Goal: Task Accomplishment & Management: Manage account settings

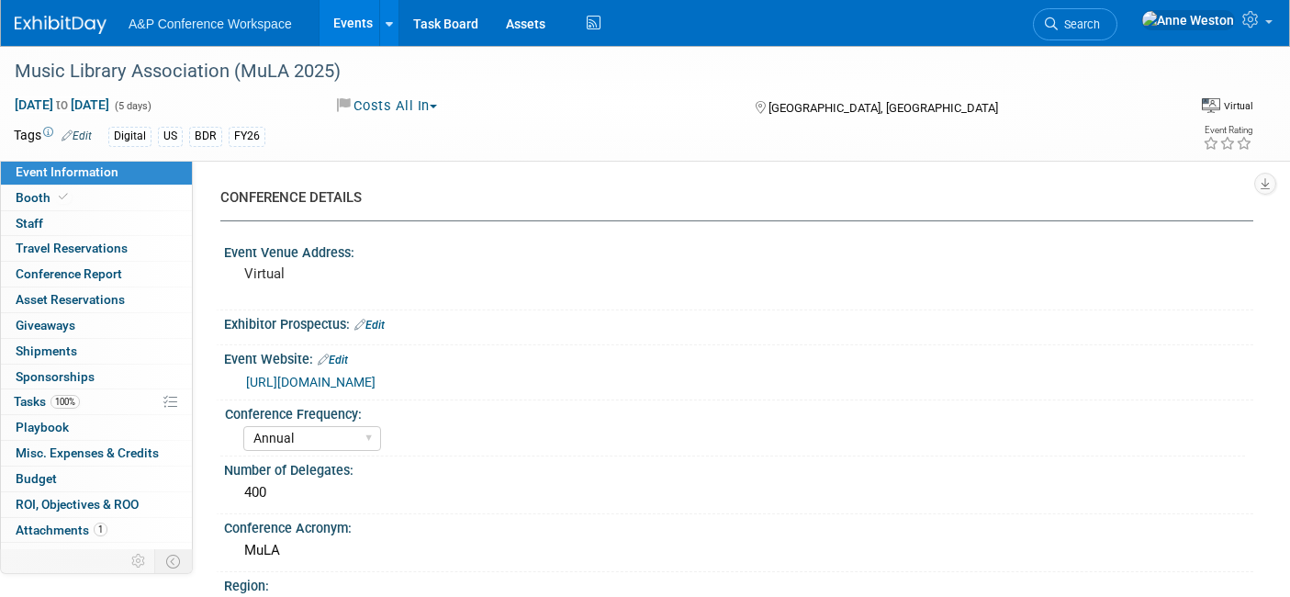
select select "Annual"
select select "Level 2"
select select "Virtual Booth"
select select "Libraries"
select select "Bloomsbury Digital Resources"
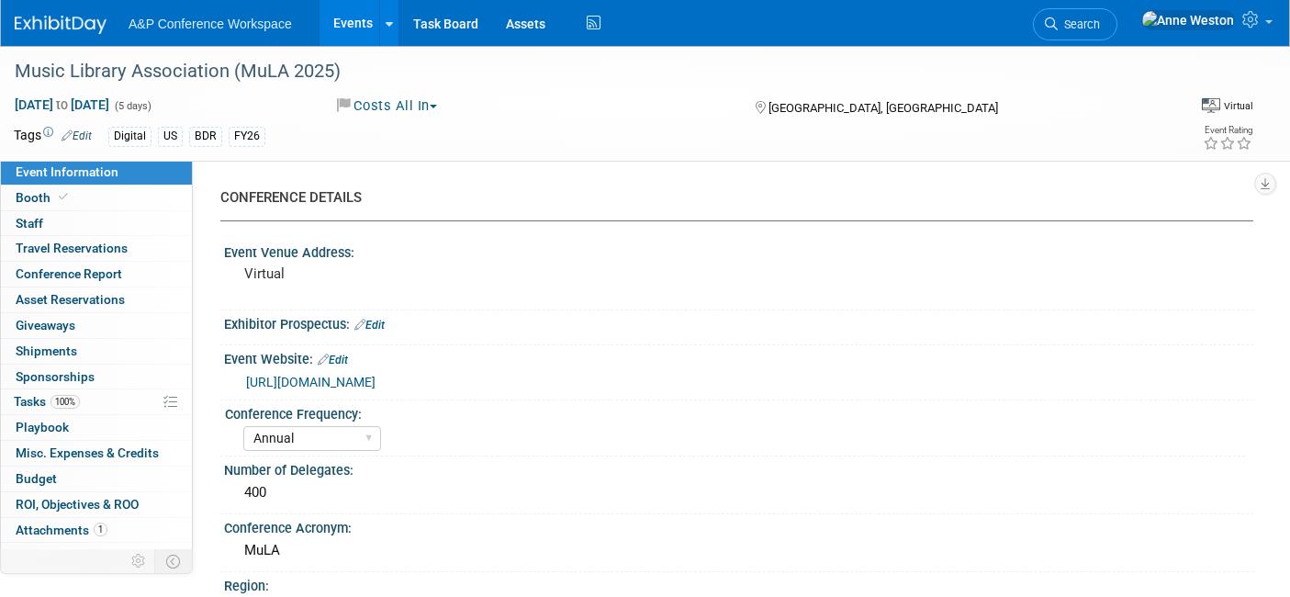
select select "[PERSON_NAME]"
select select "BDR Product Awareness and Trial Generation​"
click at [1117, 16] on link "Search" at bounding box center [1075, 24] width 84 height 32
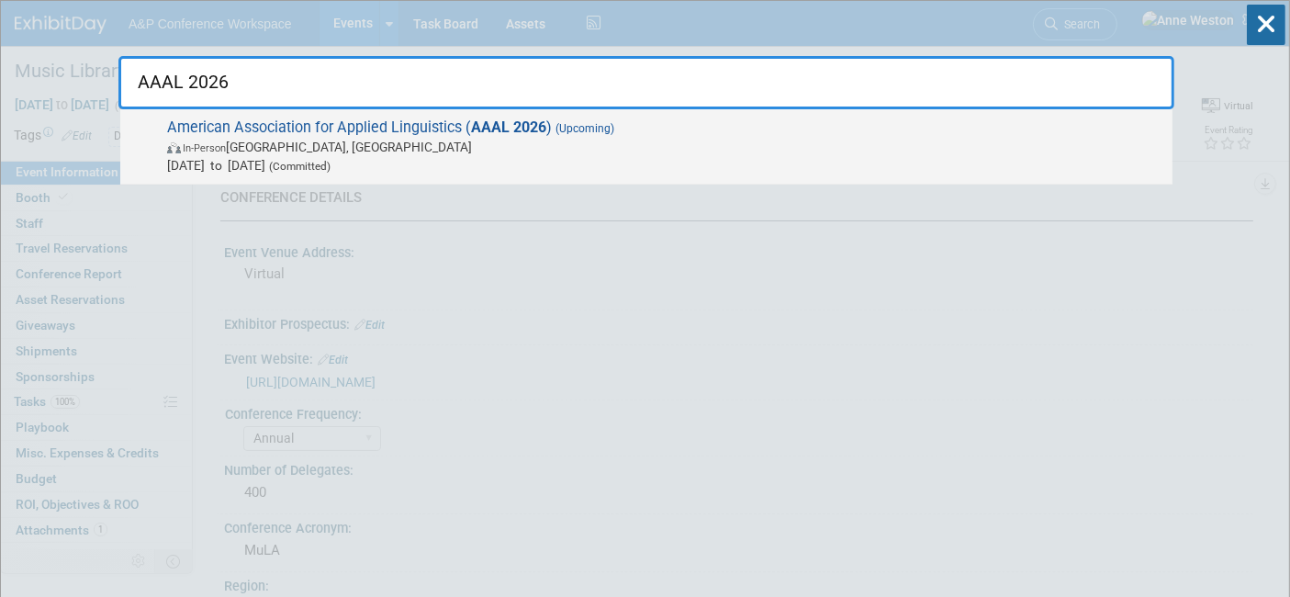
type input "AAAL 2026"
click at [283, 150] on span "In-Person Chicago, IL" at bounding box center [665, 147] width 996 height 18
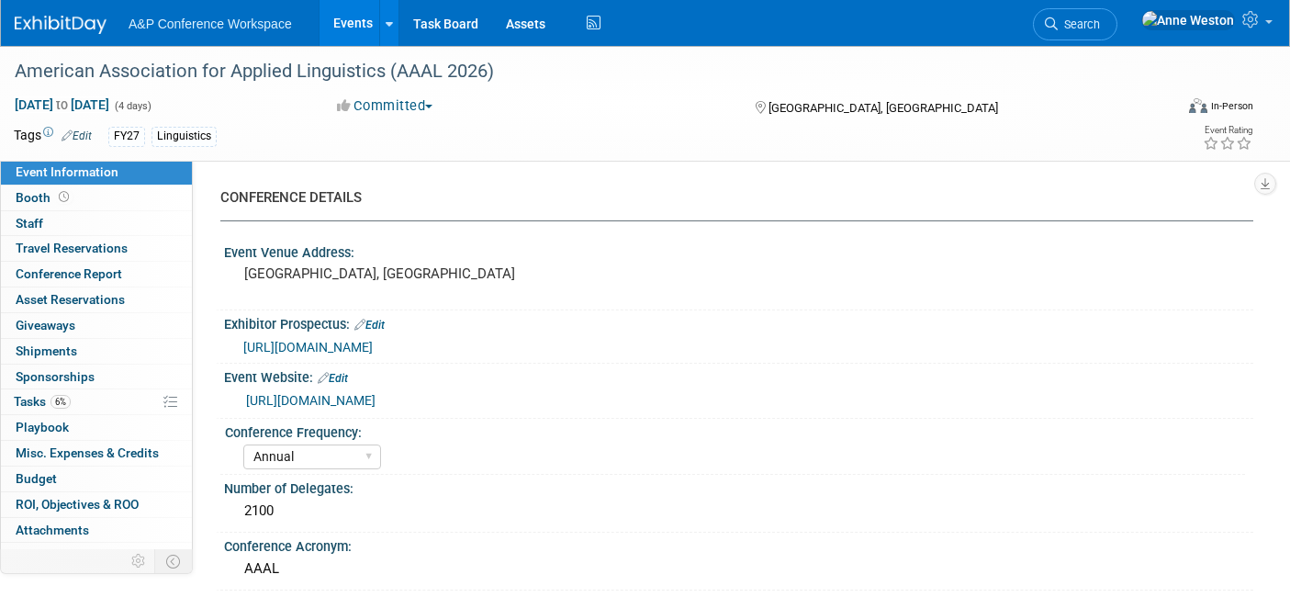
select select "Annual"
select select "Level 2"
select select "In-Person Booth"
select select "Linguistics"
select select "Bloomsbury Academic"
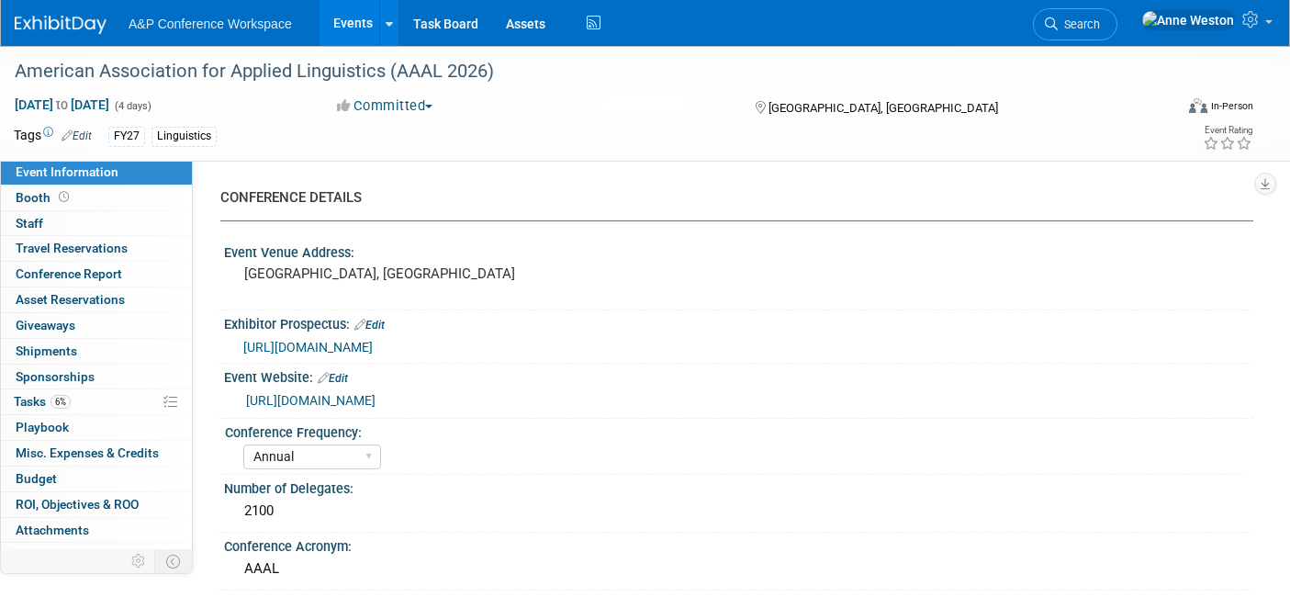
select select "[PERSON_NAME]"
select select "Networking/Commissioning"
click at [81, 193] on link "Booth" at bounding box center [96, 197] width 191 height 25
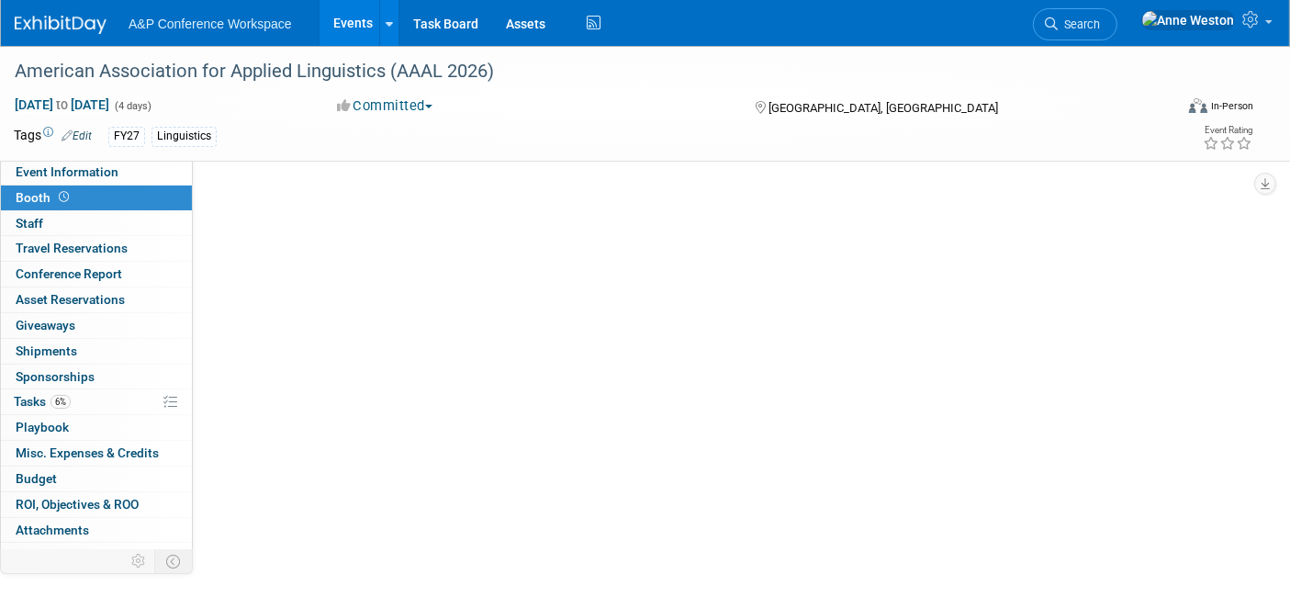
select select "CUAP"
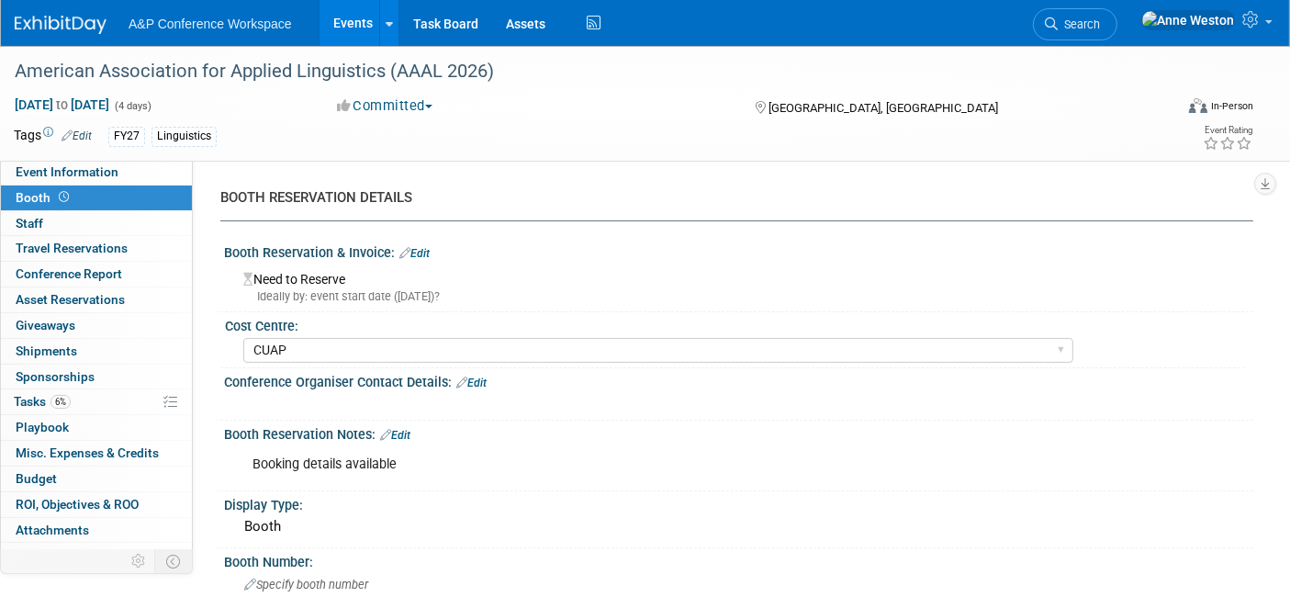
click at [422, 247] on link "Edit" at bounding box center [414, 253] width 30 height 13
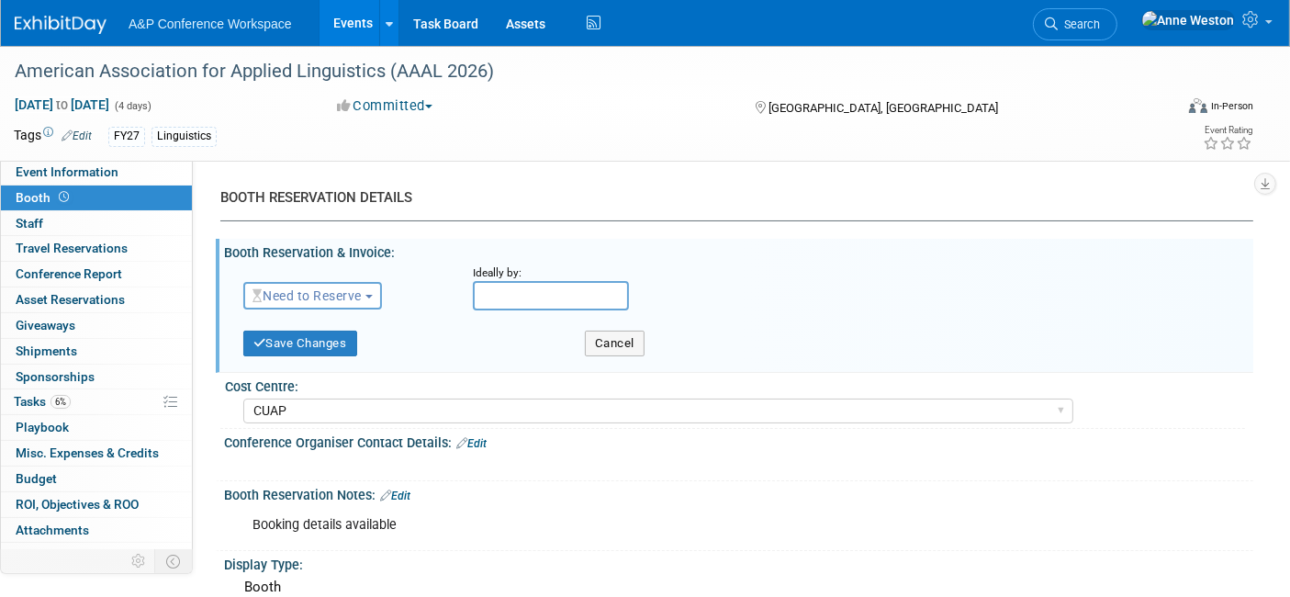
click at [330, 295] on span "Need to Reserve" at bounding box center [306, 295] width 109 height 15
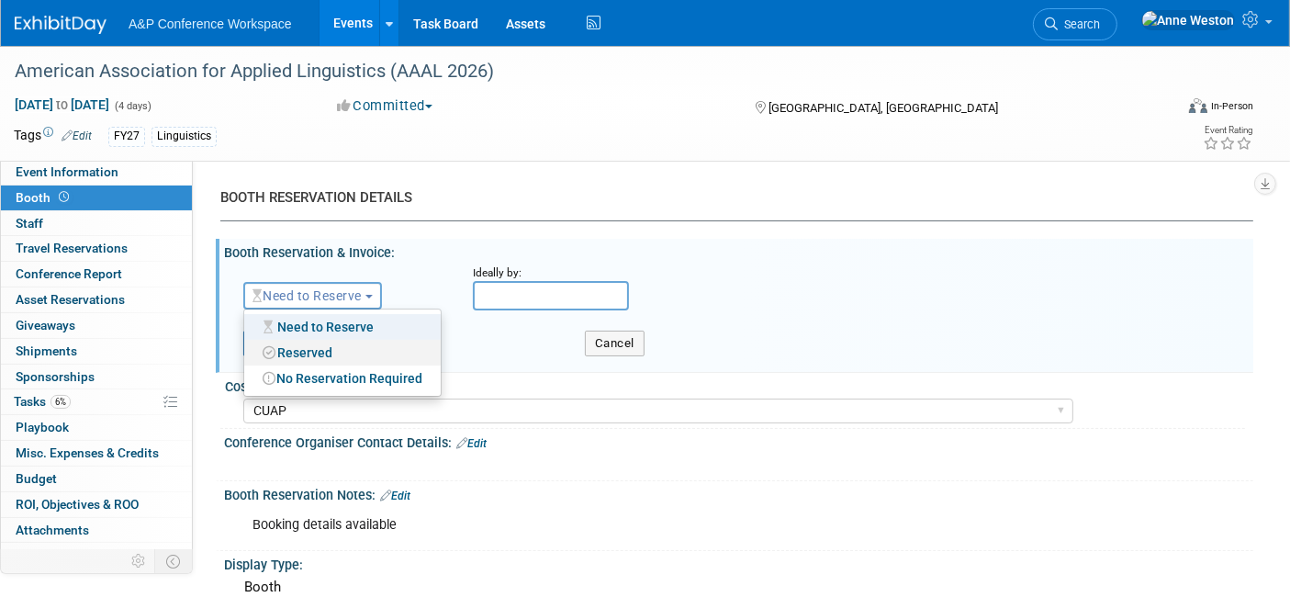
click at [325, 346] on link "Reserved" at bounding box center [342, 353] width 196 height 26
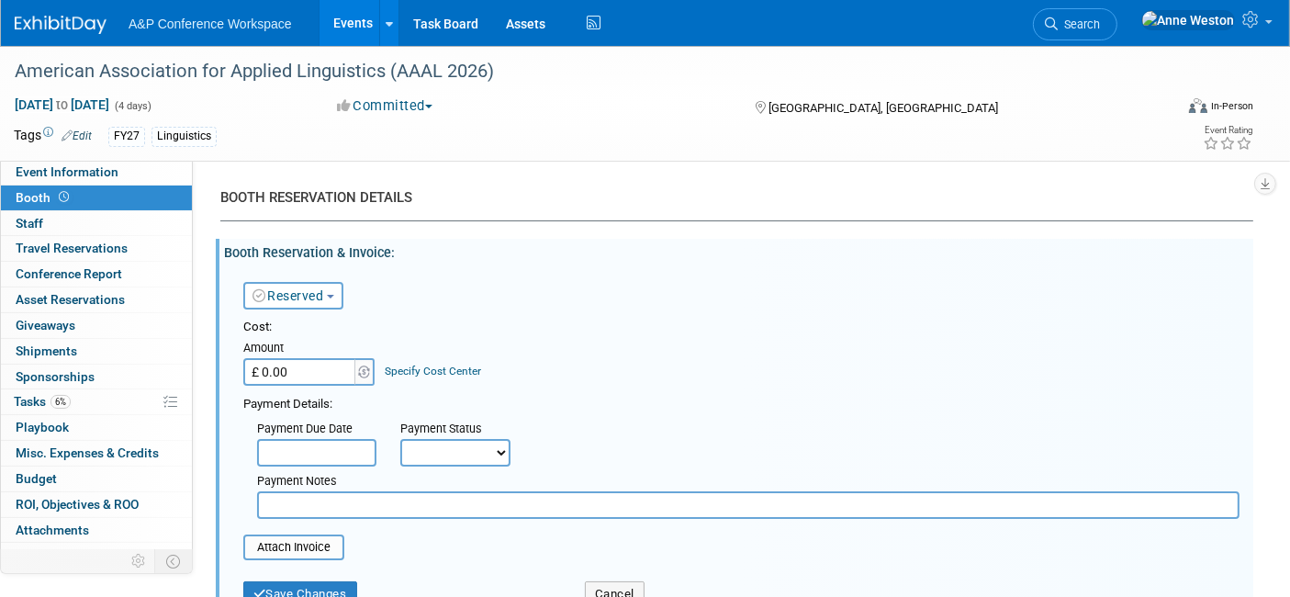
click at [339, 368] on input "£ 0.00" at bounding box center [300, 372] width 115 height 28
type input "£ 2,100.00"
click at [430, 363] on div "Specify Cost Center" at bounding box center [434, 362] width 96 height 34
click at [422, 375] on link "Specify Cost Center" at bounding box center [434, 370] width 96 height 13
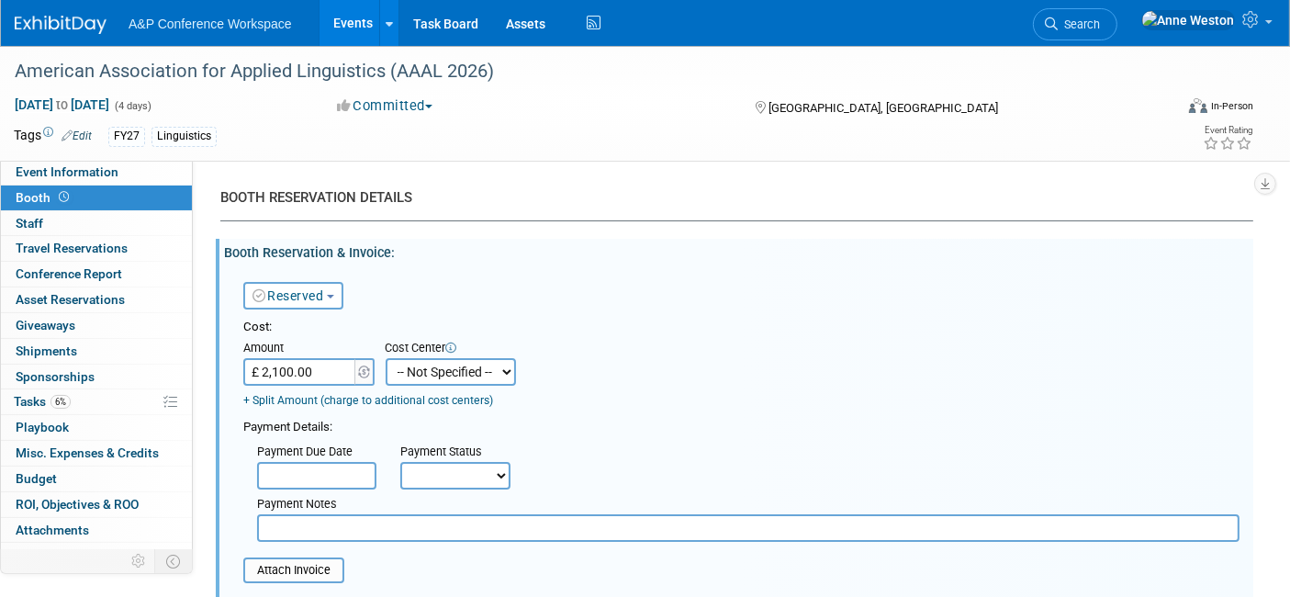
click at [422, 375] on select "-- Not Specified -- ACE-ENTOTH ACE-HOTEL ACE-TRAVEL ACM-ADVERT ACM-ENTOTH ACM-F…" at bounding box center [451, 372] width 130 height 28
select select "18966355"
click at [386, 358] on select "-- Not Specified -- ACE-ENTOTH ACE-HOTEL ACE-TRAVEL ACM-ADVERT ACM-ENTOTH ACM-F…" at bounding box center [451, 372] width 130 height 28
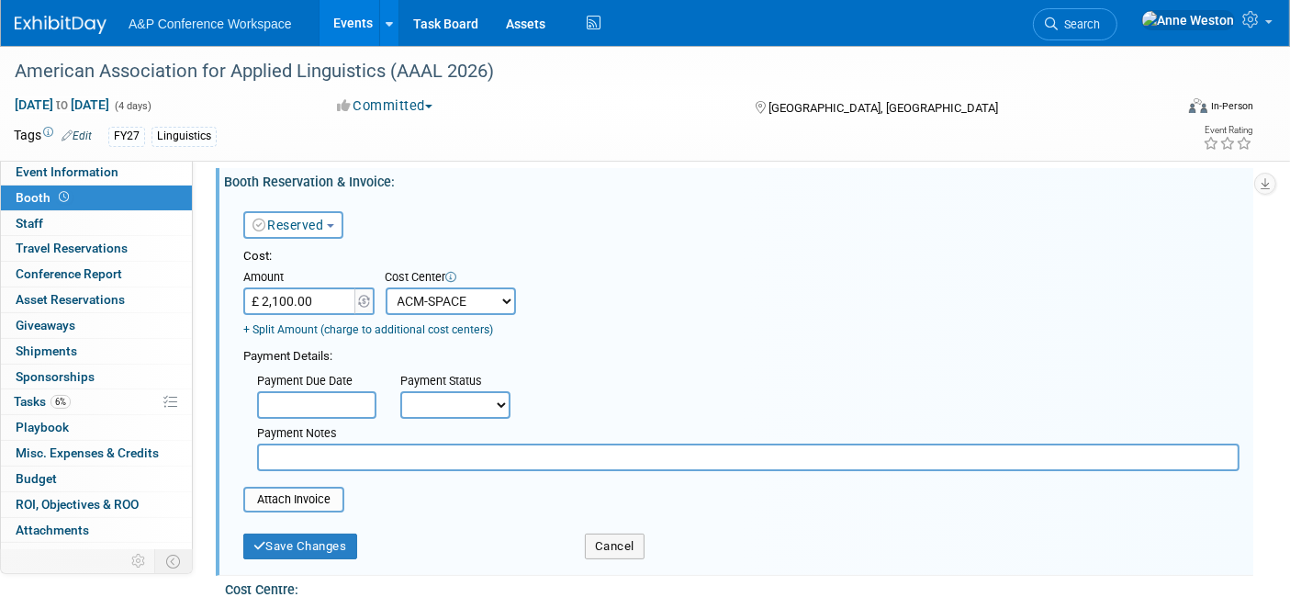
scroll to position [102, 0]
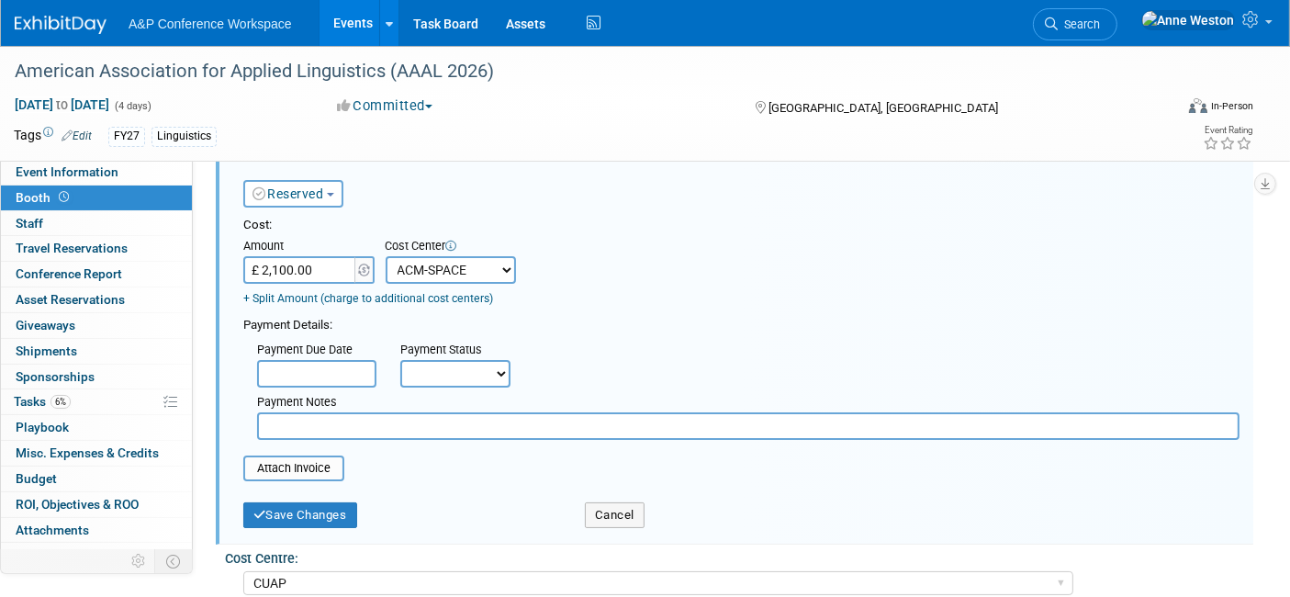
click at [450, 378] on select "Not Paid Yet Partially Paid Paid in Full" at bounding box center [455, 374] width 110 height 28
select select "1"
click at [400, 360] on select "Not Paid Yet Partially Paid Paid in Full" at bounding box center [455, 374] width 110 height 28
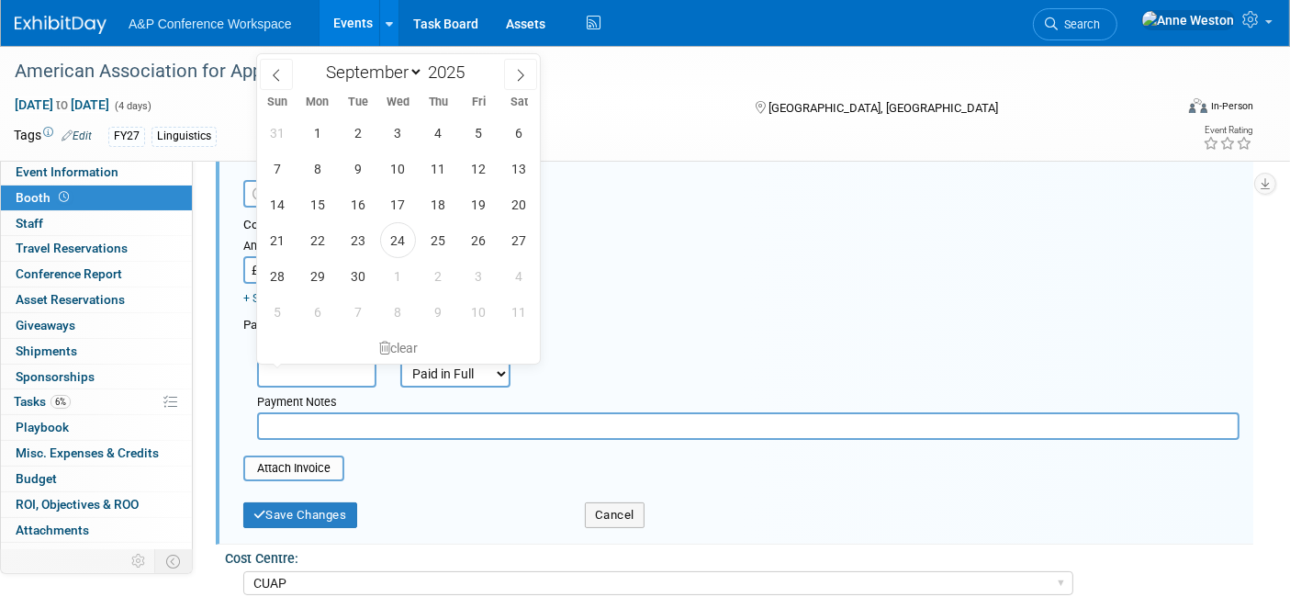
click at [279, 364] on input "text" at bounding box center [316, 374] width 119 height 28
click at [396, 241] on span "24" at bounding box center [398, 240] width 36 height 36
type input "Sep 24, 2025"
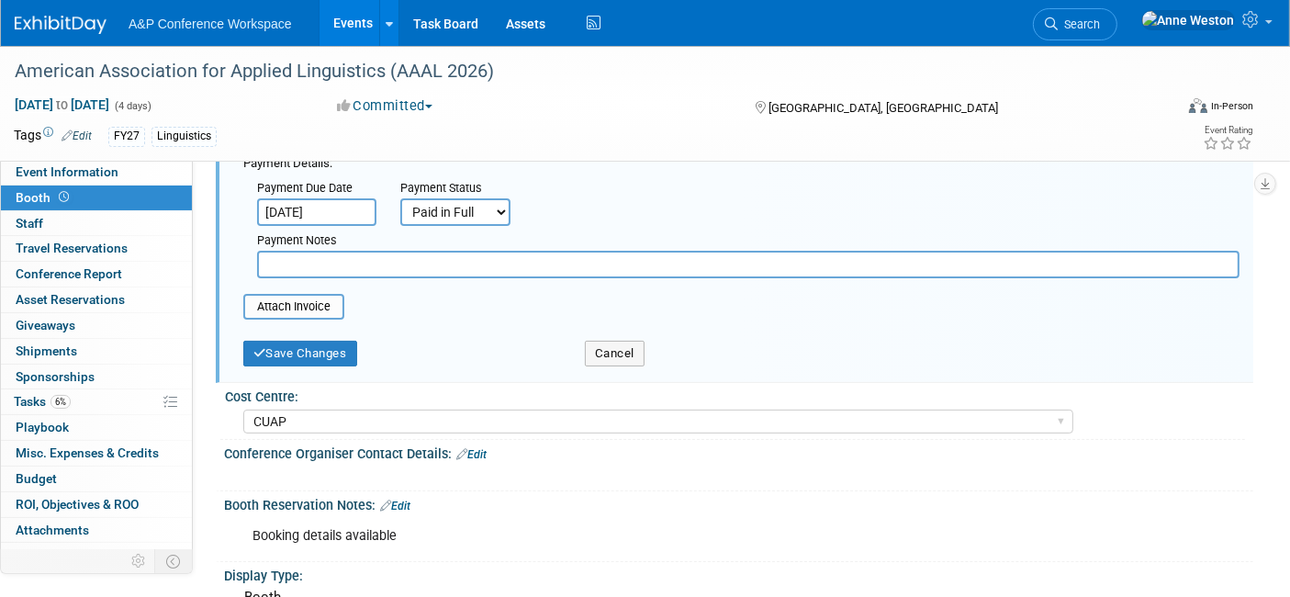
scroll to position [306, 0]
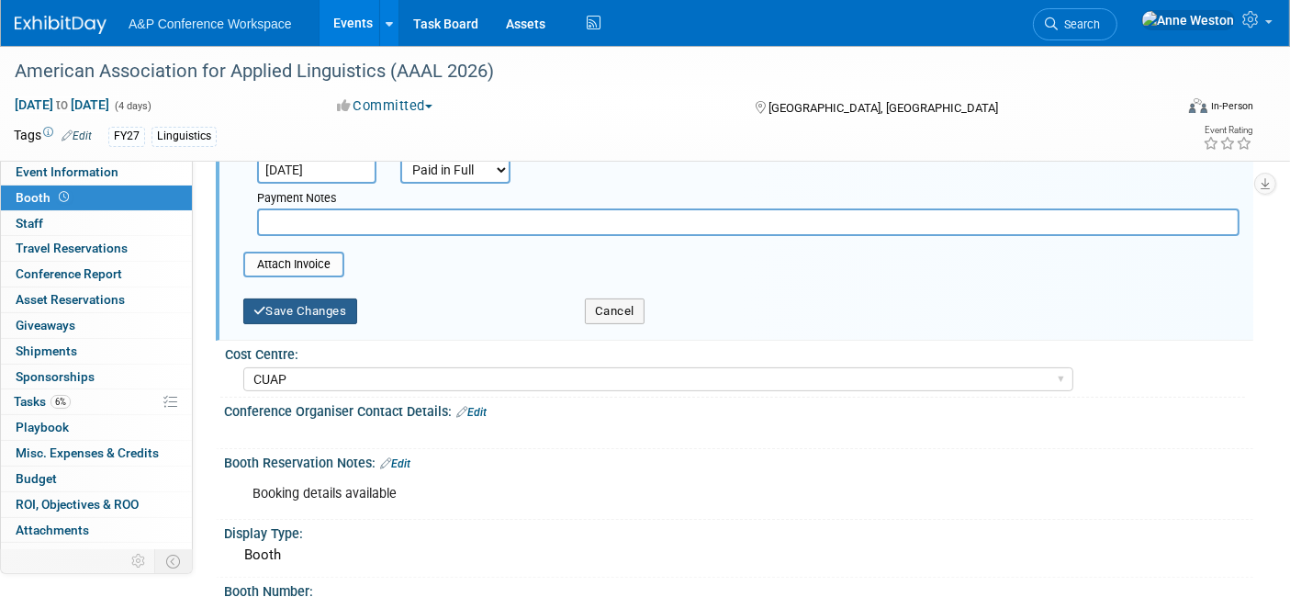
click at [279, 313] on button "Save Changes" at bounding box center [300, 311] width 114 height 26
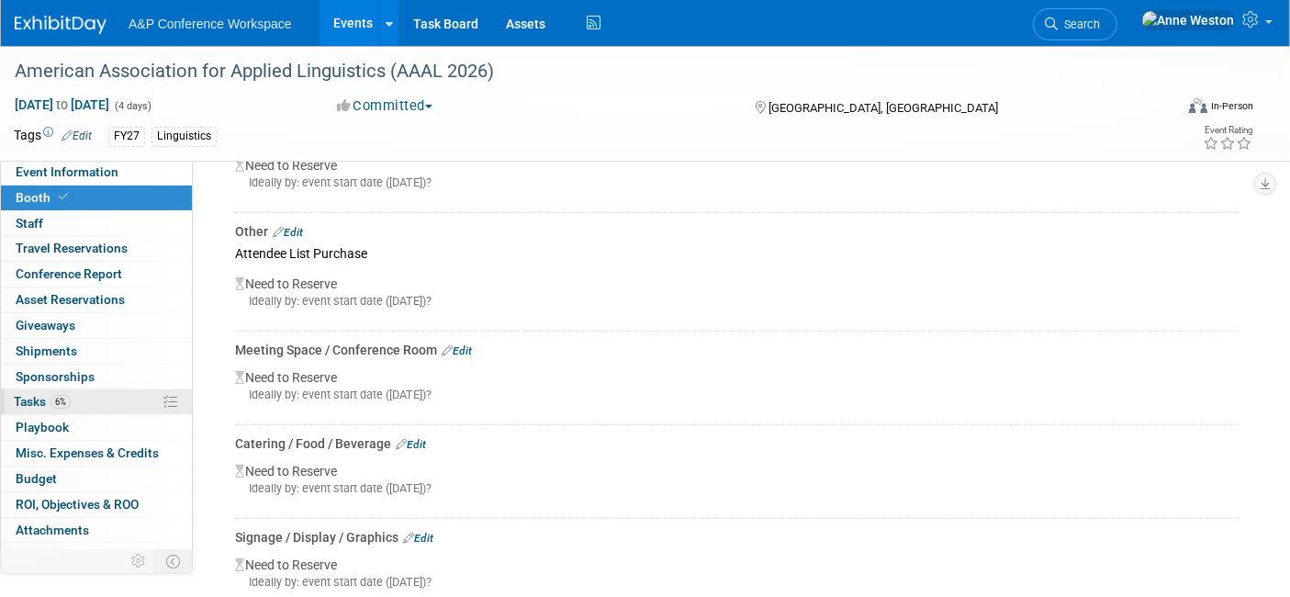
scroll to position [1529, 0]
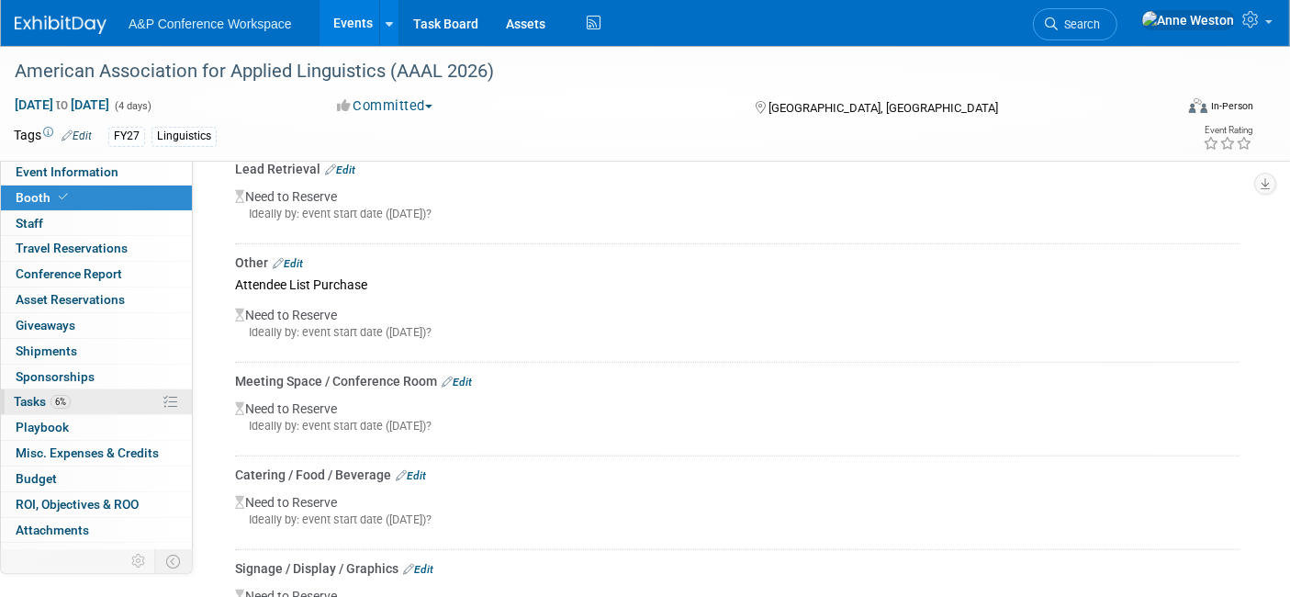
click at [84, 398] on link "6% Tasks 6%" at bounding box center [96, 401] width 191 height 25
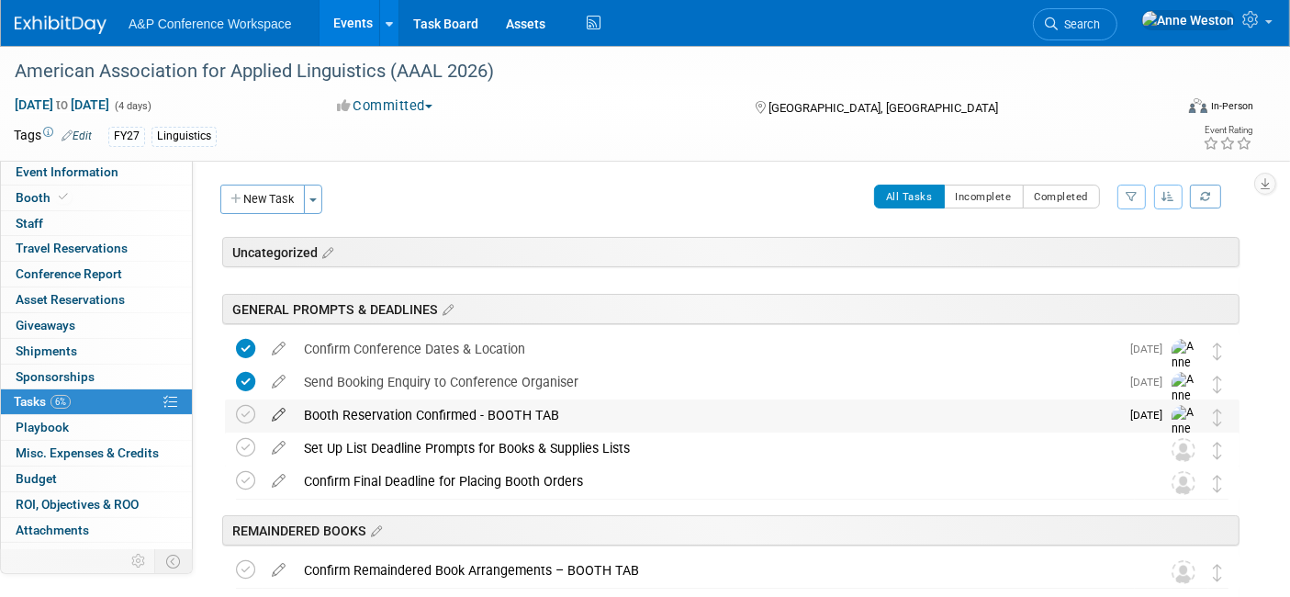
click at [274, 405] on icon at bounding box center [279, 410] width 32 height 23
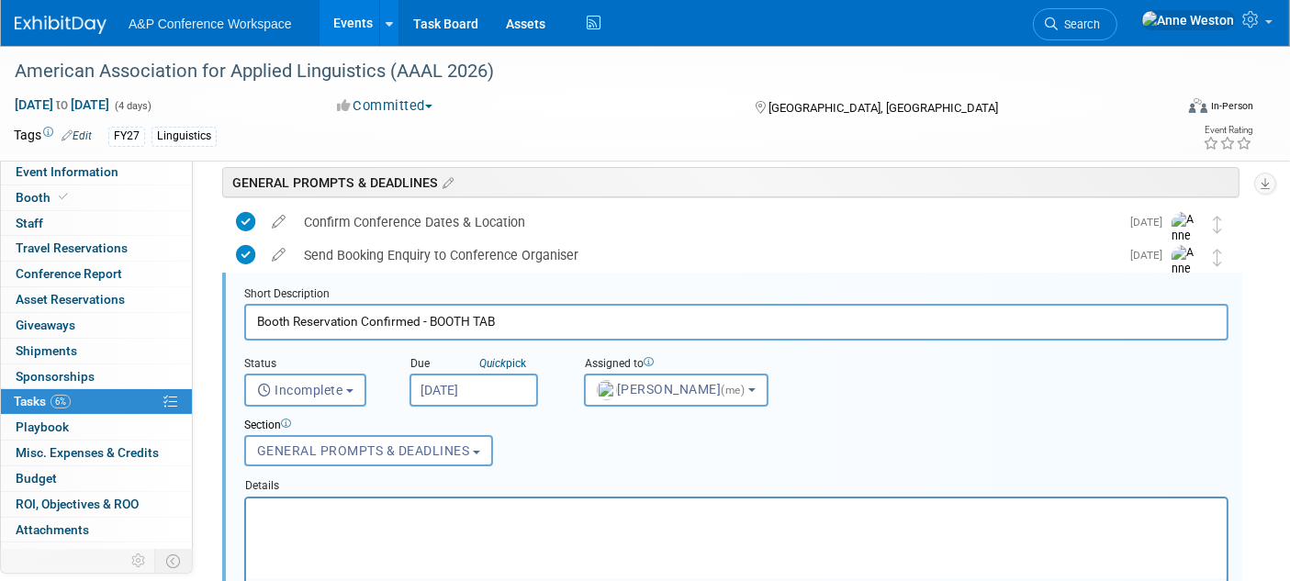
scroll to position [130, 0]
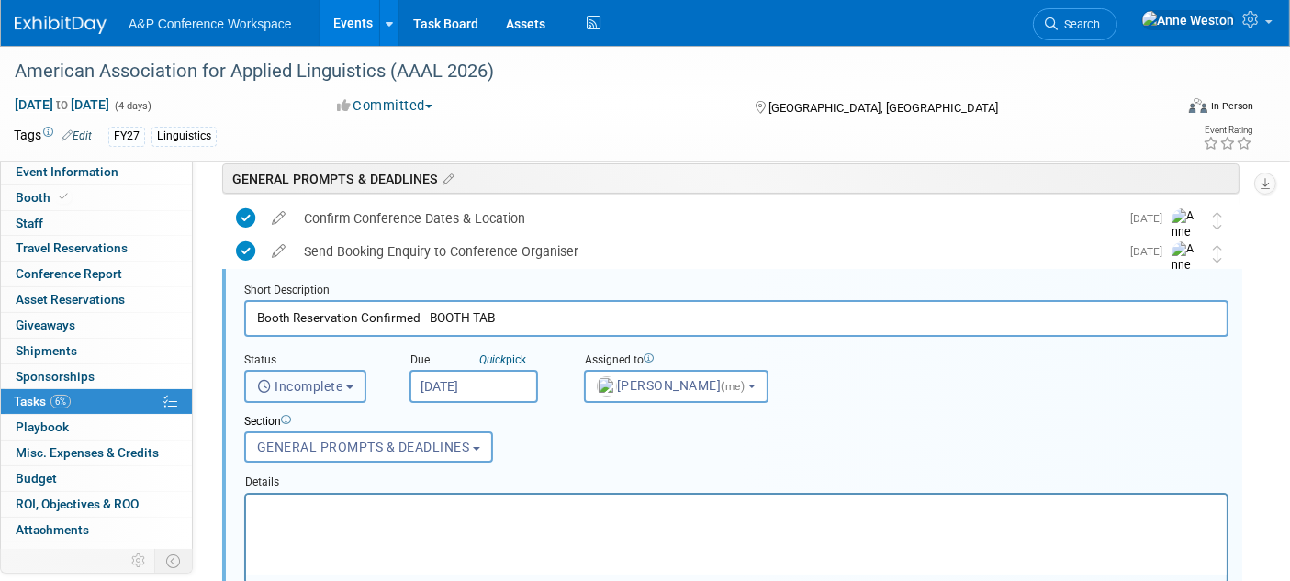
click at [285, 379] on span "Incomplete" at bounding box center [300, 386] width 86 height 15
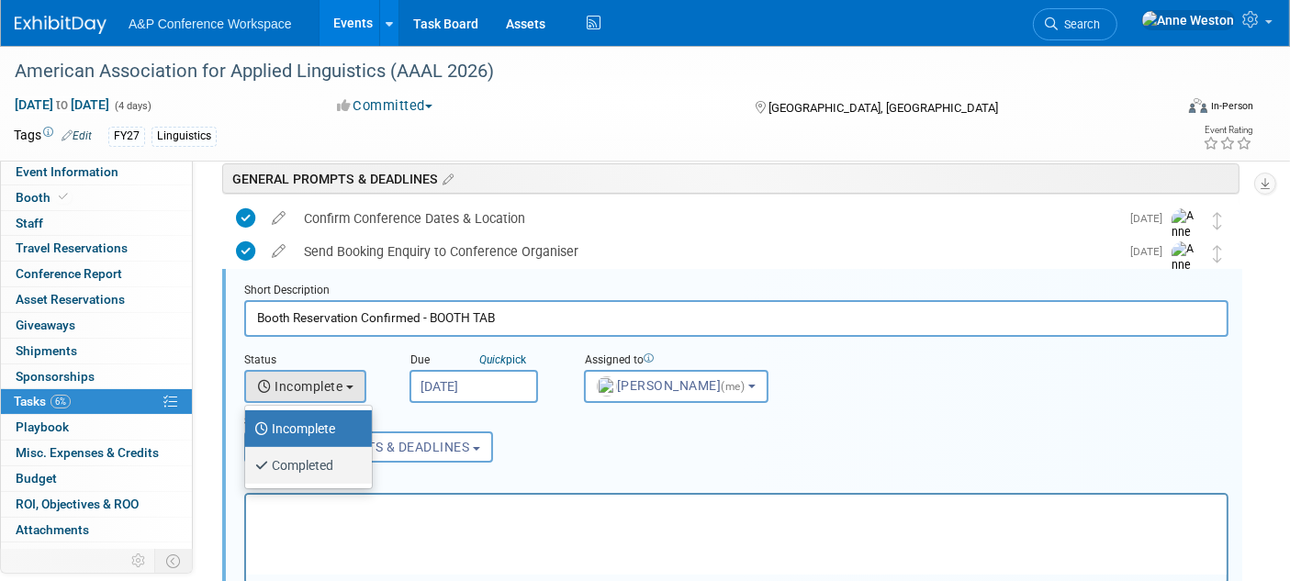
click at [287, 451] on label "Completed" at bounding box center [303, 465] width 99 height 29
click at [248, 457] on input "Completed" at bounding box center [242, 463] width 12 height 12
select select "3"
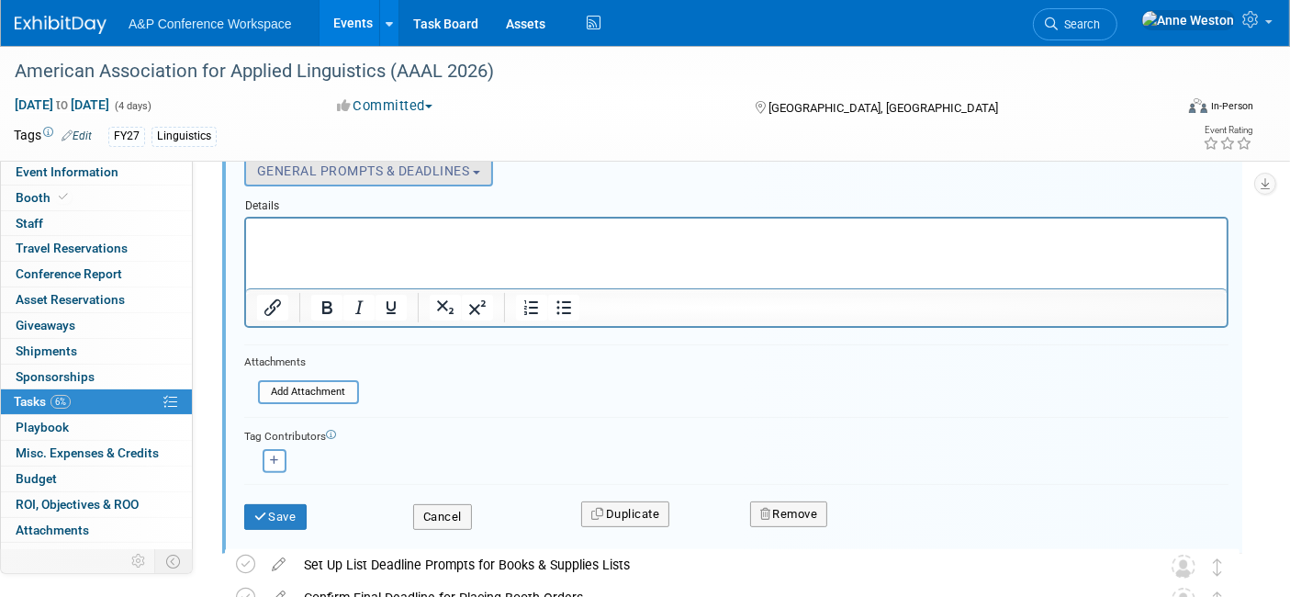
scroll to position [436, 0]
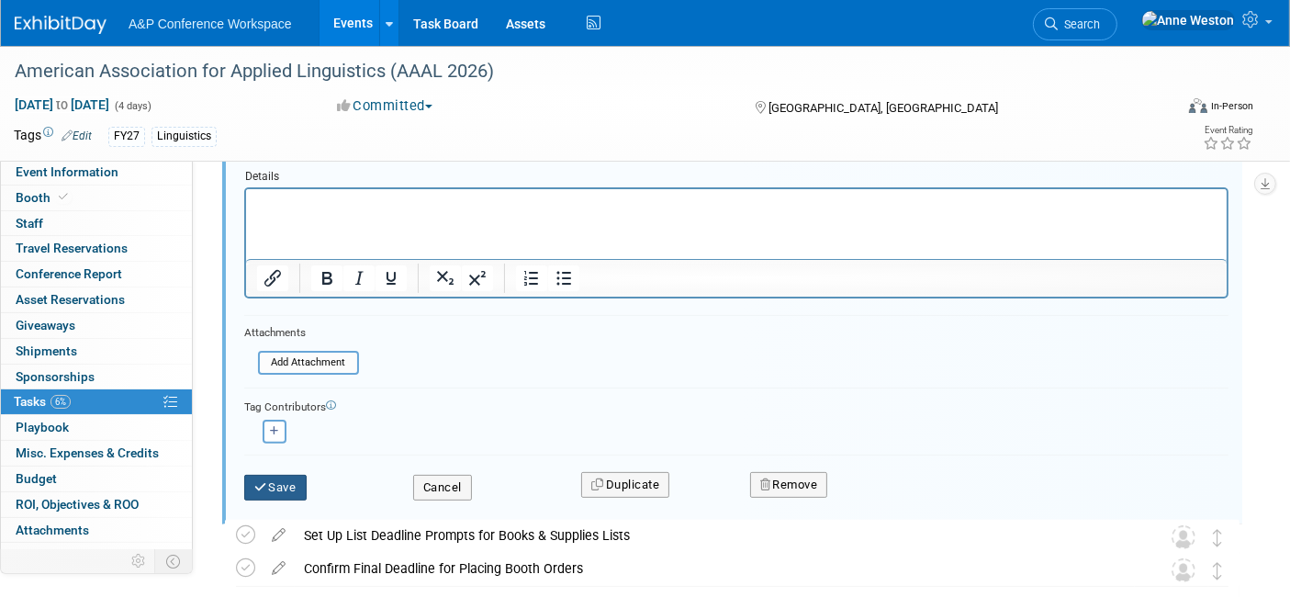
click at [262, 475] on button "Save" at bounding box center [275, 488] width 62 height 26
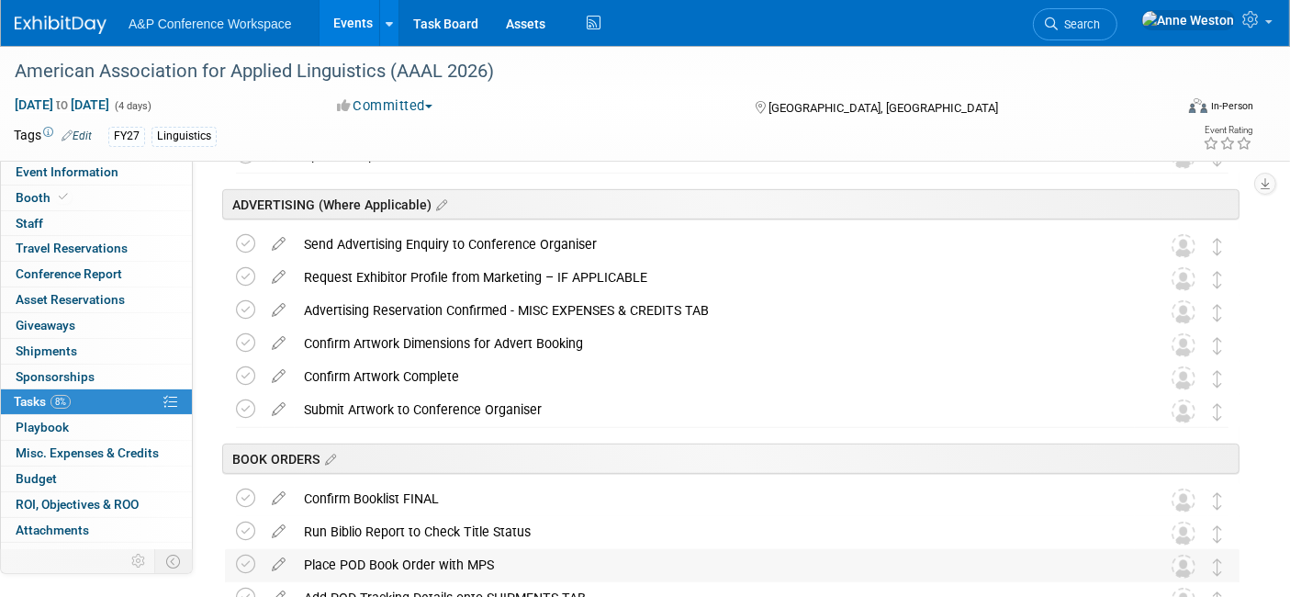
scroll to position [815, 0]
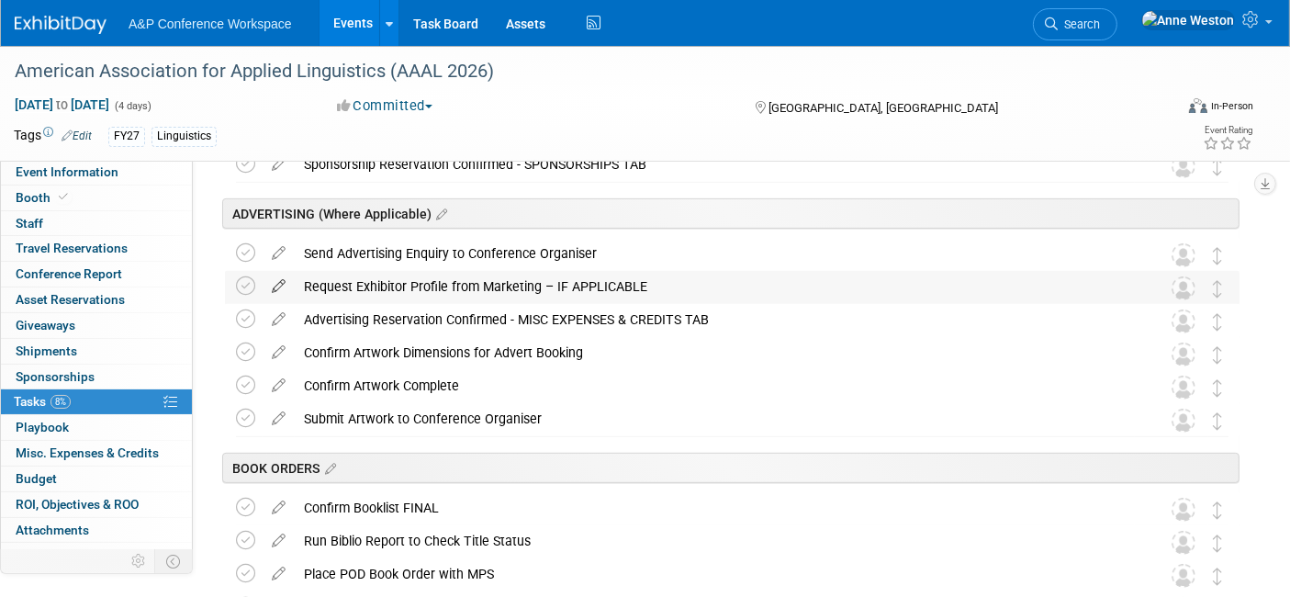
click at [275, 285] on icon at bounding box center [279, 282] width 32 height 23
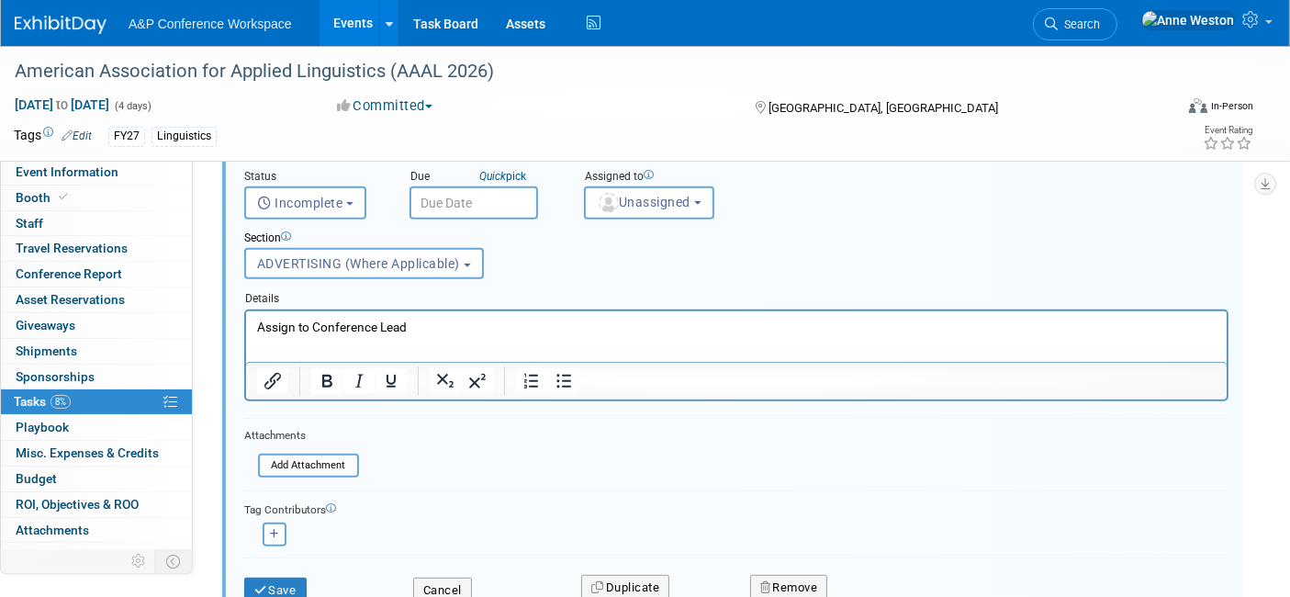
scroll to position [1020, 0]
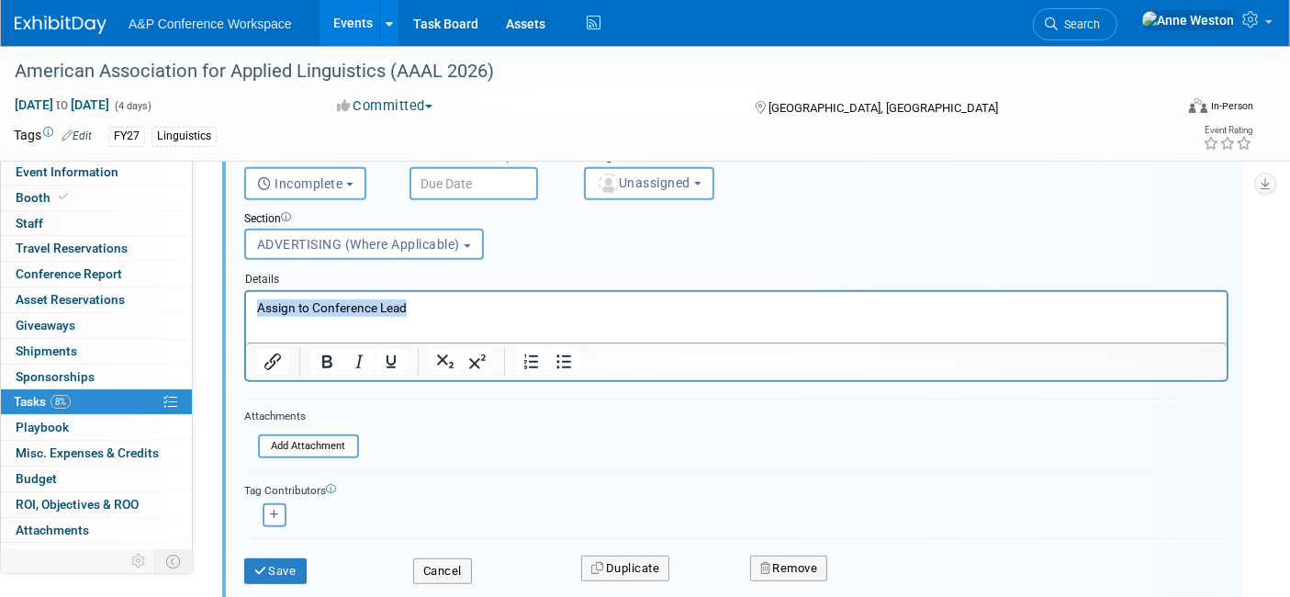
drag, startPoint x: 411, startPoint y: 308, endPoint x: 180, endPoint y: 315, distance: 231.4
click at [245, 315] on html "Assign to Conference Lead" at bounding box center [735, 303] width 980 height 25
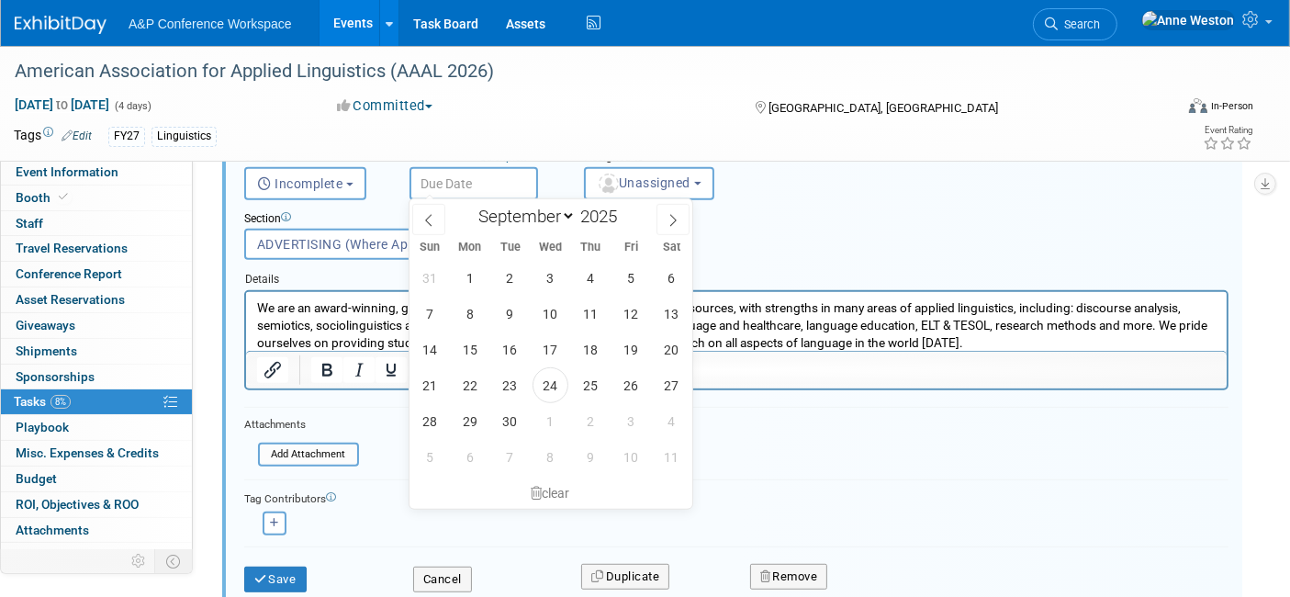
click at [443, 180] on input "text" at bounding box center [473, 183] width 129 height 33
click at [553, 388] on span "24" at bounding box center [550, 385] width 36 height 36
type input "Sep 24, 2025"
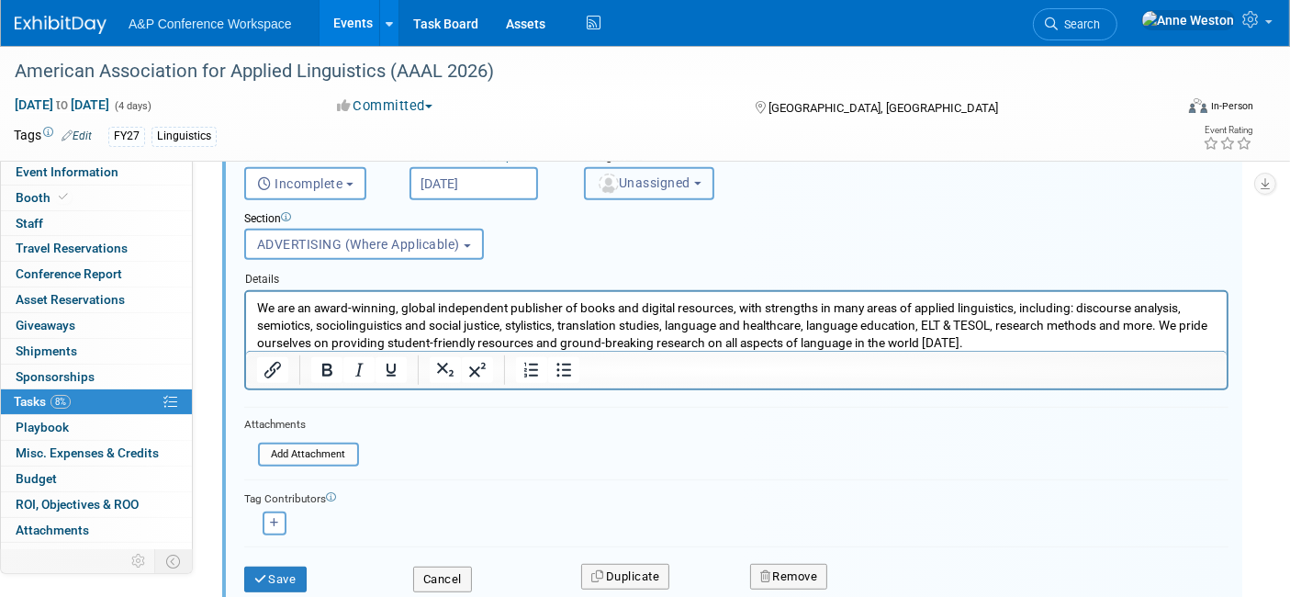
click at [636, 180] on span "Unassigned" at bounding box center [644, 182] width 94 height 15
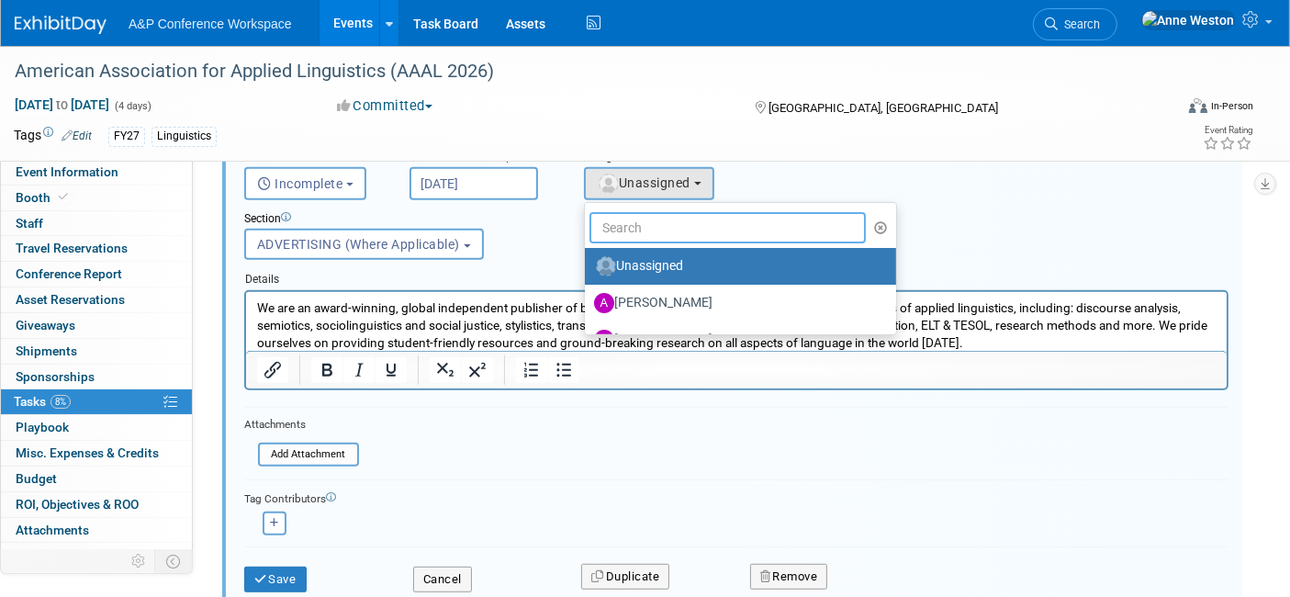
click at [647, 225] on input "text" at bounding box center [727, 227] width 276 height 31
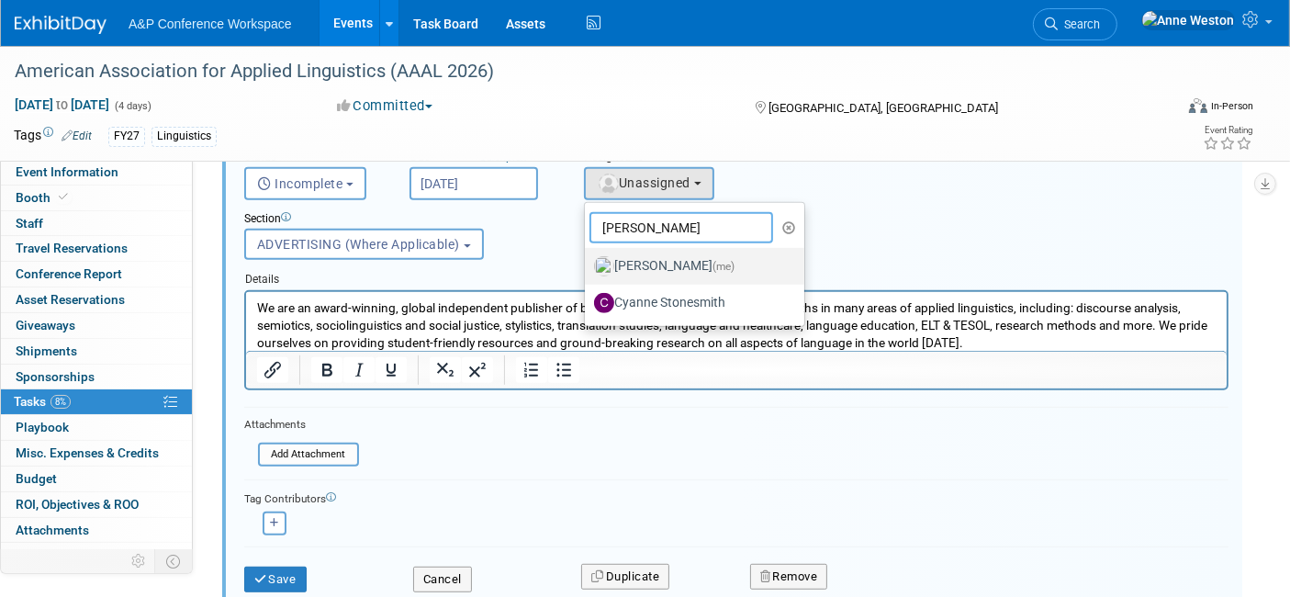
type input "Anne"
click at [647, 263] on label "Anne Weston (me)" at bounding box center [690, 266] width 192 height 29
click at [587, 263] on input "Anne Weston (me)" at bounding box center [582, 264] width 12 height 12
select select "c29719a7-47ff-44fe-b37a-21211f595519"
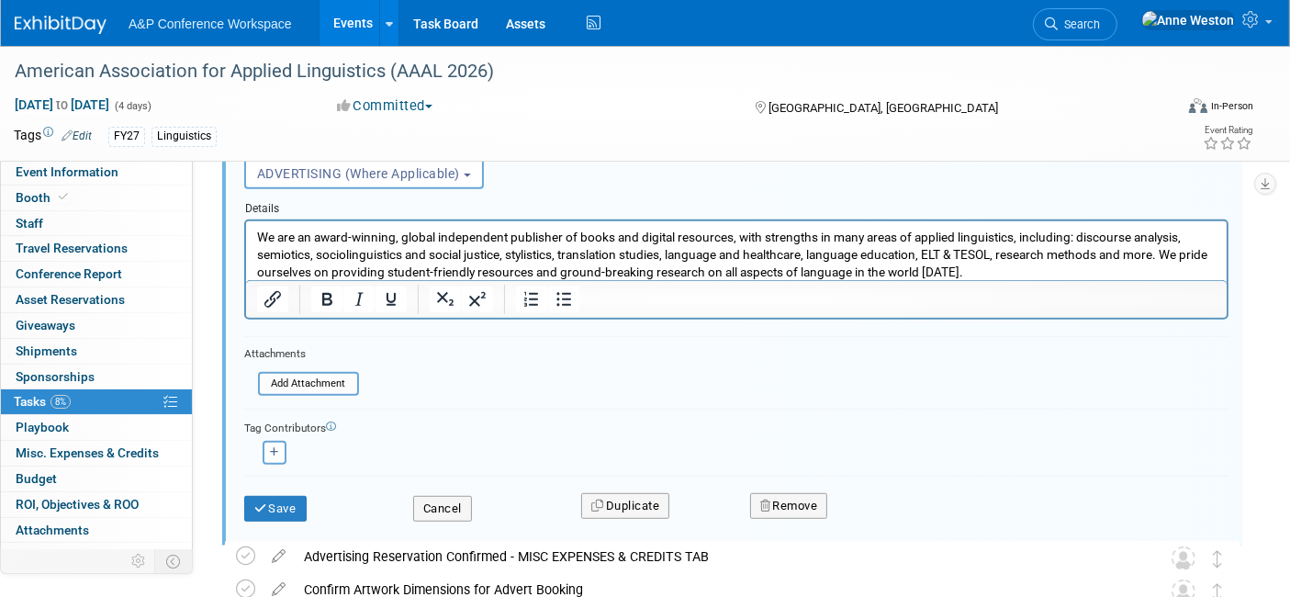
scroll to position [1122, 0]
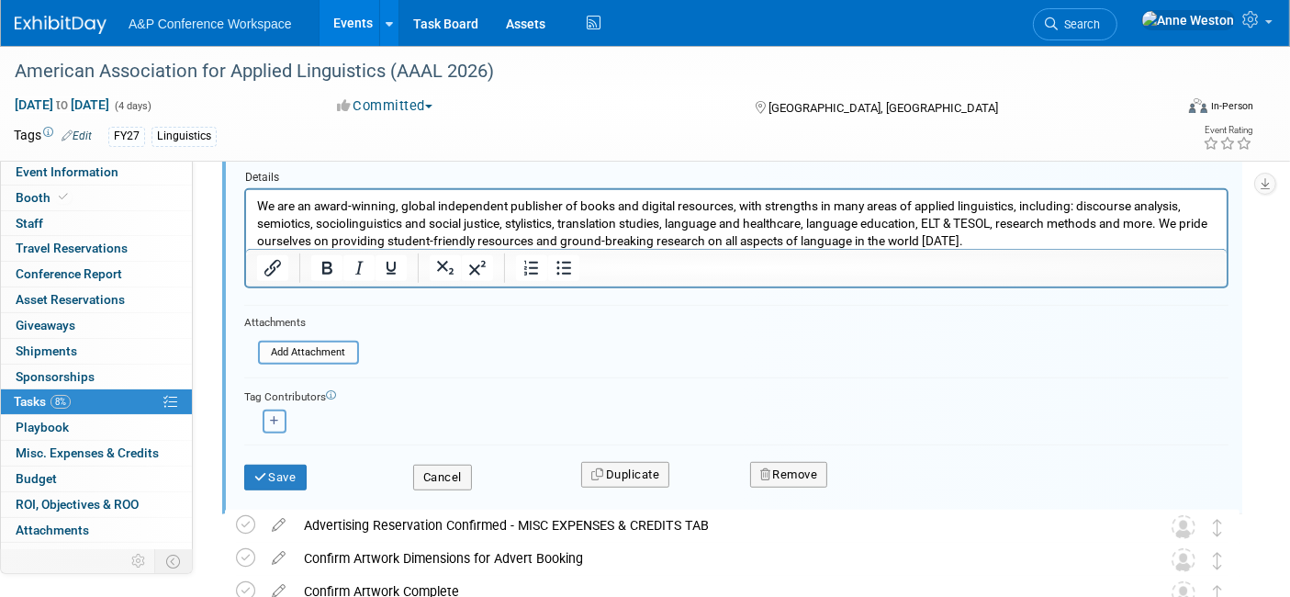
click at [277, 416] on icon "button" at bounding box center [274, 421] width 9 height 10
select select
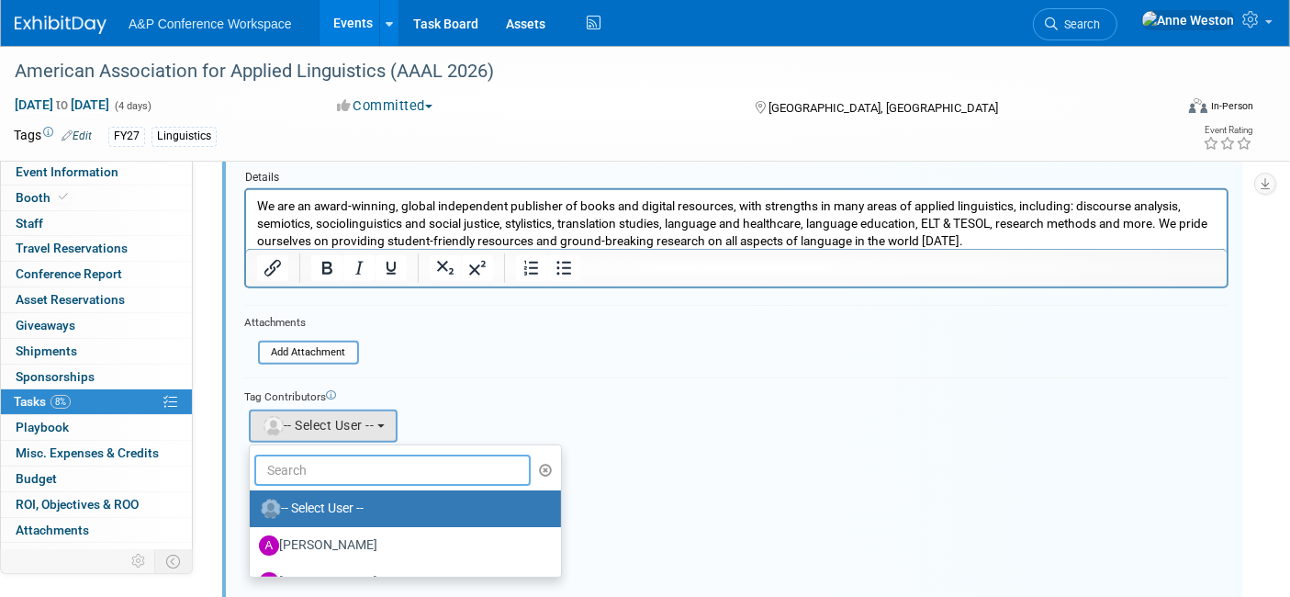
click at [330, 454] on input "text" at bounding box center [392, 469] width 276 height 31
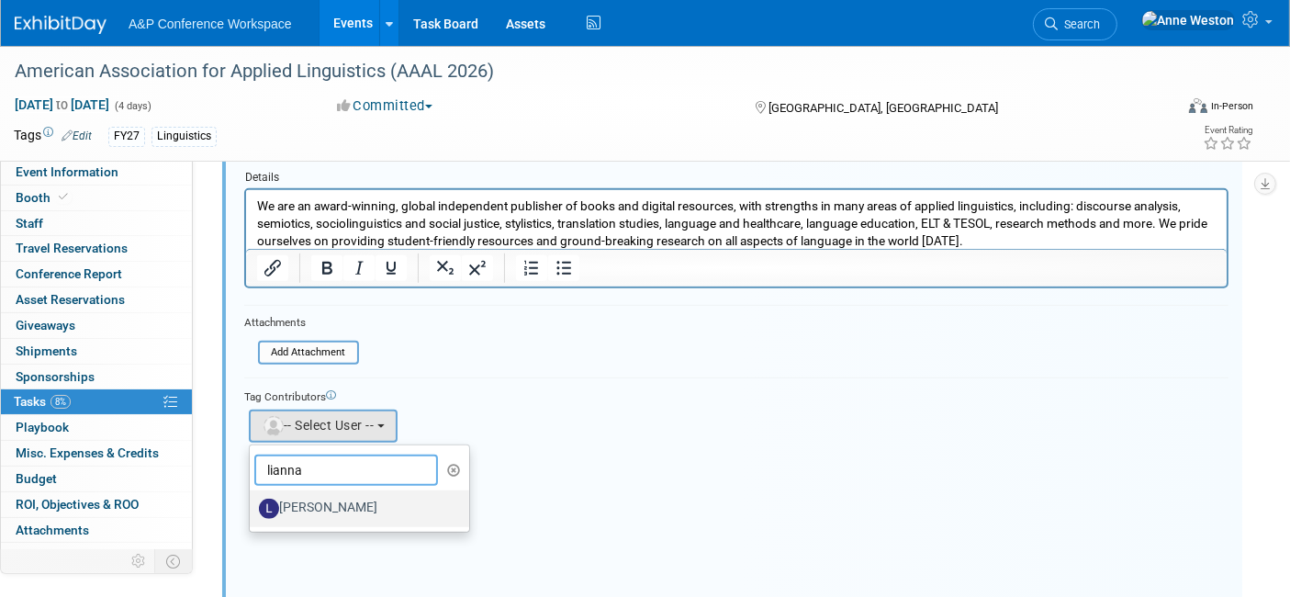
type input "lianna"
click at [376, 498] on label "Lianna Iwanikiw" at bounding box center [355, 508] width 192 height 29
click at [252, 500] on input "Lianna Iwanikiw" at bounding box center [247, 506] width 12 height 12
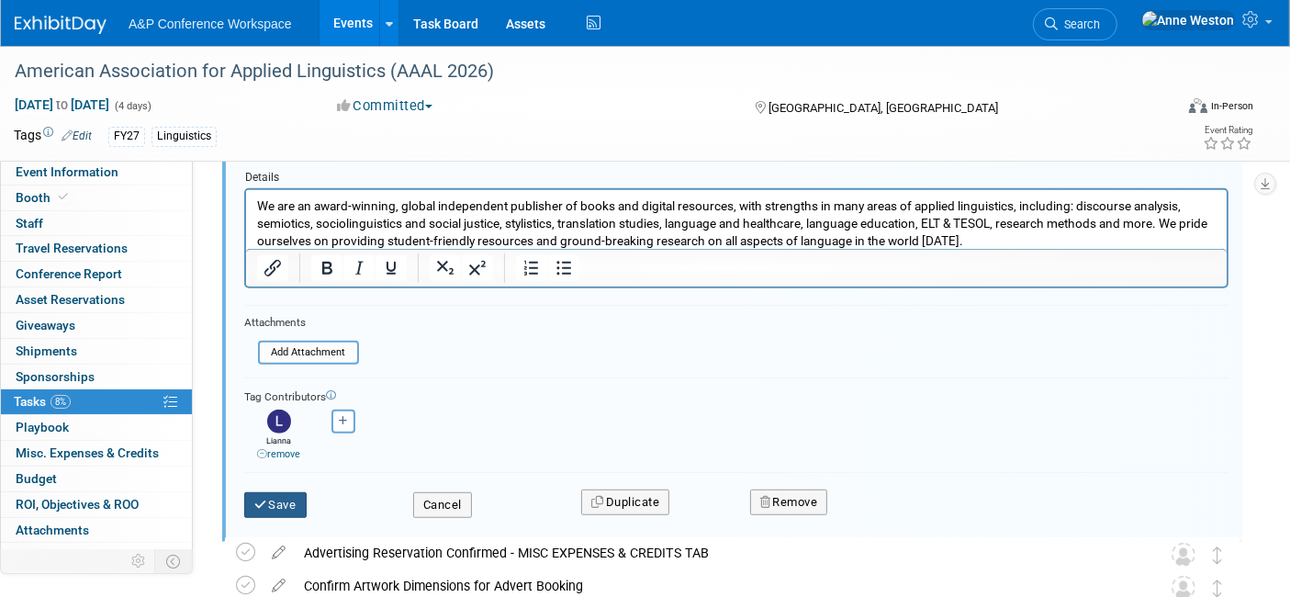
click at [280, 492] on button "Save" at bounding box center [275, 505] width 62 height 26
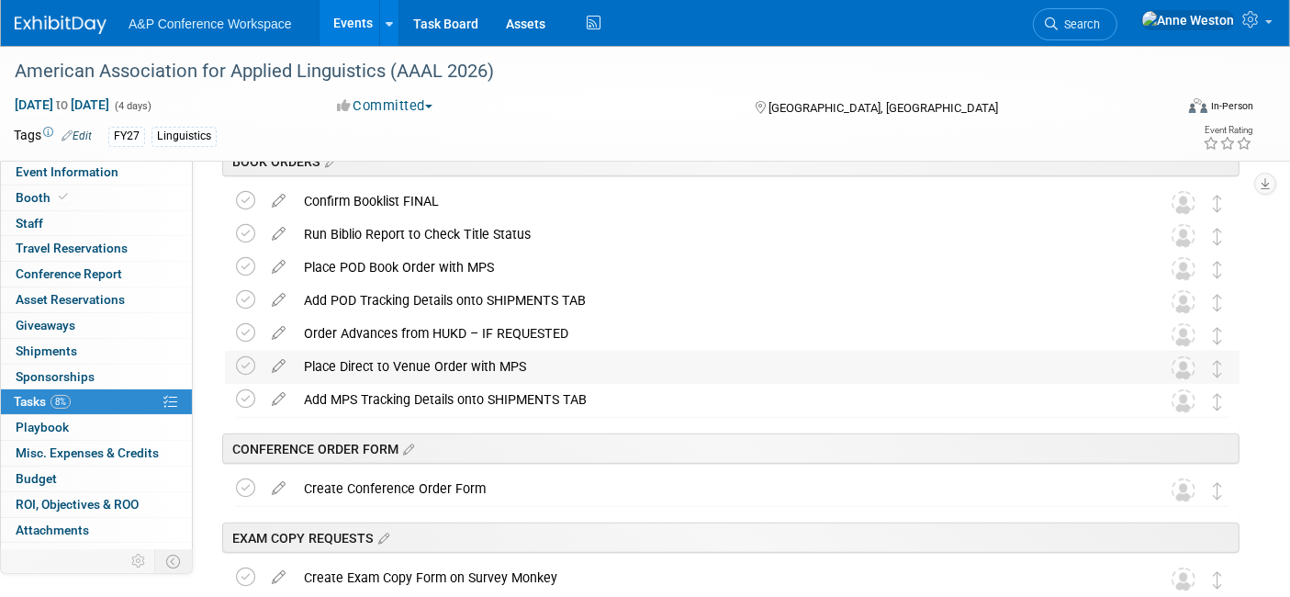
scroll to position [816, 0]
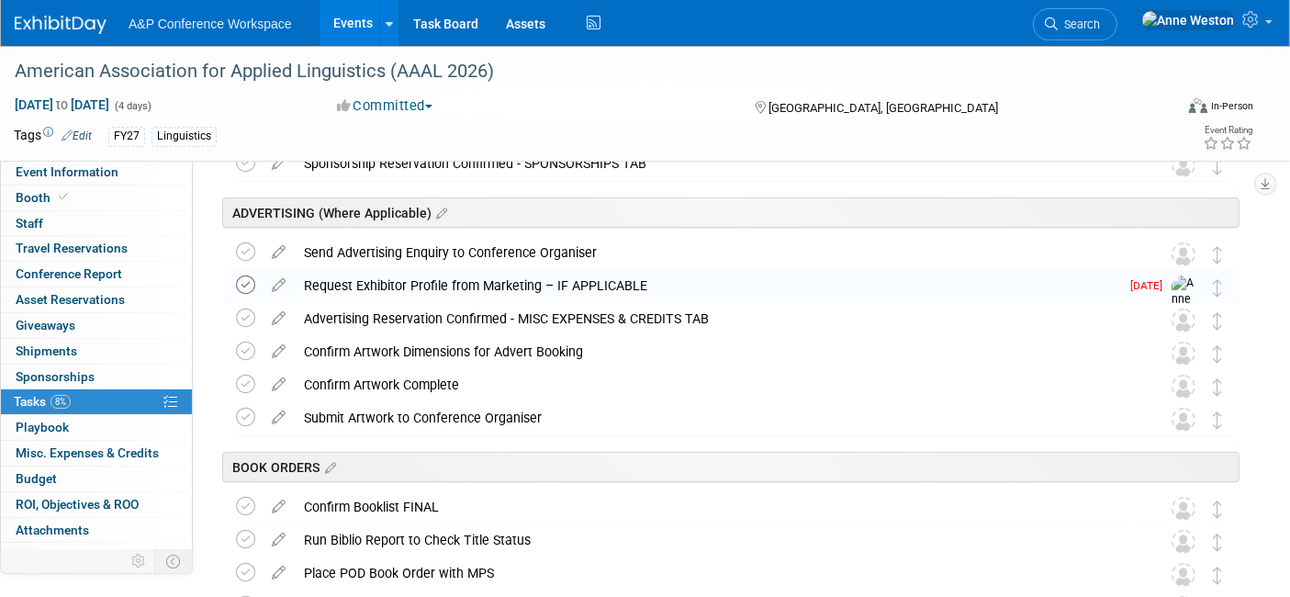
click at [241, 285] on icon at bounding box center [245, 284] width 19 height 19
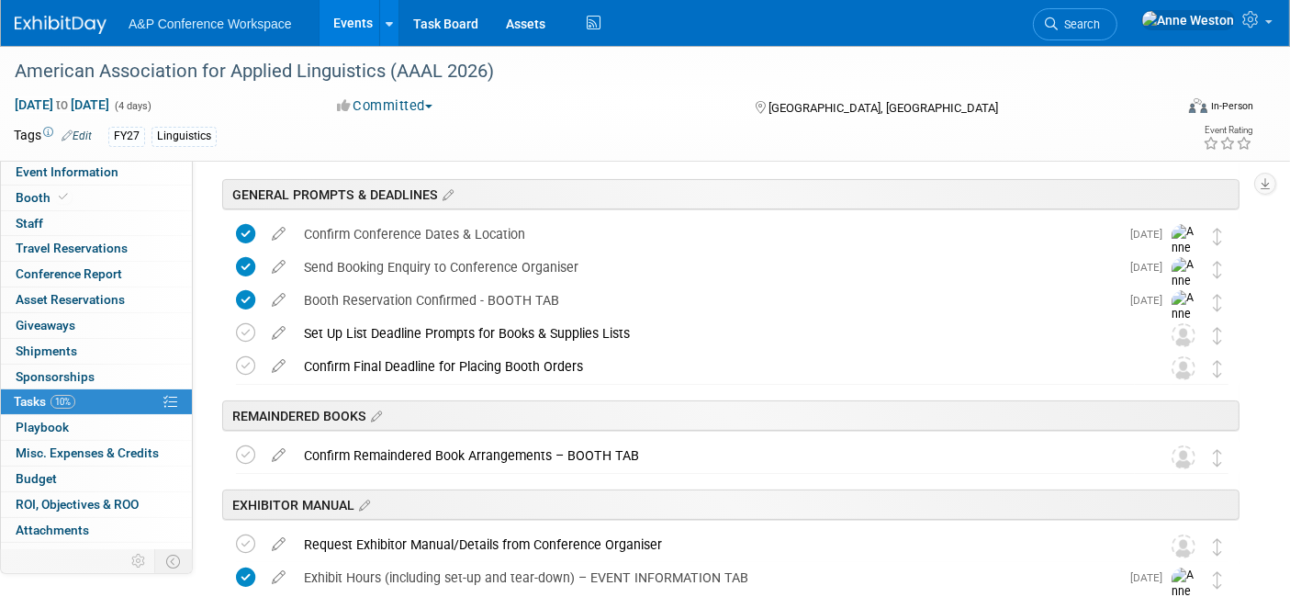
scroll to position [0, 0]
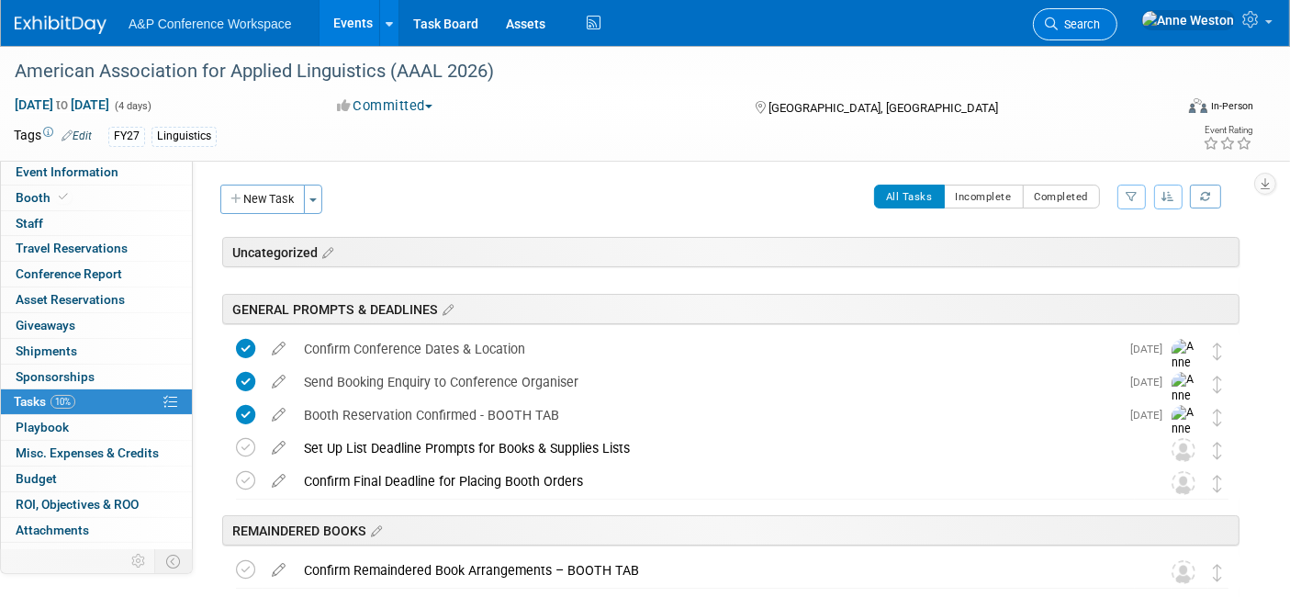
click at [1100, 28] on span "Search" at bounding box center [1078, 24] width 42 height 14
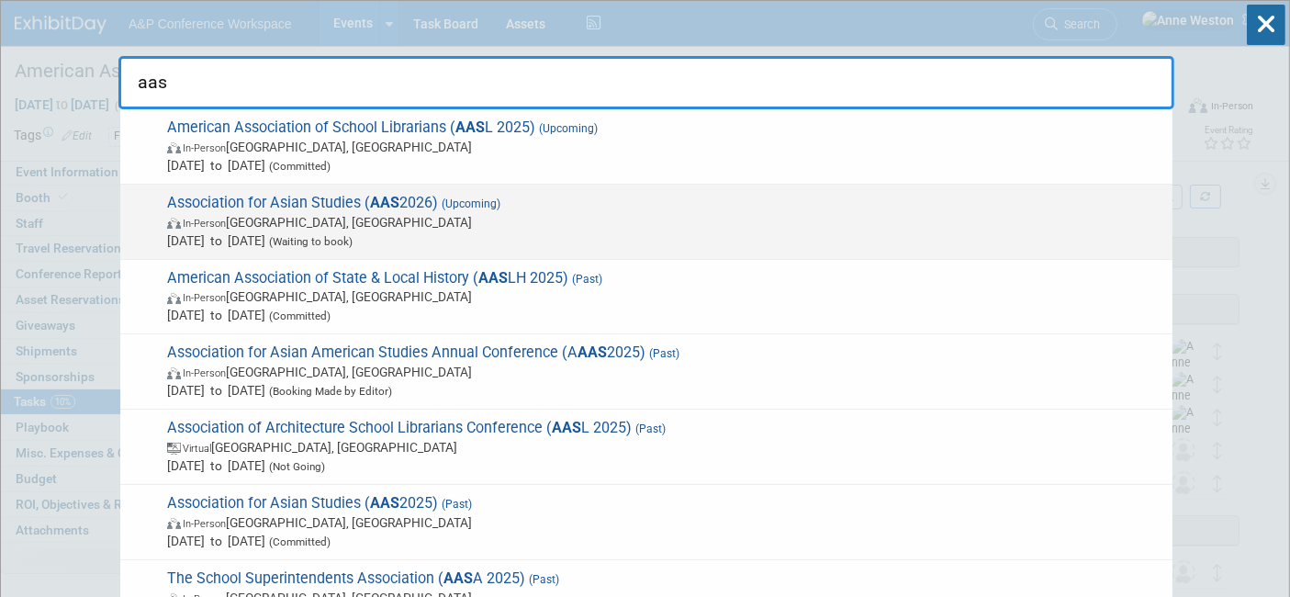
type input "aas"
click at [178, 197] on span "Association for Asian Studies ( AAS 2026) (Upcoming) In-Person Vancouver, Canad…" at bounding box center [663, 222] width 1002 height 56
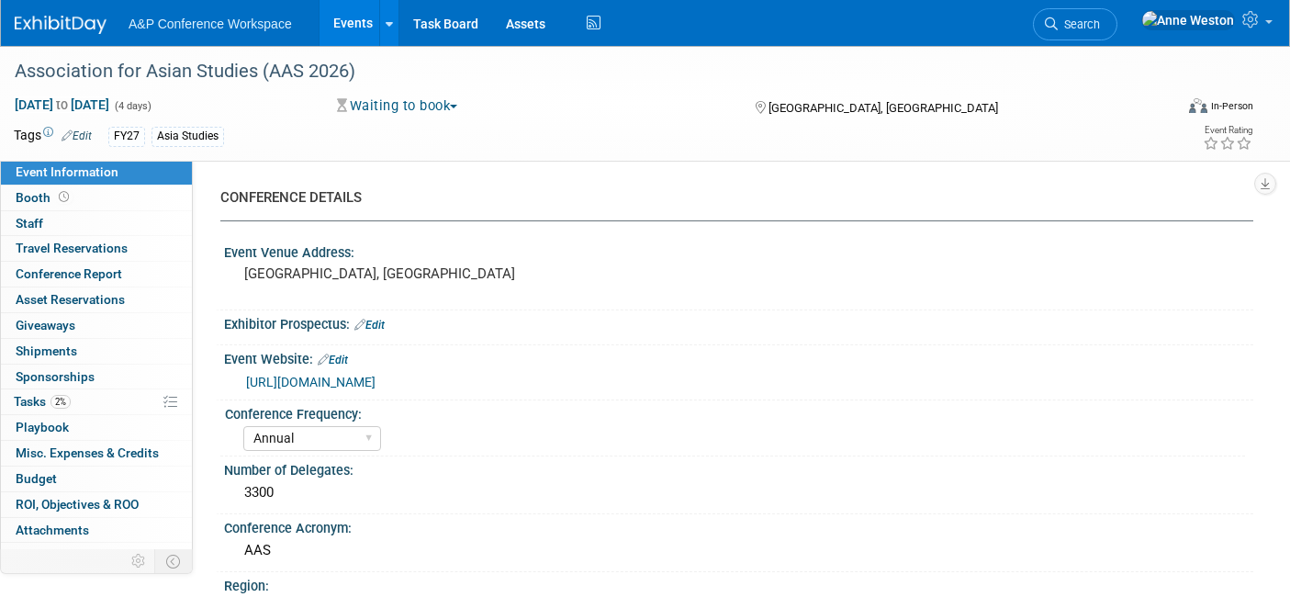
select select "Annual"
select select "Level 2"
select select "In-Person Booth"
select select "Asia Studies"
select select "Bloomsbury Academic"
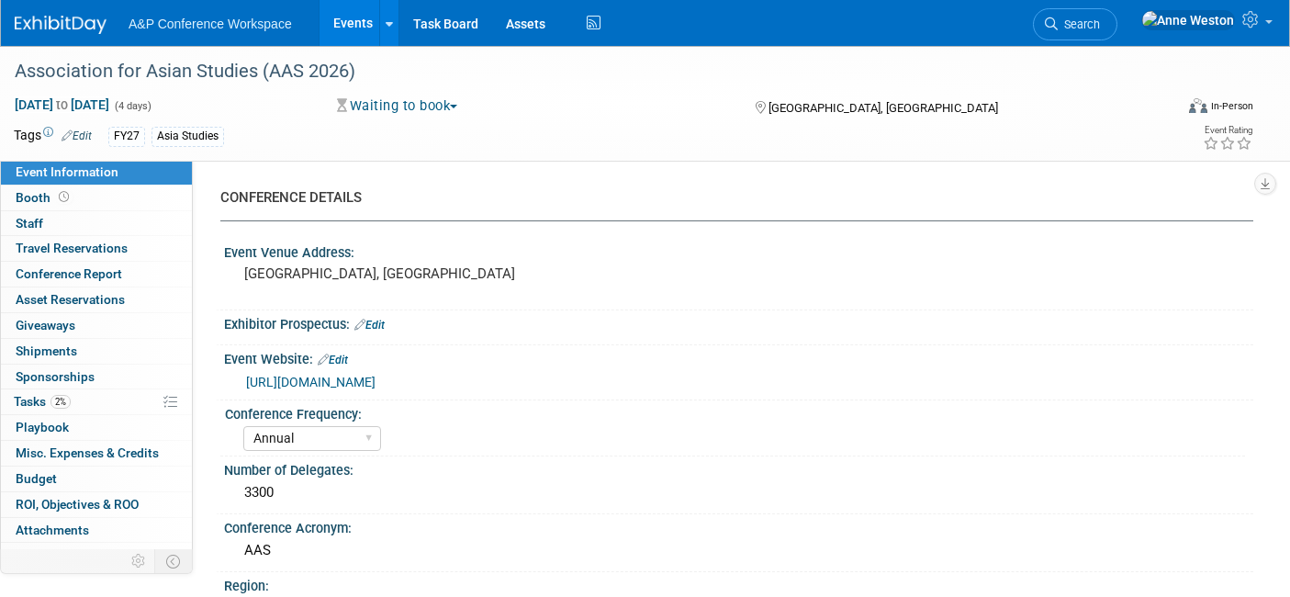
select select "[PERSON_NAME]"
click at [62, 203] on span at bounding box center [63, 197] width 17 height 14
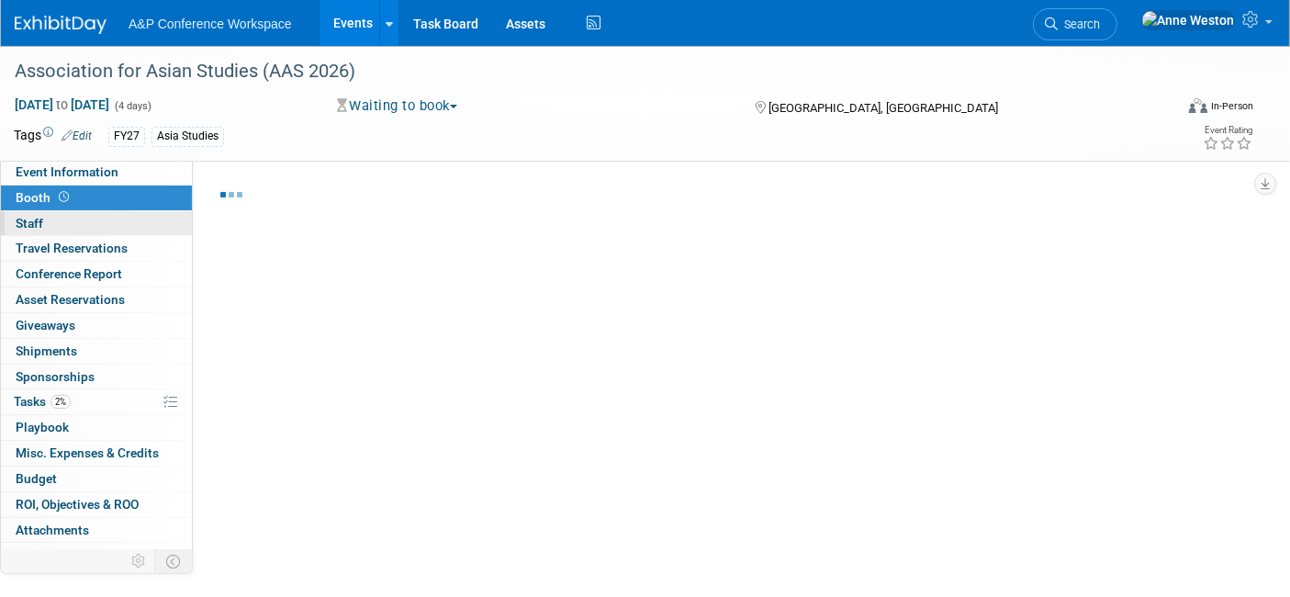
select select "CUAP"
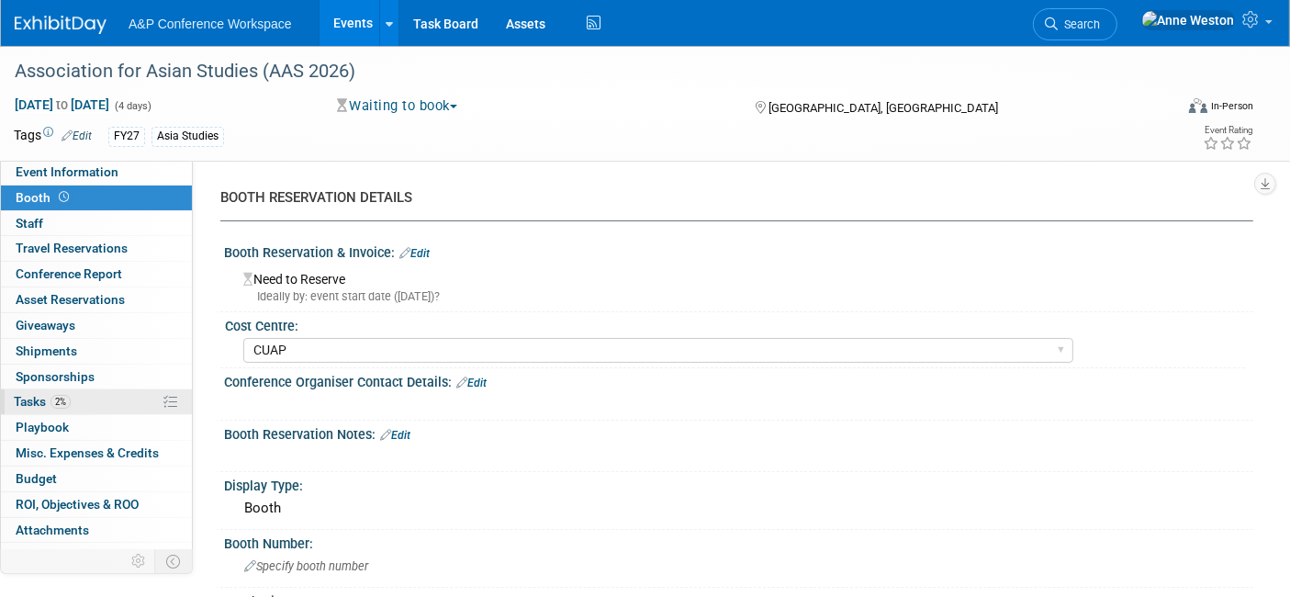
click at [62, 395] on span "2%" at bounding box center [60, 402] width 20 height 14
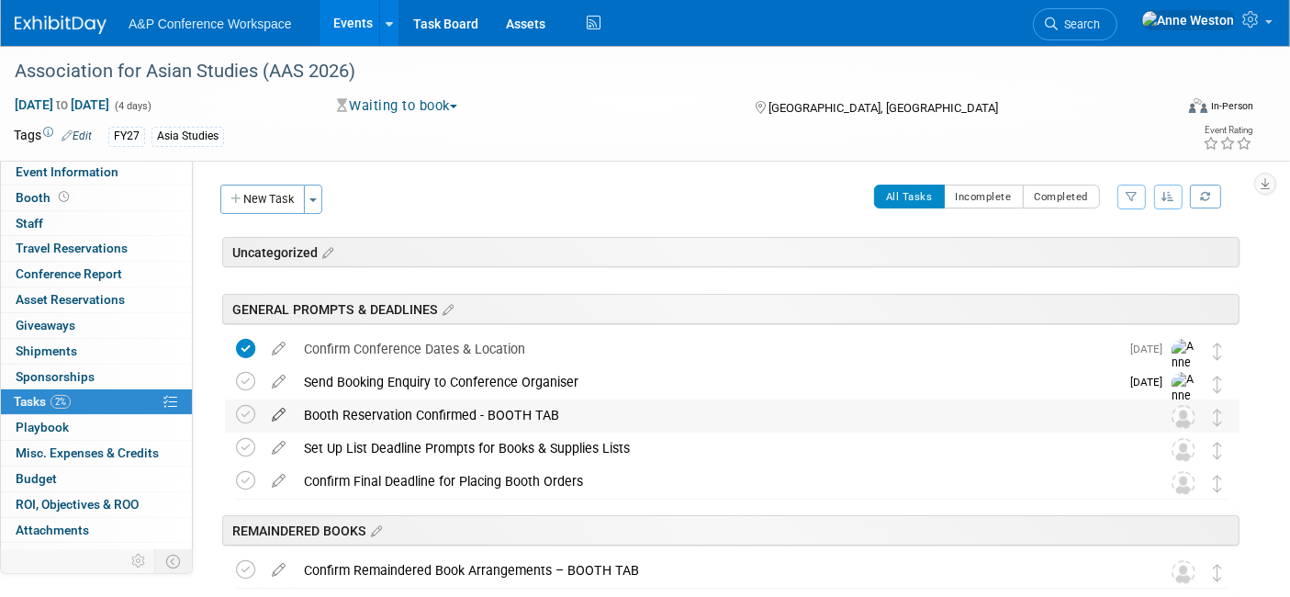
click at [276, 409] on icon at bounding box center [279, 410] width 32 height 23
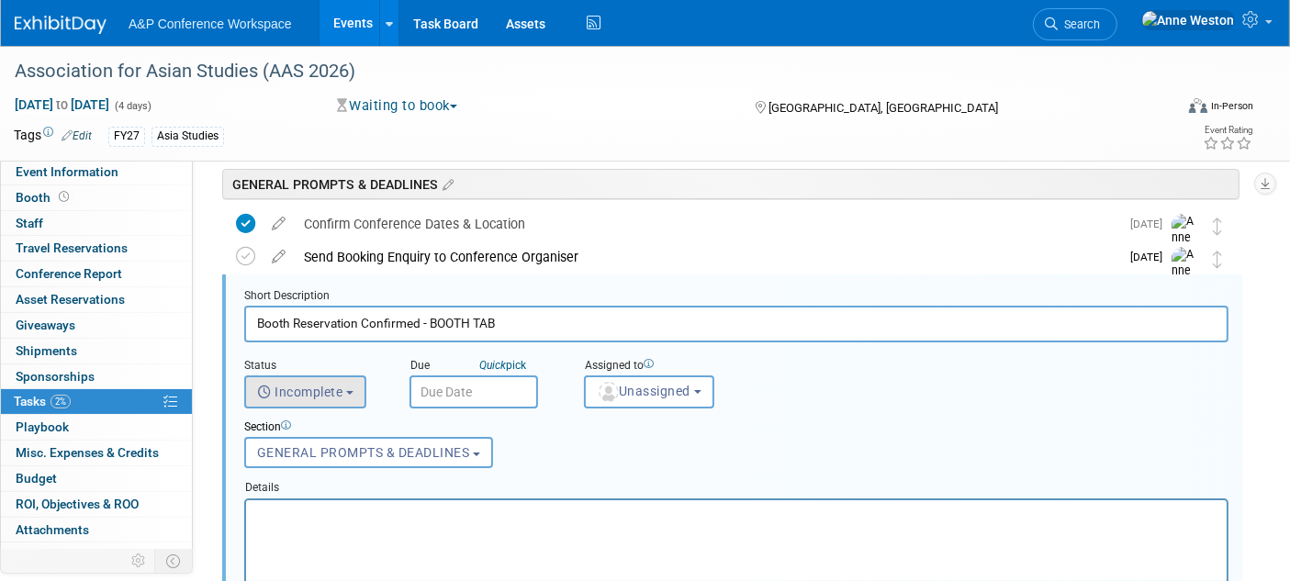
scroll to position [130, 0]
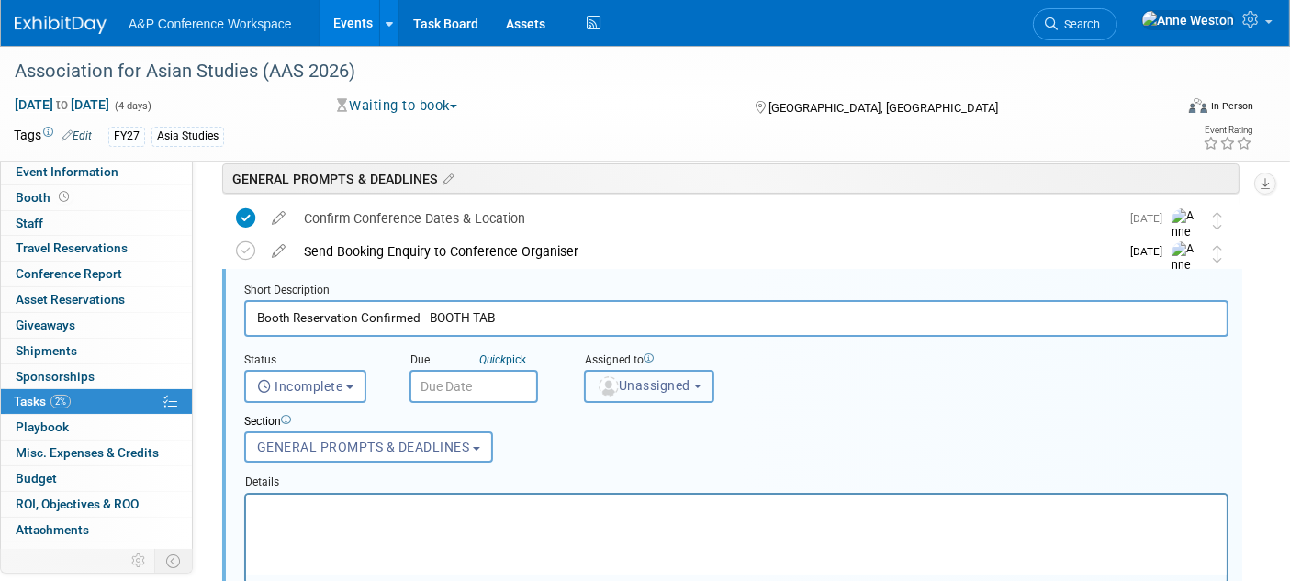
click at [608, 381] on img "button" at bounding box center [609, 386] width 20 height 20
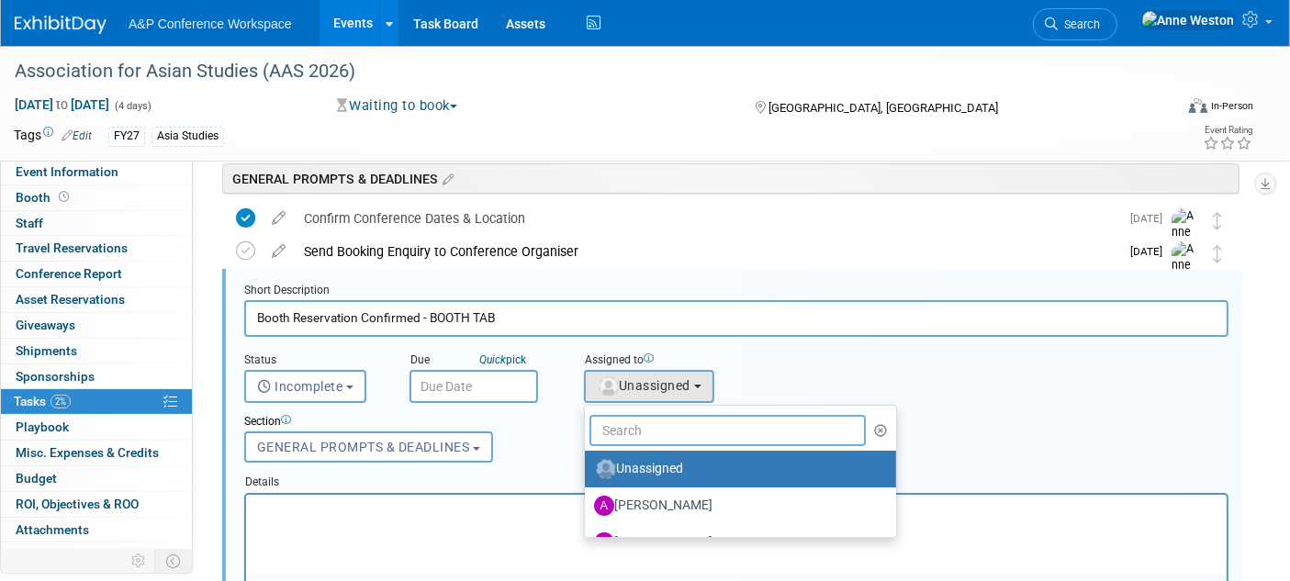
click at [661, 431] on input "text" at bounding box center [727, 430] width 276 height 31
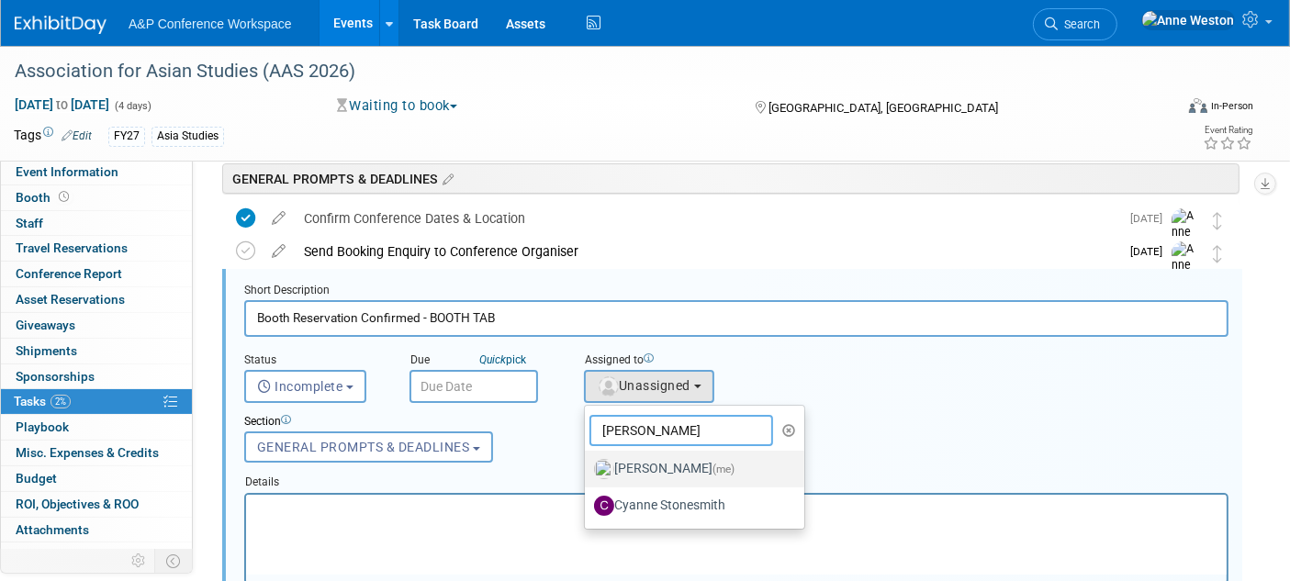
type input "[PERSON_NAME]"
click at [630, 471] on label "Anne Weston (me)" at bounding box center [690, 468] width 192 height 29
click at [587, 471] on input "Anne Weston (me)" at bounding box center [582, 467] width 12 height 12
select select "c29719a7-47ff-44fe-b37a-21211f595519"
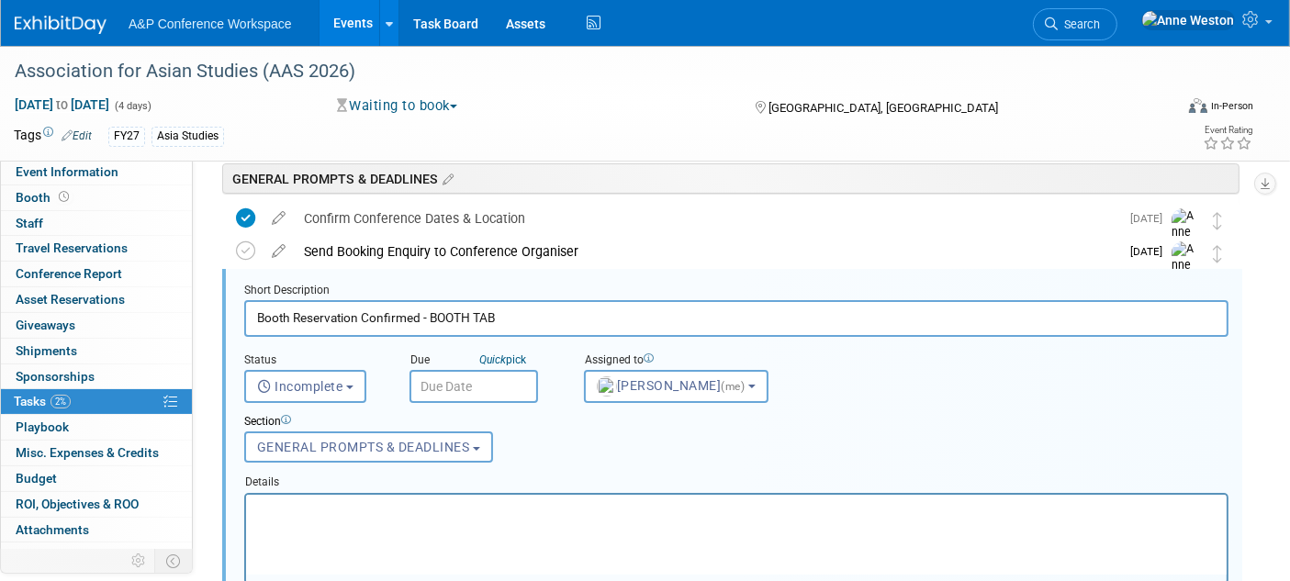
click at [448, 388] on input "text" at bounding box center [473, 386] width 129 height 33
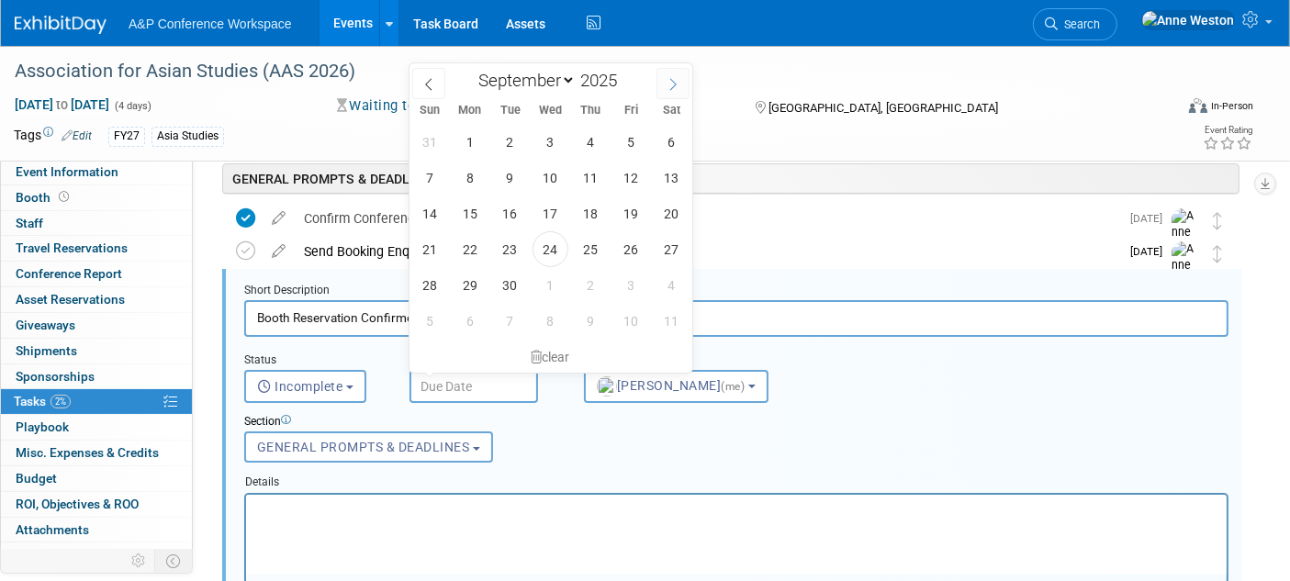
click at [663, 83] on span at bounding box center [672, 83] width 33 height 31
select select "9"
click at [633, 285] on span "31" at bounding box center [631, 285] width 36 height 36
type input "Oct 31, 2025"
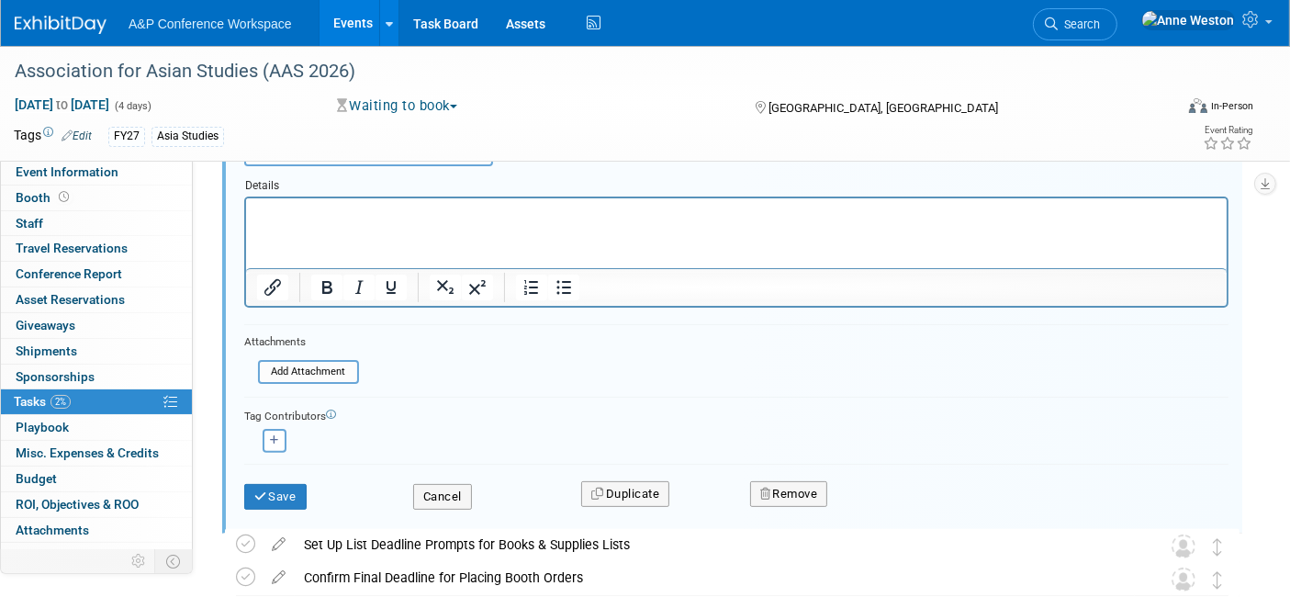
scroll to position [436, 0]
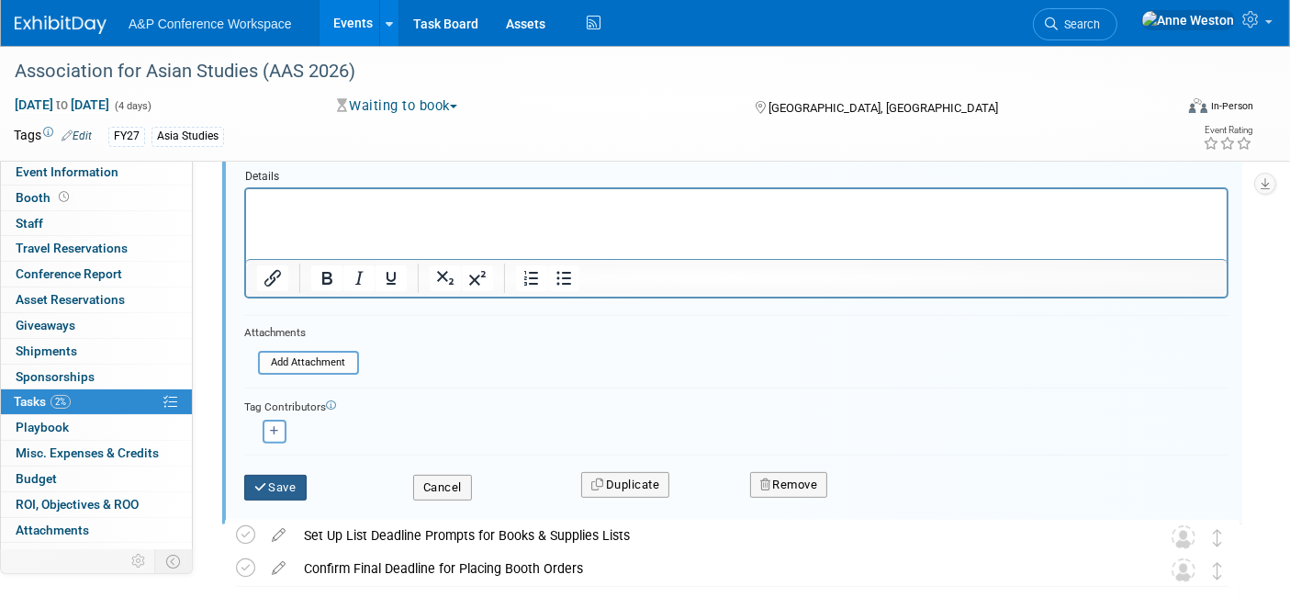
click at [274, 478] on button "Save" at bounding box center [275, 488] width 62 height 26
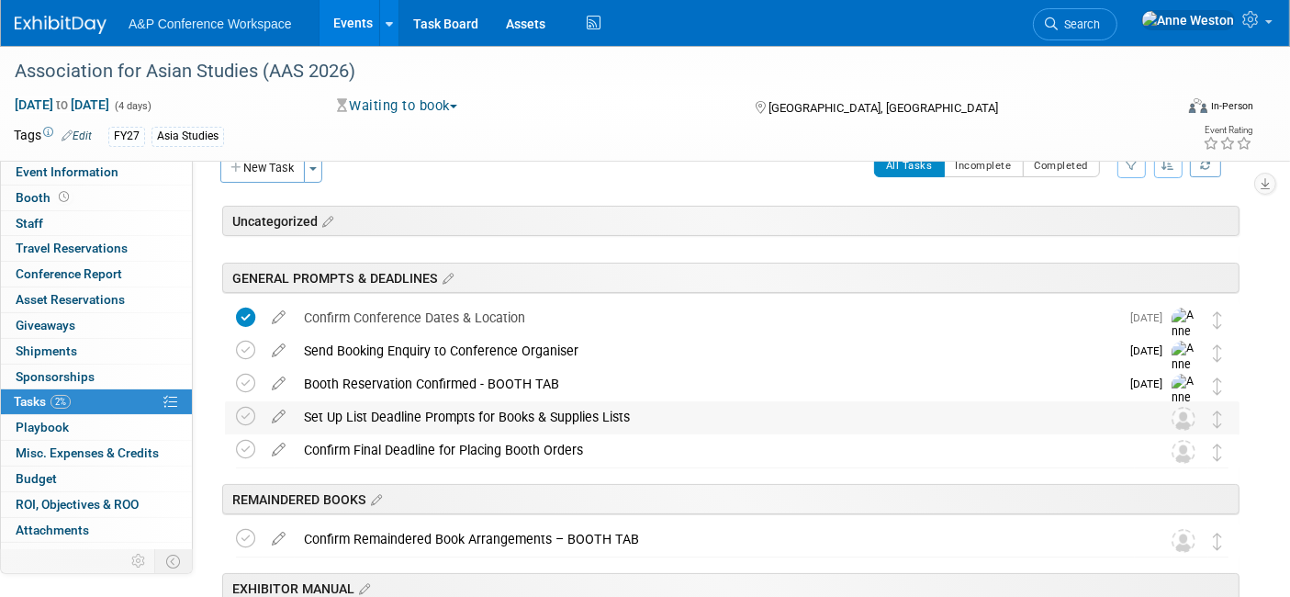
scroll to position [0, 0]
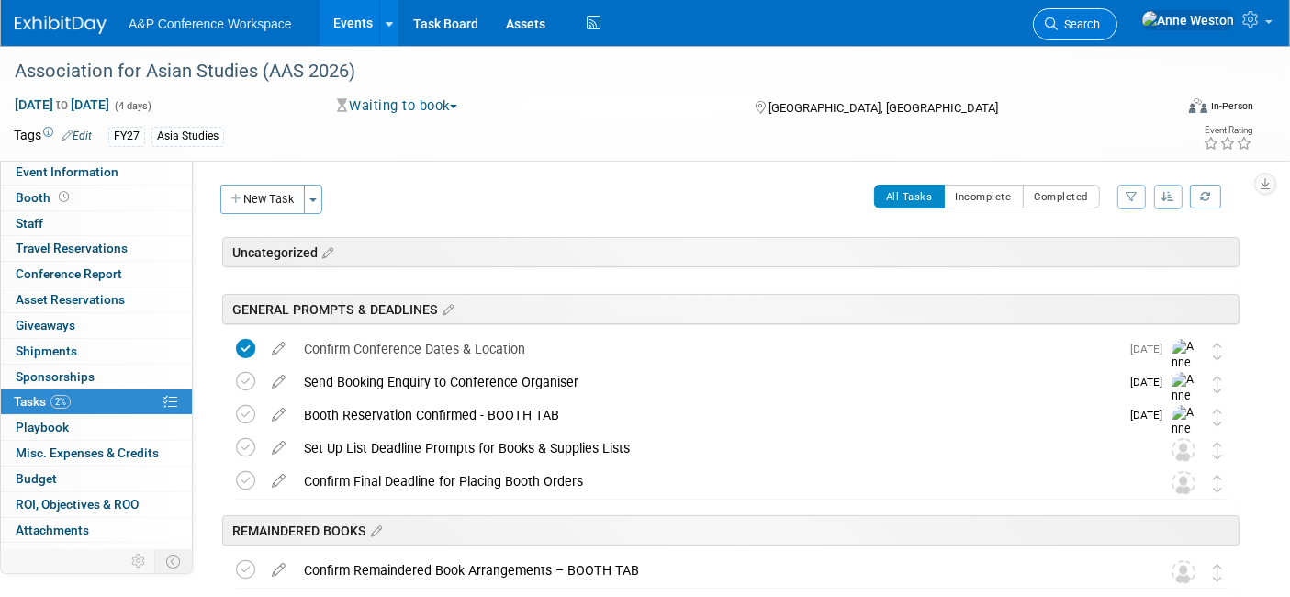
click at [1100, 24] on span "Search" at bounding box center [1078, 24] width 42 height 14
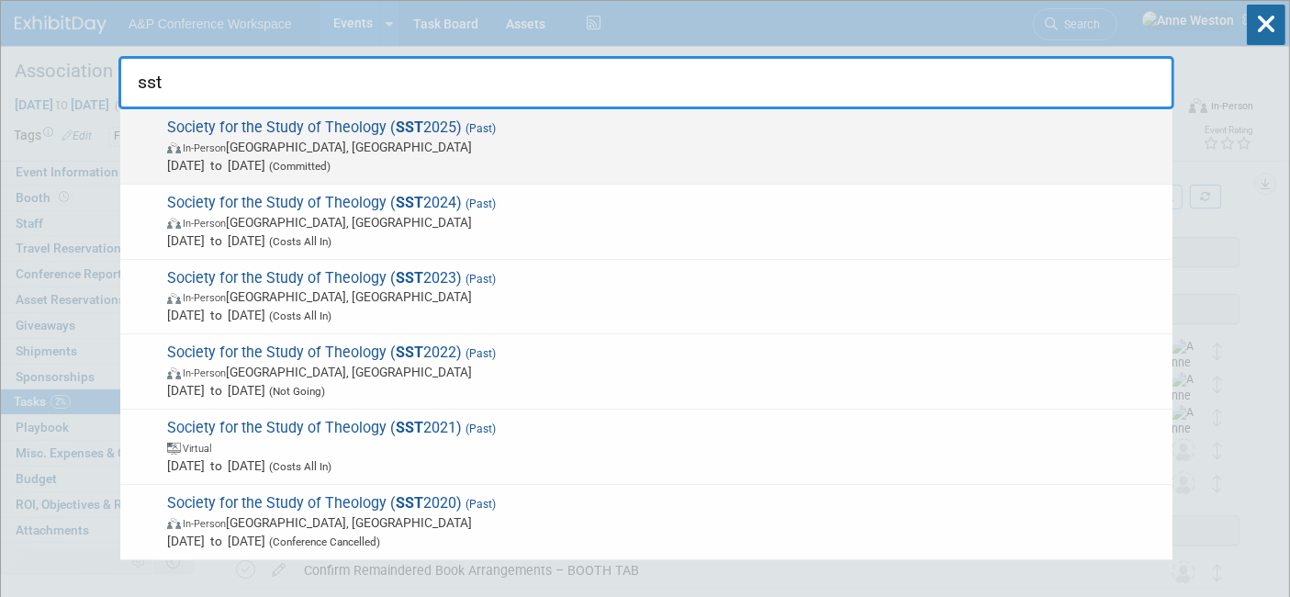
type input "sst"
click at [241, 132] on span "Society for the Study of Theology ( SST 2025) (Past) In-Person Warwick, United …" at bounding box center [663, 146] width 1002 height 56
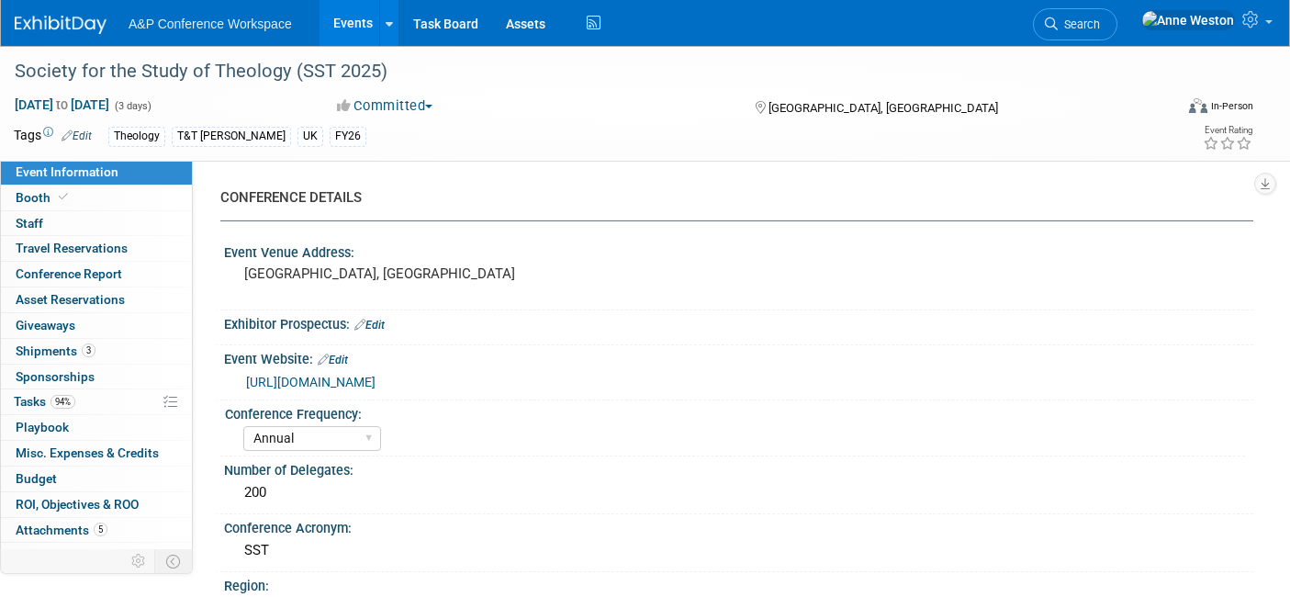
select select "Annual"
select select "Level 3"
select select "Ed Kit"
select select "Theology"
select select "T&T [PERSON_NAME]"
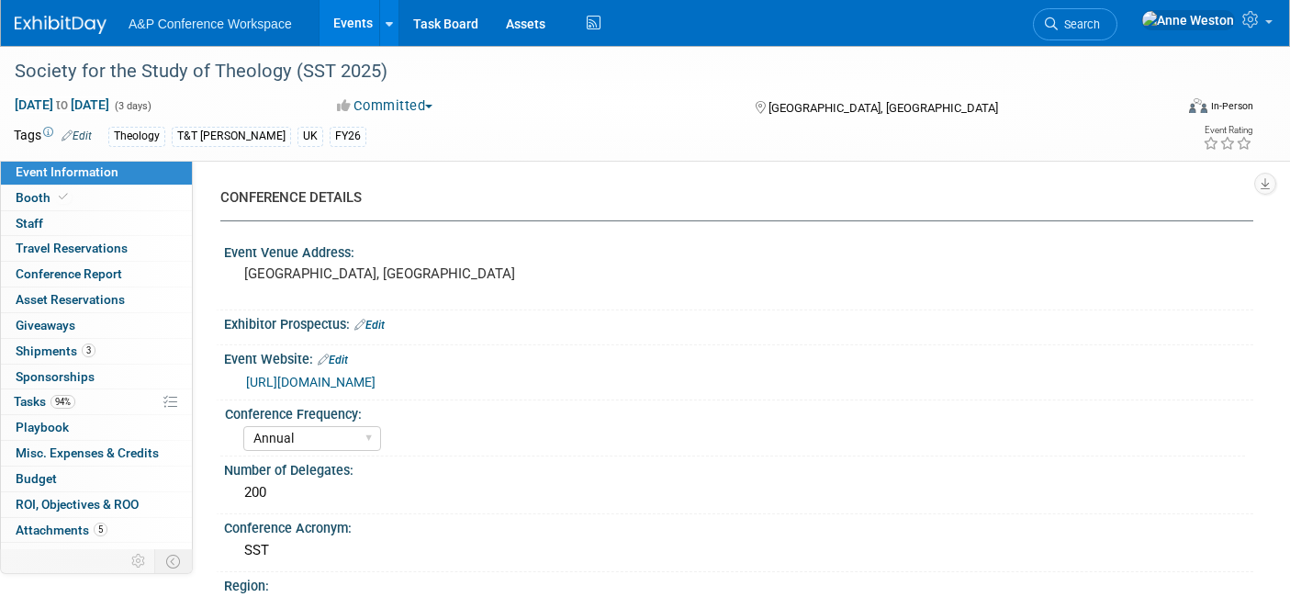
select select "[PERSON_NAME]"
select select "Networking/Commissioning"
click at [346, 381] on link "https://www.theologysociety.org.uk/information/" at bounding box center [310, 382] width 129 height 15
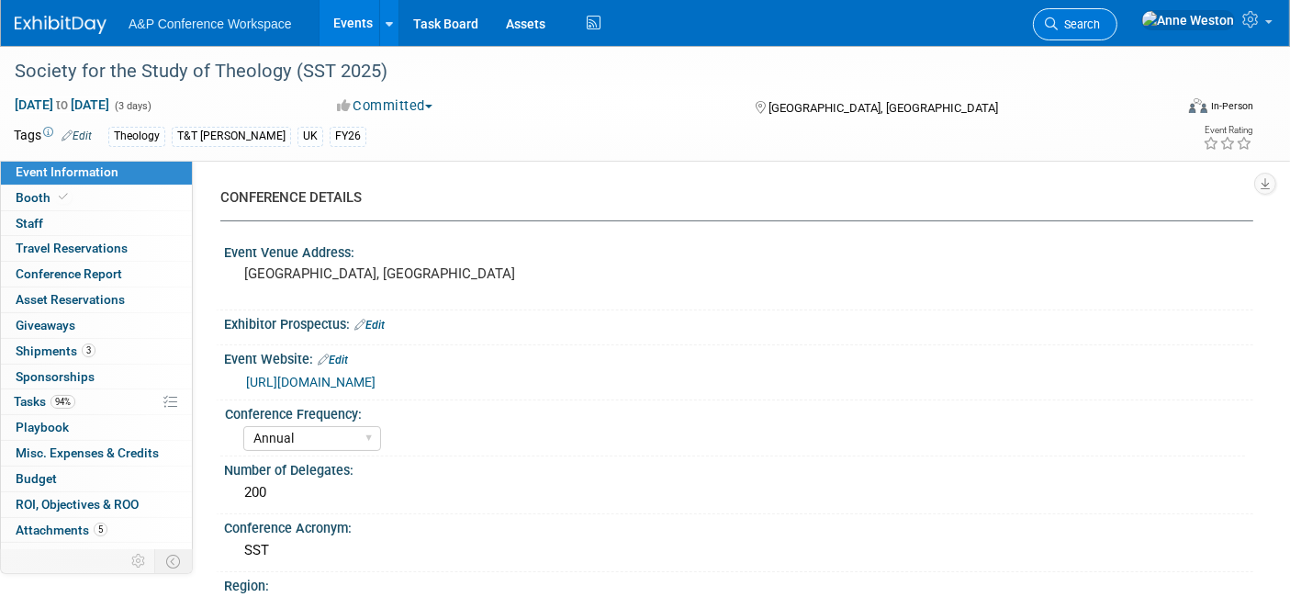
click at [1100, 19] on span "Search" at bounding box center [1078, 24] width 42 height 14
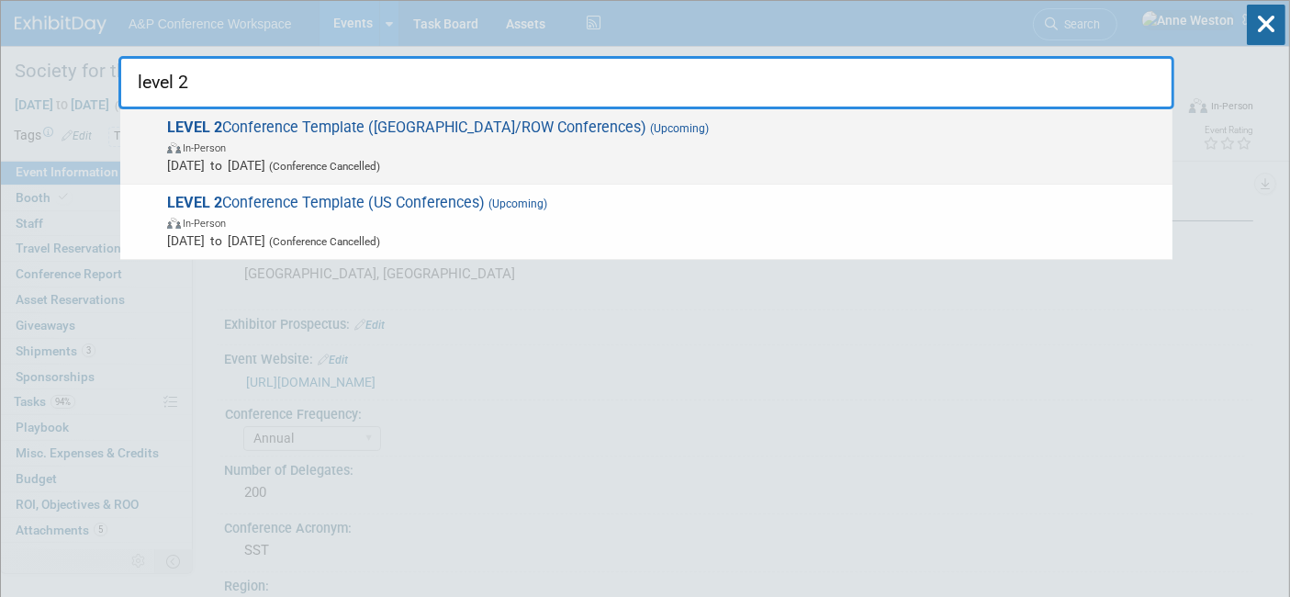
type input "level 2"
click at [252, 122] on span "LEVEL 2 Conference Template (UK/ROW Conferences) (Upcoming) In-Person Oct 21, 2…" at bounding box center [663, 146] width 1002 height 56
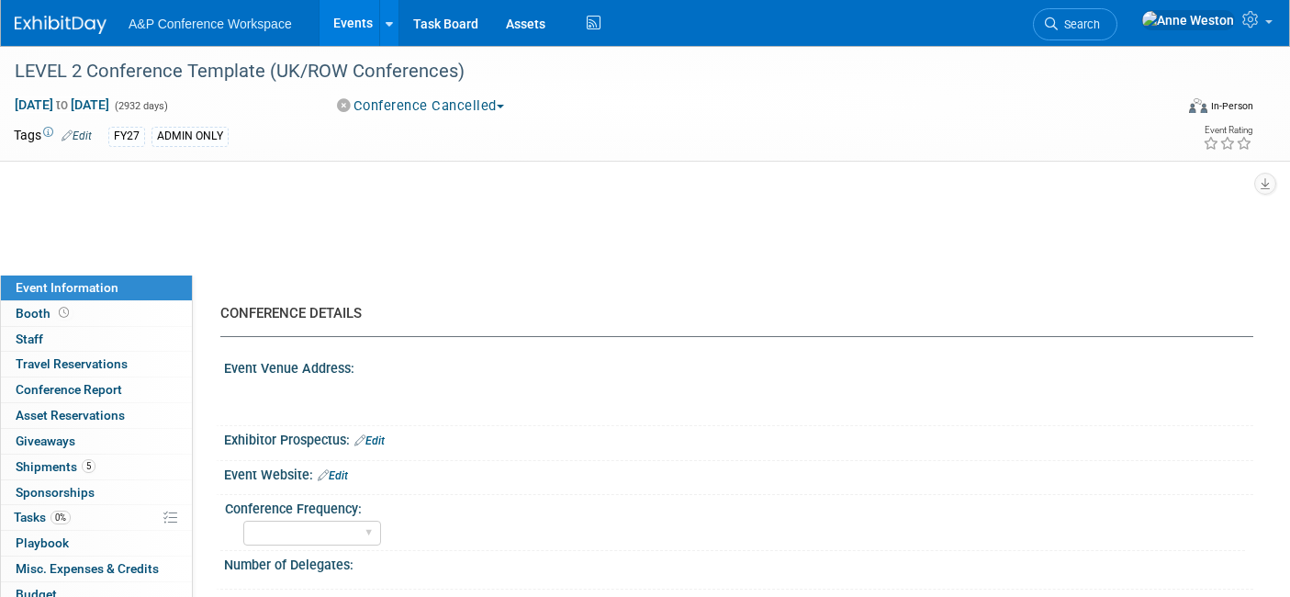
select select "Level 1"
select select "In-Person Booth"
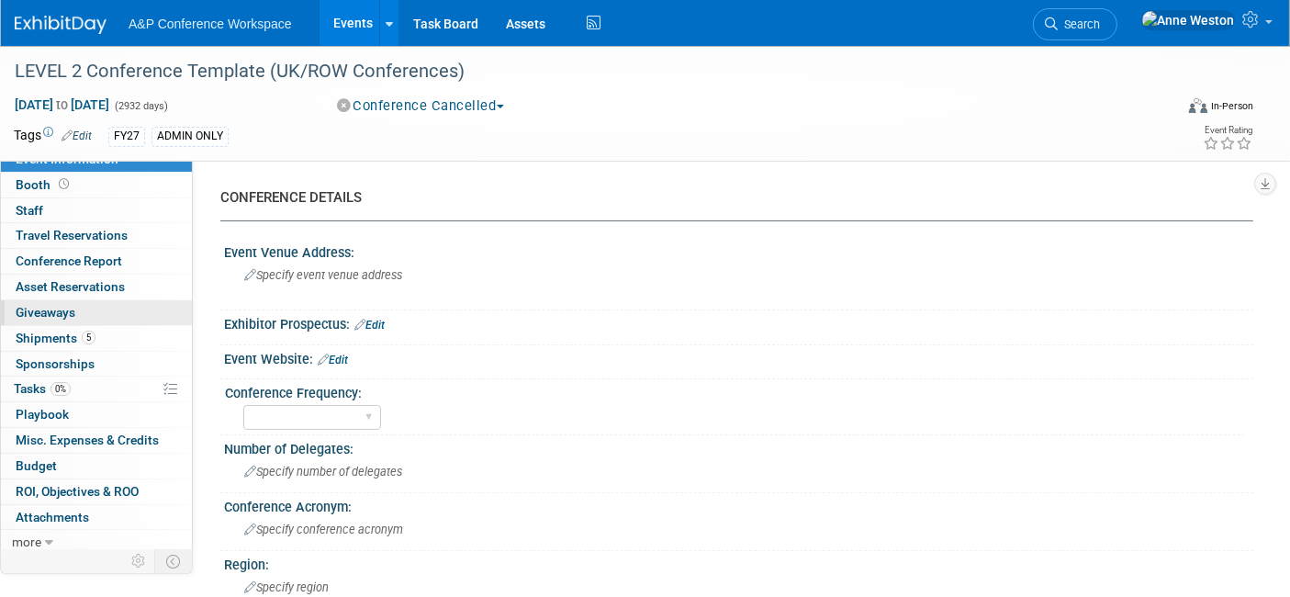
scroll to position [16, 0]
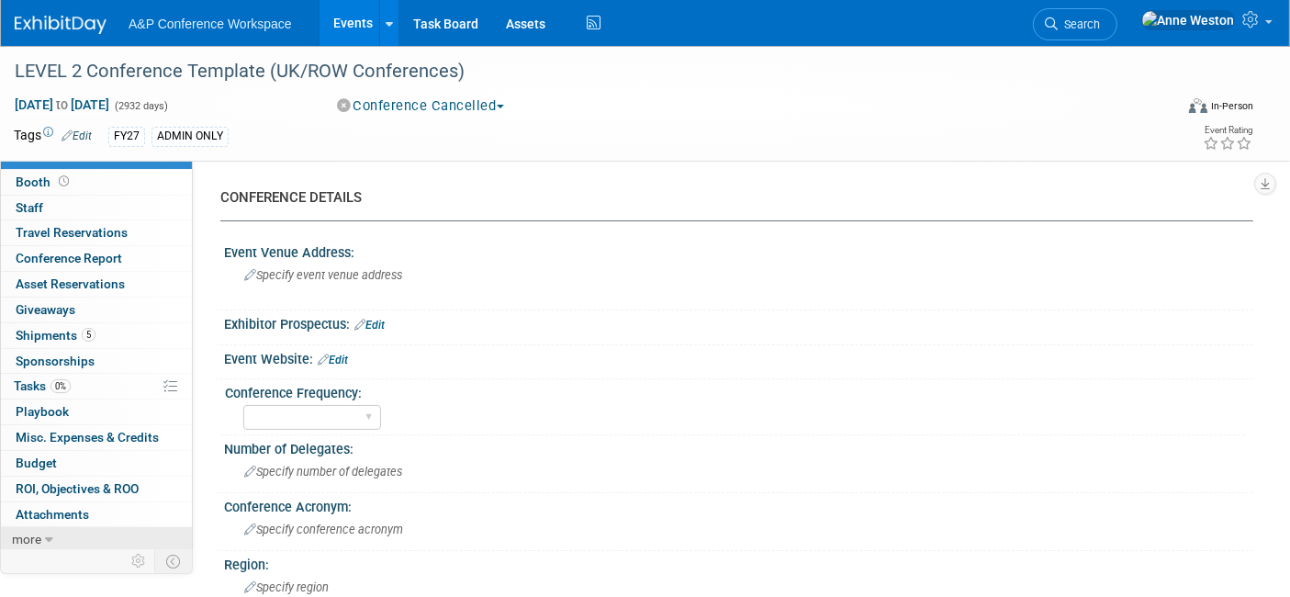
click at [45, 538] on icon at bounding box center [49, 539] width 8 height 13
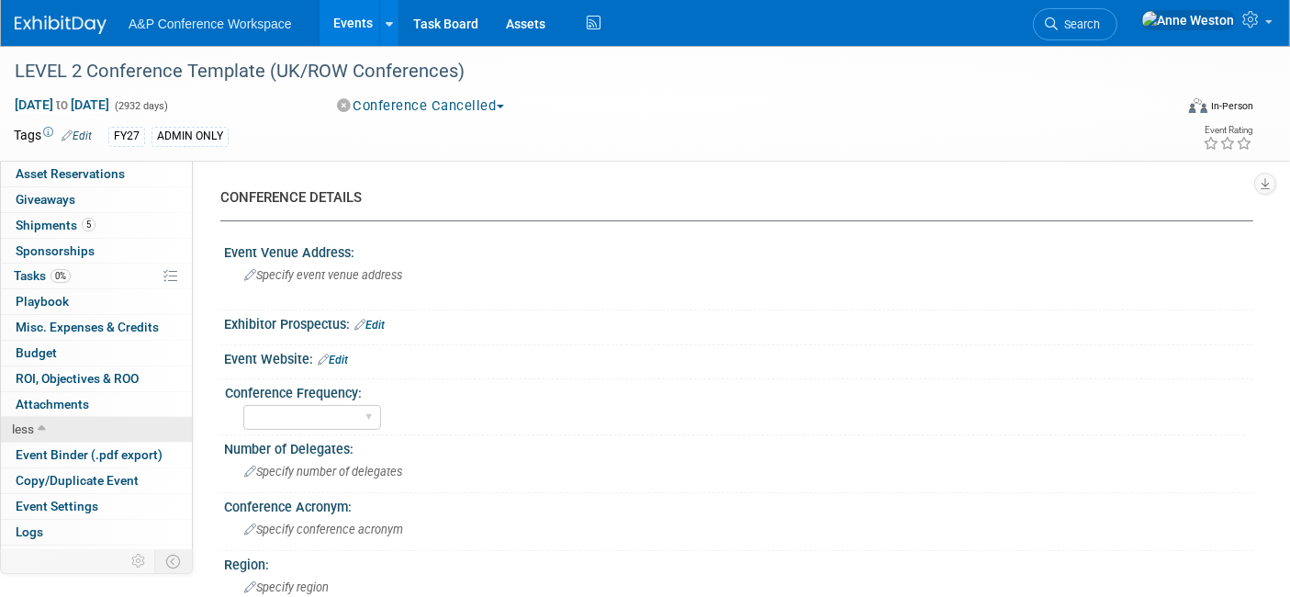
scroll to position [141, 0]
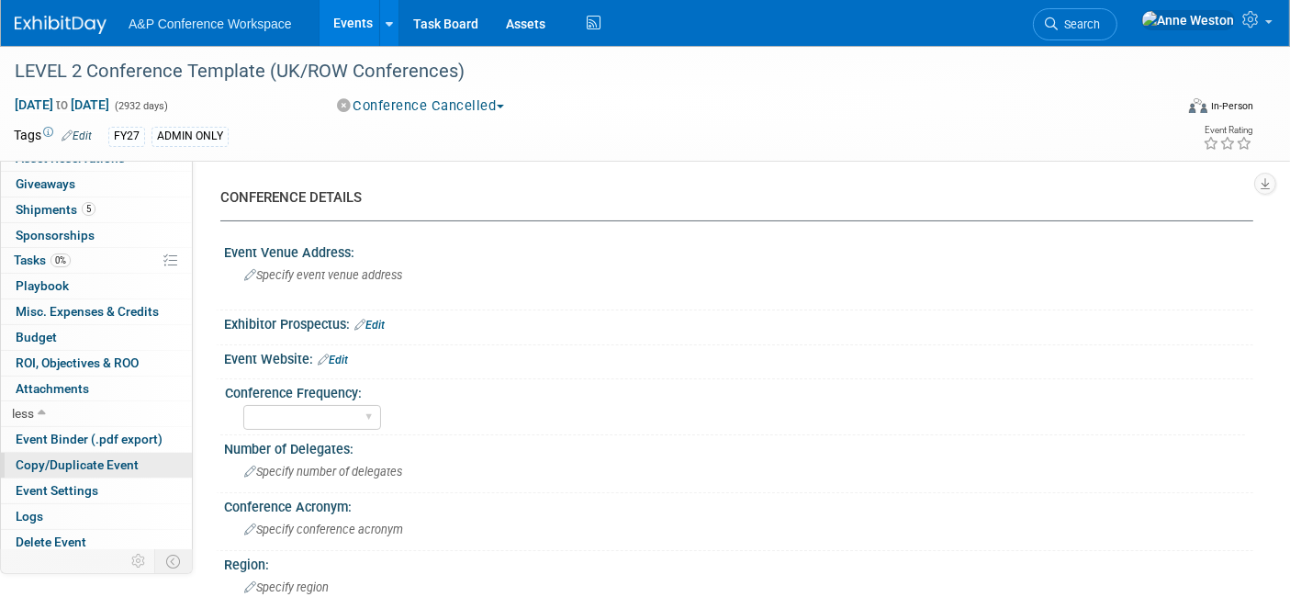
click at [113, 457] on span "Copy/Duplicate Event" at bounding box center [77, 464] width 123 height 15
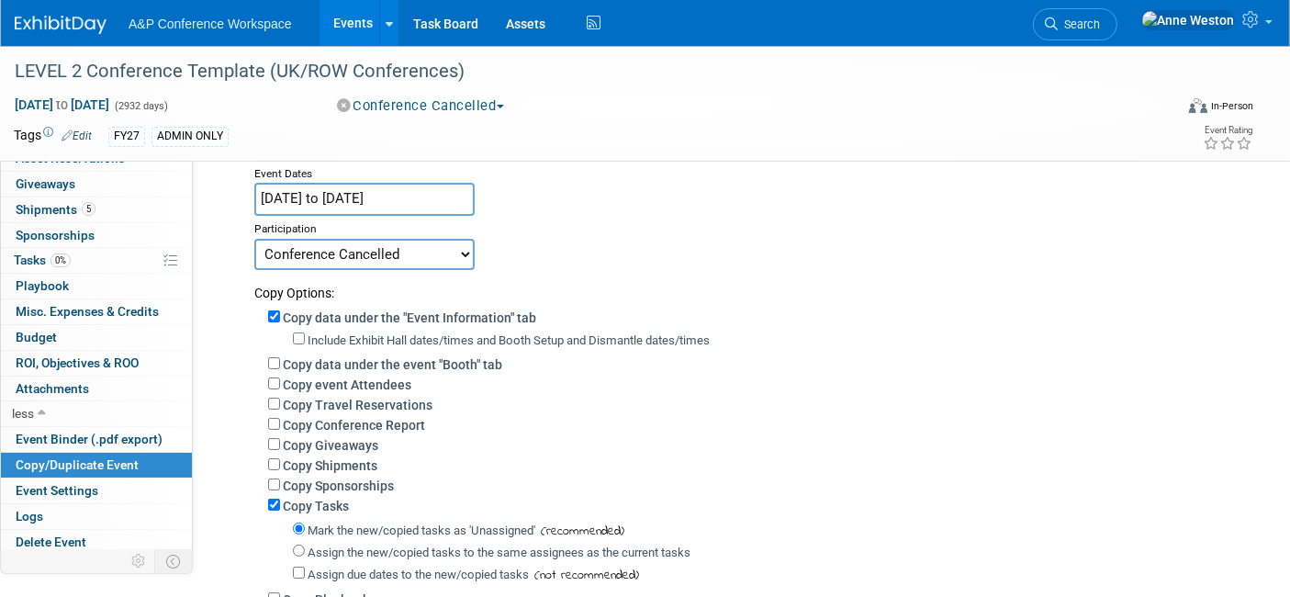
scroll to position [102, 0]
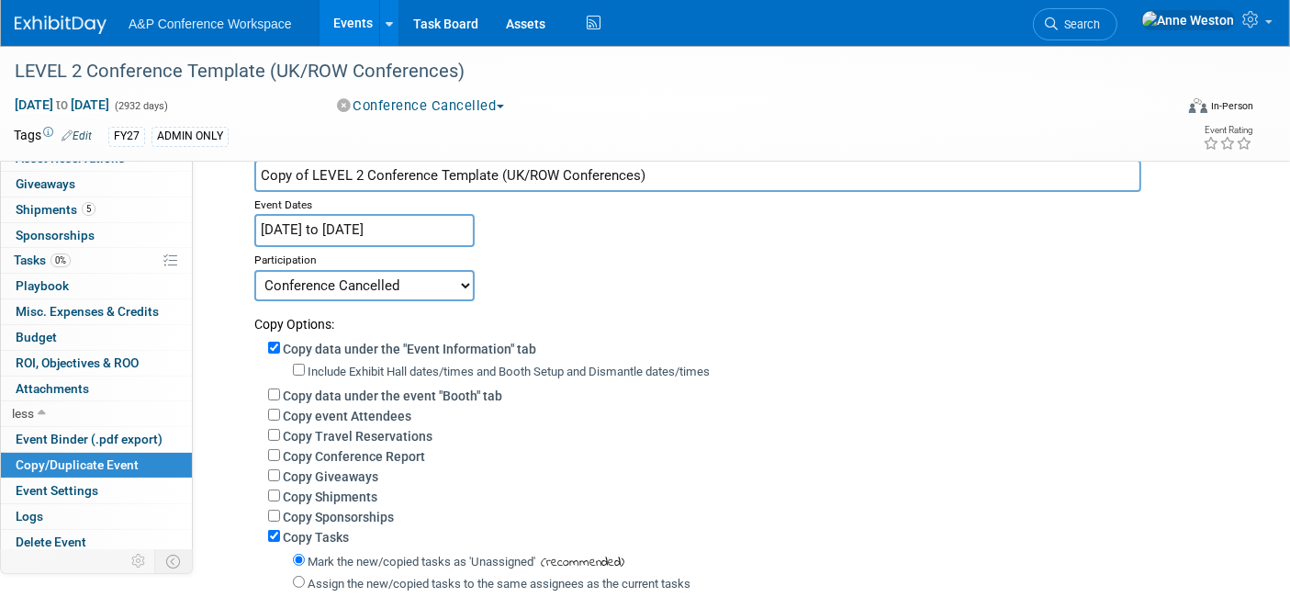
click at [696, 178] on input "Copy of LEVEL 2 Conference Template (UK/ROW Conferences)" at bounding box center [697, 176] width 887 height 32
drag, startPoint x: 696, startPoint y: 178, endPoint x: 237, endPoint y: 170, distance: 459.1
click at [237, 170] on div "New Event Event Name Copy of LEVEL 2 Conference Template (UK/ROW Conferences) E…" at bounding box center [729, 429] width 1019 height 641
paste input "Society for the Study of Theology (SST 2026)"
type input "Society for the Study of Theology (SST 2026)"
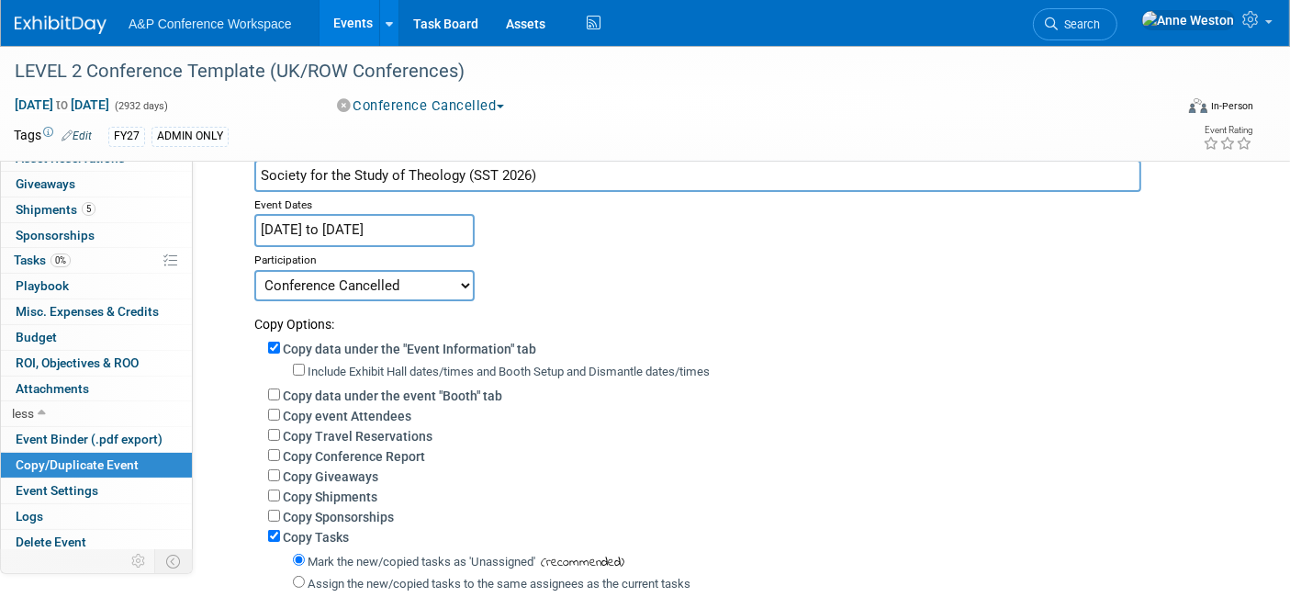
click at [376, 224] on input "[DATE] to [DATE]" at bounding box center [364, 230] width 220 height 32
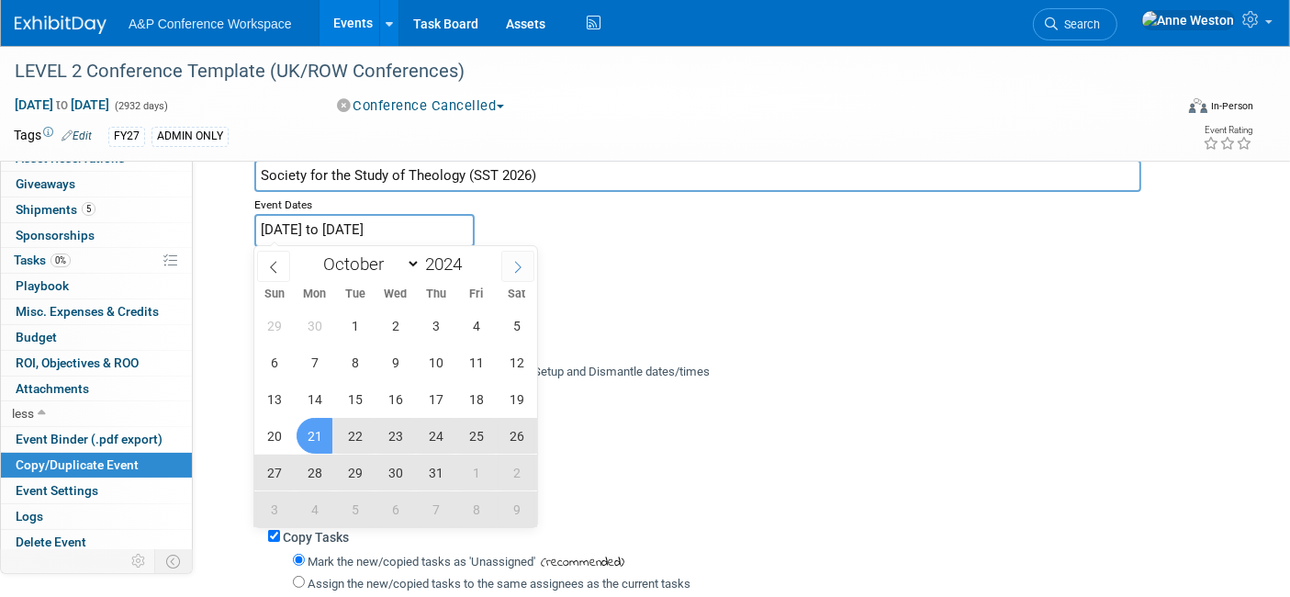
click at [520, 271] on icon at bounding box center [517, 267] width 13 height 13
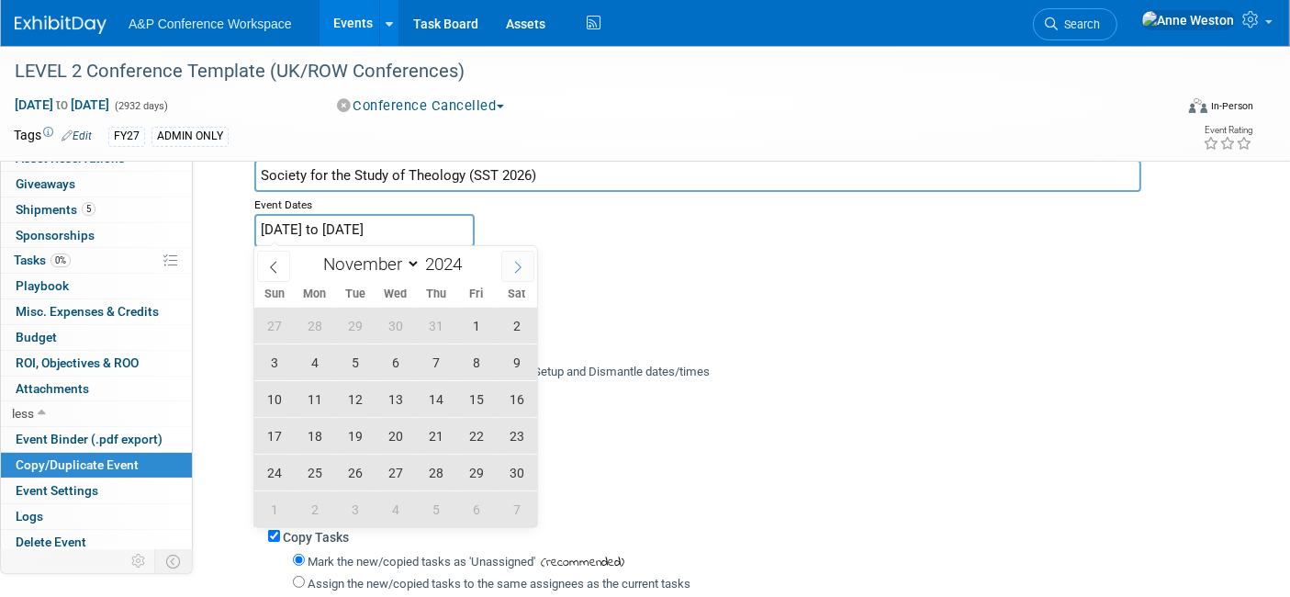
click at [519, 271] on icon at bounding box center [517, 267] width 13 height 13
select select "11"
click at [519, 271] on icon at bounding box center [517, 267] width 13 height 13
type input "2025"
click at [519, 271] on icon at bounding box center [517, 267] width 13 height 13
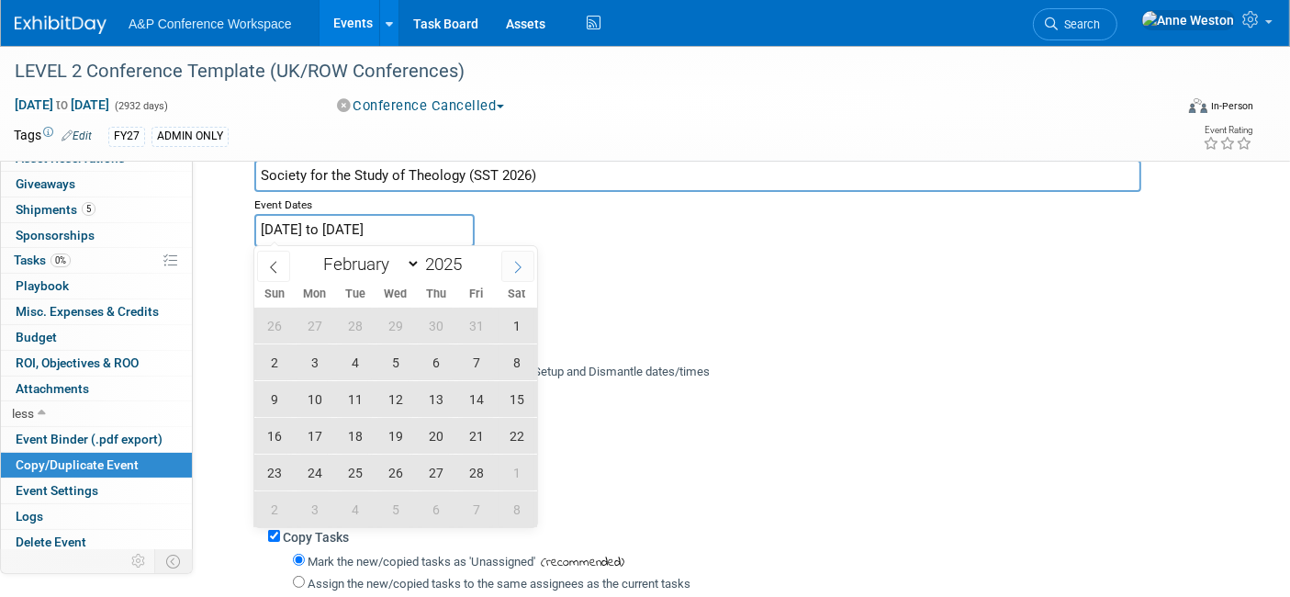
click at [516, 271] on icon at bounding box center [517, 267] width 13 height 13
click at [516, 271] on icon at bounding box center [518, 268] width 6 height 12
select select "3"
click at [274, 394] on span "13" at bounding box center [274, 399] width 36 height 36
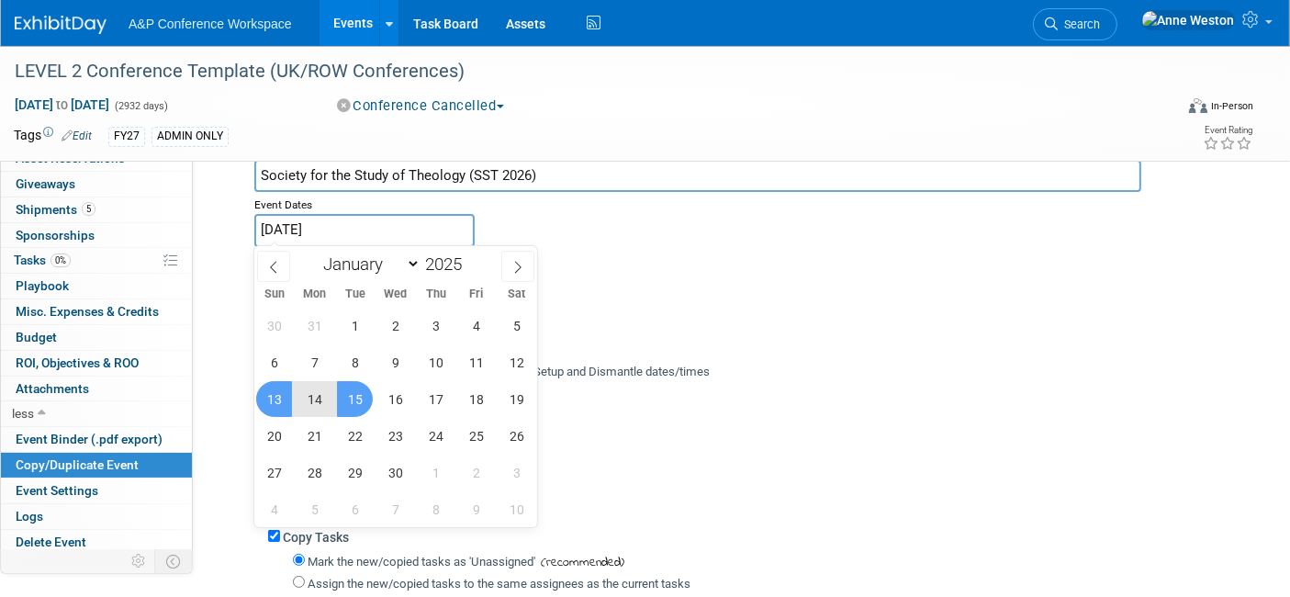
click at [349, 390] on span "15" at bounding box center [355, 399] width 36 height 36
type input "[DATE] to [DATE]"
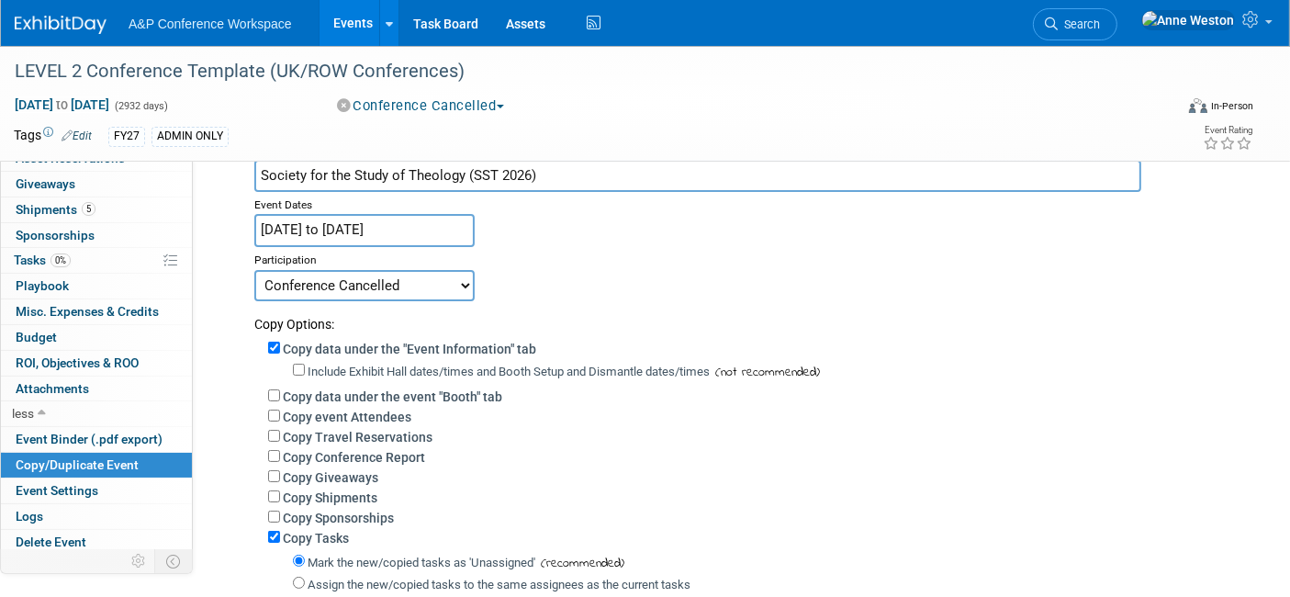
click at [347, 285] on select "Committed Considering Not Going Conference Cancelled Conference Postponed Waiti…" at bounding box center [364, 285] width 220 height 31
select select "103"
click at [254, 270] on select "Committed Considering Not Going Conference Cancelled Conference Postponed Waiti…" at bounding box center [364, 285] width 220 height 31
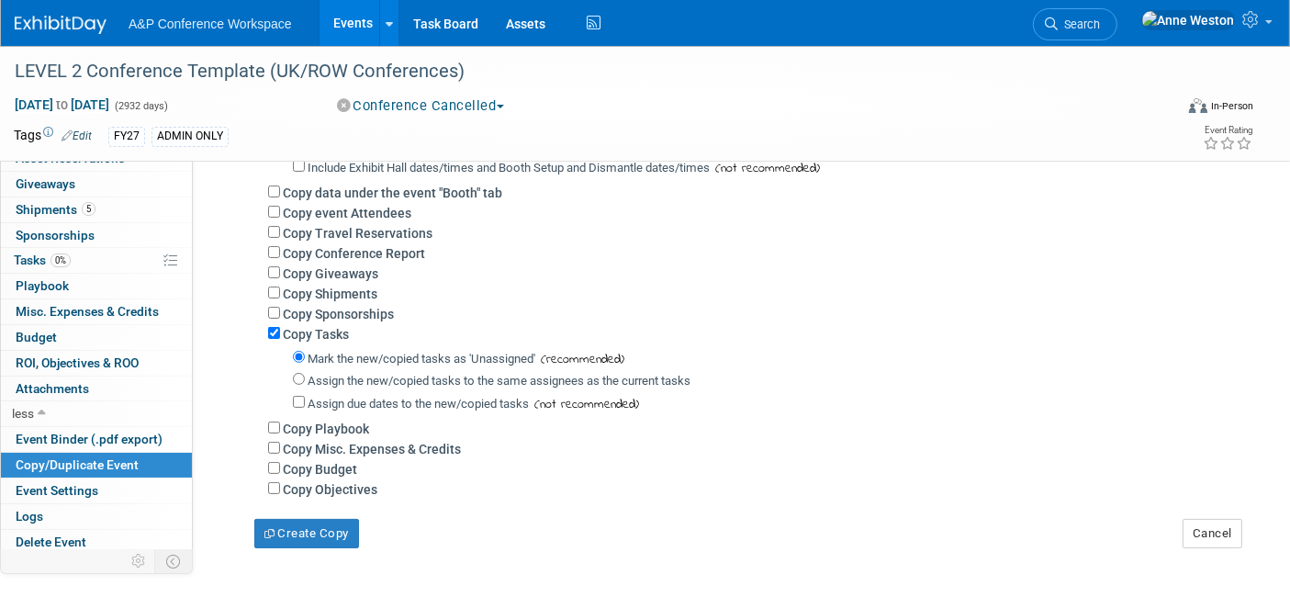
scroll to position [408, 0]
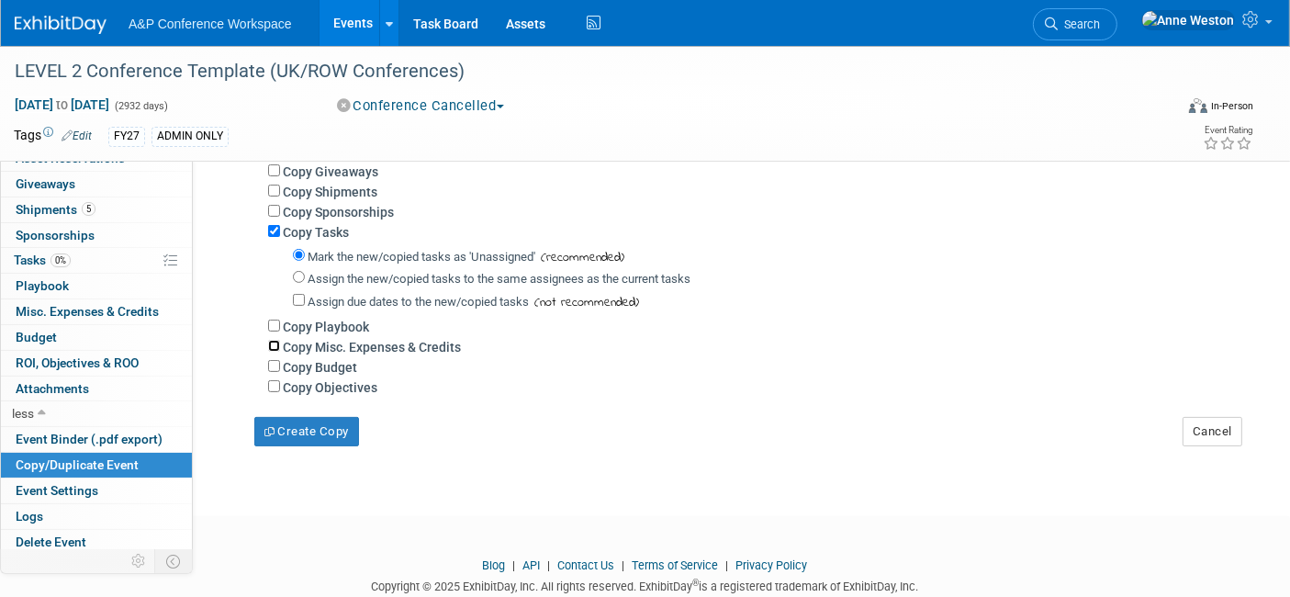
click at [277, 341] on input "Copy Misc. Expenses & Credits" at bounding box center [274, 346] width 12 height 12
checkbox input "true"
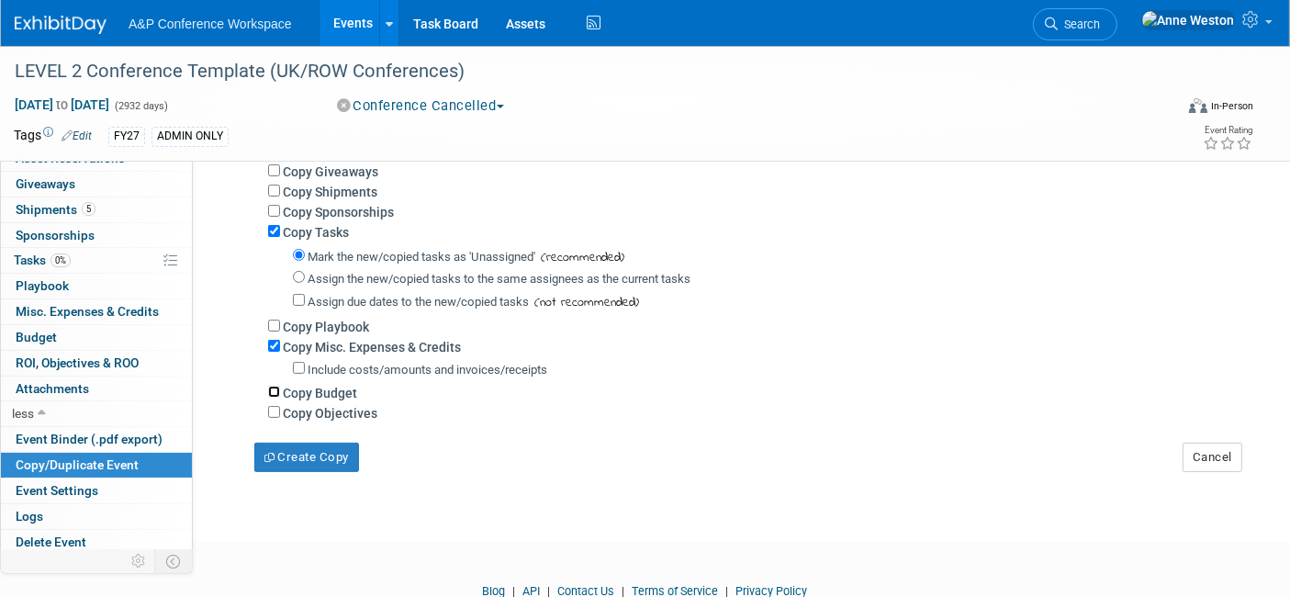
click at [273, 386] on input "Copy Budget" at bounding box center [274, 392] width 12 height 12
checkbox input "true"
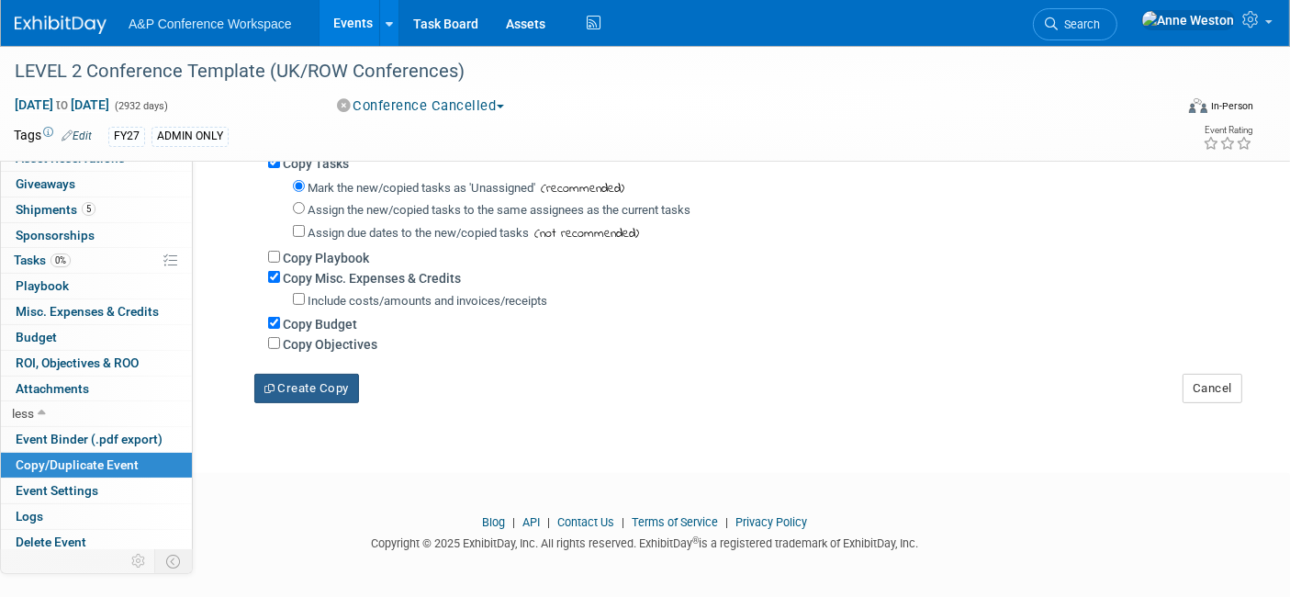
click at [312, 389] on button "Create Copy" at bounding box center [306, 388] width 105 height 29
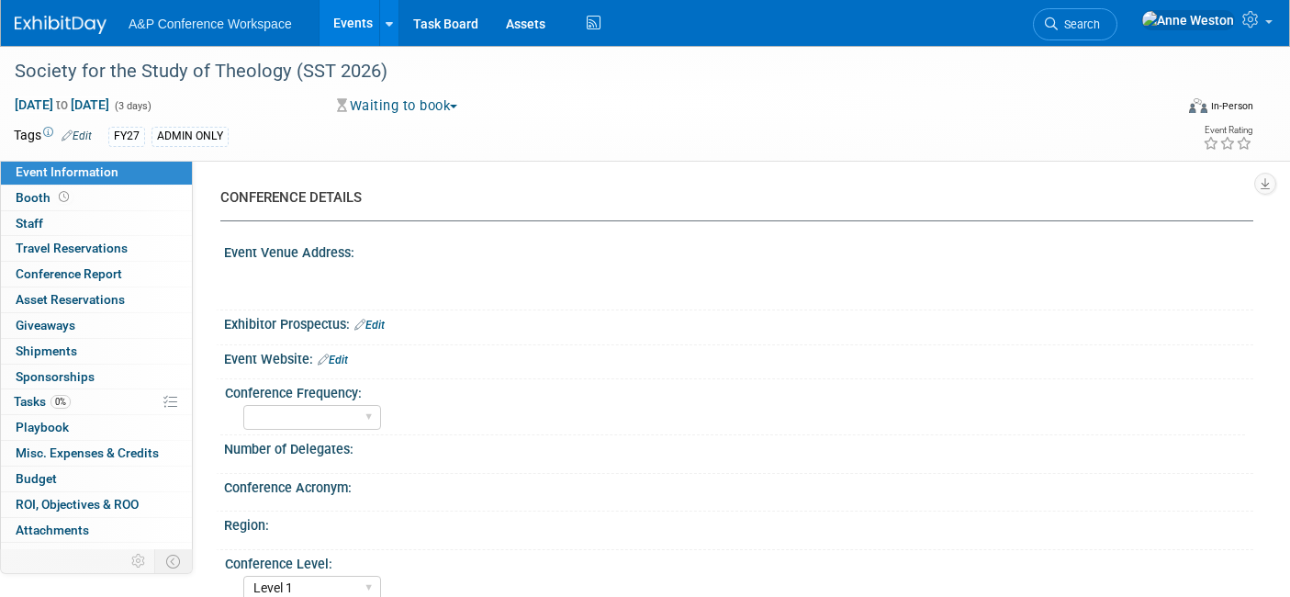
select select "Level 1"
select select "In-Person Booth"
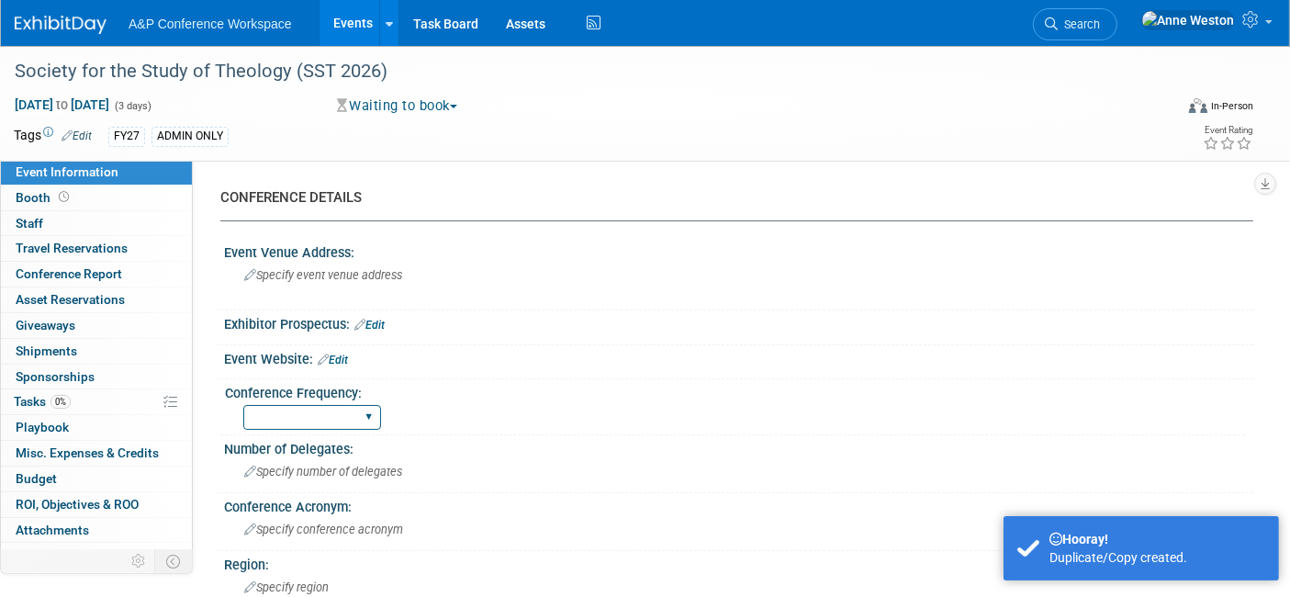
click at [307, 419] on select "Annual Biennial Bi-Annual Triennial Quadrennial" at bounding box center [312, 417] width 138 height 25
select select "Annual"
click at [243, 405] on select "Annual Biennial Bi-Annual Triennial Quadrennial" at bounding box center [312, 417] width 138 height 25
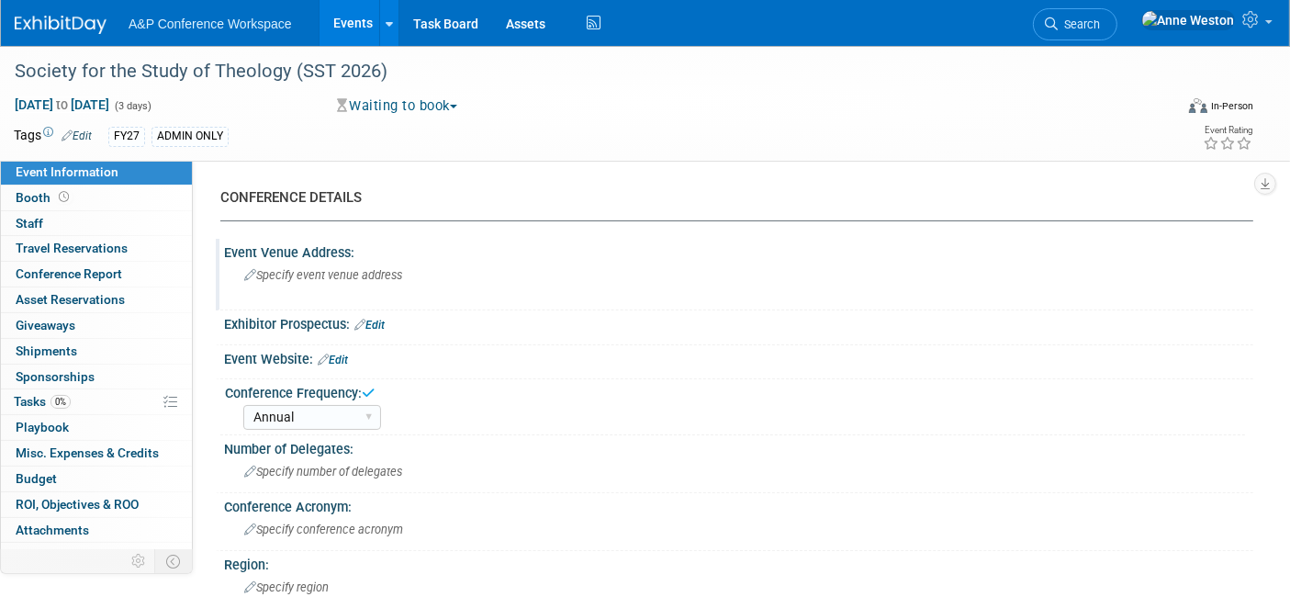
click at [264, 268] on span "Specify event venue address" at bounding box center [323, 275] width 158 height 14
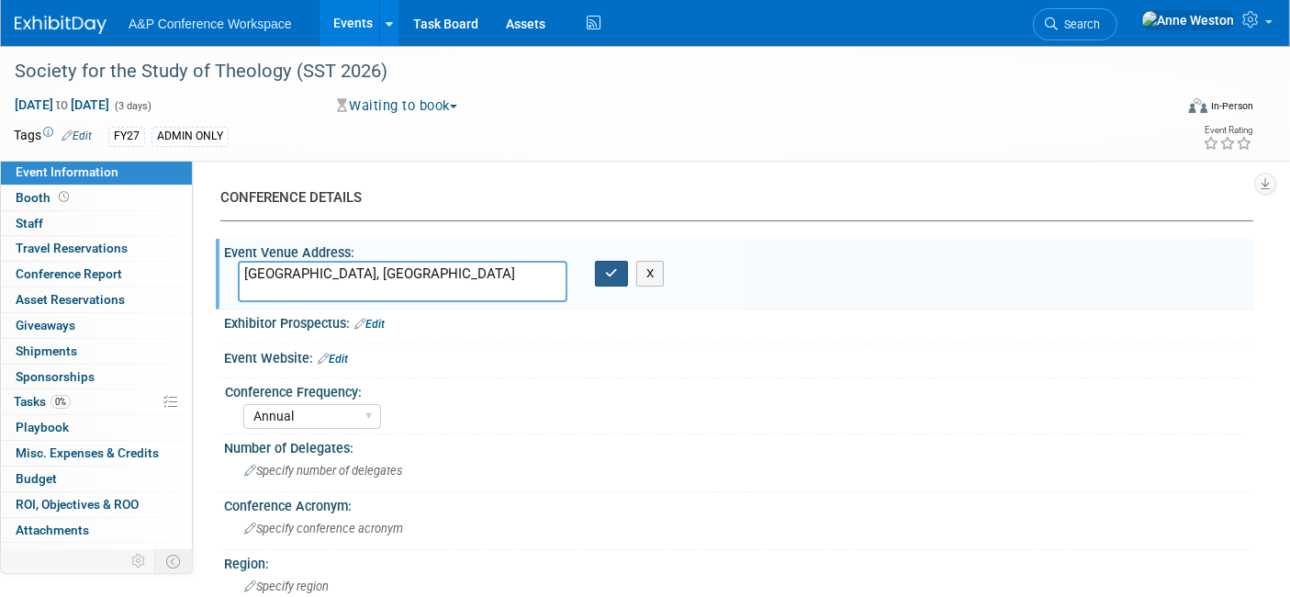
type textarea "[GEOGRAPHIC_DATA], [GEOGRAPHIC_DATA]"
click at [602, 274] on button "button" at bounding box center [611, 274] width 33 height 26
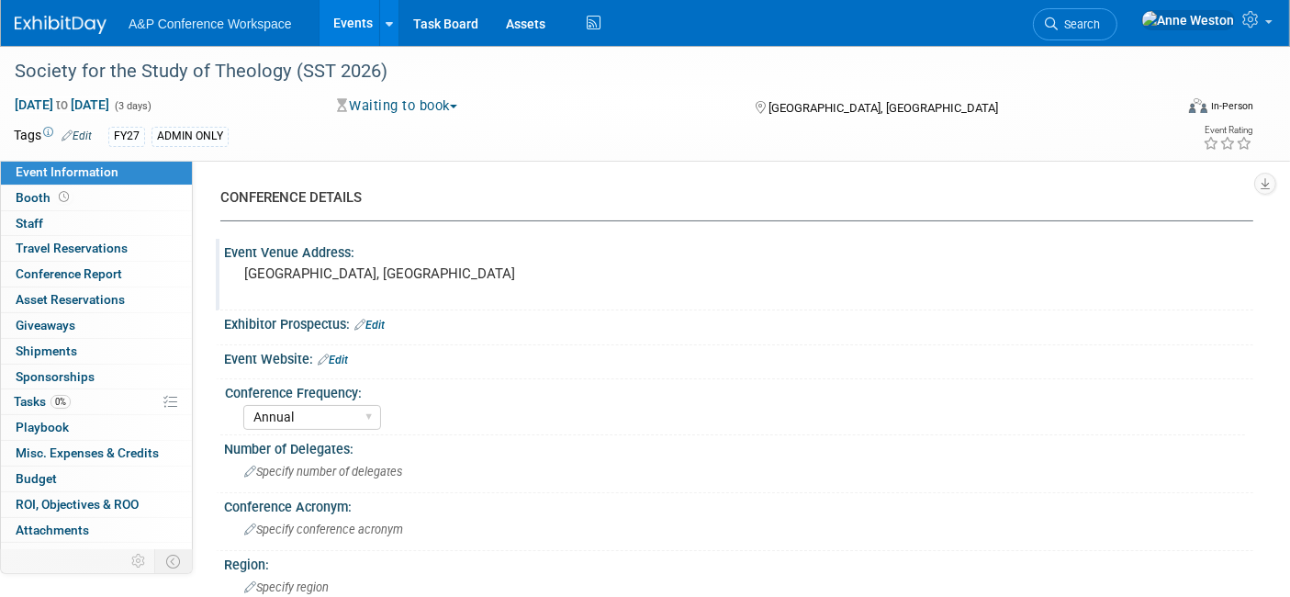
click at [77, 132] on link "Edit" at bounding box center [77, 135] width 30 height 13
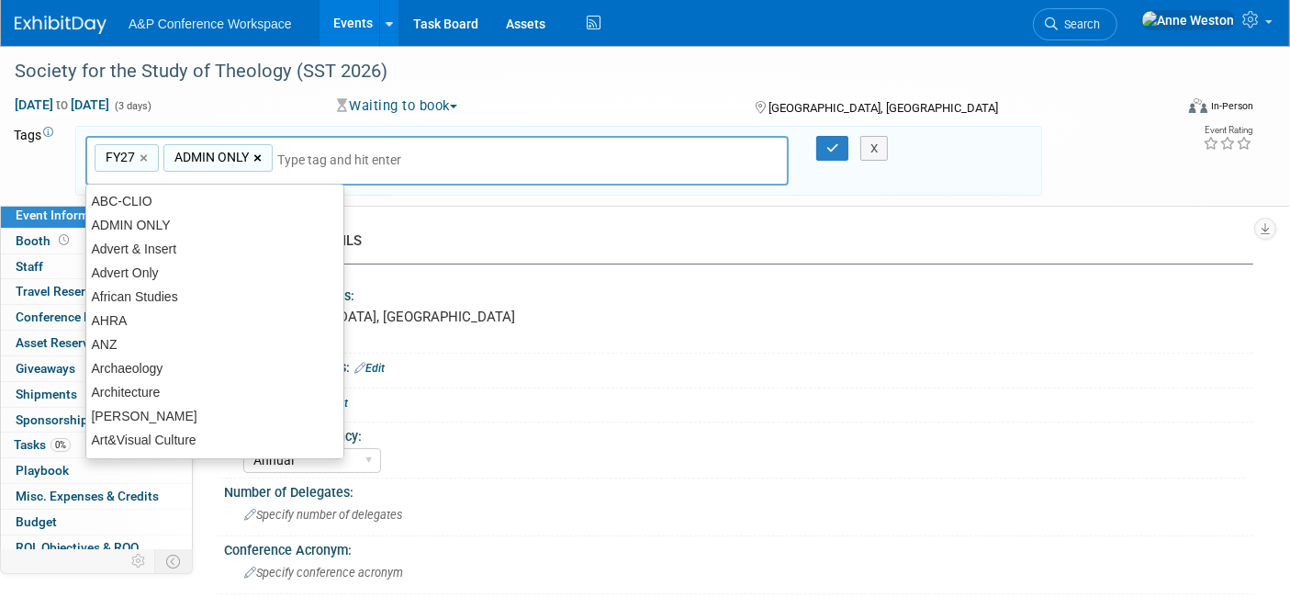
click at [260, 159] on link "×" at bounding box center [259, 158] width 12 height 21
type input "FY27"
click at [831, 142] on icon "button" at bounding box center [832, 148] width 13 height 12
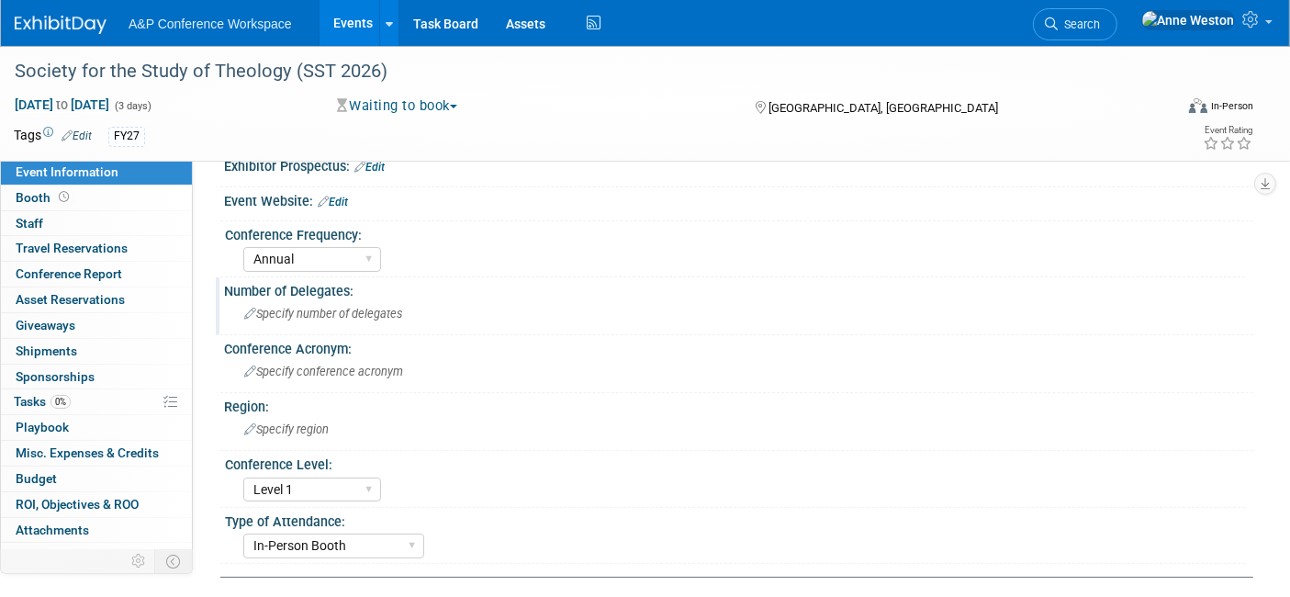
scroll to position [204, 0]
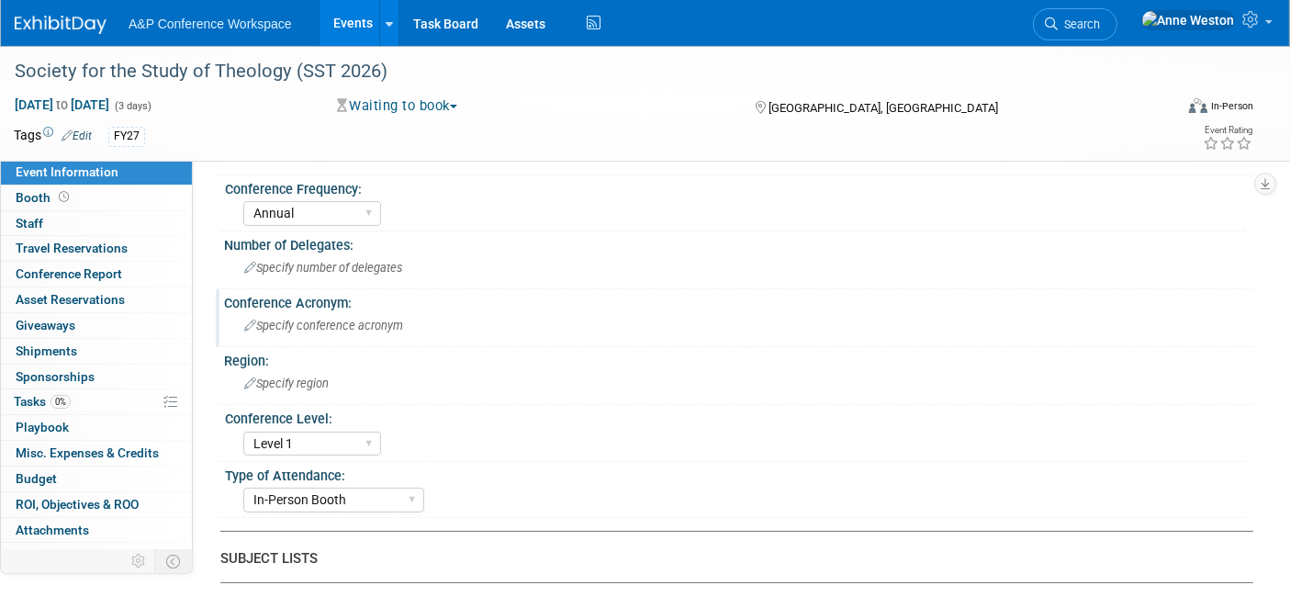
click at [300, 323] on span "Specify conference acronym" at bounding box center [323, 326] width 159 height 14
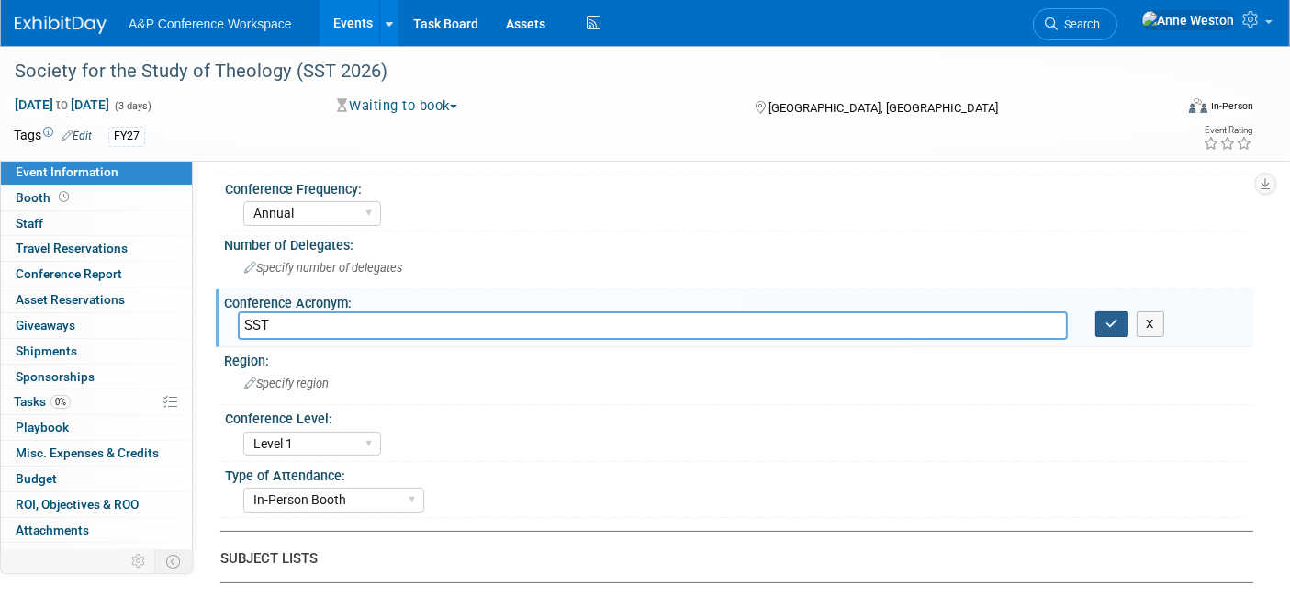
type input "SST"
click at [1114, 324] on icon "button" at bounding box center [1111, 324] width 13 height 12
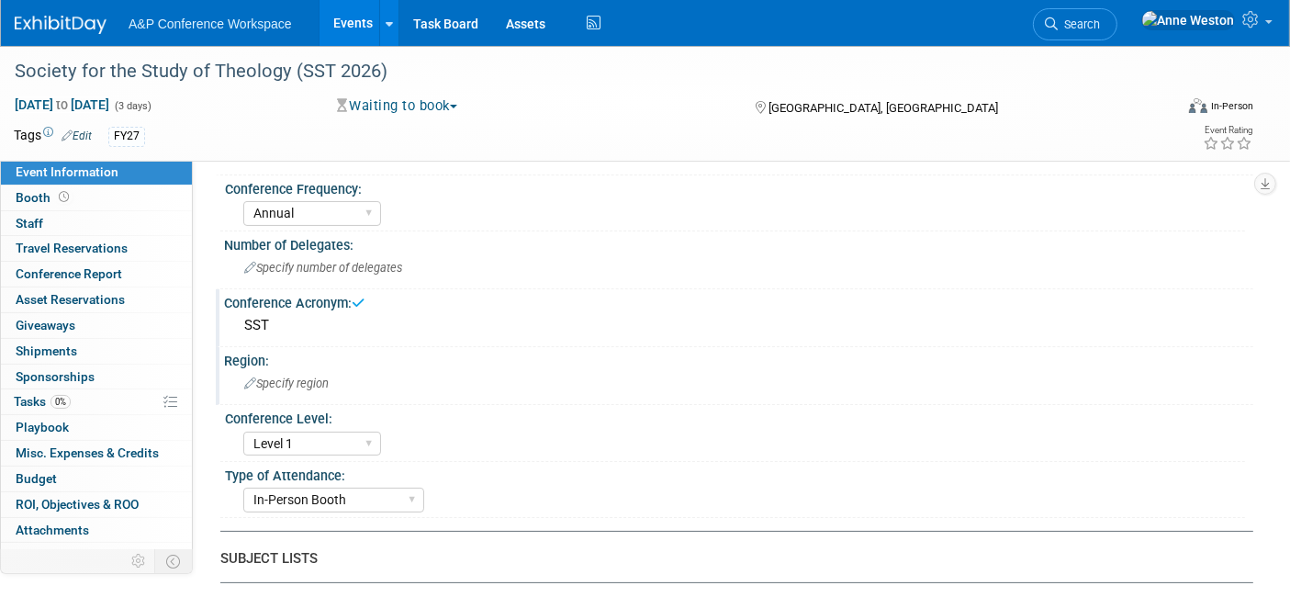
click at [335, 363] on div "Region:" at bounding box center [738, 358] width 1029 height 23
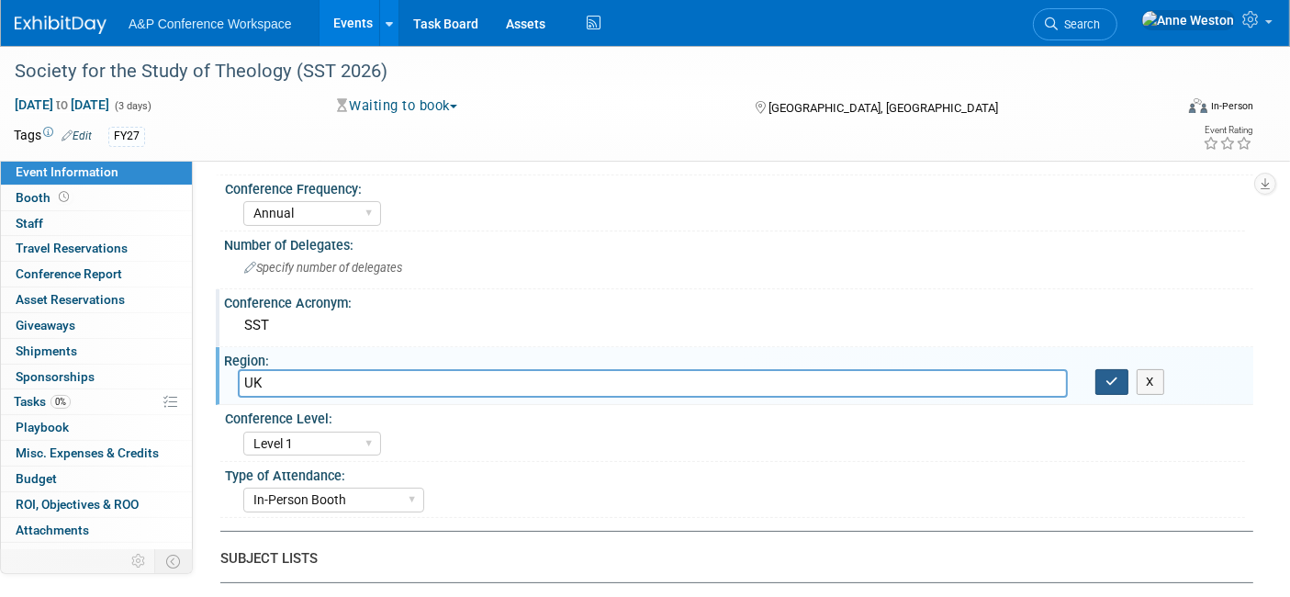
type input "UK"
click at [1108, 383] on icon "button" at bounding box center [1111, 381] width 13 height 12
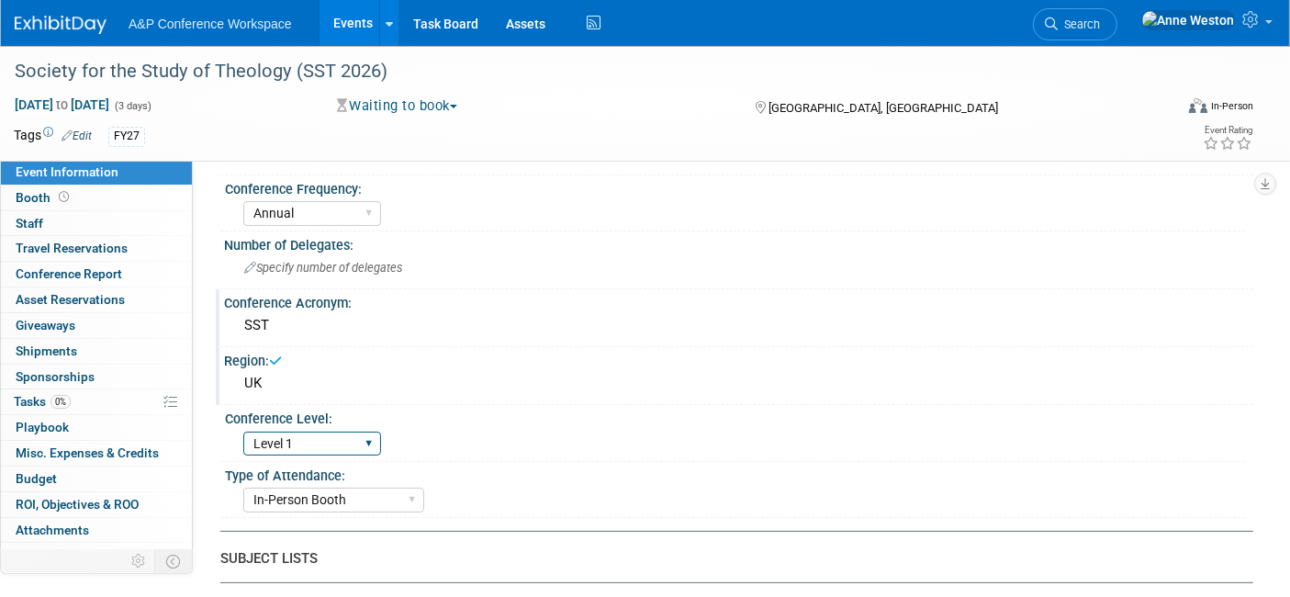
click at [257, 440] on select "Level 1 Level 2 Level 3 Level 4" at bounding box center [312, 443] width 138 height 25
select select "Level 3"
click at [243, 431] on select "Level 1 Level 2 Level 3 Level 4" at bounding box center [312, 443] width 138 height 25
click at [328, 494] on select "In-Person Booth Virtual Booth Sponsorship Insert Only - DO NOT USE Program Adve…" at bounding box center [333, 499] width 181 height 25
select select "Ed Kit"
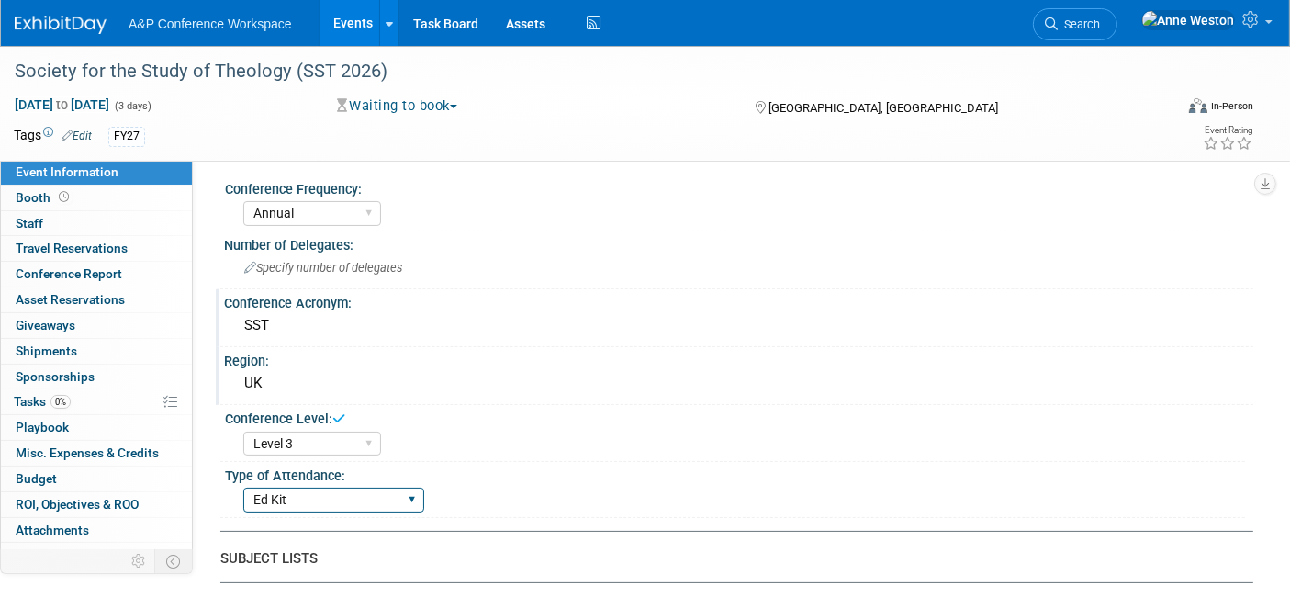
click at [243, 487] on select "In-Person Booth Virtual Booth Sponsorship Insert Only - DO NOT USE Program Adve…" at bounding box center [333, 499] width 181 height 25
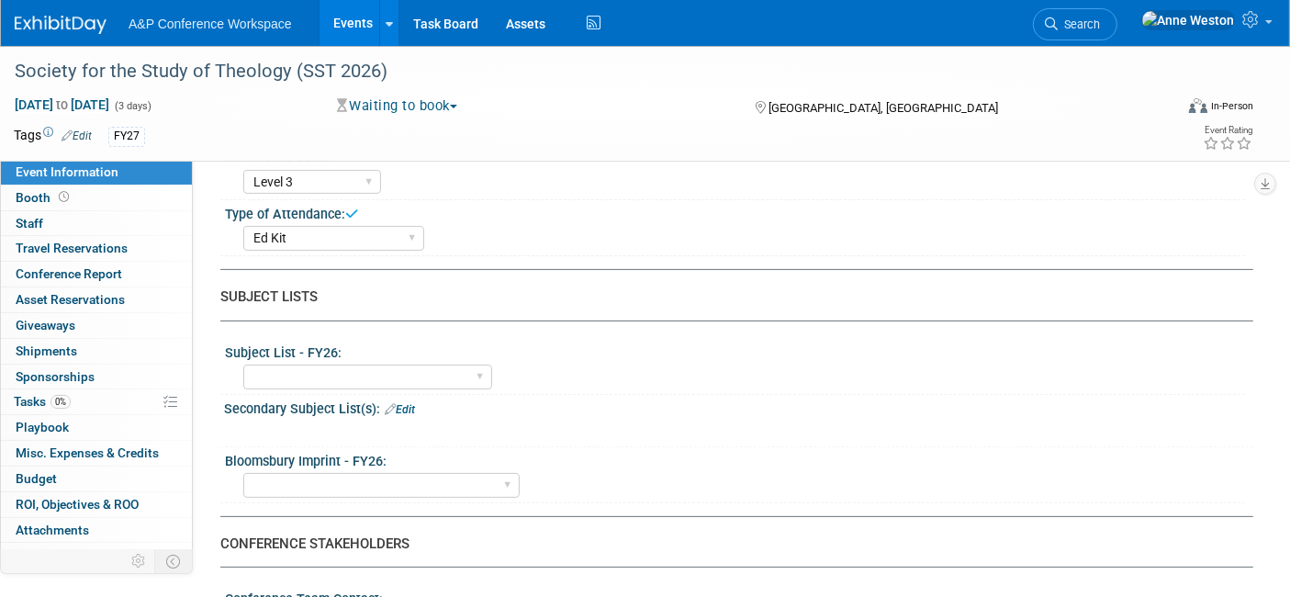
scroll to position [509, 0]
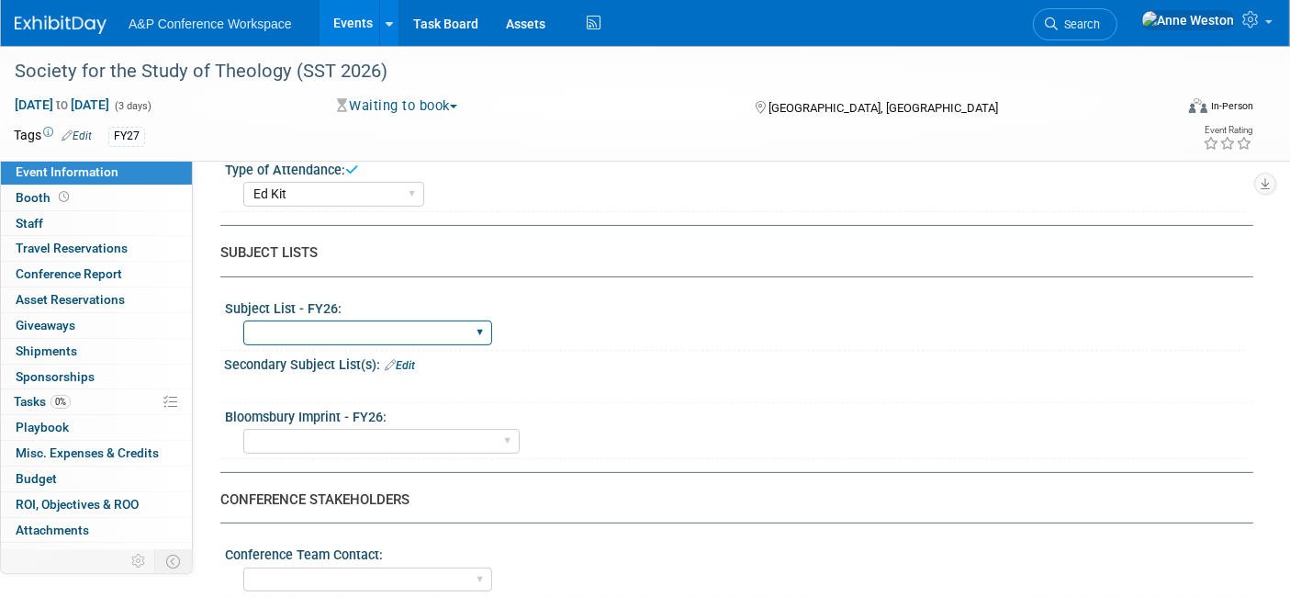
click at [293, 329] on select "ABC-CLIO Reference African Studies Anthropology Archaeology Architecture Archiv…" at bounding box center [367, 332] width 249 height 25
select select "Theology"
click at [243, 320] on select "ABC-CLIO Reference African Studies Anthropology Archaeology Architecture Archiv…" at bounding box center [367, 332] width 249 height 25
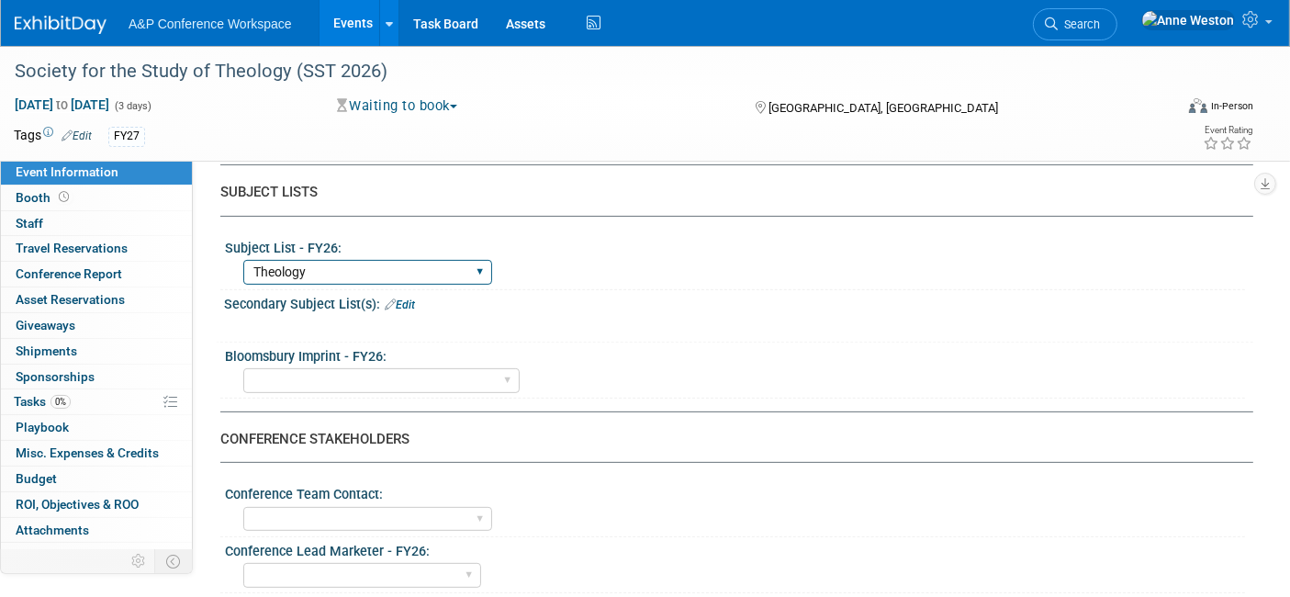
scroll to position [611, 0]
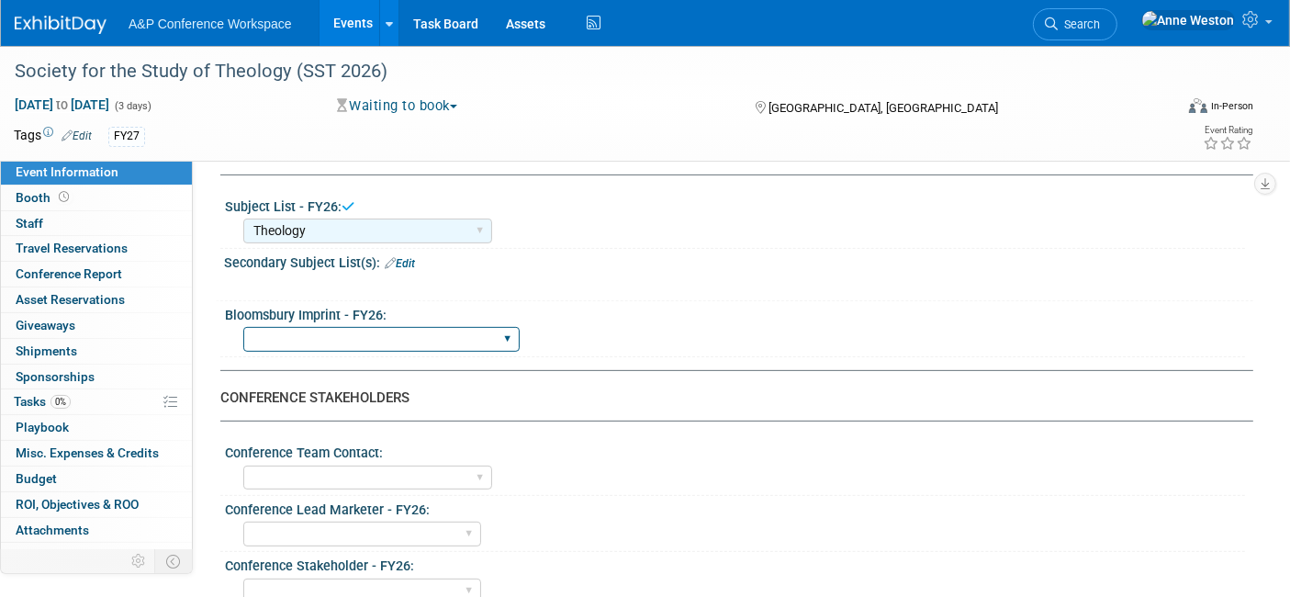
click at [389, 337] on select "Backbeat Bloomsbury Bloomsbury Academic Bloomsbury Digital Resources Bloomsbury…" at bounding box center [381, 339] width 276 height 25
select select "Bloomsbury Academic"
click at [243, 327] on select "Backbeat Bloomsbury Bloomsbury Academic Bloomsbury Digital Resources Bloomsbury…" at bounding box center [381, 339] width 276 height 25
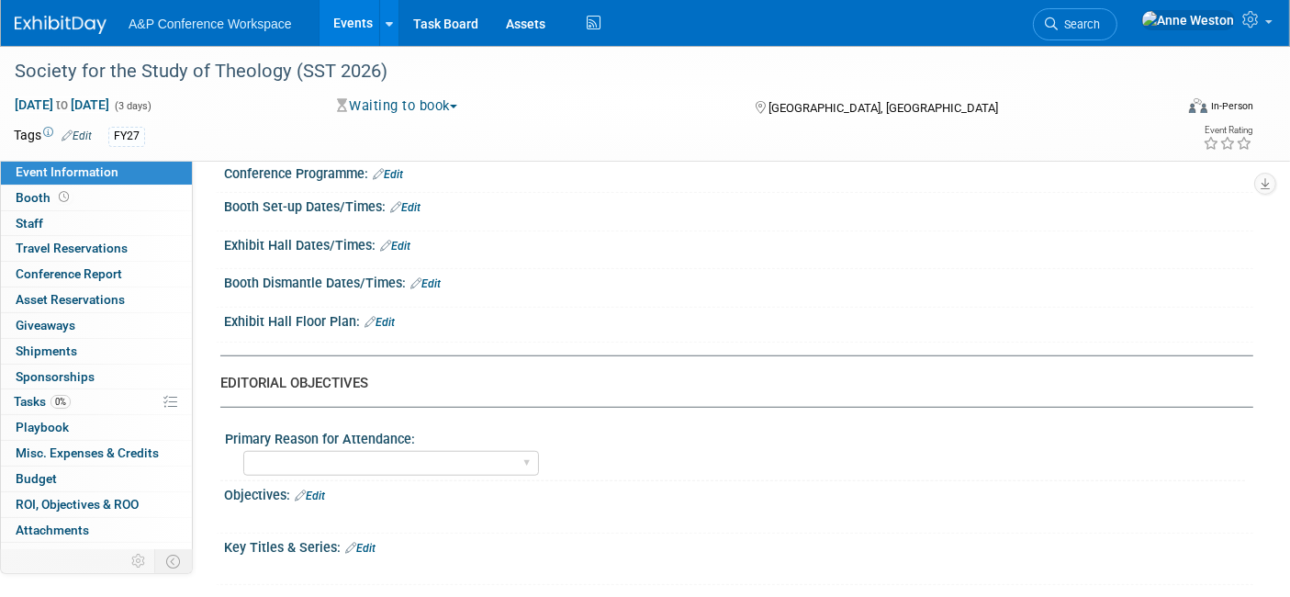
scroll to position [1326, 0]
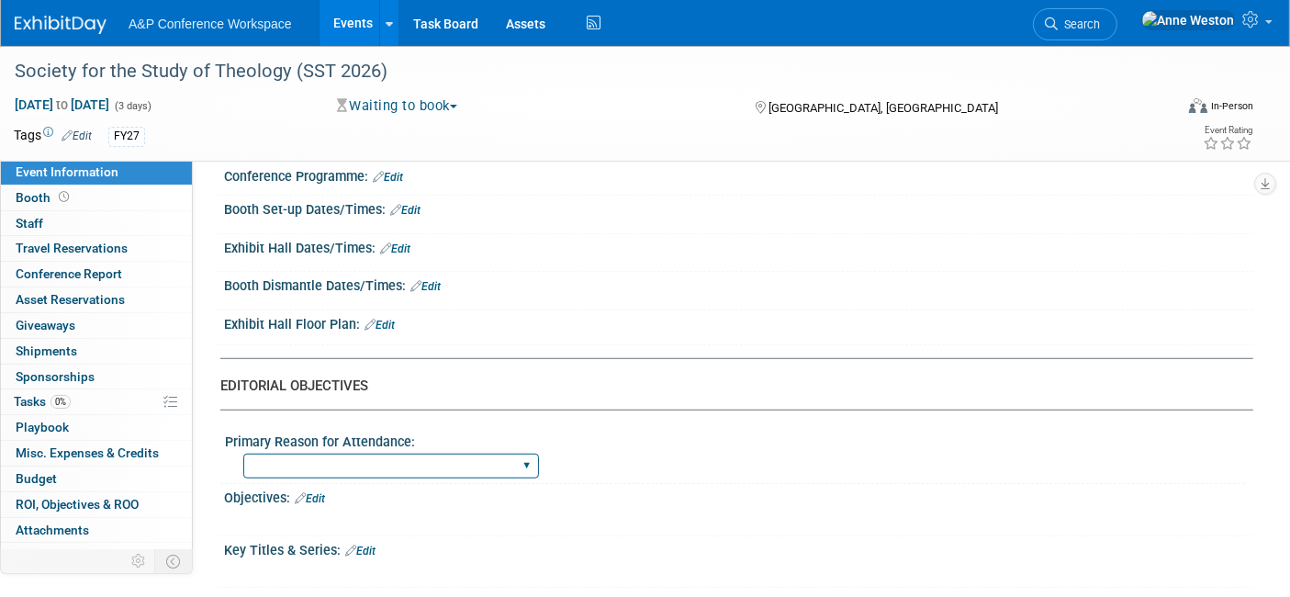
click at [375, 453] on select "BDR Product Awareness and Trial Generation​ Brand/Subject Presence​ Competitor …" at bounding box center [391, 465] width 296 height 25
select select "Networking/Commissioning"
click at [243, 453] on select "BDR Product Awareness and Trial Generation​ Brand/Subject Presence​ Competitor …" at bounding box center [391, 465] width 296 height 25
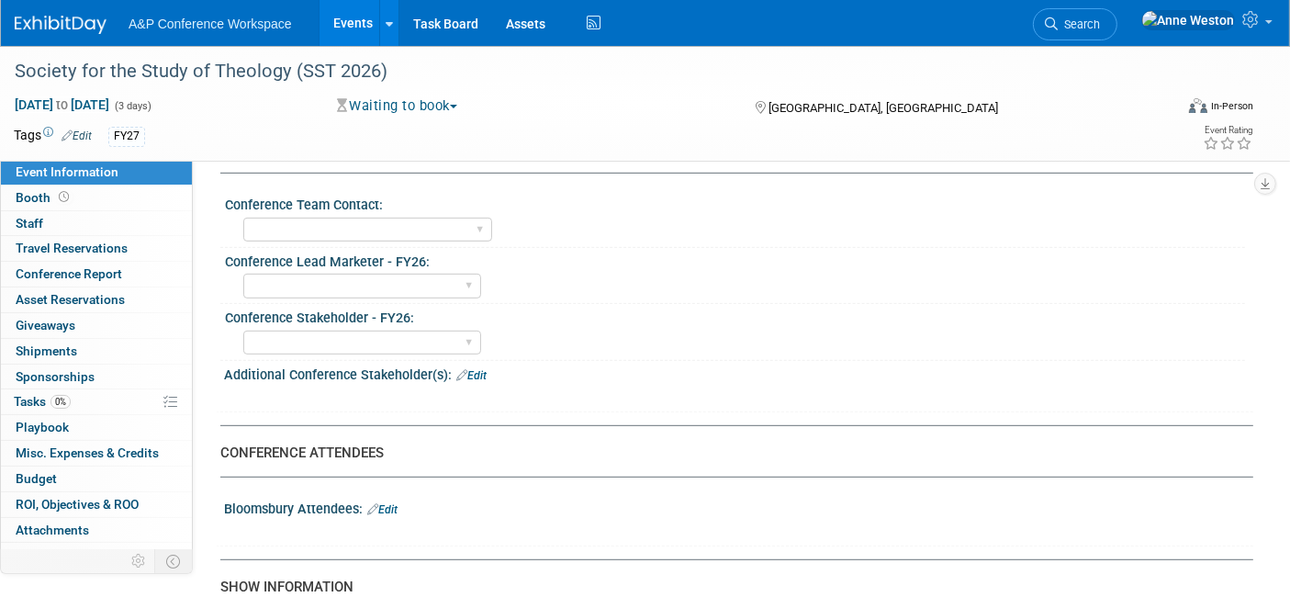
scroll to position [815, 0]
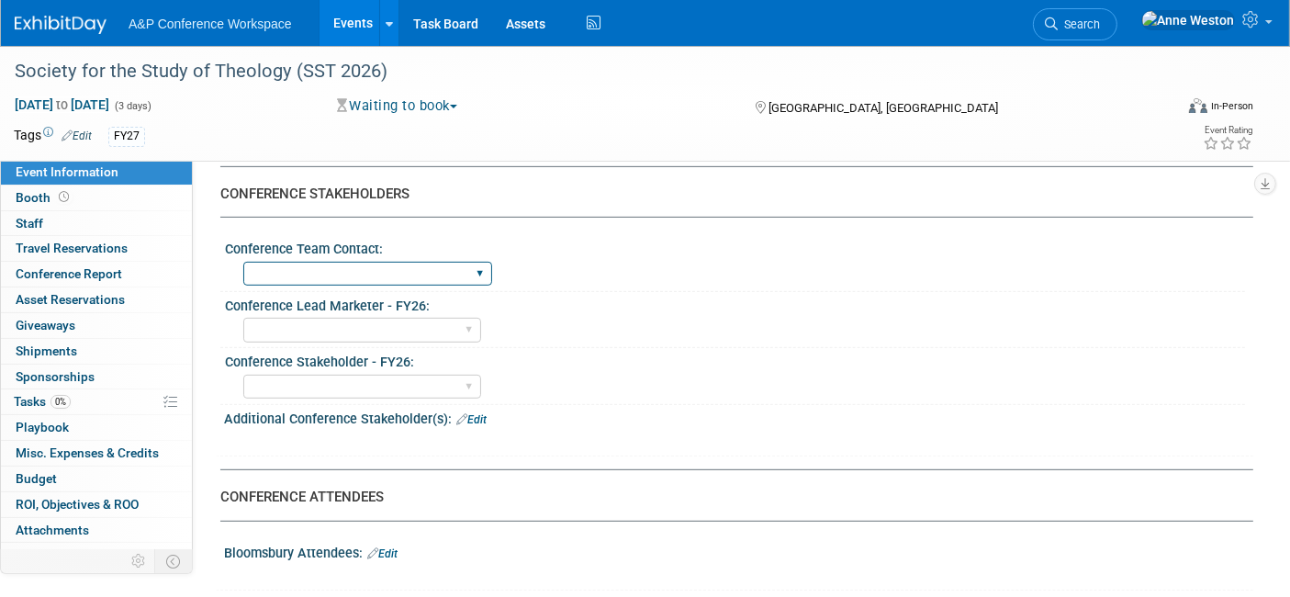
click at [408, 269] on select "Anne Weston Matt Hambridge Amanda Oney Anne Weston & Amanda Oney Anne Weston & …" at bounding box center [367, 274] width 249 height 25
select select "[PERSON_NAME]"
click at [243, 262] on select "Anne Weston Matt Hambridge Amanda Oney Anne Weston & Amanda Oney Anne Weston & …" at bounding box center [367, 274] width 249 height 25
click at [352, 329] on select "Abigail Larkin Alice Billington Ami Reitmeier Amy Suratia Andy Boyd Anna Robert…" at bounding box center [362, 330] width 238 height 25
select select "[PERSON_NAME]"
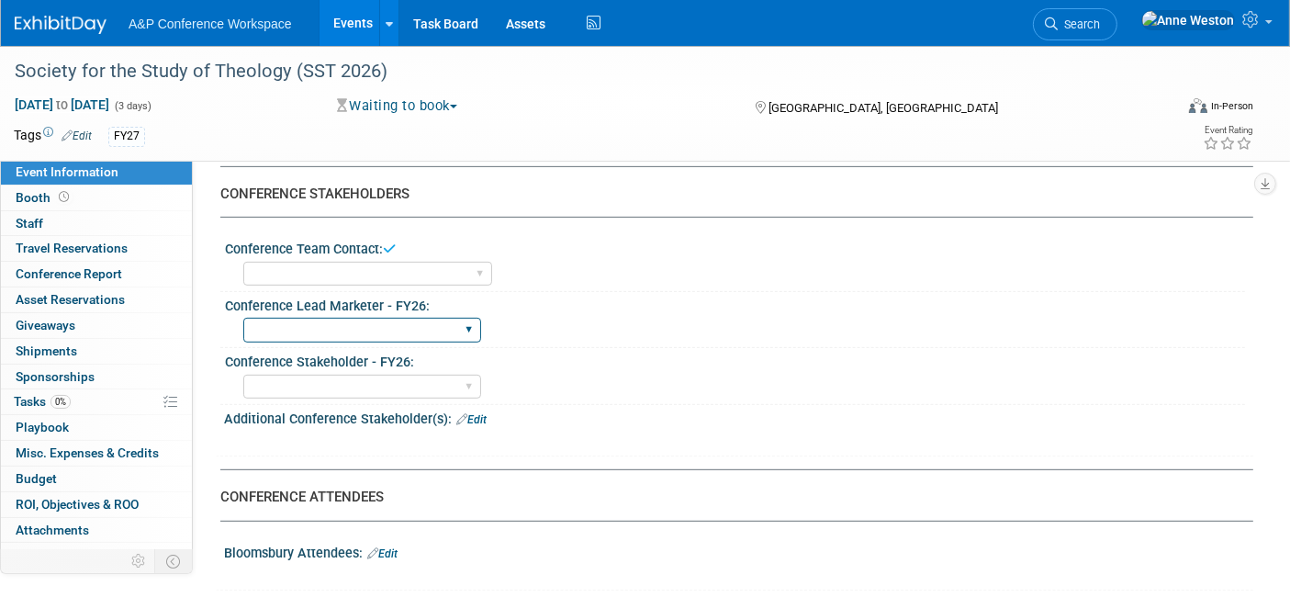
click at [243, 318] on select "Abigail Larkin Alice Billington Ami Reitmeier Amy Suratia Andy Boyd Anna Robert…" at bounding box center [362, 330] width 238 height 25
click at [319, 376] on select "Abigail Larkin Alice Billington Ami Reitmeier Amy Suratia Andy Boyd Anna Robert…" at bounding box center [362, 387] width 238 height 25
select select "[PERSON_NAME]"
click at [243, 375] on select "Abigail Larkin Alice Billington Ami Reitmeier Amy Suratia Andy Boyd Anna Robert…" at bounding box center [362, 387] width 238 height 25
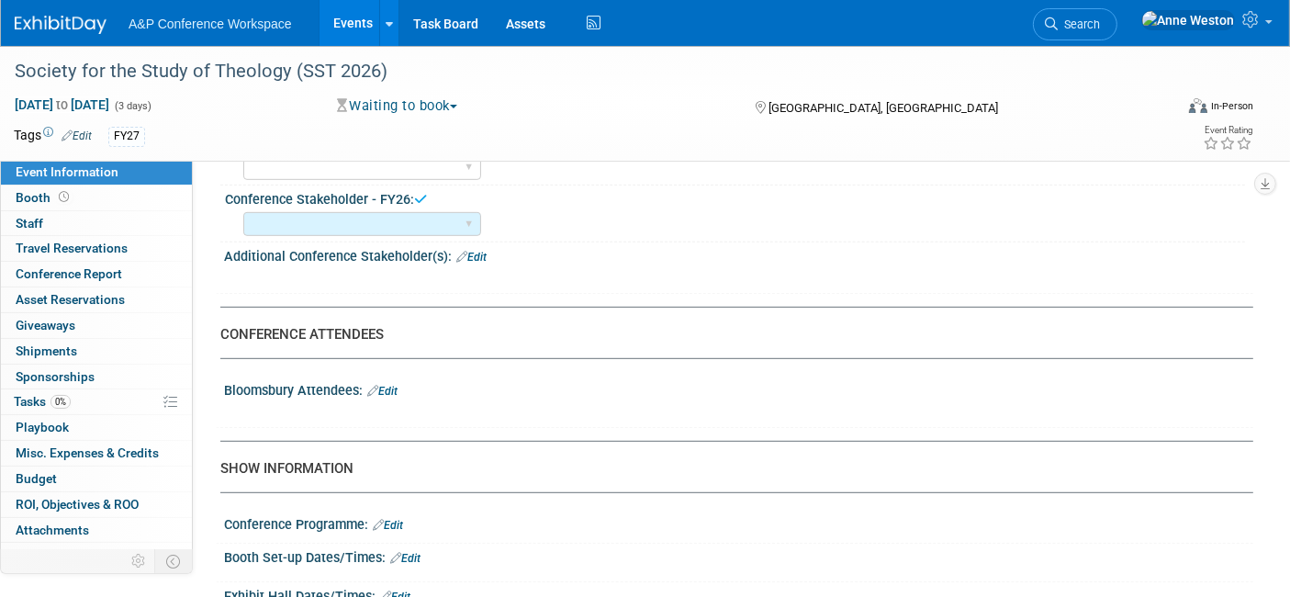
scroll to position [1020, 0]
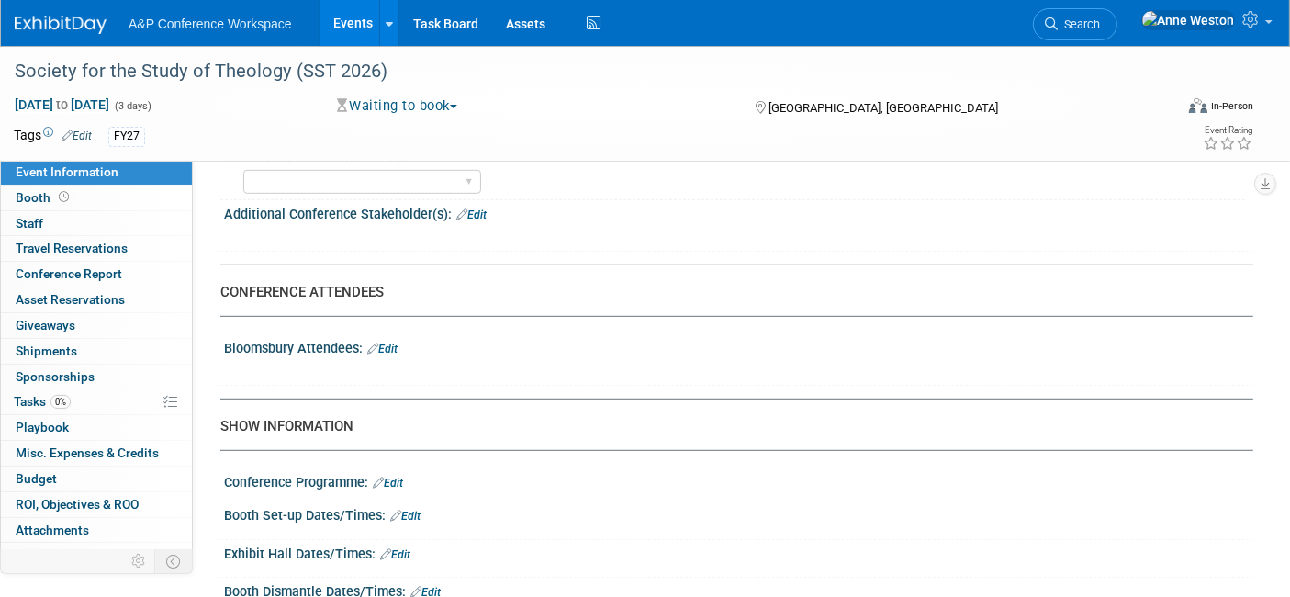
click at [393, 342] on link "Edit" at bounding box center [382, 348] width 30 height 13
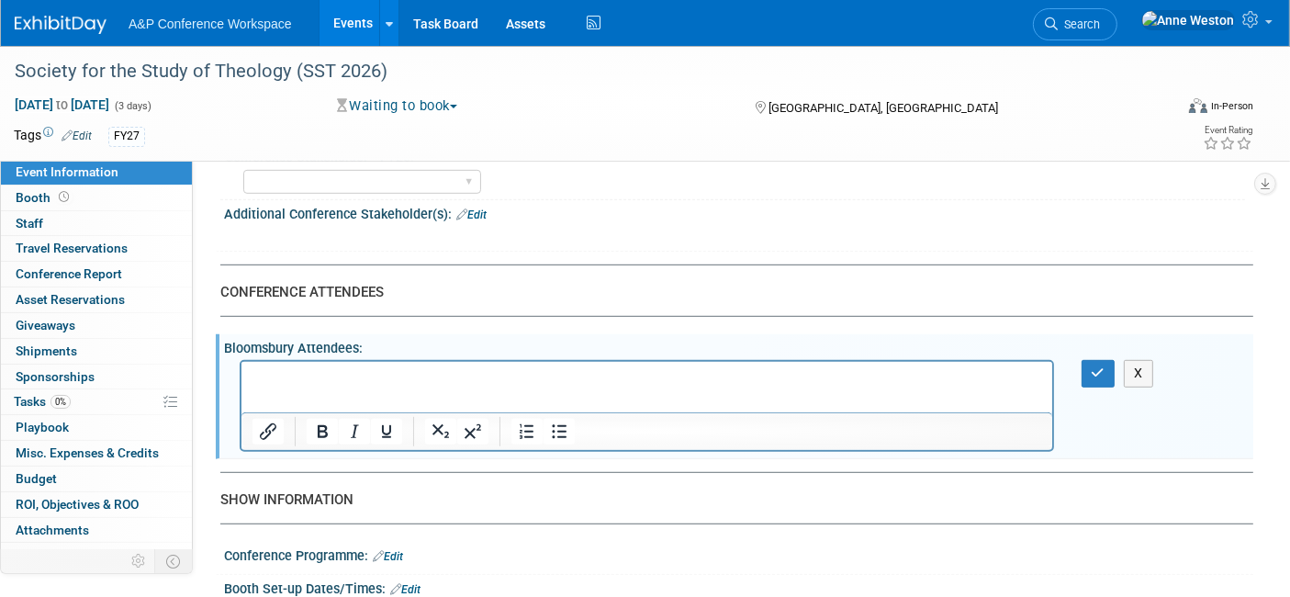
scroll to position [0, 0]
drag, startPoint x: 335, startPoint y: 387, endPoint x: 285, endPoint y: 372, distance: 52.8
click at [285, 372] on p "Rich Text Area. Press ALT-0 for help." at bounding box center [646, 378] width 789 height 18
click at [292, 386] on p "Rich Text Area. Press ALT-0 for help." at bounding box center [646, 378] width 789 height 18
click at [1091, 366] on icon "button" at bounding box center [1098, 372] width 14 height 13
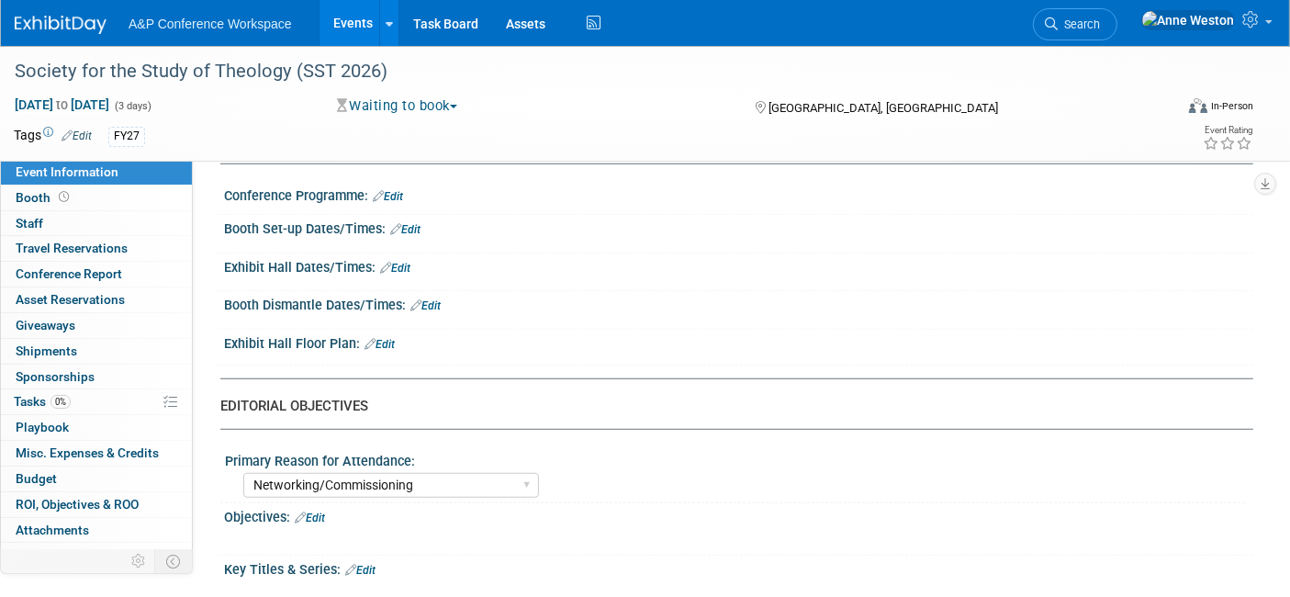
scroll to position [1326, 0]
click at [321, 510] on link "Edit" at bounding box center [310, 516] width 30 height 13
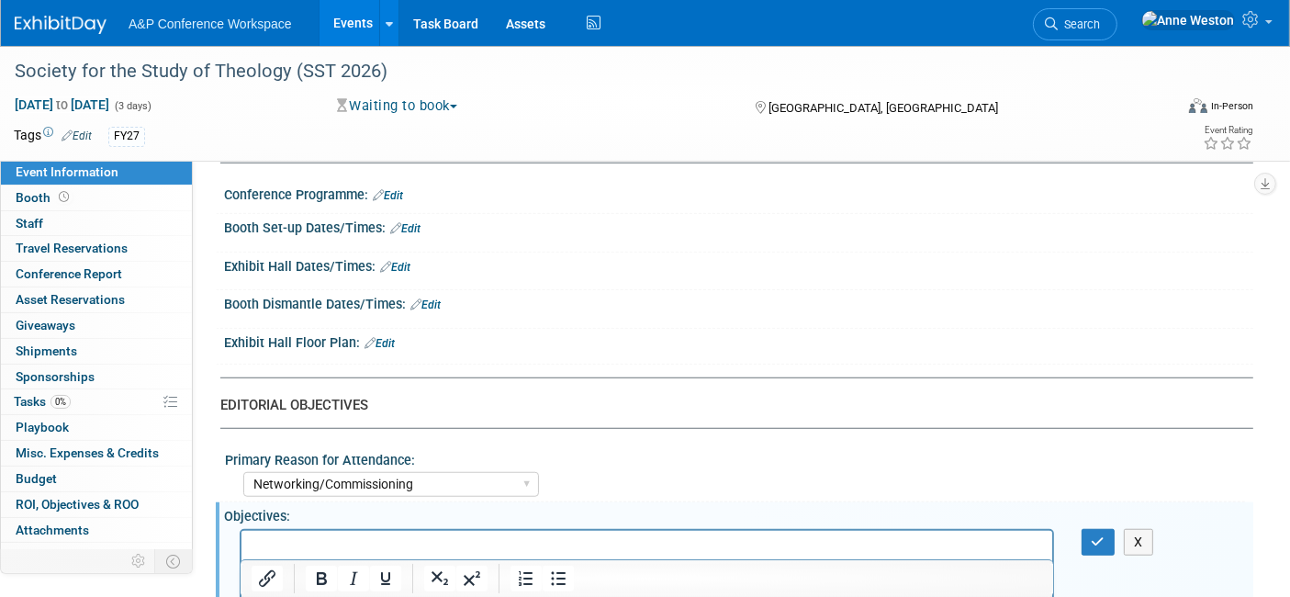
scroll to position [0, 0]
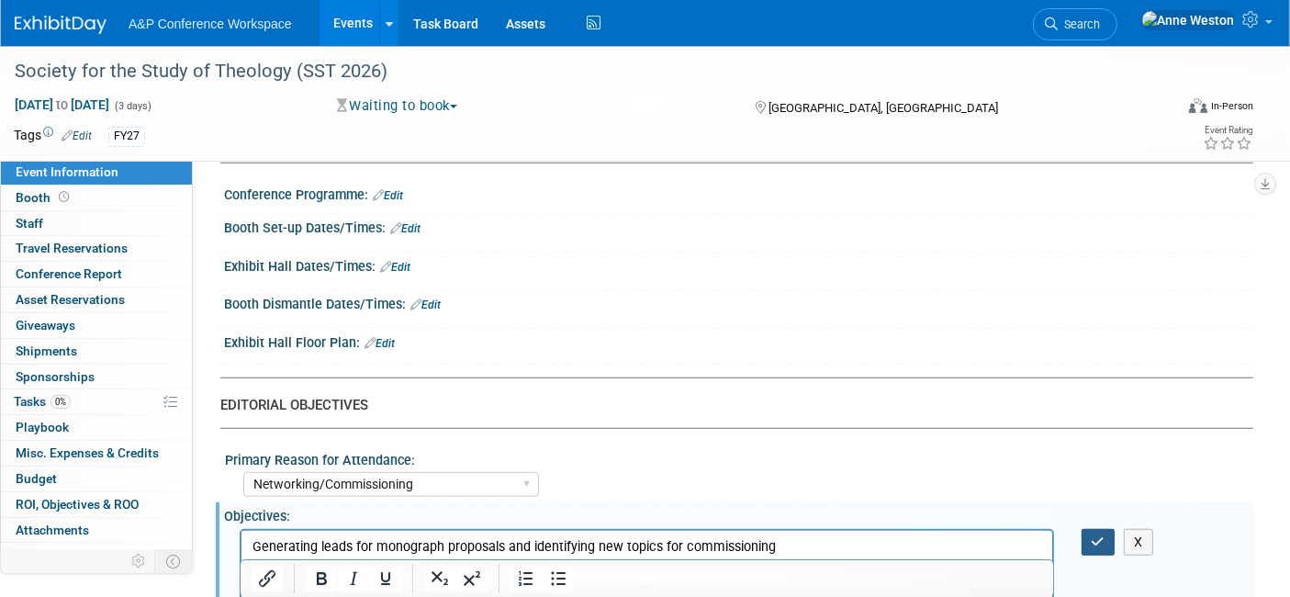
click at [1096, 535] on icon "button" at bounding box center [1098, 541] width 14 height 13
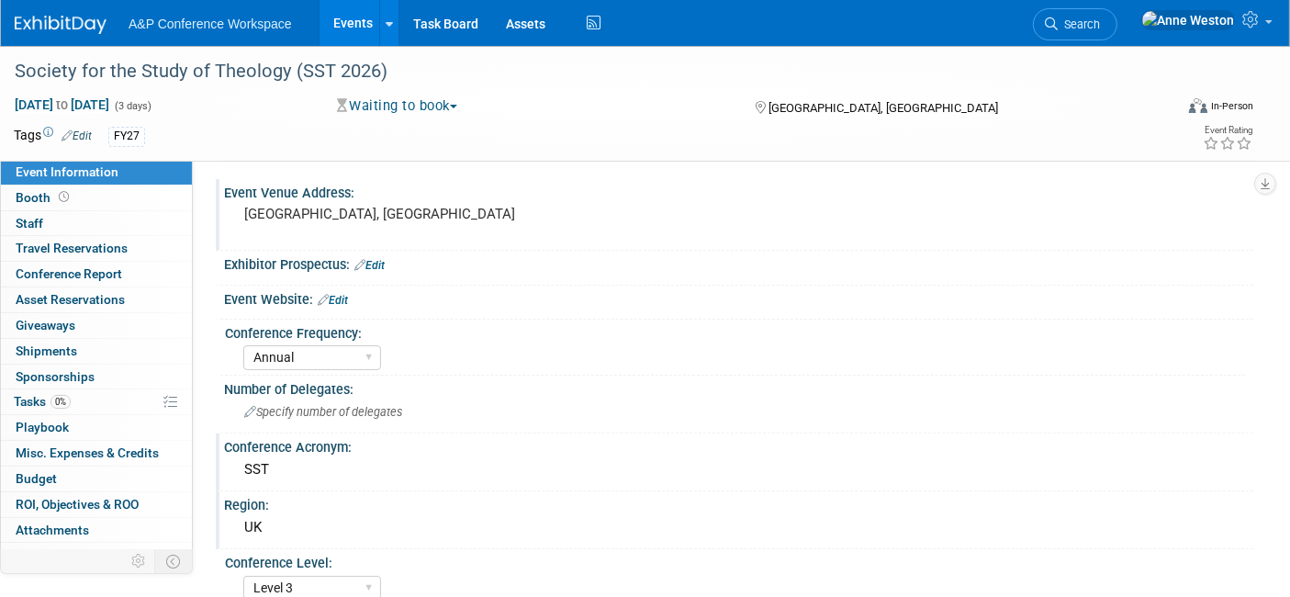
scroll to position [102, 0]
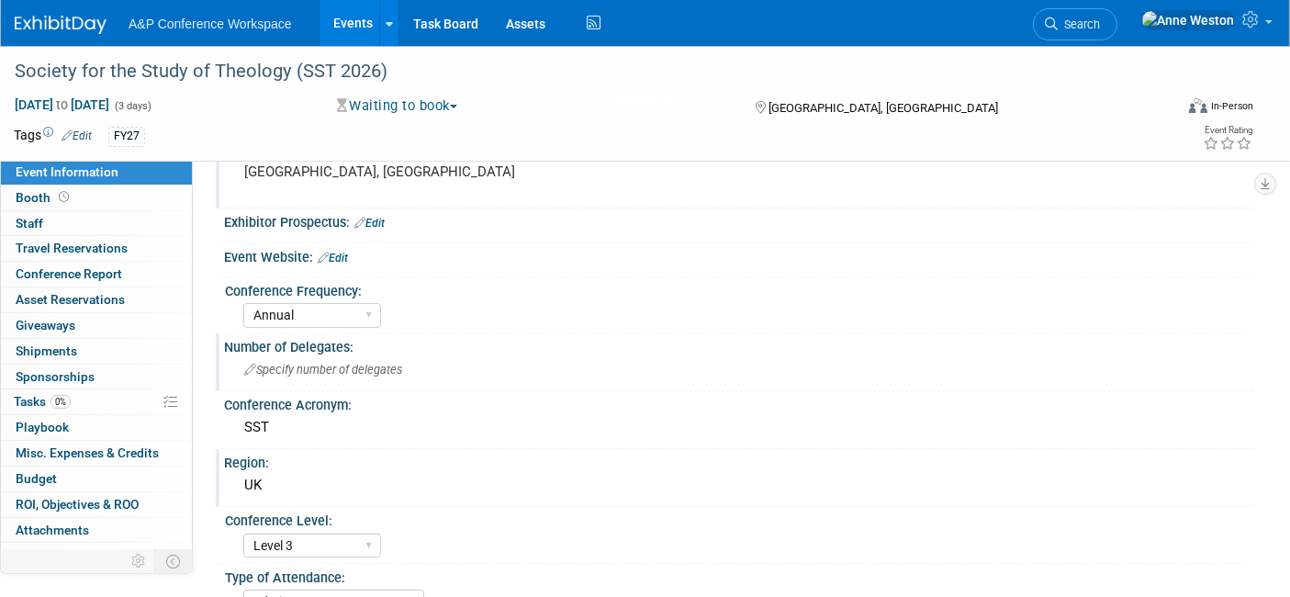
click at [319, 368] on span "Specify number of delegates" at bounding box center [323, 370] width 158 height 14
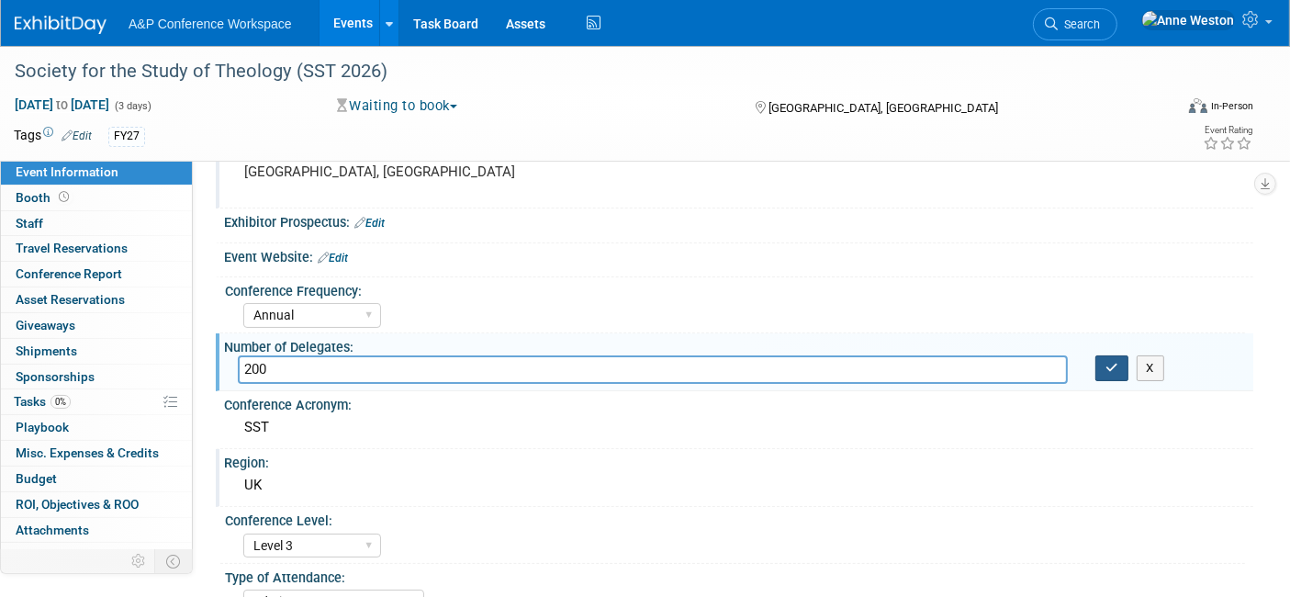
type input "200"
click at [1103, 363] on button "button" at bounding box center [1111, 368] width 33 height 26
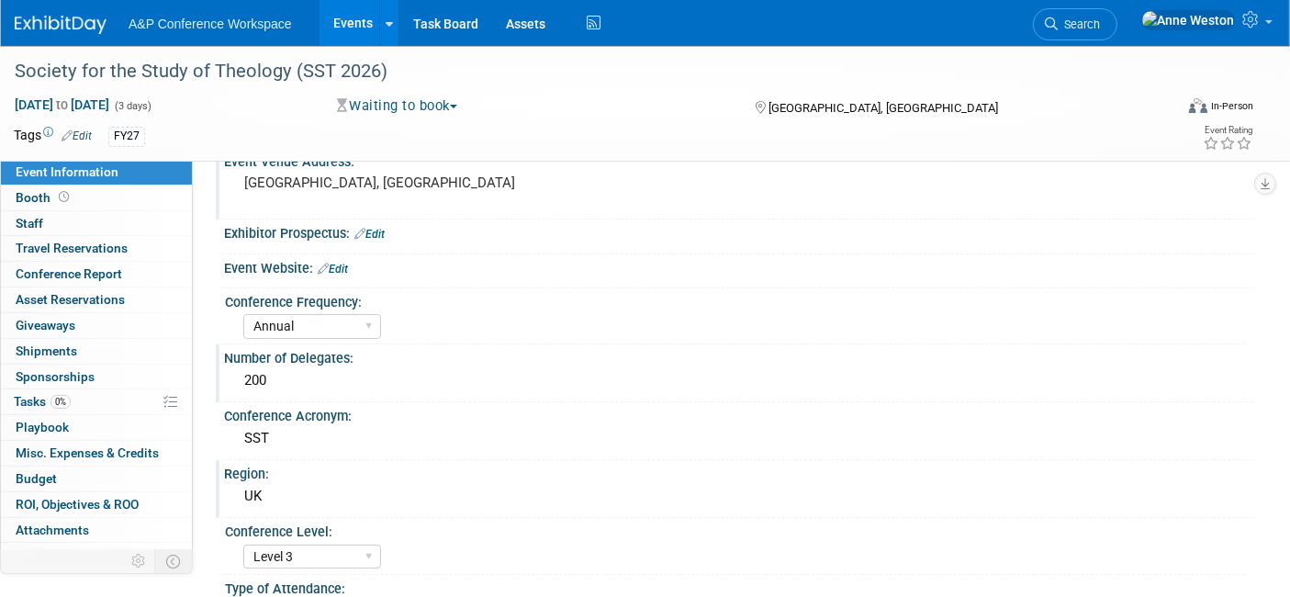
scroll to position [0, 0]
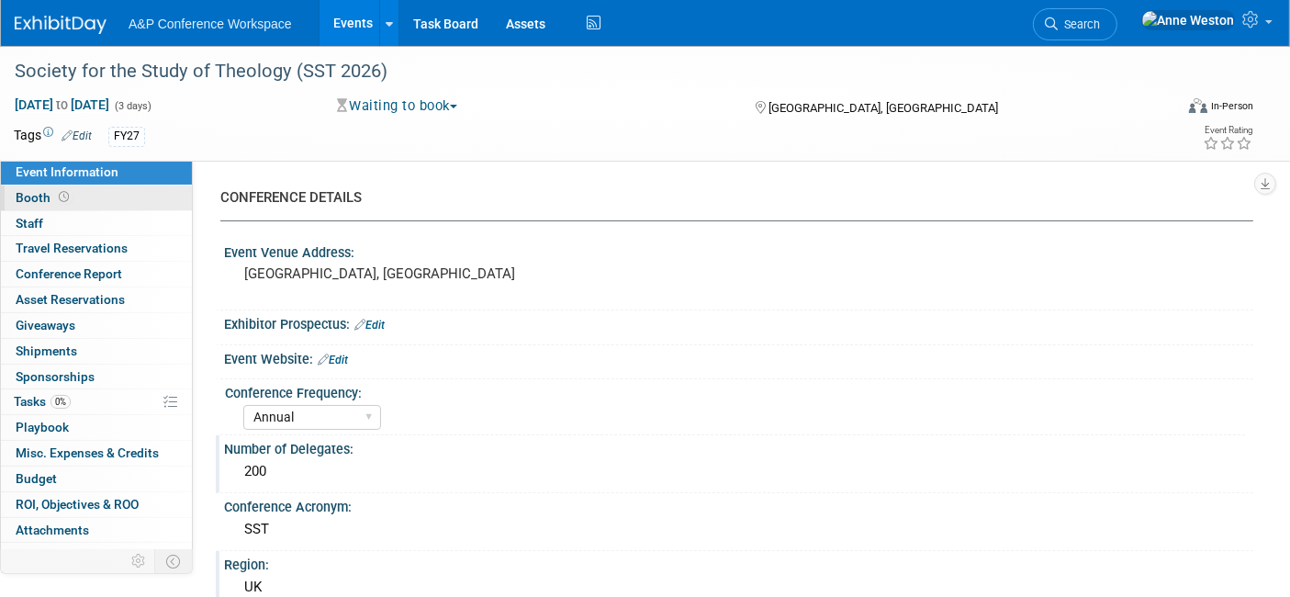
click at [120, 206] on link "Booth" at bounding box center [96, 197] width 191 height 25
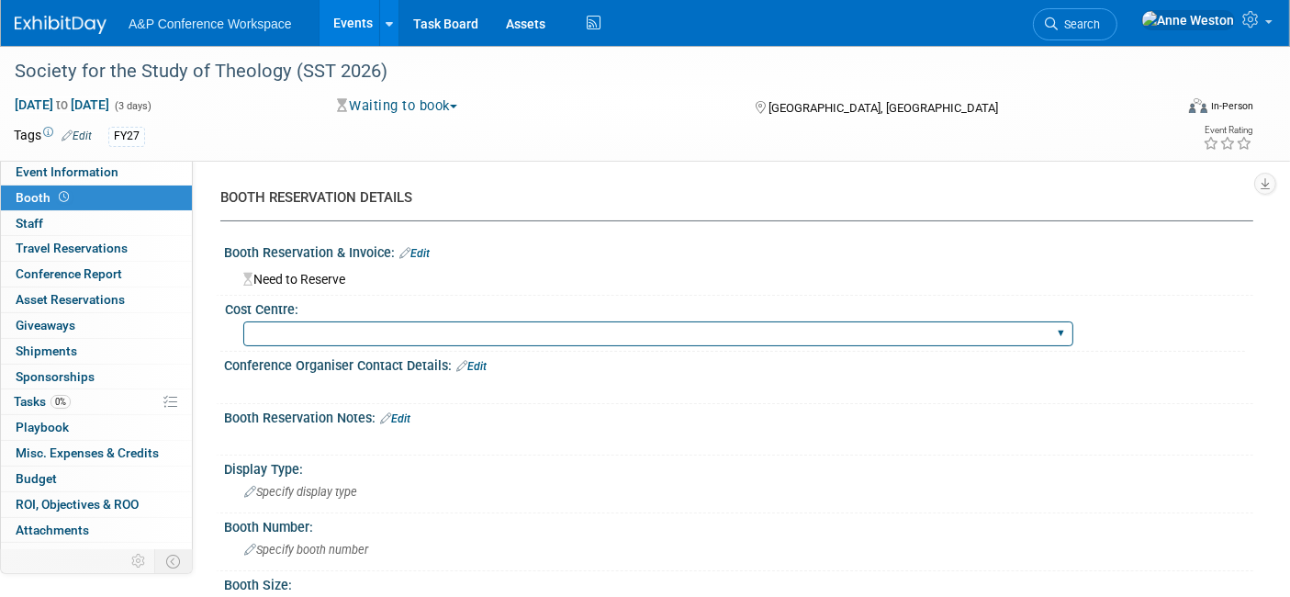
click at [324, 340] on select "BGBG BLRG BPDL BUAV BUIB BUMD COBA COMD CUAP FBAP HART IBIB RGP DIGI BUHA ABC-C…" at bounding box center [658, 333] width 830 height 25
select select "COBA"
click at [243, 321] on select "BGBG BLRG BPDL BUAV BUIB BUMD COBA COMD CUAP FBAP HART IBIB RGP DIGI BUHA ABC-C…" at bounding box center [658, 333] width 830 height 25
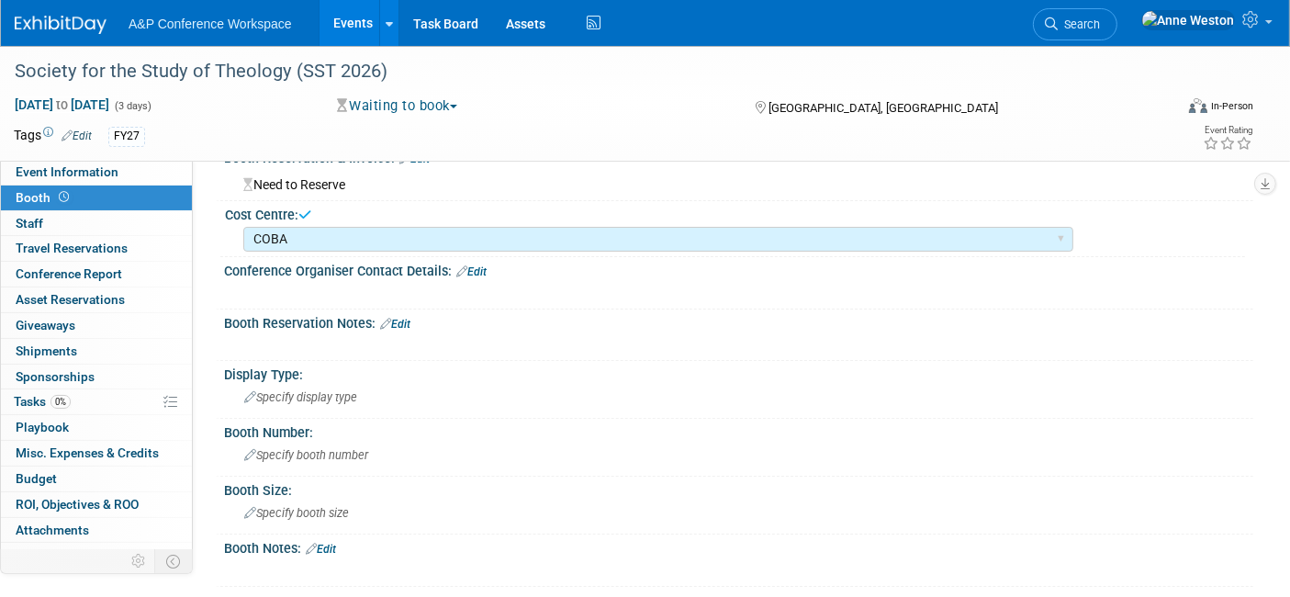
scroll to position [204, 0]
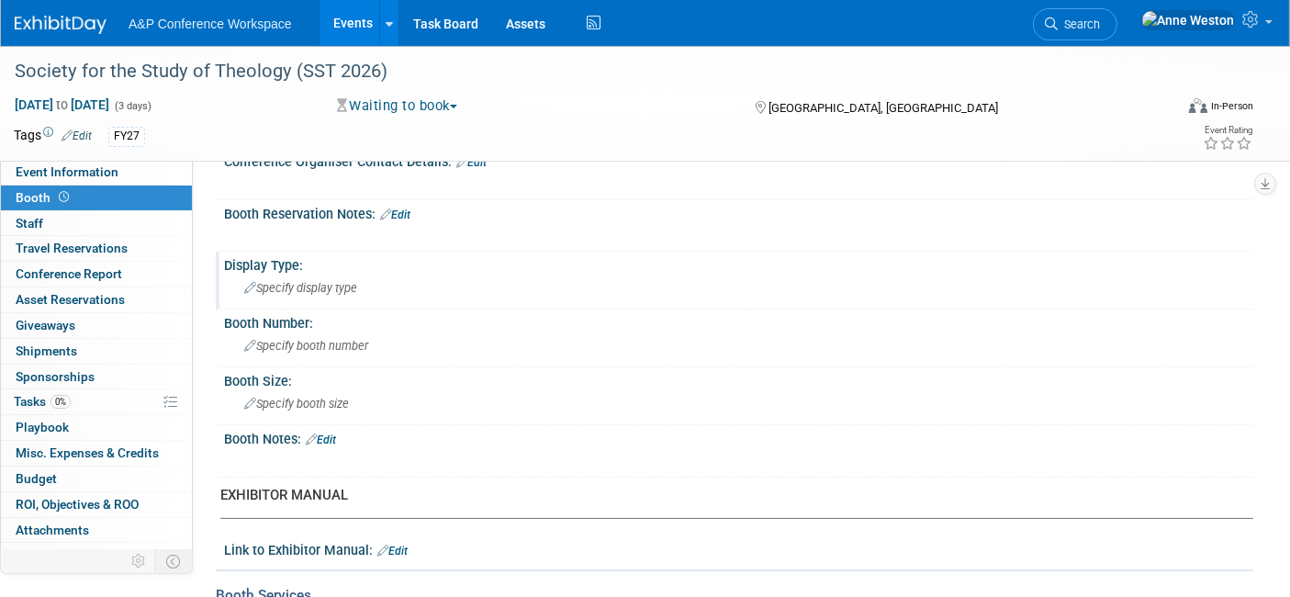
click at [328, 281] on span "Specify display type" at bounding box center [300, 288] width 113 height 14
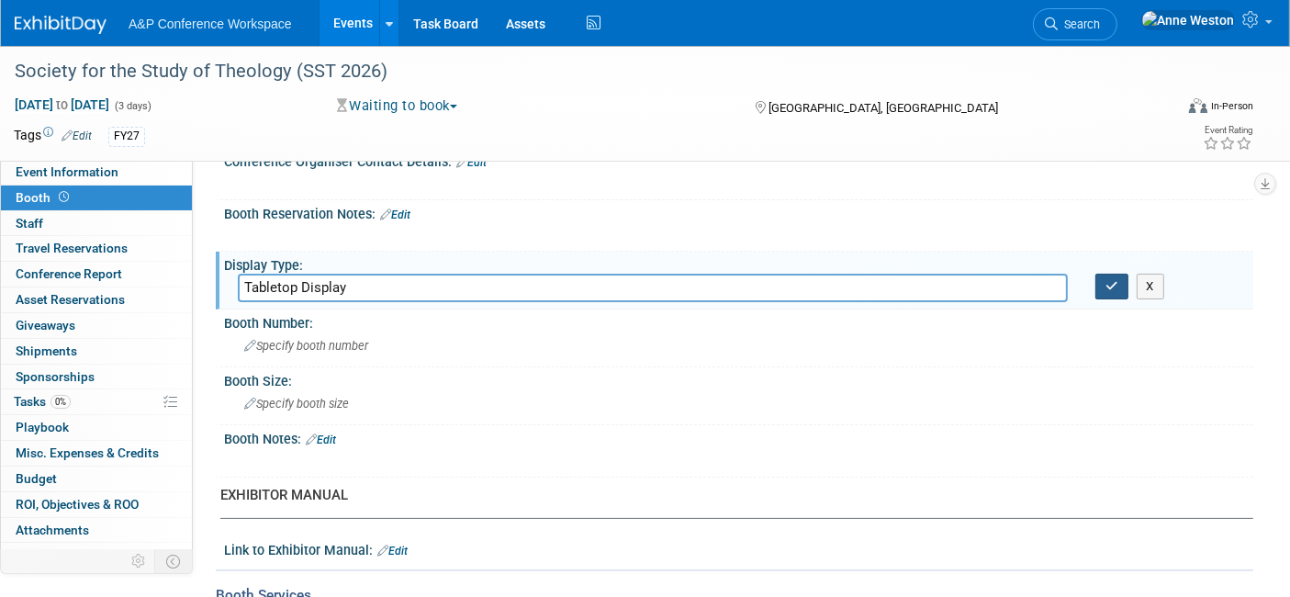
type input "Tabletop Display"
click at [1102, 289] on button "button" at bounding box center [1111, 287] width 33 height 26
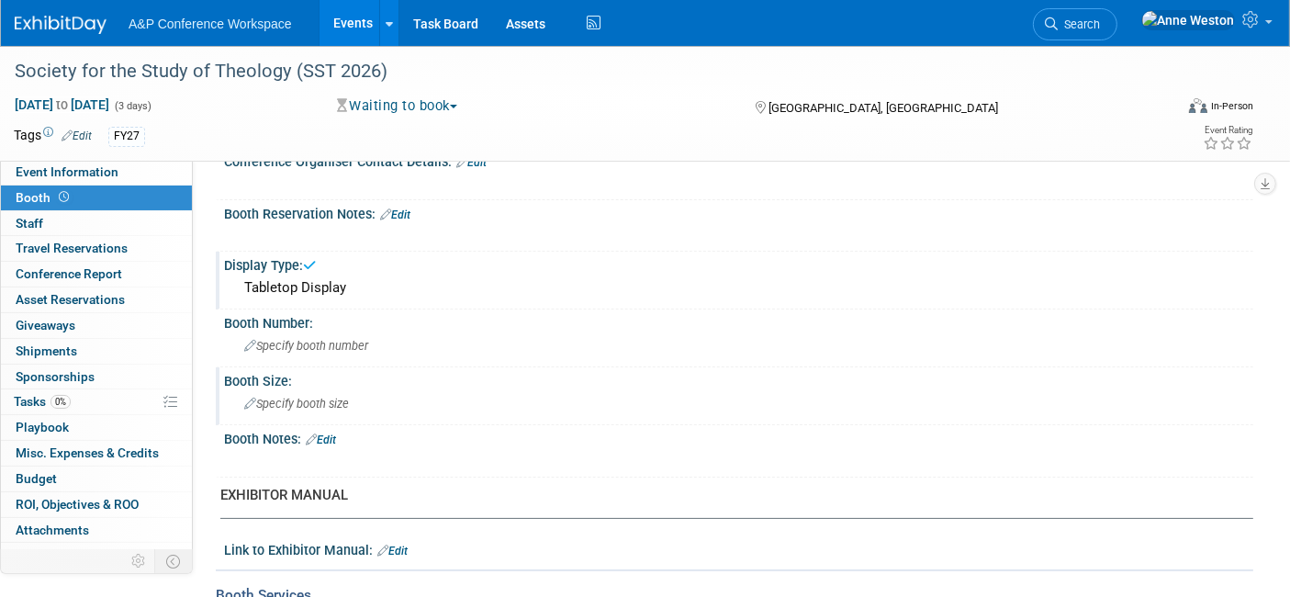
click at [269, 384] on div "Booth Size: Specify booth size" at bounding box center [734, 396] width 1037 height 58
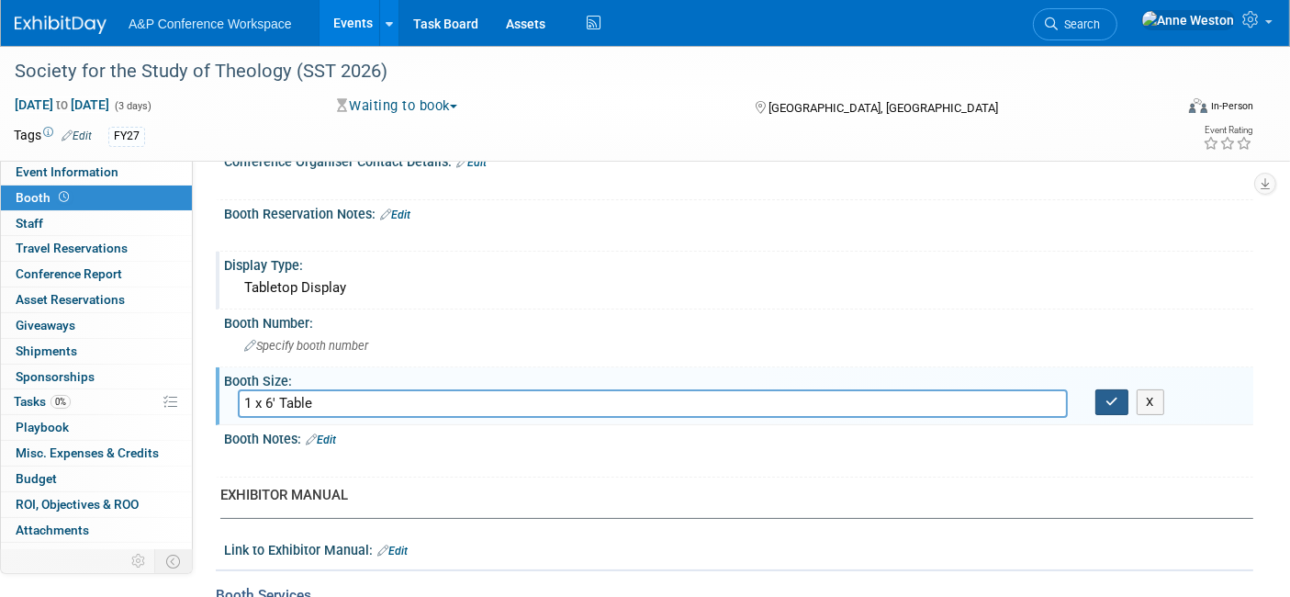
type input "1 x 6' Table"
click at [1108, 399] on button "button" at bounding box center [1111, 402] width 33 height 26
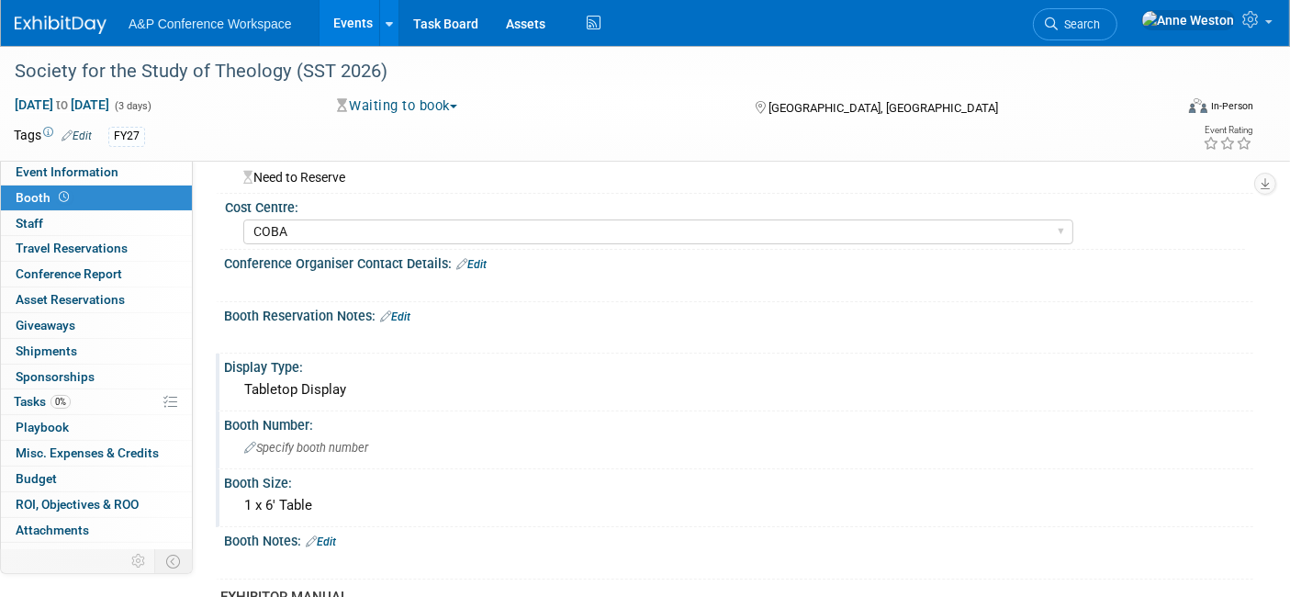
scroll to position [0, 0]
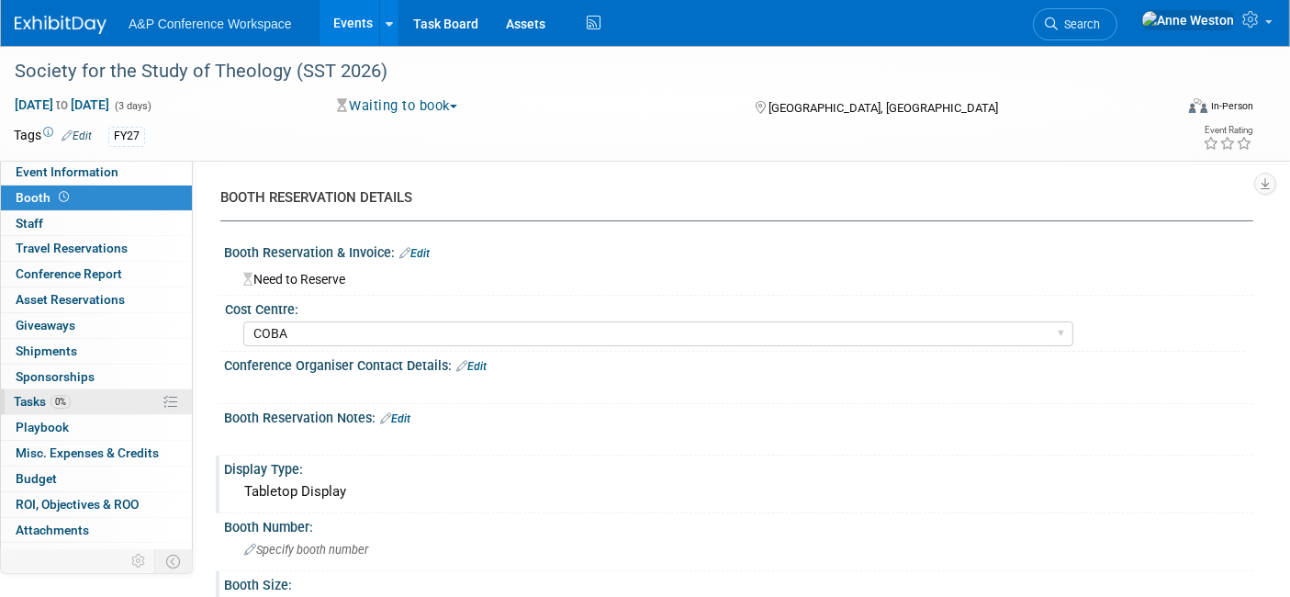
click at [48, 404] on span "Tasks 0%" at bounding box center [42, 401] width 57 height 15
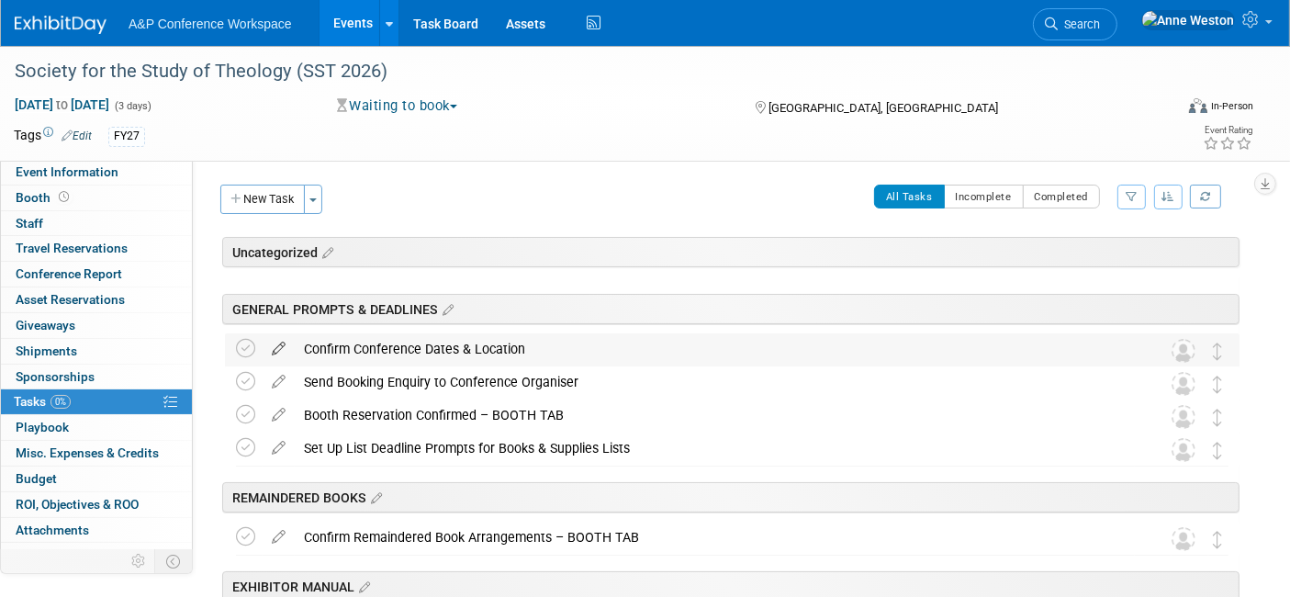
click at [279, 342] on icon at bounding box center [279, 344] width 32 height 23
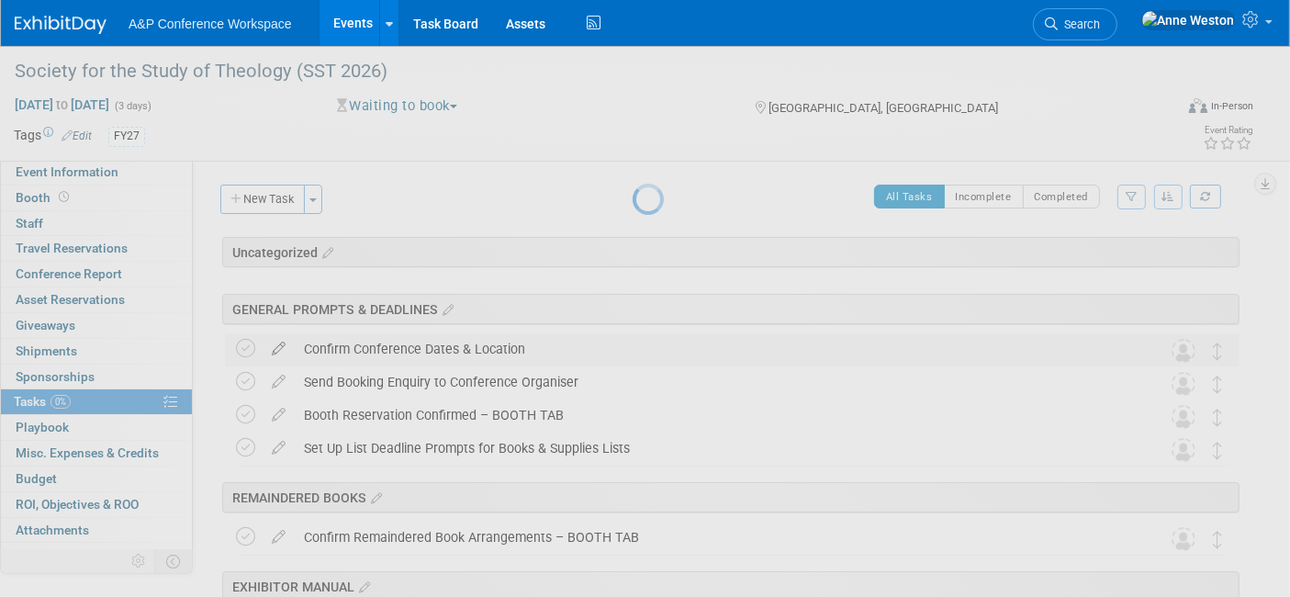
select select "8"
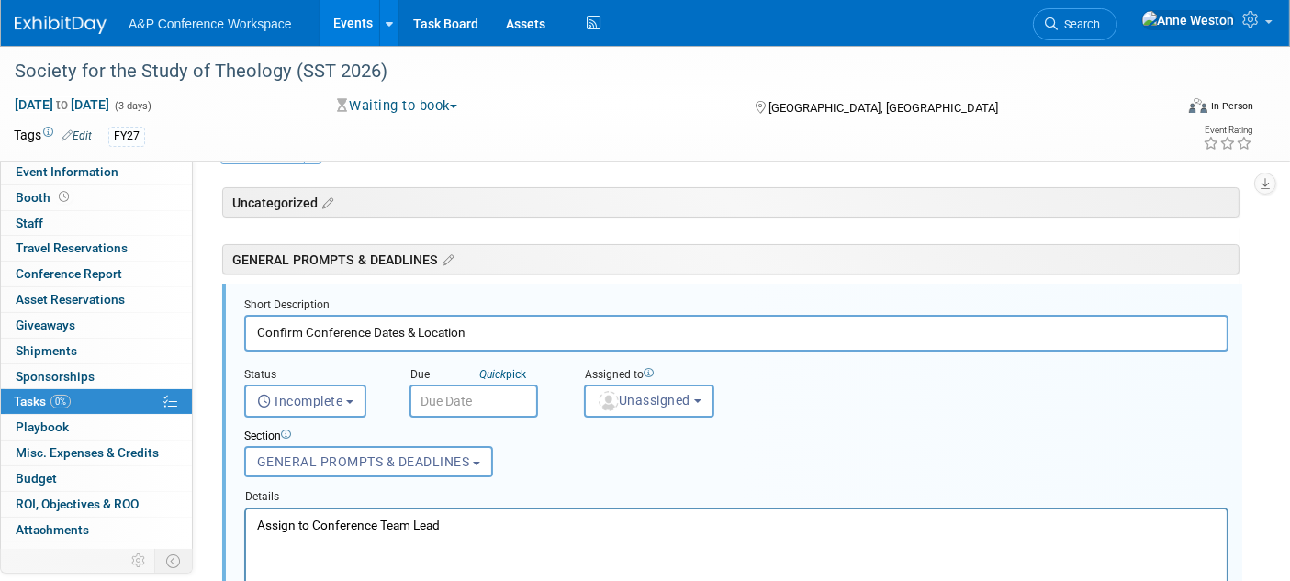
scroll to position [63, 0]
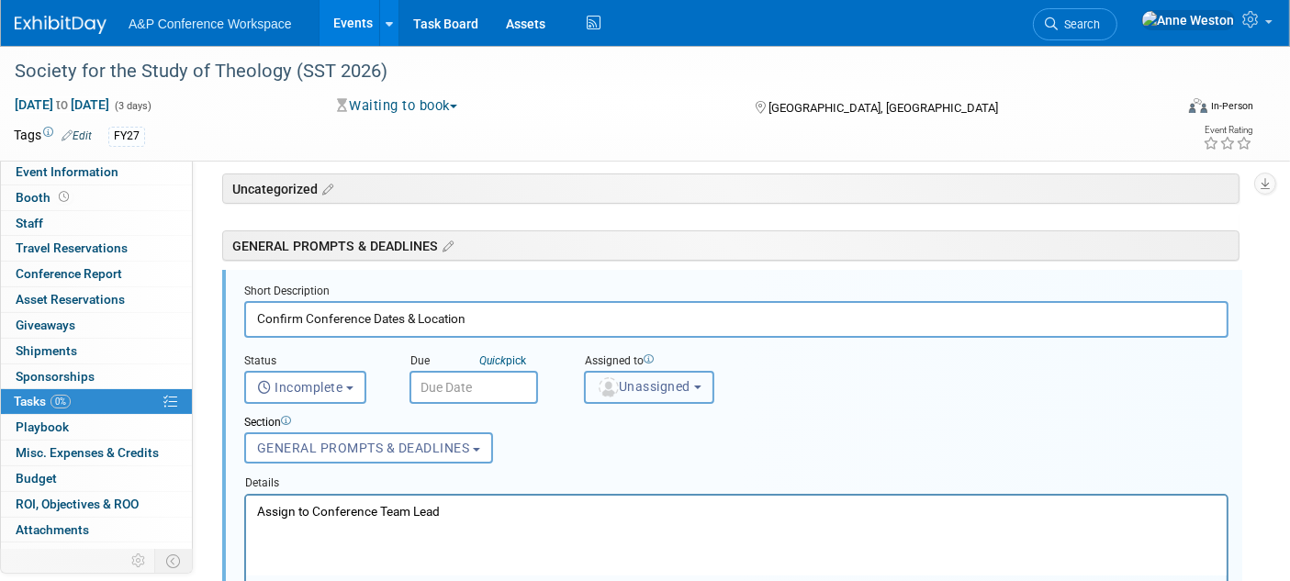
click at [631, 375] on button "Unassigned" at bounding box center [649, 387] width 130 height 33
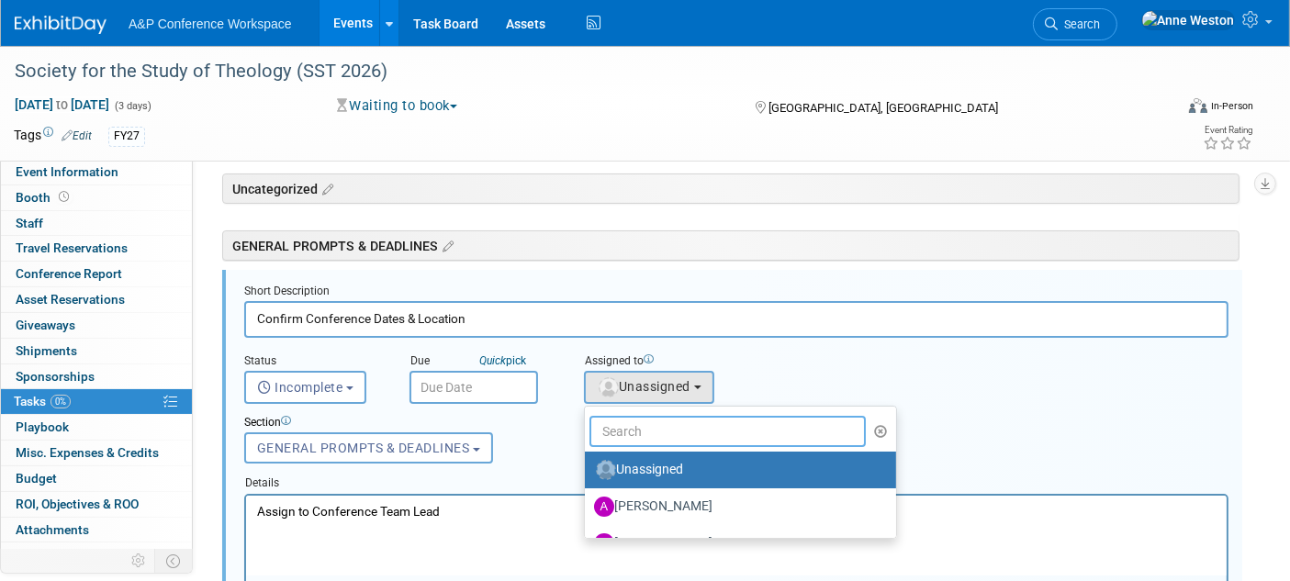
click at [643, 430] on input "text" at bounding box center [727, 431] width 276 height 31
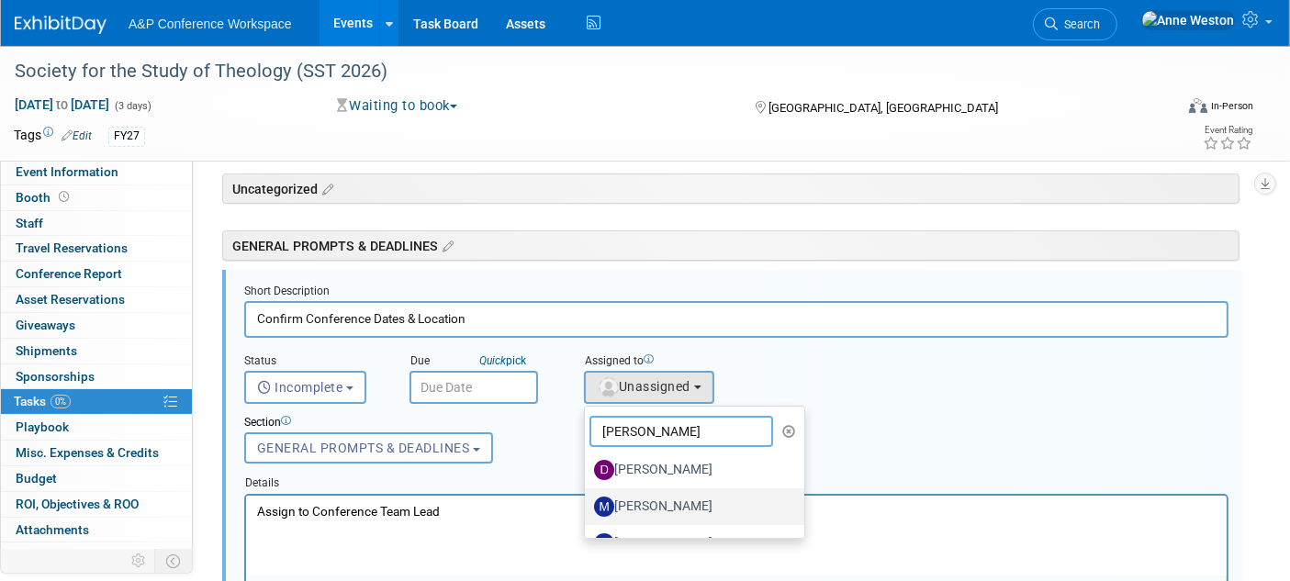
type input "Matt"
click at [635, 499] on label "[PERSON_NAME]" at bounding box center [690, 506] width 192 height 29
click at [587, 499] on input "[PERSON_NAME]" at bounding box center [582, 504] width 12 height 12
select select "2db20fb6-019a-42f9-b51c-aabbbf535978"
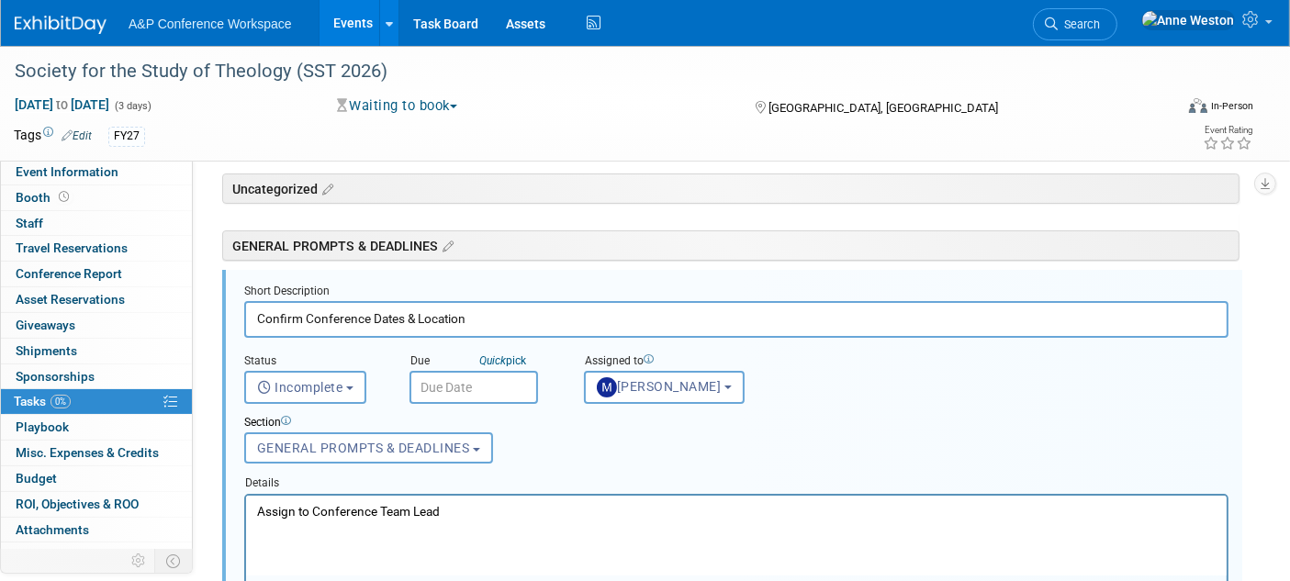
click at [441, 389] on input "text" at bounding box center [473, 387] width 129 height 33
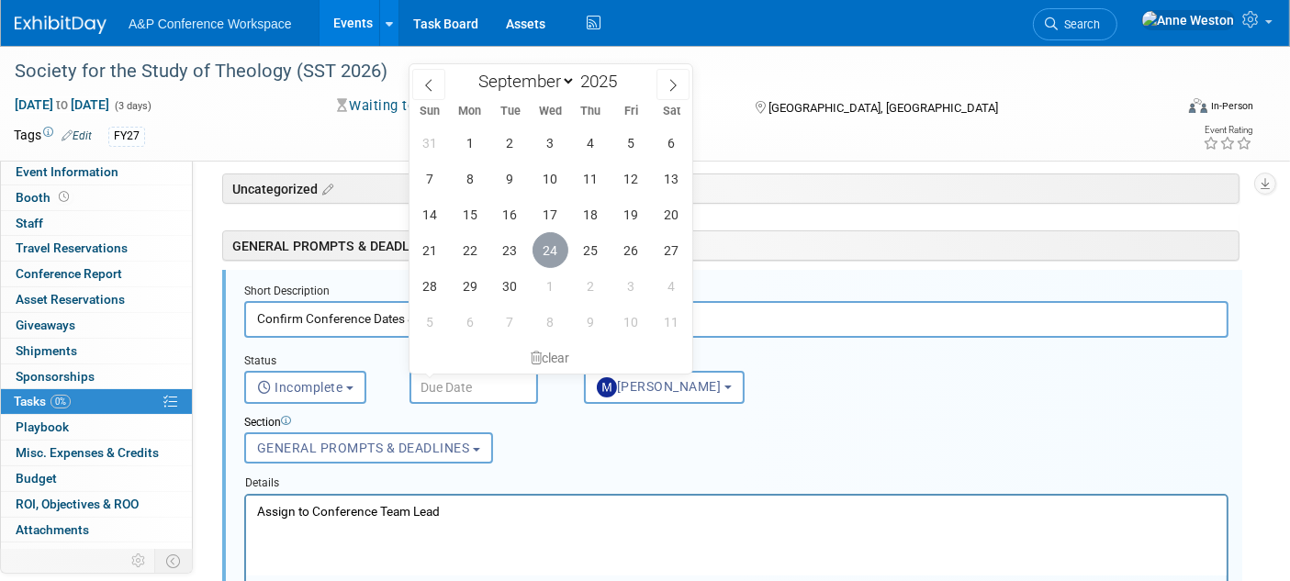
click at [551, 253] on span "24" at bounding box center [550, 250] width 36 height 36
type input "Sep 24, 2025"
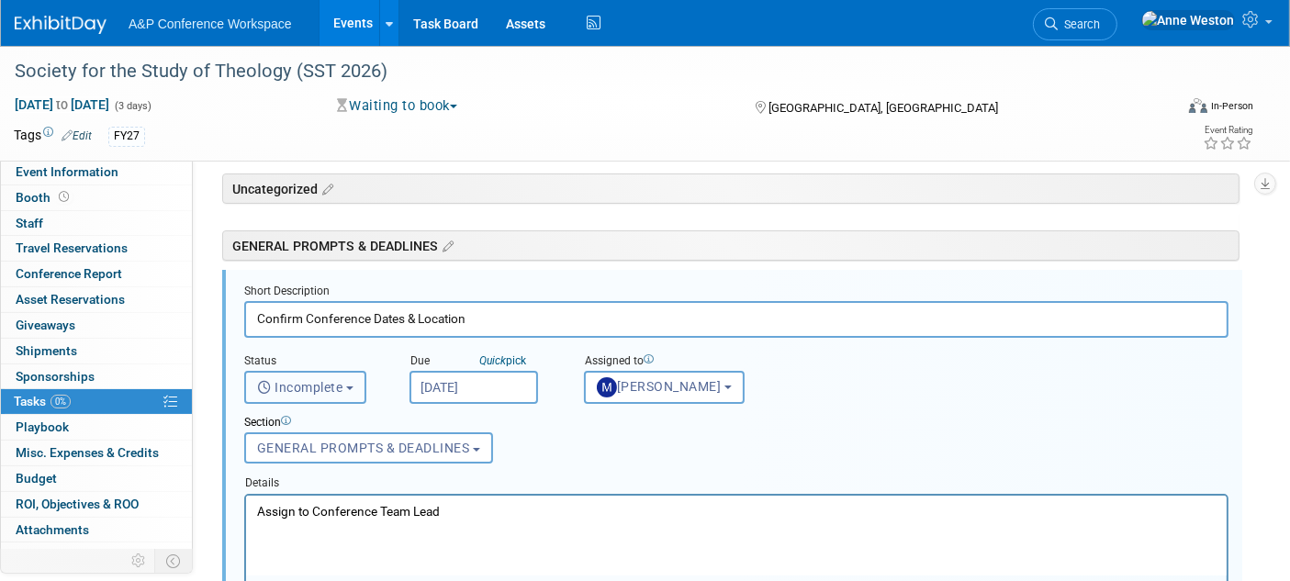
click at [347, 375] on button "Incomplete" at bounding box center [305, 387] width 122 height 33
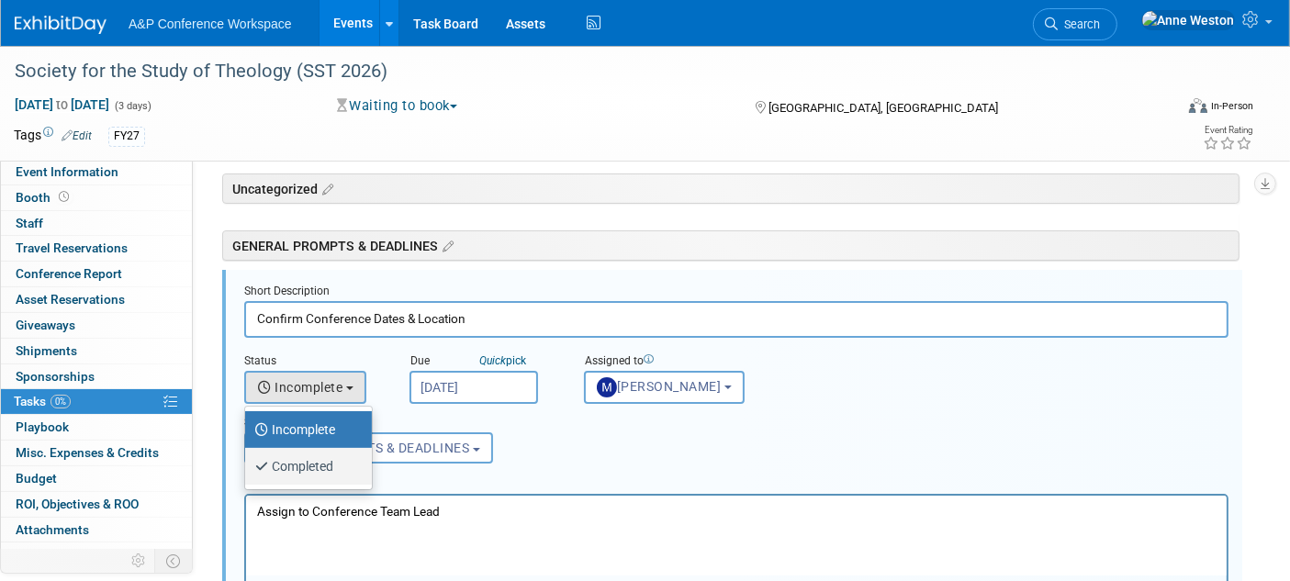
click at [308, 455] on label "Completed" at bounding box center [303, 466] width 99 height 29
click at [248, 458] on input "Completed" at bounding box center [242, 464] width 12 height 12
select select "3"
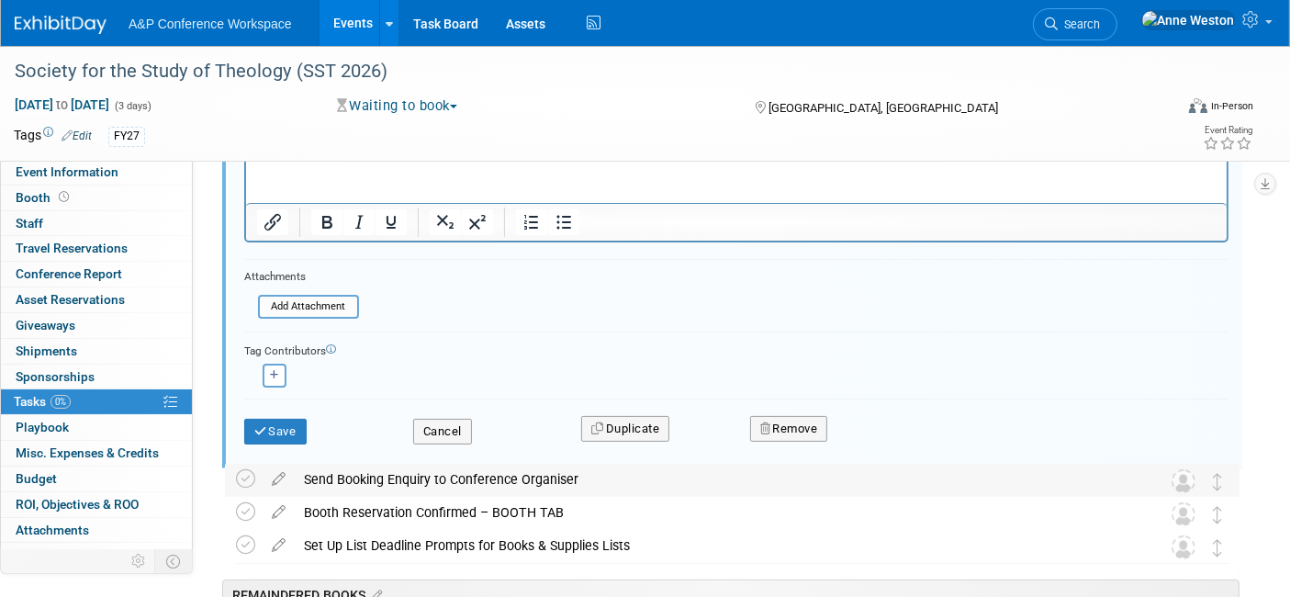
scroll to position [472, 0]
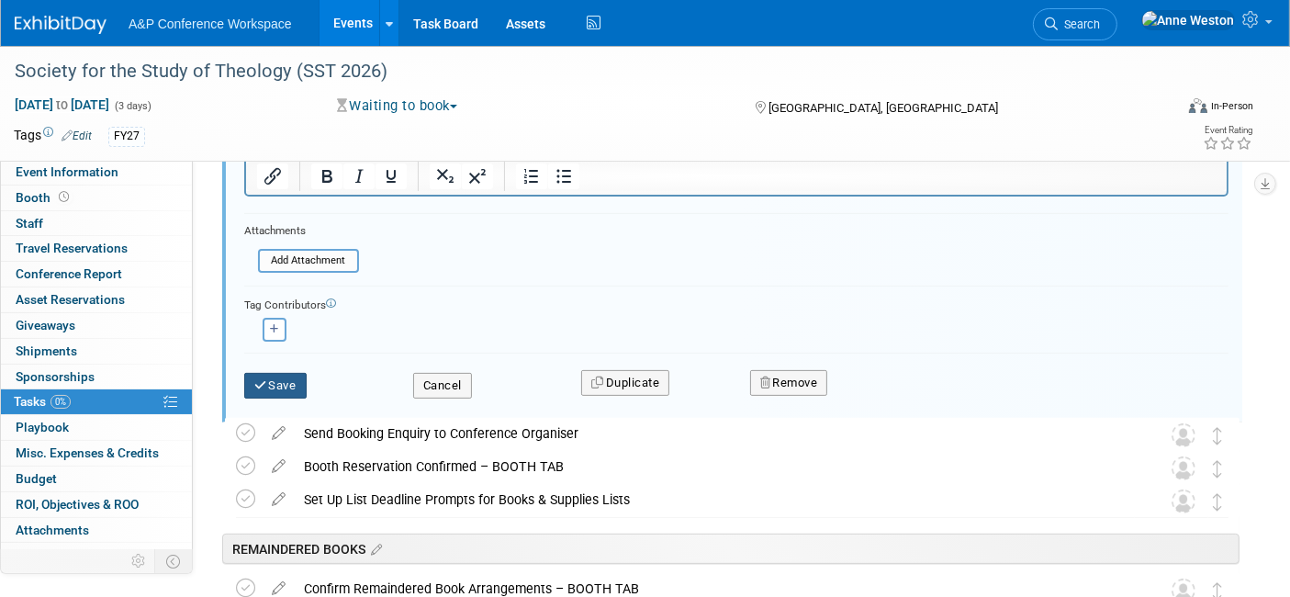
click at [266, 379] on icon "submit" at bounding box center [261, 385] width 15 height 12
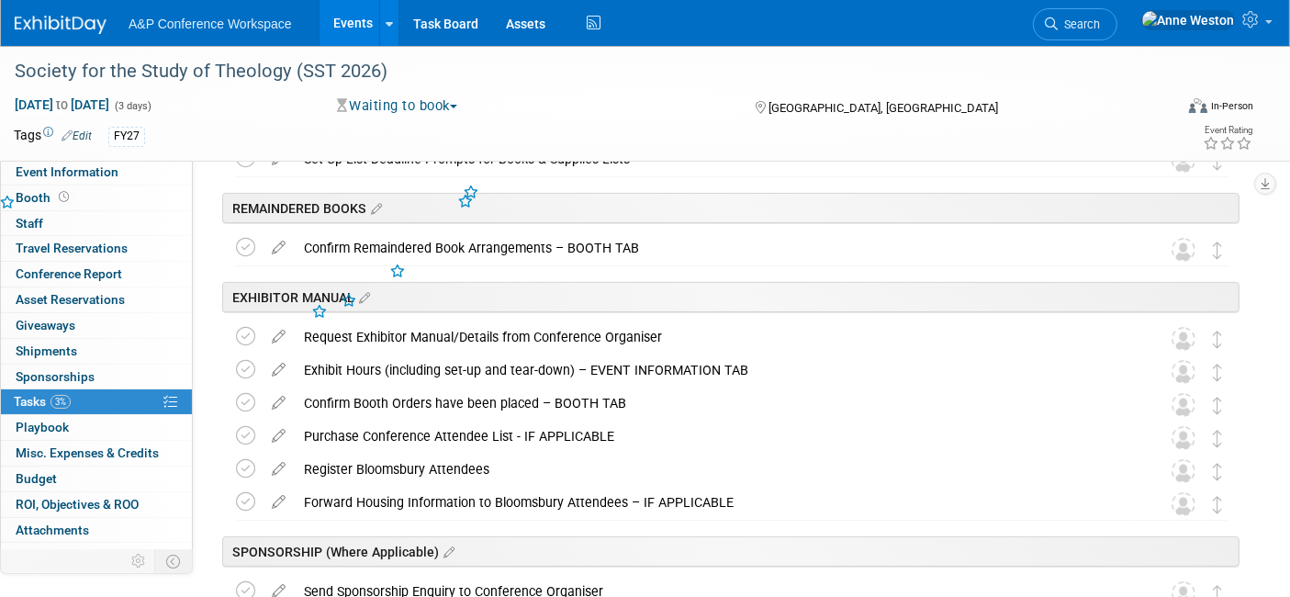
scroll to position [165, 0]
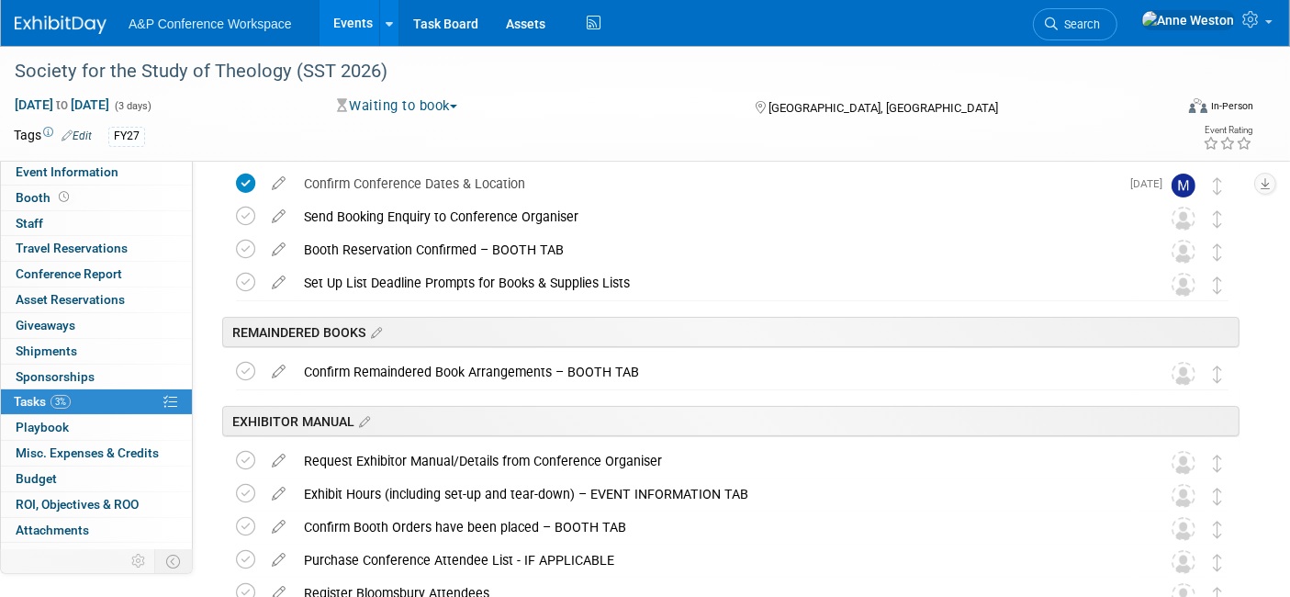
click at [276, 209] on icon at bounding box center [279, 212] width 32 height 23
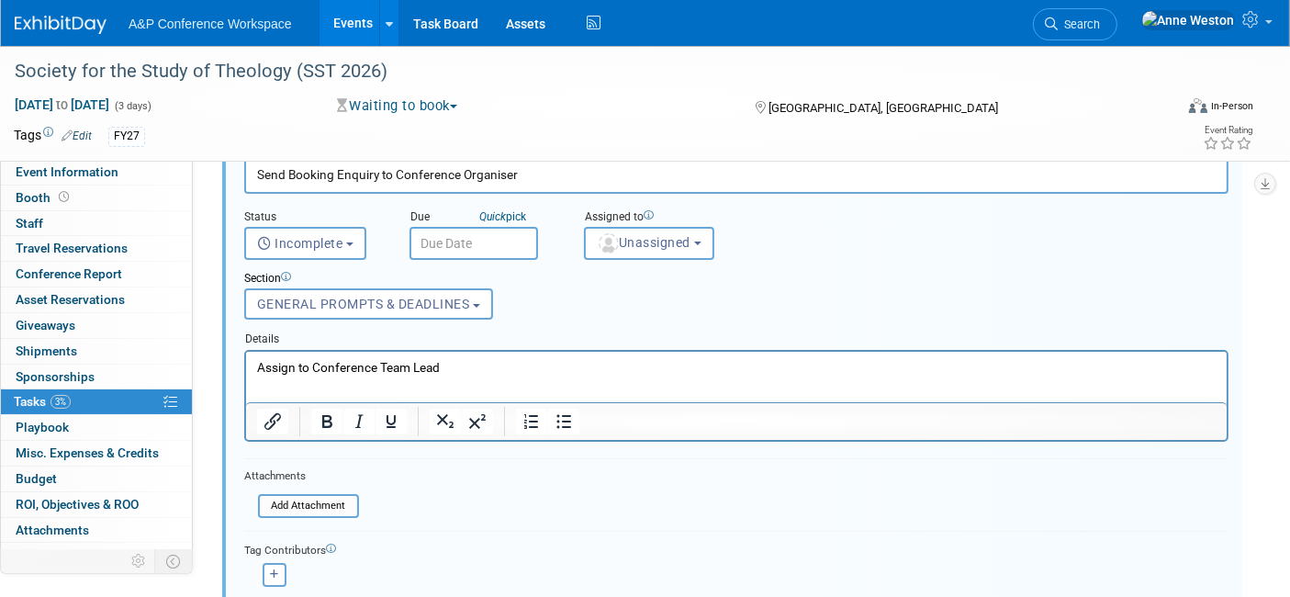
scroll to position [199, 0]
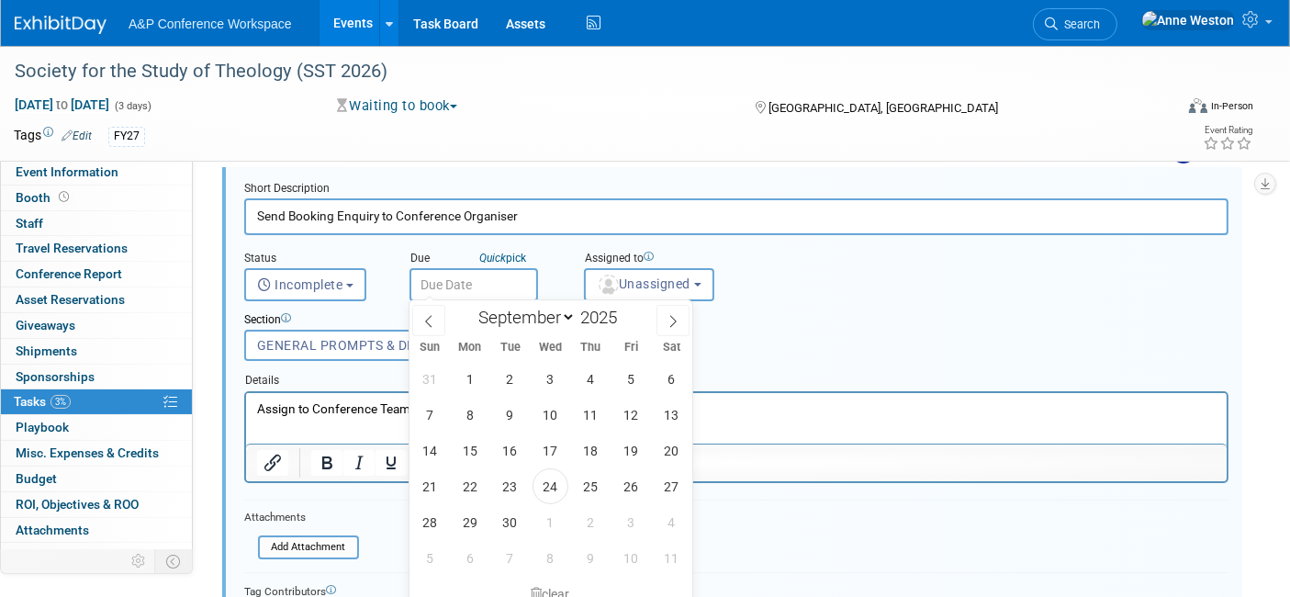
click at [471, 275] on input "text" at bounding box center [473, 284] width 129 height 33
click at [671, 317] on icon at bounding box center [672, 321] width 13 height 13
select select "9"
click at [629, 520] on span "31" at bounding box center [631, 522] width 36 height 36
type input "Oct 31, 2025"
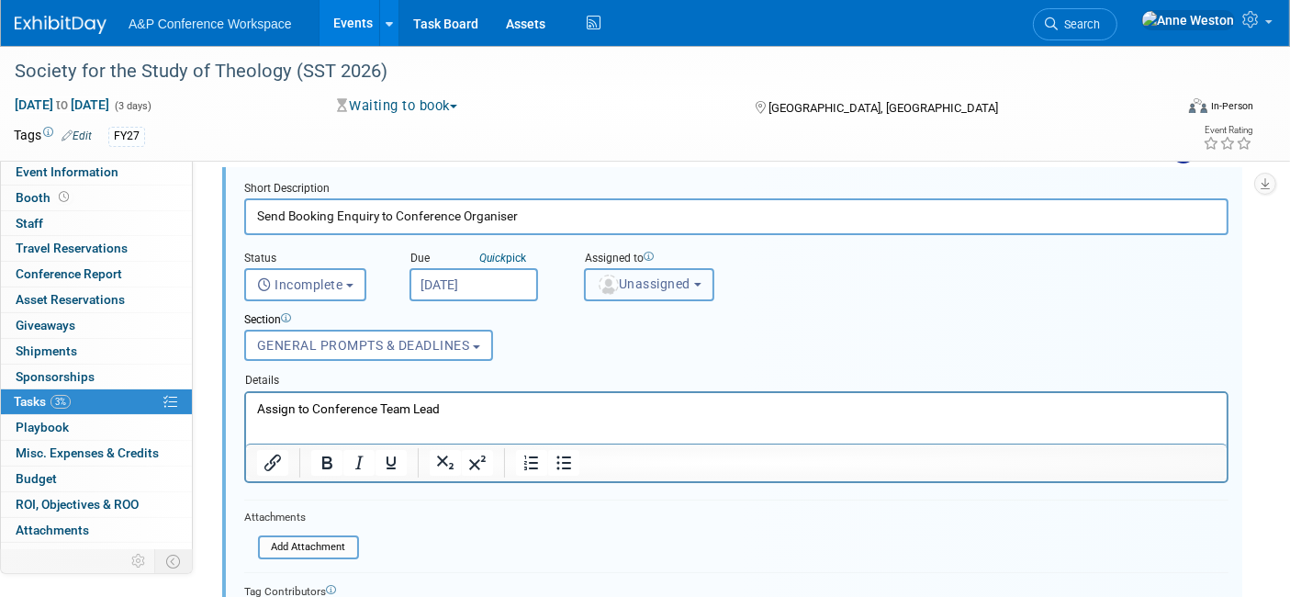
click at [604, 269] on button "Unassigned" at bounding box center [649, 284] width 130 height 33
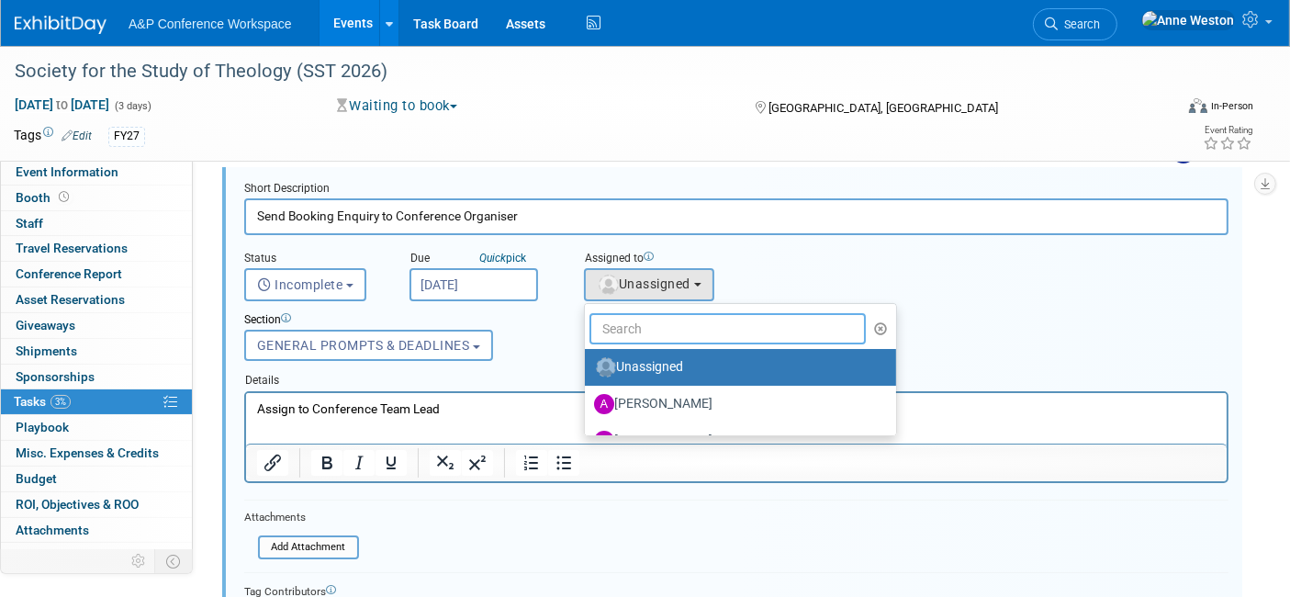
click at [643, 322] on input "text" at bounding box center [727, 328] width 276 height 31
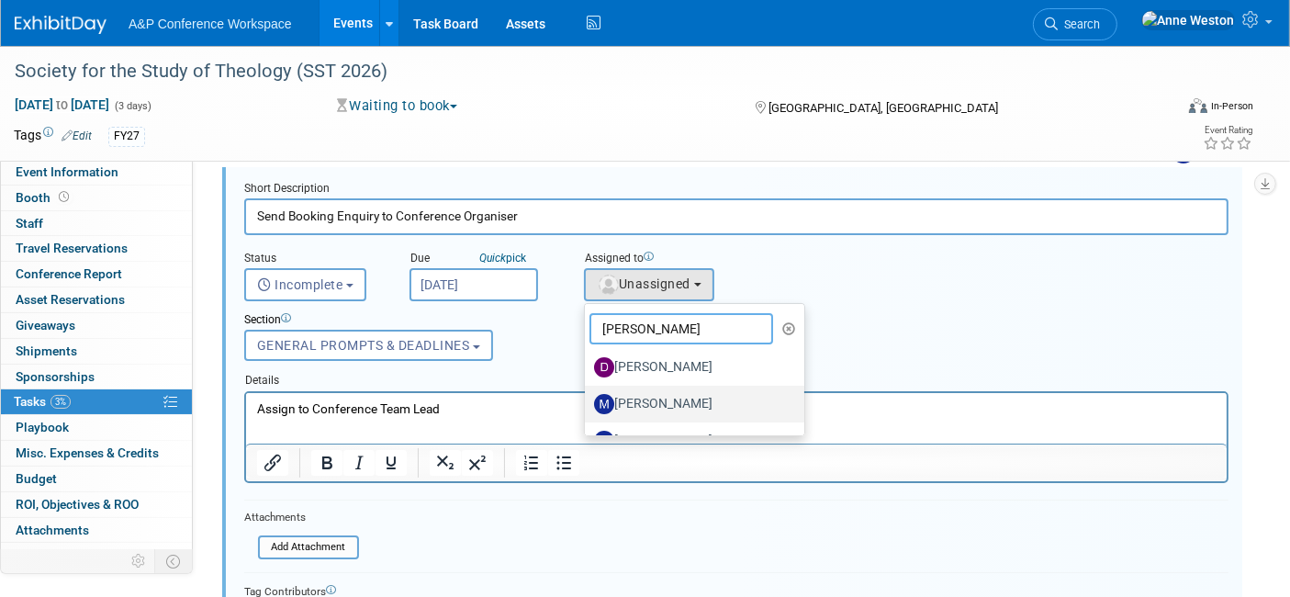
type input "Matt"
click at [634, 405] on label "[PERSON_NAME]" at bounding box center [690, 403] width 192 height 29
click at [587, 405] on input "[PERSON_NAME]" at bounding box center [582, 402] width 12 height 12
select select "2db20fb6-019a-42f9-b51c-aabbbf535978"
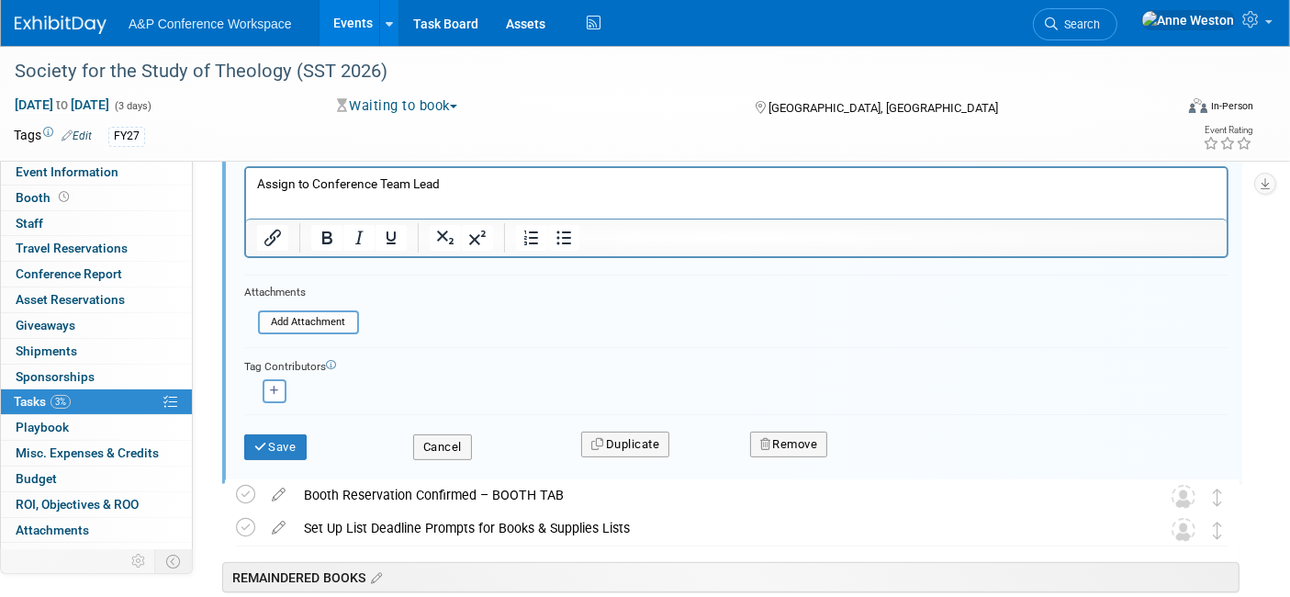
scroll to position [505, 0]
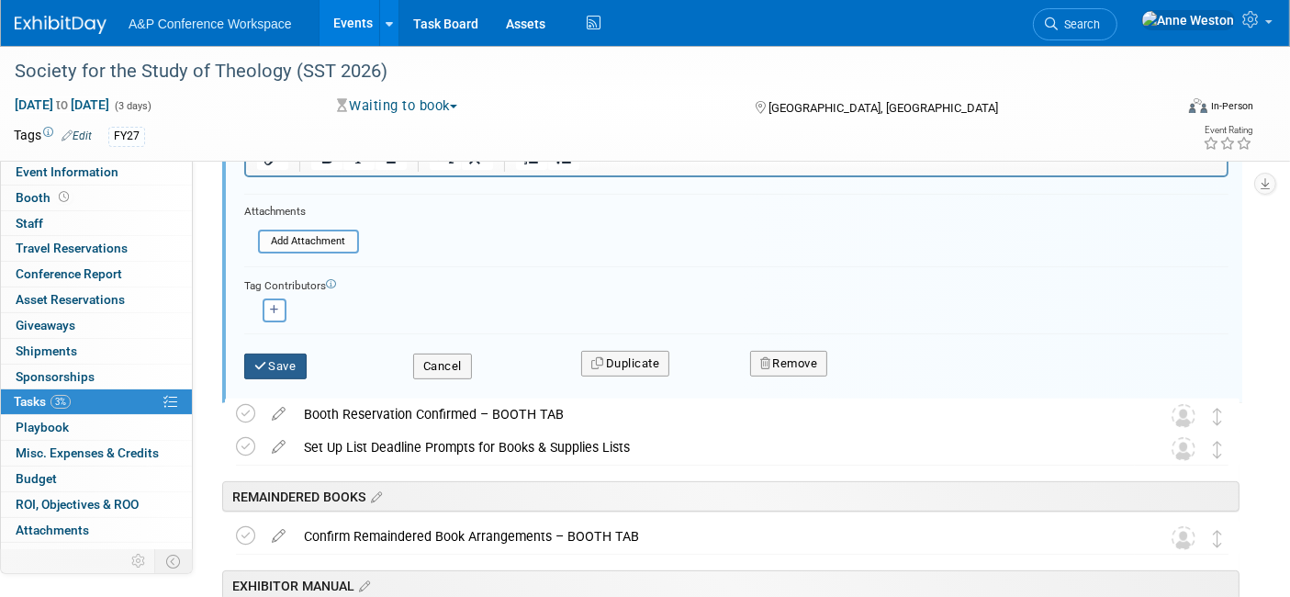
click at [271, 359] on button "Save" at bounding box center [275, 366] width 62 height 26
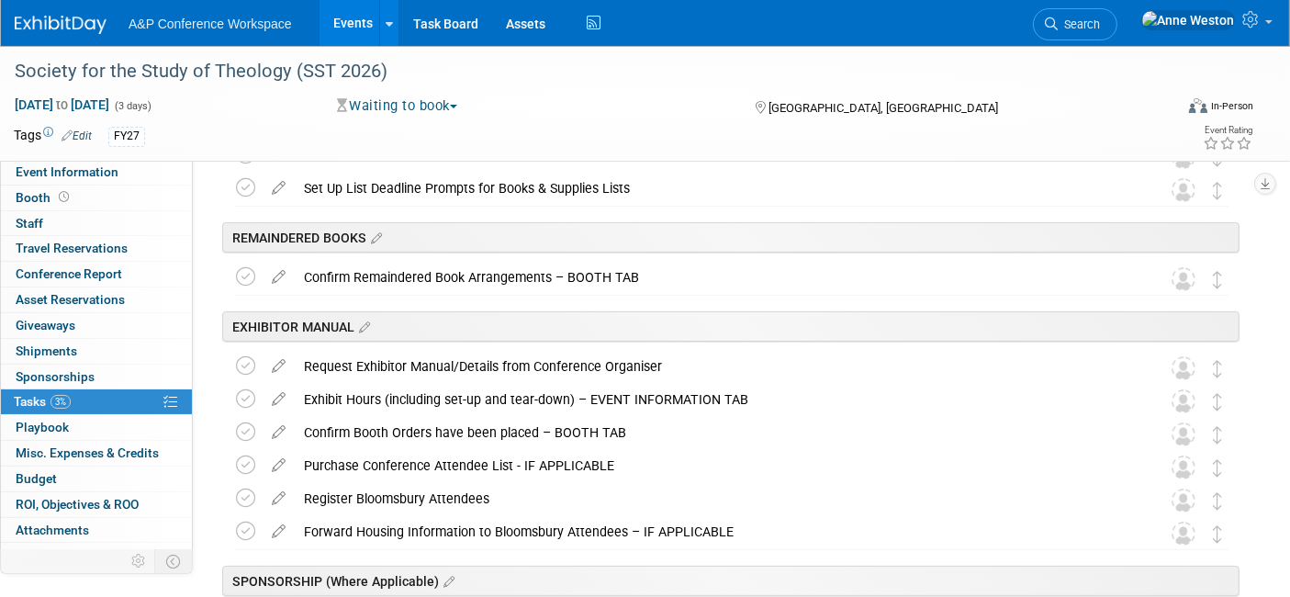
scroll to position [0, 0]
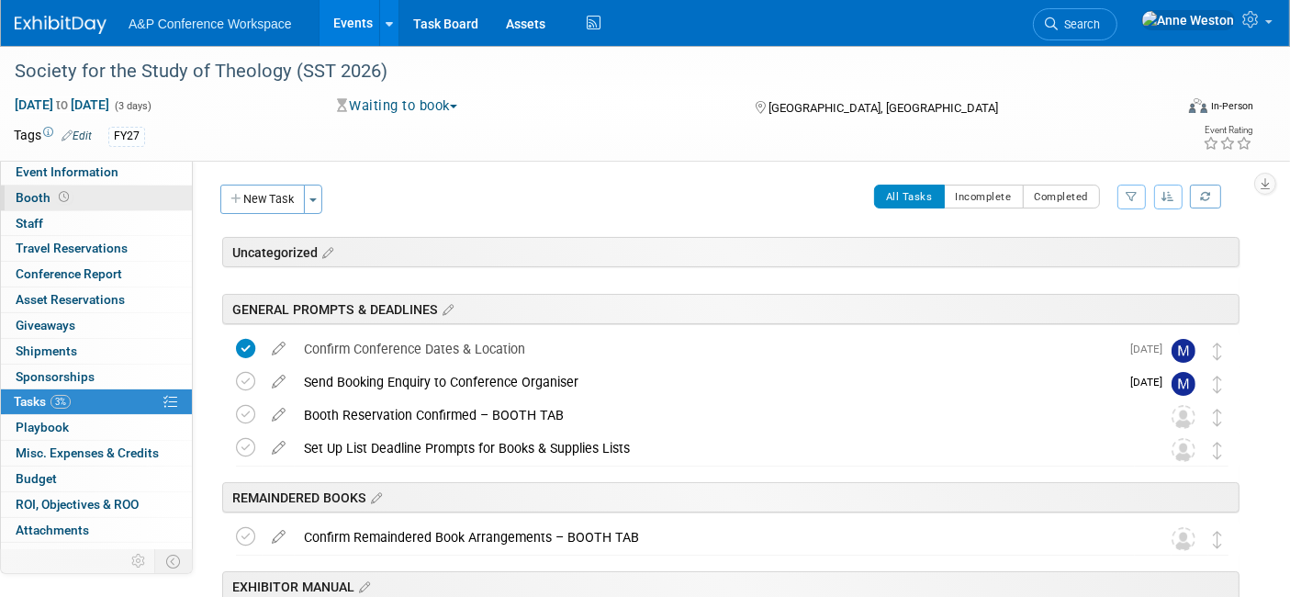
click at [47, 208] on link "Booth" at bounding box center [96, 197] width 191 height 25
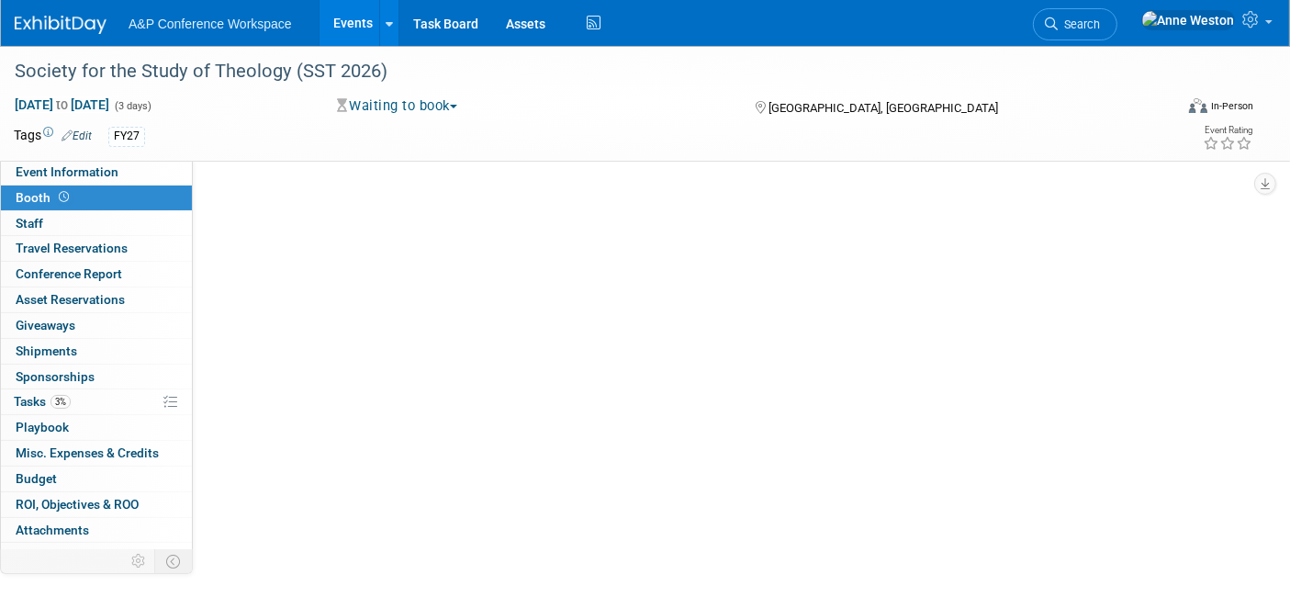
select select "COBA"
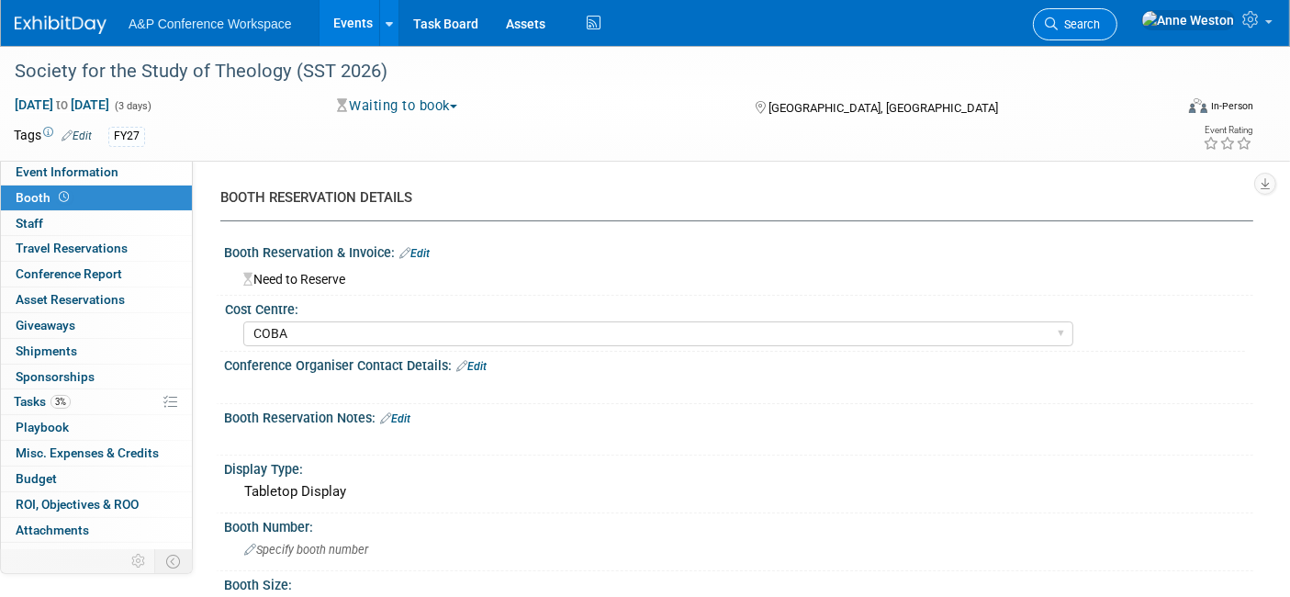
click at [1057, 17] on icon at bounding box center [1051, 23] width 13 height 13
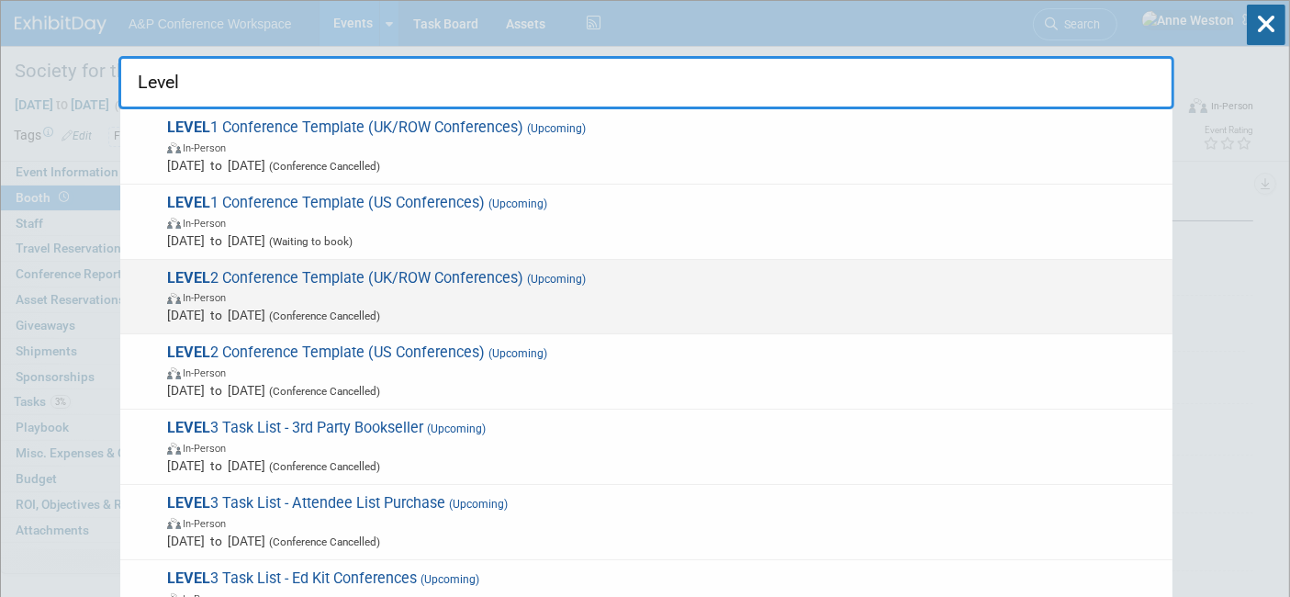
type input "Level"
click at [279, 271] on span "LEVEL 2 Conference Template (UK/ROW Conferences) (Upcoming) In-Person Oct 21, 2…" at bounding box center [663, 297] width 1002 height 56
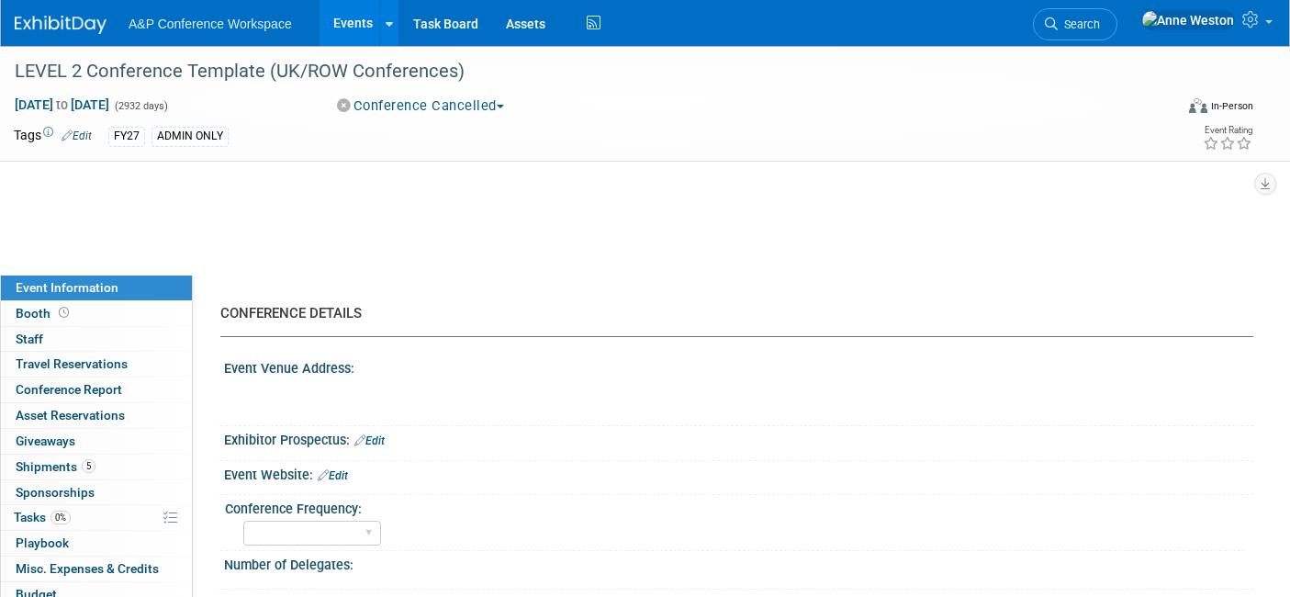
select select "Level 1"
select select "In-Person Booth"
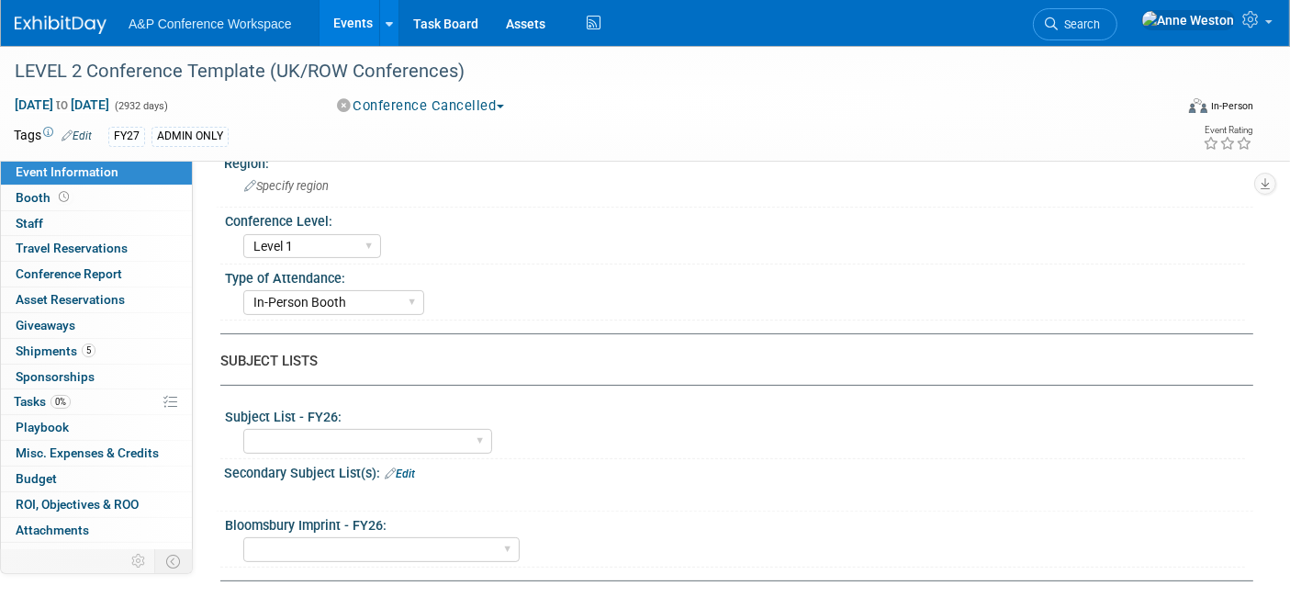
scroll to position [306, 0]
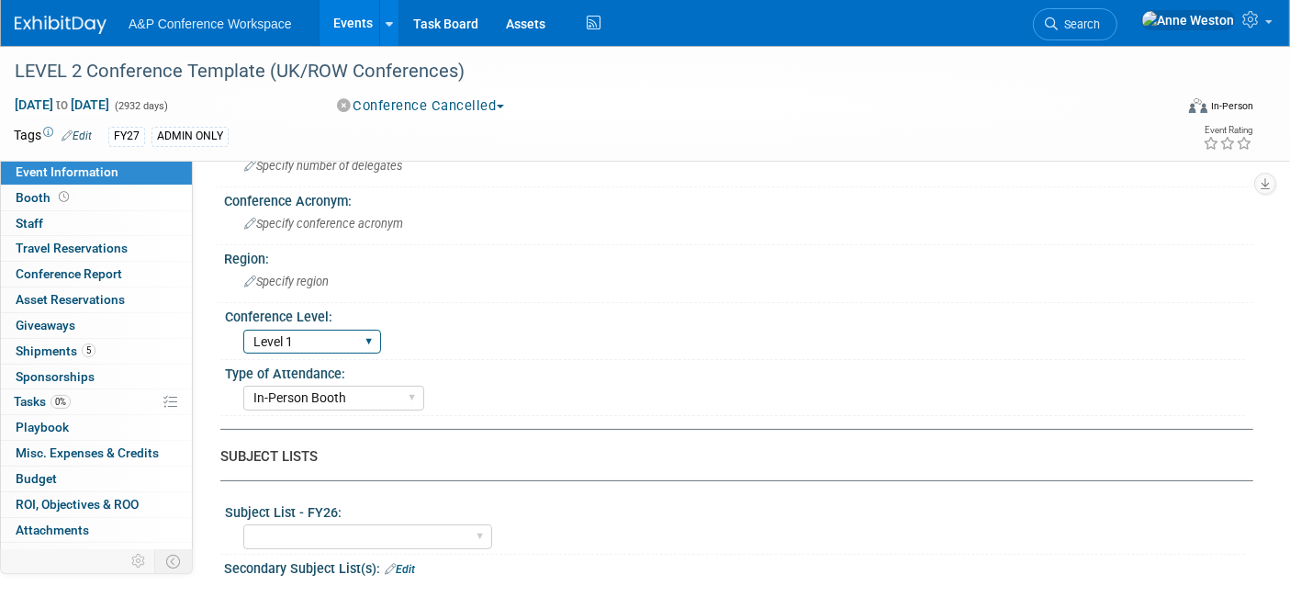
click at [299, 337] on select "Level 1 Level 2 Level 3 Level 4" at bounding box center [312, 342] width 138 height 25
select select "Level 2"
click at [243, 330] on select "Level 1 Level 2 Level 3 Level 4" at bounding box center [312, 342] width 138 height 25
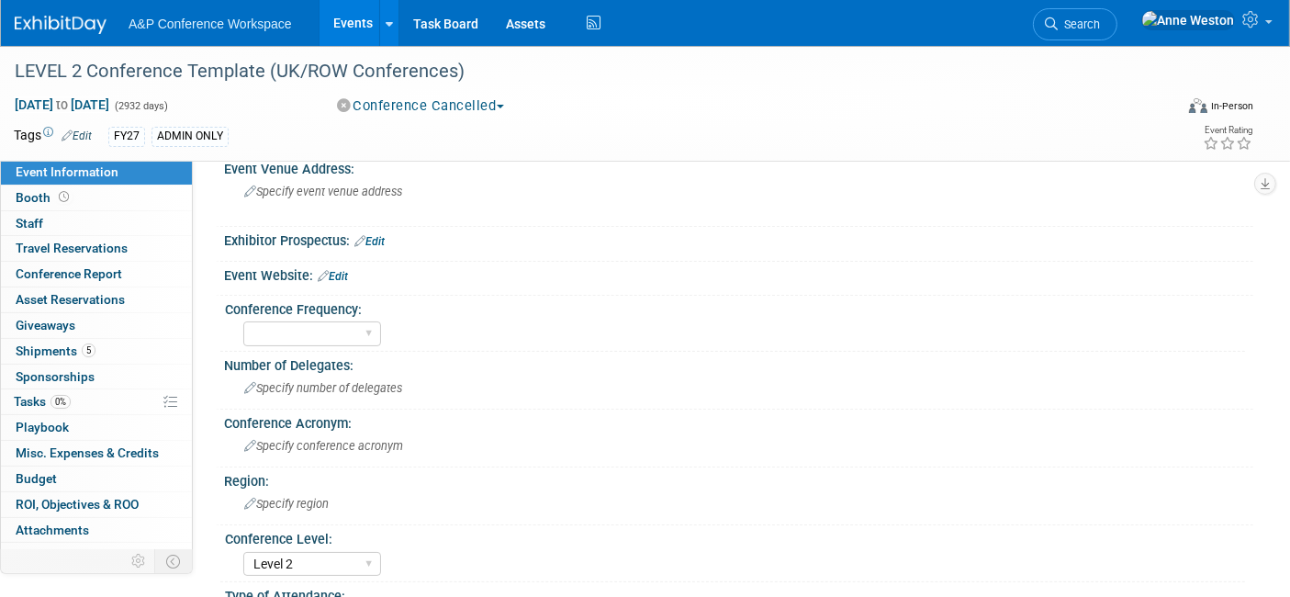
scroll to position [0, 0]
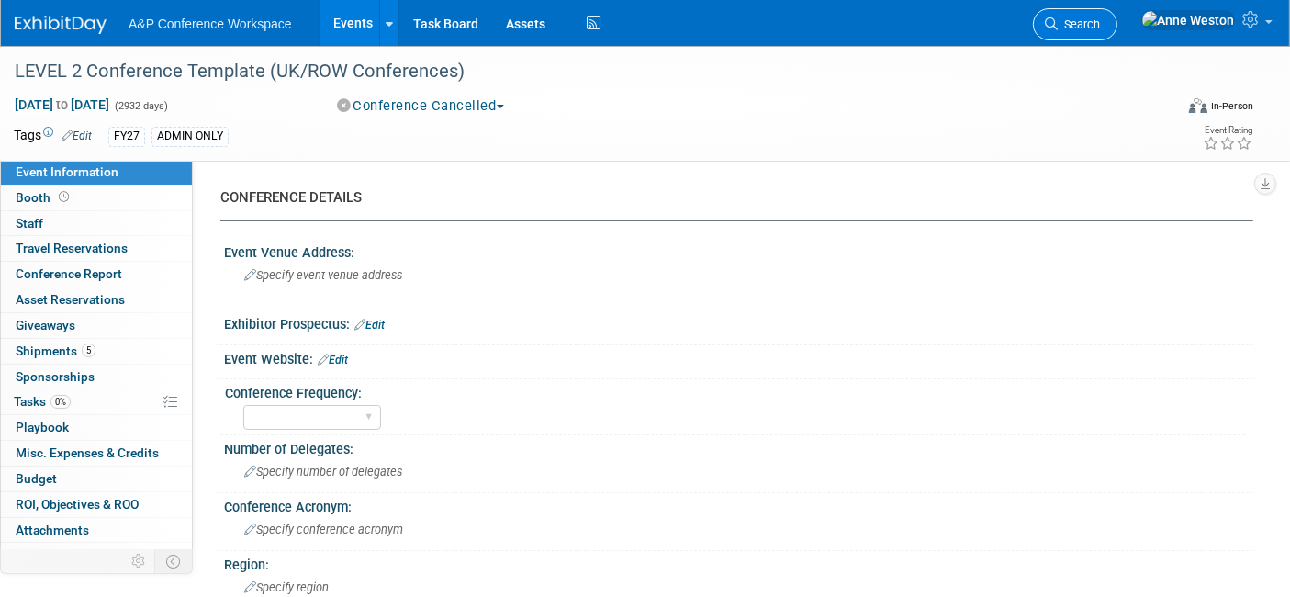
click at [1100, 26] on span "Search" at bounding box center [1078, 24] width 42 height 14
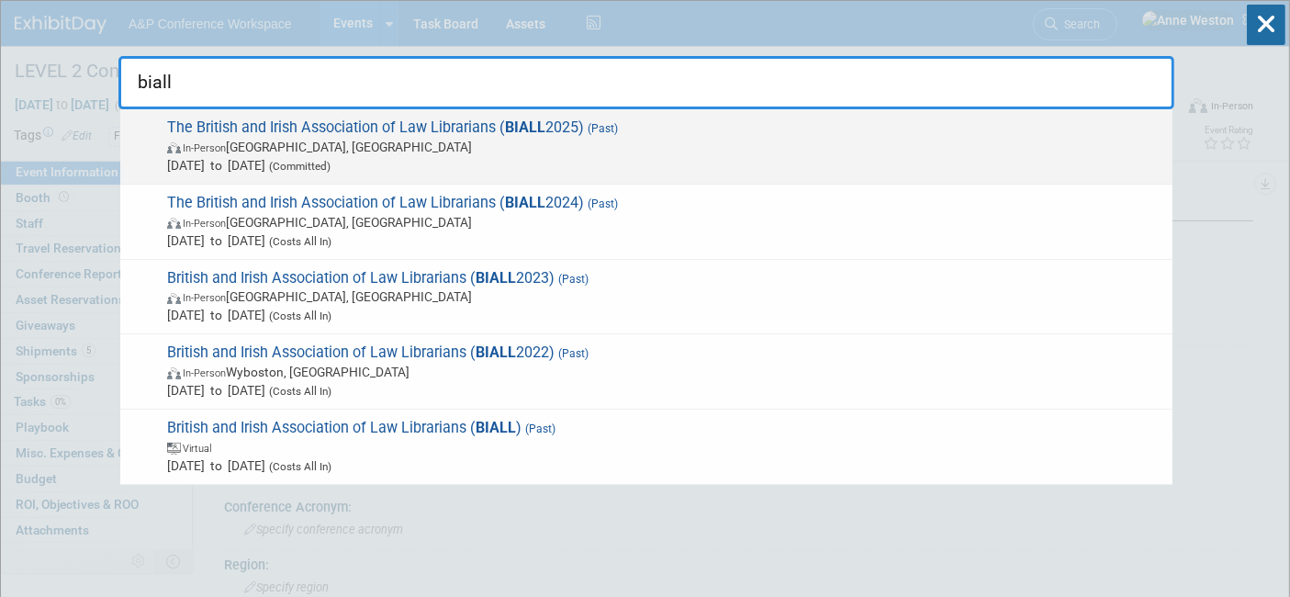
type input "biall"
click at [344, 153] on span "In-Person [GEOGRAPHIC_DATA], [GEOGRAPHIC_DATA]" at bounding box center [665, 147] width 996 height 18
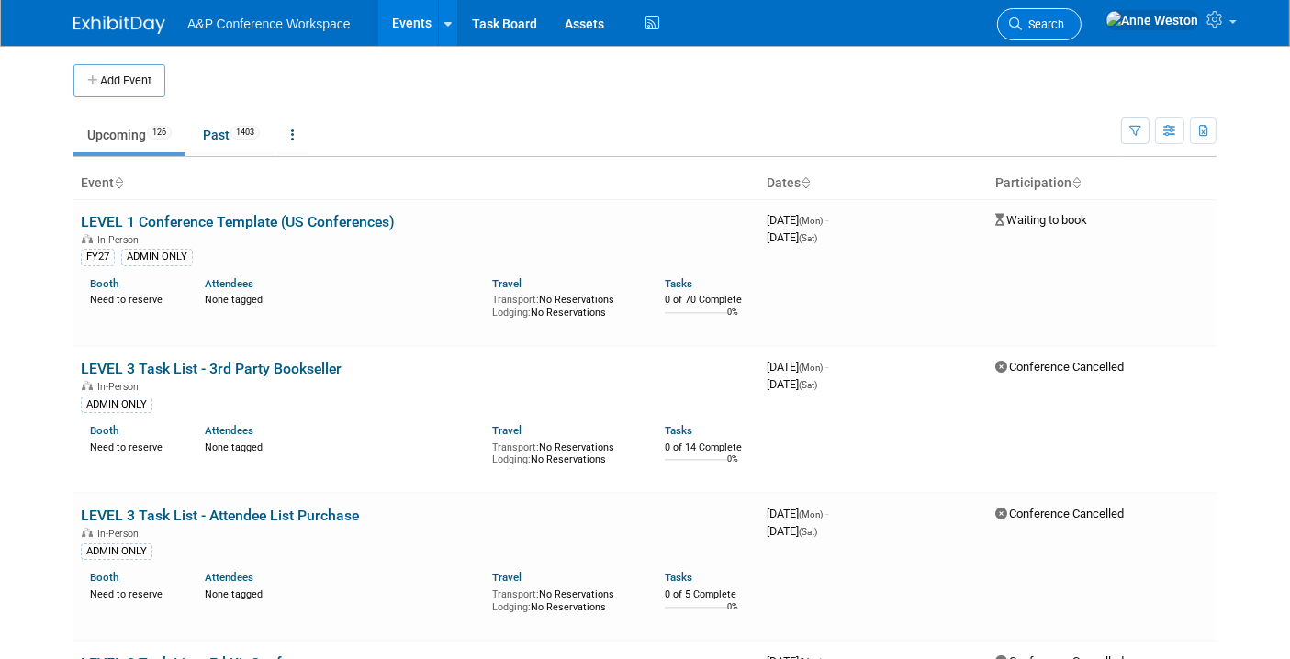
click at [1081, 13] on link "Search" at bounding box center [1039, 24] width 84 height 32
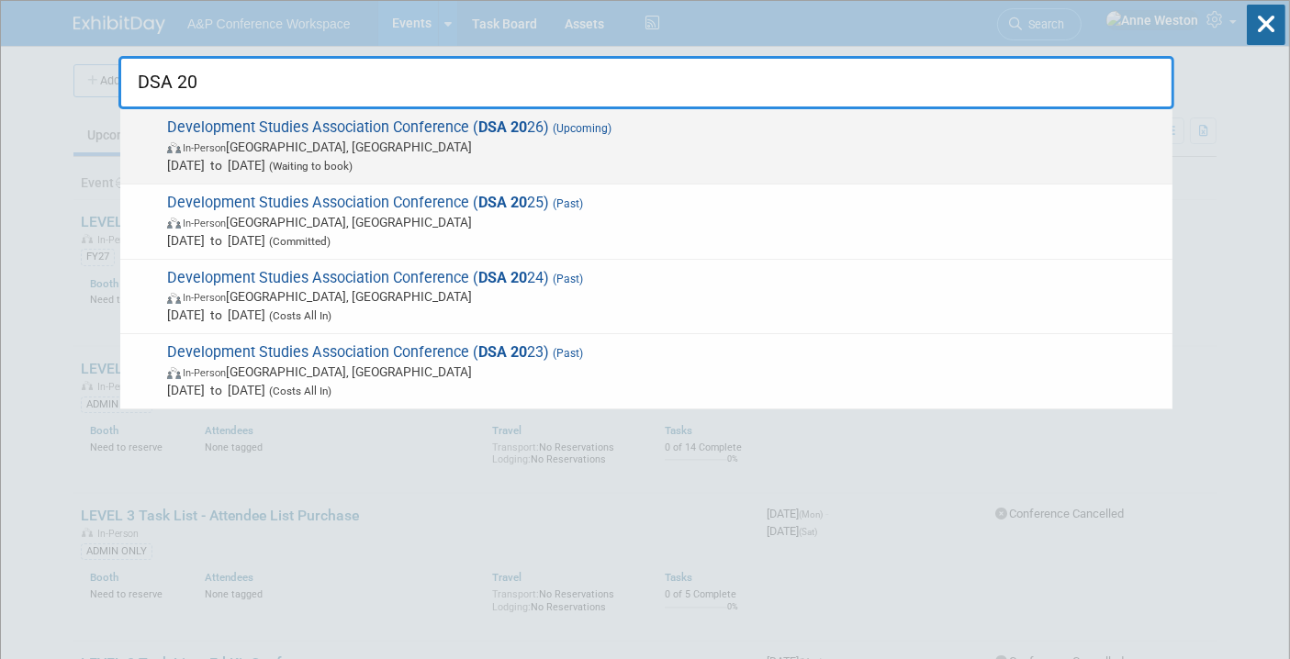
type input "DSA 20"
click at [281, 145] on span "In-Person Dublin, Ireland" at bounding box center [665, 147] width 996 height 18
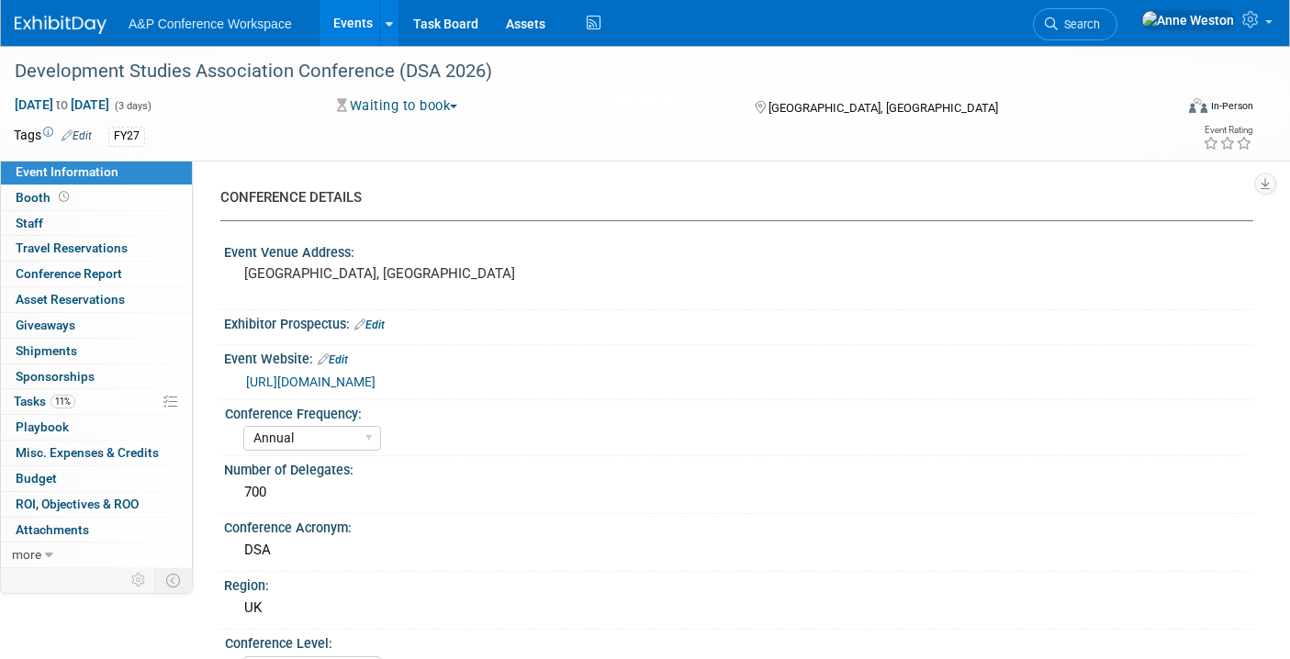
select select "Annual"
select select "Level 2"
select select "In-Person Booth"
select select "International Development"
select select "Bloomsbury Academic"
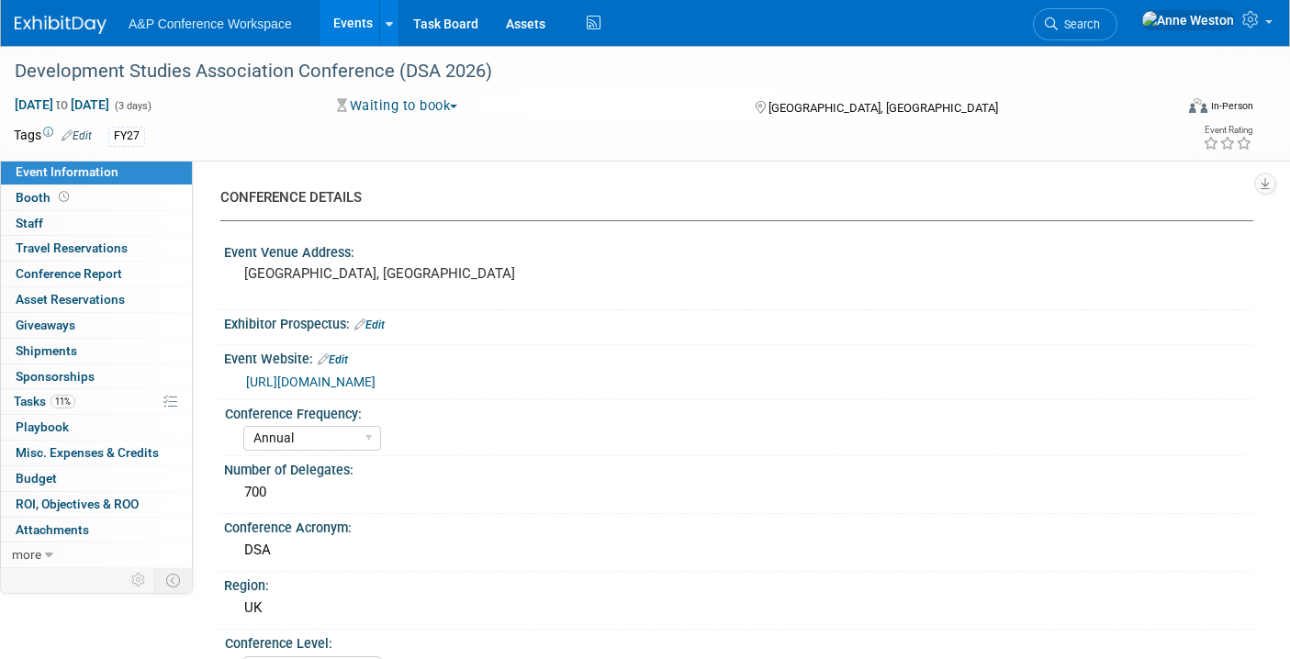
select select "[PERSON_NAME]"
click at [92, 401] on link "11% Tasks 11%" at bounding box center [96, 401] width 191 height 25
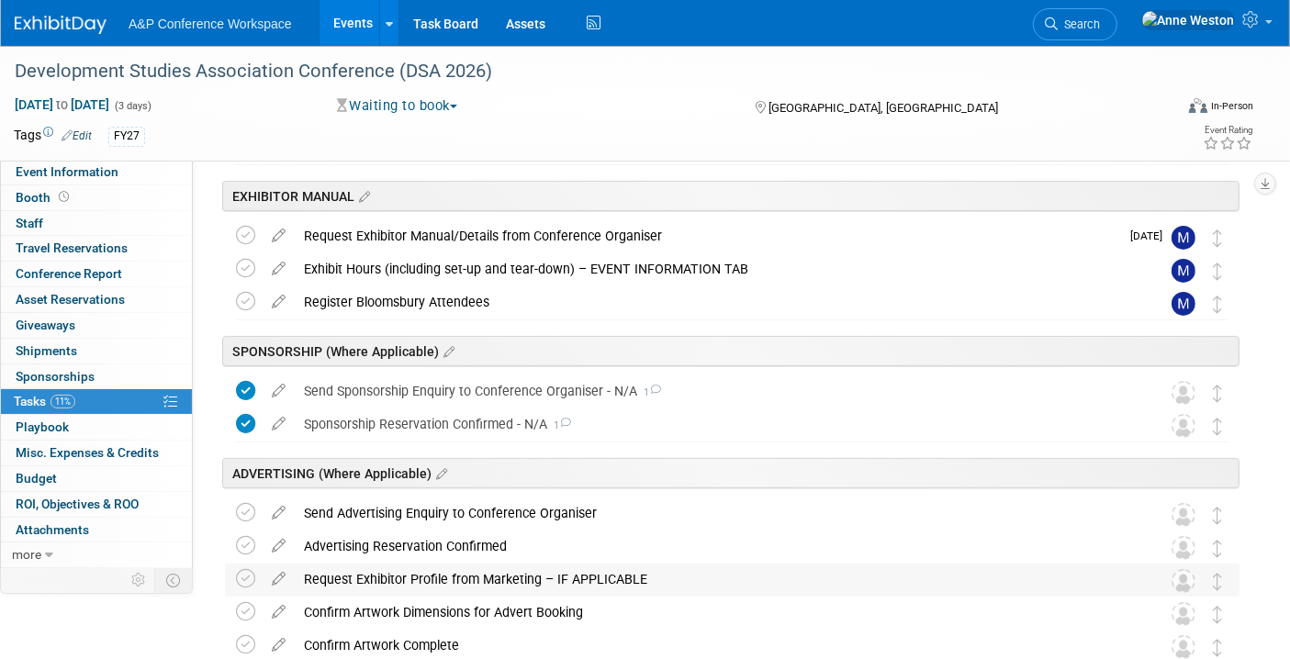
scroll to position [408, 0]
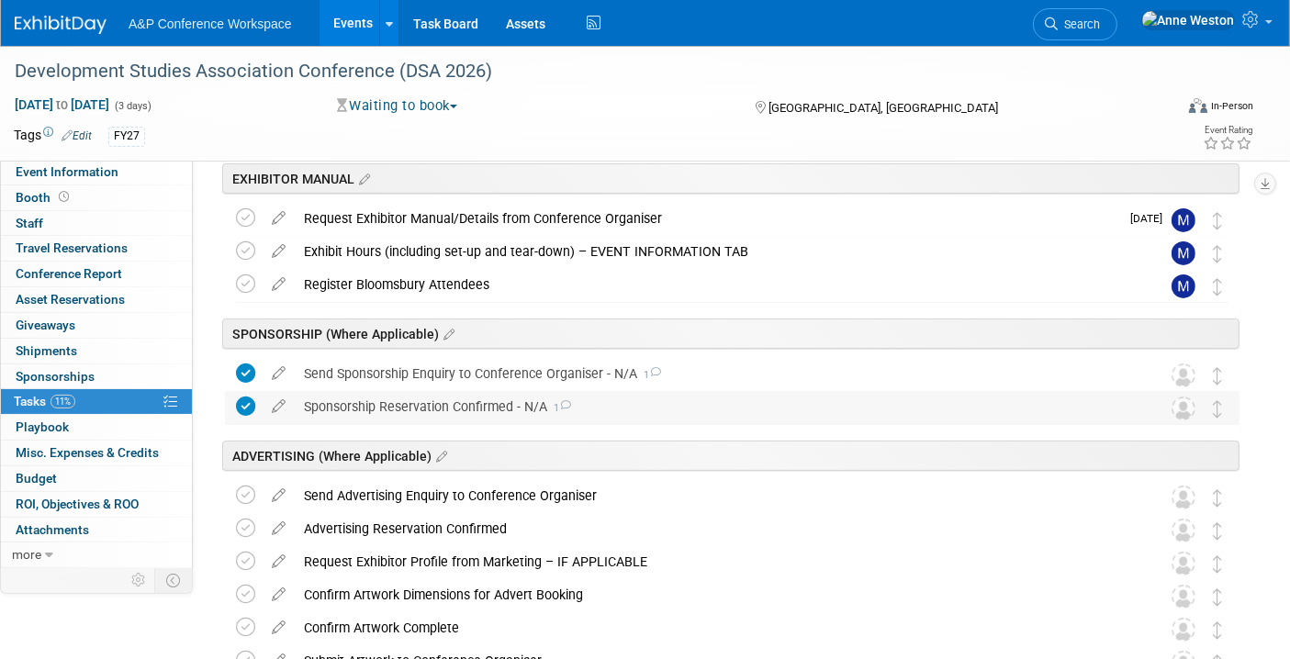
click at [502, 404] on div "Sponsorship Reservation Confirmed - N/A 1" at bounding box center [715, 406] width 840 height 31
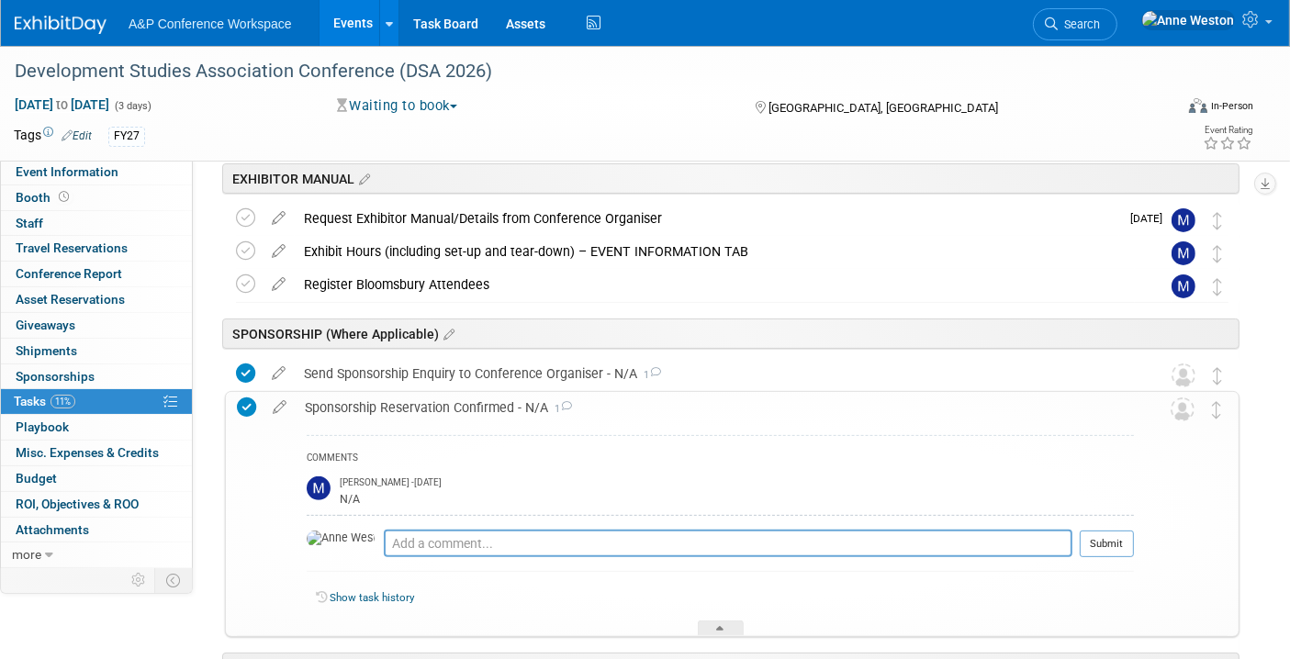
click at [502, 404] on div "Sponsorship Reservation Confirmed - N/A 1" at bounding box center [715, 407] width 838 height 31
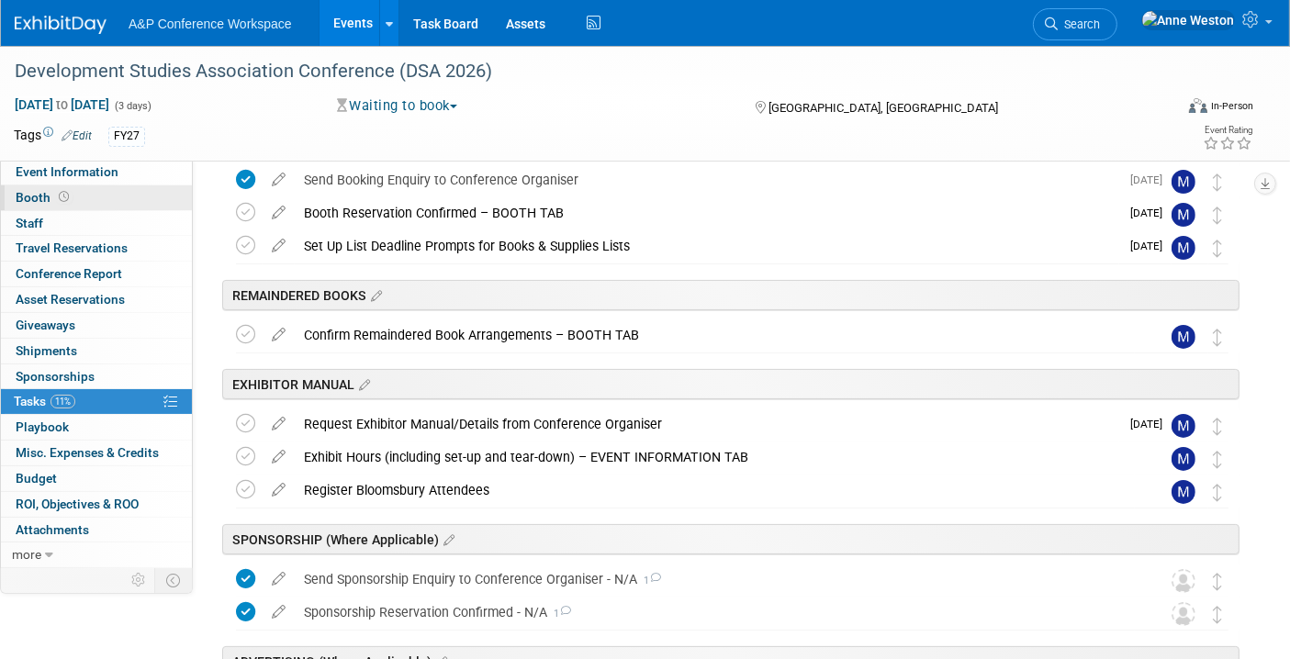
scroll to position [0, 0]
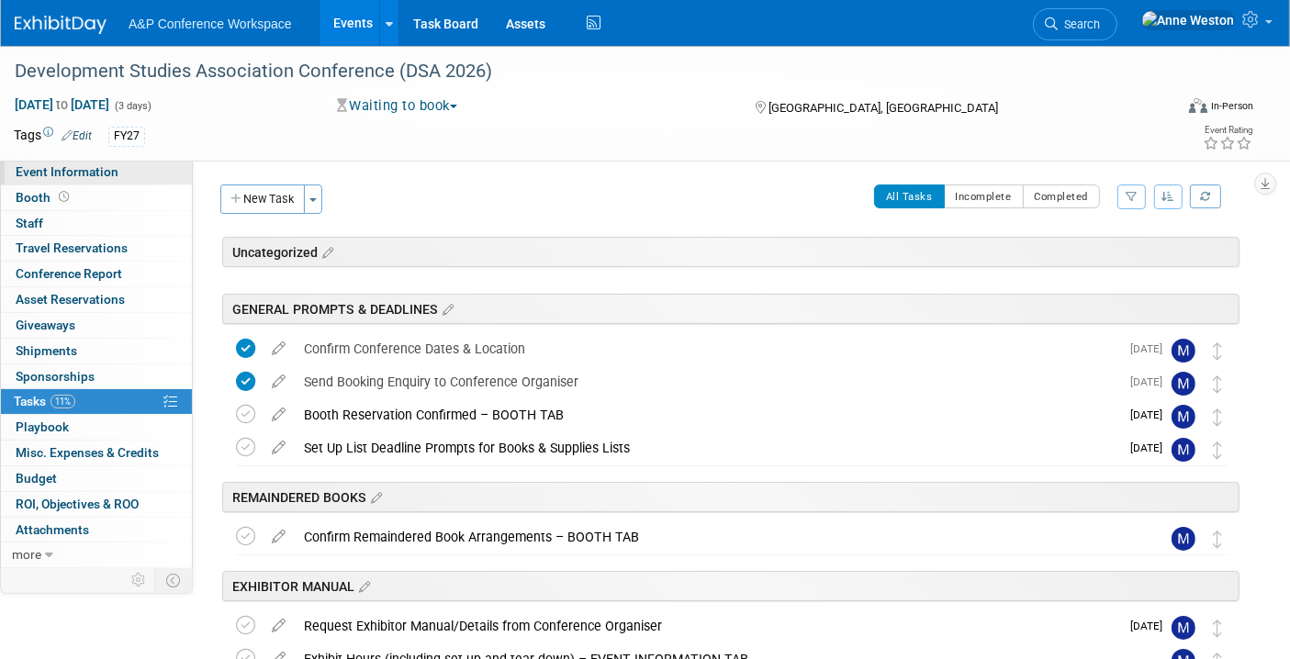
click at [61, 173] on span "Event Information" at bounding box center [67, 171] width 103 height 15
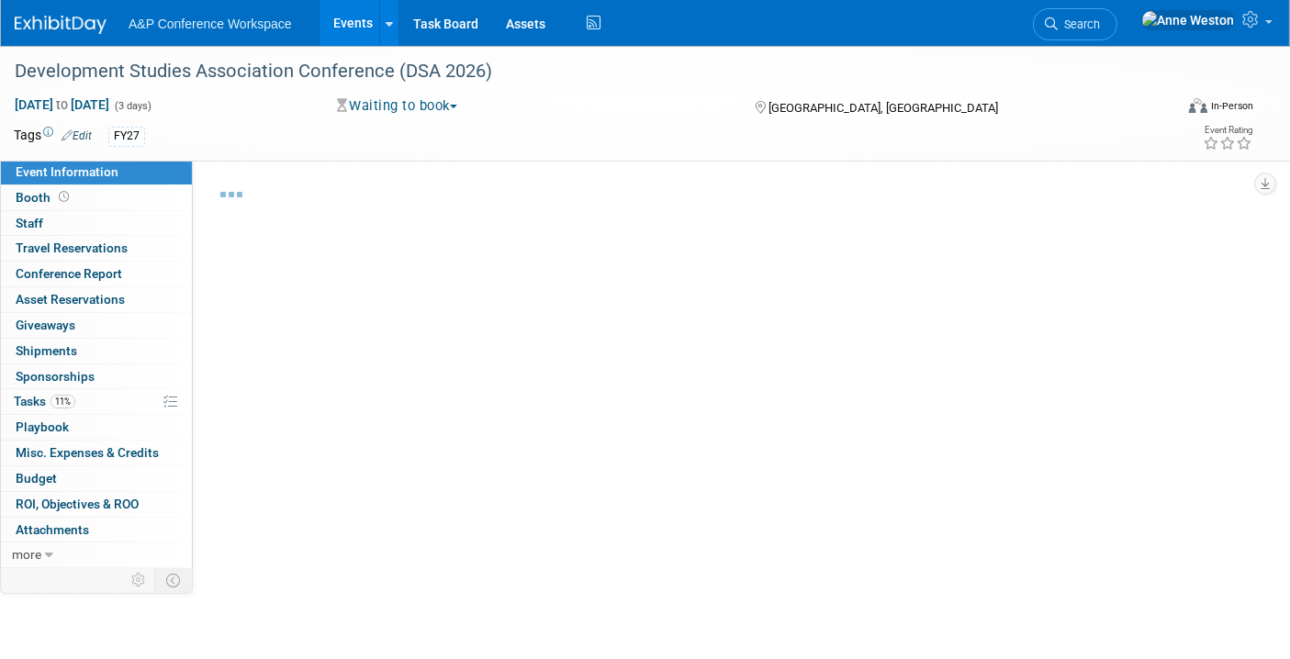
select select "Annual"
select select "Level 2"
select select "In-Person Booth"
select select "International Development"
select select "Bloomsbury Academic"
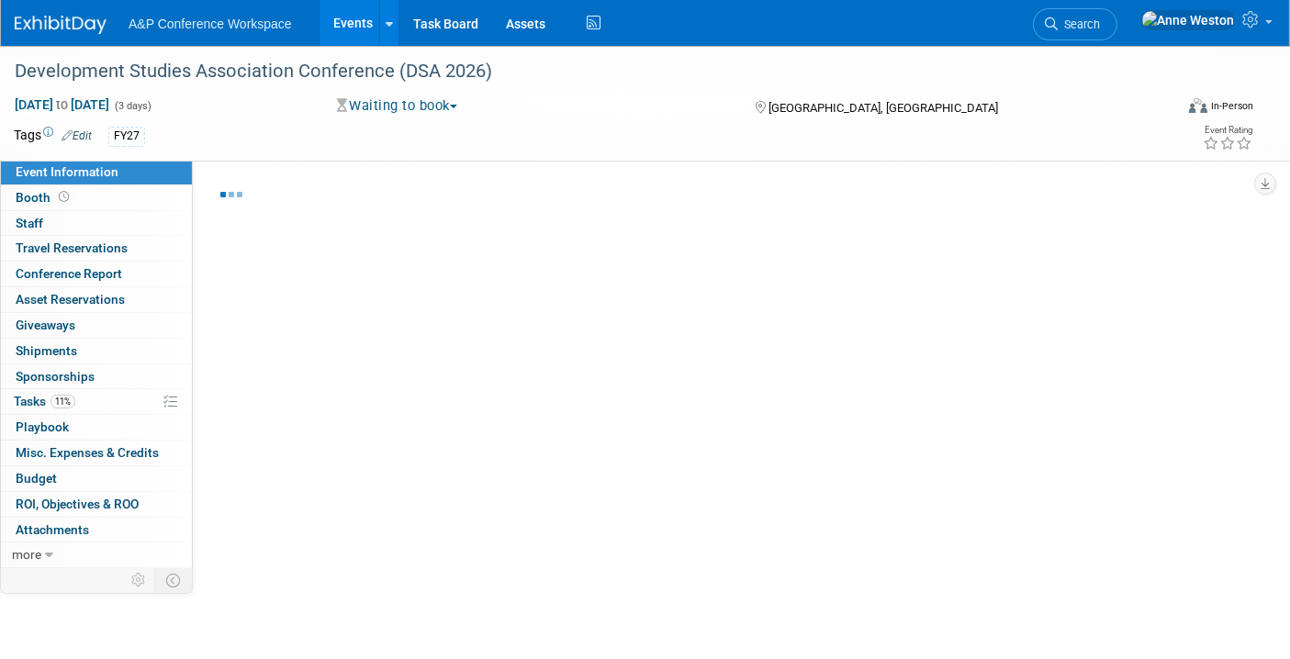
select select "[PERSON_NAME]"
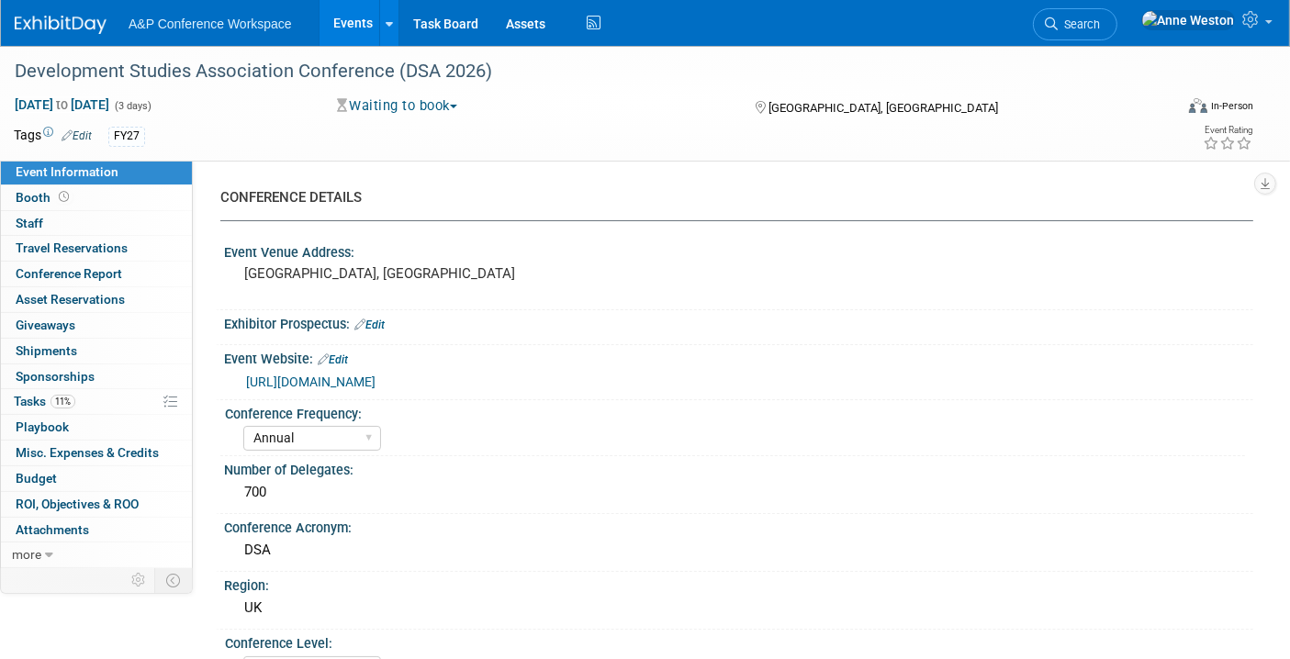
click at [83, 129] on link "Edit" at bounding box center [77, 135] width 30 height 13
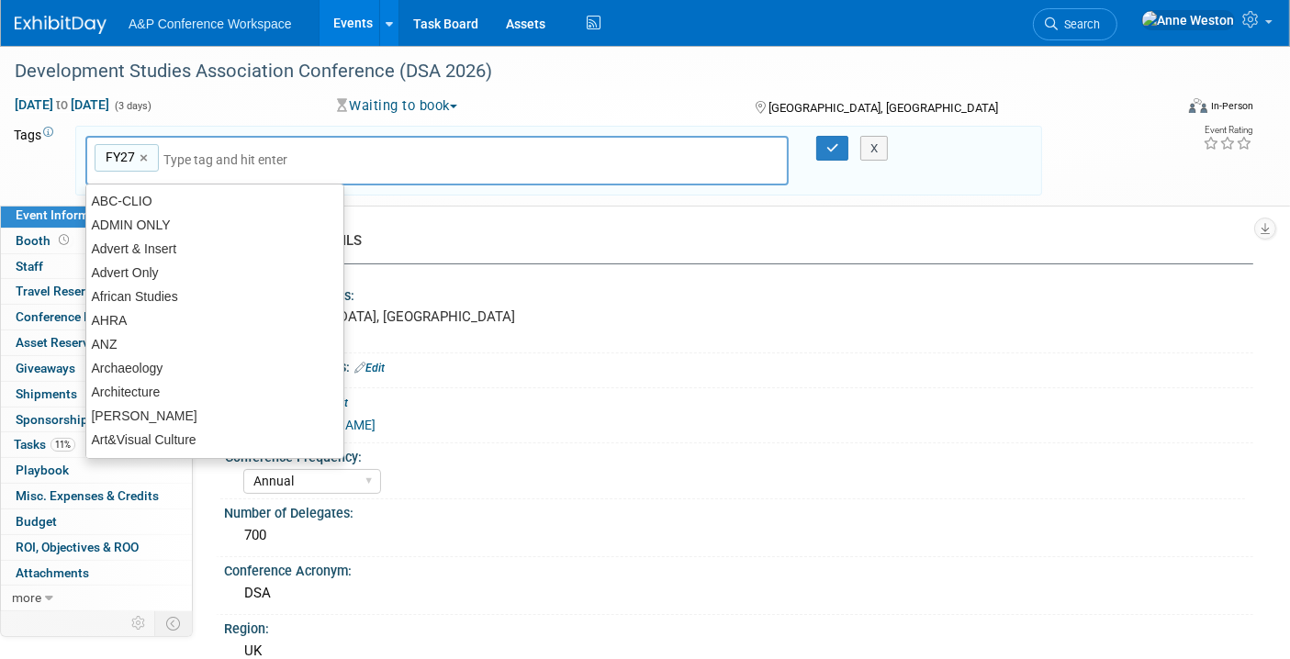
click at [196, 151] on input "text" at bounding box center [236, 160] width 147 height 18
type input "U"
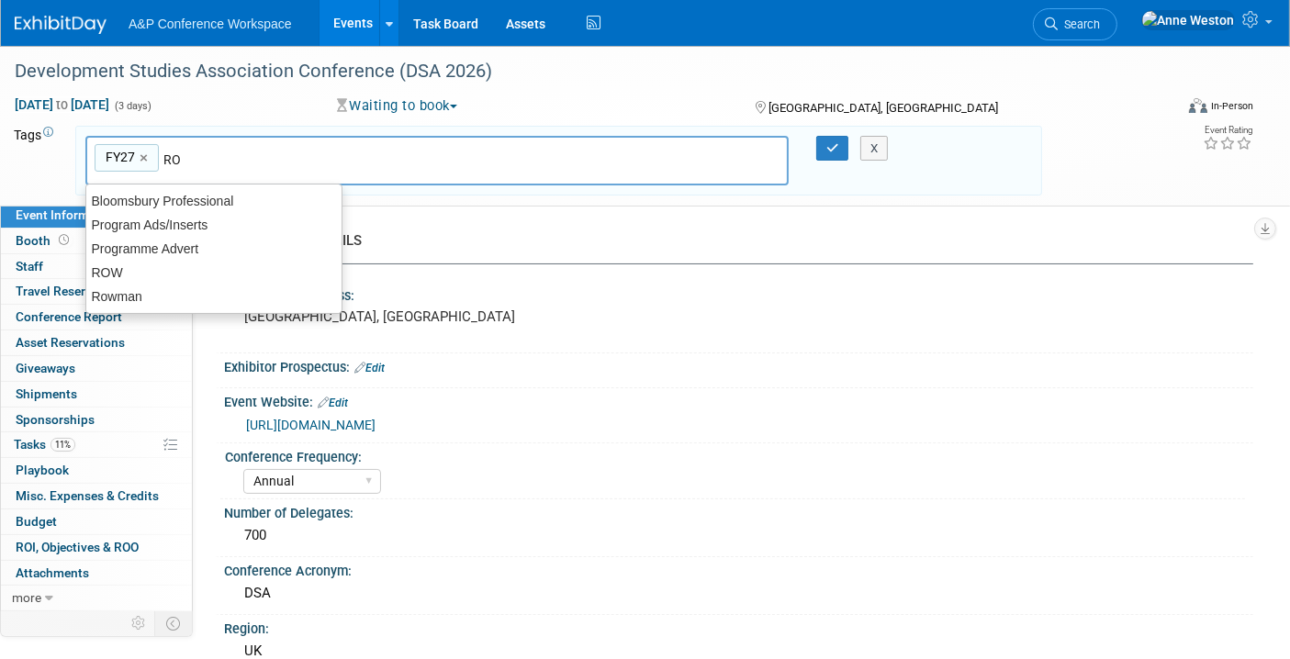
type input "ROW"
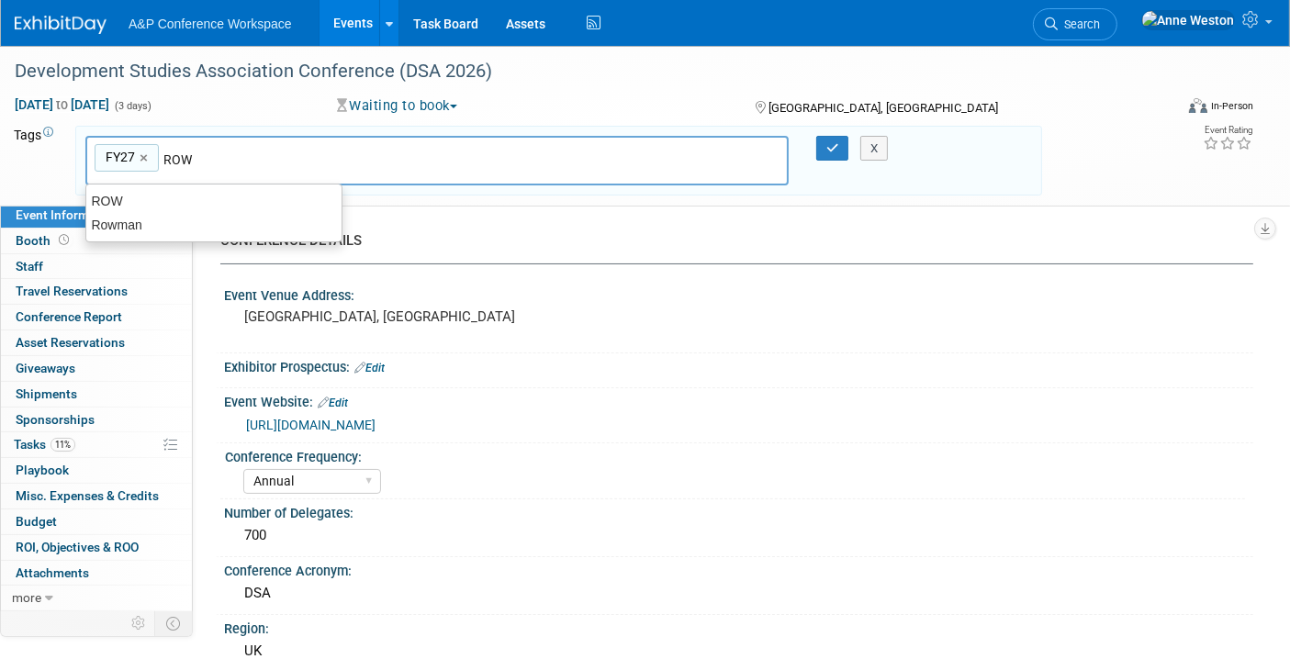
type input "FY27, ROW"
click at [821, 141] on button "button" at bounding box center [832, 149] width 33 height 26
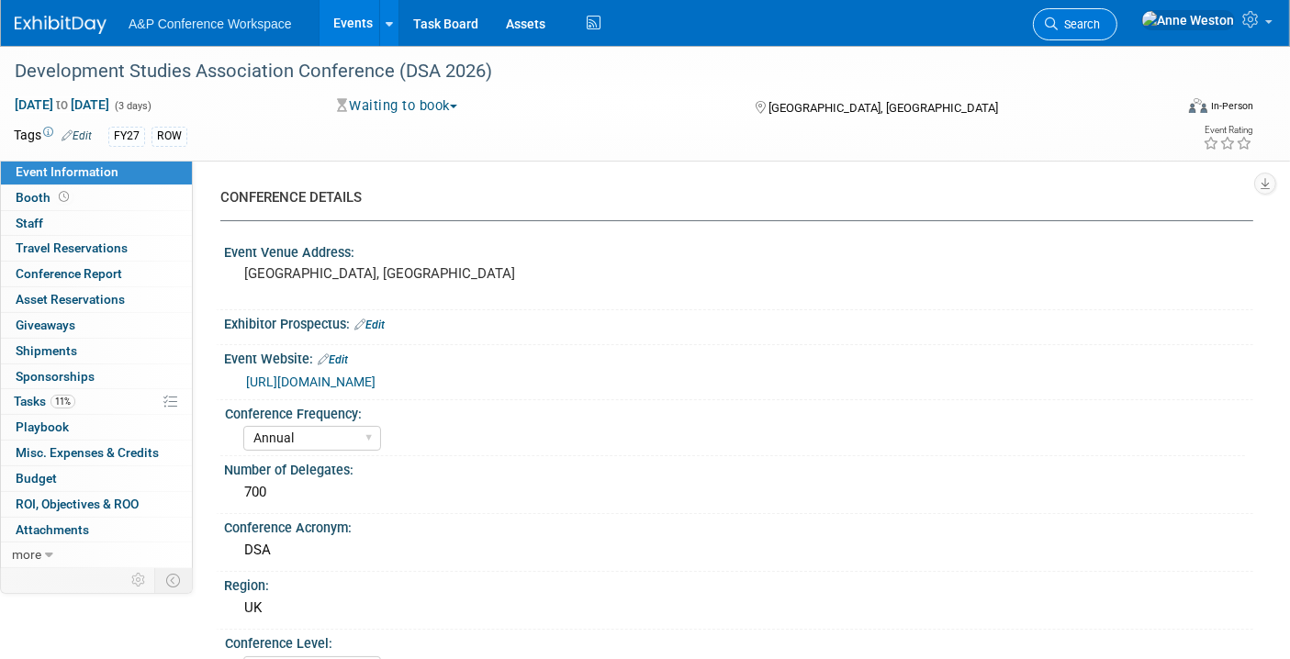
click at [1117, 34] on link "Search" at bounding box center [1075, 24] width 84 height 32
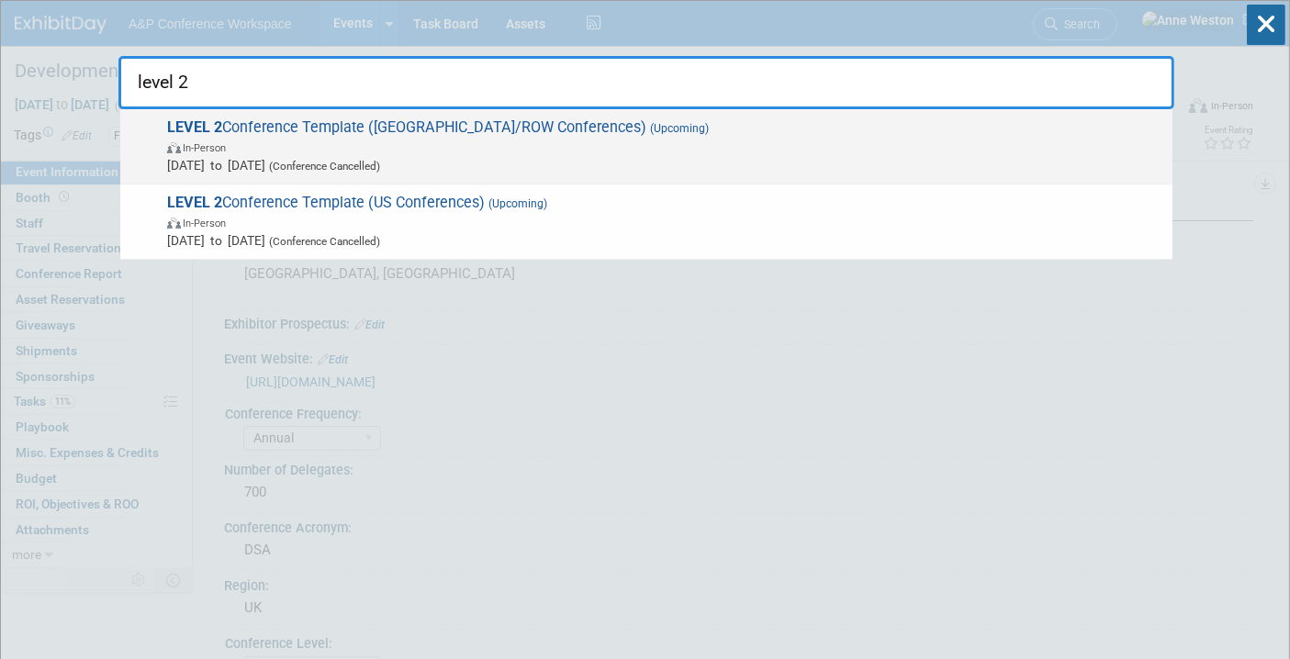
type input "level 2"
click at [305, 131] on span "LEVEL 2 Conference Template (UK/ROW Conferences) (Upcoming) In-Person Oct 21, 2…" at bounding box center [663, 146] width 1002 height 56
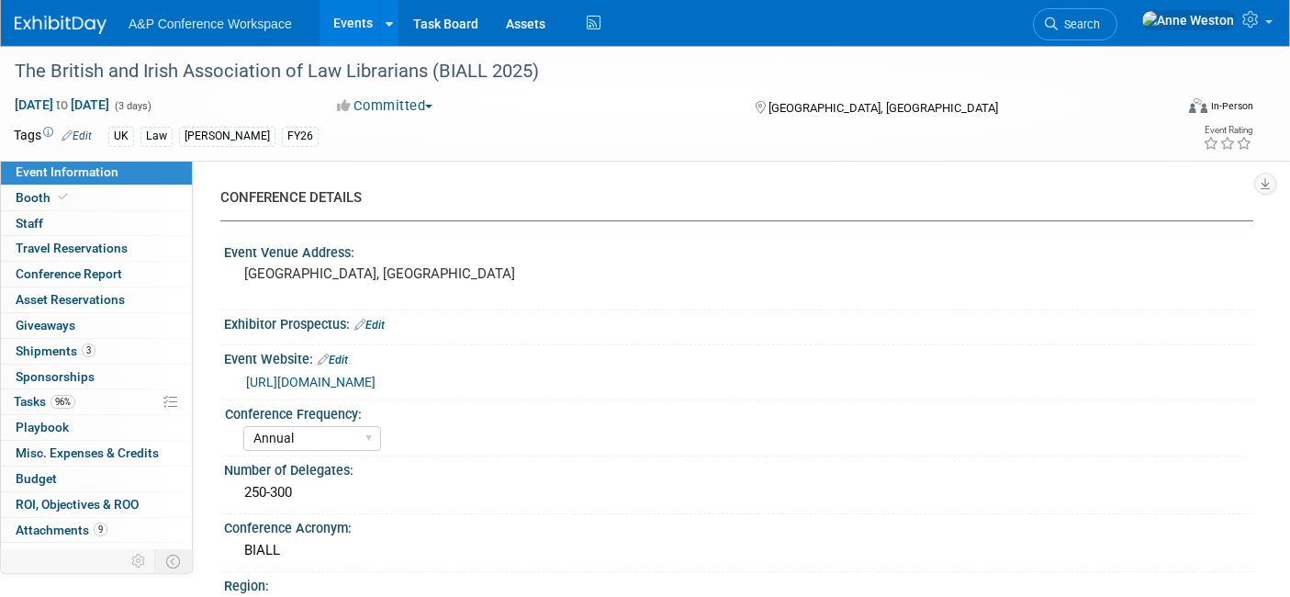
select select "Annual"
select select "Level 2"
select select "In-Person Booth"
select select "Law"
select select "Bloomsbury Professional"
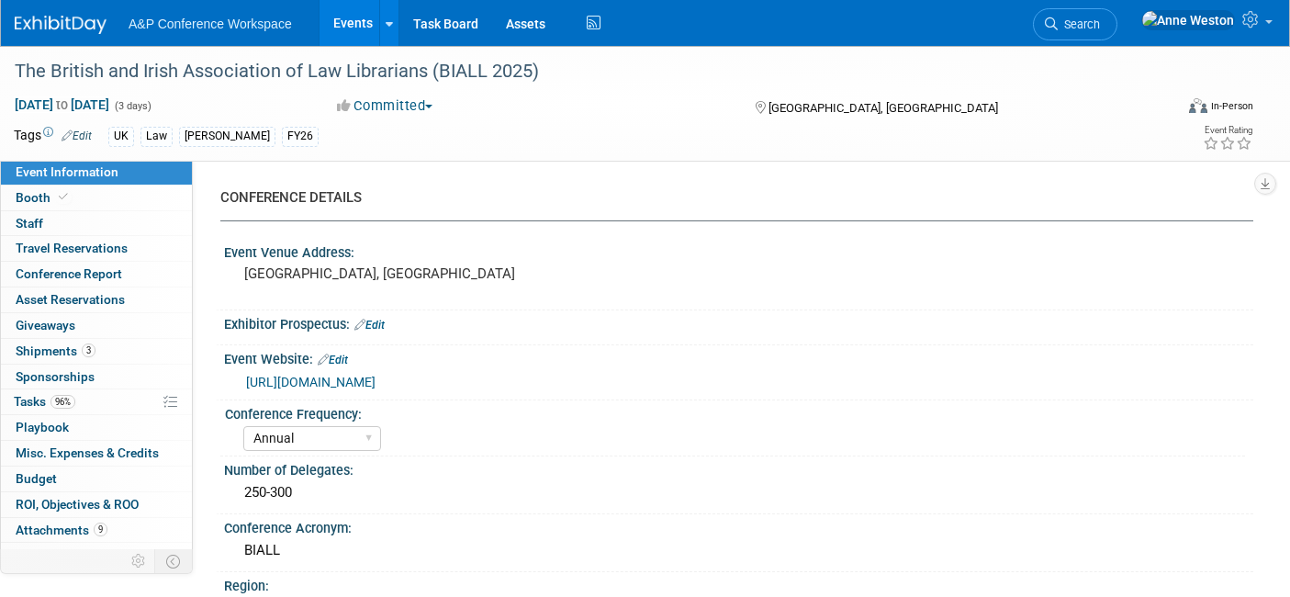
select select "[PERSON_NAME]"
select select "Brand/Subject Presence​"
click at [362, 386] on link "[URL][DOMAIN_NAME]" at bounding box center [310, 382] width 129 height 15
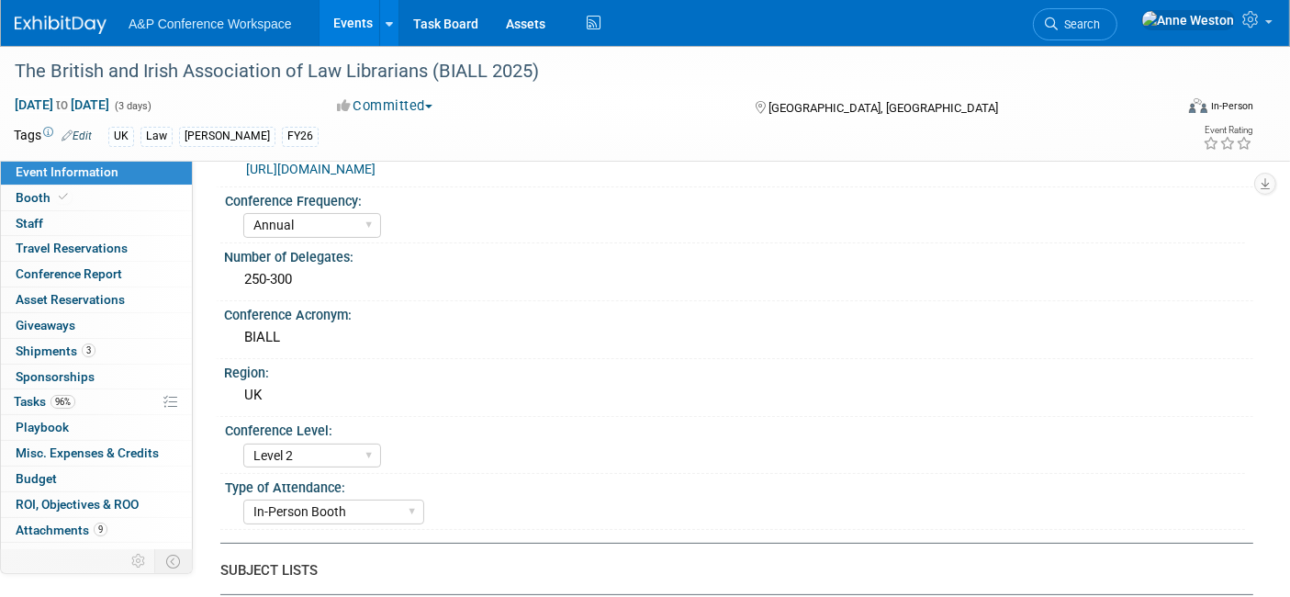
scroll to position [204, 0]
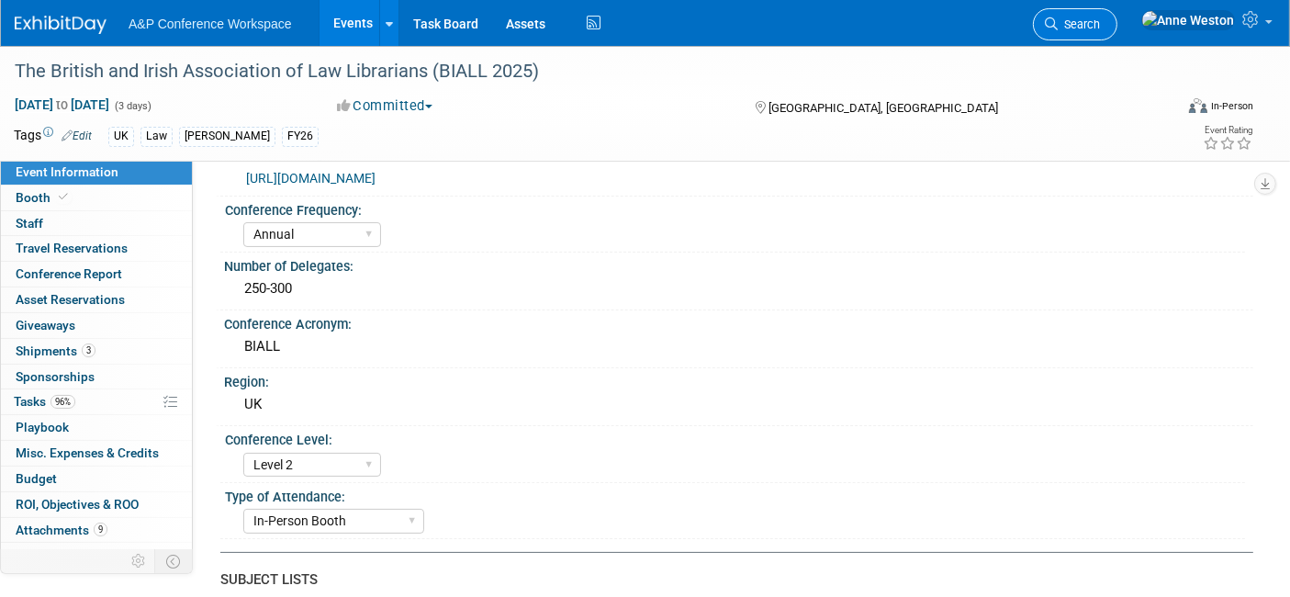
click at [1057, 29] on icon at bounding box center [1051, 23] width 13 height 13
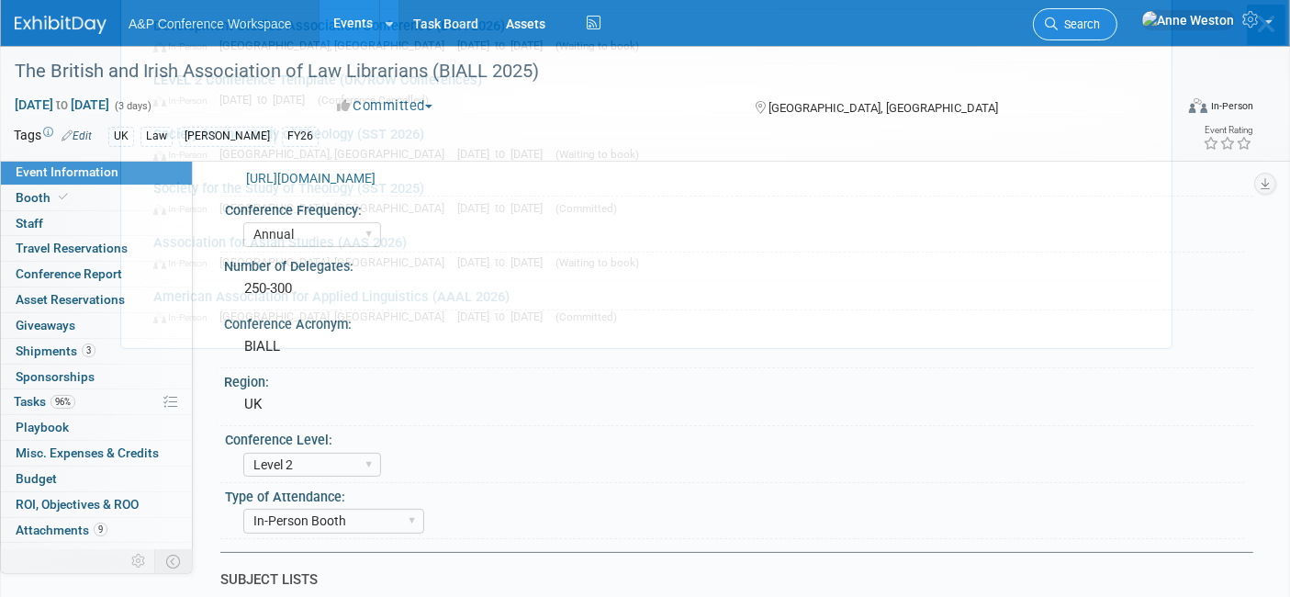
scroll to position [0, 0]
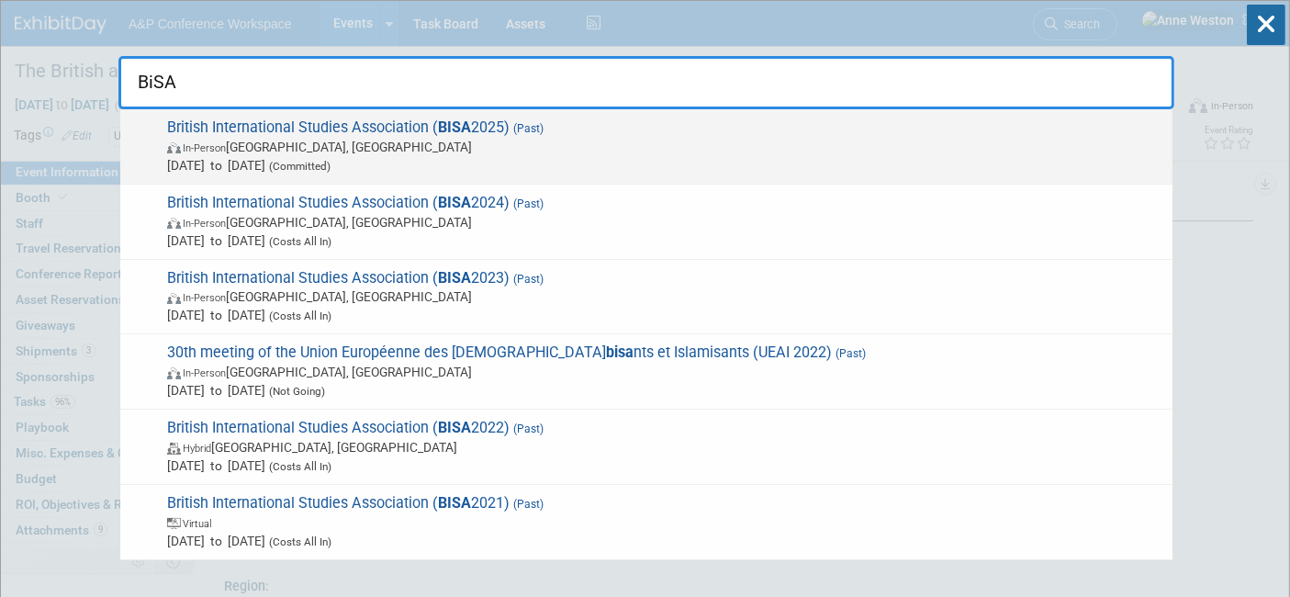
type input "BiSA"
click at [336, 140] on span "In-Person [GEOGRAPHIC_DATA], [GEOGRAPHIC_DATA]" at bounding box center [665, 147] width 996 height 18
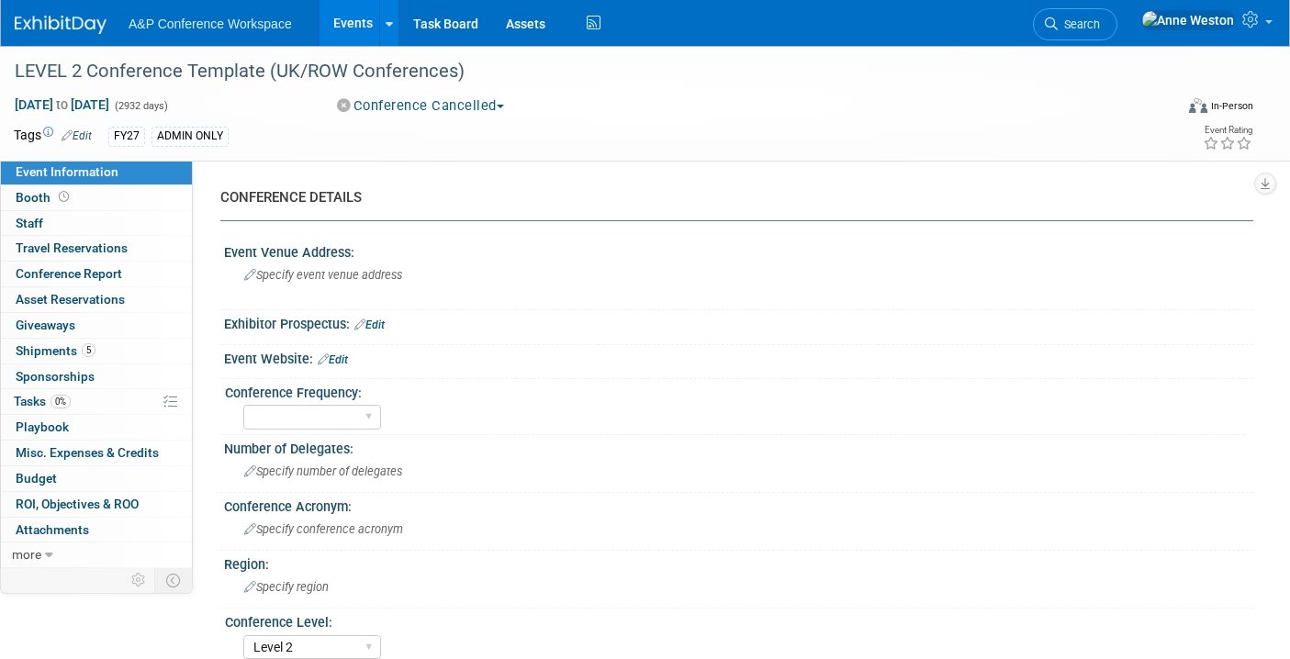
select select "Level 2"
select select "In-Person Booth"
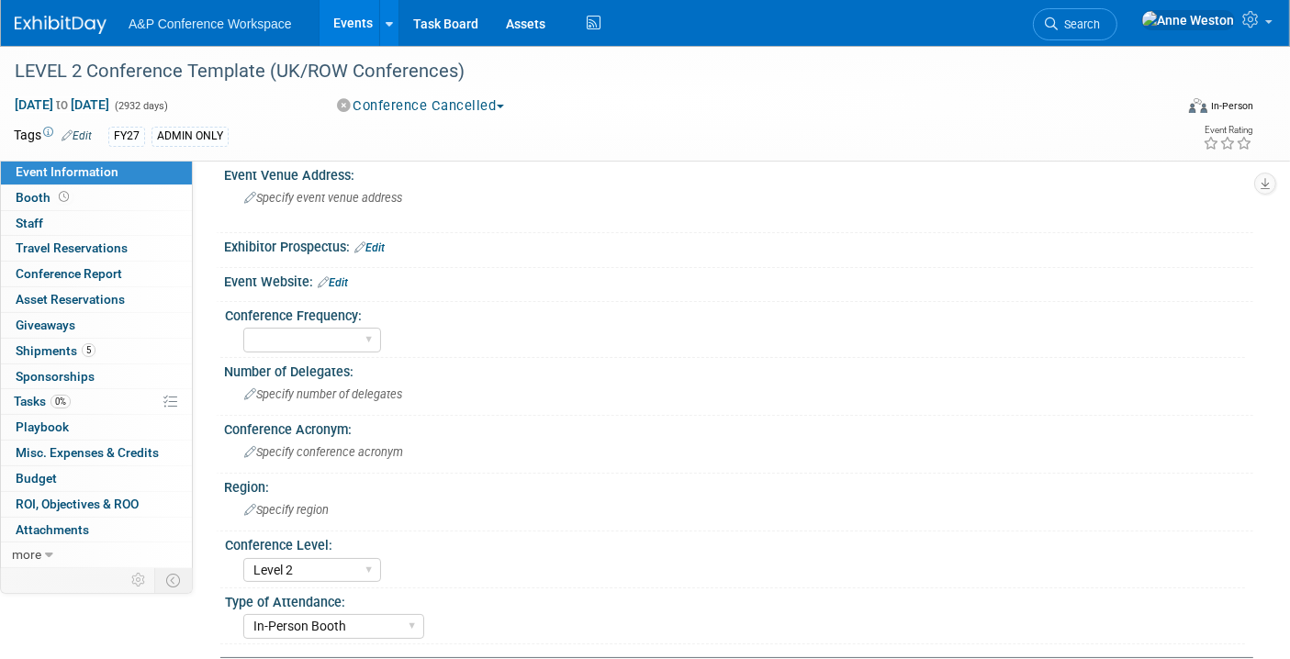
scroll to position [306, 0]
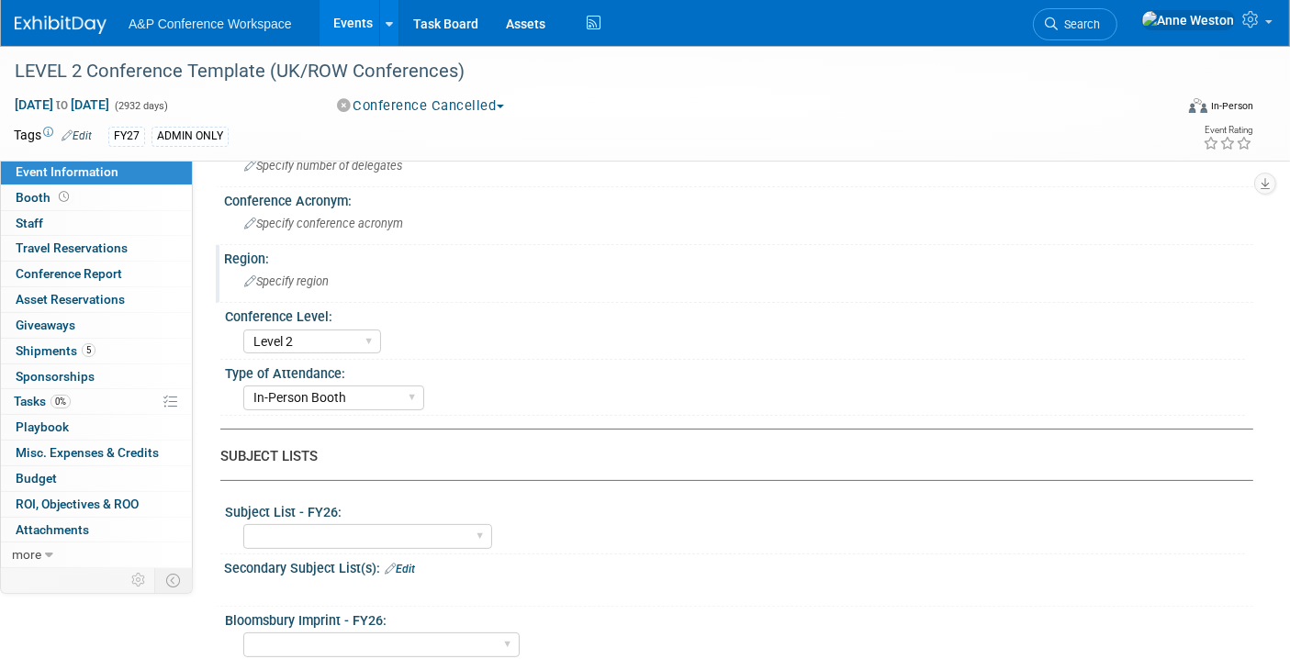
click at [316, 277] on span "Specify region" at bounding box center [286, 281] width 84 height 14
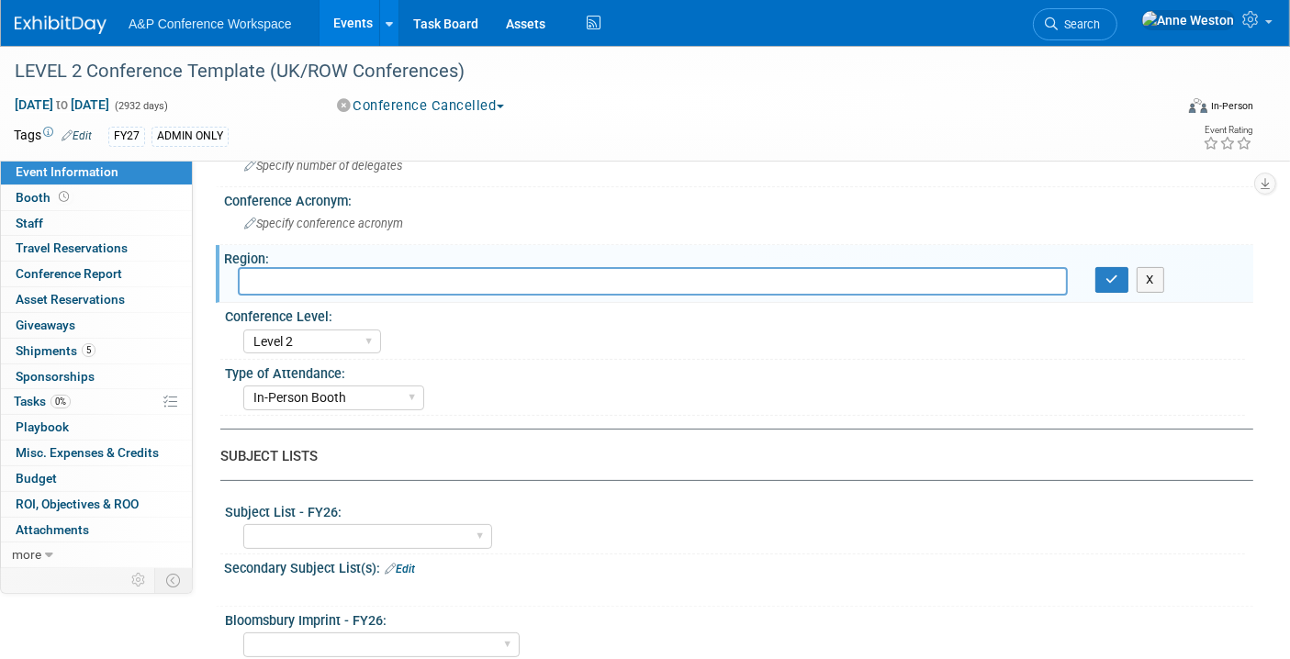
type input "R"
click at [1114, 267] on button "button" at bounding box center [1111, 280] width 33 height 26
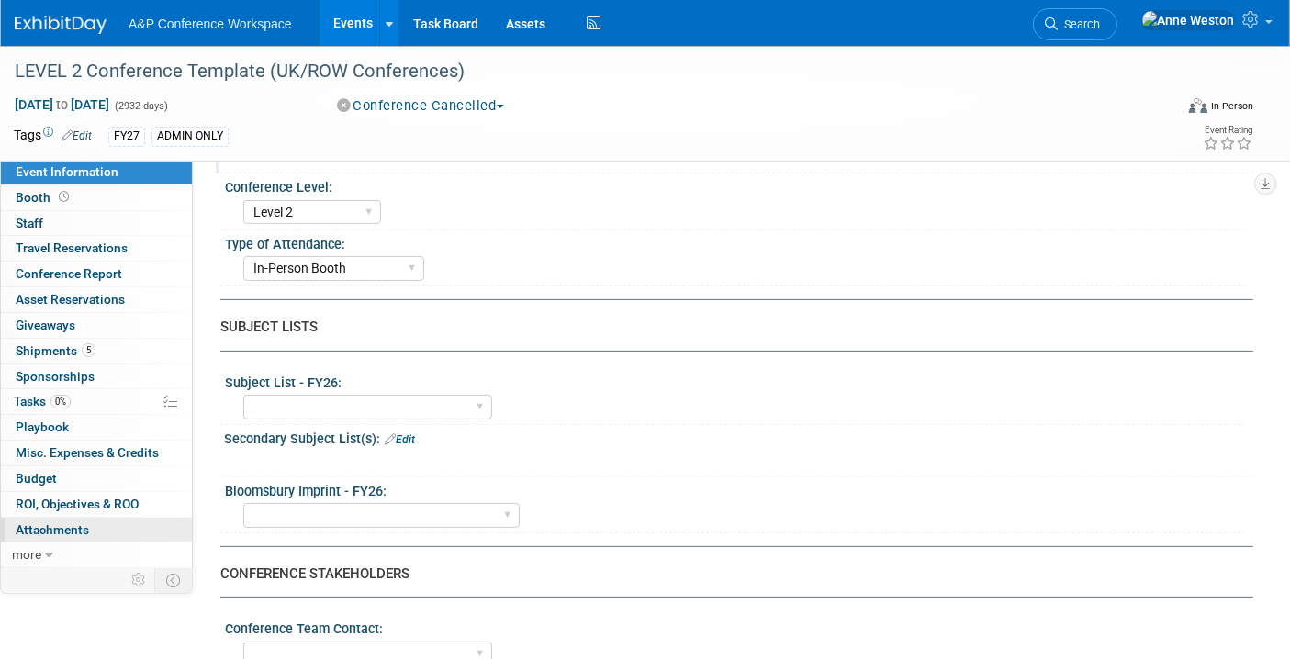
scroll to position [509, 0]
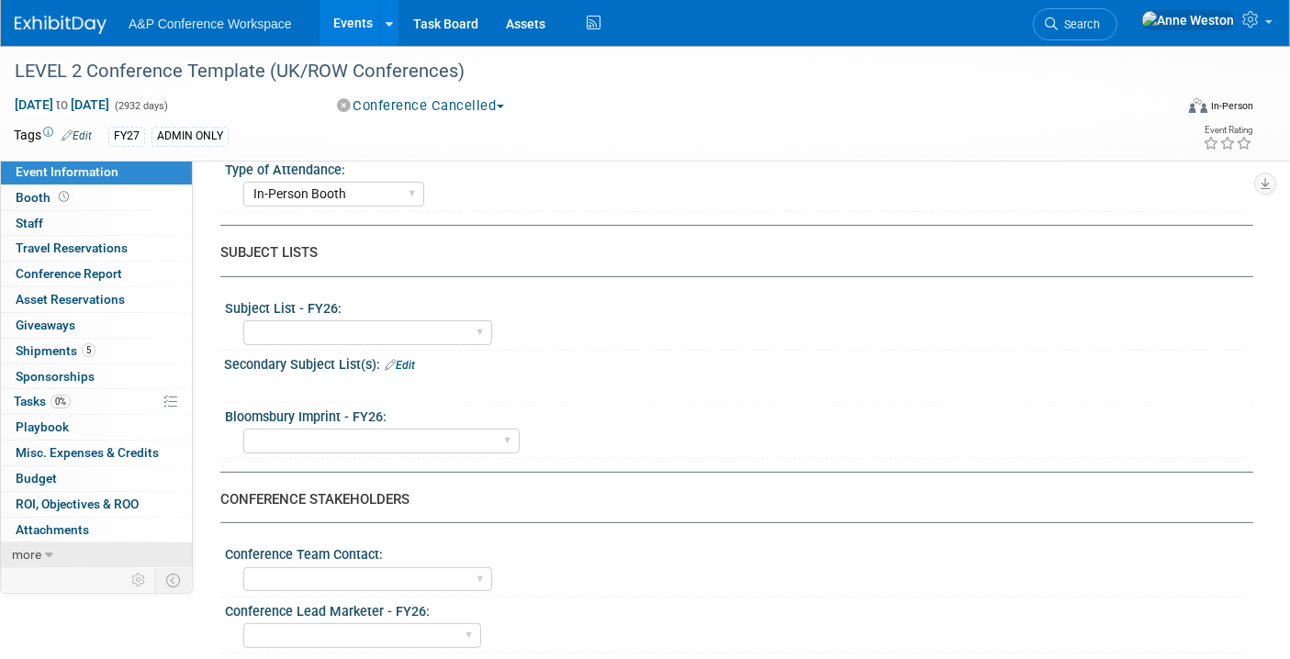
click at [48, 549] on icon at bounding box center [49, 555] width 8 height 13
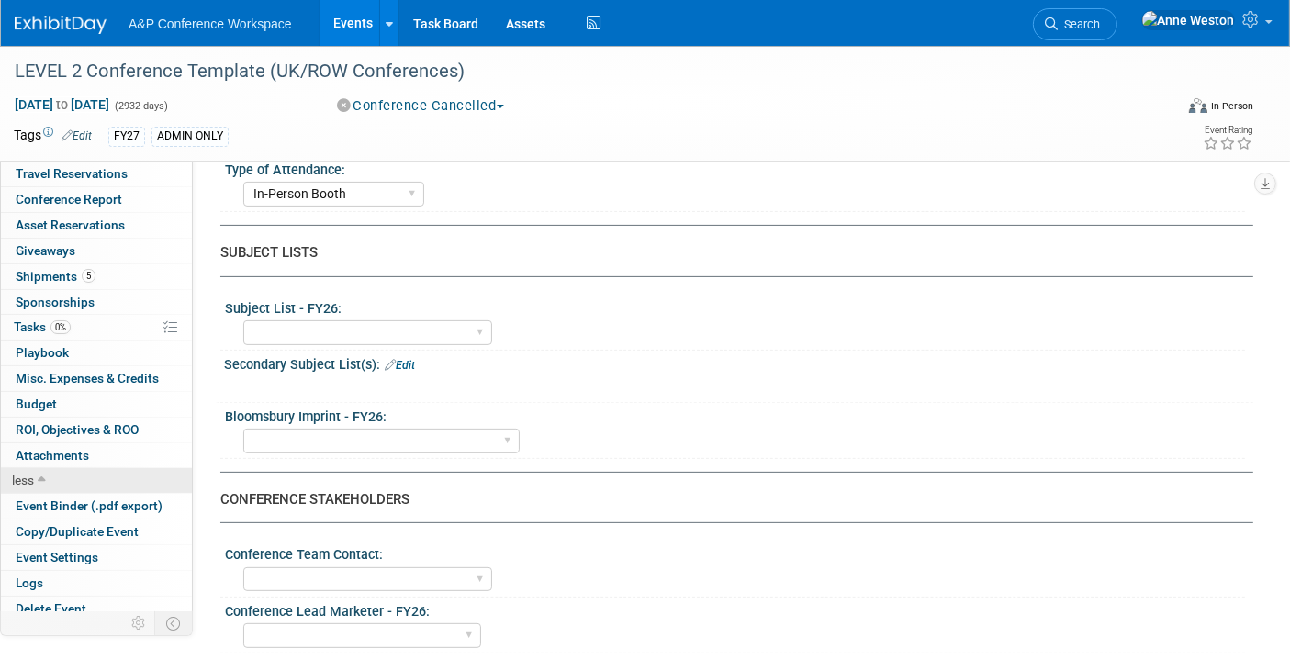
scroll to position [79, 0]
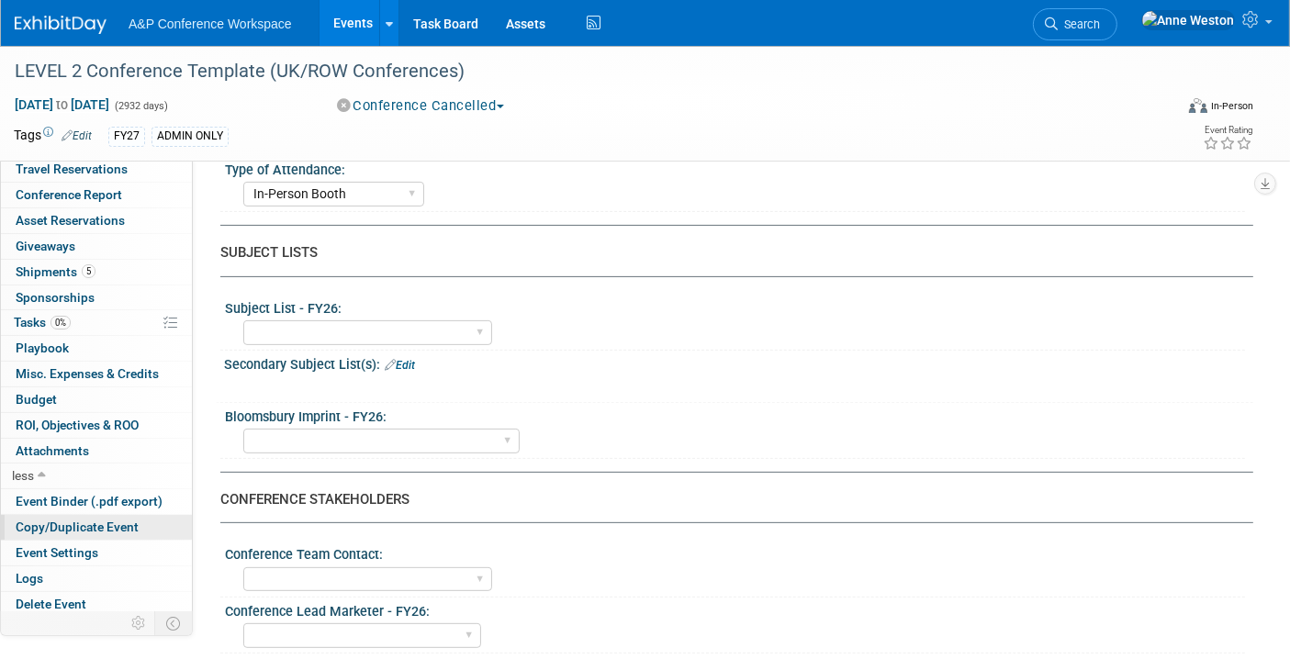
click at [97, 521] on span "Copy/Duplicate Event" at bounding box center [77, 527] width 123 height 15
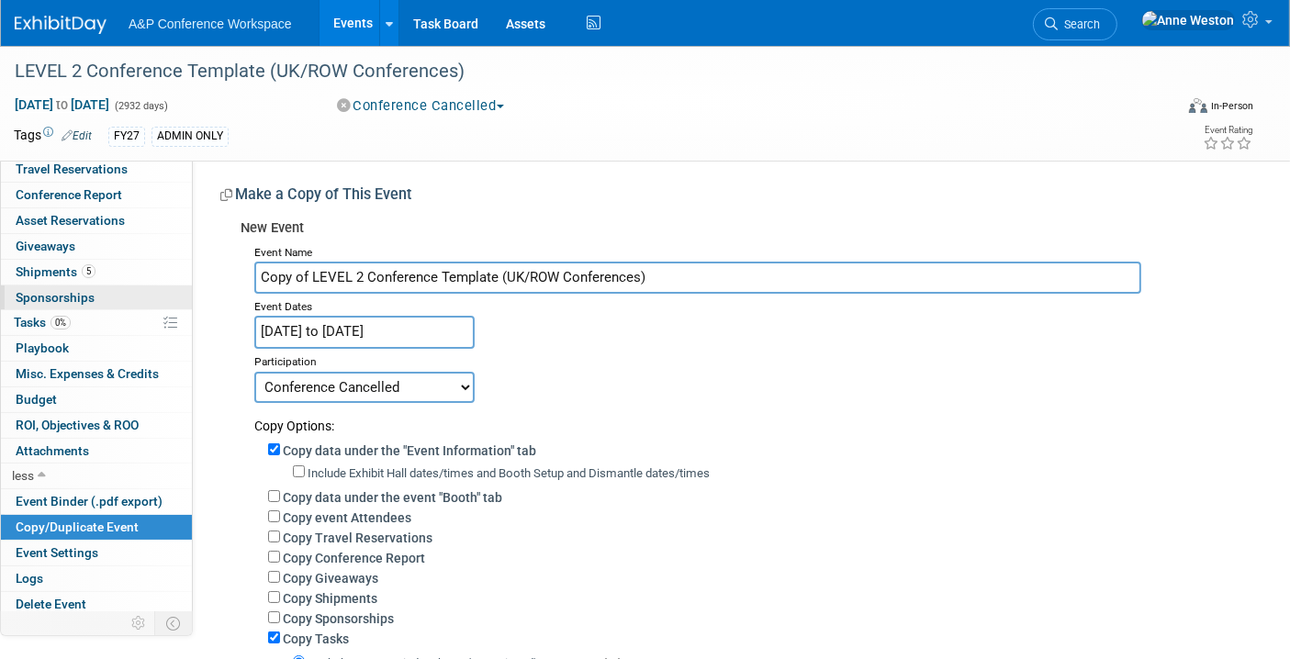
drag, startPoint x: 695, startPoint y: 275, endPoint x: 170, endPoint y: 287, distance: 525.2
click at [170, 287] on div "Event Information Event Info Booth Booth 0 Staff 0 Staff 0 Travel Reservations …" at bounding box center [645, 449] width 1290 height 806
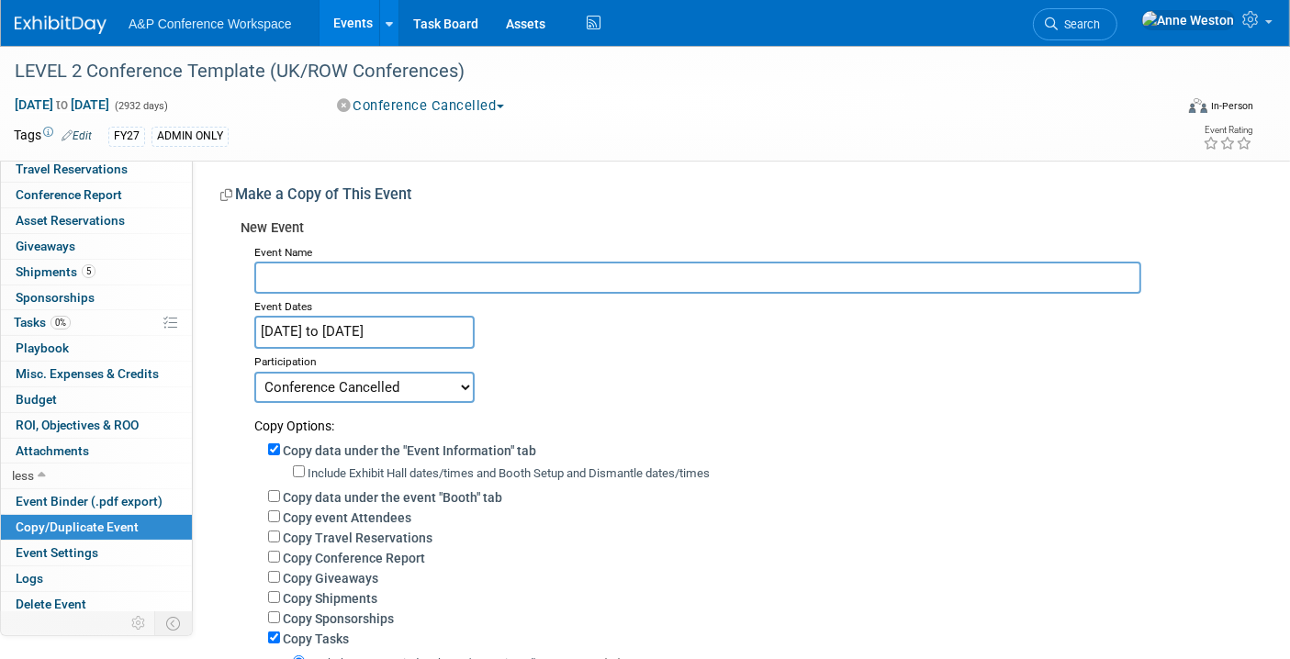
paste input "The British and Irish Association of Law Librarians (BIALL 2026)"
type input "The British and Irish Association of Law Librarians (BIALL 2026)"
click at [408, 383] on select "Committed Considering Not Going Conference Cancelled Conference Postponed Waiti…" at bounding box center [364, 387] width 220 height 31
select select "103"
click at [254, 372] on select "Committed Considering Not Going Conference Cancelled Conference Postponed Waiti…" at bounding box center [364, 387] width 220 height 31
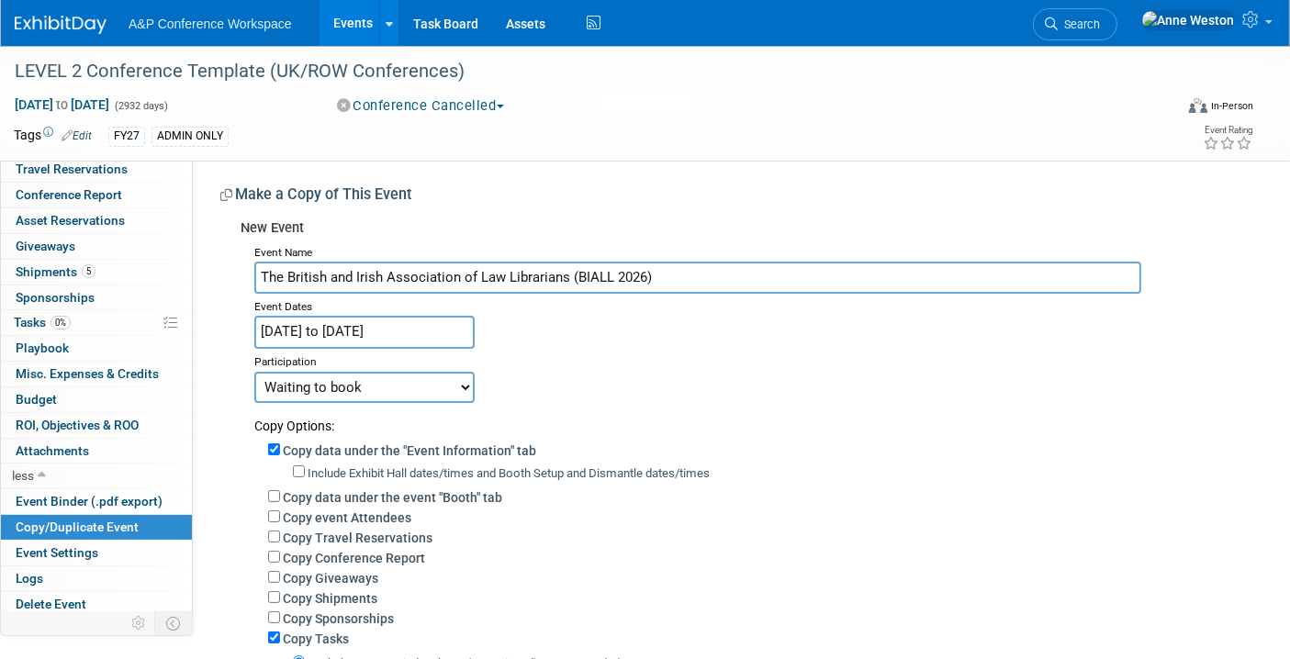
click at [290, 327] on input "Oct 21, 2024 to Oct 30, 2032" at bounding box center [364, 332] width 220 height 32
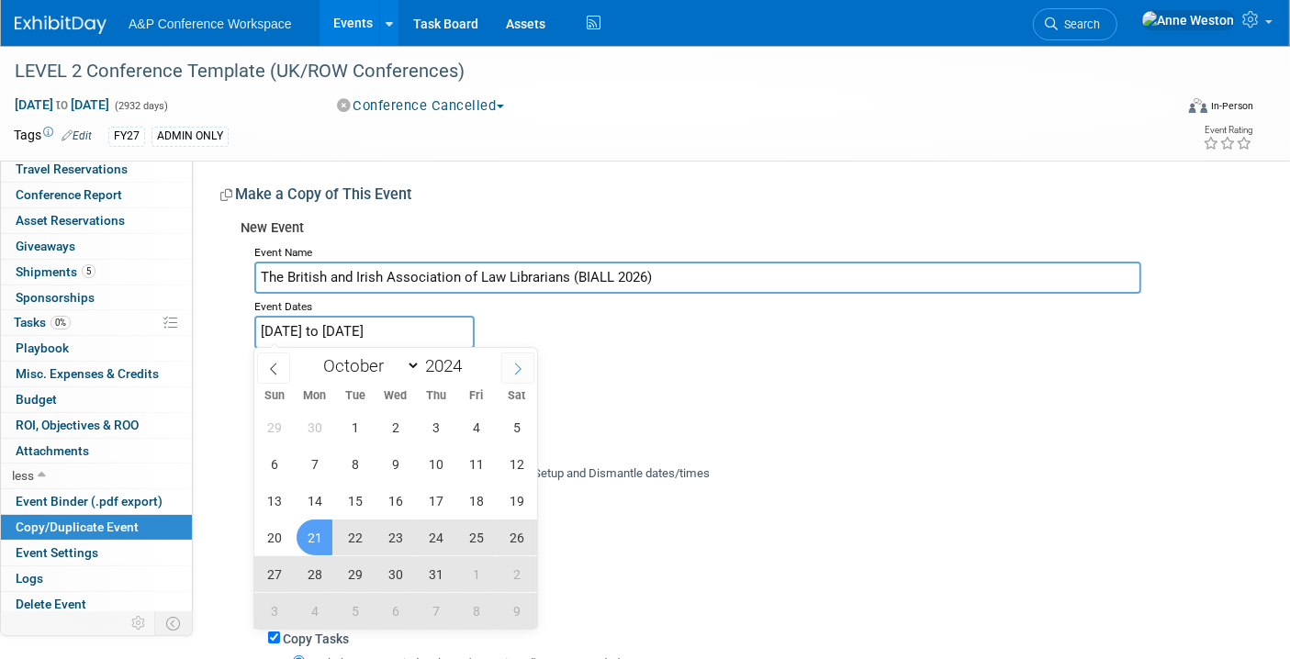
click at [523, 368] on icon at bounding box center [517, 369] width 13 height 13
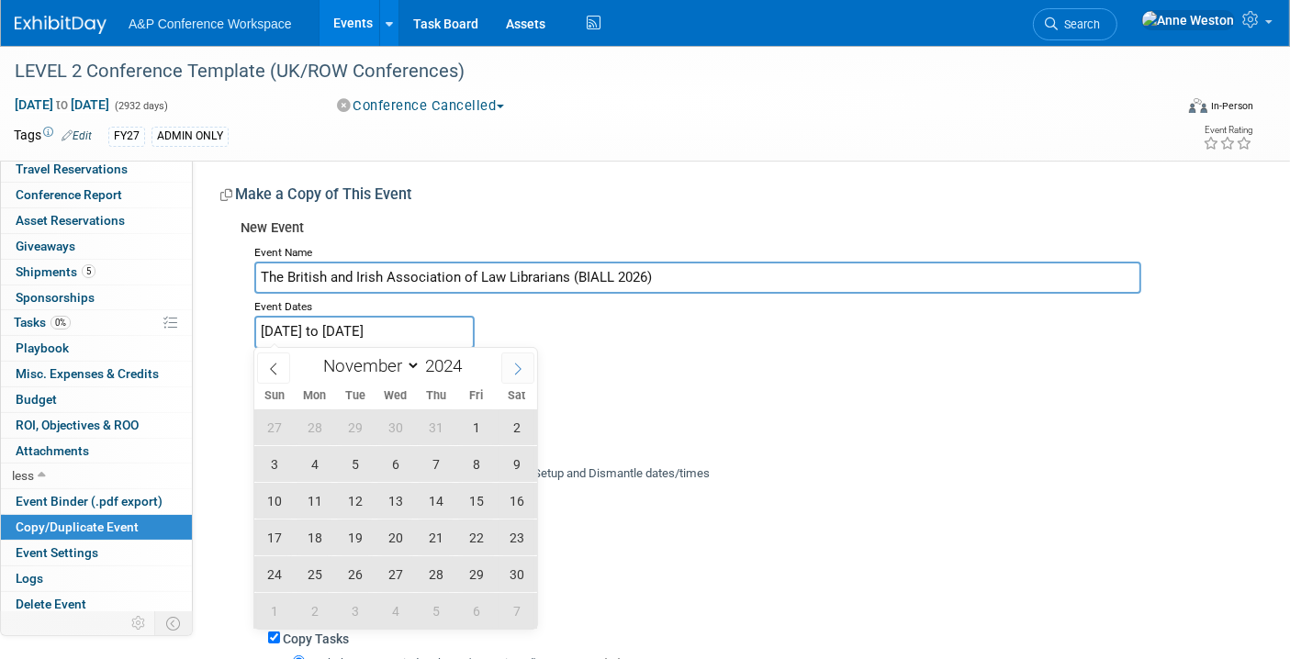
click at [523, 368] on icon at bounding box center [517, 369] width 13 height 13
select select "11"
click at [523, 367] on icon at bounding box center [517, 369] width 13 height 13
type input "2025"
click at [523, 367] on icon at bounding box center [517, 369] width 13 height 13
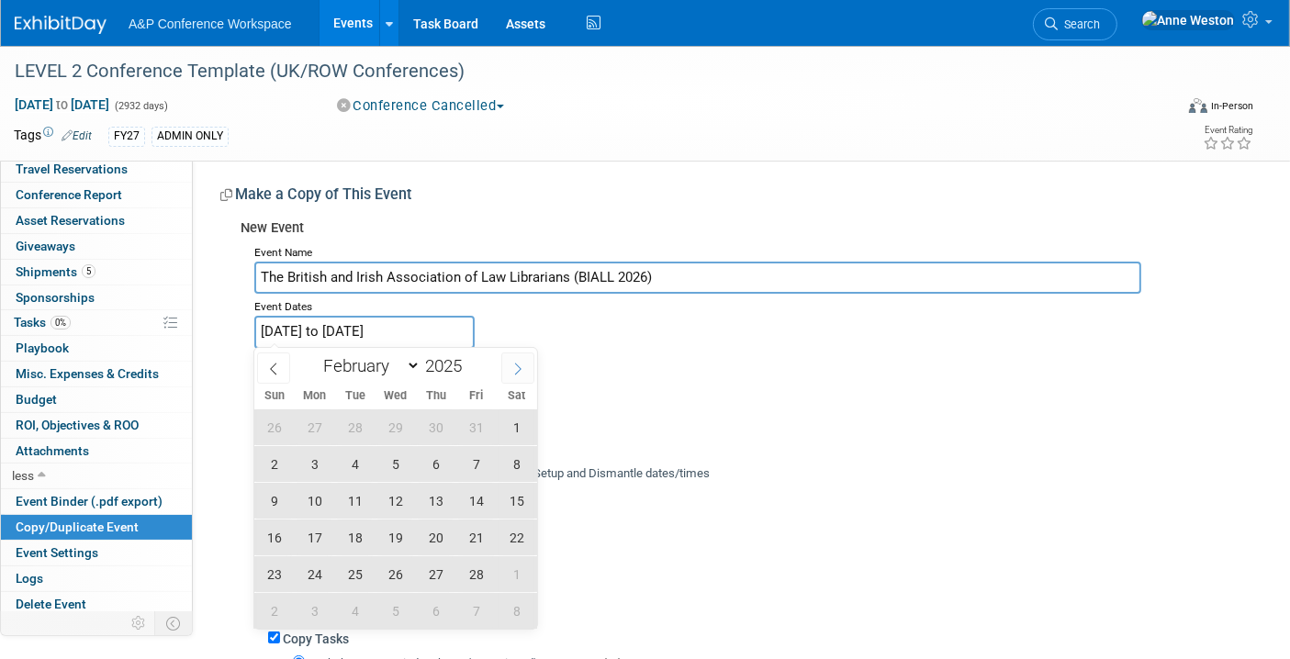
click at [523, 367] on icon at bounding box center [517, 369] width 13 height 13
select select "5"
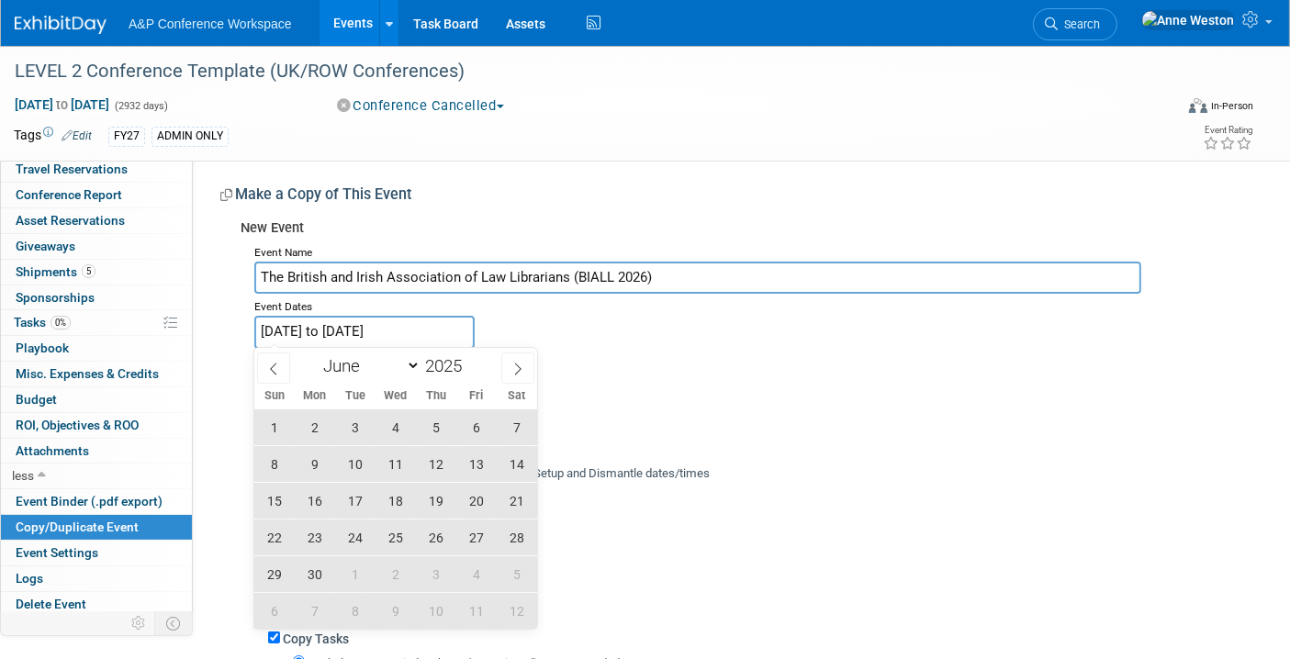
click at [351, 453] on span "10" at bounding box center [355, 464] width 36 height 36
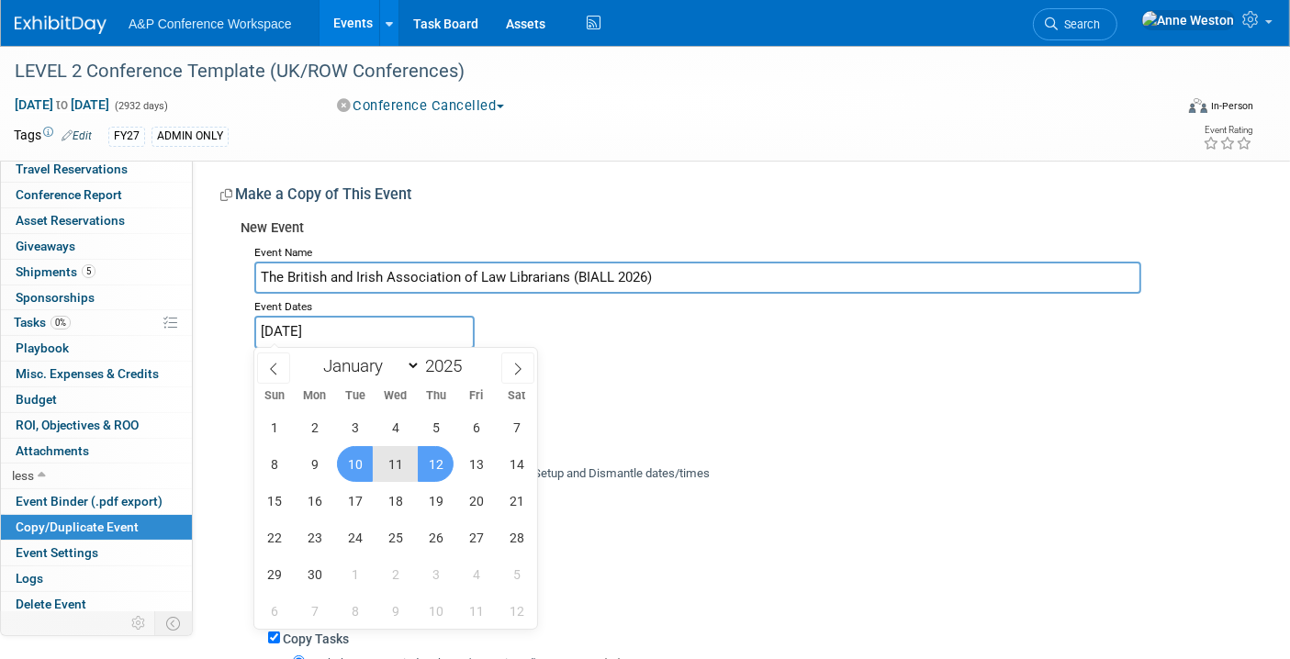
click at [431, 451] on span "12" at bounding box center [436, 464] width 36 height 36
type input "Jun 10, 2025 to Jun 12, 2025"
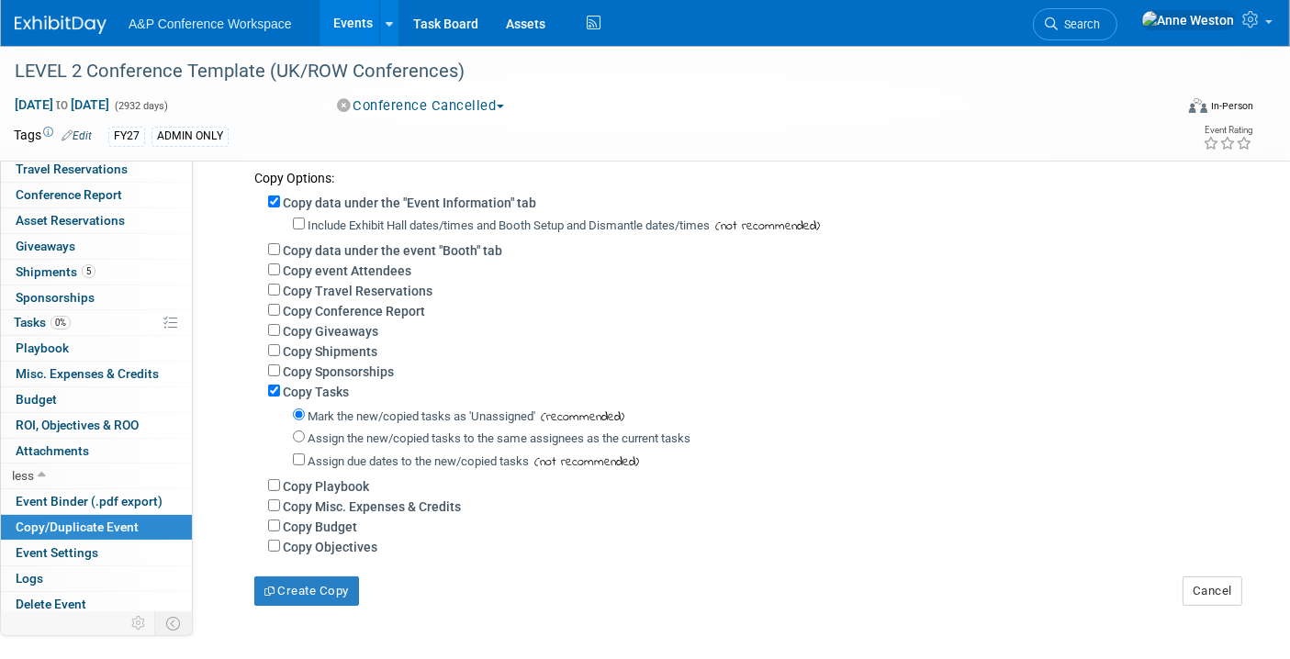
scroll to position [204, 0]
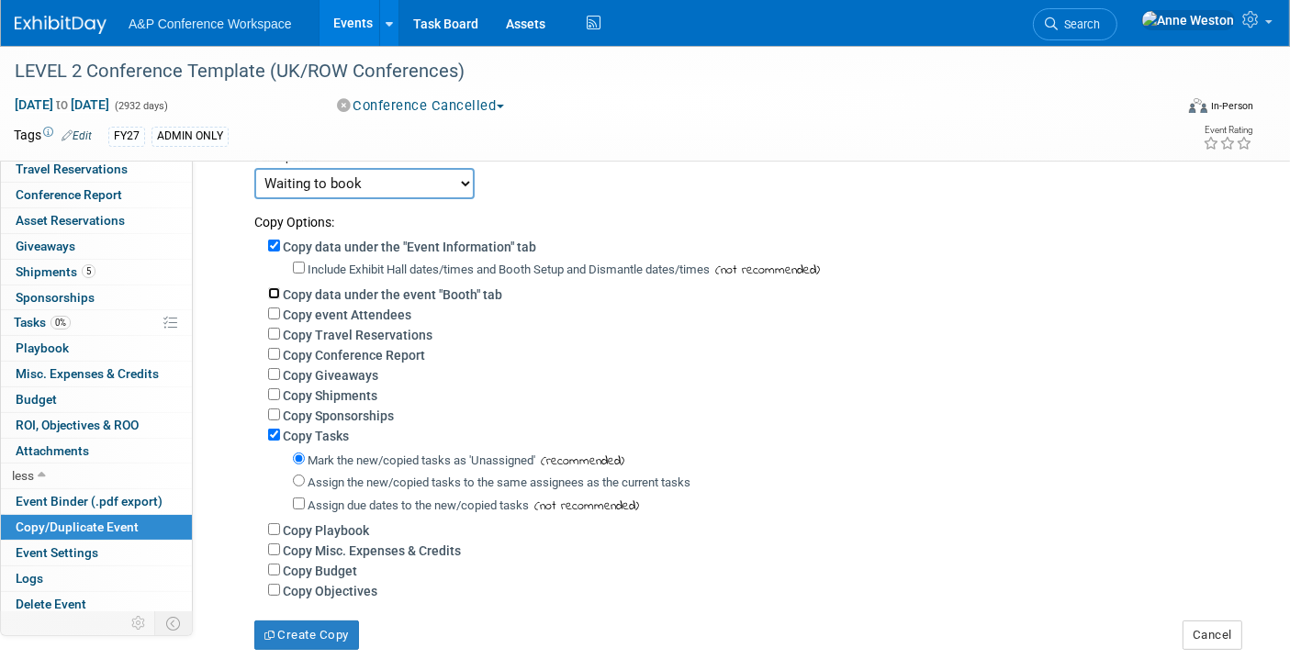
click at [268, 289] on input "Copy data under the event "Booth" tab" at bounding box center [274, 293] width 12 height 12
checkbox input "true"
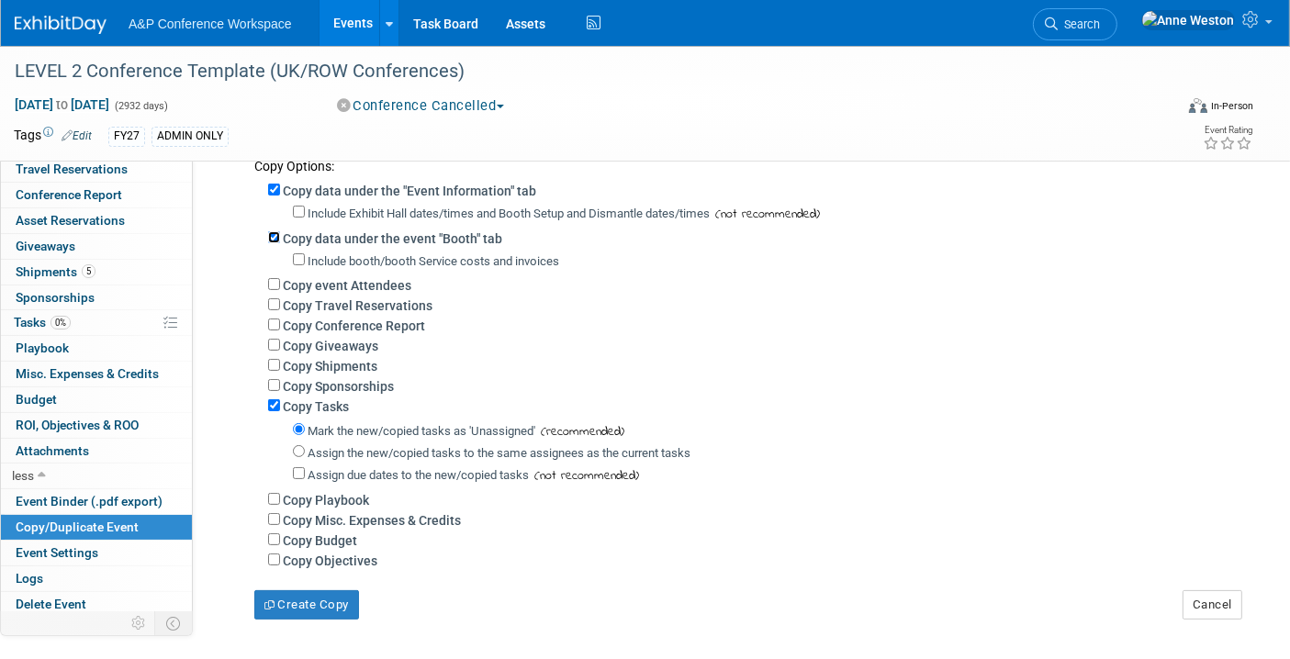
scroll to position [306, 0]
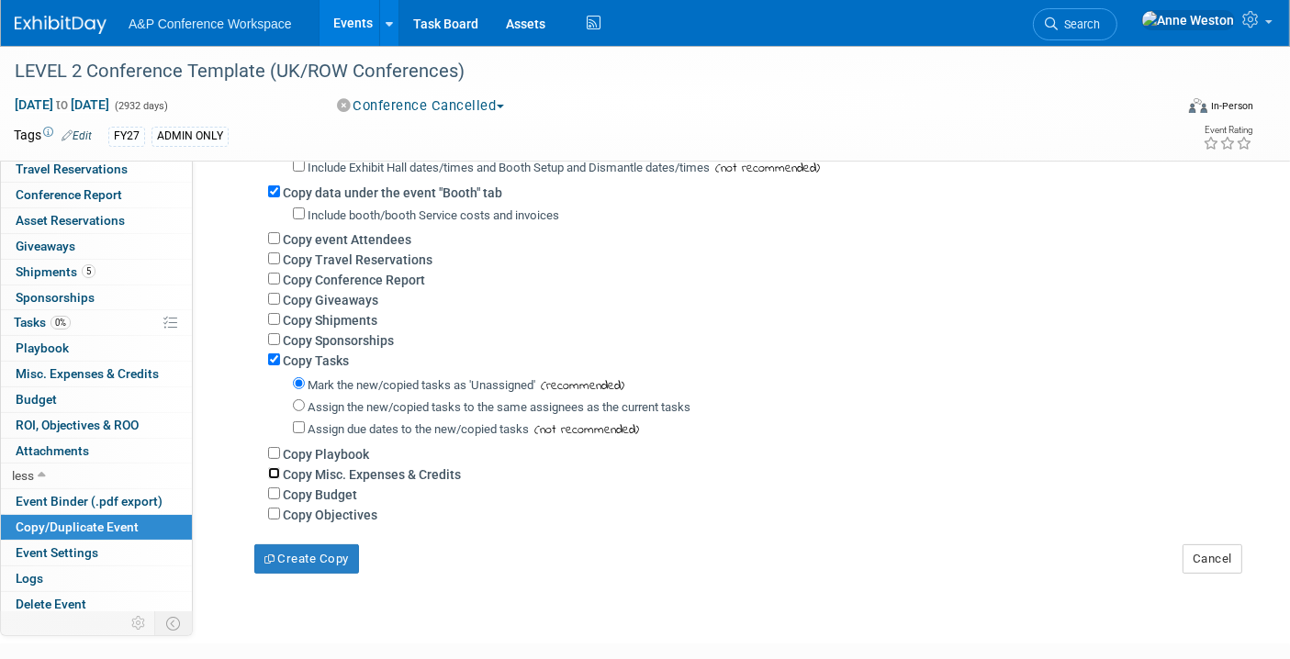
click at [275, 467] on input "Copy Misc. Expenses & Credits" at bounding box center [274, 473] width 12 height 12
checkbox input "true"
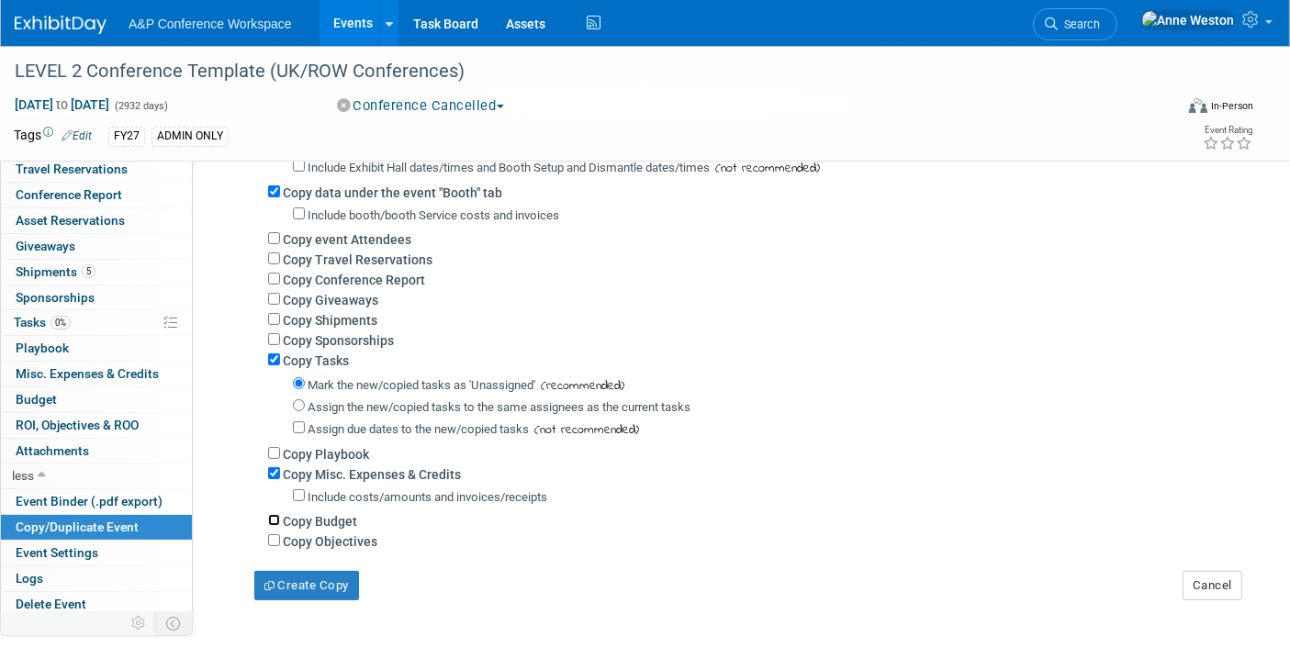
click at [275, 514] on input "Copy Budget" at bounding box center [274, 520] width 12 height 12
checkbox input "true"
click at [311, 574] on button "Create Copy" at bounding box center [306, 585] width 105 height 29
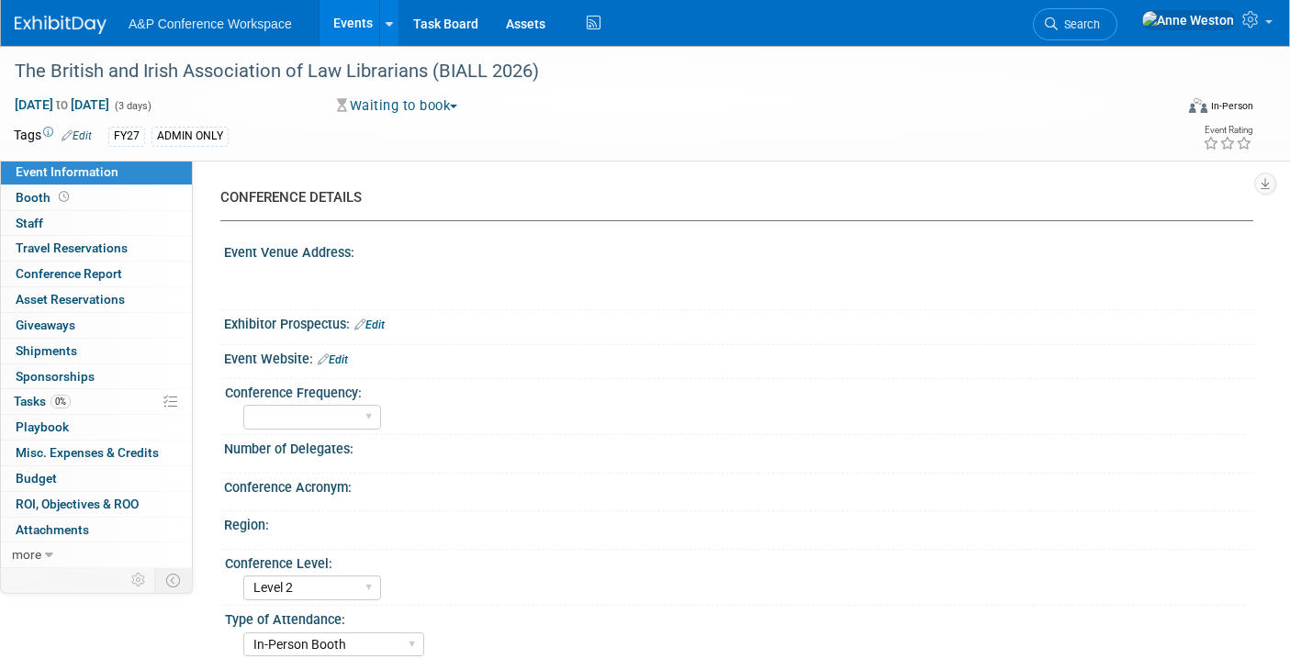
select select "Level 2"
select select "In-Person Booth"
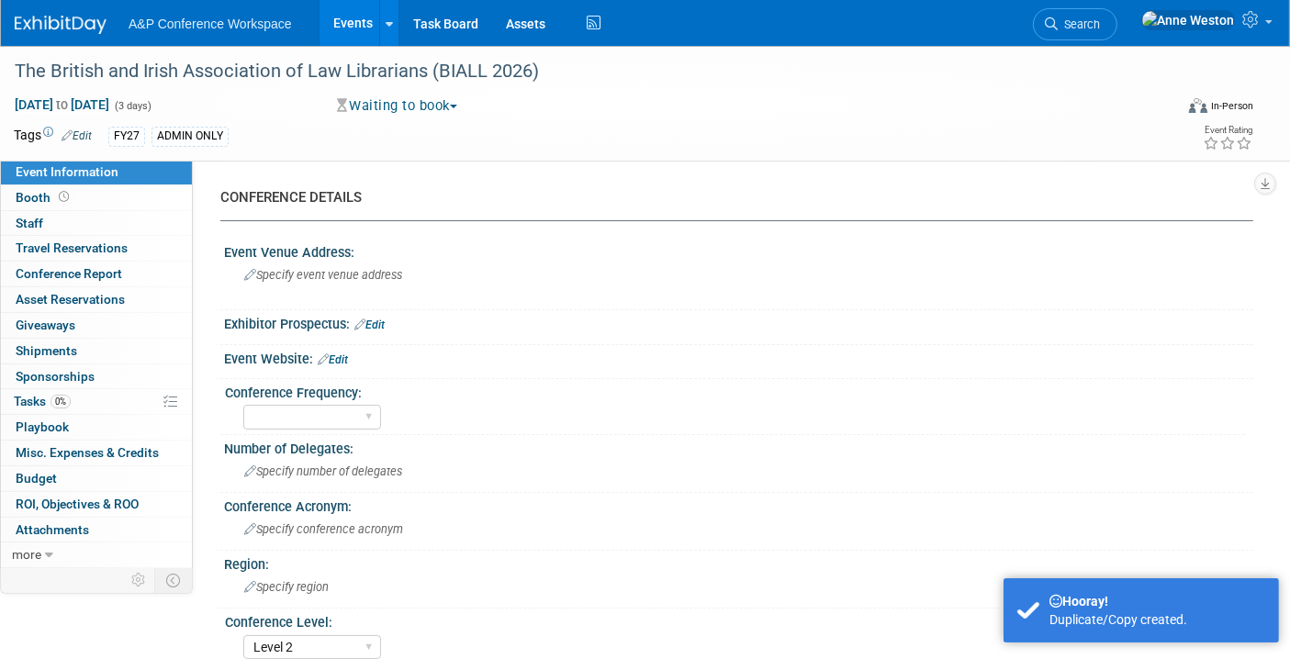
click at [77, 129] on link "Edit" at bounding box center [77, 135] width 30 height 13
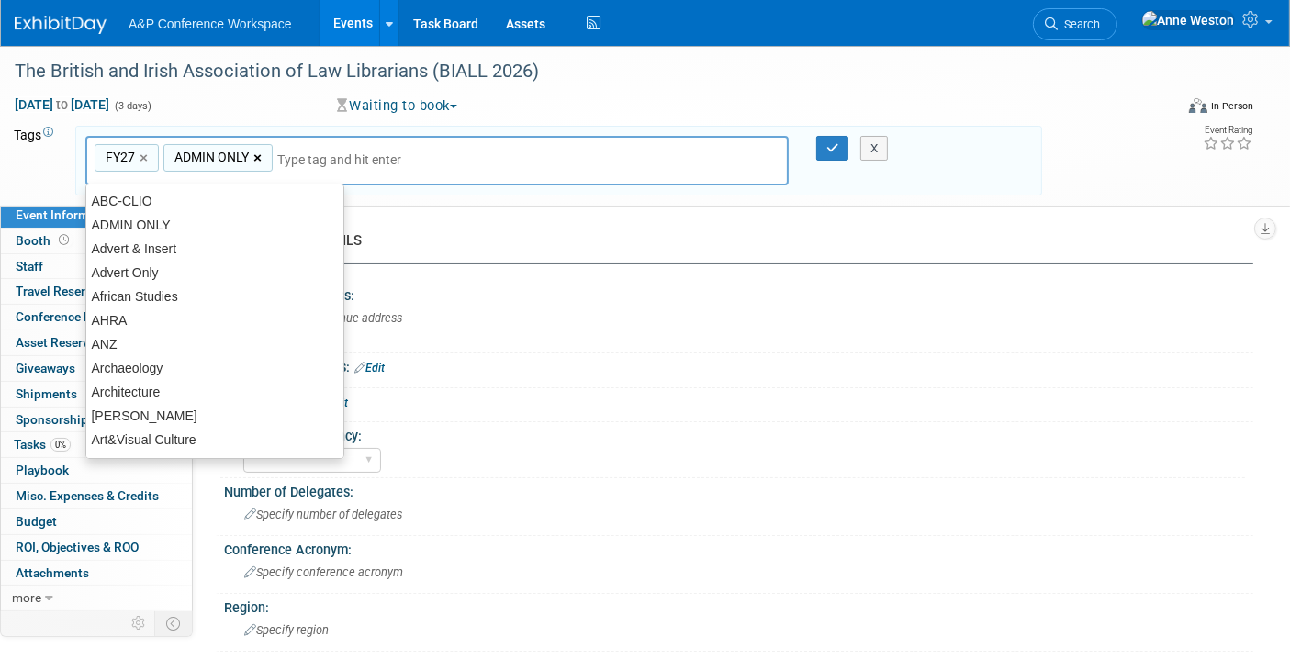
click at [257, 156] on link "×" at bounding box center [259, 158] width 12 height 21
type input "FY27"
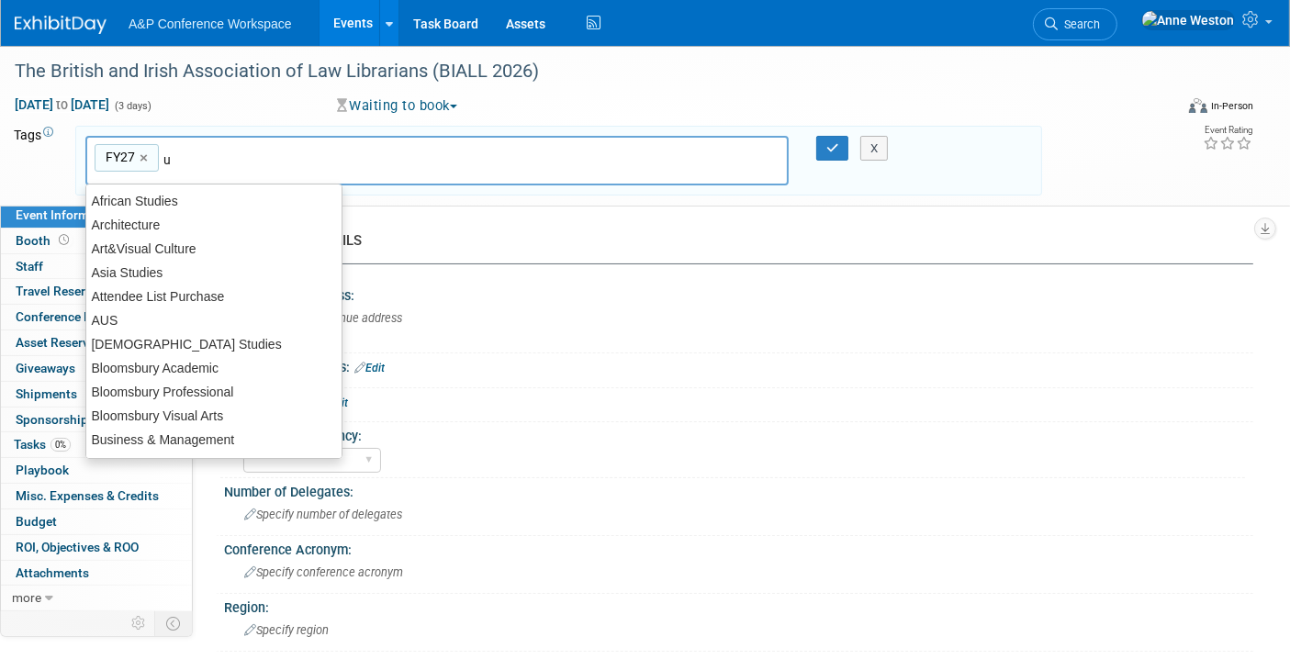
type input "uk"
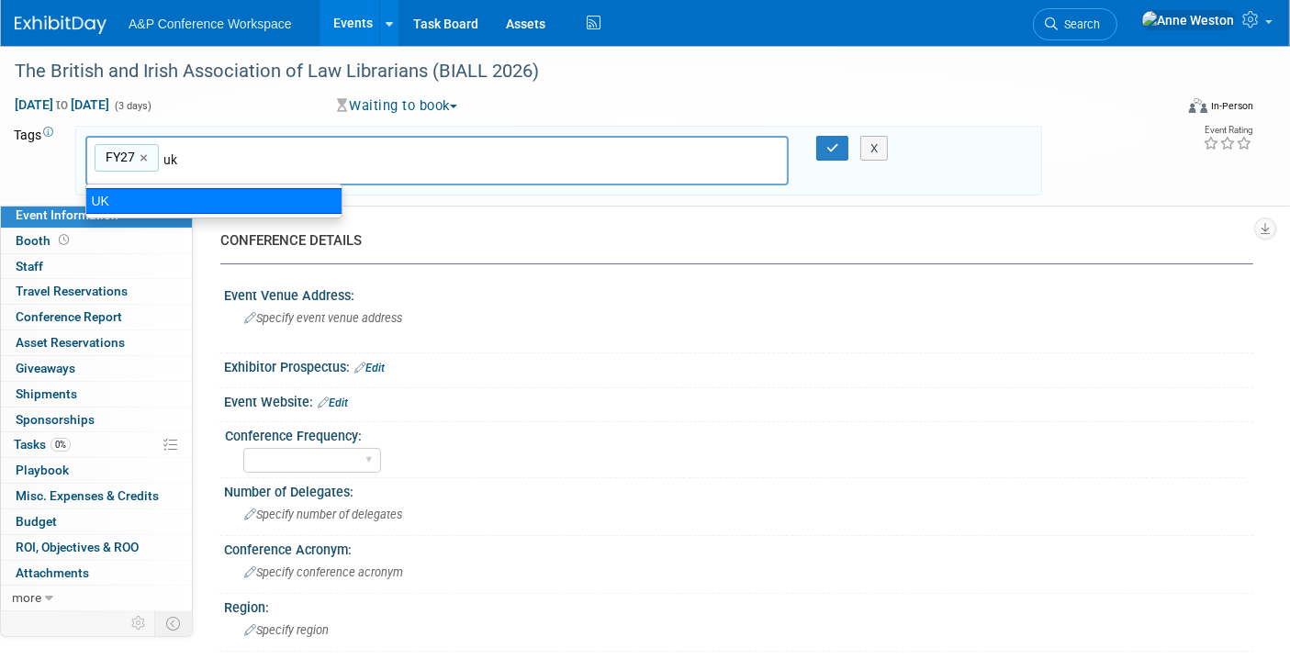
click at [257, 201] on div "UK" at bounding box center [213, 201] width 257 height 26
type input "FY27, [GEOGRAPHIC_DATA]"
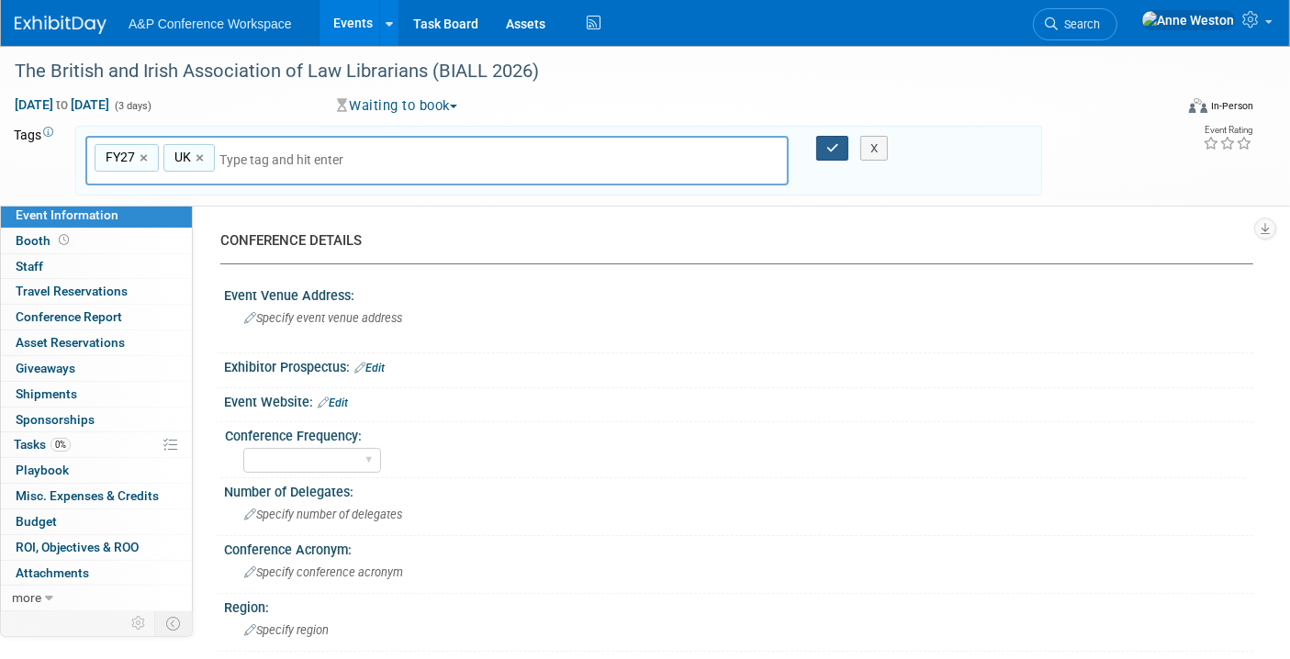
click at [824, 139] on button "button" at bounding box center [832, 149] width 33 height 26
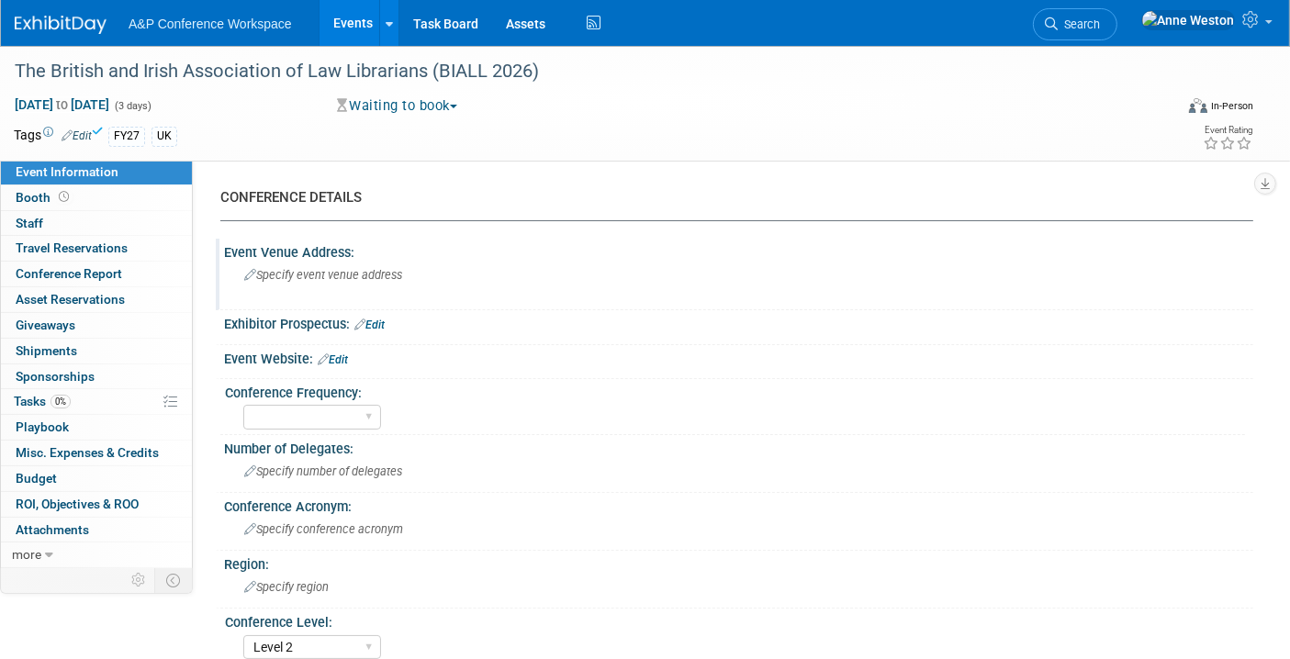
click at [349, 268] on span "Specify event venue address" at bounding box center [323, 275] width 158 height 14
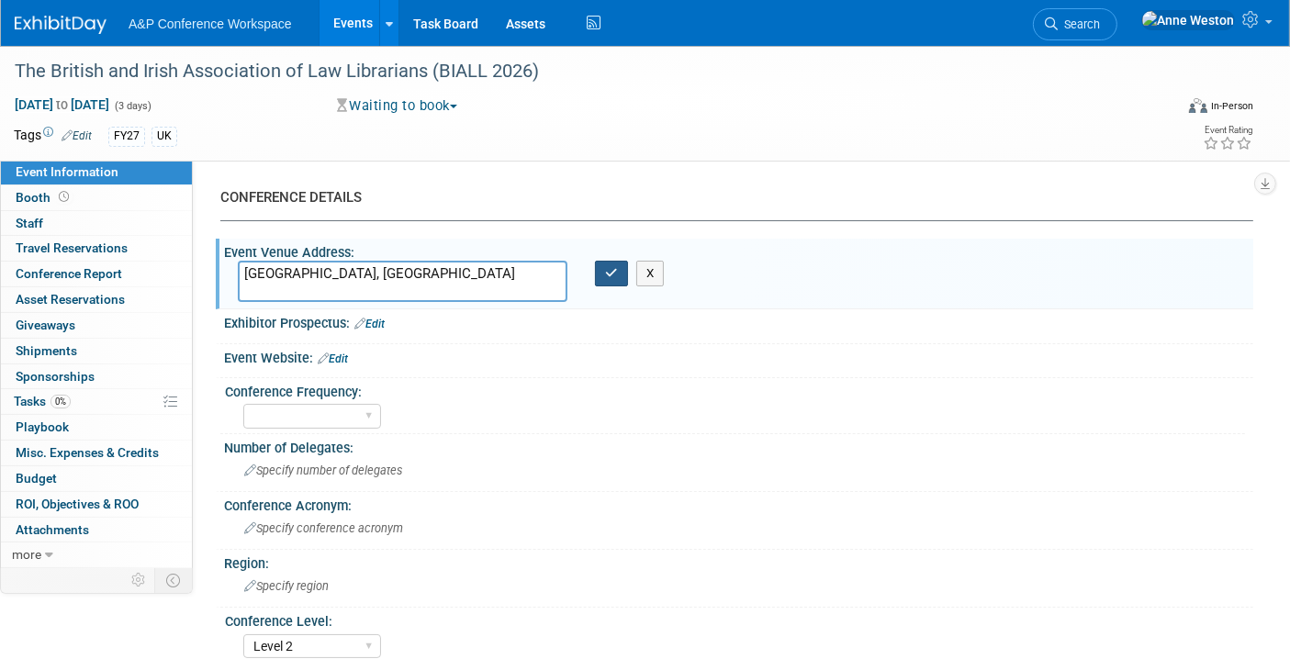
type textarea "Glasgow, UK"
click at [606, 277] on button "button" at bounding box center [611, 274] width 33 height 26
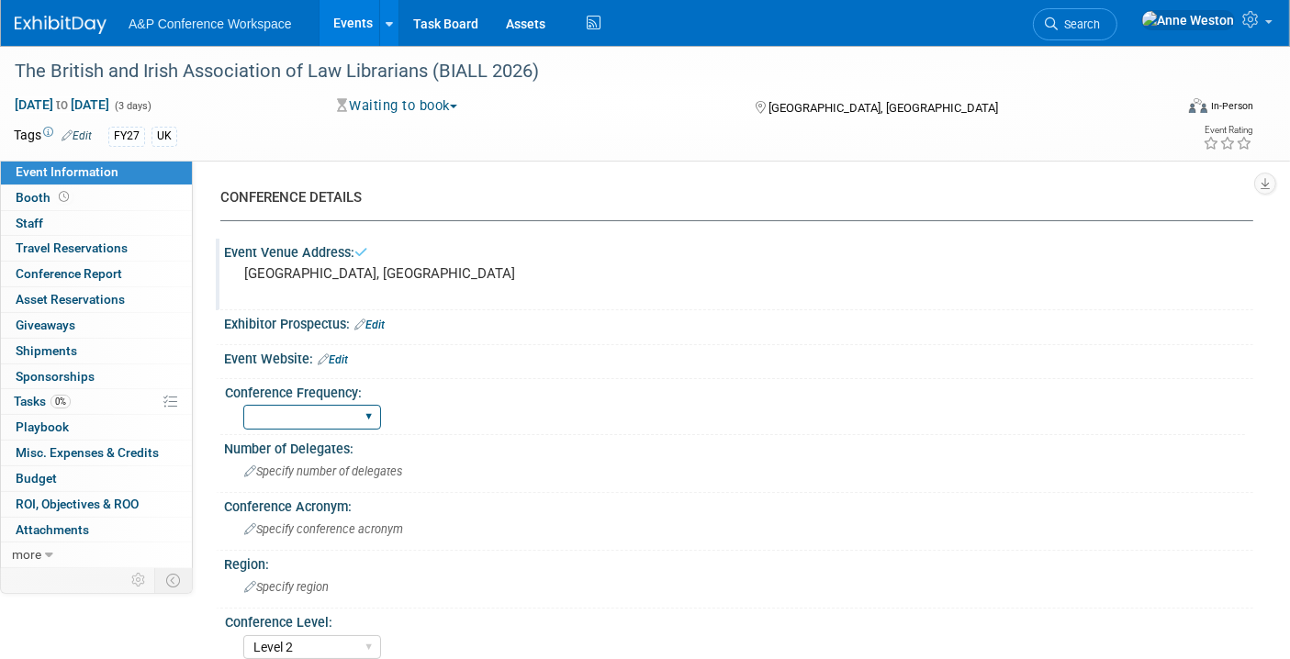
click at [330, 406] on select "Annual Biennial Bi-Annual Triennial Quadrennial" at bounding box center [312, 417] width 138 height 25
select select "Annual"
click at [243, 405] on select "Annual Biennial Bi-Annual Triennial Quadrennial" at bounding box center [312, 417] width 138 height 25
click at [314, 469] on span "Specify number of delegates" at bounding box center [323, 471] width 158 height 14
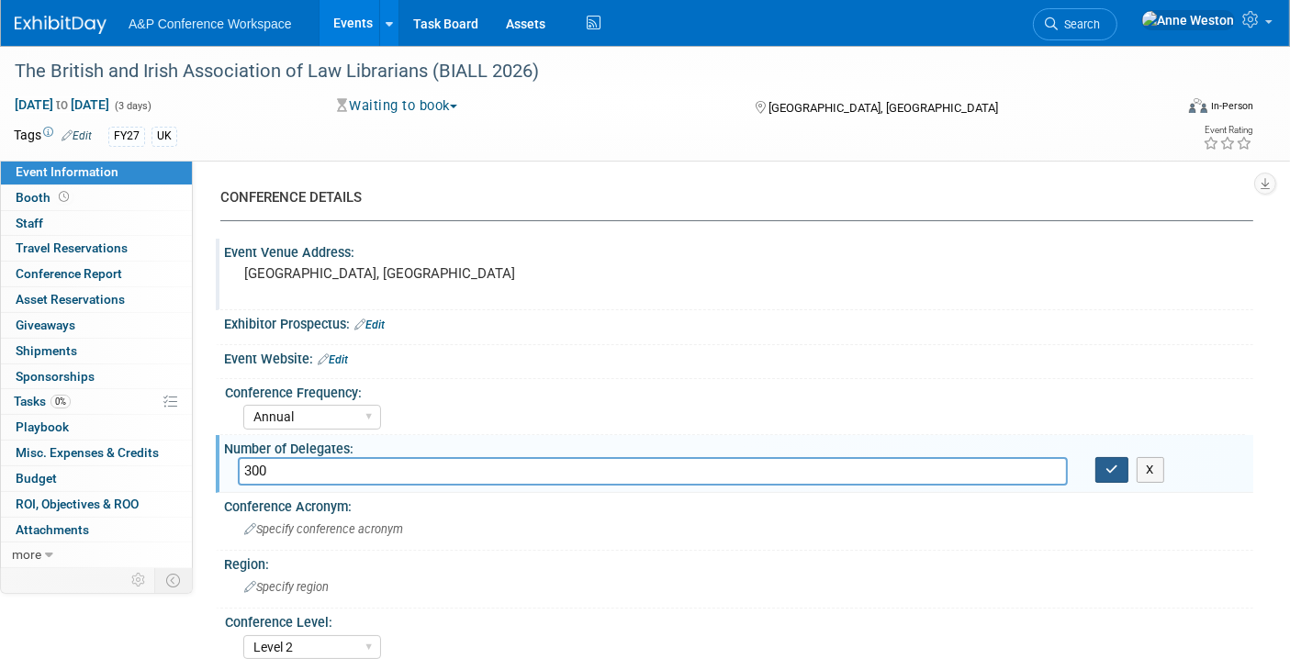
type input "300"
click at [1102, 466] on button "button" at bounding box center [1111, 470] width 33 height 26
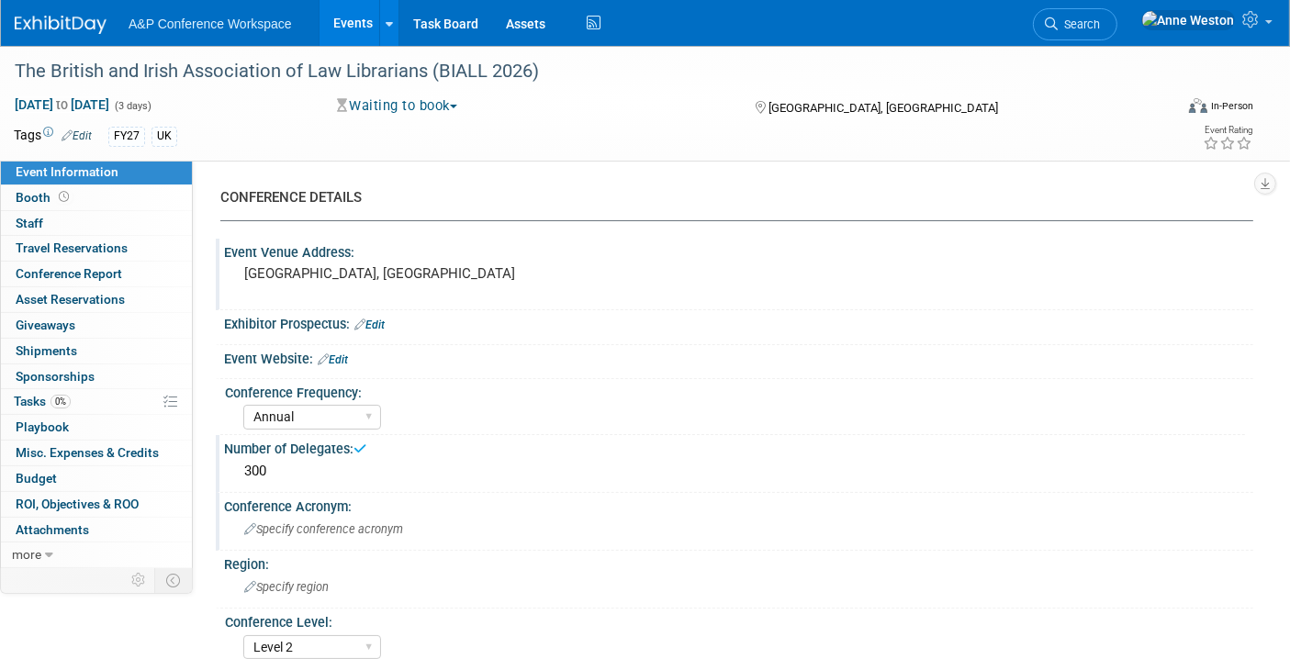
click at [275, 522] on span "Specify conference acronym" at bounding box center [323, 529] width 159 height 14
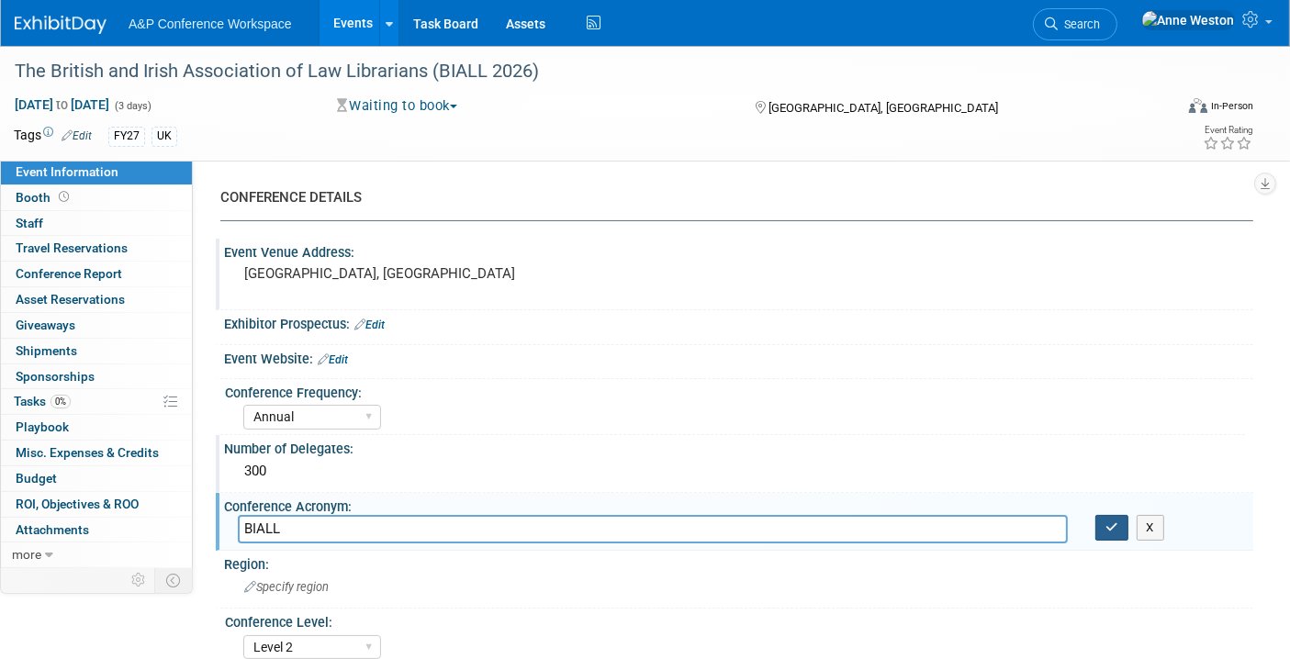
type input "BIALL"
click at [1107, 521] on icon "button" at bounding box center [1111, 527] width 13 height 12
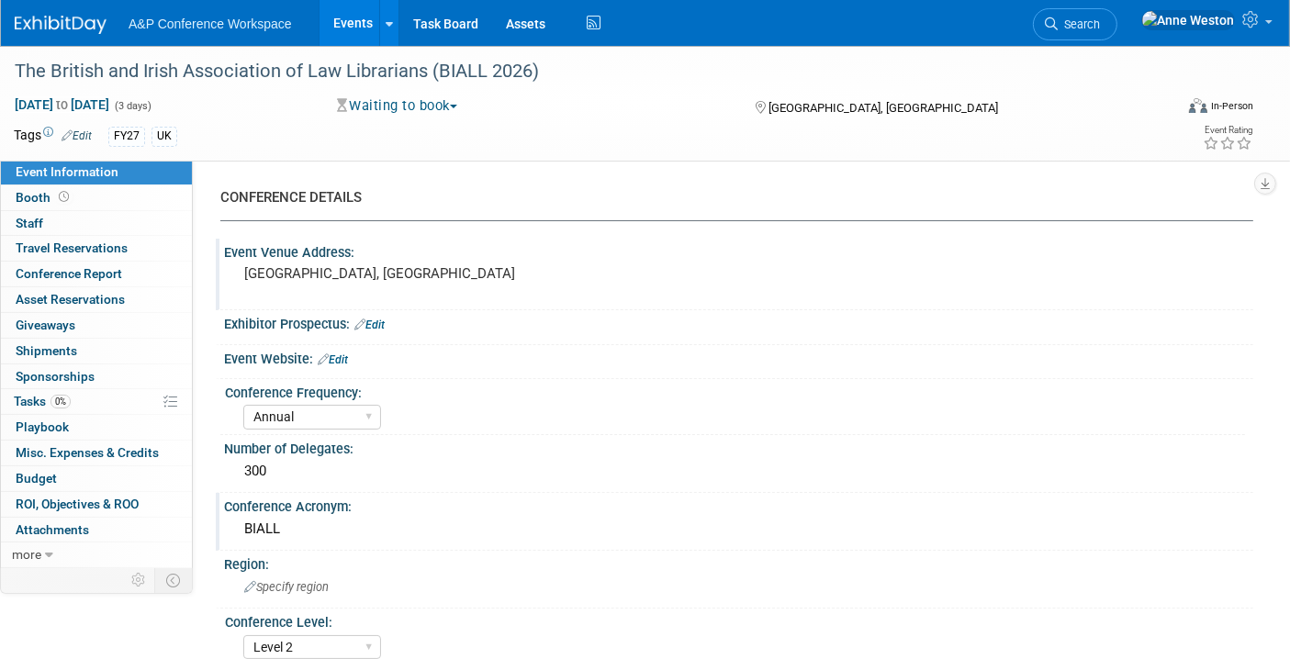
click at [340, 358] on link "Edit" at bounding box center [333, 359] width 30 height 13
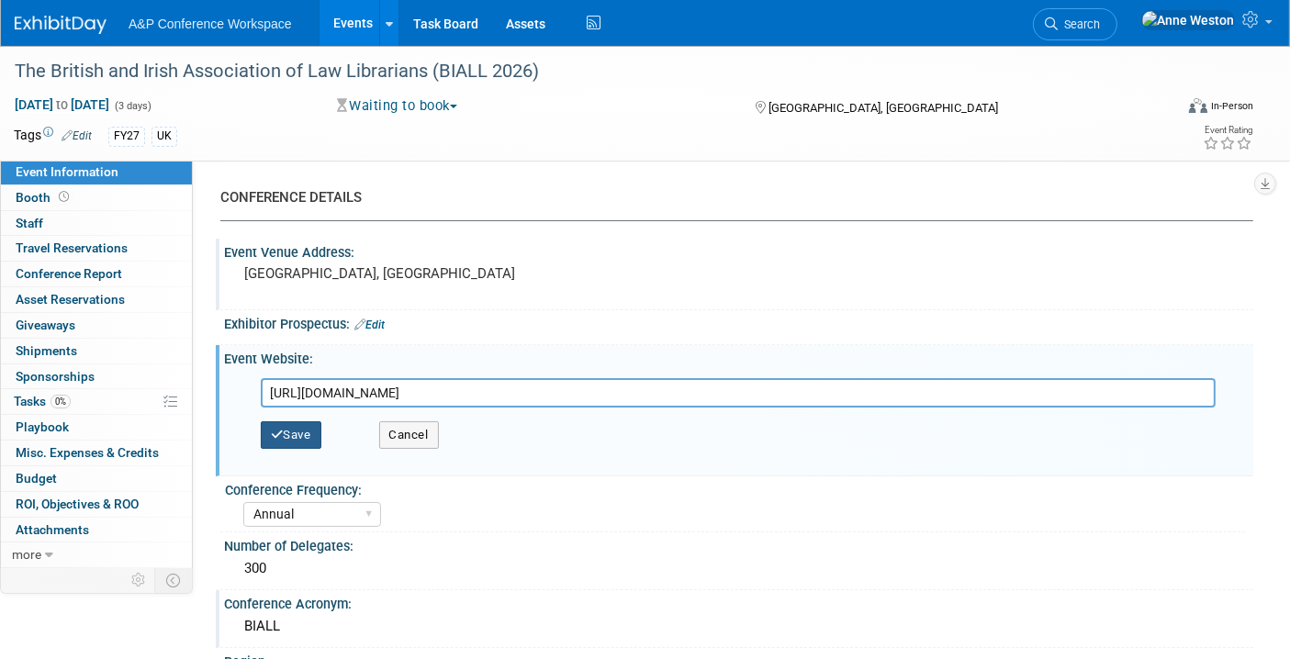
type input "https://biall.org.uk/annual-conference/annual-conference-2026-glasgow/"
click at [297, 425] on button "Save" at bounding box center [291, 435] width 61 height 28
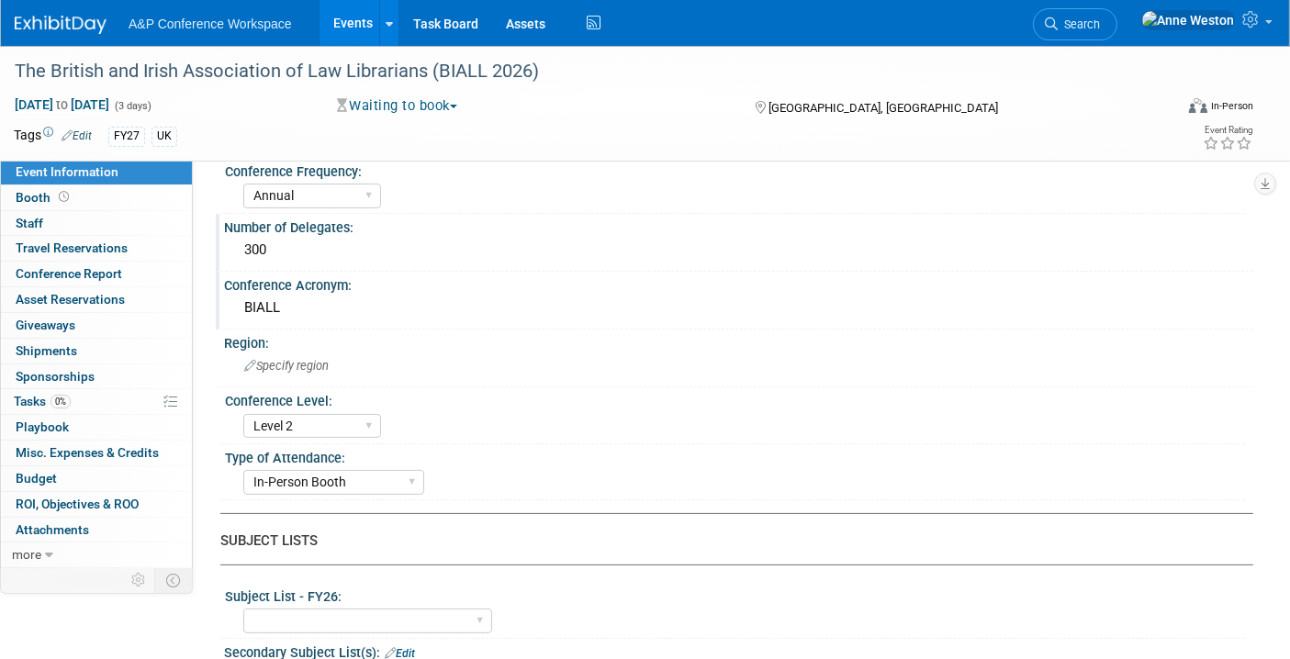
scroll to position [204, 0]
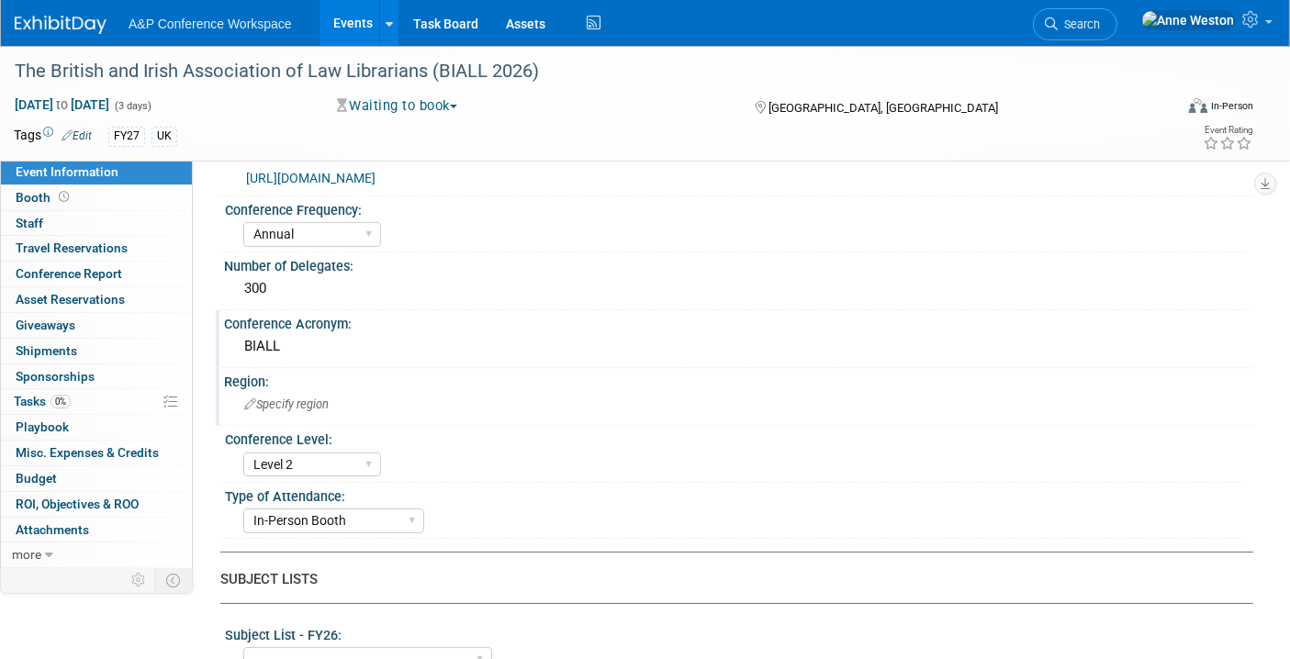
click at [277, 406] on span "Specify region" at bounding box center [286, 404] width 84 height 14
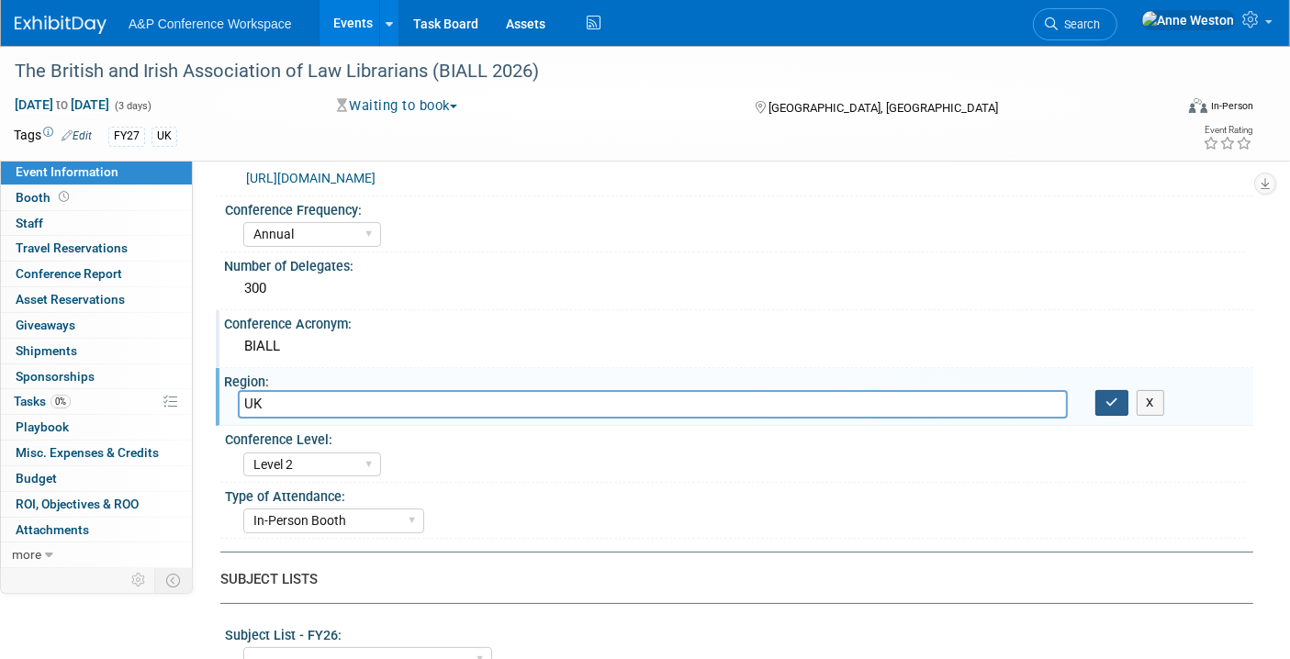
type input "UK"
click at [1111, 398] on icon "button" at bounding box center [1111, 403] width 13 height 12
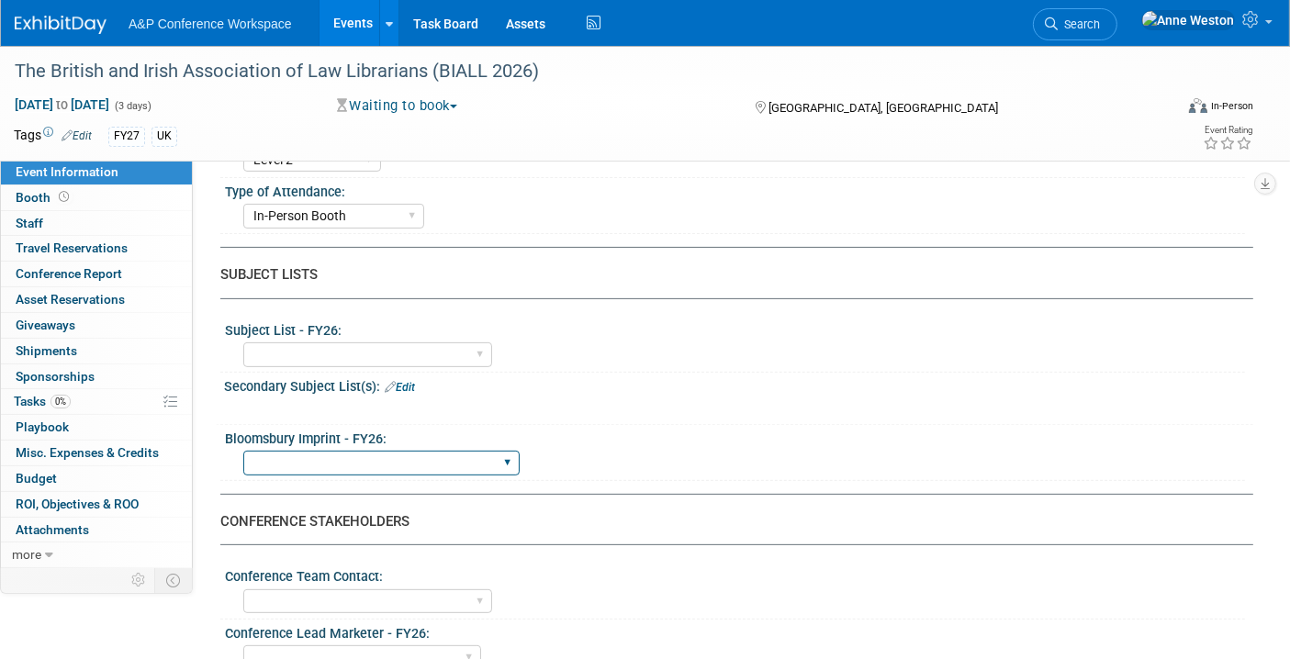
scroll to position [509, 0]
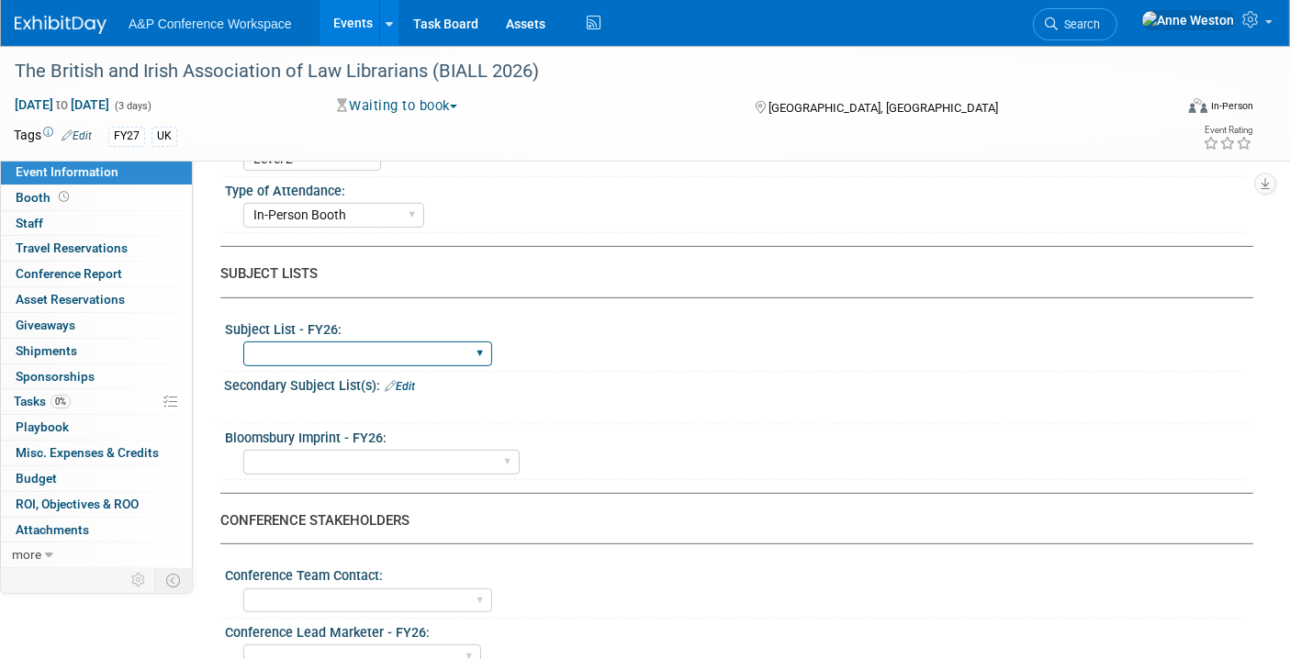
click at [357, 341] on select "ABC-CLIO Reference African Studies Anthropology Archaeology Architecture Archiv…" at bounding box center [367, 353] width 249 height 25
select select "Law"
click at [243, 341] on select "ABC-CLIO Reference African Studies Anthropology Archaeology Architecture Archiv…" at bounding box center [367, 353] width 249 height 25
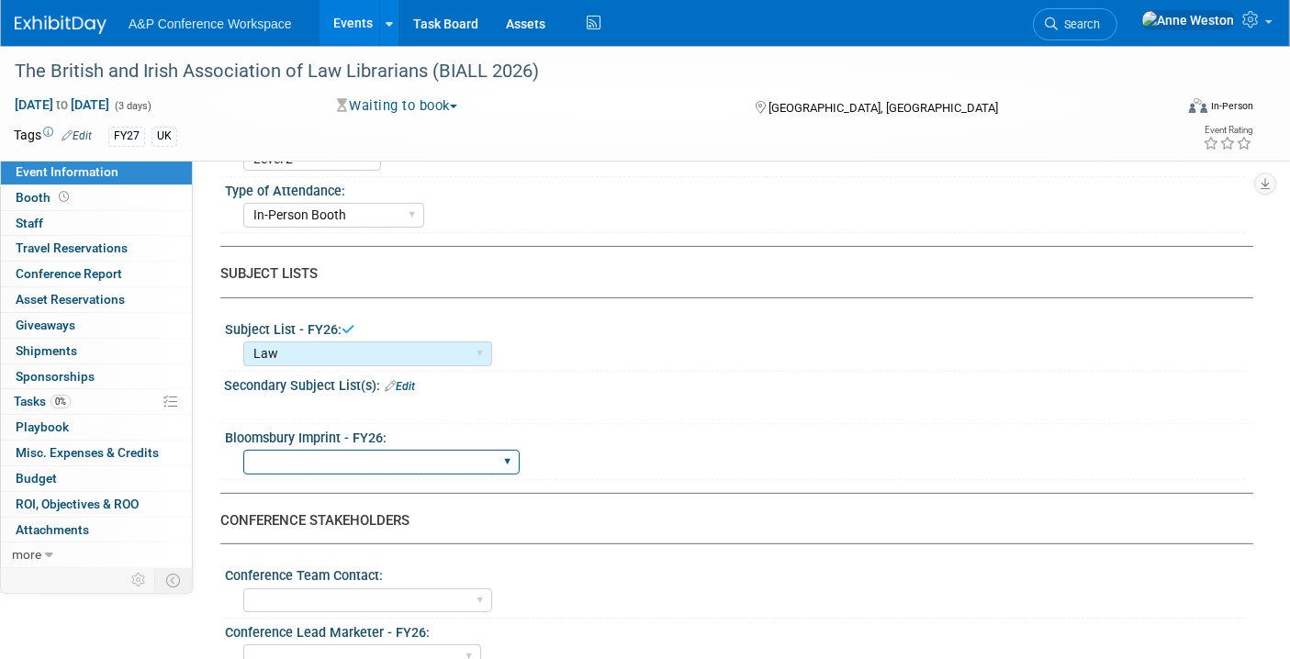
click at [337, 453] on select "Backbeat Bloomsbury Bloomsbury Academic Bloomsbury Digital Resources Bloomsbury…" at bounding box center [381, 462] width 276 height 25
select select "[PERSON_NAME] Publishing"
click at [243, 450] on select "Backbeat Bloomsbury Bloomsbury Academic Bloomsbury Digital Resources Bloomsbury…" at bounding box center [381, 462] width 276 height 25
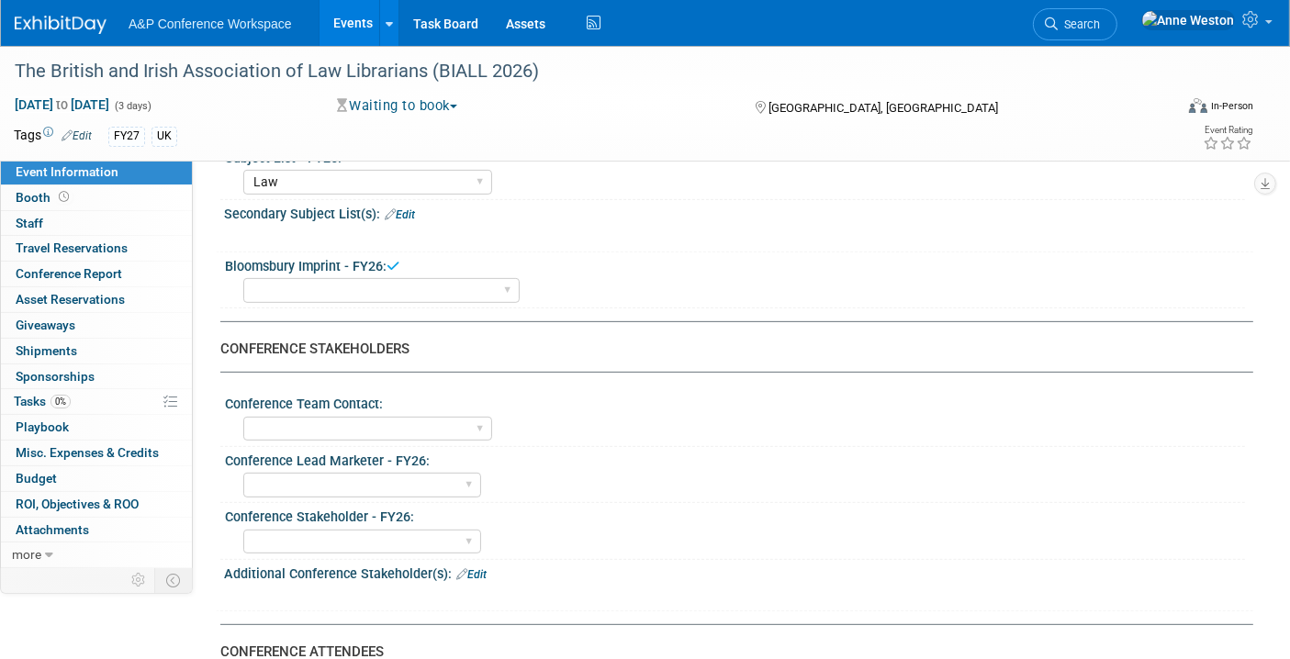
scroll to position [713, 0]
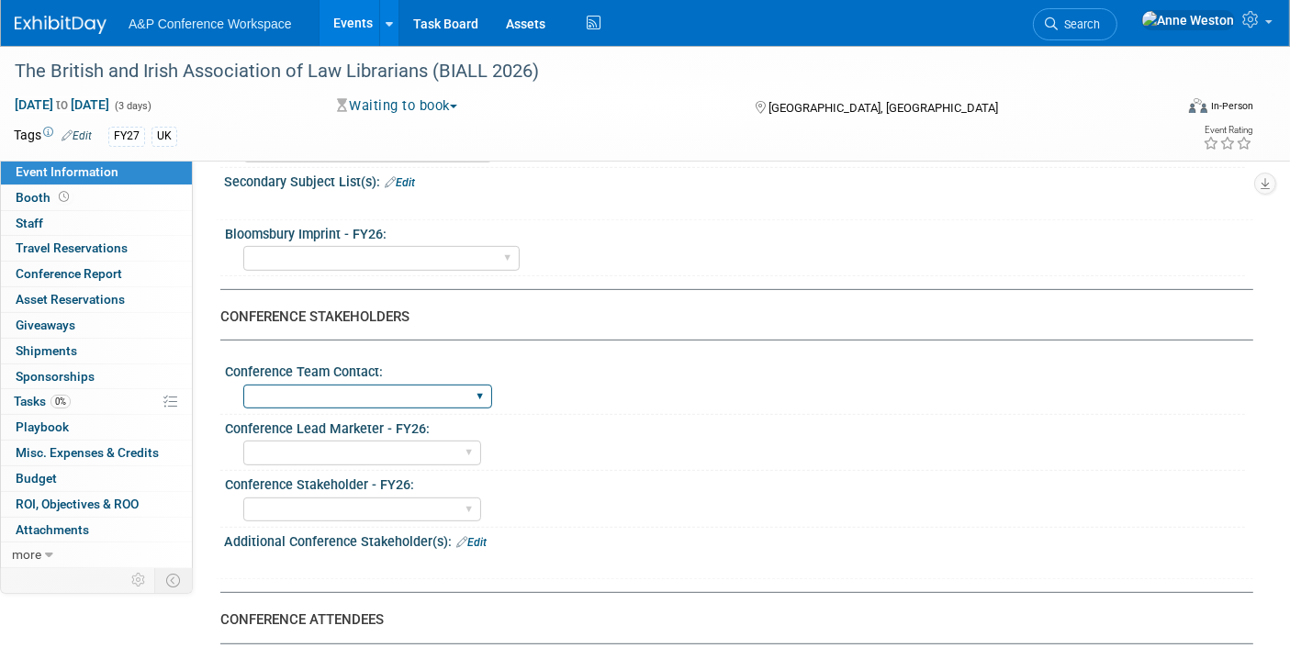
click at [431, 385] on select "Anne Weston Matt Hambridge Amanda Oney Anne Weston & Amanda Oney Anne Weston & …" at bounding box center [367, 397] width 249 height 25
select select "[PERSON_NAME]"
click at [243, 385] on select "Anne Weston Matt Hambridge Amanda Oney Anne Weston & Amanda Oney Anne Weston & …" at bounding box center [367, 397] width 249 height 25
click at [322, 441] on select "Abigail Larkin Alice Billington Ami Reitmeier Amy Suratia Andy Boyd Anna Robert…" at bounding box center [362, 453] width 238 height 25
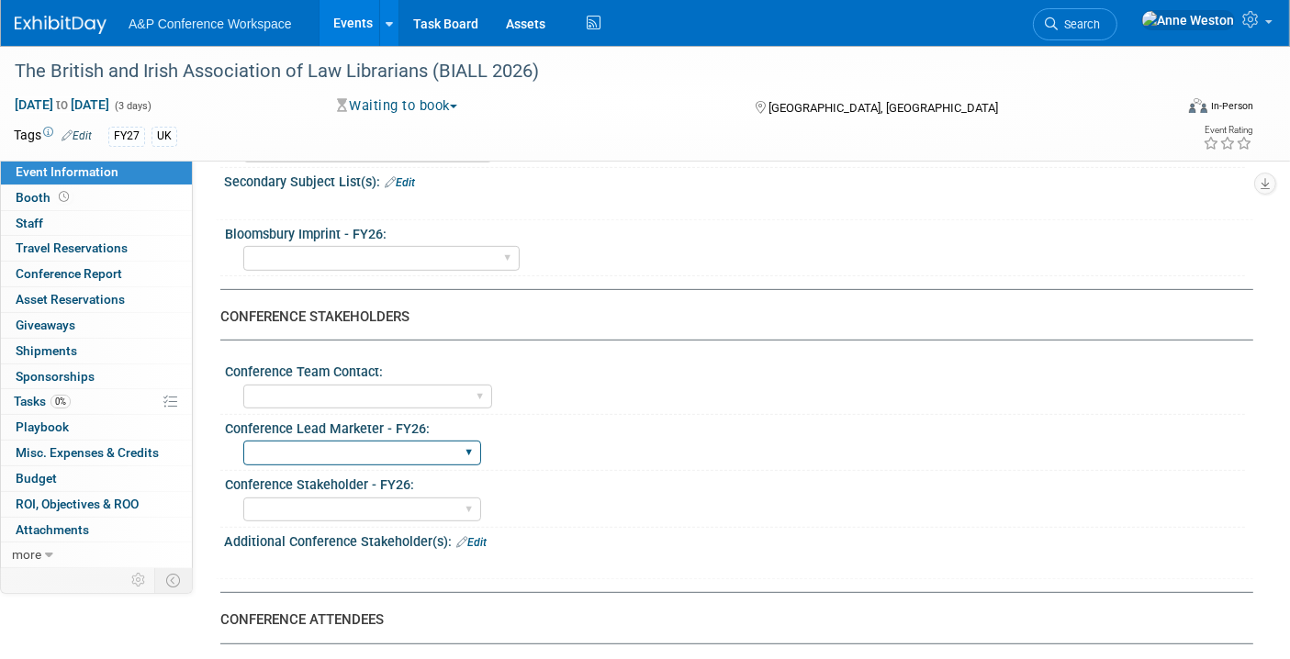
select select "[PERSON_NAME]"
click at [243, 441] on select "Abigail Larkin Alice Billington Ami Reitmeier Amy Suratia Andy Boyd Anna Robert…" at bounding box center [362, 453] width 238 height 25
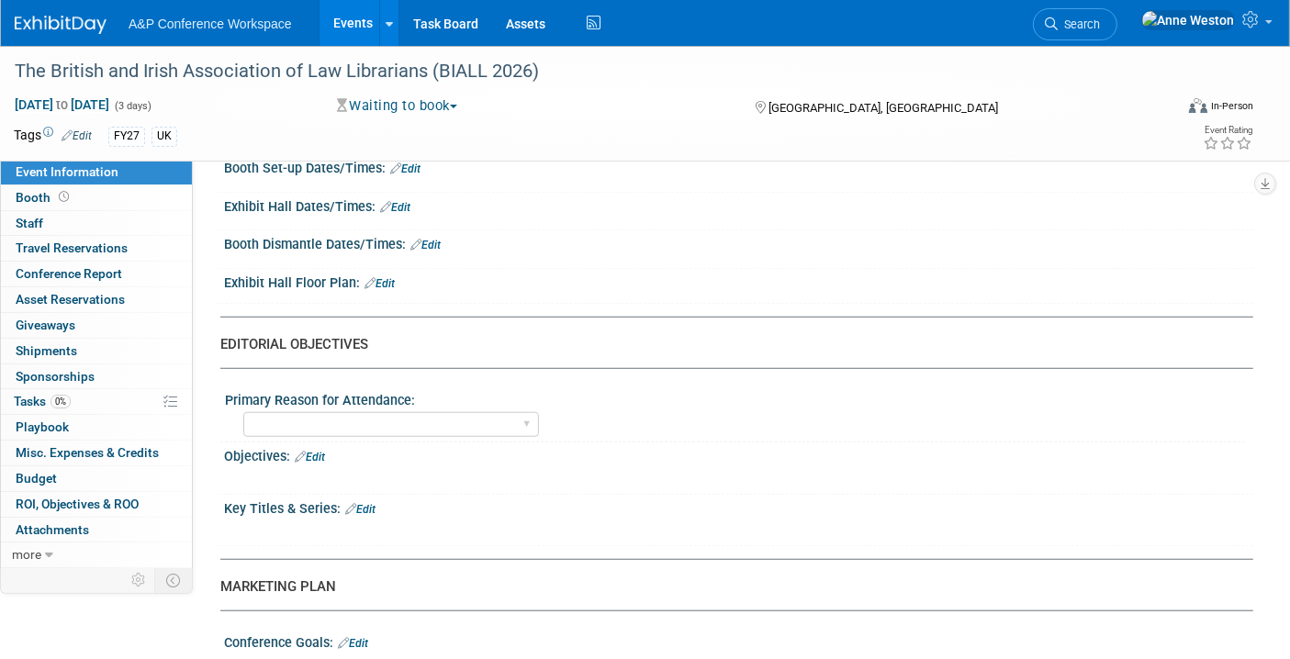
scroll to position [1427, 0]
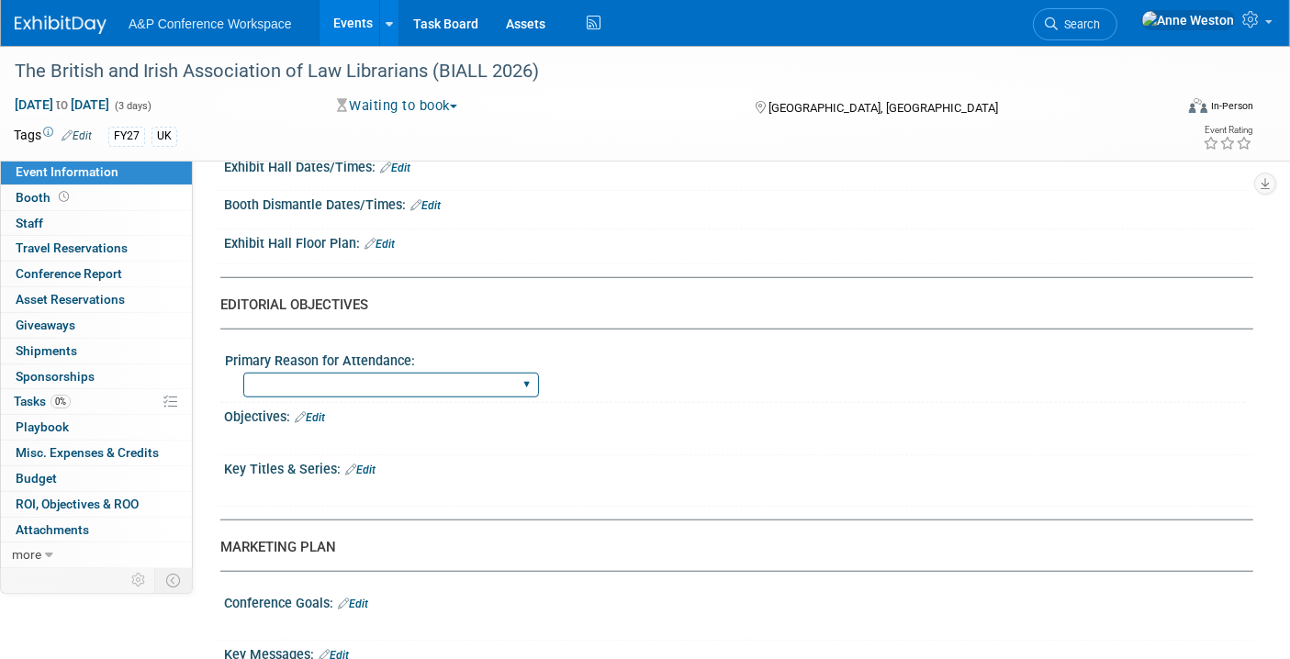
click at [442, 373] on select "BDR Product Awareness and Trial Generation​ Brand/Subject Presence​ Competitor …" at bounding box center [391, 385] width 296 height 25
click at [717, 383] on div "BDR Product Awareness and Trial Generation​ Brand/Subject Presence​ Competitor …" at bounding box center [744, 382] width 1002 height 29
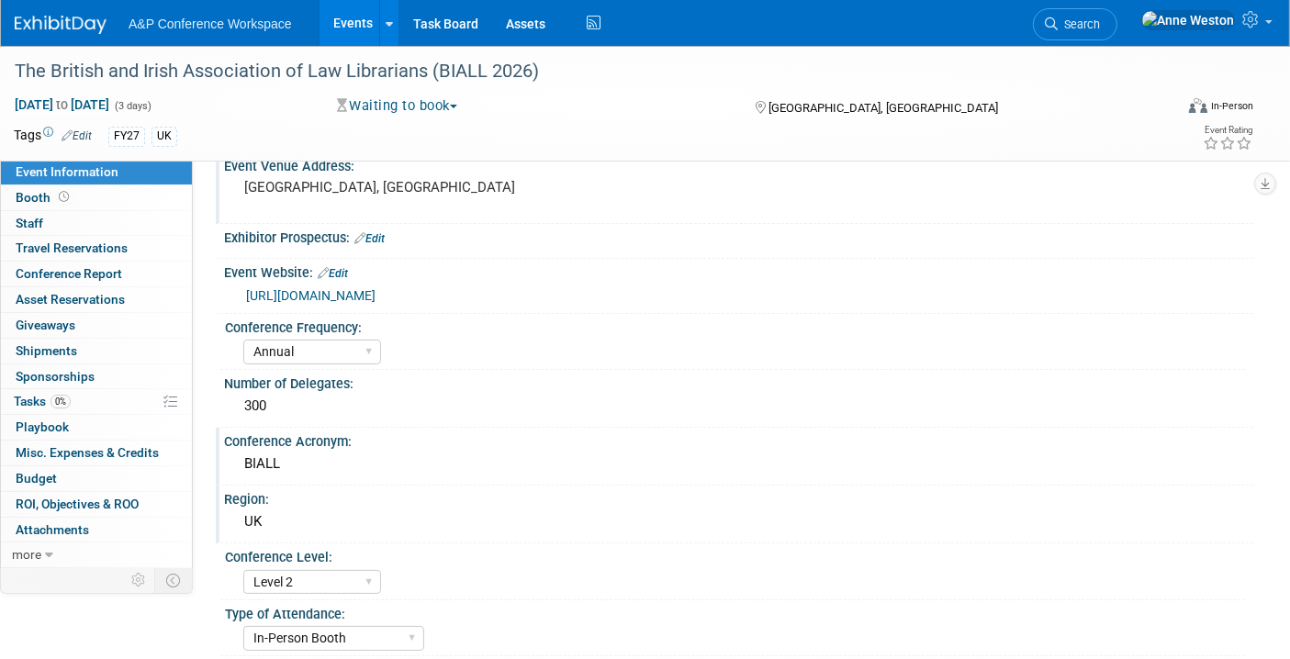
scroll to position [0, 0]
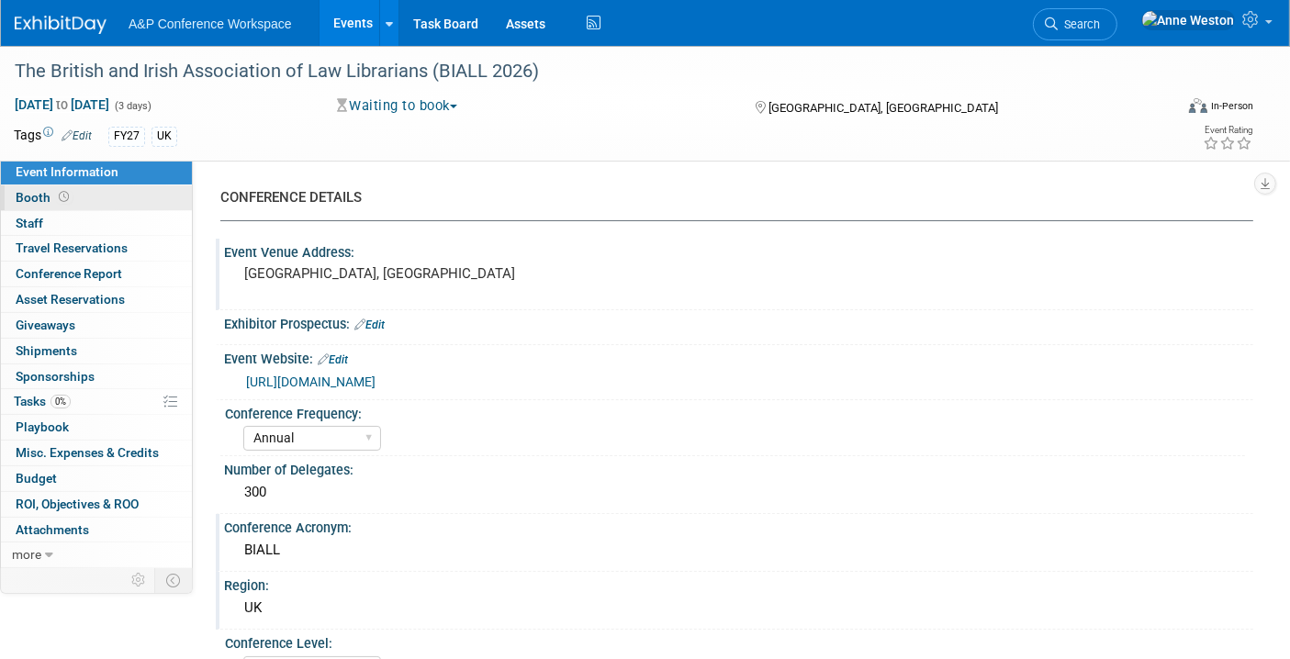
click at [126, 196] on link "Booth" at bounding box center [96, 197] width 191 height 25
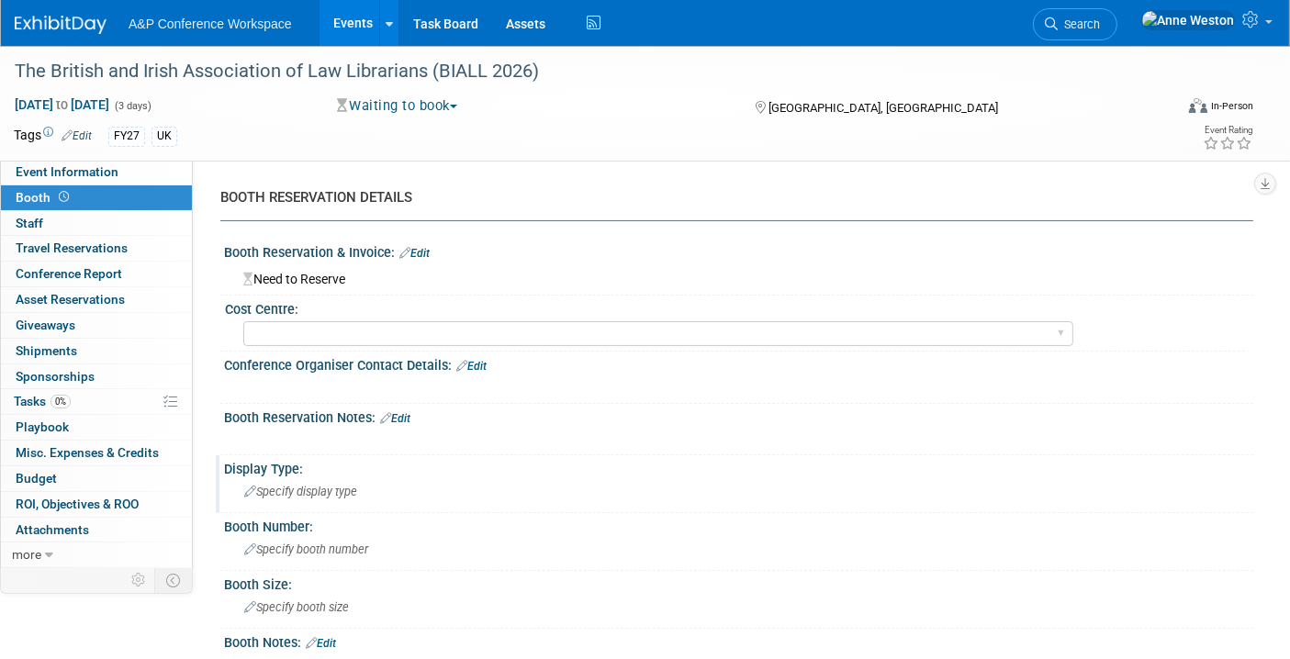
click at [346, 493] on span "Specify display type" at bounding box center [300, 492] width 113 height 14
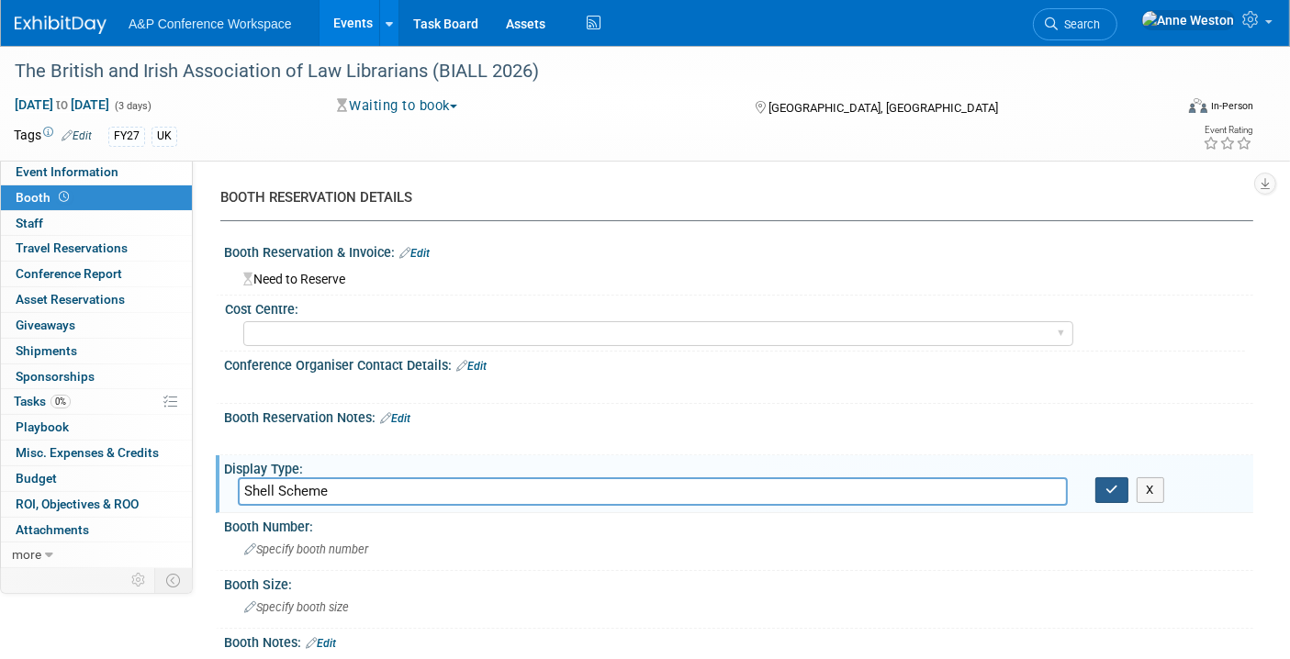
type input "Shell Scheme"
click at [1103, 486] on button "button" at bounding box center [1111, 490] width 33 height 26
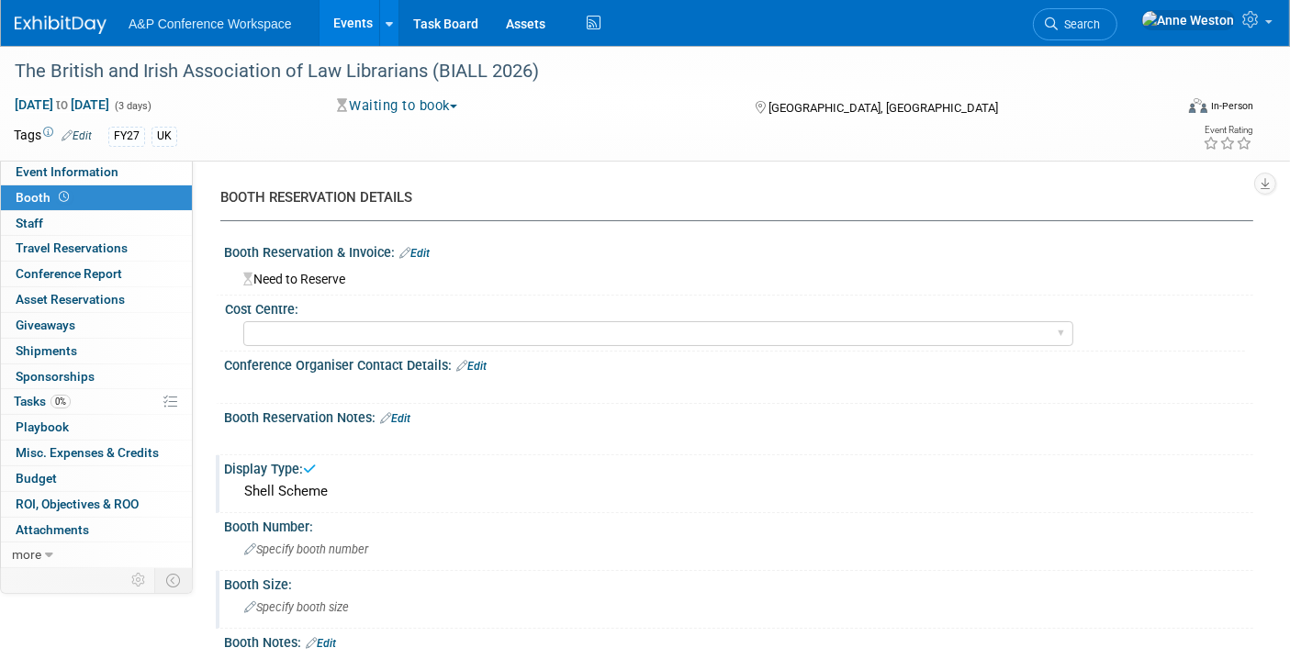
click at [317, 603] on span "Specify booth size" at bounding box center [296, 607] width 105 height 14
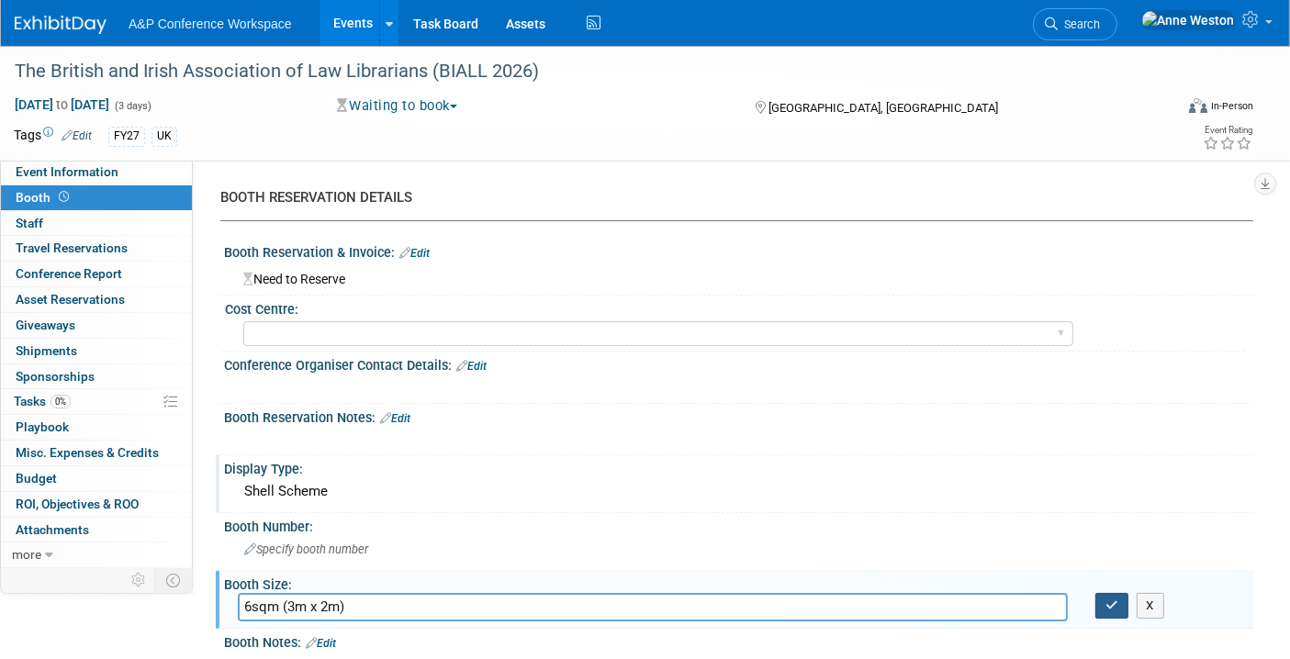
type input "6sqm (3m x 2m)"
click at [1110, 602] on icon "button" at bounding box center [1111, 605] width 13 height 12
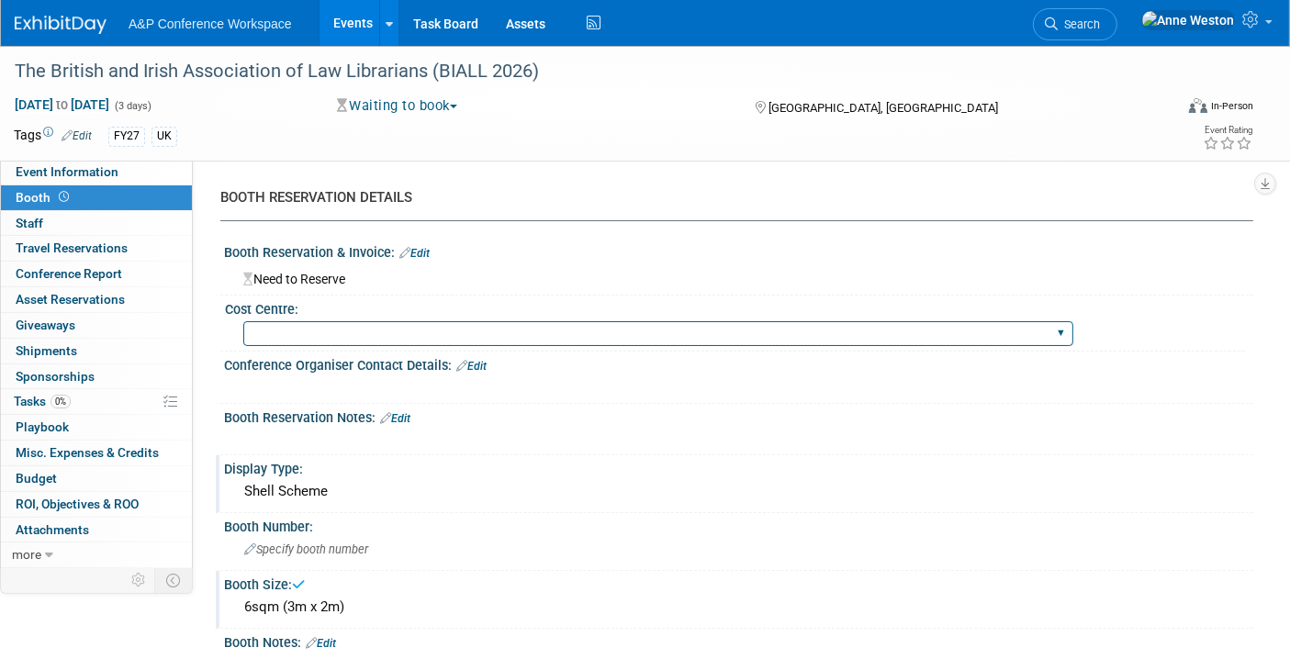
click at [346, 327] on select "BGBG BLRG BPDL BUAV BUIB BUMD COBA COMD CUAP FBAP HART IBIB RGP DIGI BUHA ABC-C…" at bounding box center [658, 333] width 830 height 25
select select "[PERSON_NAME]"
click at [243, 321] on select "BGBG BLRG BPDL BUAV BUIB BUMD COBA COMD CUAP FBAP HART IBIB RGP DIGI BUHA ABC-C…" at bounding box center [658, 333] width 830 height 25
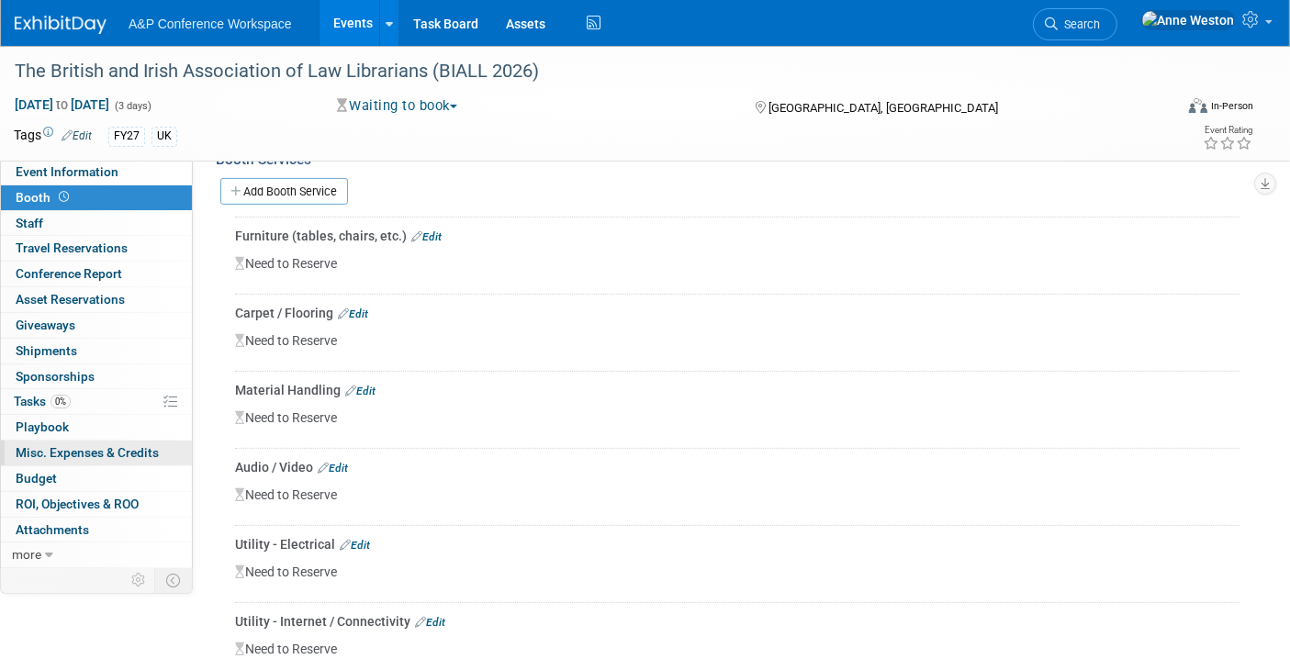
scroll to position [611, 0]
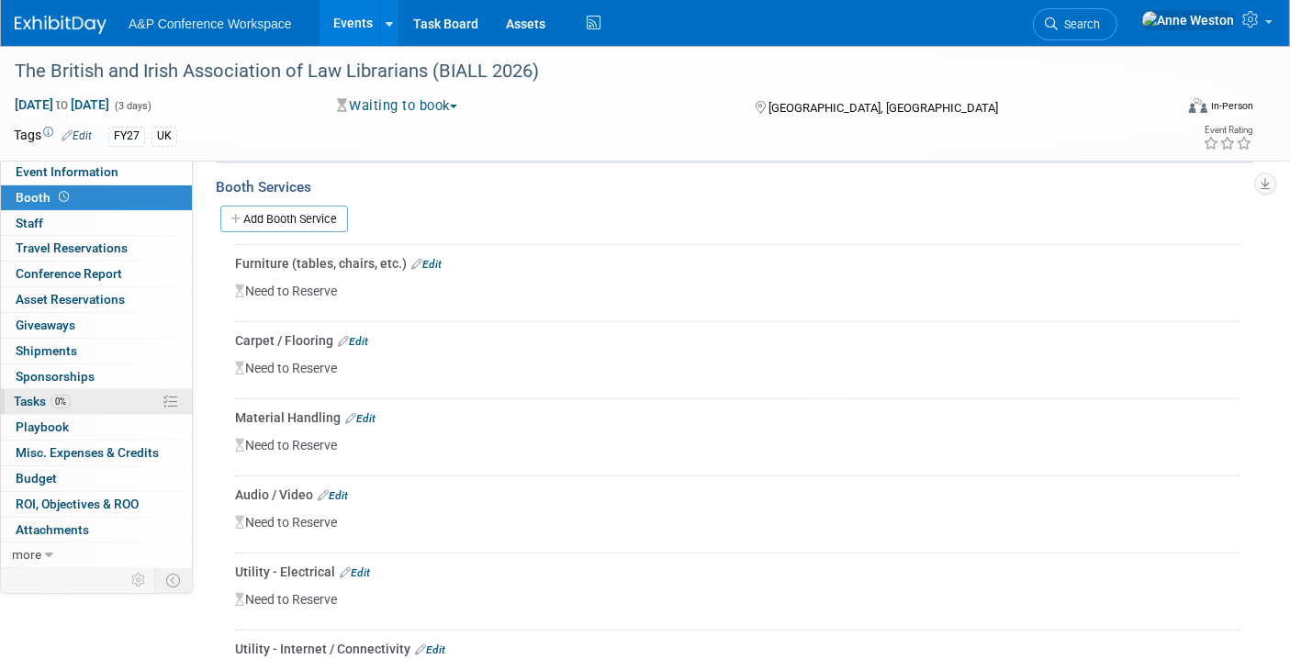
click at [49, 394] on span "Tasks 0%" at bounding box center [42, 401] width 57 height 15
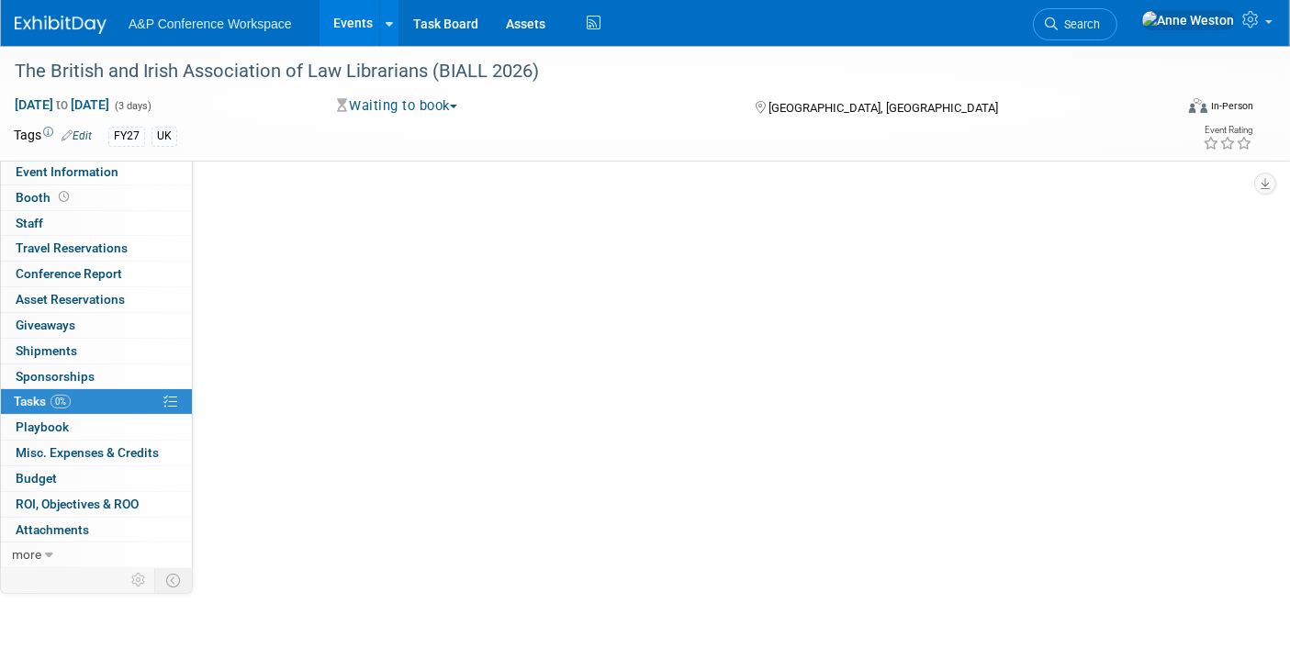
scroll to position [0, 0]
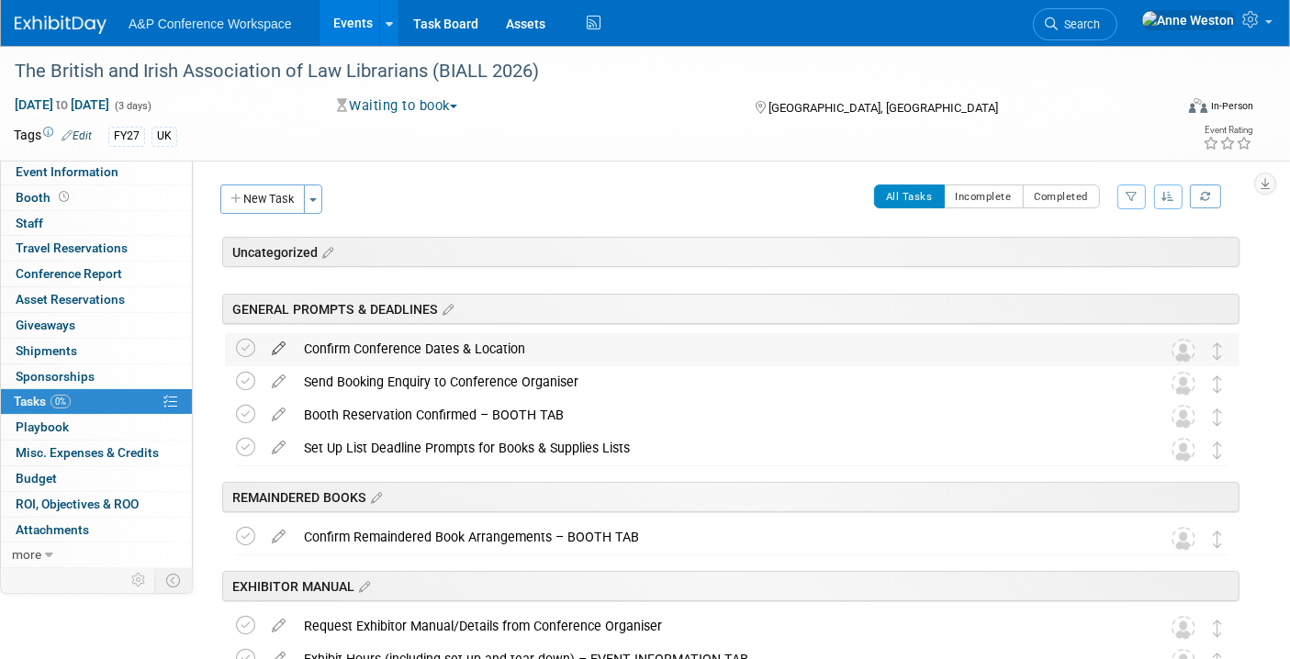
click at [275, 340] on icon at bounding box center [279, 344] width 32 height 23
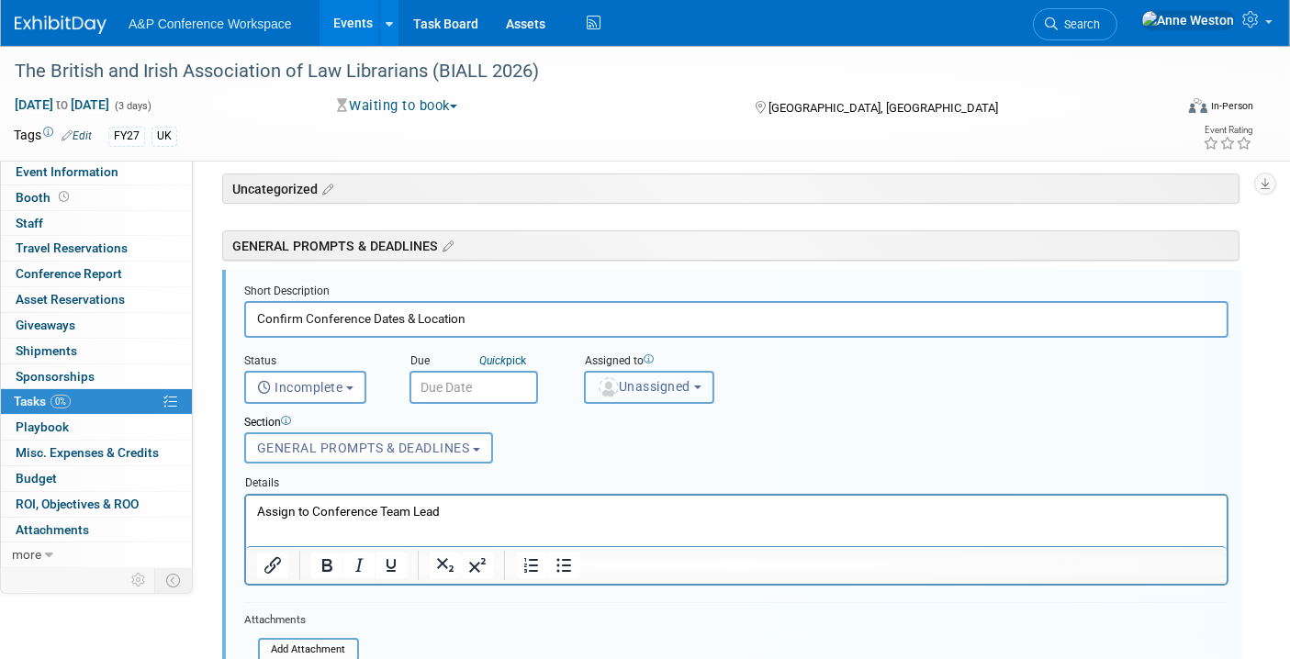
click at [618, 395] on button "Unassigned" at bounding box center [649, 387] width 130 height 33
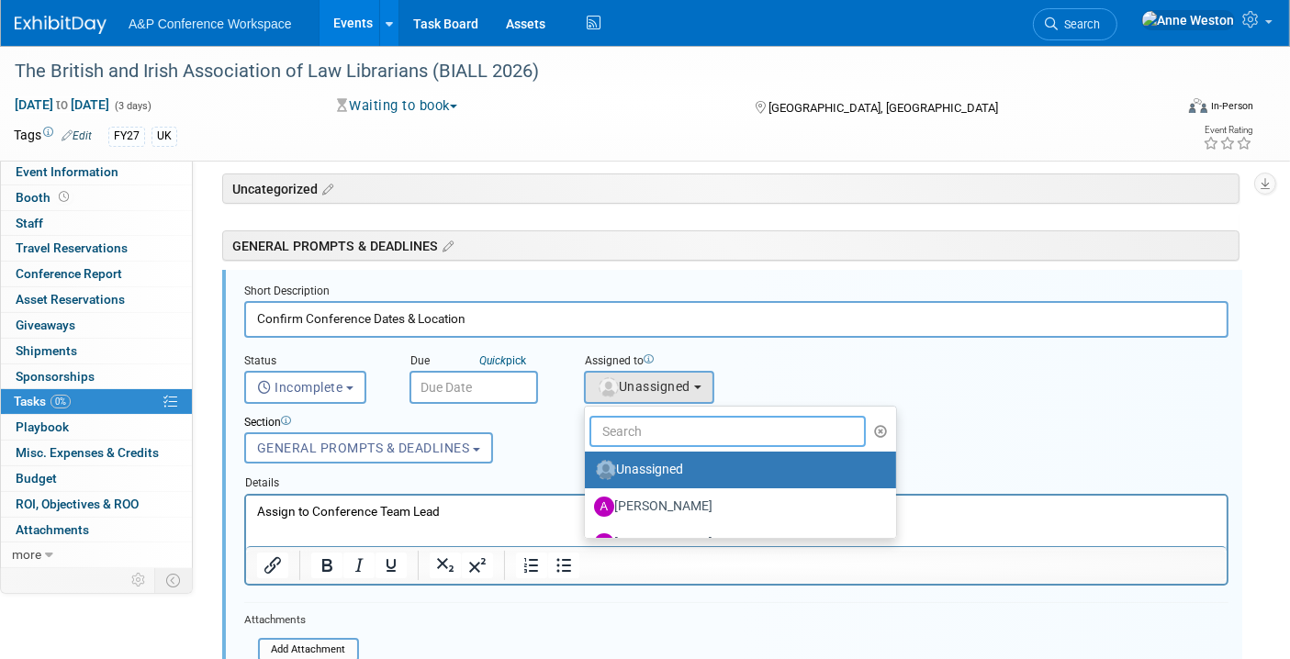
click at [635, 431] on input "text" at bounding box center [727, 431] width 276 height 31
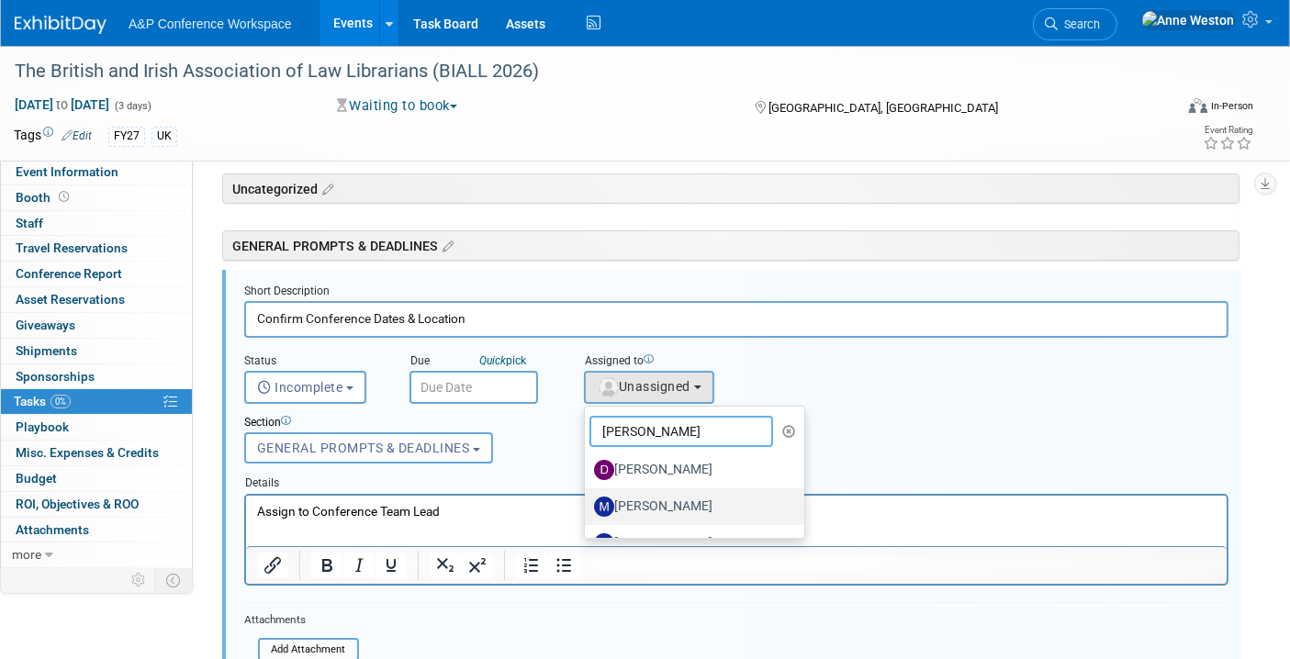
type input "Matt"
click at [662, 500] on label "[PERSON_NAME]" at bounding box center [690, 506] width 192 height 29
click at [587, 500] on input "[PERSON_NAME]" at bounding box center [582, 504] width 12 height 12
select select "2db20fb6-019a-42f9-b51c-aabbbf535978"
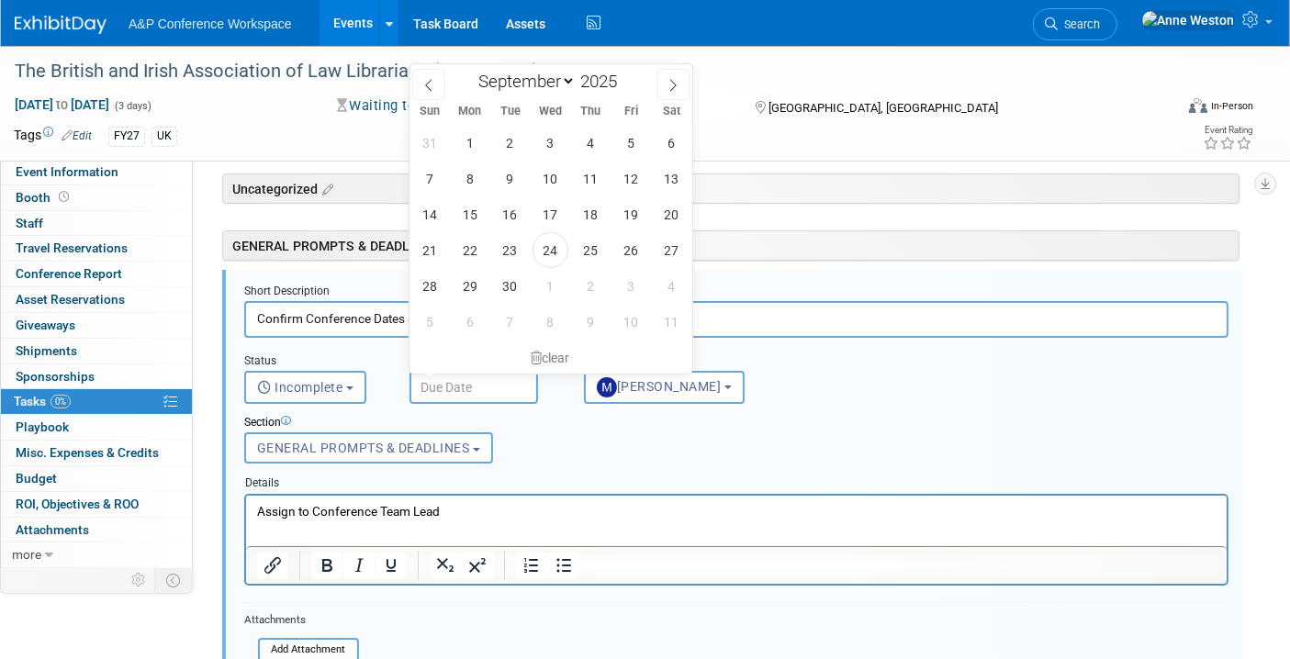
click at [441, 383] on input "text" at bounding box center [473, 387] width 129 height 33
click at [522, 278] on span "30" at bounding box center [510, 286] width 36 height 36
type input "Sep 30, 2025"
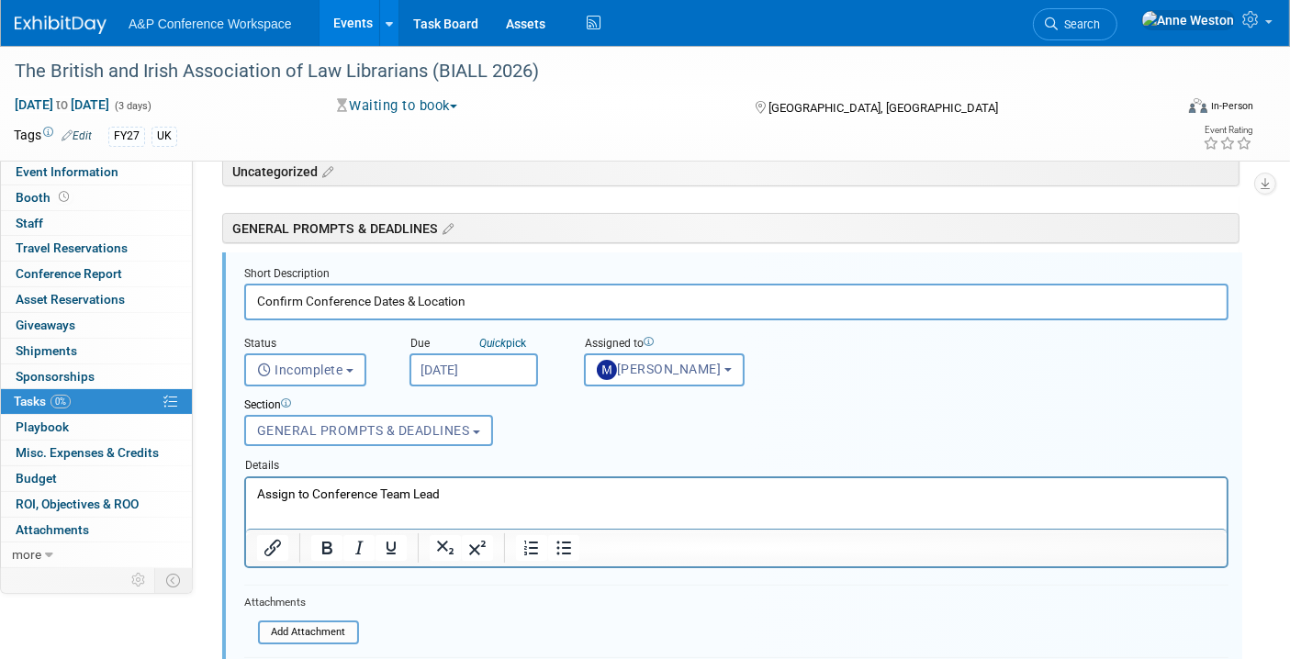
scroll to position [63, 0]
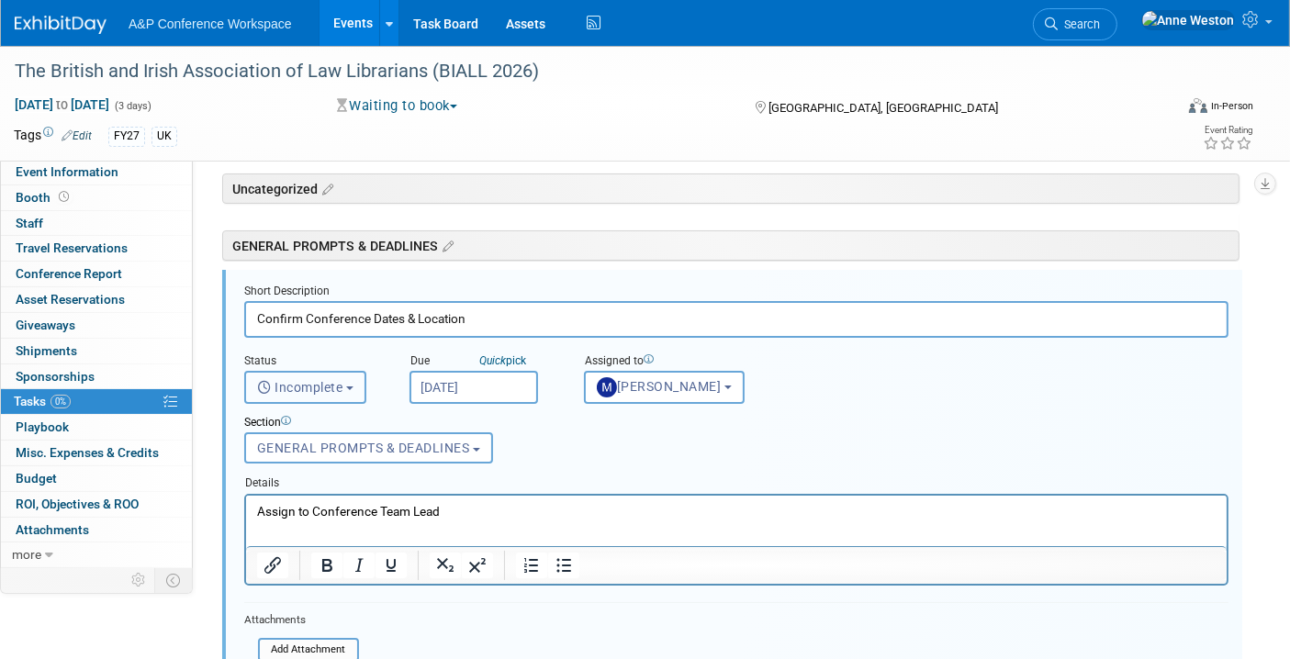
click at [317, 386] on span "Incomplete" at bounding box center [300, 387] width 86 height 15
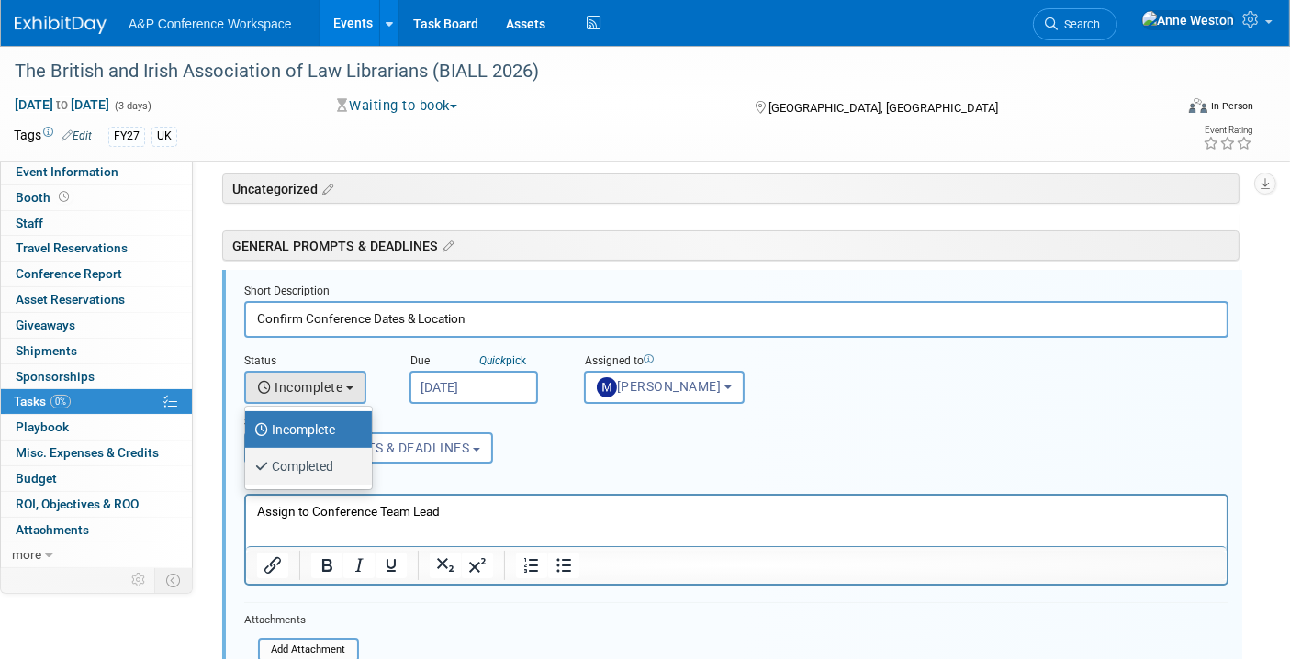
click at [310, 454] on label "Completed" at bounding box center [303, 466] width 99 height 29
click at [248, 458] on input "Completed" at bounding box center [242, 464] width 12 height 12
select select "3"
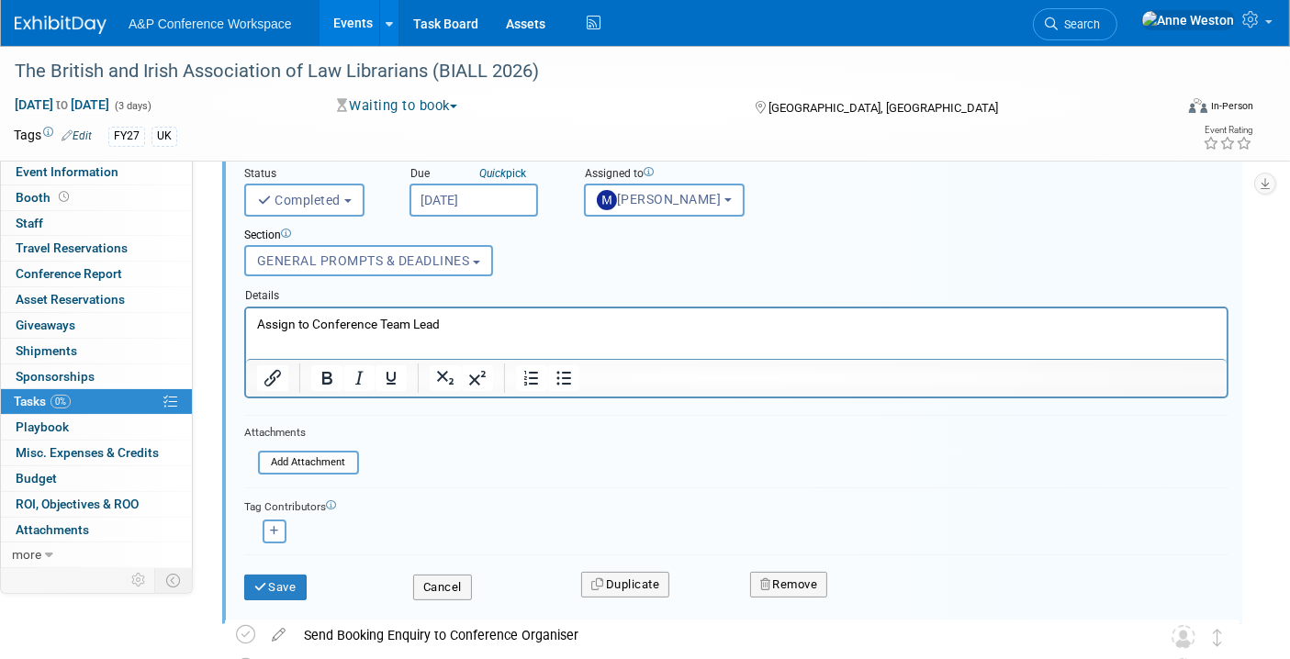
scroll to position [267, 0]
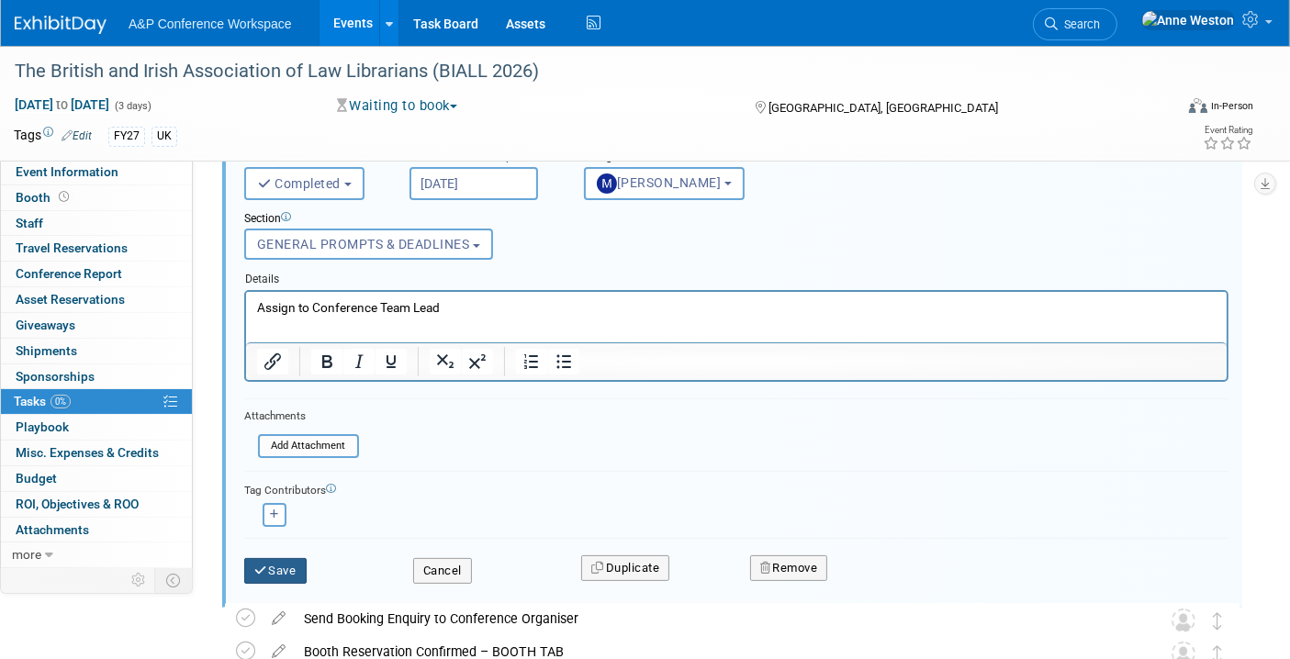
click at [270, 558] on button "Save" at bounding box center [275, 571] width 62 height 26
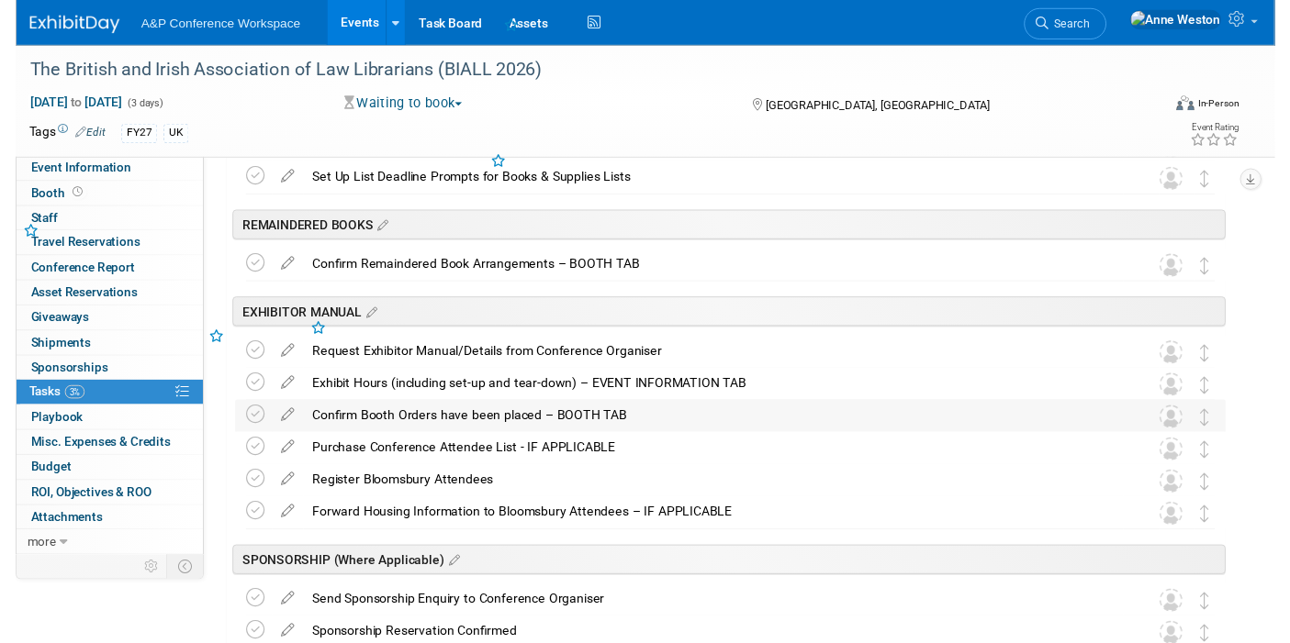
scroll to position [0, 0]
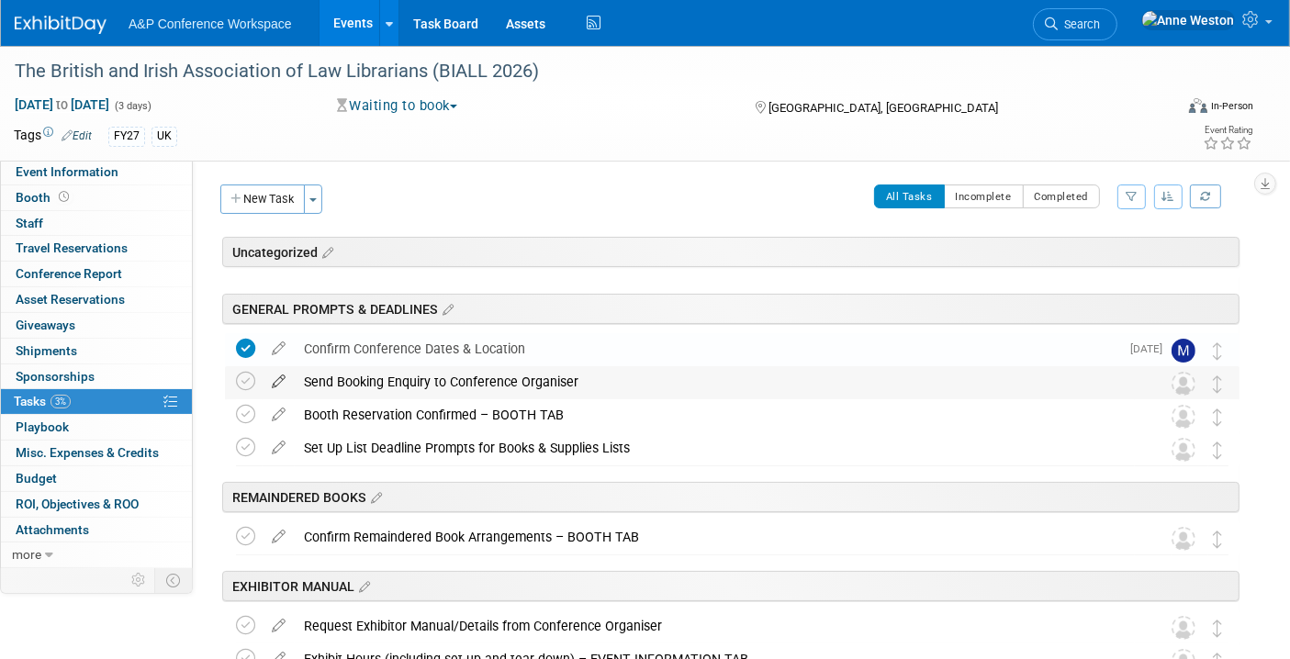
click at [280, 375] on icon at bounding box center [279, 377] width 32 height 23
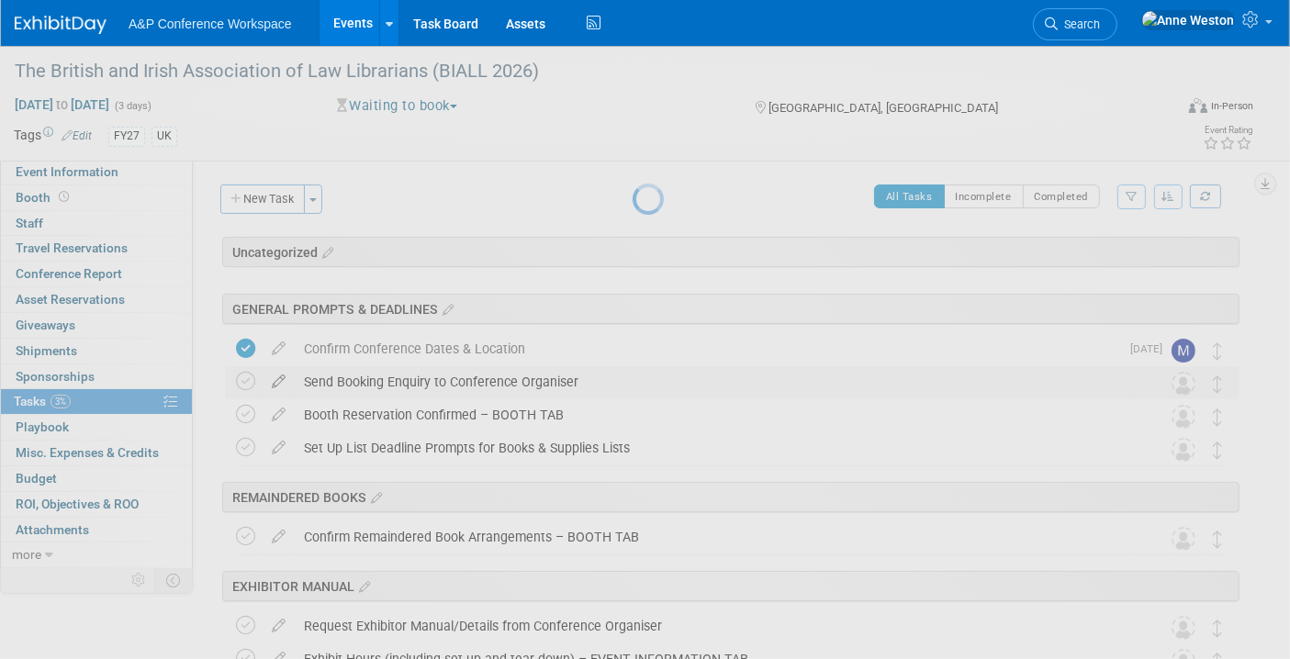
select select "8"
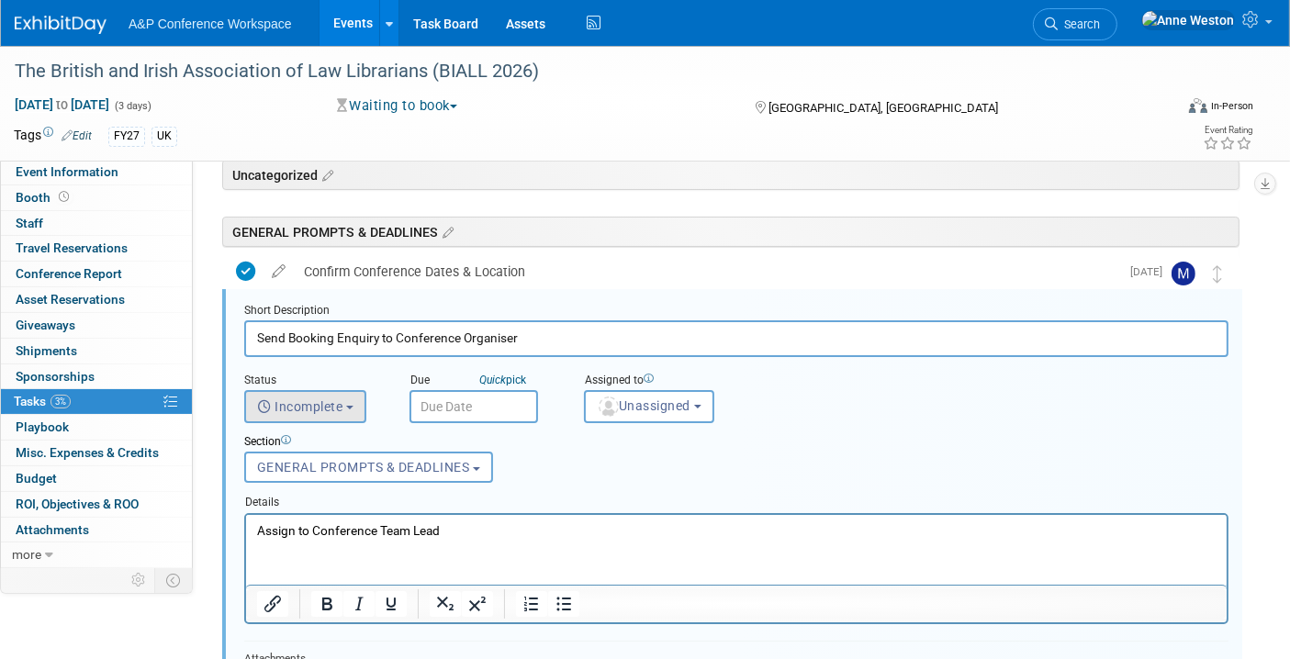
scroll to position [96, 0]
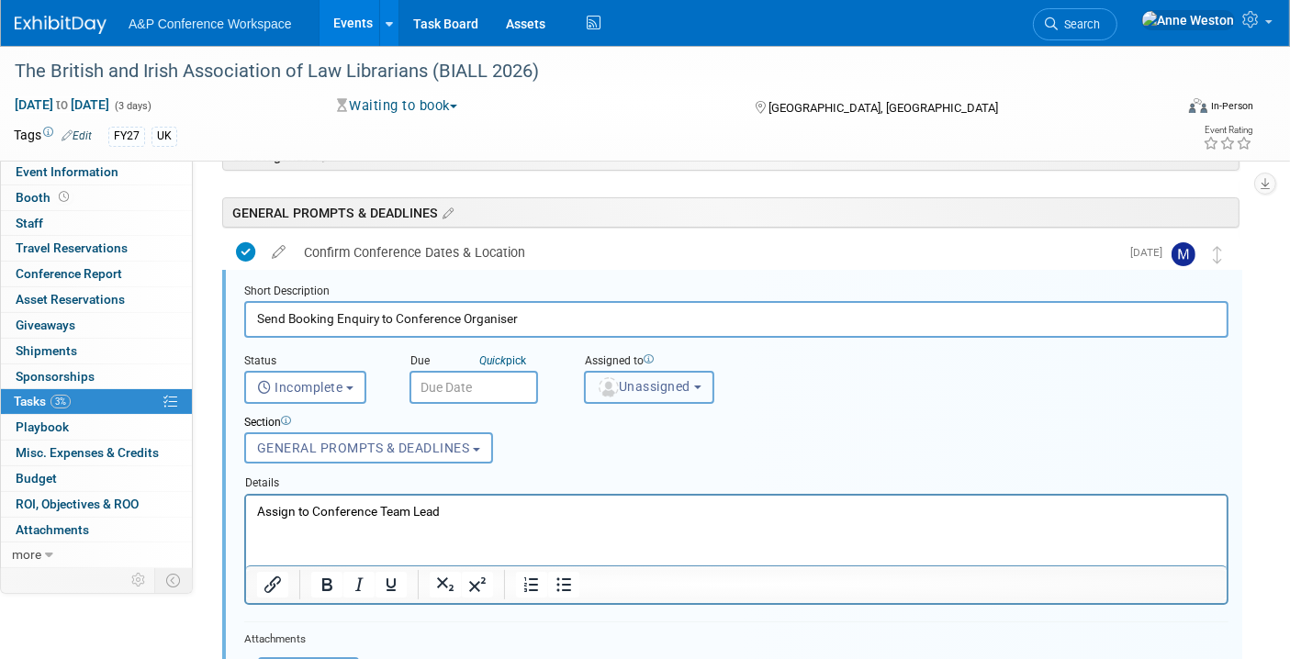
click at [665, 392] on button "Unassigned" at bounding box center [649, 387] width 130 height 33
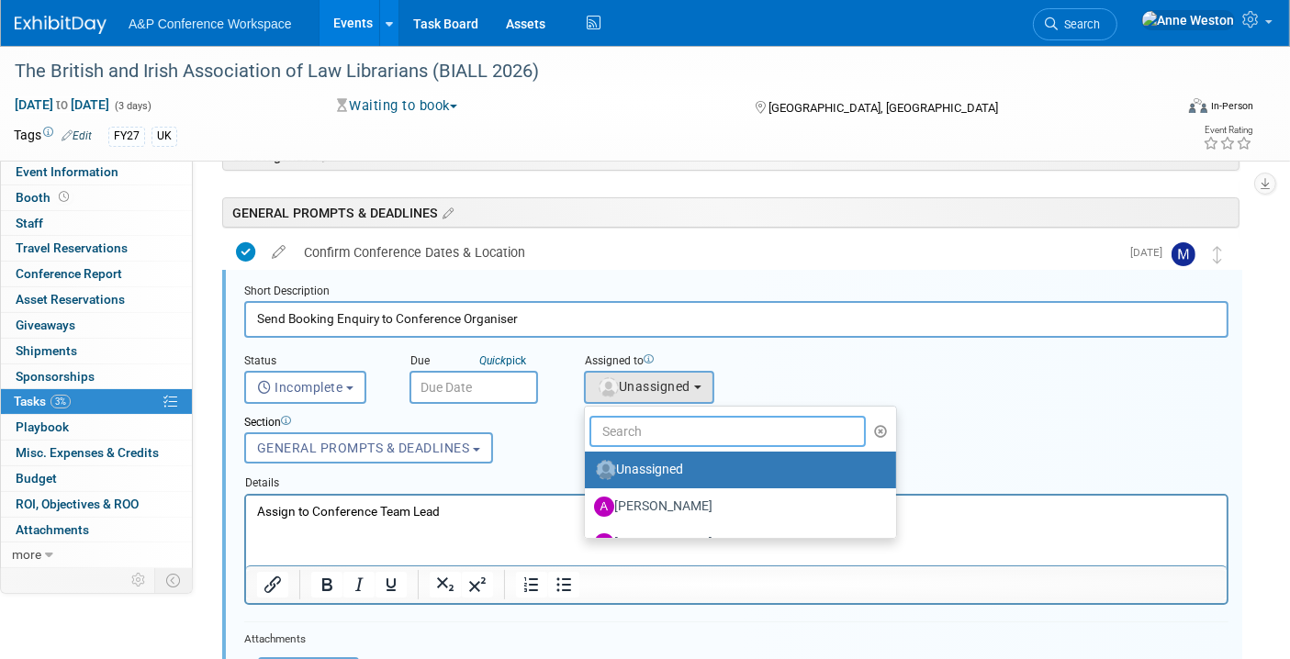
click at [679, 422] on input "text" at bounding box center [727, 431] width 276 height 31
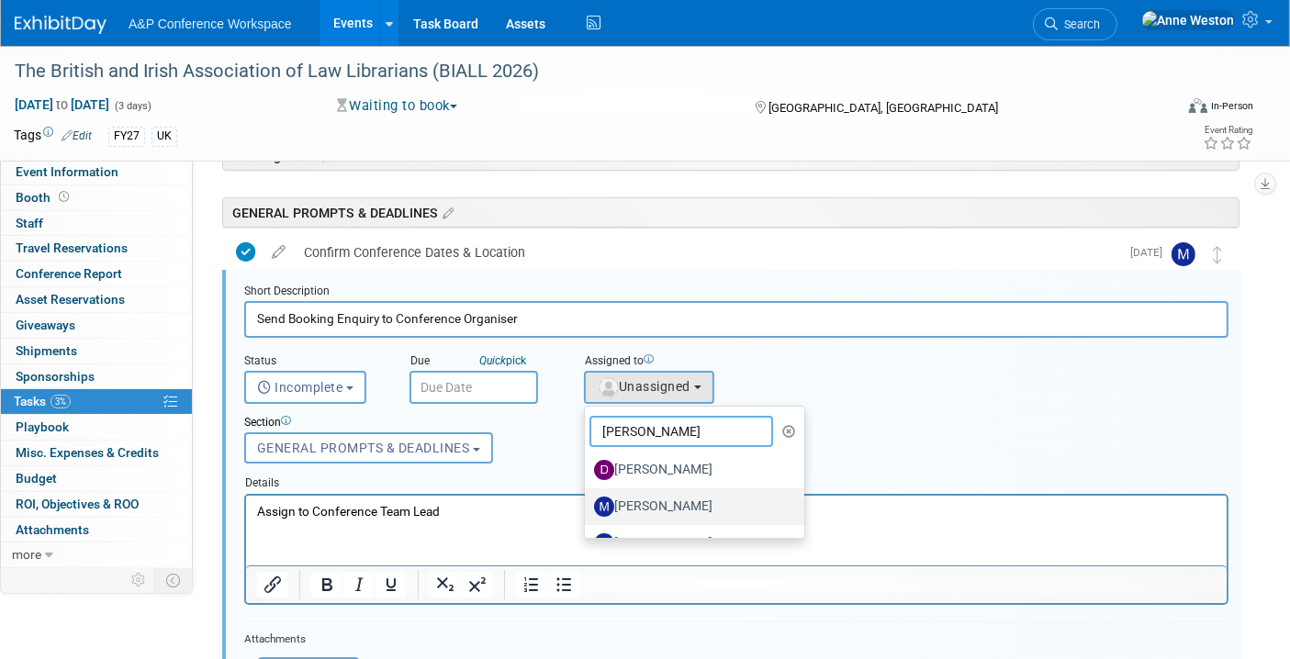
type input "[PERSON_NAME]"
drag, startPoint x: 640, startPoint y: 506, endPoint x: 392, endPoint y: 11, distance: 553.4
click at [640, 506] on label "[PERSON_NAME]" at bounding box center [690, 506] width 192 height 29
click at [587, 506] on input "[PERSON_NAME]" at bounding box center [582, 504] width 12 height 12
select select "2db20fb6-019a-42f9-b51c-aabbbf535978"
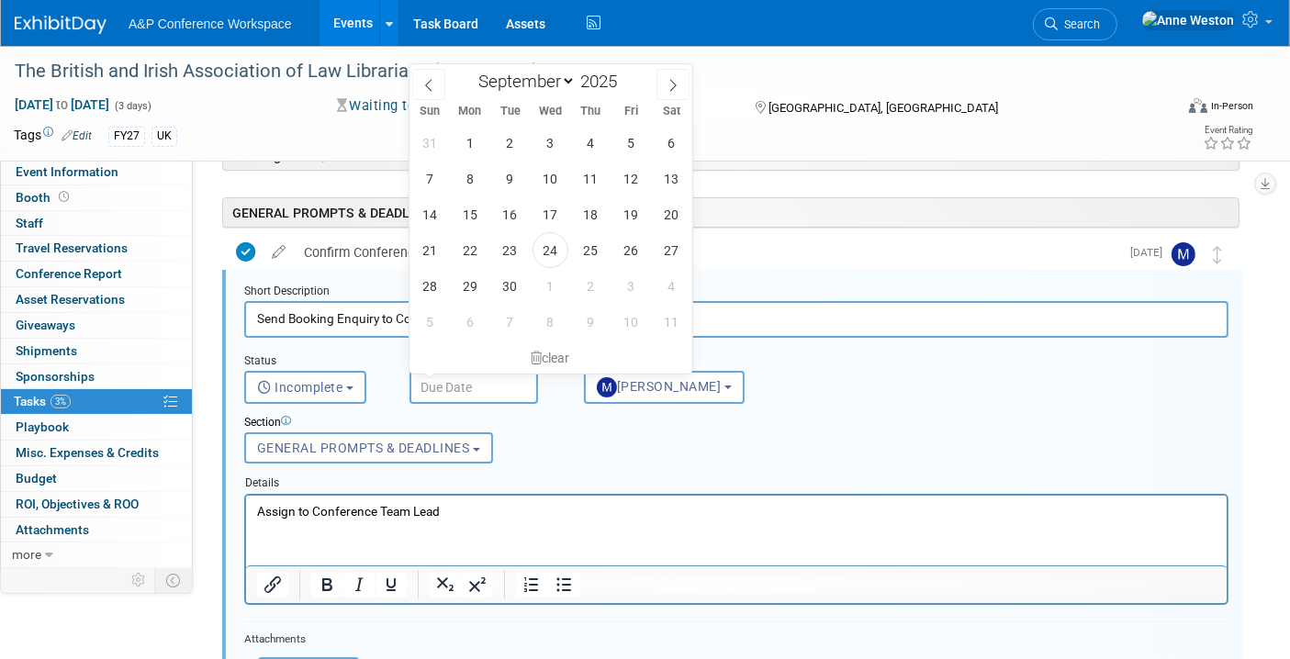
click at [438, 384] on input "text" at bounding box center [473, 387] width 129 height 33
click at [666, 79] on icon at bounding box center [672, 85] width 13 height 13
select select "9"
click at [632, 282] on span "31" at bounding box center [631, 286] width 36 height 36
type input "Oct 31, 2025"
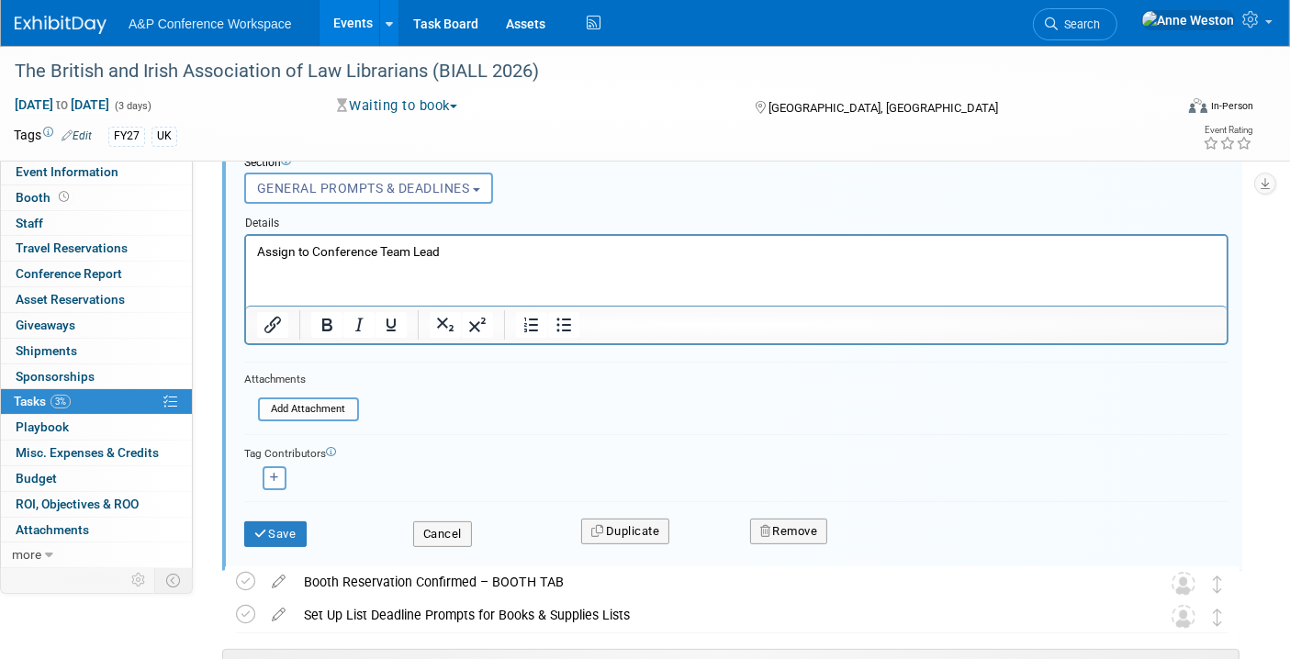
scroll to position [403, 0]
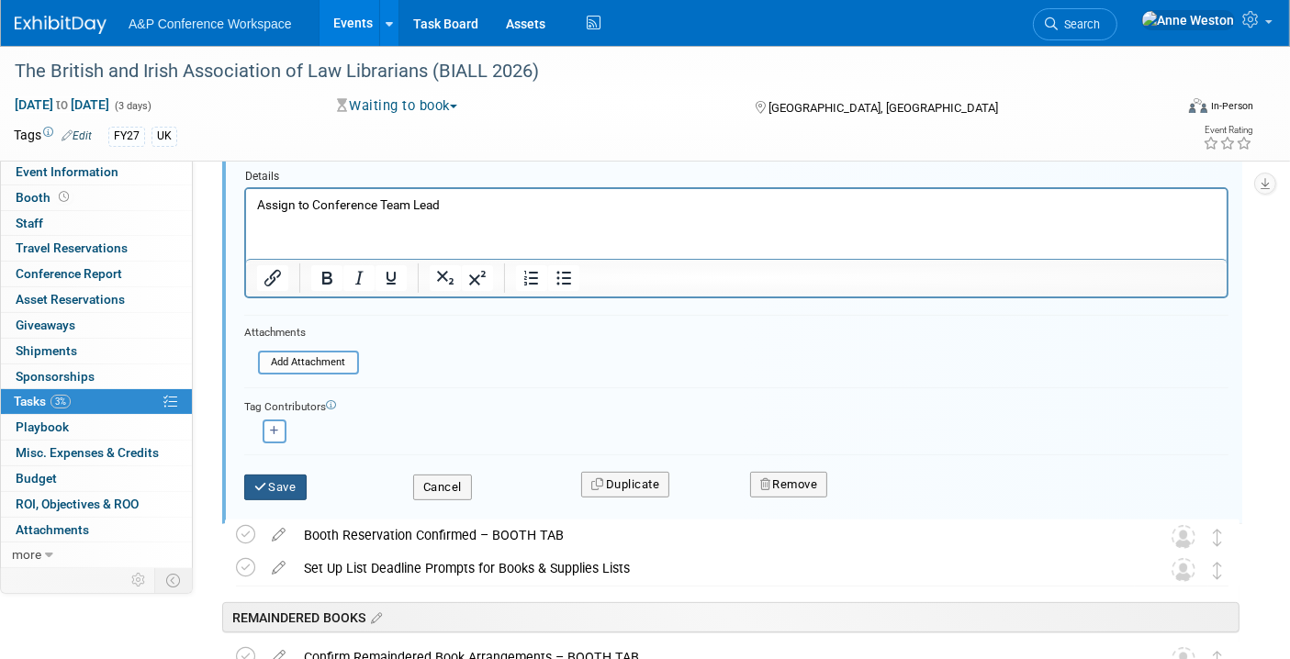
click at [284, 475] on button "Save" at bounding box center [275, 488] width 62 height 26
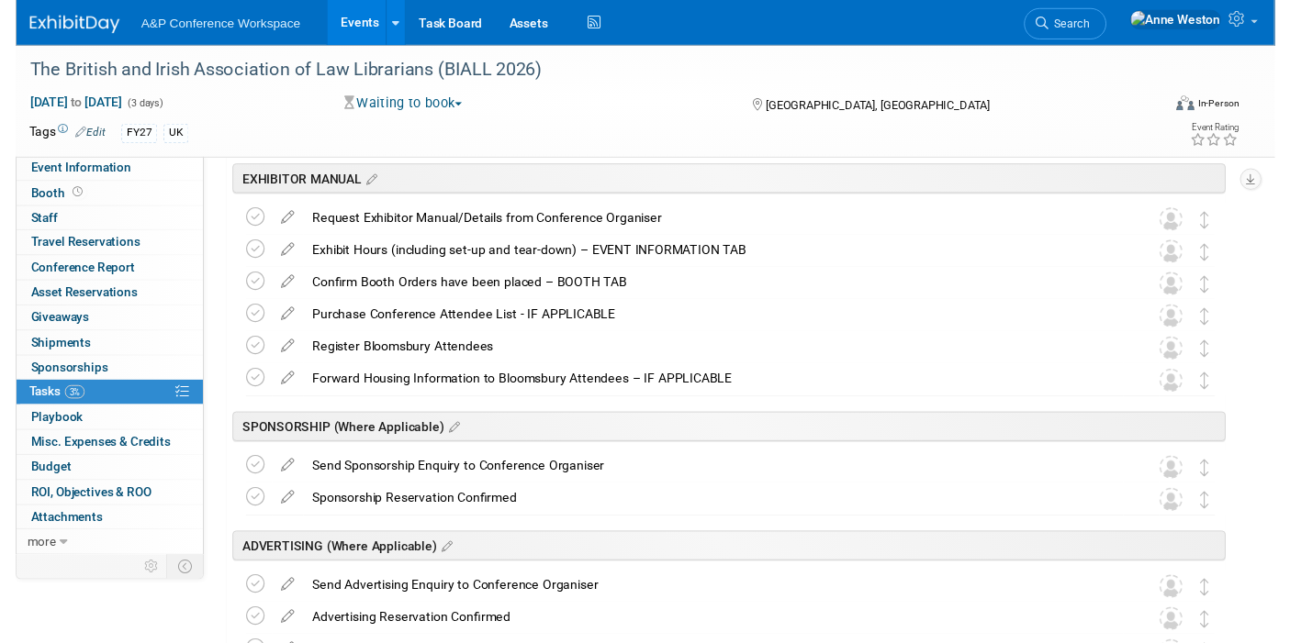
scroll to position [0, 0]
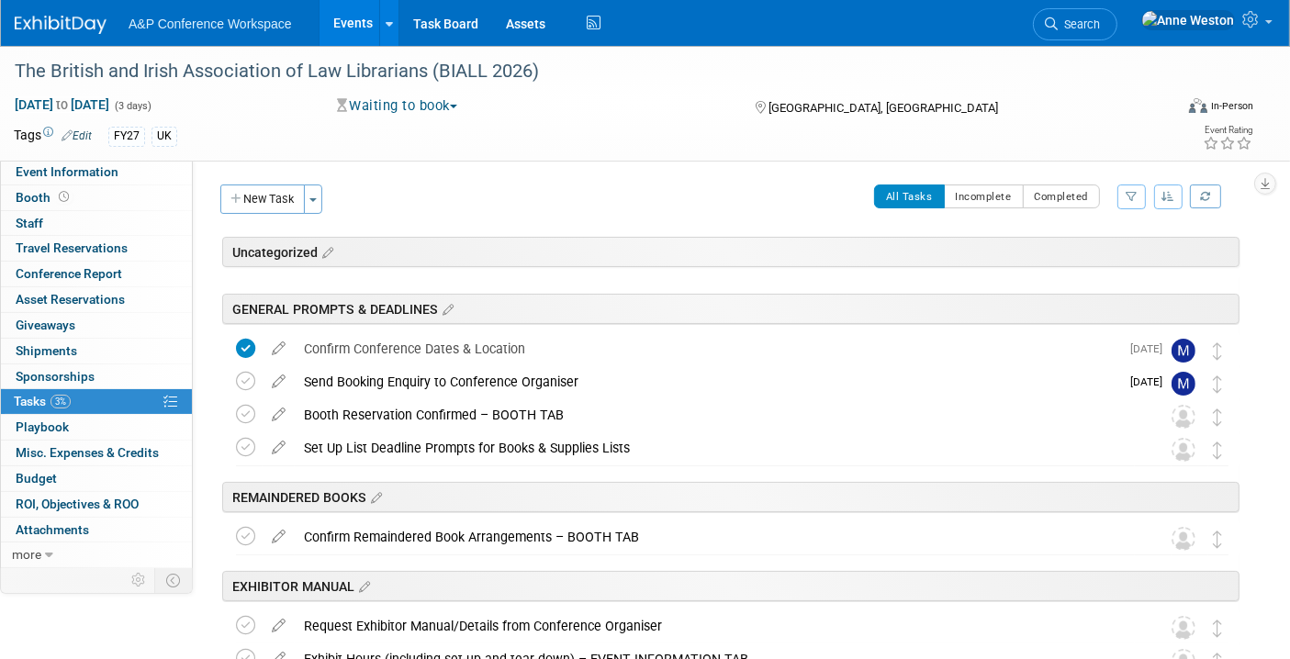
click at [274, 407] on icon at bounding box center [279, 410] width 32 height 23
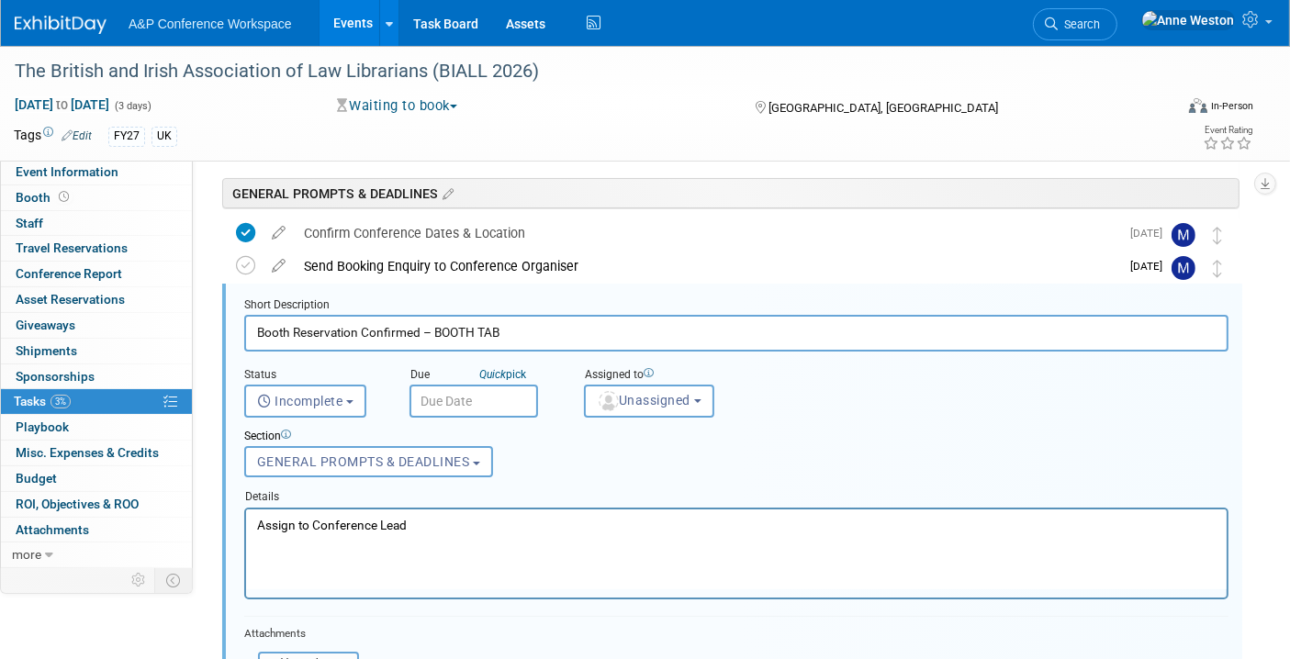
scroll to position [130, 0]
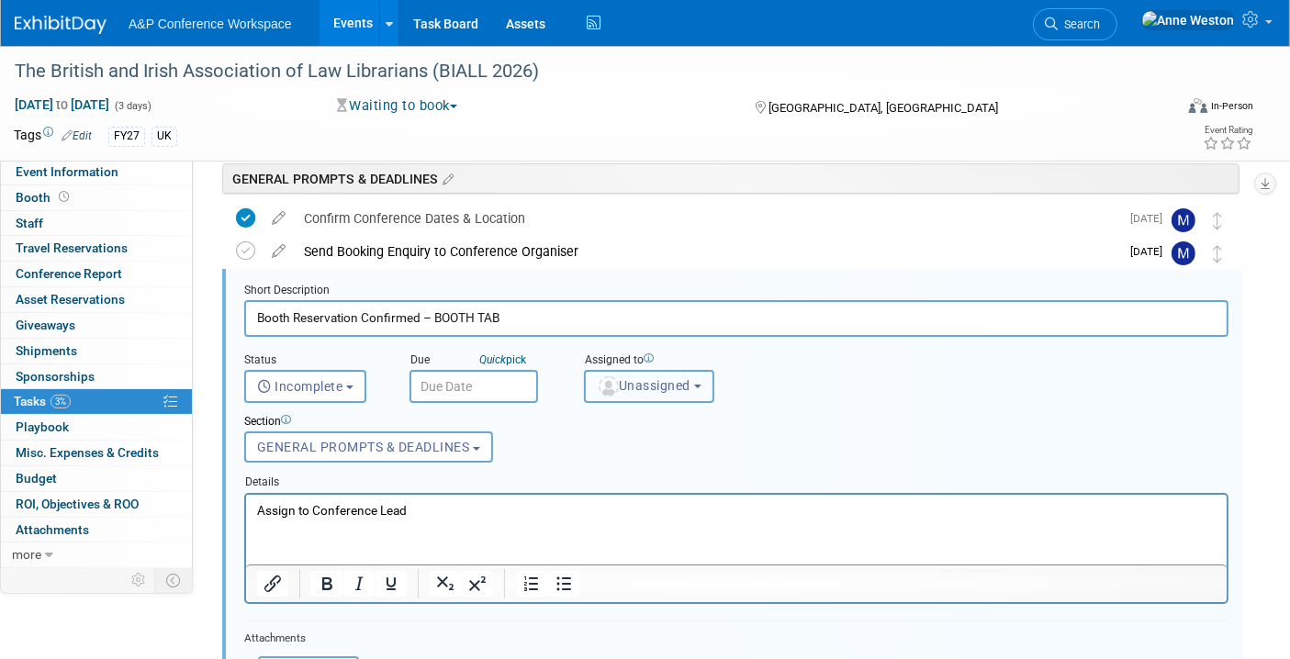
click at [639, 387] on span "Unassigned" at bounding box center [644, 385] width 94 height 15
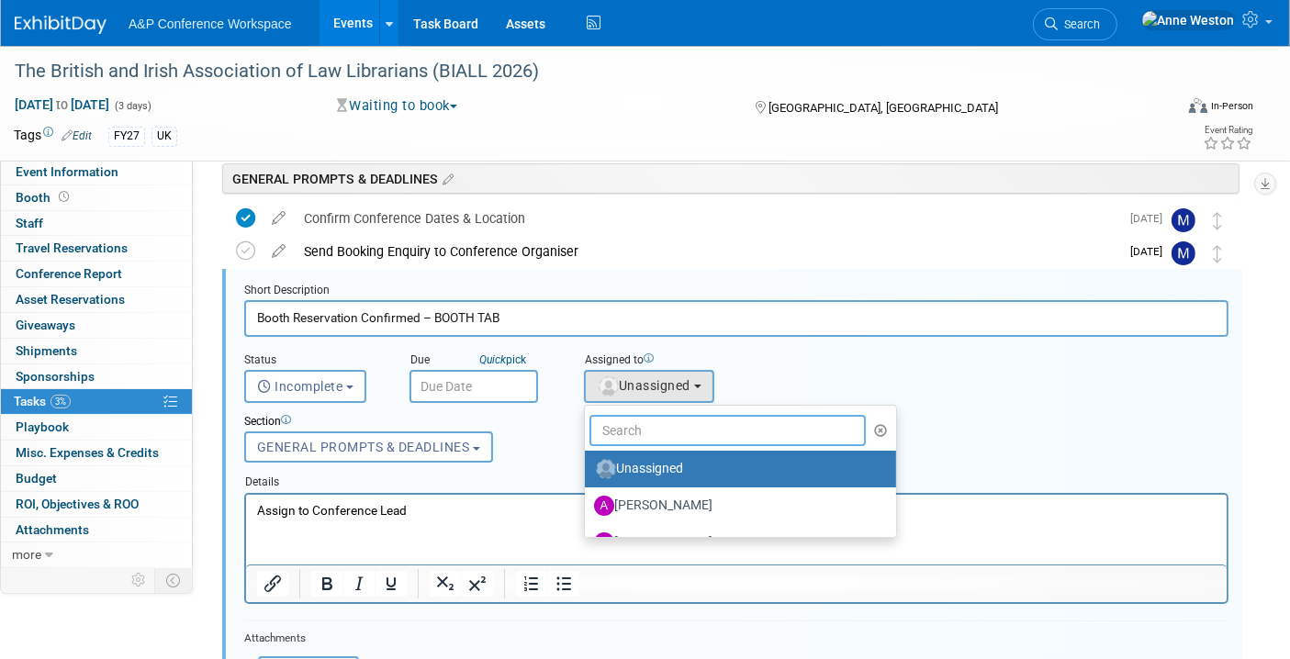
click at [652, 427] on input "text" at bounding box center [727, 430] width 276 height 31
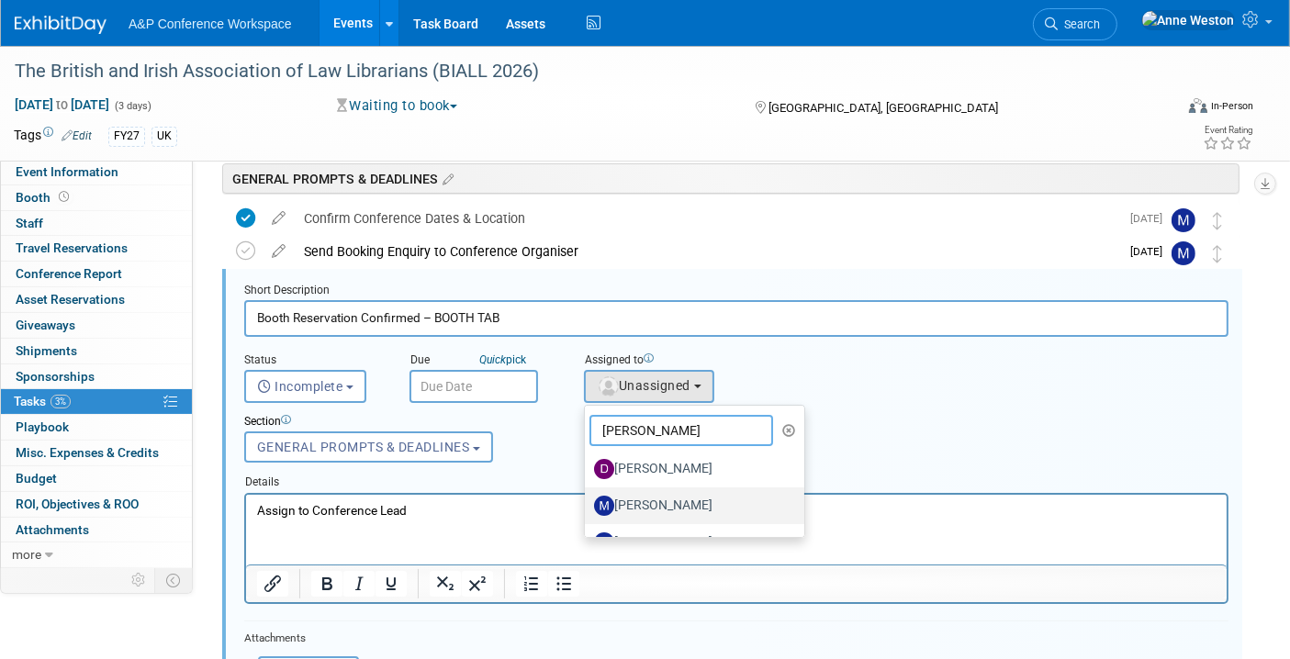
type input "Matt"
click at [639, 498] on label "[PERSON_NAME]" at bounding box center [690, 505] width 192 height 29
click at [587, 498] on input "[PERSON_NAME]" at bounding box center [582, 504] width 12 height 12
select select "2db20fb6-019a-42f9-b51c-aabbbf535978"
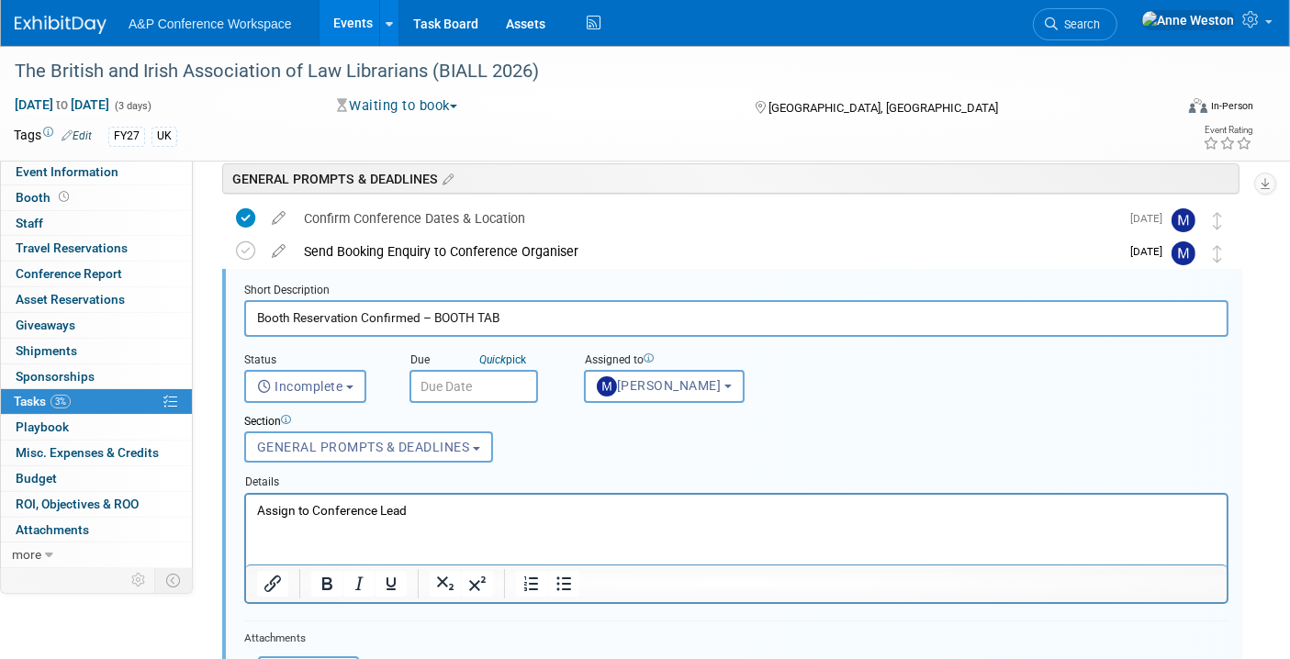
click at [425, 372] on input "text" at bounding box center [473, 386] width 129 height 33
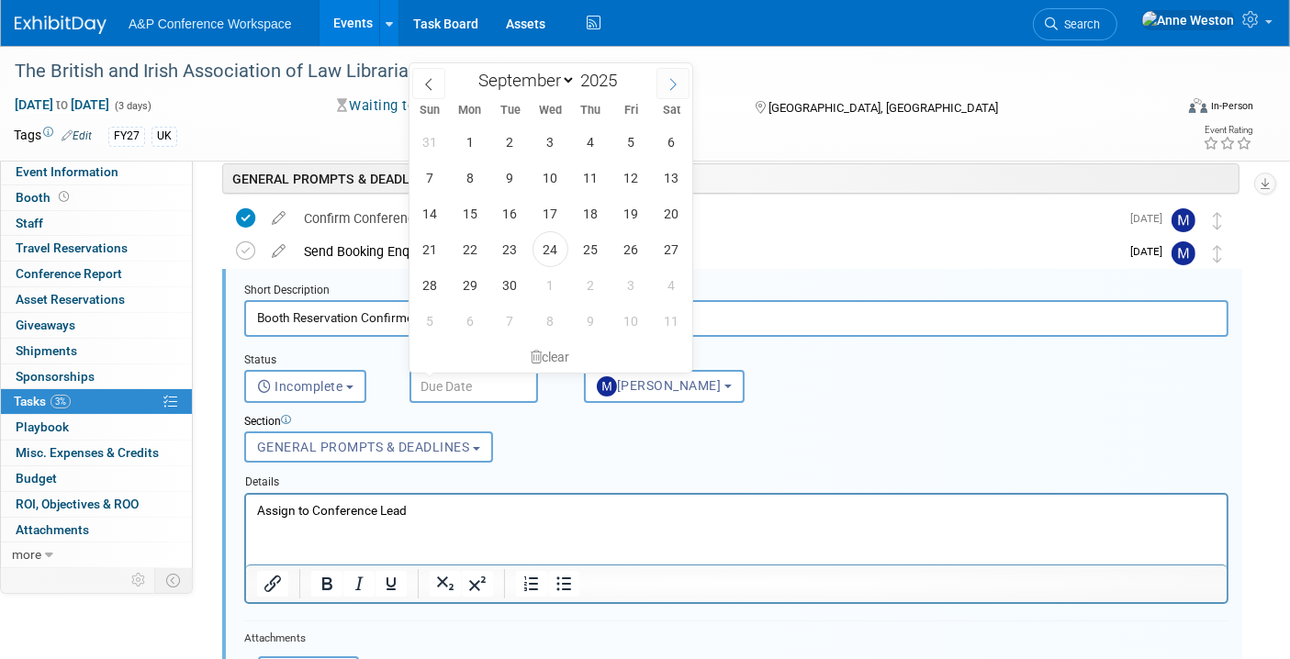
click at [670, 84] on icon at bounding box center [672, 84] width 13 height 13
select select "11"
click at [670, 84] on icon at bounding box center [672, 84] width 13 height 13
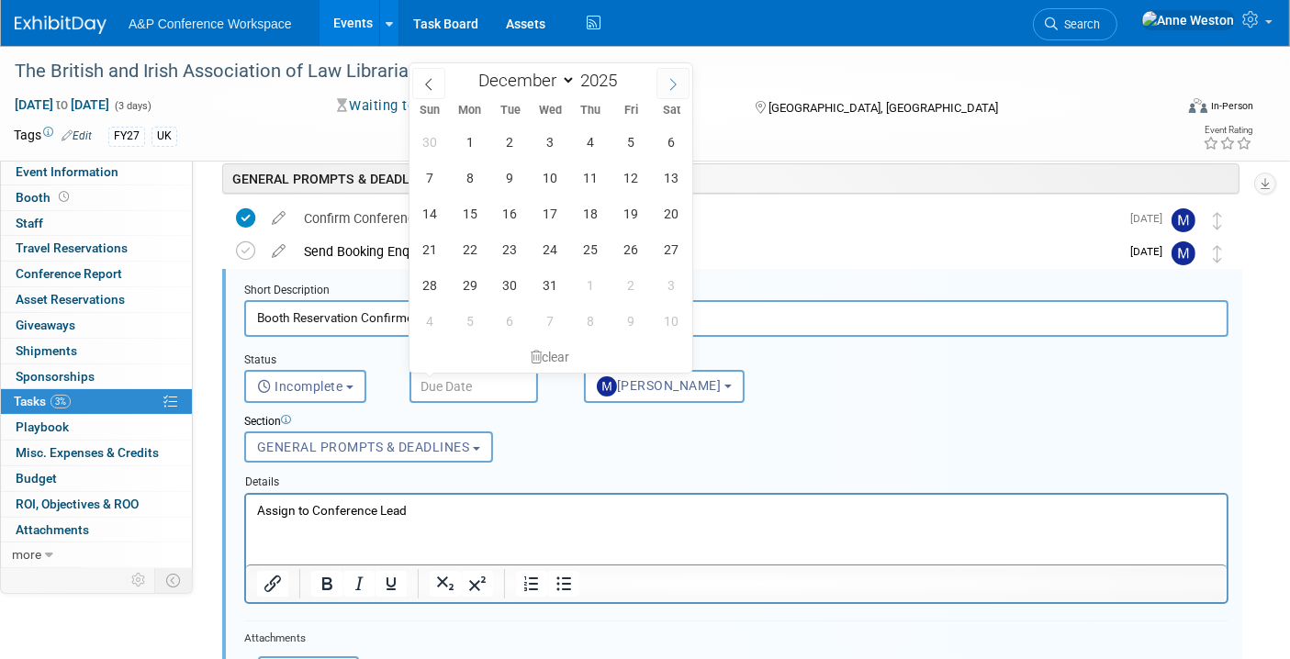
type input "2026"
select select "0"
click at [632, 275] on span "30" at bounding box center [631, 285] width 36 height 36
type input "Jan 30, 2026"
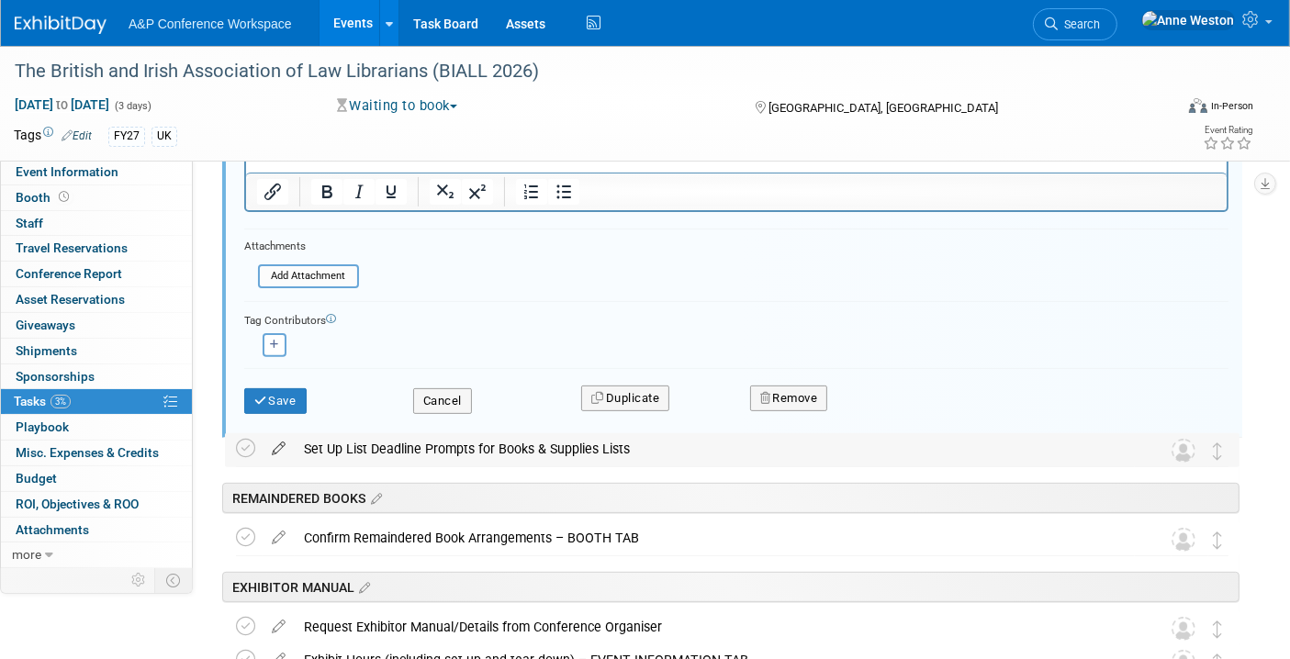
scroll to position [538, 0]
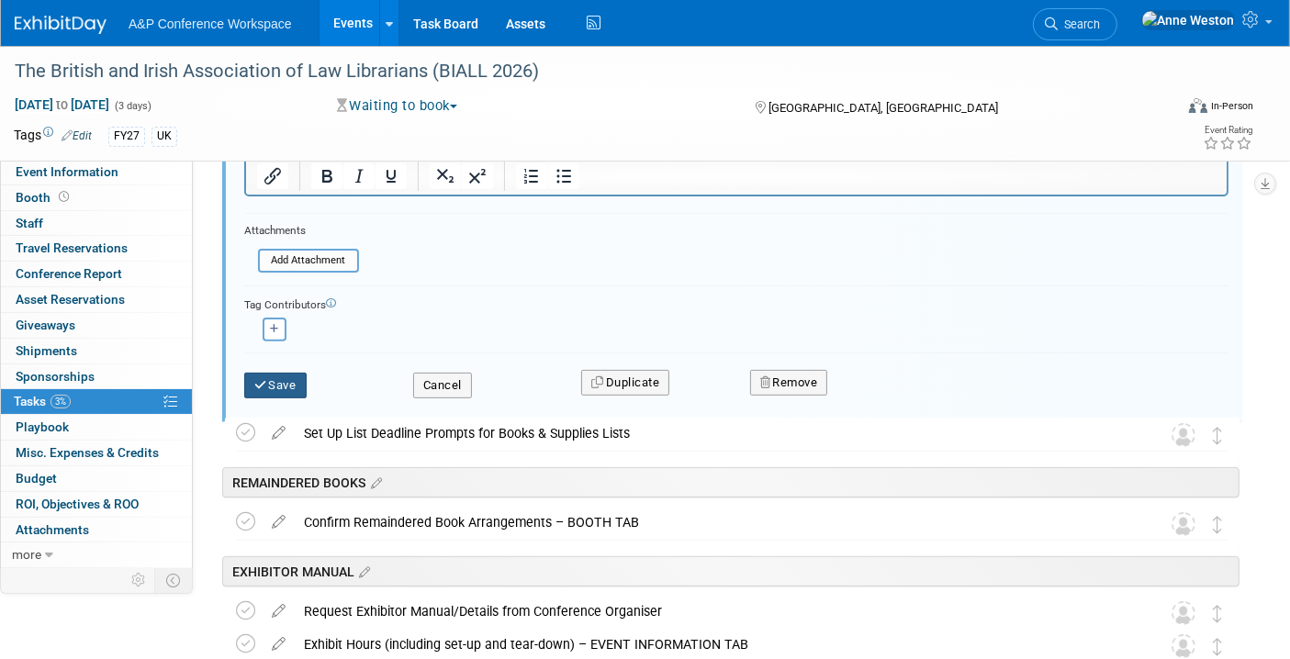
click at [263, 373] on button "Save" at bounding box center [275, 386] width 62 height 26
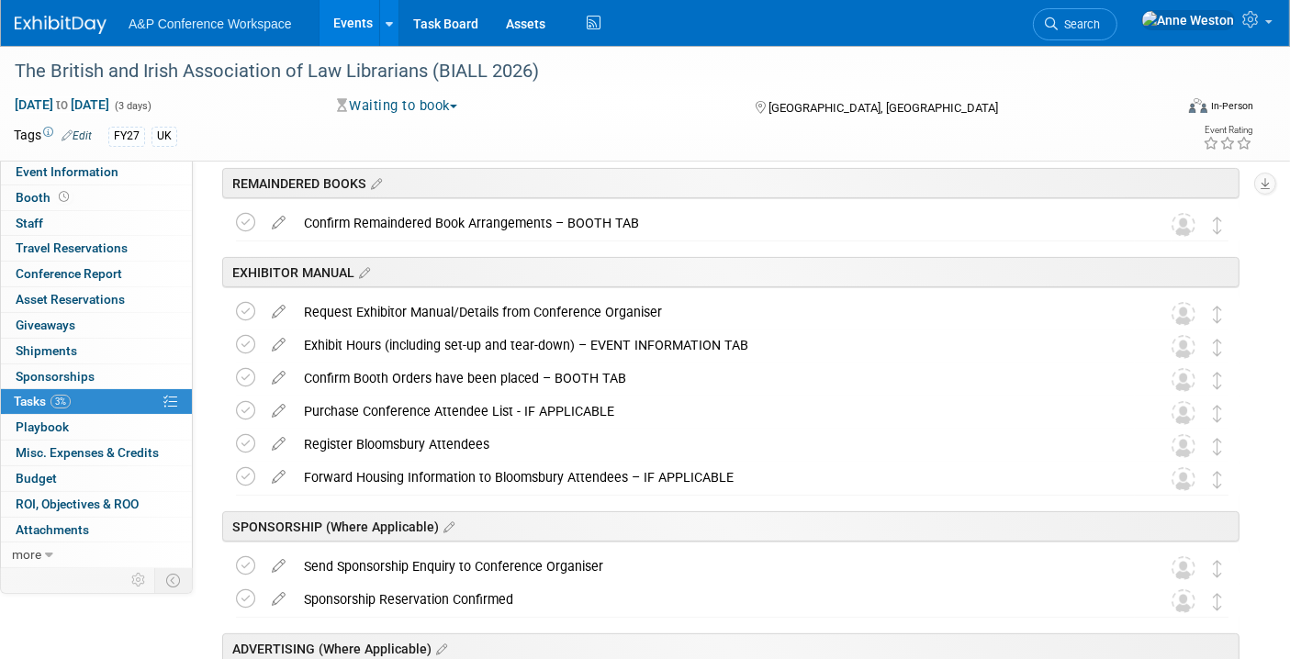
scroll to position [130, 0]
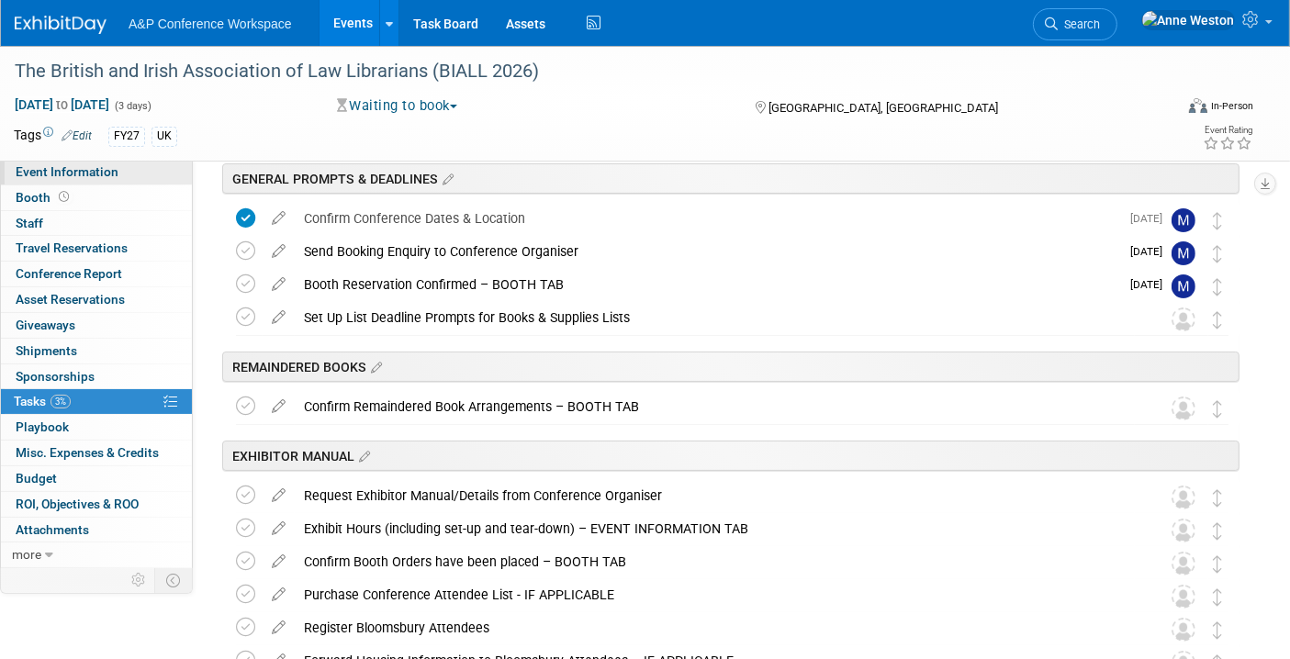
click at [60, 173] on span "Event Information" at bounding box center [67, 171] width 103 height 15
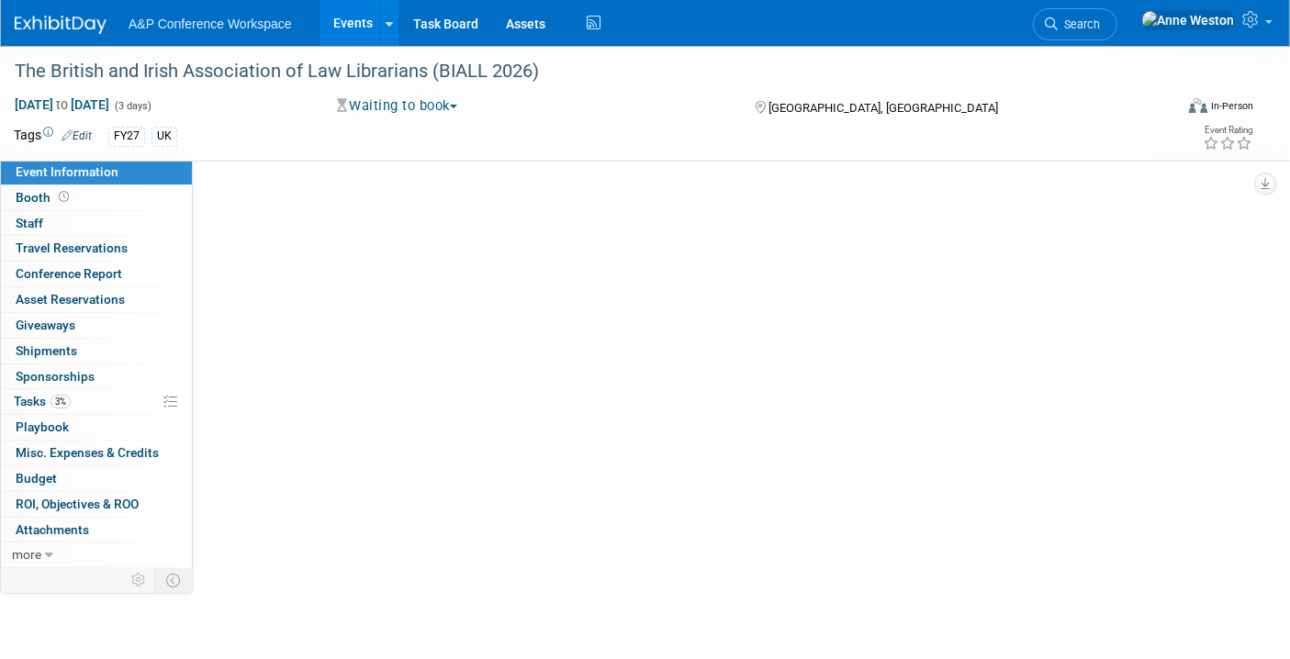
scroll to position [0, 0]
select select "Annual"
select select "Level 2"
select select "In-Person Booth"
select select "Law"
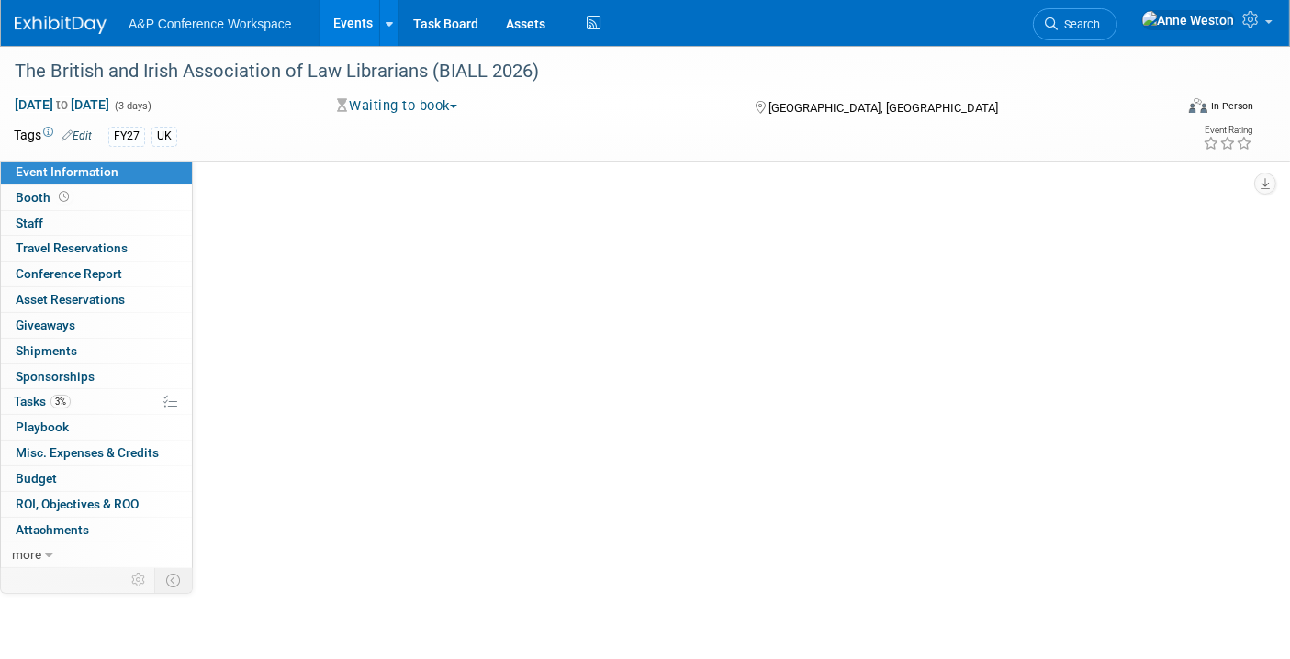
select select "[PERSON_NAME] Publishing"
select select "[PERSON_NAME]"
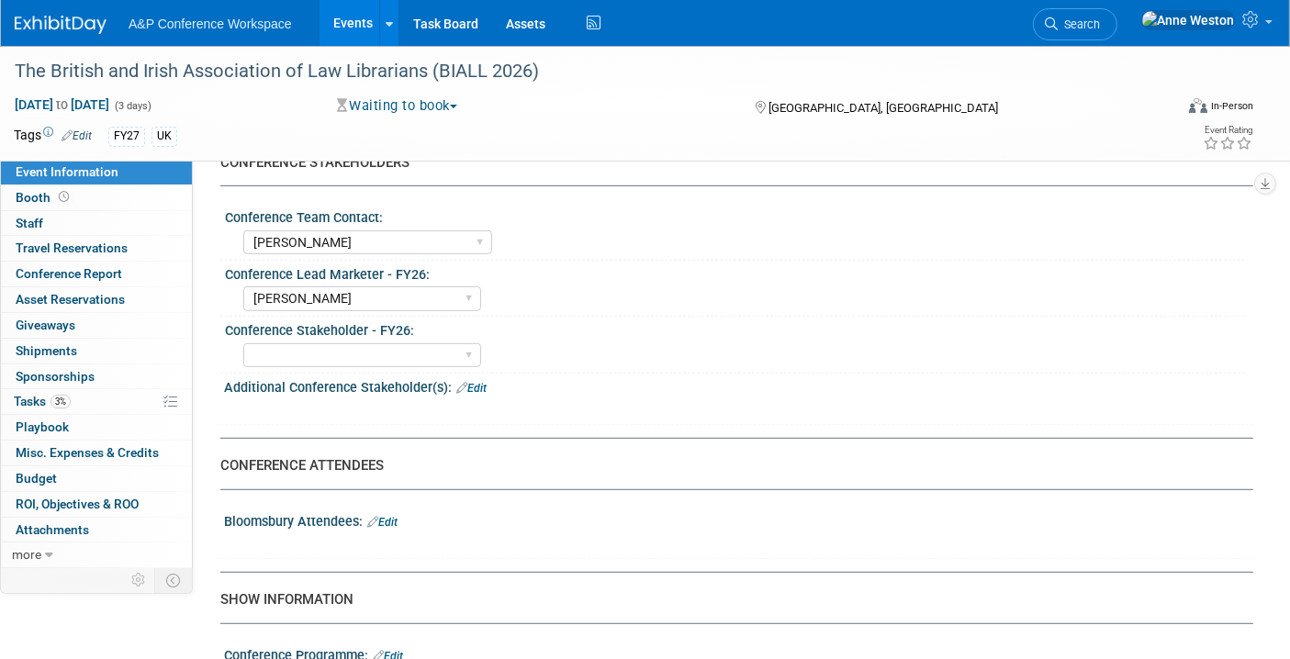
scroll to position [815, 0]
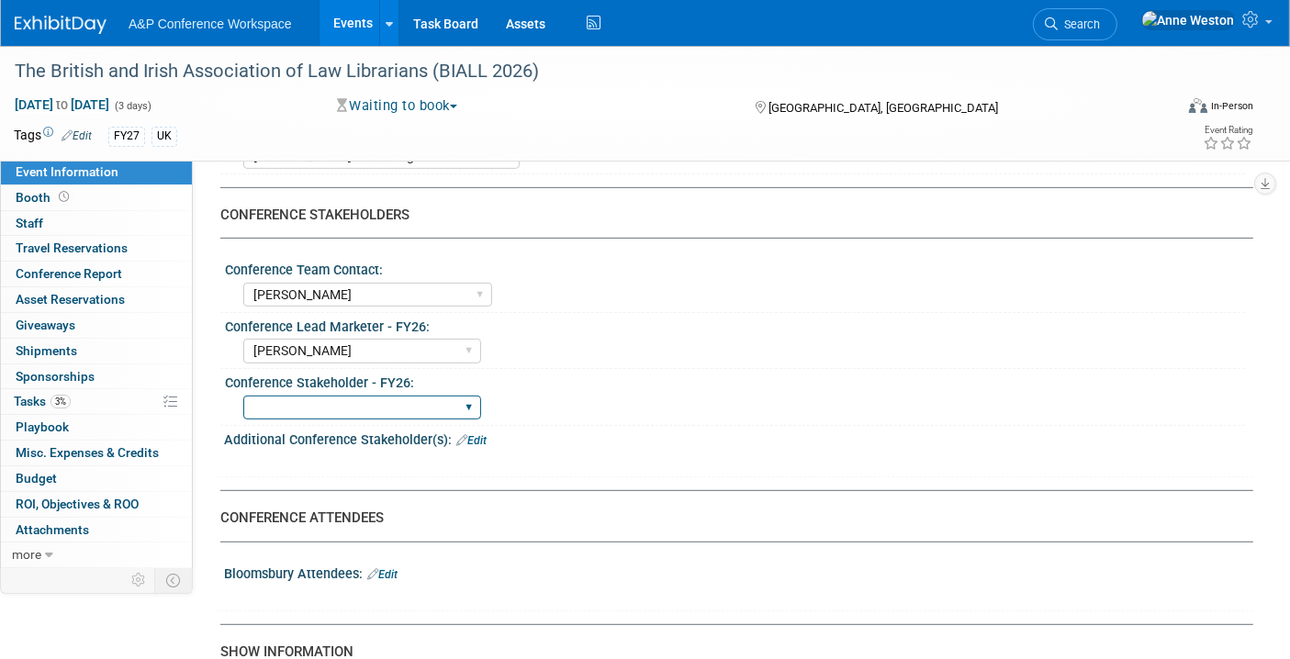
click at [395, 396] on select "[PERSON_NAME] [PERSON_NAME] [PERSON_NAME] [PERSON_NAME] [PERSON_NAME] [PERSON_N…" at bounding box center [362, 408] width 238 height 25
select select "[PERSON_NAME]"
click at [243, 396] on select "[PERSON_NAME] [PERSON_NAME] [PERSON_NAME] [PERSON_NAME] [PERSON_NAME] [PERSON_N…" at bounding box center [362, 408] width 238 height 25
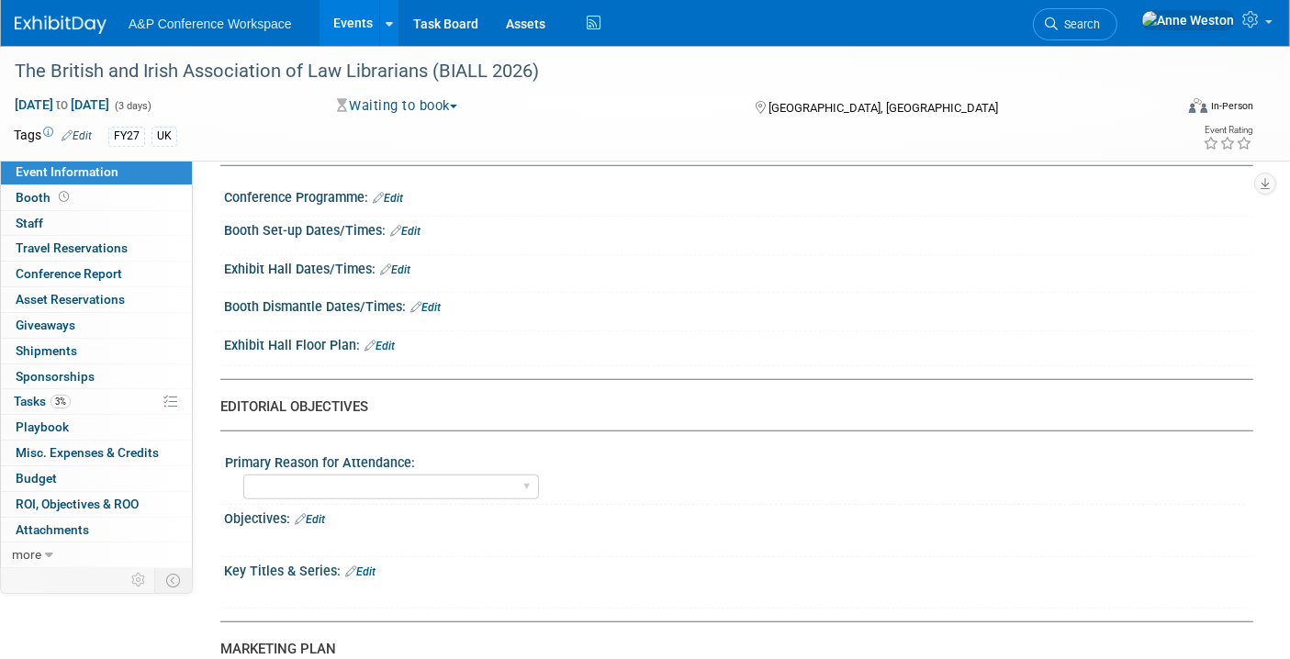
scroll to position [1427, 0]
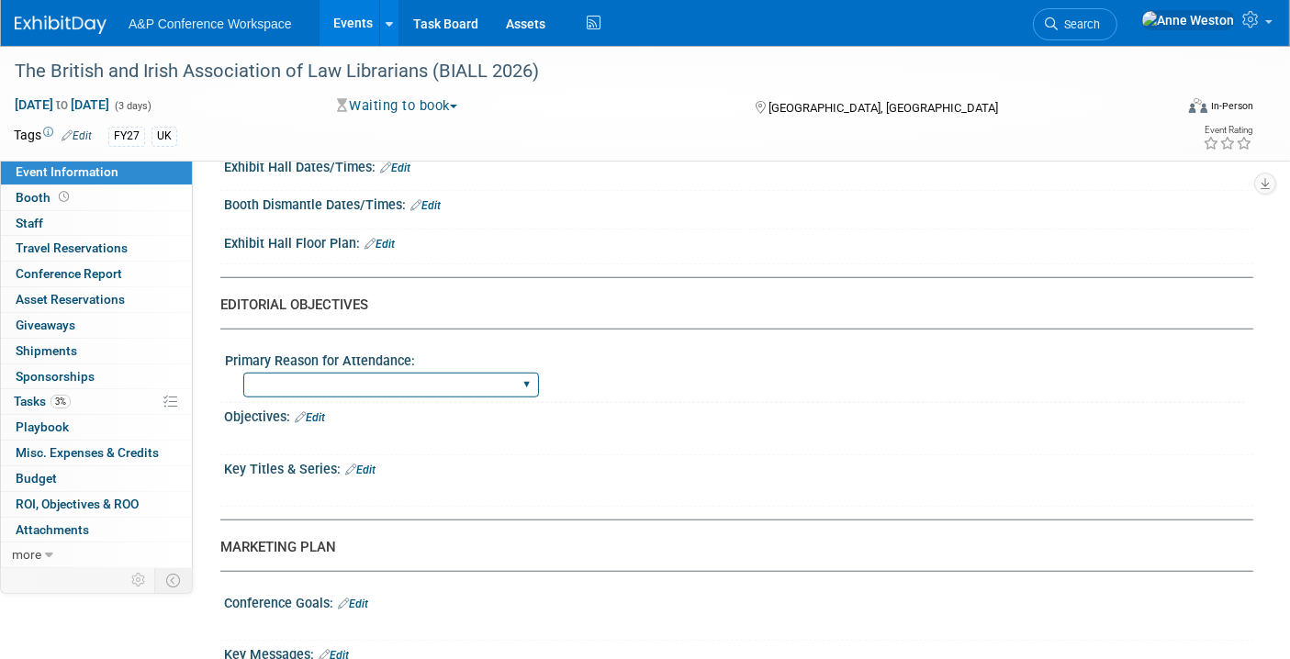
click at [473, 373] on select "BDR Product Awareness and Trial Generation​ Brand/Subject Presence​ Competitor …" at bounding box center [391, 385] width 296 height 25
select select "Brand/Subject Presence​"
click at [243, 373] on select "BDR Product Awareness and Trial Generation​ Brand/Subject Presence​ Competitor …" at bounding box center [391, 385] width 296 height 25
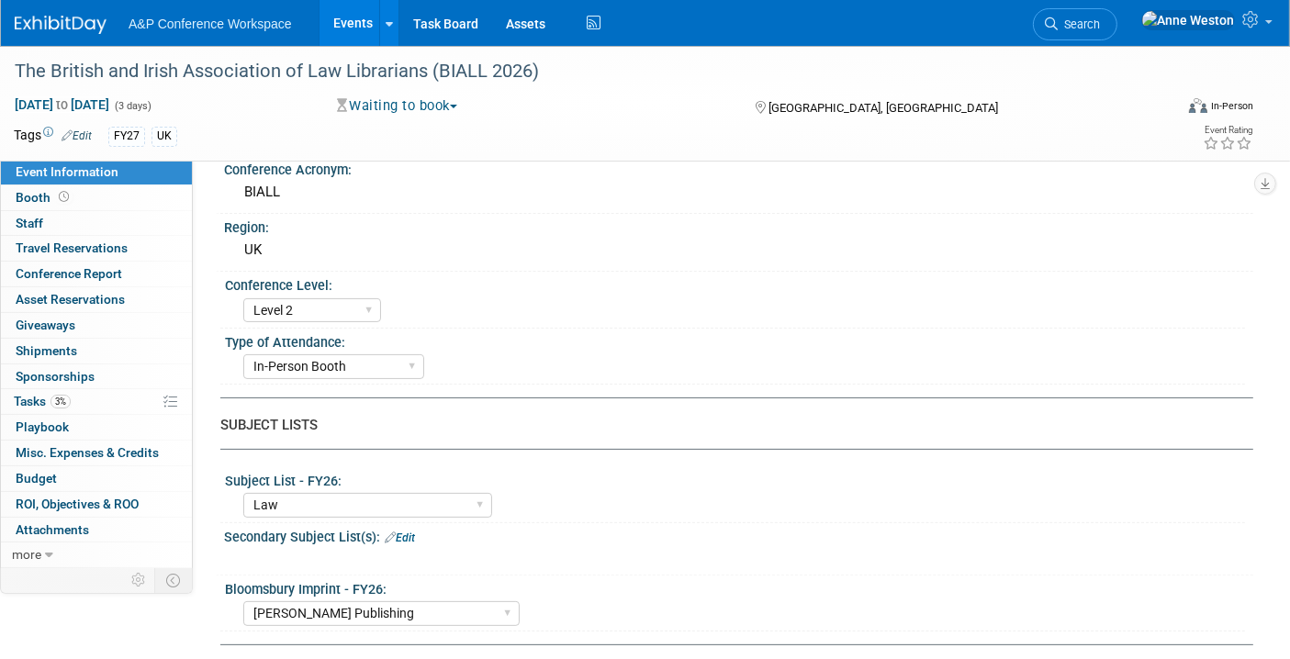
scroll to position [0, 0]
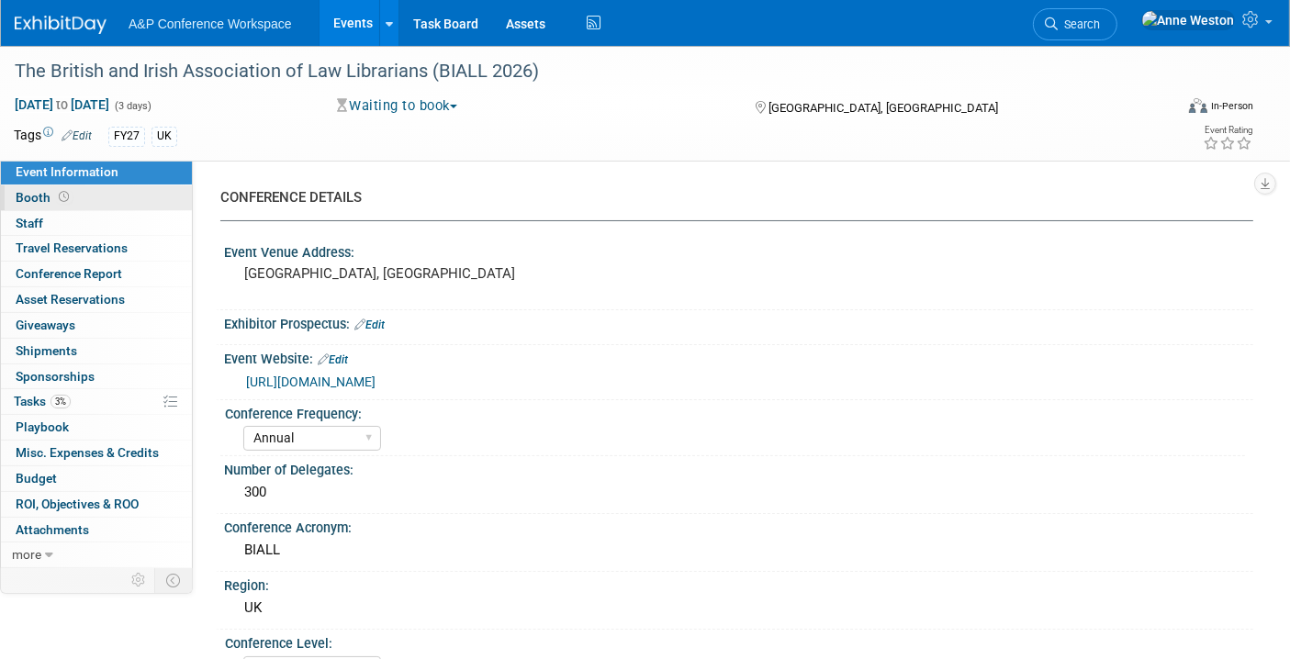
click at [71, 195] on link "Booth" at bounding box center [96, 197] width 191 height 25
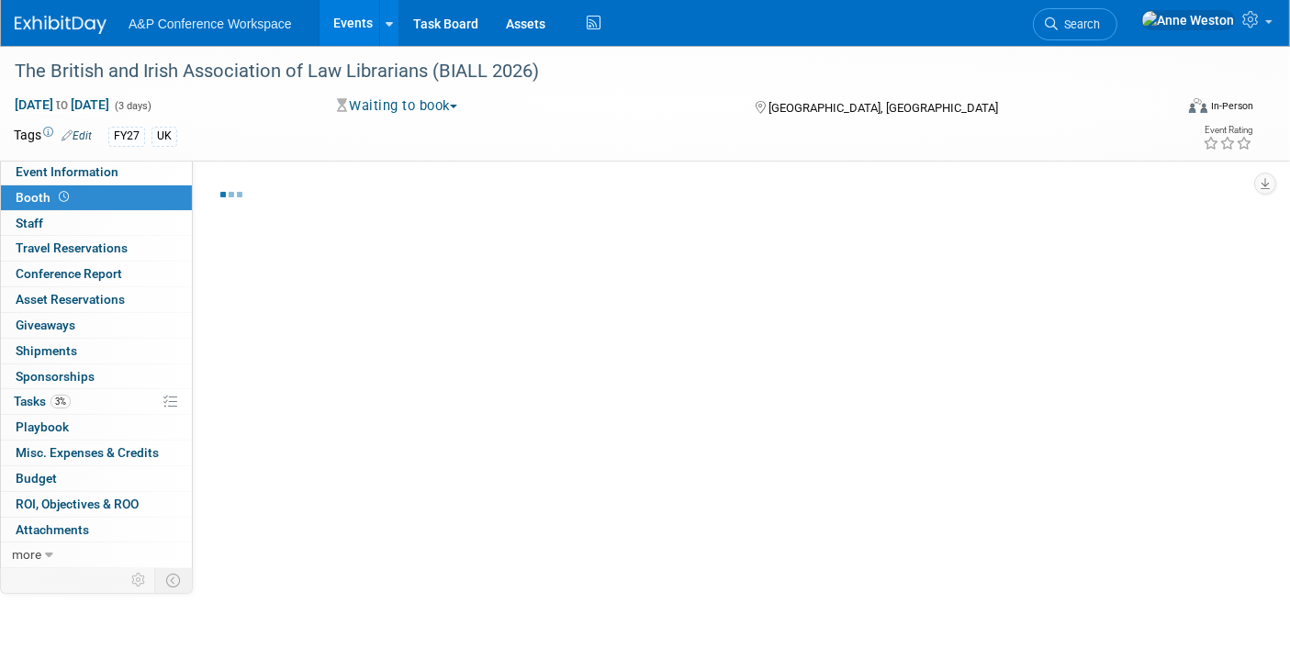
select select "[PERSON_NAME]"
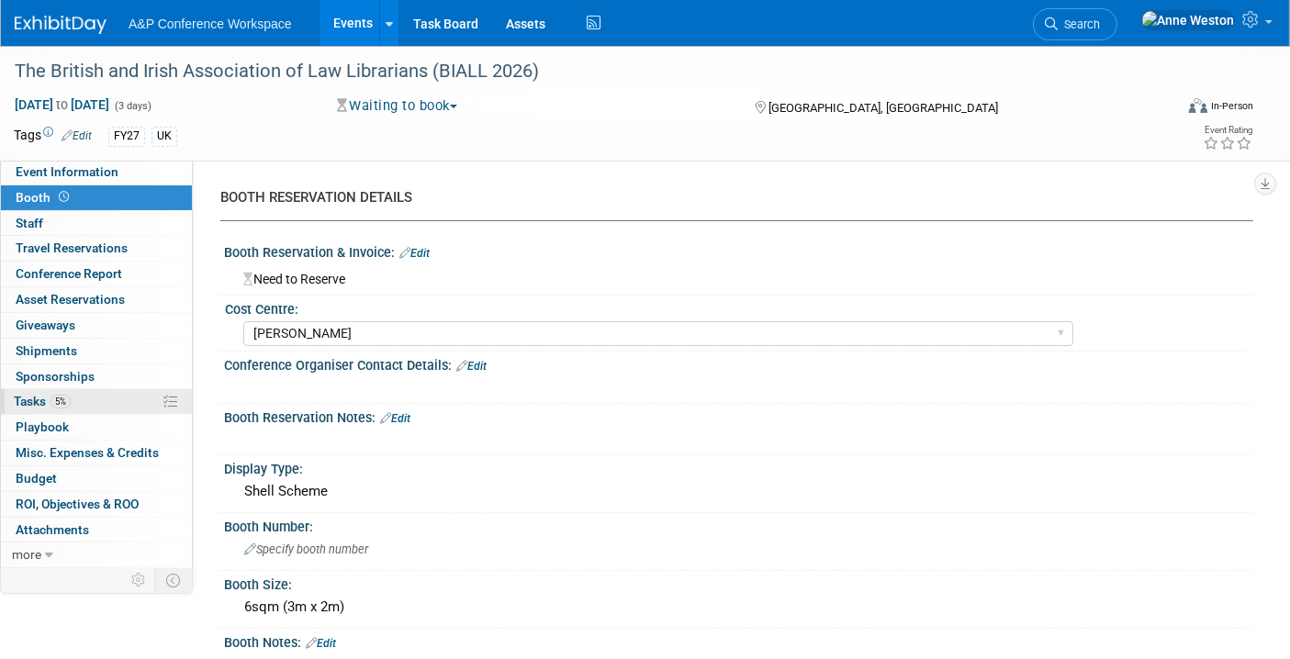
click at [46, 389] on link "5% Tasks 5%" at bounding box center [96, 401] width 191 height 25
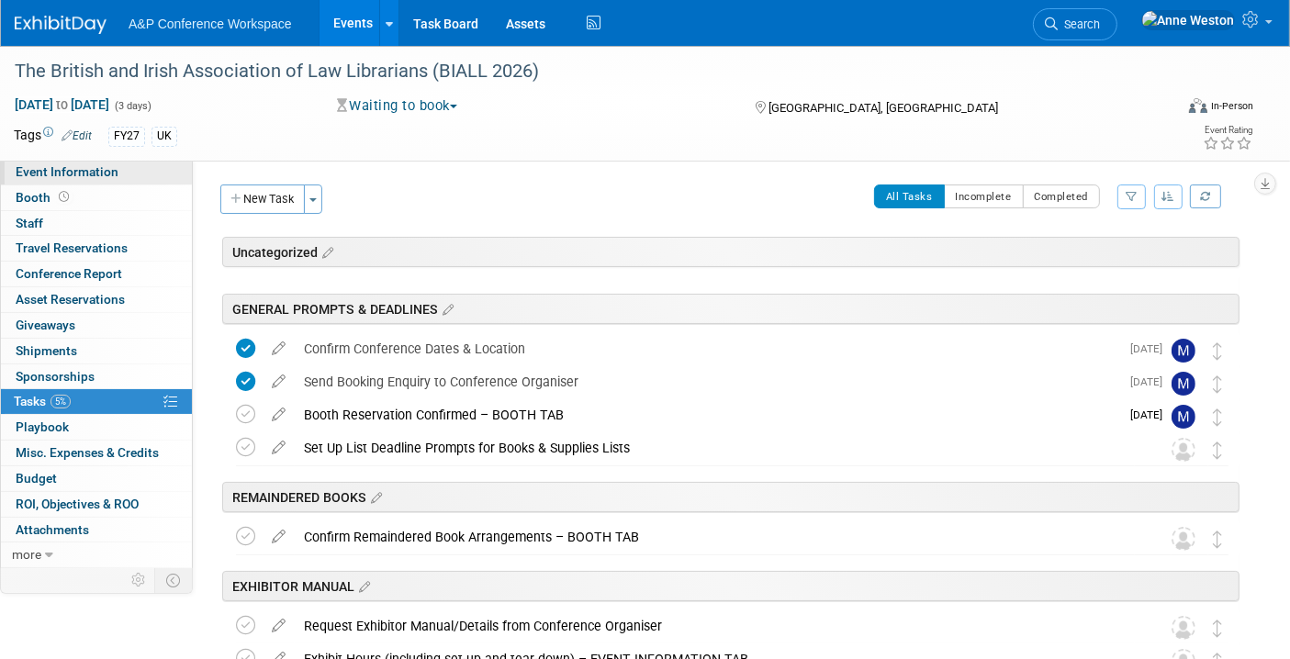
click at [73, 161] on link "Event Information" at bounding box center [96, 172] width 191 height 25
select select "Annual"
select select "Level 2"
select select "In-Person Booth"
select select "Law"
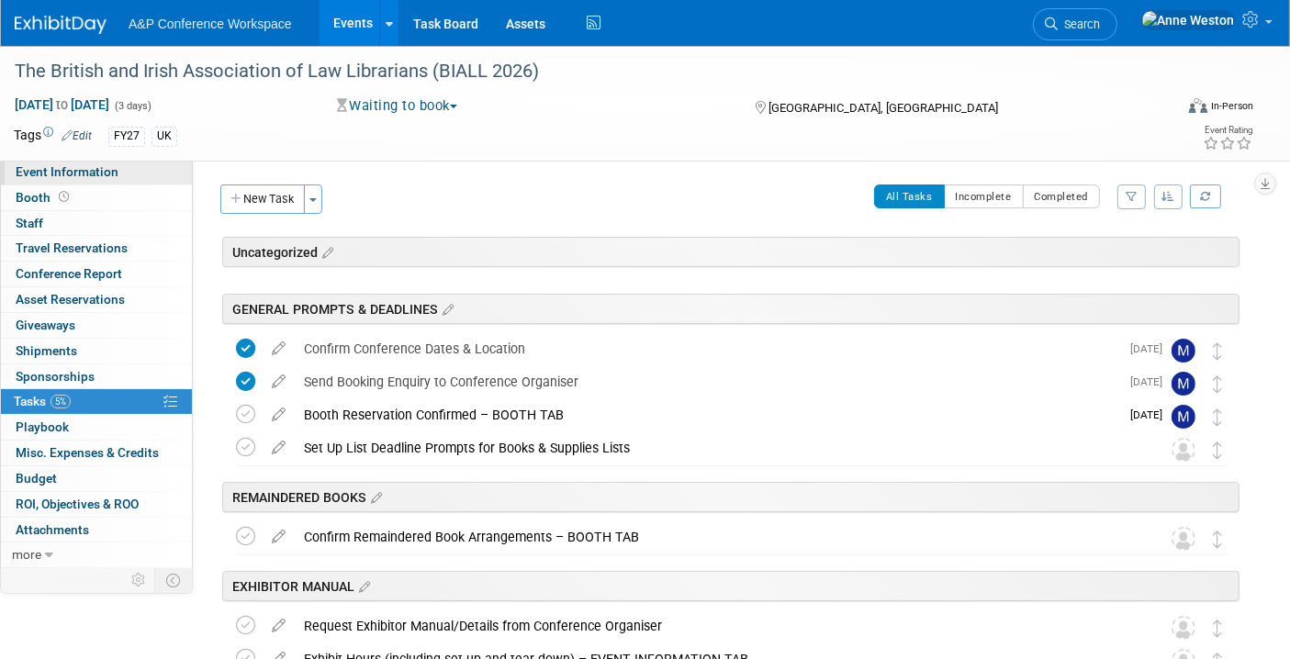
select select "[PERSON_NAME] Publishing"
select select "[PERSON_NAME]"
select select "Brand/Subject Presence​"
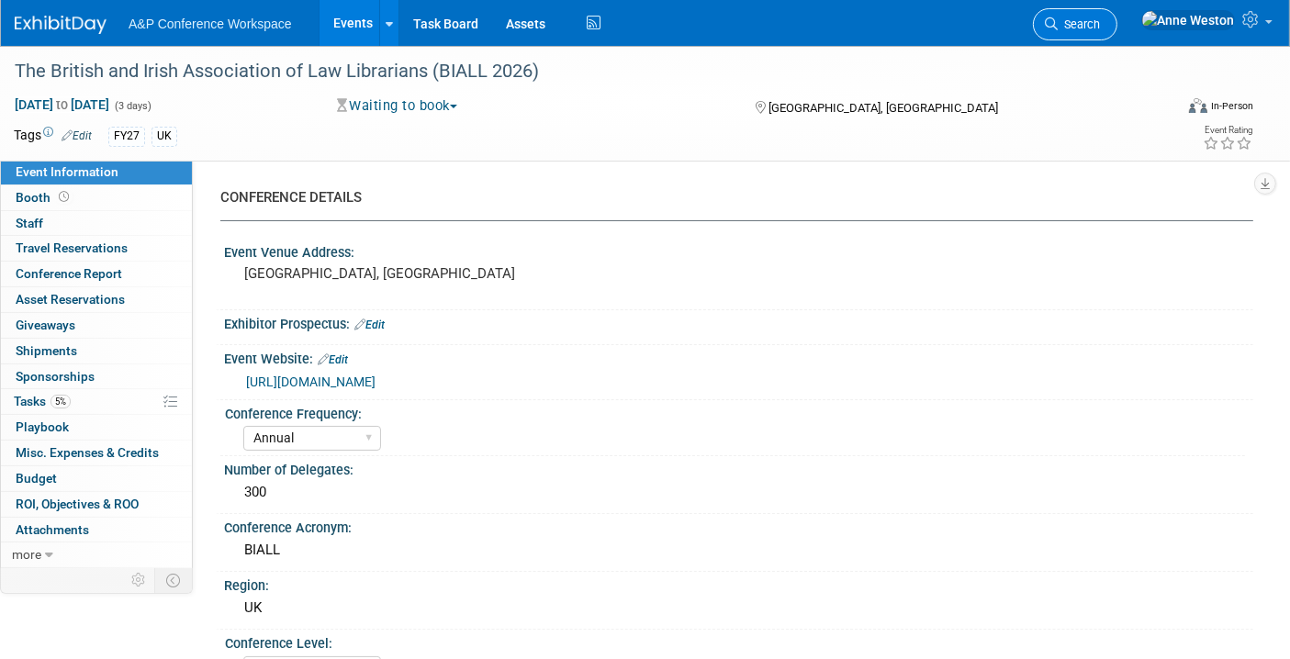
click at [1100, 23] on span "Search" at bounding box center [1078, 24] width 42 height 14
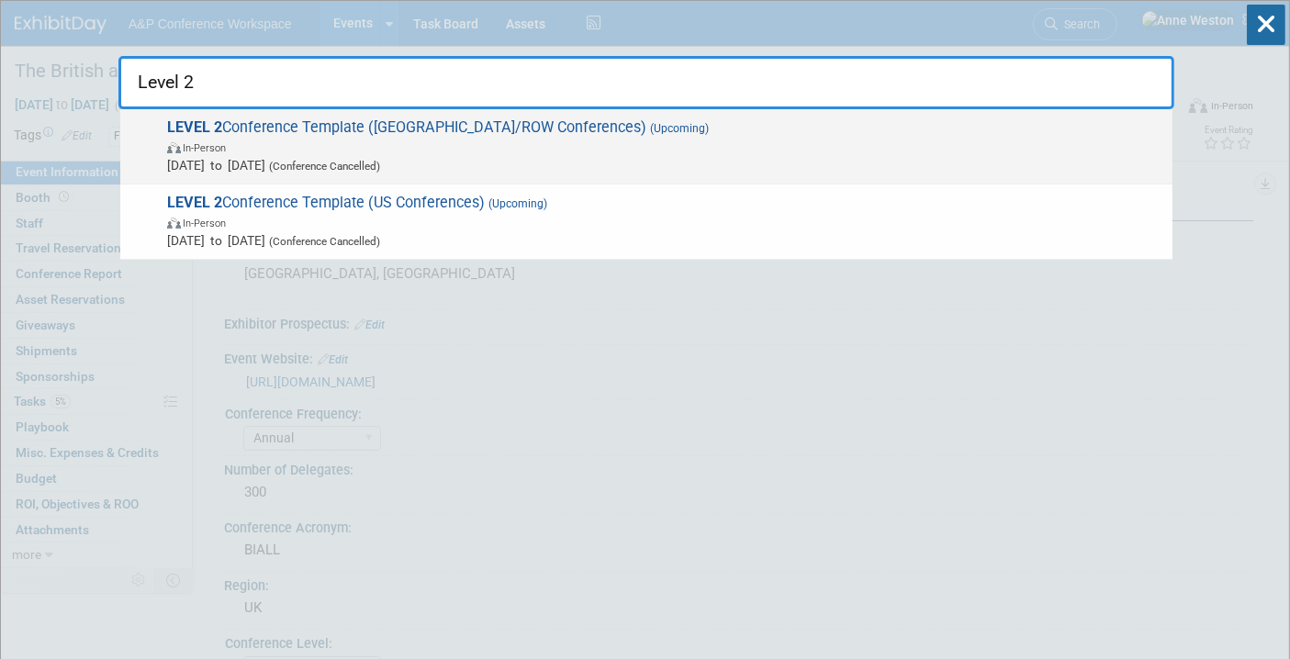
type input "Level 2"
click at [375, 138] on span "In-Person" at bounding box center [665, 147] width 996 height 18
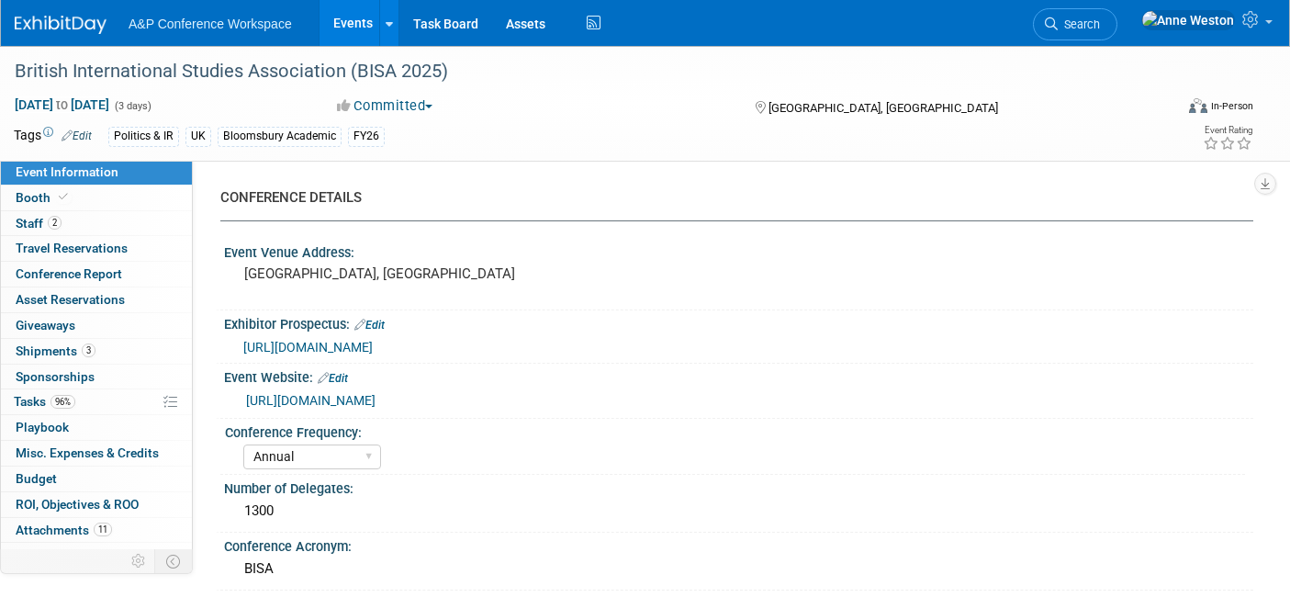
select select "Annual"
select select "Level 2"
select select "In-Person Booth"
select select "Politics & International Relations"
select select "Bloomsbury Academic"
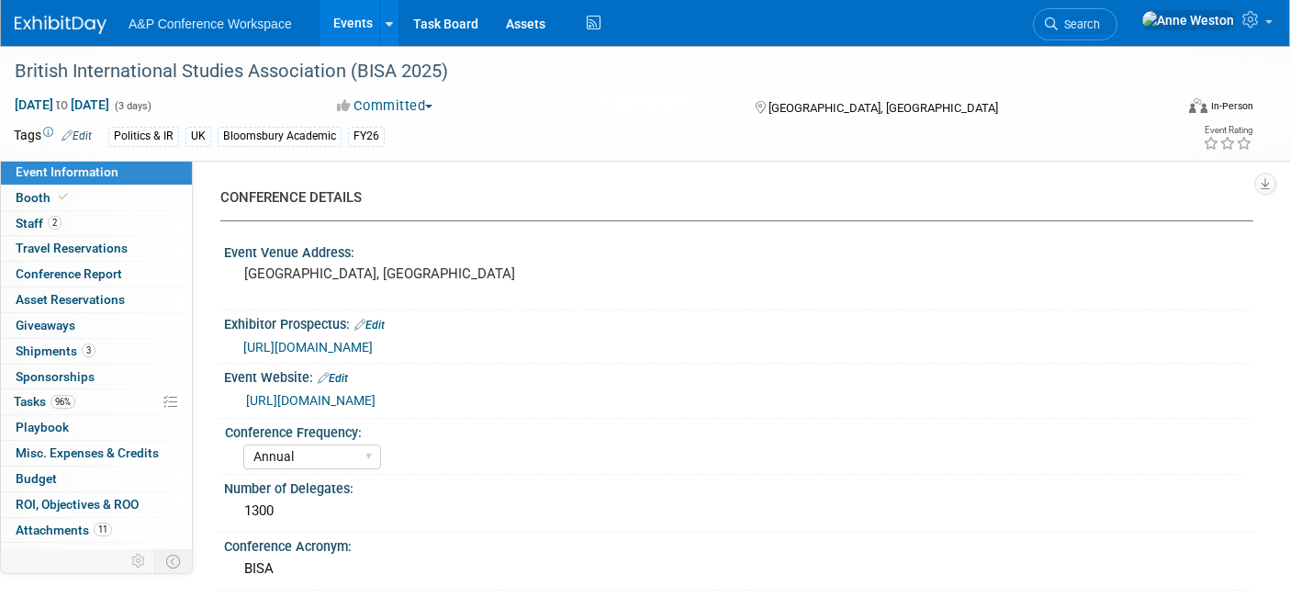
select select "[PERSON_NAME]"
select select "Networking/Commissioning"
click at [352, 393] on link "[URL][DOMAIN_NAME]" at bounding box center [310, 400] width 129 height 15
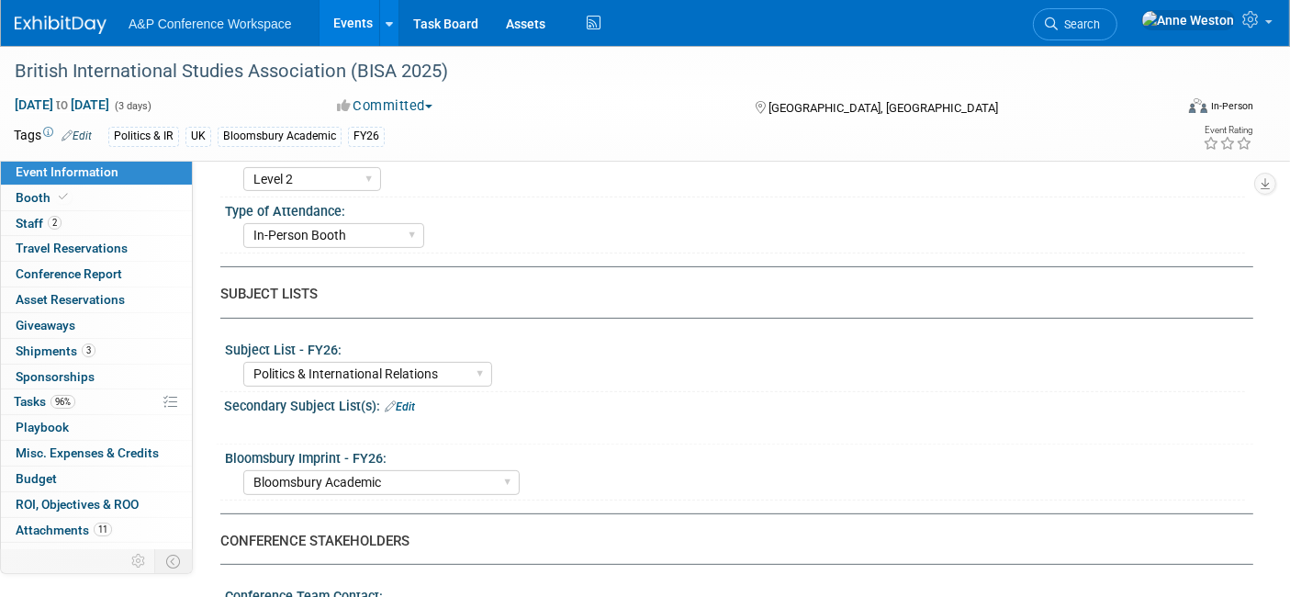
scroll to position [509, 0]
click at [1100, 22] on span "Search" at bounding box center [1078, 24] width 42 height 14
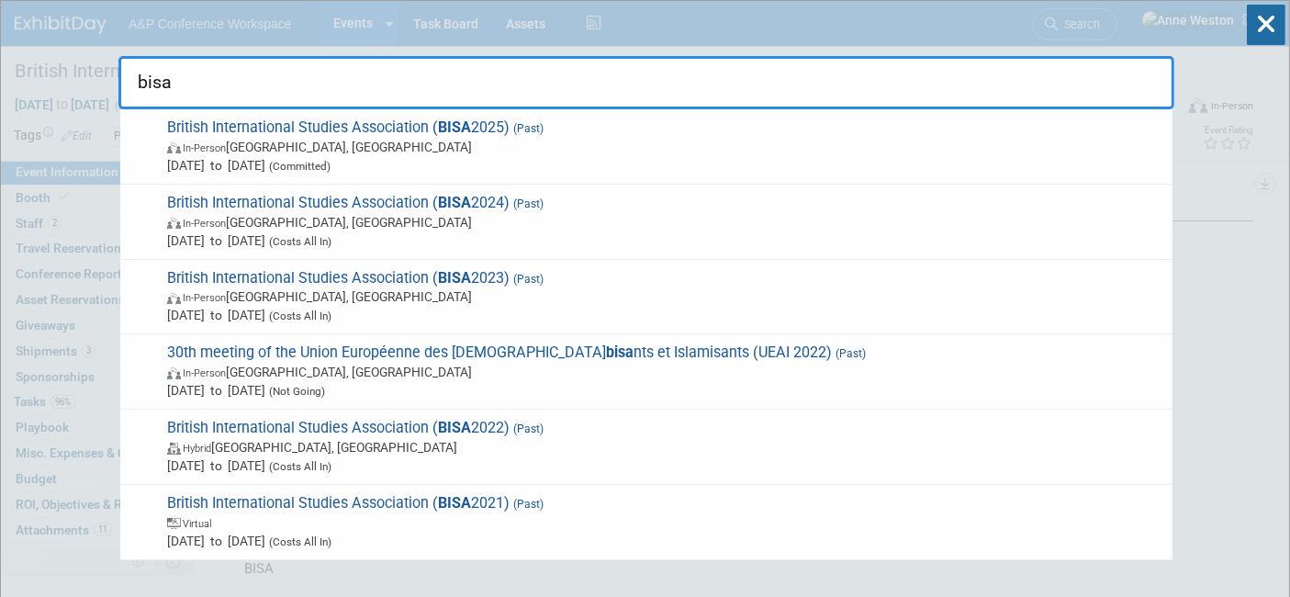
type input "bisa"
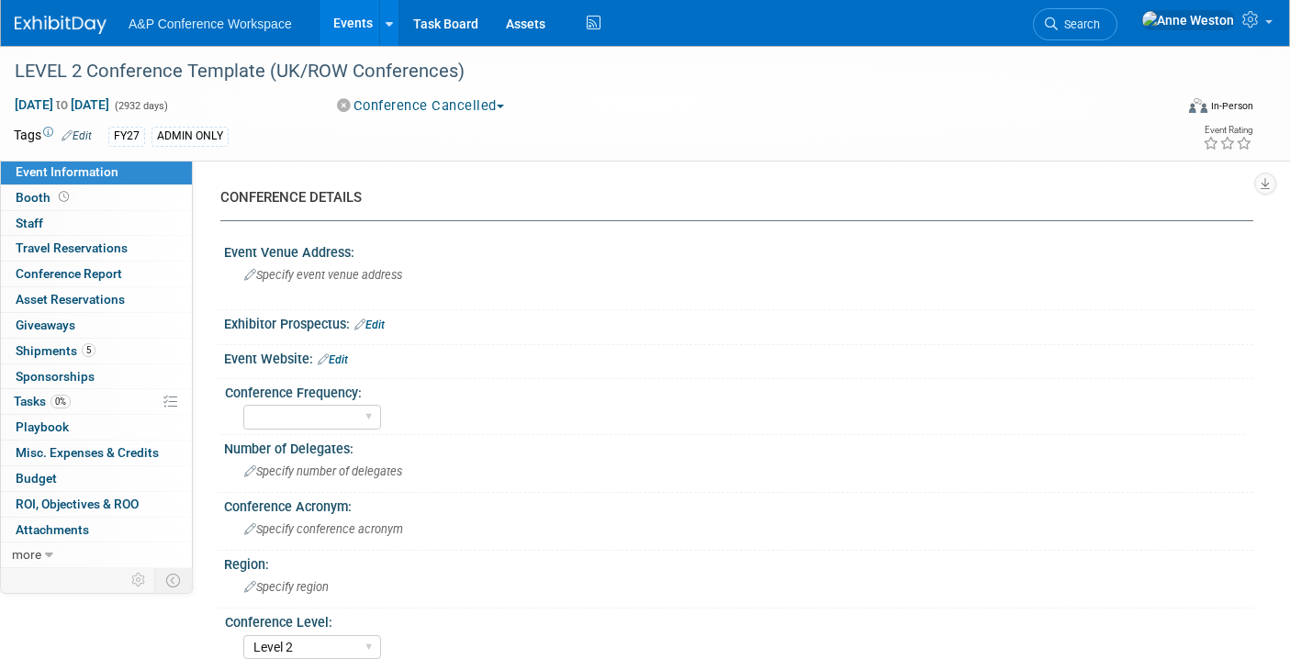
select select "Level 2"
select select "In-Person Booth"
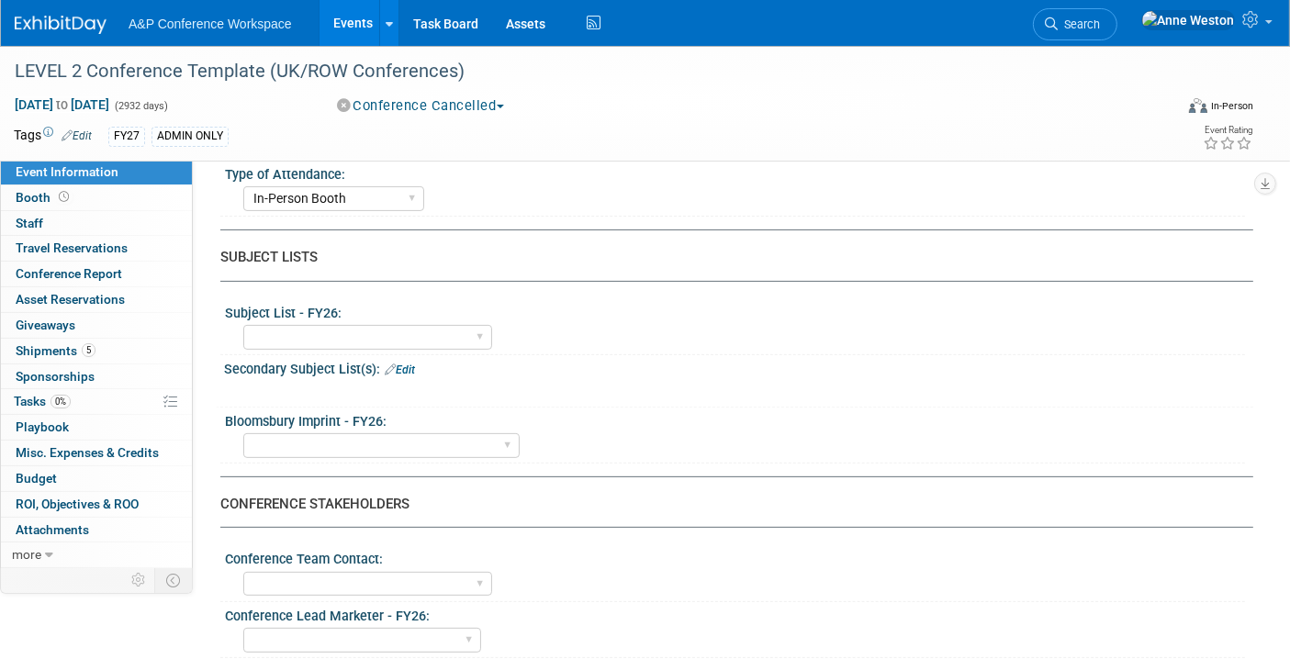
scroll to position [509, 0]
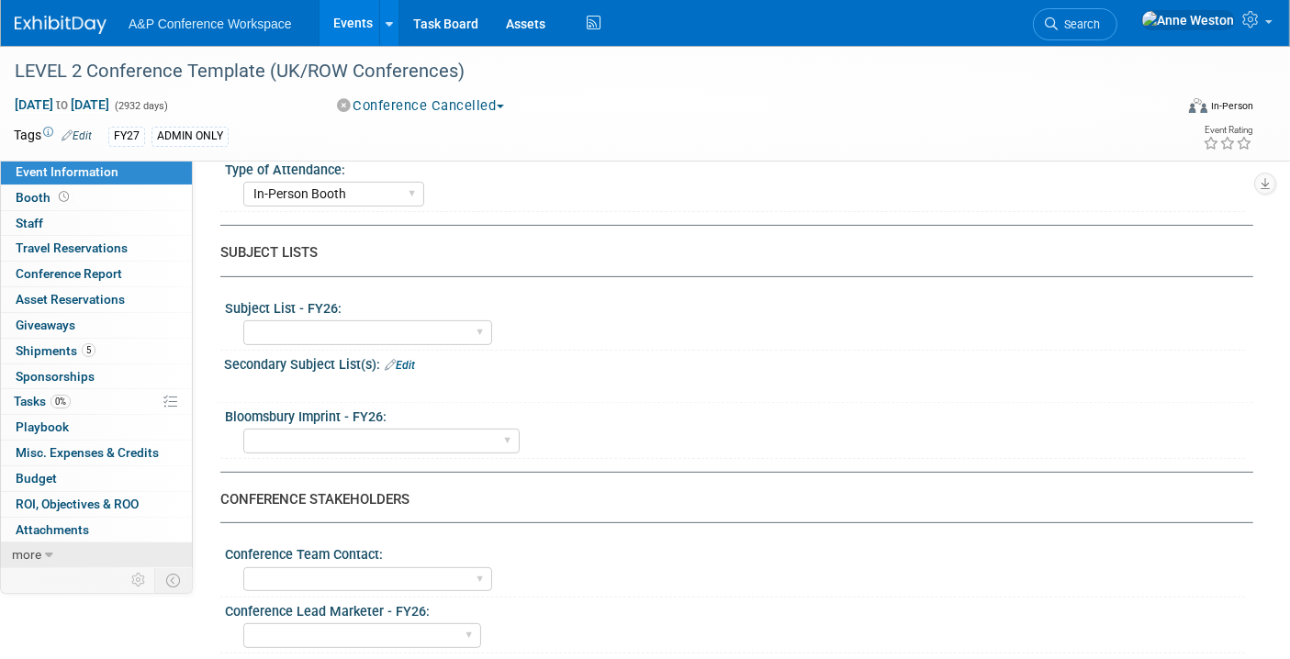
click at [37, 551] on span "more" at bounding box center [26, 554] width 29 height 15
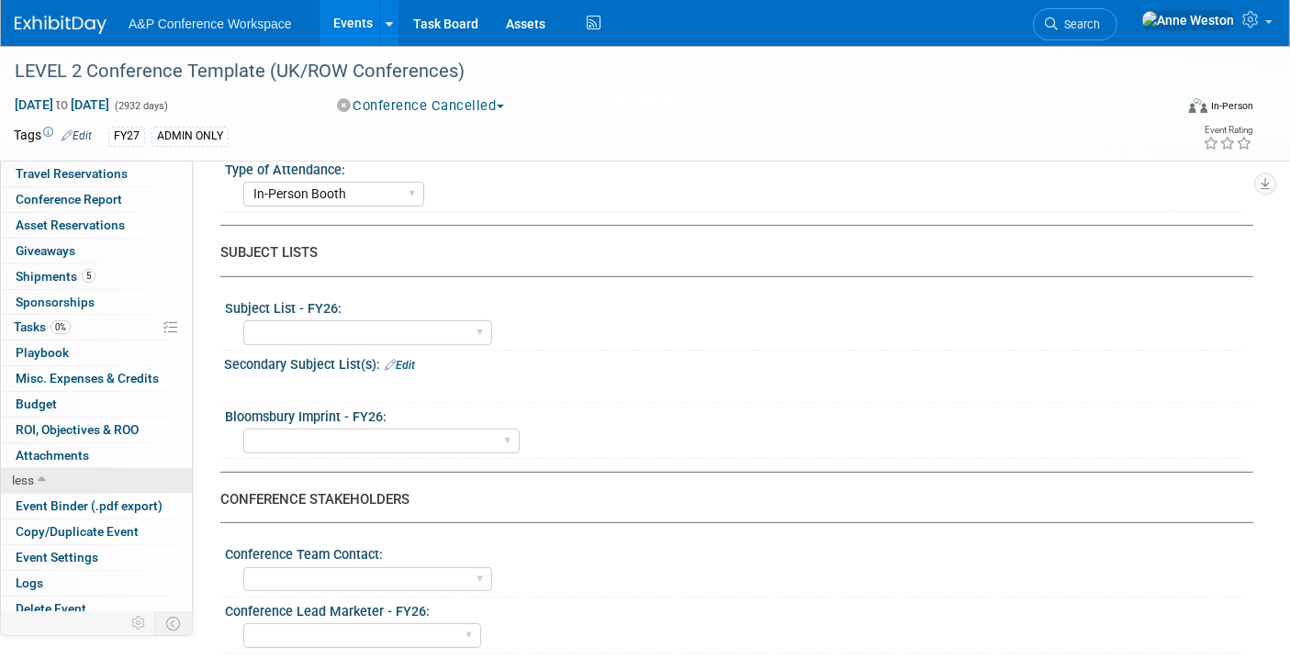
scroll to position [79, 0]
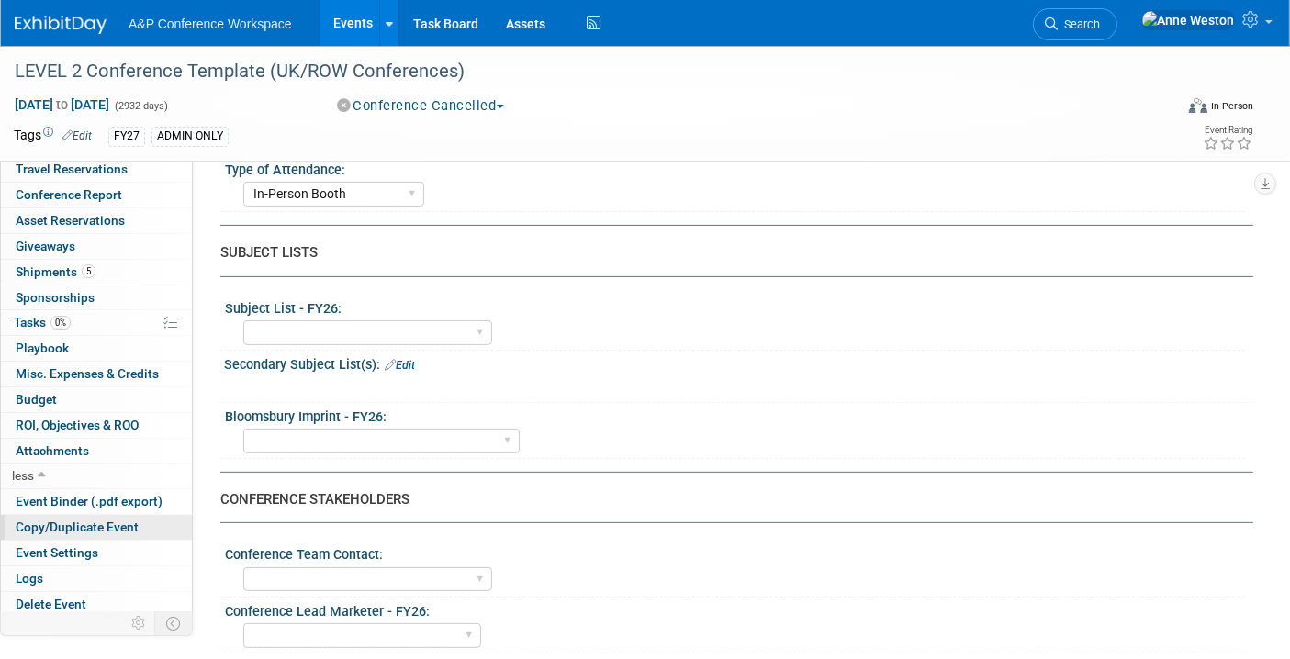
click at [67, 521] on span "Copy/Duplicate Event" at bounding box center [77, 527] width 123 height 15
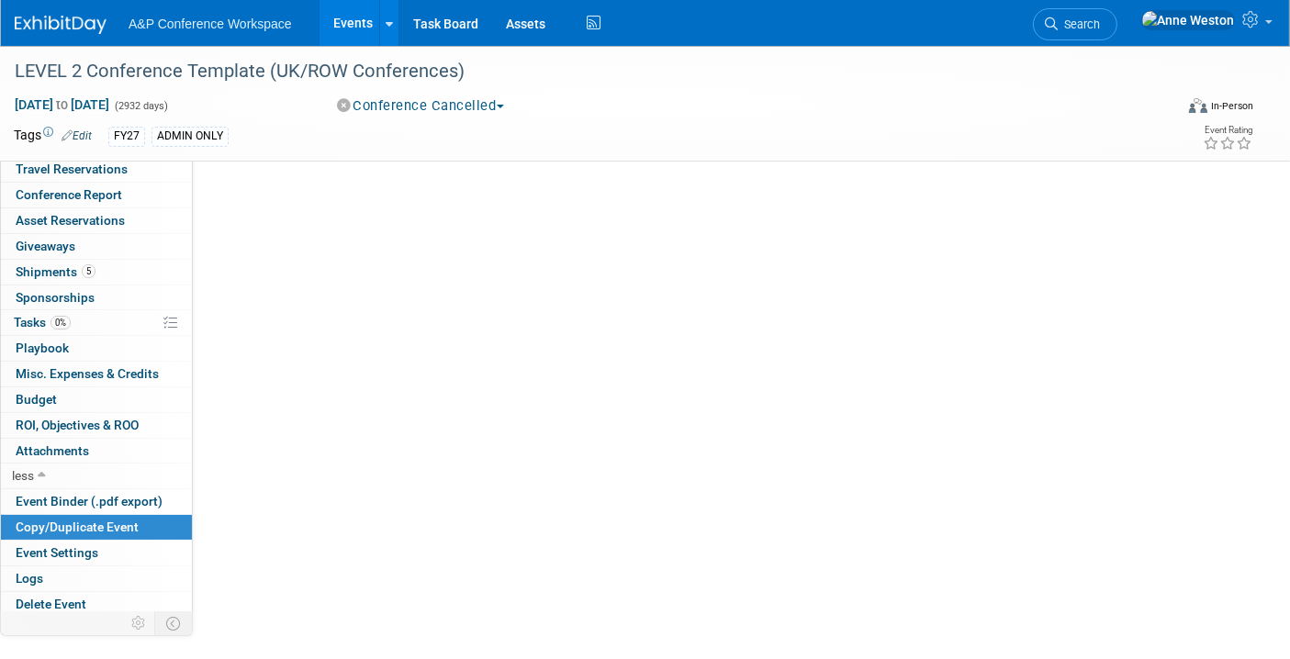
scroll to position [0, 0]
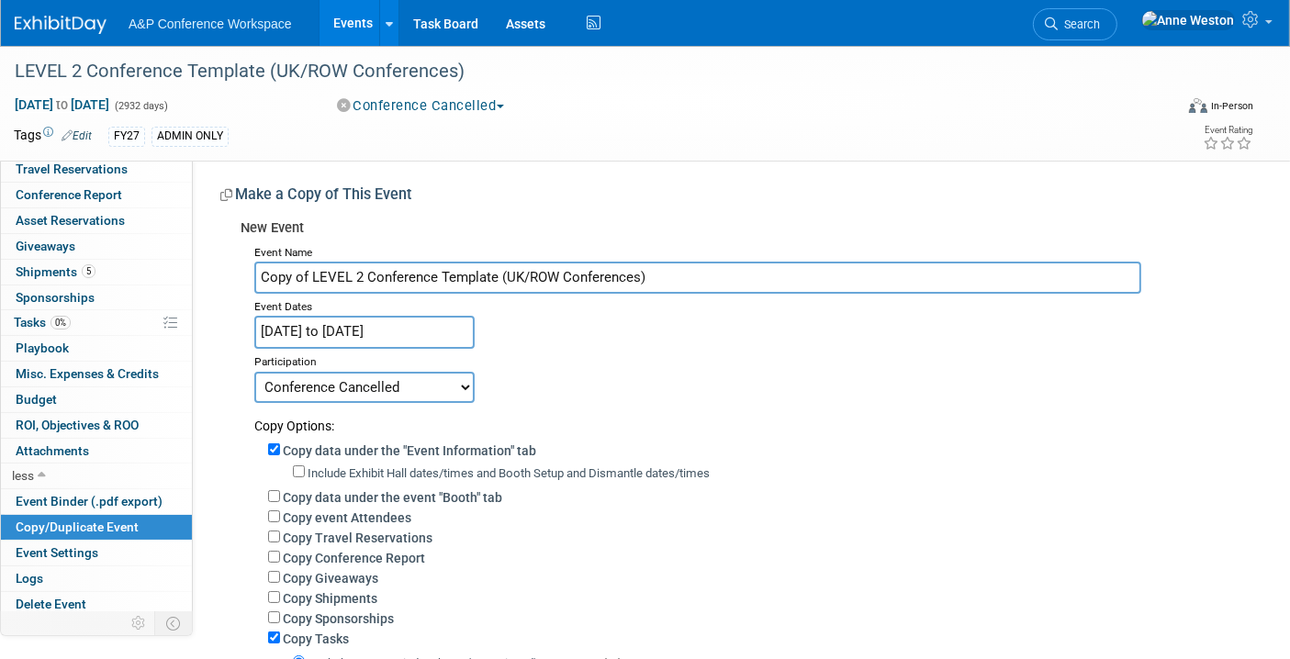
drag, startPoint x: 723, startPoint y: 271, endPoint x: 207, endPoint y: 291, distance: 517.2
click at [196, 283] on div "CONFERENCE DETAILS Event Venue Address: Specify event venue address Exhibitor P…" at bounding box center [723, 506] width 1060 height 692
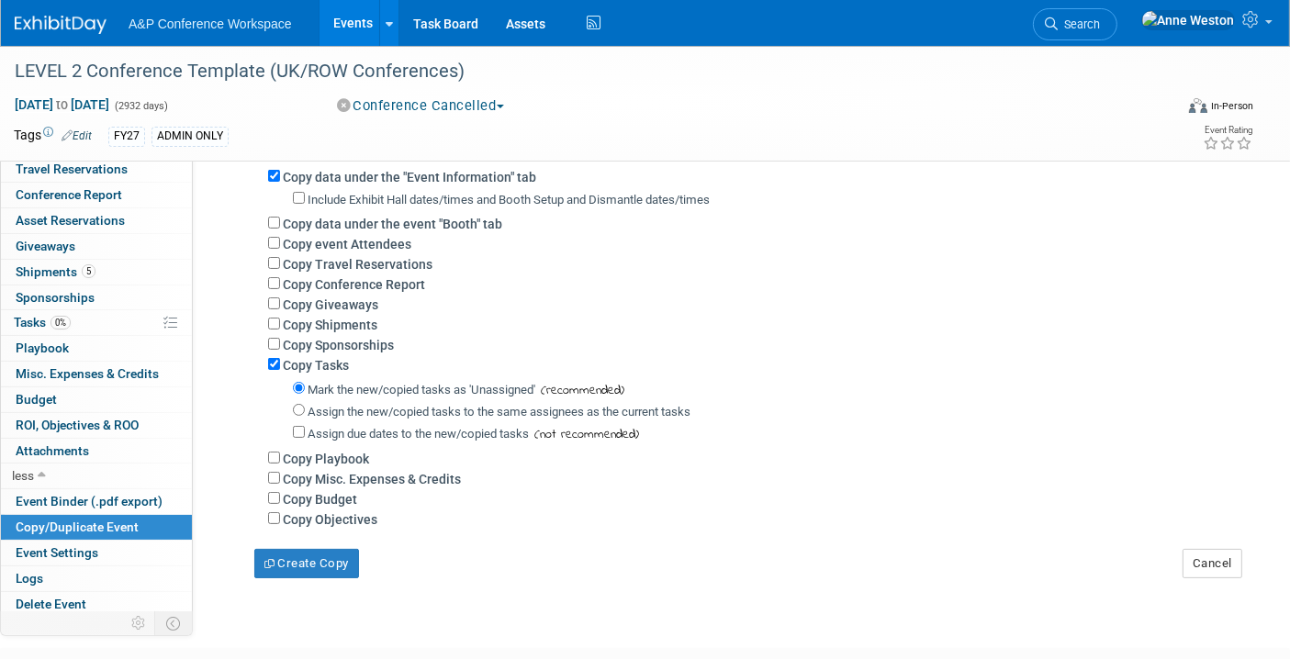
scroll to position [306, 0]
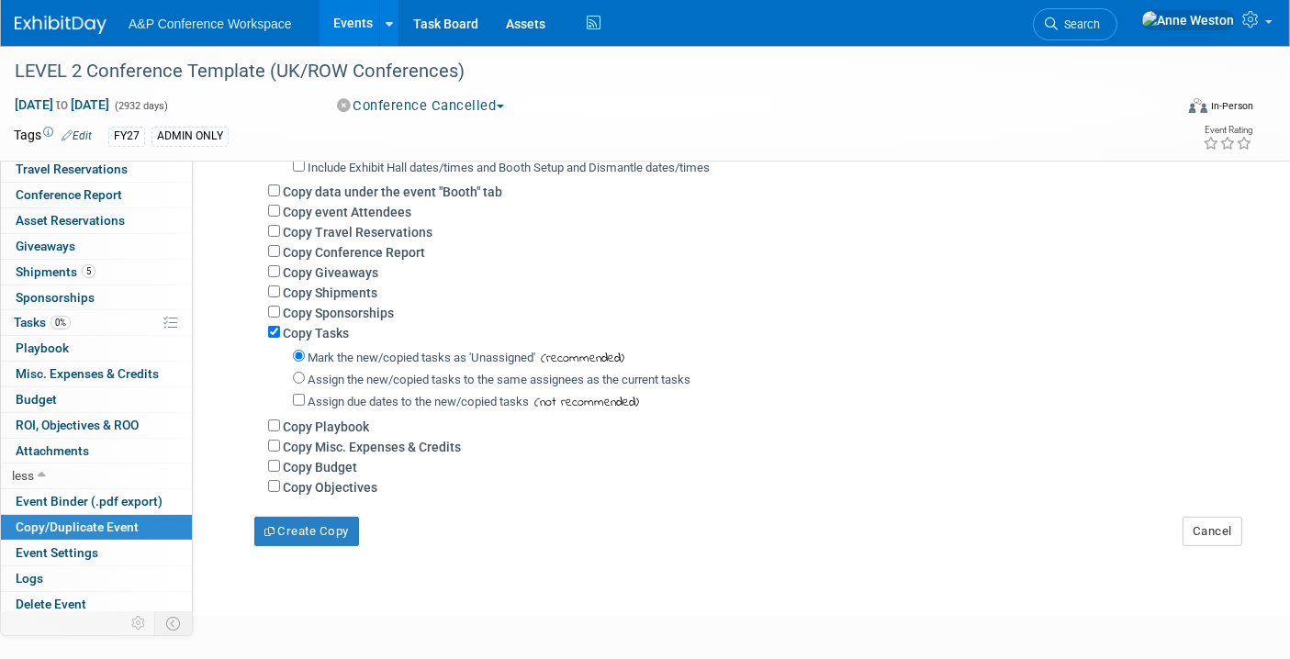
type input "BISA"
click at [270, 443] on input "Copy Misc. Expenses & Credits" at bounding box center [274, 446] width 12 height 12
checkbox input "true"
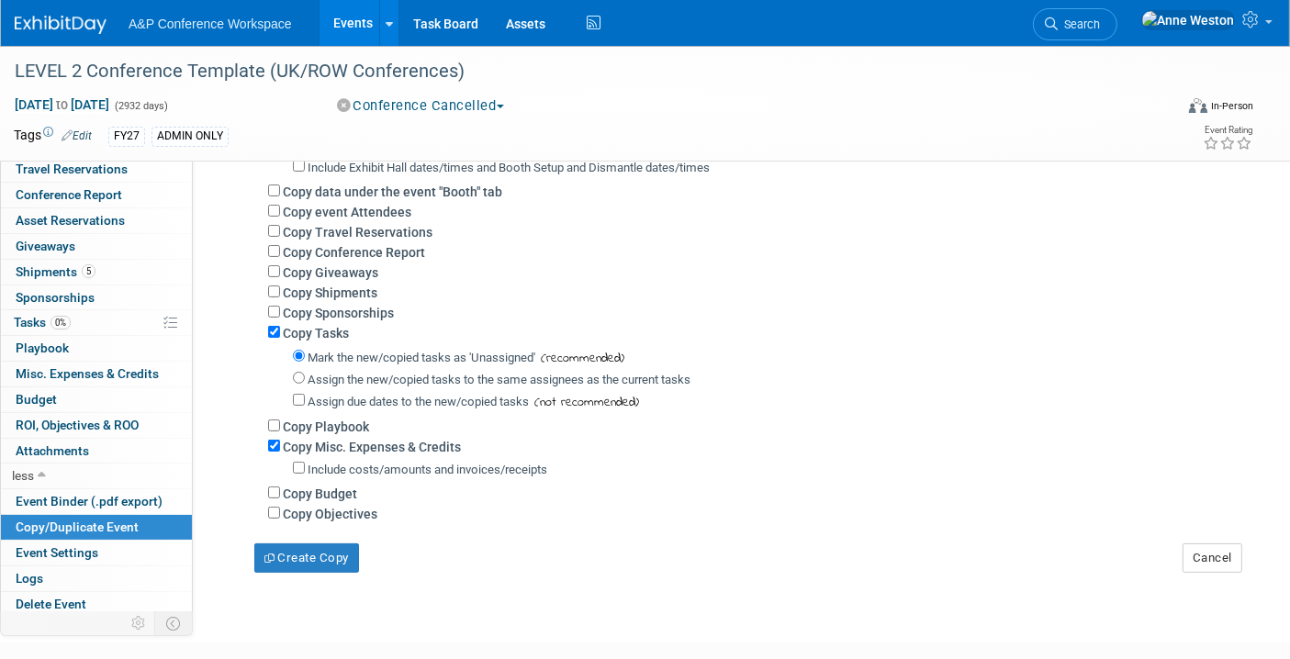
click at [275, 483] on div "Copy Budget" at bounding box center [753, 493] width 971 height 20
click at [270, 489] on input "Copy Budget" at bounding box center [274, 493] width 12 height 12
checkbox input "true"
click at [297, 551] on button "Create Copy" at bounding box center [306, 557] width 105 height 29
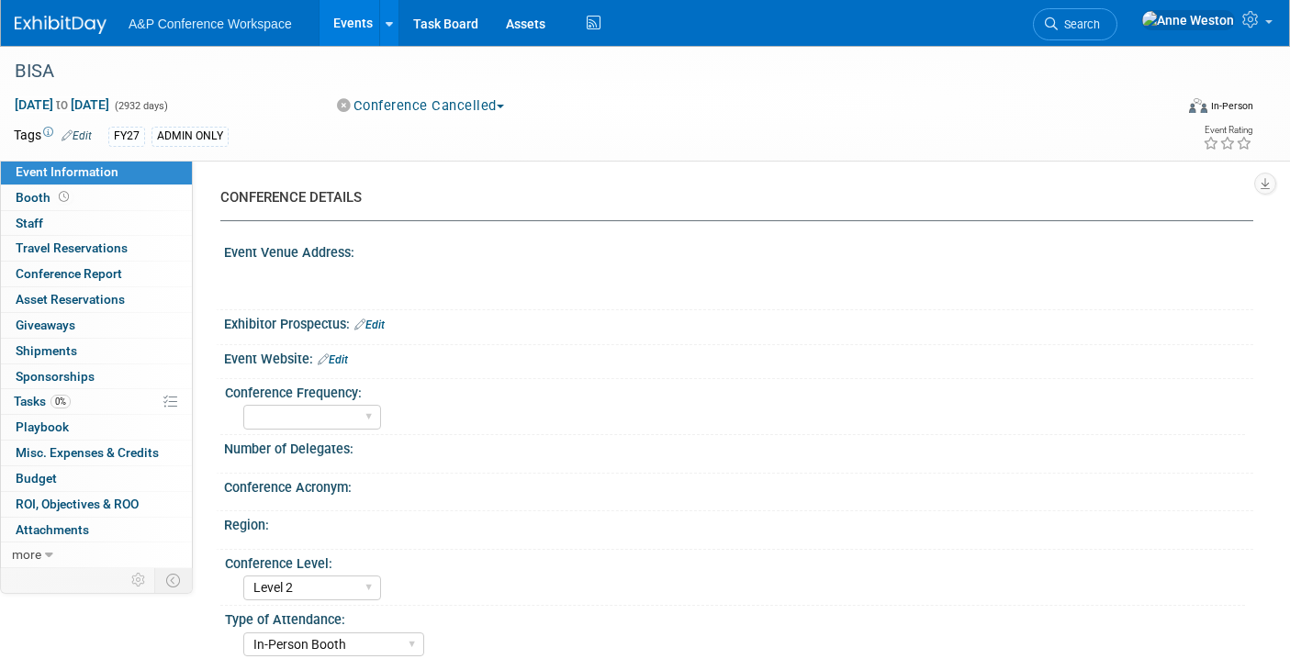
select select "Level 2"
select select "In-Person Booth"
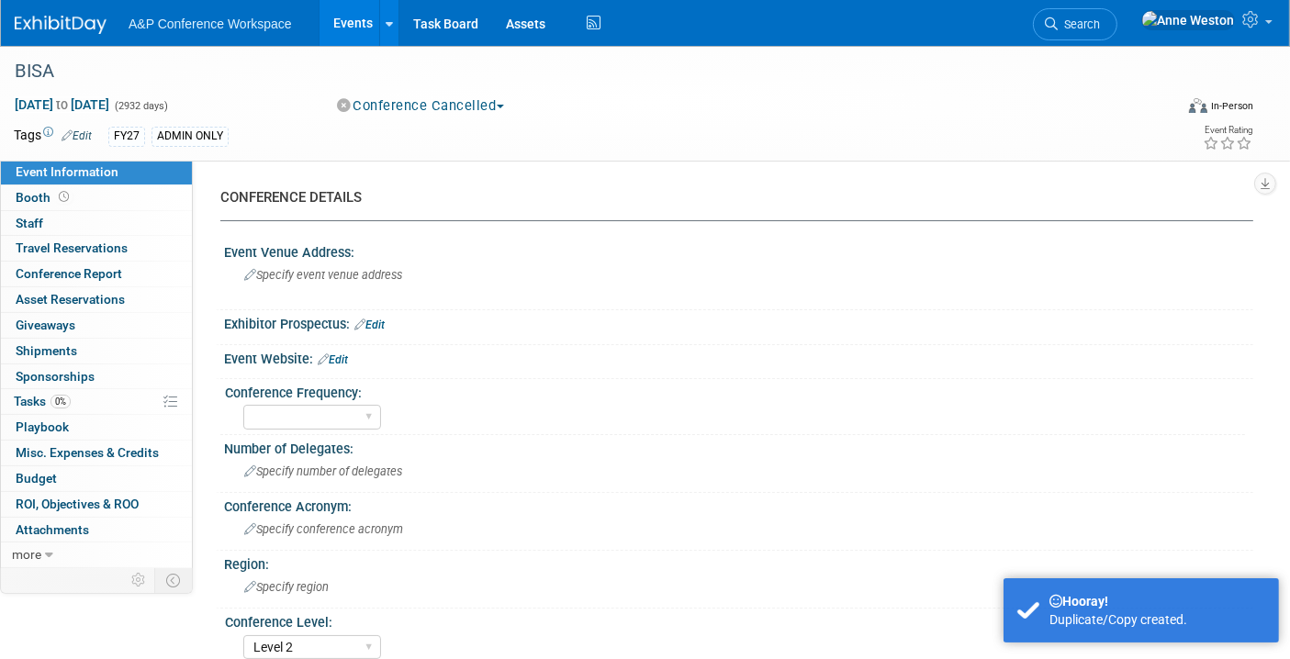
click at [84, 129] on link "Edit" at bounding box center [77, 135] width 30 height 13
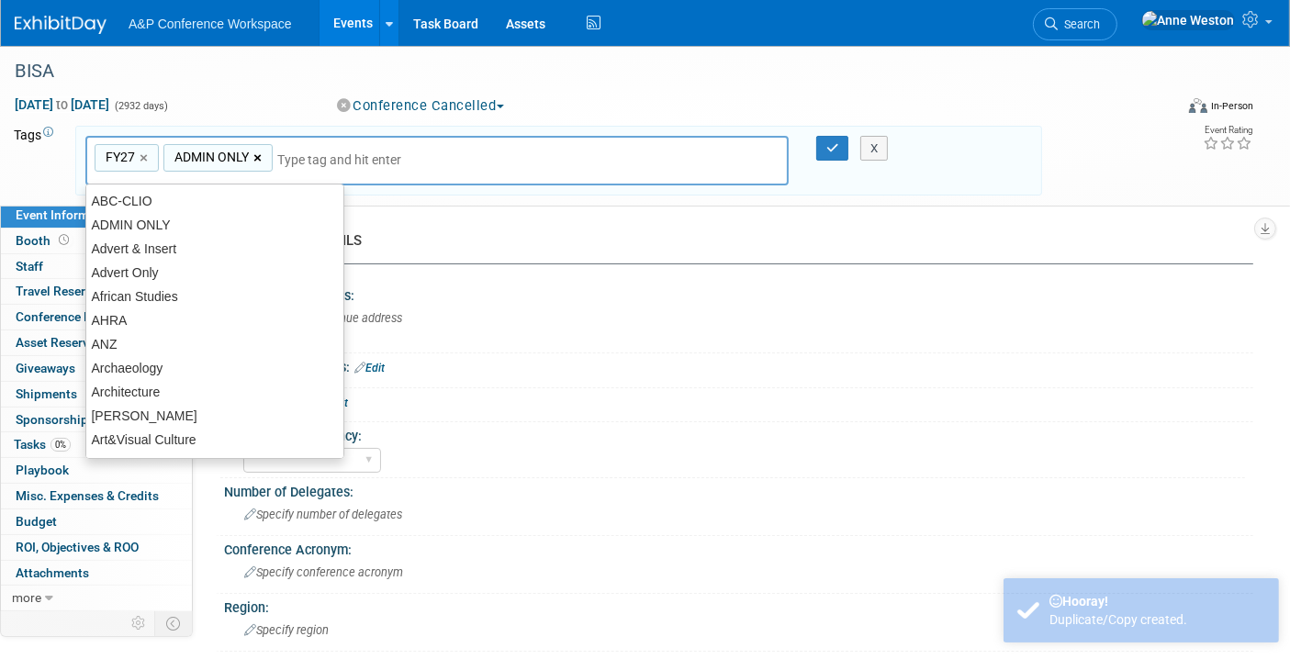
click at [255, 151] on link "×" at bounding box center [259, 158] width 12 height 21
type input "FY27"
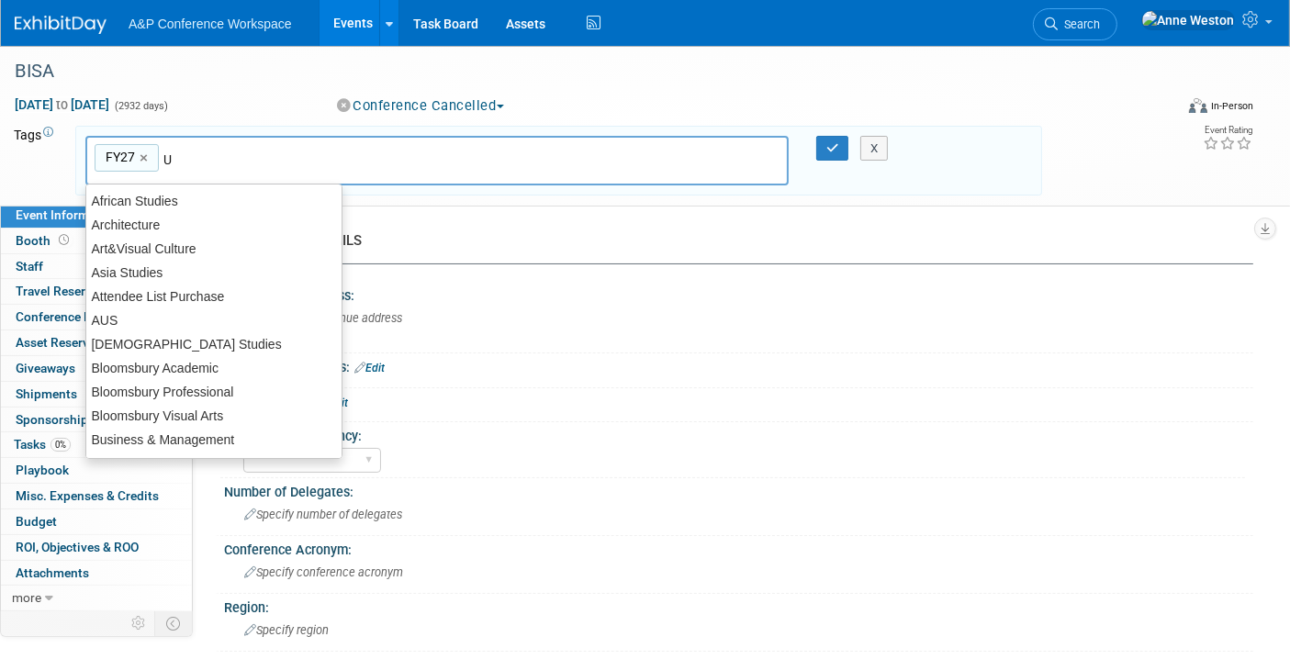
type input "UK"
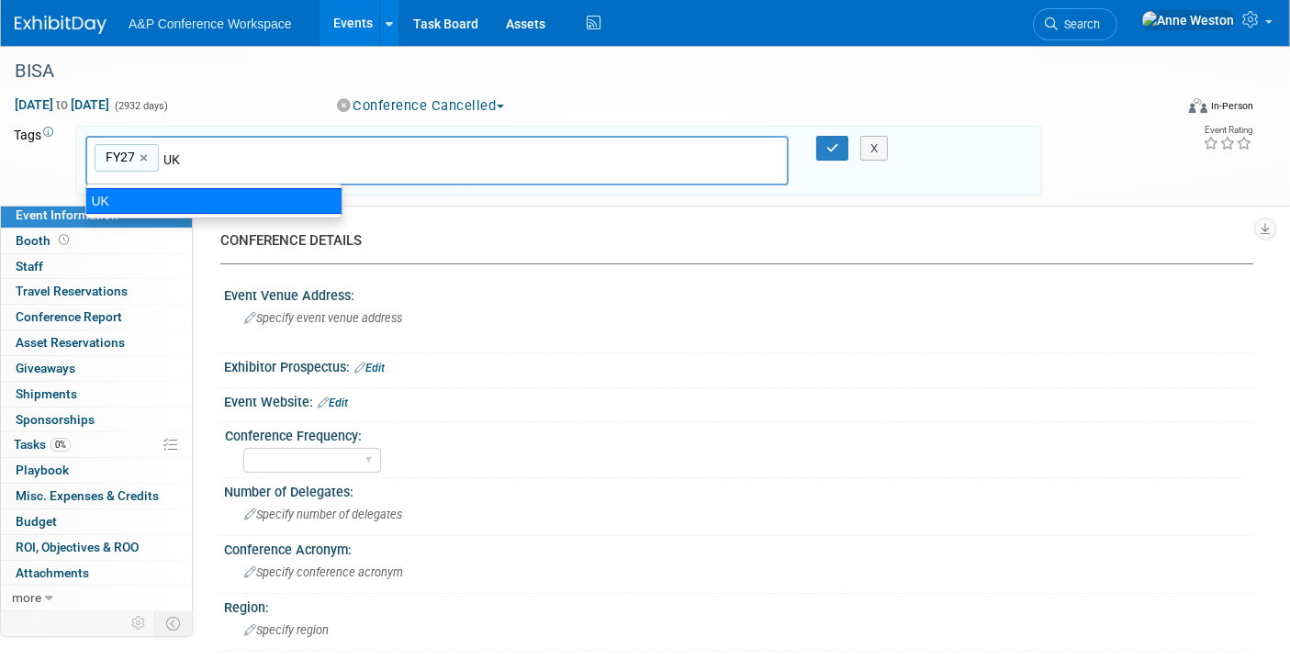
click at [222, 203] on div "UK" at bounding box center [213, 201] width 257 height 26
type input "FY27, UK"
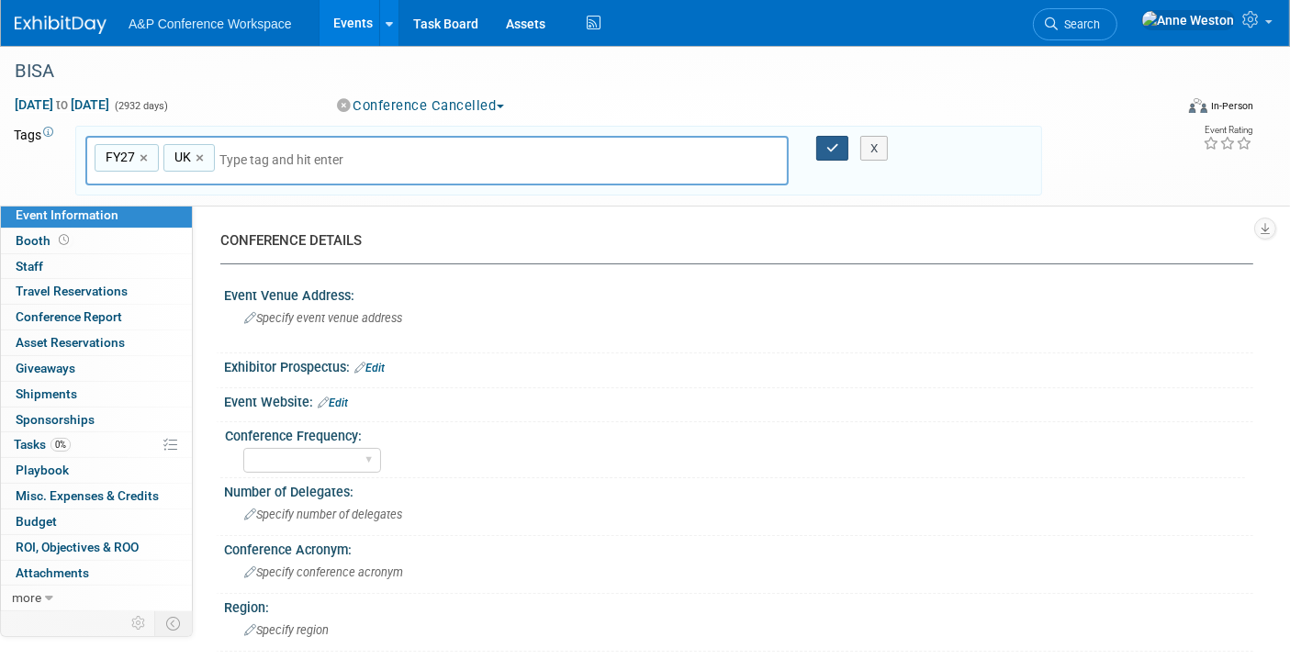
click at [818, 137] on button "button" at bounding box center [832, 149] width 33 height 26
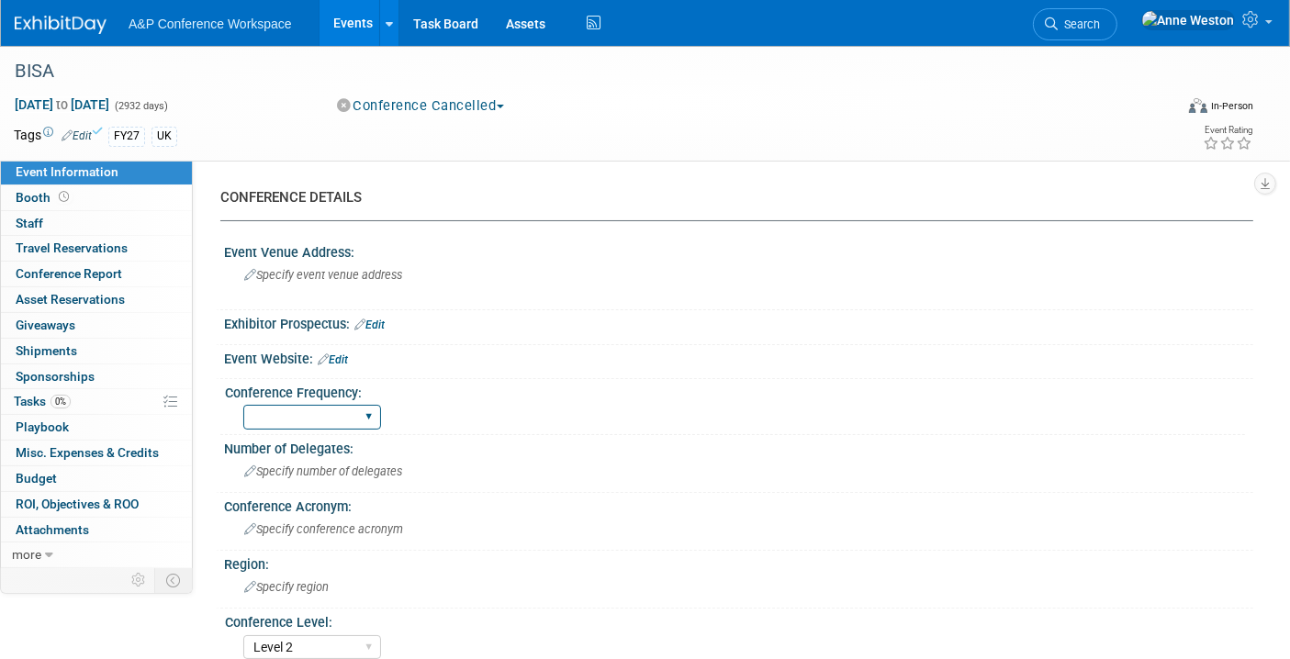
click at [281, 420] on select "Annual Biennial Bi-Annual Triennial Quadrennial" at bounding box center [312, 417] width 138 height 25
select select "Annual"
click at [243, 405] on select "Annual Biennial Bi-Annual Triennial Quadrennial" at bounding box center [312, 417] width 138 height 25
click at [341, 356] on link "Edit" at bounding box center [333, 359] width 30 height 13
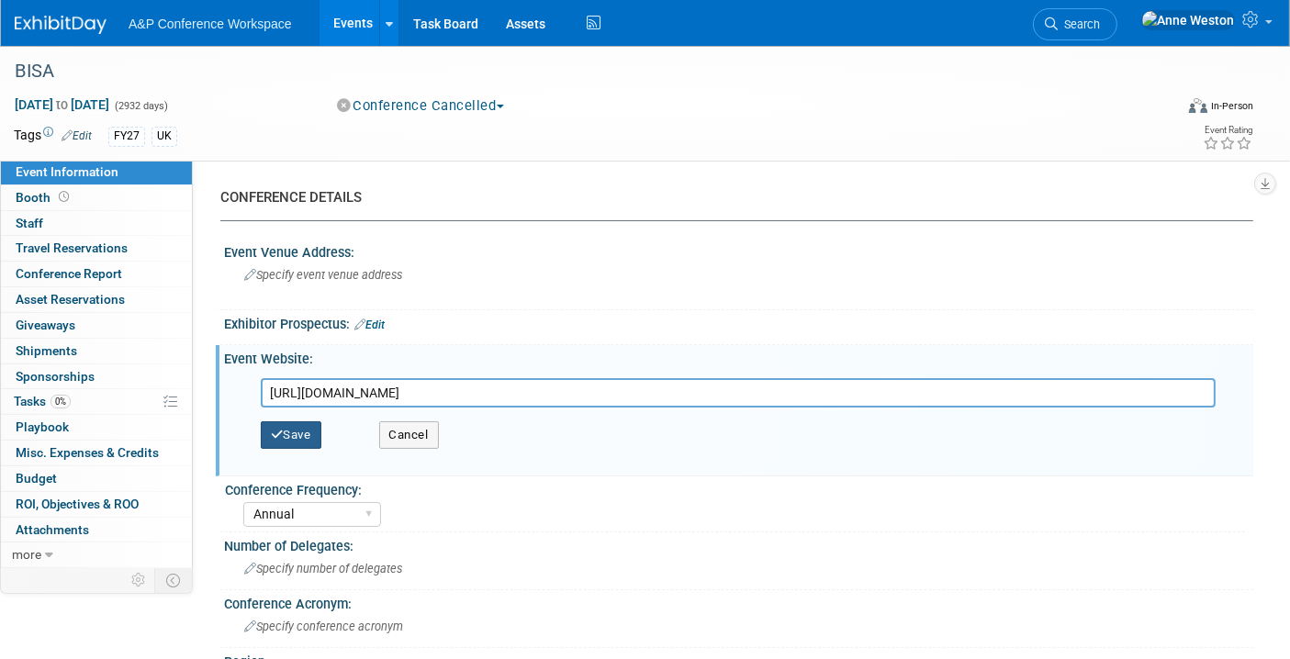
type input "https://conference.bisa.ac.uk/"
click at [307, 429] on button "Save" at bounding box center [291, 435] width 61 height 28
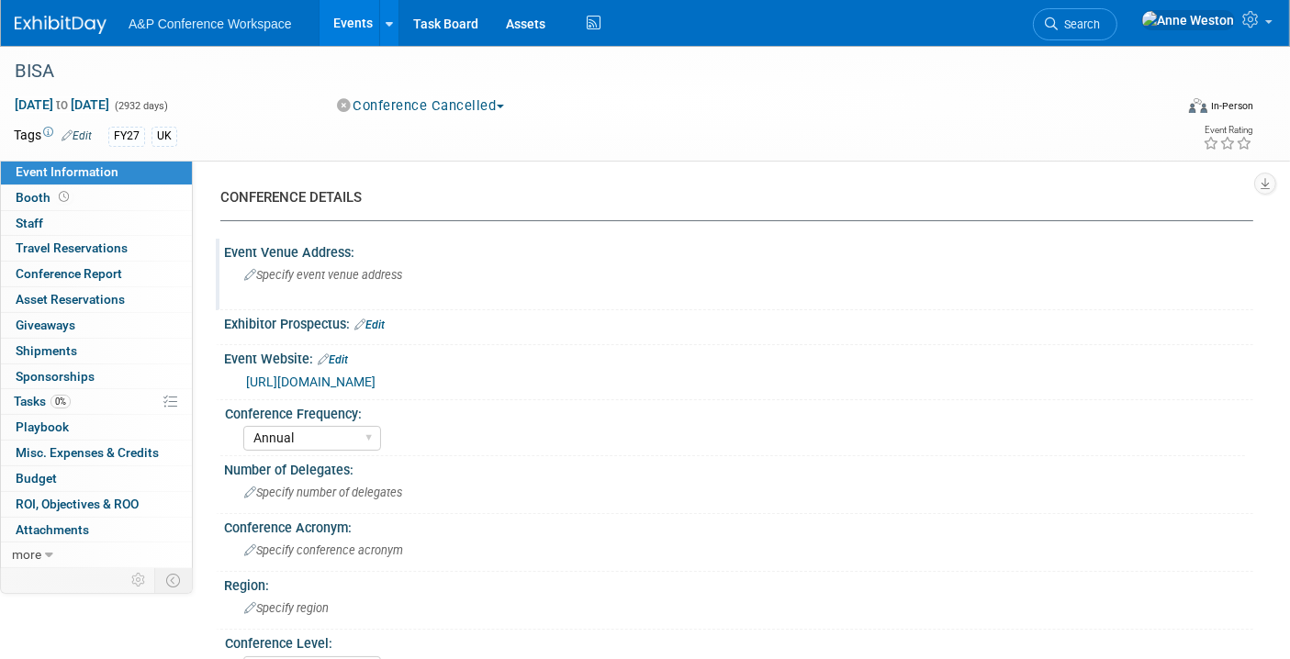
click at [261, 270] on span "Specify event venue address" at bounding box center [323, 275] width 158 height 14
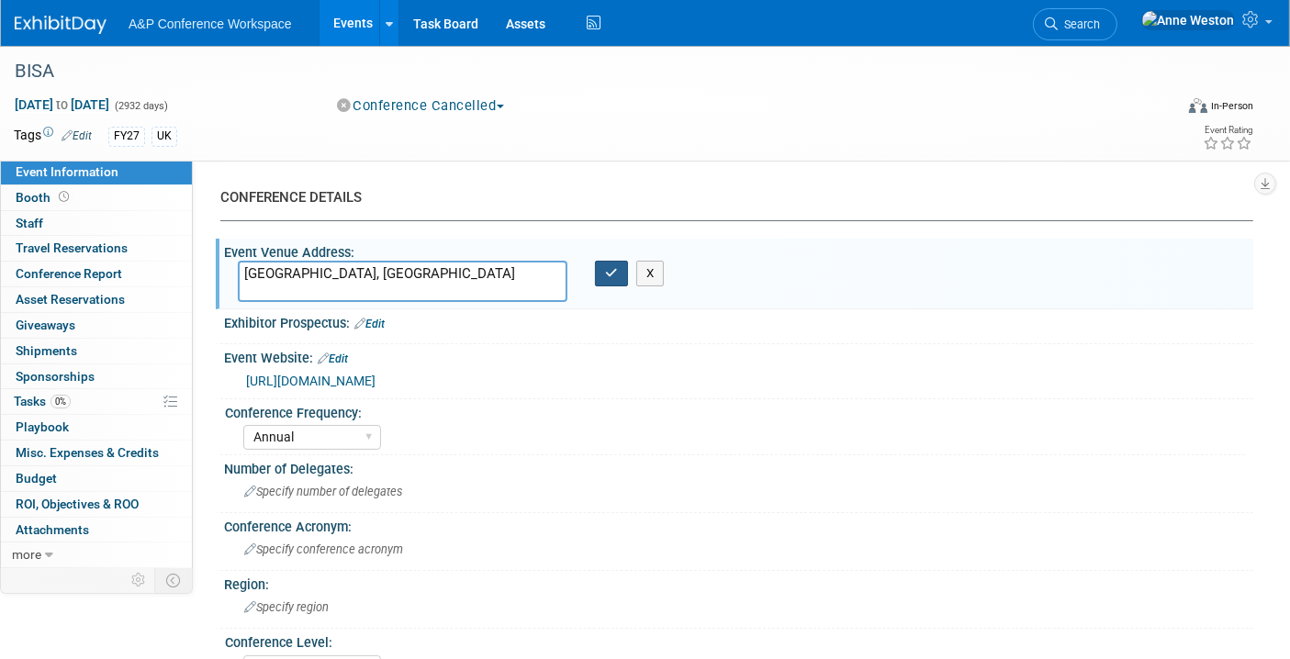
type textarea "Brighton, UK"
click at [606, 274] on icon "button" at bounding box center [611, 273] width 13 height 12
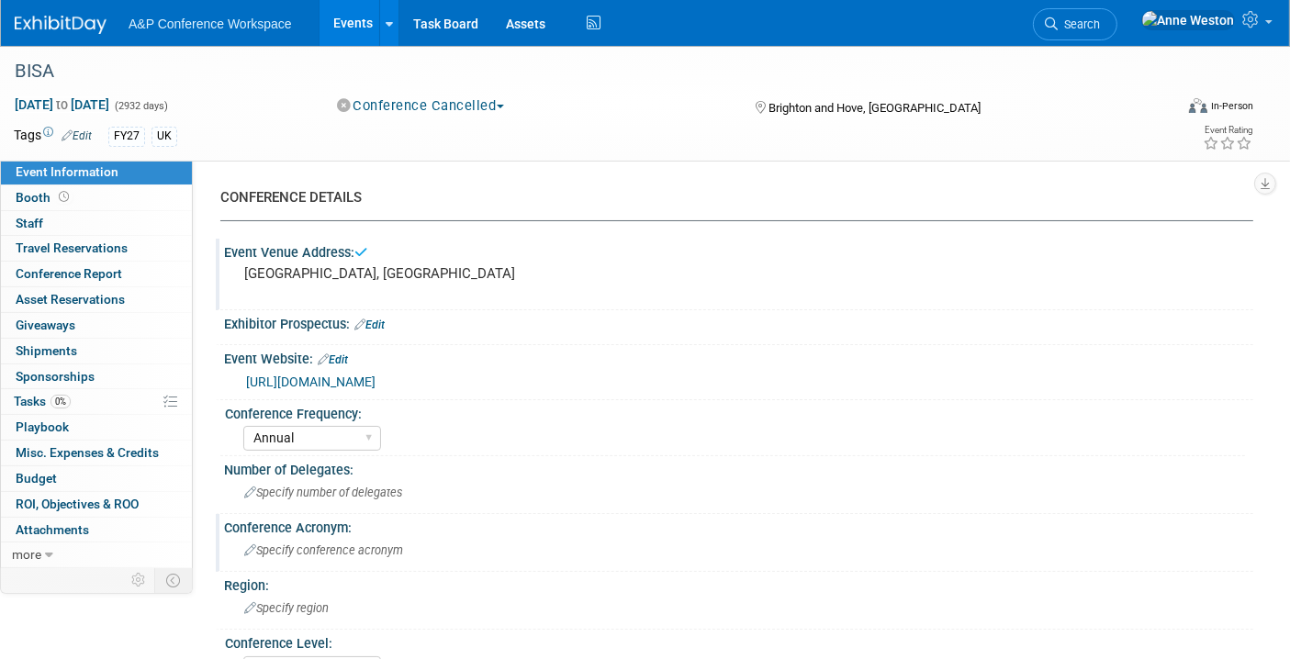
click at [277, 545] on span "Specify conference acronym" at bounding box center [323, 550] width 159 height 14
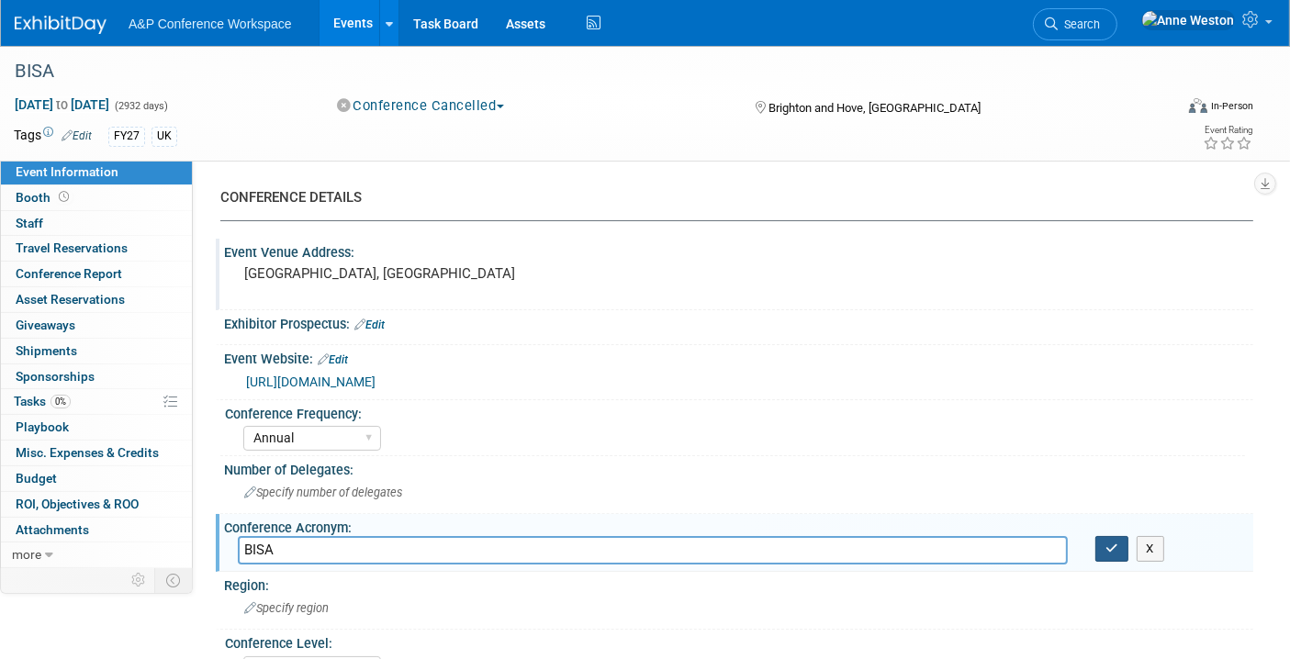
type input "BISA"
click at [1109, 536] on button "button" at bounding box center [1111, 549] width 33 height 26
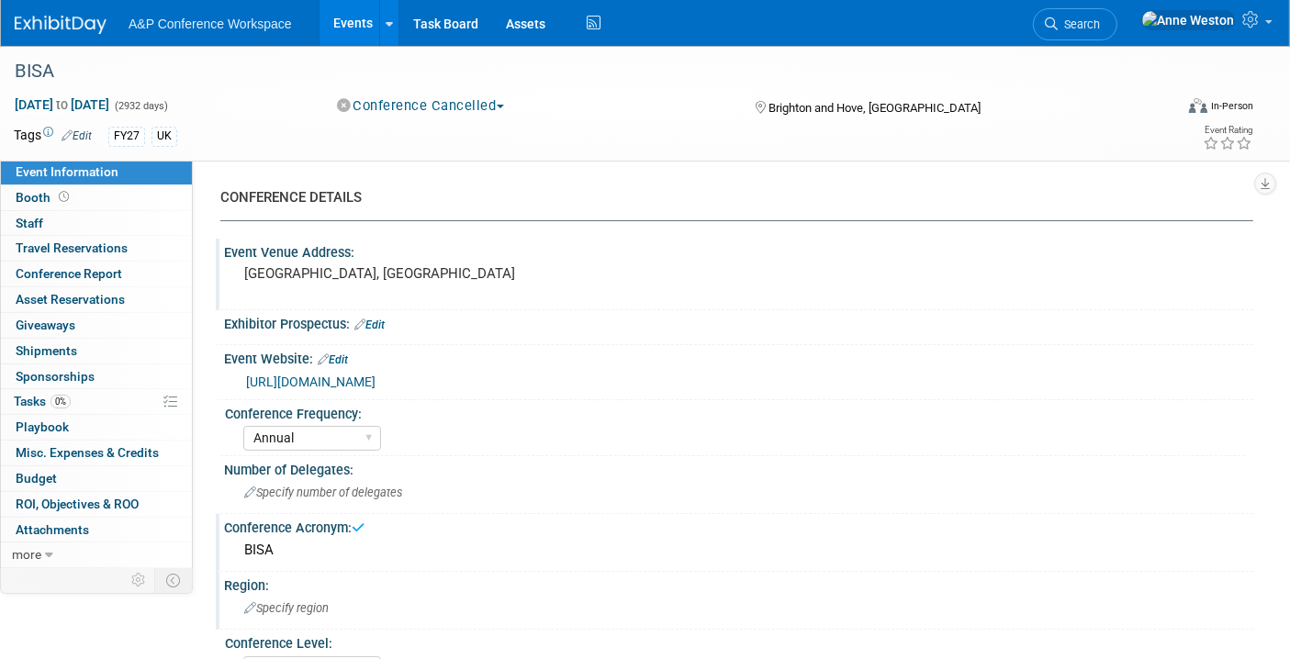
click at [309, 594] on div "Specify region" at bounding box center [739, 608] width 1002 height 28
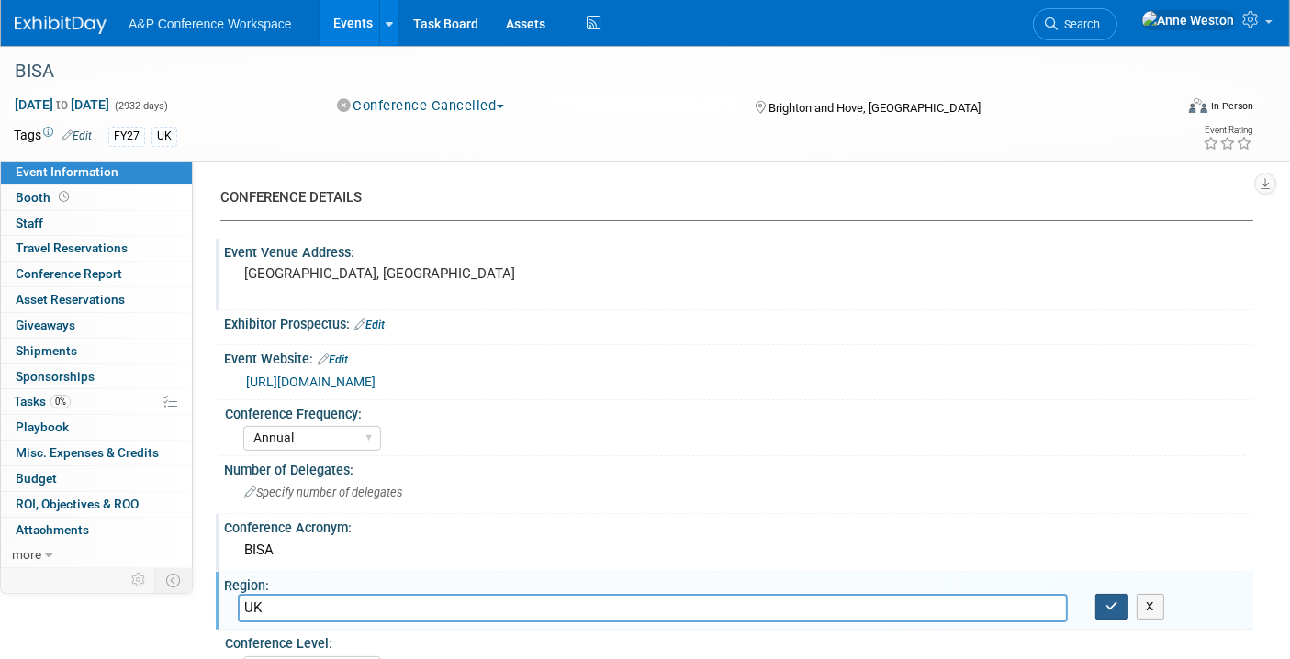
type input "UK"
click at [1102, 596] on button "button" at bounding box center [1111, 607] width 33 height 26
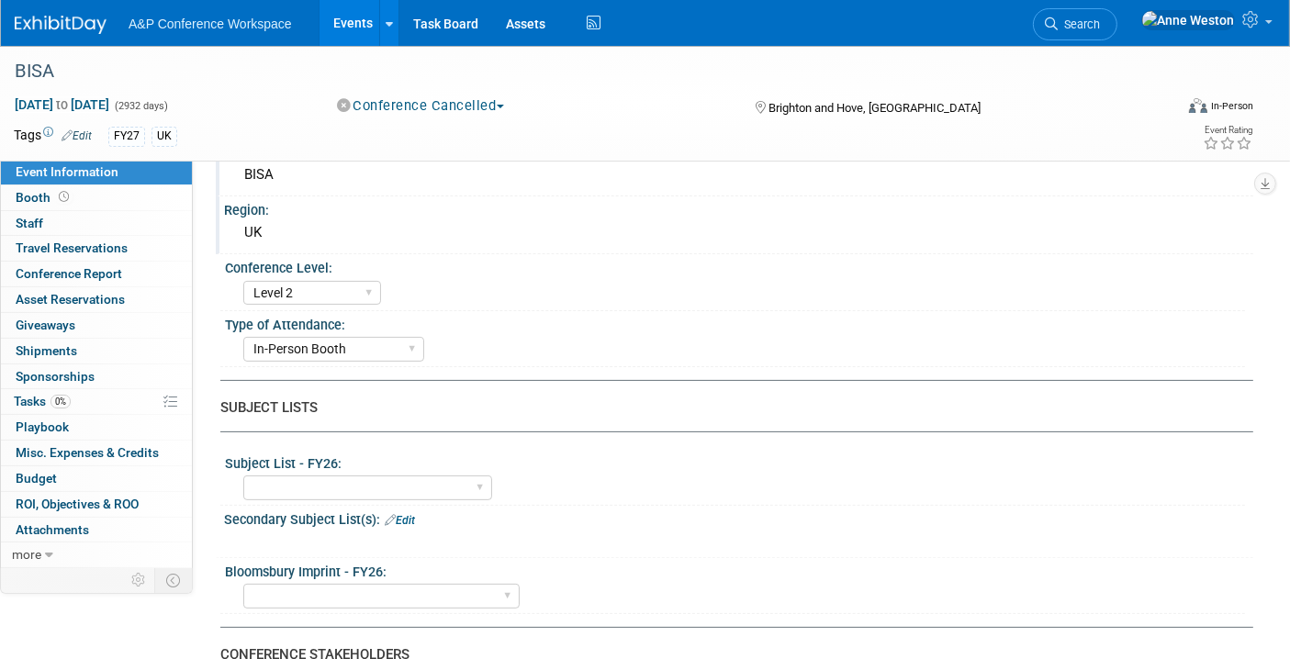
scroll to position [408, 0]
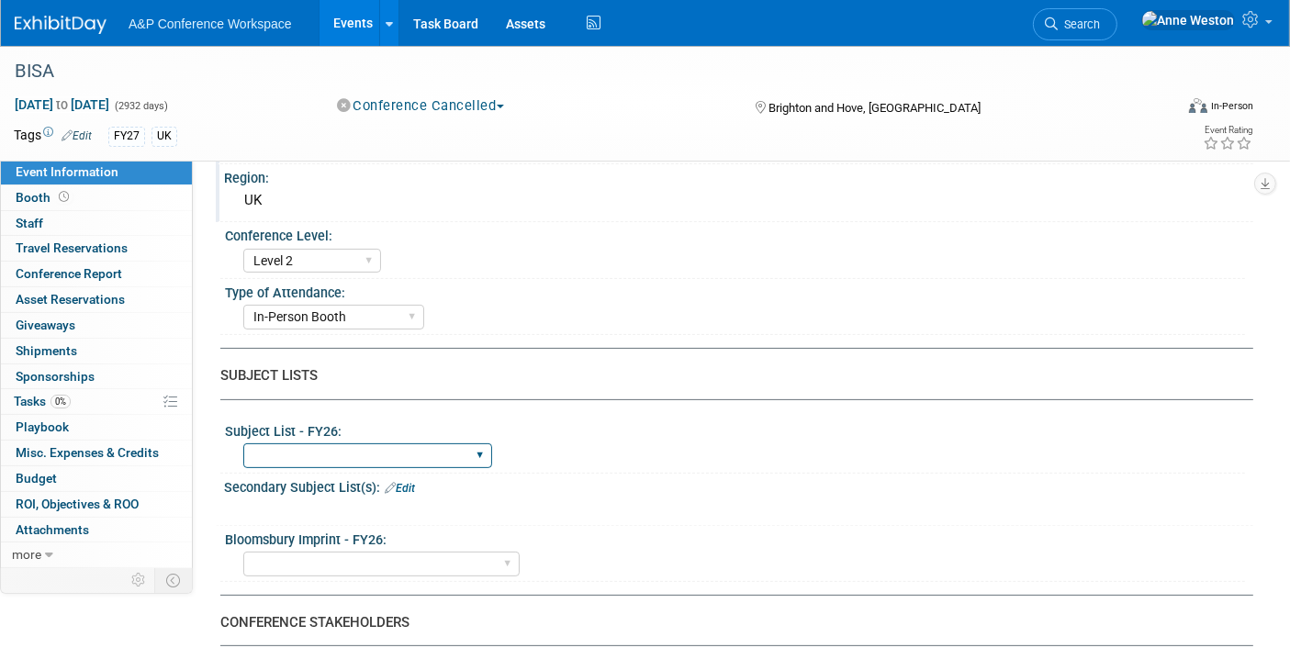
click at [366, 443] on select "ABC-CLIO Reference African Studies Anthropology Archaeology Architecture Archiv…" at bounding box center [367, 455] width 249 height 25
select select "Politics & International Relations"
click at [243, 443] on select "ABC-CLIO Reference African Studies Anthropology Archaeology Architecture Archiv…" at bounding box center [367, 455] width 249 height 25
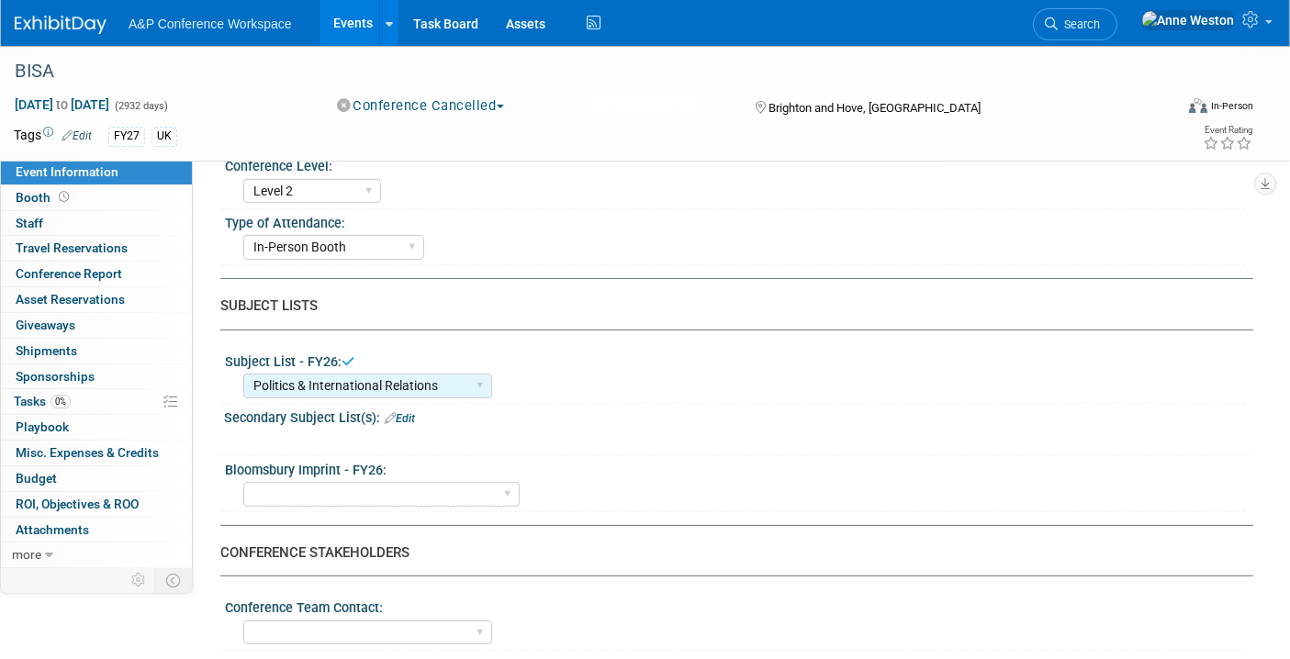
scroll to position [509, 0]
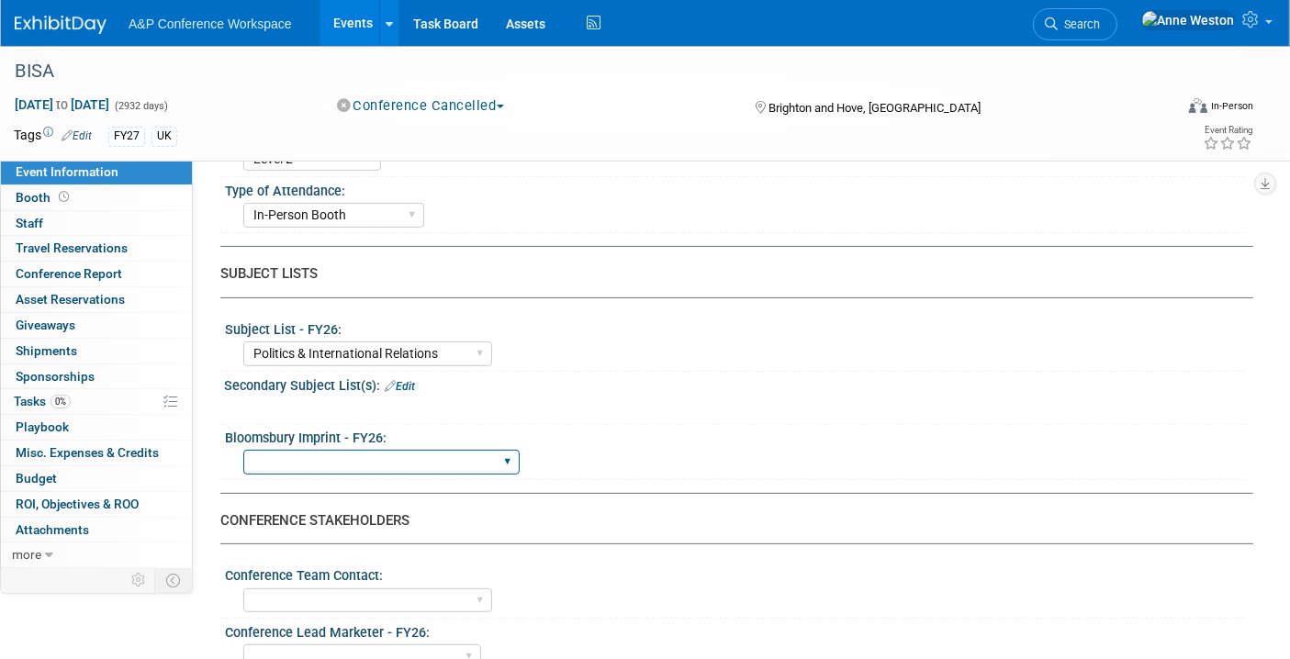
click at [330, 450] on select "Backbeat Bloomsbury Bloomsbury Academic Bloomsbury Digital Resources Bloomsbury…" at bounding box center [381, 462] width 276 height 25
select select "Bloomsbury Academic"
click at [243, 450] on select "Backbeat Bloomsbury Bloomsbury Academic Bloomsbury Digital Resources Bloomsbury…" at bounding box center [381, 462] width 276 height 25
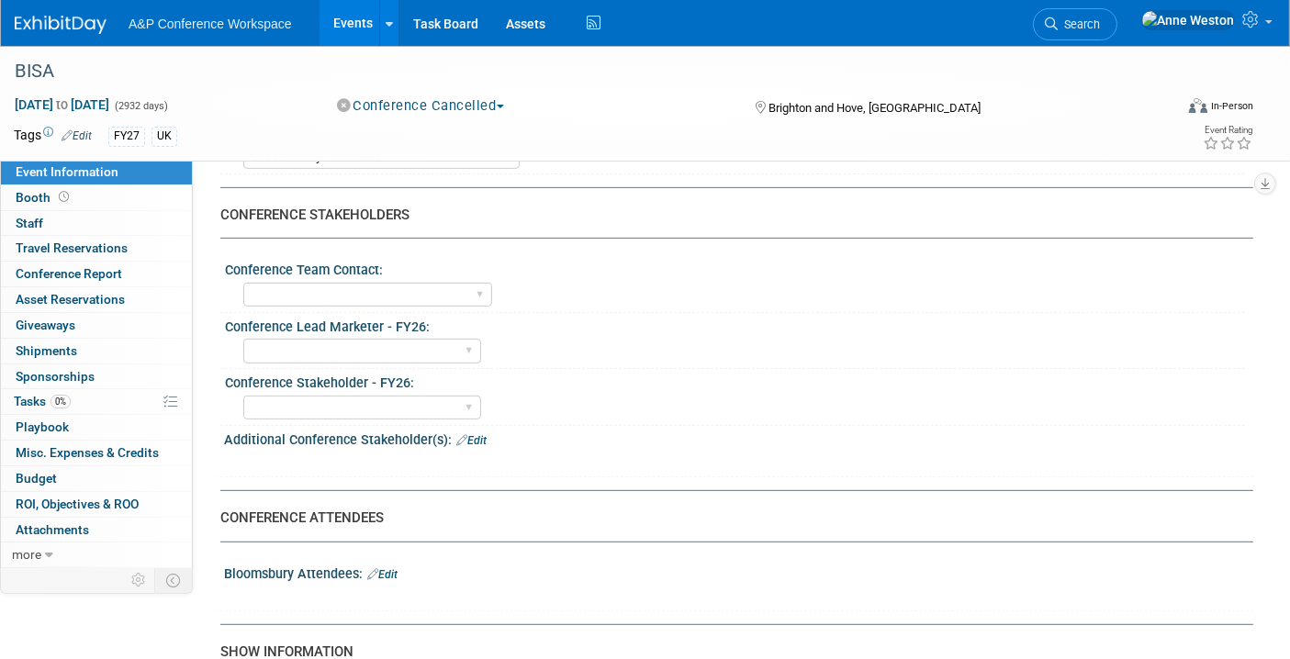
scroll to position [713, 0]
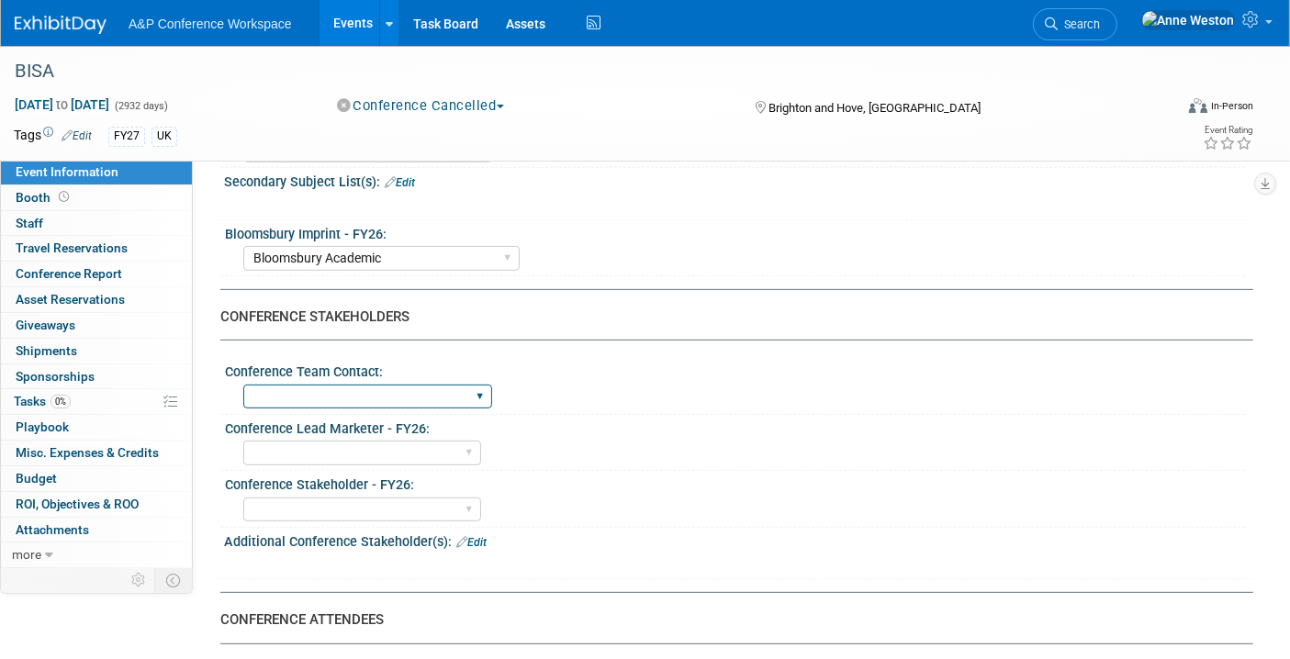
click at [340, 390] on select "Anne Weston Matt Hambridge Amanda Oney Anne Weston & Amanda Oney Anne Weston & …" at bounding box center [367, 397] width 249 height 25
select select "[PERSON_NAME]"
click at [243, 385] on select "Anne Weston Matt Hambridge Amanda Oney Anne Weston & Amanda Oney Anne Weston & …" at bounding box center [367, 397] width 249 height 25
click at [328, 441] on select "Abigail Larkin Alice Billington Ami Reitmeier Amy Suratia Andy Boyd Anna Robert…" at bounding box center [362, 453] width 238 height 25
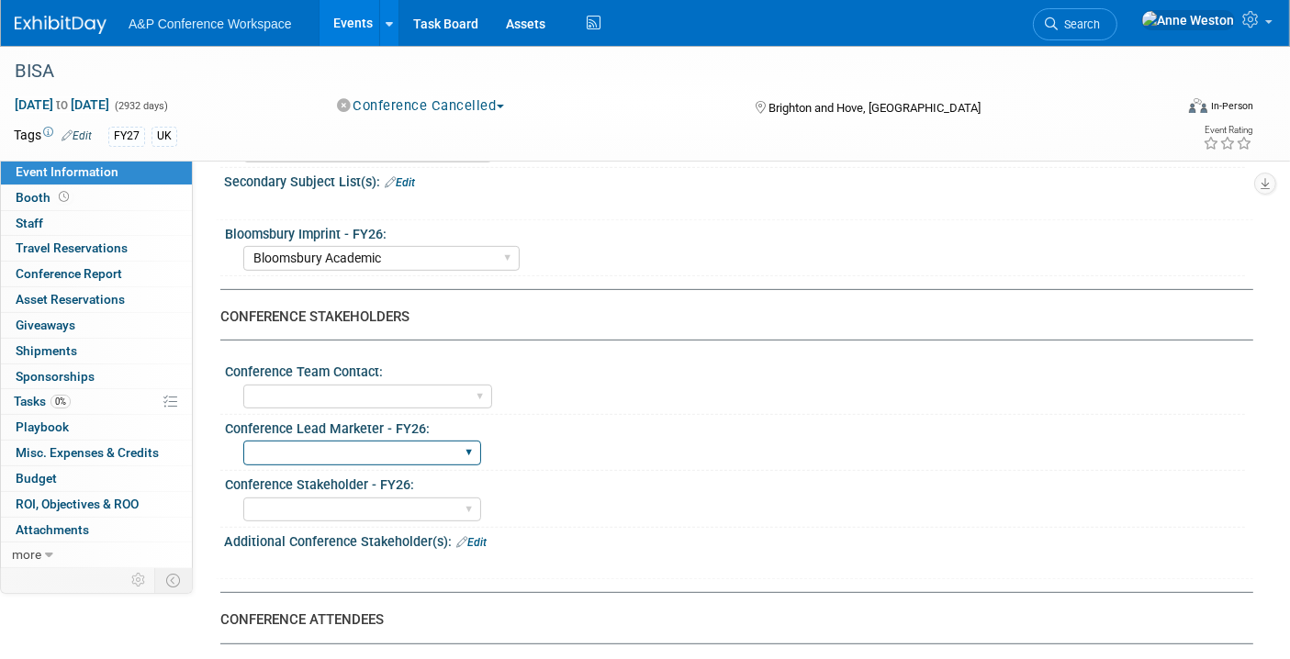
select select "[PERSON_NAME]"
click at [243, 441] on select "Abigail Larkin Alice Billington Ami Reitmeier Amy Suratia Andy Boyd Anna Robert…" at bounding box center [362, 453] width 238 height 25
click at [314, 498] on select "Abigail Larkin Alice Billington Ami Reitmeier Amy Suratia Andy Boyd Anna Robert…" at bounding box center [362, 510] width 238 height 25
click at [622, 441] on div "Abigail Larkin Alice Billington Ami Reitmeier Amy Suratia Andy Boyd Anna Robert…" at bounding box center [744, 450] width 1002 height 29
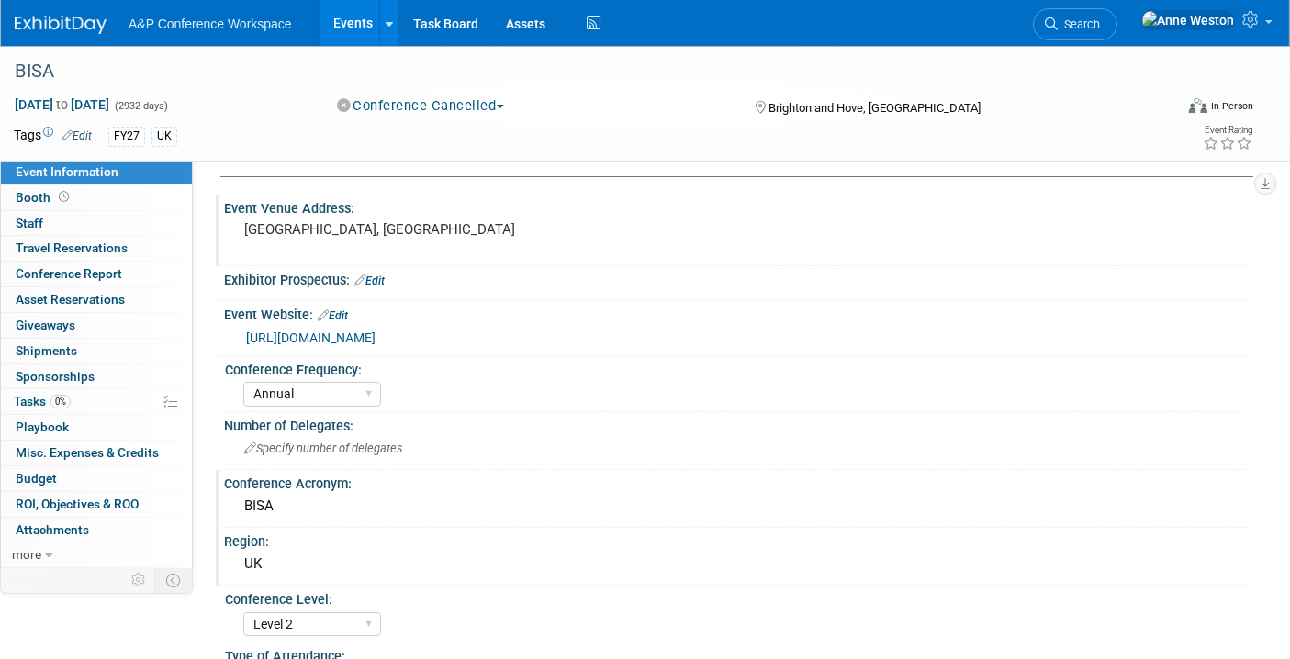
scroll to position [0, 0]
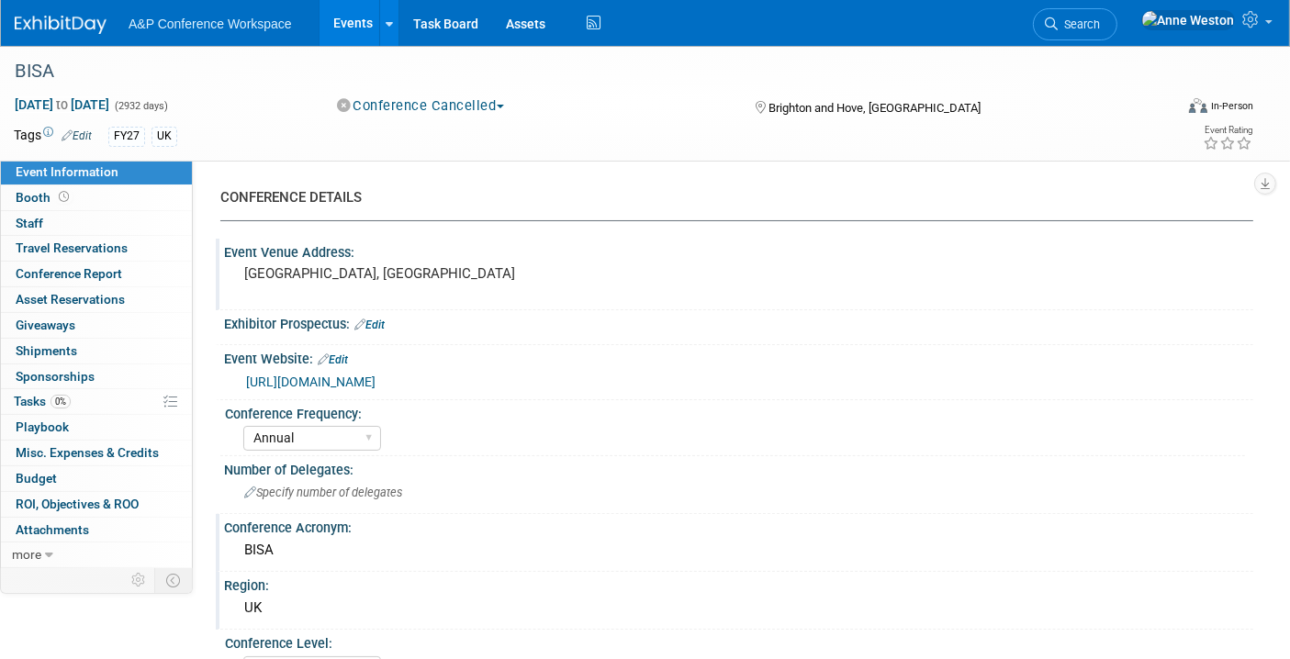
click at [449, 107] on button "Conference Cancelled" at bounding box center [420, 105] width 181 height 19
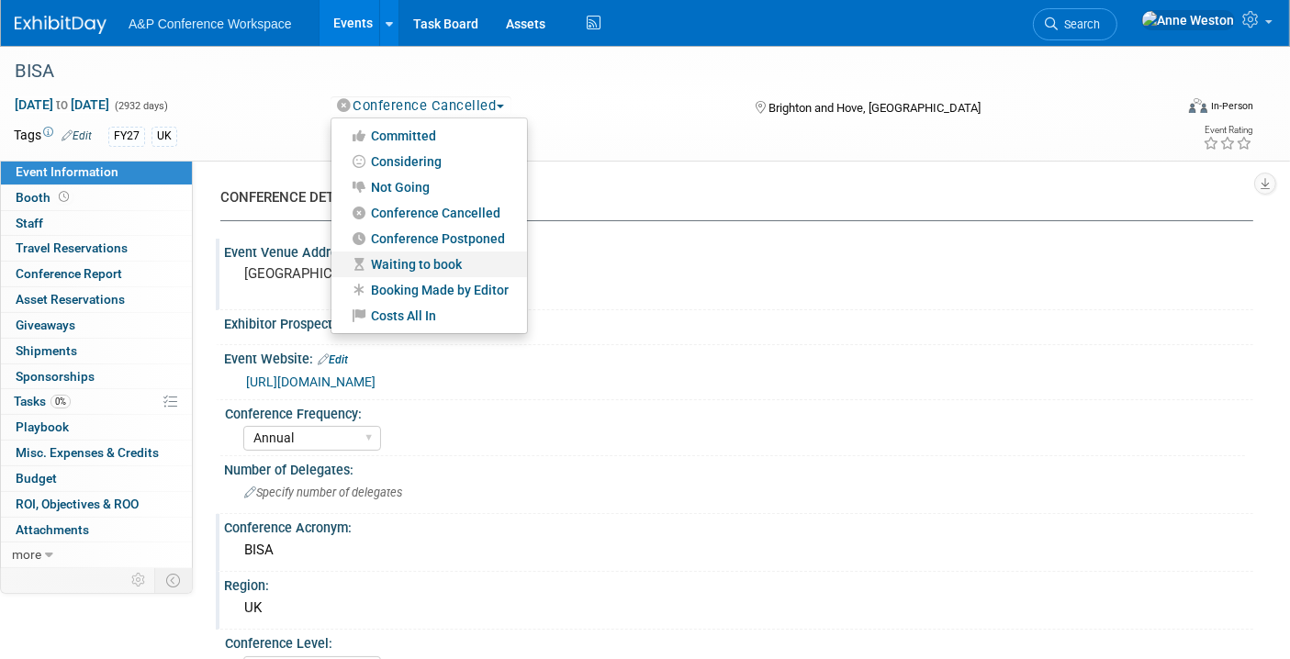
click at [404, 265] on link "Waiting to book" at bounding box center [429, 265] width 196 height 26
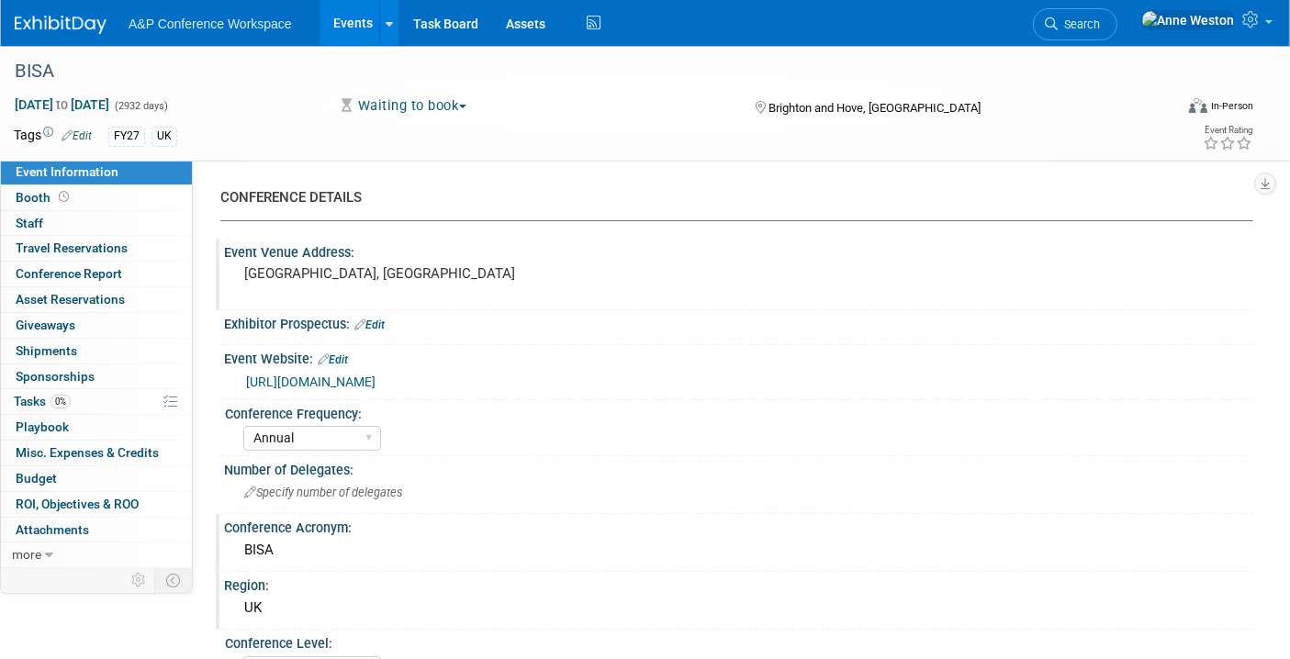
click at [64, 20] on img at bounding box center [61, 25] width 92 height 18
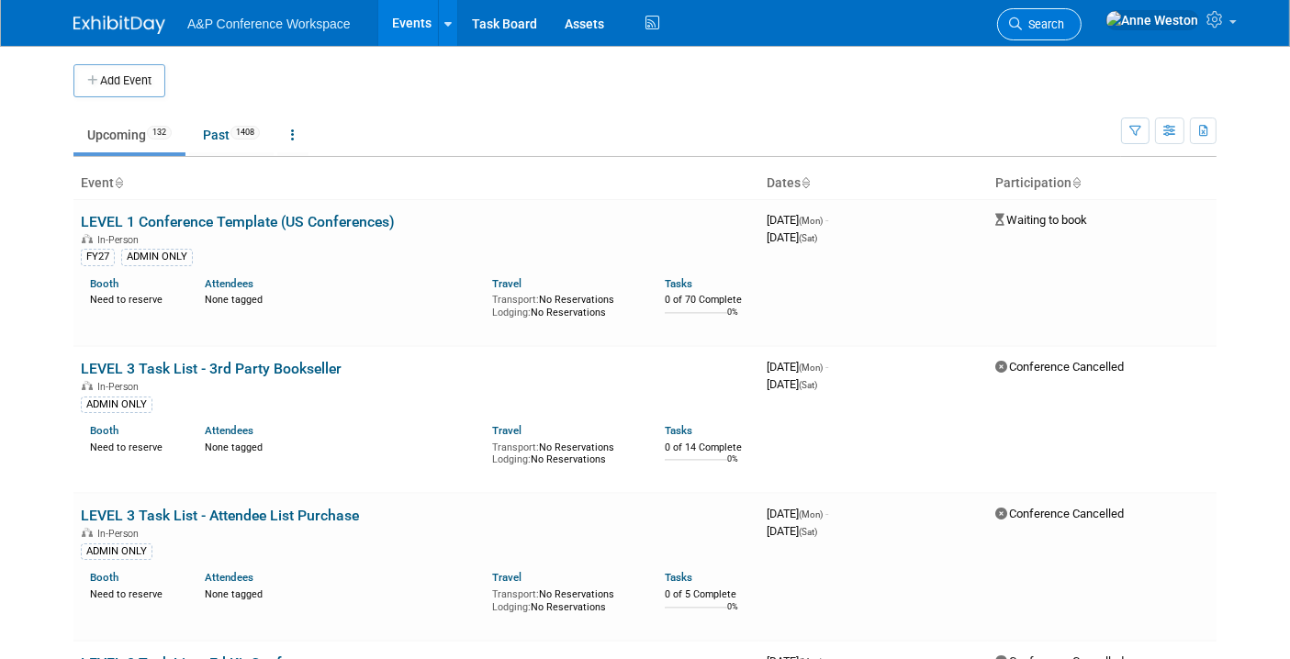
click at [1081, 11] on link "Search" at bounding box center [1039, 24] width 84 height 32
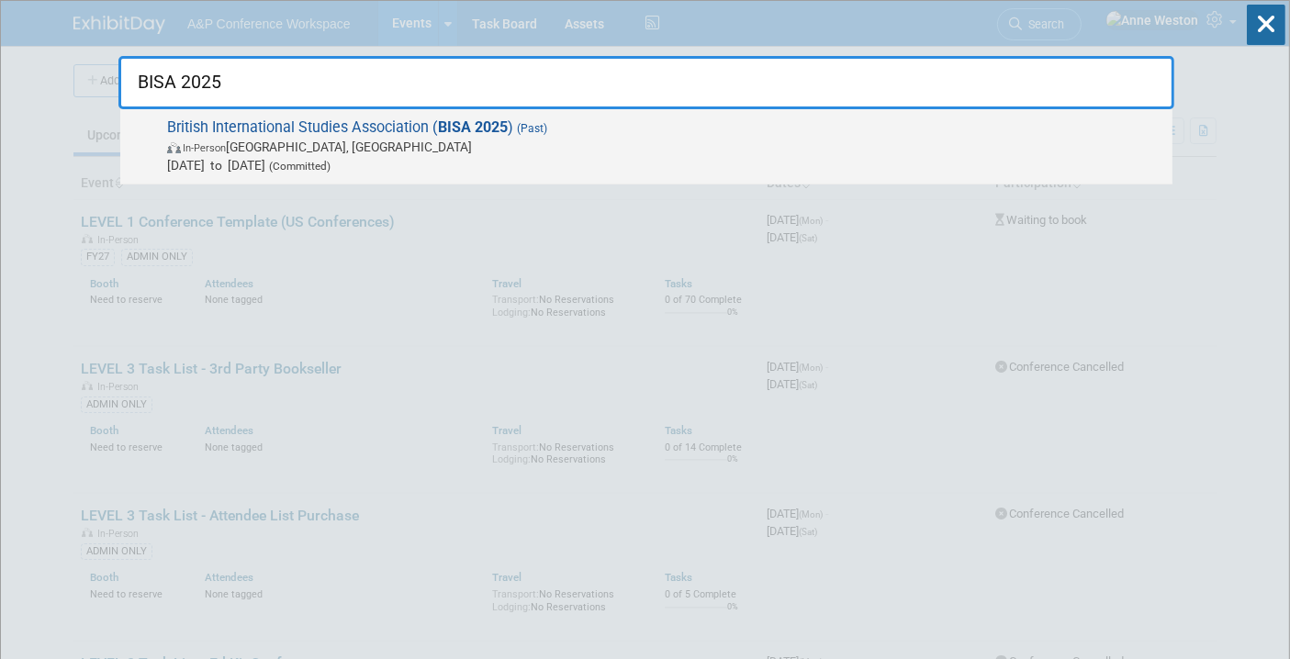
type input "BISA 2025"
click at [260, 131] on span "British International Studies Association ( BISA 2025 ) (Past) In-Person [GEOGR…" at bounding box center [663, 146] width 1002 height 56
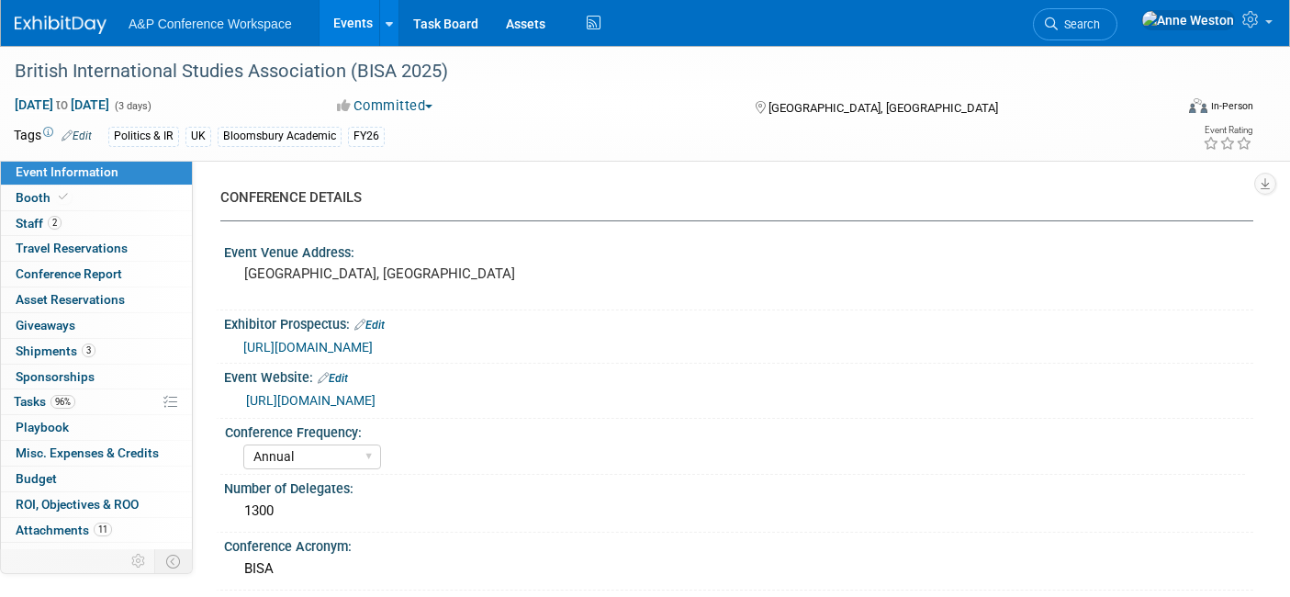
select select "Annual"
select select "Level 2"
select select "In-Person Booth"
select select "Politics & International Relations"
select select "Bloomsbury Academic"
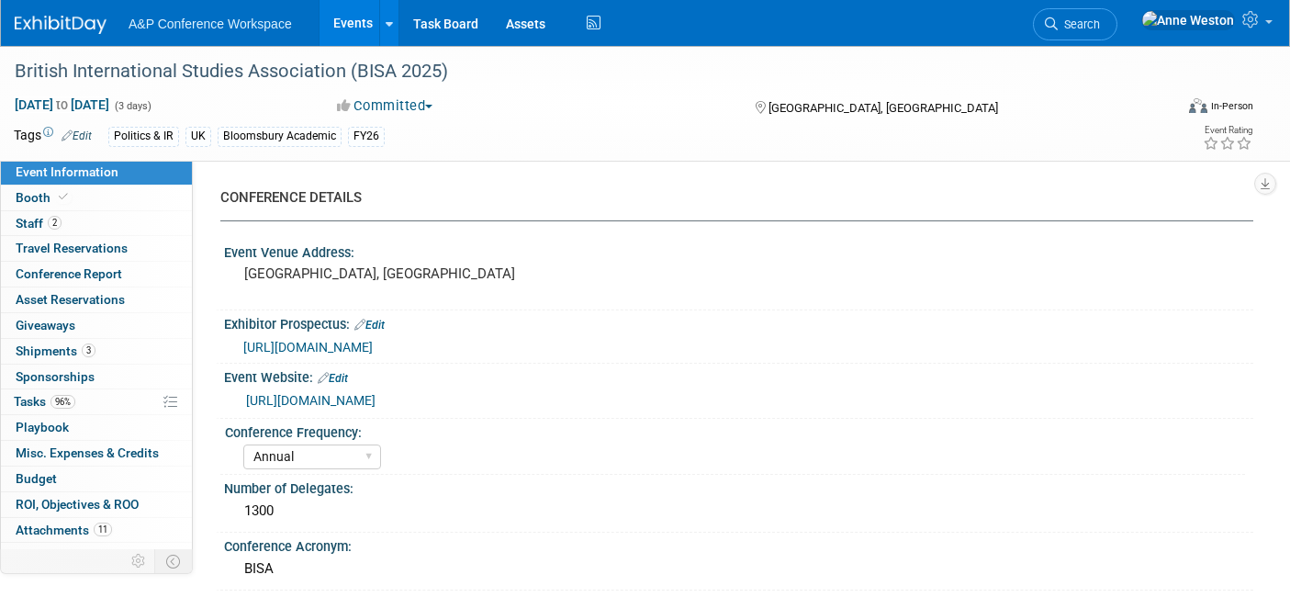
select select "[PERSON_NAME]"
select select "Networking/Commissioning"
click at [1117, 11] on link "Search" at bounding box center [1075, 24] width 84 height 32
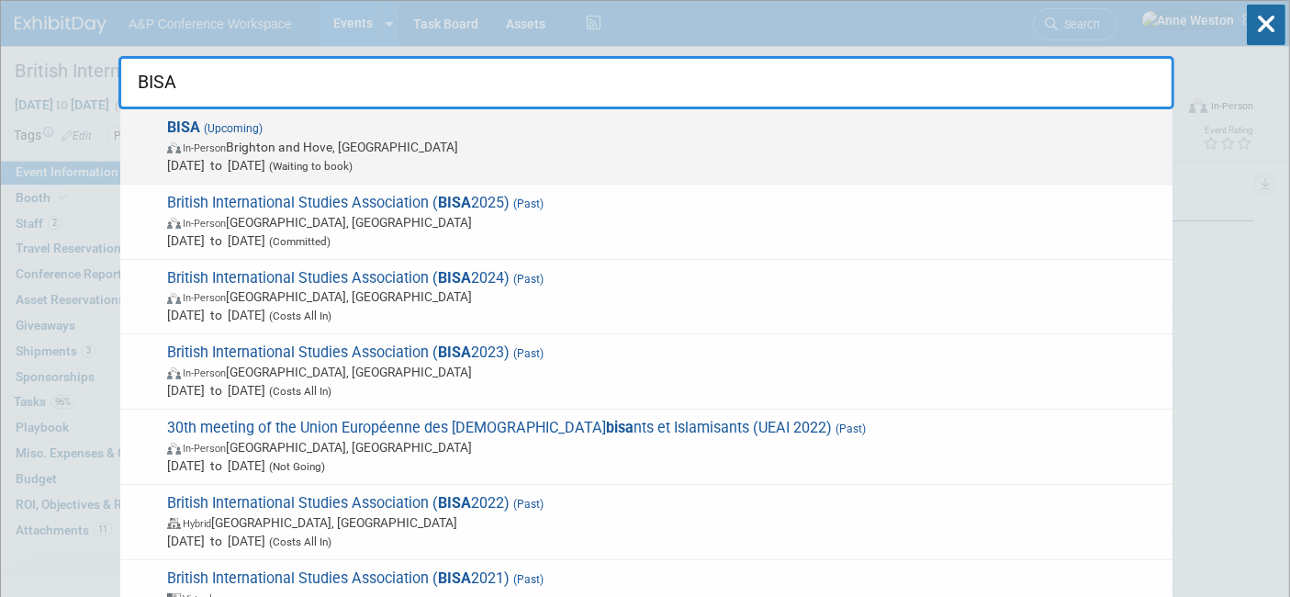
type input "BISA"
click at [391, 140] on span "In-Person [GEOGRAPHIC_DATA] and Hove, [GEOGRAPHIC_DATA]" at bounding box center [665, 147] width 996 height 18
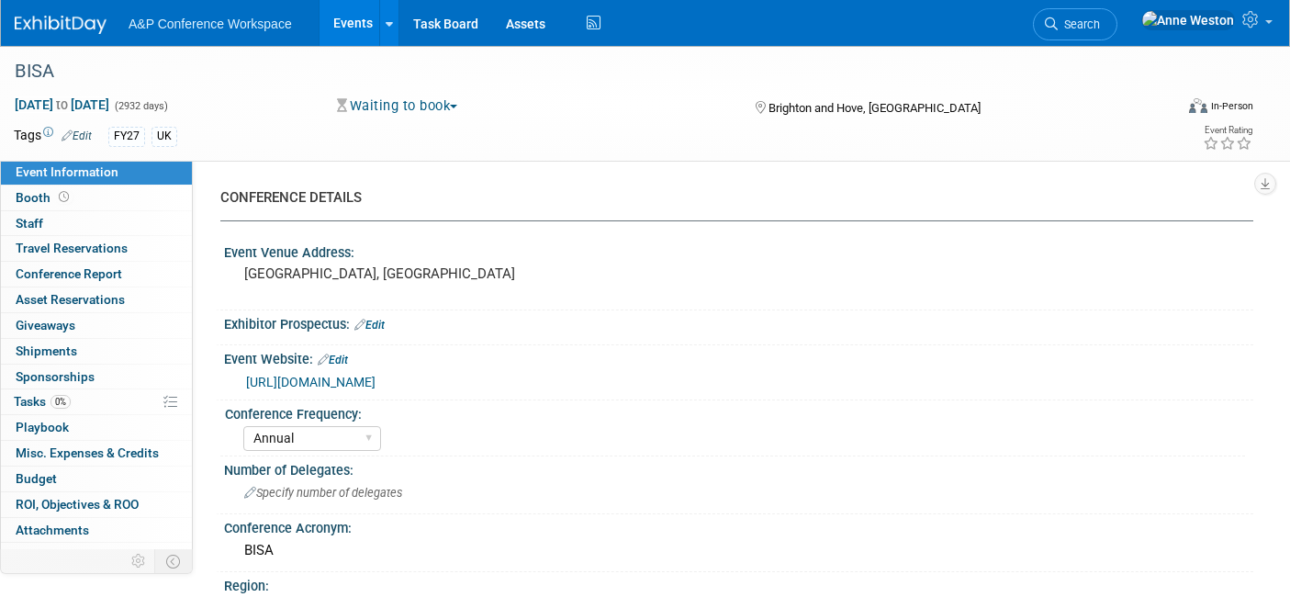
select select "Annual"
select select "Level 2"
select select "In-Person Booth"
select select "Politics & International Relations"
select select "Bloomsbury Academic"
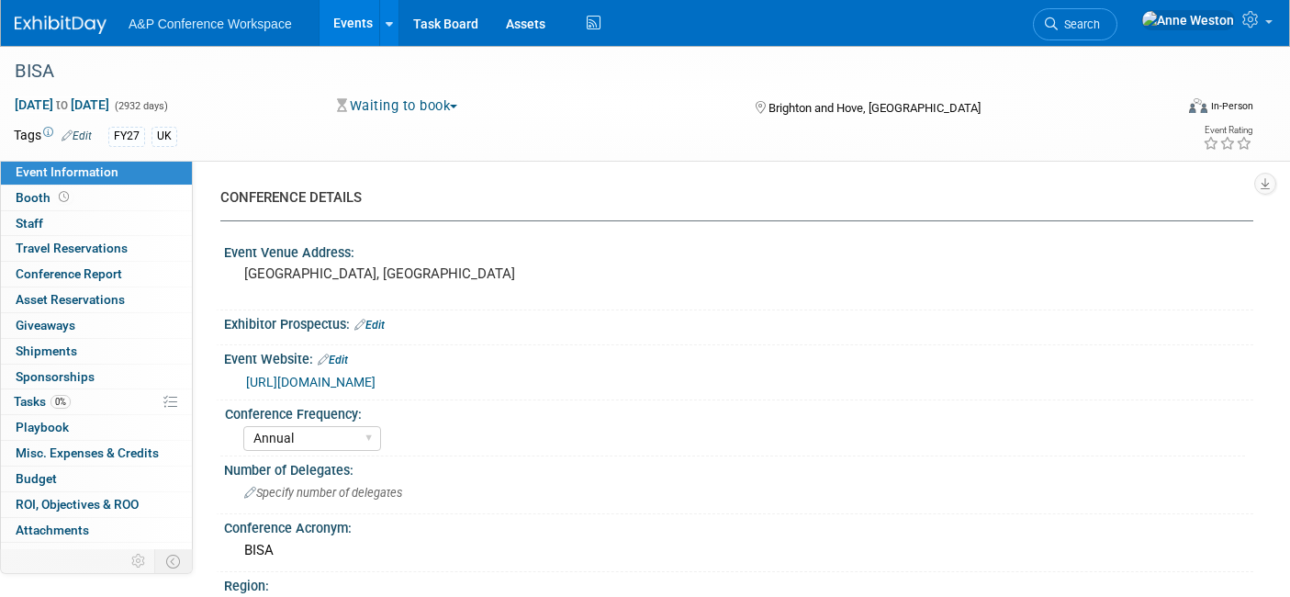
select select "[PERSON_NAME]"
click at [82, 70] on div "BISA" at bounding box center [577, 71] width 1139 height 33
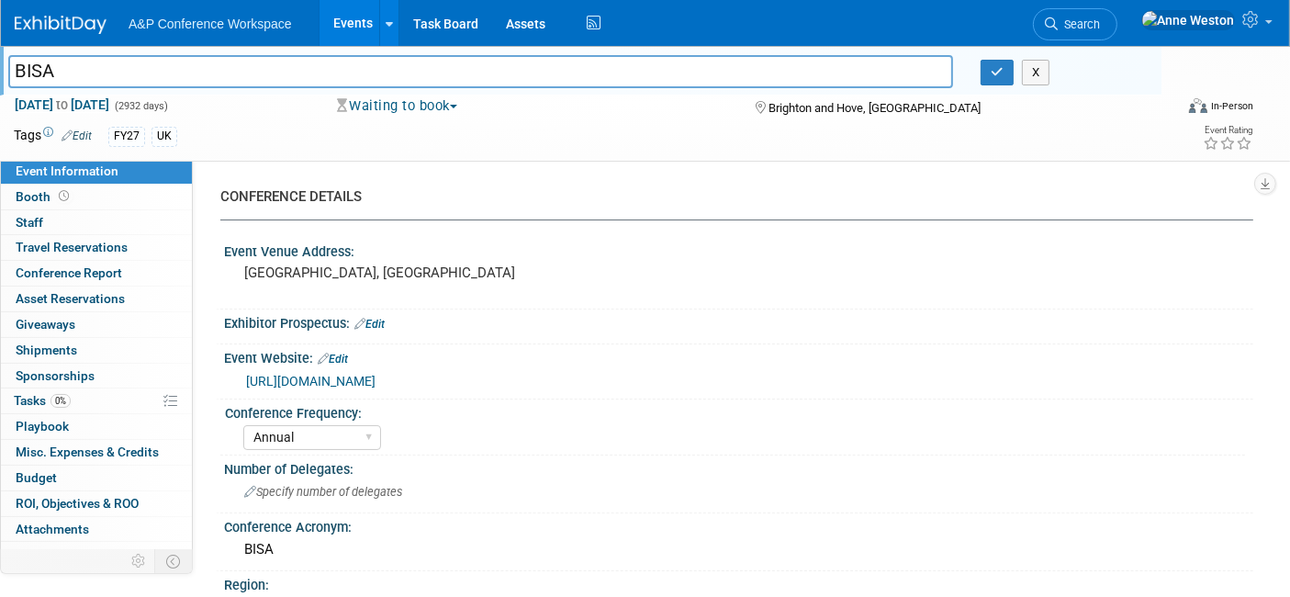
drag, startPoint x: 92, startPoint y: 67, endPoint x: 31, endPoint y: 78, distance: 61.6
click at [15, 73] on input "BISA" at bounding box center [480, 71] width 945 height 32
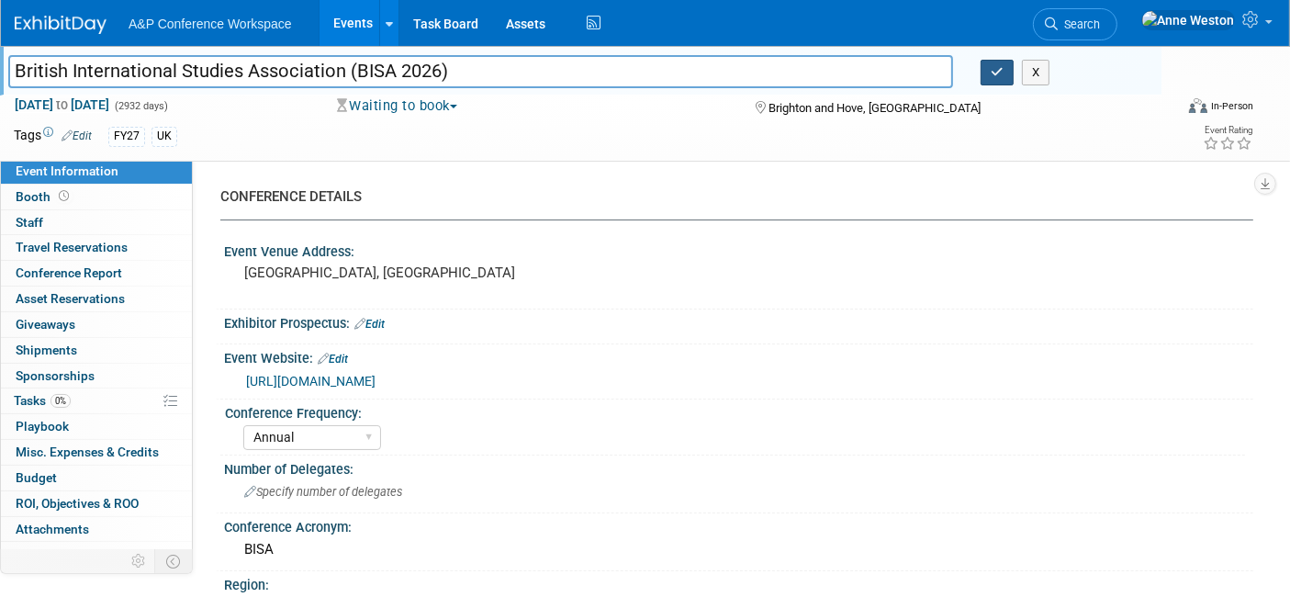
type input "British International Studies Association (BISA 2026)"
click at [990, 75] on icon "button" at bounding box center [996, 72] width 13 height 12
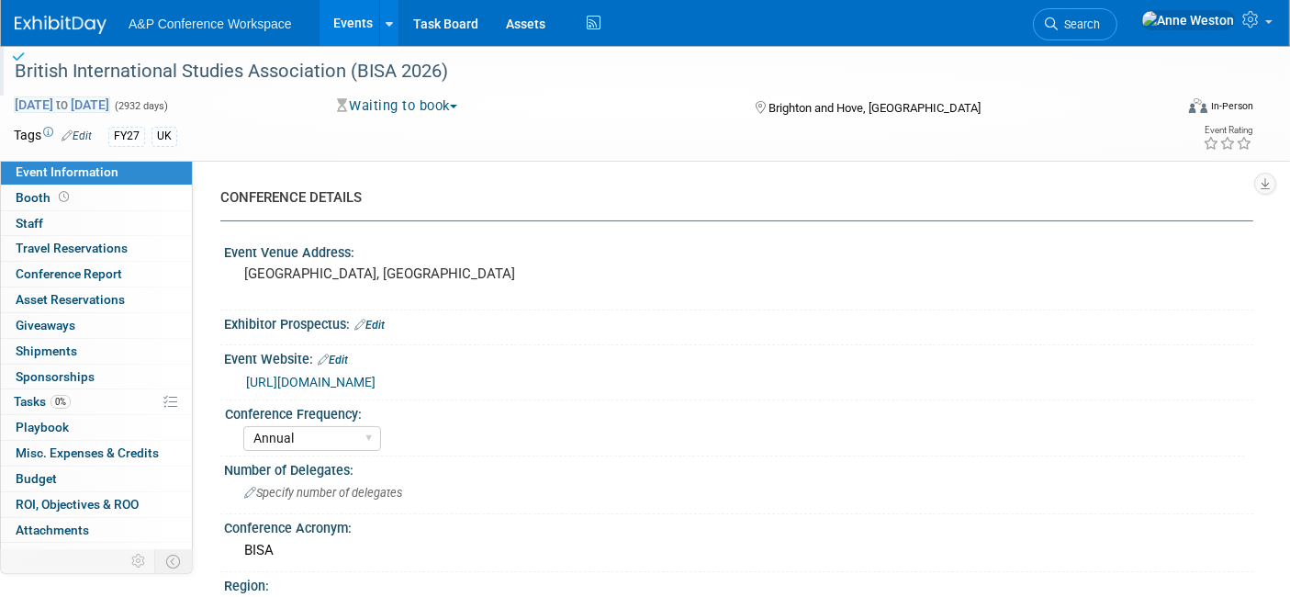
click at [78, 104] on span "[DATE] to [DATE]" at bounding box center [62, 104] width 96 height 17
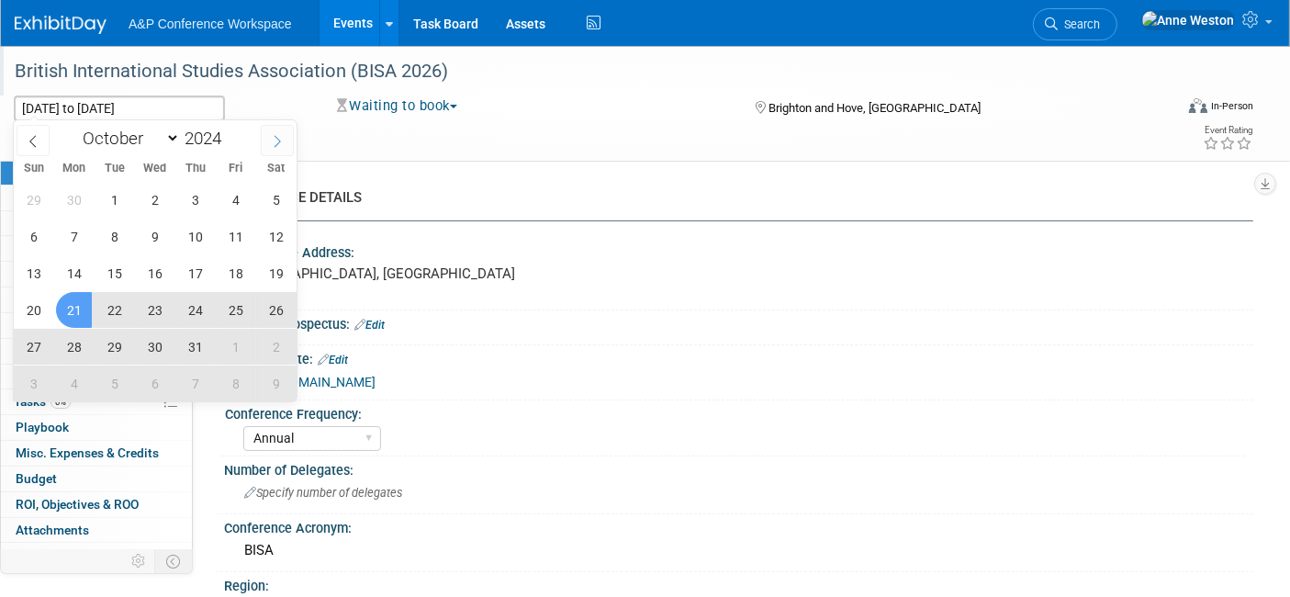
click at [272, 135] on icon at bounding box center [277, 141] width 13 height 13
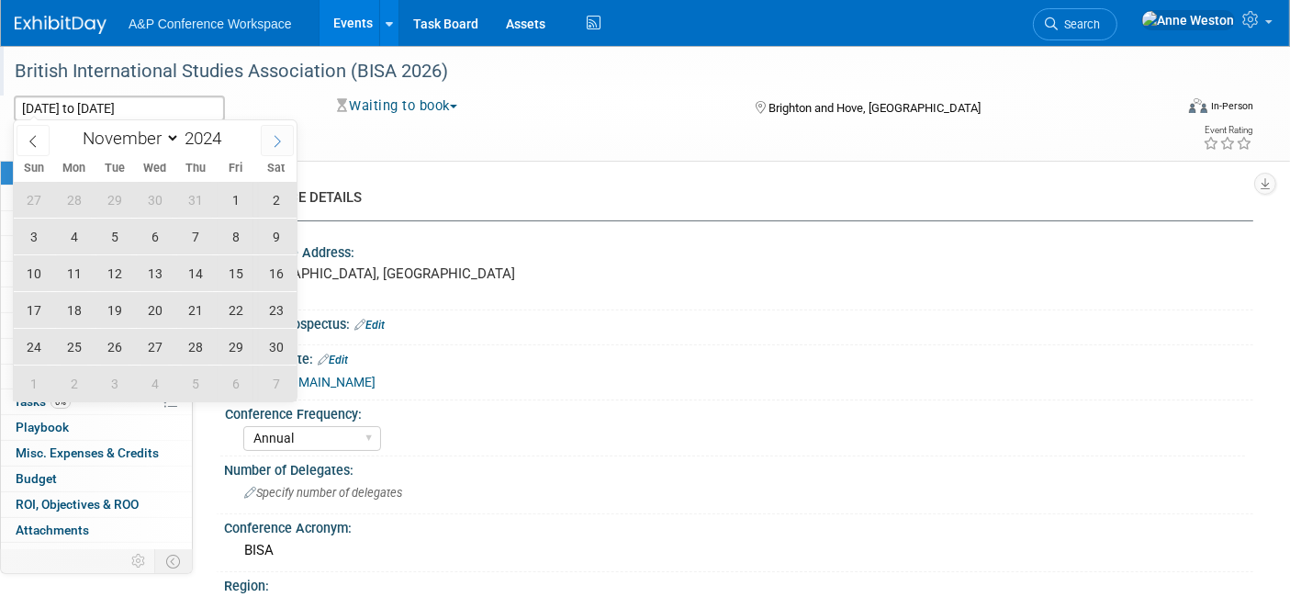
click at [272, 135] on icon at bounding box center [277, 141] width 13 height 13
select select "11"
click at [272, 135] on icon at bounding box center [277, 141] width 13 height 13
type input "2025"
click at [272, 135] on icon at bounding box center [277, 141] width 13 height 13
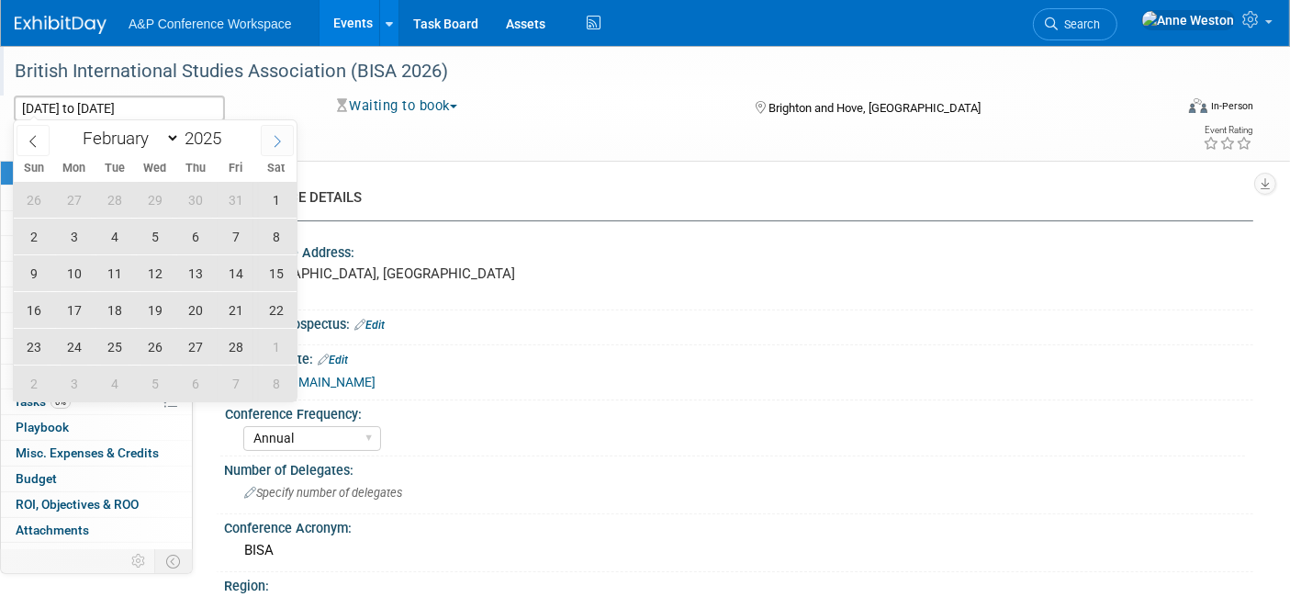
click at [272, 135] on icon at bounding box center [277, 141] width 13 height 13
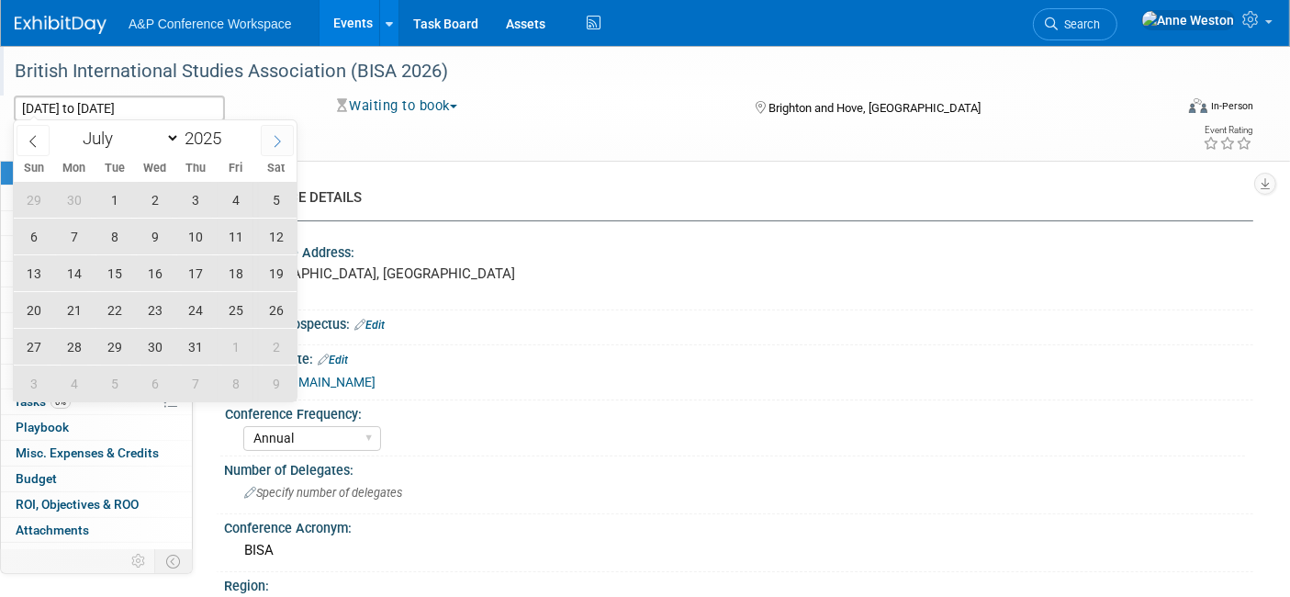
click at [272, 135] on icon at bounding box center [277, 141] width 13 height 13
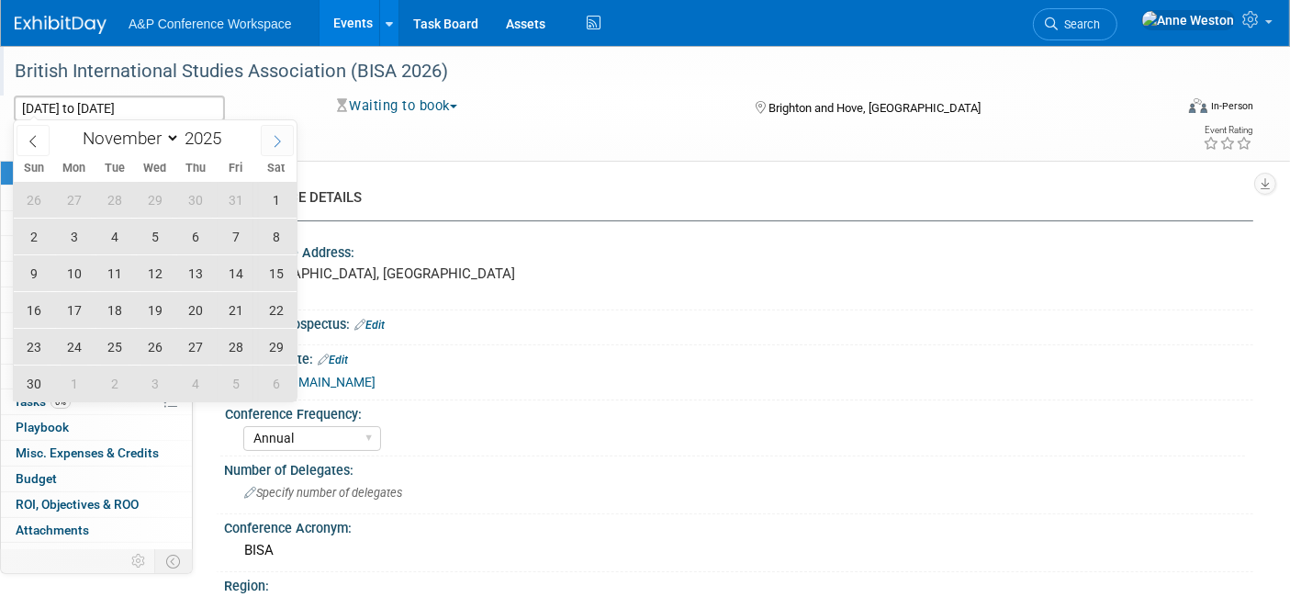
select select "11"
click at [272, 135] on icon at bounding box center [277, 141] width 13 height 13
type input "2026"
click at [272, 135] on icon at bounding box center [277, 141] width 13 height 13
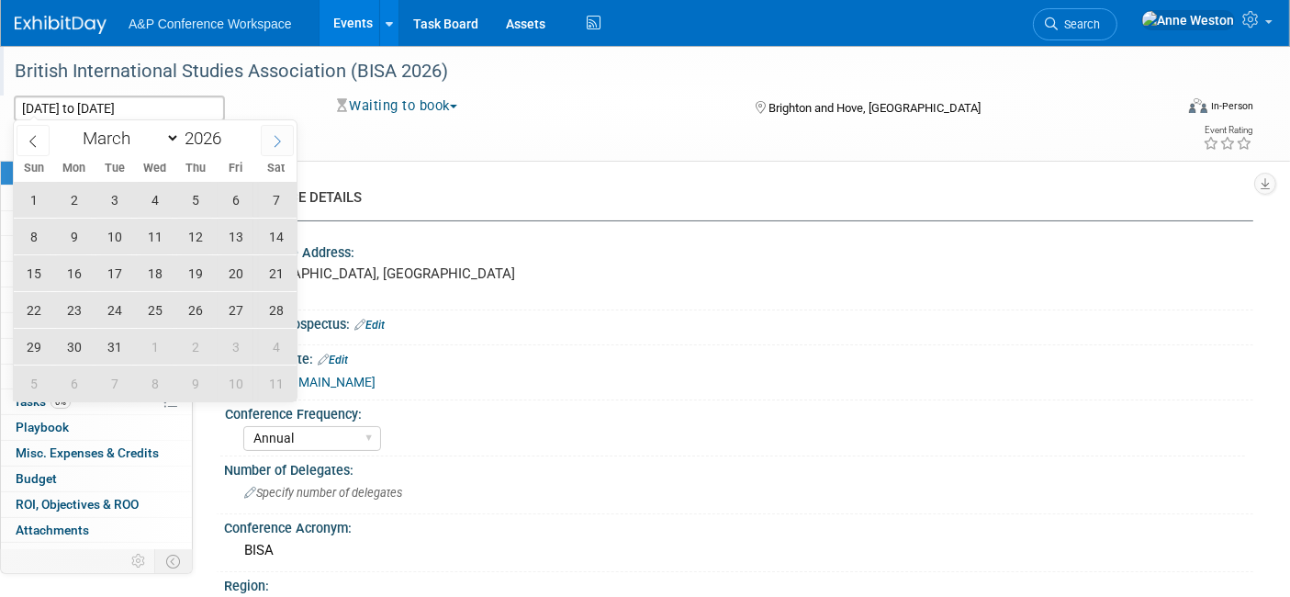
click at [272, 135] on icon at bounding box center [277, 141] width 13 height 13
select select "5"
click at [154, 200] on span "3" at bounding box center [155, 200] width 36 height 36
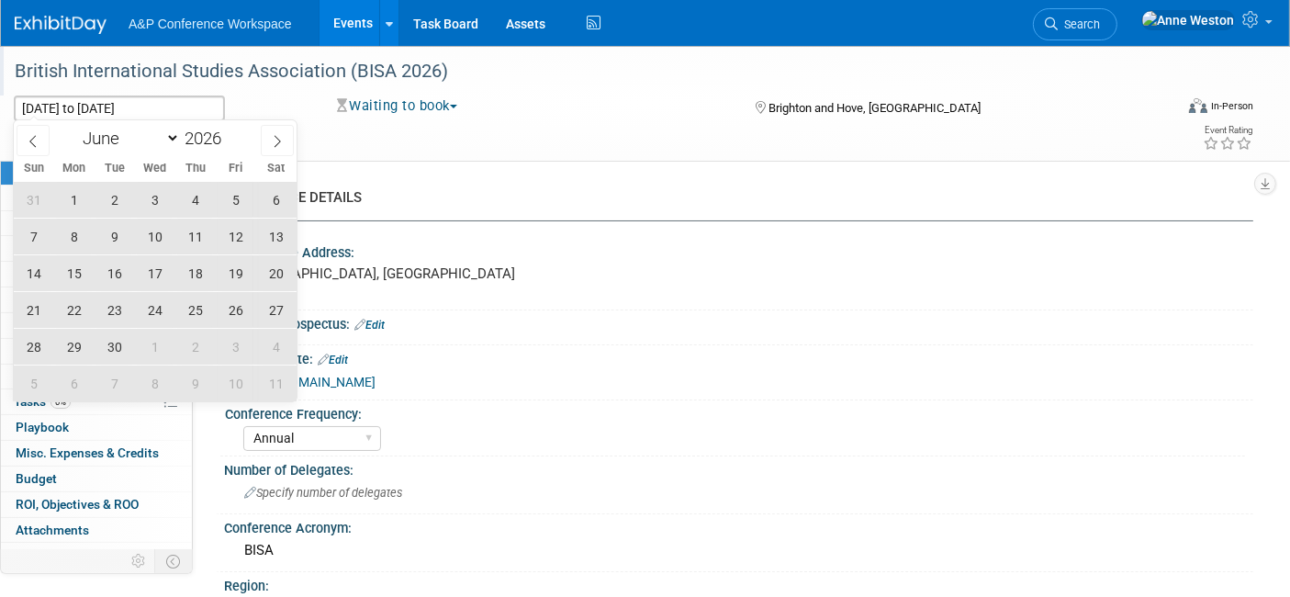
type input "[DATE]"
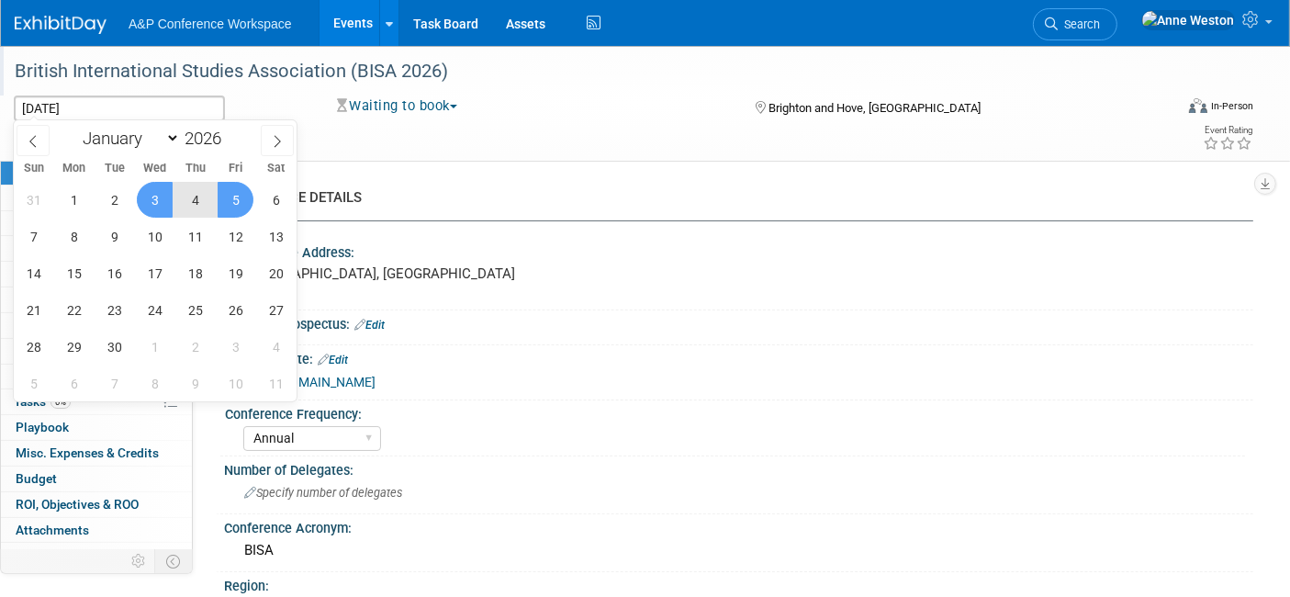
click at [236, 197] on span "5" at bounding box center [236, 200] width 36 height 36
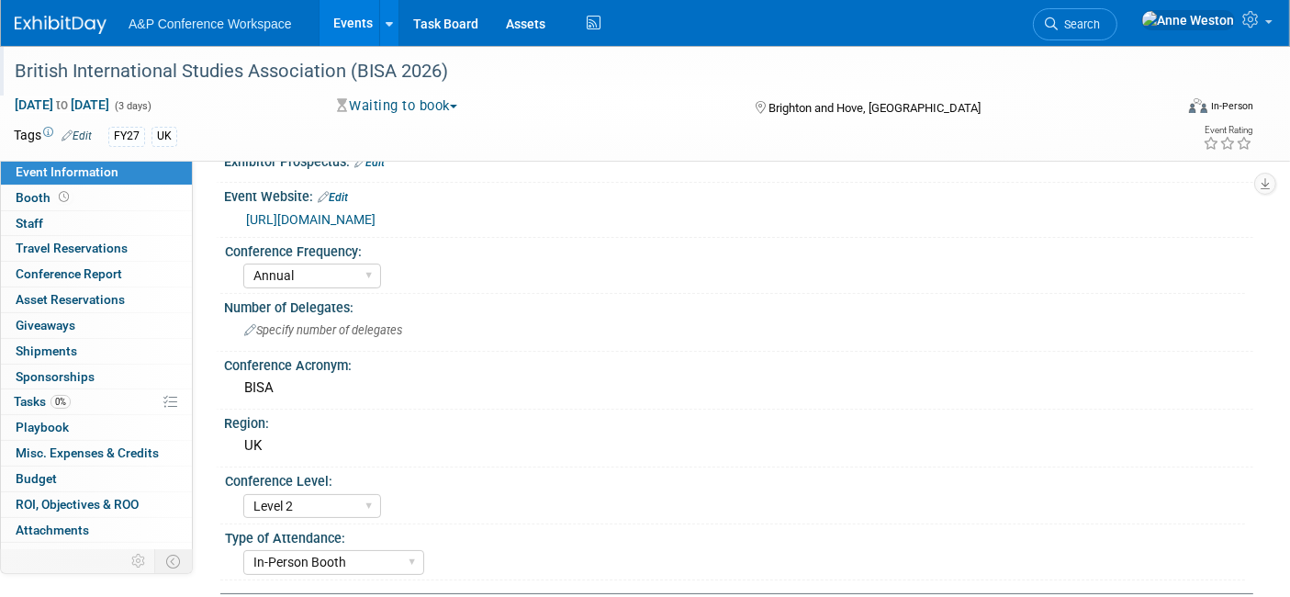
scroll to position [204, 0]
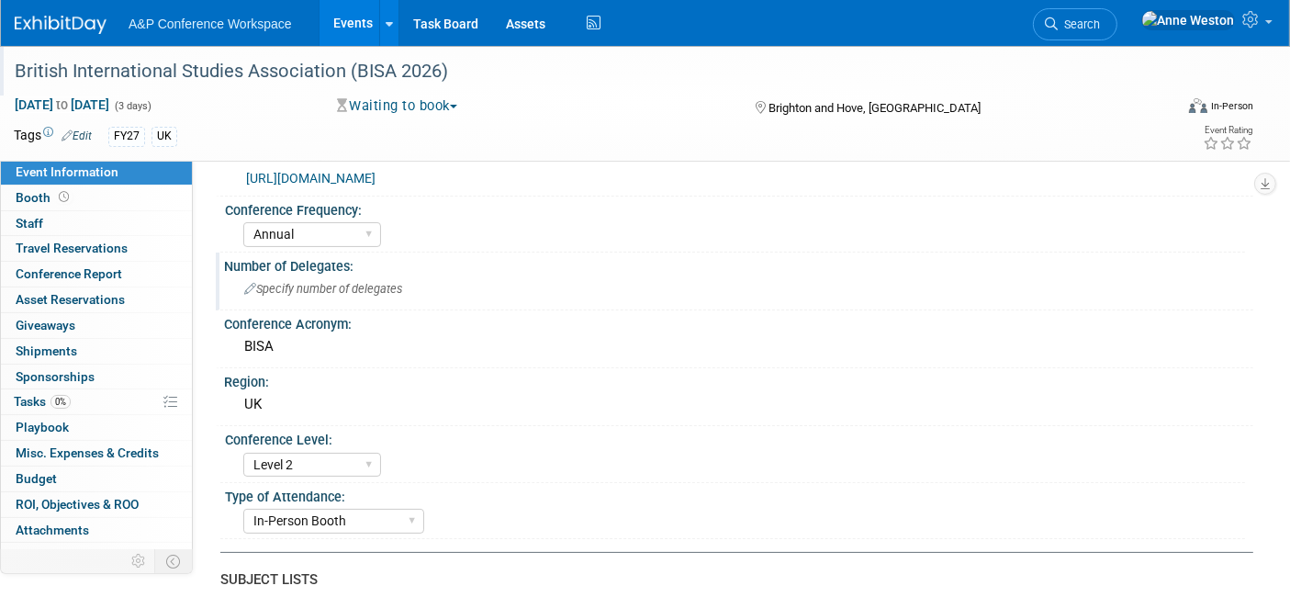
click at [319, 279] on div "Specify number of delegates" at bounding box center [739, 288] width 1002 height 28
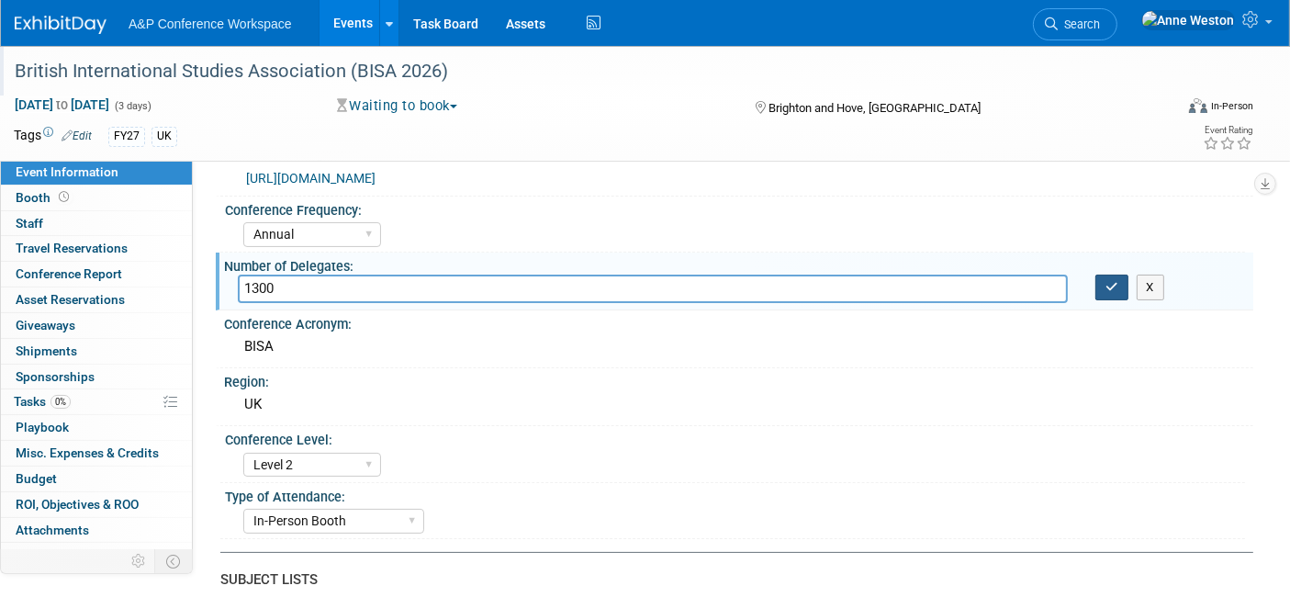
type input "1300"
click at [1110, 285] on icon "button" at bounding box center [1111, 287] width 13 height 12
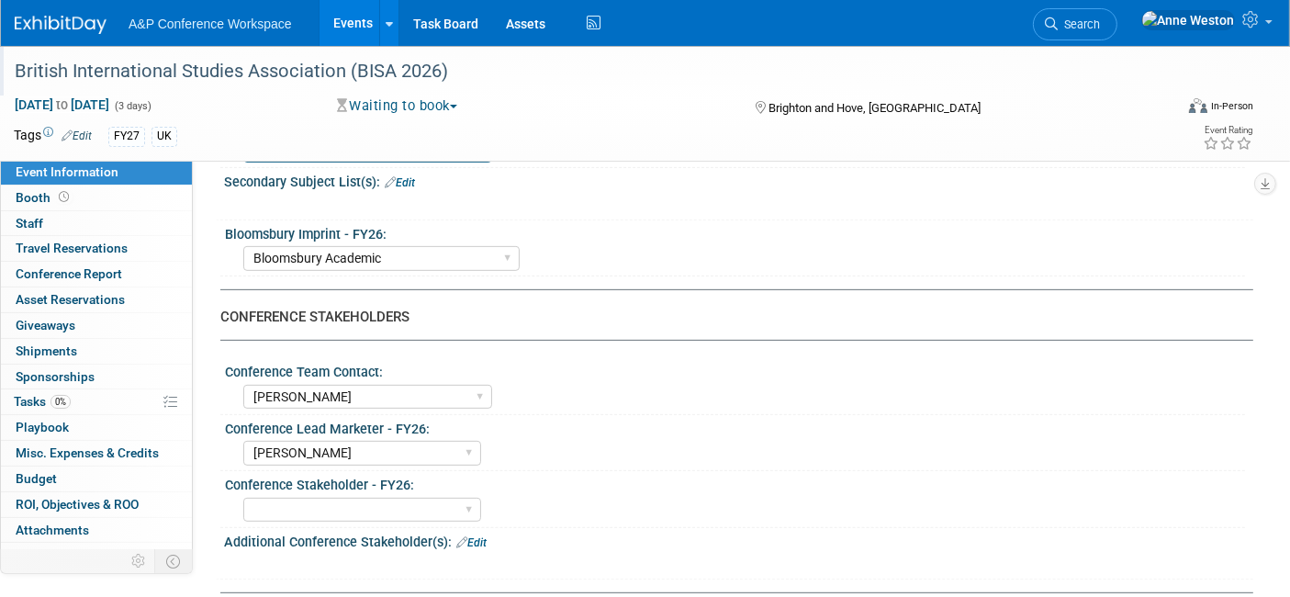
scroll to position [815, 0]
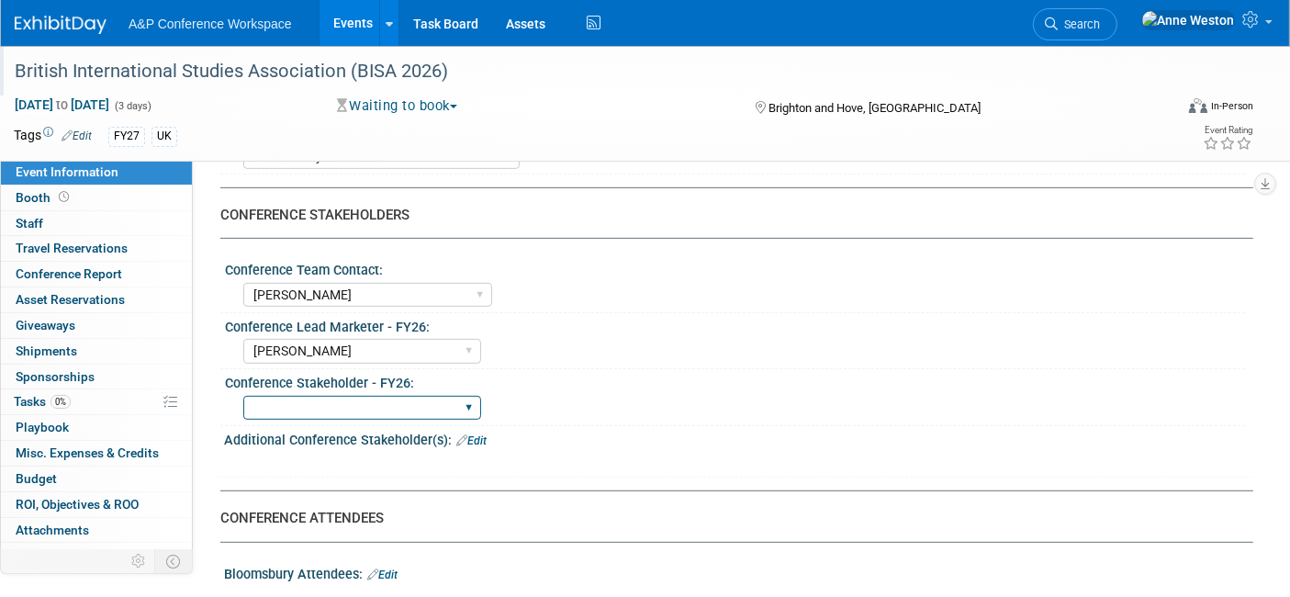
click at [400, 398] on select "Abigail Larkin Alice Billington Ami Reitmeier Amy Suratia Andy Boyd Anna Robert…" at bounding box center [362, 408] width 238 height 25
select select "[PERSON_NAME]"
click at [243, 396] on select "Abigail Larkin Alice Billington Ami Reitmeier Amy Suratia Andy Boyd Anna Robert…" at bounding box center [362, 408] width 238 height 25
click at [400, 396] on select "Abigail Larkin Alice Billington Ami Reitmeier Amy Suratia Andy Boyd Anna Robert…" at bounding box center [362, 408] width 238 height 25
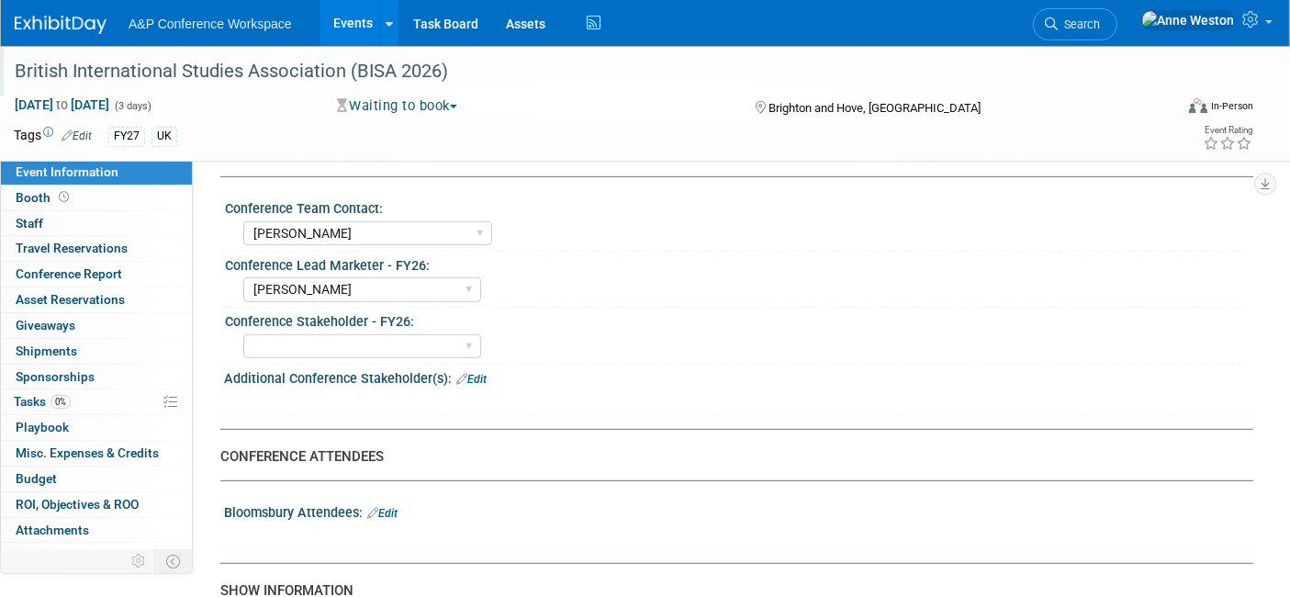
scroll to position [918, 0]
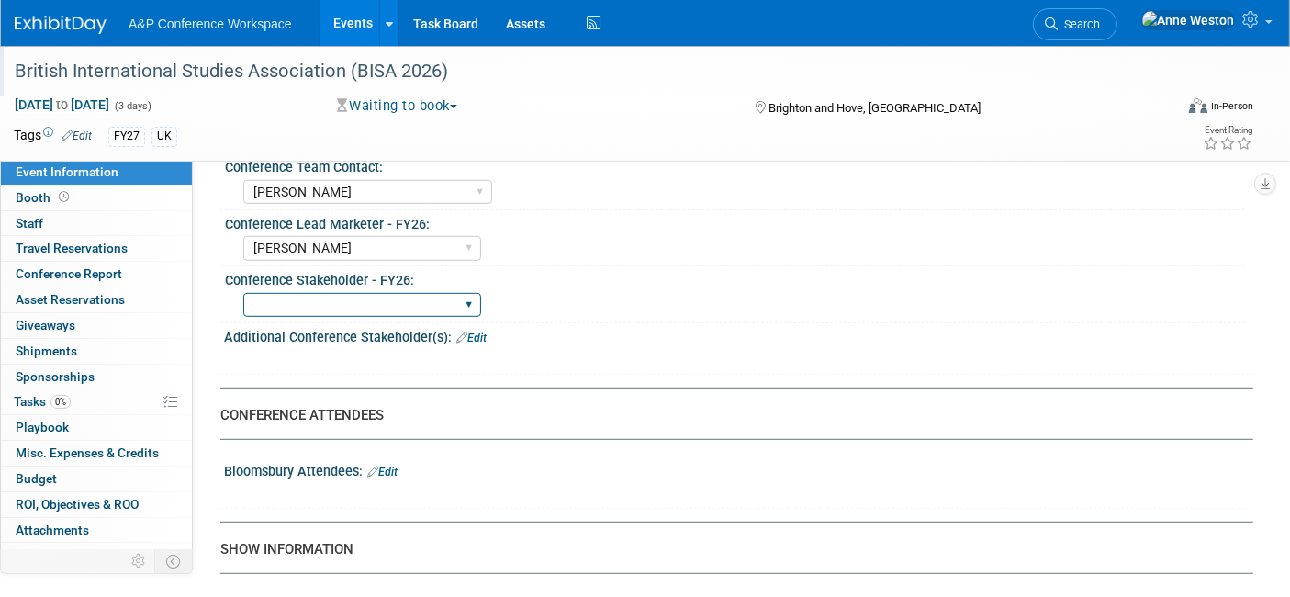
click at [394, 296] on select "Abigail Larkin Alice Billington Ami Reitmeier Amy Suratia Andy Boyd Anna Robert…" at bounding box center [362, 305] width 238 height 25
click at [243, 293] on select "Abigail Larkin Alice Billington Ami Reitmeier Amy Suratia Andy Boyd Anna Robert…" at bounding box center [362, 305] width 238 height 25
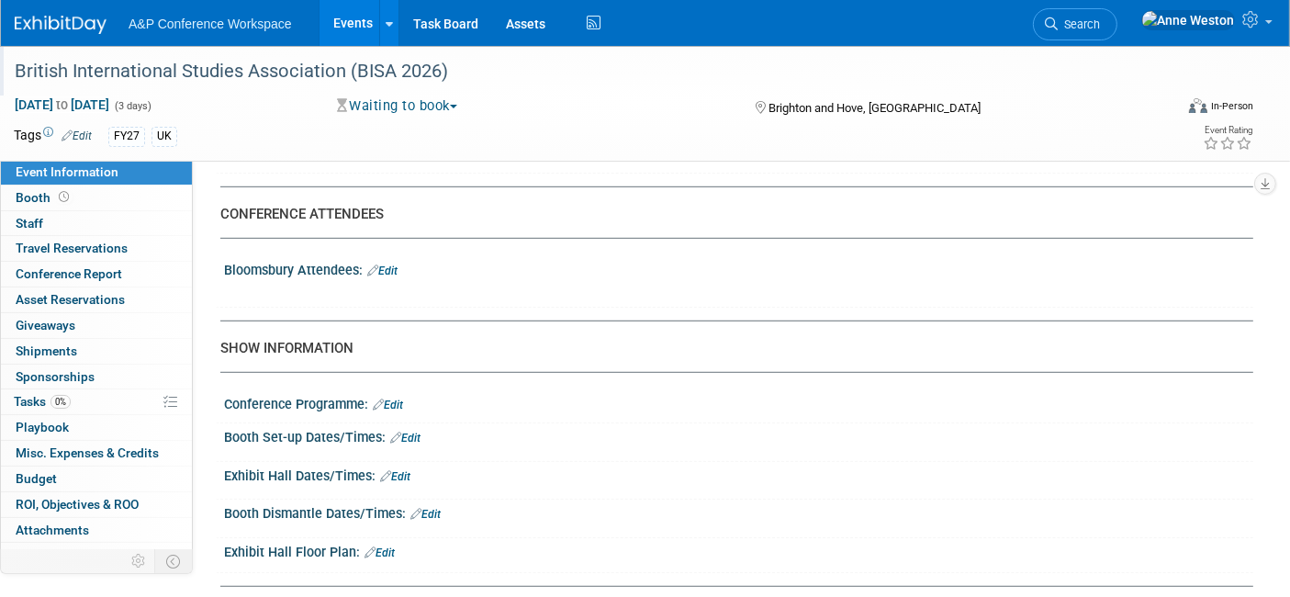
scroll to position [1122, 0]
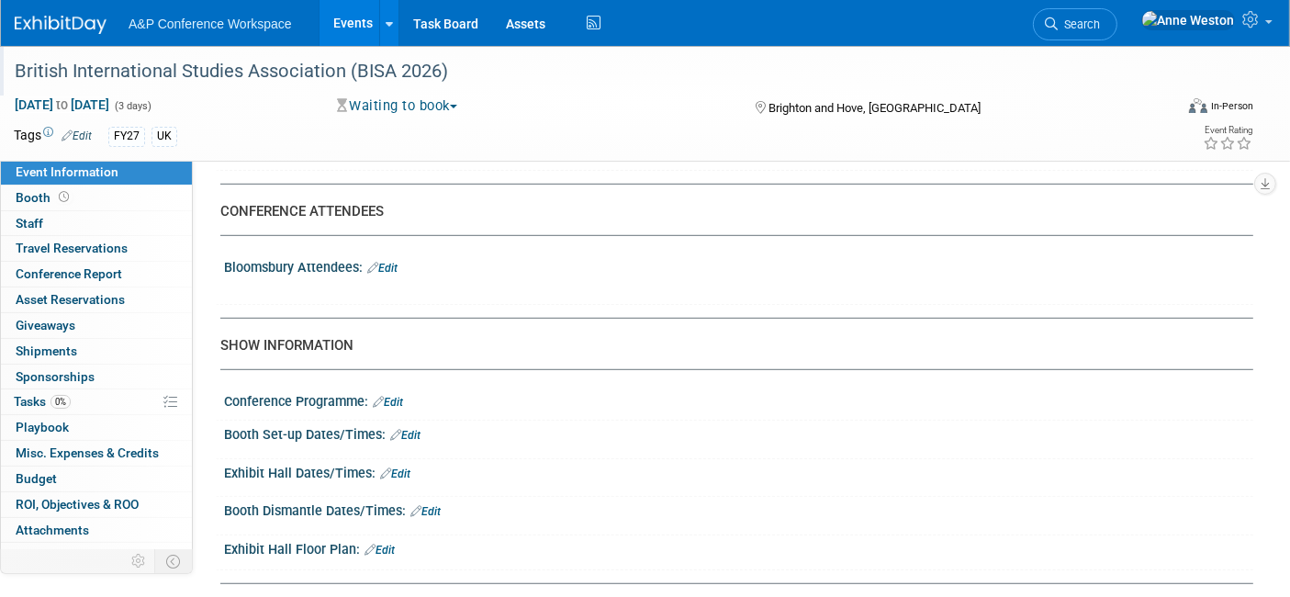
click at [386, 262] on link "Edit" at bounding box center [382, 268] width 30 height 13
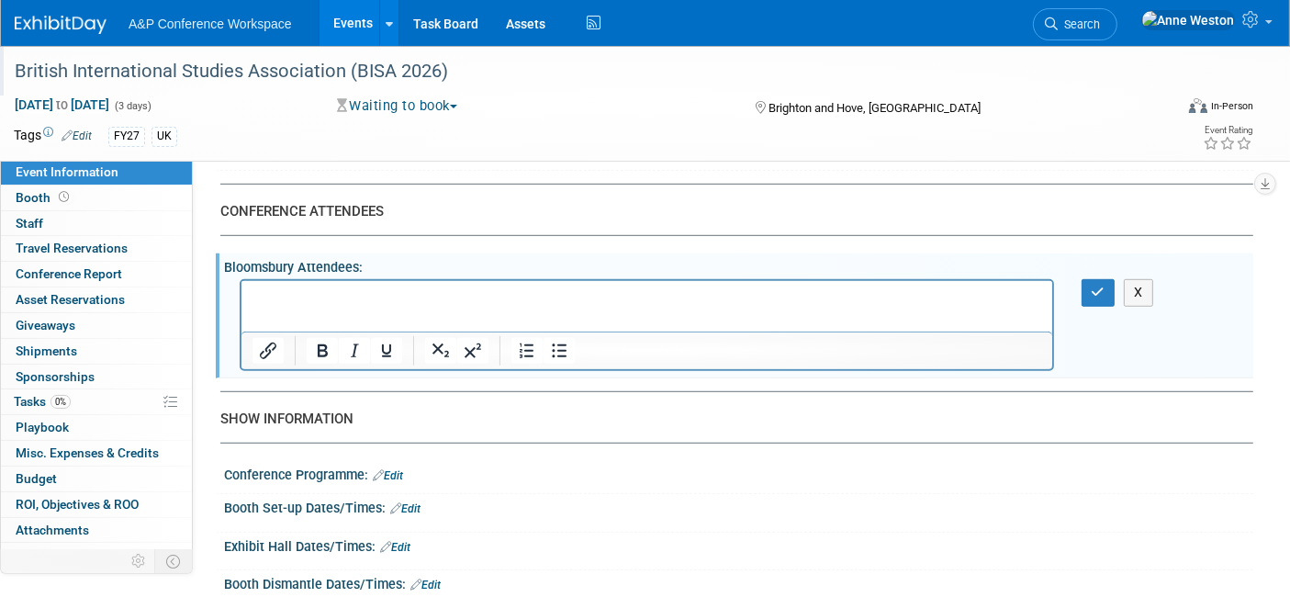
scroll to position [0, 0]
click at [1092, 288] on icon "button" at bounding box center [1098, 291] width 14 height 13
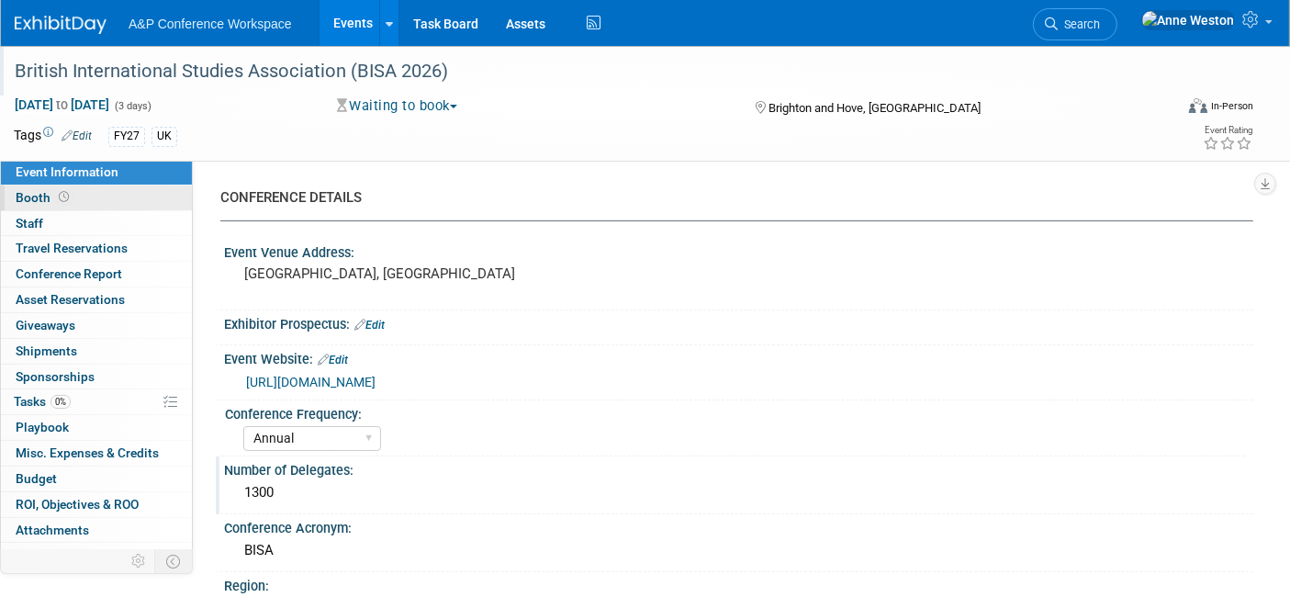
click at [73, 203] on link "Booth" at bounding box center [96, 197] width 191 height 25
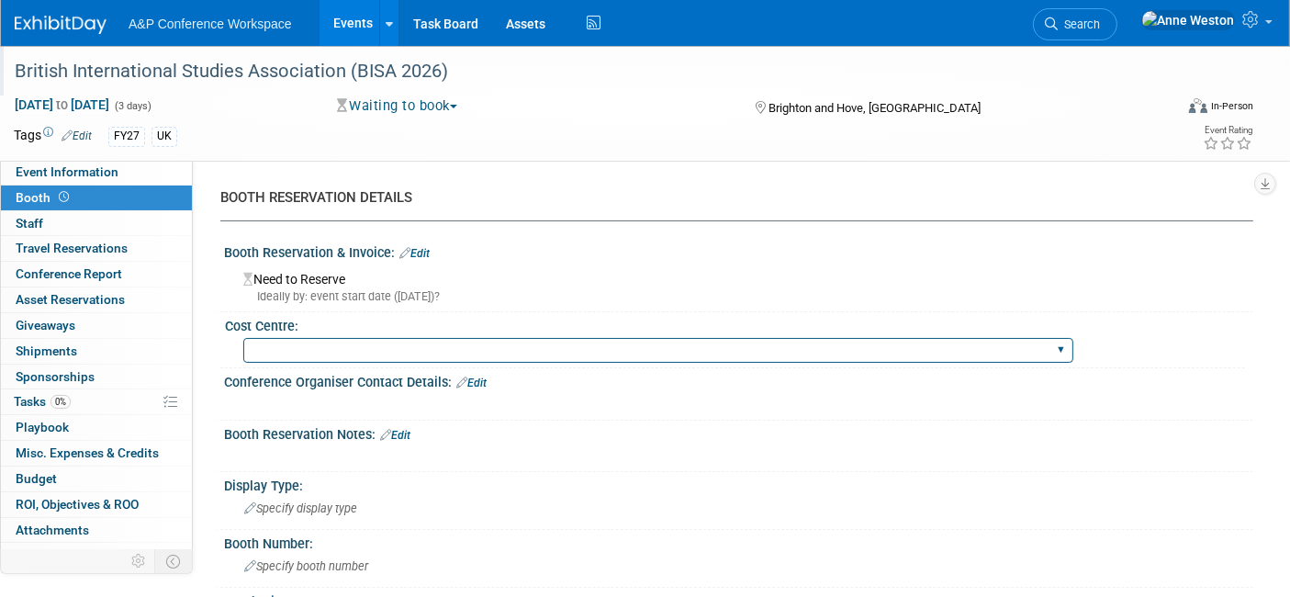
click at [412, 344] on select "BGBG BLRG BPDL BUAV BUIB BUMD COBA COMD CUAP FBAP HART IBIB RGP DIGI BUHA ABC-C…" at bounding box center [658, 350] width 830 height 25
select select "COBA"
click at [243, 338] on select "BGBG BLRG BPDL BUAV BUIB BUMD COBA COMD CUAP FBAP HART IBIB RGP DIGI BUHA ABC-C…" at bounding box center [658, 350] width 830 height 25
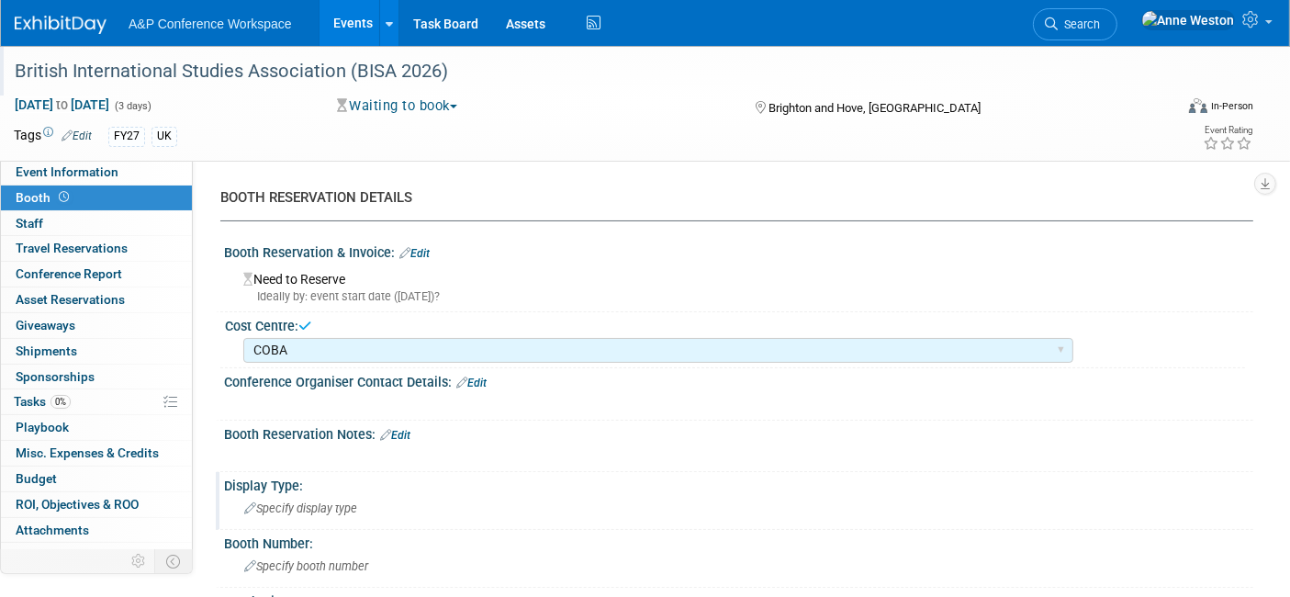
click at [291, 495] on div "Specify display type" at bounding box center [739, 508] width 1002 height 28
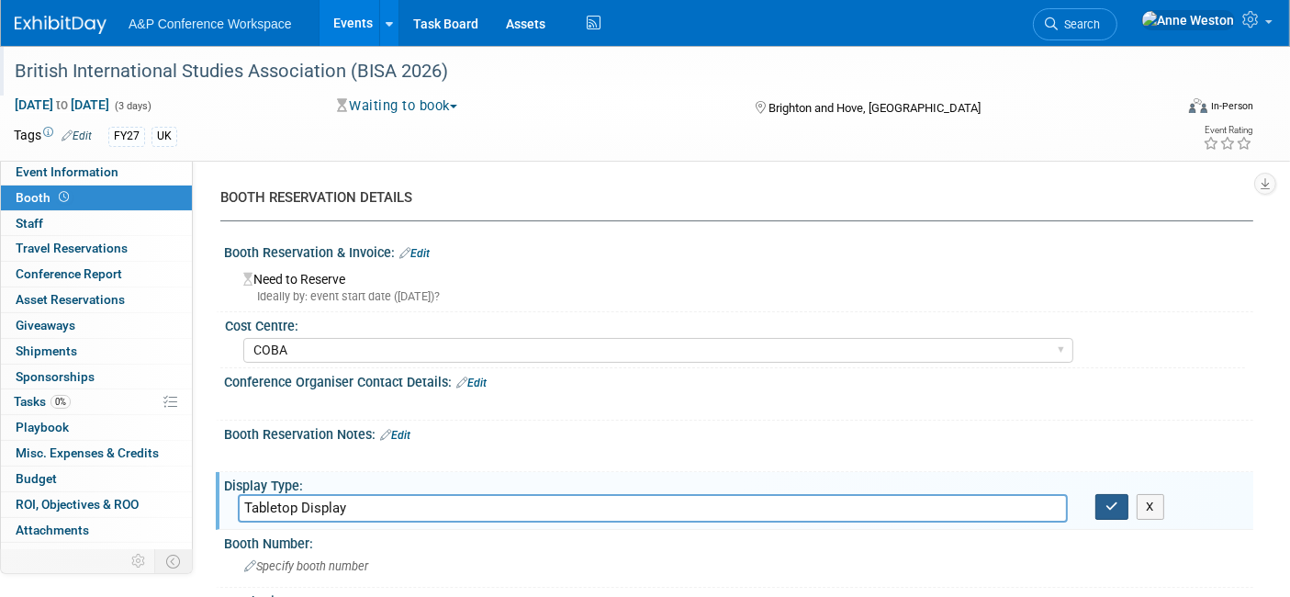
type input "Tabletop Display"
click at [1104, 495] on button "button" at bounding box center [1111, 507] width 33 height 26
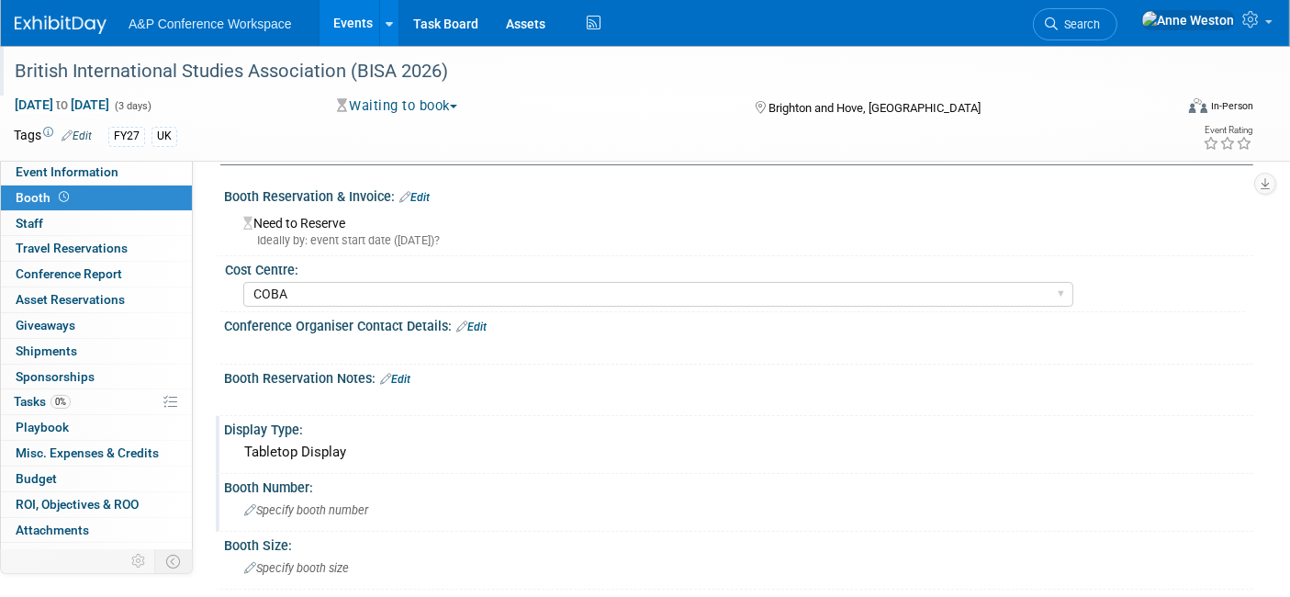
scroll to position [102, 0]
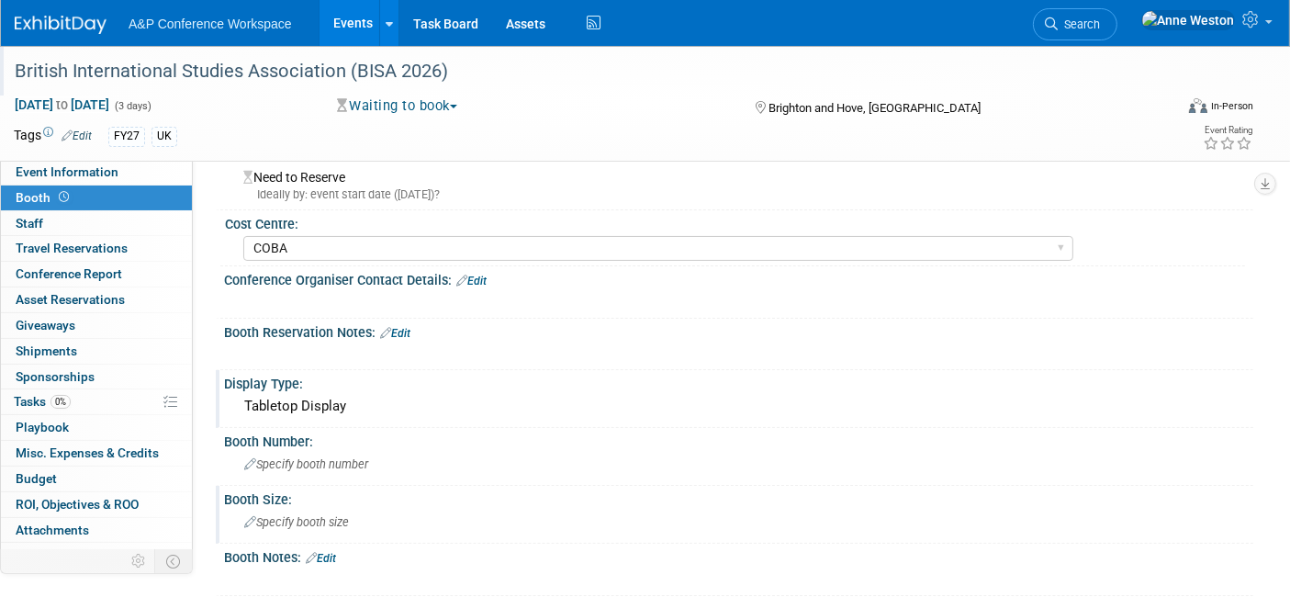
click at [315, 516] on span "Specify booth size" at bounding box center [296, 522] width 105 height 14
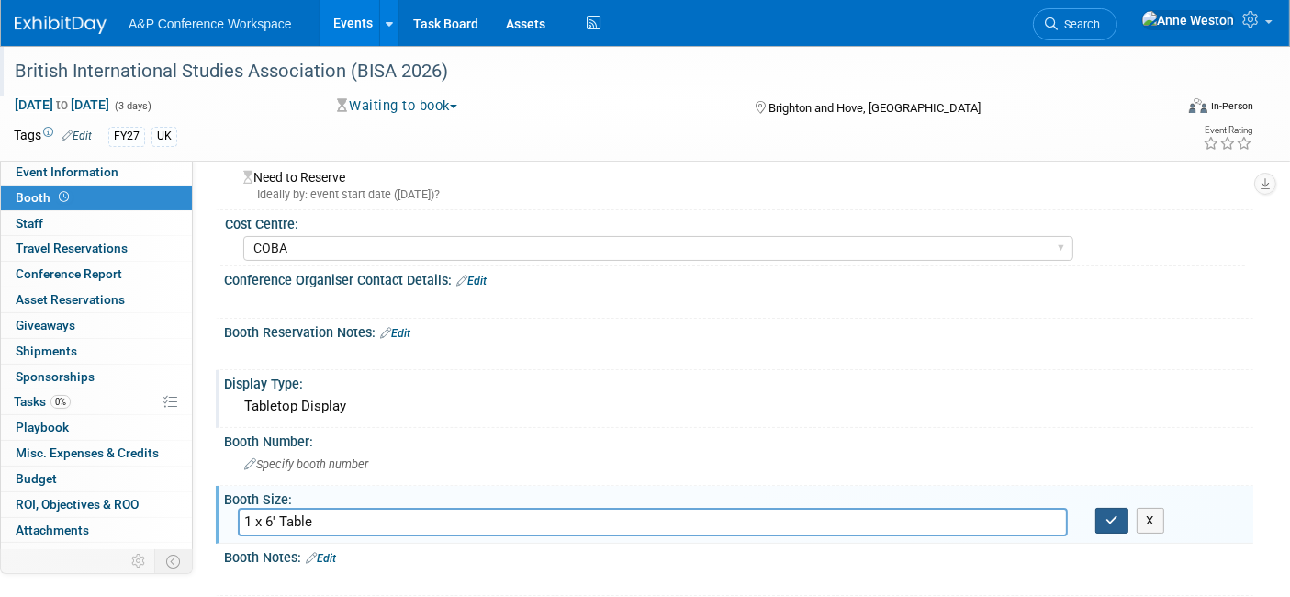
type input "1 x 6' Table"
click at [1115, 508] on button "button" at bounding box center [1111, 521] width 33 height 26
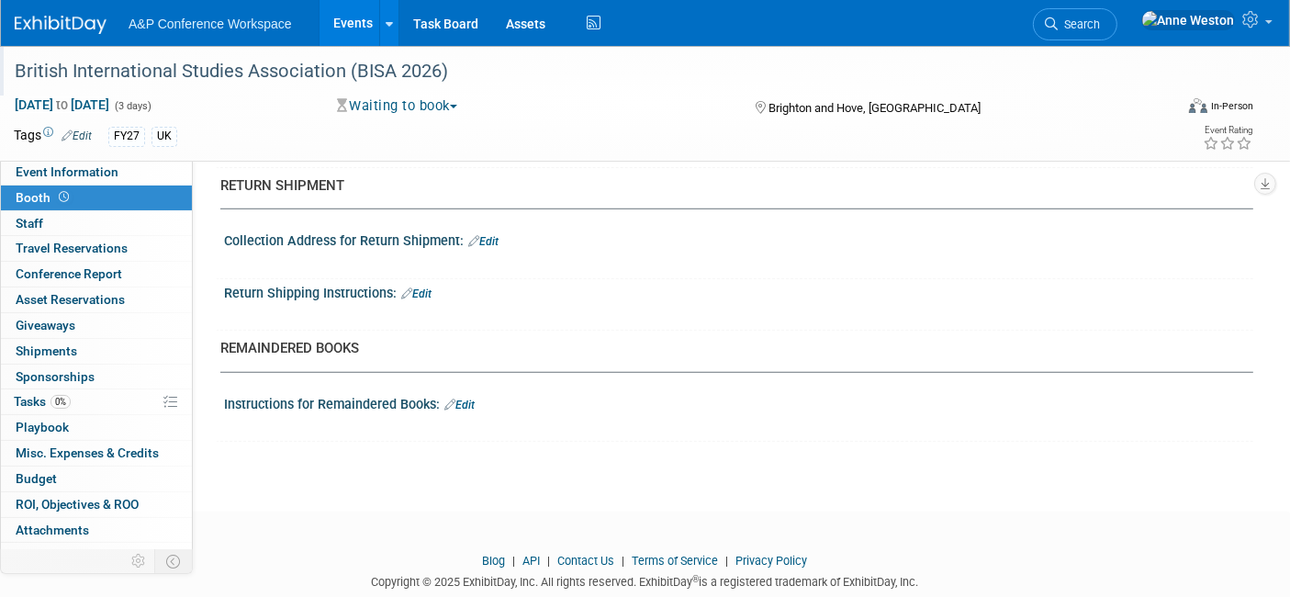
scroll to position [1382, 0]
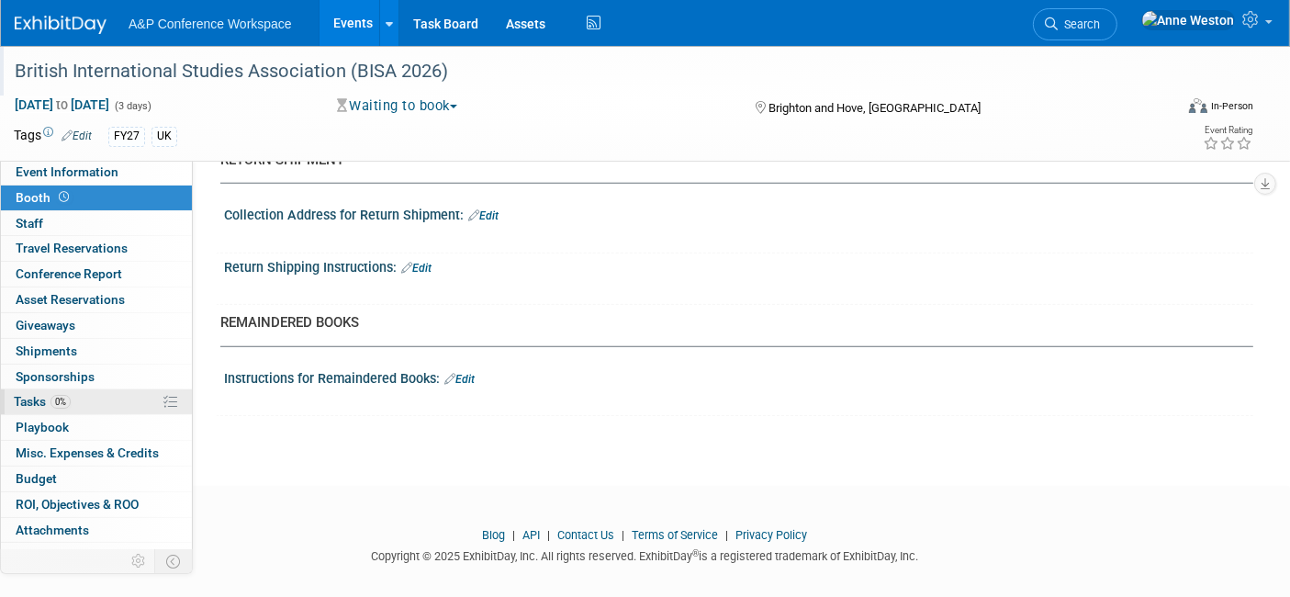
click at [56, 389] on link "0% Tasks 0%" at bounding box center [96, 401] width 191 height 25
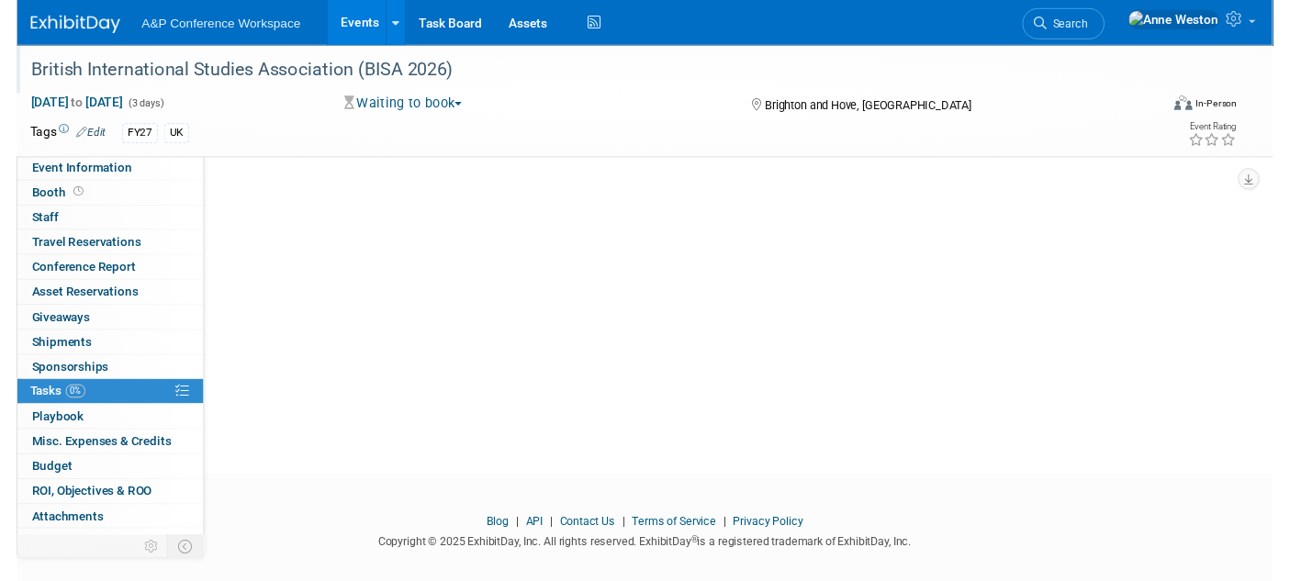
scroll to position [0, 0]
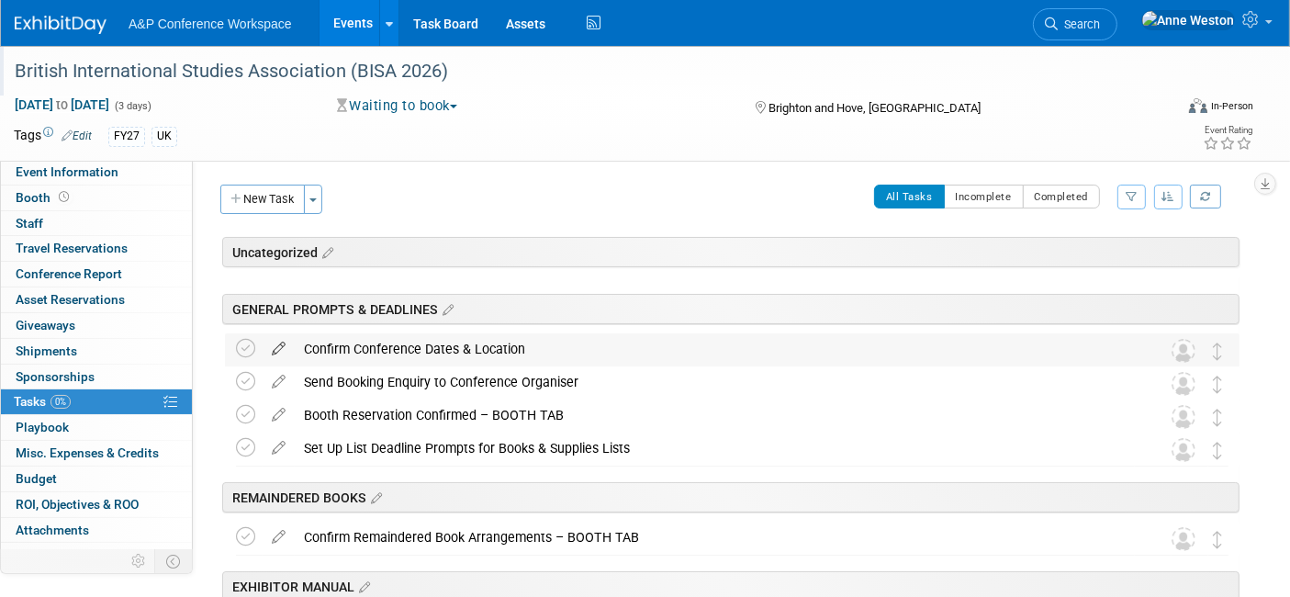
click at [278, 341] on icon at bounding box center [279, 344] width 32 height 23
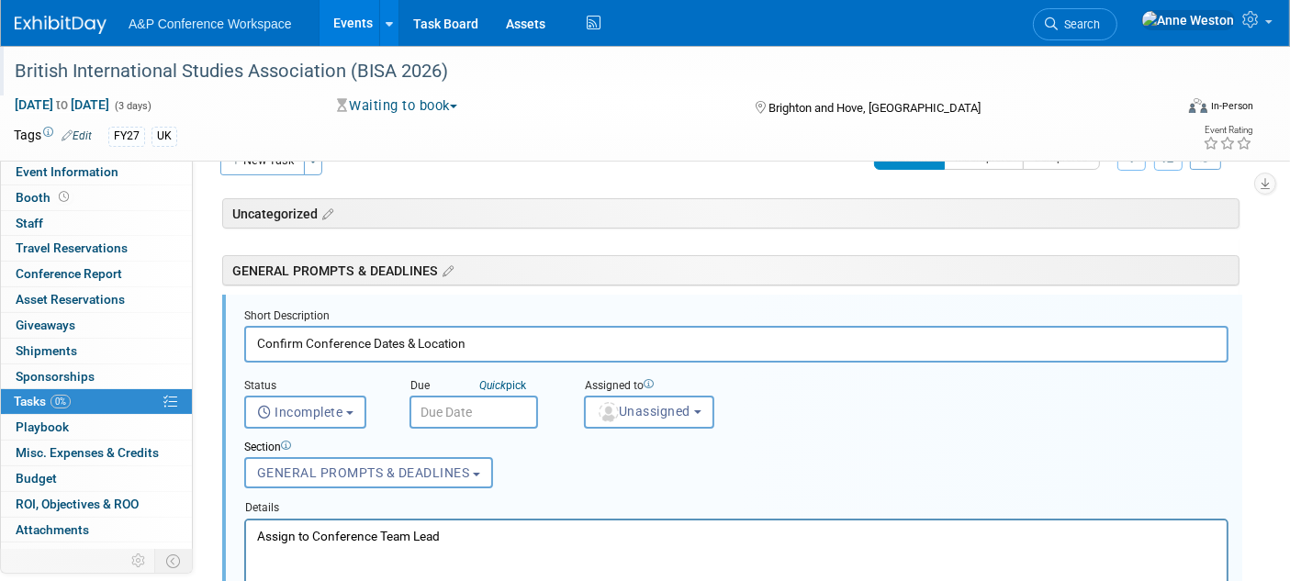
scroll to position [63, 0]
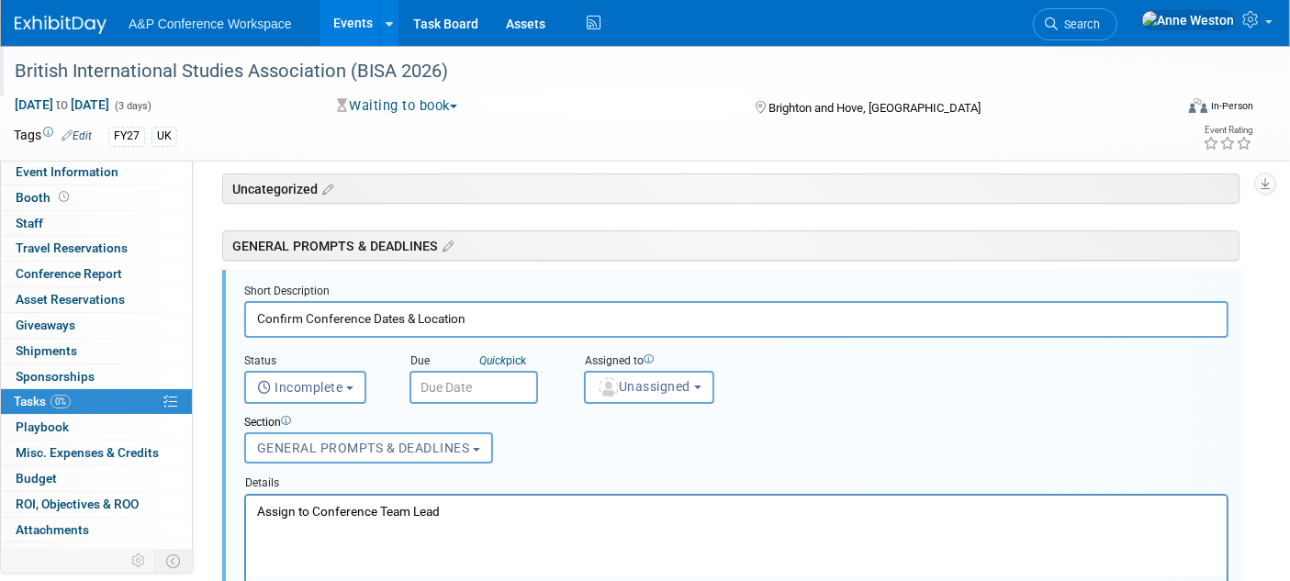
click at [441, 395] on input "text" at bounding box center [473, 387] width 129 height 33
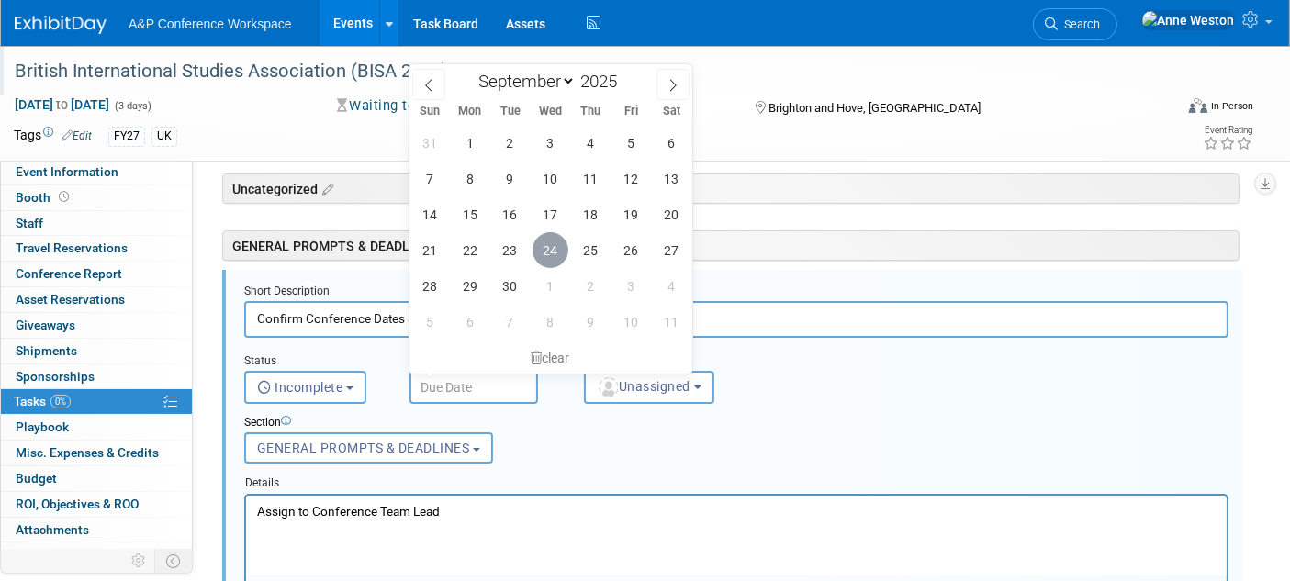
click at [544, 252] on span "24" at bounding box center [550, 250] width 36 height 36
type input "Sep 24, 2025"
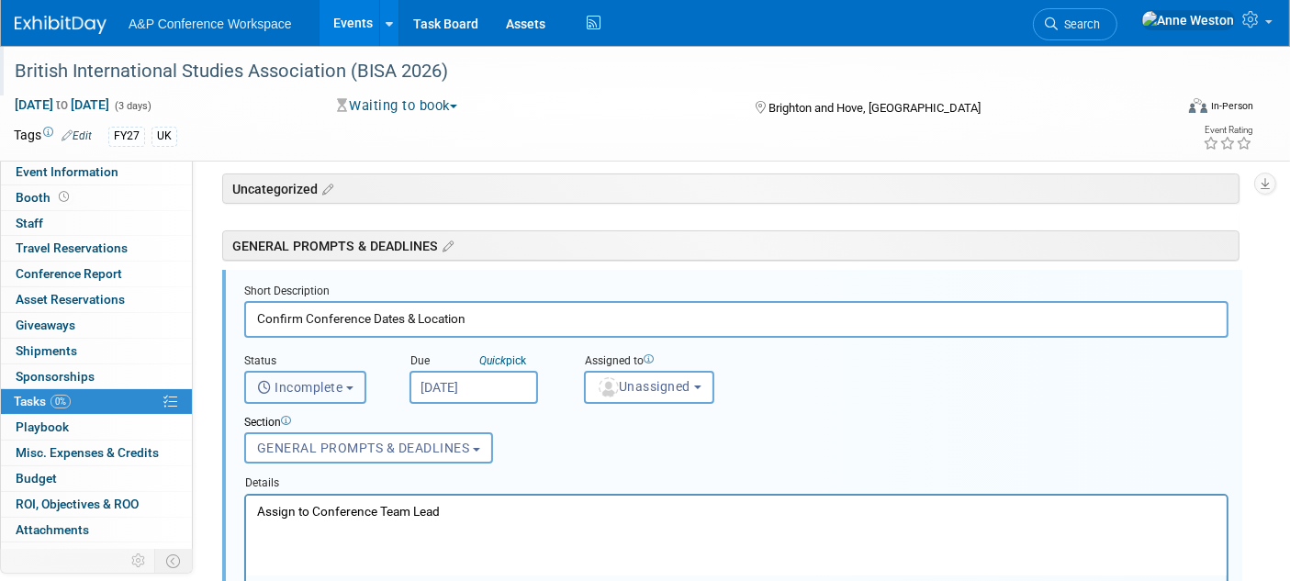
click at [333, 375] on button "Incomplete" at bounding box center [305, 387] width 122 height 33
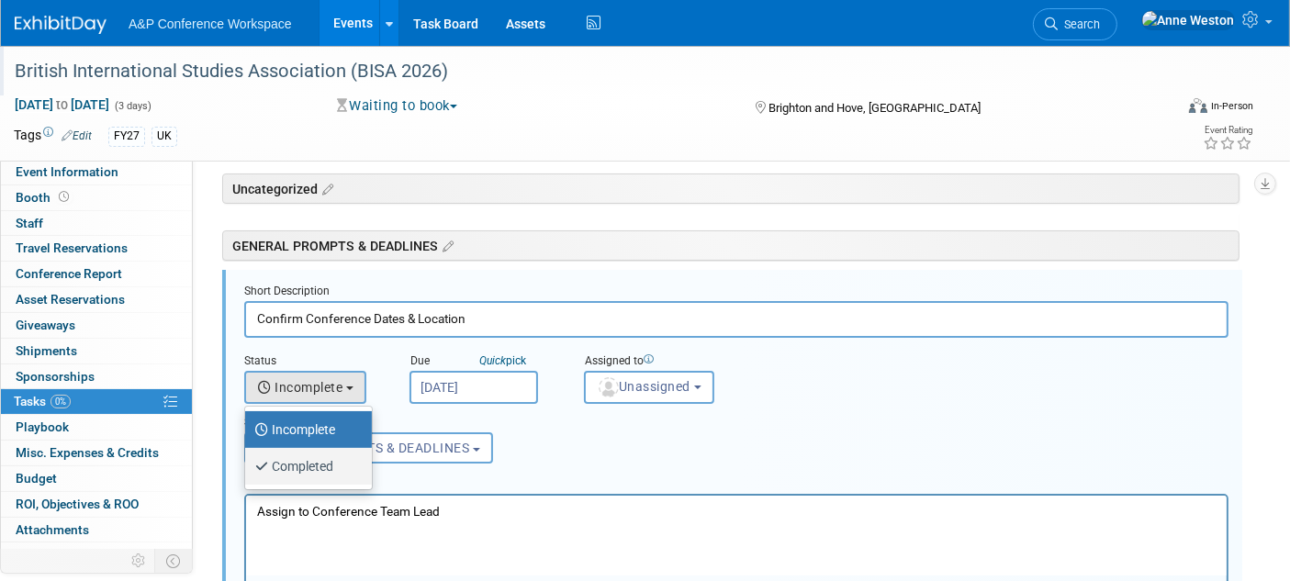
click at [338, 460] on label "Completed" at bounding box center [303, 466] width 99 height 29
click at [248, 460] on input "Completed" at bounding box center [242, 464] width 12 height 12
select select "3"
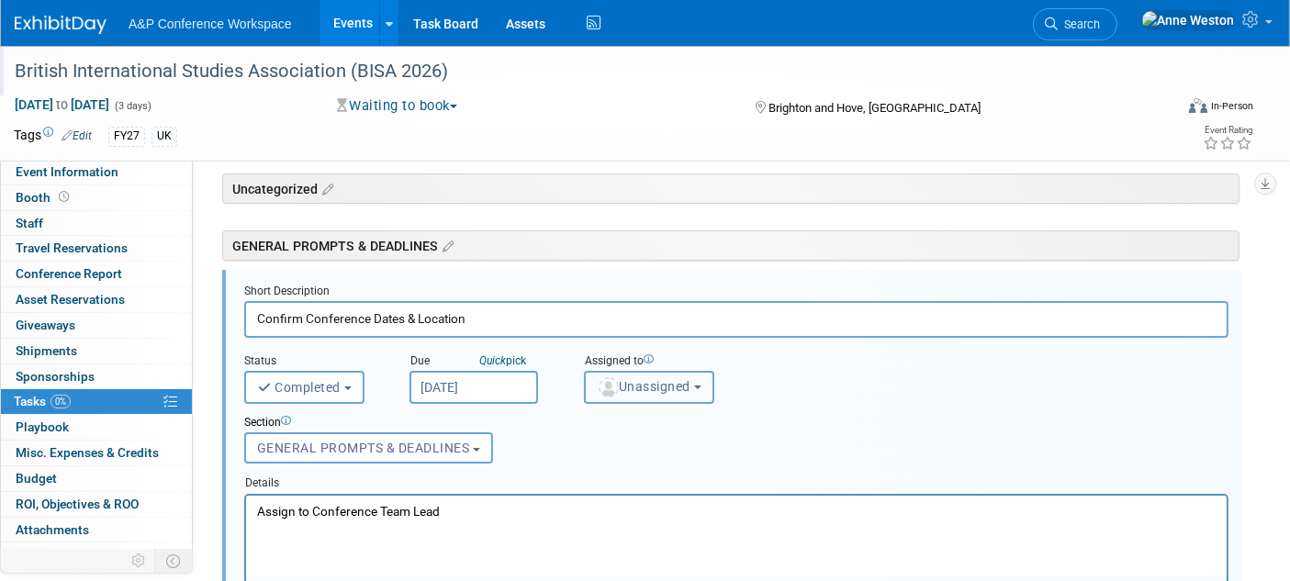
click at [620, 381] on span "Unassigned" at bounding box center [644, 386] width 94 height 15
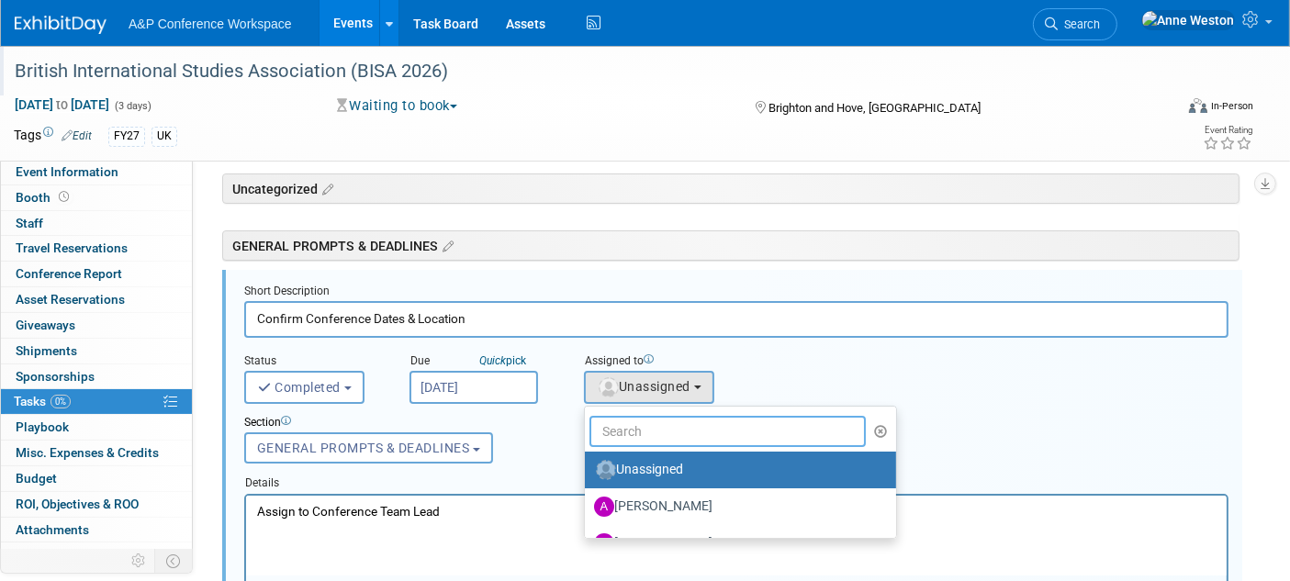
click at [650, 429] on input "text" at bounding box center [727, 431] width 276 height 31
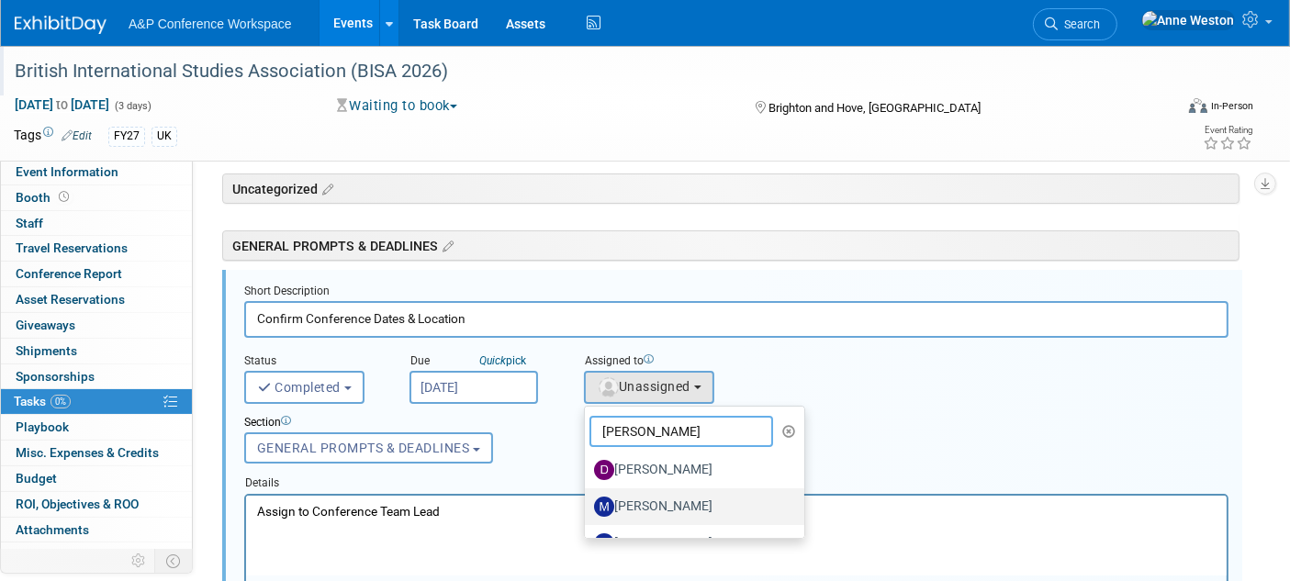
type input "[PERSON_NAME]"
click at [638, 495] on label "[PERSON_NAME]" at bounding box center [690, 506] width 192 height 29
click at [587, 498] on input "[PERSON_NAME]" at bounding box center [582, 504] width 12 height 12
select select "2db20fb6-019a-42f9-b51c-aabbbf535978"
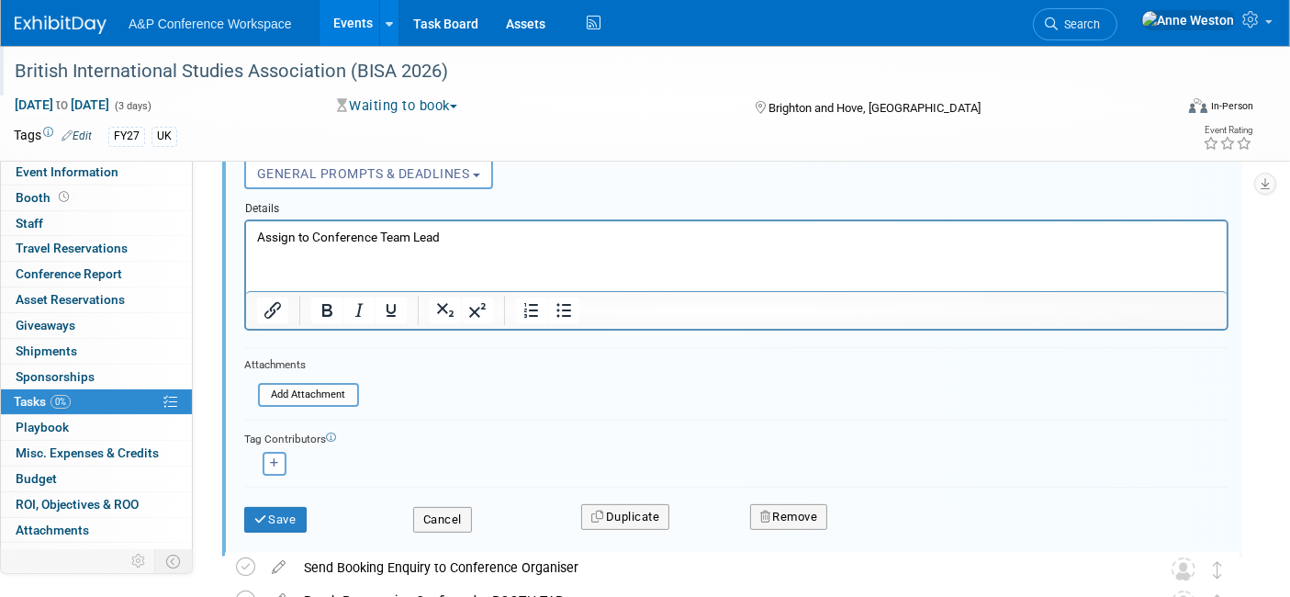
scroll to position [369, 0]
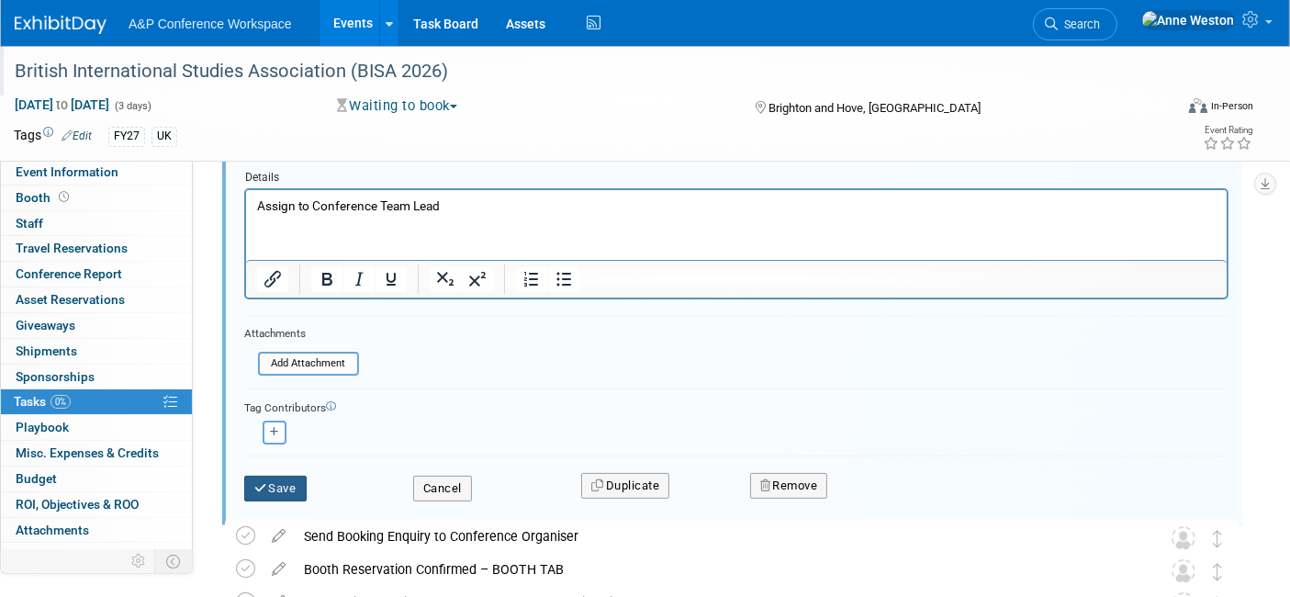
click at [264, 482] on icon "submit" at bounding box center [261, 488] width 15 height 12
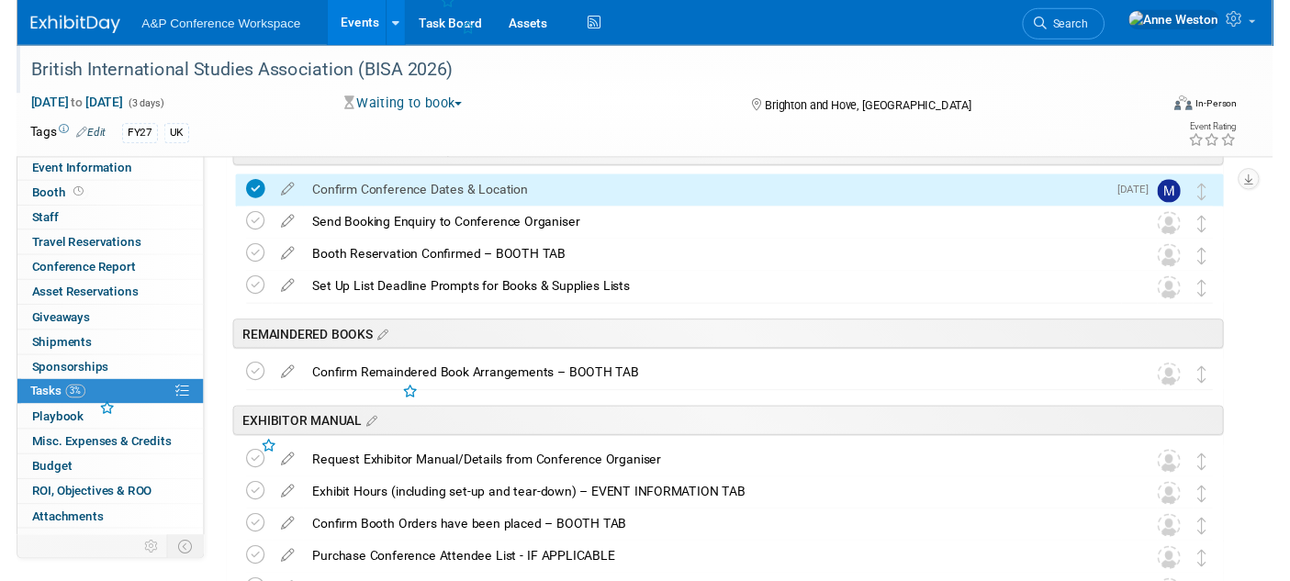
scroll to position [63, 0]
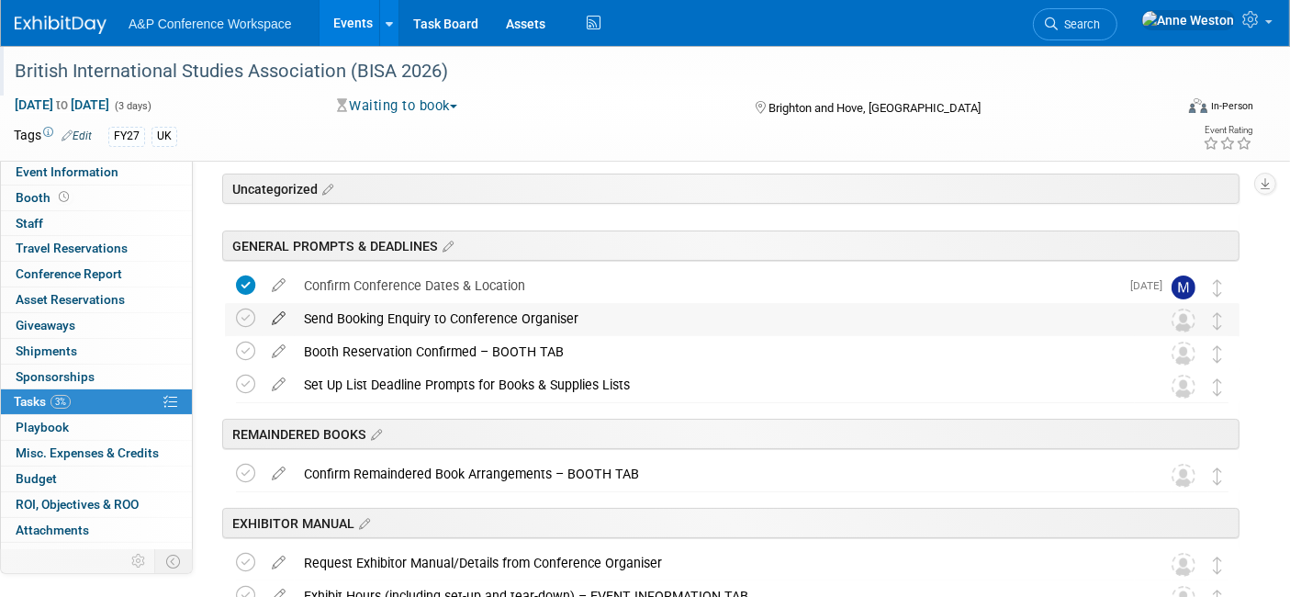
click at [283, 309] on icon at bounding box center [279, 314] width 32 height 23
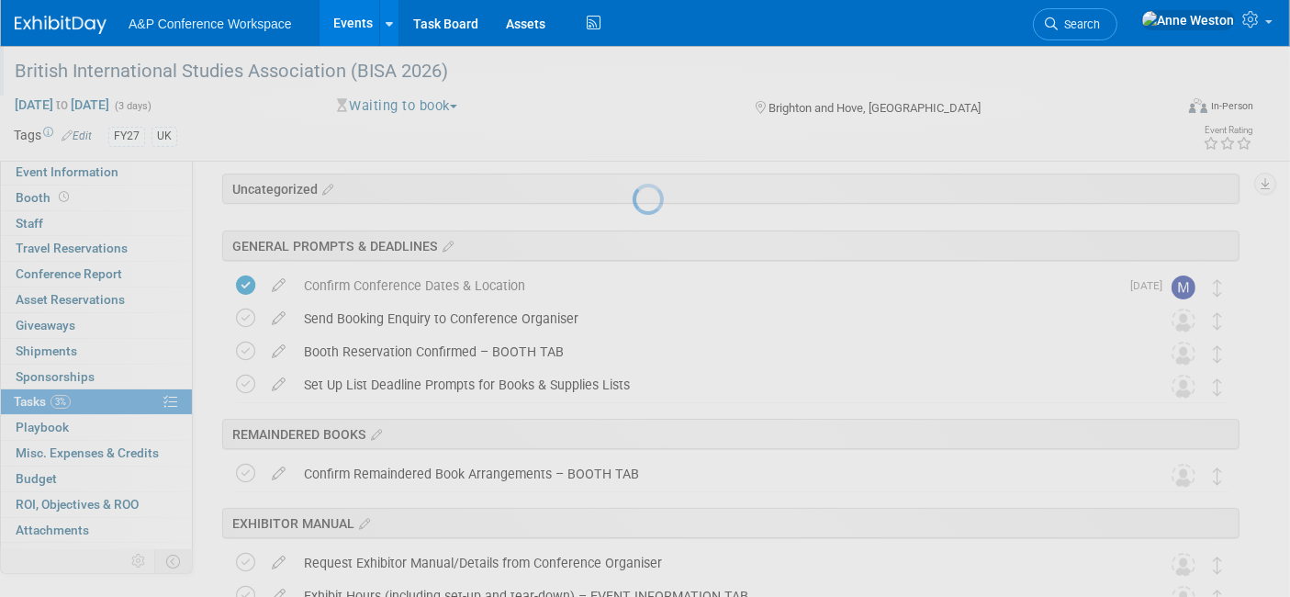
select select "8"
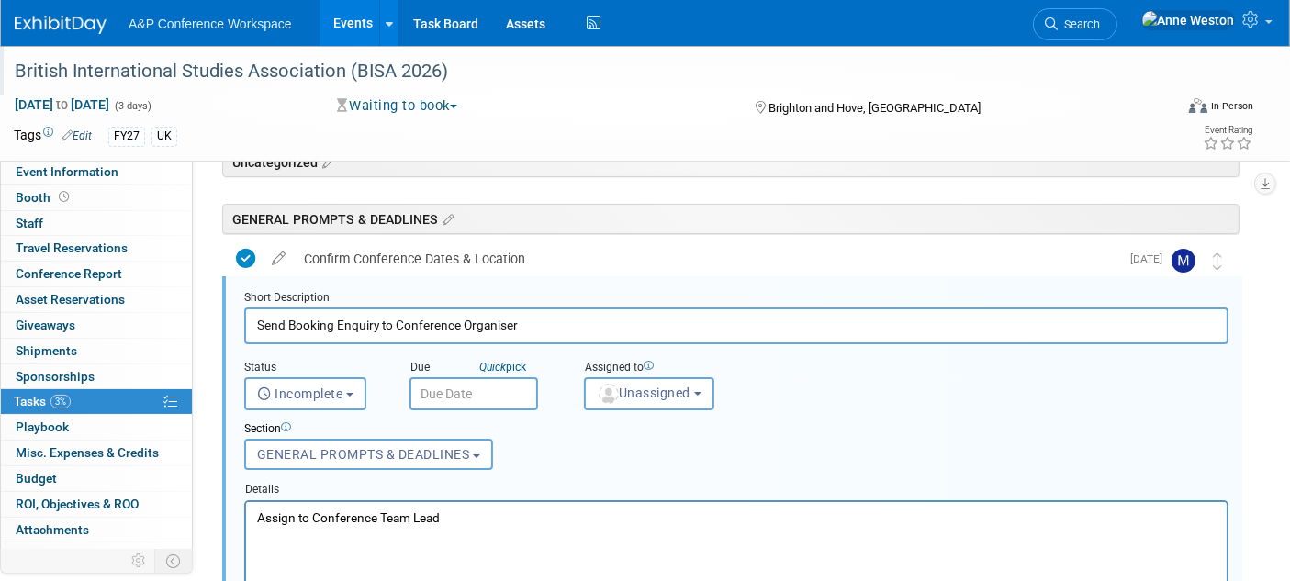
scroll to position [96, 0]
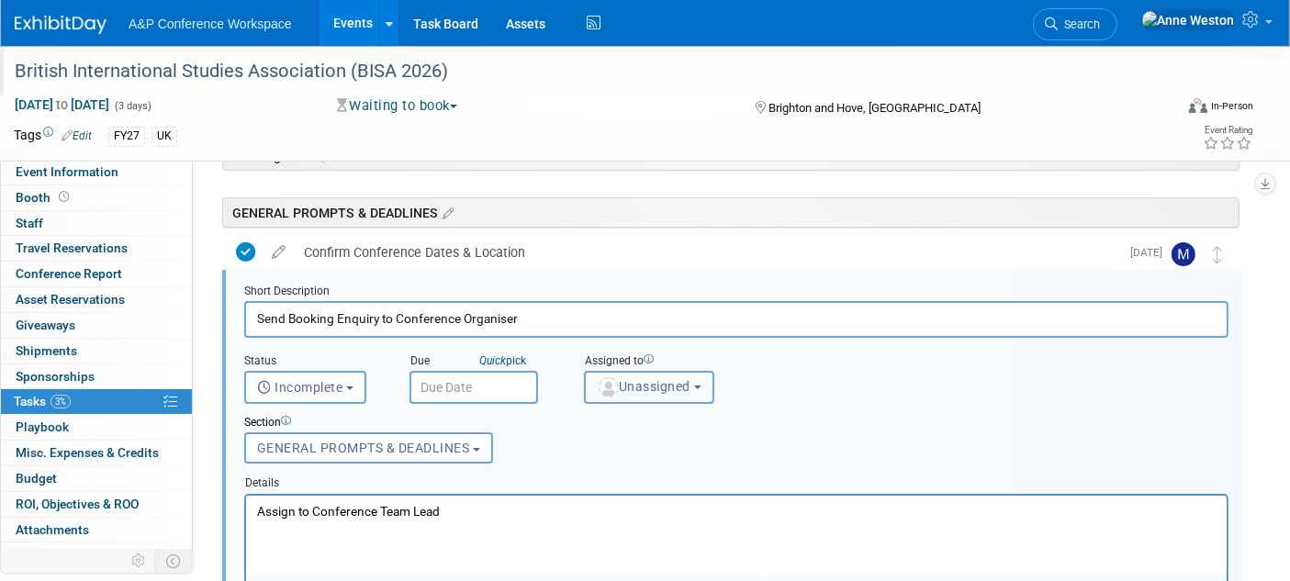
click at [653, 382] on span "Unassigned" at bounding box center [644, 386] width 94 height 15
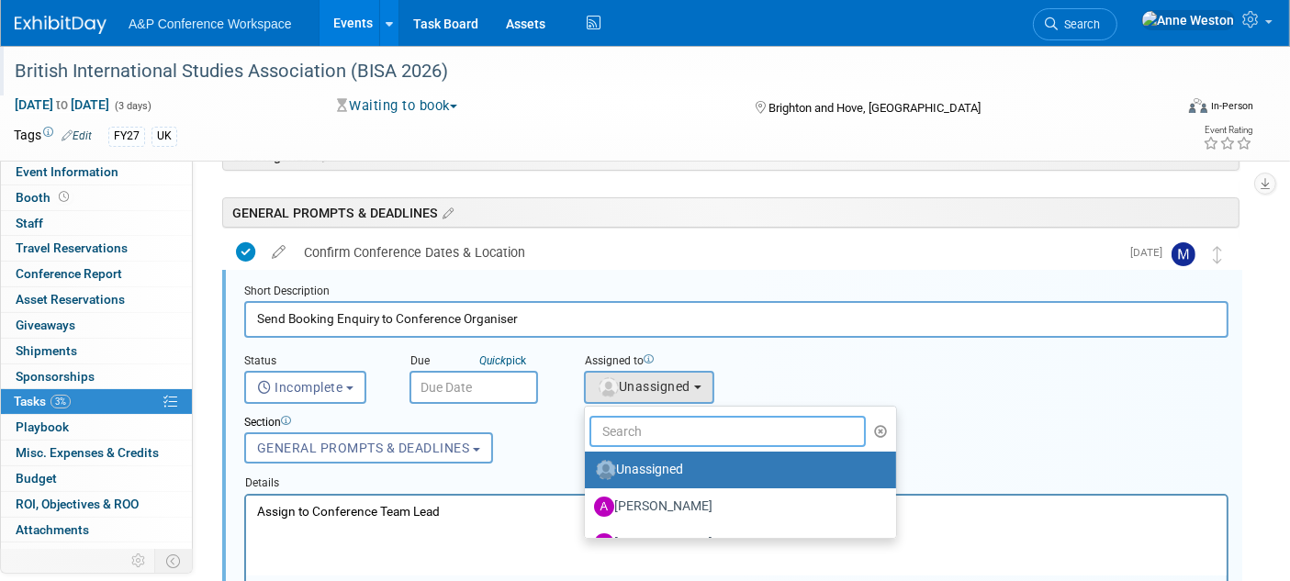
click at [643, 428] on input "text" at bounding box center [727, 431] width 276 height 31
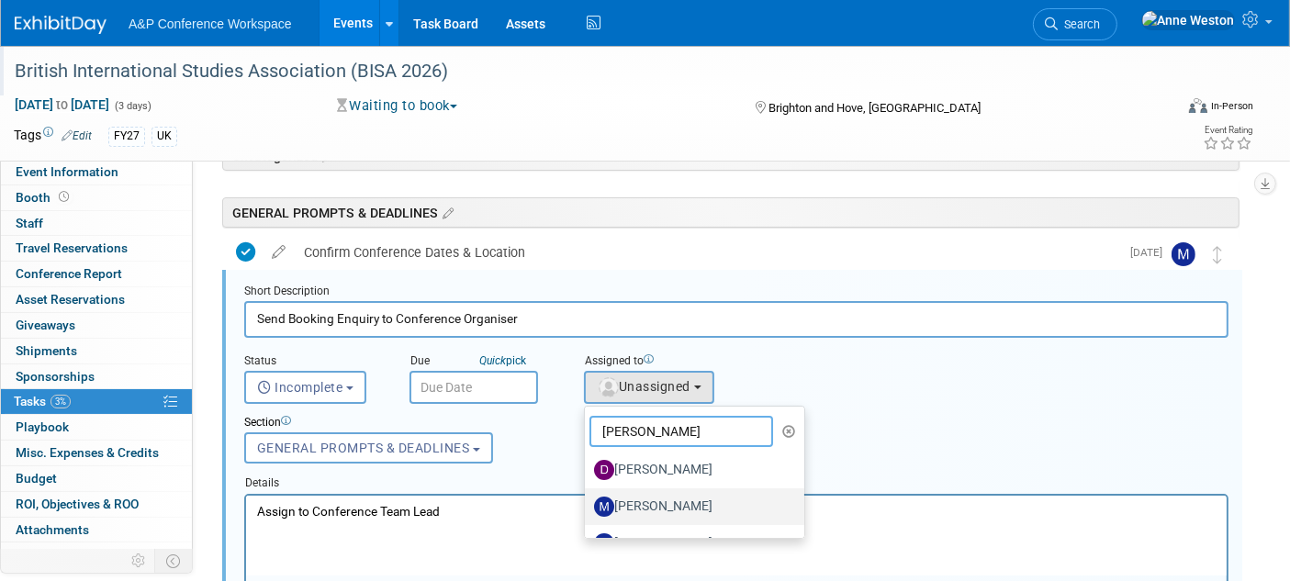
type input "[PERSON_NAME]"
drag, startPoint x: 649, startPoint y: 502, endPoint x: 404, endPoint y: 13, distance: 547.2
click at [649, 502] on label "[PERSON_NAME]" at bounding box center [690, 506] width 192 height 29
click at [587, 502] on input "[PERSON_NAME]" at bounding box center [582, 504] width 12 height 12
select select "2db20fb6-019a-42f9-b51c-aabbbf535978"
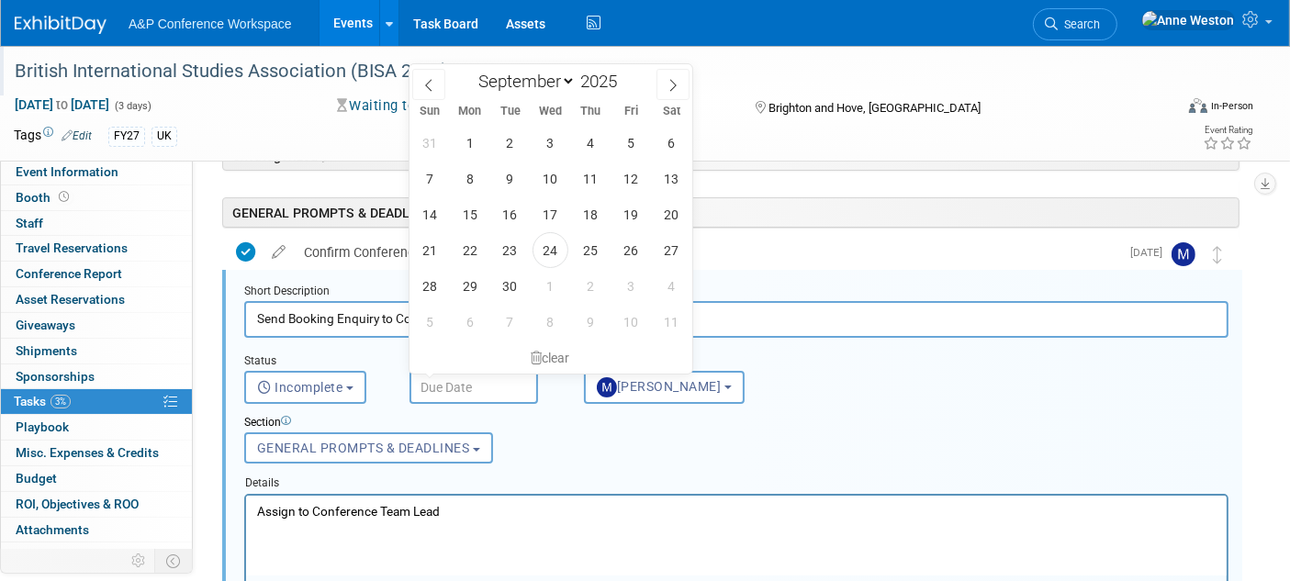
click at [442, 381] on input "text" at bounding box center [473, 387] width 129 height 33
click at [660, 80] on span at bounding box center [672, 84] width 33 height 31
select select "9"
click at [628, 285] on span "31" at bounding box center [631, 286] width 36 height 36
type input "Oct 31, 2025"
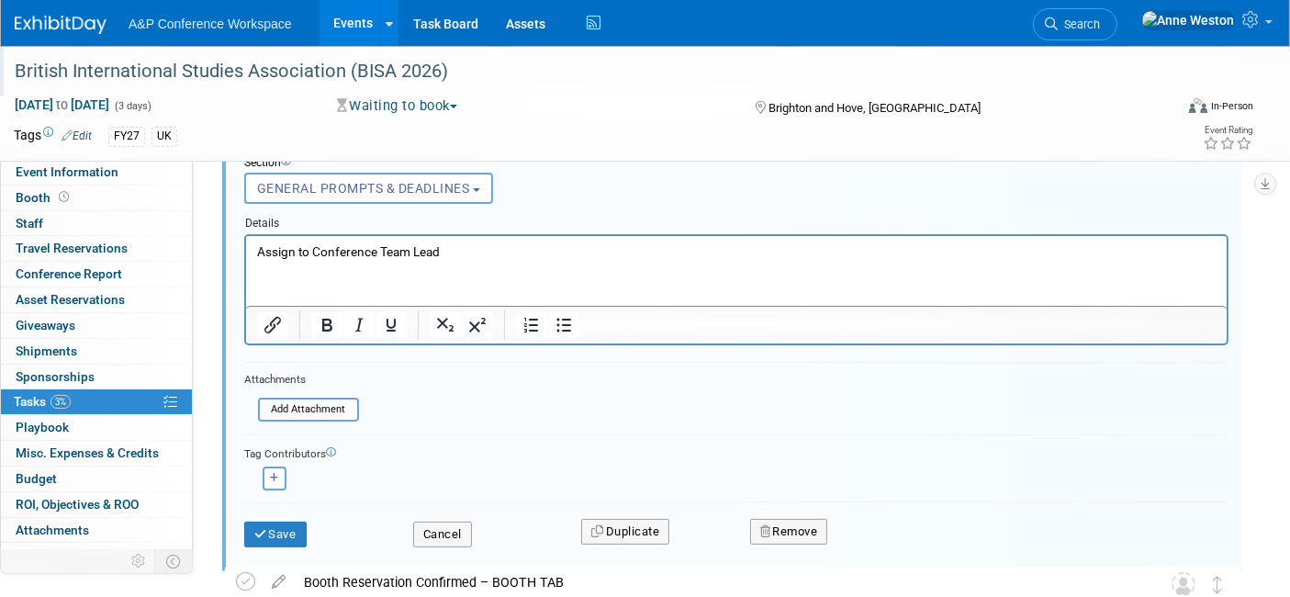
scroll to position [403, 0]
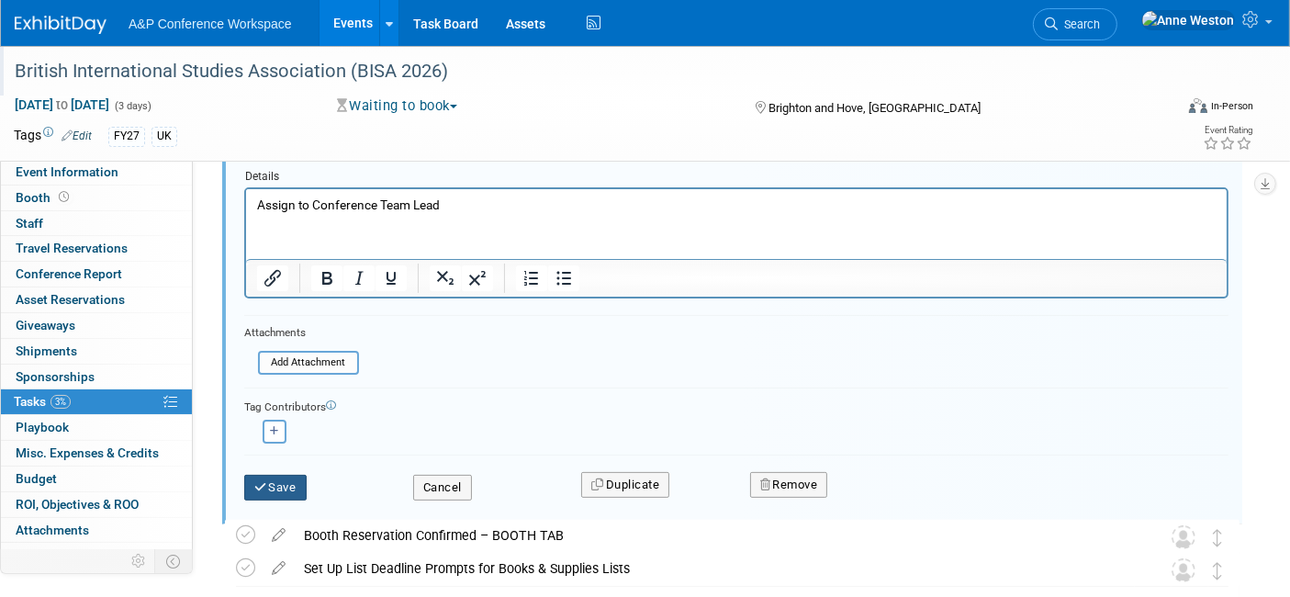
click at [281, 475] on button "Save" at bounding box center [275, 488] width 62 height 26
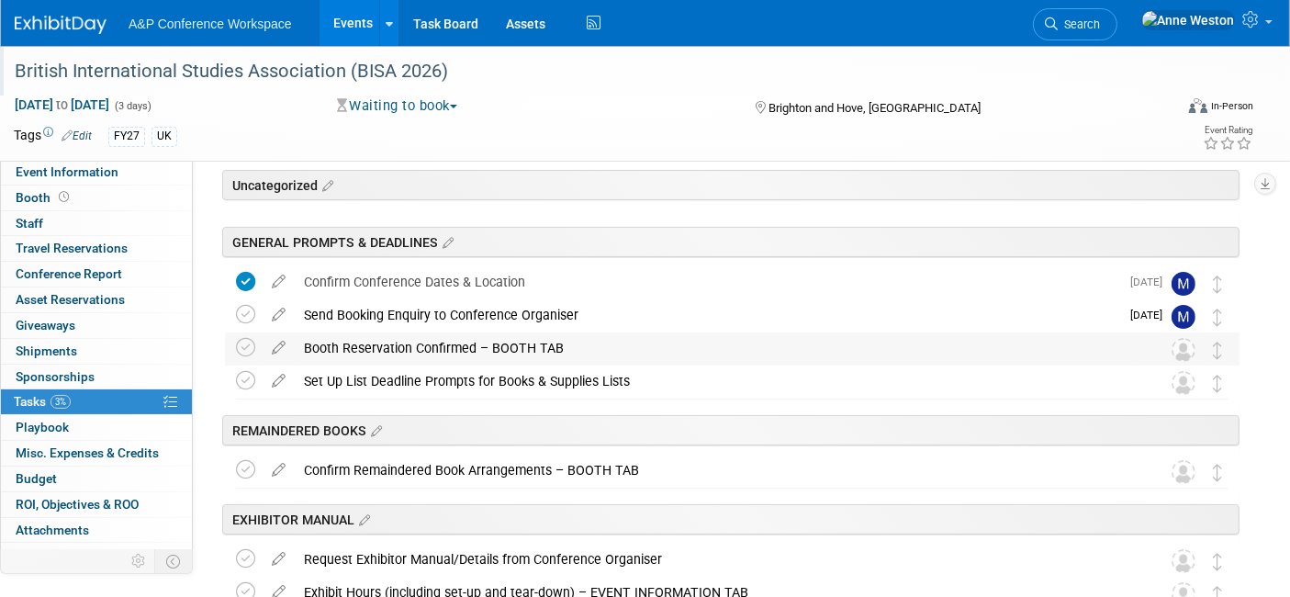
scroll to position [0, 0]
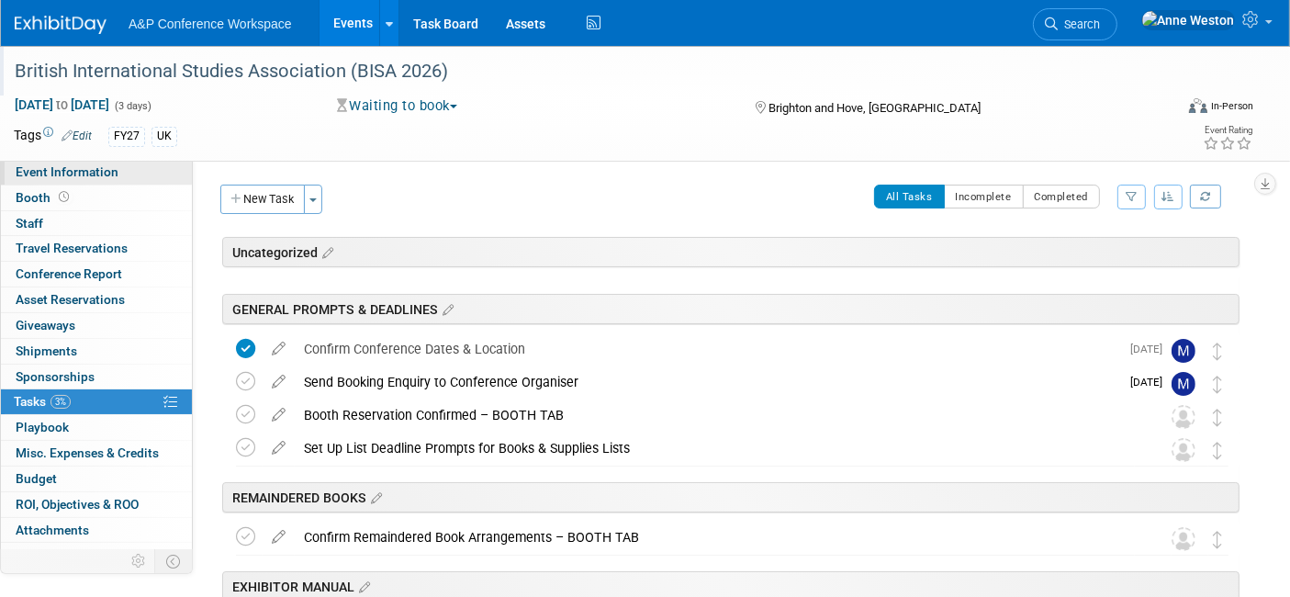
click at [68, 170] on span "Event Information" at bounding box center [67, 171] width 103 height 15
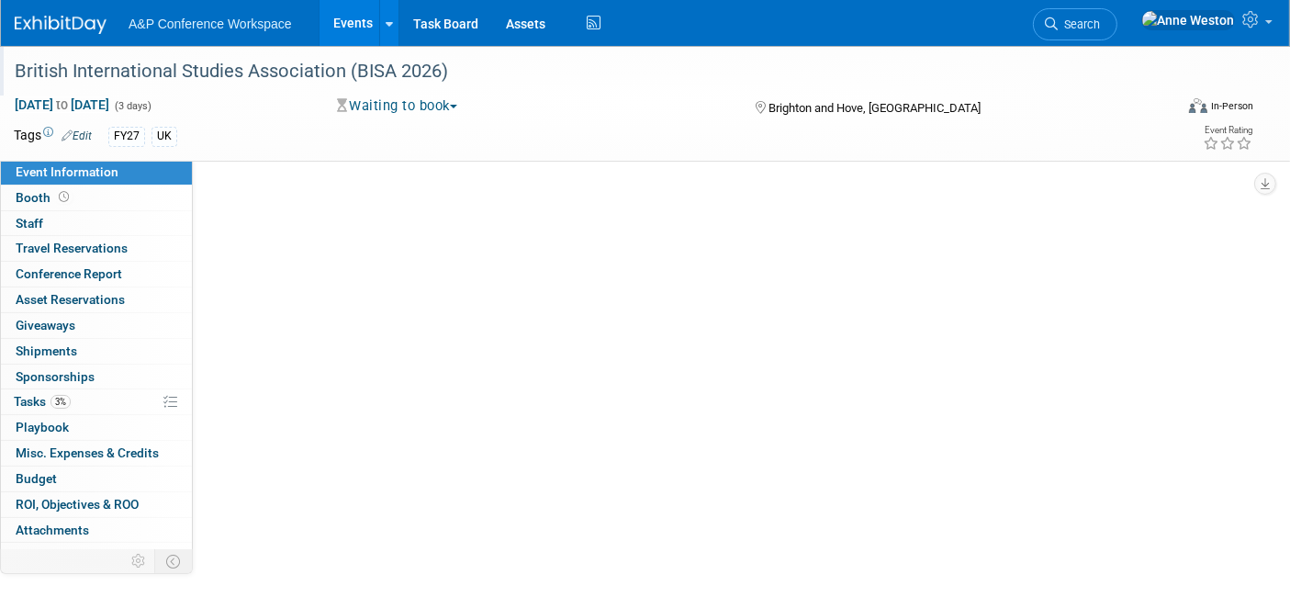
select select "Annual"
select select "Level 2"
select select "In-Person Booth"
select select "Politics & International Relations"
select select "Bloomsbury Academic"
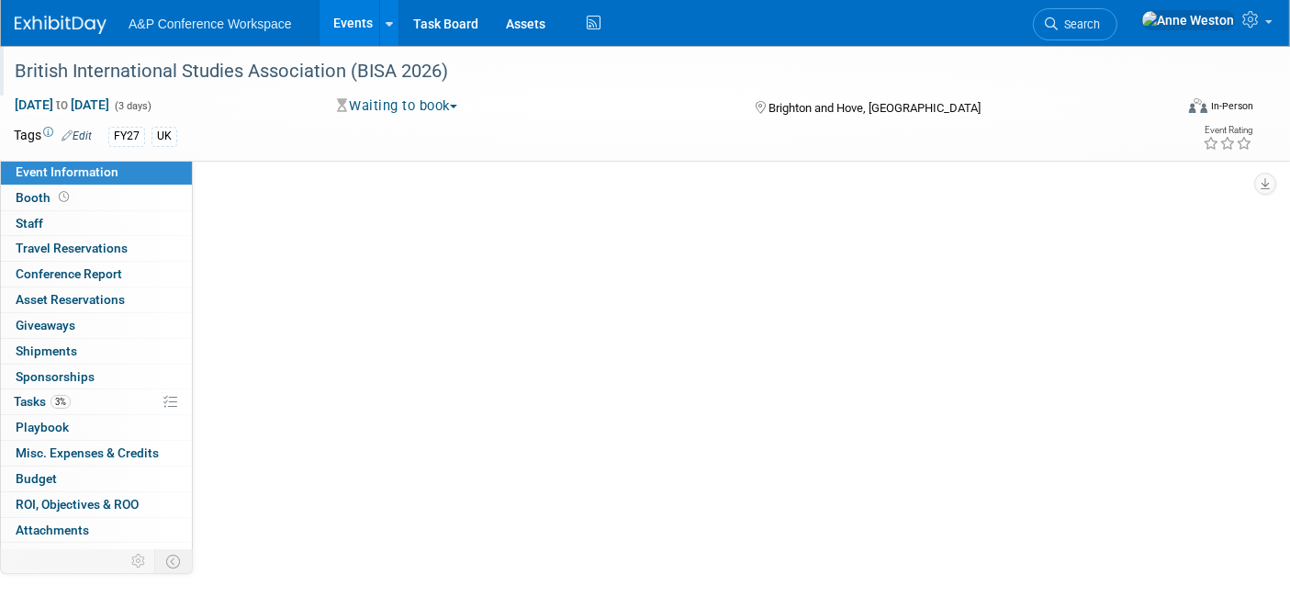
select select "[PERSON_NAME]"
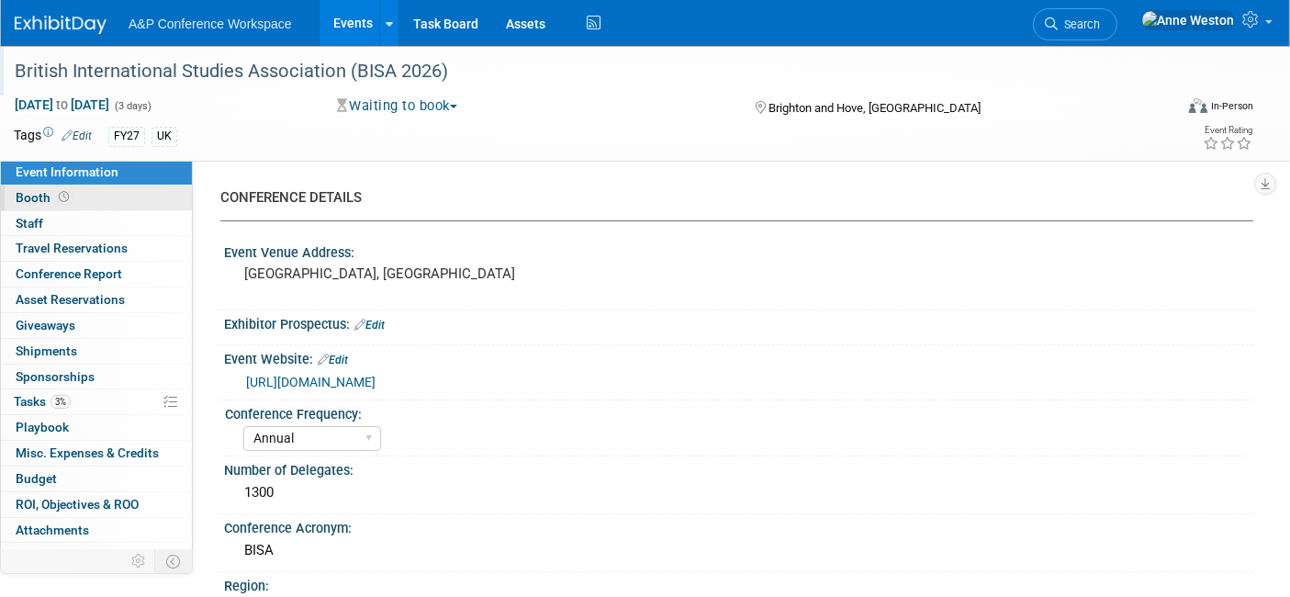
click at [75, 199] on link "Booth" at bounding box center [96, 197] width 191 height 25
select select "COBA"
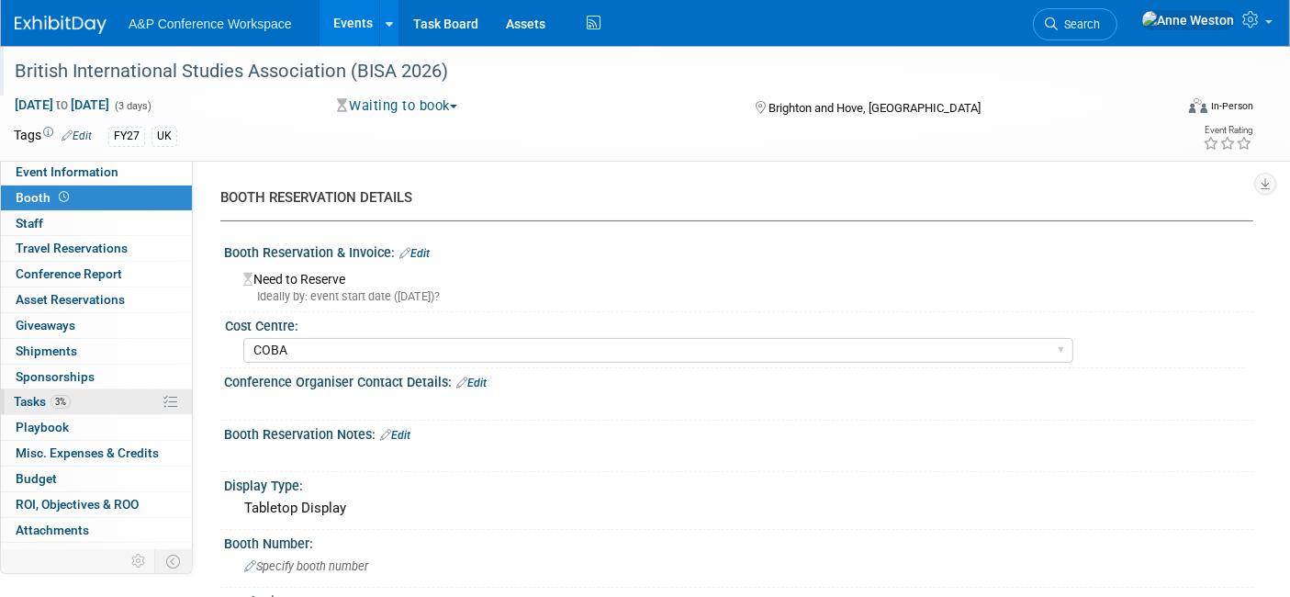
click at [40, 401] on span "Tasks 3%" at bounding box center [42, 401] width 57 height 15
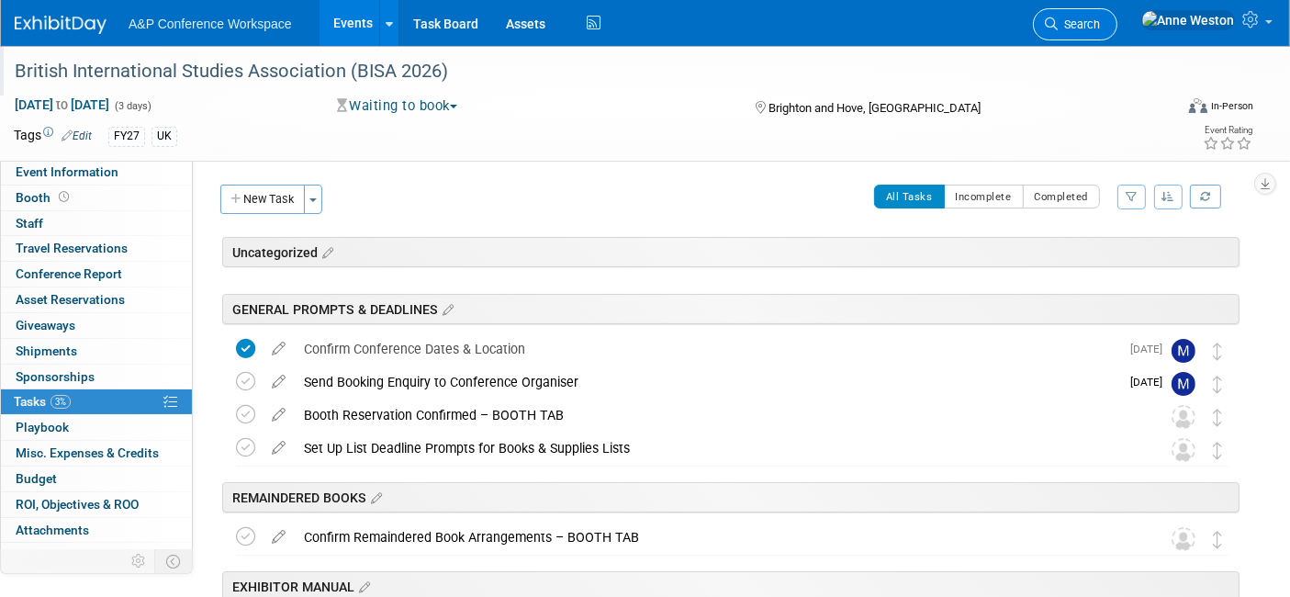
click at [1117, 15] on link "Search" at bounding box center [1075, 24] width 84 height 32
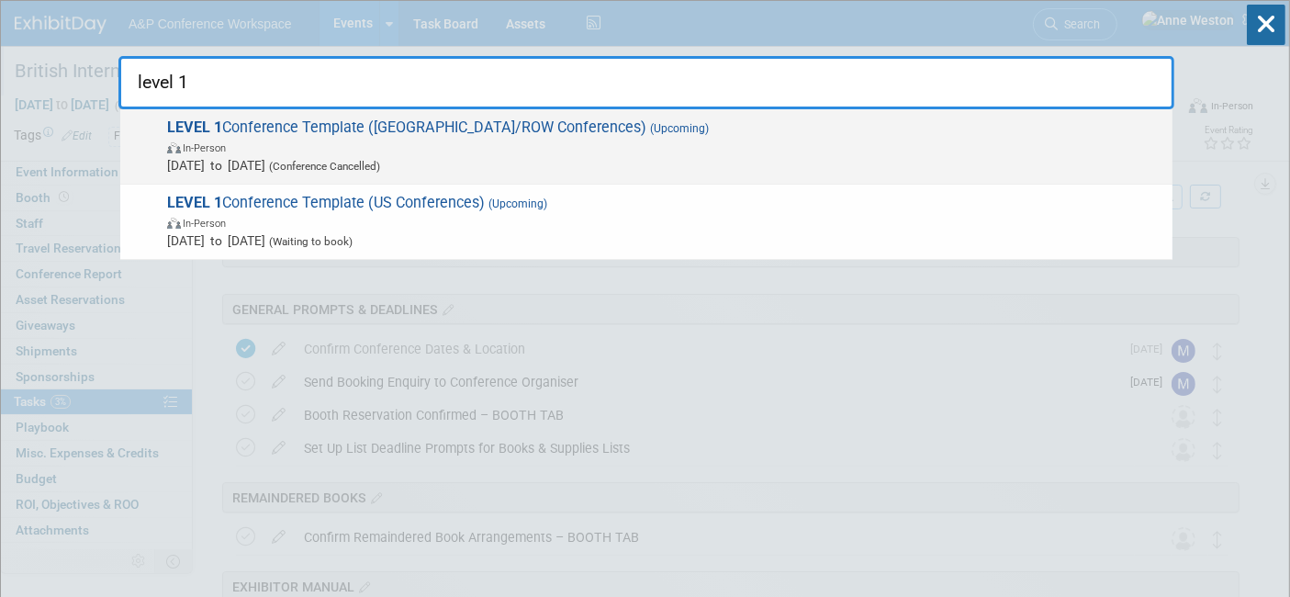
type input "level 1"
click at [365, 135] on span "LEVEL 1 Conference Template (UK/ROW Conferences) (Upcoming) In-Person Oct 21, 2…" at bounding box center [663, 146] width 1002 height 56
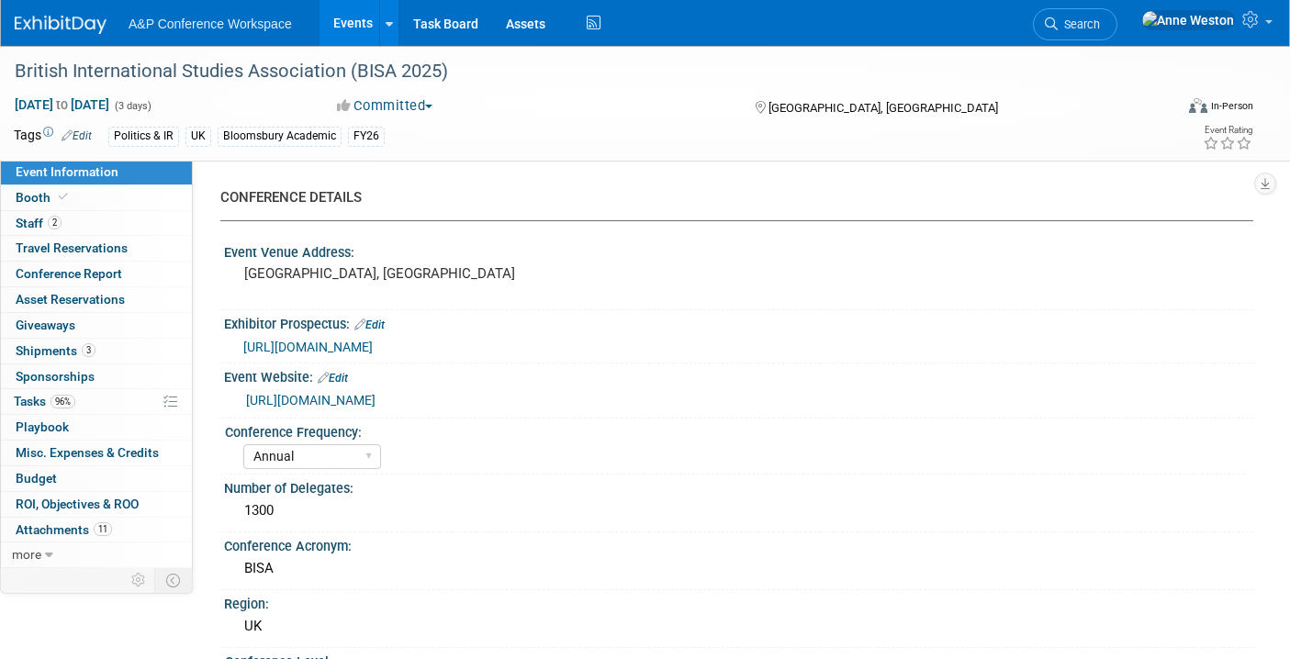
select select "Annual"
select select "Level 2"
select select "In-Person Booth"
select select "Politics & International Relations"
select select "Bloomsbury Academic"
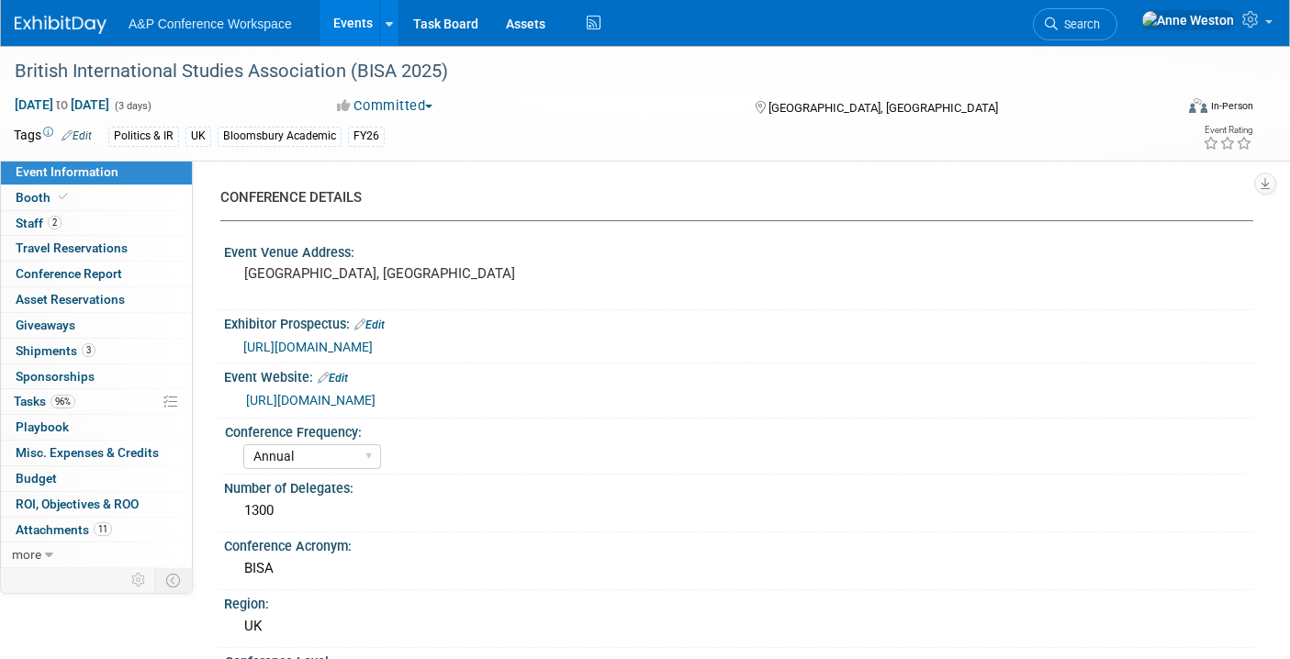
select select "[PERSON_NAME]"
select select "Networking/Commissioning"
click at [1117, 14] on link "Search" at bounding box center [1075, 24] width 84 height 32
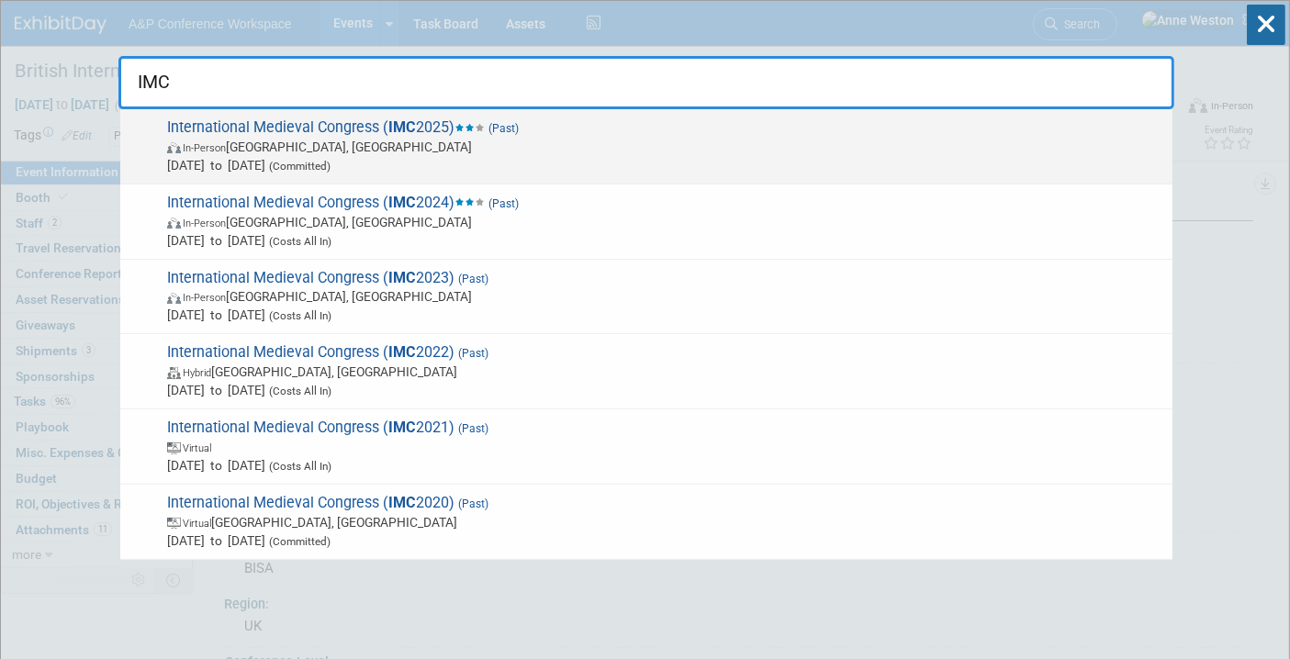
type input "IMC"
click at [234, 159] on span "[DATE] to [DATE] (Committed)" at bounding box center [665, 165] width 996 height 18
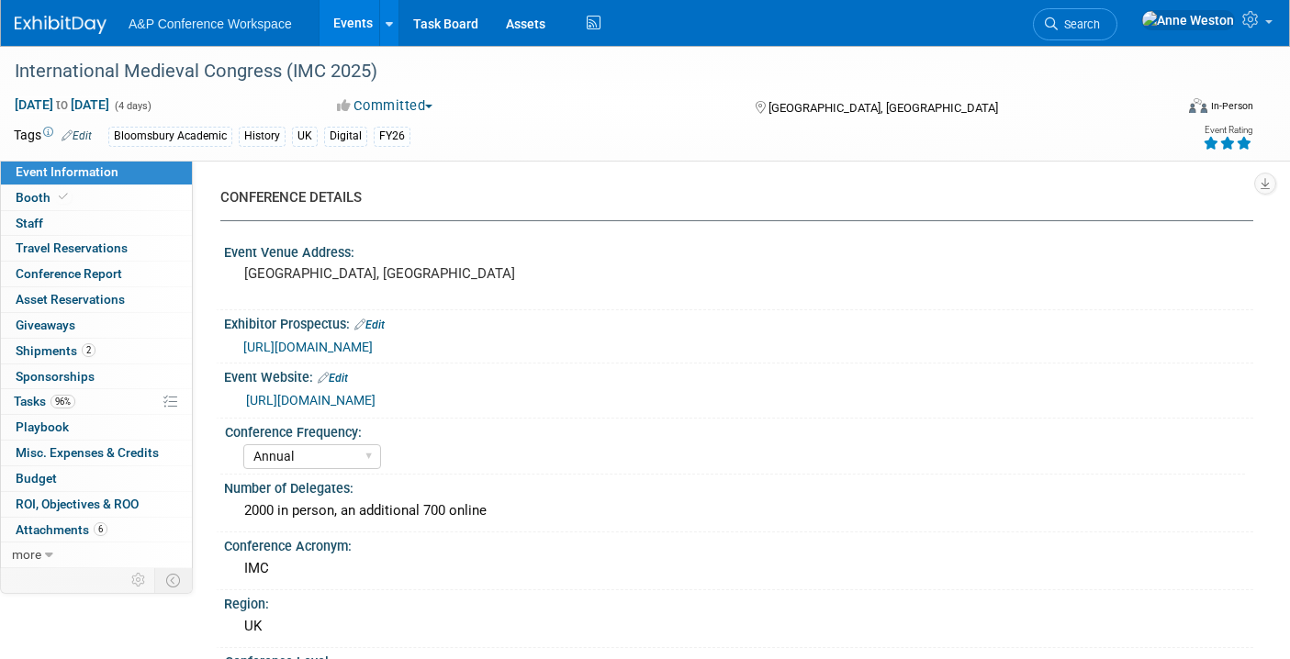
select select "Annual"
select select "Level 1"
select select "In-Person Booth"
select select "History"
select select "Bloomsbury Academic"
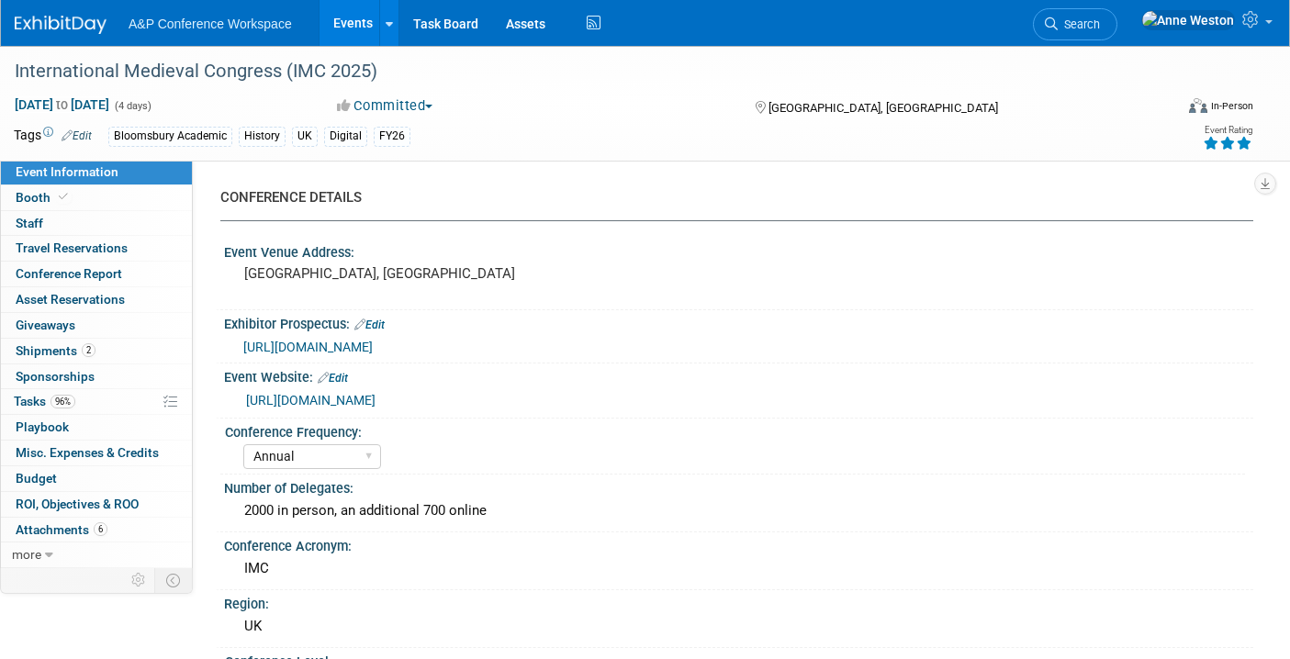
select select "[PERSON_NAME]"
click at [1100, 25] on span "Search" at bounding box center [1078, 24] width 42 height 14
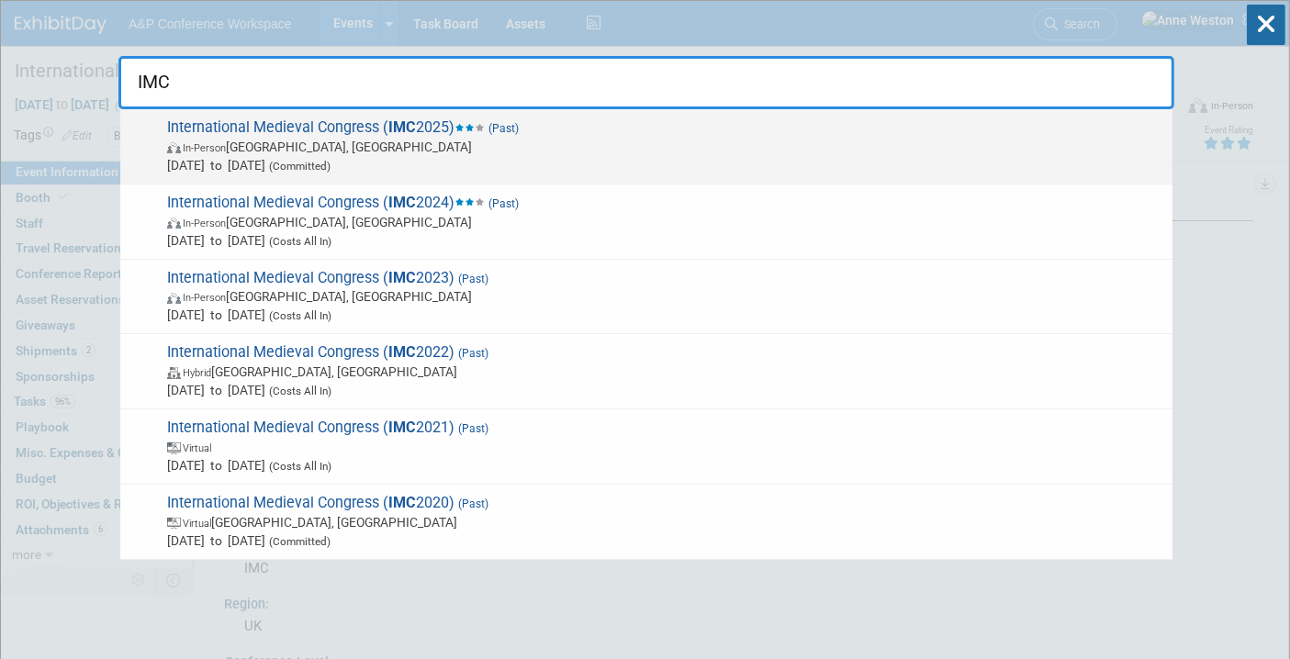
type input "IMC"
click at [255, 139] on span "In-Person [GEOGRAPHIC_DATA], [GEOGRAPHIC_DATA]" at bounding box center [665, 147] width 996 height 18
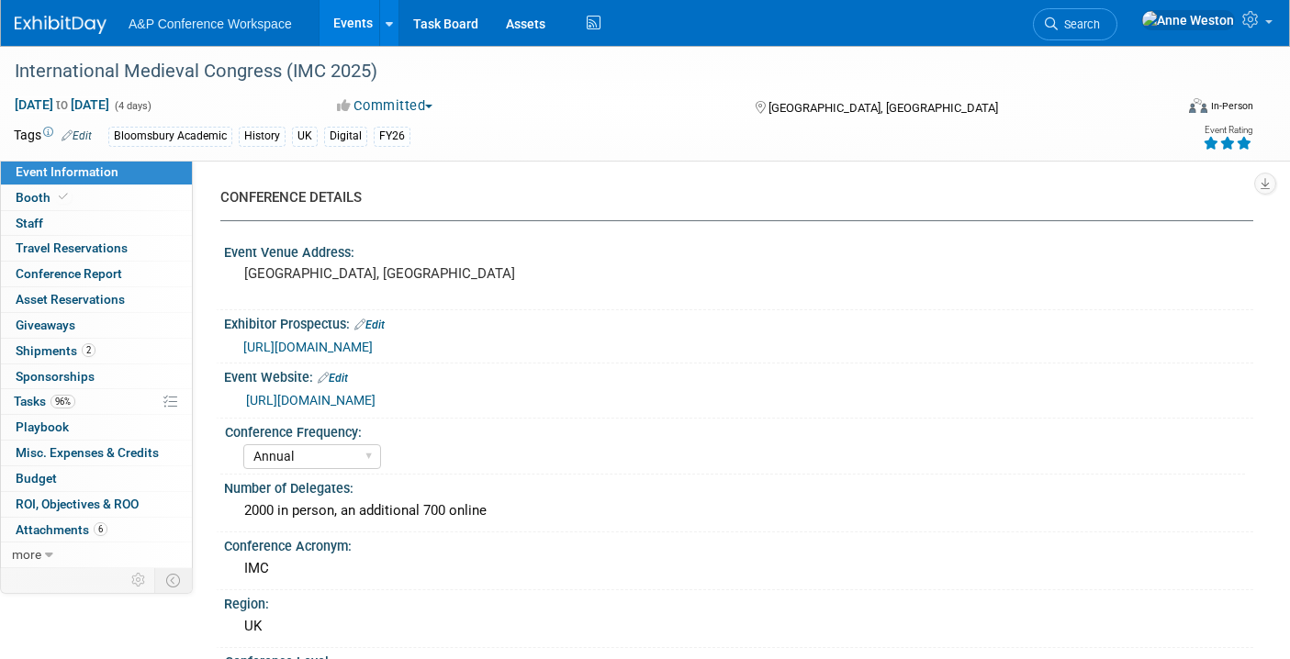
select select "Annual"
select select "Level 1"
select select "In-Person Booth"
select select "History"
select select "Bloomsbury Academic"
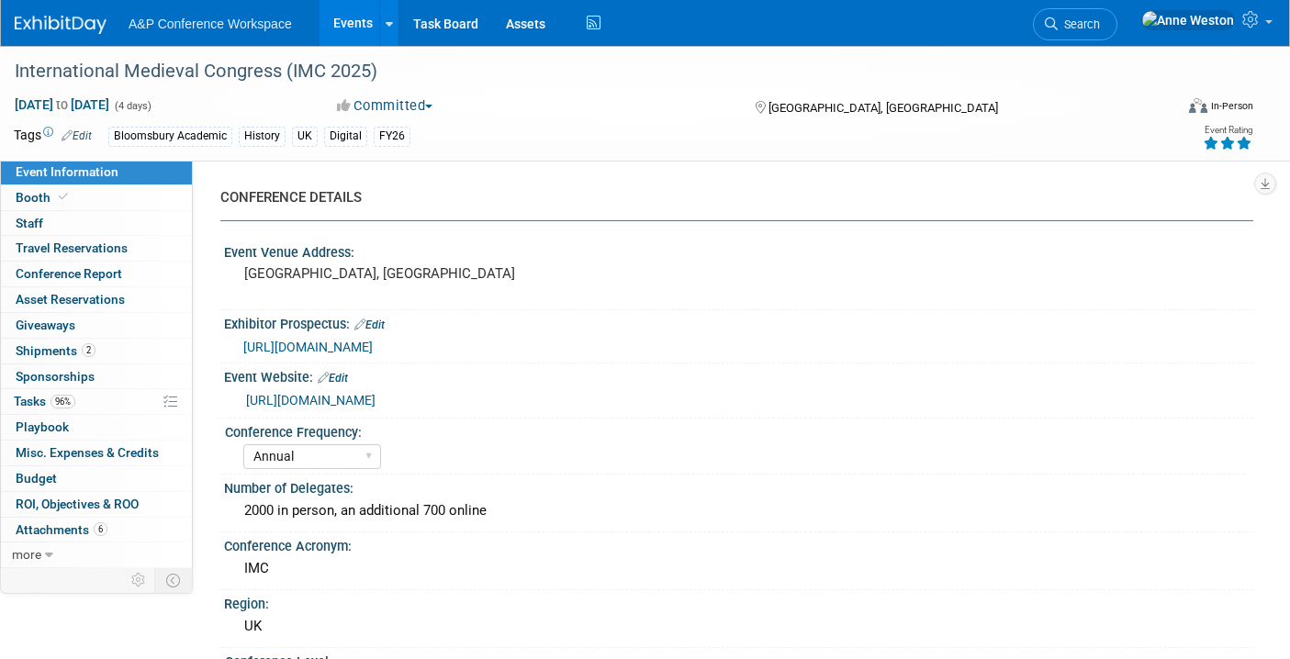
select select "[PERSON_NAME]"
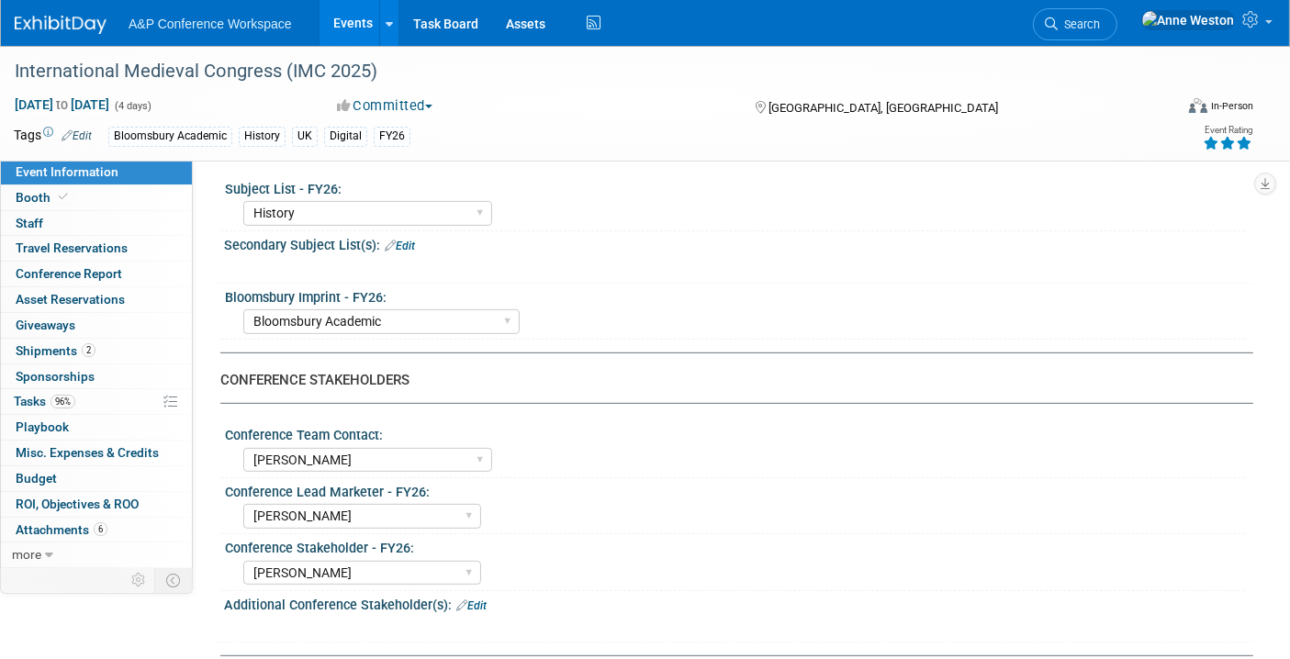
scroll to position [713, 0]
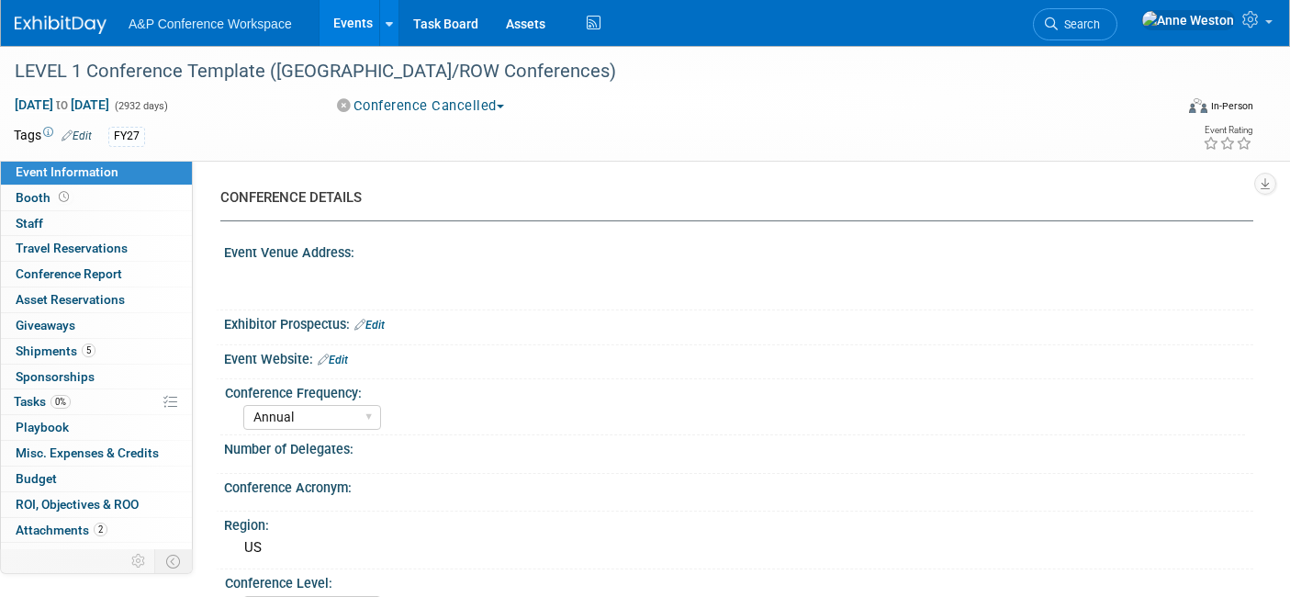
select select "Annual"
select select "Level 1"
select select "In-Person Booth"
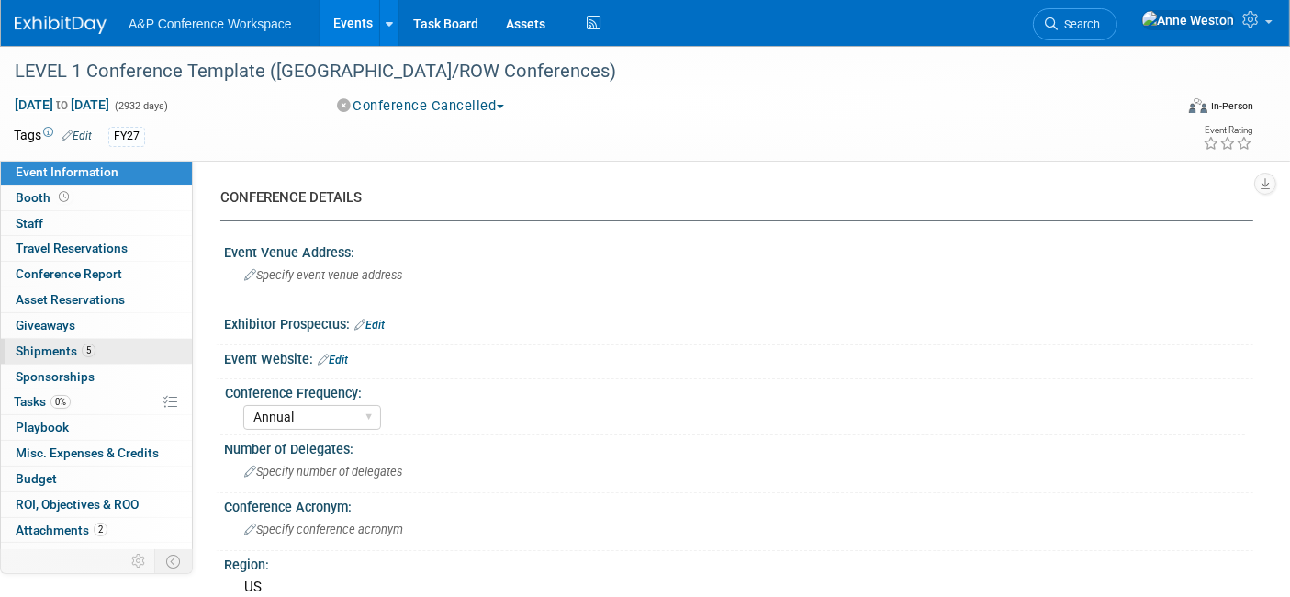
click at [67, 354] on span "Shipments 5" at bounding box center [56, 350] width 80 height 15
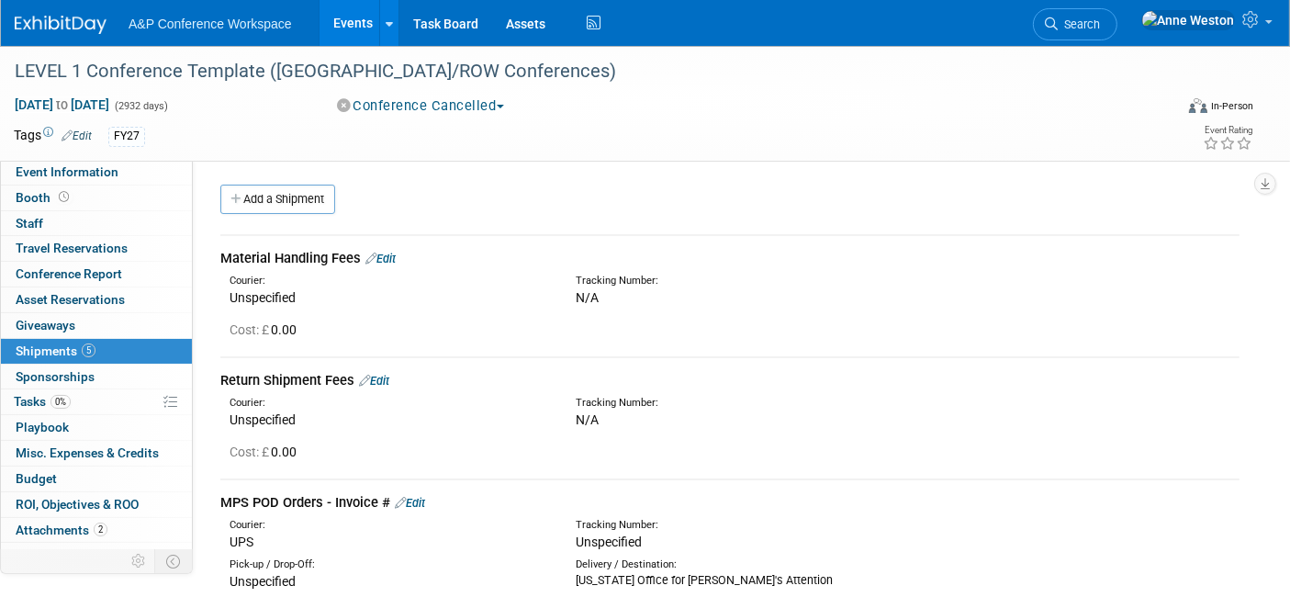
click at [387, 254] on link "Edit" at bounding box center [380, 259] width 30 height 14
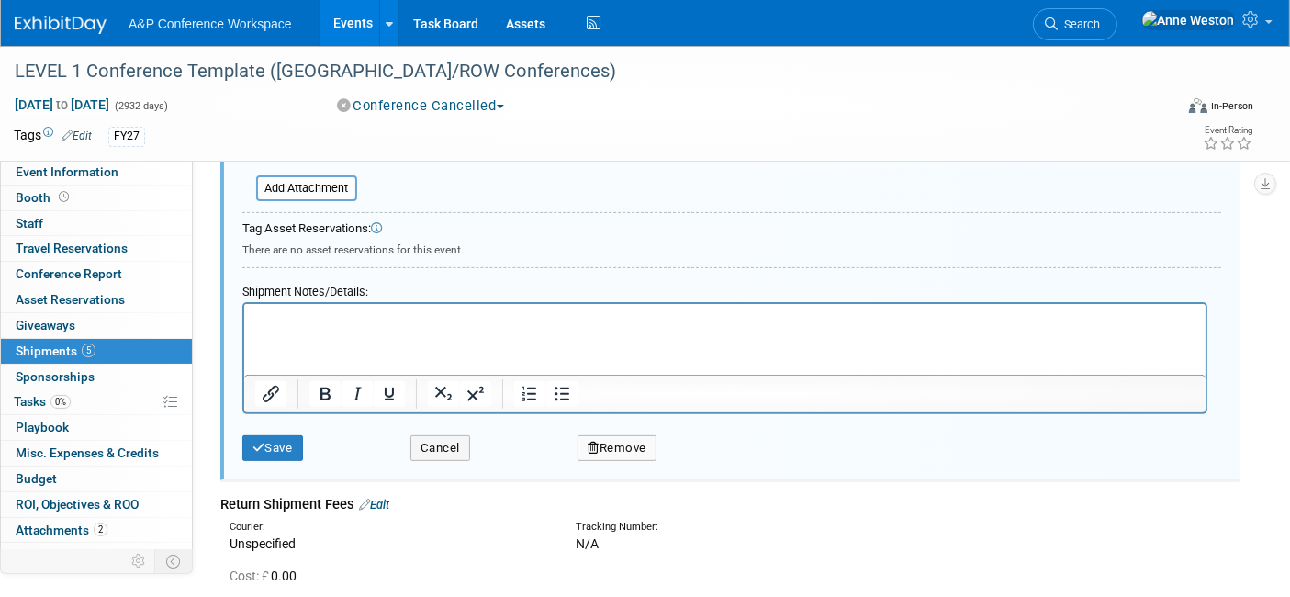
scroll to position [638, 0]
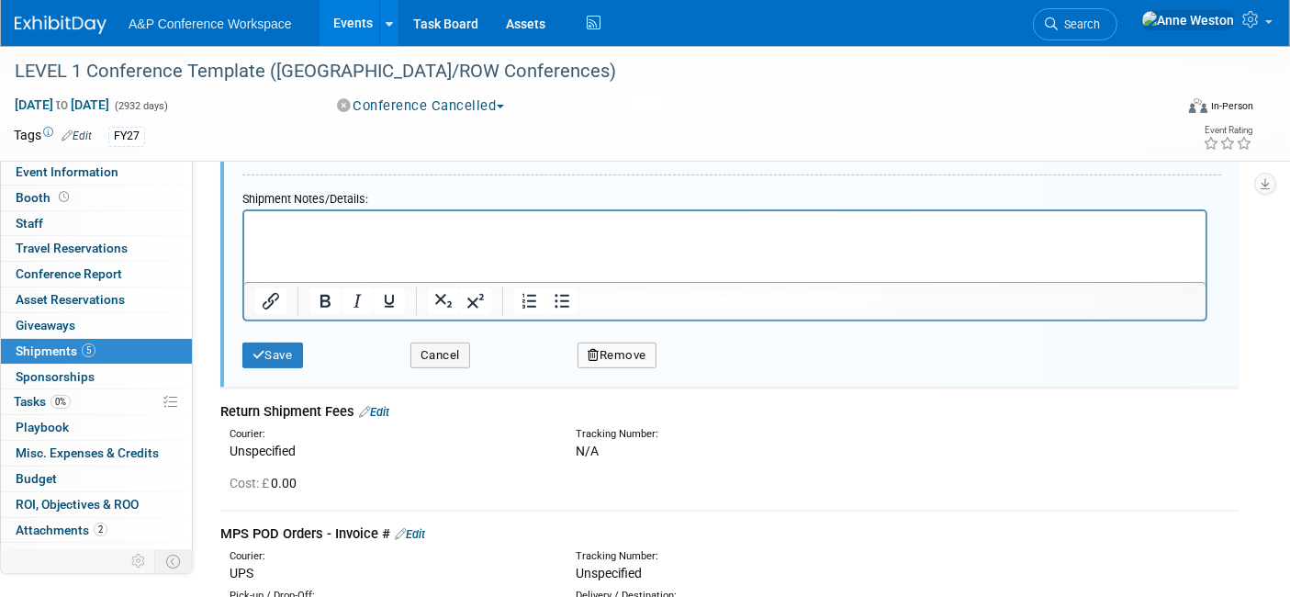
click at [611, 342] on button "Remove" at bounding box center [616, 355] width 79 height 26
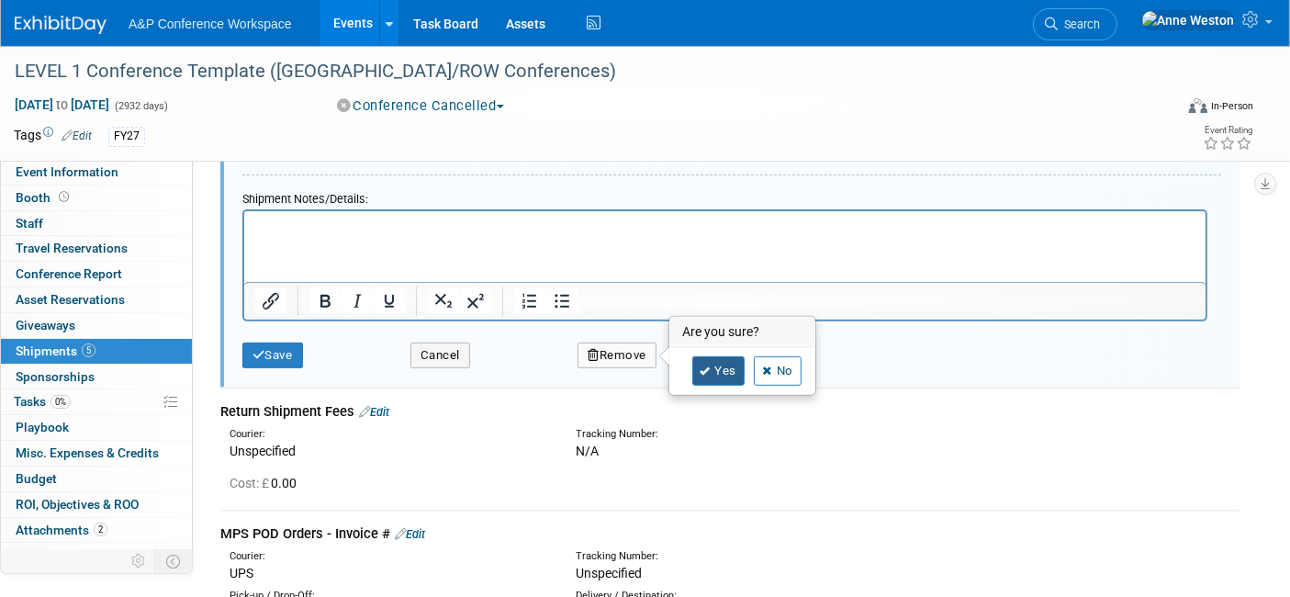
click at [705, 366] on icon at bounding box center [705, 371] width 11 height 10
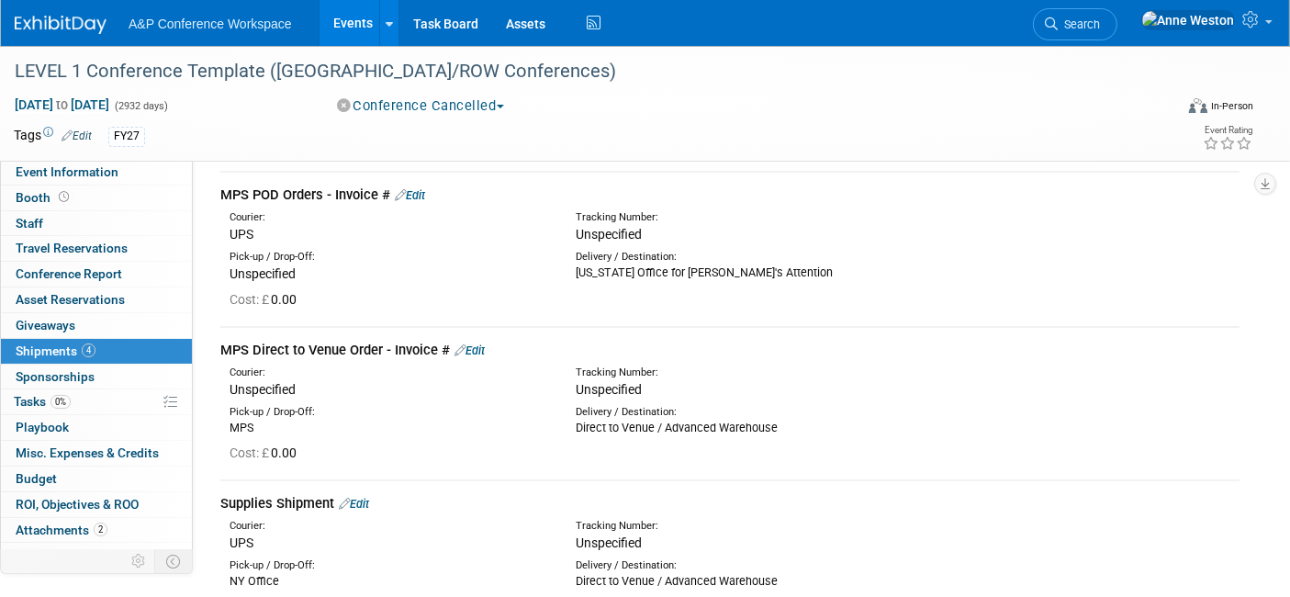
scroll to position [10, 0]
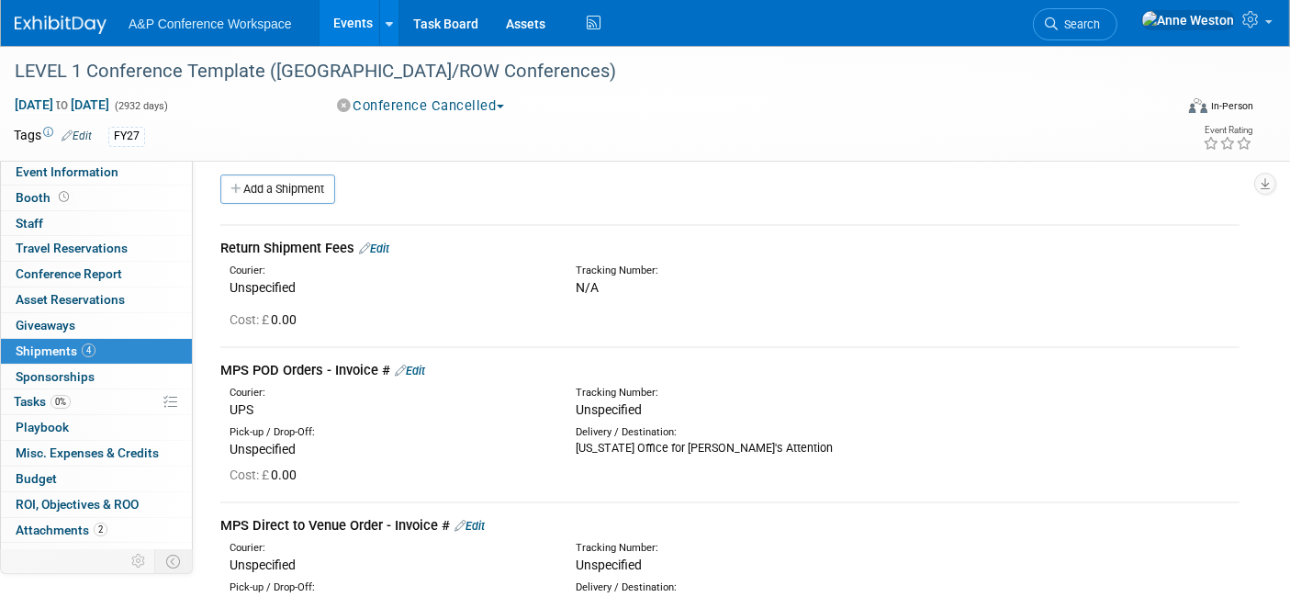
click at [377, 242] on link "Edit" at bounding box center [374, 248] width 30 height 14
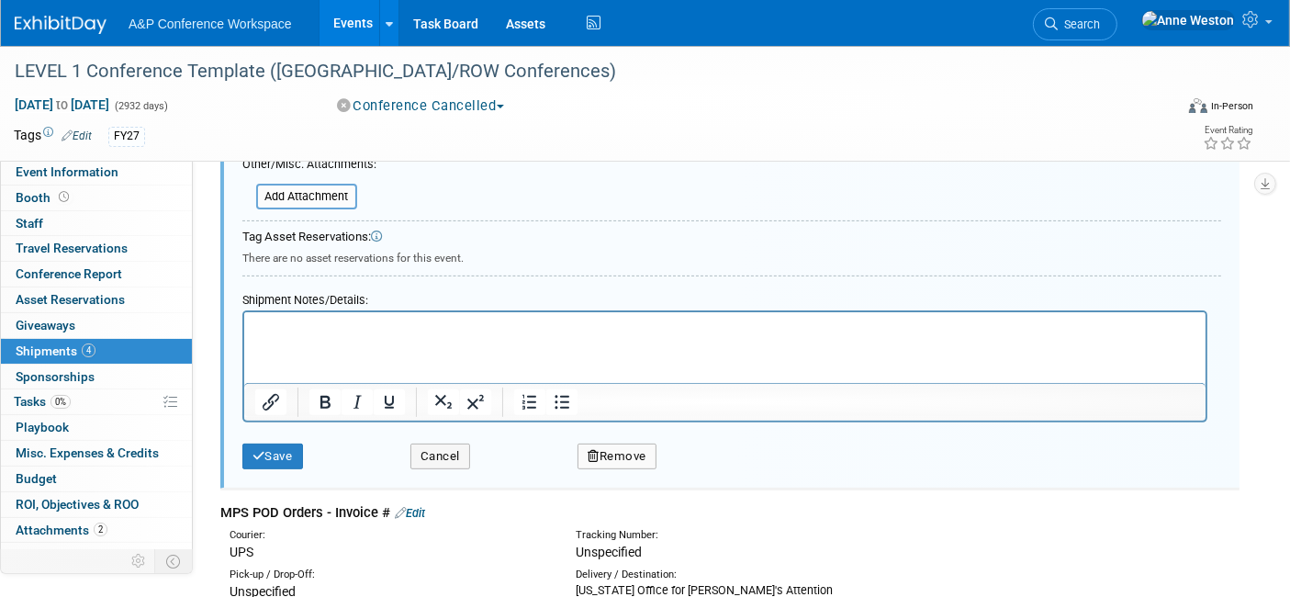
scroll to position [638, 0]
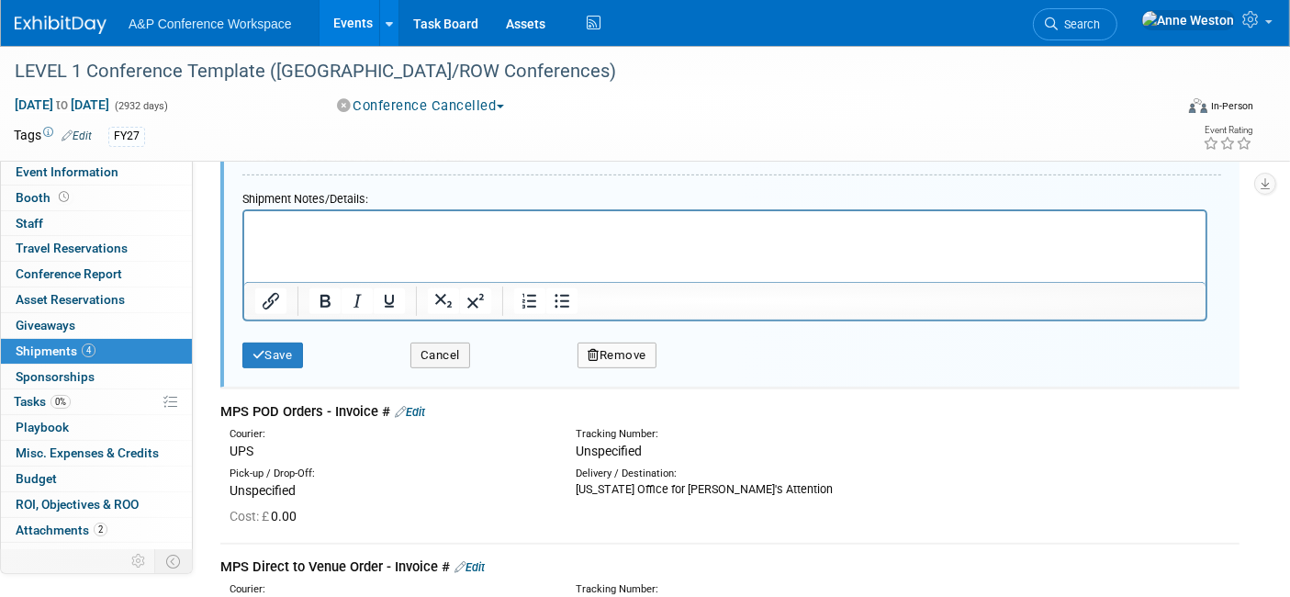
click at [623, 342] on button "Remove" at bounding box center [616, 355] width 79 height 26
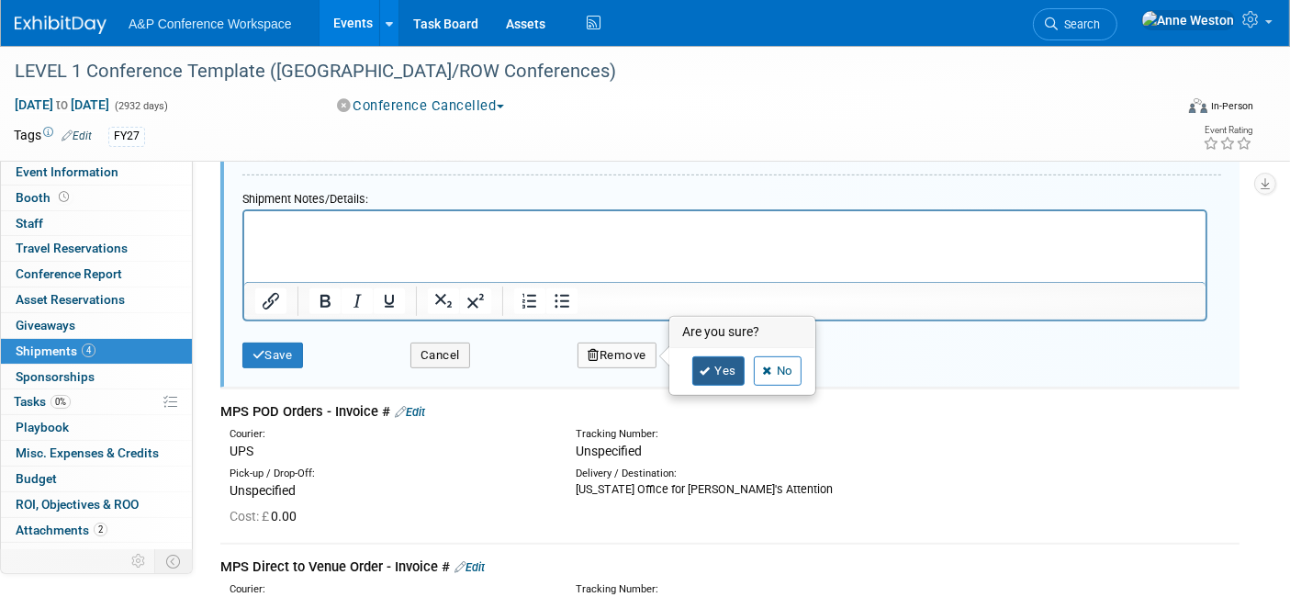
click at [695, 358] on link "Yes" at bounding box center [718, 370] width 53 height 29
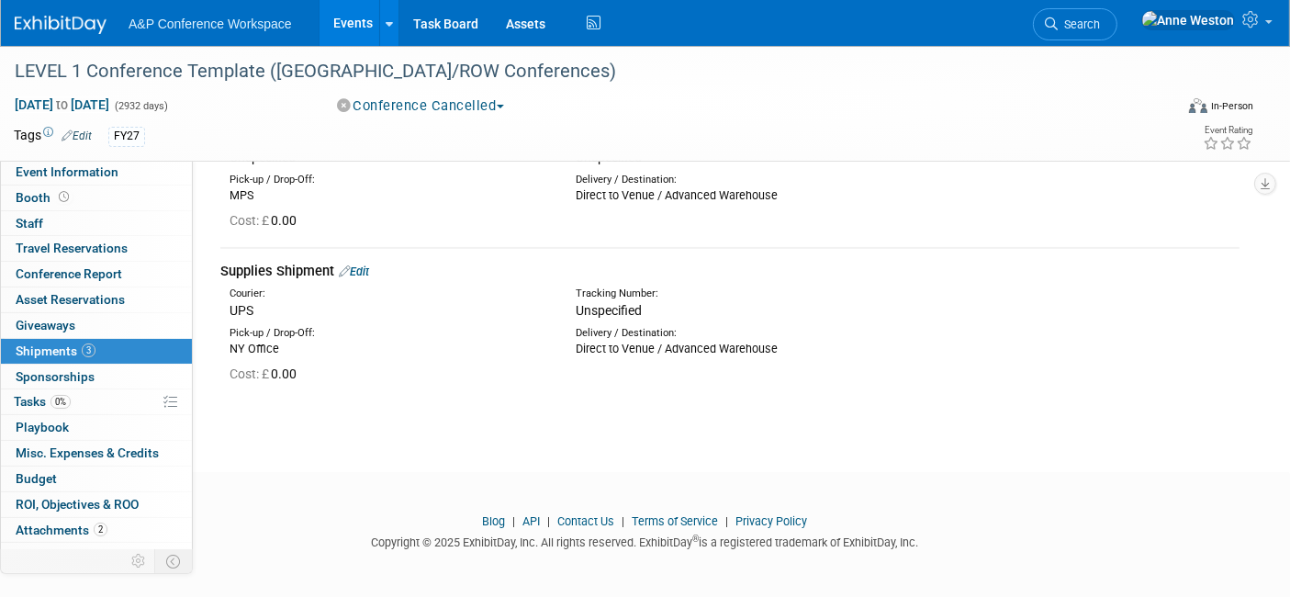
scroll to position [0, 0]
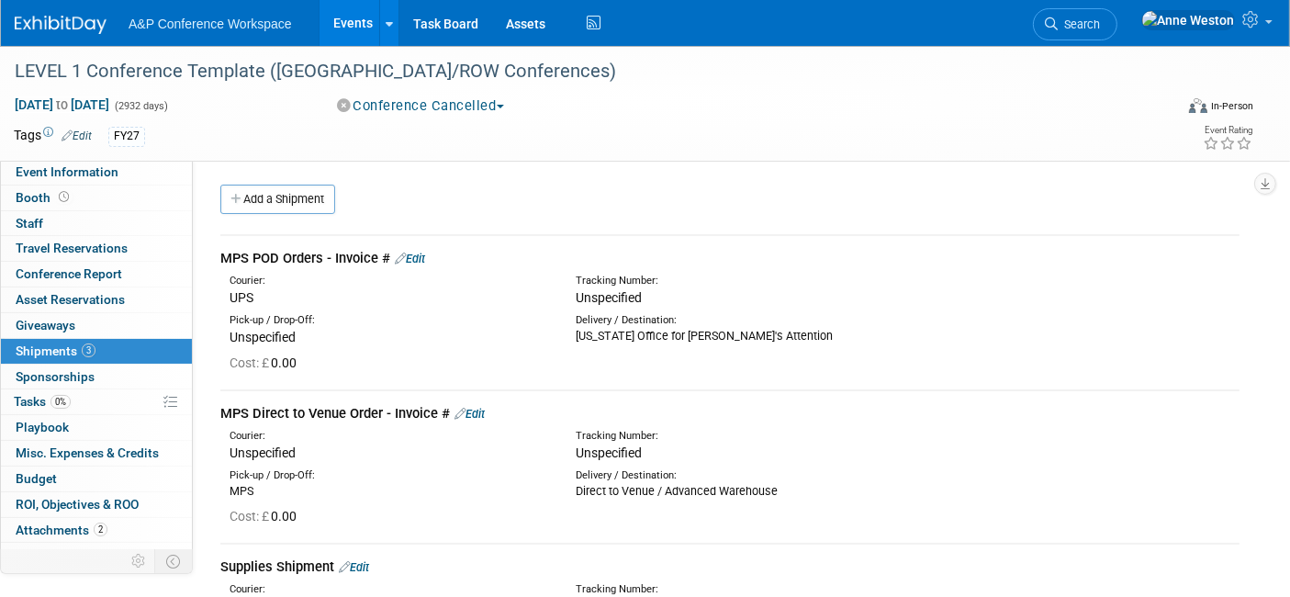
click at [420, 252] on link "Edit" at bounding box center [410, 259] width 30 height 14
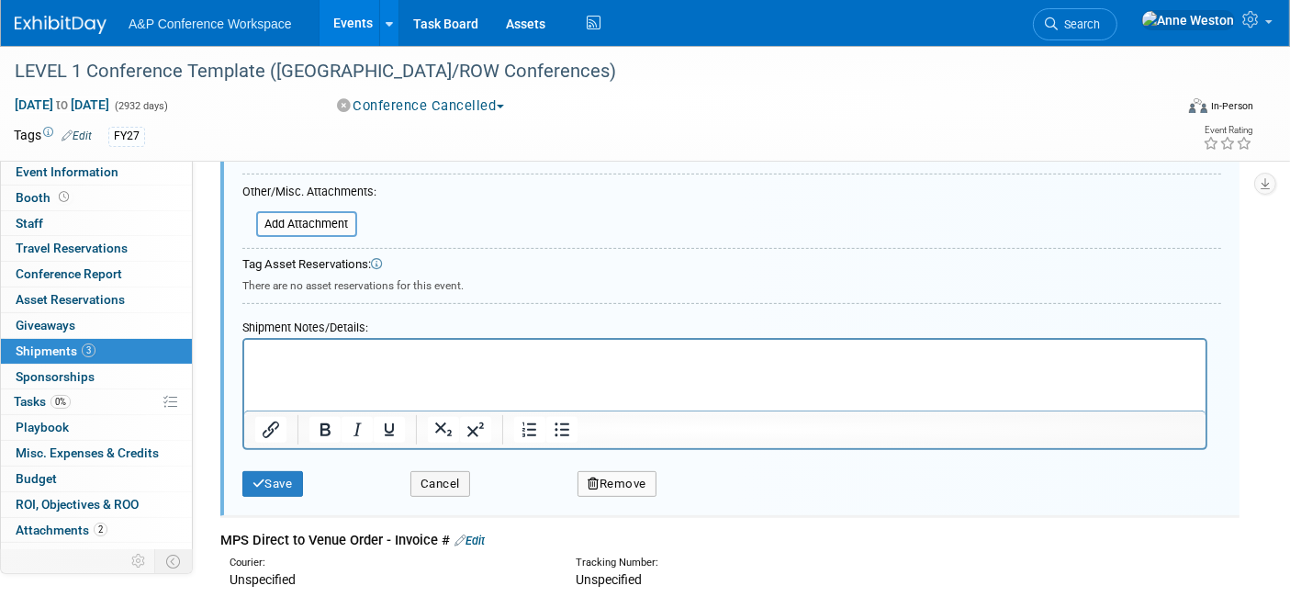
scroll to position [638, 0]
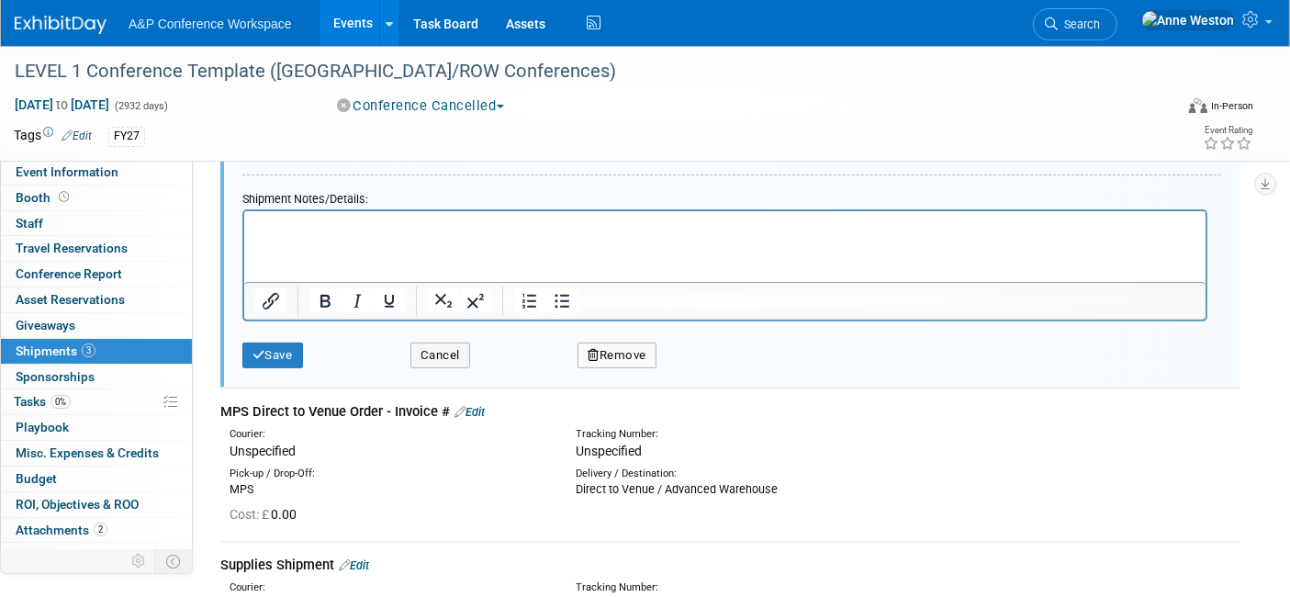
click at [621, 342] on button "Remove" at bounding box center [616, 355] width 79 height 26
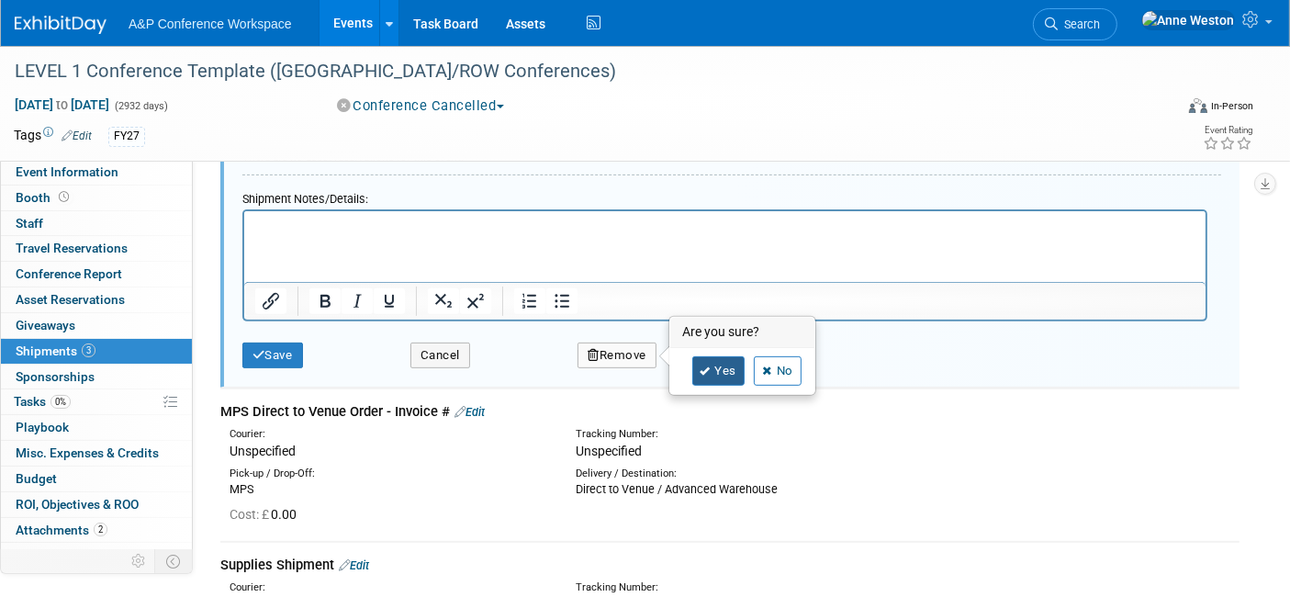
click at [710, 356] on link "Yes" at bounding box center [718, 370] width 53 height 29
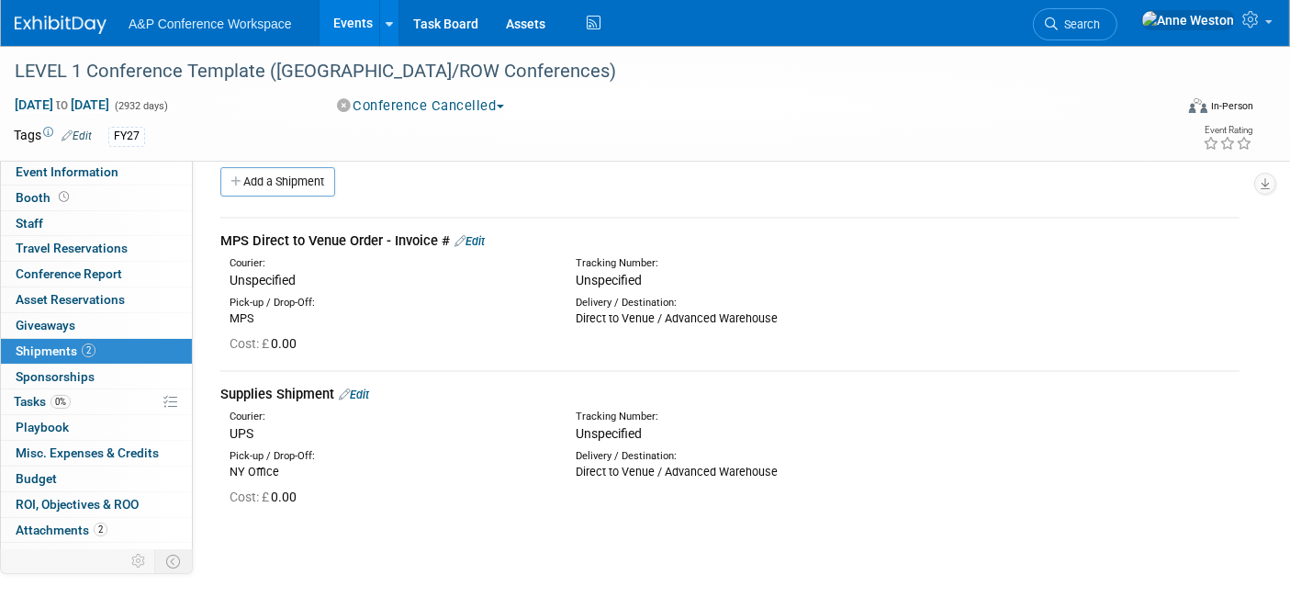
scroll to position [0, 0]
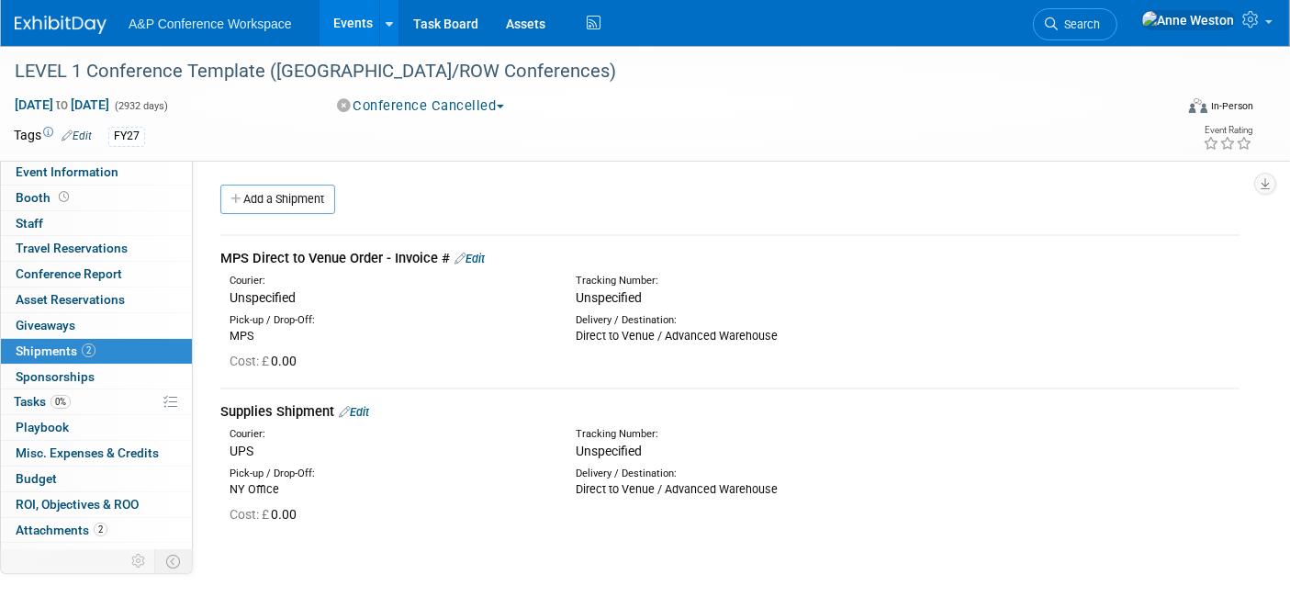
click at [472, 255] on link "Edit" at bounding box center [469, 259] width 30 height 14
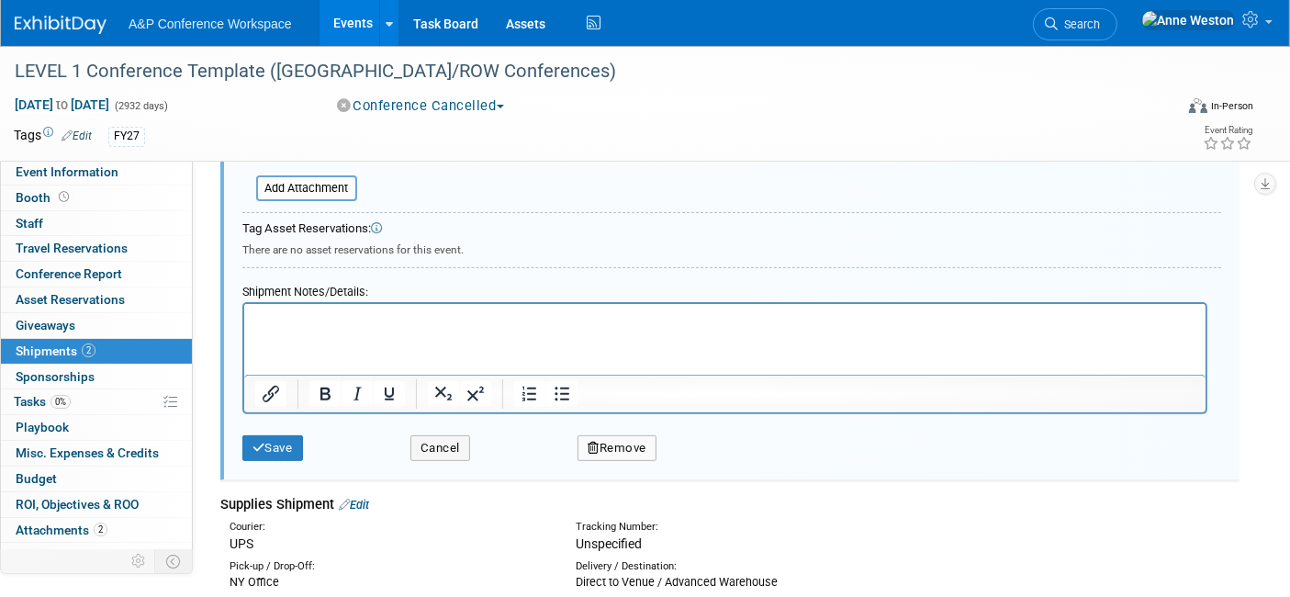
scroll to position [740, 0]
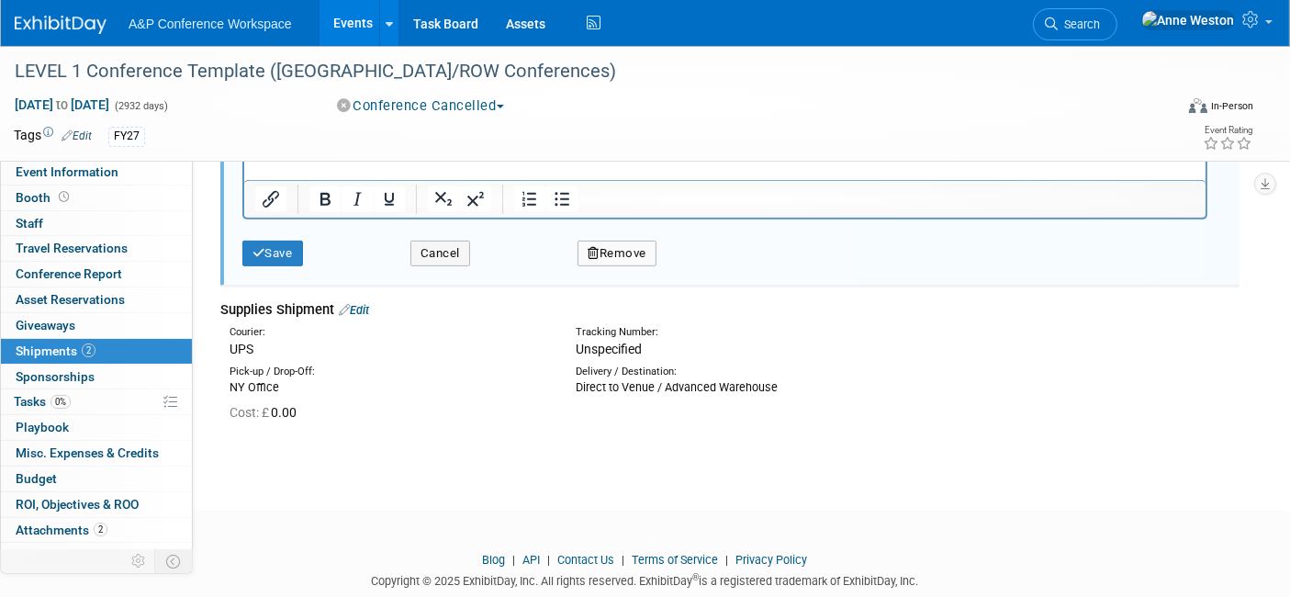
click at [609, 244] on button "Remove" at bounding box center [616, 254] width 79 height 26
click at [702, 264] on icon at bounding box center [705, 269] width 11 height 10
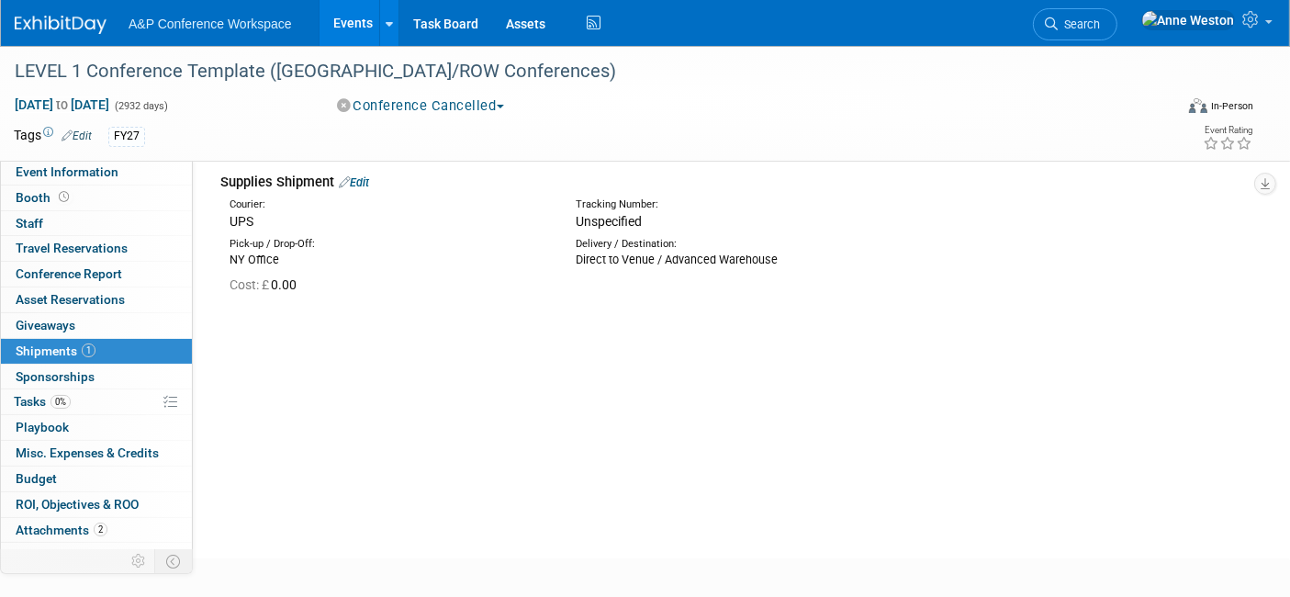
scroll to position [0, 0]
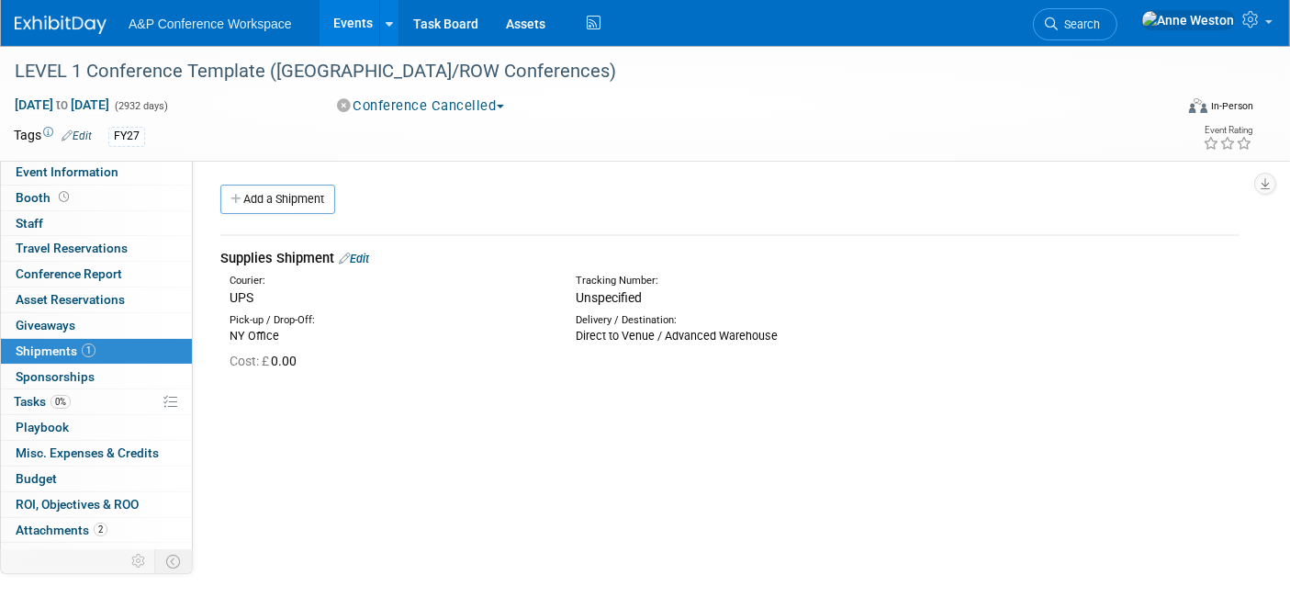
click at [359, 252] on link "Edit" at bounding box center [354, 259] width 30 height 14
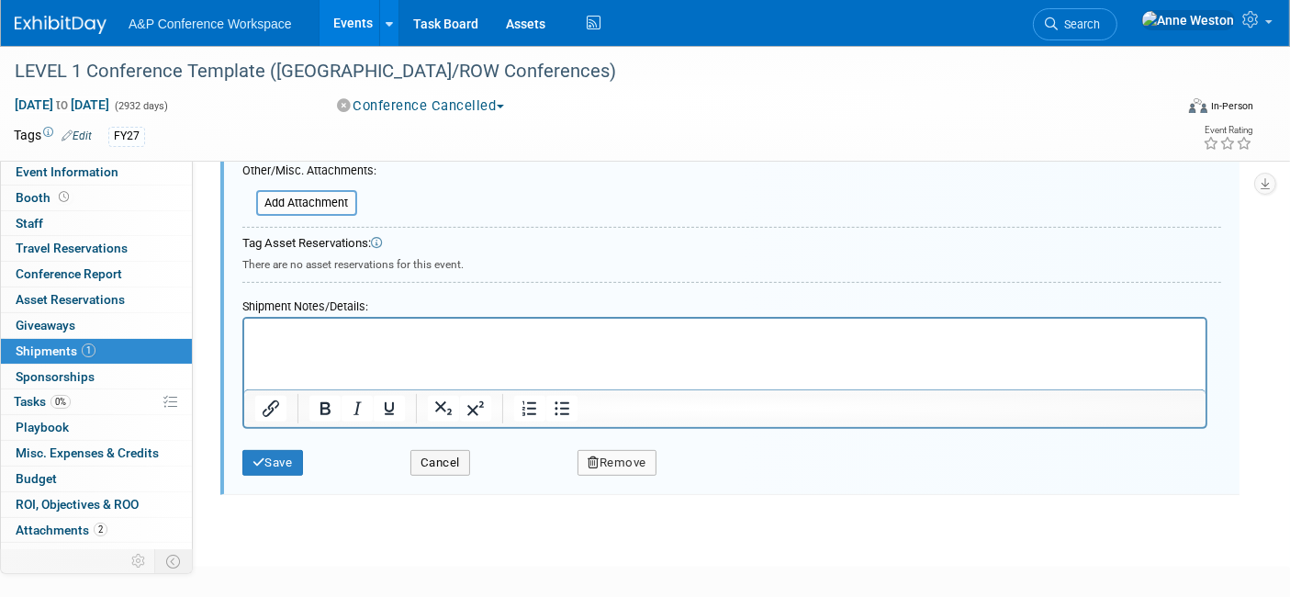
scroll to position [621, 0]
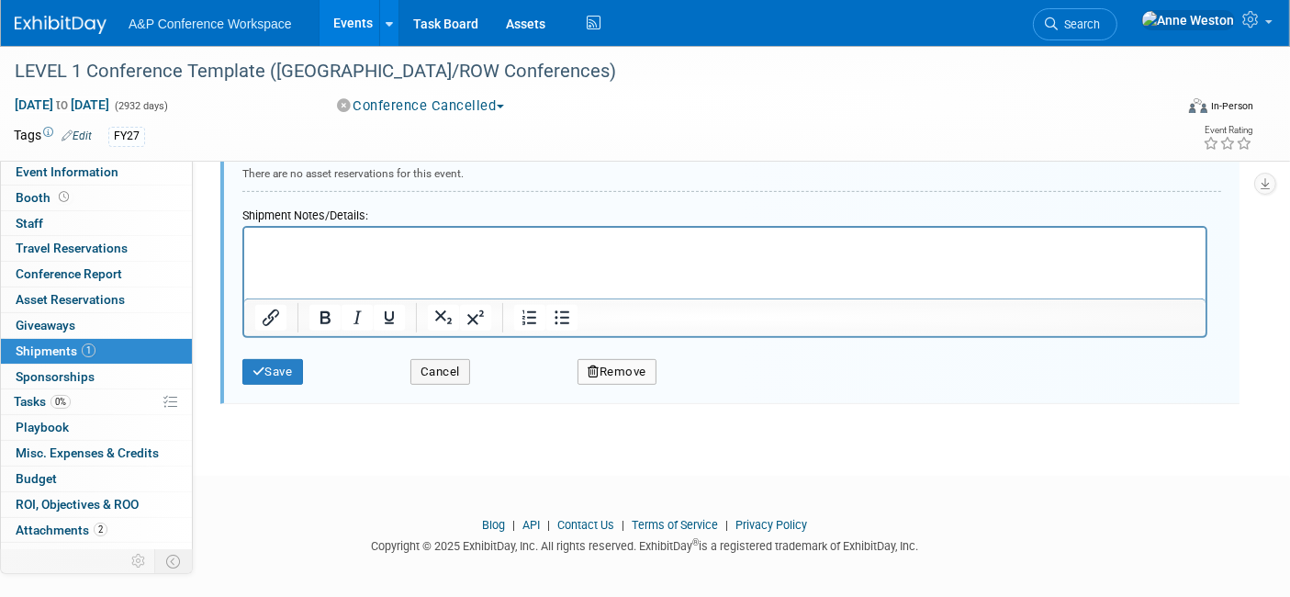
click at [595, 365] on icon "button" at bounding box center [593, 371] width 12 height 12
click at [694, 373] on link "Yes" at bounding box center [718, 387] width 53 height 29
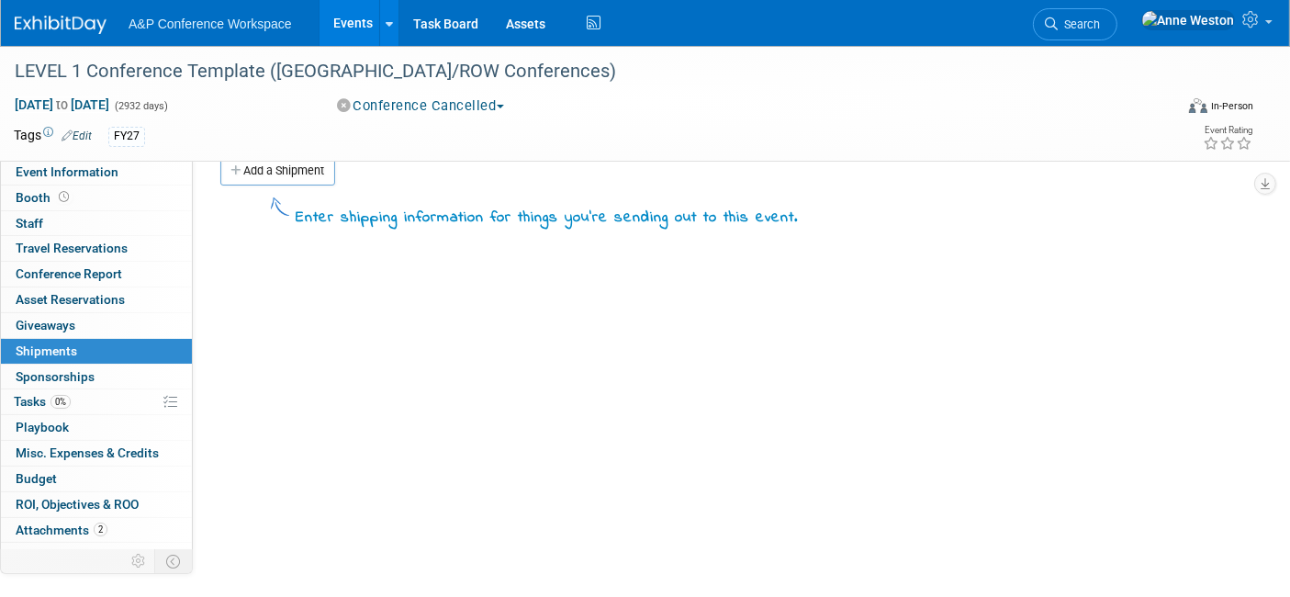
scroll to position [0, 0]
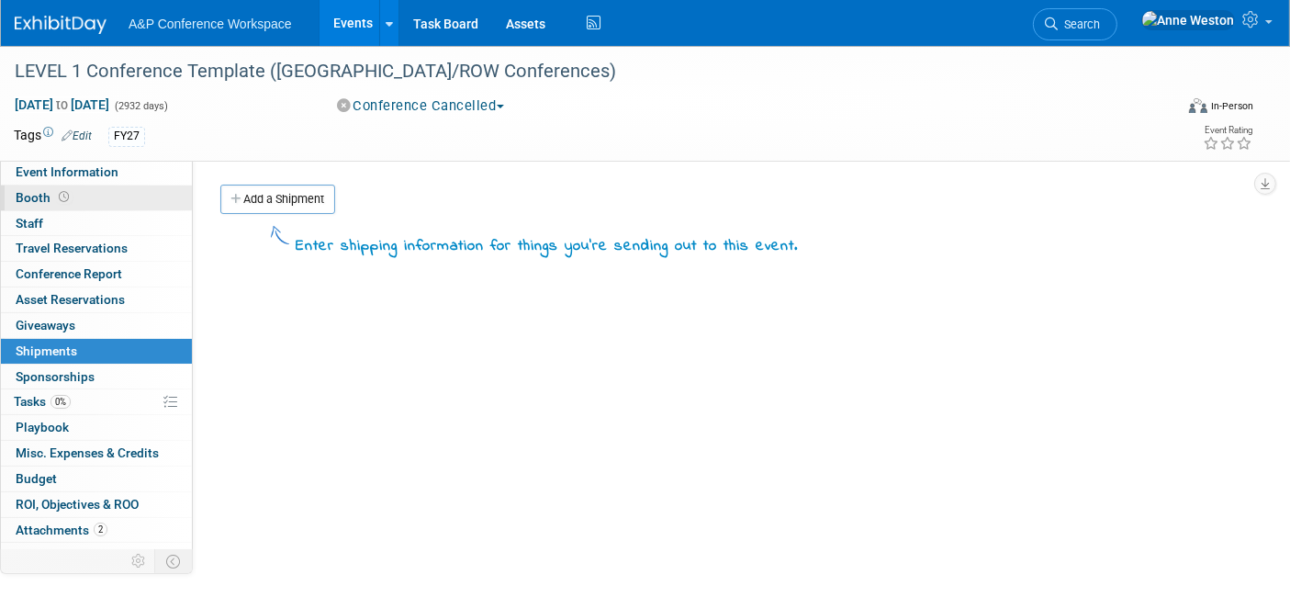
click at [107, 189] on link "Booth" at bounding box center [96, 197] width 191 height 25
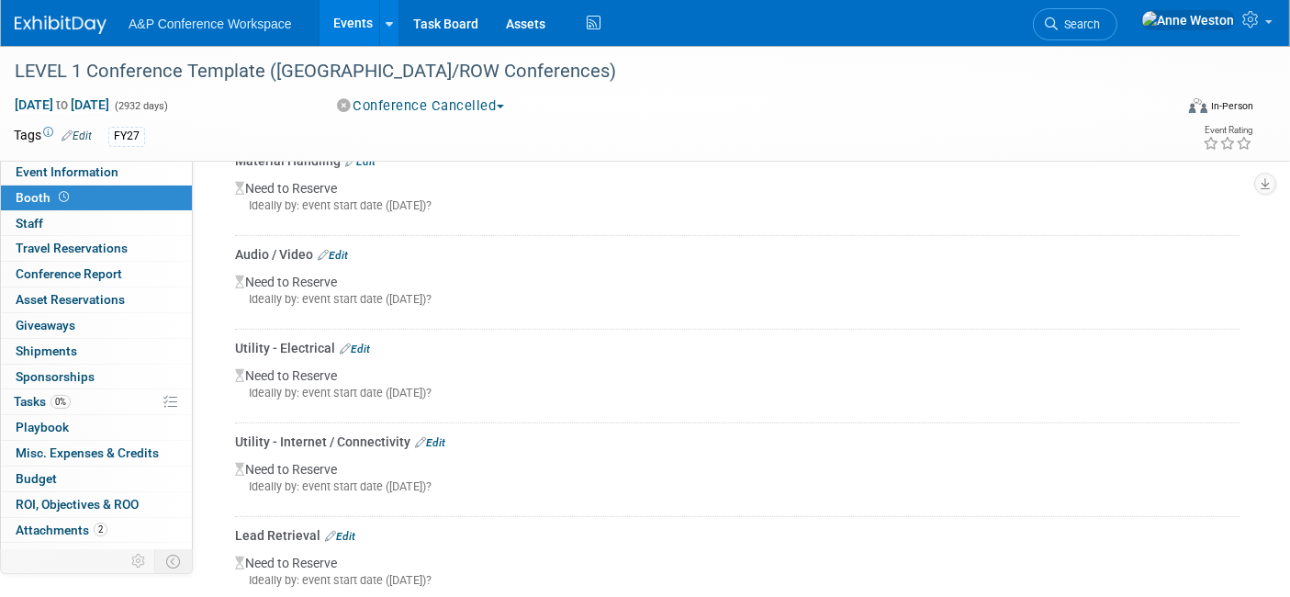
scroll to position [408, 0]
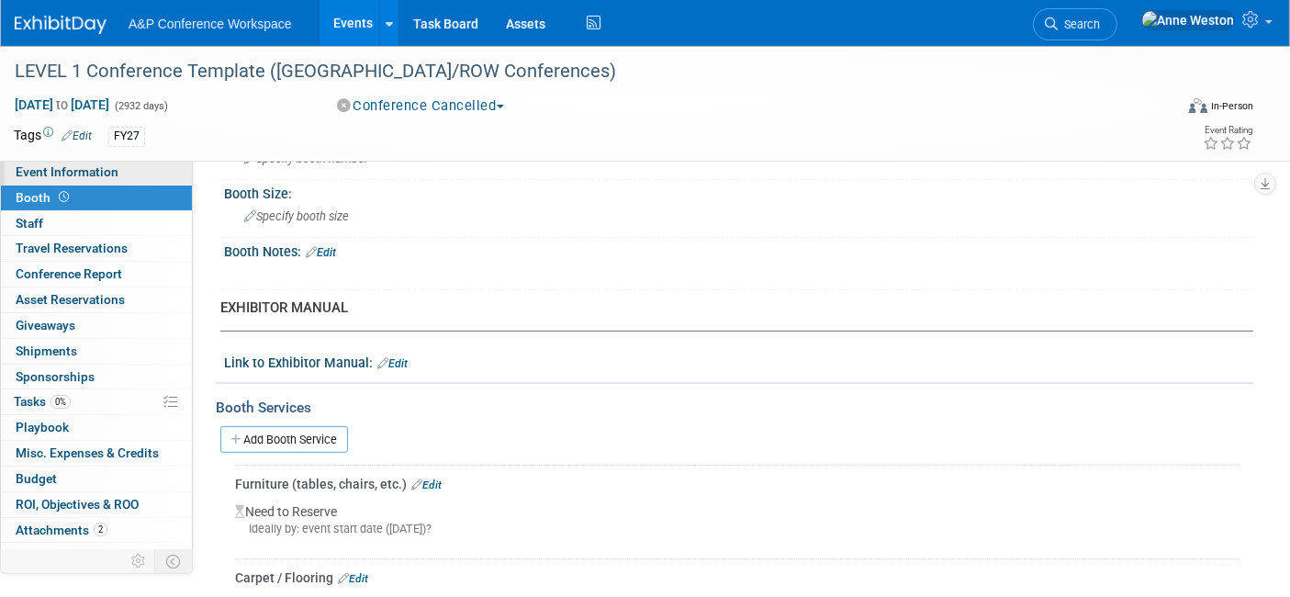
click at [73, 180] on link "Event Information" at bounding box center [96, 172] width 191 height 25
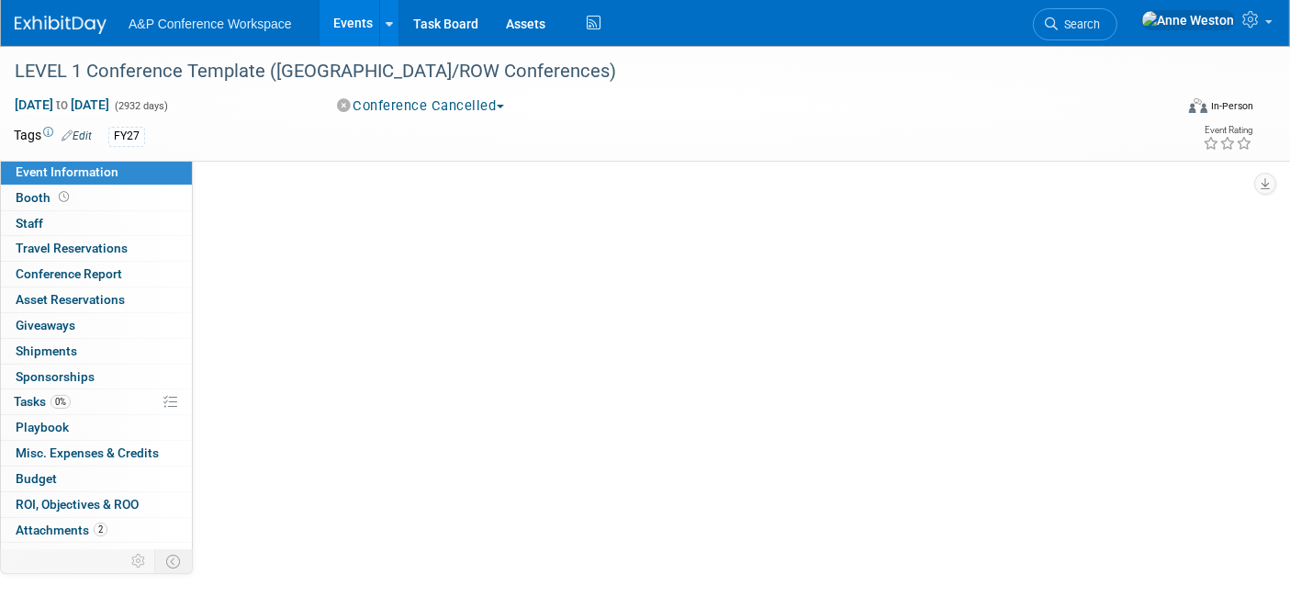
scroll to position [0, 0]
select select "Annual"
select select "Level 1"
select select "In-Person Booth"
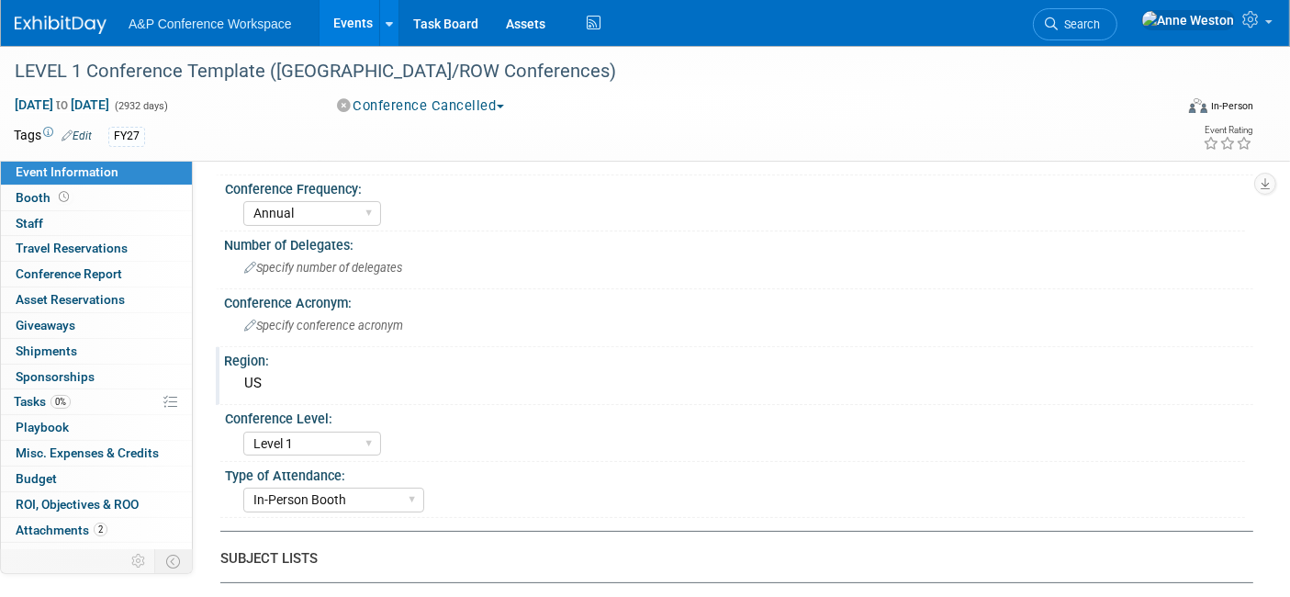
click at [291, 379] on div "US" at bounding box center [739, 383] width 1002 height 28
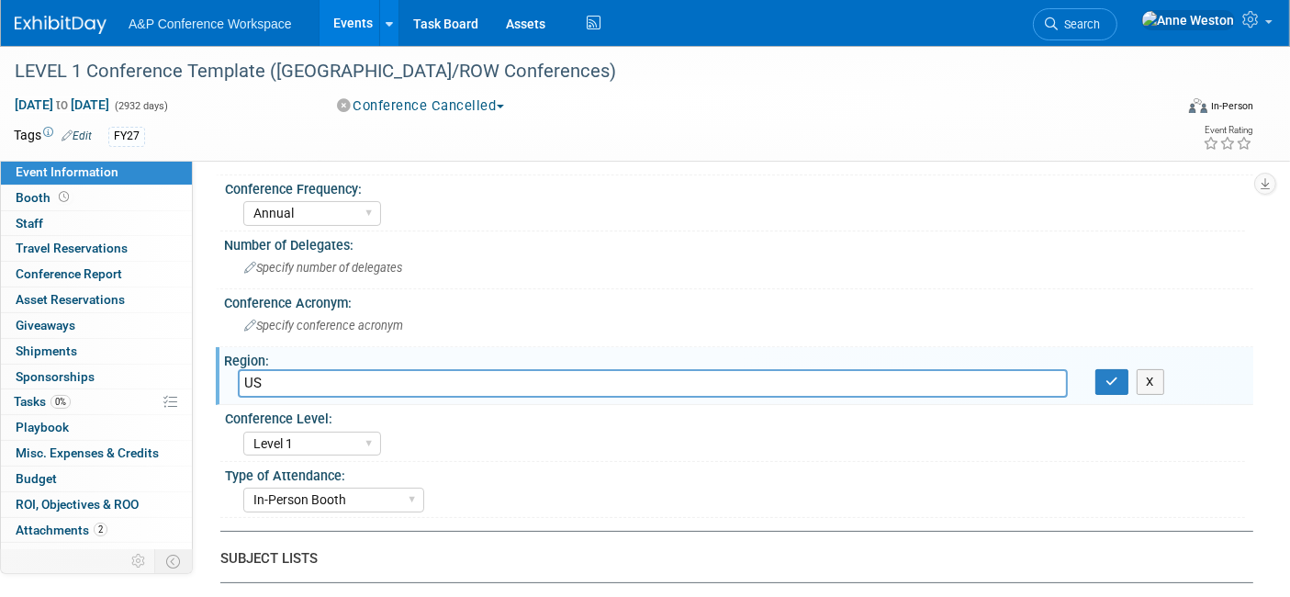
type input "U"
click at [1100, 381] on button "button" at bounding box center [1111, 382] width 33 height 26
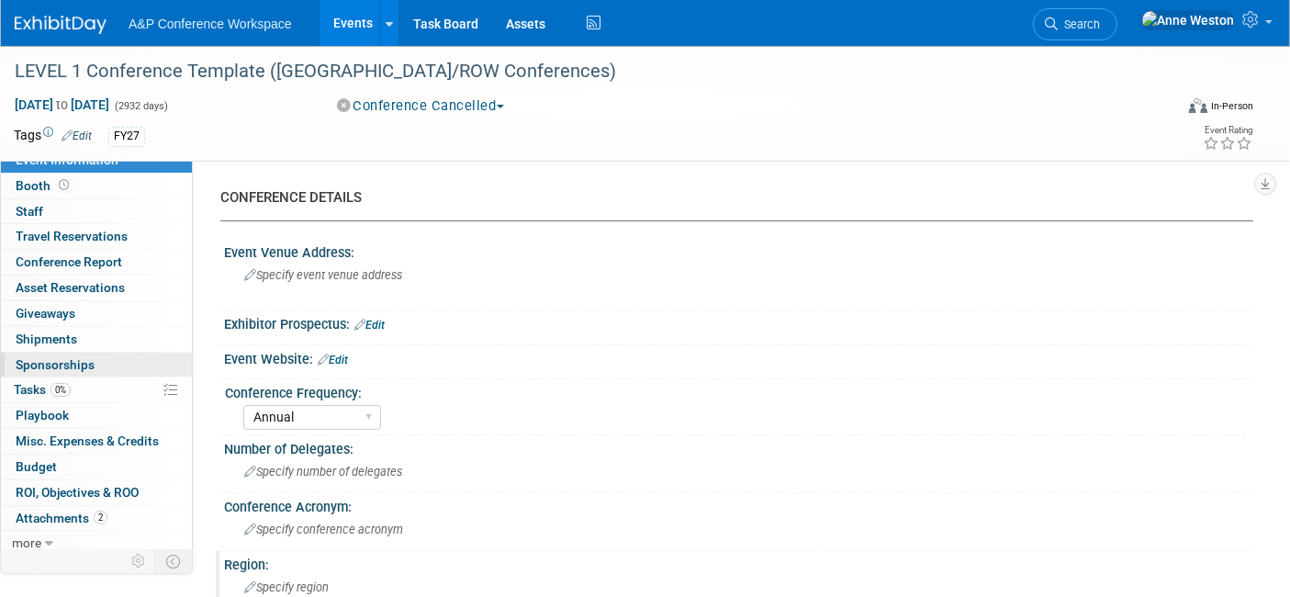
scroll to position [16, 0]
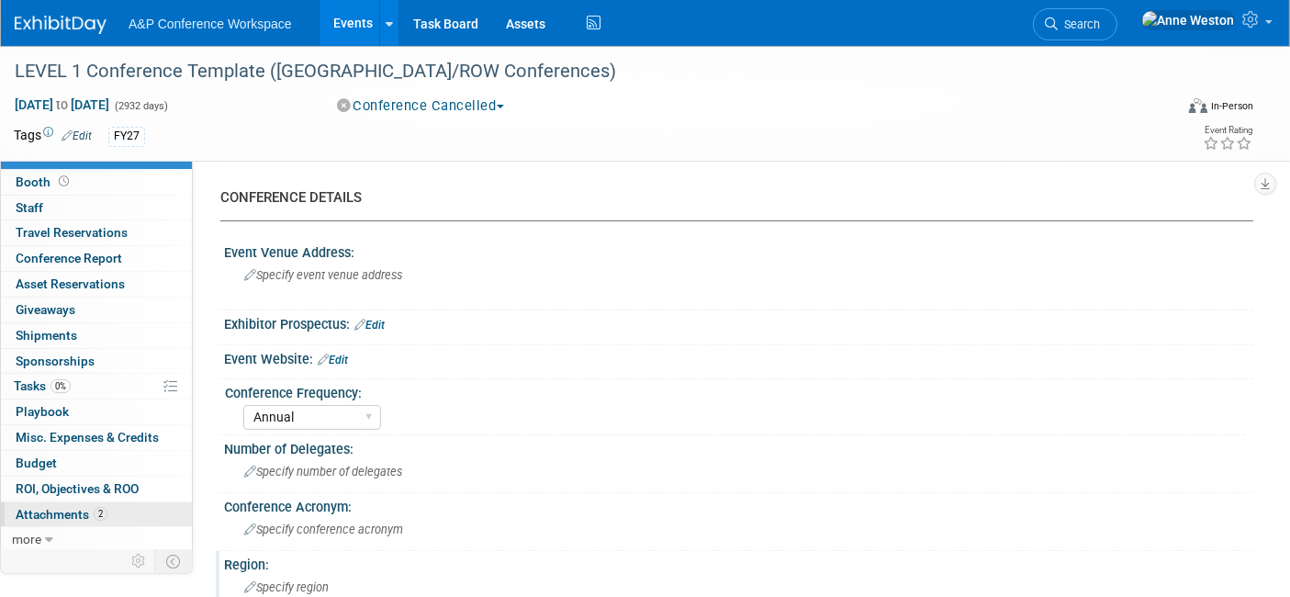
click at [58, 507] on span "Attachments 2" at bounding box center [62, 514] width 92 height 15
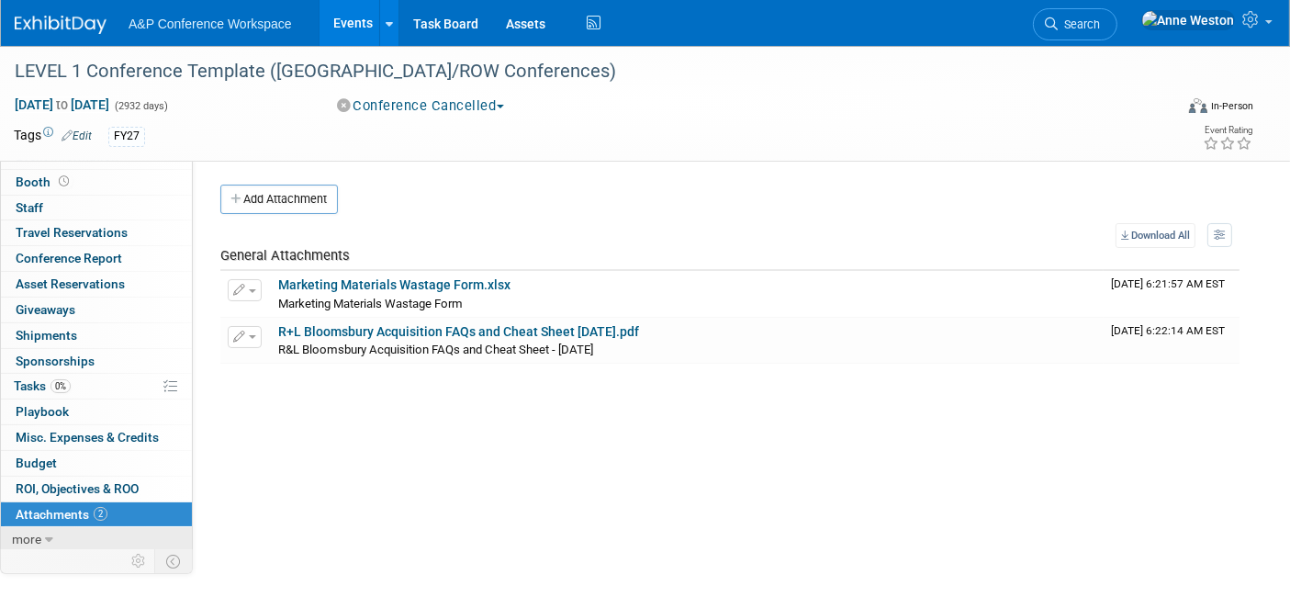
click at [24, 541] on span "more" at bounding box center [26, 539] width 29 height 15
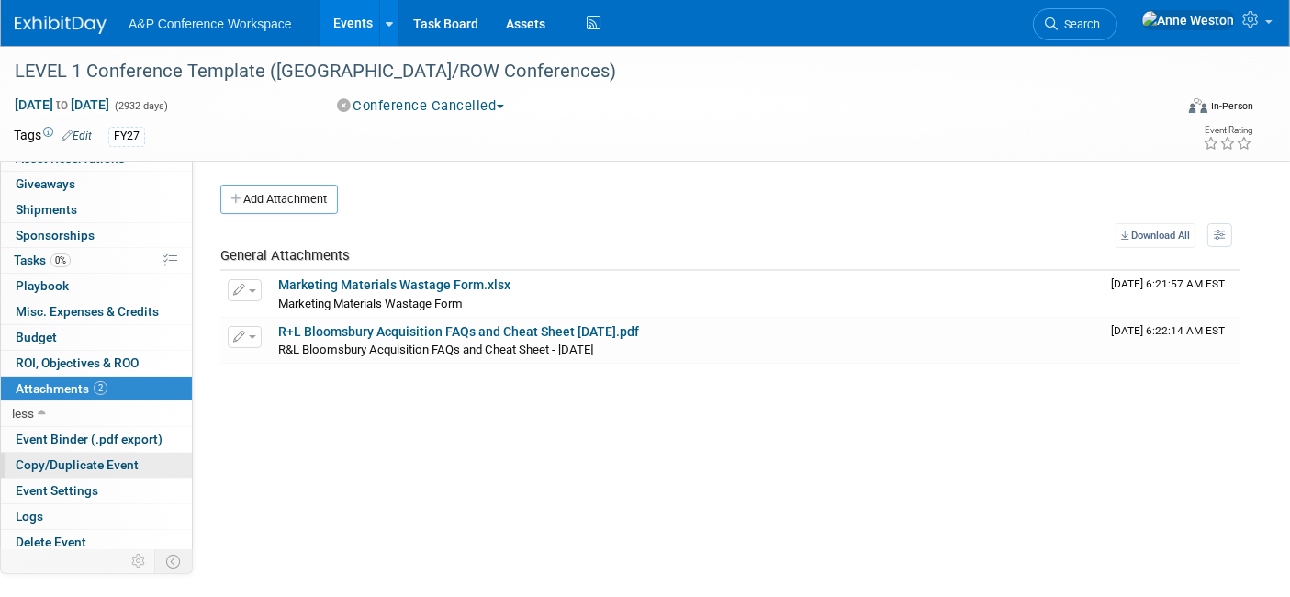
click at [73, 461] on span "Copy/Duplicate Event" at bounding box center [77, 464] width 123 height 15
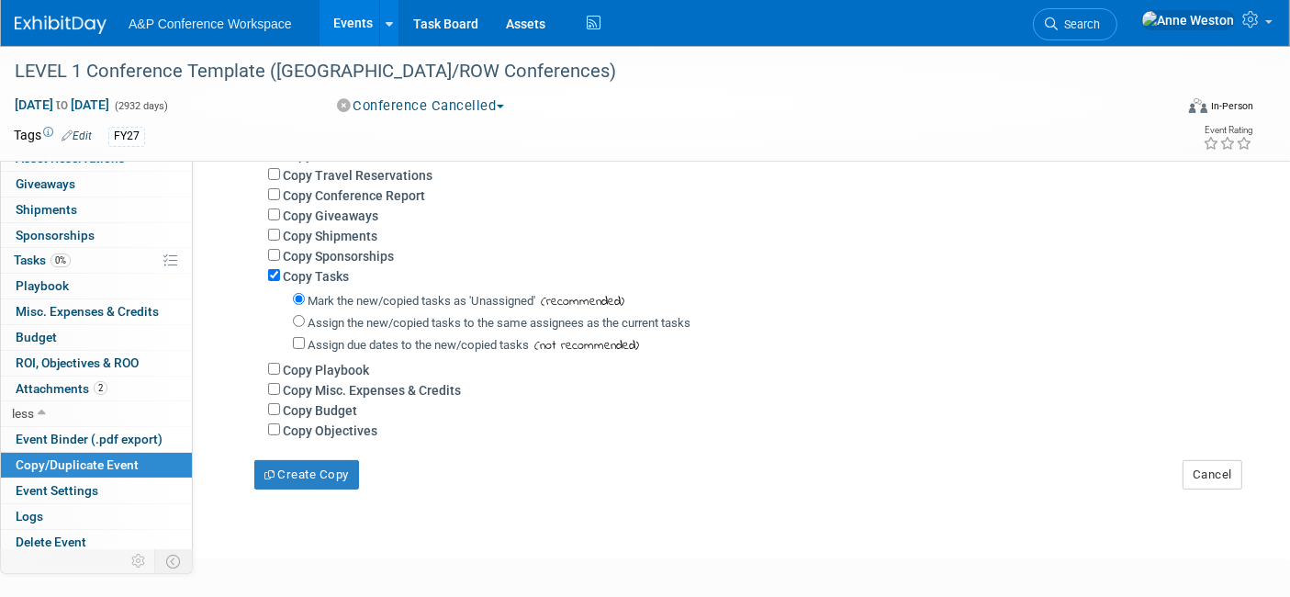
scroll to position [408, 0]
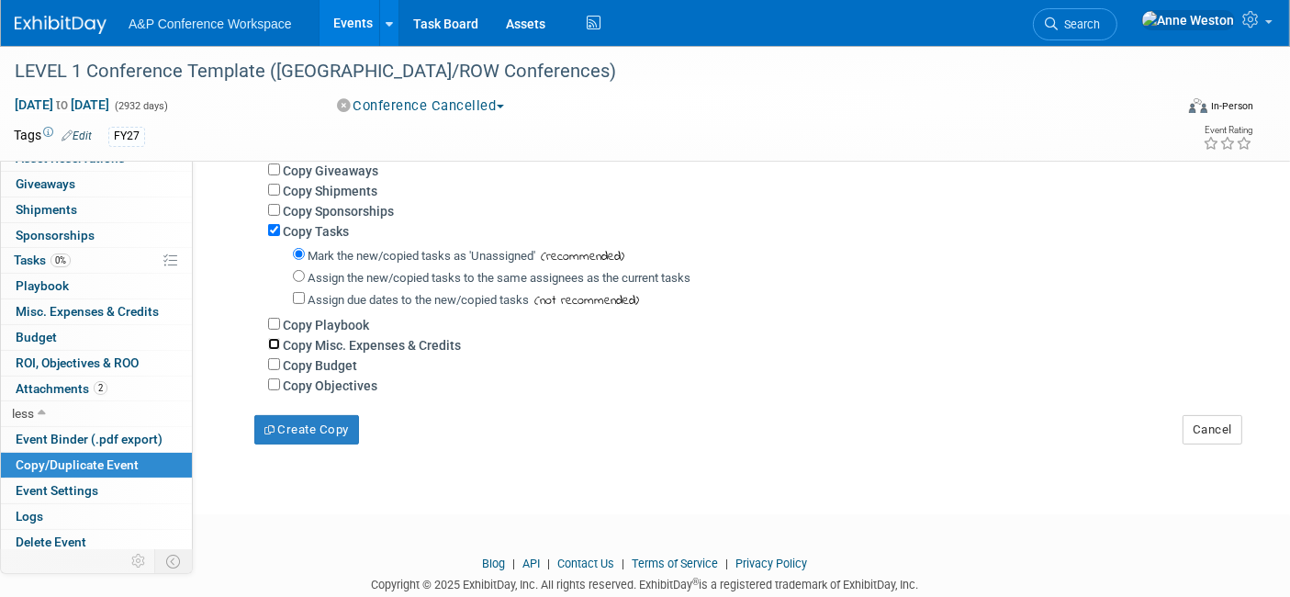
click at [274, 338] on input "Copy Misc. Expenses & Credits" at bounding box center [274, 344] width 12 height 12
checkbox input "true"
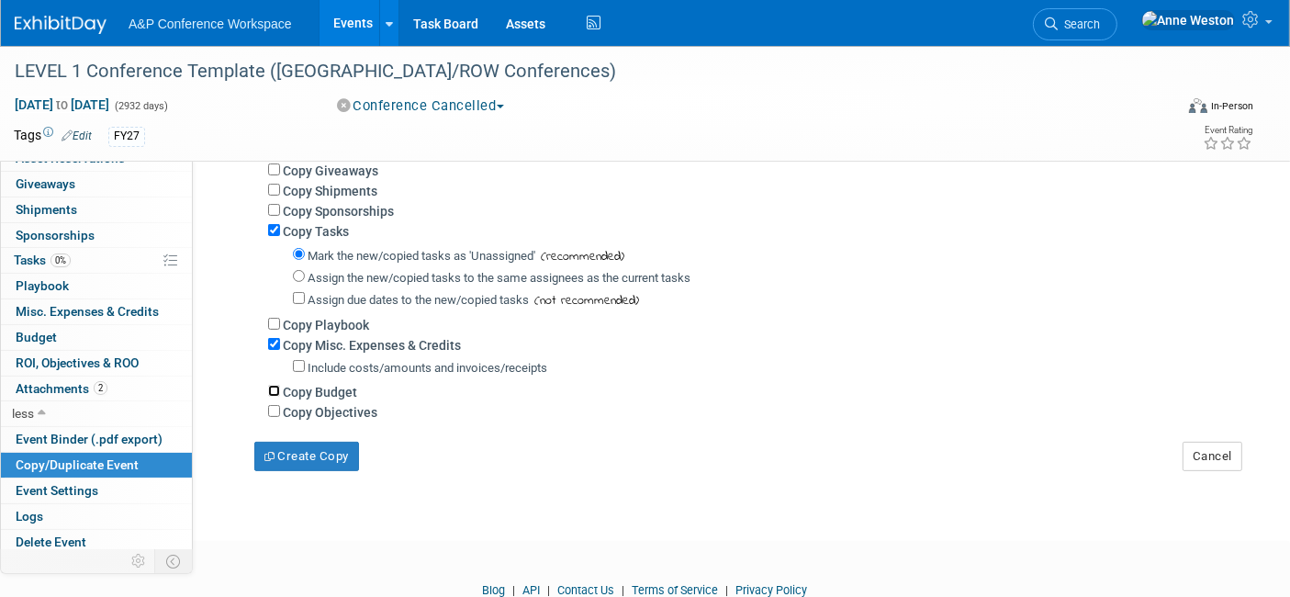
click at [274, 385] on input "Copy Budget" at bounding box center [274, 391] width 12 height 12
checkbox input "true"
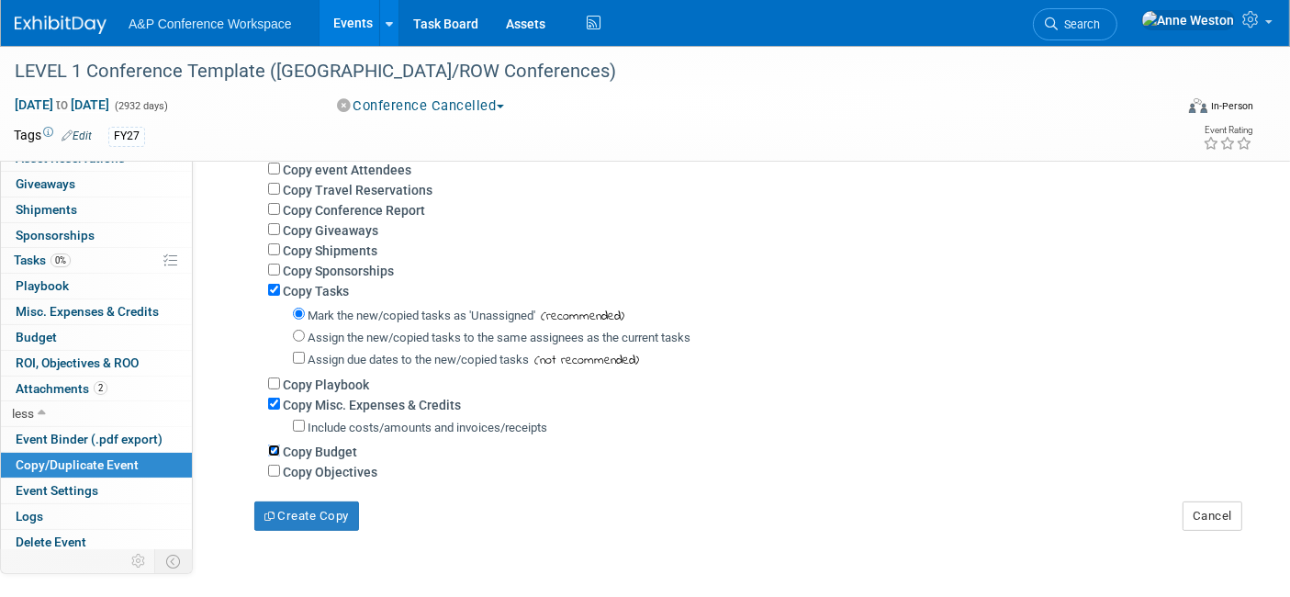
scroll to position [306, 0]
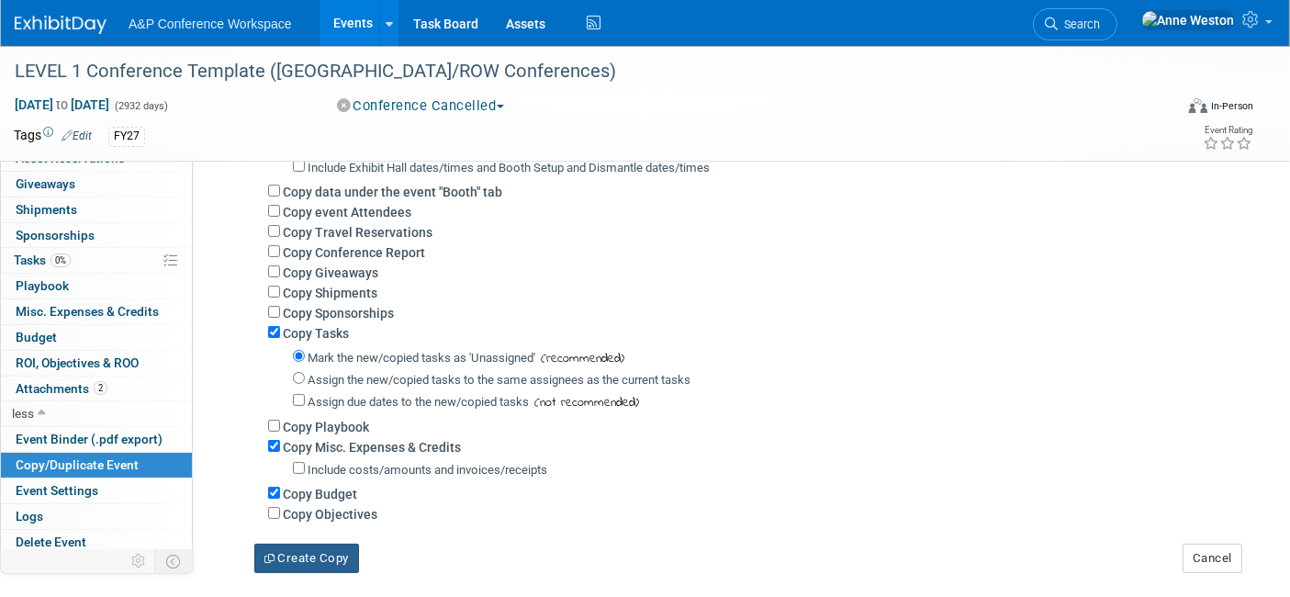
click at [319, 543] on button "Create Copy" at bounding box center [306, 557] width 105 height 29
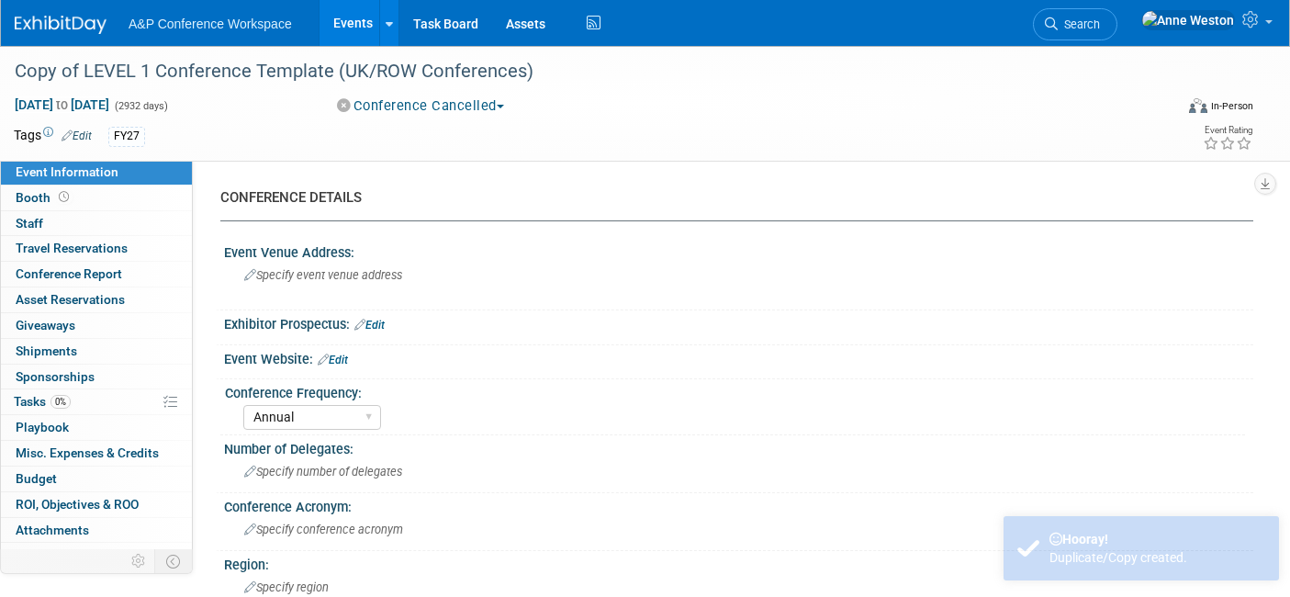
select select "Annual"
select select "Level 1"
select select "In-Person Booth"
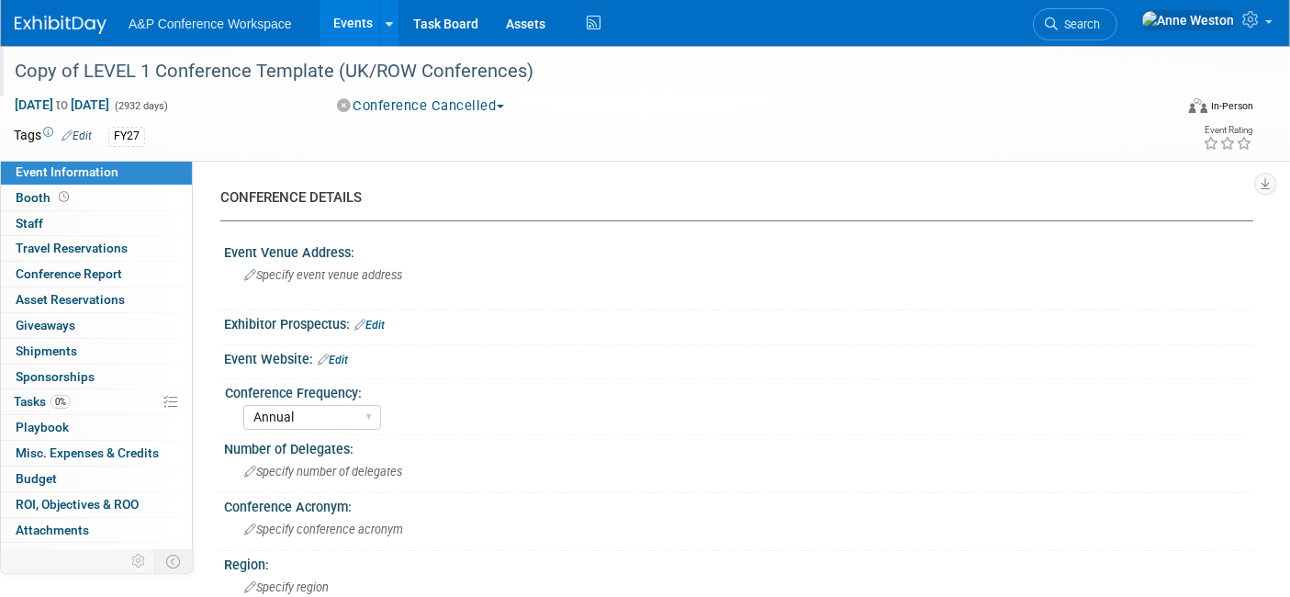
click at [572, 74] on div "Copy of LEVEL 1 Conference Template (UK/ROW Conferences)" at bounding box center [577, 71] width 1139 height 33
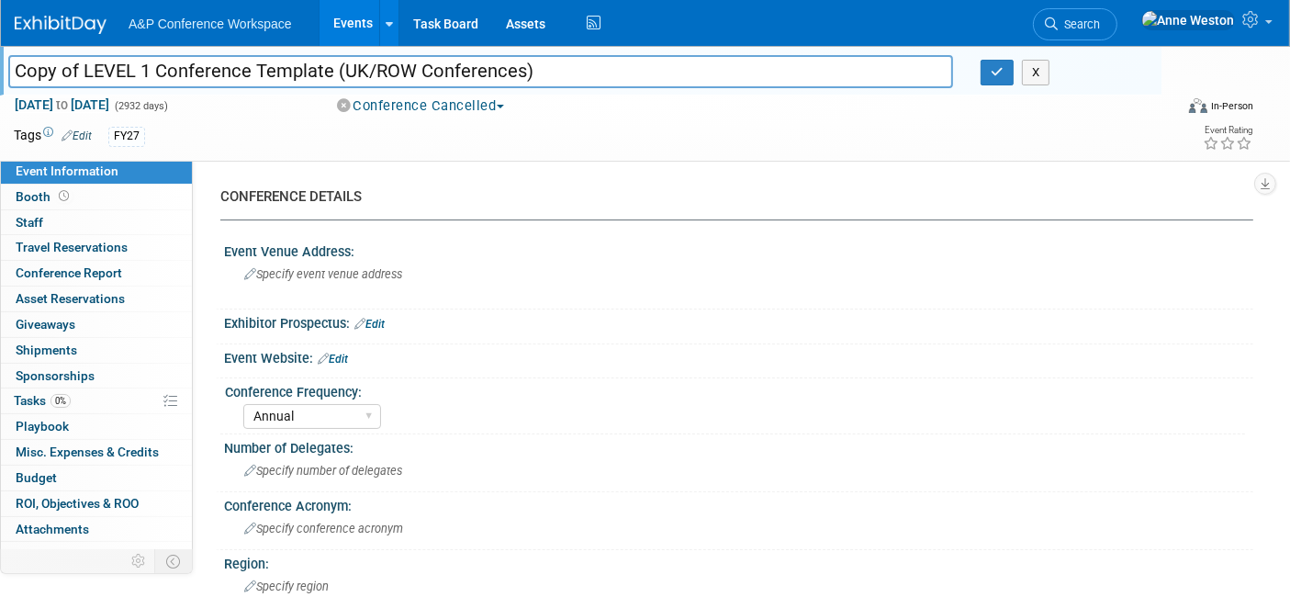
drag, startPoint x: 572, startPoint y: 74, endPoint x: 0, endPoint y: 53, distance: 572.3
click at [0, 53] on div "Copy of LEVEL 1 Conference Template (UK/ROW Conferences) Copy of LEVEL 1 Confer…" at bounding box center [580, 71] width 1161 height 50
type input "International Medieval Congress (IMC 2026)"
click at [992, 68] on icon "button" at bounding box center [996, 72] width 13 height 12
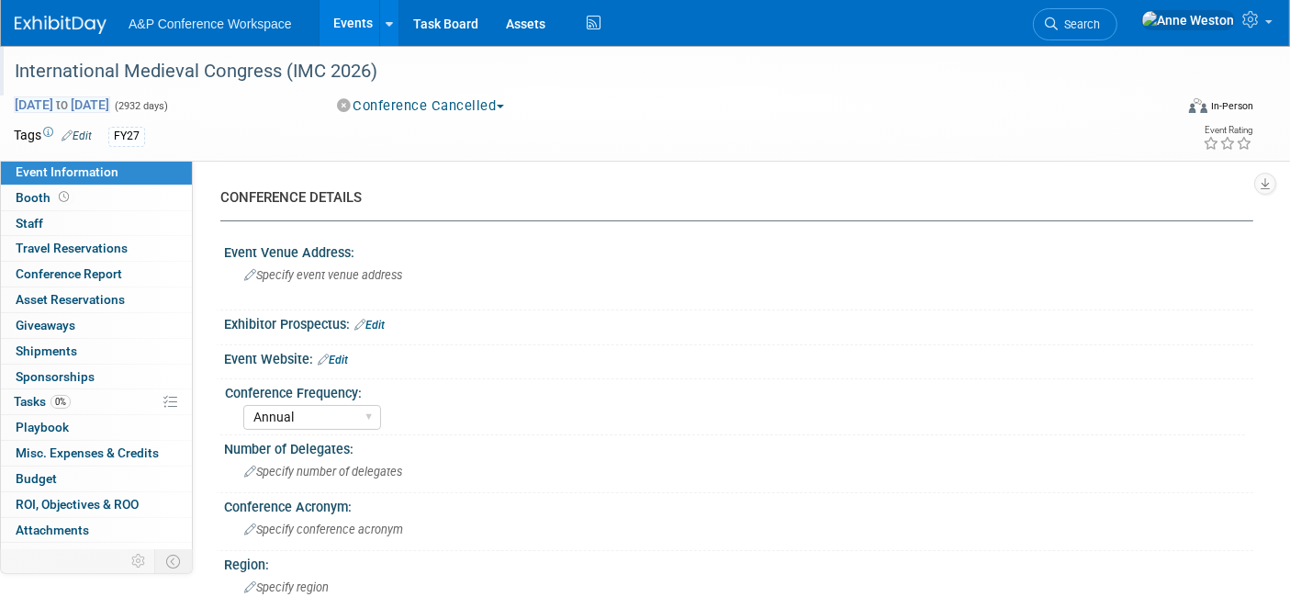
click at [73, 101] on span "[DATE] to [DATE]" at bounding box center [62, 104] width 96 height 17
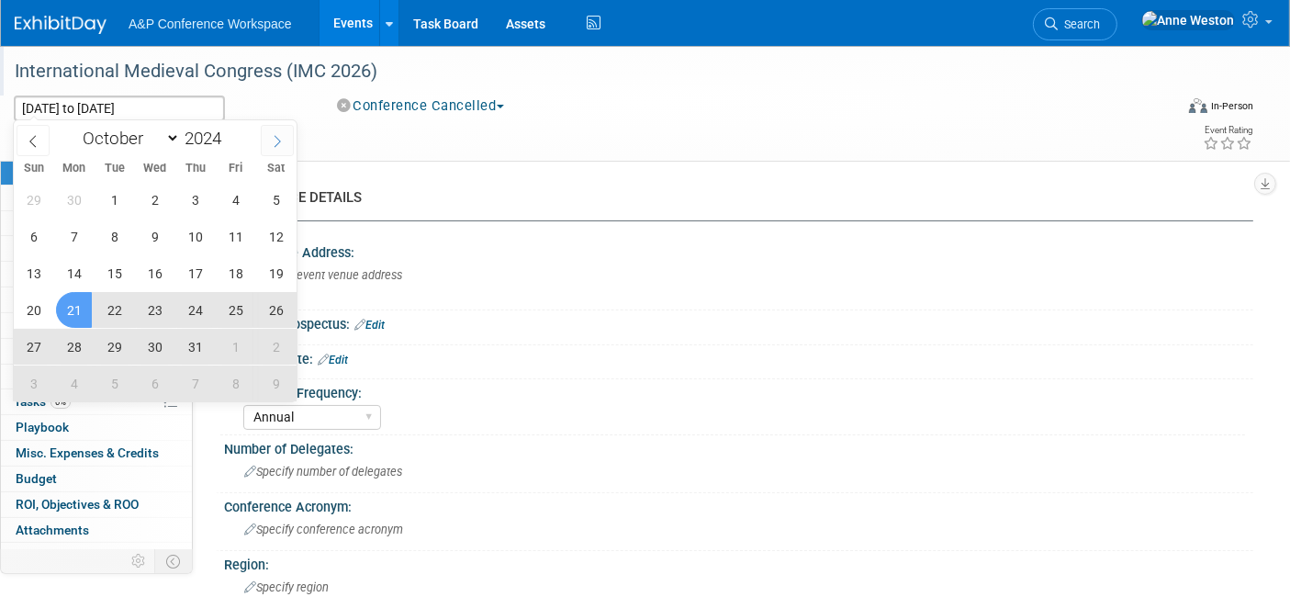
click at [280, 140] on icon at bounding box center [277, 141] width 13 height 13
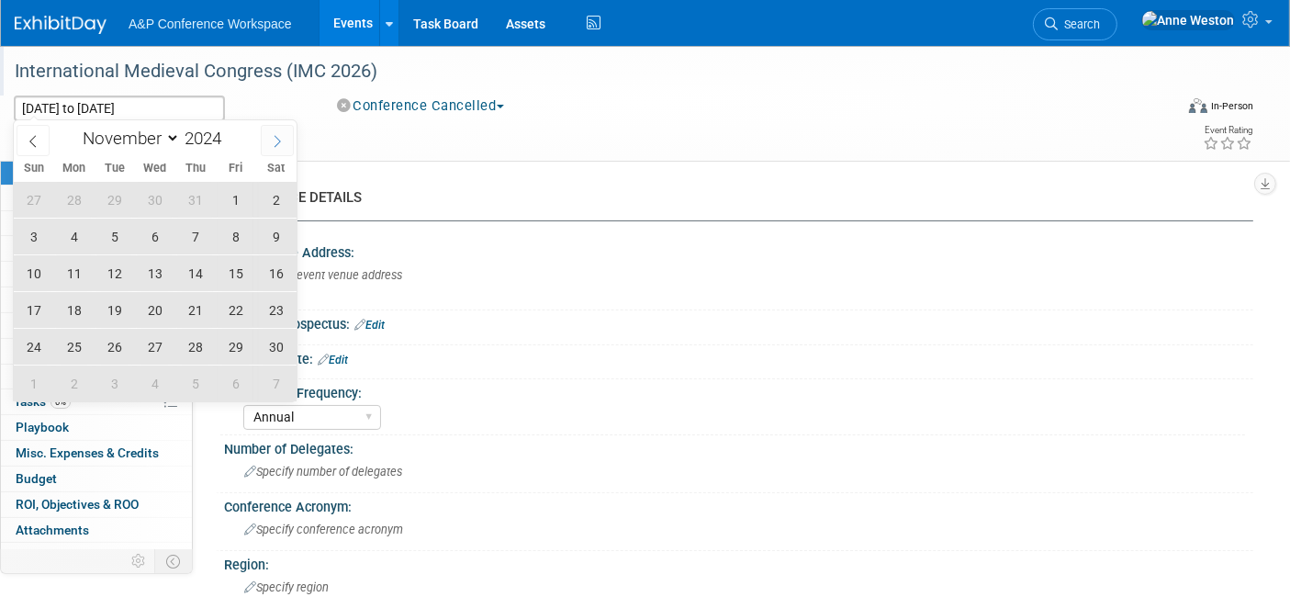
click at [280, 140] on icon at bounding box center [277, 141] width 13 height 13
select select "11"
click at [280, 140] on icon at bounding box center [277, 141] width 13 height 13
type input "2025"
click at [280, 140] on icon at bounding box center [277, 141] width 13 height 13
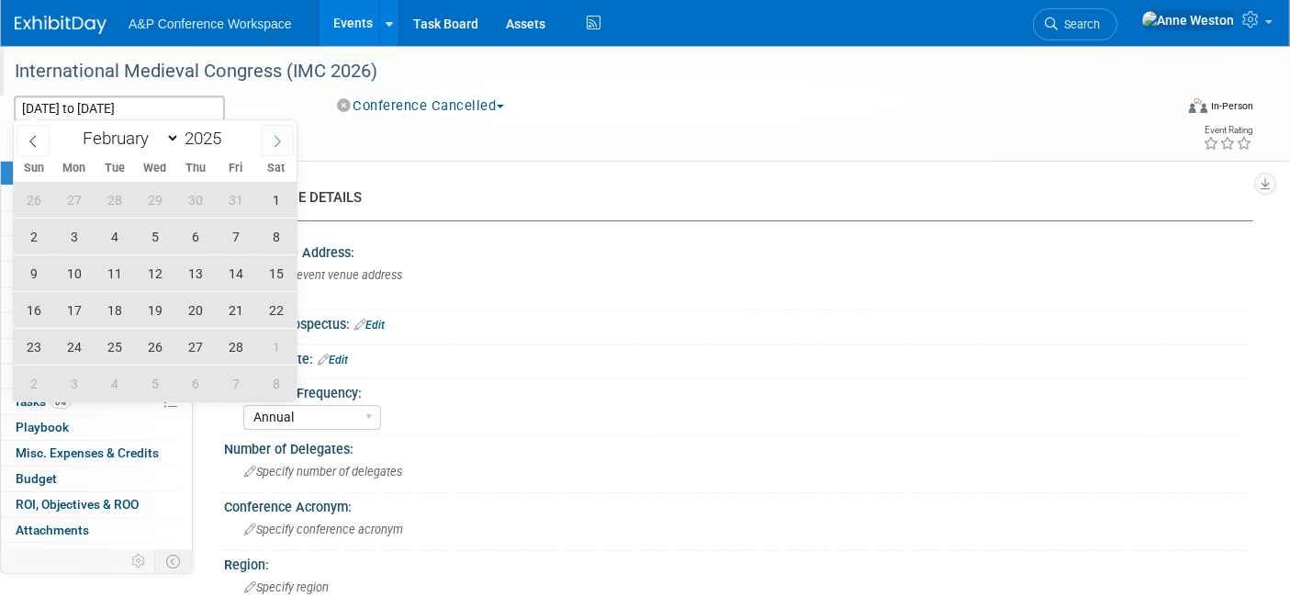
click at [280, 140] on icon at bounding box center [277, 141] width 13 height 13
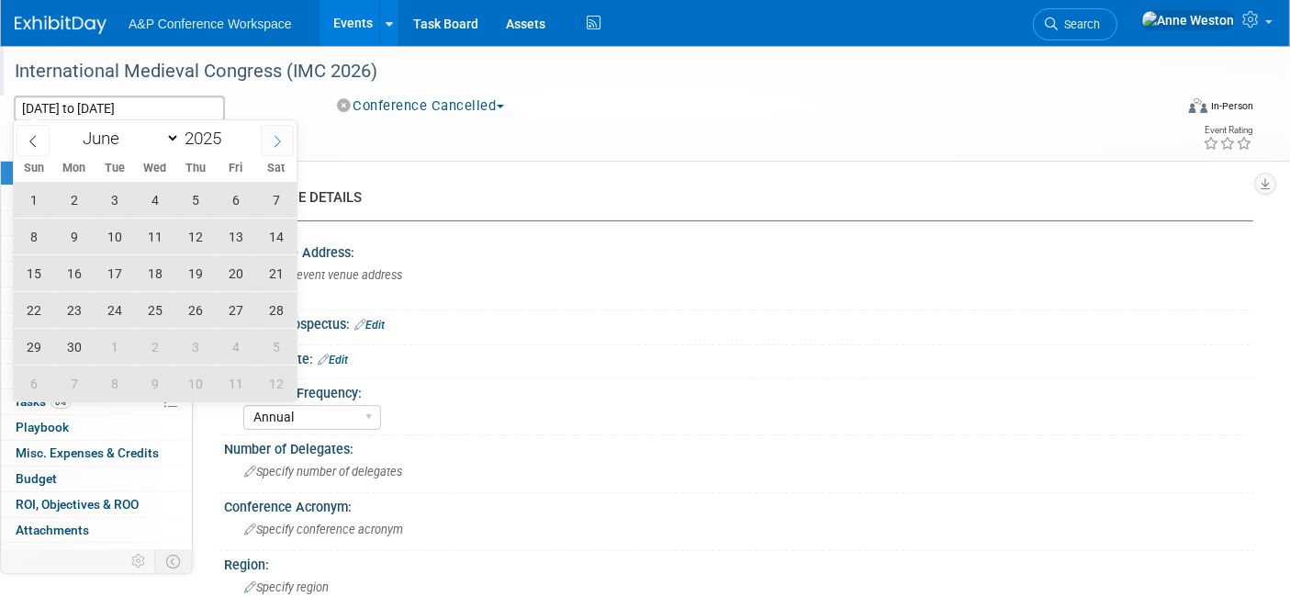
select select "6"
click at [33, 227] on span "6" at bounding box center [34, 236] width 36 height 36
type input "Jul 6, 2025"
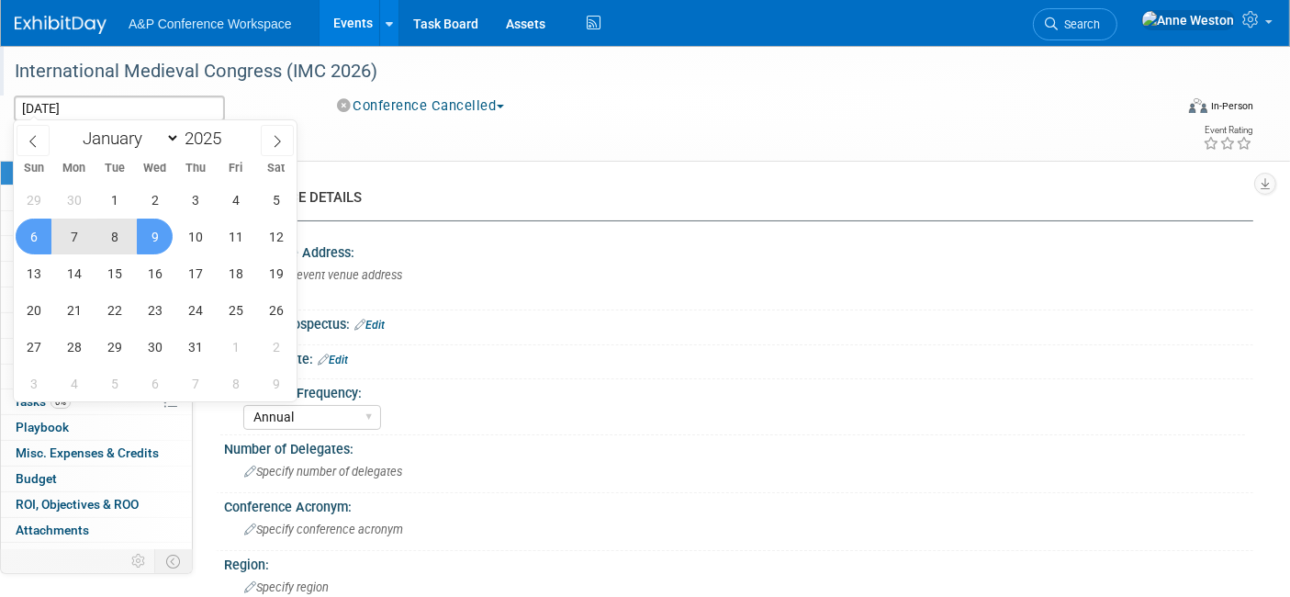
click at [156, 229] on span "9" at bounding box center [155, 236] width 36 height 36
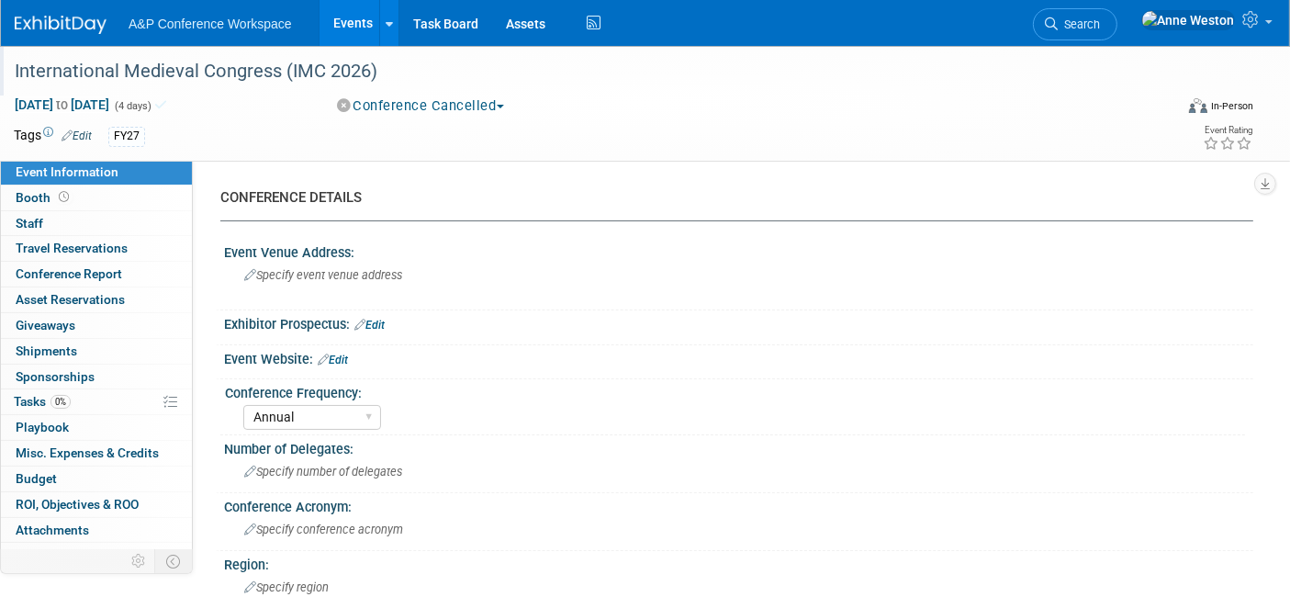
click at [151, 100] on span "(4 days)" at bounding box center [132, 106] width 39 height 12
click at [110, 102] on span "Jul 6, 2025 to Jul 9, 2025" at bounding box center [62, 104] width 96 height 17
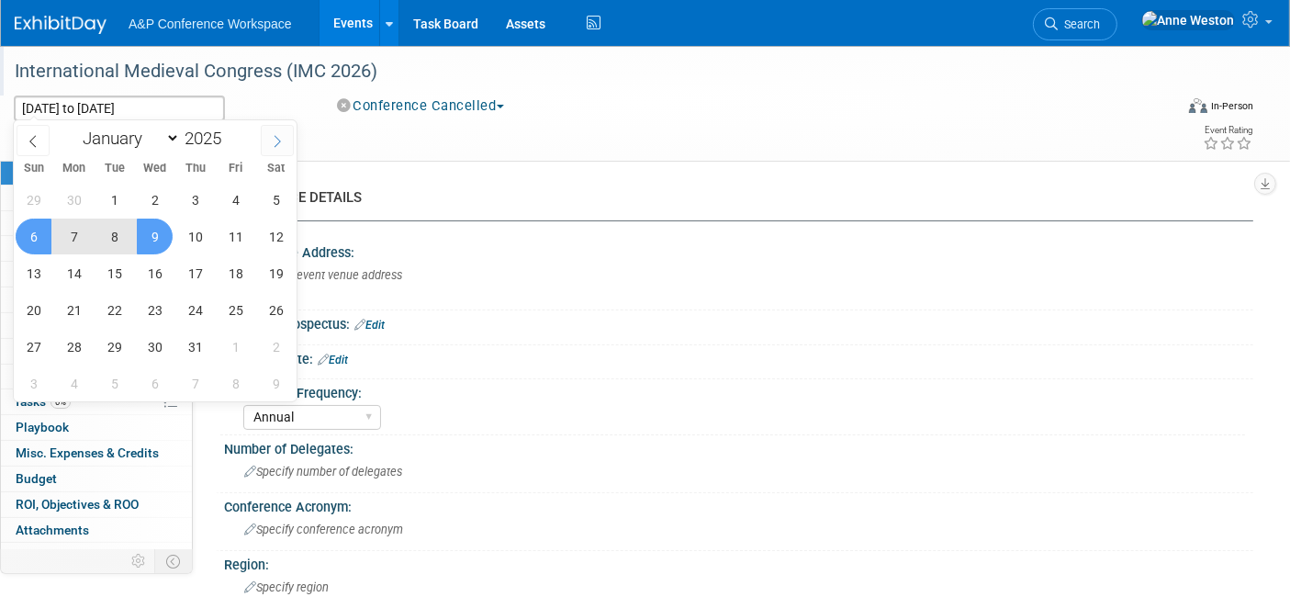
click at [276, 140] on icon at bounding box center [277, 141] width 13 height 13
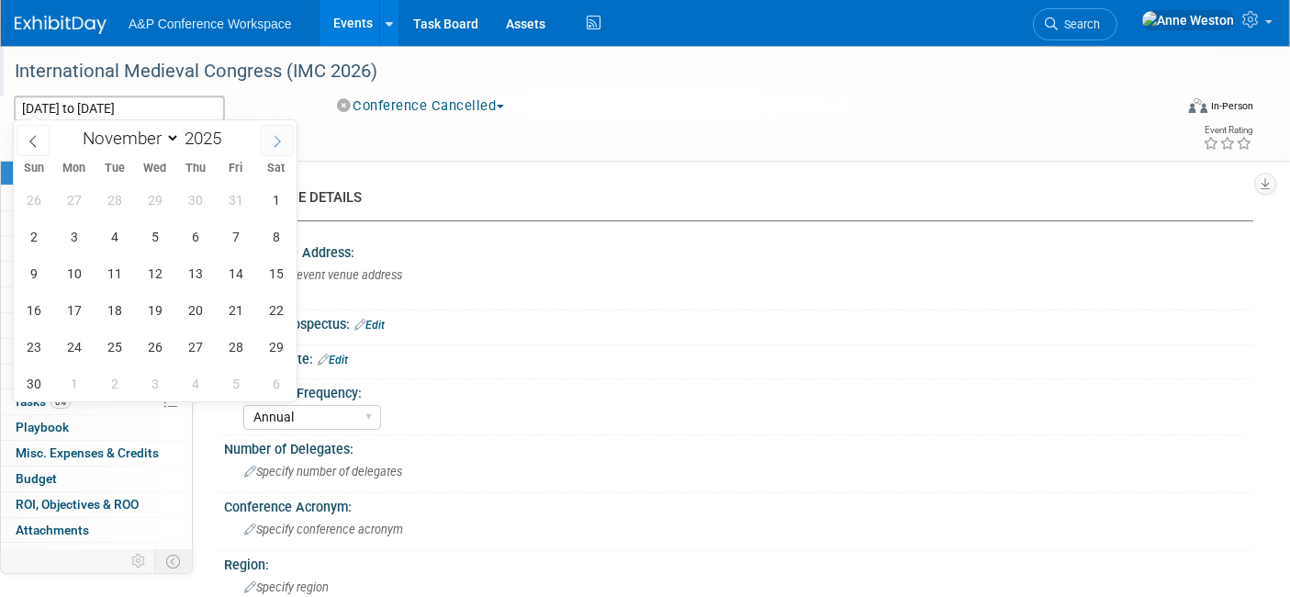
select select "11"
click at [276, 140] on icon at bounding box center [277, 141] width 13 height 13
type input "2026"
click at [276, 140] on icon at bounding box center [277, 141] width 13 height 13
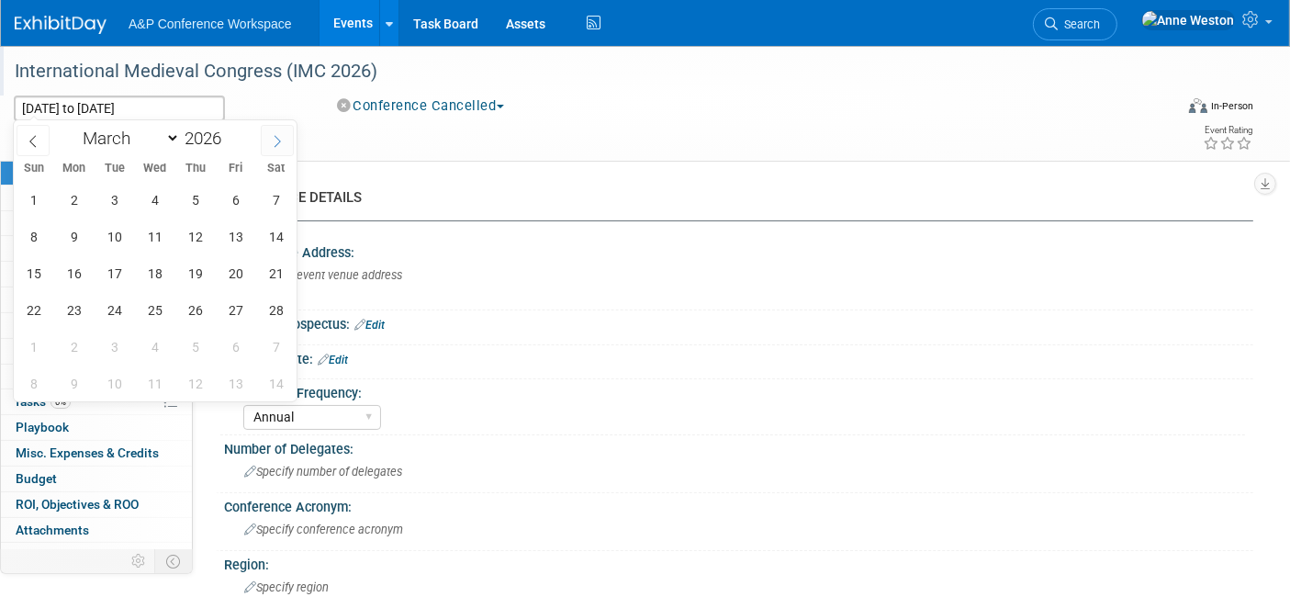
click at [276, 140] on icon at bounding box center [277, 141] width 13 height 13
select select "6"
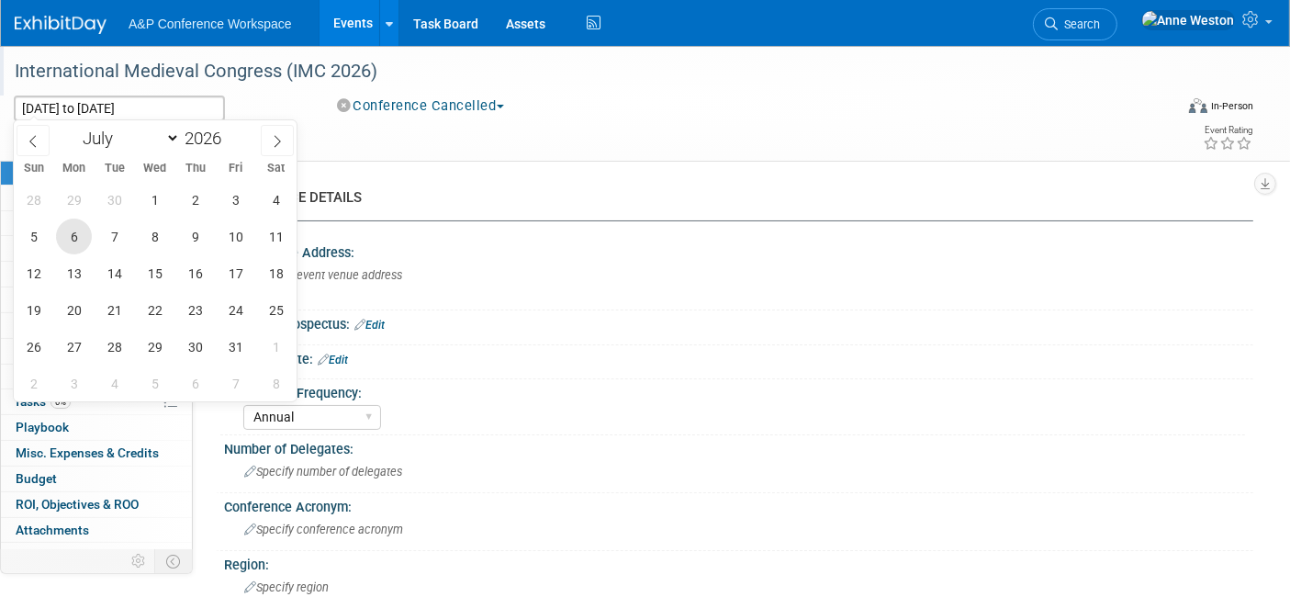
click at [78, 234] on span "6" at bounding box center [74, 236] width 36 height 36
type input "Jul 6, 2026"
click at [201, 234] on span "9" at bounding box center [195, 236] width 36 height 36
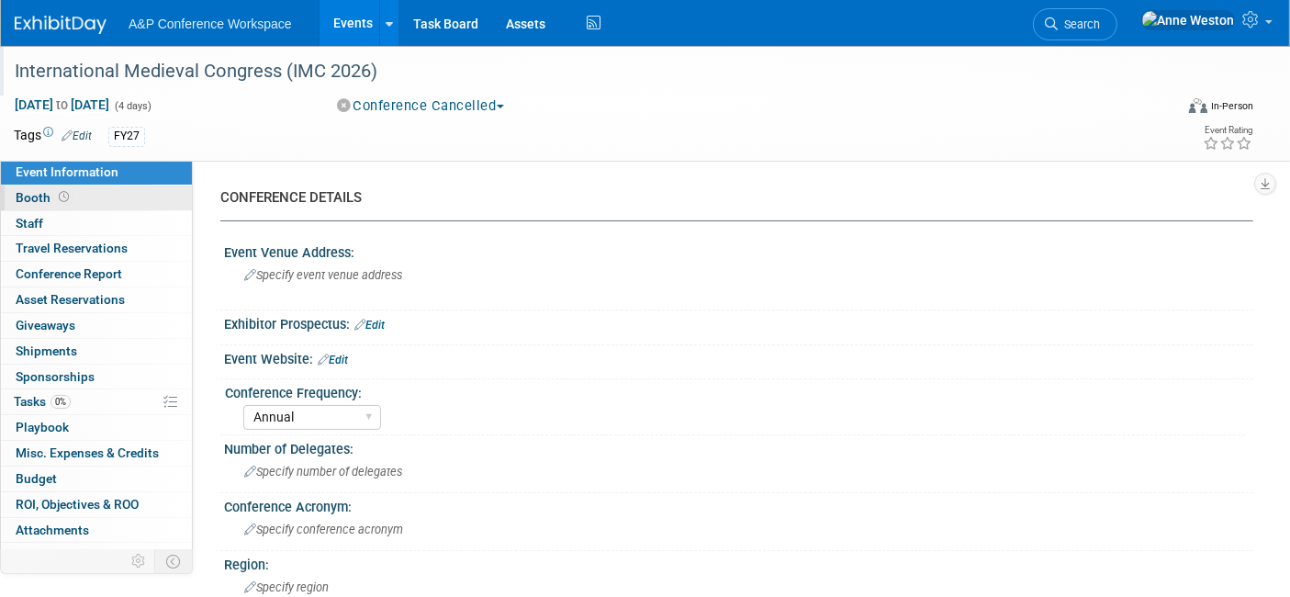
click at [78, 193] on link "Booth" at bounding box center [96, 197] width 191 height 25
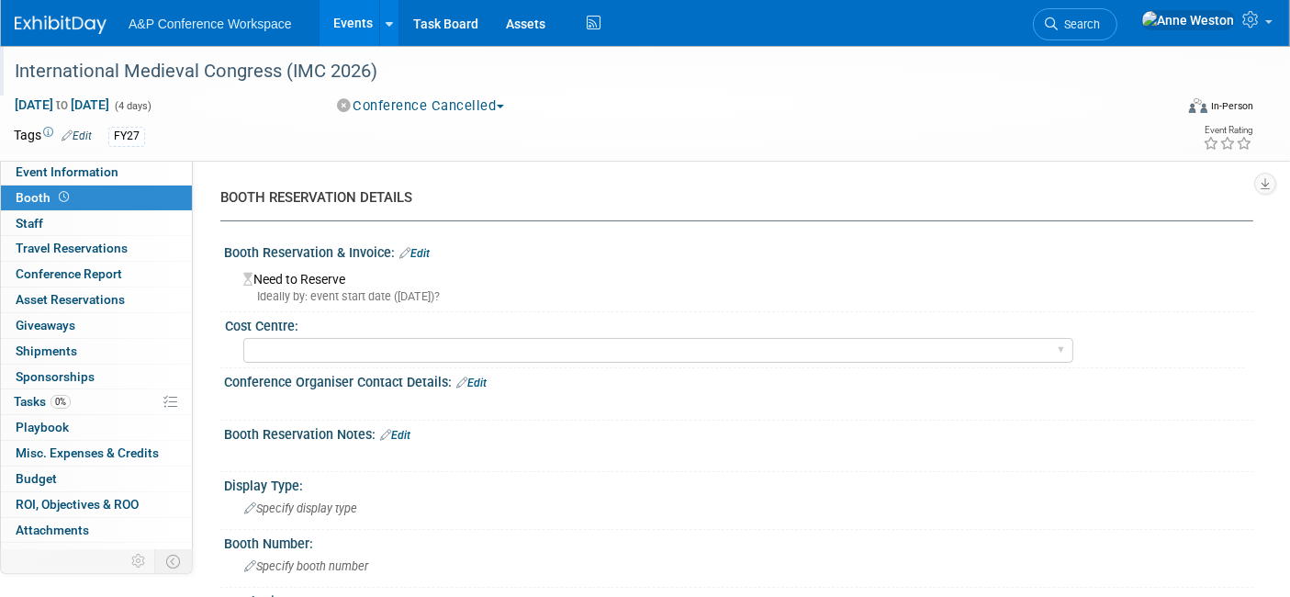
click at [401, 429] on link "Edit" at bounding box center [395, 435] width 30 height 13
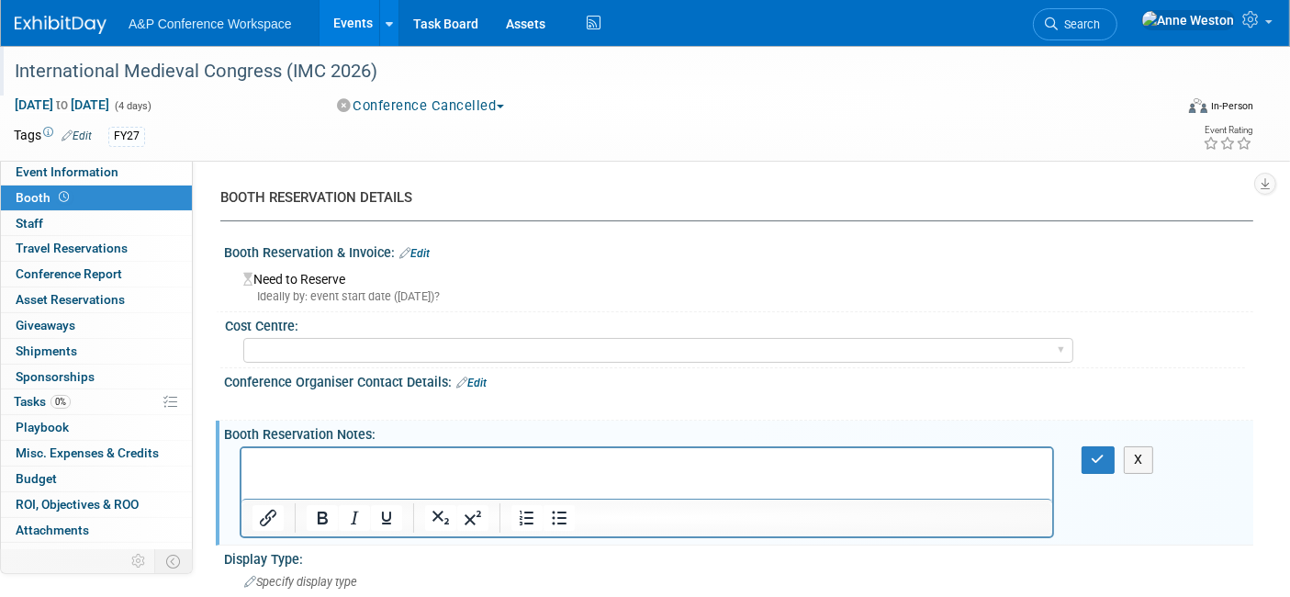
drag, startPoint x: 339, startPoint y: 453, endPoint x: 267, endPoint y: 471, distance: 73.7
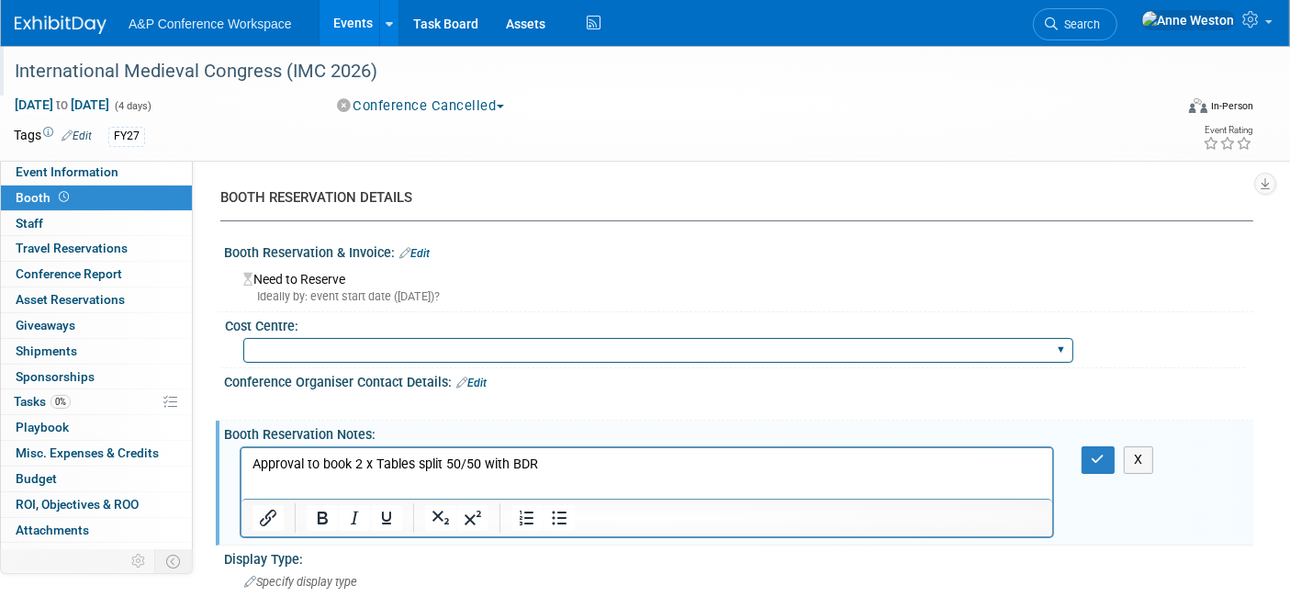
click at [318, 348] on select "BGBG BLRG BPDL BUAV BUIB BUMD COBA COMD CUAP FBAP HART IBIB RGP DIGI BUHA ABC-C…" at bounding box center [658, 350] width 830 height 25
select select "COBA"
click at [243, 338] on select "BGBG BLRG BPDL BUAV BUIB BUMD COBA COMD CUAP FBAP [PERSON_NAME] IBIB RGP DIGI B…" at bounding box center [658, 350] width 830 height 25
click at [554, 457] on p "Approval to book 2 x Tables split 50/50 with BDR" at bounding box center [646, 464] width 789 height 18
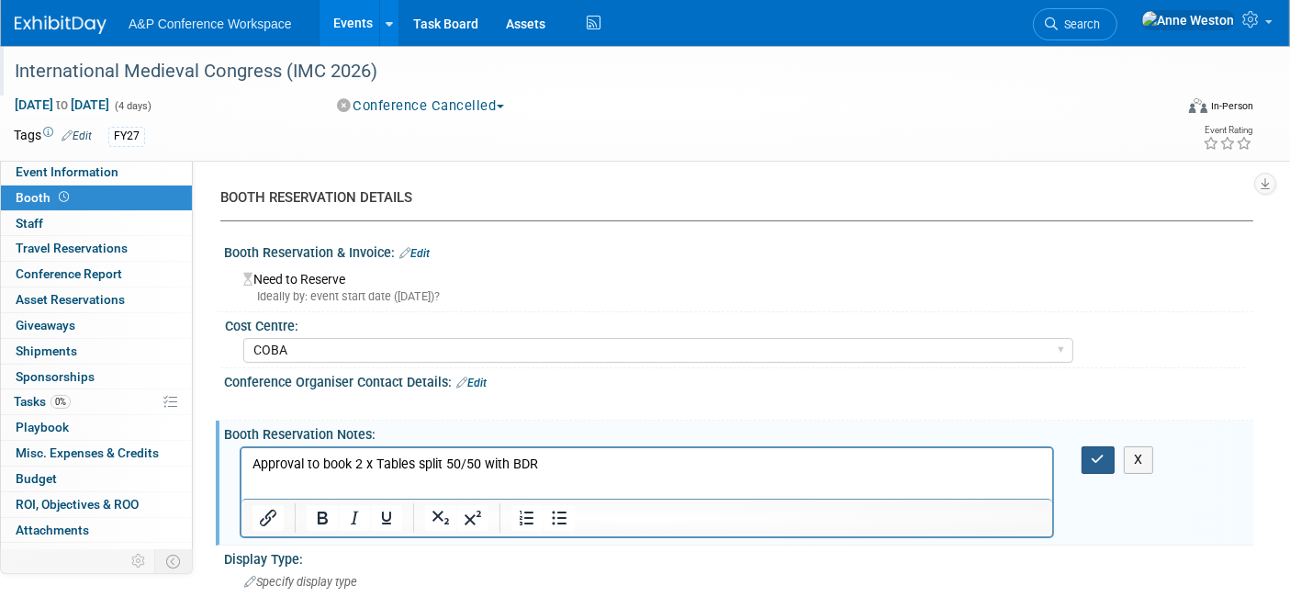
click at [1101, 457] on icon "button" at bounding box center [1098, 459] width 14 height 13
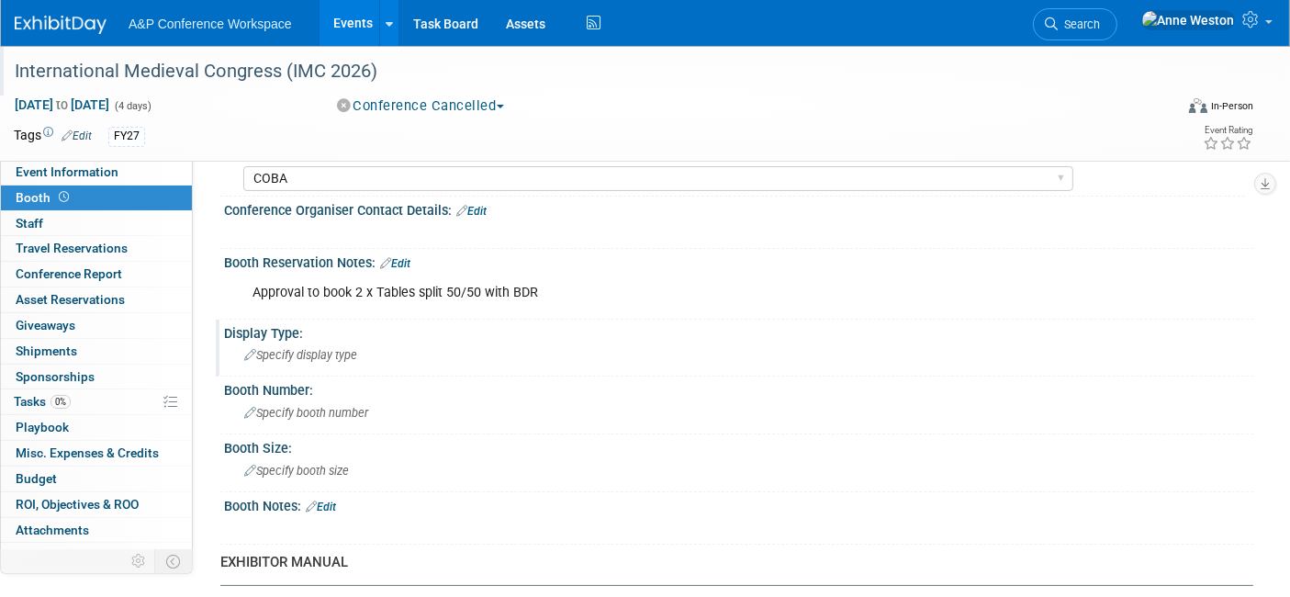
scroll to position [204, 0]
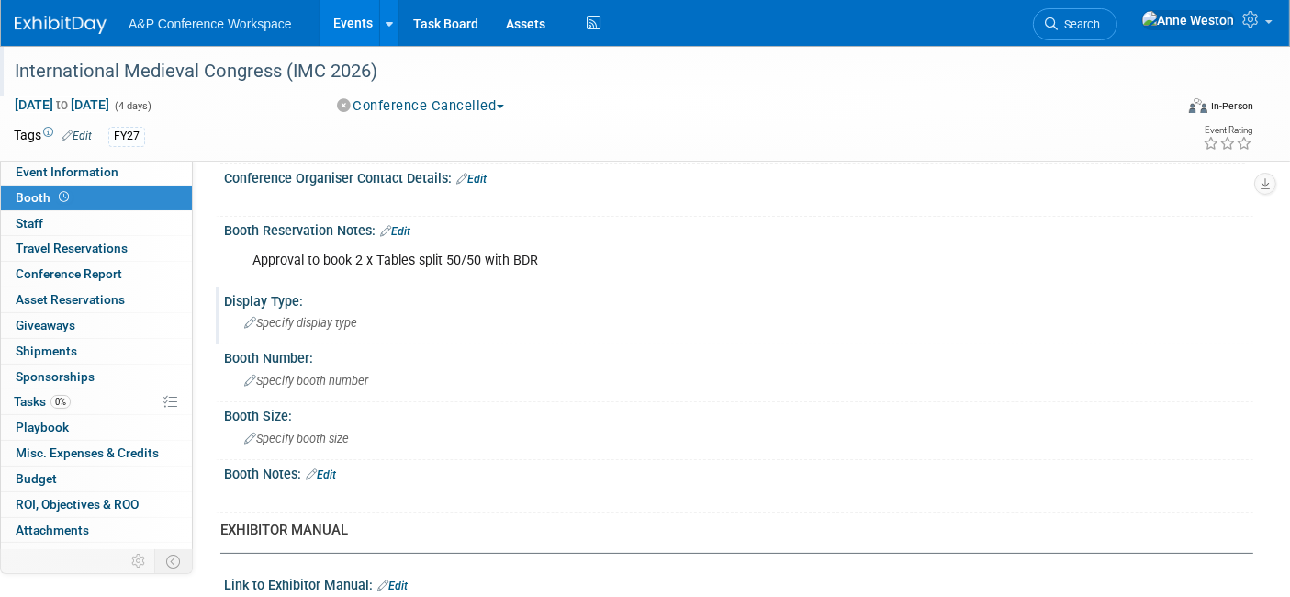
click at [283, 320] on span "Specify display type" at bounding box center [300, 323] width 113 height 14
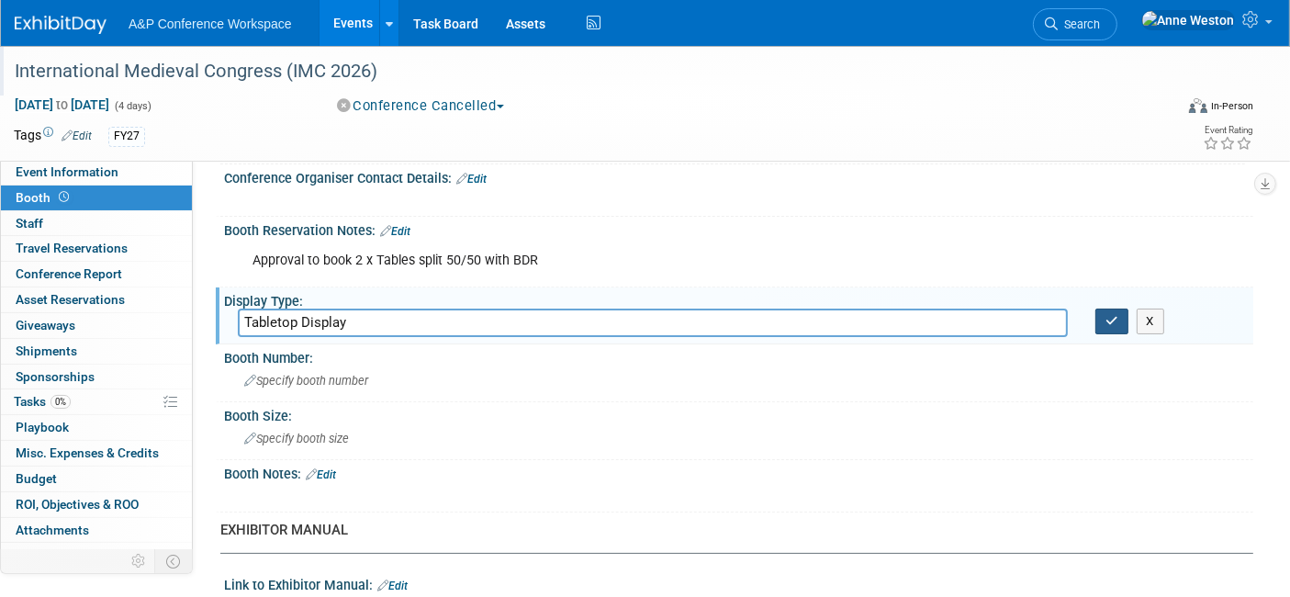
type input "Tabletop Display"
click at [1105, 322] on icon "button" at bounding box center [1111, 321] width 13 height 12
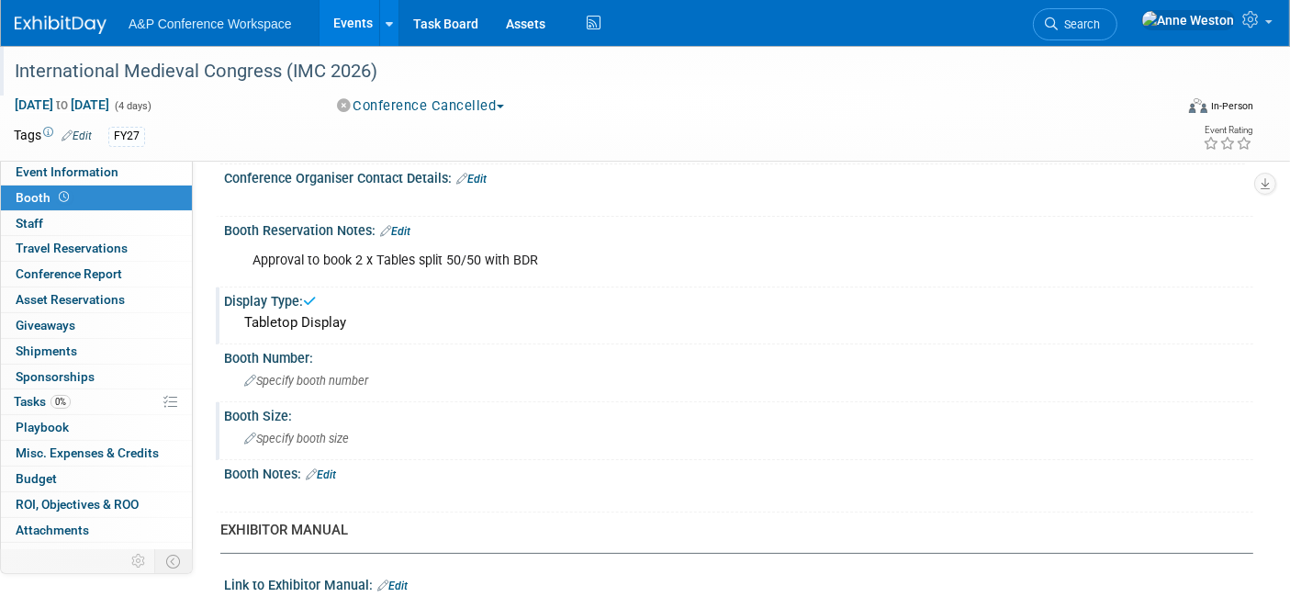
click at [288, 437] on span "Specify booth size" at bounding box center [296, 438] width 105 height 14
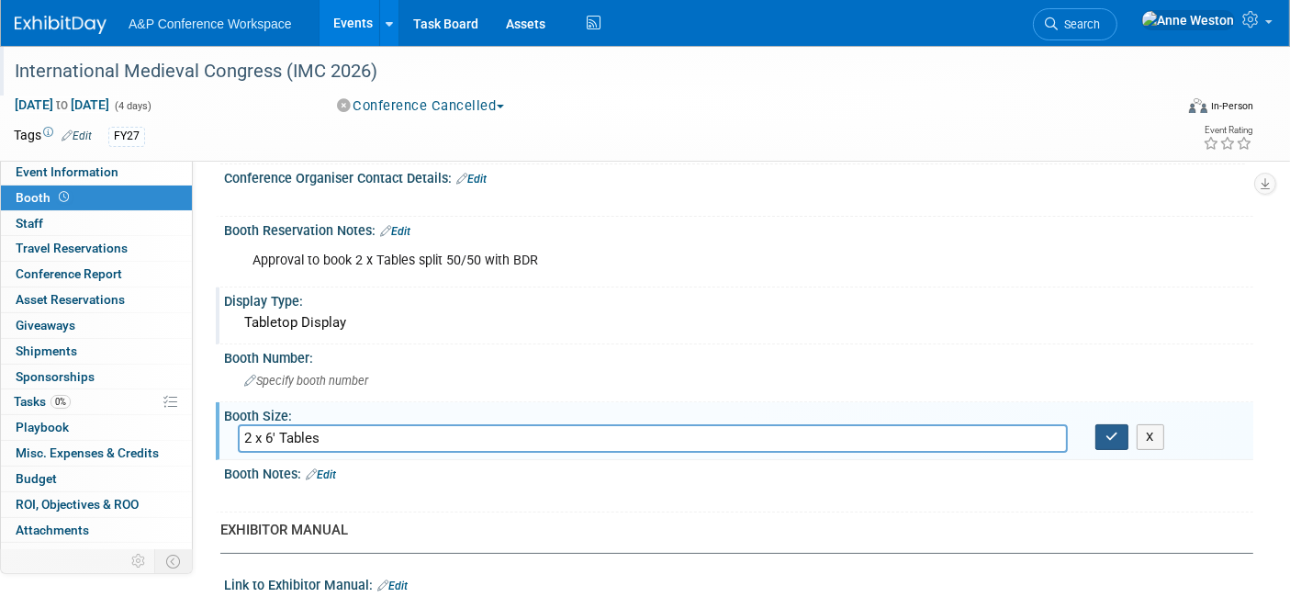
type input "2 x 6' Tables"
click at [1112, 431] on icon "button" at bounding box center [1111, 437] width 13 height 12
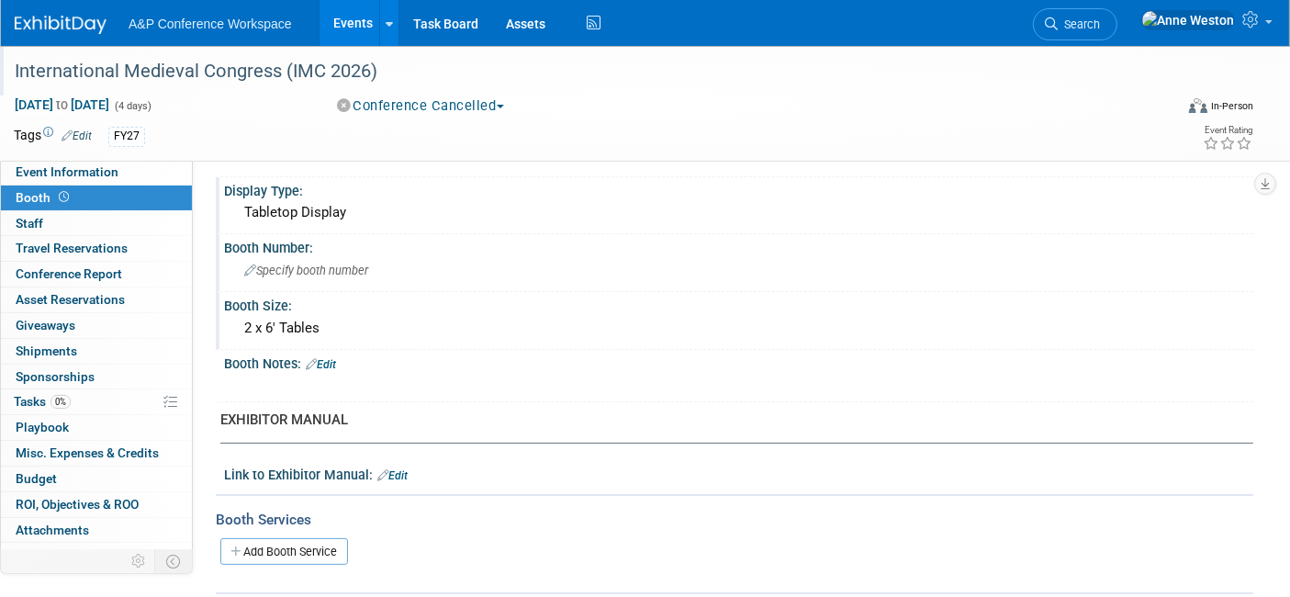
scroll to position [306, 0]
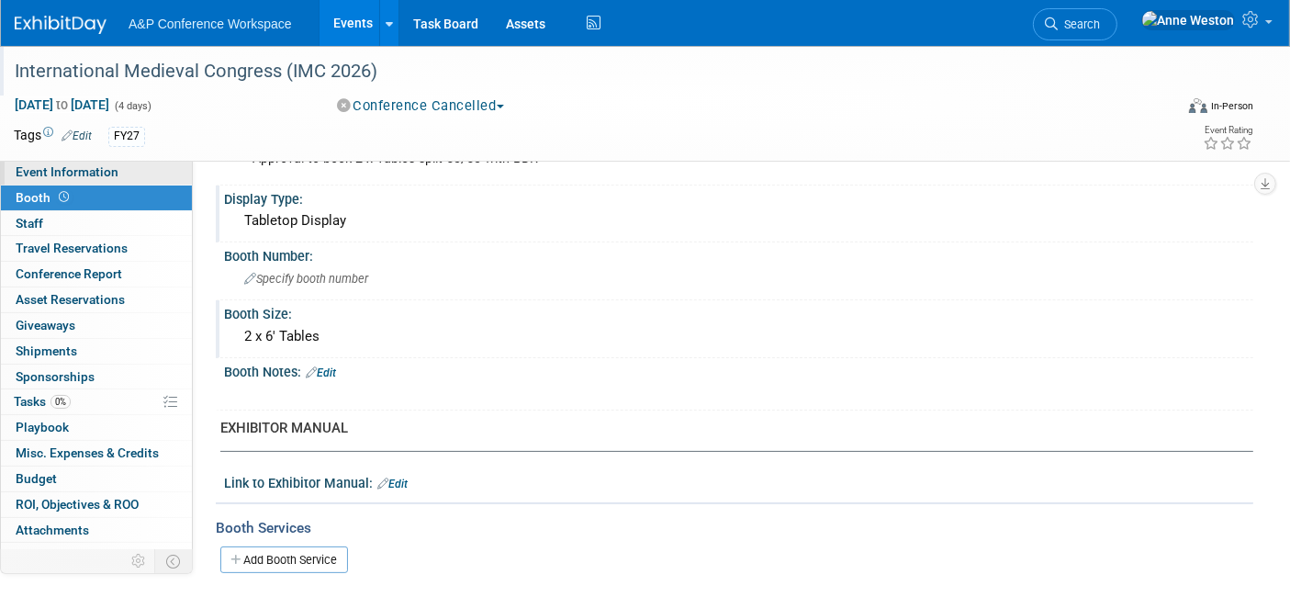
click at [45, 164] on span "Event Information" at bounding box center [67, 171] width 103 height 15
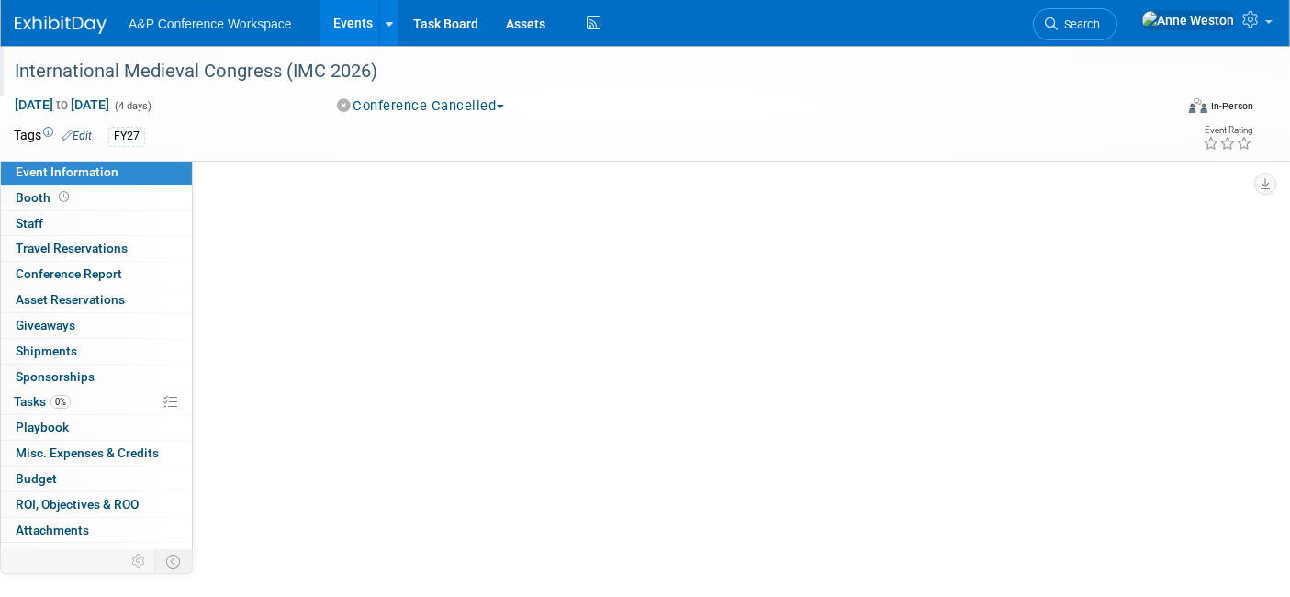
scroll to position [0, 0]
select select "Annual"
select select "Level 1"
select select "In-Person Booth"
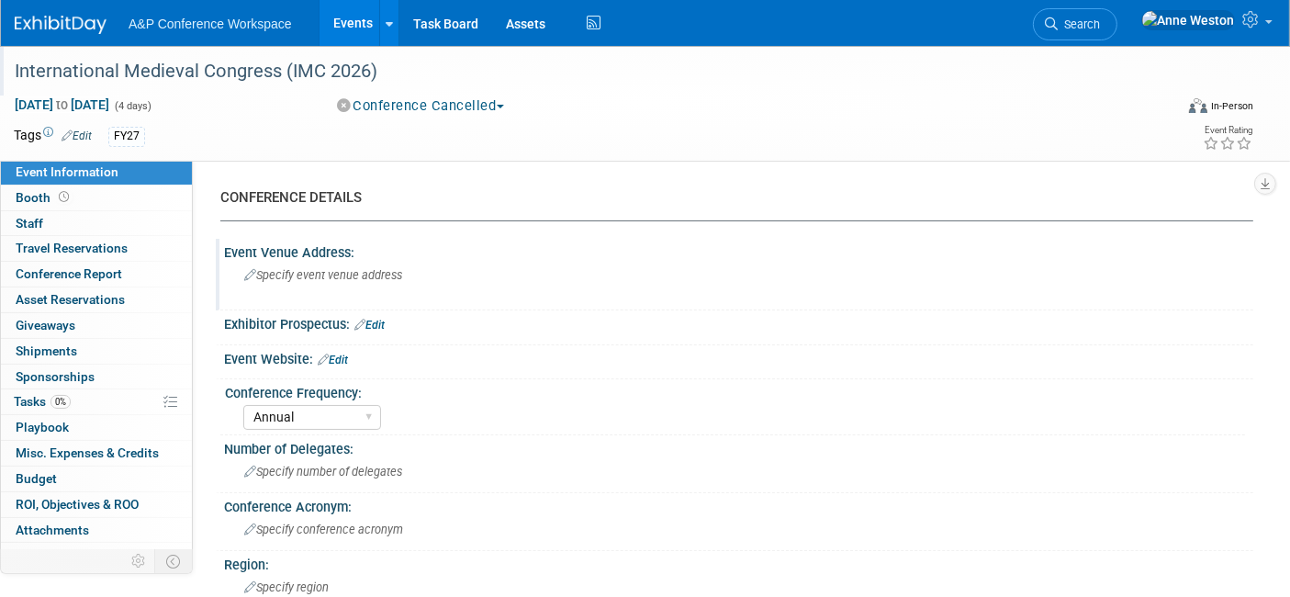
click at [298, 279] on span "Specify event venue address" at bounding box center [323, 275] width 158 height 14
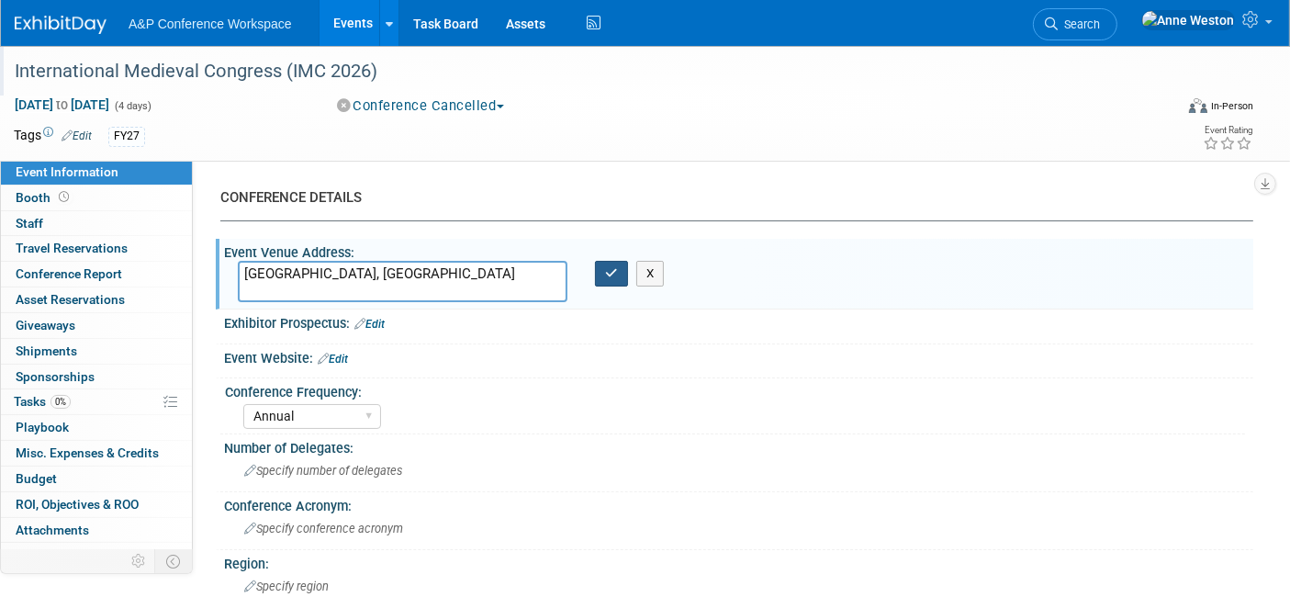
type textarea "Leeds, UK"
click at [610, 274] on icon "button" at bounding box center [611, 273] width 13 height 12
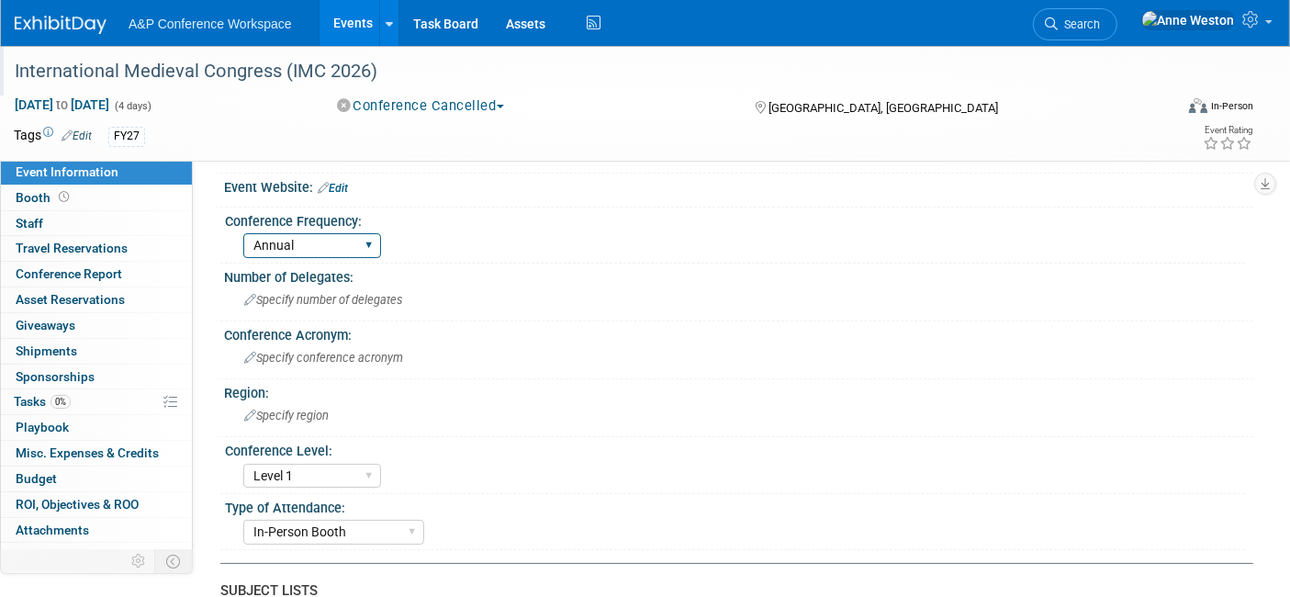
scroll to position [204, 0]
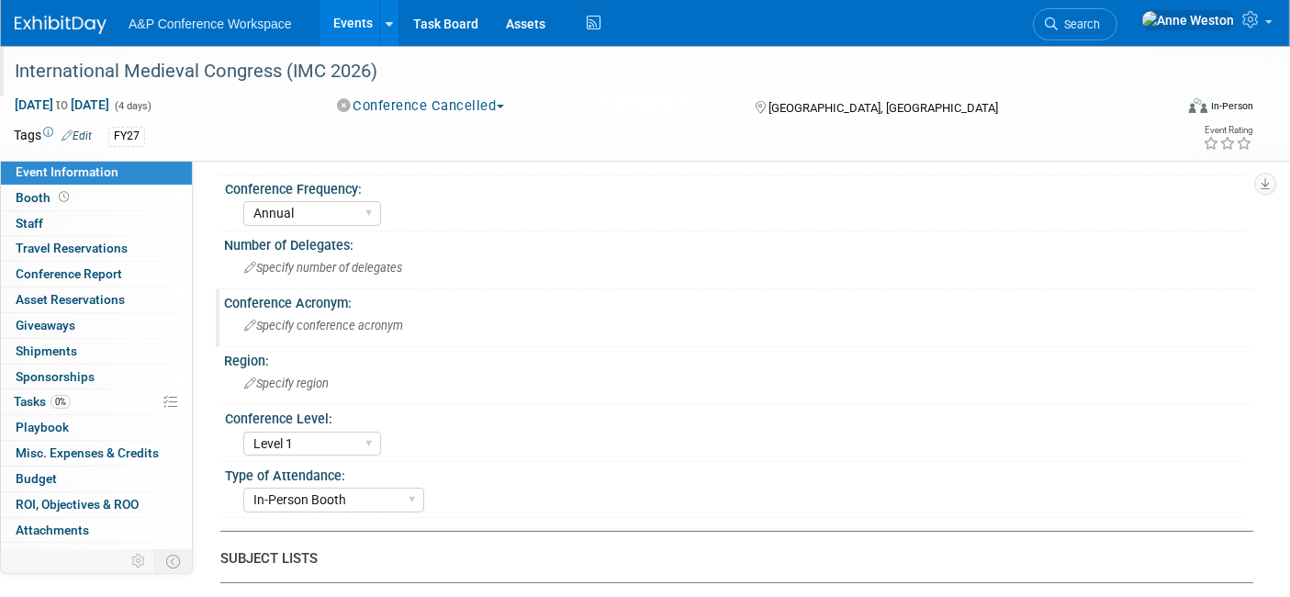
click at [285, 323] on span "Specify conference acronym" at bounding box center [323, 326] width 159 height 14
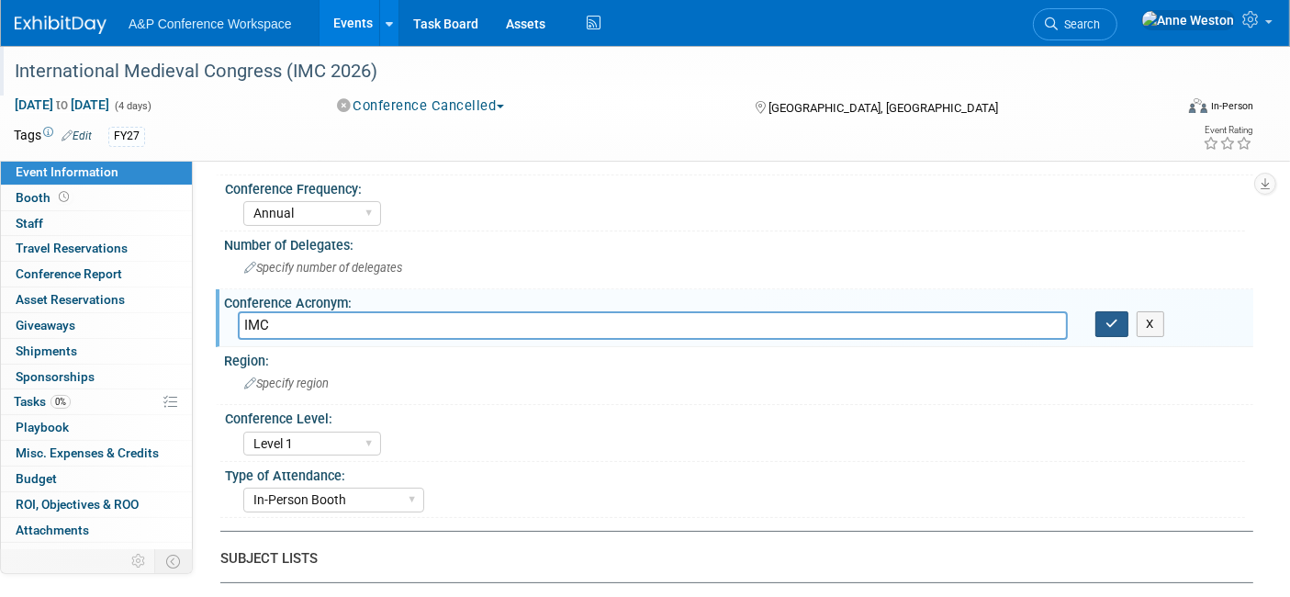
type input "IMC"
click at [1105, 319] on icon "button" at bounding box center [1111, 324] width 13 height 12
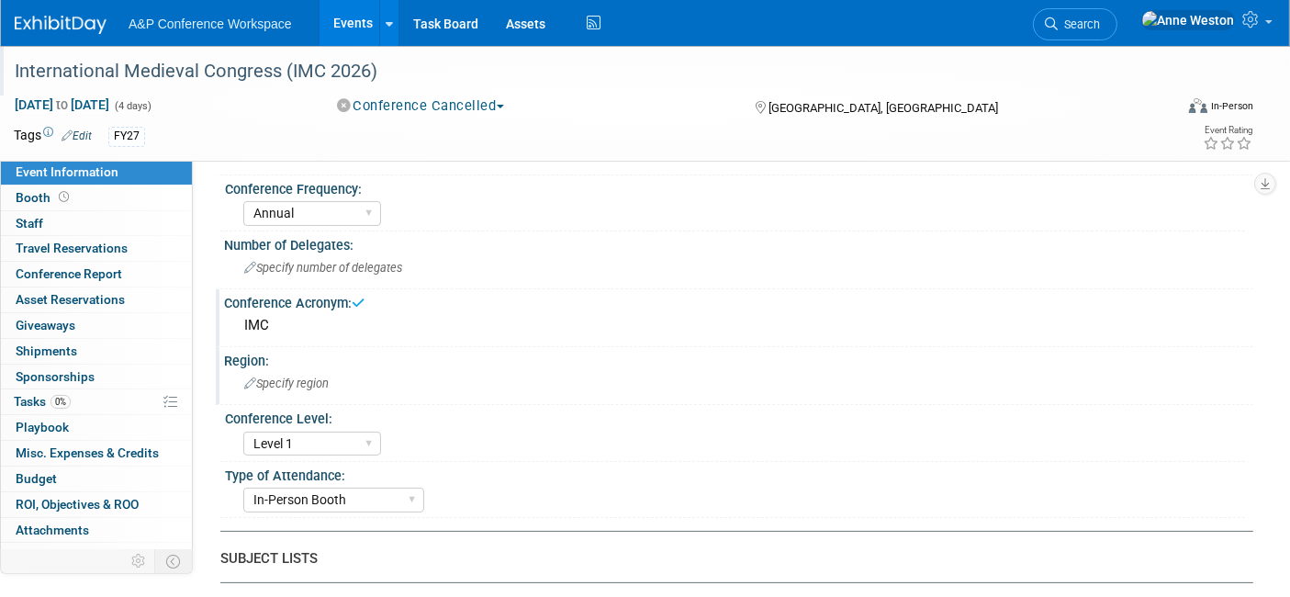
click at [264, 376] on span "Specify region" at bounding box center [286, 383] width 84 height 14
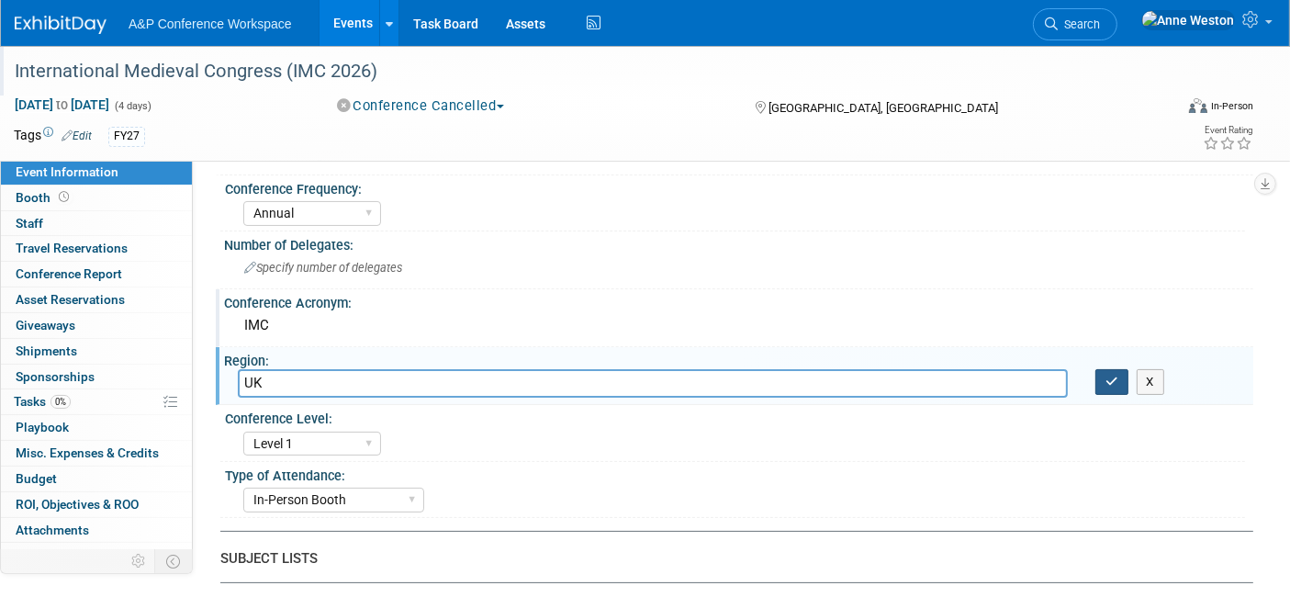
type input "UK"
click at [1113, 375] on icon "button" at bounding box center [1111, 381] width 13 height 12
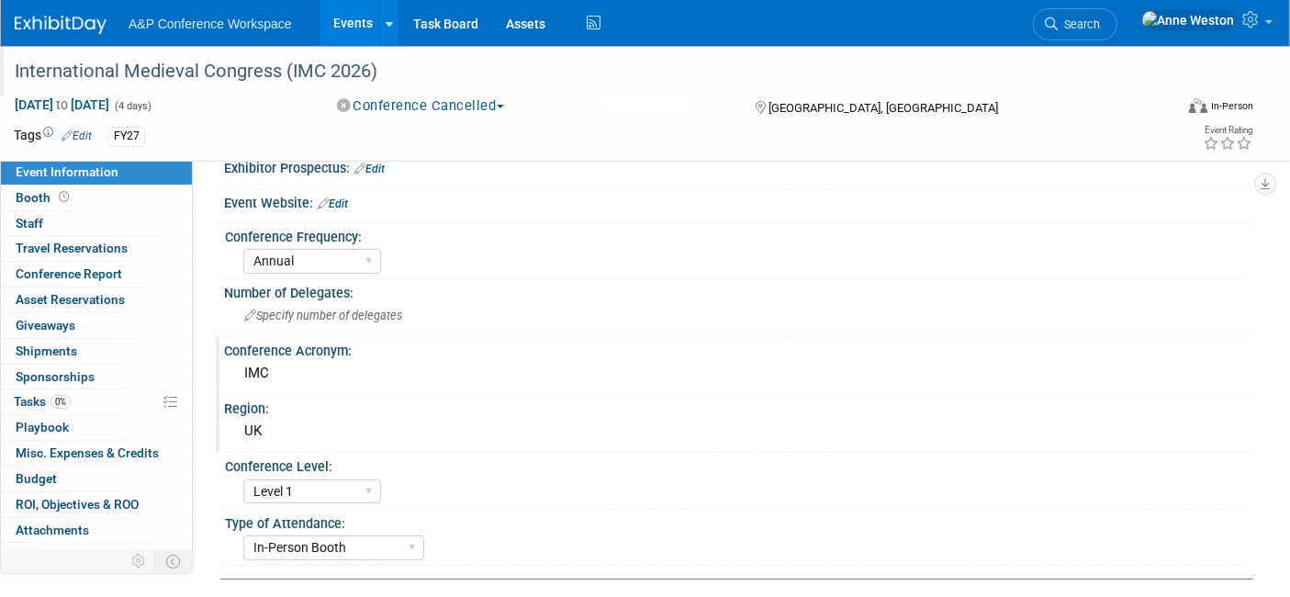
scroll to position [0, 0]
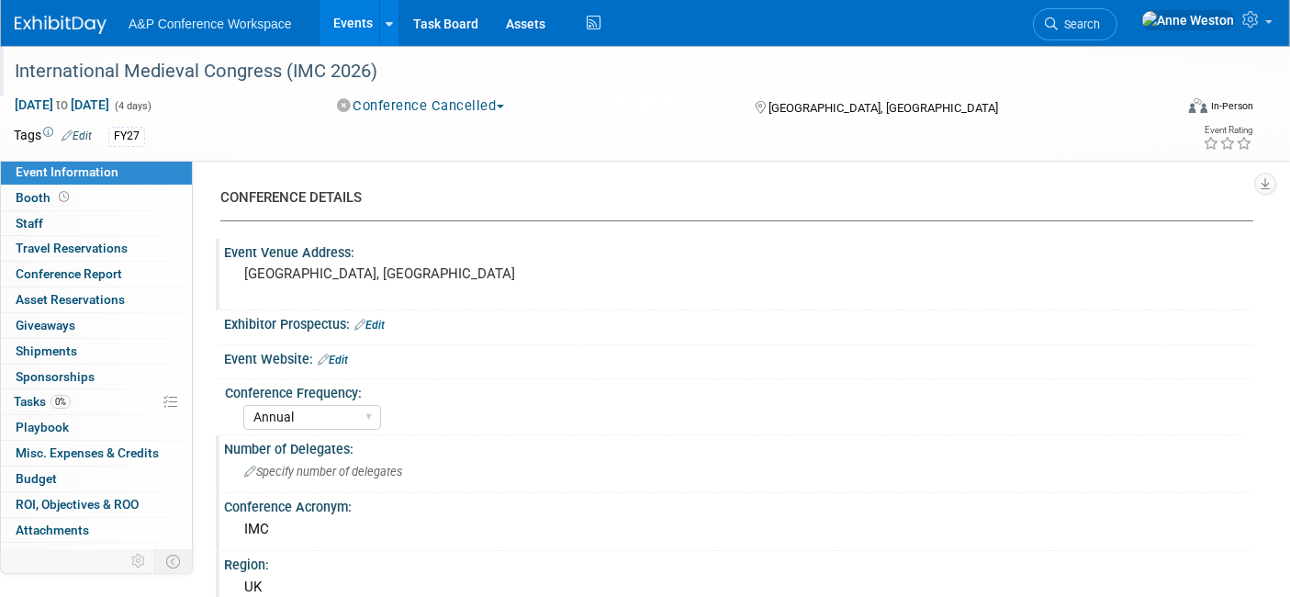
click at [314, 464] on span "Specify number of delegates" at bounding box center [323, 471] width 158 height 14
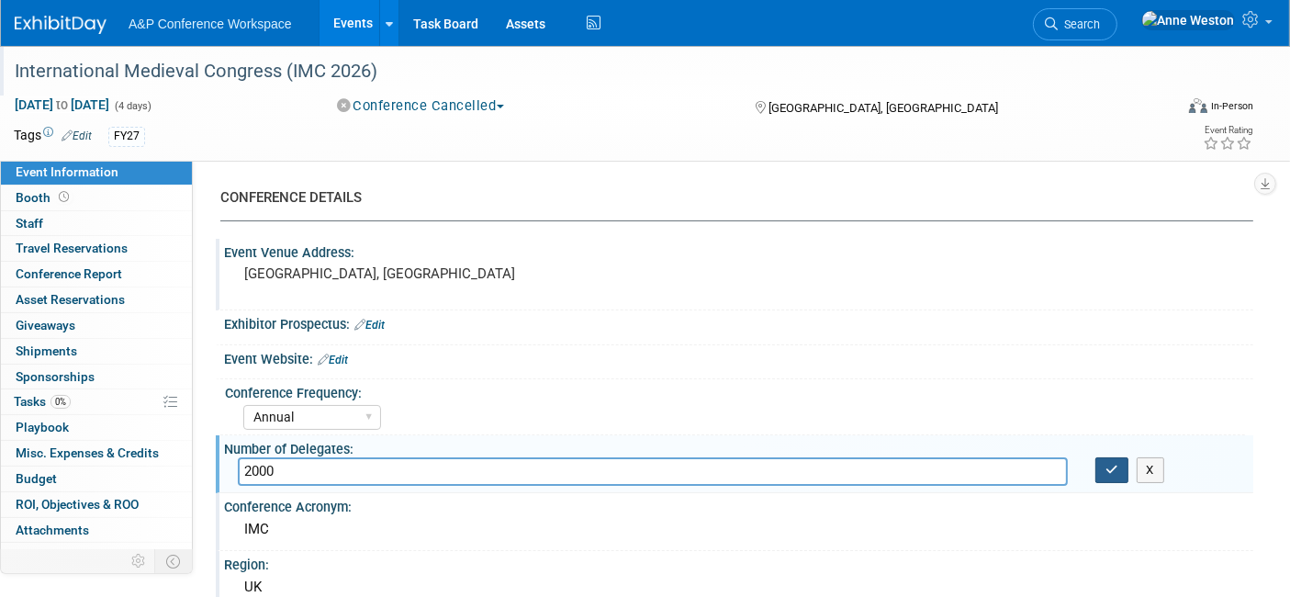
type input "2000"
click at [1112, 464] on icon "button" at bounding box center [1111, 470] width 13 height 12
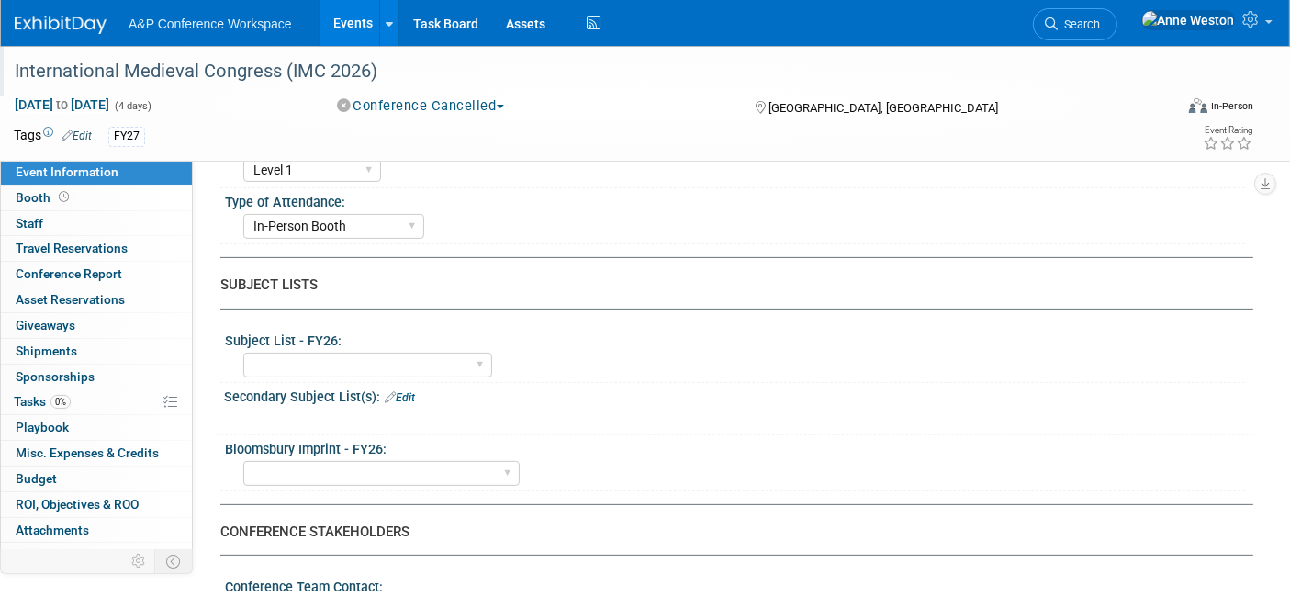
scroll to position [509, 0]
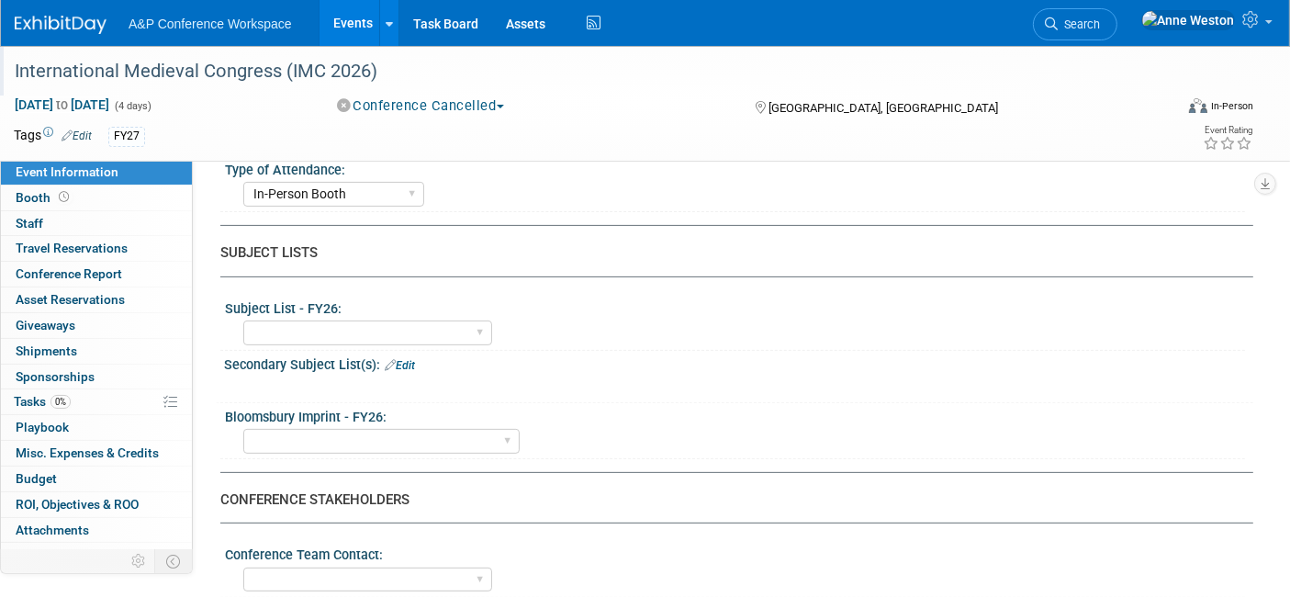
click at [405, 359] on link "Edit" at bounding box center [400, 365] width 30 height 13
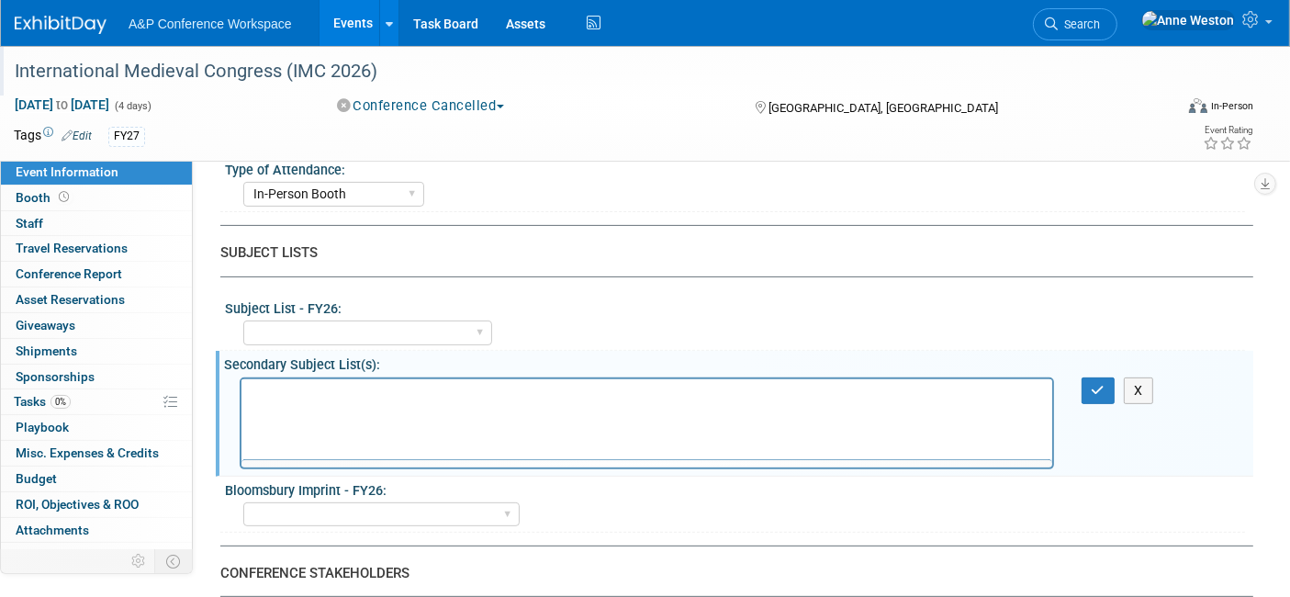
scroll to position [0, 0]
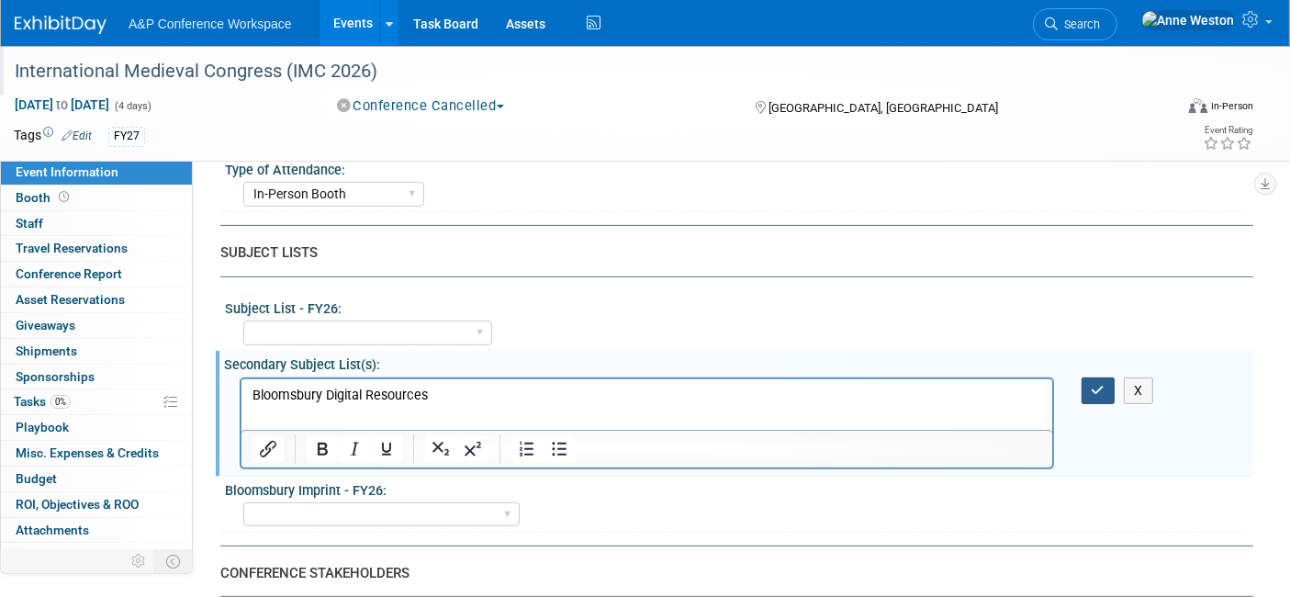
click at [1103, 384] on icon "button" at bounding box center [1098, 390] width 14 height 13
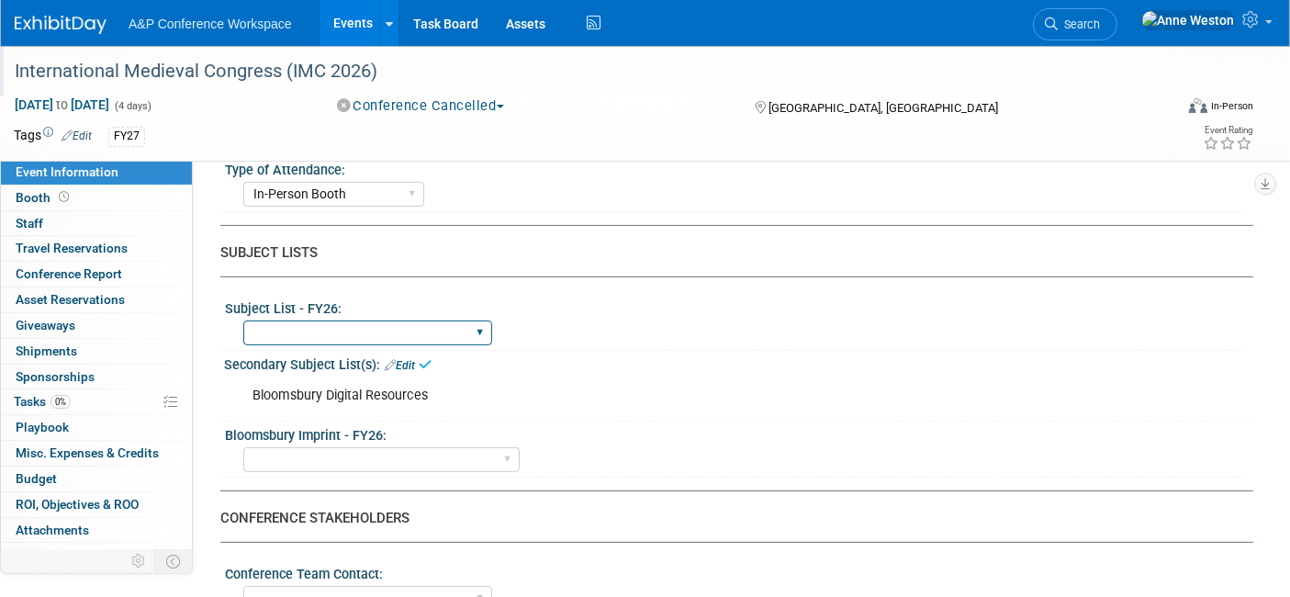
click at [340, 320] on select "ABC-CLIO Reference African Studies Anthropology Archaeology Architecture Archiv…" at bounding box center [367, 332] width 249 height 25
select select "History"
click at [243, 320] on select "ABC-CLIO Reference African Studies Anthropology Archaeology Architecture Archiv…" at bounding box center [367, 332] width 249 height 25
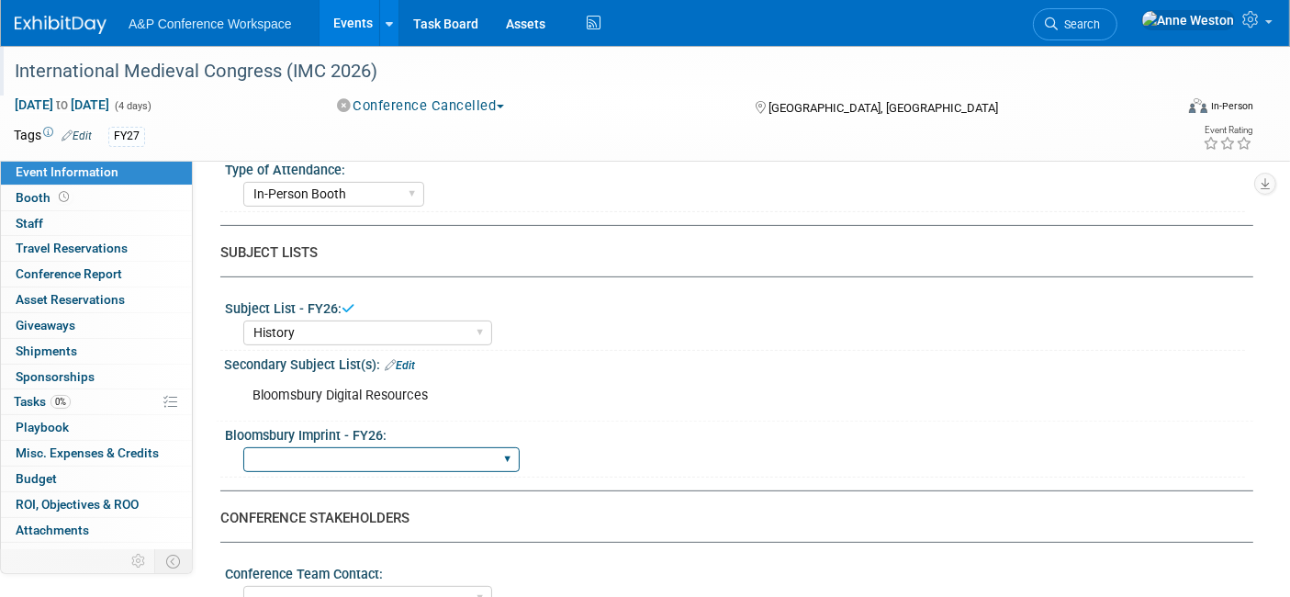
click at [383, 452] on select "Backbeat Bloomsbury Bloomsbury Academic Bloomsbury Digital Resources Bloomsbury…" at bounding box center [381, 459] width 276 height 25
select select "Bloomsbury Academic"
click at [243, 447] on select "Backbeat Bloomsbury Bloomsbury Academic Bloomsbury Digital Resources Bloomsbury…" at bounding box center [381, 459] width 276 height 25
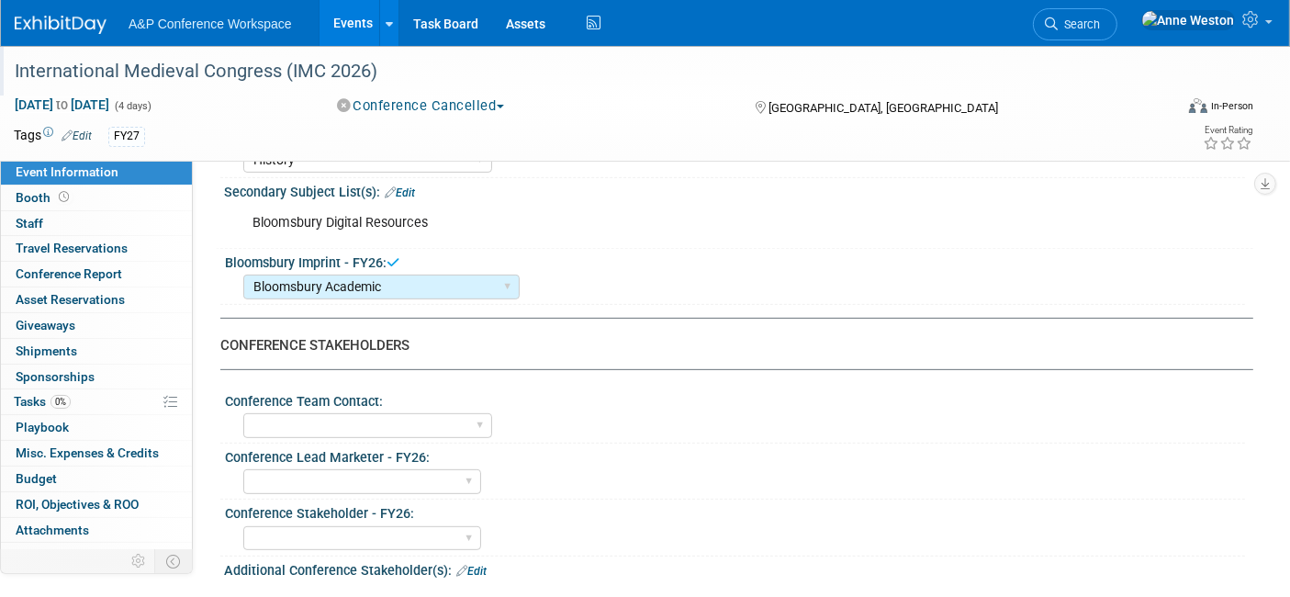
scroll to position [713, 0]
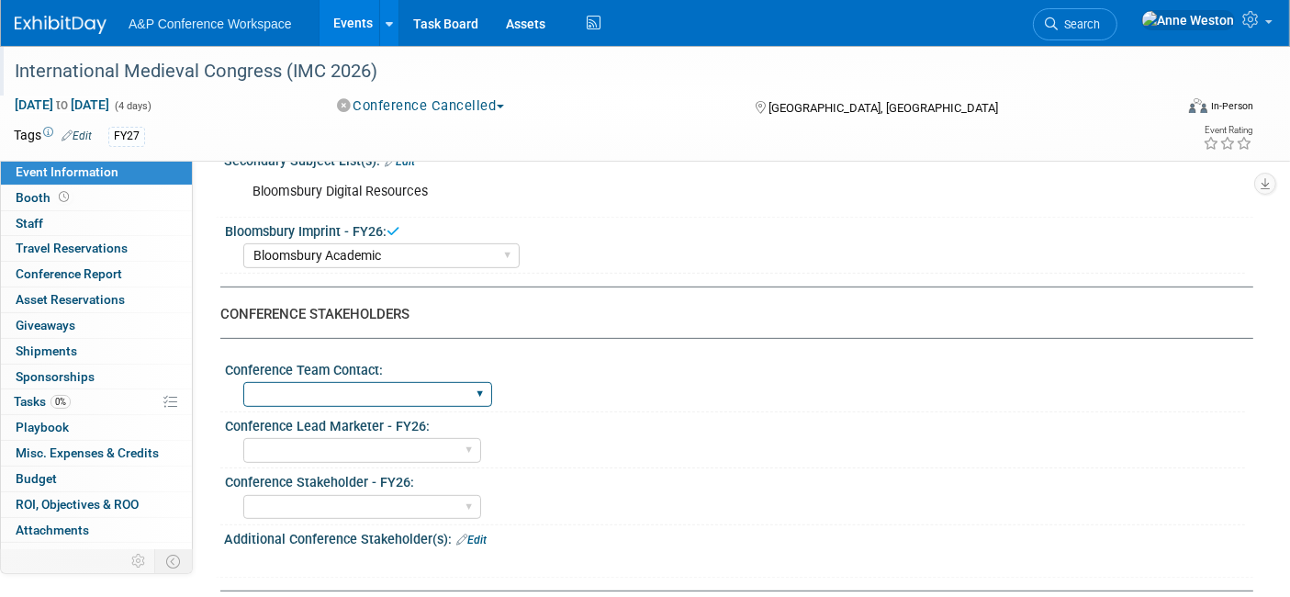
click at [377, 389] on select "Anne Weston Matt Hambridge Amanda Oney Anne Weston & Amanda Oney Anne Weston & …" at bounding box center [367, 394] width 249 height 25
select select "[PERSON_NAME]"
click at [243, 382] on select "Anne Weston Matt Hambridge Amanda Oney Anne Weston & Amanda Oney Anne Weston & …" at bounding box center [367, 394] width 249 height 25
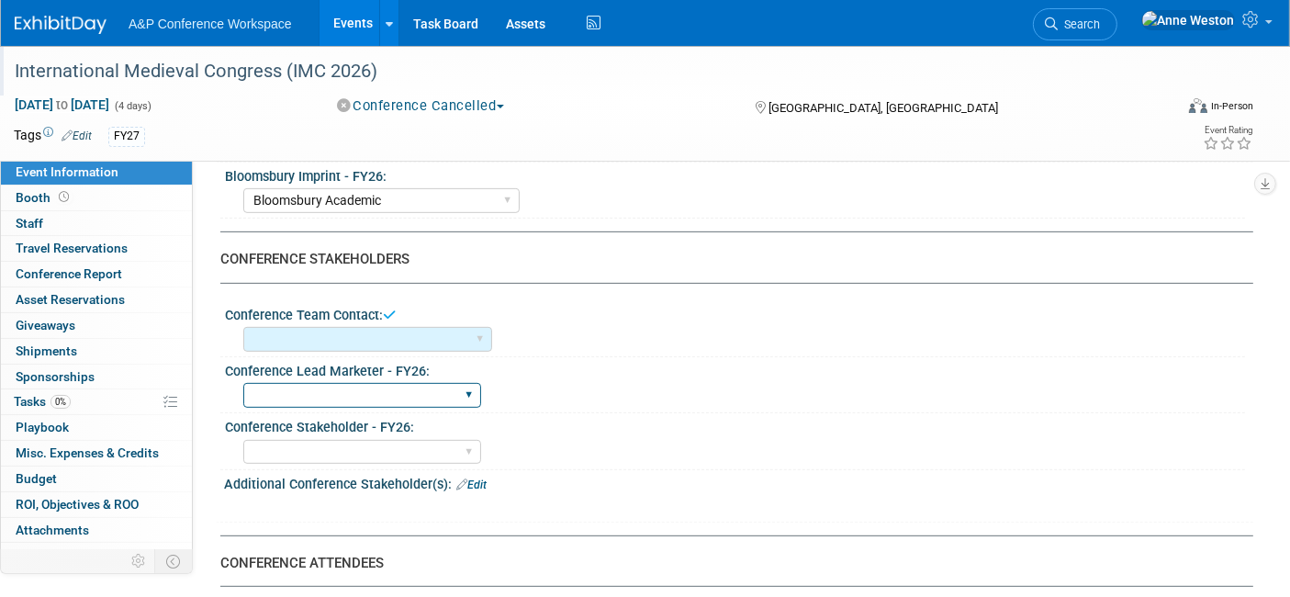
scroll to position [815, 0]
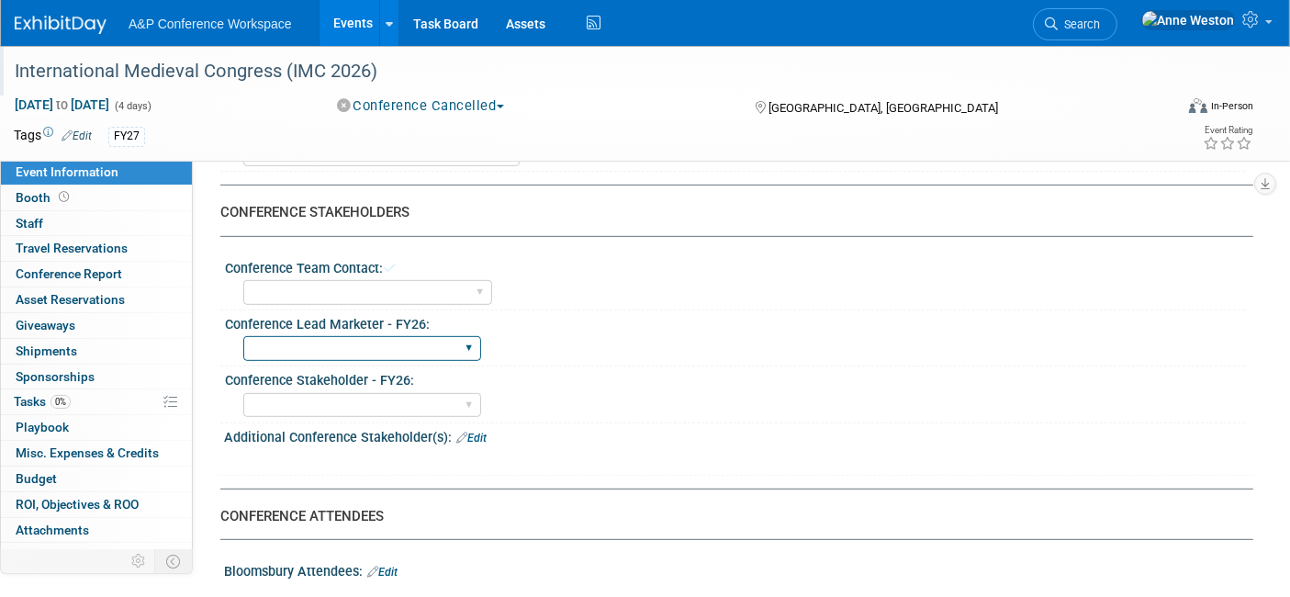
click at [335, 336] on select "Abigail Larkin Alice Billington Ami Reitmeier Amy Suratia Andy Boyd Anna Robert…" at bounding box center [362, 348] width 238 height 25
select select "[PERSON_NAME]"
click at [243, 336] on select "Abigail Larkin Alice Billington Ami Reitmeier Amy Suratia Andy Boyd Anna Robert…" at bounding box center [362, 348] width 238 height 25
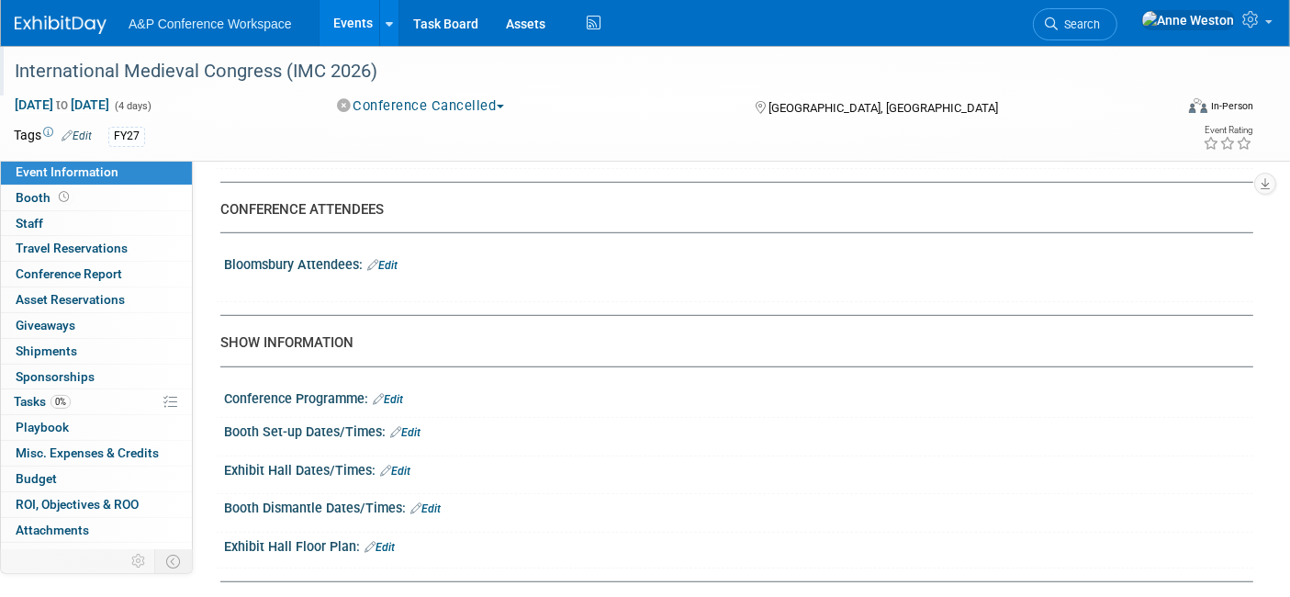
scroll to position [1020, 0]
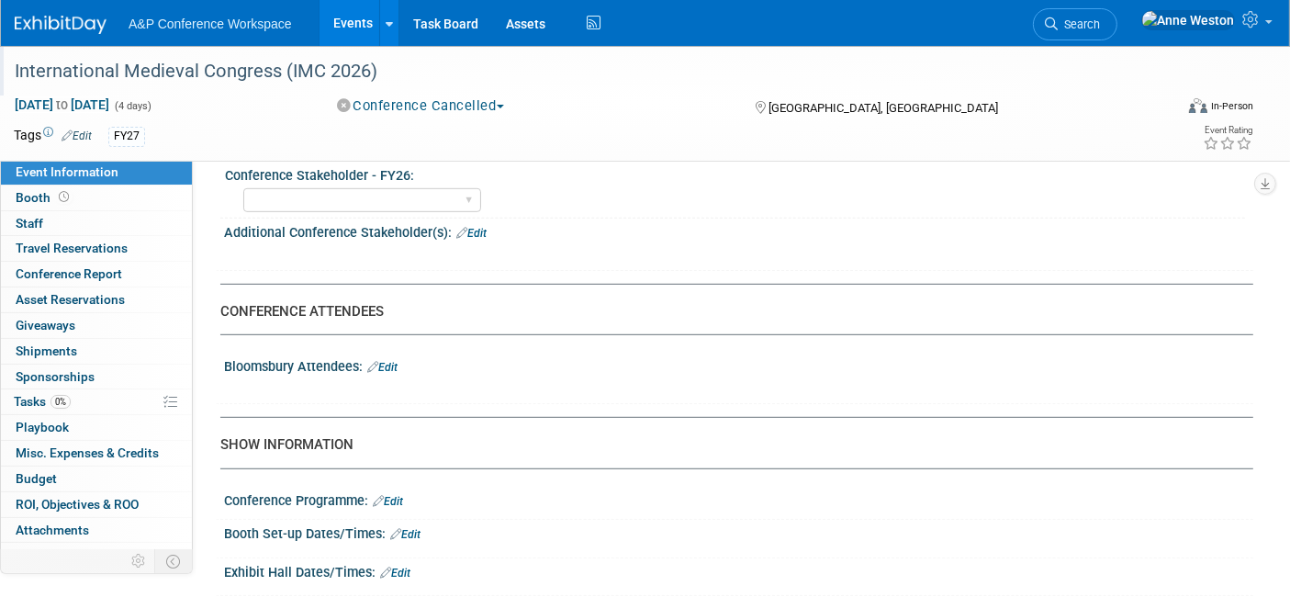
click at [397, 361] on link "Edit" at bounding box center [382, 367] width 30 height 13
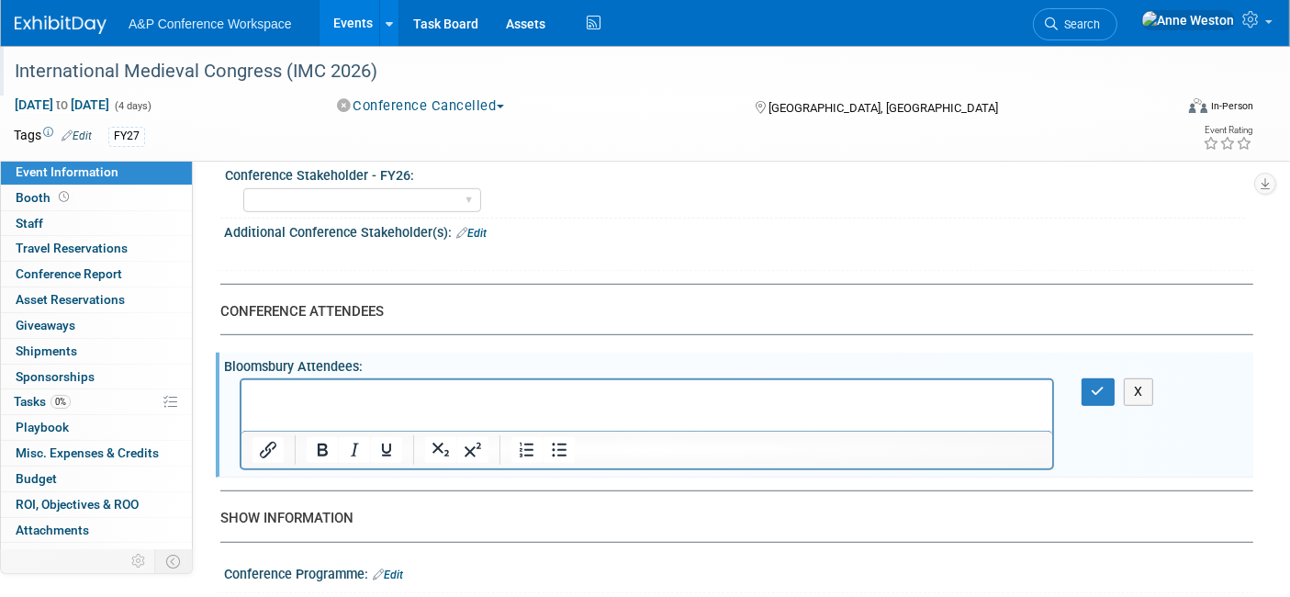
scroll to position [0, 0]
click at [1117, 378] on div "X" at bounding box center [1108, 391] width 55 height 27
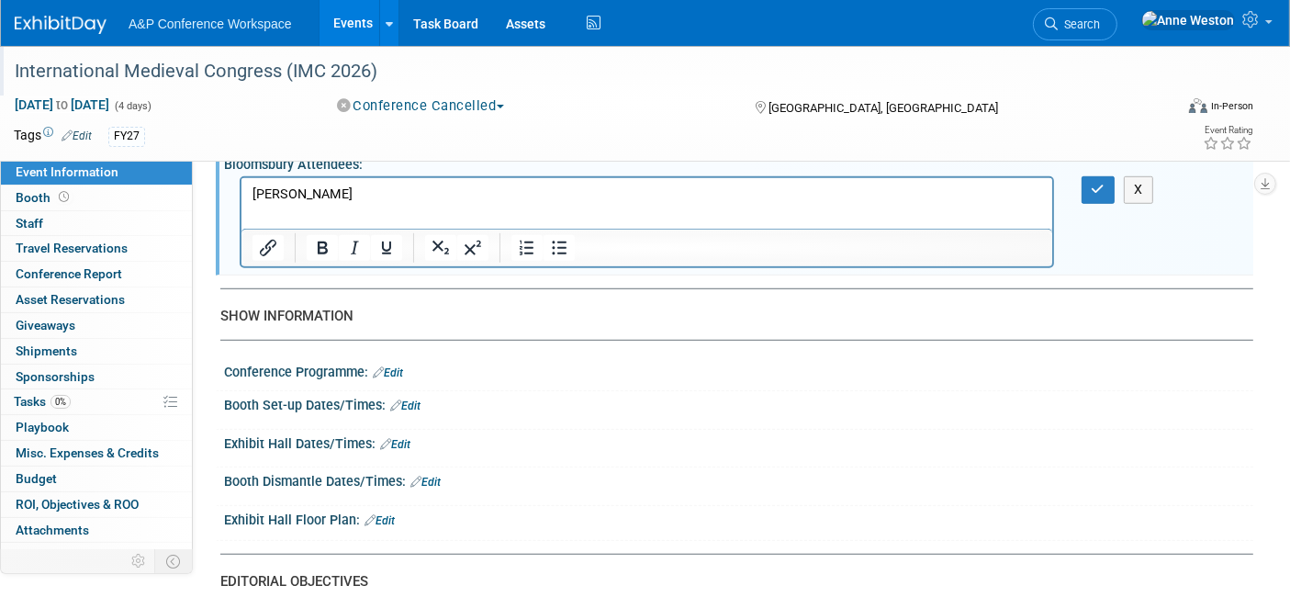
scroll to position [1224, 0]
click at [1096, 174] on button "button" at bounding box center [1098, 187] width 34 height 27
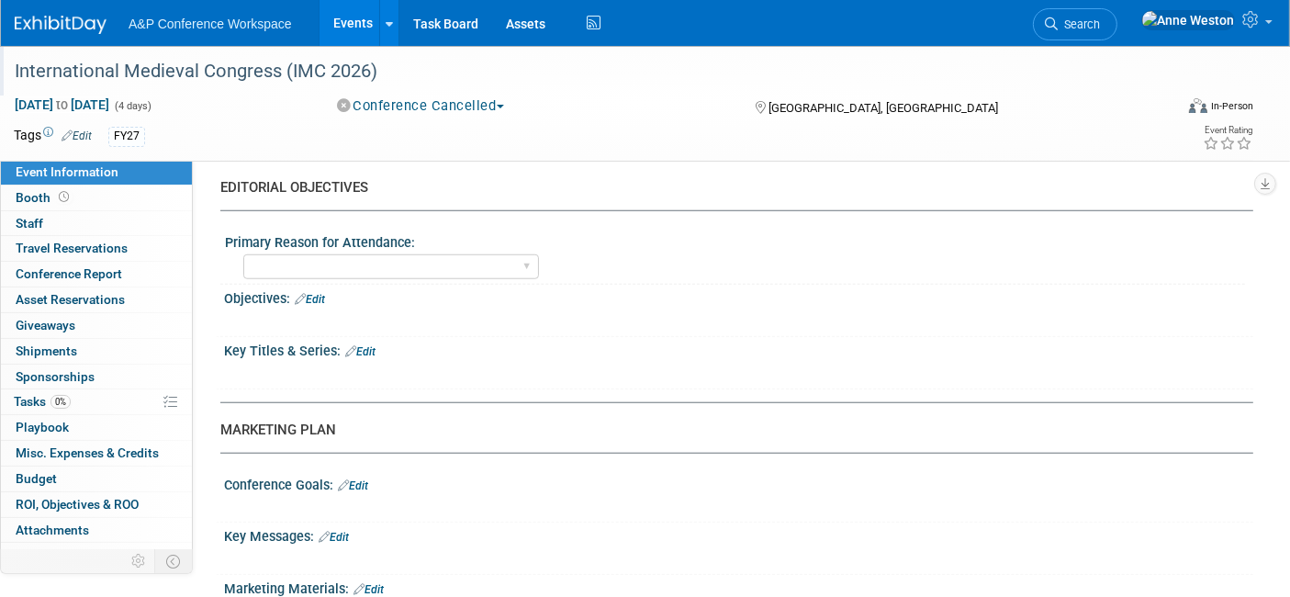
scroll to position [1529, 0]
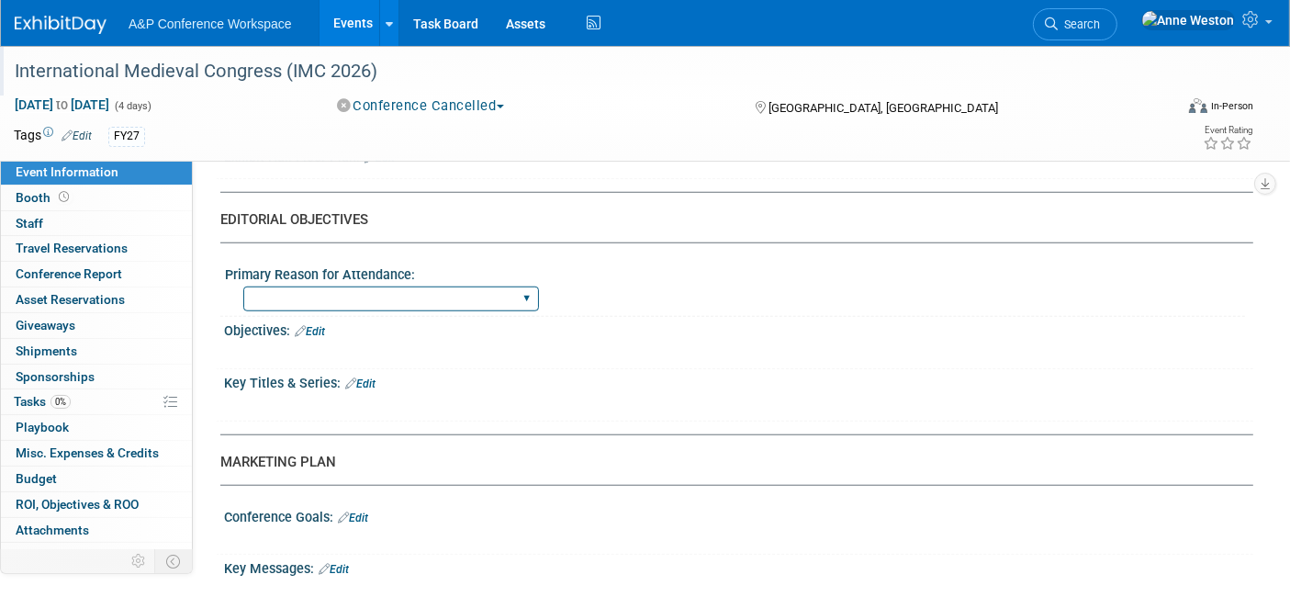
click at [430, 286] on select "BDR Product Awareness and Trial Generation​ Brand/Subject Presence​ Competitor …" at bounding box center [391, 298] width 296 height 25
select select "Networking/Commissioning"
click at [243, 286] on select "BDR Product Awareness and Trial Generation​ Brand/Subject Presence​ Competitor …" at bounding box center [391, 298] width 296 height 25
click at [315, 325] on link "Edit" at bounding box center [310, 331] width 30 height 13
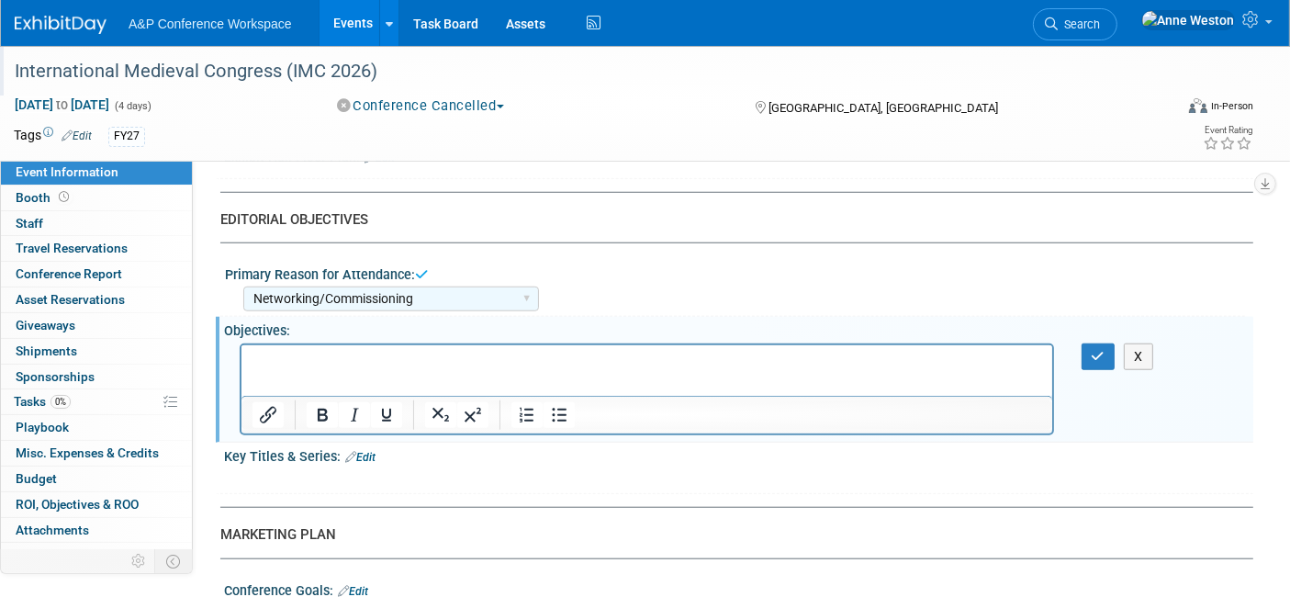
scroll to position [0, 0]
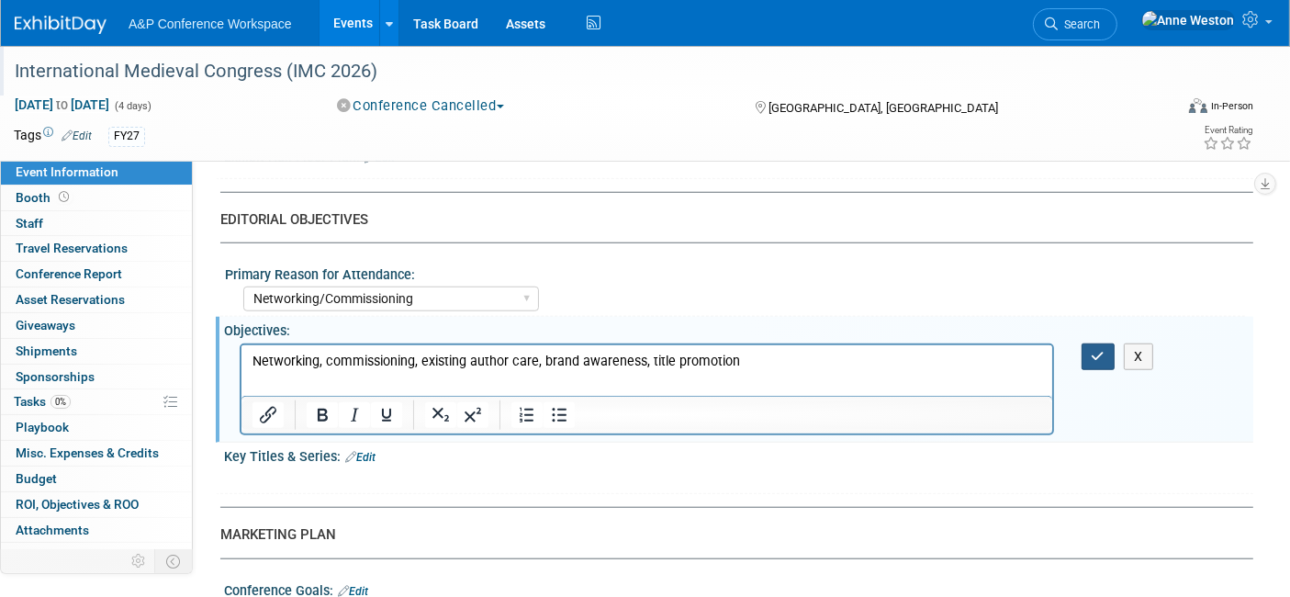
click at [1090, 343] on button "button" at bounding box center [1098, 356] width 34 height 27
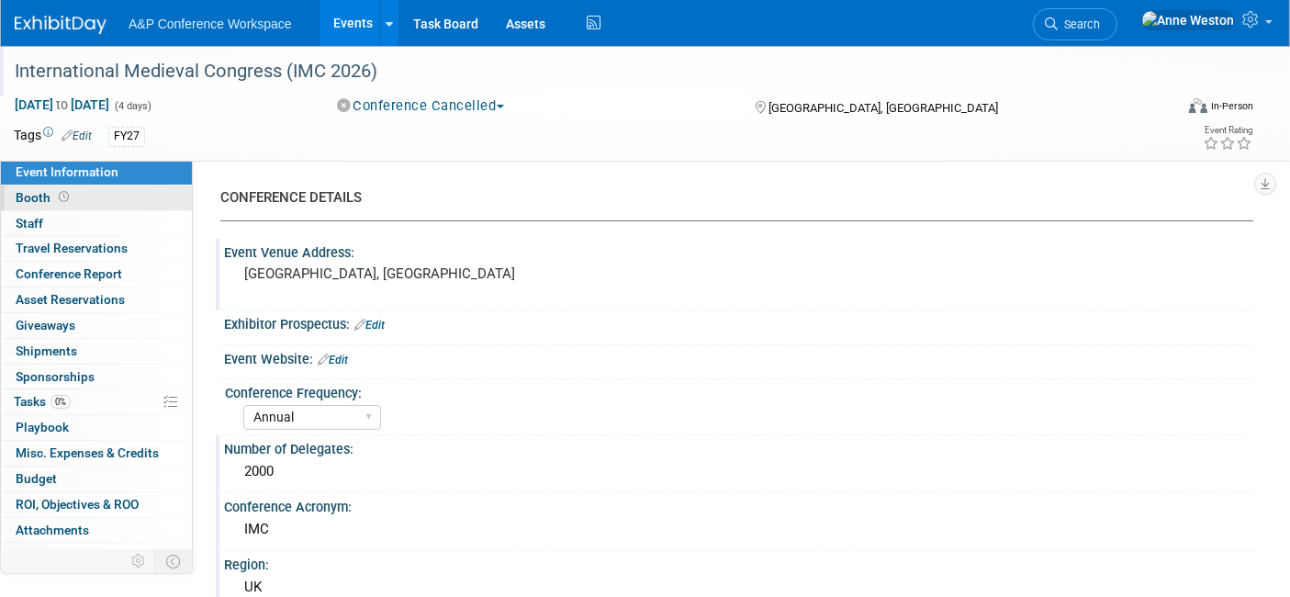
click at [102, 203] on link "Booth" at bounding box center [96, 197] width 191 height 25
select select "COBA"
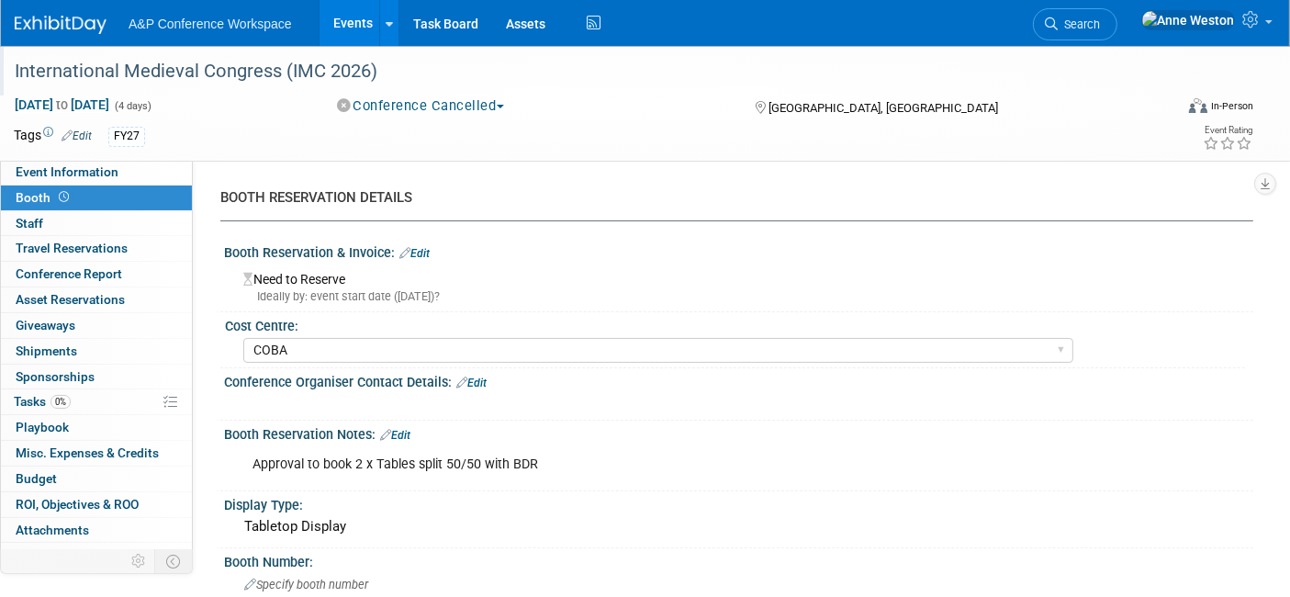
click at [442, 68] on div "International Medieval Congress (IMC 2026)" at bounding box center [577, 71] width 1139 height 33
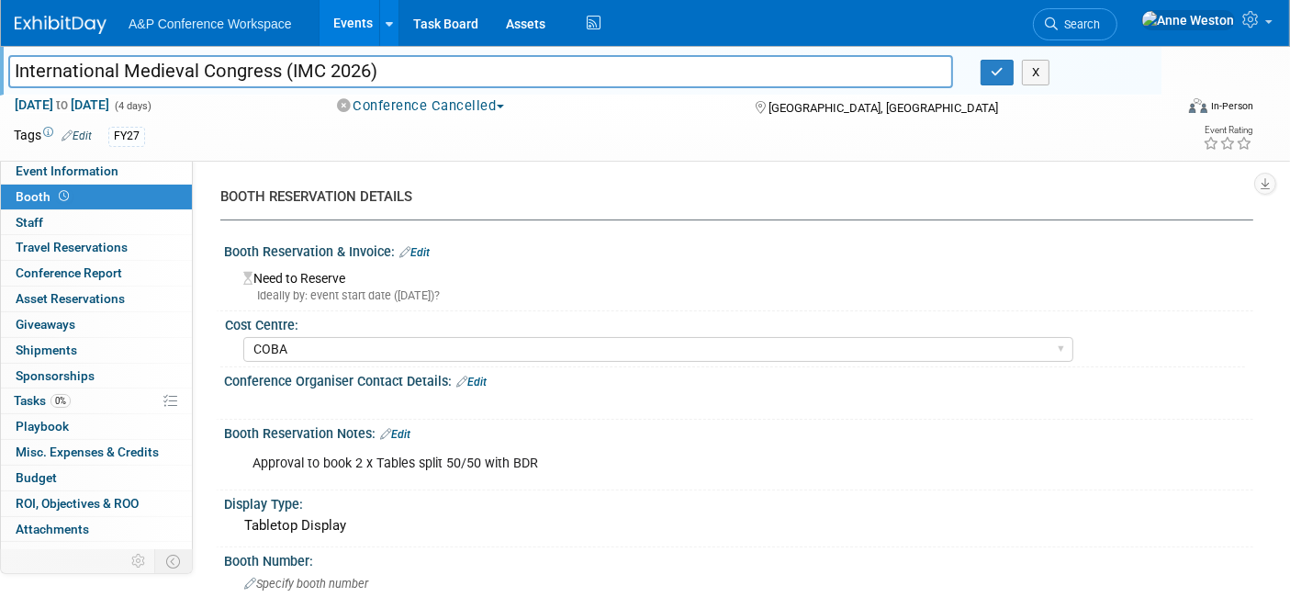
click at [435, 101] on button "Conference Cancelled" at bounding box center [420, 105] width 181 height 19
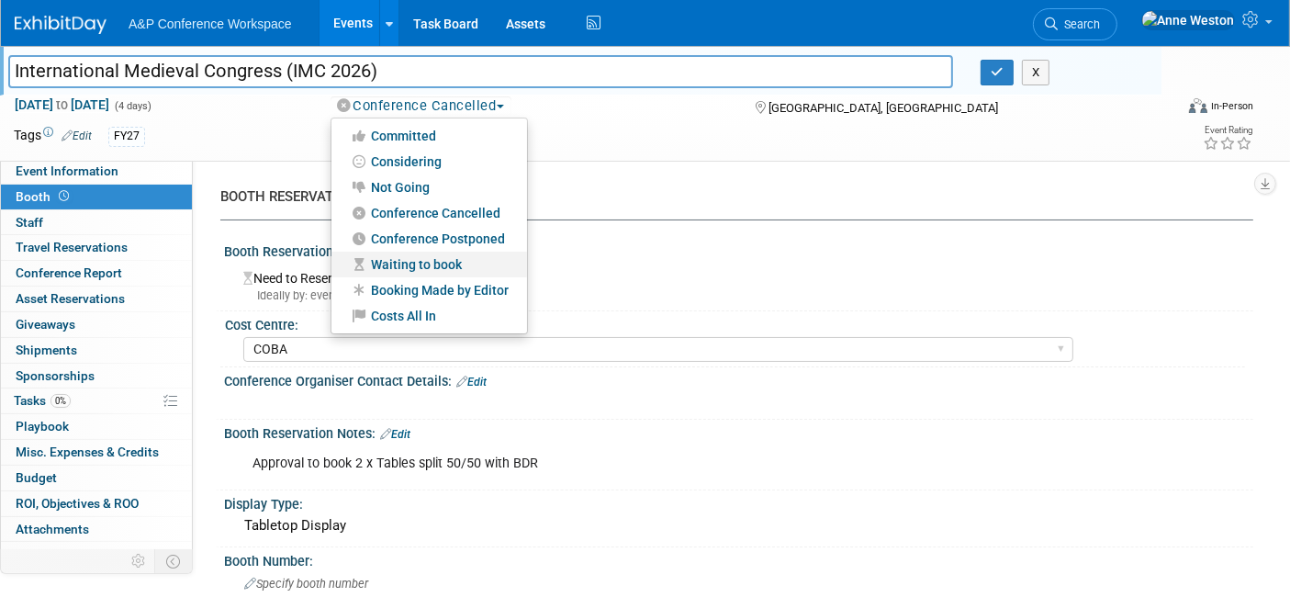
click at [393, 259] on link "Waiting to book" at bounding box center [429, 265] width 196 height 26
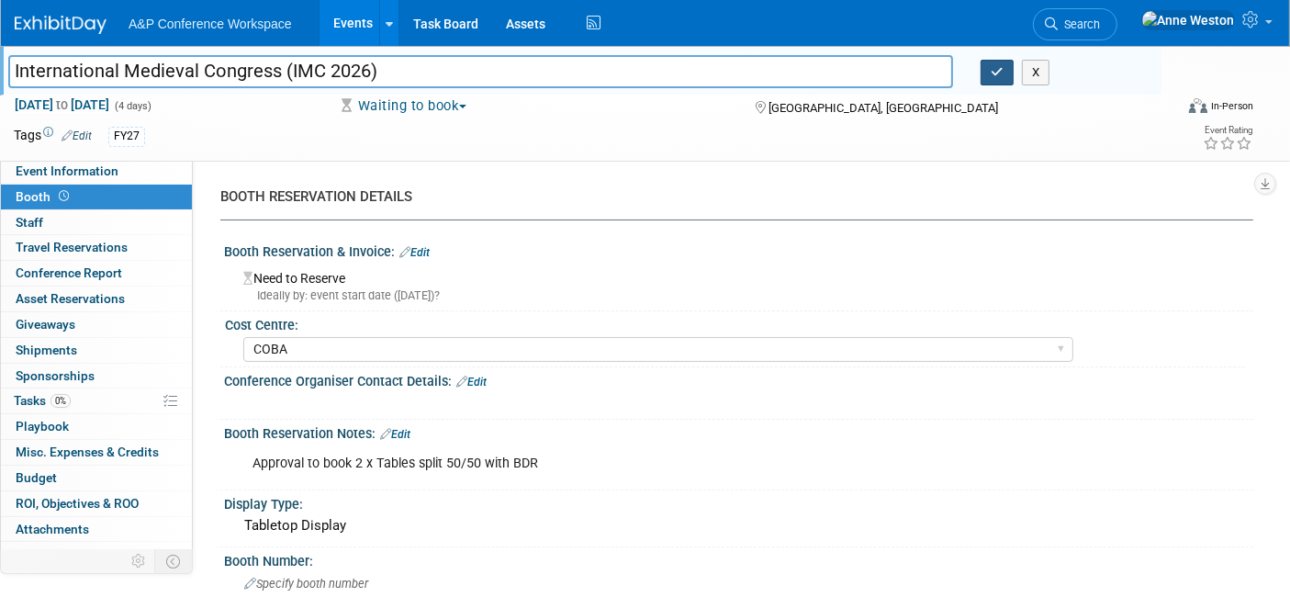
click at [992, 72] on icon "button" at bounding box center [996, 72] width 13 height 12
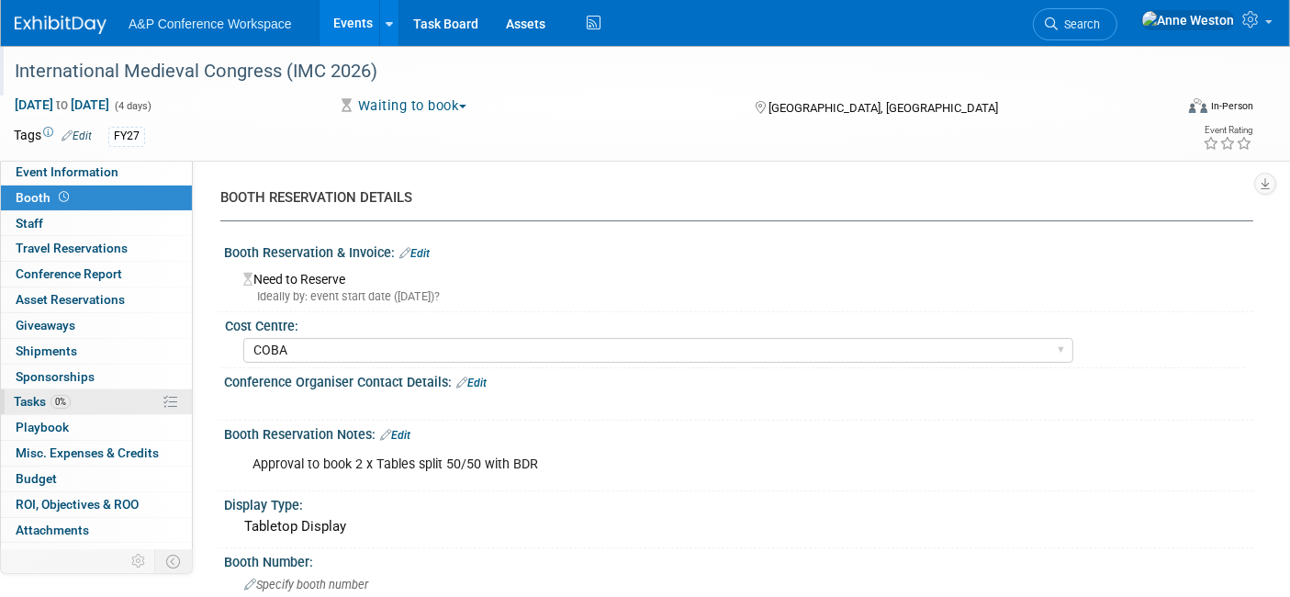
click at [75, 397] on link "0% Tasks 0%" at bounding box center [96, 401] width 191 height 25
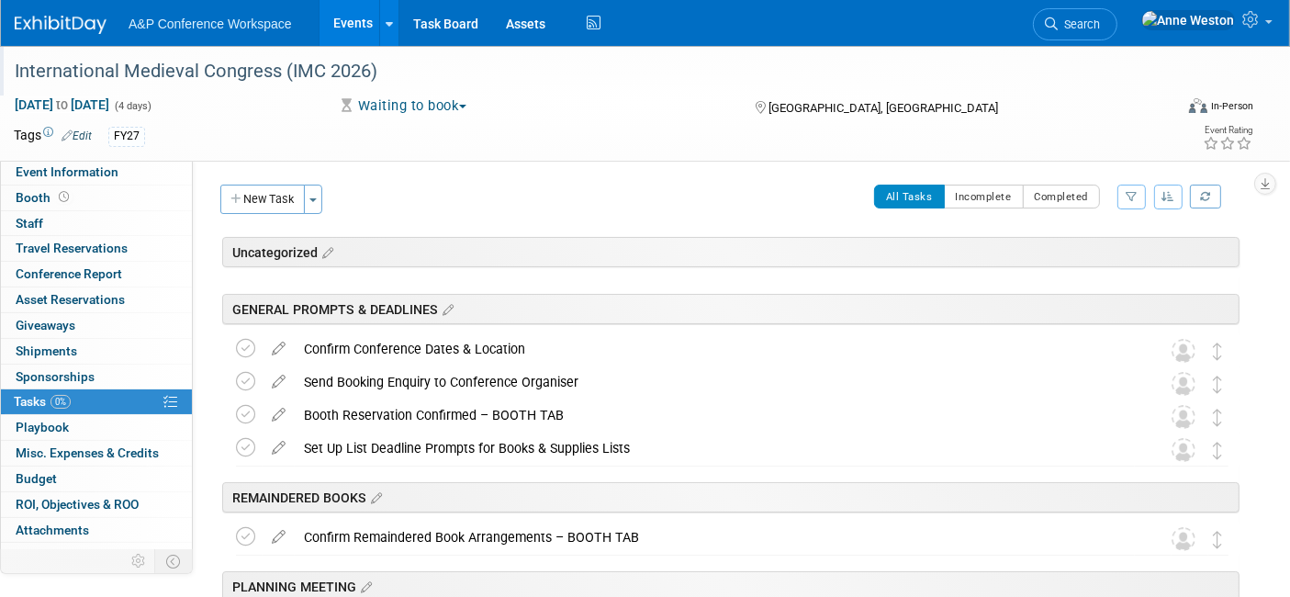
click at [285, 339] on icon at bounding box center [279, 344] width 32 height 23
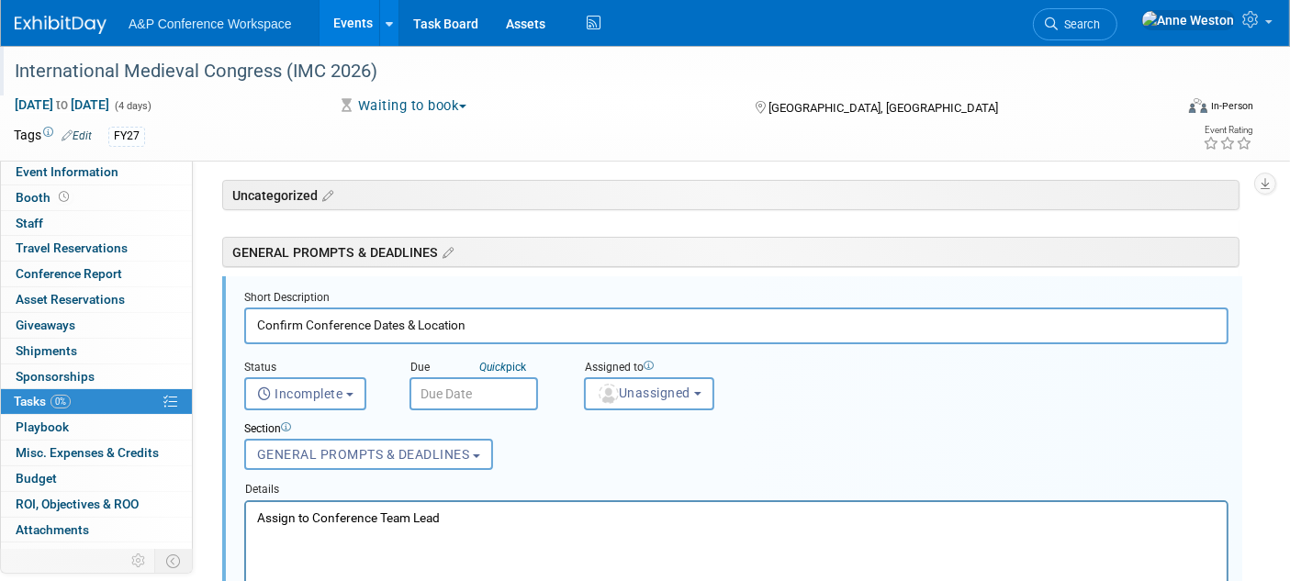
scroll to position [63, 0]
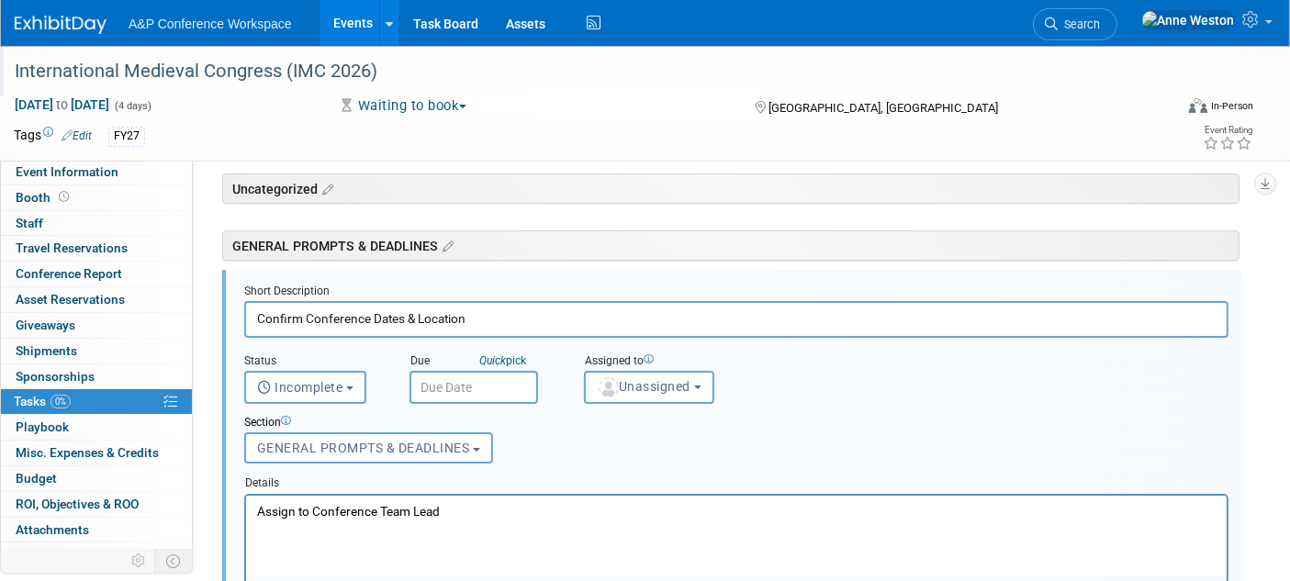
click at [609, 366] on div "Assigned to" at bounding box center [697, 361] width 226 height 17
click at [619, 384] on span "Unassigned" at bounding box center [644, 386] width 94 height 15
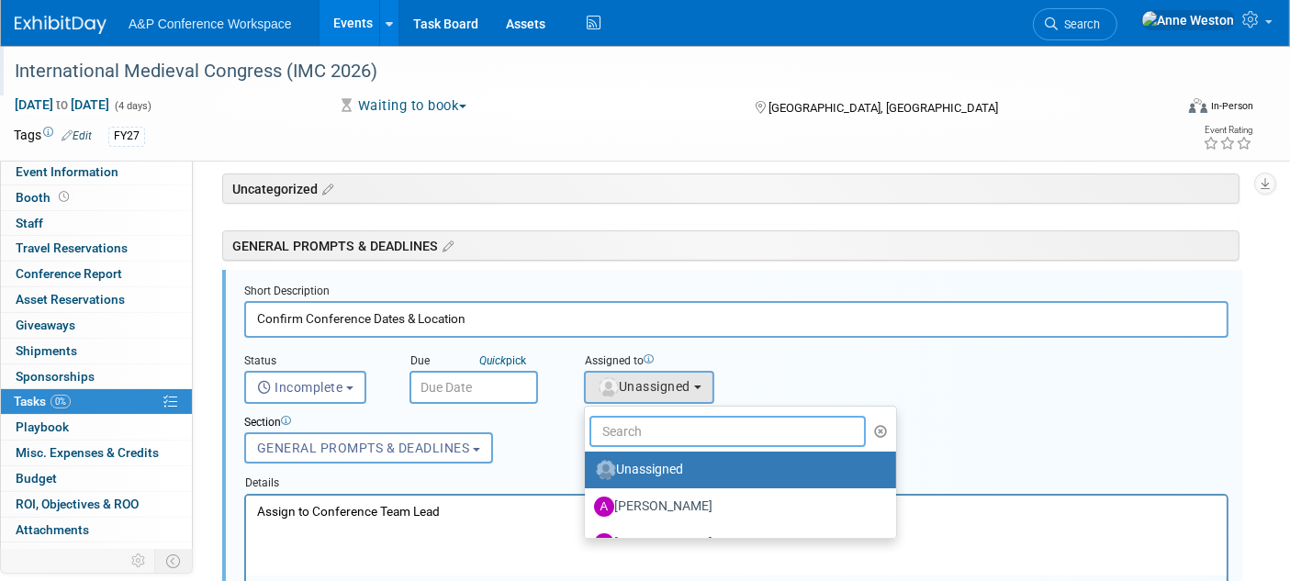
click at [643, 420] on input "text" at bounding box center [727, 431] width 276 height 31
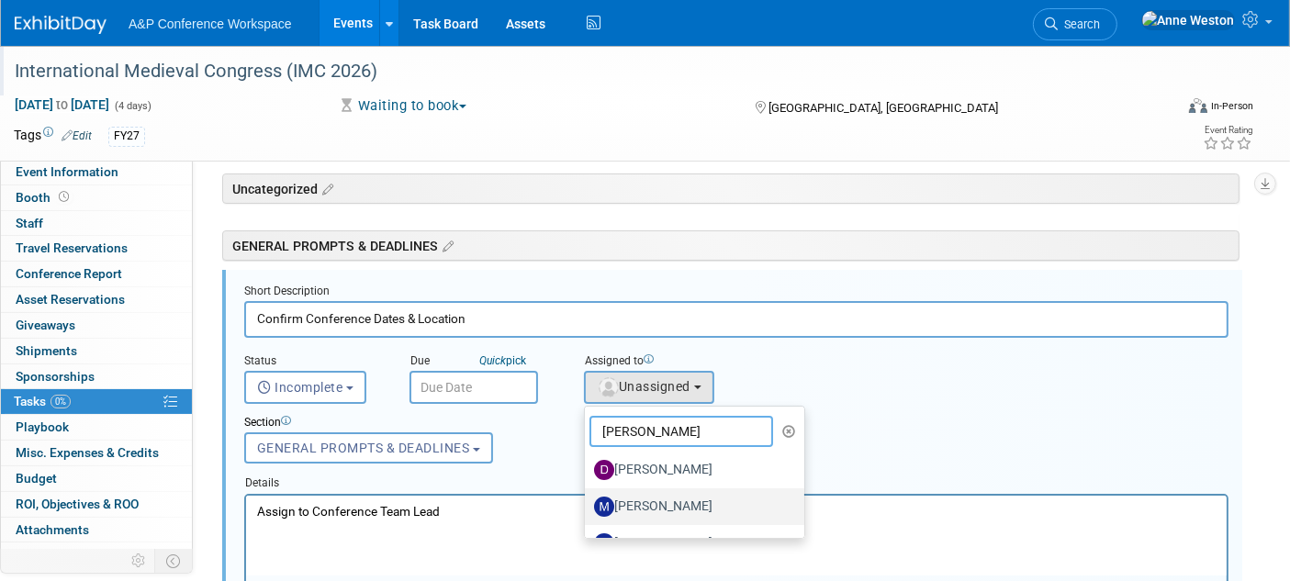
type input "Matt"
click at [679, 493] on label "[PERSON_NAME]" at bounding box center [690, 506] width 192 height 29
click at [587, 498] on input "[PERSON_NAME]" at bounding box center [582, 504] width 12 height 12
select select "2db20fb6-019a-42f9-b51c-aabbbf535978"
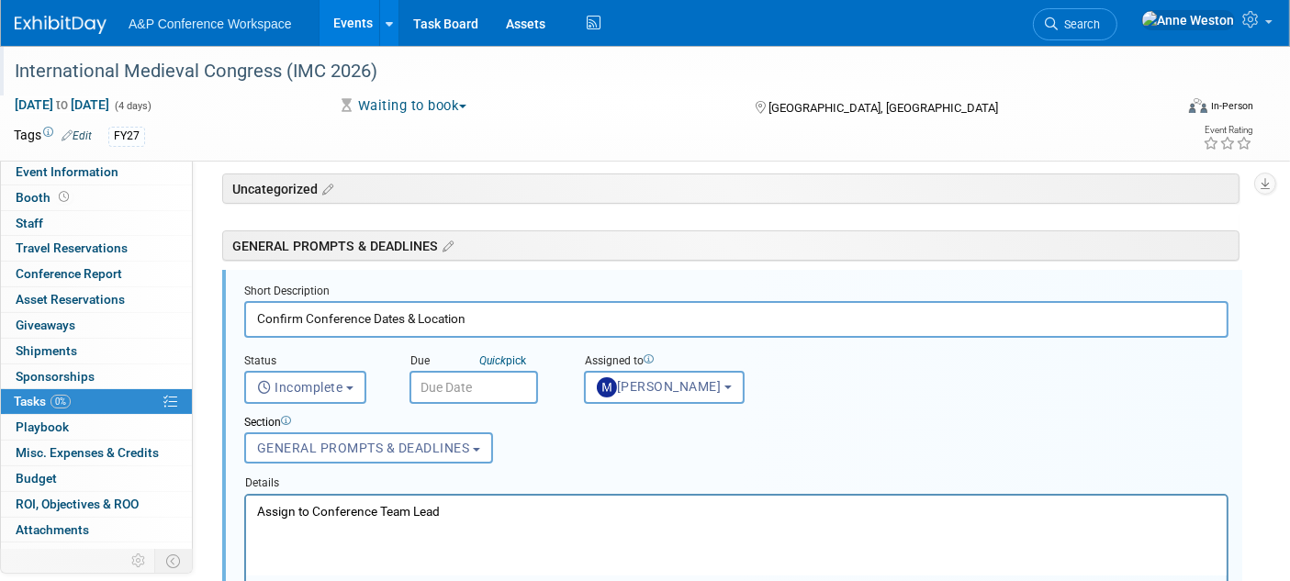
click at [432, 374] on input "text" at bounding box center [473, 387] width 129 height 33
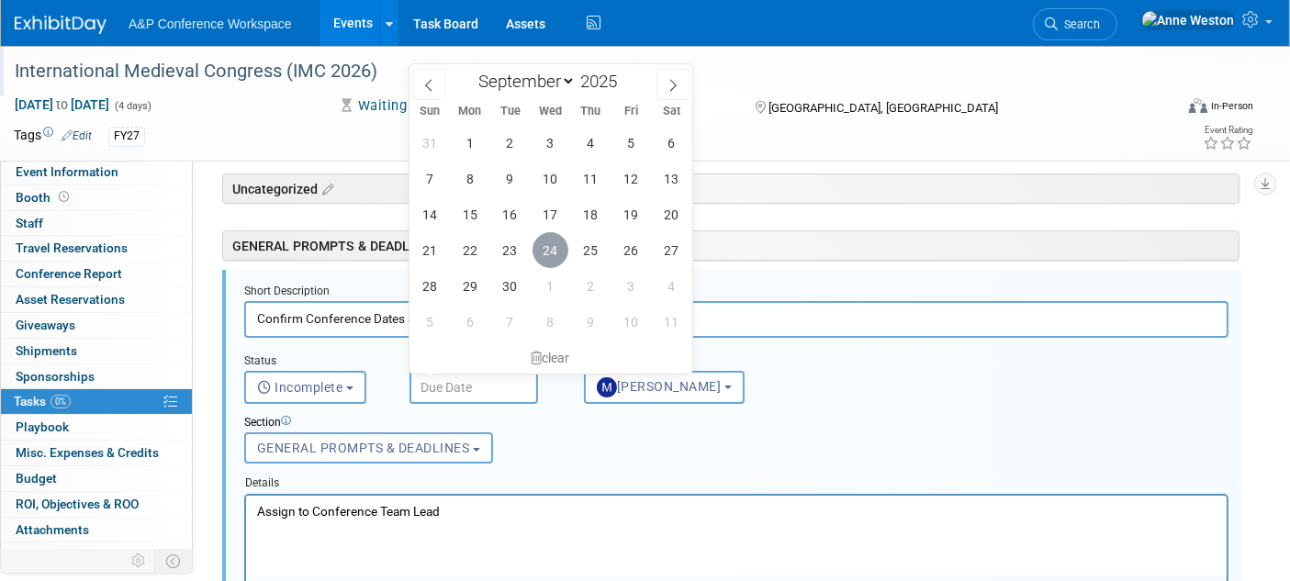
click at [540, 240] on span "24" at bounding box center [550, 250] width 36 height 36
type input "Sep 24, 2025"
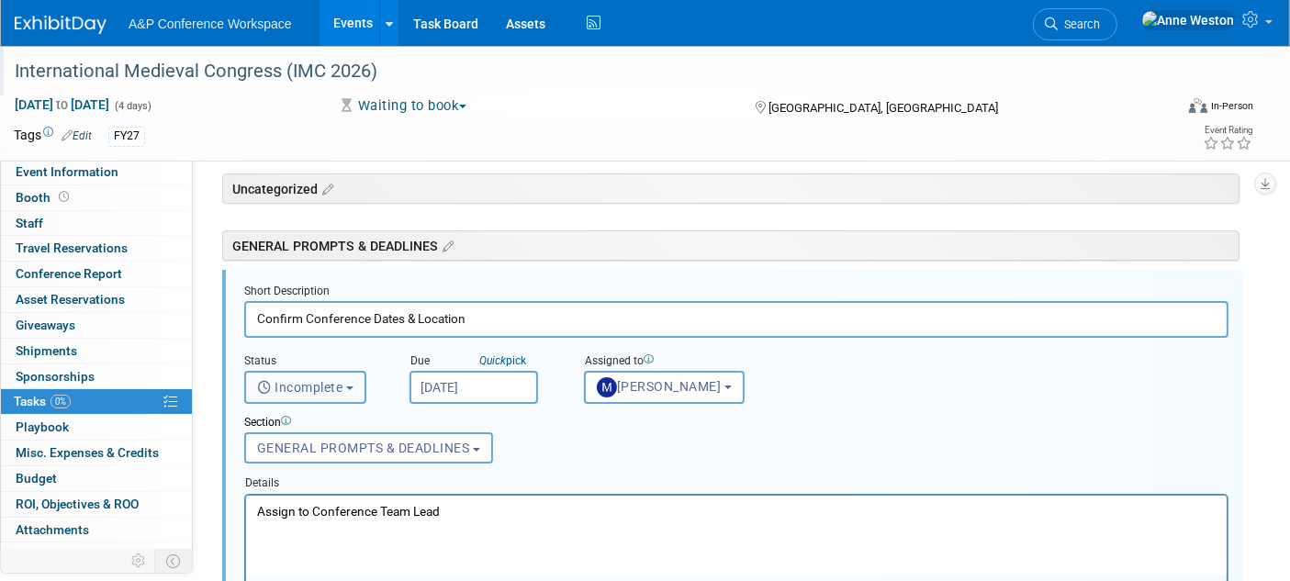
click at [303, 380] on span "Incomplete" at bounding box center [300, 387] width 86 height 15
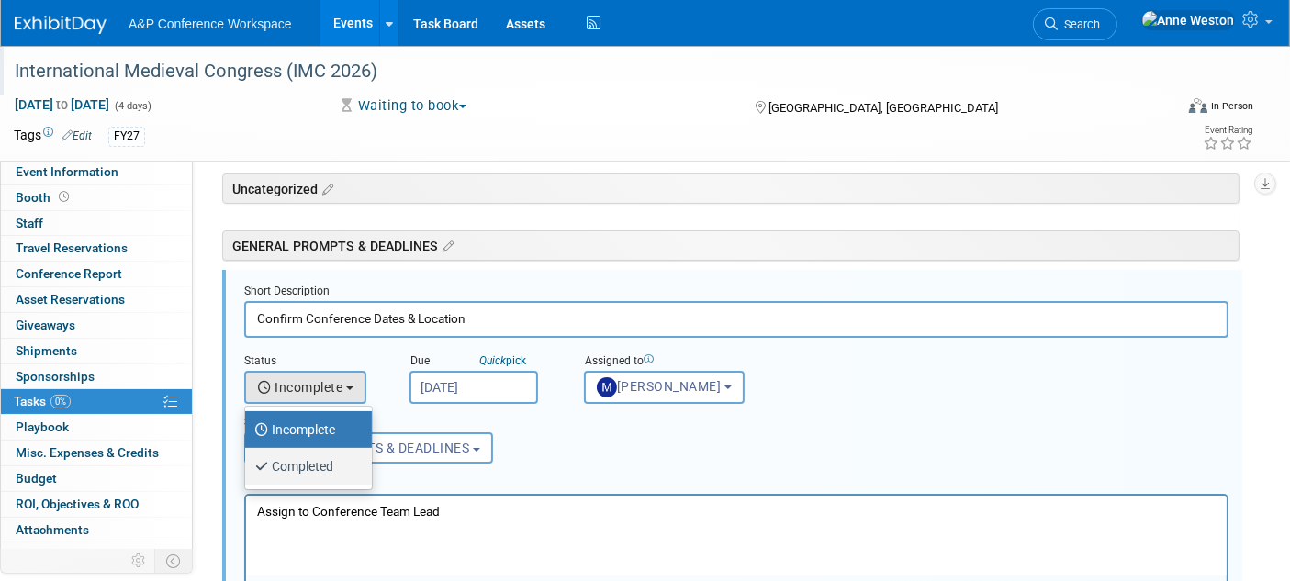
click at [323, 455] on label "Completed" at bounding box center [303, 466] width 99 height 29
click at [248, 458] on input "Completed" at bounding box center [242, 464] width 12 height 12
select select "3"
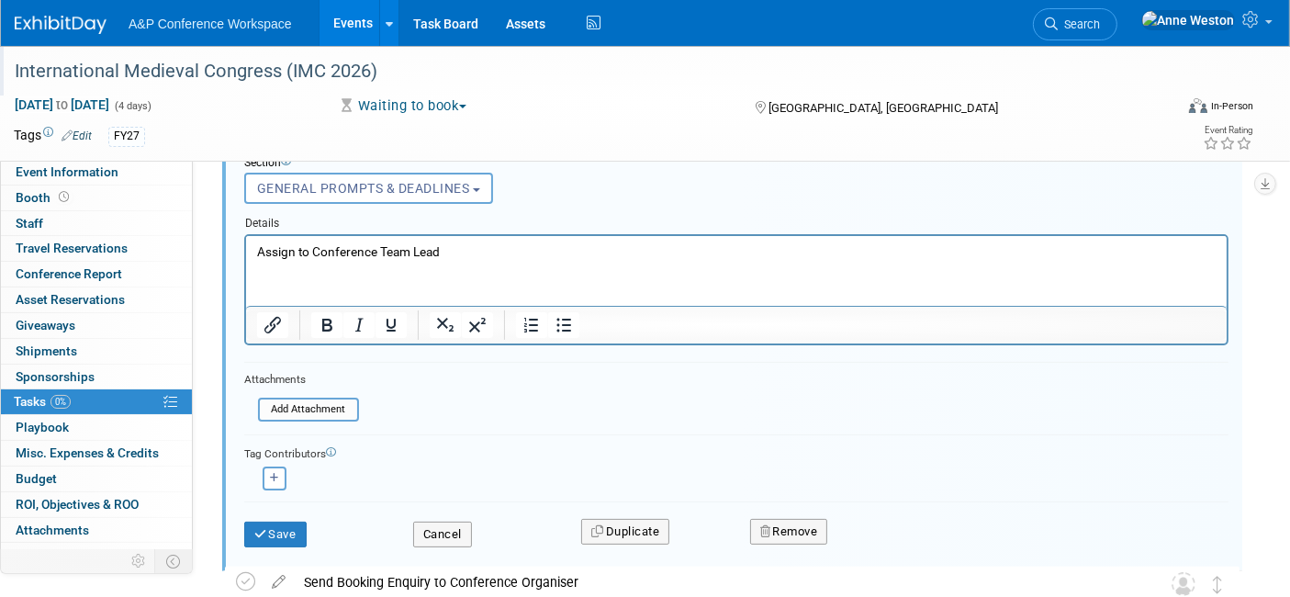
scroll to position [369, 0]
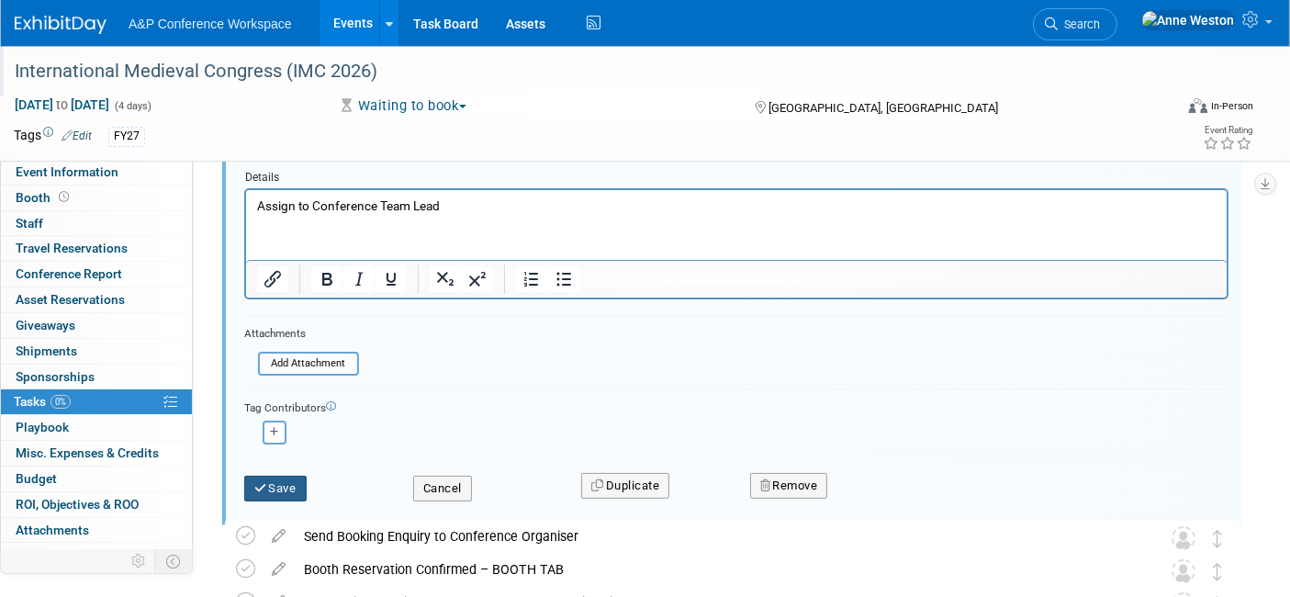
click at [273, 476] on button "Save" at bounding box center [275, 489] width 62 height 26
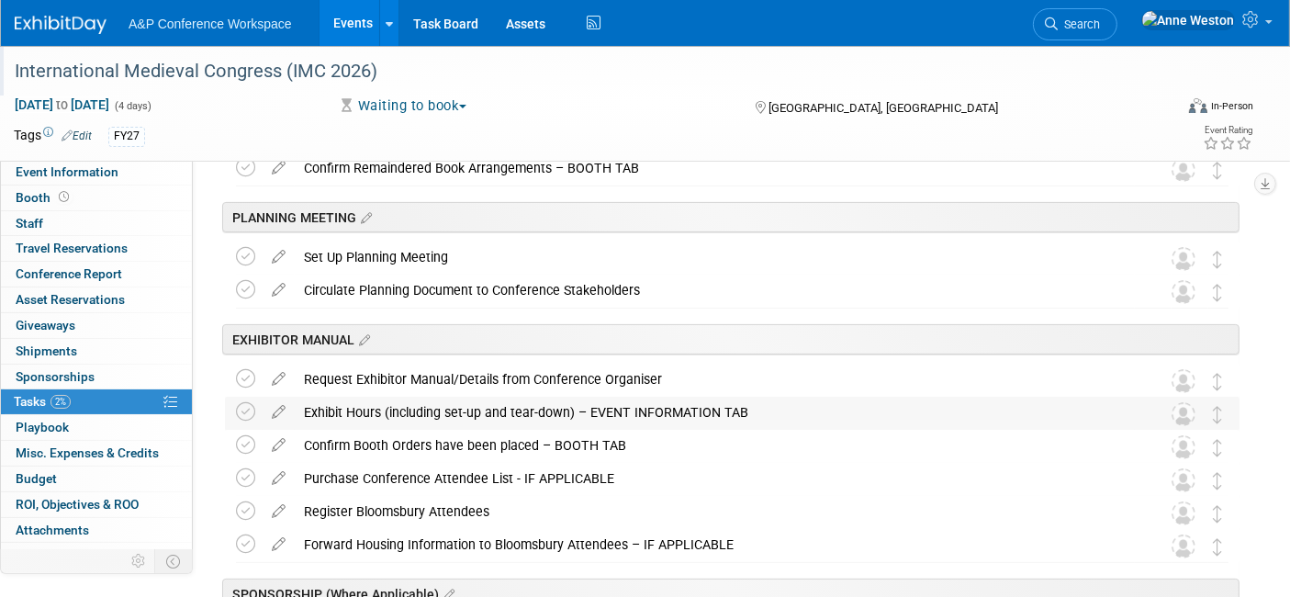
scroll to position [0, 0]
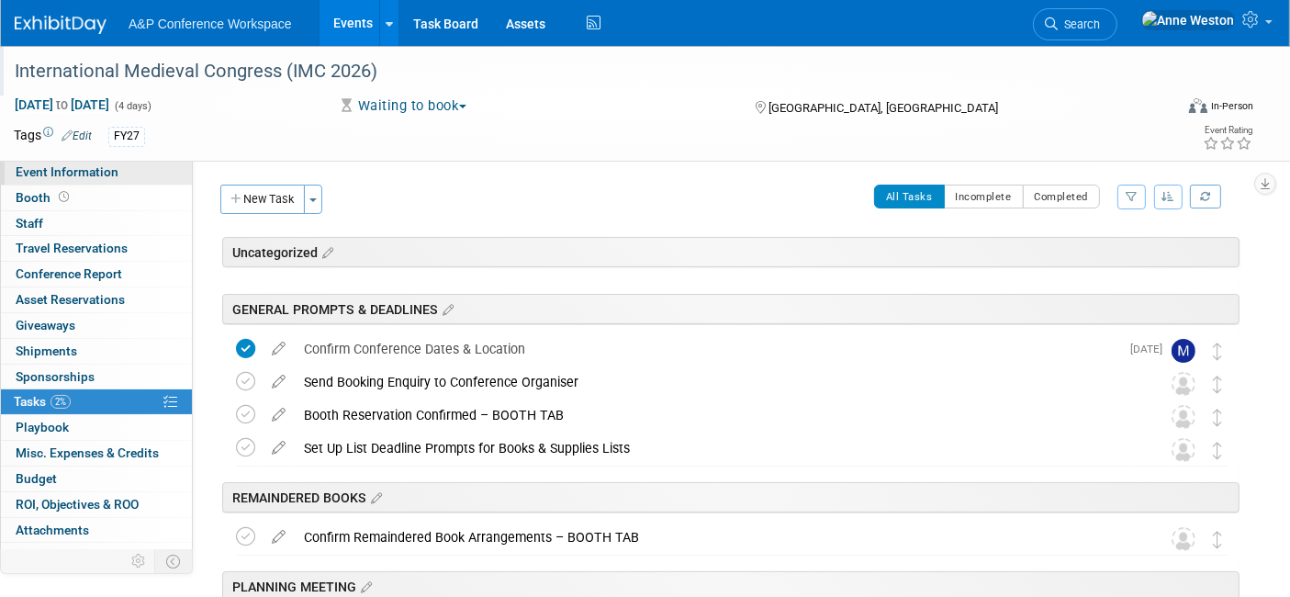
click at [87, 182] on link "Event Information" at bounding box center [96, 172] width 191 height 25
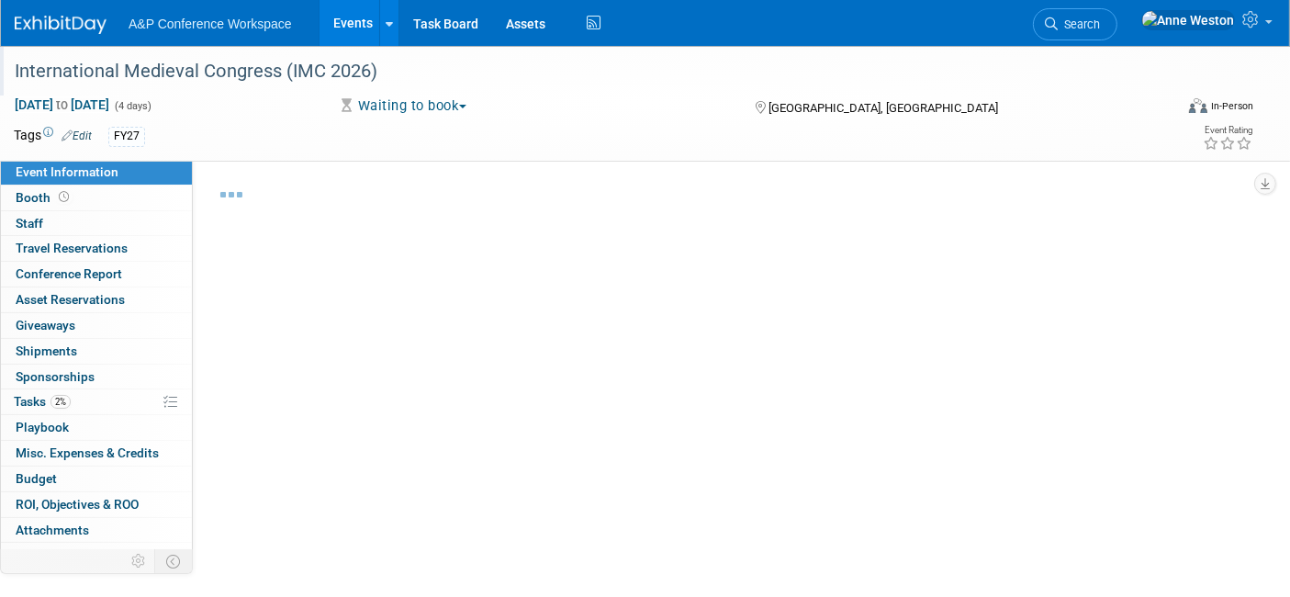
select select "Annual"
select select "Level 1"
select select "In-Person Booth"
select select "History"
select select "Bloomsbury Academic"
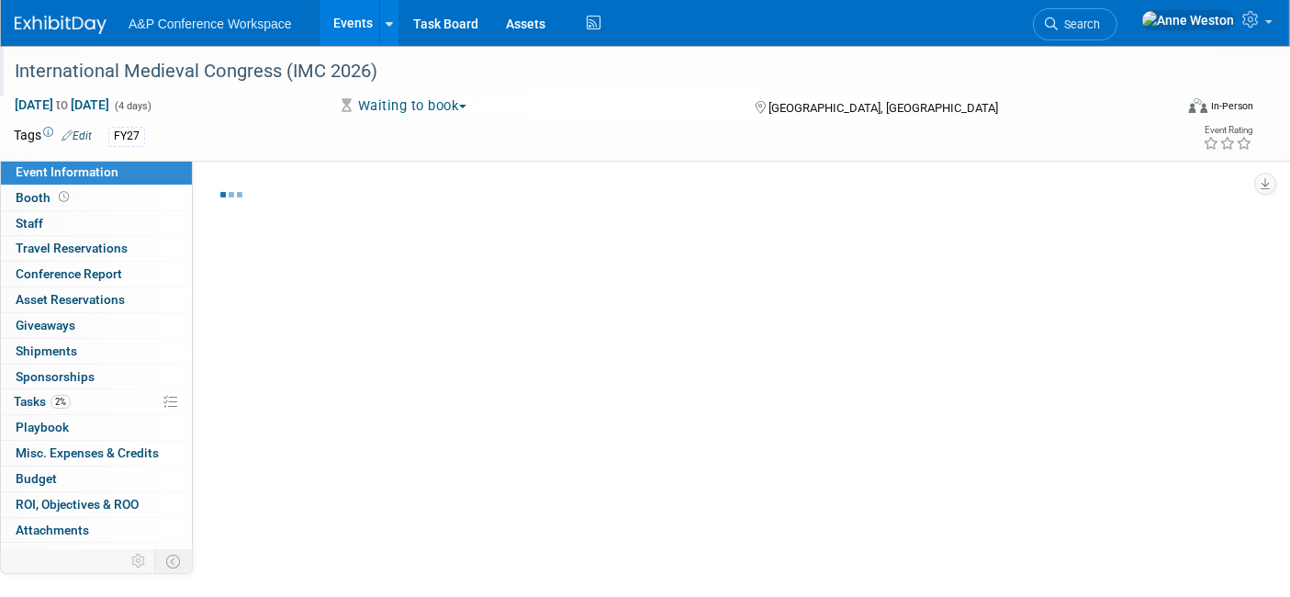
select select "[PERSON_NAME]"
select select "Networking/Commissioning"
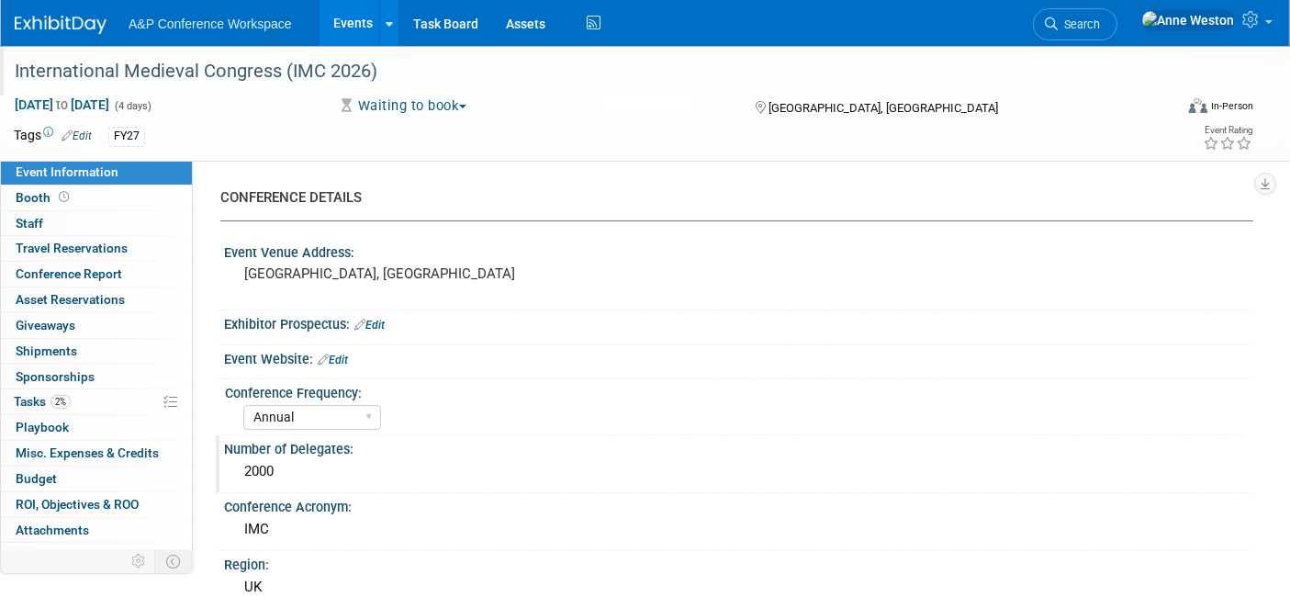
click at [296, 468] on div "2000" at bounding box center [739, 471] width 1002 height 28
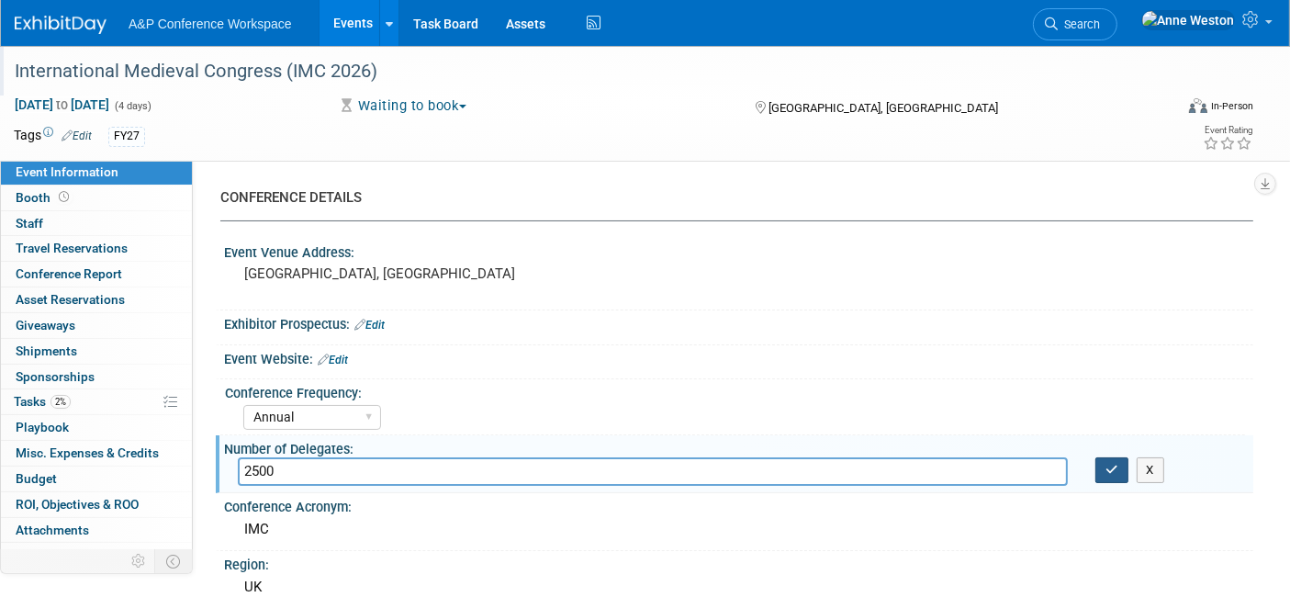
type input "2500"
click at [1105, 468] on icon "button" at bounding box center [1111, 470] width 13 height 12
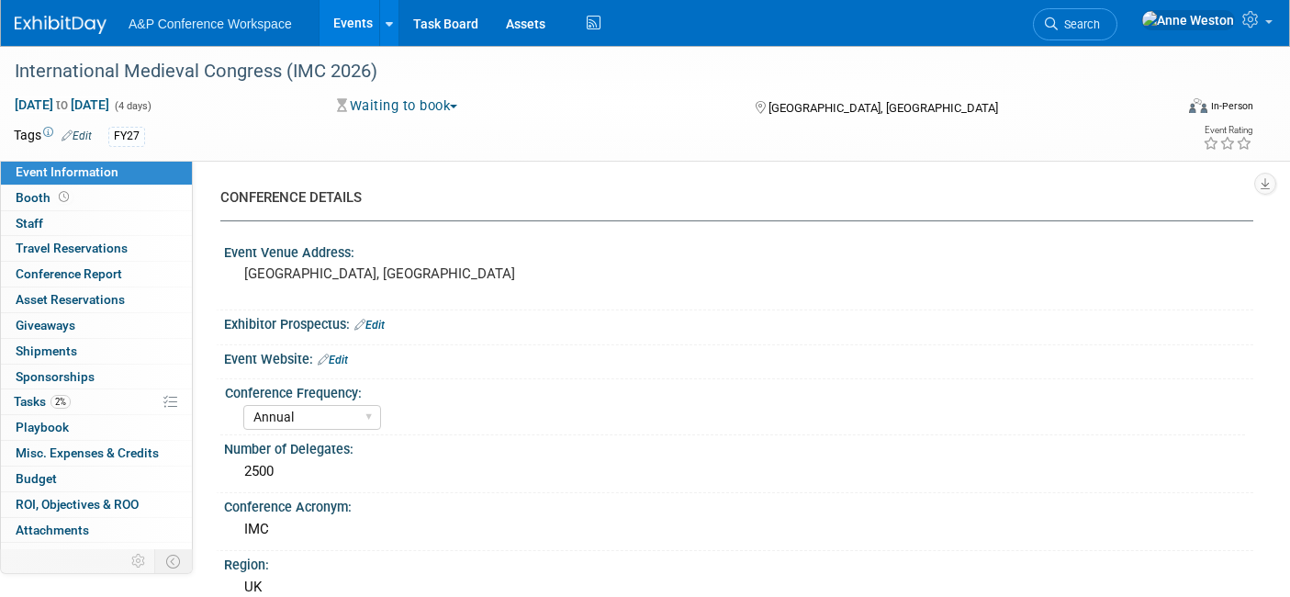
select select "Annual"
select select "Level 1"
select select "In-Person Booth"
select select "History"
select select "Bloomsbury Academic"
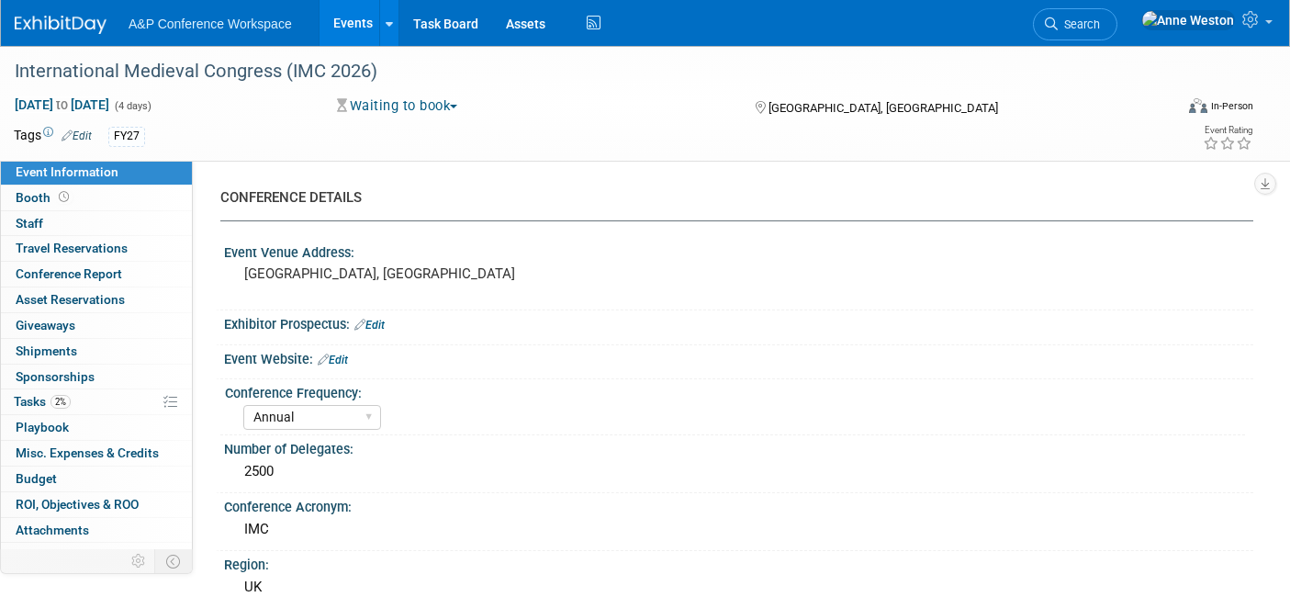
select select "[PERSON_NAME]"
select select "Networking/Commissioning"
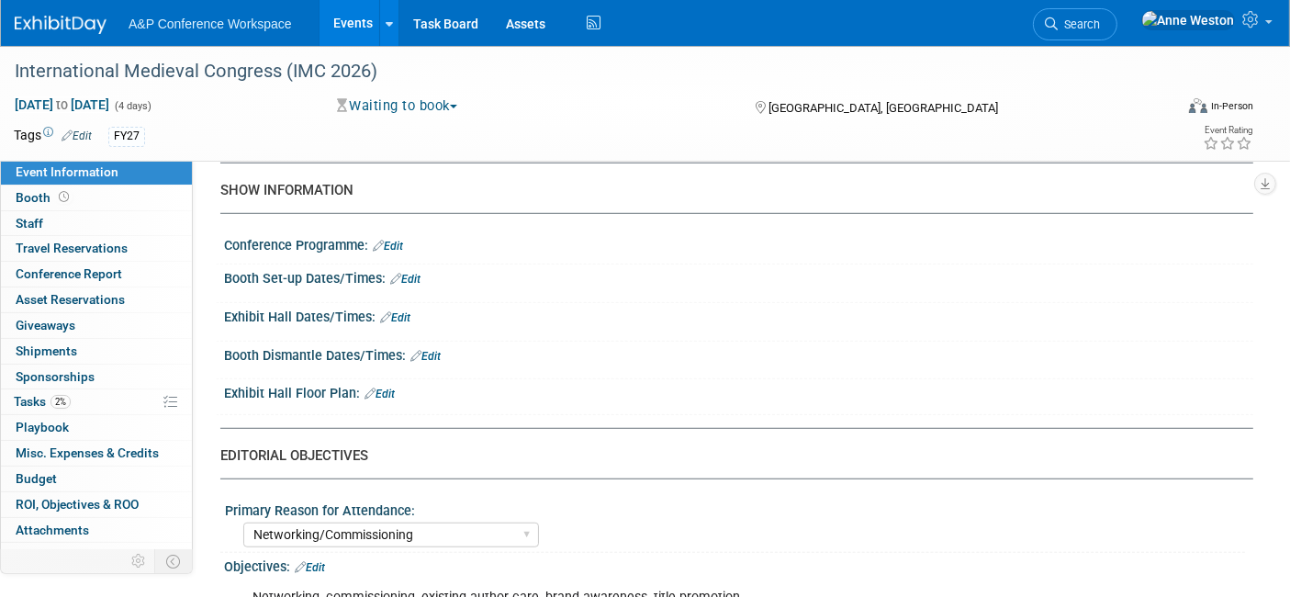
scroll to position [1326, 0]
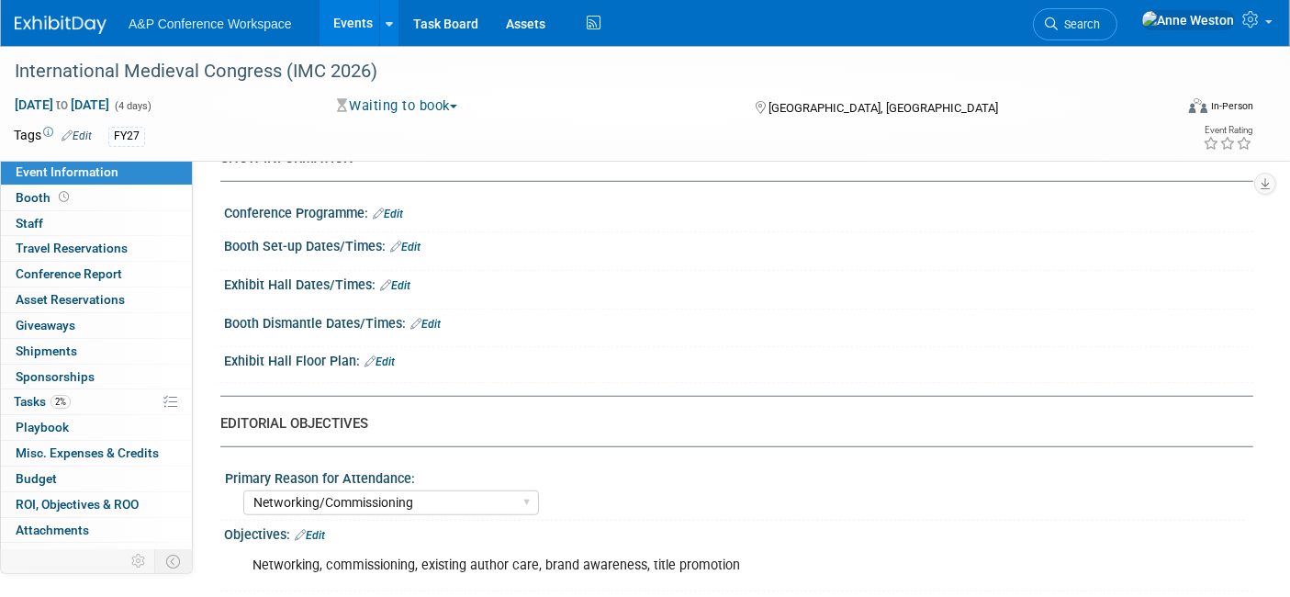
click at [383, 355] on link "Edit" at bounding box center [379, 361] width 30 height 13
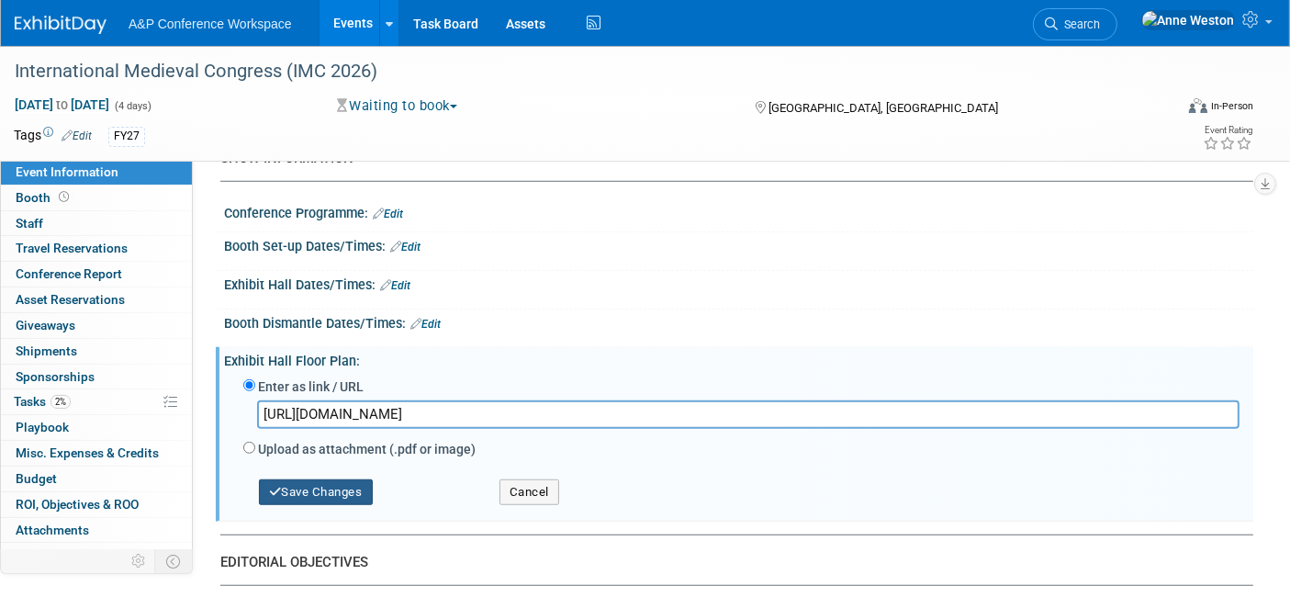
type input "https://www.imc.leeds.ac.uk/2025-bookfair-floorplans-for-guidance/"
click at [285, 479] on button "Save Changes" at bounding box center [316, 492] width 114 height 26
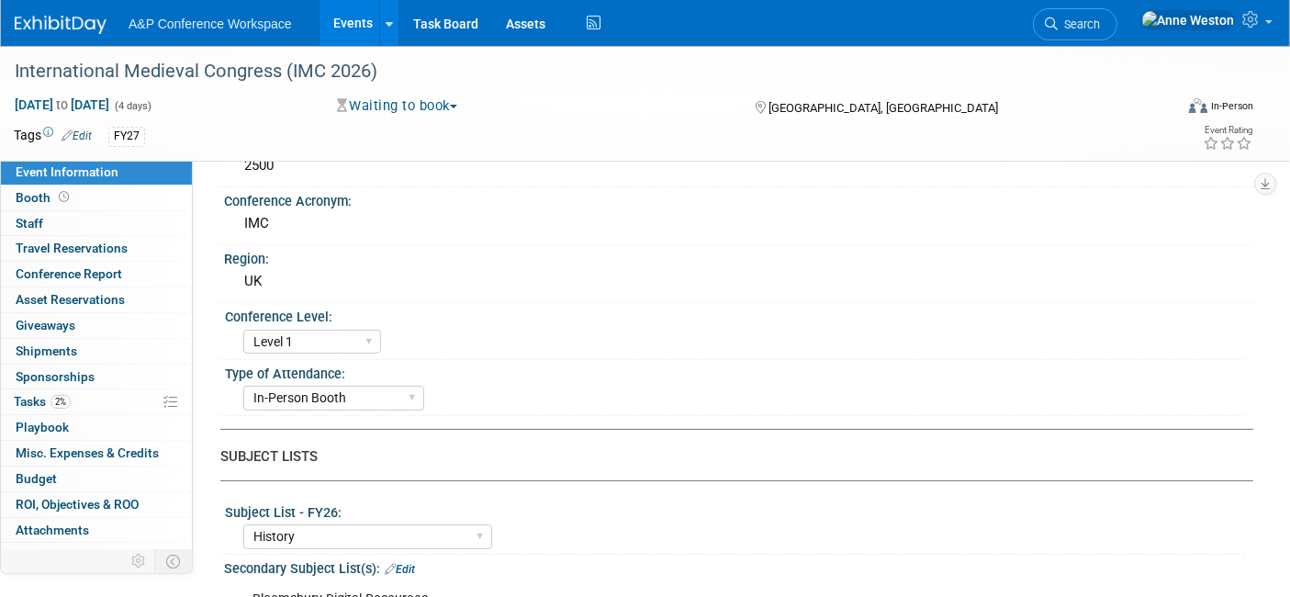
scroll to position [0, 0]
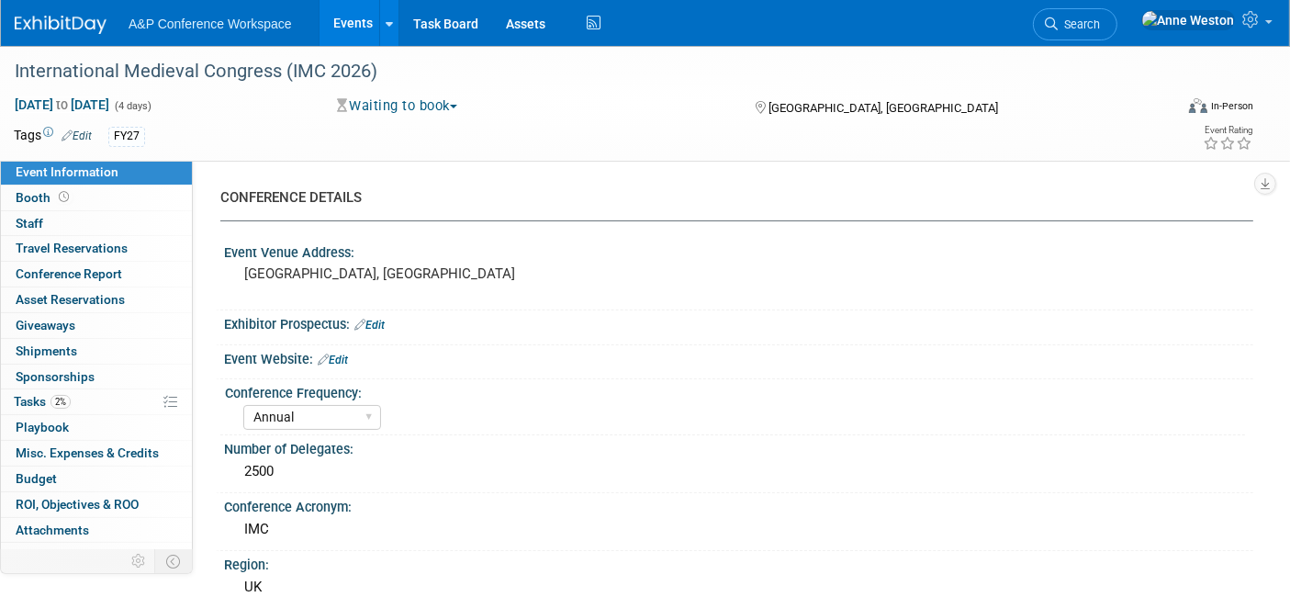
click at [377, 321] on link "Edit" at bounding box center [369, 325] width 30 height 13
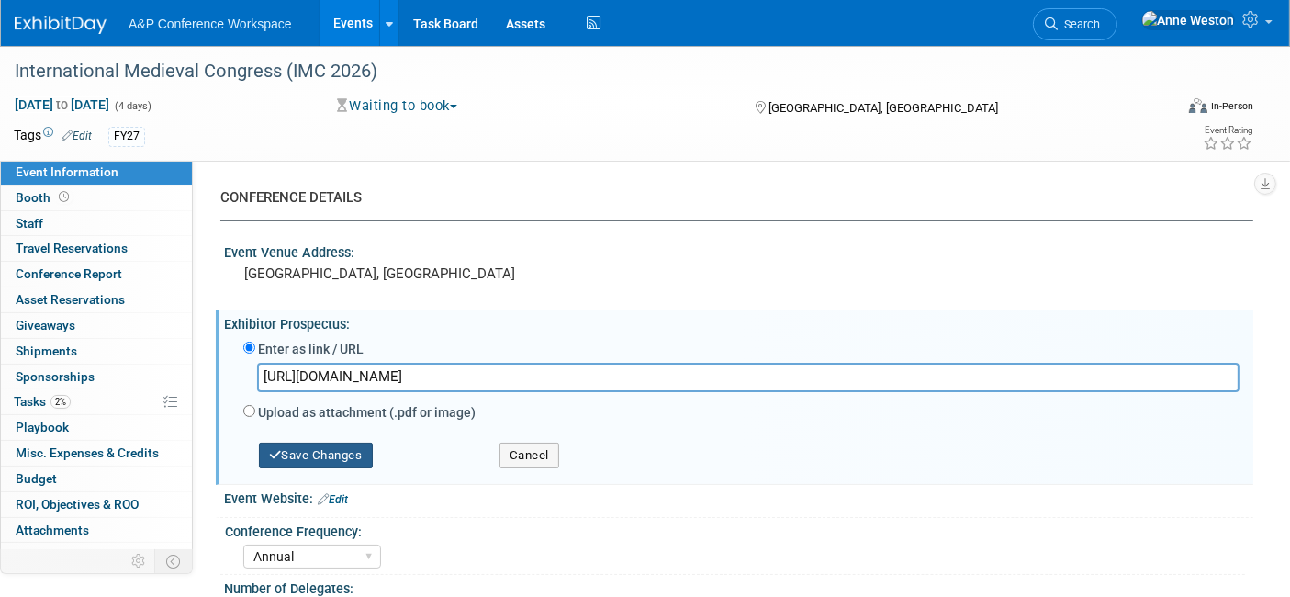
type input "https://www.imc.leeds.ac.uk/bookfair-info-pack-2025/"
click at [294, 444] on button "Save Changes" at bounding box center [316, 455] width 114 height 26
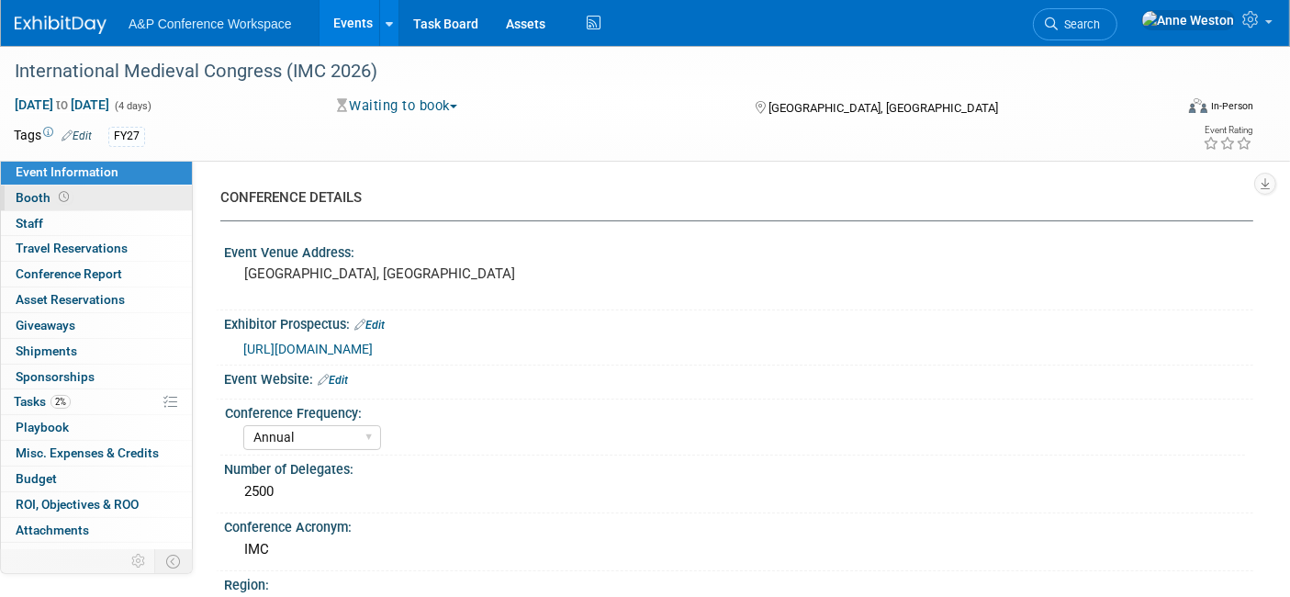
click at [73, 195] on link "Booth" at bounding box center [96, 197] width 191 height 25
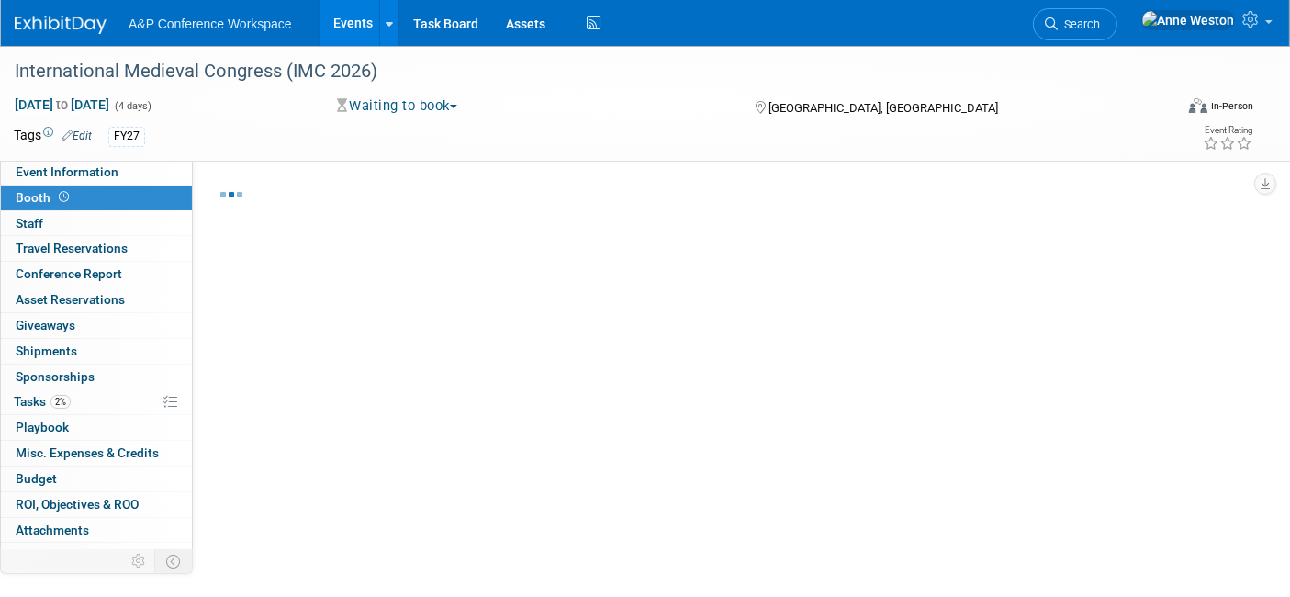
select select "COBA"
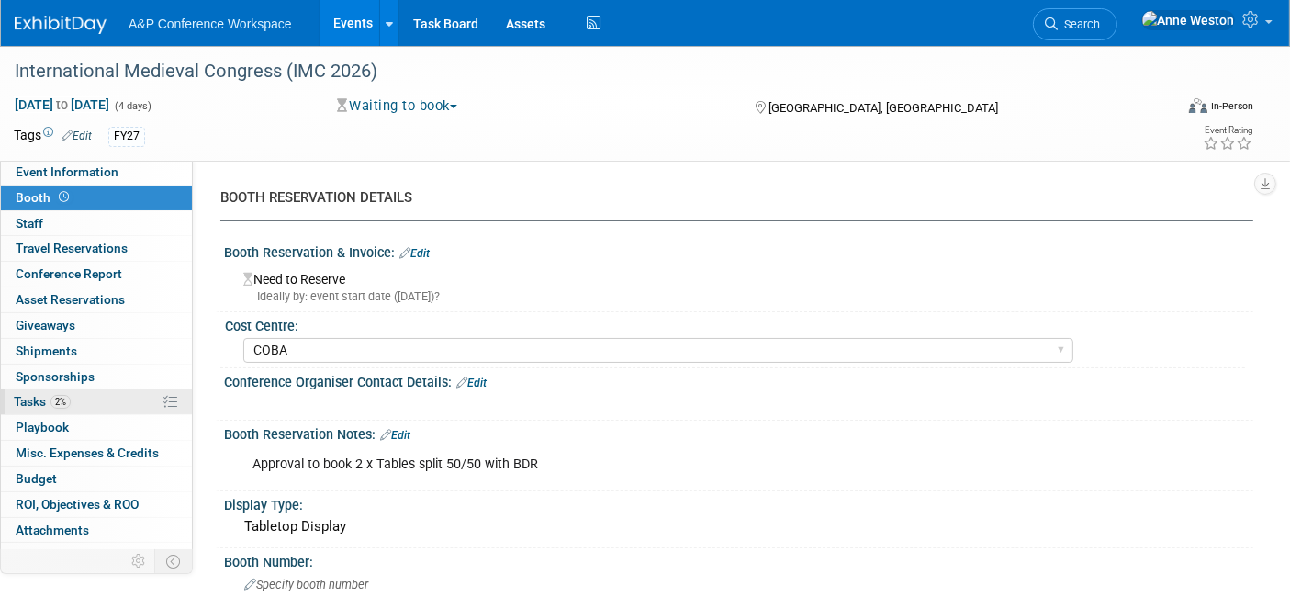
click at [65, 404] on span "2%" at bounding box center [60, 402] width 20 height 14
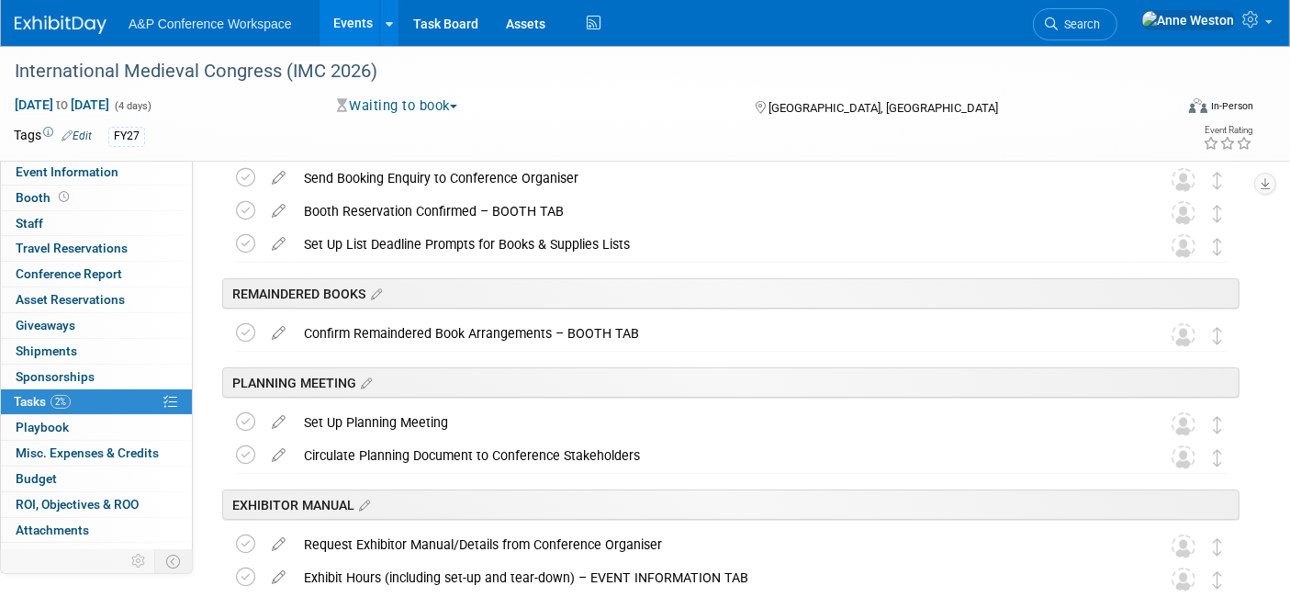
scroll to position [102, 0]
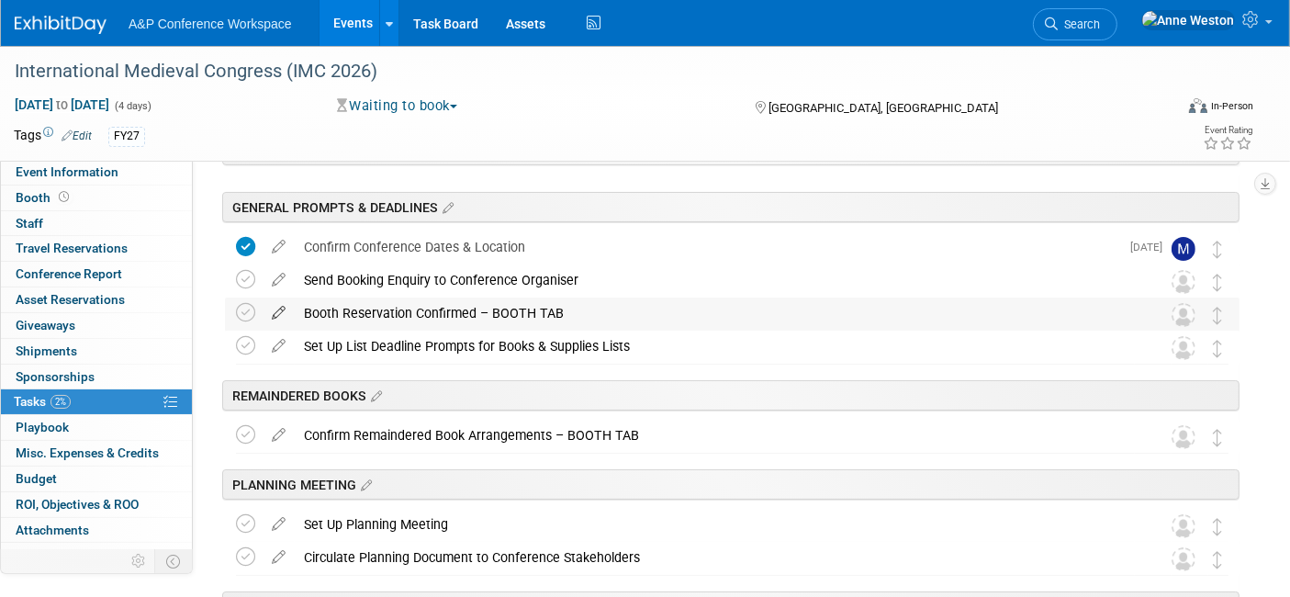
click at [278, 304] on icon at bounding box center [279, 308] width 32 height 23
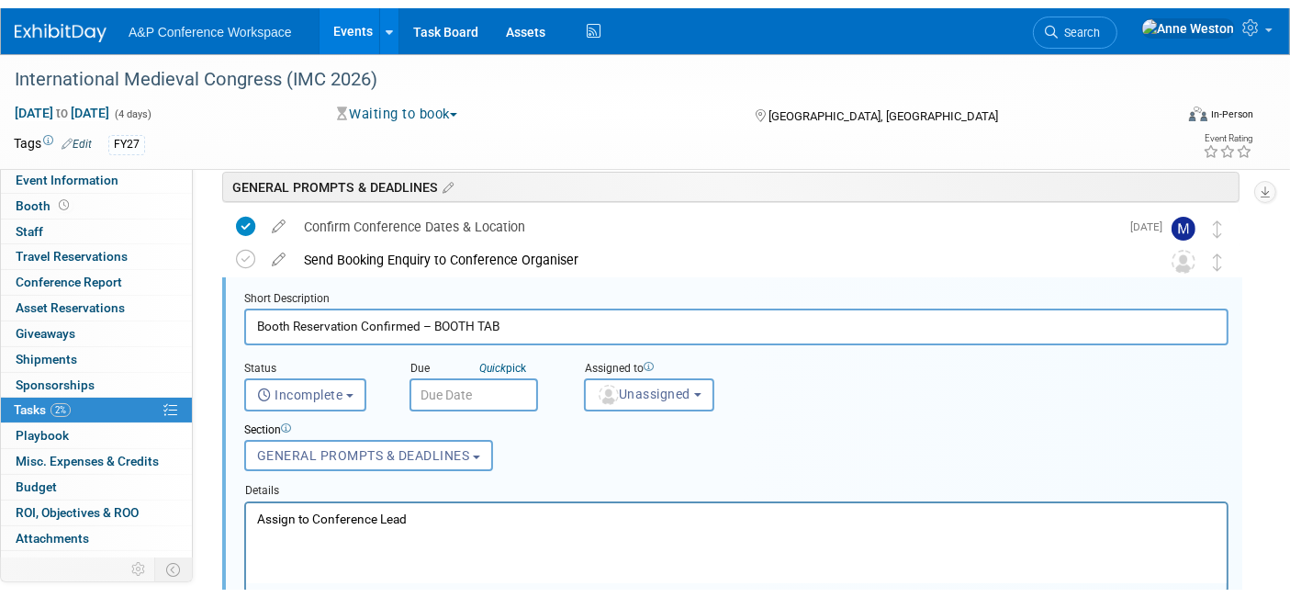
scroll to position [232, 0]
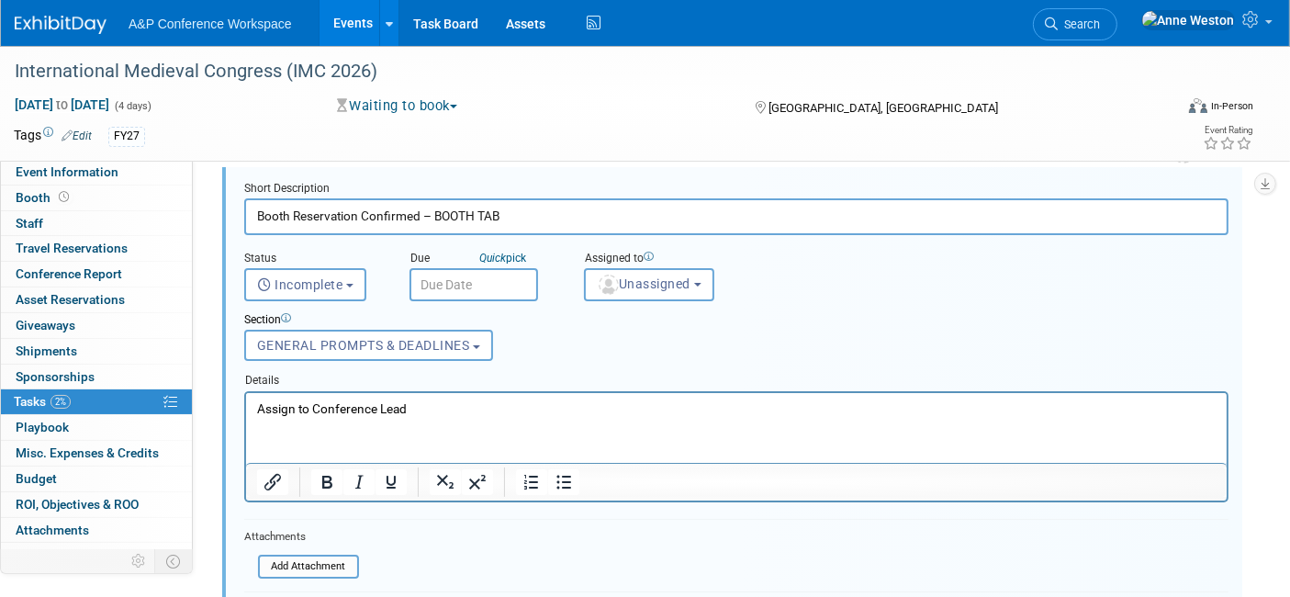
click at [453, 409] on p "Assign to Conference Lead" at bounding box center [735, 407] width 959 height 17
drag, startPoint x: 446, startPoint y: 408, endPoint x: 211, endPoint y: 407, distance: 235.0
click at [245, 407] on html "Assign to Conference Lead" at bounding box center [735, 404] width 980 height 25
click at [678, 408] on p "BOOK BY 30 NOVEMBER 2024 TO RECEIVE 5% OFF BOOKFAIR STANDS" at bounding box center [735, 407] width 959 height 17
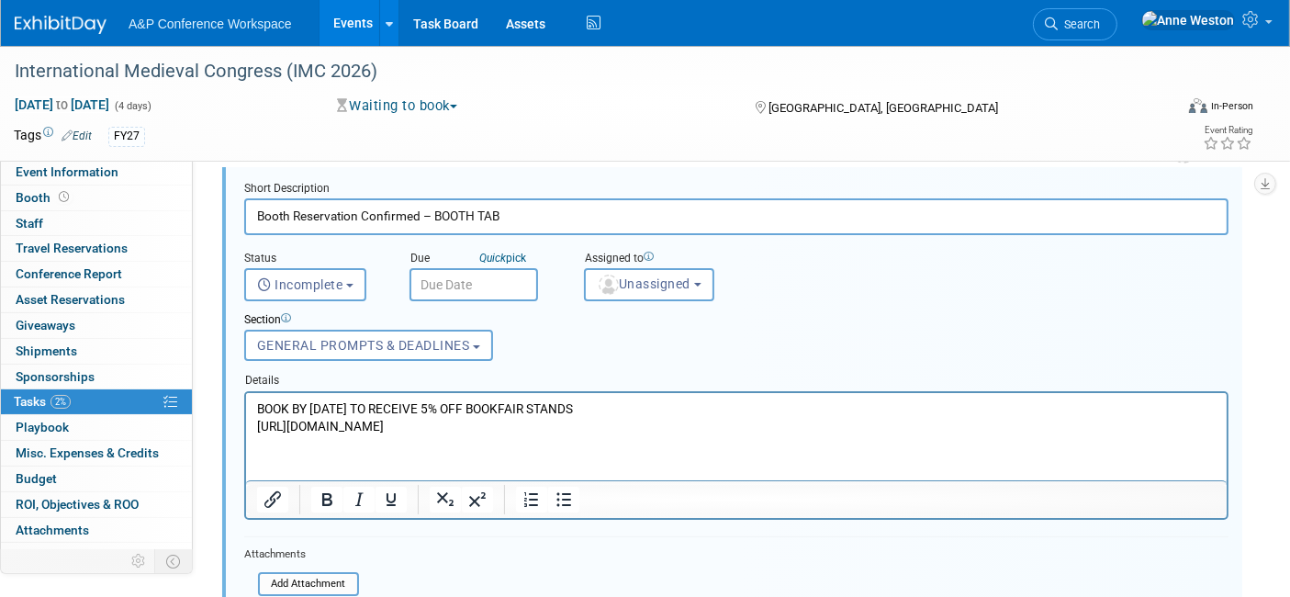
drag, startPoint x: 572, startPoint y: 424, endPoint x: 248, endPoint y: 425, distance: 324.0
click at [248, 425] on html "BOOK BY 30 NOVEMBER 2024 TO RECEIVE 5% OFF BOOKFAIR STANDS https://www.imc.leed…" at bounding box center [735, 413] width 980 height 42
click at [282, 489] on icon "Insert/edit link" at bounding box center [273, 499] width 22 height 22
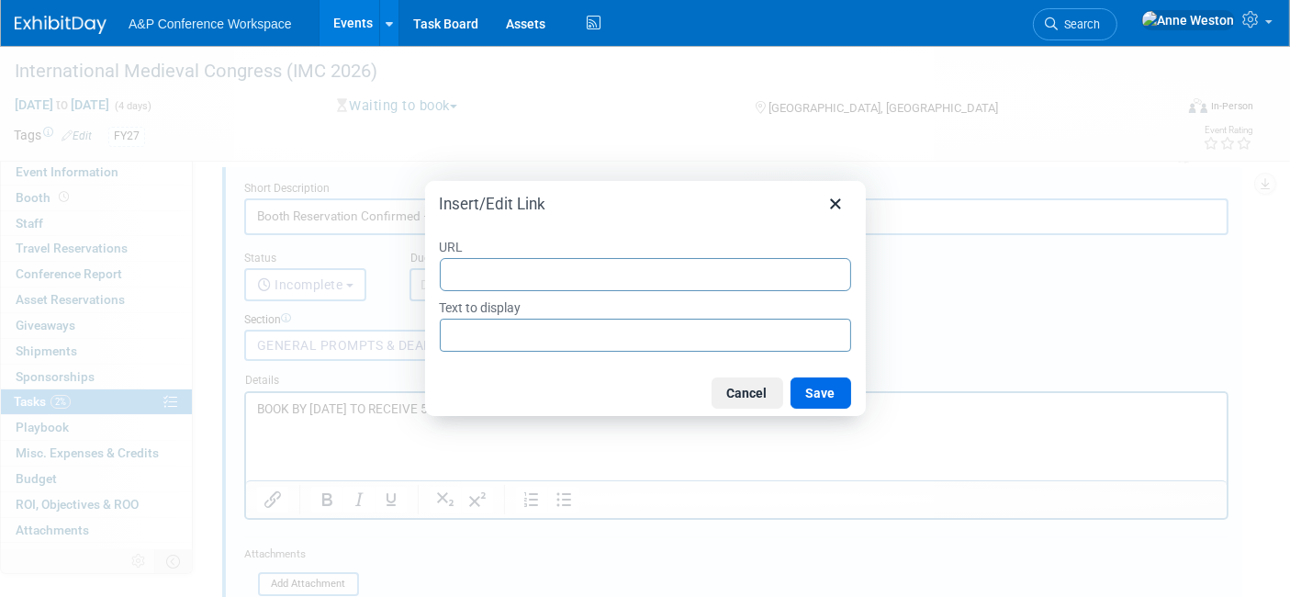
type input "https://www.imc.leeds.ac.uk/bookfair-info-pack-2025/"
click at [833, 395] on button "Save" at bounding box center [820, 392] width 61 height 31
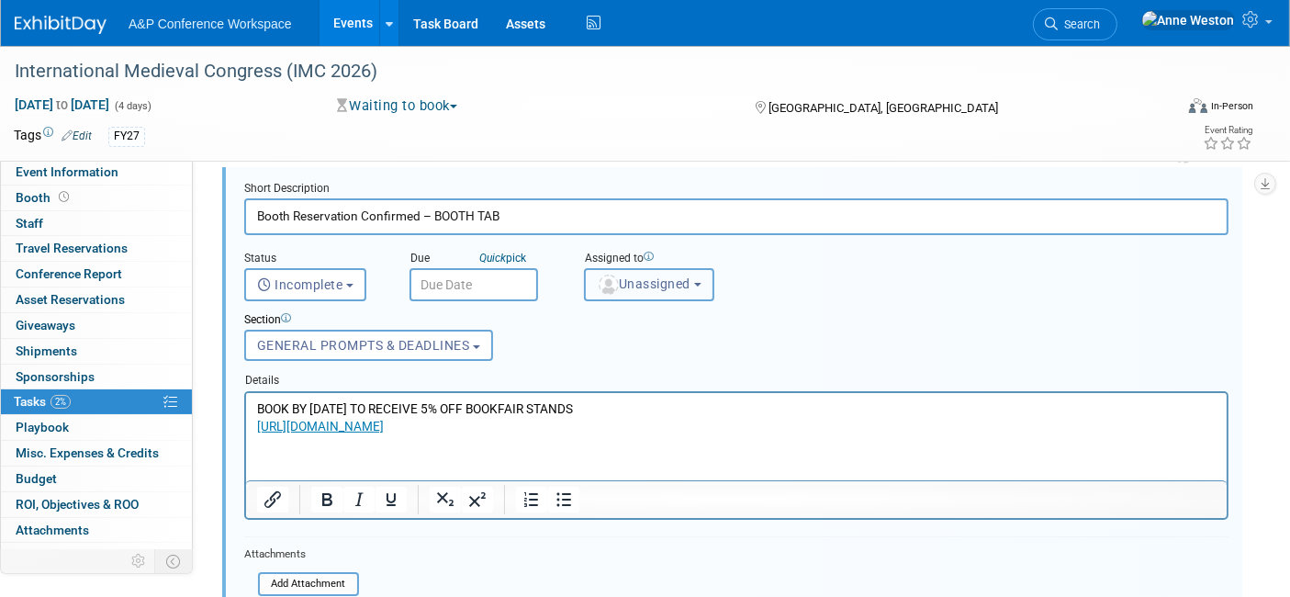
click at [662, 282] on span "Unassigned" at bounding box center [644, 283] width 94 height 15
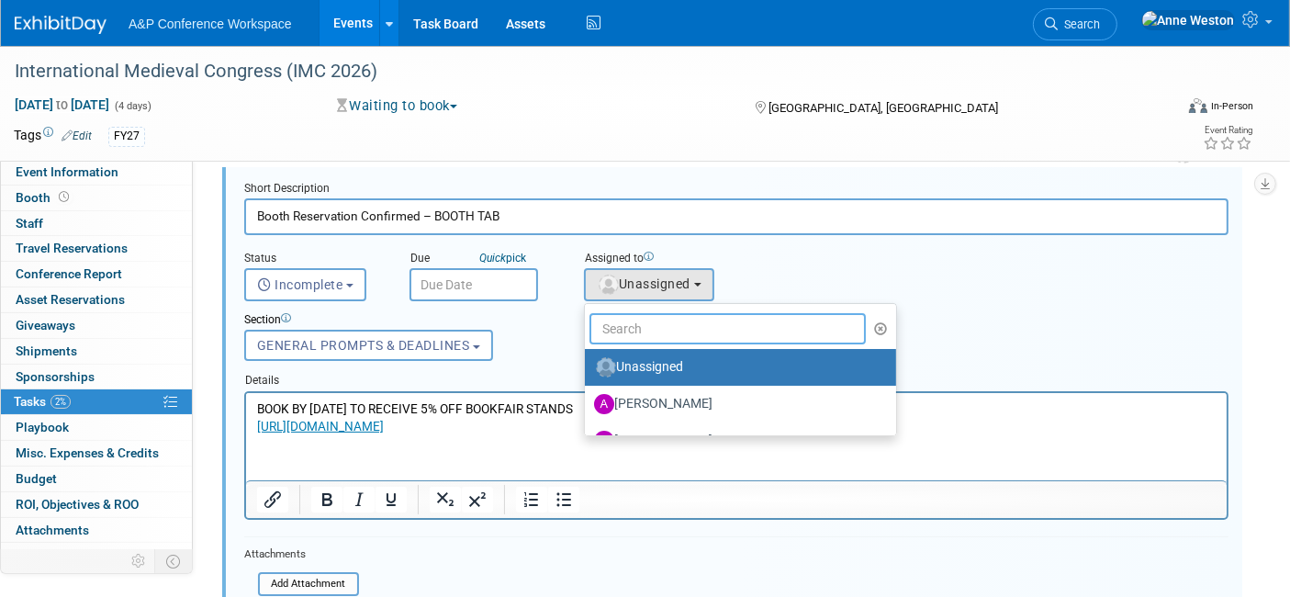
click at [673, 321] on input "text" at bounding box center [727, 328] width 276 height 31
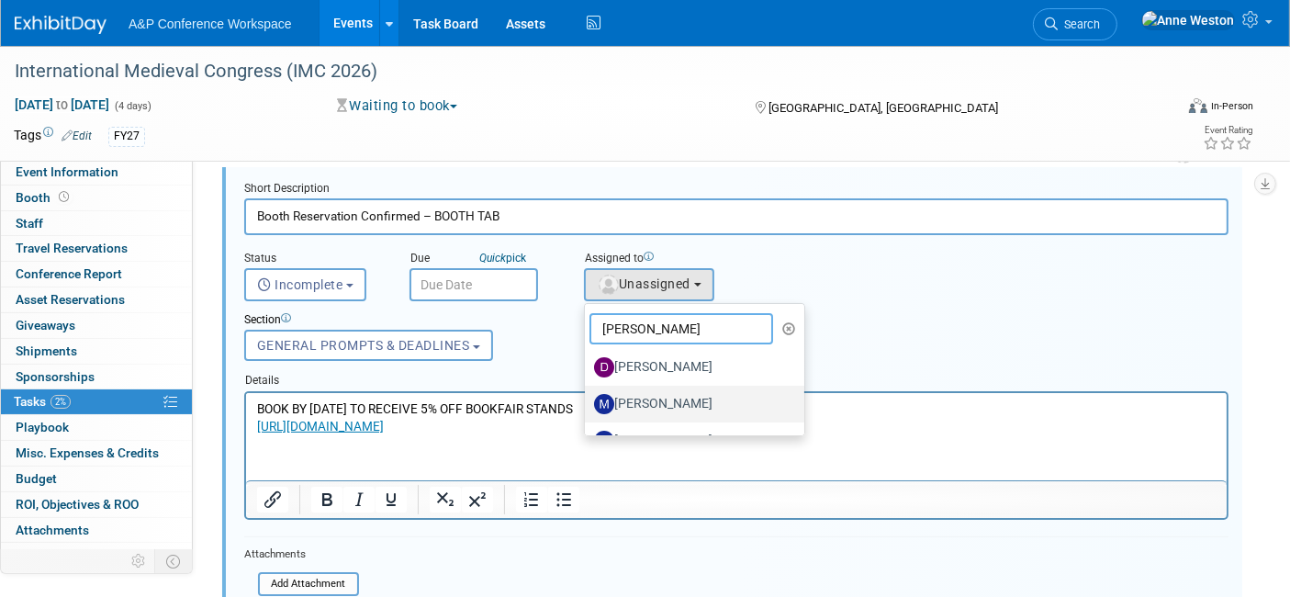
type input "Matt"
click at [656, 406] on label "[PERSON_NAME]" at bounding box center [690, 403] width 192 height 29
click at [587, 406] on input "[PERSON_NAME]" at bounding box center [582, 402] width 12 height 12
select select "2db20fb6-019a-42f9-b51c-aabbbf535978"
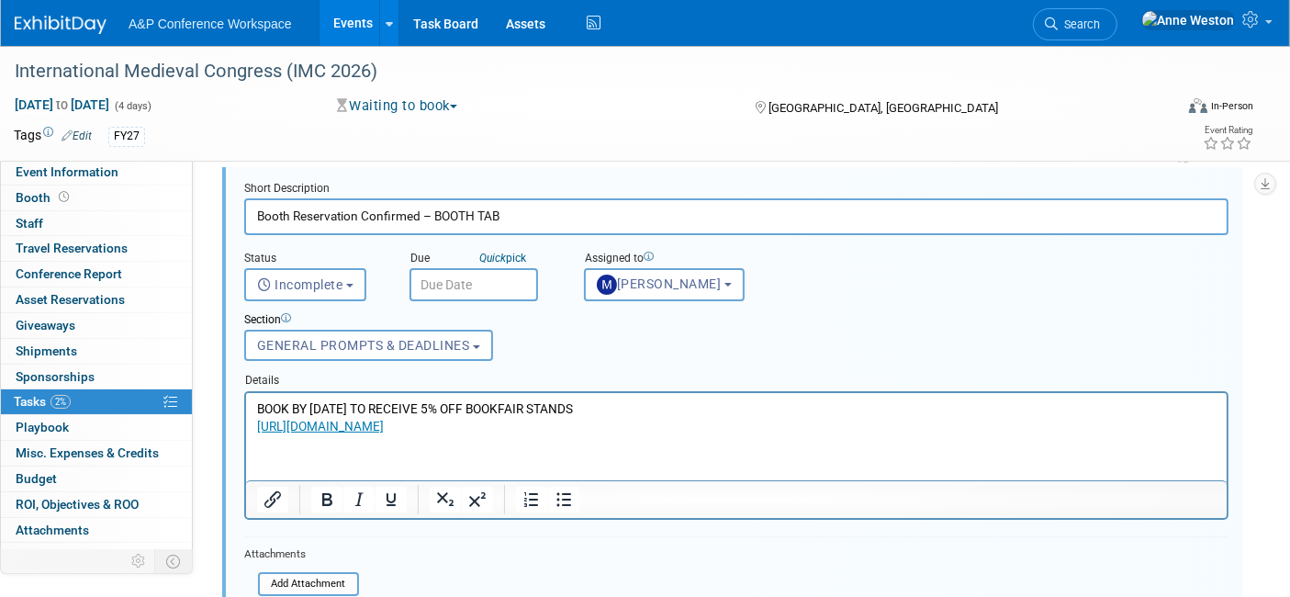
click at [441, 285] on input "text" at bounding box center [473, 284] width 129 height 33
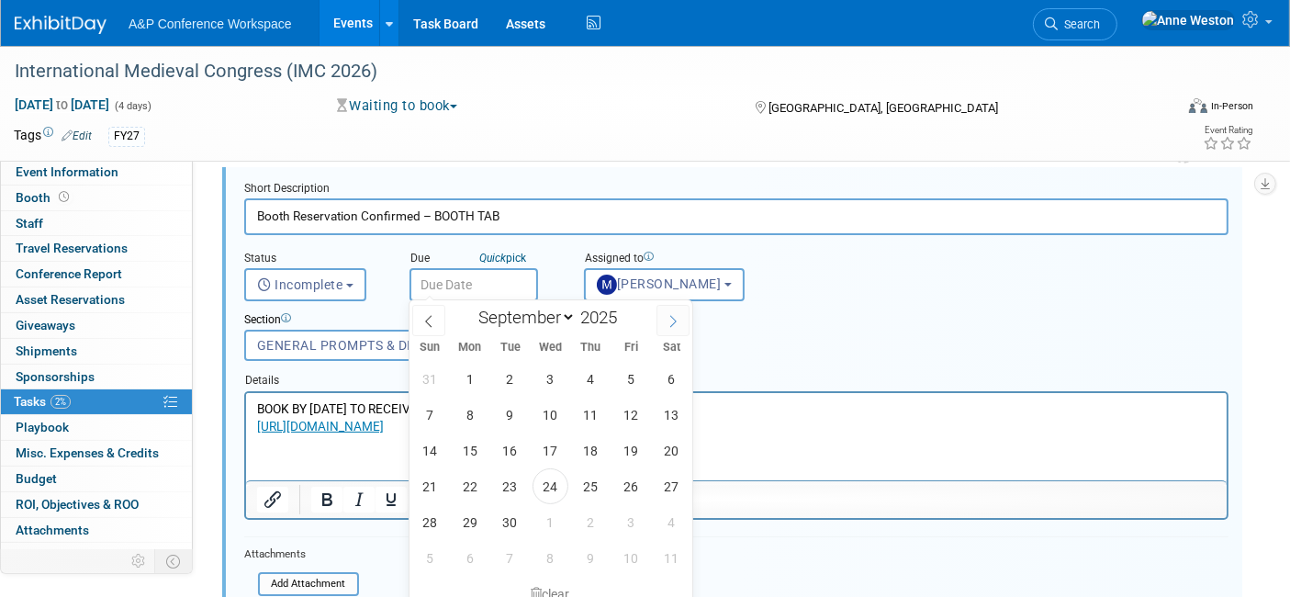
click at [667, 317] on icon at bounding box center [672, 321] width 13 height 13
click at [667, 318] on icon at bounding box center [672, 321] width 13 height 13
select select "10"
click at [425, 560] on span "30" at bounding box center [429, 558] width 36 height 36
type input "Nov 30, 2025"
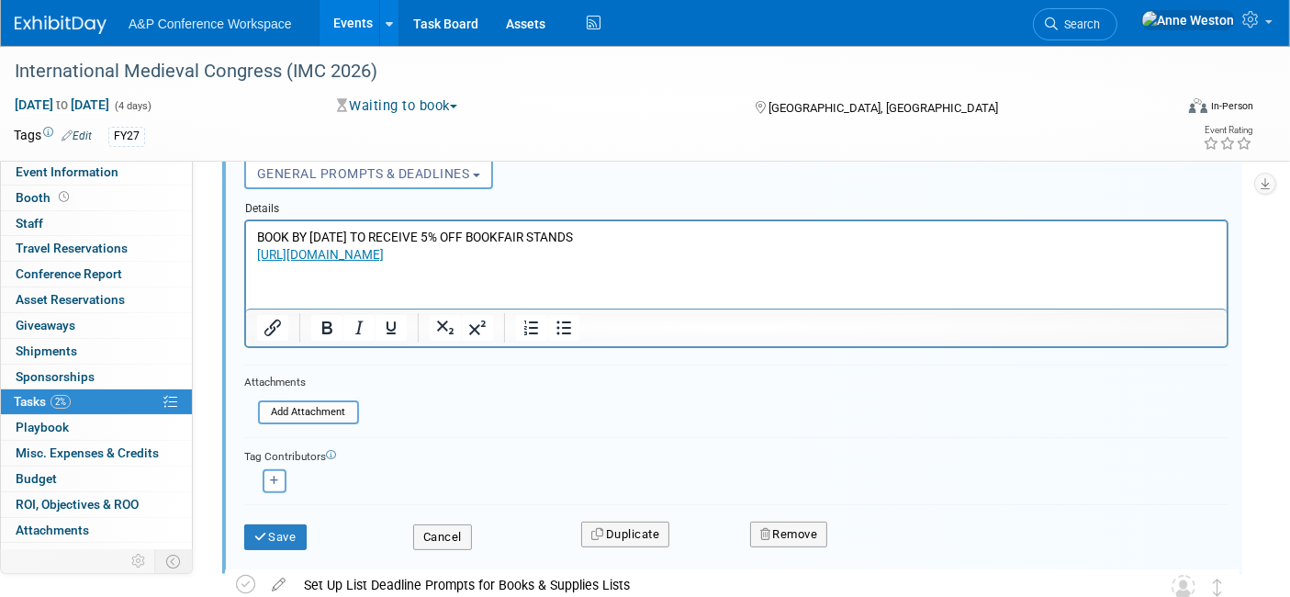
scroll to position [436, 0]
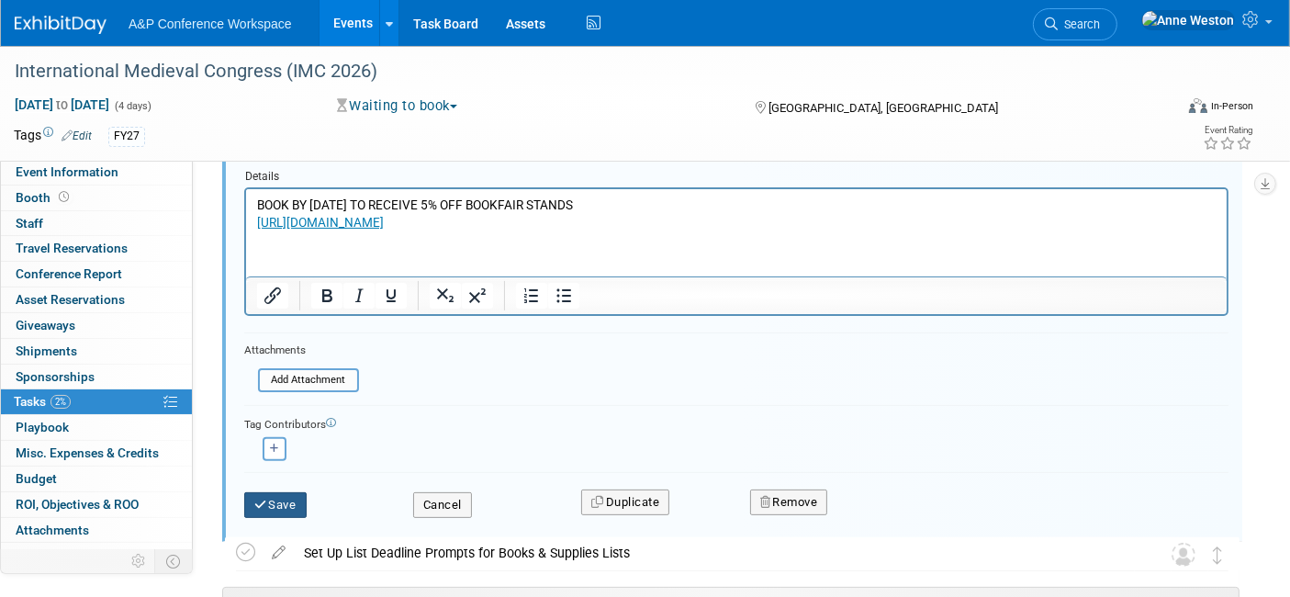
click at [278, 502] on button "Save" at bounding box center [275, 505] width 62 height 26
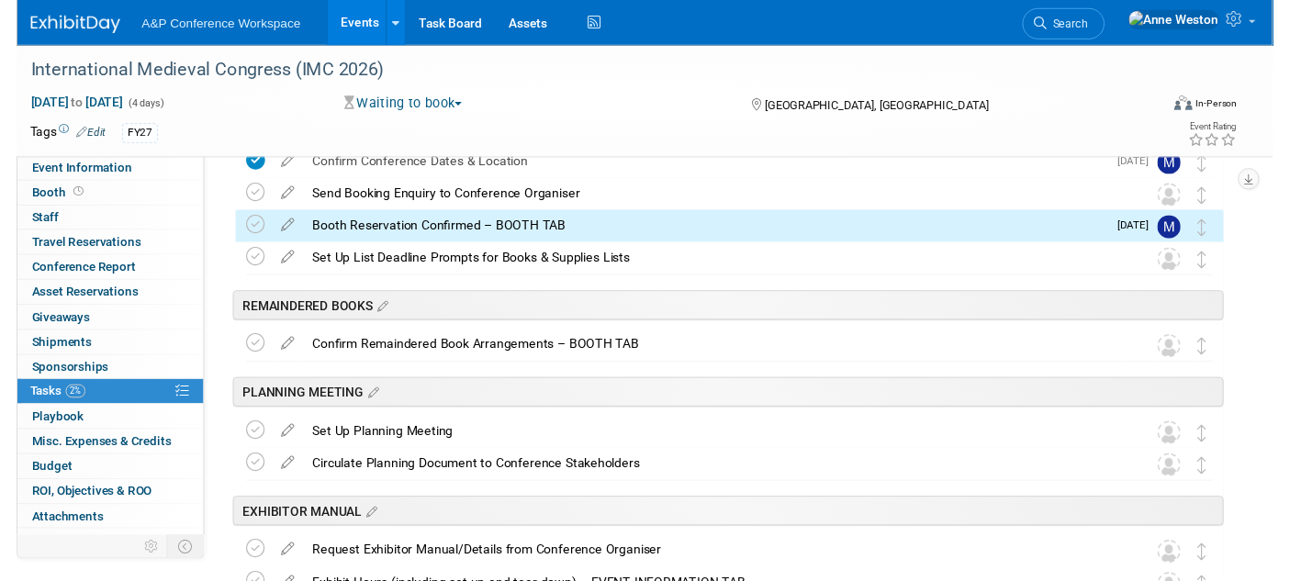
scroll to position [0, 0]
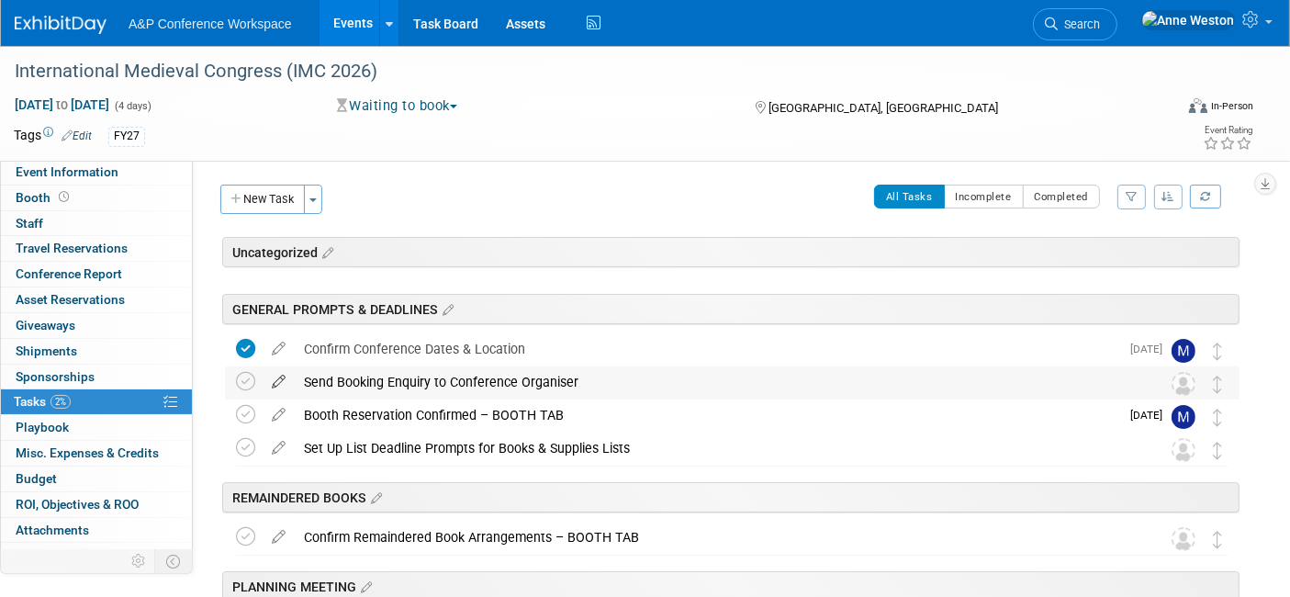
click at [280, 375] on icon at bounding box center [279, 377] width 32 height 23
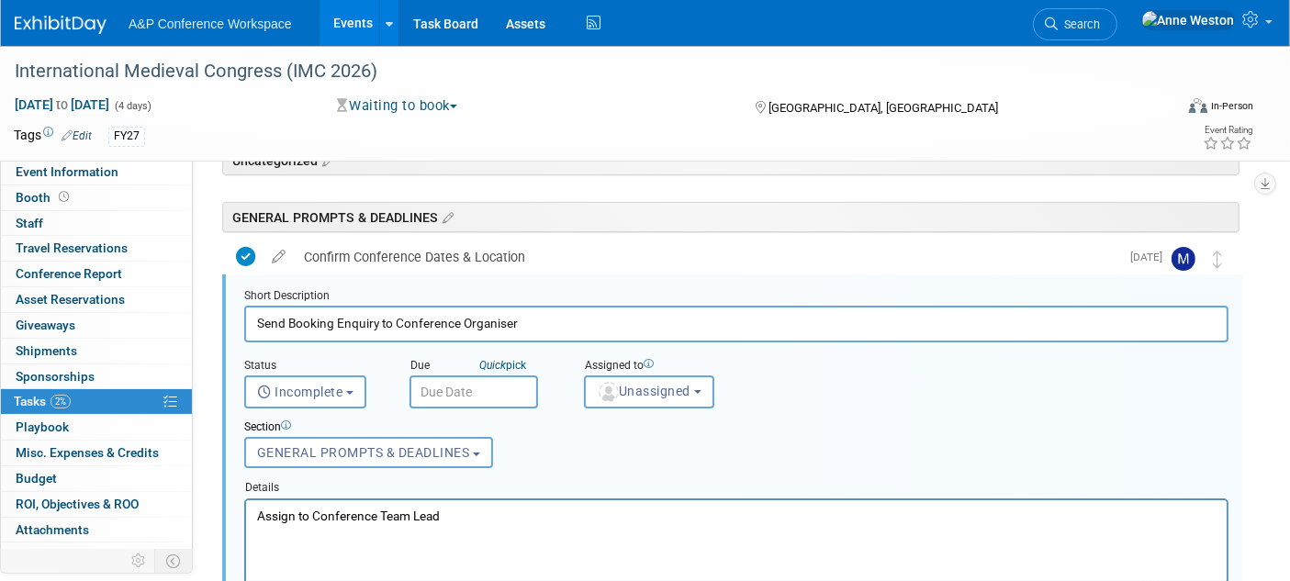
scroll to position [96, 0]
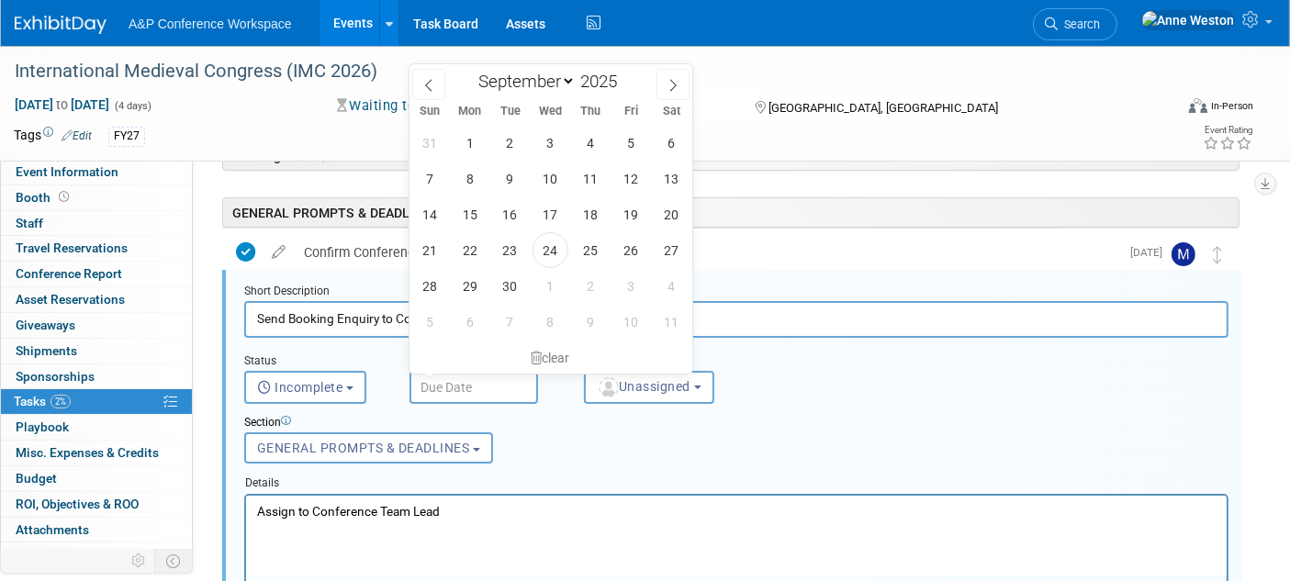
click at [453, 375] on input "text" at bounding box center [473, 387] width 129 height 33
click at [550, 241] on span "24" at bounding box center [550, 250] width 36 height 36
type input "Sep 24, 2025"
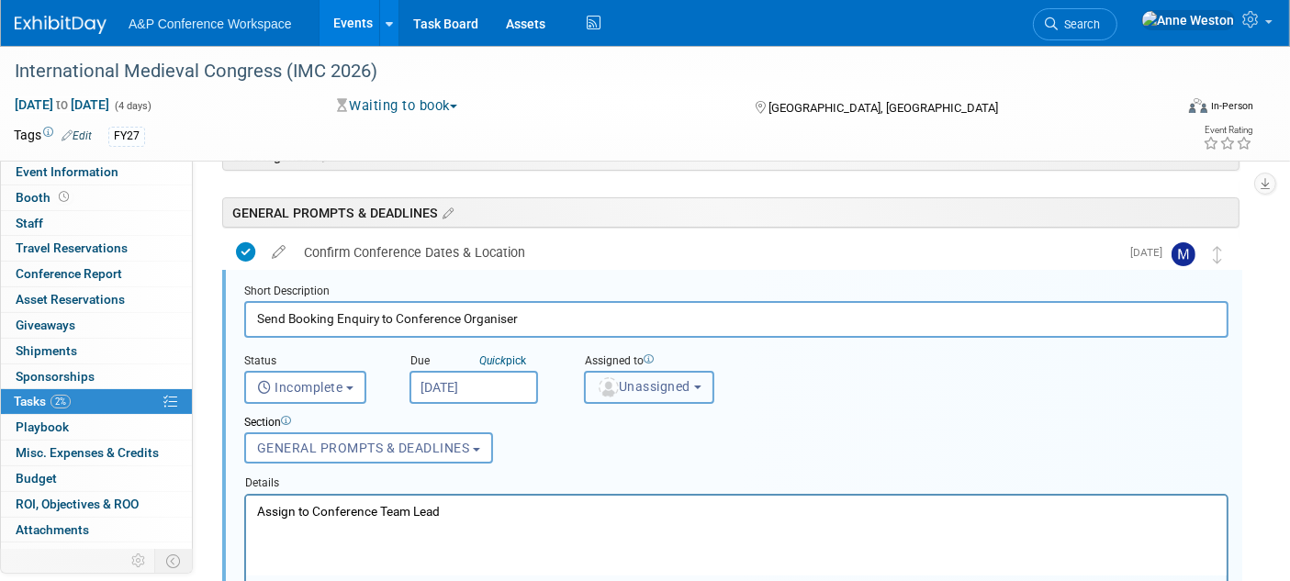
click at [630, 384] on span "Unassigned" at bounding box center [644, 386] width 94 height 15
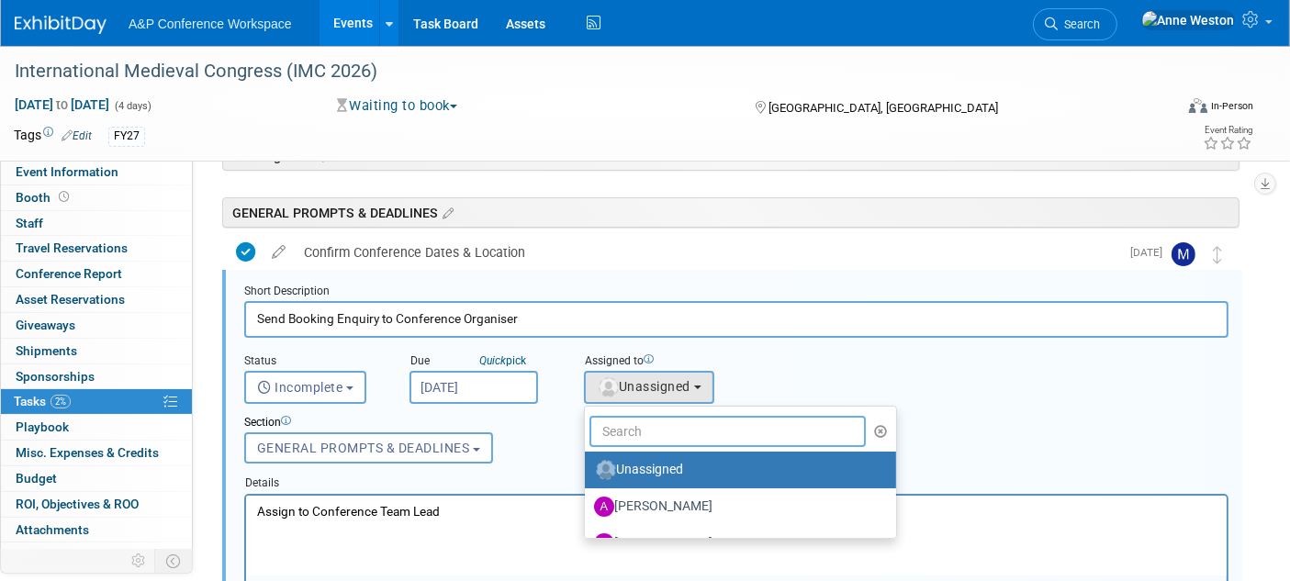
click at [685, 431] on input "text" at bounding box center [727, 431] width 276 height 31
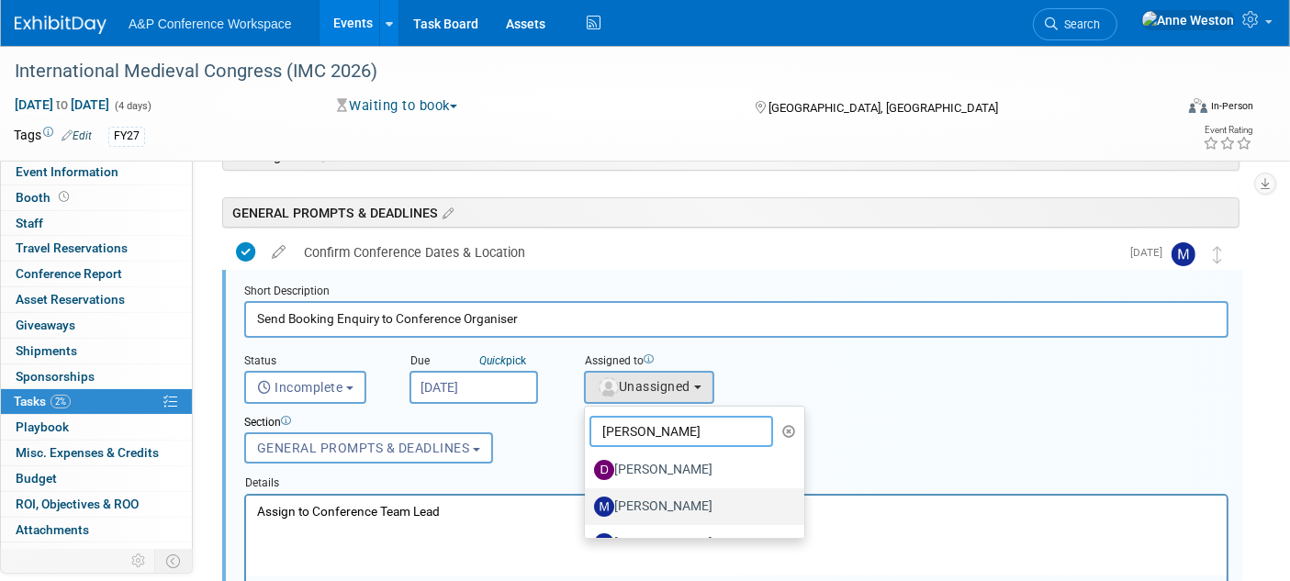
type input "Matt"
click at [640, 499] on label "[PERSON_NAME]" at bounding box center [690, 506] width 192 height 29
click at [587, 499] on input "[PERSON_NAME]" at bounding box center [582, 504] width 12 height 12
select select "2db20fb6-019a-42f9-b51c-aabbbf535978"
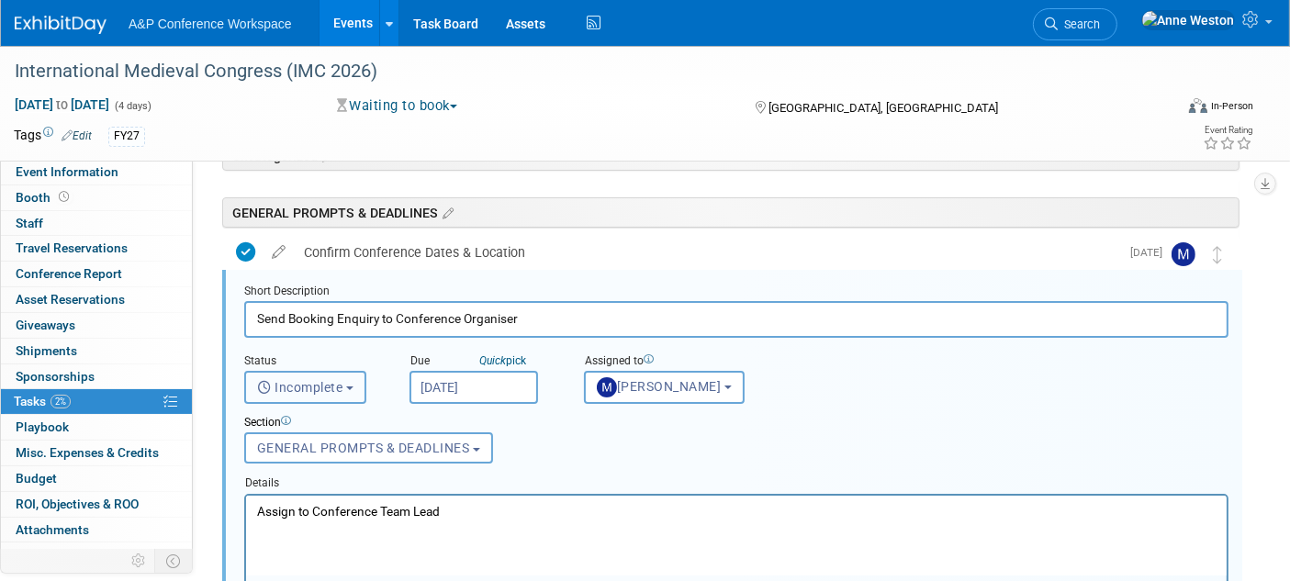
click at [301, 374] on button "Incomplete" at bounding box center [305, 387] width 122 height 33
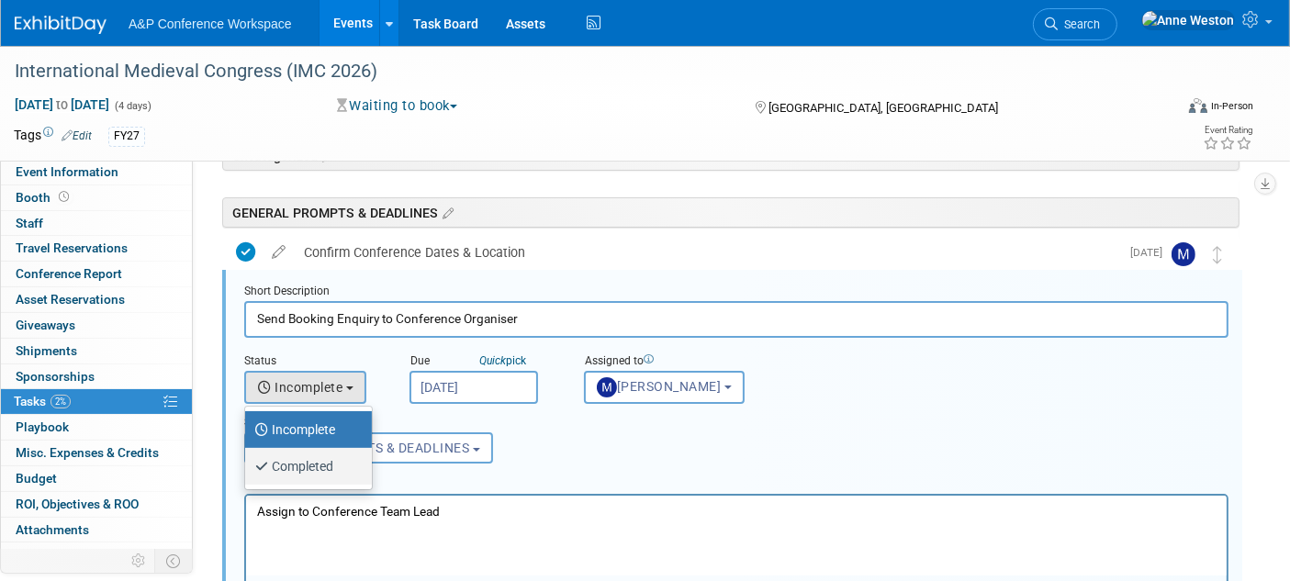
click at [286, 460] on label "Completed" at bounding box center [303, 466] width 99 height 29
click at [248, 460] on input "Completed" at bounding box center [242, 464] width 12 height 12
select select "3"
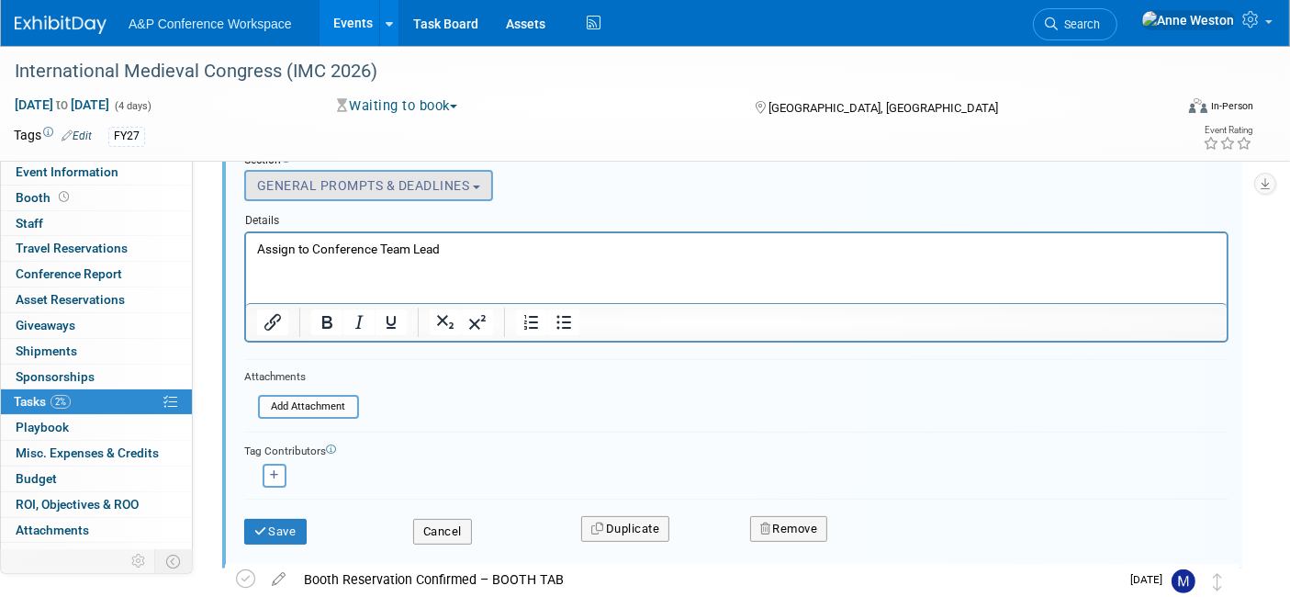
scroll to position [403, 0]
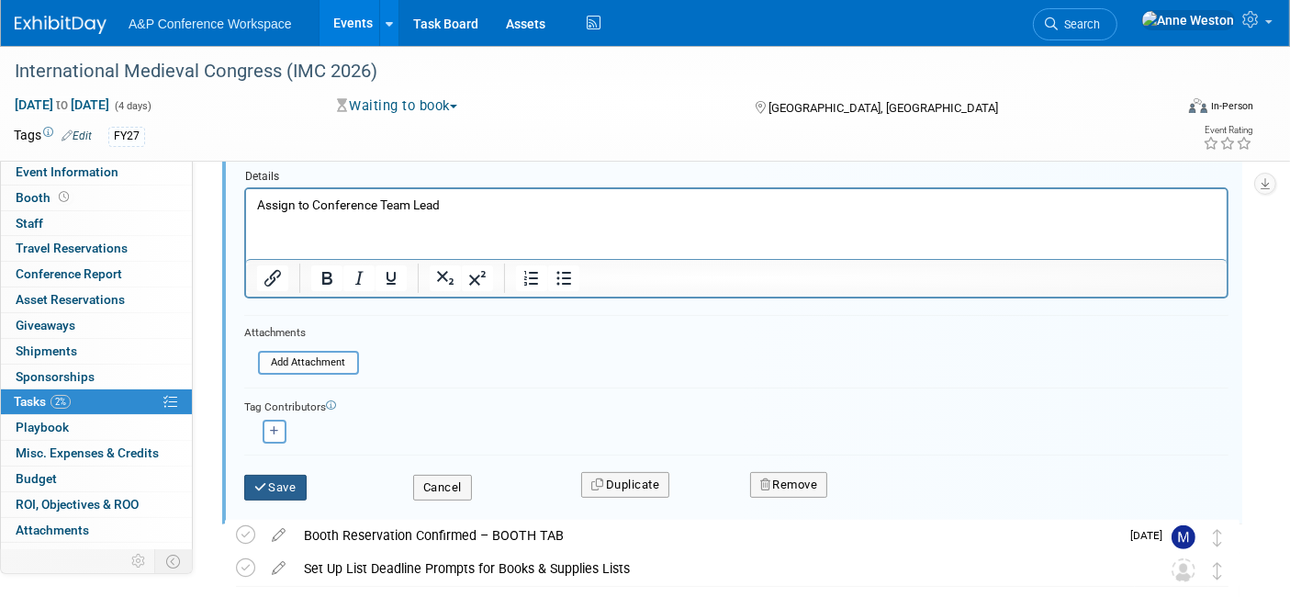
click at [259, 481] on icon "submit" at bounding box center [261, 487] width 15 height 12
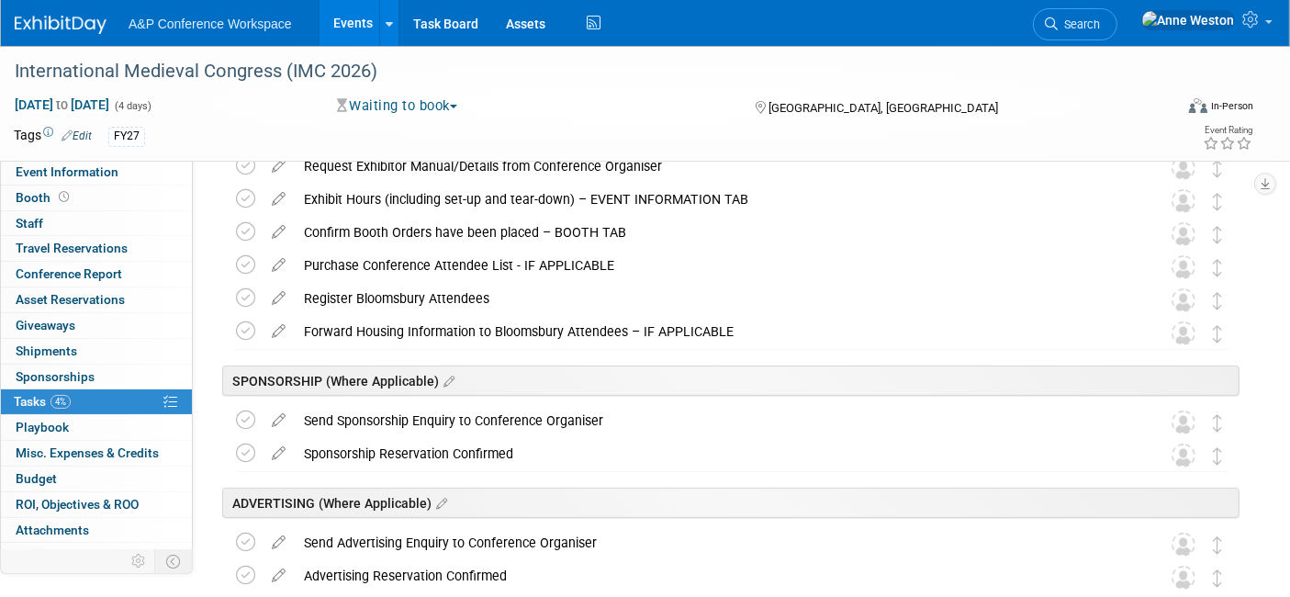
scroll to position [0, 0]
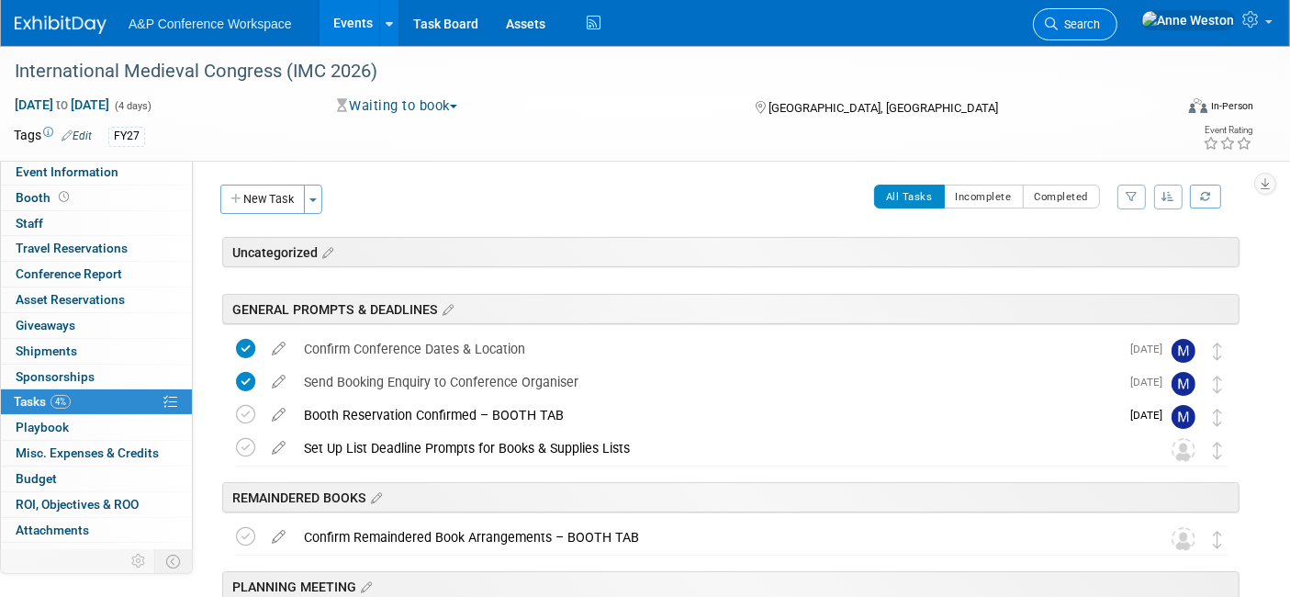
click at [1117, 16] on link "Search" at bounding box center [1075, 24] width 84 height 32
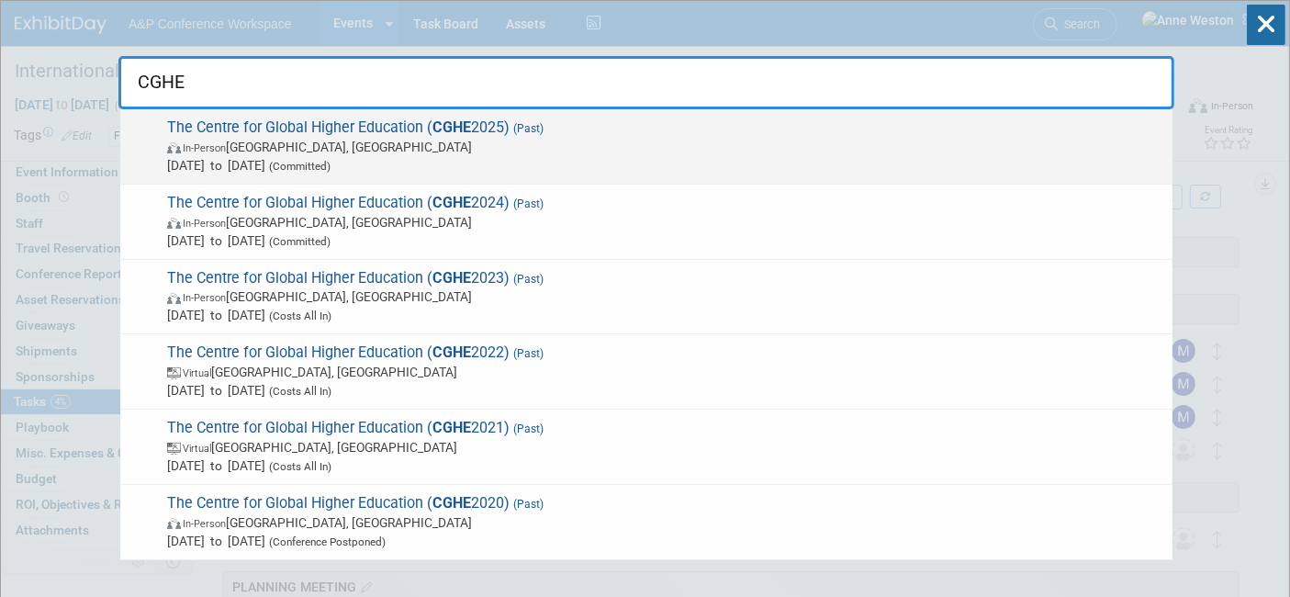
type input "CGHE"
click at [309, 161] on span "Apr 3, 2025 to Apr 4, 2025 (Committed)" at bounding box center [665, 165] width 996 height 18
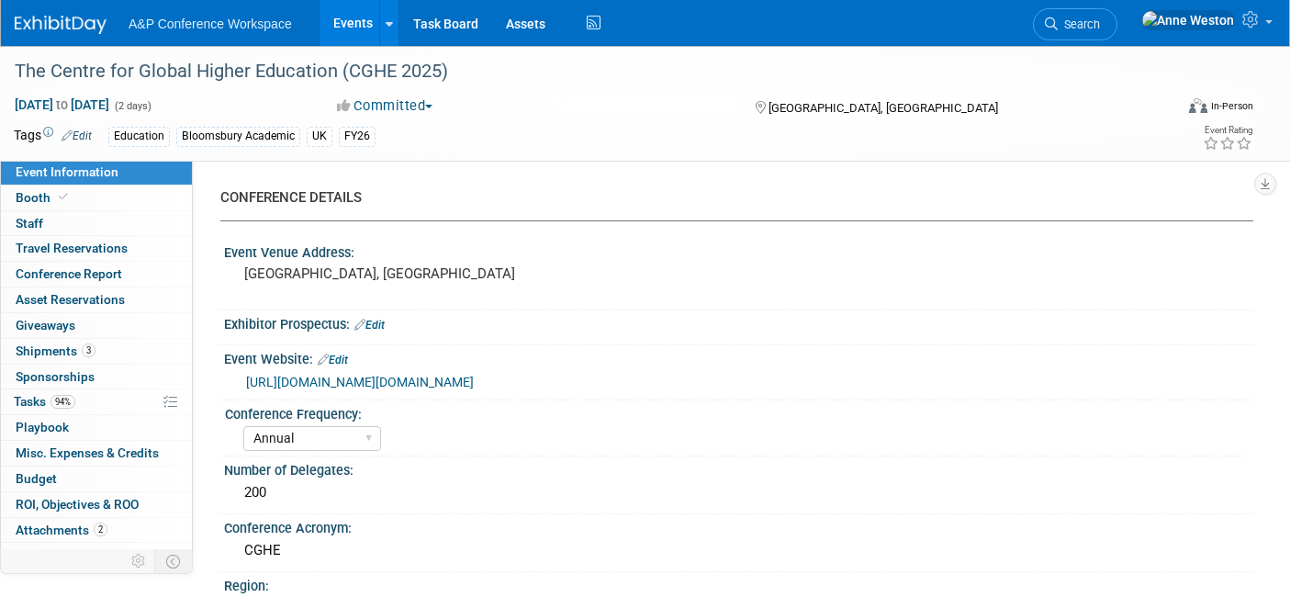
select select "Annual"
select select "Level 2"
select select "In-Person Booth"
select select "Education"
select select "Bloomsbury Academic"
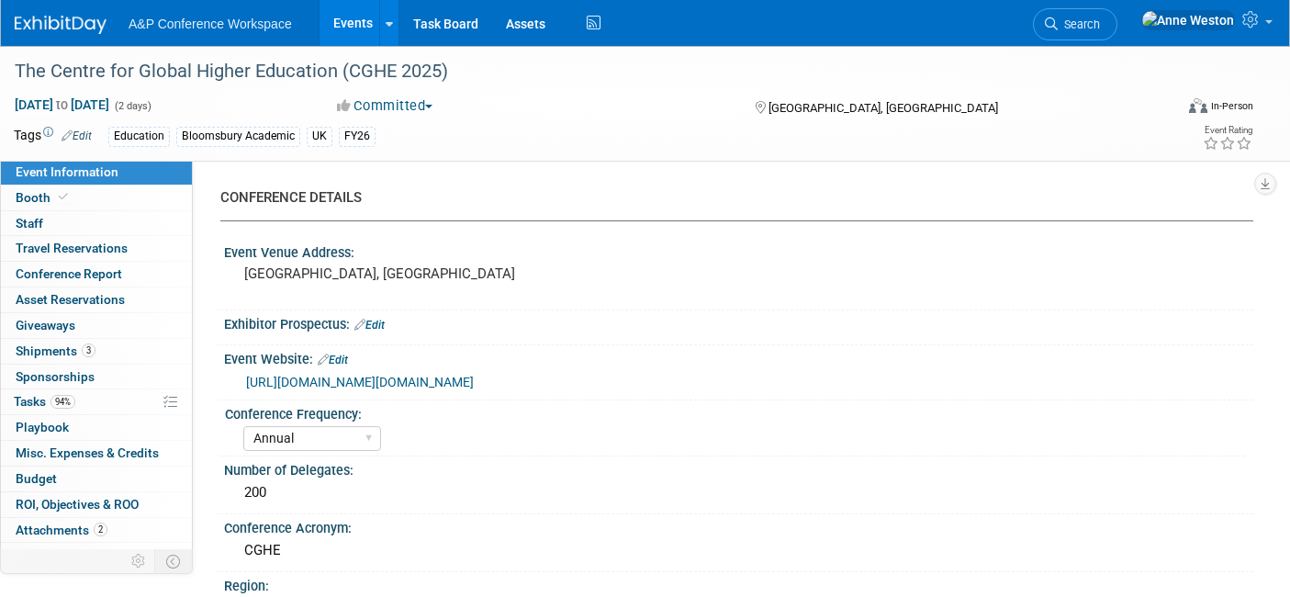
select select "[PERSON_NAME]"
select select "Networking/Commissioning"
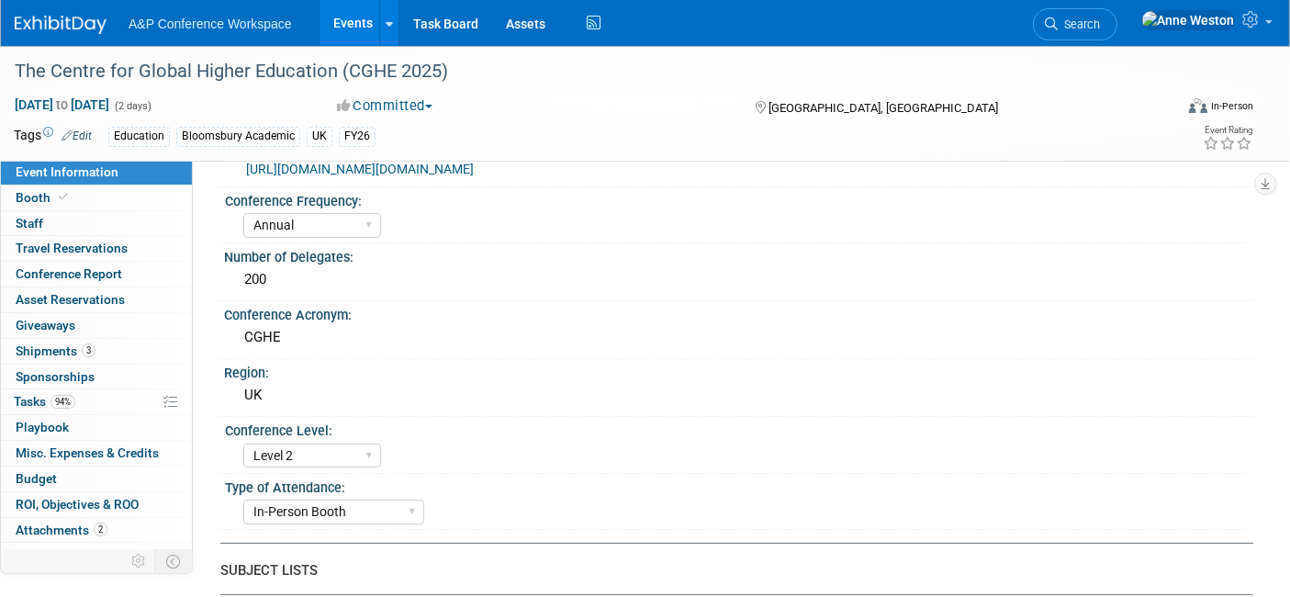
scroll to position [102, 0]
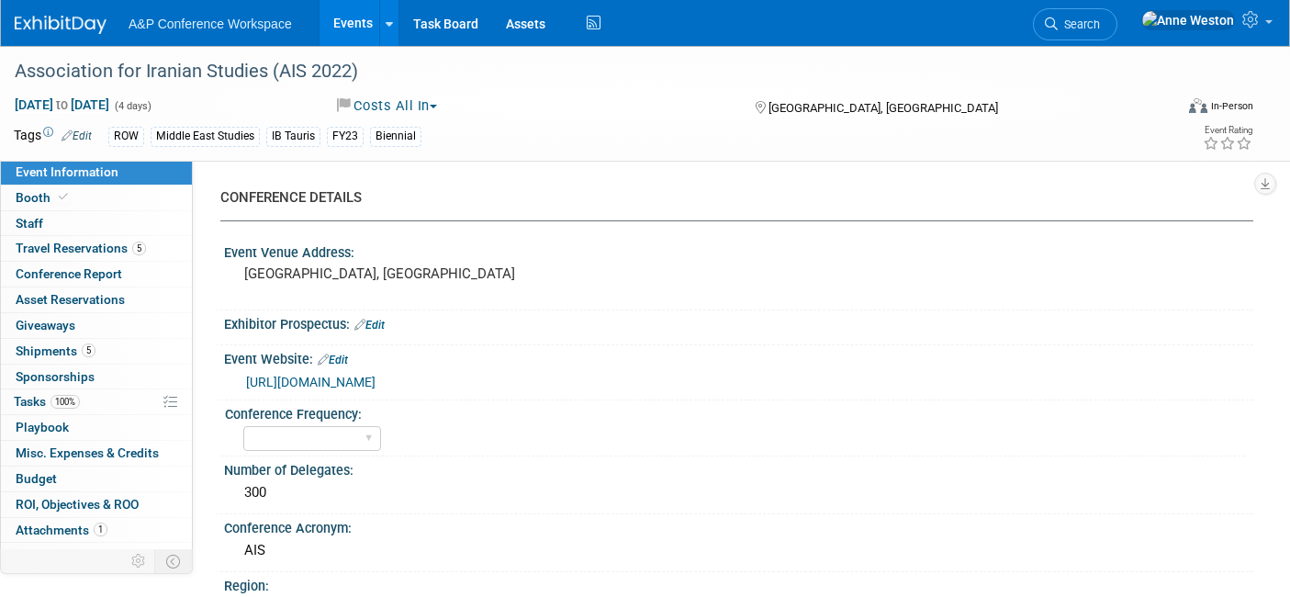
select select "Ed Kit"
click at [527, 174] on div "CONFERENCE DETAILS Event Venue Address: [GEOGRAPHIC_DATA], [GEOGRAPHIC_DATA] Ex…" at bounding box center [723, 362] width 1060 height 405
click at [1100, 17] on span "Search" at bounding box center [1078, 24] width 42 height 14
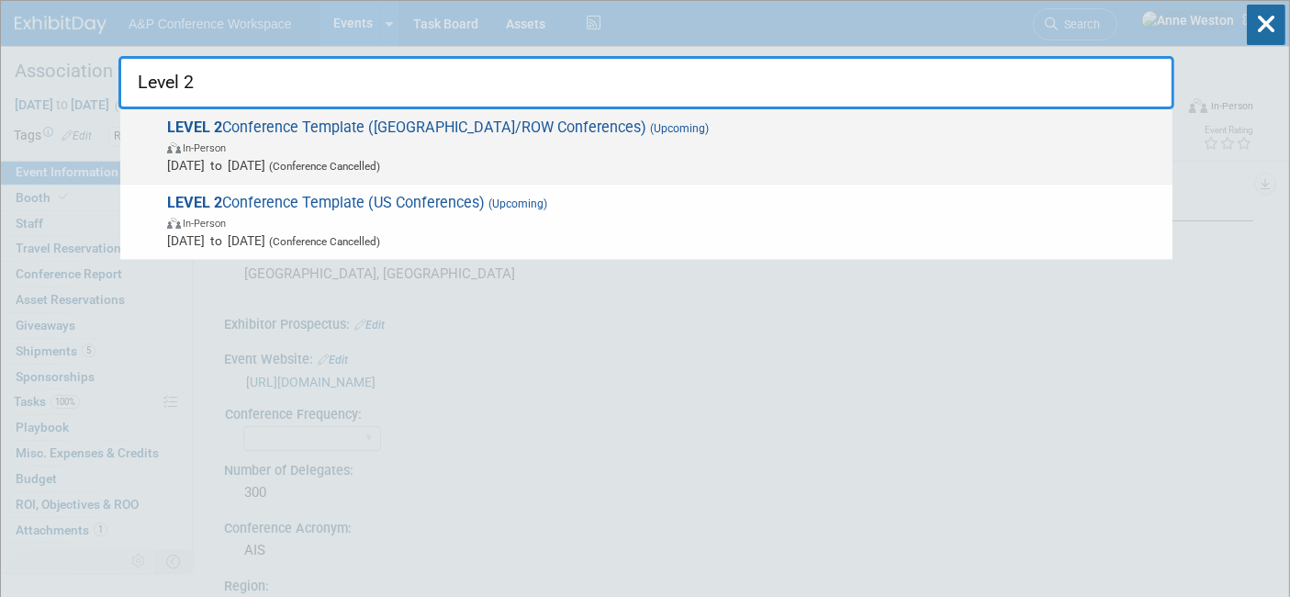
type input "Level 2"
click at [226, 142] on span "In-Person" at bounding box center [204, 148] width 43 height 12
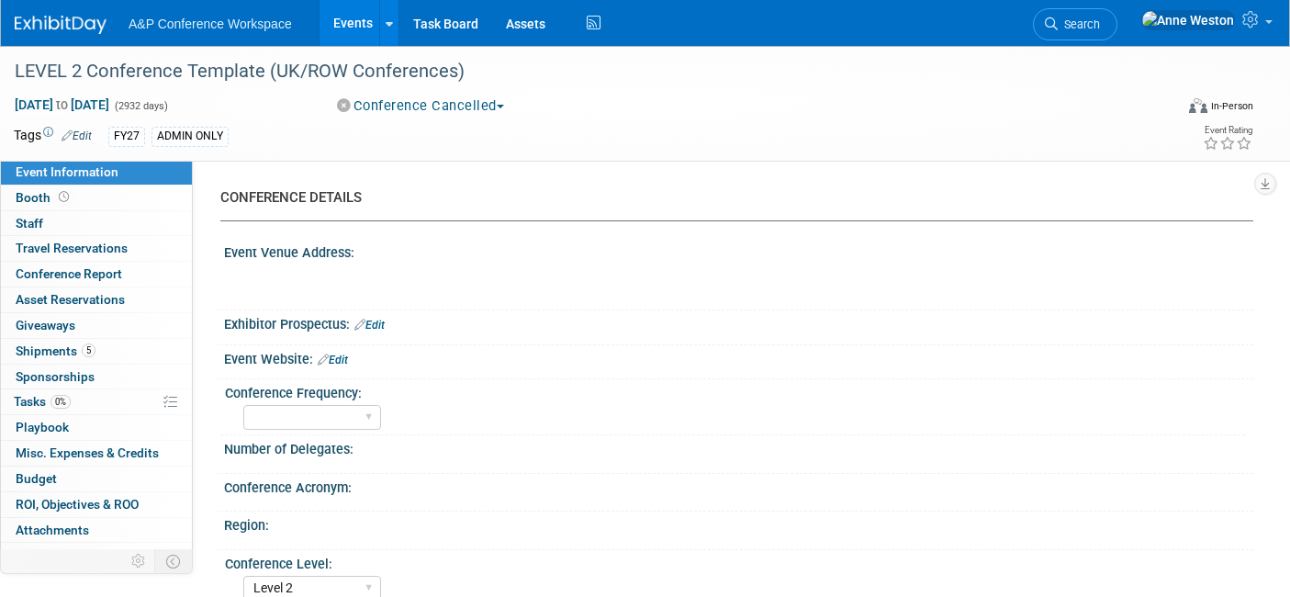
select select "Level 2"
select select "In-Person Booth"
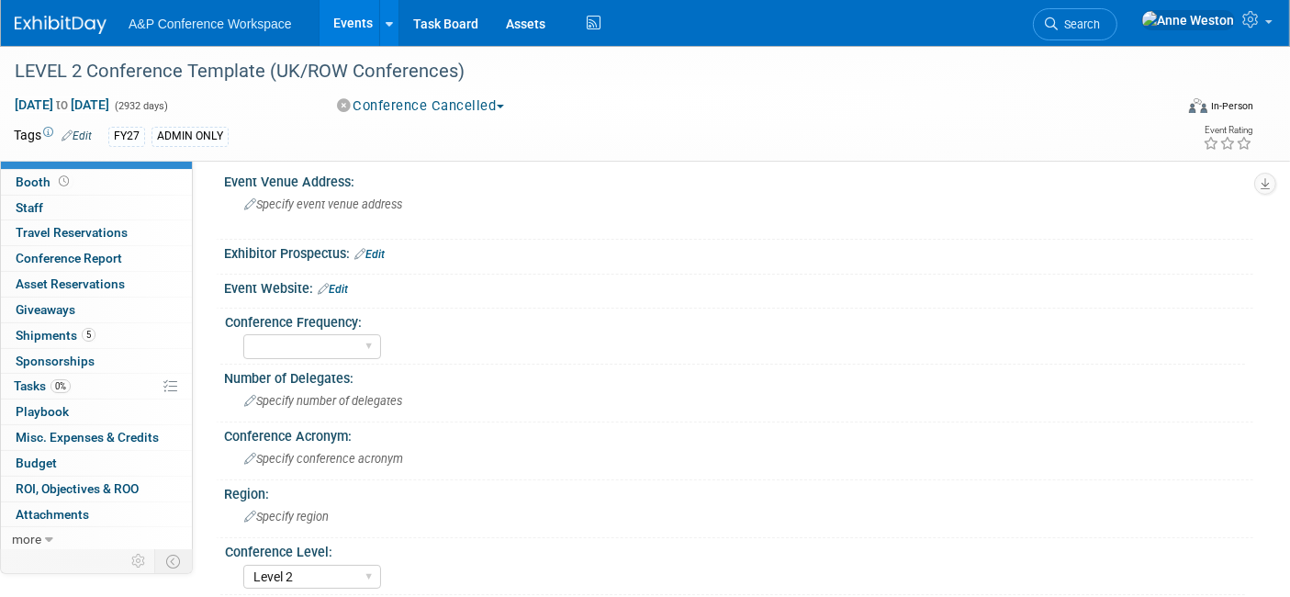
scroll to position [102, 0]
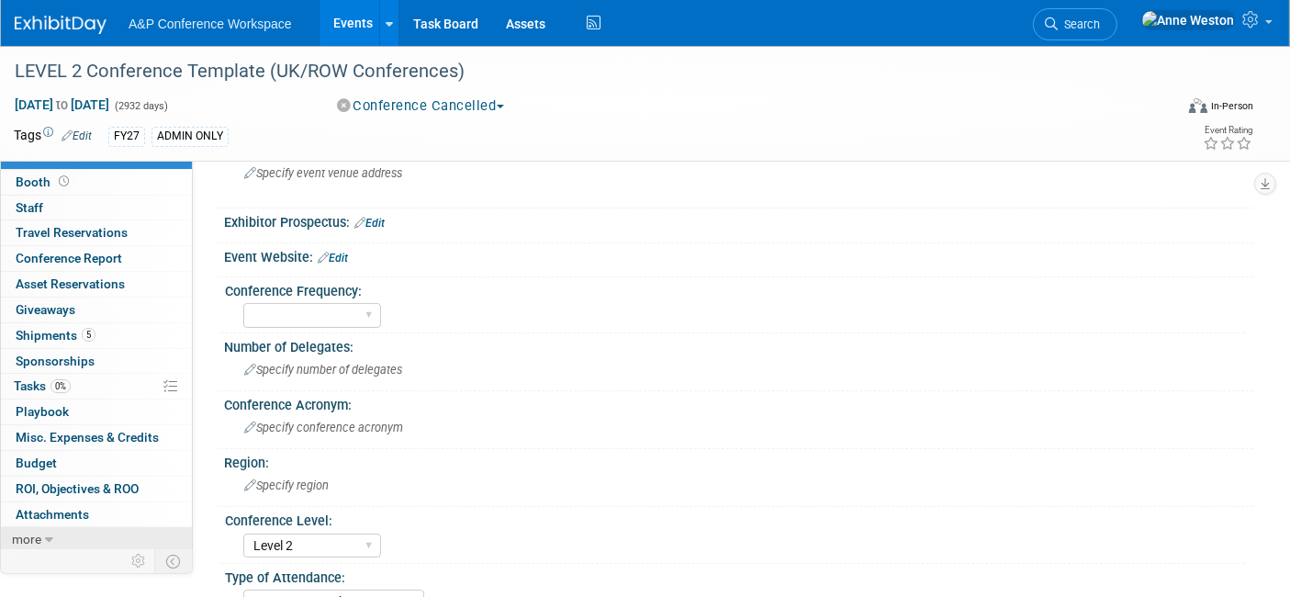
click at [23, 532] on span "more" at bounding box center [26, 539] width 29 height 15
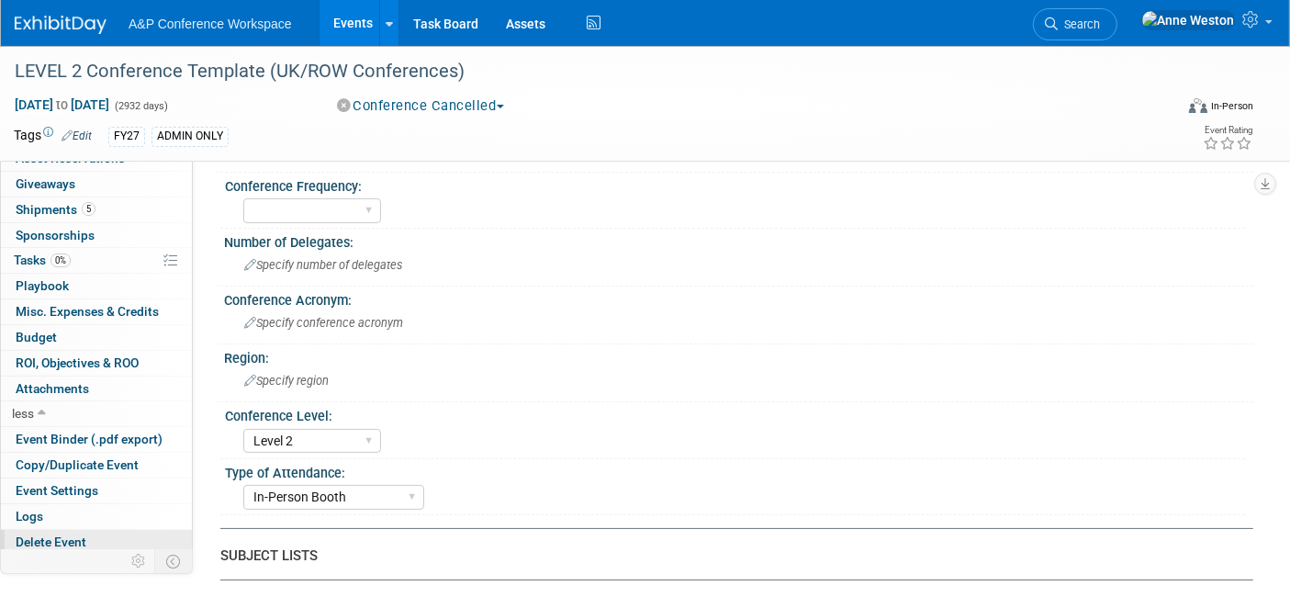
scroll to position [408, 0]
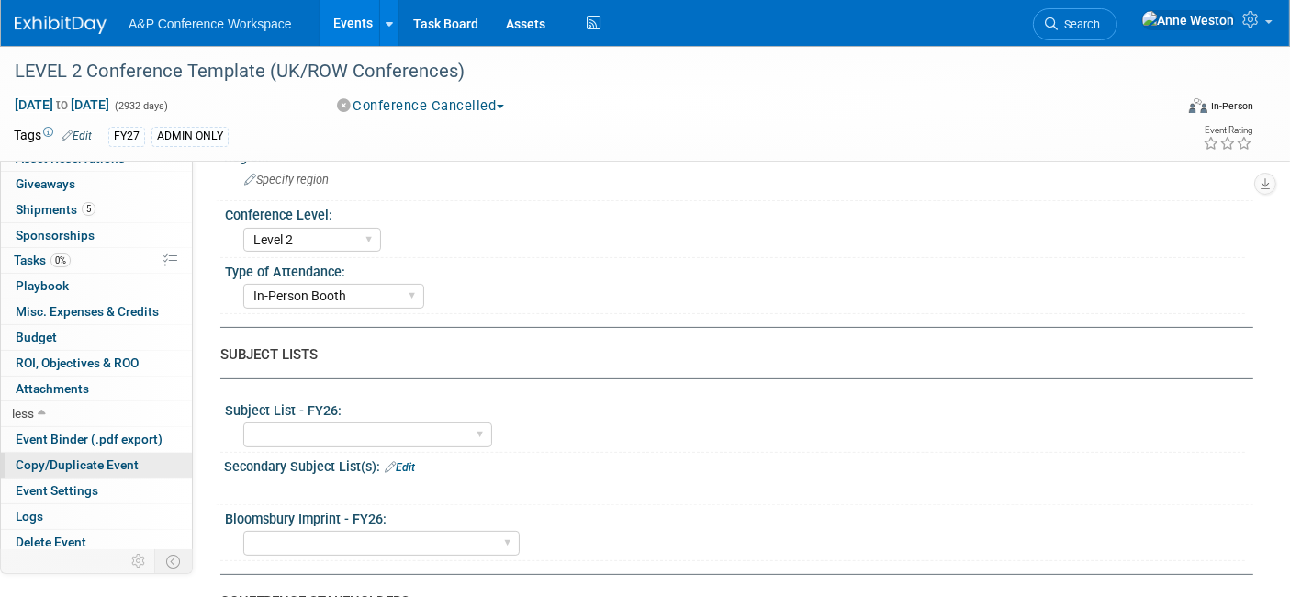
click at [87, 457] on span "Copy/Duplicate Event" at bounding box center [77, 464] width 123 height 15
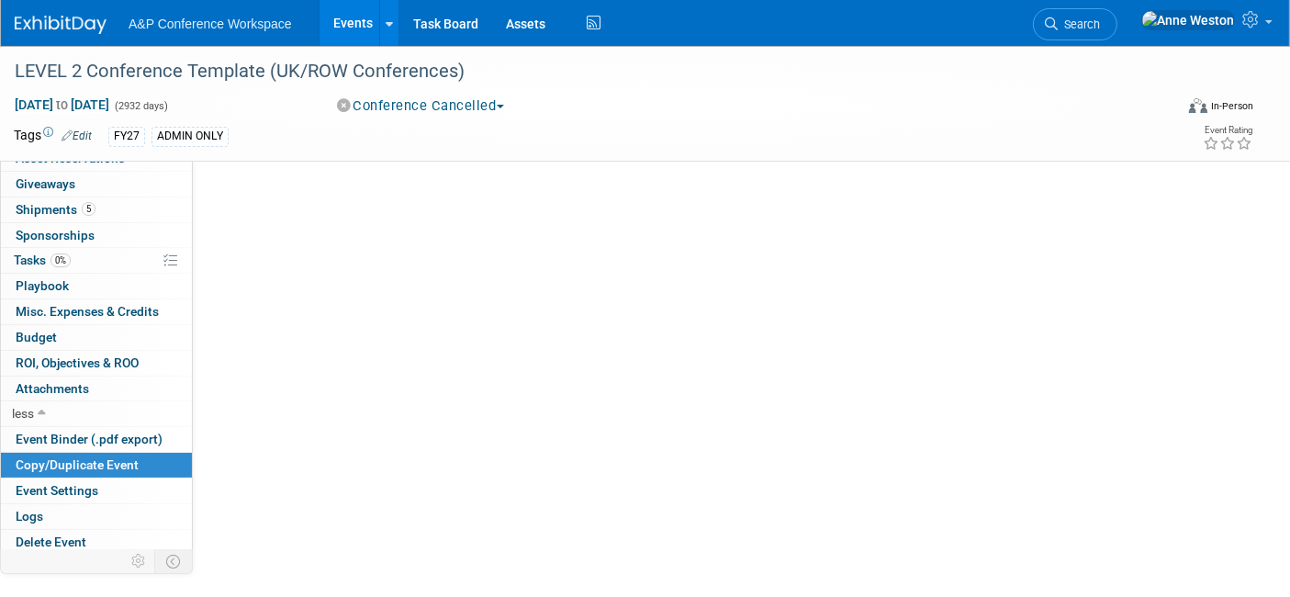
scroll to position [0, 0]
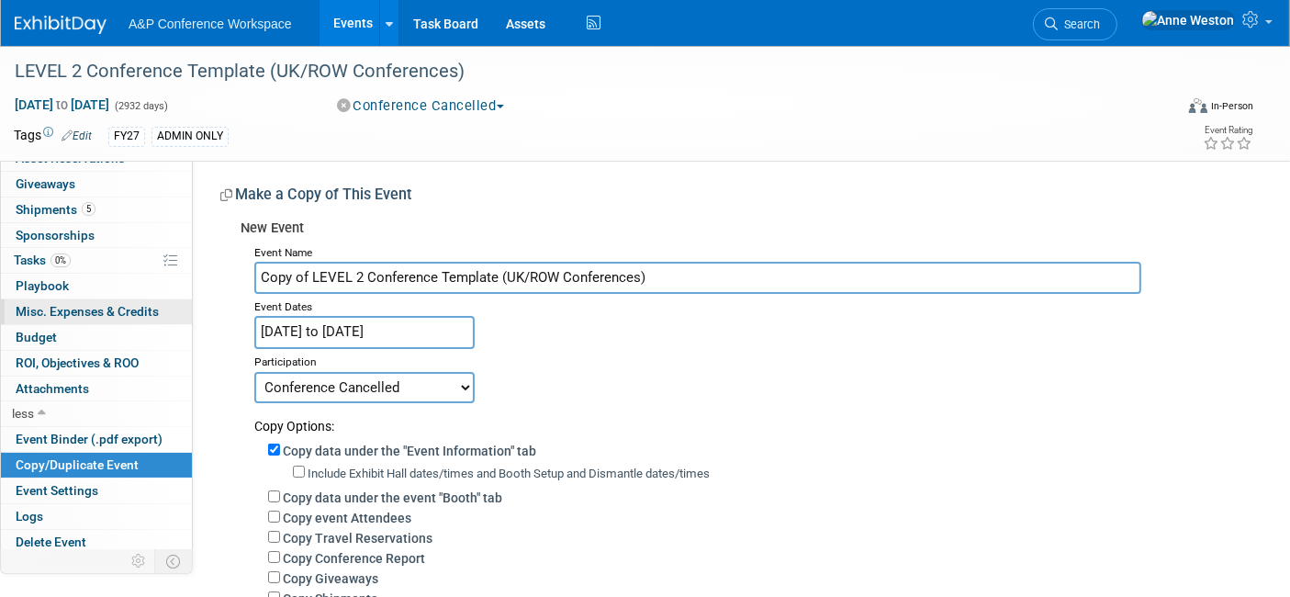
drag, startPoint x: 655, startPoint y: 280, endPoint x: 89, endPoint y: 312, distance: 567.3
click at [89, 312] on div "Event Information Event Info Booth Booth 0 Staff 0 Staff 0 Travel Reservations …" at bounding box center [645, 449] width 1290 height 806
paste input "The Centre for Global Higher Education (CGHE 2026)"
type input "The Centre for Global Higher Education (CGHE 2026)"
click at [307, 381] on select "Committed Considering Not Going Conference Cancelled Conference Postponed Waiti…" at bounding box center [364, 387] width 220 height 31
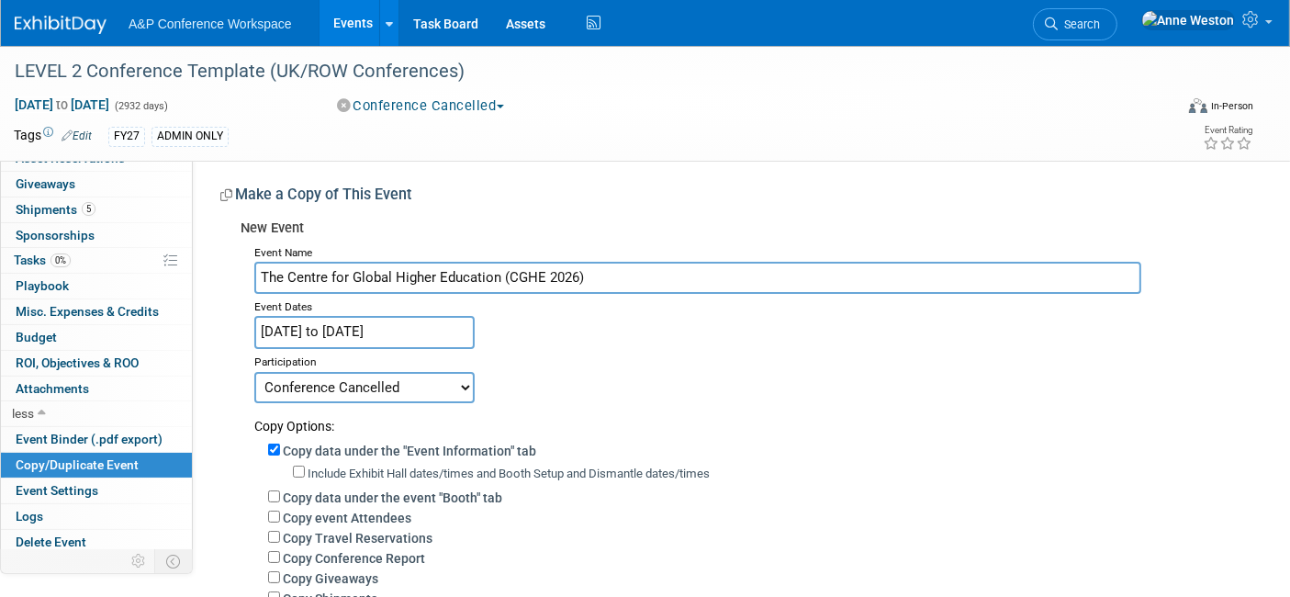
select select "103"
click at [254, 372] on select "Committed Considering Not Going Conference Cancelled Conference Postponed Waiti…" at bounding box center [364, 387] width 220 height 31
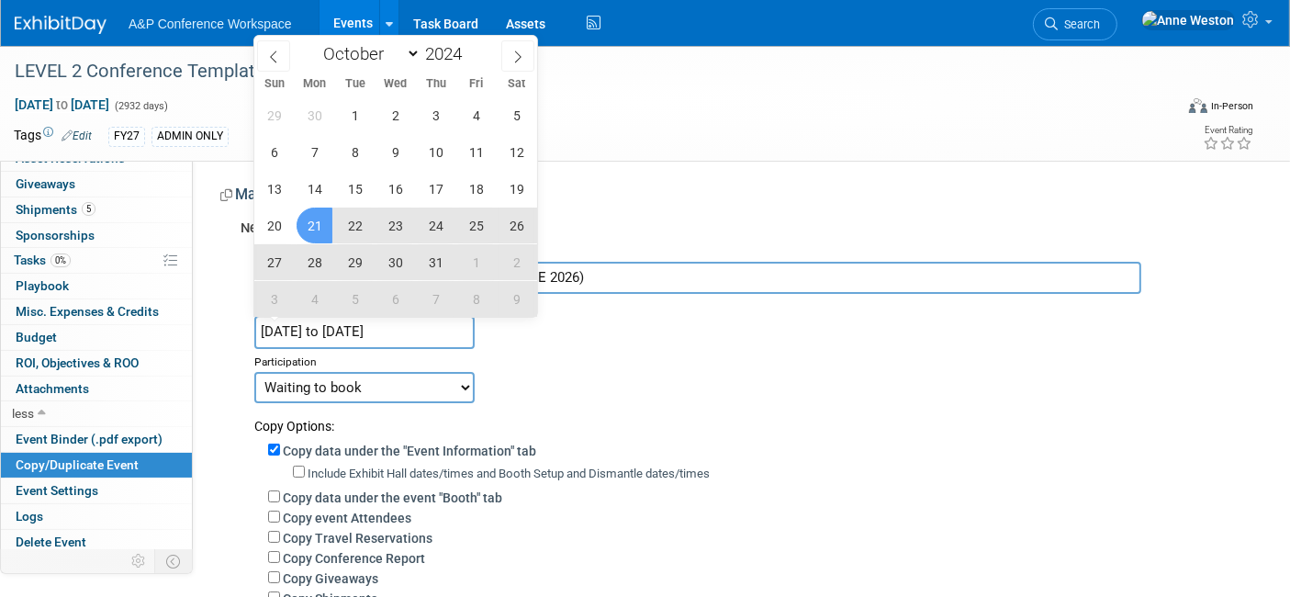
click at [271, 319] on input "Oct 21, 2024 to Oct 30, 2032" at bounding box center [364, 332] width 220 height 32
click at [504, 551] on div "Copy Conference Report" at bounding box center [753, 557] width 971 height 20
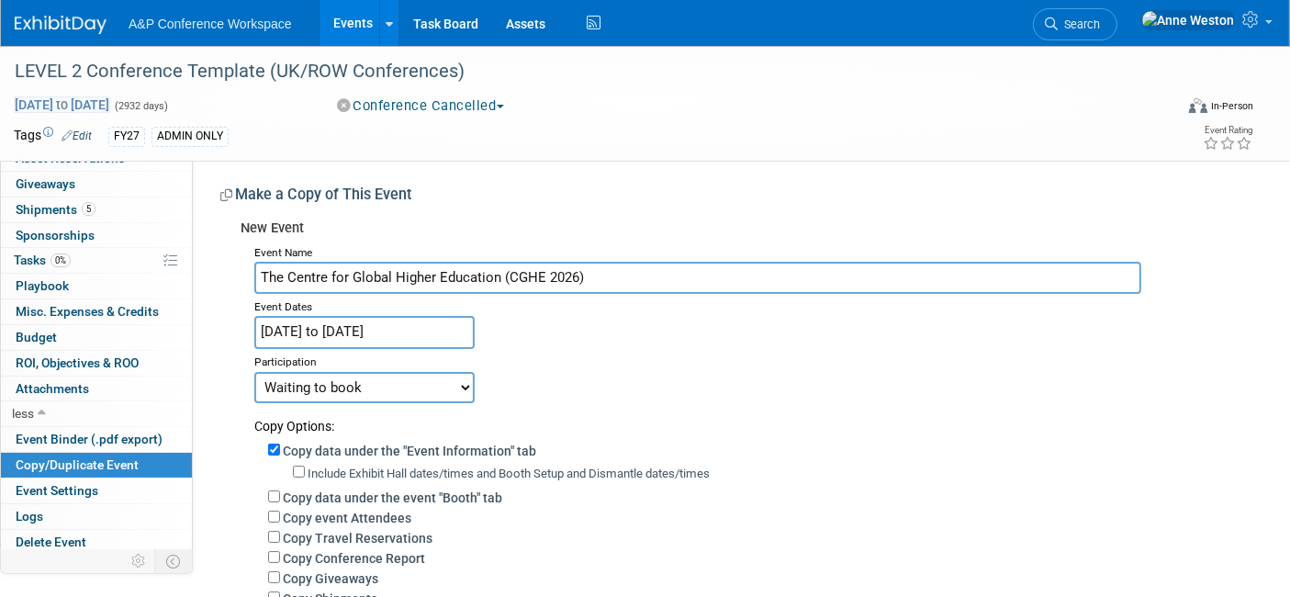
click at [26, 101] on span "Oct 21, 2024 to Oct 30, 2032" at bounding box center [62, 104] width 96 height 17
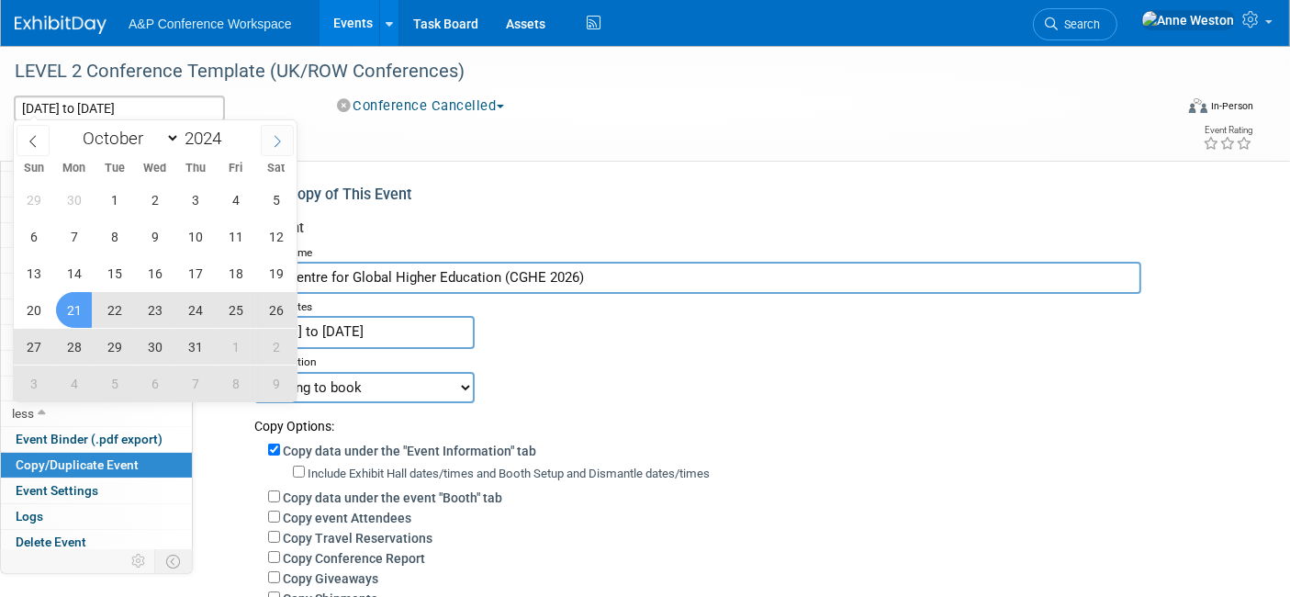
click at [285, 140] on span at bounding box center [277, 140] width 33 height 31
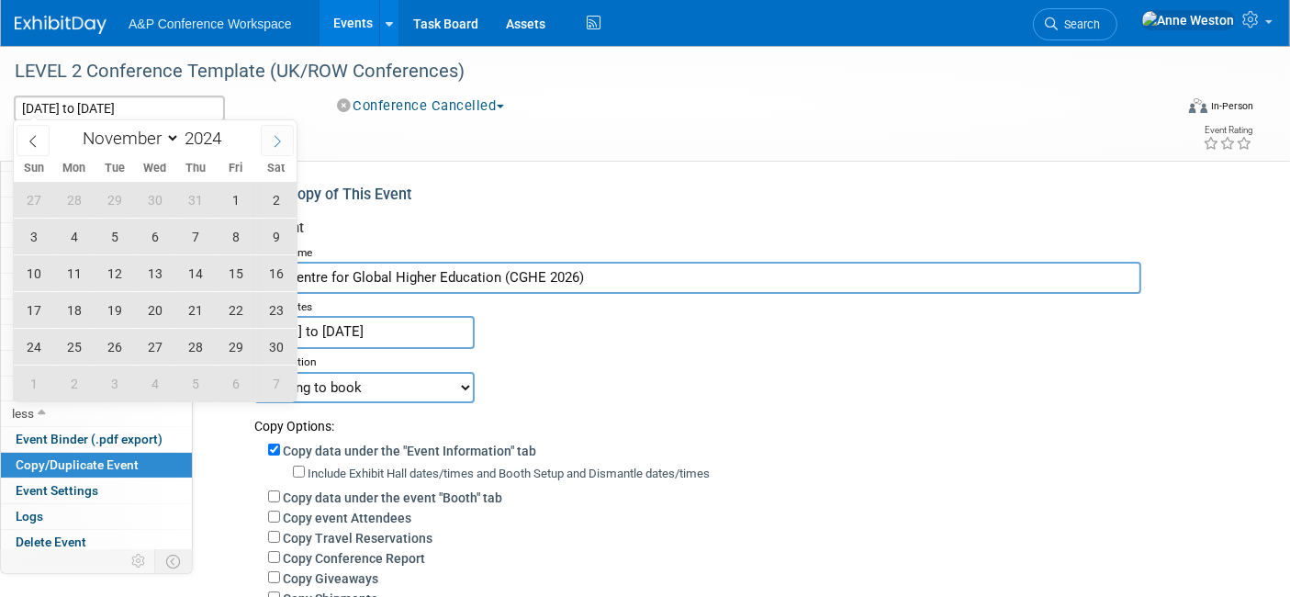
click at [285, 140] on span at bounding box center [277, 140] width 33 height 31
select select "11"
click at [285, 140] on span at bounding box center [277, 140] width 33 height 31
type input "2025"
click at [285, 140] on span at bounding box center [277, 140] width 33 height 31
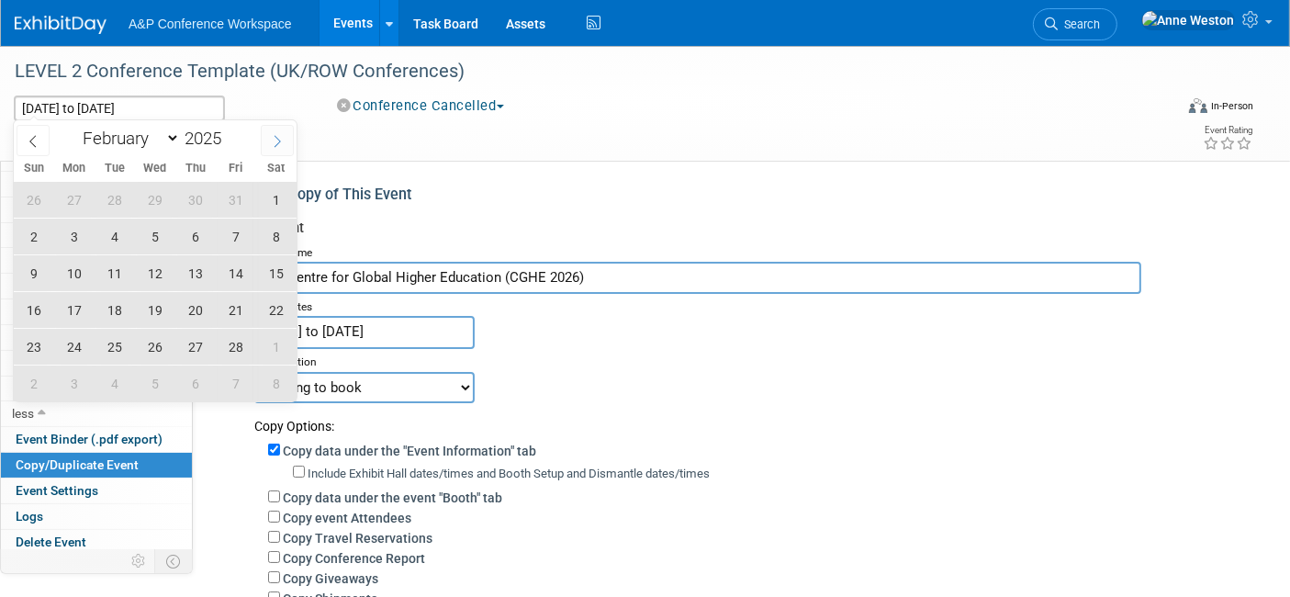
click at [285, 140] on span at bounding box center [277, 140] width 33 height 31
click at [274, 147] on icon at bounding box center [277, 141] width 13 height 13
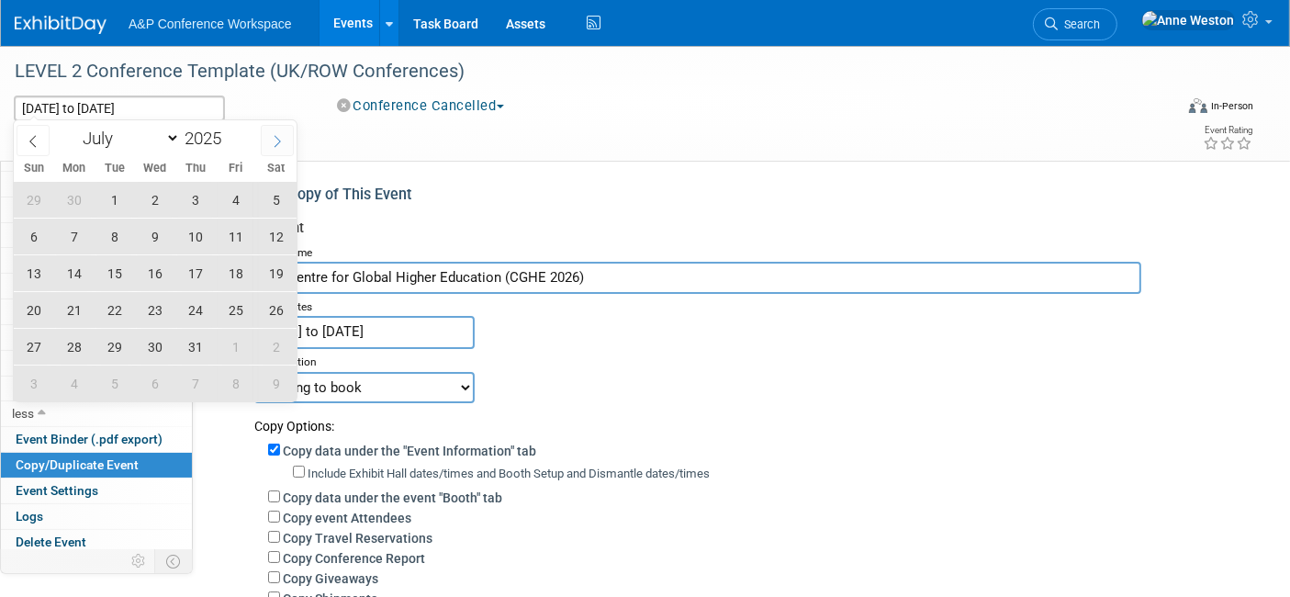
click at [274, 147] on icon at bounding box center [277, 141] width 13 height 13
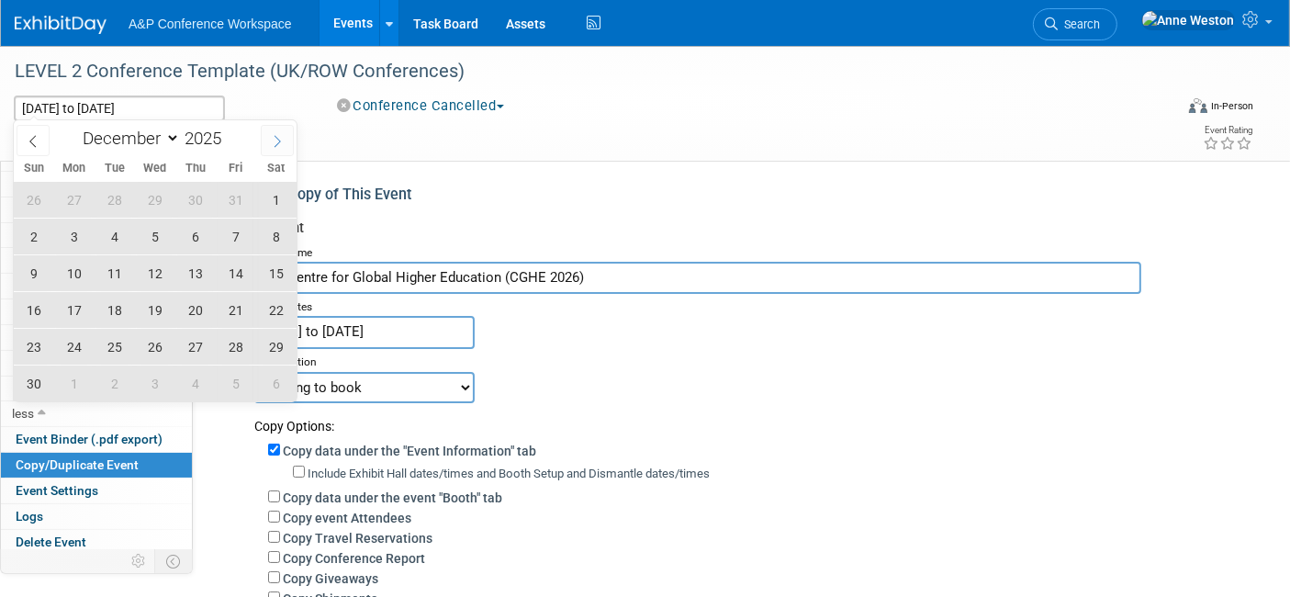
click at [274, 147] on icon at bounding box center [277, 141] width 13 height 13
select select "0"
type input "2026"
click at [274, 147] on icon at bounding box center [277, 141] width 13 height 13
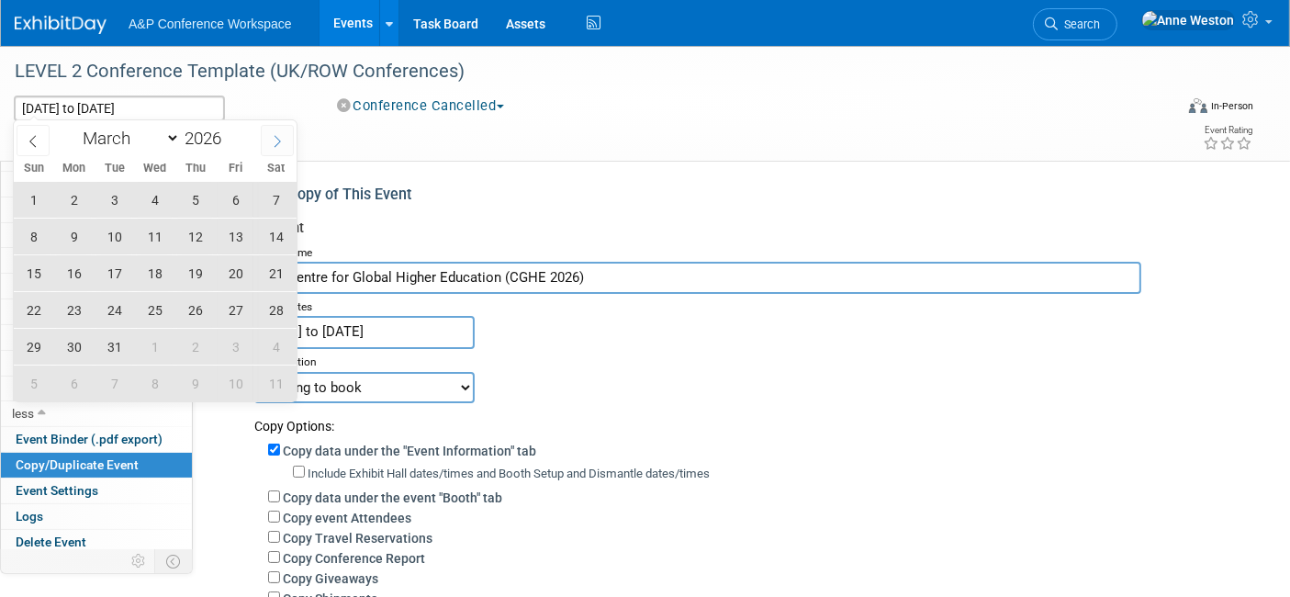
click at [274, 147] on icon at bounding box center [277, 141] width 13 height 13
click at [24, 139] on span at bounding box center [33, 140] width 33 height 31
select select "3"
click at [195, 304] on span "23" at bounding box center [195, 310] width 36 height 36
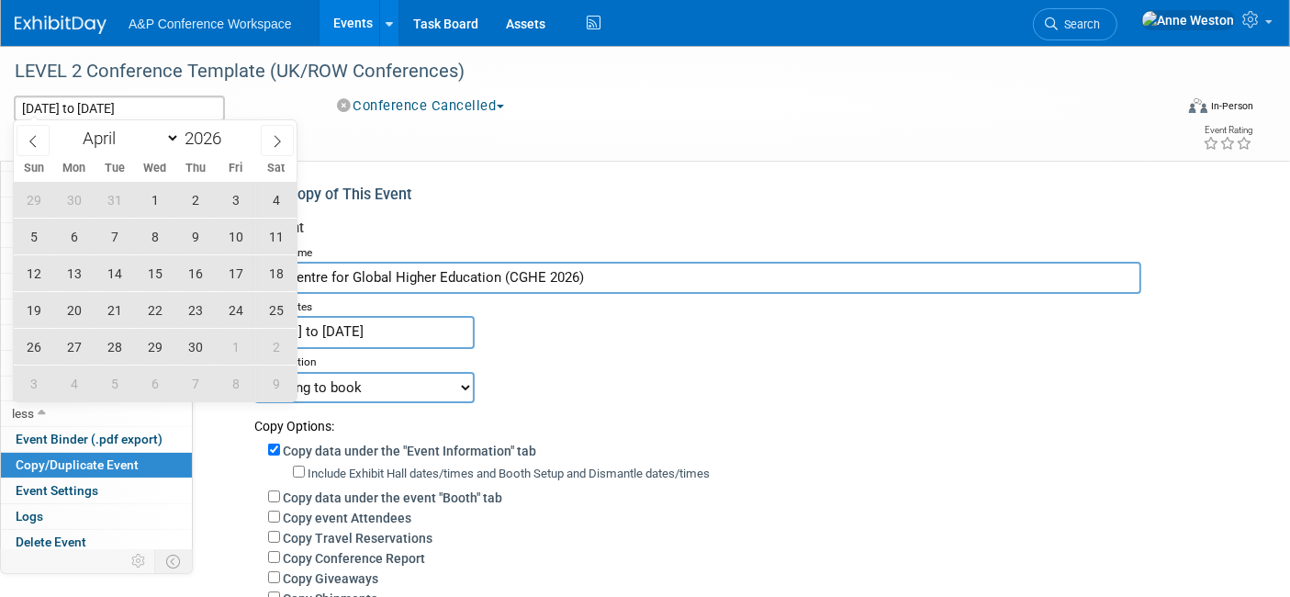
type input "Apr 23, 2026"
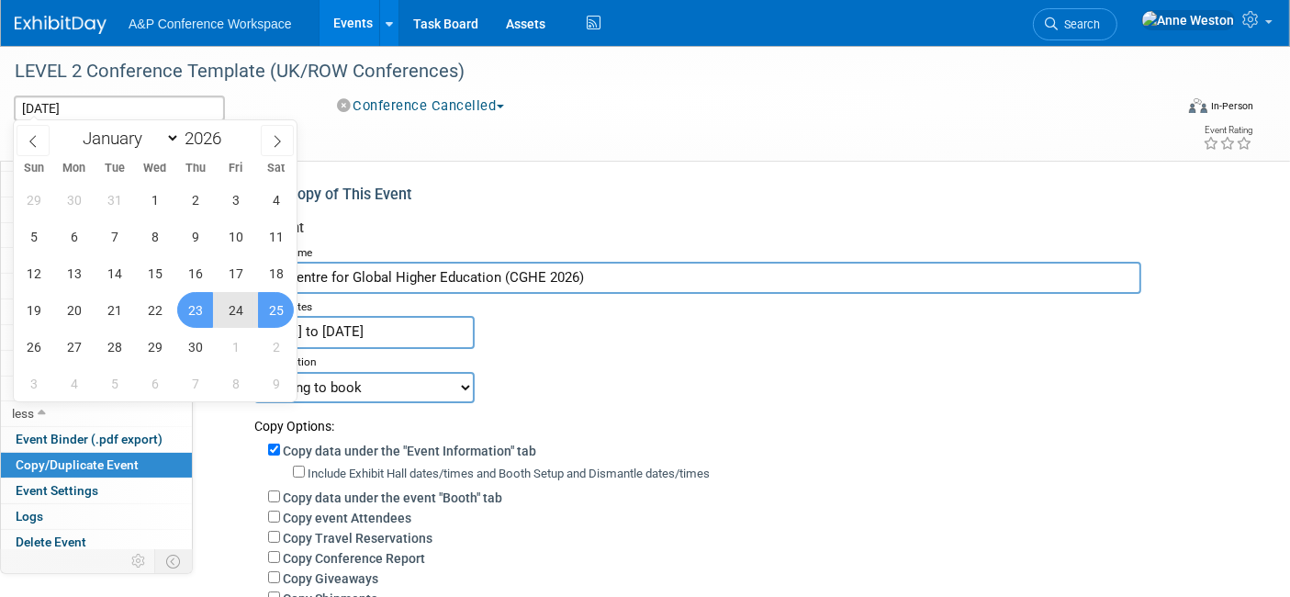
click at [277, 312] on span "25" at bounding box center [276, 310] width 36 height 36
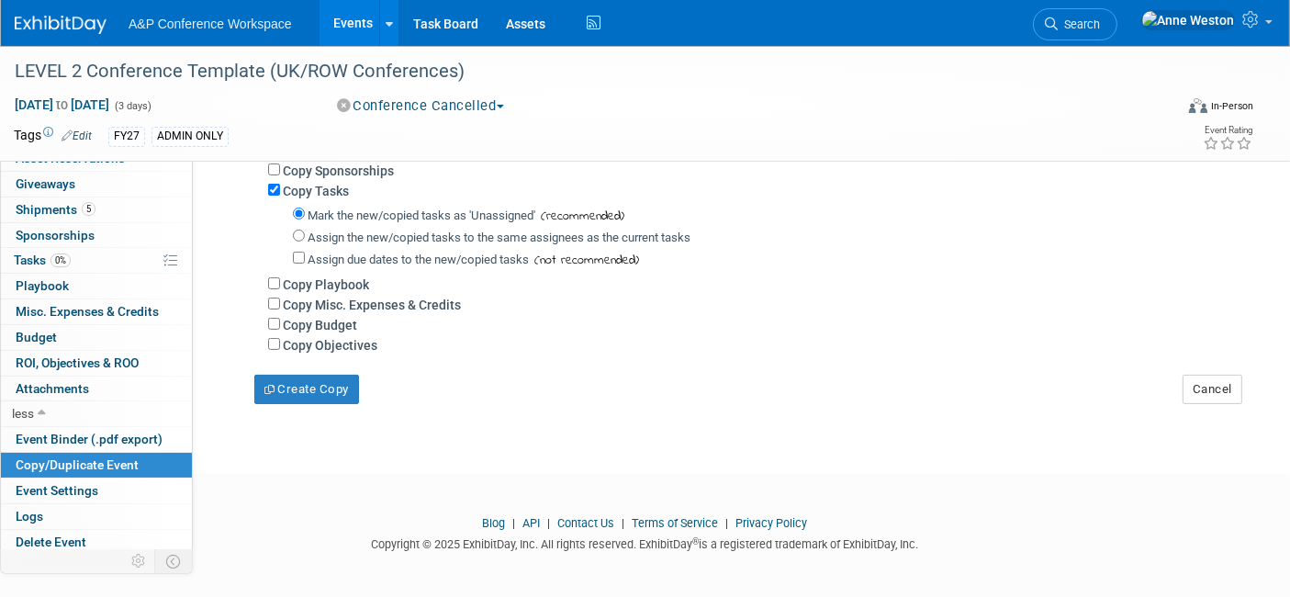
scroll to position [449, 0]
click at [270, 317] on input "Copy Budget" at bounding box center [274, 323] width 12 height 12
checkbox input "true"
click at [269, 297] on input "Copy Misc. Expenses & Credits" at bounding box center [274, 303] width 12 height 12
checkbox input "true"
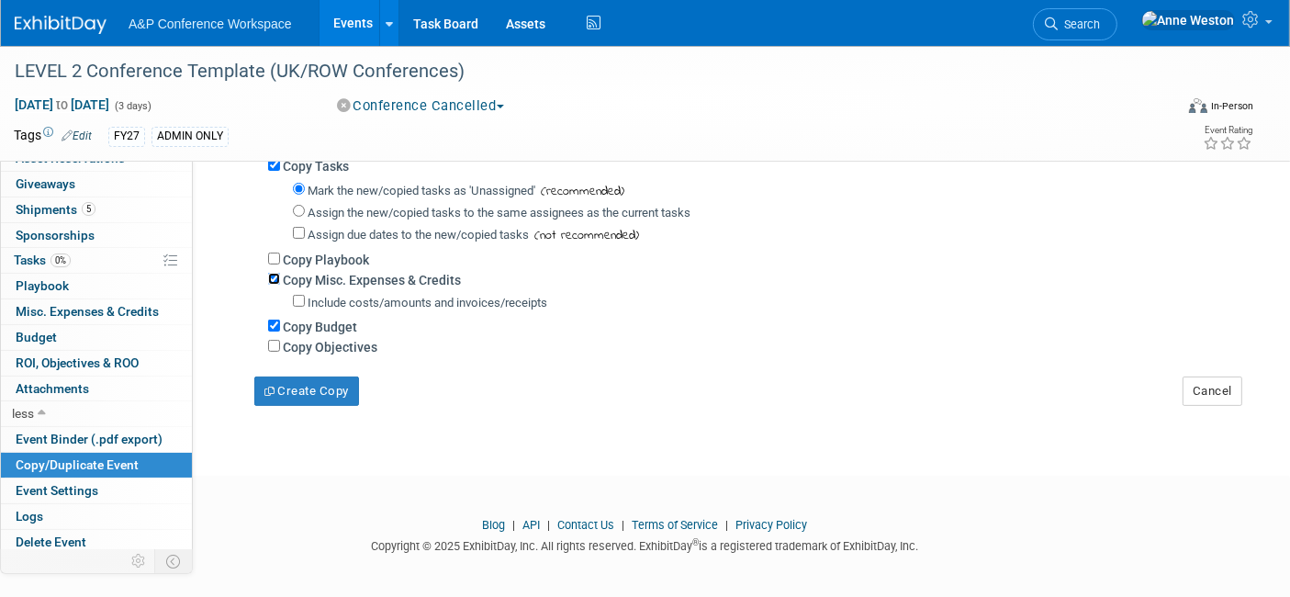
scroll to position [475, 0]
click at [283, 384] on button "Create Copy" at bounding box center [306, 389] width 105 height 29
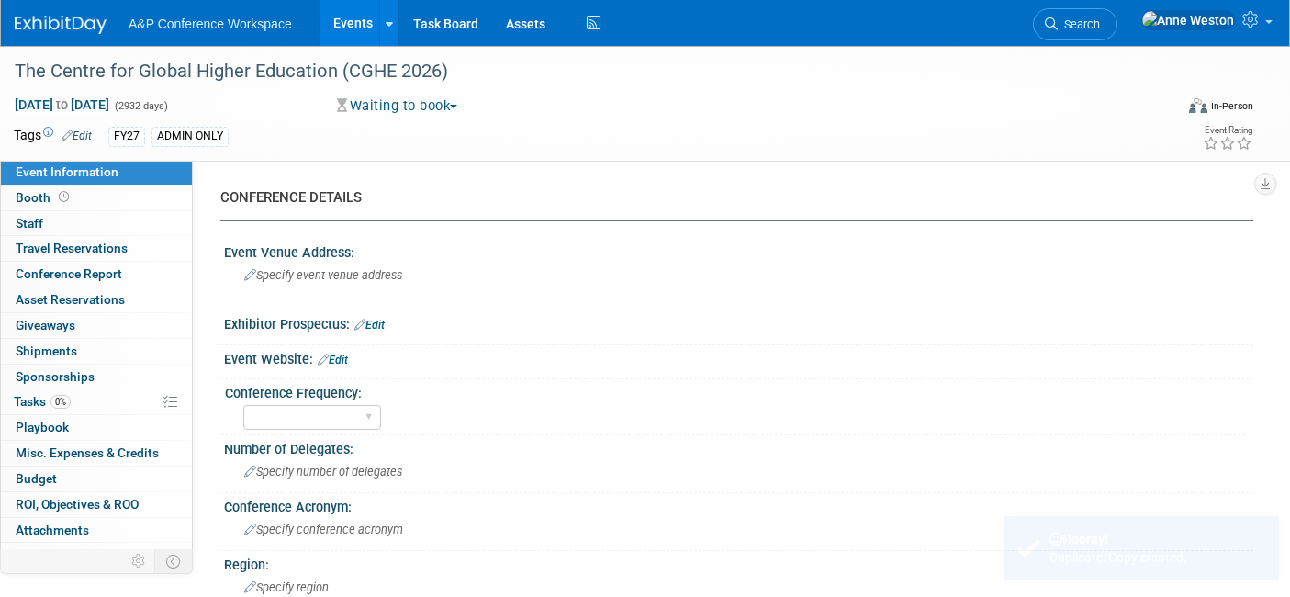
select select "Level 2"
select select "In-Person Booth"
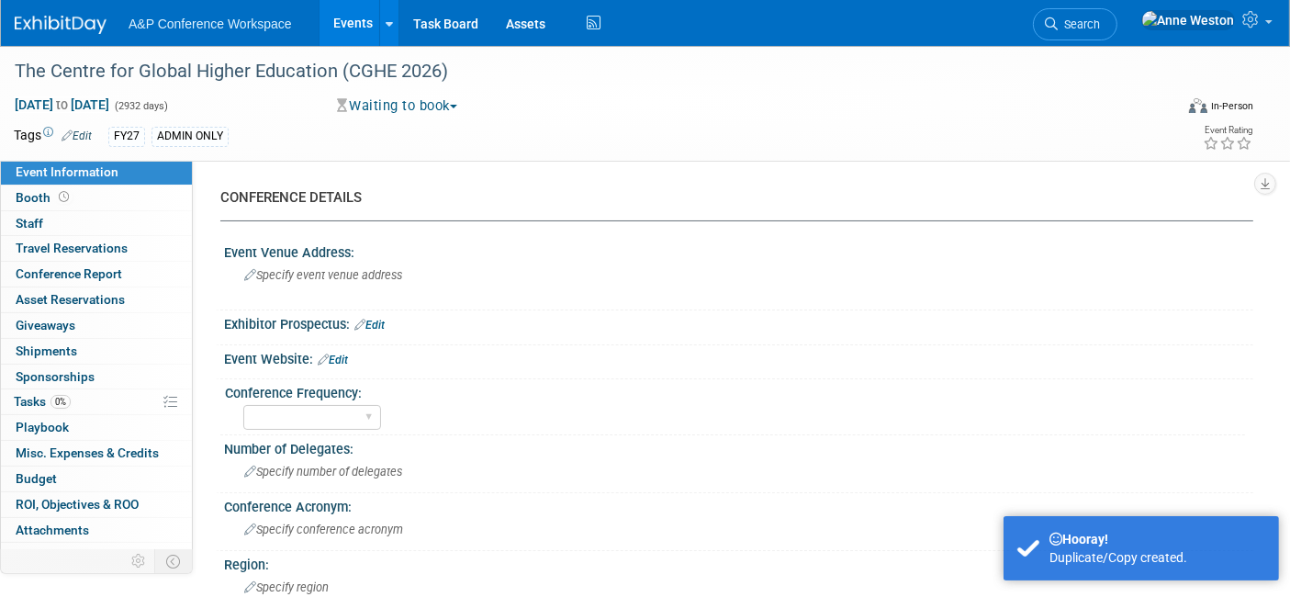
click at [78, 129] on link "Edit" at bounding box center [77, 135] width 30 height 13
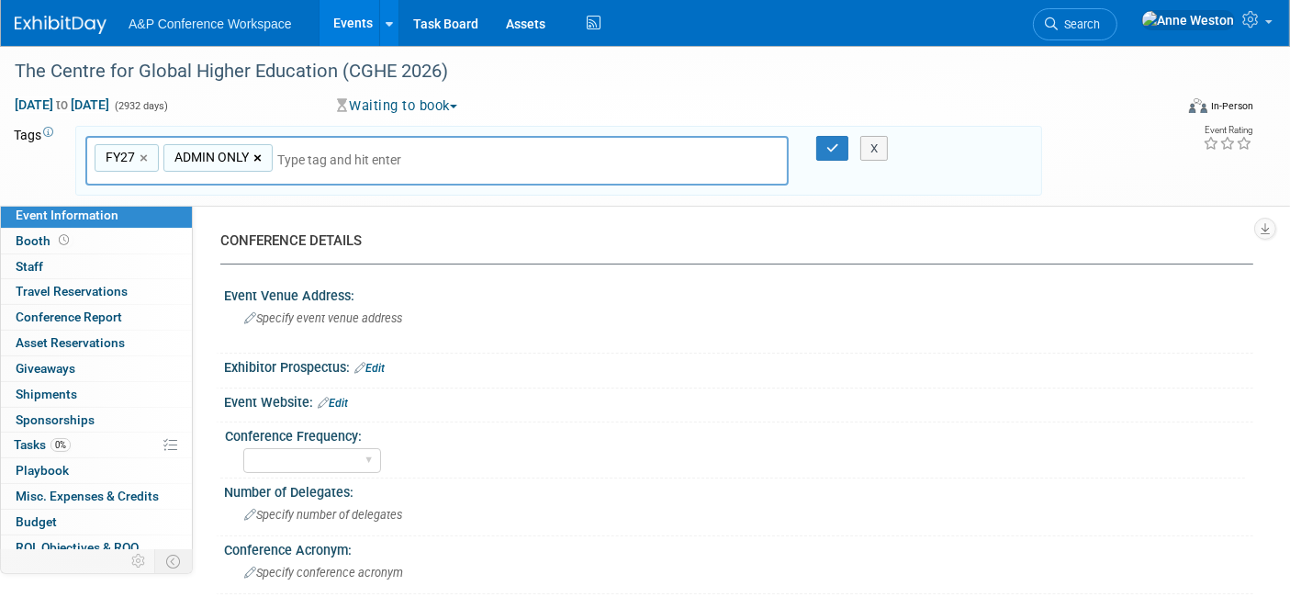
click at [254, 158] on link "×" at bounding box center [259, 158] width 12 height 21
type input "FY27"
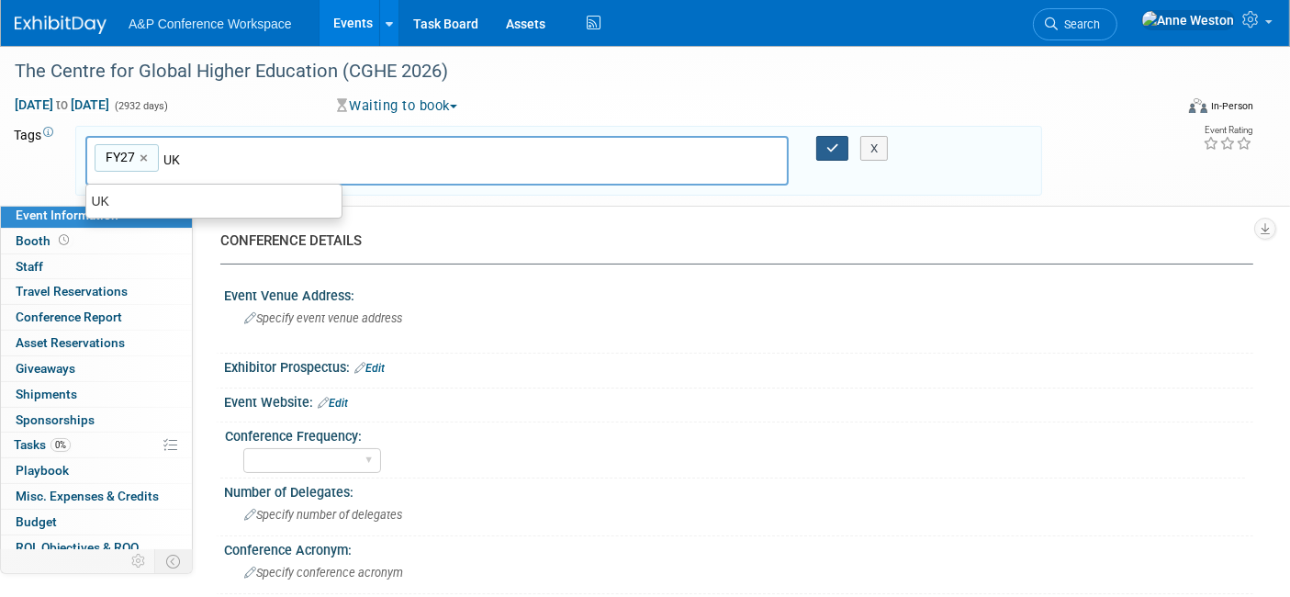
type input "UK"
click at [836, 144] on icon "button" at bounding box center [832, 148] width 13 height 12
type input "FY27,[GEOGRAPHIC_DATA]"
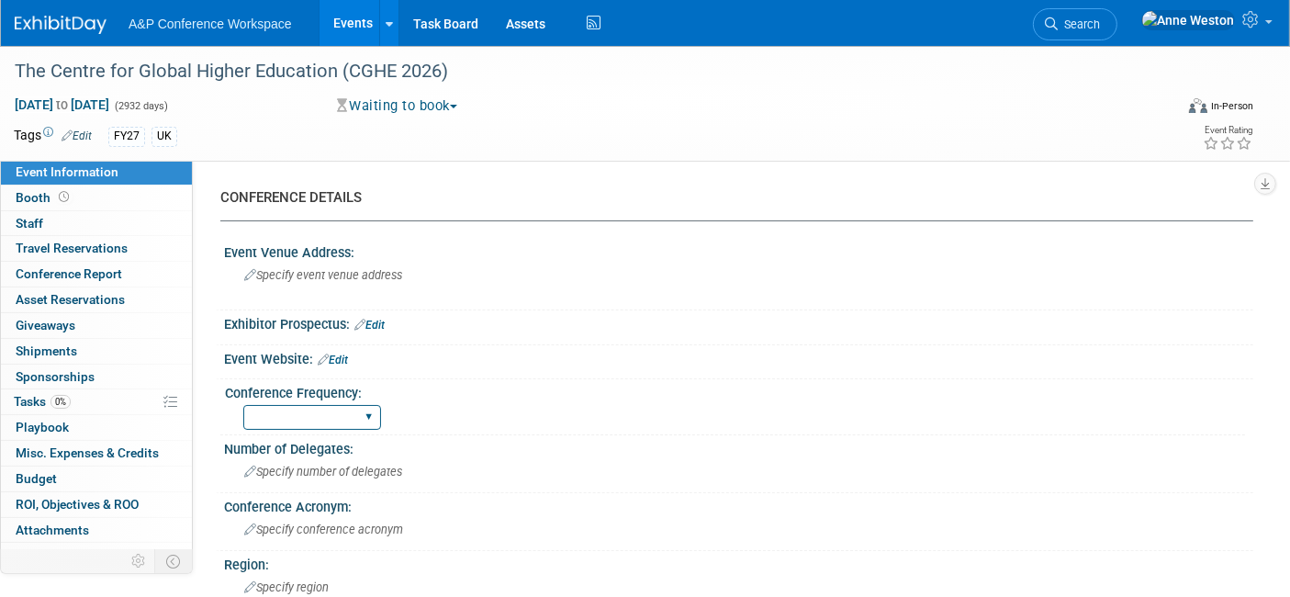
click at [297, 418] on select "Annual Biennial Bi-Annual Triennial Quadrennial" at bounding box center [312, 417] width 138 height 25
select select "Annual"
click at [243, 405] on select "Annual Biennial Bi-Annual Triennial Quadrennial" at bounding box center [312, 417] width 138 height 25
click at [346, 362] on link "Edit" at bounding box center [333, 359] width 30 height 13
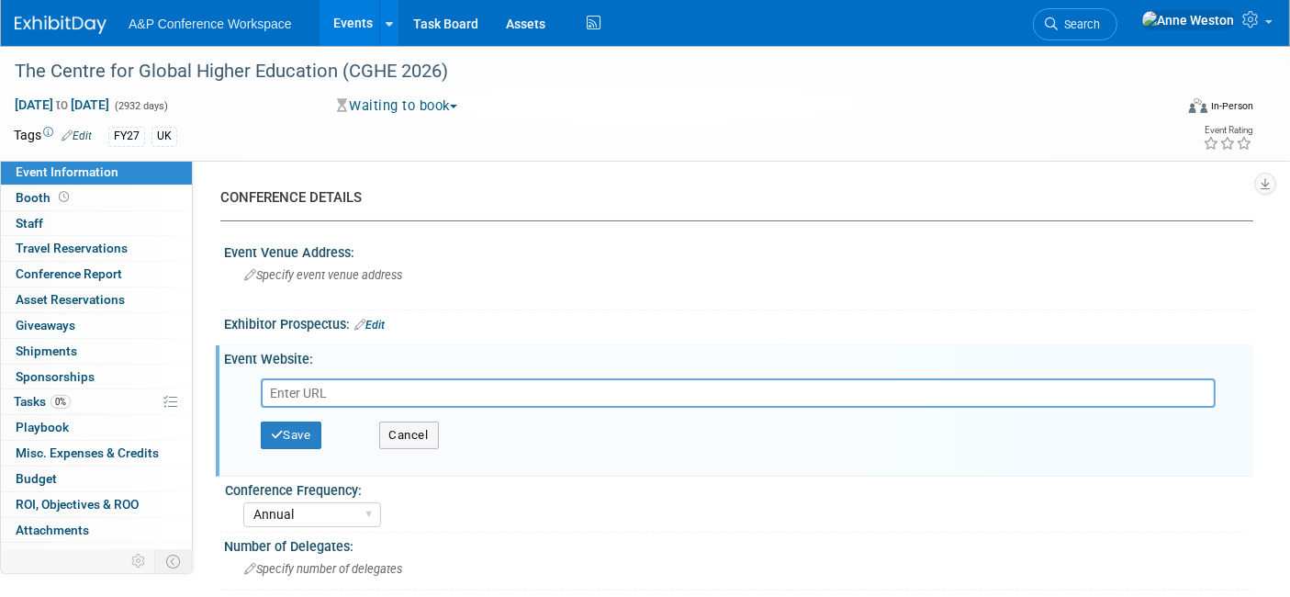
paste input "[URL][DOMAIN_NAME]"
type input "[URL][DOMAIN_NAME]"
click at [287, 433] on button "Save" at bounding box center [291, 435] width 61 height 28
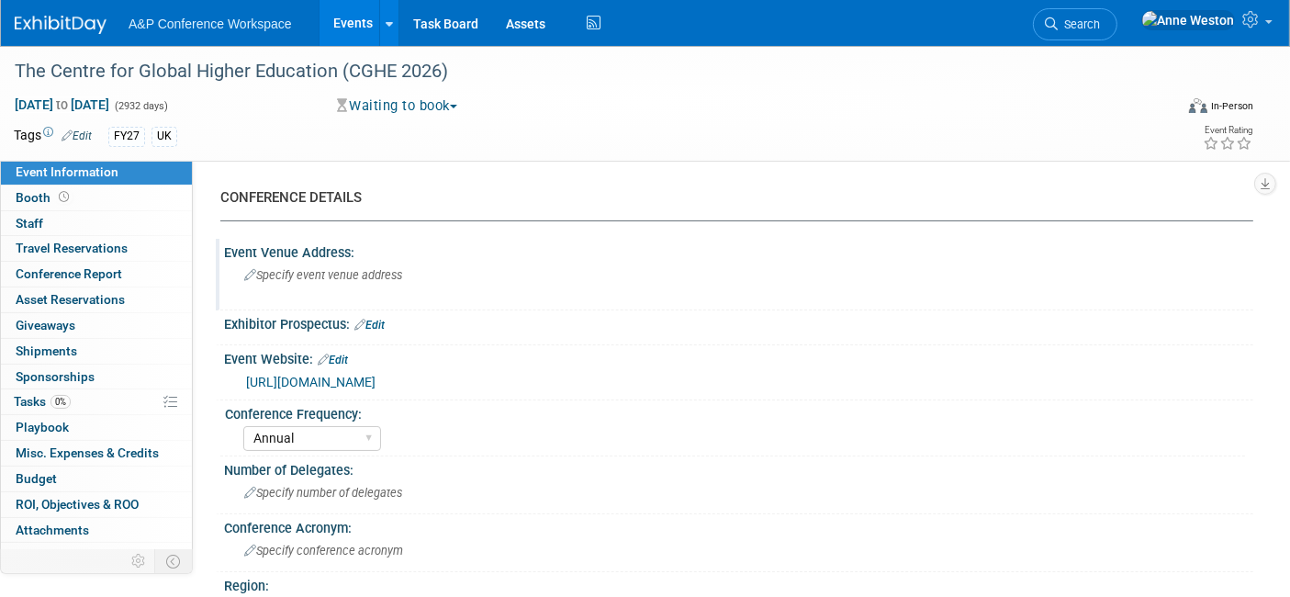
click at [322, 268] on span "Specify event venue address" at bounding box center [323, 275] width 158 height 14
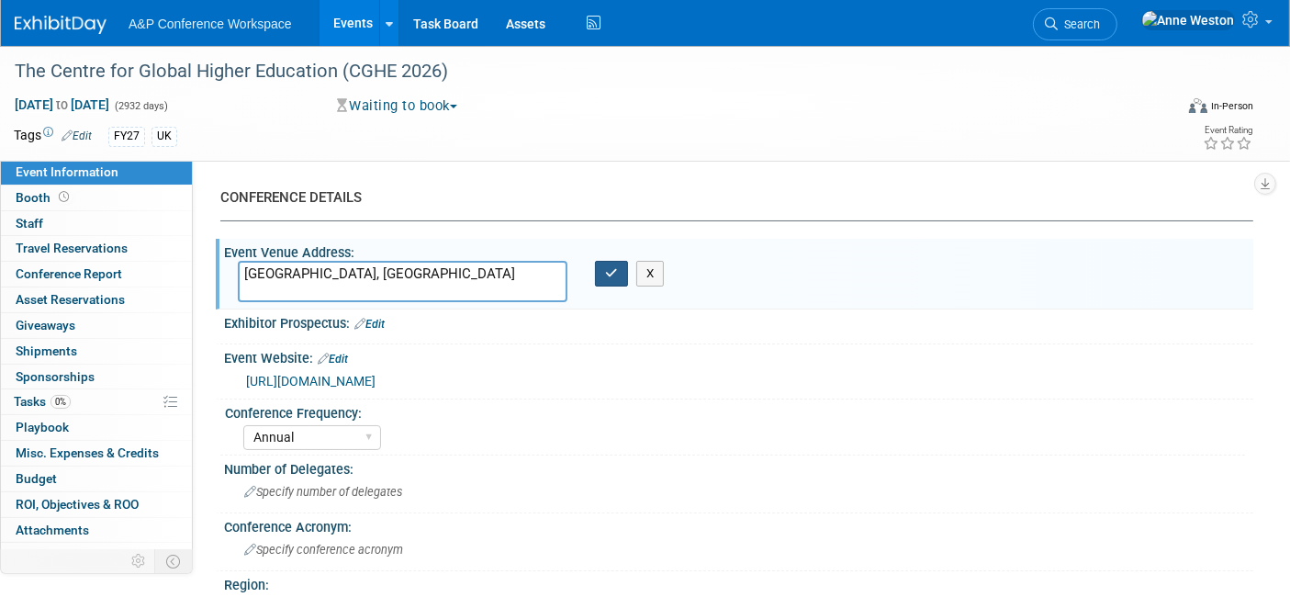
type textarea "[GEOGRAPHIC_DATA], [GEOGRAPHIC_DATA]"
click at [603, 268] on button "button" at bounding box center [611, 274] width 33 height 26
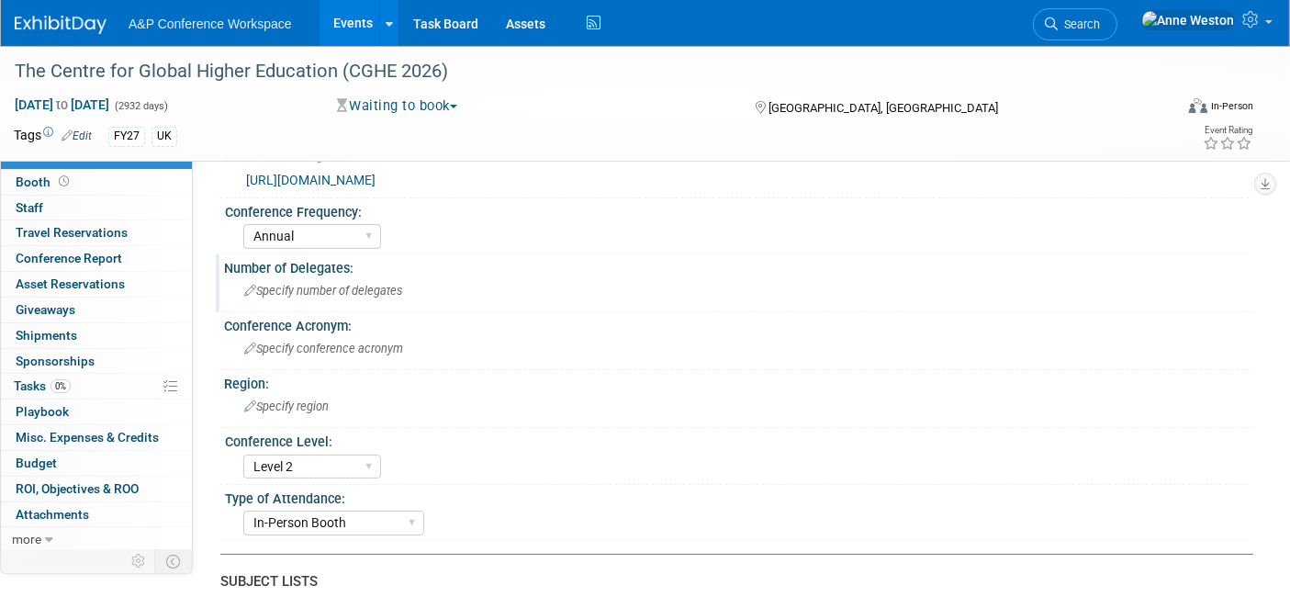
scroll to position [204, 0]
click at [298, 283] on span "Specify number of delegates" at bounding box center [323, 289] width 158 height 14
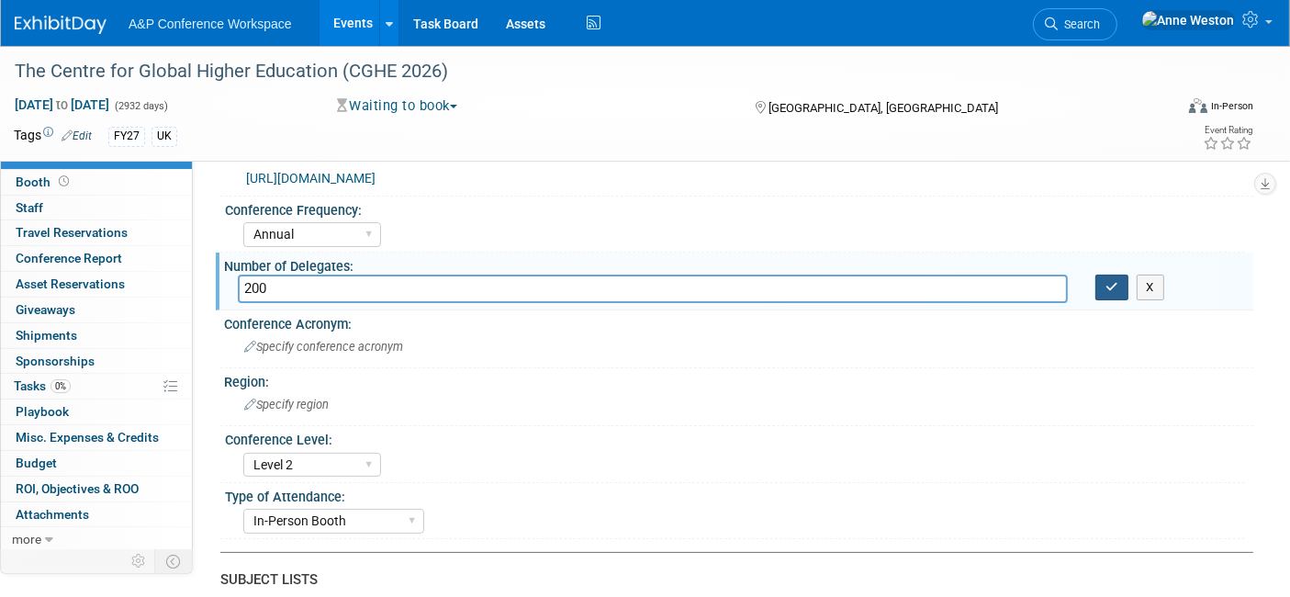
type input "200"
click at [1112, 281] on icon "button" at bounding box center [1111, 287] width 13 height 12
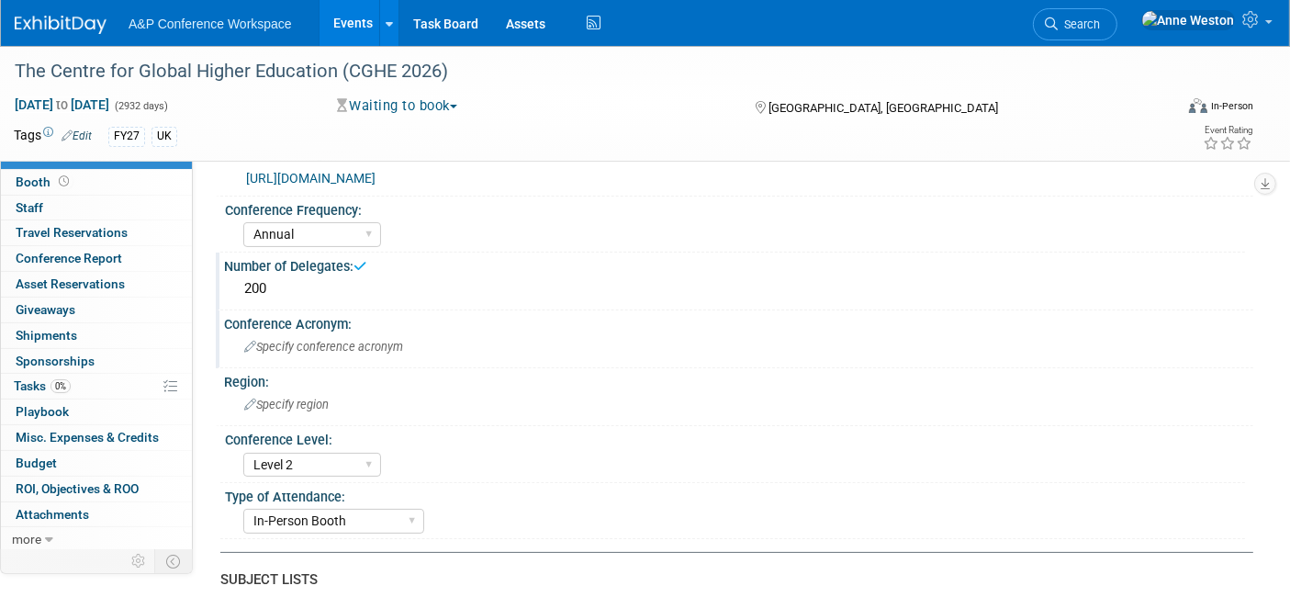
click at [275, 348] on span "Specify conference acronym" at bounding box center [323, 347] width 159 height 14
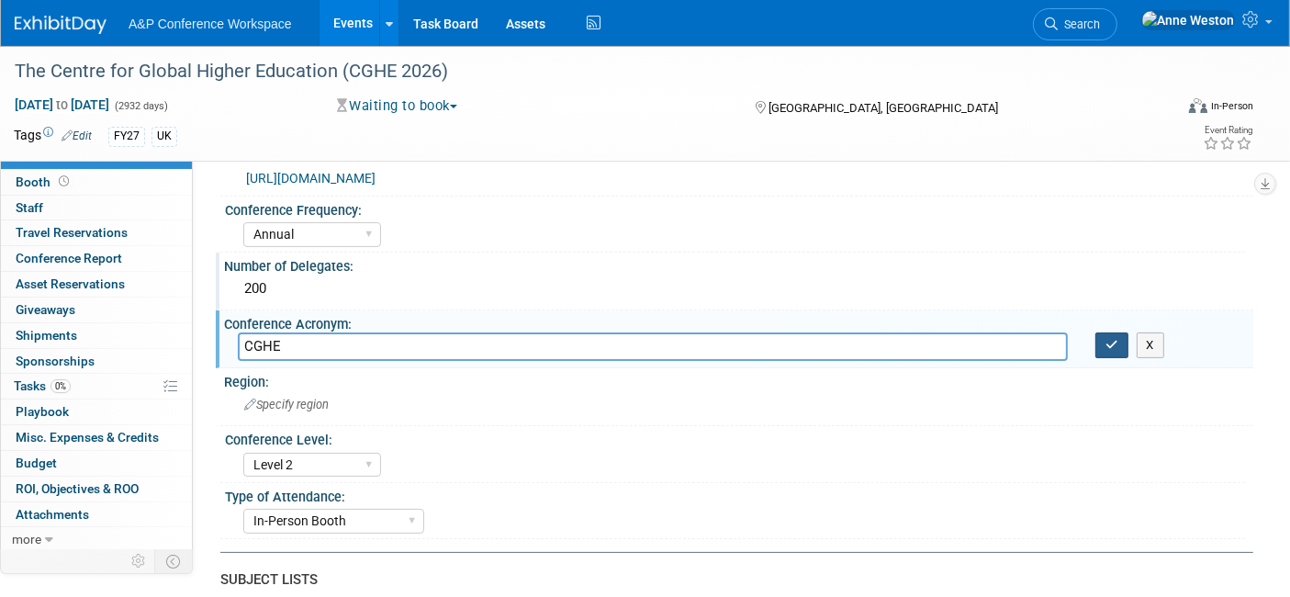
type input "CGHE"
click at [1120, 341] on button "button" at bounding box center [1111, 345] width 33 height 26
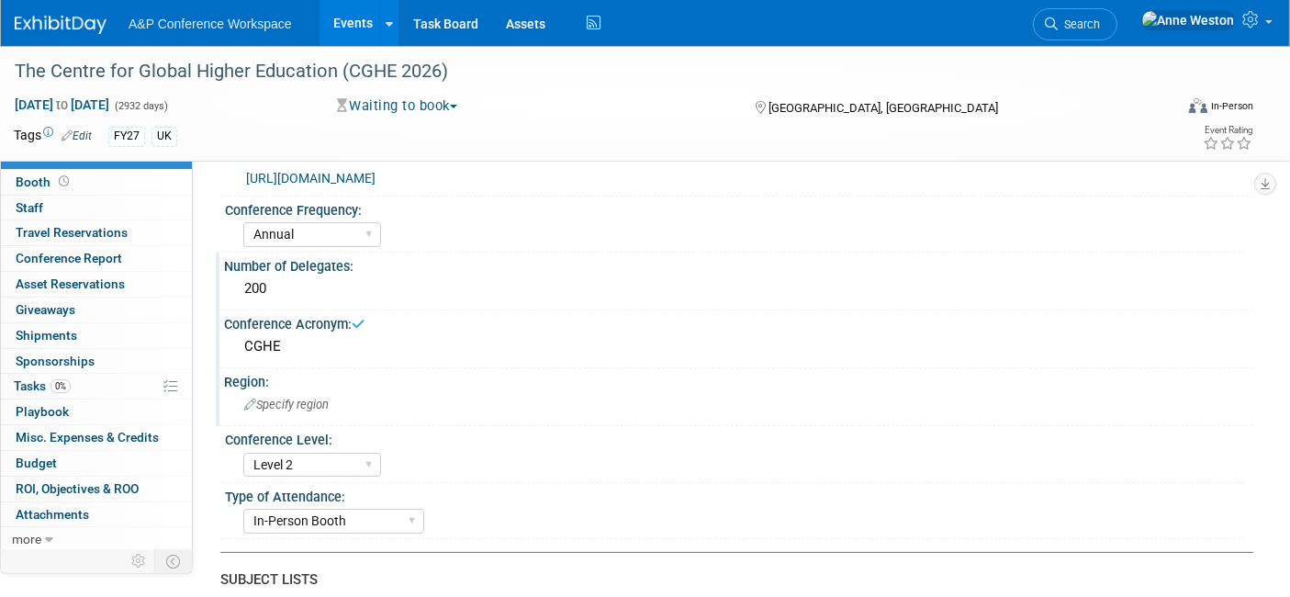
click at [287, 397] on span "Specify region" at bounding box center [286, 404] width 84 height 14
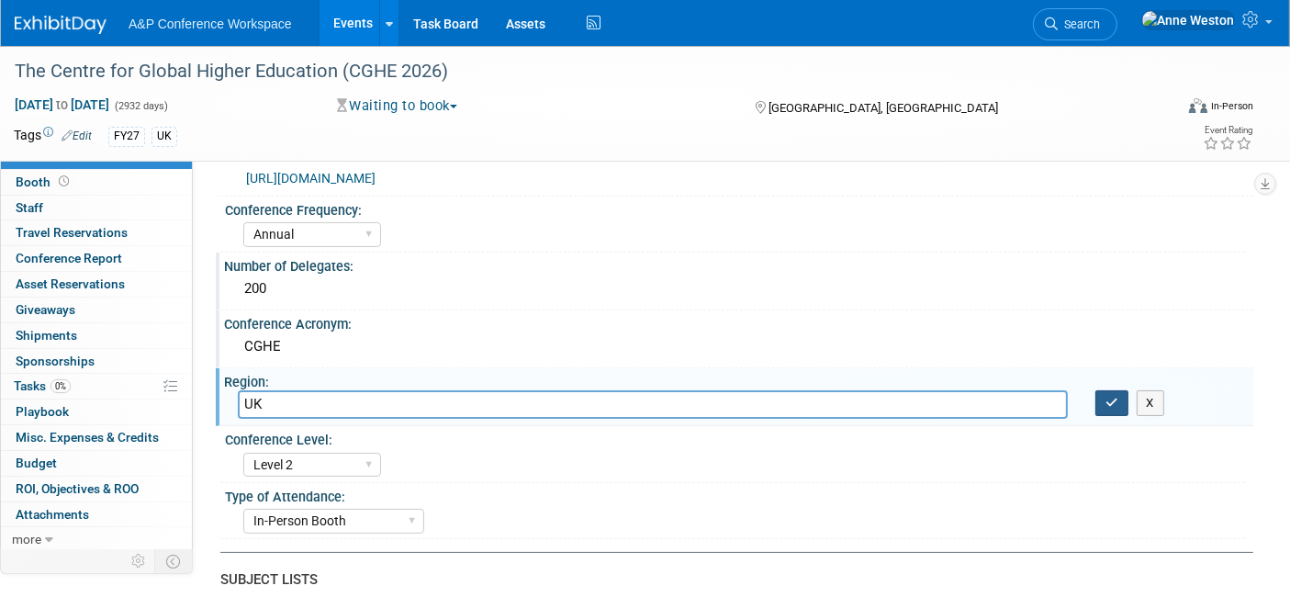
type input "UK"
click at [1105, 399] on icon "button" at bounding box center [1111, 403] width 13 height 12
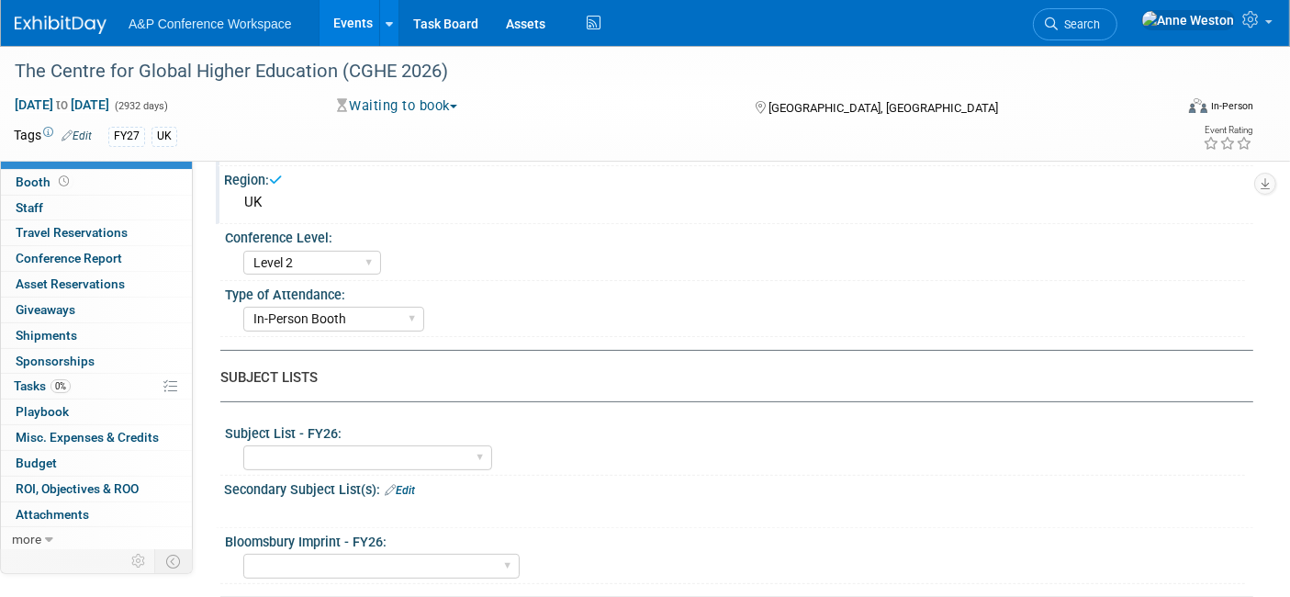
scroll to position [408, 0]
click at [341, 452] on select "ABC-CLIO Reference African Studies Anthropology Archaeology Architecture Archiv…" at bounding box center [367, 455] width 249 height 25
select select "Education"
click at [243, 443] on select "ABC-CLIO Reference African Studies Anthropology Archaeology Architecture Archiv…" at bounding box center [367, 455] width 249 height 25
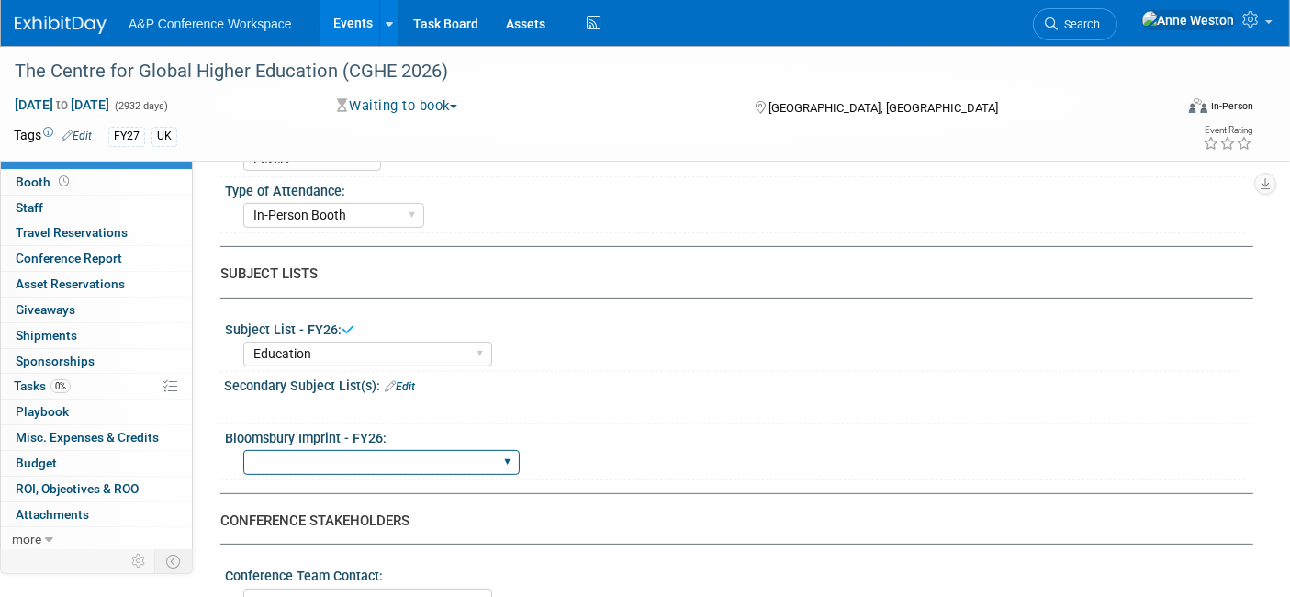
click at [362, 457] on select "Backbeat Bloomsbury Bloomsbury Academic Bloomsbury Digital Resources Bloomsbury…" at bounding box center [381, 462] width 276 height 25
select select "Bloomsbury Academic"
click at [243, 450] on select "Backbeat Bloomsbury Bloomsbury Academic Bloomsbury Digital Resources Bloomsbury…" at bounding box center [381, 462] width 276 height 25
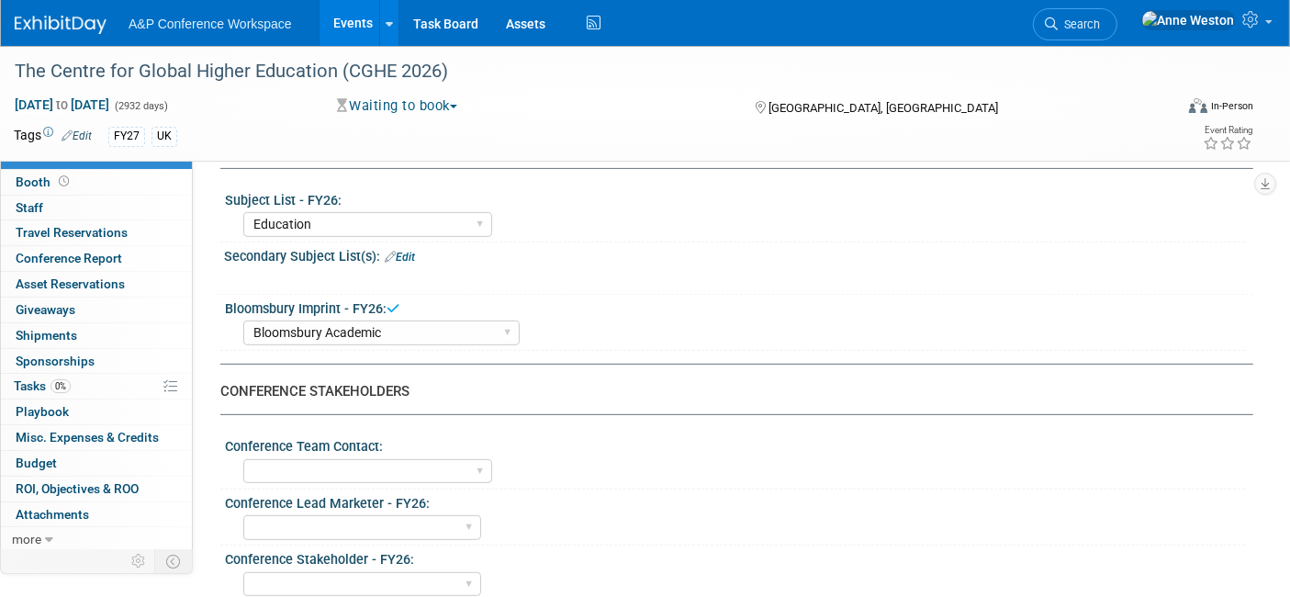
scroll to position [713, 0]
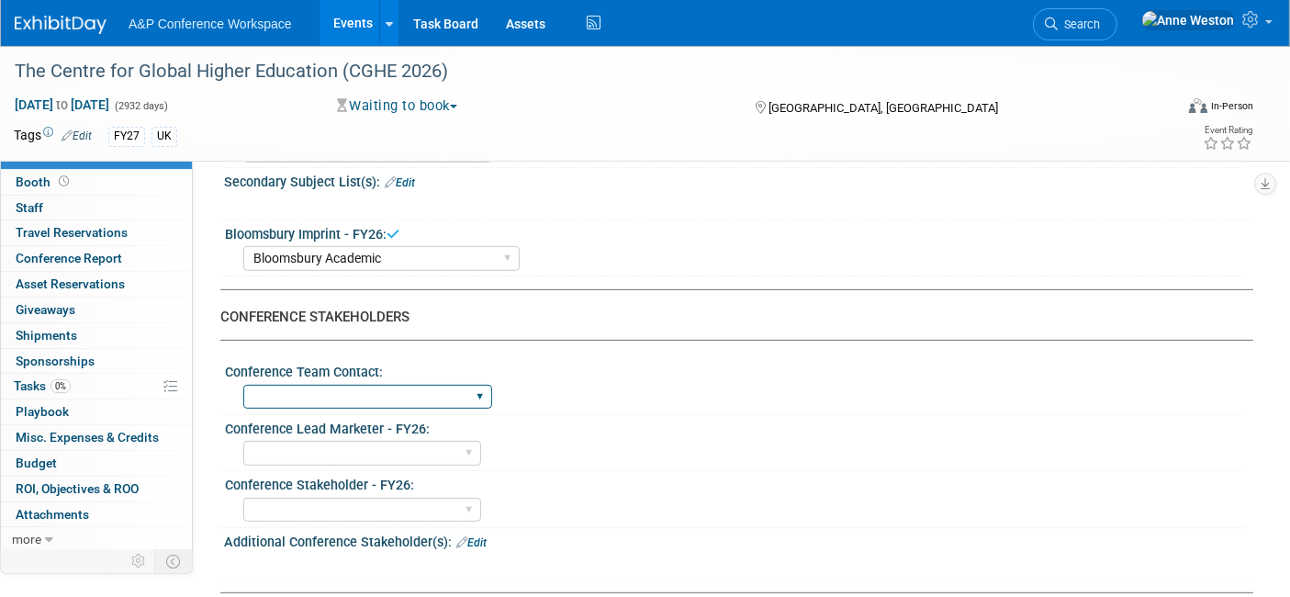
click at [401, 386] on select "[PERSON_NAME] [PERSON_NAME] [PERSON_NAME] [PERSON_NAME] & [PERSON_NAME] [PERSON…" at bounding box center [367, 397] width 249 height 25
select select "[PERSON_NAME]"
click at [243, 385] on select "[PERSON_NAME] [PERSON_NAME] [PERSON_NAME] [PERSON_NAME] & [PERSON_NAME] [PERSON…" at bounding box center [367, 397] width 249 height 25
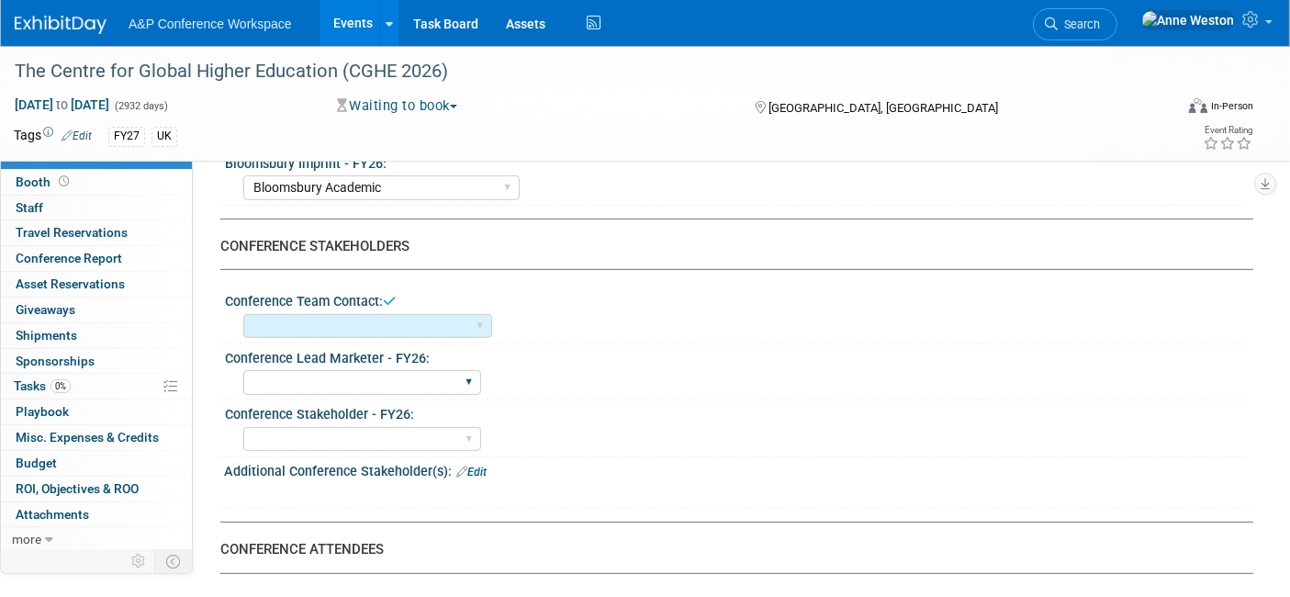
scroll to position [815, 0]
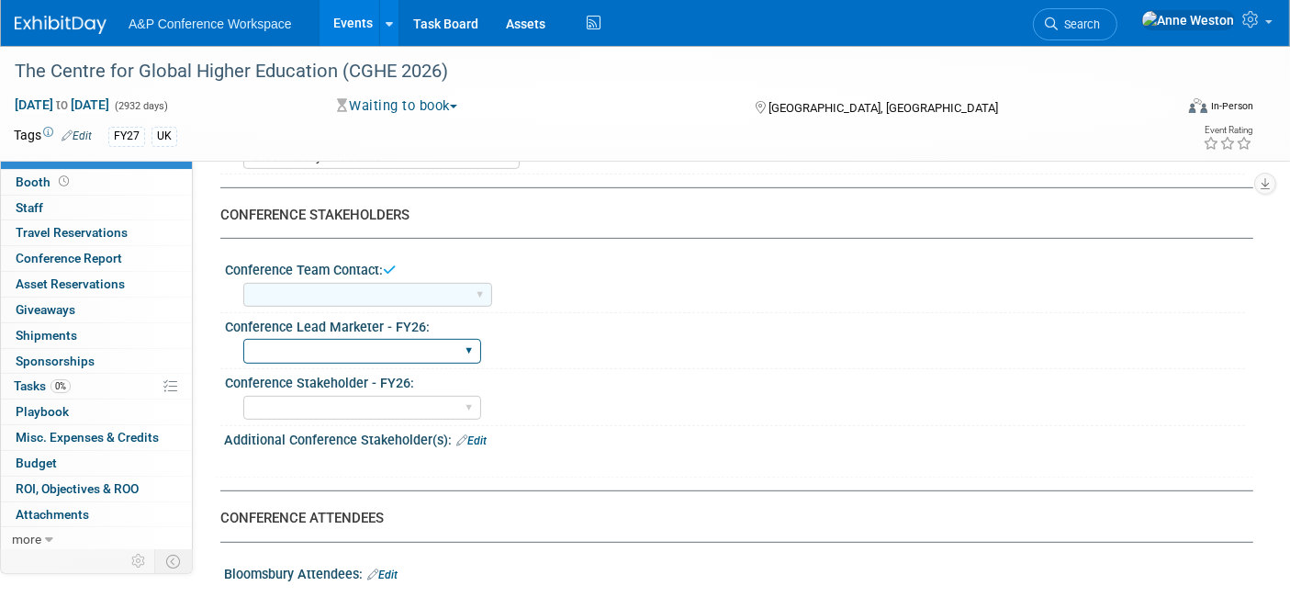
click at [333, 342] on select "[PERSON_NAME] [PERSON_NAME] [PERSON_NAME] [PERSON_NAME] [PERSON_NAME] [PERSON_N…" at bounding box center [362, 351] width 238 height 25
select select "[PERSON_NAME]"
click at [243, 339] on select "[PERSON_NAME] [PERSON_NAME] [PERSON_NAME] [PERSON_NAME] [PERSON_NAME] [PERSON_N…" at bounding box center [362, 351] width 238 height 25
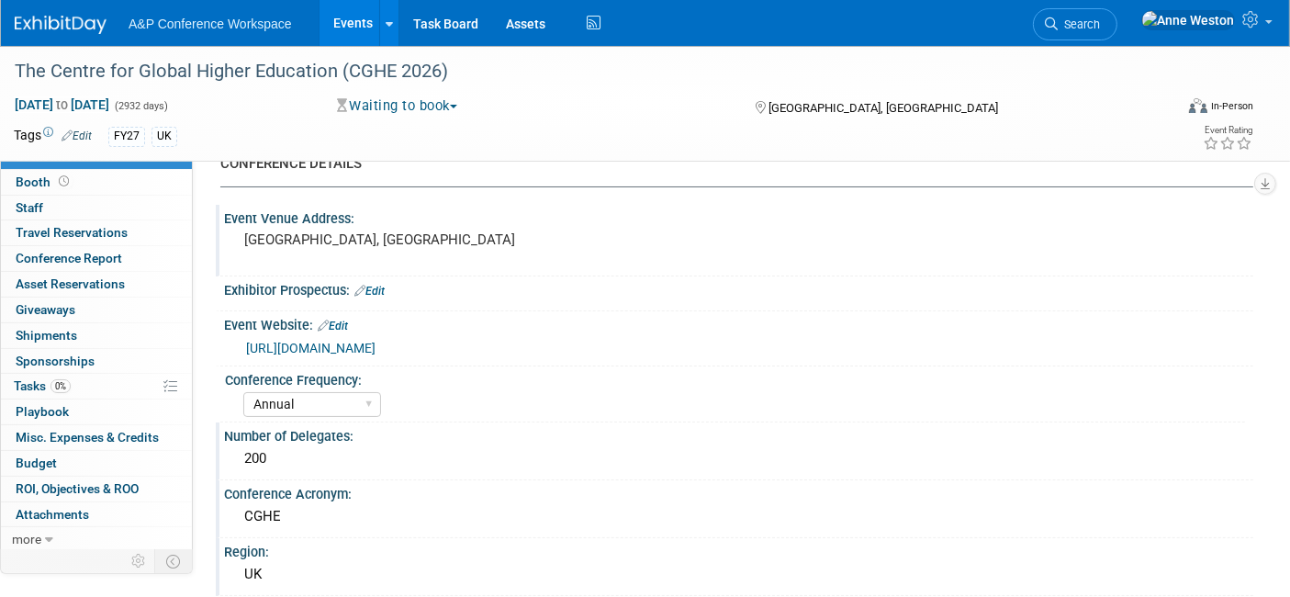
scroll to position [0, 0]
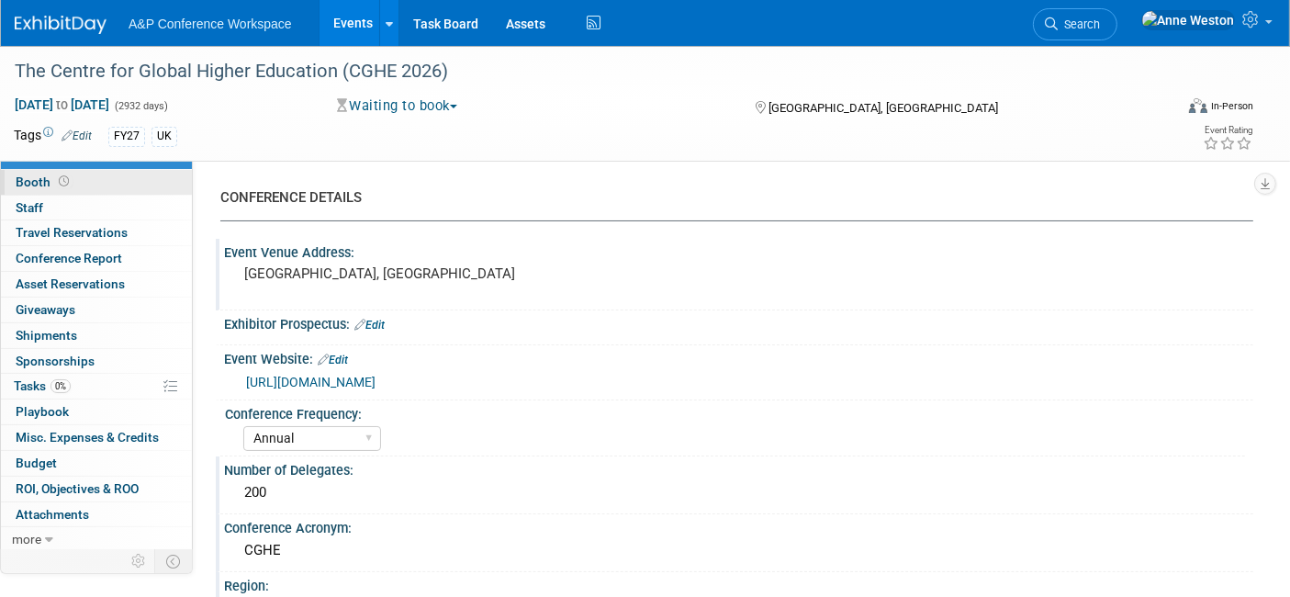
click at [71, 190] on link "Booth" at bounding box center [96, 182] width 191 height 25
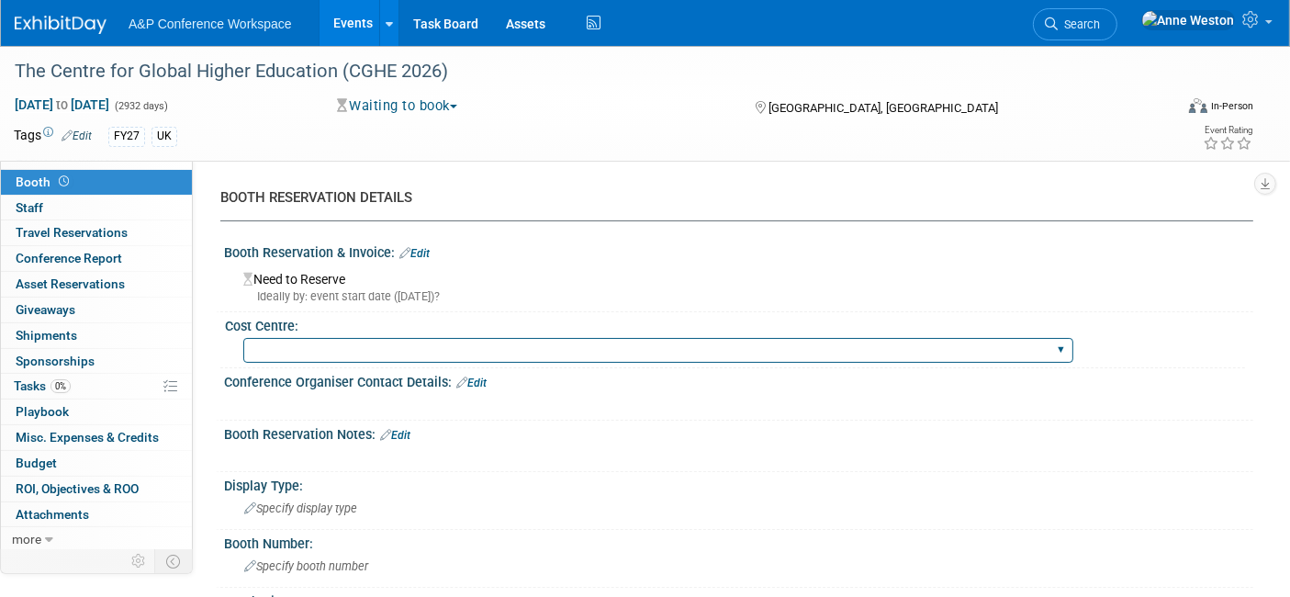
click at [385, 356] on select "BGBG BLRG BPDL BUAV BUIB BUMD COBA COMD CUAP FBAP [PERSON_NAME] IBIB RGP DIGI B…" at bounding box center [658, 350] width 830 height 25
select select "COBA"
click at [243, 338] on select "BGBG BLRG BPDL BUAV BUIB BUMD COBA COMD CUAP FBAP [PERSON_NAME] IBIB RGP DIGI B…" at bounding box center [658, 350] width 830 height 25
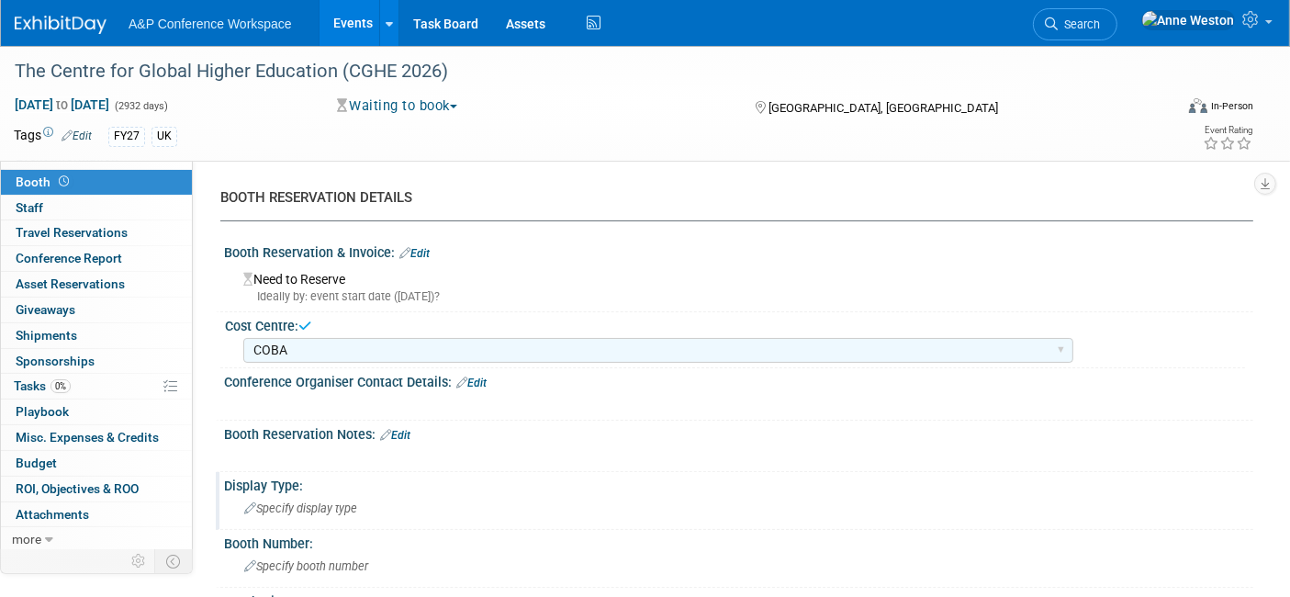
click at [323, 494] on div "Specify display type" at bounding box center [739, 508] width 1002 height 28
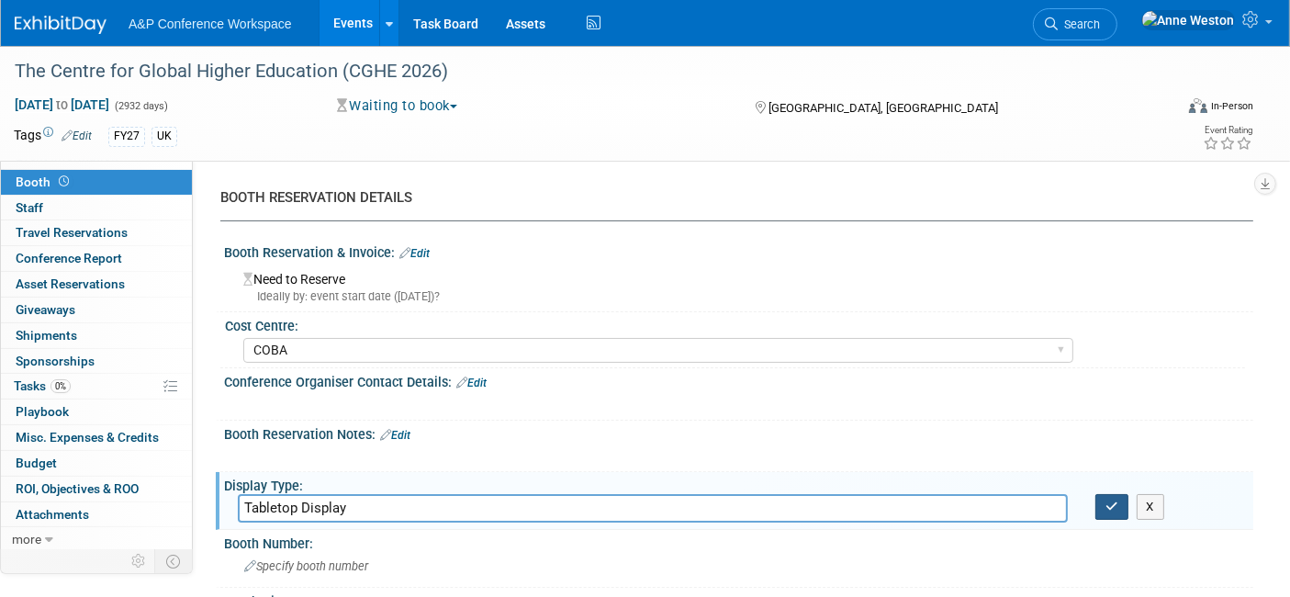
type input "Tabletop Display"
click at [1106, 506] on icon "button" at bounding box center [1111, 506] width 13 height 12
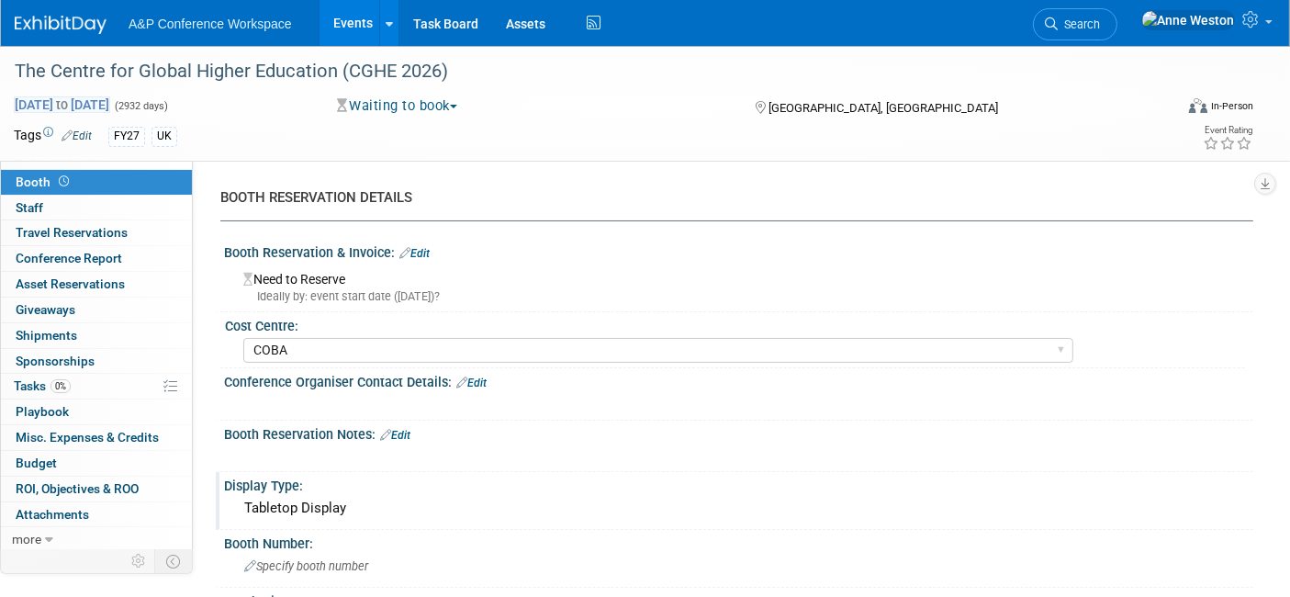
click at [45, 102] on span "[DATE] to [DATE]" at bounding box center [62, 104] width 96 height 17
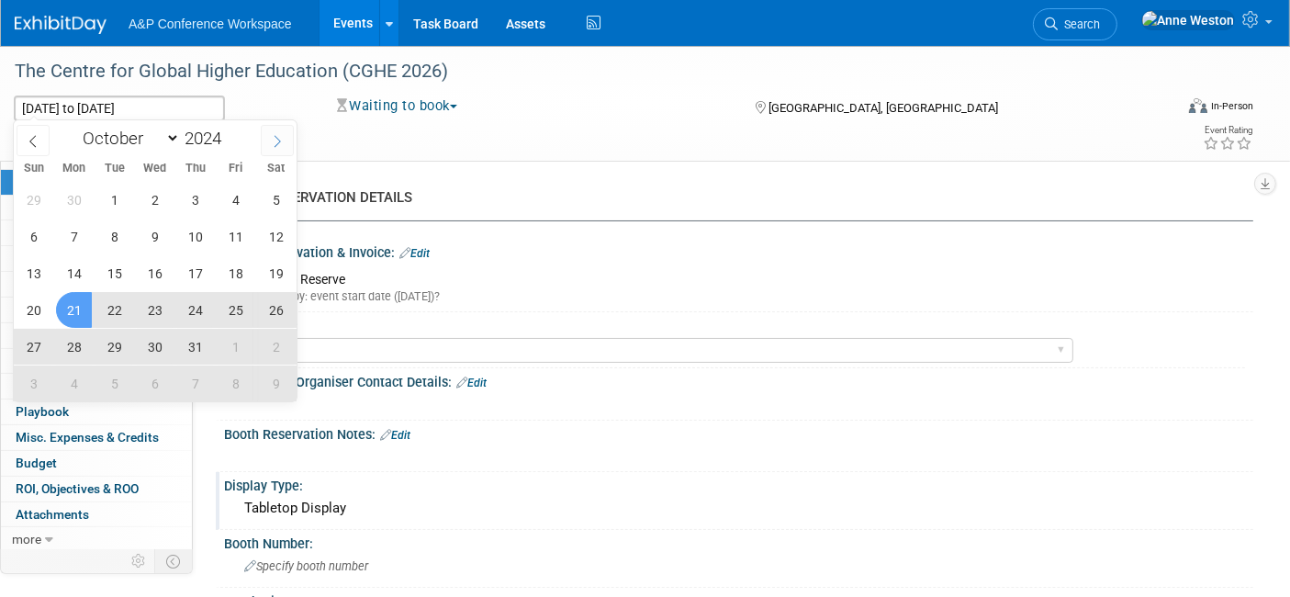
click at [275, 136] on icon at bounding box center [277, 142] width 6 height 12
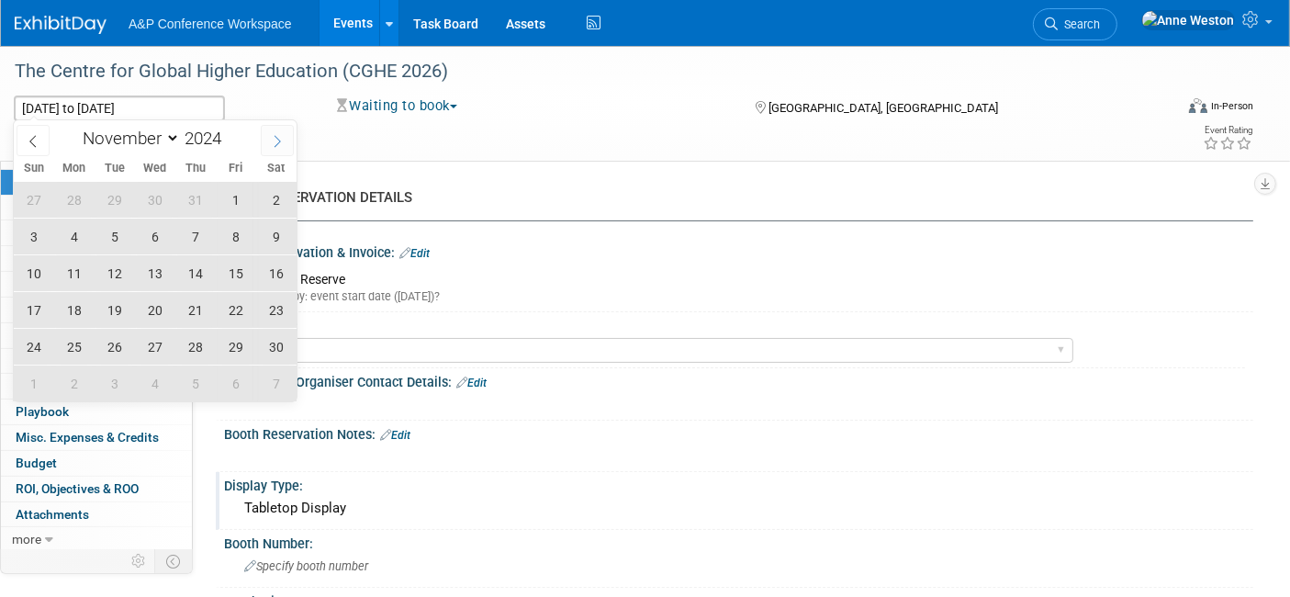
click at [275, 136] on icon at bounding box center [277, 142] width 6 height 12
select select "11"
click at [275, 136] on icon at bounding box center [277, 142] width 6 height 12
type input "2025"
click at [275, 136] on icon at bounding box center [277, 142] width 6 height 12
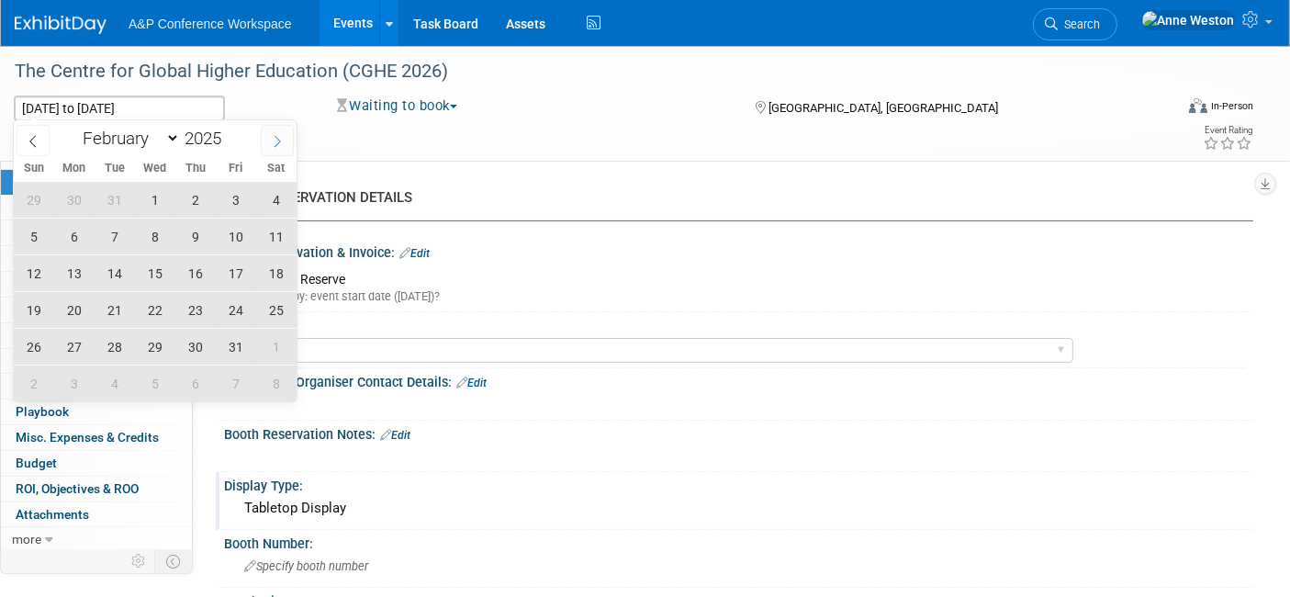
click at [275, 136] on icon at bounding box center [277, 142] width 6 height 12
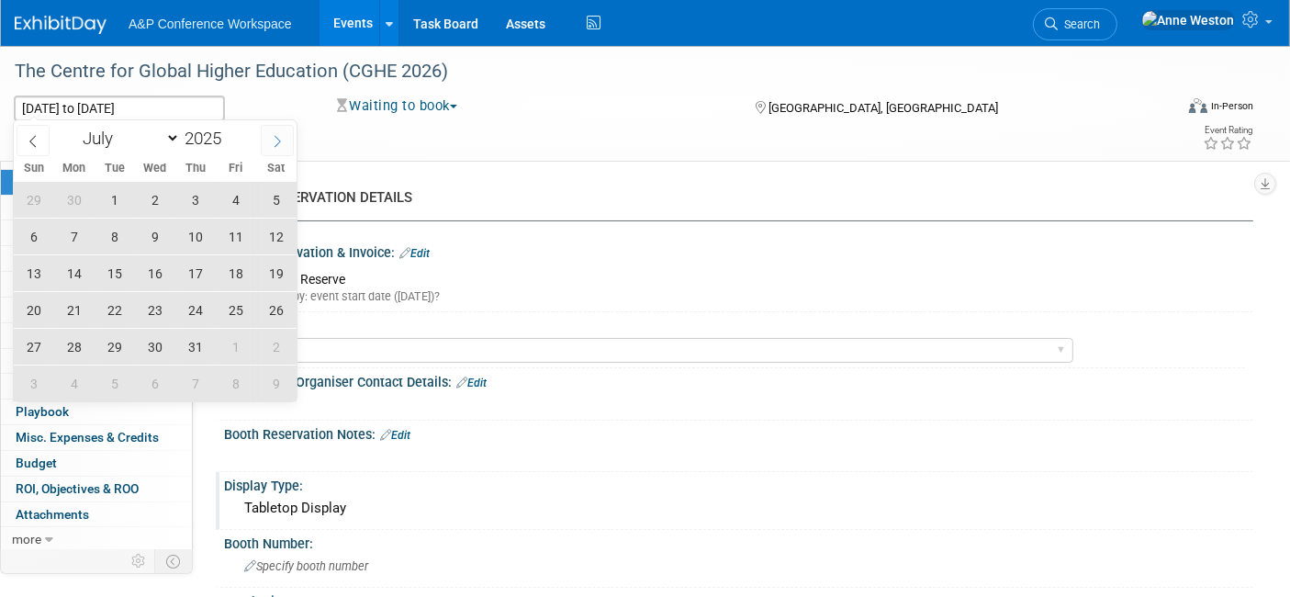
click at [275, 136] on icon at bounding box center [277, 142] width 6 height 12
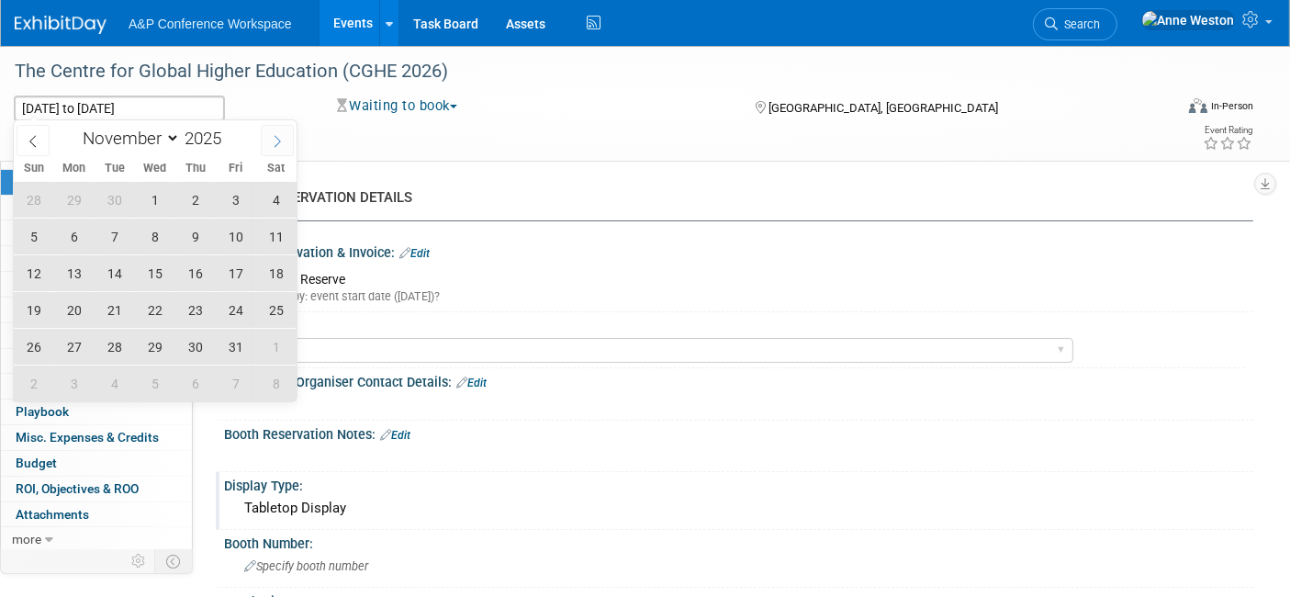
select select "11"
click at [275, 136] on icon at bounding box center [277, 142] width 6 height 12
type input "2026"
click at [275, 136] on icon at bounding box center [277, 142] width 6 height 12
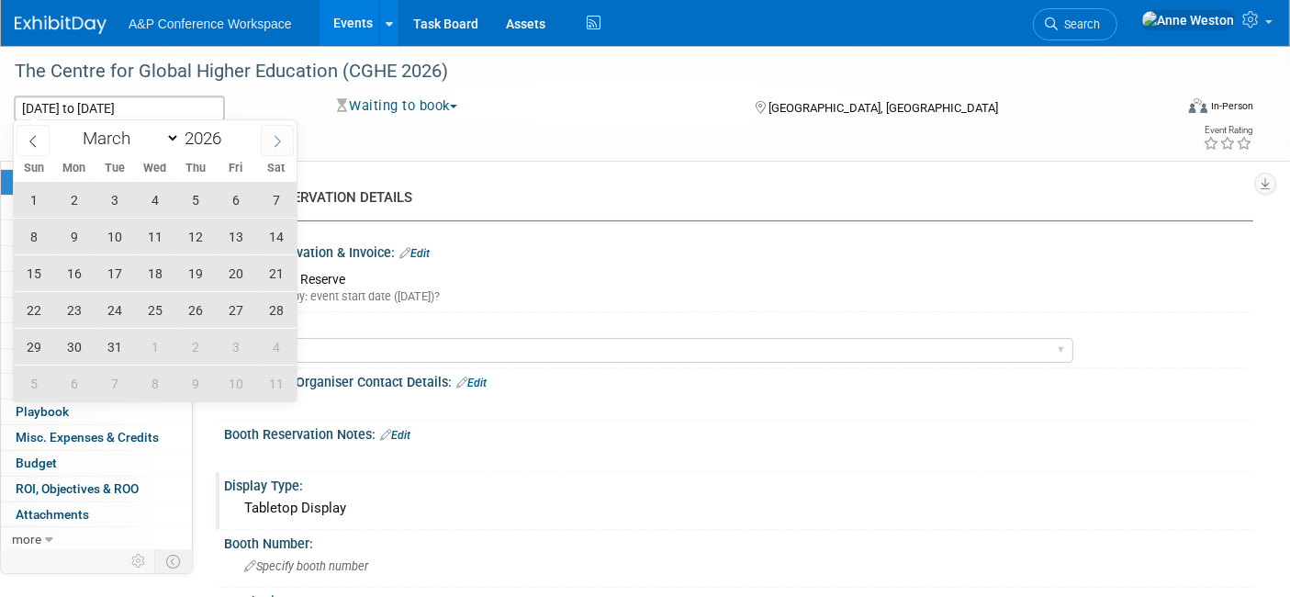
click at [275, 136] on icon at bounding box center [277, 142] width 6 height 12
select select "3"
click at [188, 306] on span "23" at bounding box center [195, 310] width 36 height 36
type input "[DATE]"
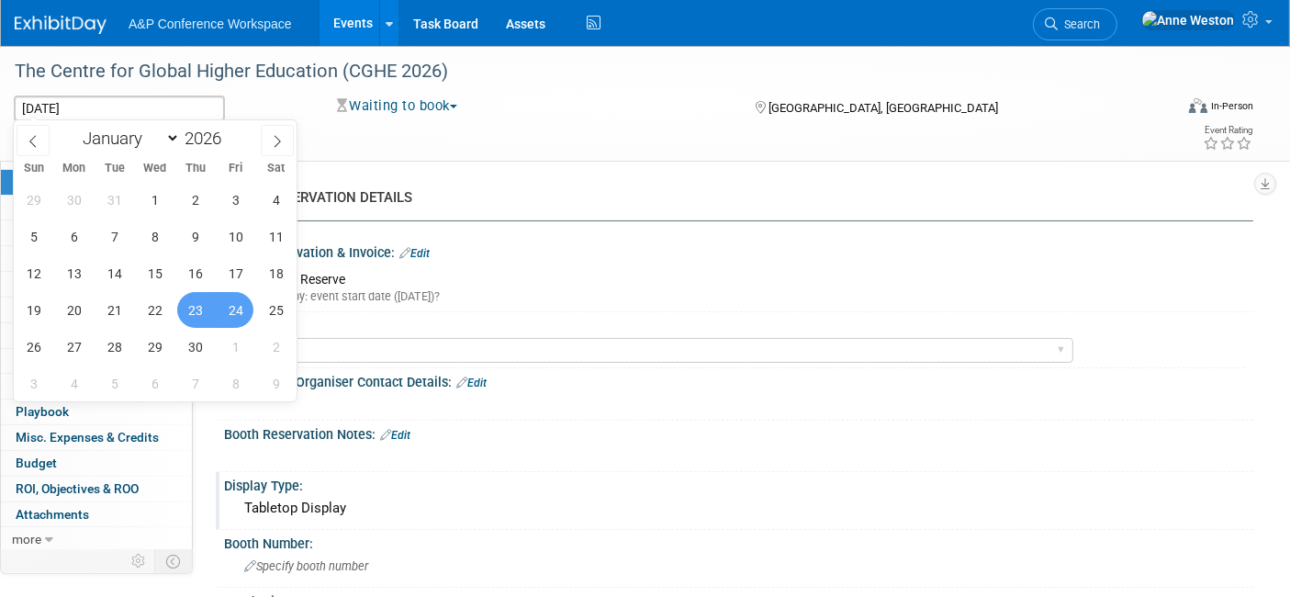
click at [229, 308] on span "24" at bounding box center [236, 310] width 36 height 36
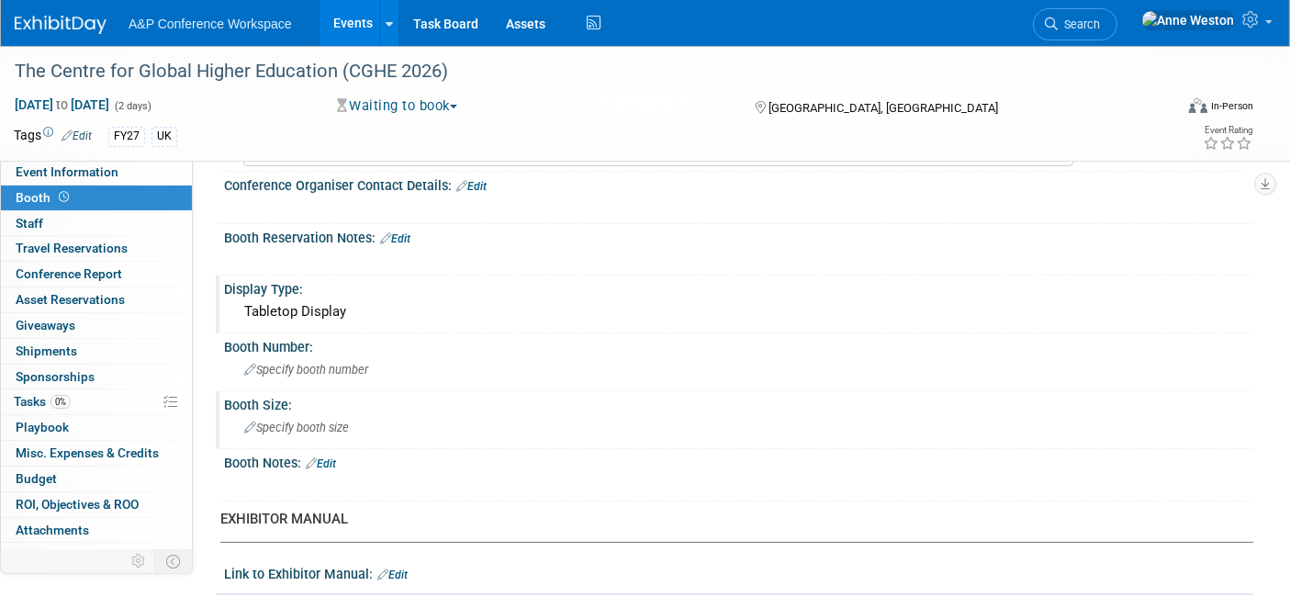
scroll to position [204, 0]
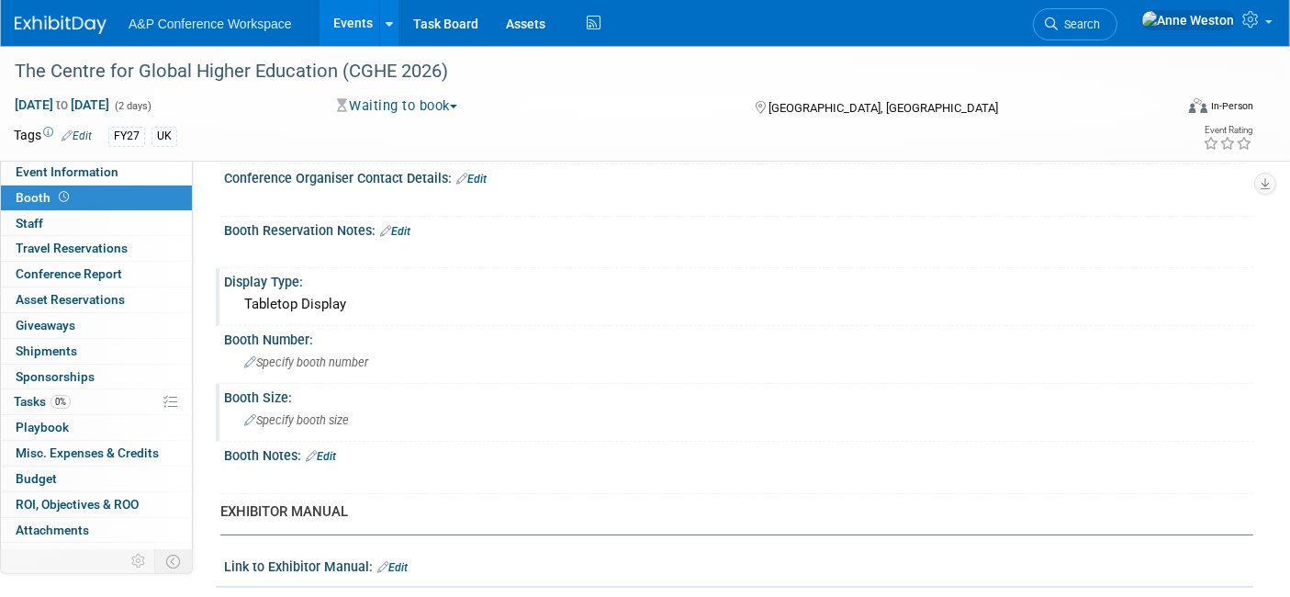
click at [273, 414] on span "Specify booth size" at bounding box center [296, 420] width 105 height 14
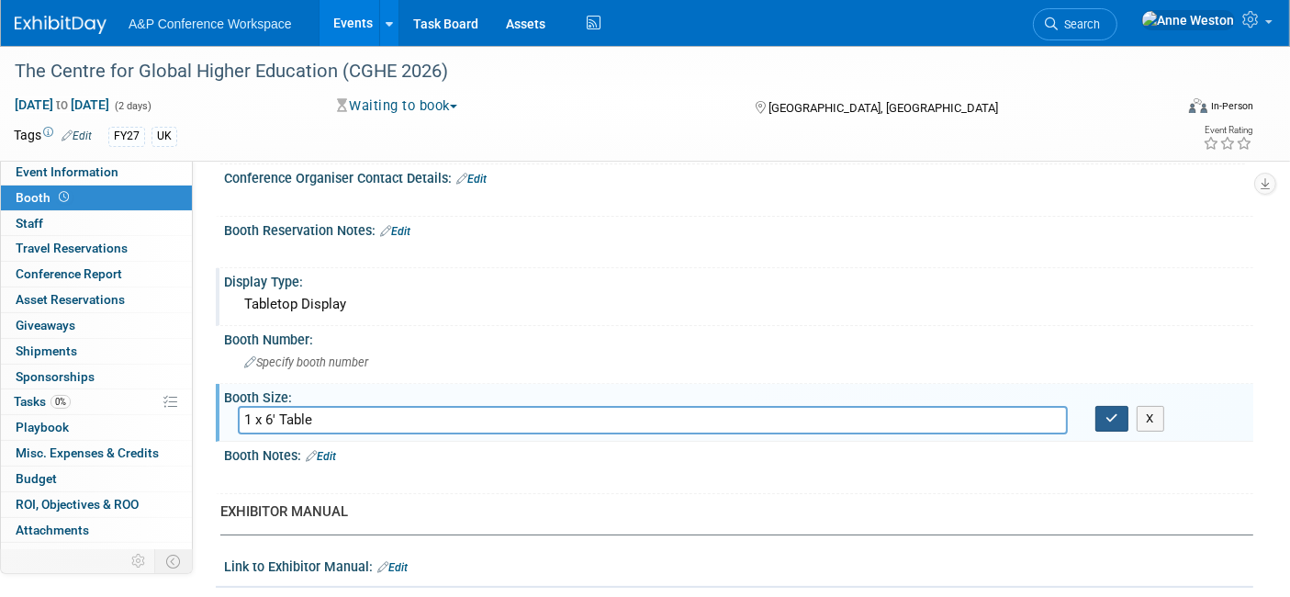
type input "1 x 6' Table"
click at [1103, 410] on button "button" at bounding box center [1111, 419] width 33 height 26
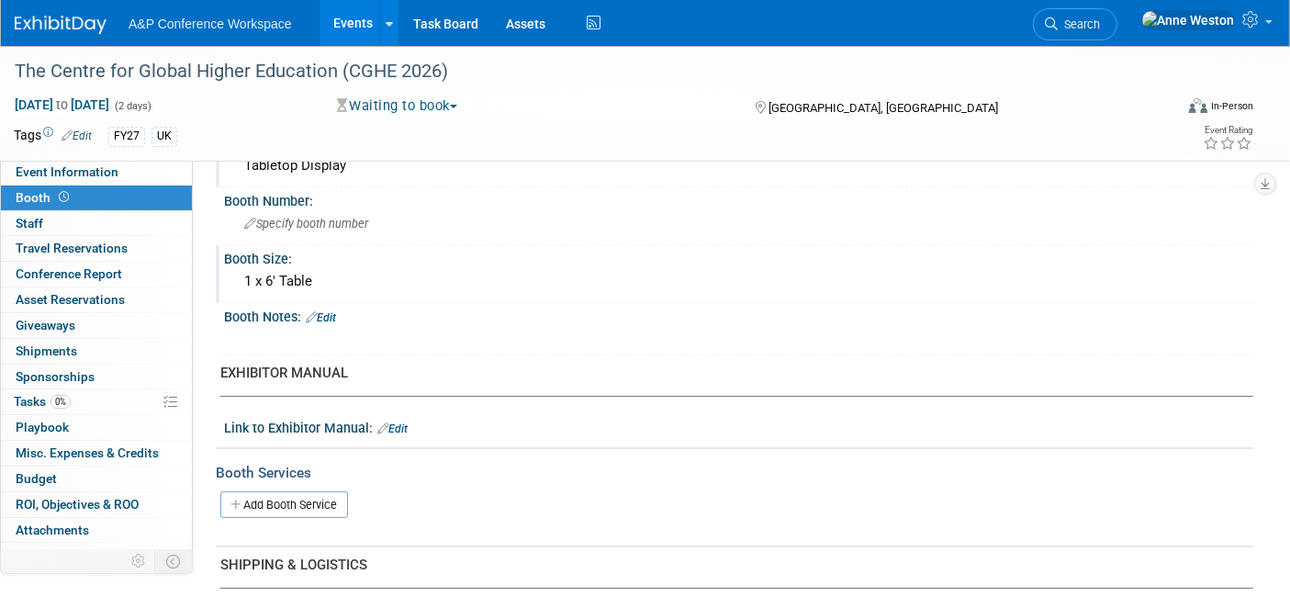
scroll to position [0, 0]
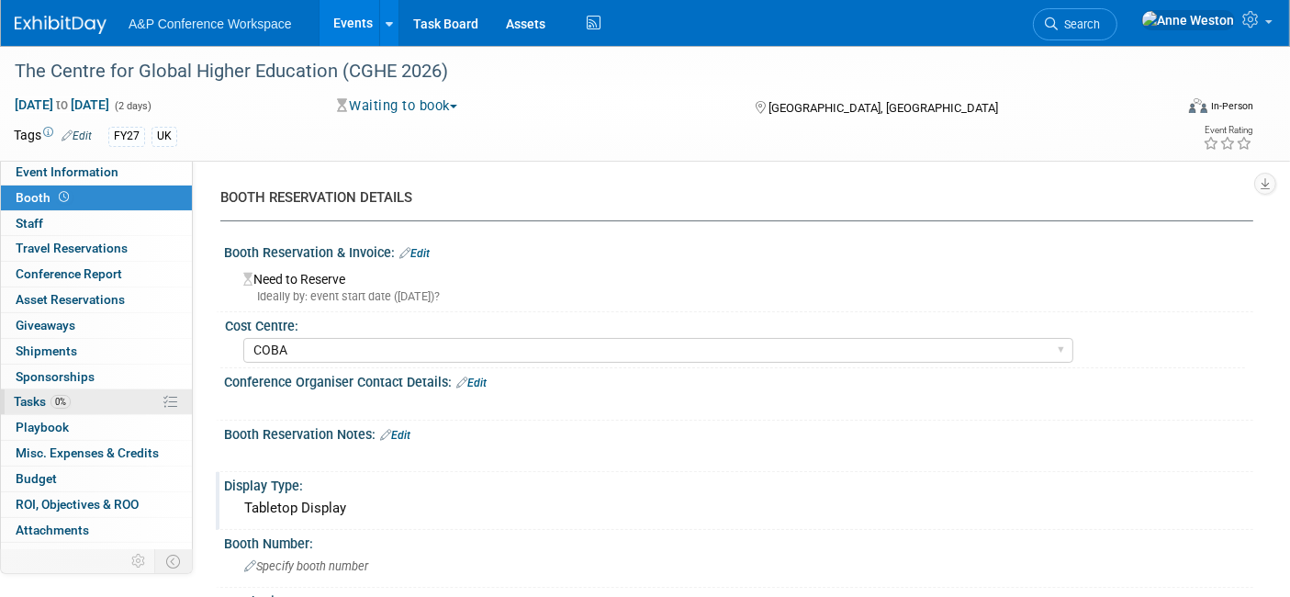
click at [72, 397] on link "0% Tasks 0%" at bounding box center [96, 401] width 191 height 25
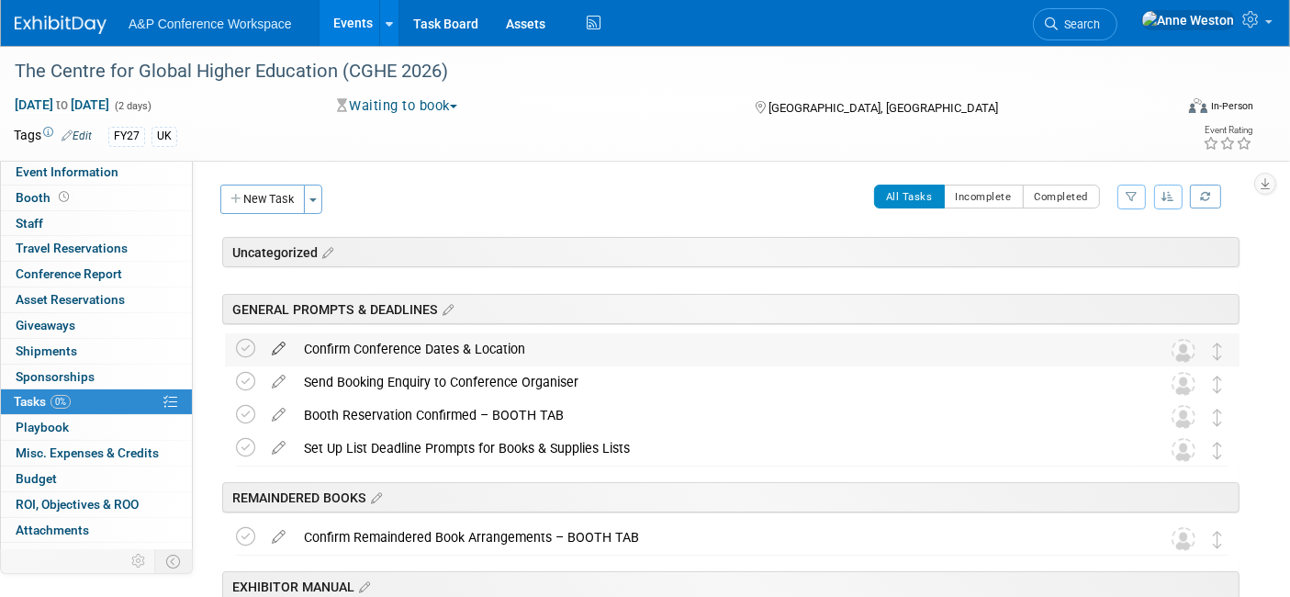
click at [279, 346] on icon at bounding box center [279, 344] width 32 height 23
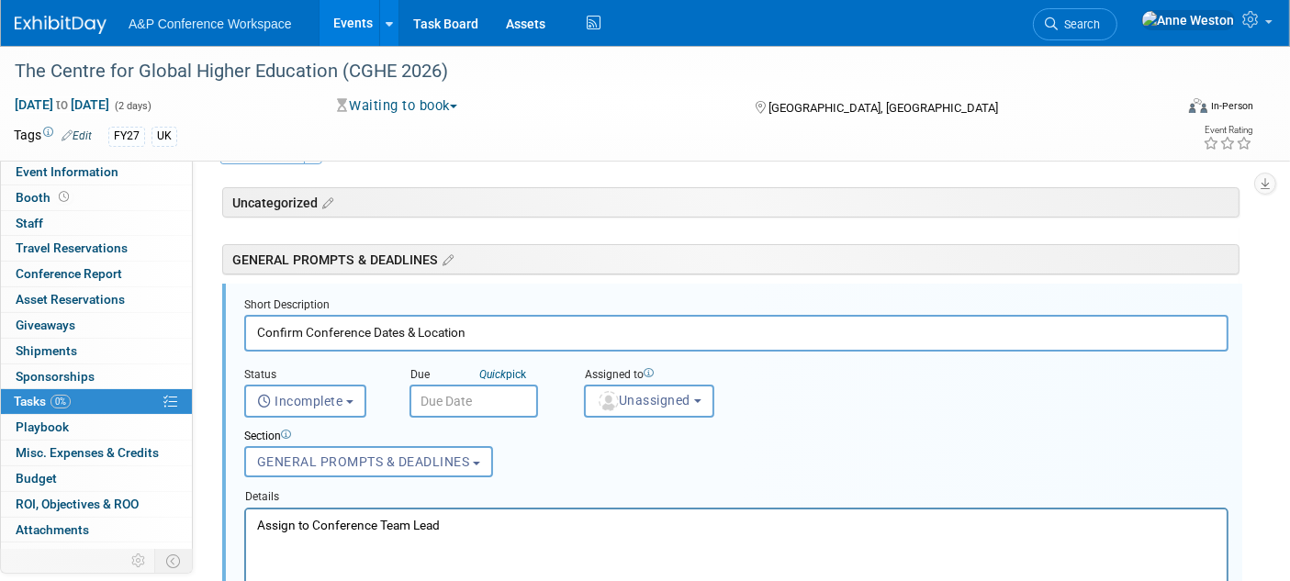
scroll to position [63, 0]
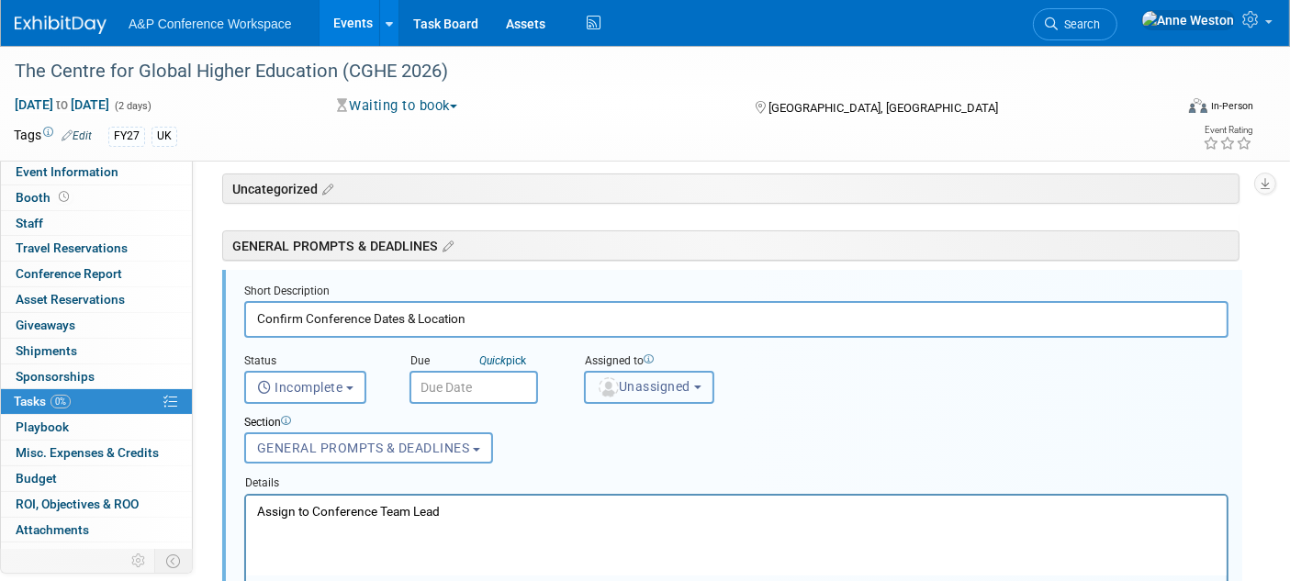
click at [635, 397] on button "Unassigned" at bounding box center [649, 387] width 130 height 33
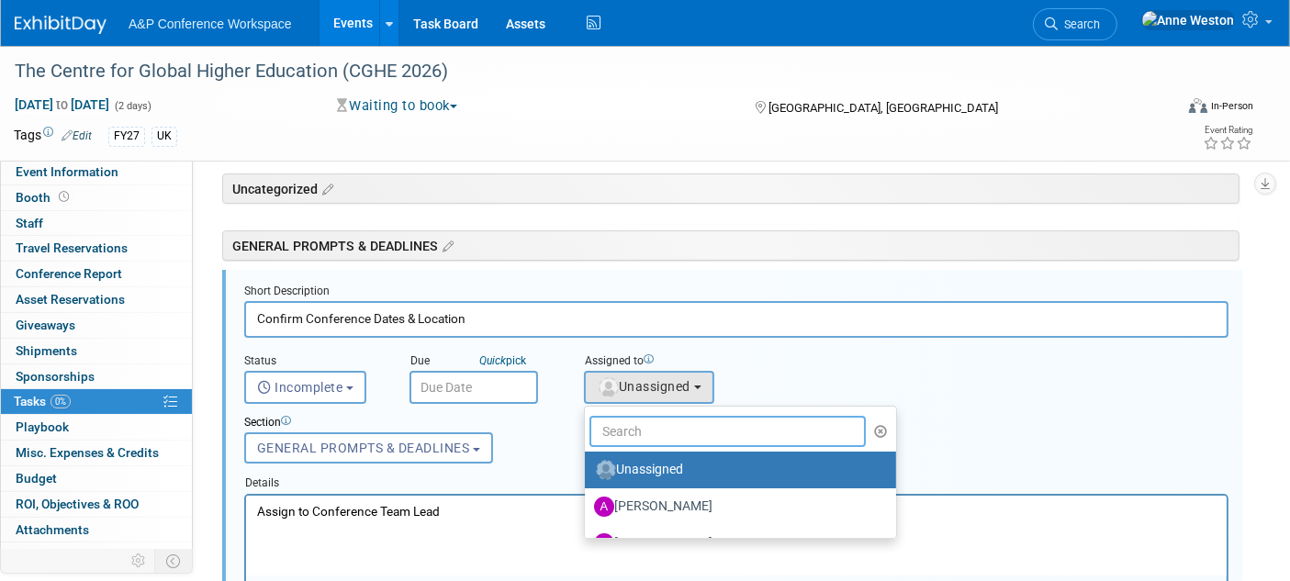
click at [670, 421] on input "text" at bounding box center [727, 431] width 276 height 31
type input "[PERSON_NAME]"
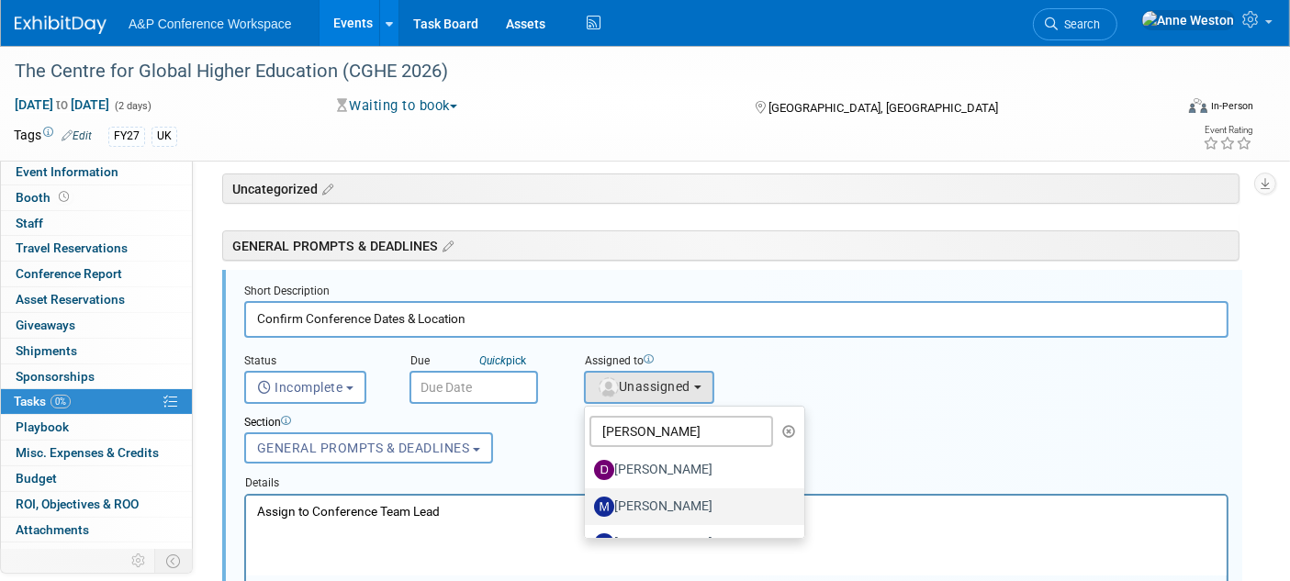
click at [651, 509] on label "[PERSON_NAME]" at bounding box center [690, 506] width 192 height 29
click at [587, 509] on input "[PERSON_NAME]" at bounding box center [582, 504] width 12 height 12
select select "2db20fb6-019a-42f9-b51c-aabbbf535978"
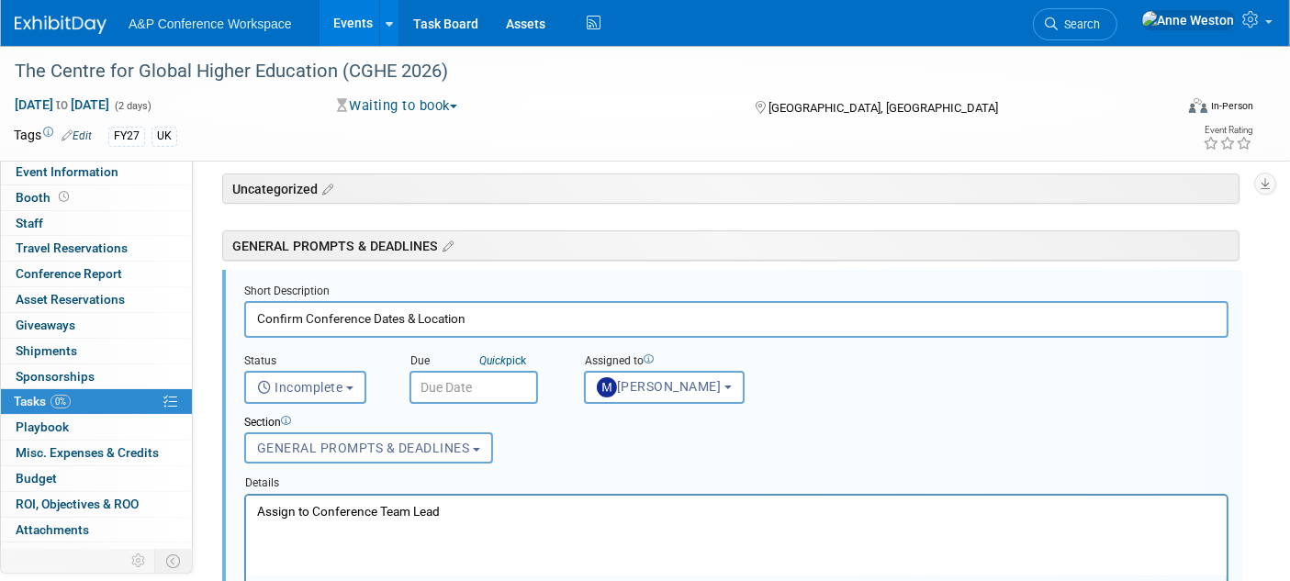
click at [435, 383] on input "text" at bounding box center [473, 387] width 129 height 33
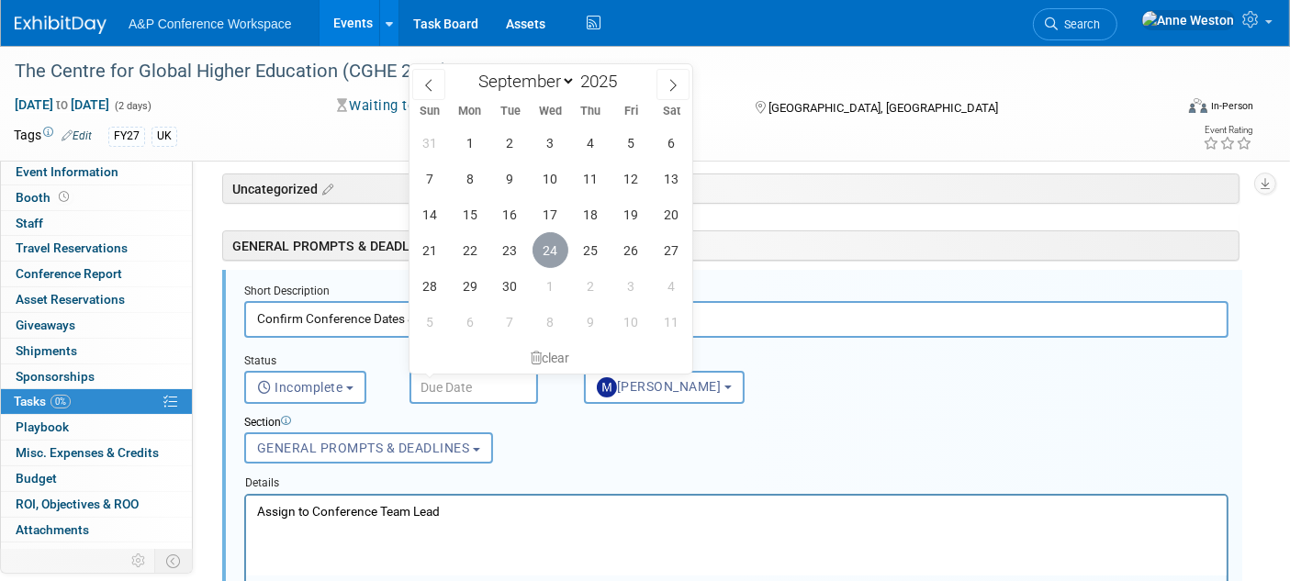
click at [546, 248] on span "24" at bounding box center [550, 250] width 36 height 36
type input "[DATE]"
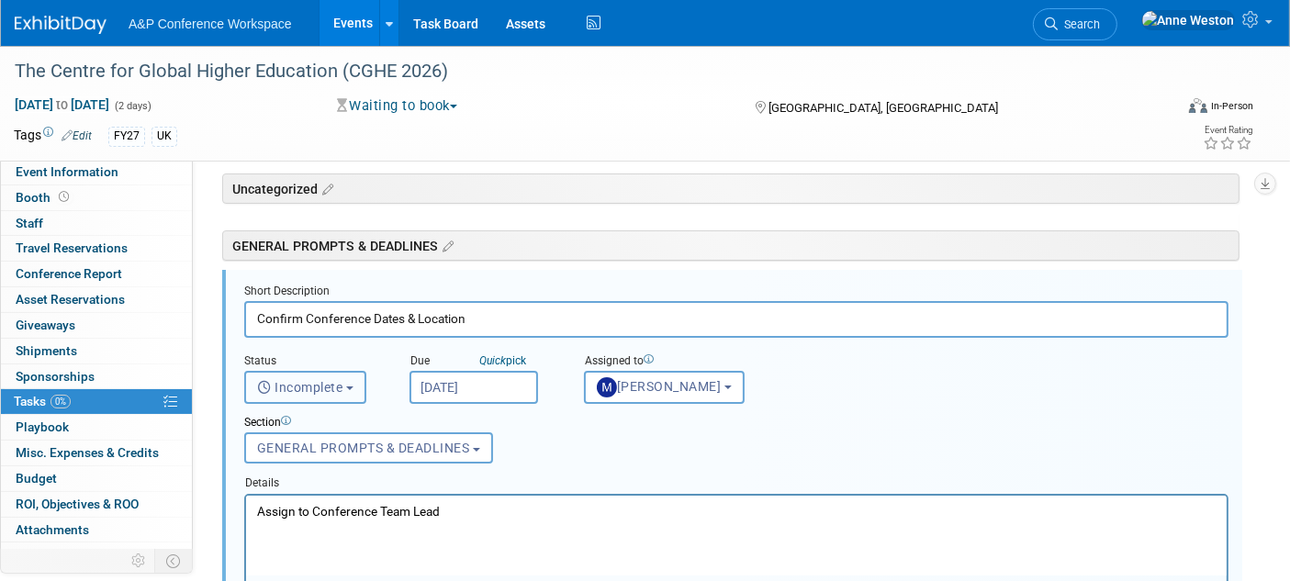
click at [288, 394] on button "Incomplete" at bounding box center [305, 387] width 122 height 33
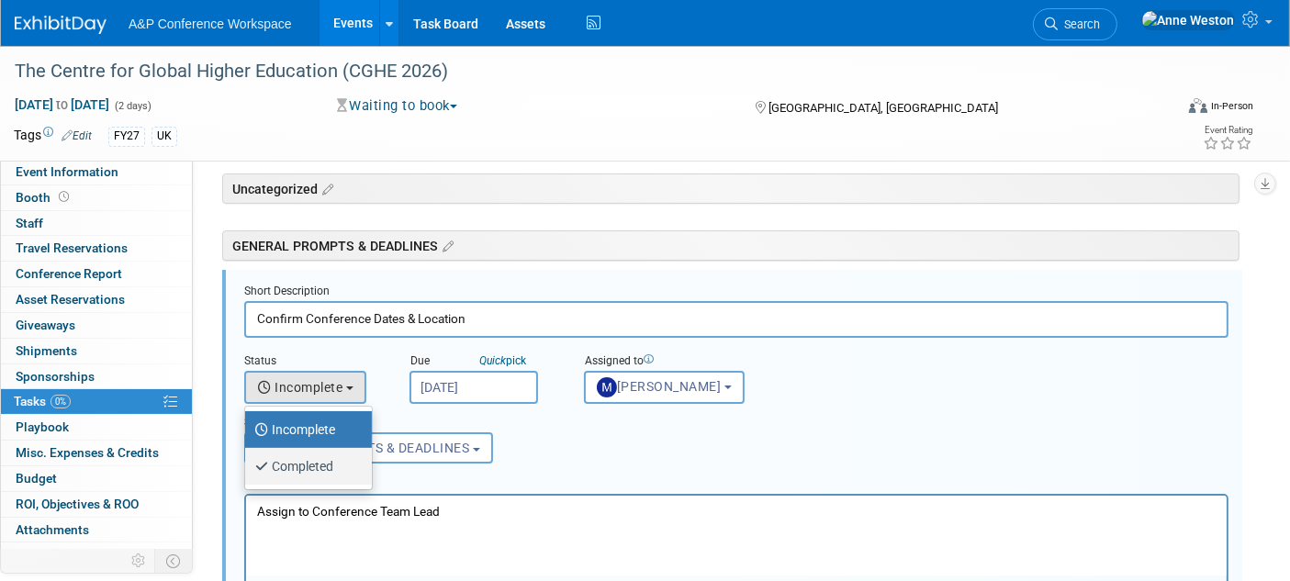
click at [291, 454] on label "Completed" at bounding box center [303, 466] width 99 height 29
click at [248, 458] on input "Completed" at bounding box center [242, 464] width 12 height 12
select select "3"
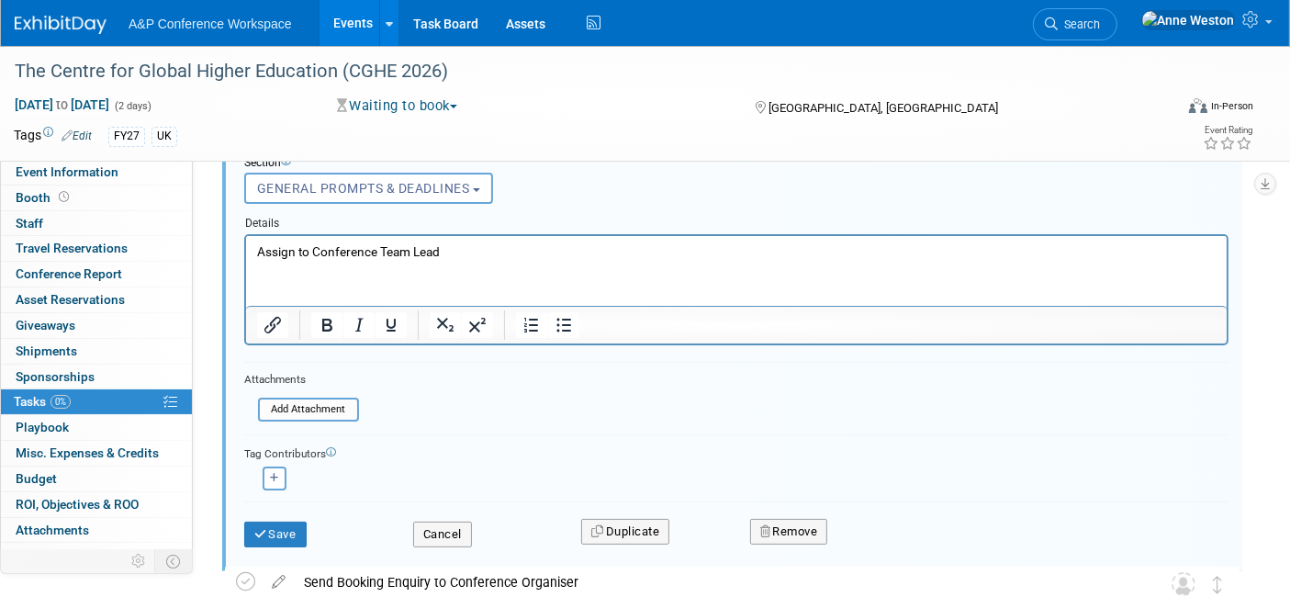
scroll to position [369, 0]
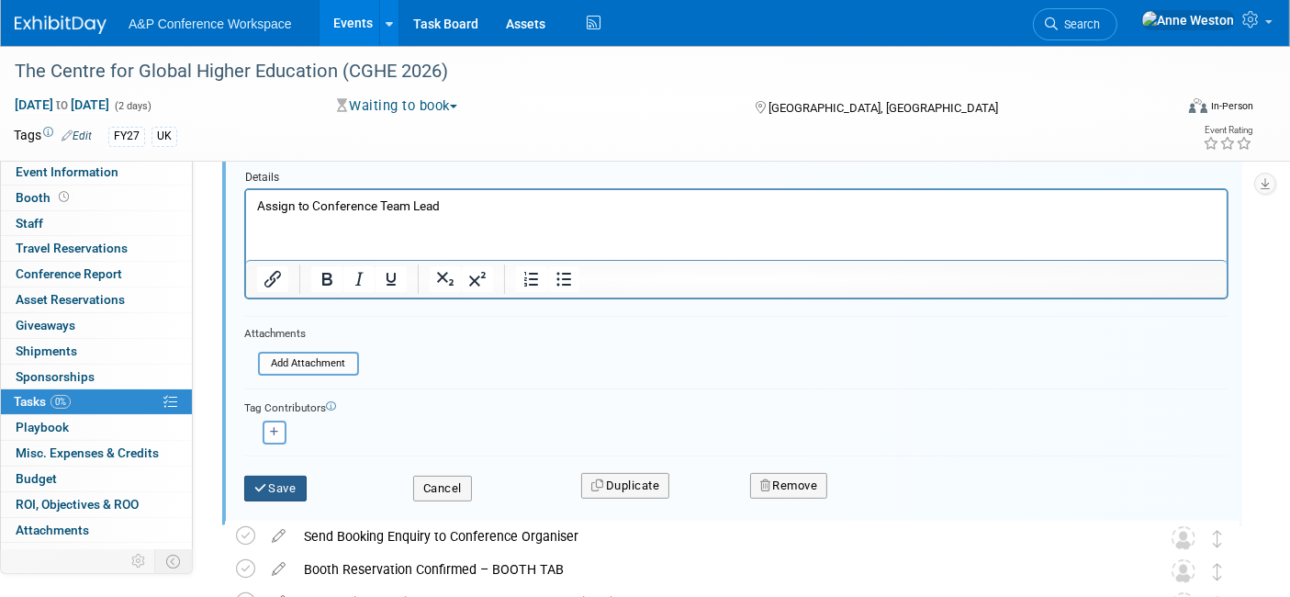
click at [273, 487] on button "Save" at bounding box center [275, 489] width 62 height 26
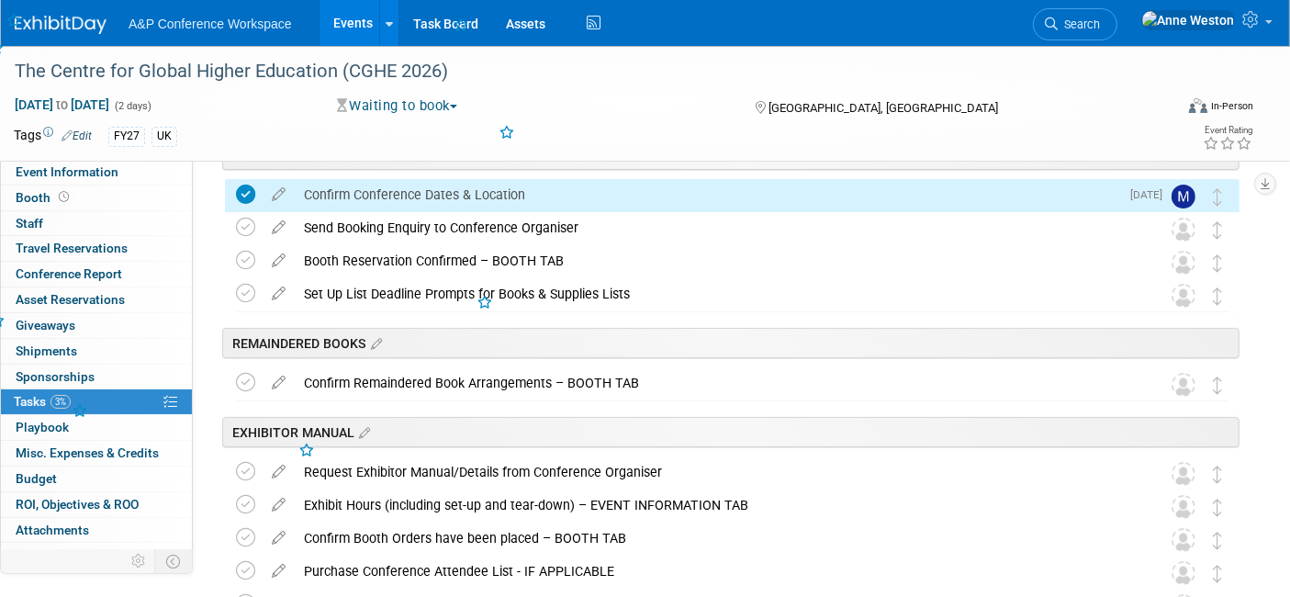
scroll to position [0, 0]
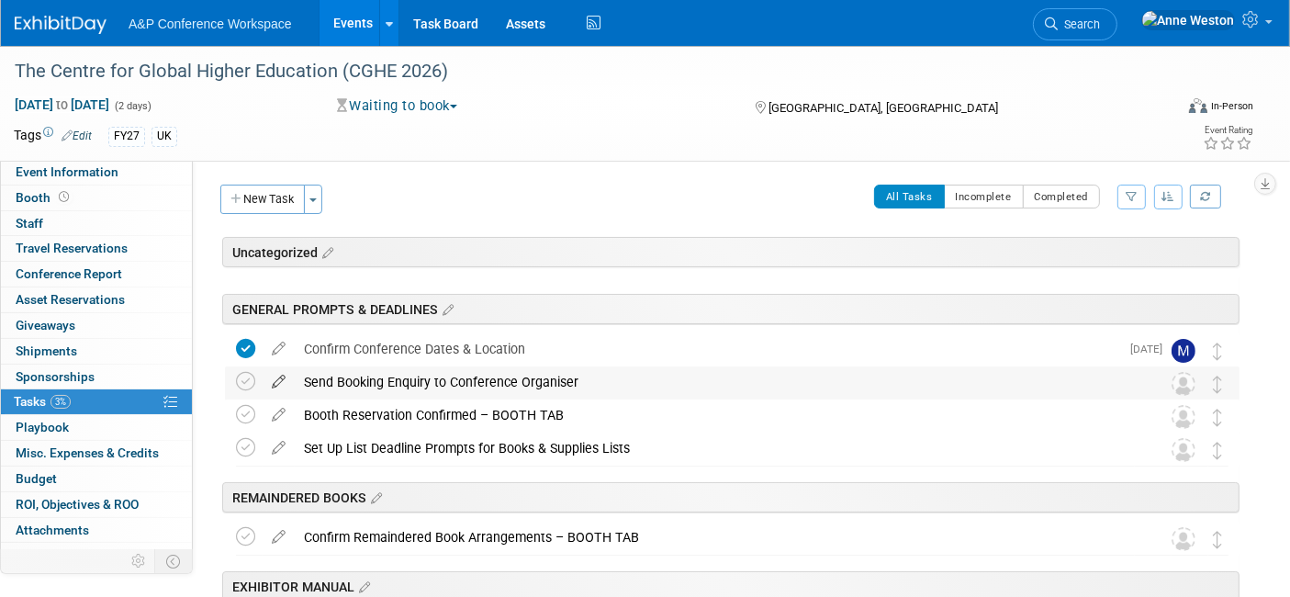
click at [275, 377] on icon at bounding box center [279, 377] width 32 height 23
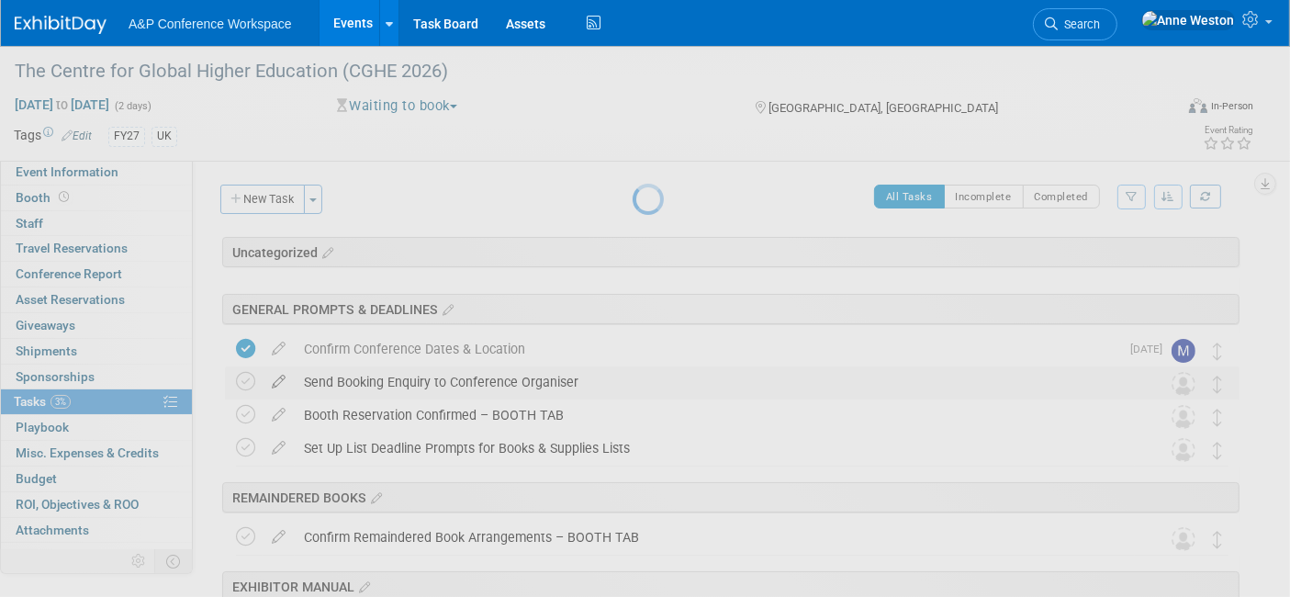
select select "8"
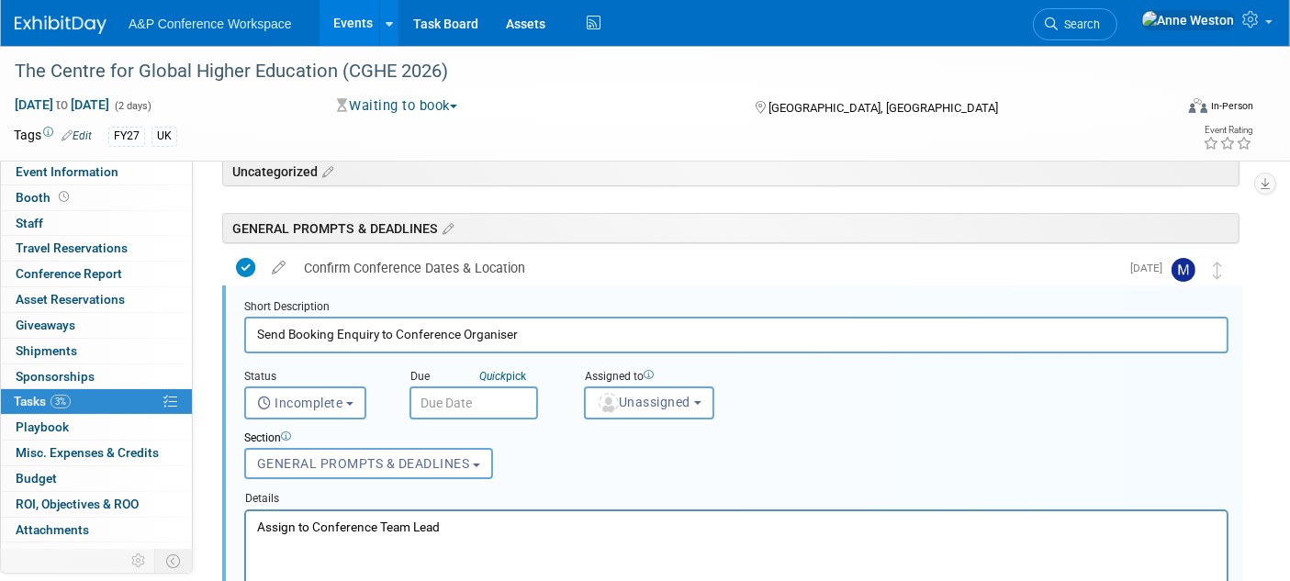
scroll to position [96, 0]
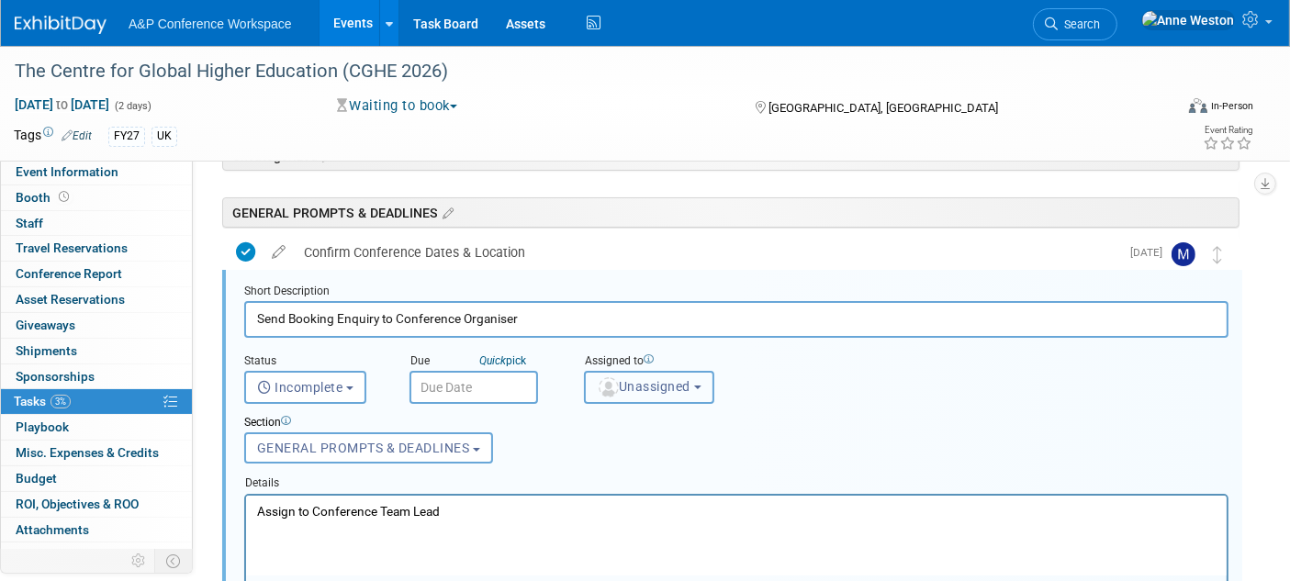
click at [619, 379] on span "Unassigned" at bounding box center [644, 386] width 94 height 15
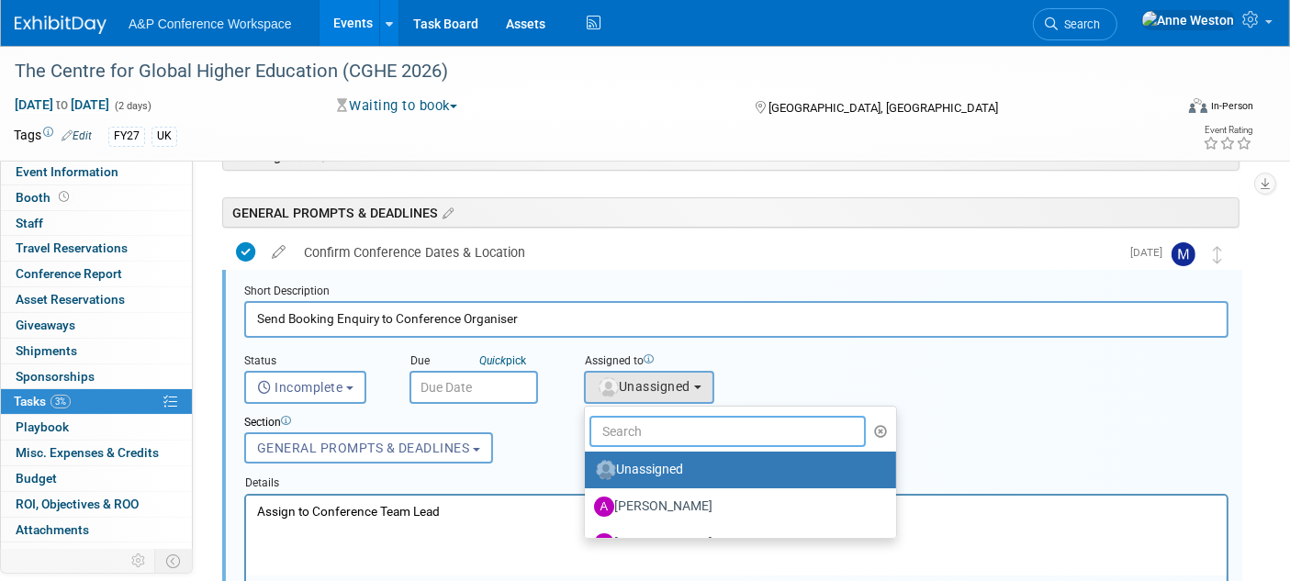
click at [635, 429] on input "text" at bounding box center [727, 431] width 276 height 31
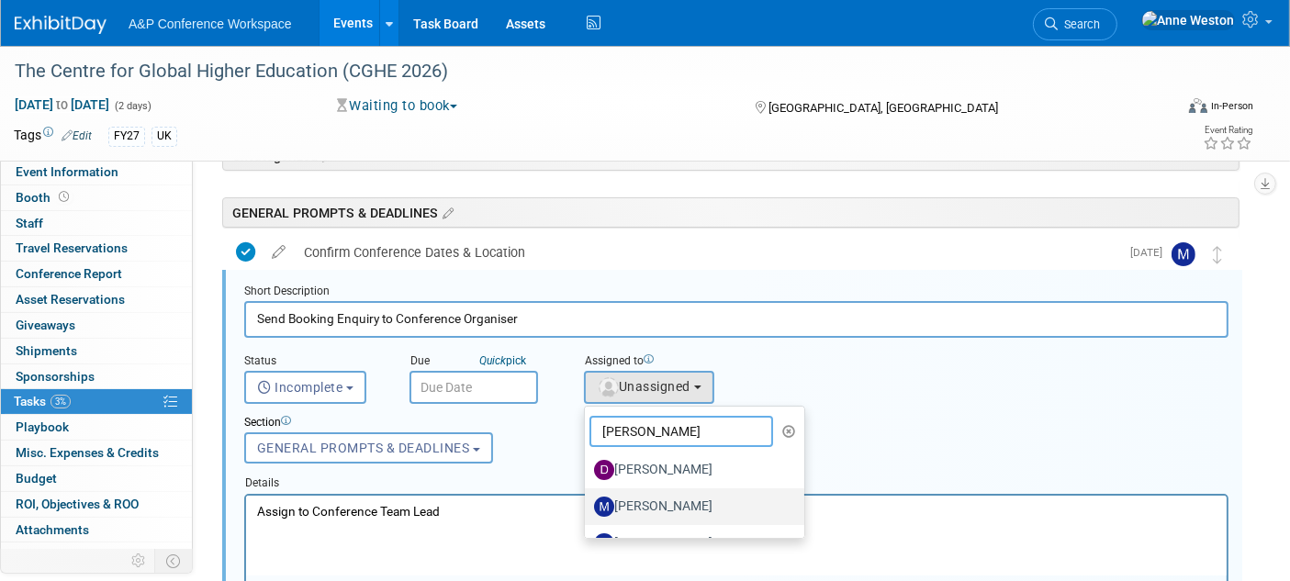
type input "[PERSON_NAME]"
click at [692, 492] on label "[PERSON_NAME]" at bounding box center [690, 506] width 192 height 29
click at [587, 498] on input "[PERSON_NAME]" at bounding box center [582, 504] width 12 height 12
select select "2db20fb6-019a-42f9-b51c-aabbbf535978"
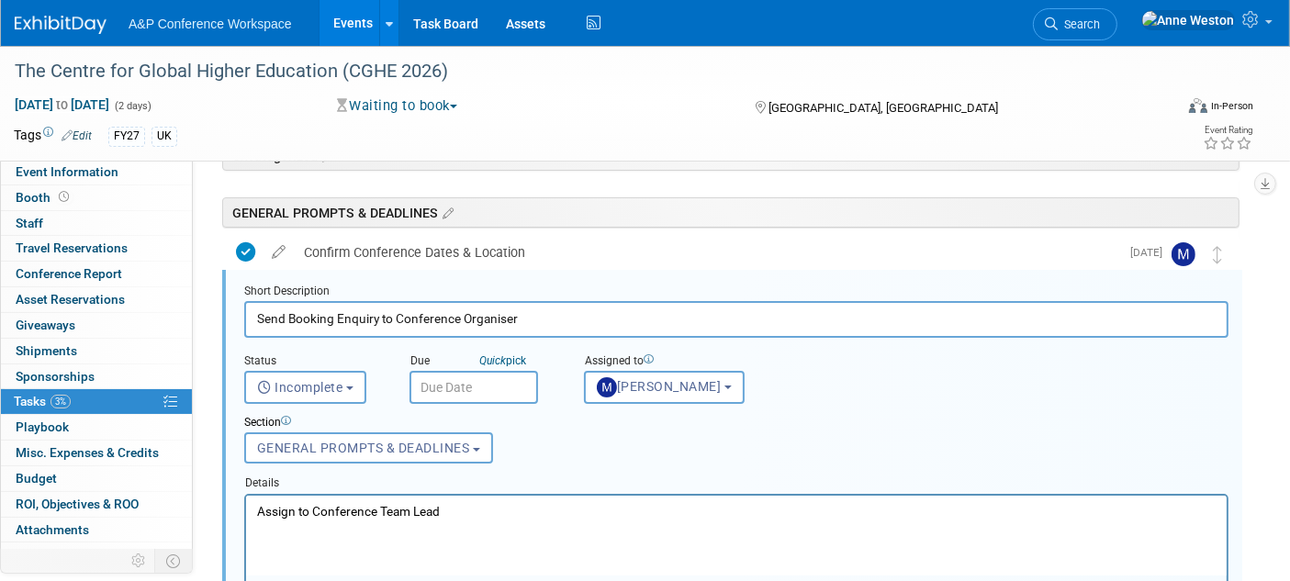
click at [461, 367] on body "A&P Conference Workspace Events Add Event Bulk Upload Events Shareable Event Bo…" at bounding box center [645, 194] width 1290 height 581
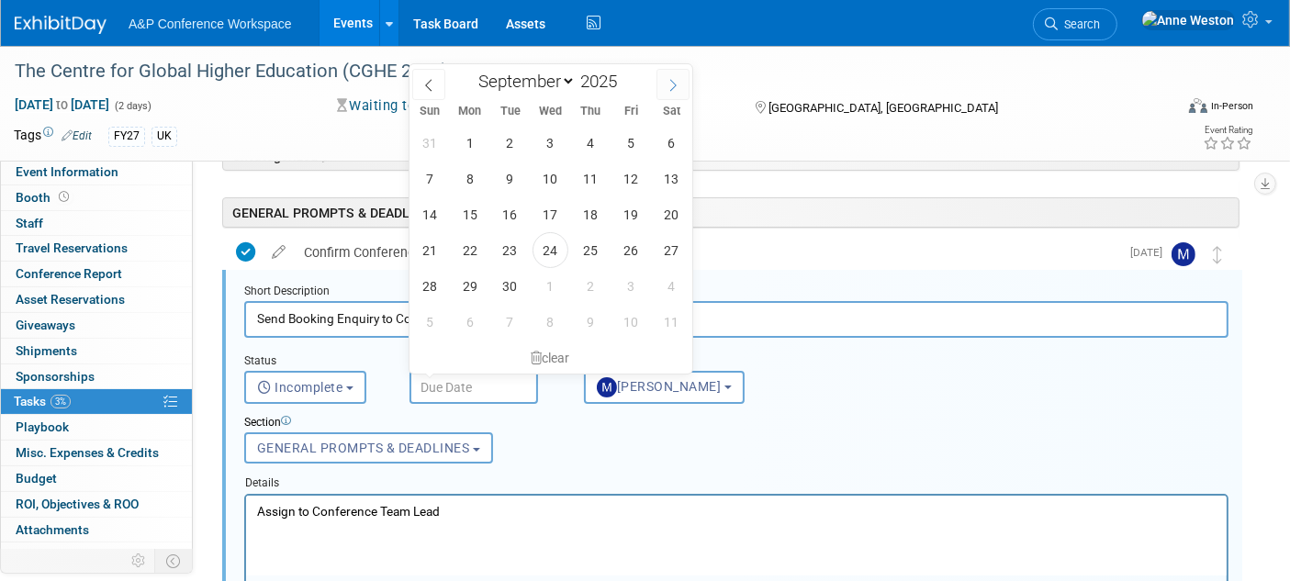
click at [662, 86] on span at bounding box center [672, 84] width 33 height 31
select select "10"
click at [627, 285] on span "28" at bounding box center [631, 286] width 36 height 36
type input "[DATE]"
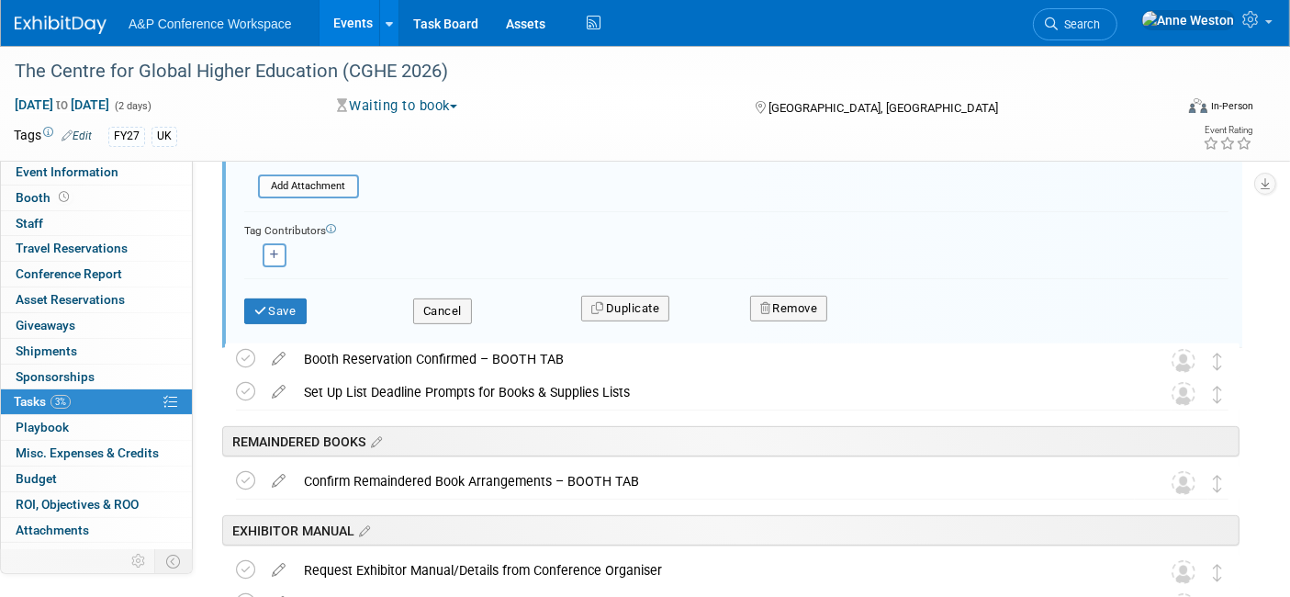
scroll to position [607, 0]
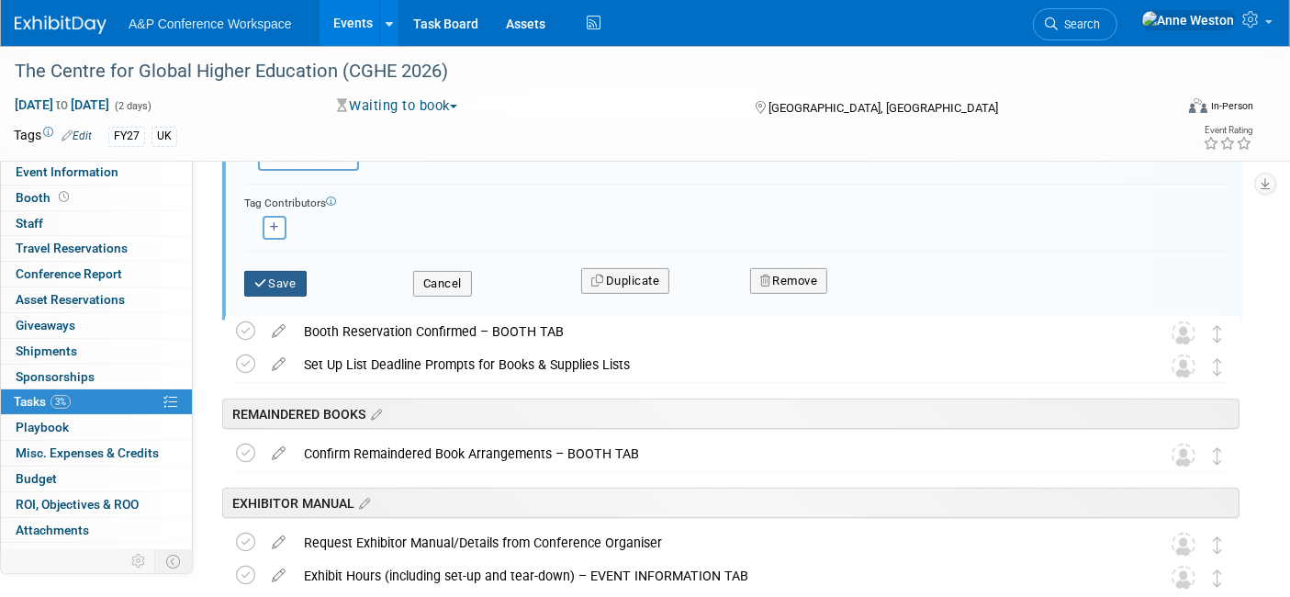
click at [272, 274] on button "Save" at bounding box center [275, 284] width 62 height 26
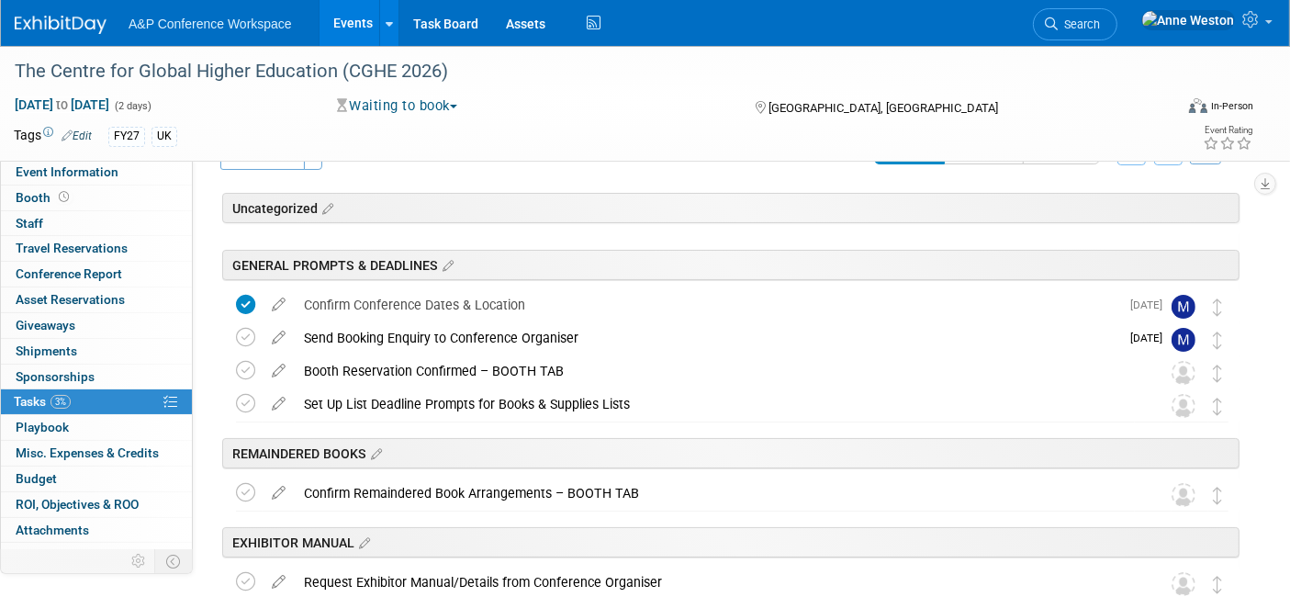
scroll to position [0, 0]
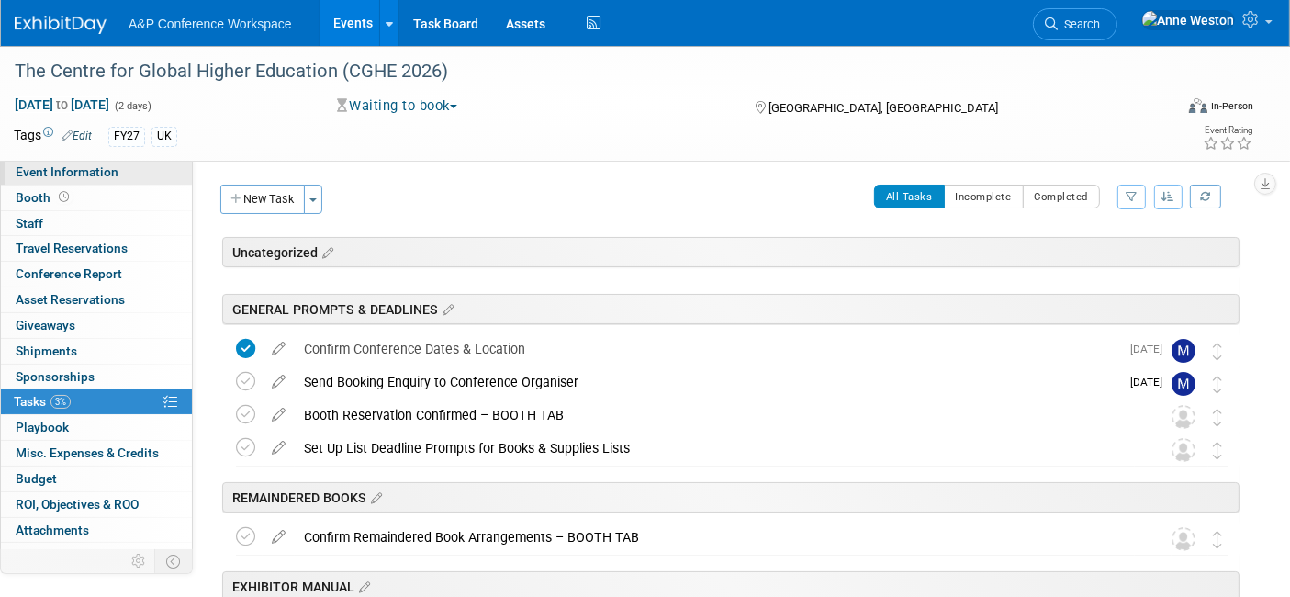
click at [95, 163] on link "Event Information" at bounding box center [96, 172] width 191 height 25
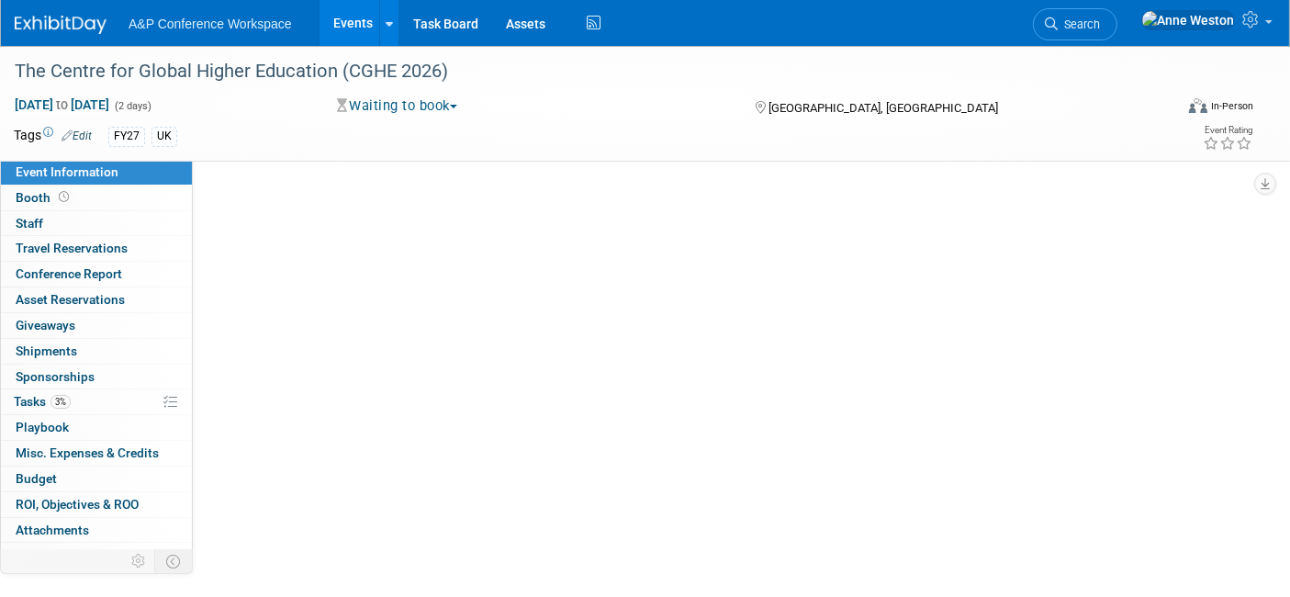
select select "Annual"
select select "Level 2"
select select "In-Person Booth"
select select "Education"
select select "Bloomsbury Academic"
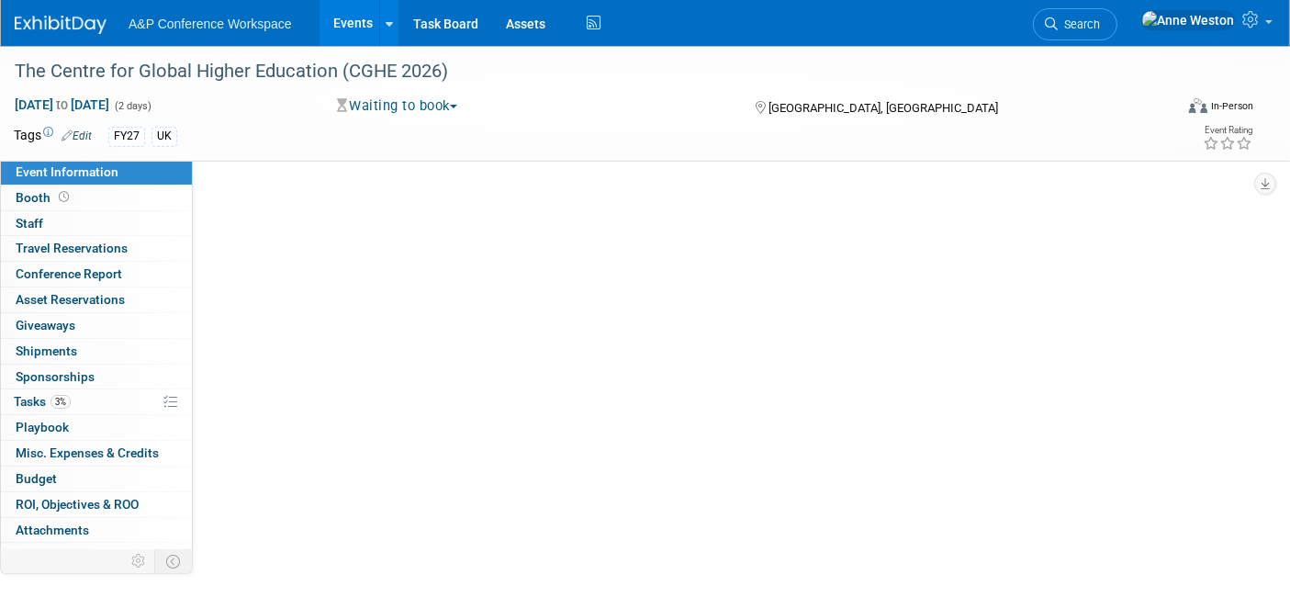
select select "[PERSON_NAME]"
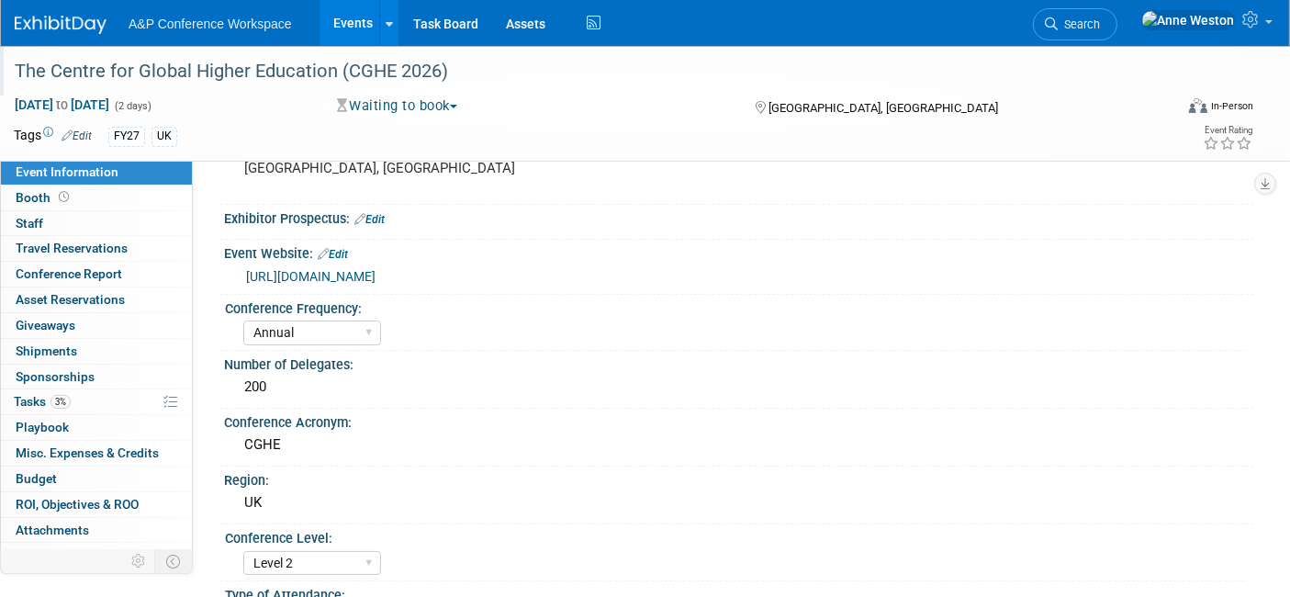
scroll to position [102, 0]
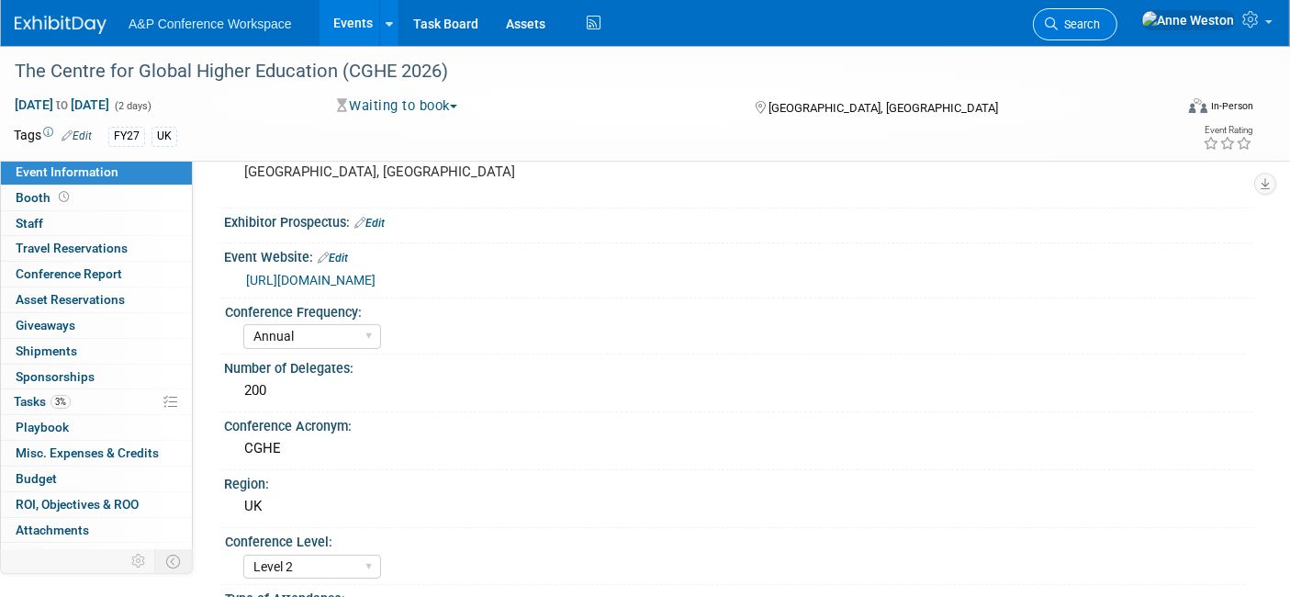
click at [1100, 17] on span "Search" at bounding box center [1078, 24] width 42 height 14
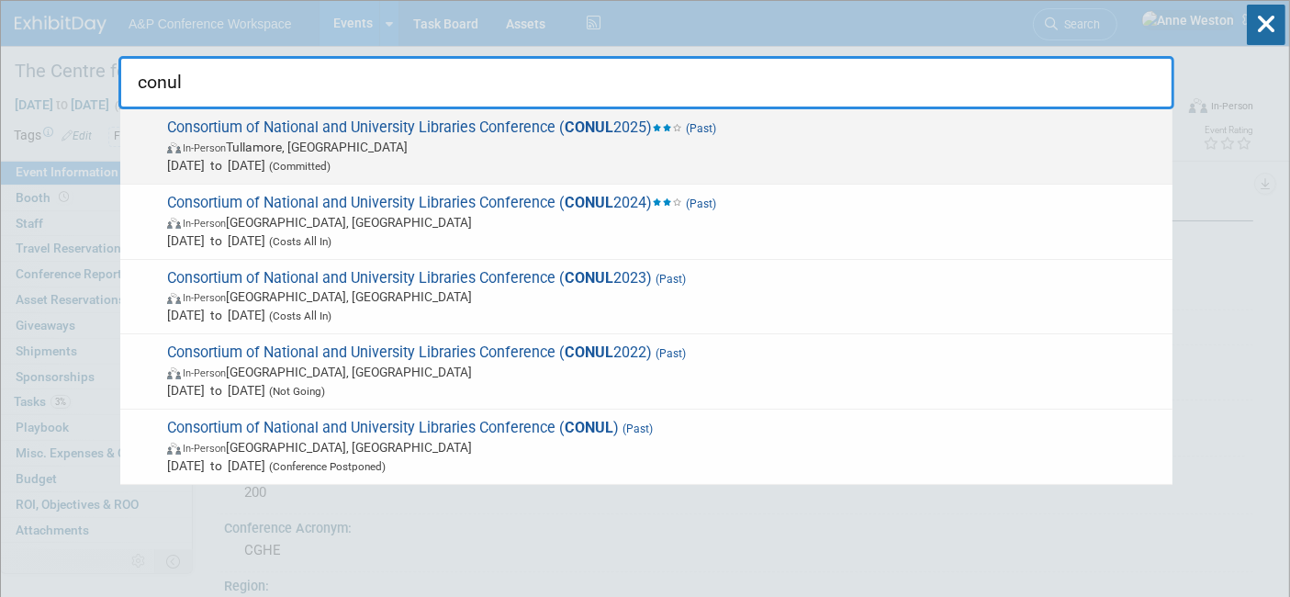
type input "conul"
click at [262, 129] on span "Consortium of National and University Libraries Conference ( CONUL 2025) (Past)…" at bounding box center [663, 146] width 1002 height 56
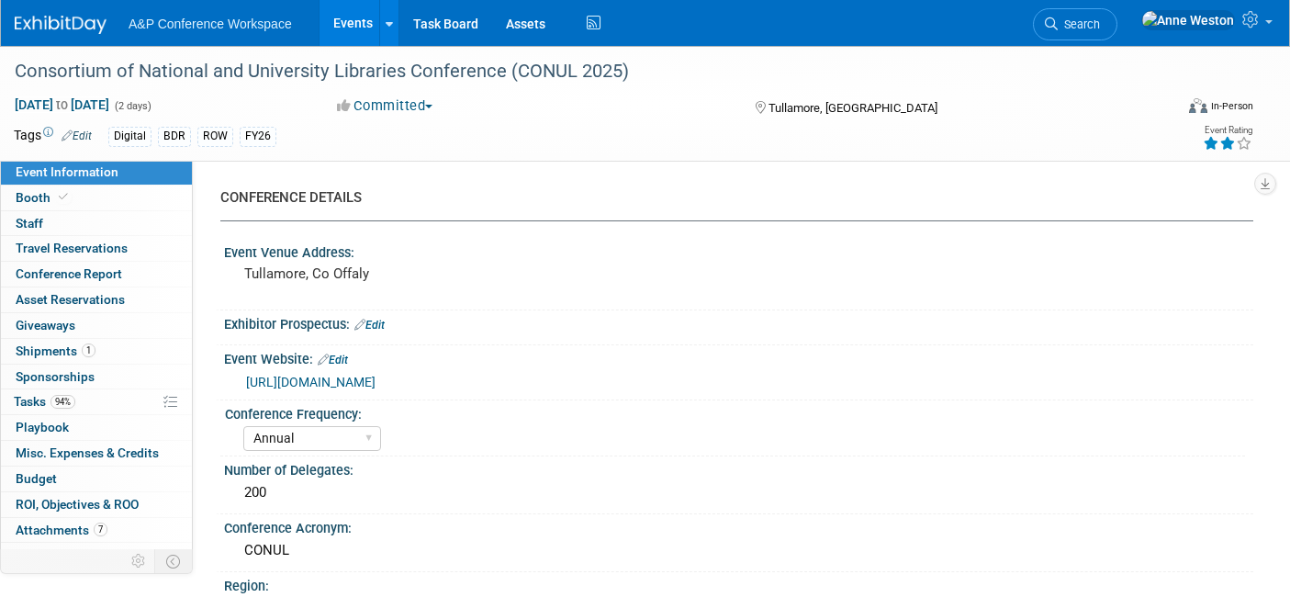
select select "Annual"
select select "Level 2"
select select "In-Person Booth"
select select "Libraries"
select select "Bloomsbury Digital Resources"
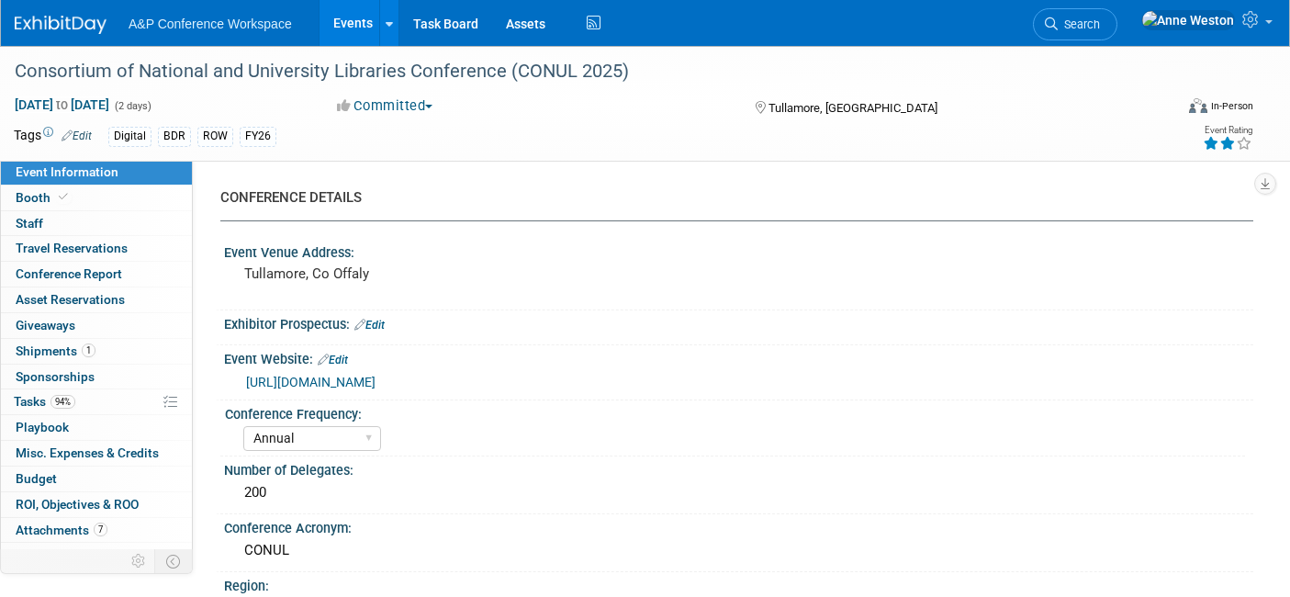
select select "[PERSON_NAME]"
select select "BDR Product Awareness and Trial Generation​"
click at [367, 375] on link "[URL][DOMAIN_NAME]" at bounding box center [310, 382] width 129 height 15
click at [1100, 19] on span "Search" at bounding box center [1078, 24] width 42 height 14
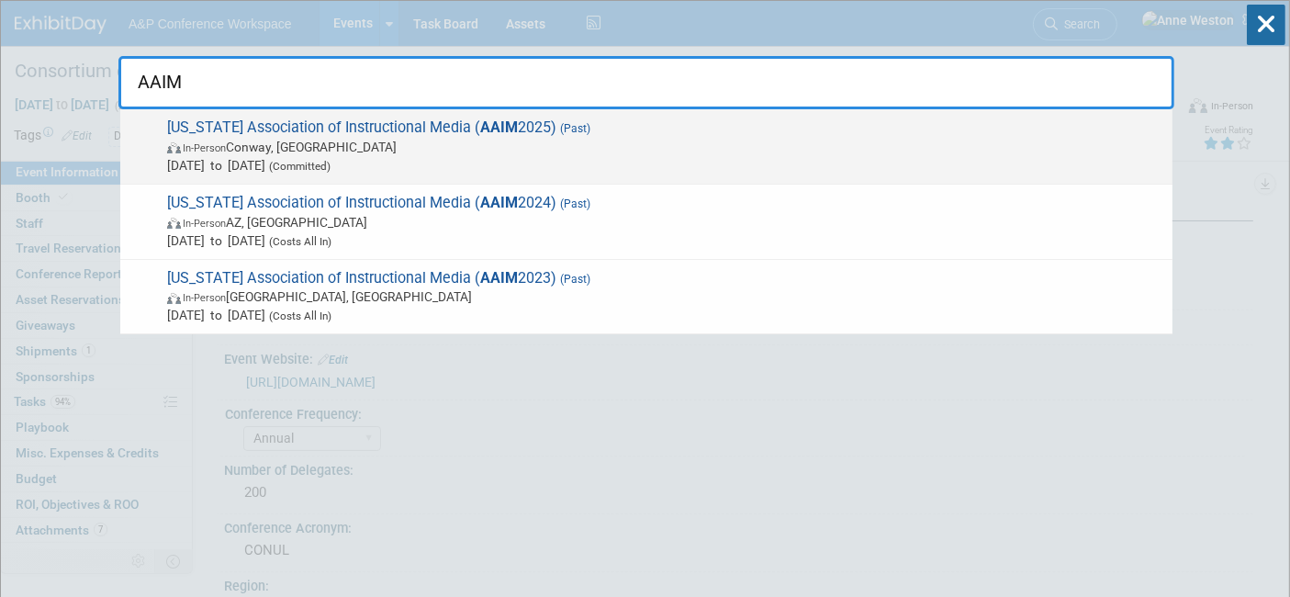
type input "AAIM"
click at [237, 146] on span "In-Person [PERSON_NAME], [GEOGRAPHIC_DATA]" at bounding box center [665, 147] width 996 height 18
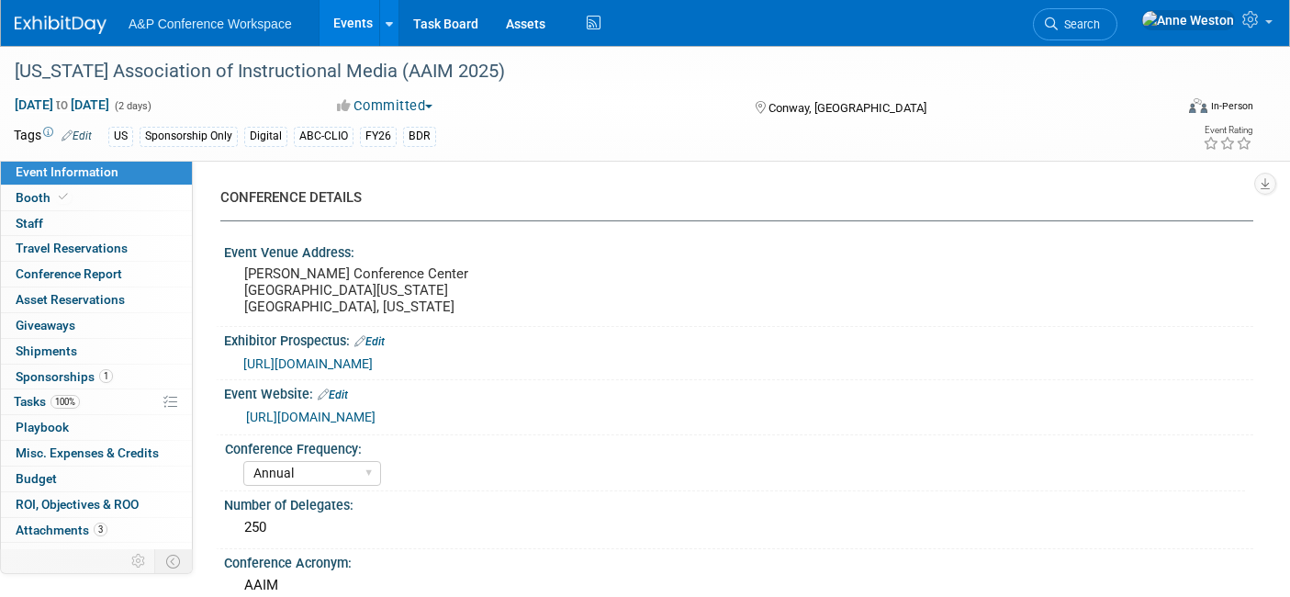
select select "Annual"
select select "Level 3"
select select "Sponsorship"
select select "Schools"
select select "Bloomsbury Digital Resources"
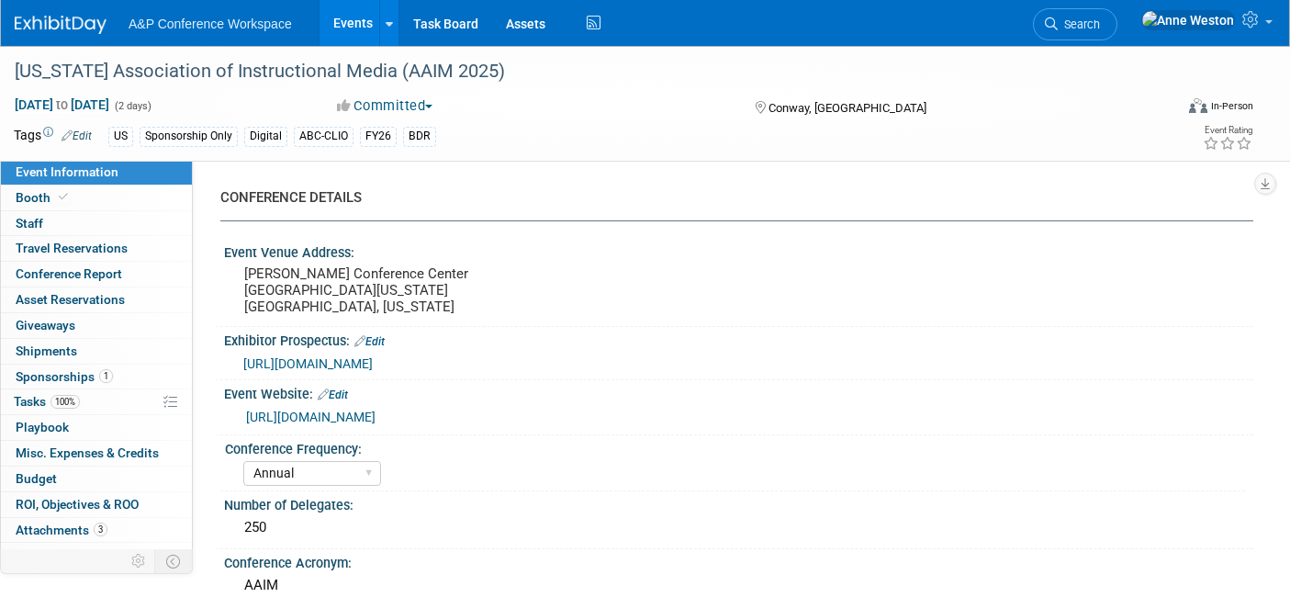
select select "[PERSON_NAME]"
select select "Brand/Subject Presence​"
click at [117, 191] on link "Booth" at bounding box center [96, 197] width 191 height 25
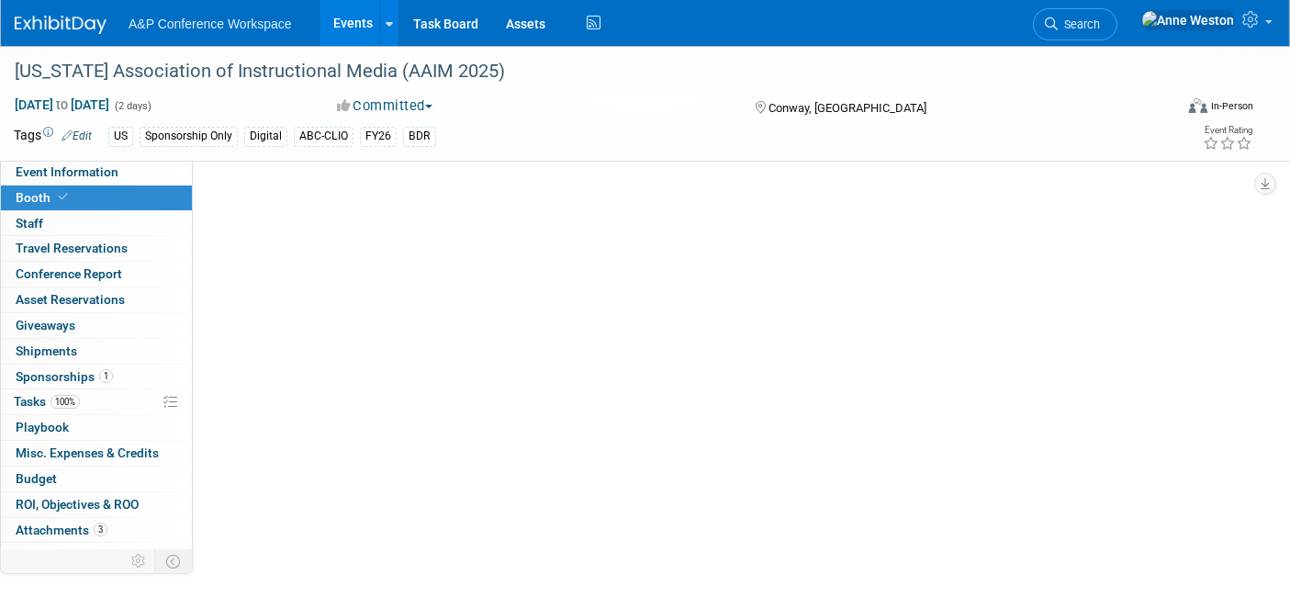
select select "CLDC - Digital/BDR"
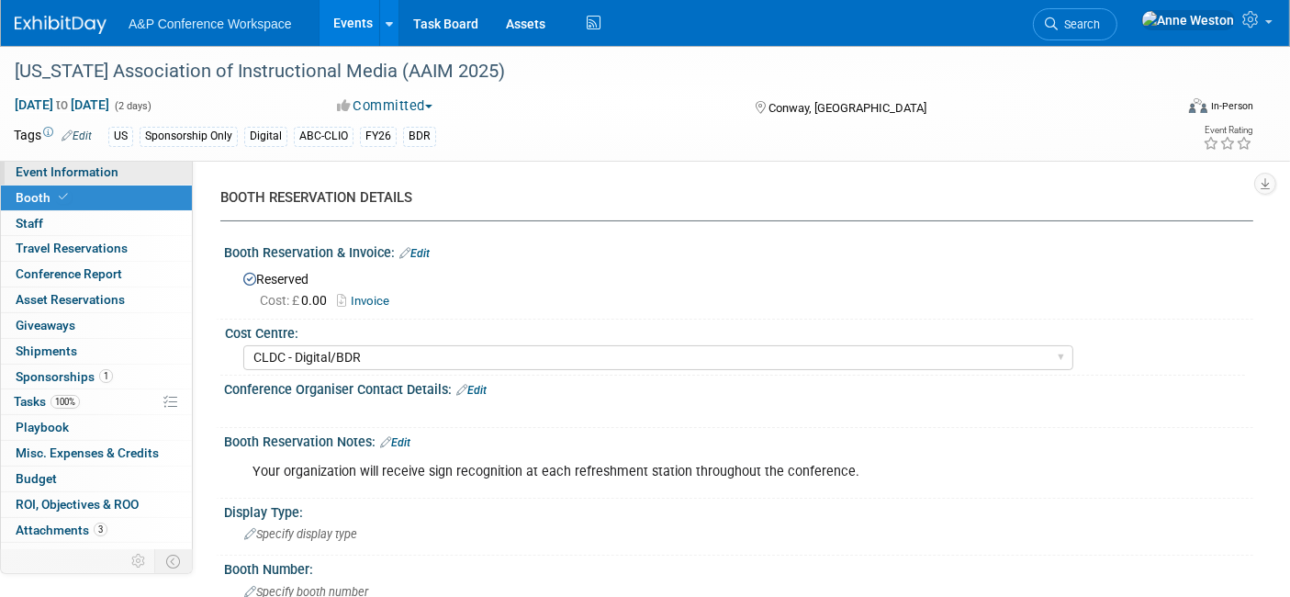
click at [33, 171] on span "Event Information" at bounding box center [67, 171] width 103 height 15
select select "Annual"
select select "Level 3"
select select "Sponsorship"
select select "Schools"
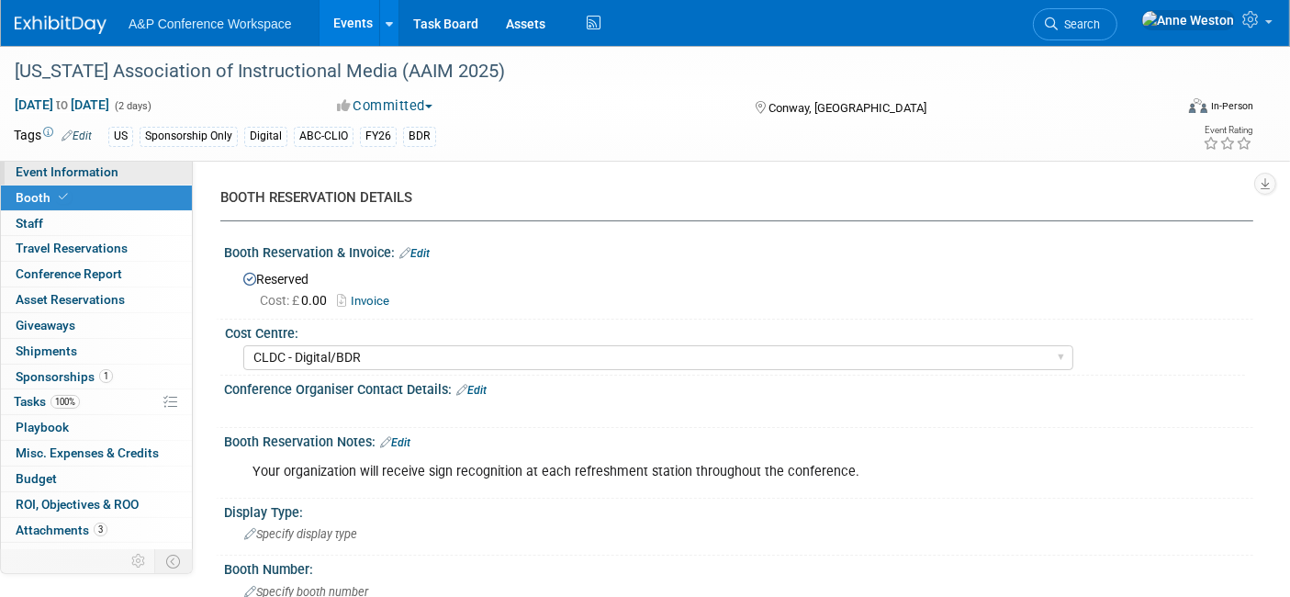
select select "Bloomsbury Digital Resources"
select select "[PERSON_NAME]"
select select "Brand/Subject Presence​"
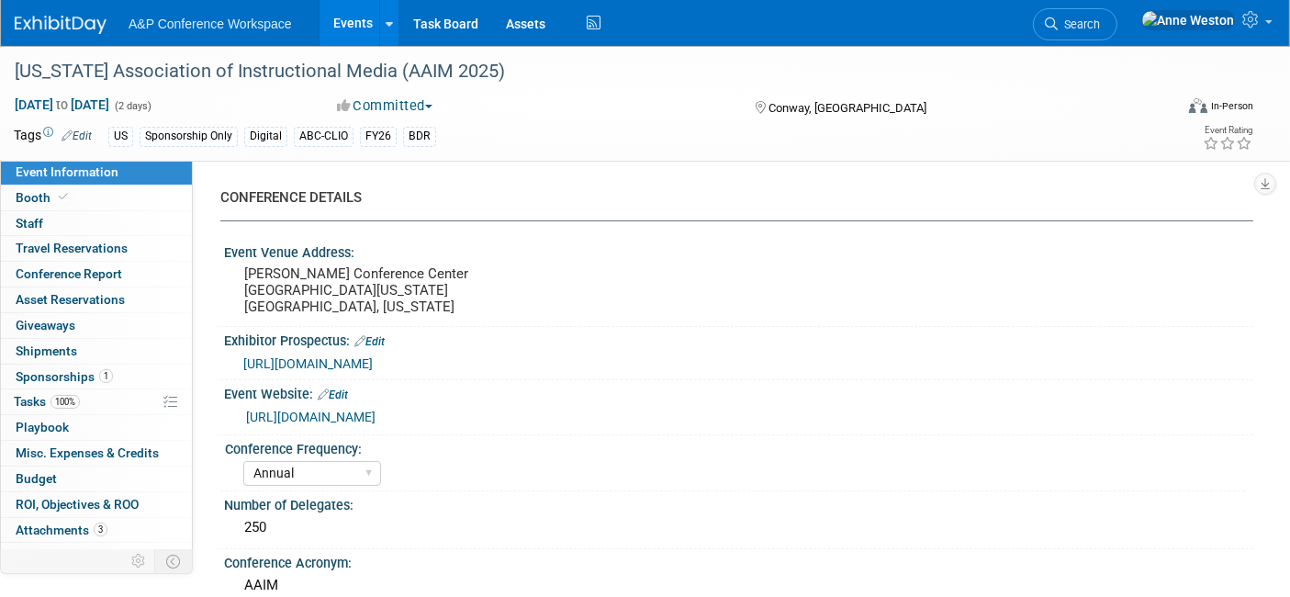
click at [324, 413] on link "[URL][DOMAIN_NAME]" at bounding box center [310, 416] width 129 height 15
click at [1100, 22] on span "Search" at bounding box center [1078, 24] width 42 height 14
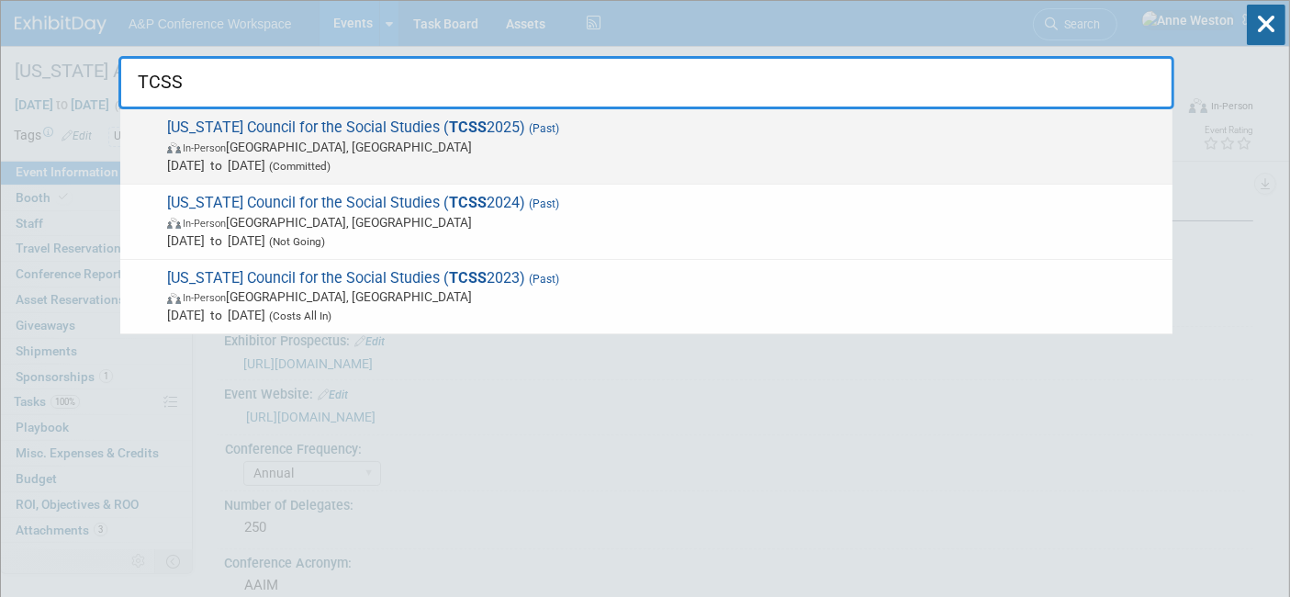
type input "TCSS"
click at [313, 135] on span "[US_STATE] Council for the Social Studies ( TCSS 2025) (Past) In-Person [GEOGRA…" at bounding box center [663, 146] width 1002 height 56
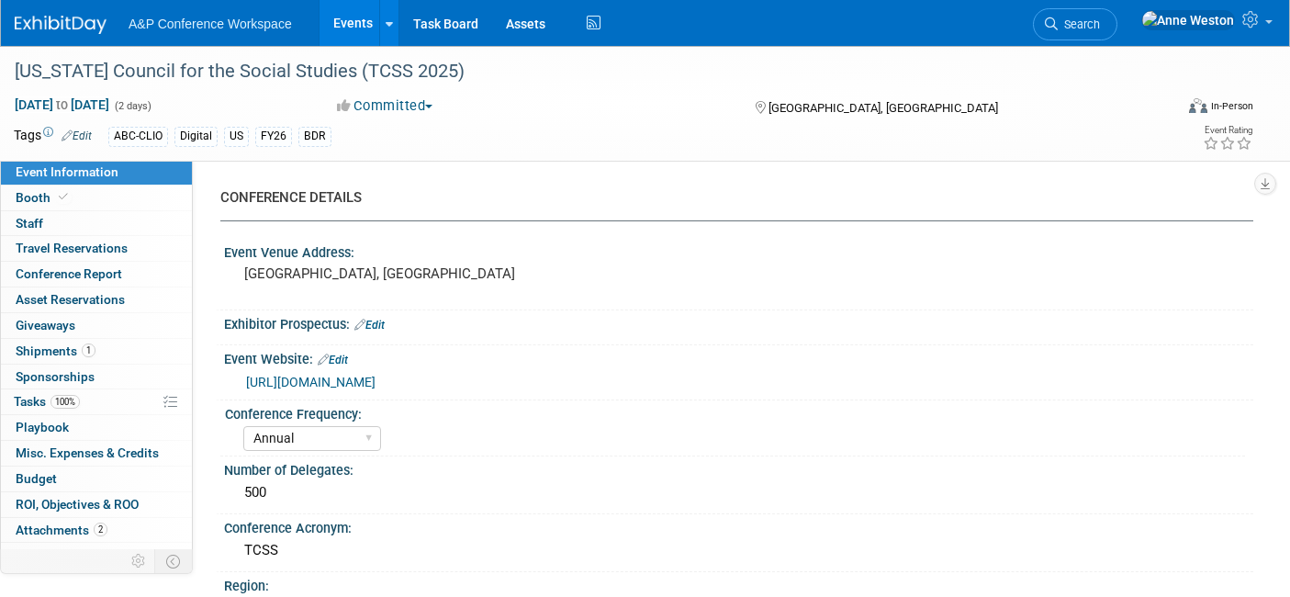
select select "Annual"
select select "Level 2"
select select "In-Person Booth"
select select "Schools"
select select "Bloomsbury Digital Resources"
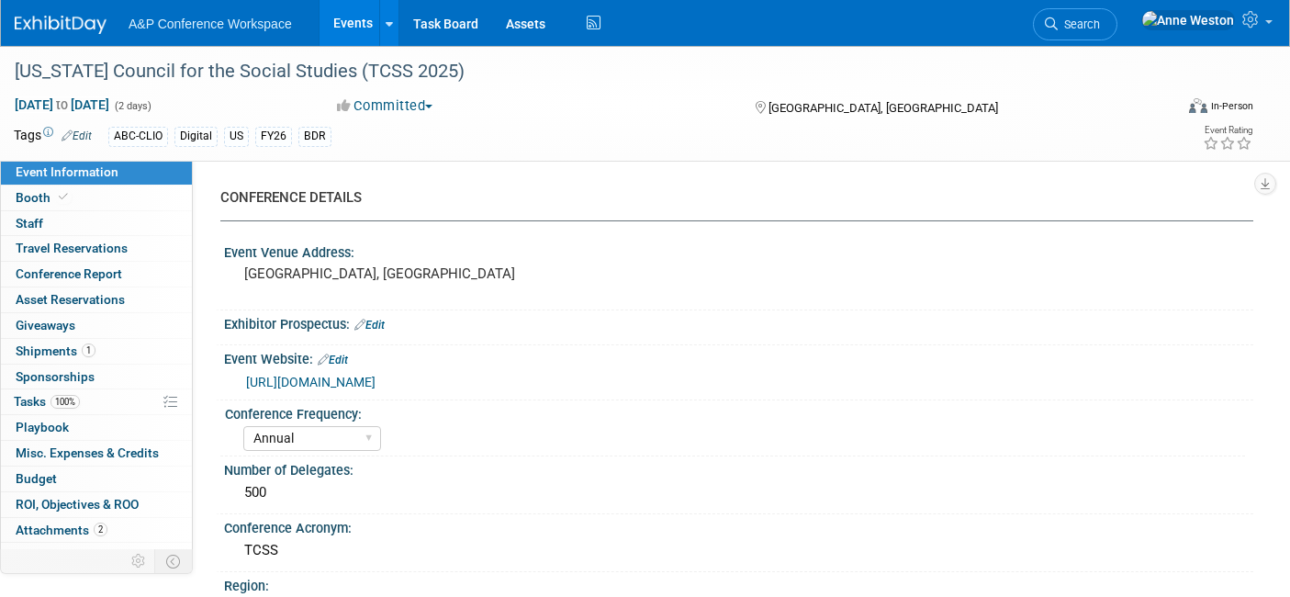
select select "[PERSON_NAME]"
select select "BDR Product Awareness and Trial Generation​"
click at [367, 378] on link "[URL][DOMAIN_NAME]" at bounding box center [310, 382] width 129 height 15
click at [1100, 20] on span "Search" at bounding box center [1078, 24] width 42 height 14
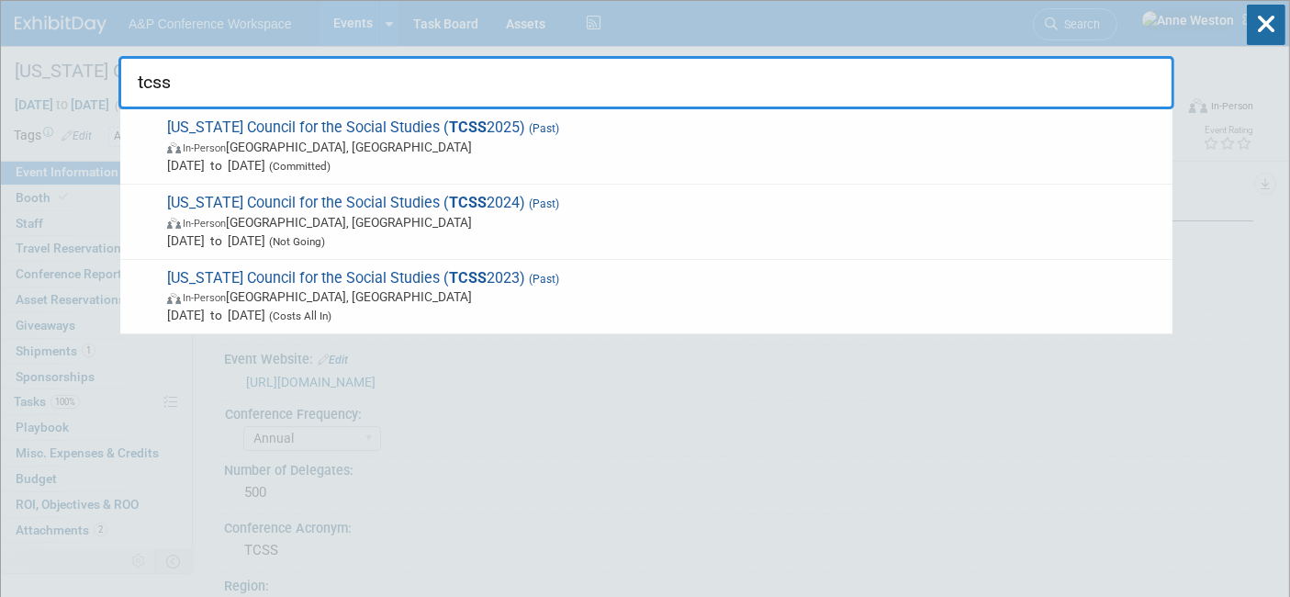
click at [147, 80] on input "tcss" at bounding box center [646, 82] width 1056 height 53
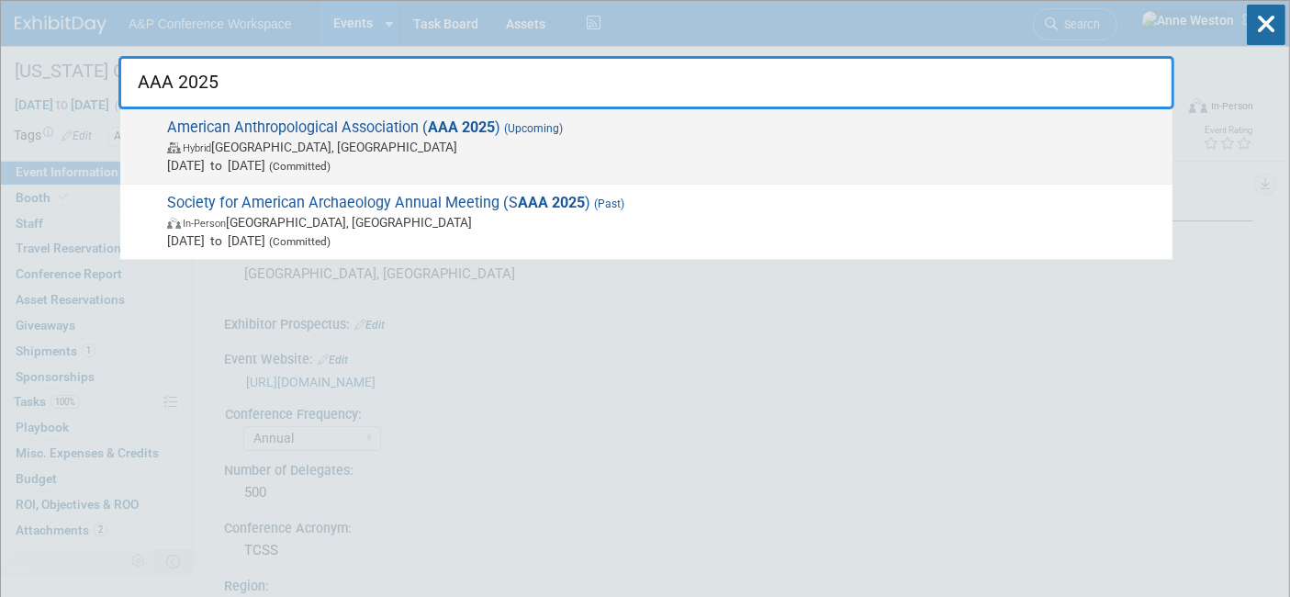
type input "AAA 2025"
click at [220, 136] on span "American Anthropological Association ( AAA 2025 ) (Upcoming) Hybrid [GEOGRAPHIC…" at bounding box center [663, 146] width 1002 height 56
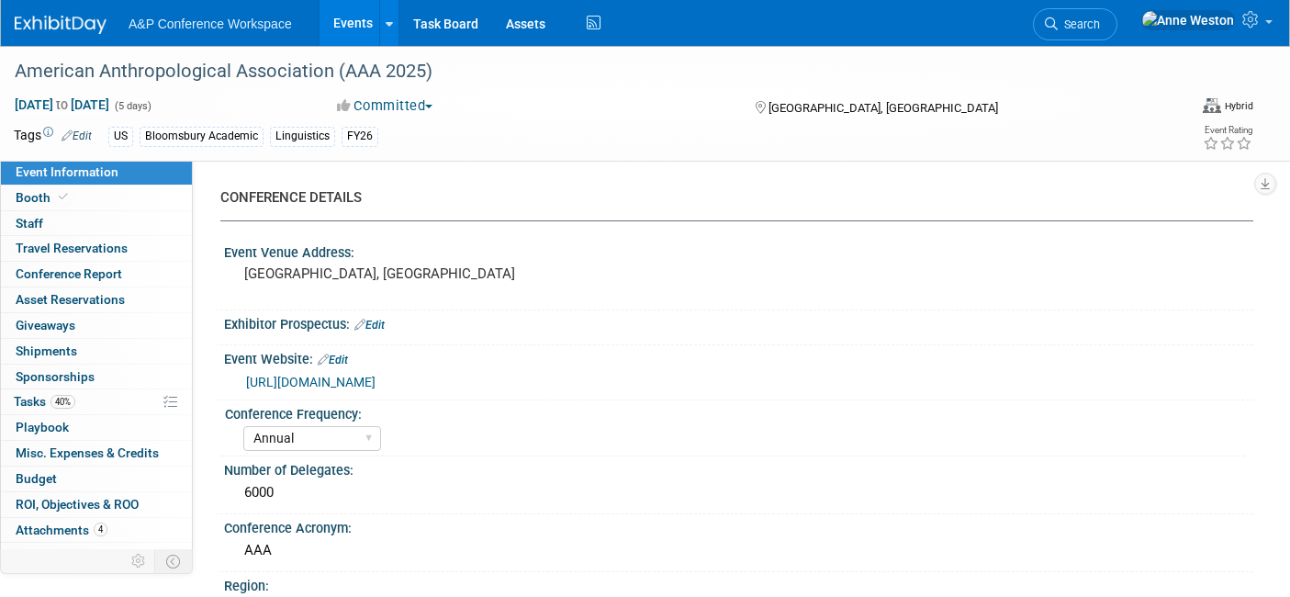
select select "Annual"
select select "Level 2"
select select "In-Person Booth"
select select "Anthropology"
select select "Bloomsbury Academic"
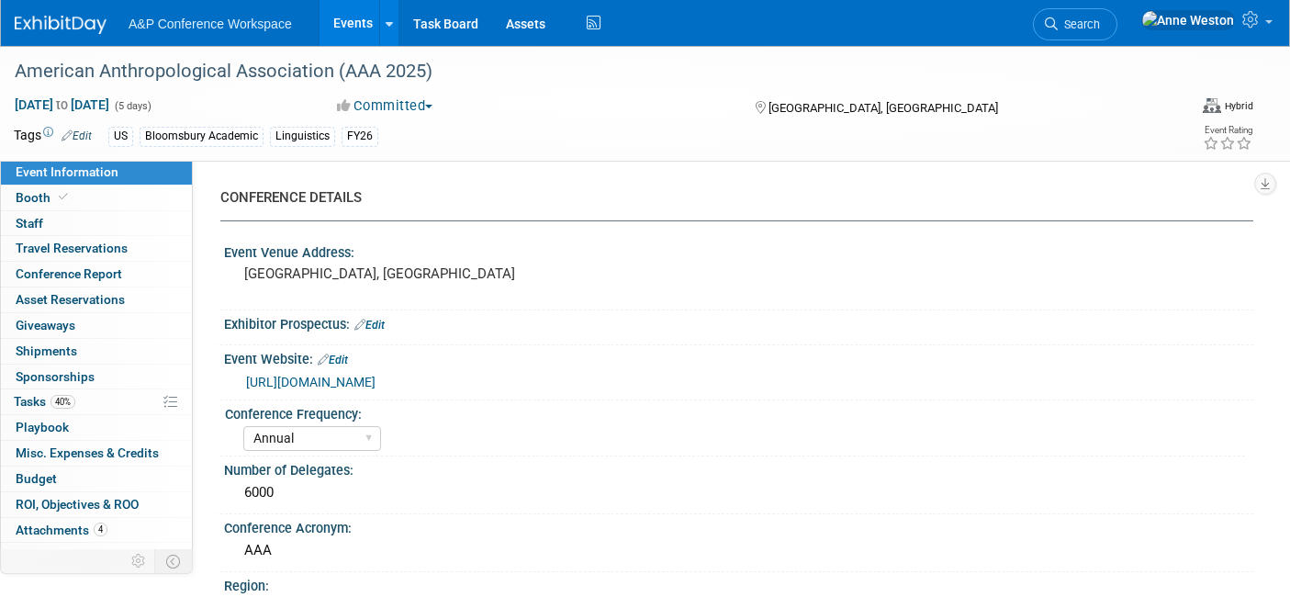
select select "[PERSON_NAME]"
select select "Networking/Commissioning"
click at [59, 193] on icon at bounding box center [63, 197] width 9 height 10
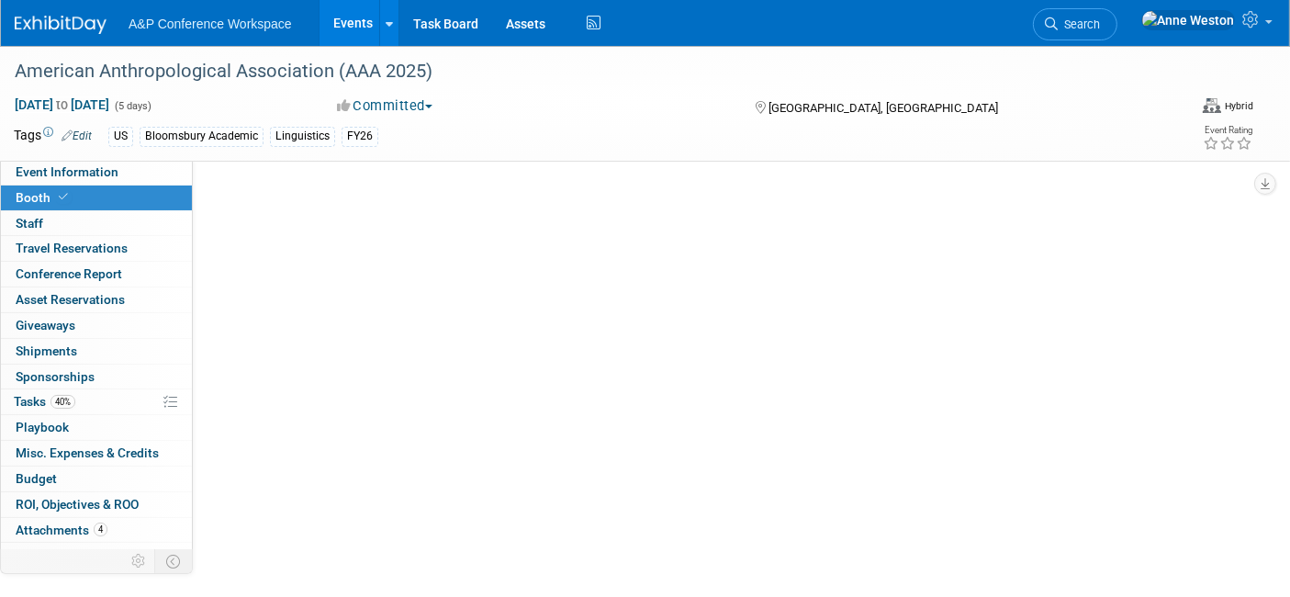
select select "RLKP"
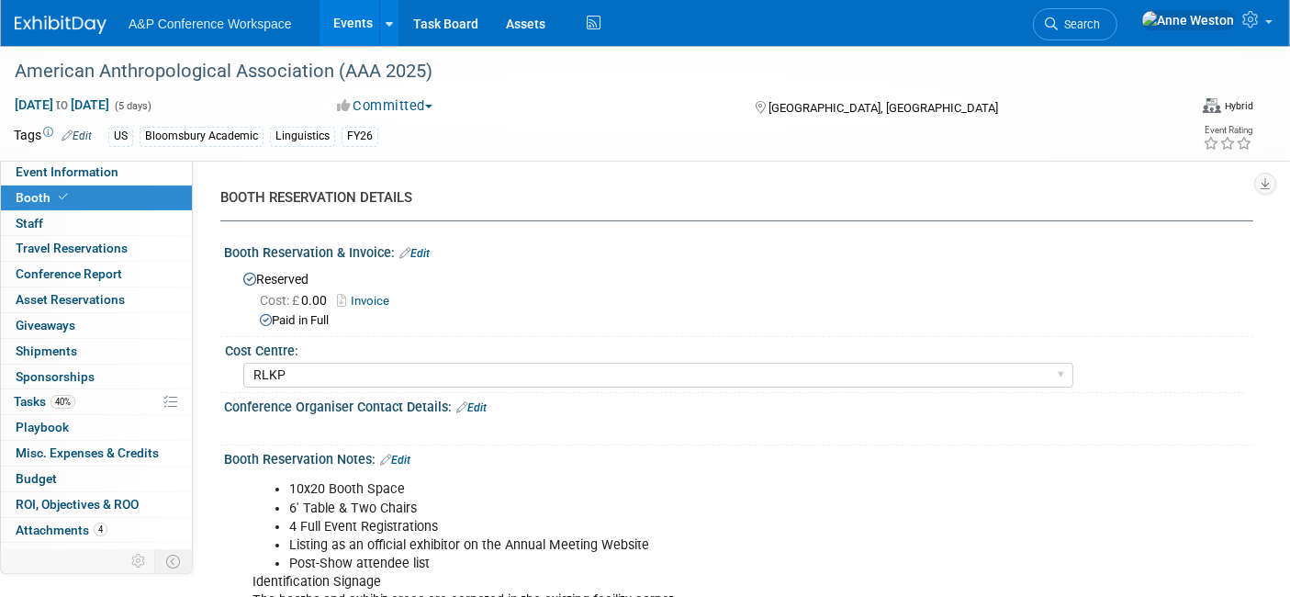
click at [375, 298] on link "Invoice" at bounding box center [368, 301] width 62 height 14
click at [417, 252] on link "Edit" at bounding box center [414, 253] width 30 height 13
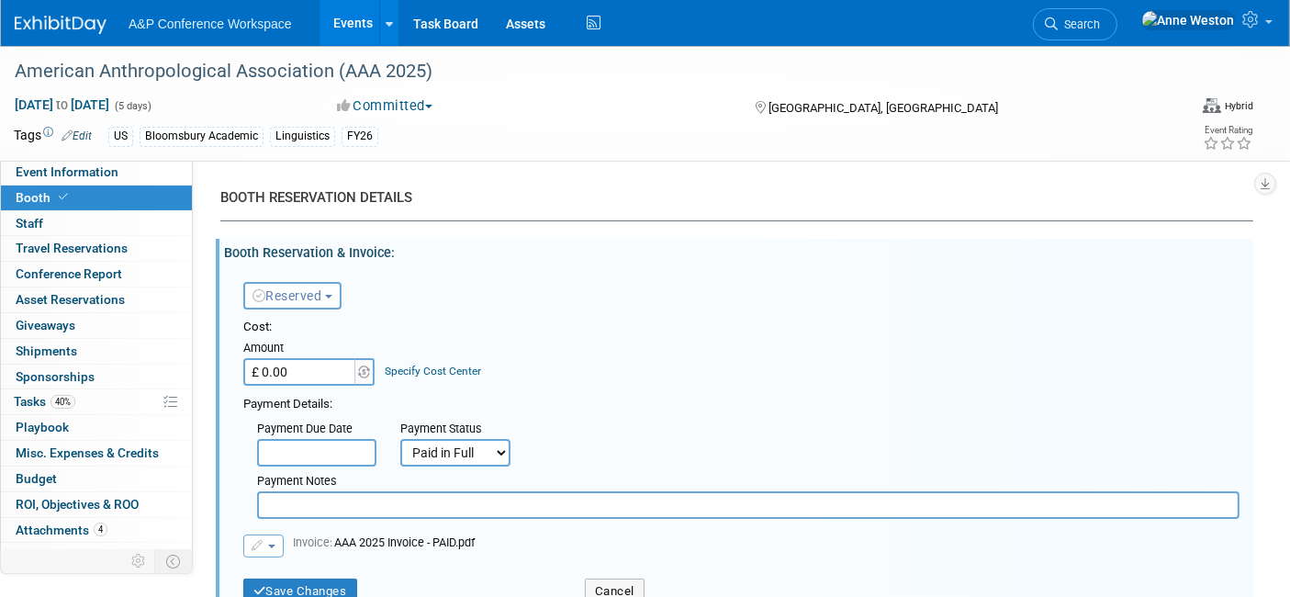
click at [291, 368] on input "£ 0.00" at bounding box center [300, 372] width 115 height 28
type input "£ 5,000.00"
click at [442, 361] on div "Specify Cost Center" at bounding box center [434, 362] width 96 height 34
click at [438, 367] on link "Specify Cost Center" at bounding box center [434, 370] width 96 height 13
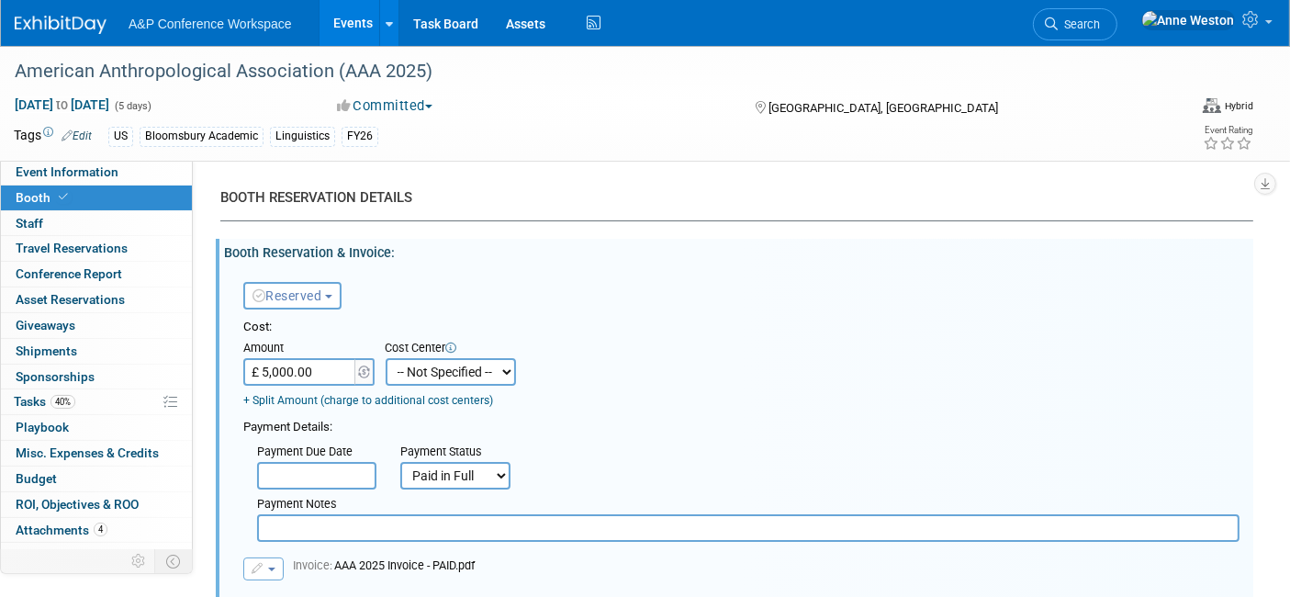
click at [425, 371] on select "-- Not Specified -- ACE-ENTOTH ACE-HOTEL ACE-TRAVEL ACM-ADVERT ACM-ENTOTH ACM-F…" at bounding box center [451, 372] width 130 height 28
select select "18966355"
click at [386, 358] on select "-- Not Specified -- ACE-ENTOTH ACE-HOTEL ACE-TRAVEL ACM-ADVERT ACM-ENTOTH ACM-F…" at bounding box center [451, 372] width 130 height 28
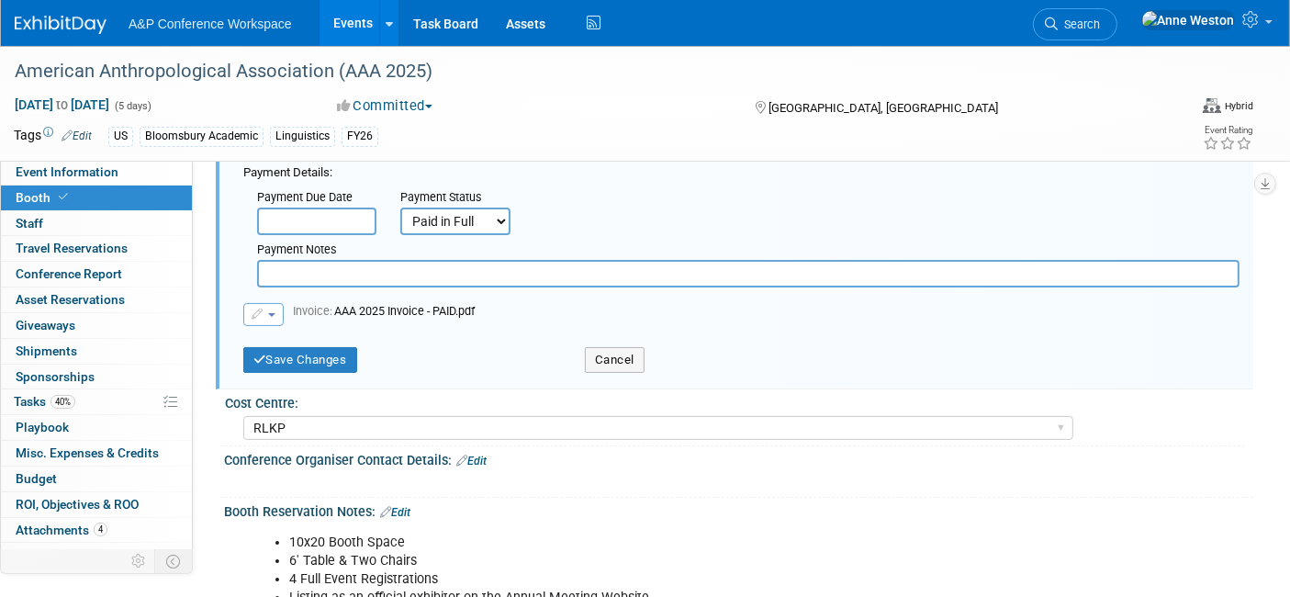
scroll to position [306, 0]
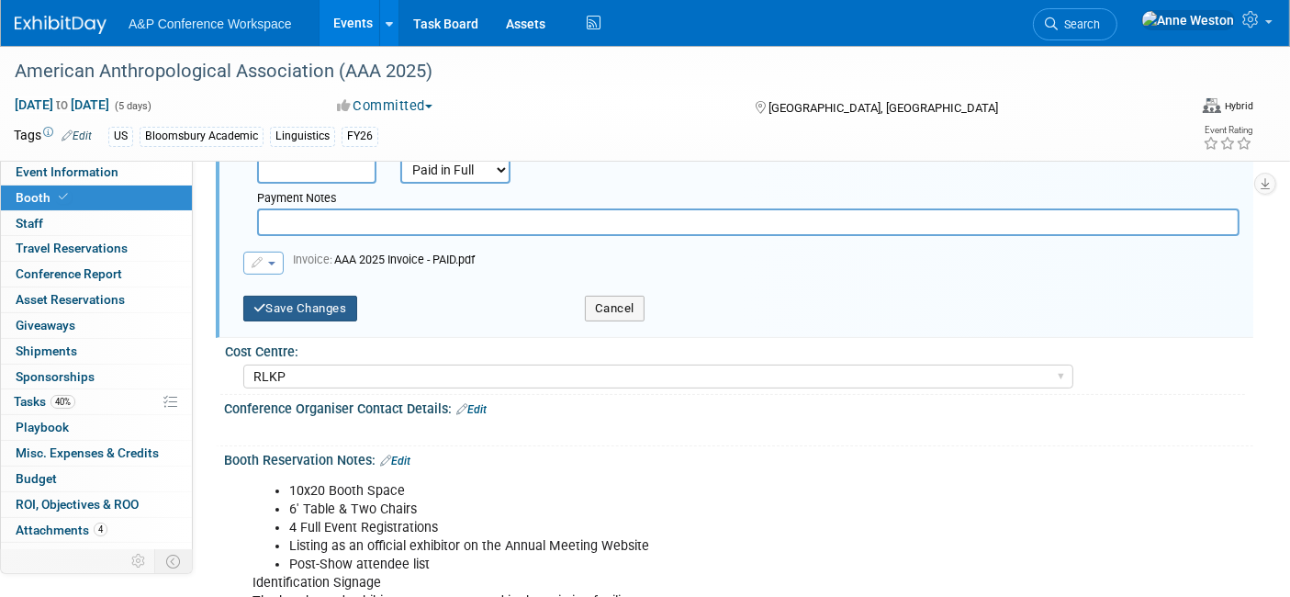
click at [330, 303] on button "Save Changes" at bounding box center [300, 309] width 114 height 26
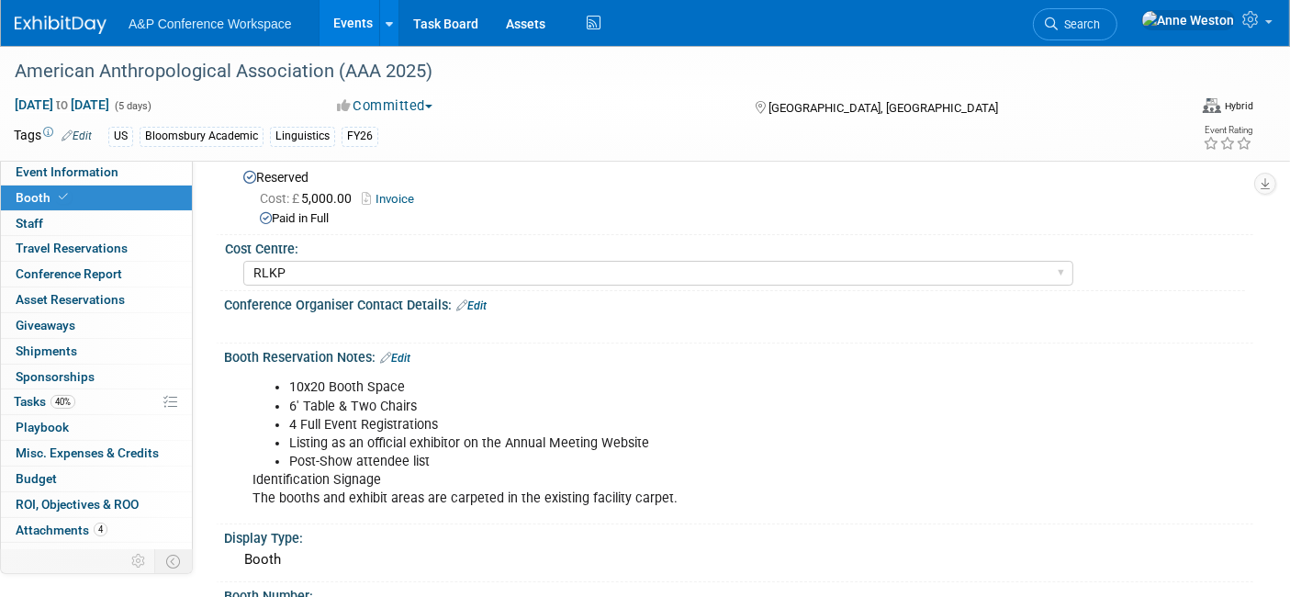
scroll to position [0, 0]
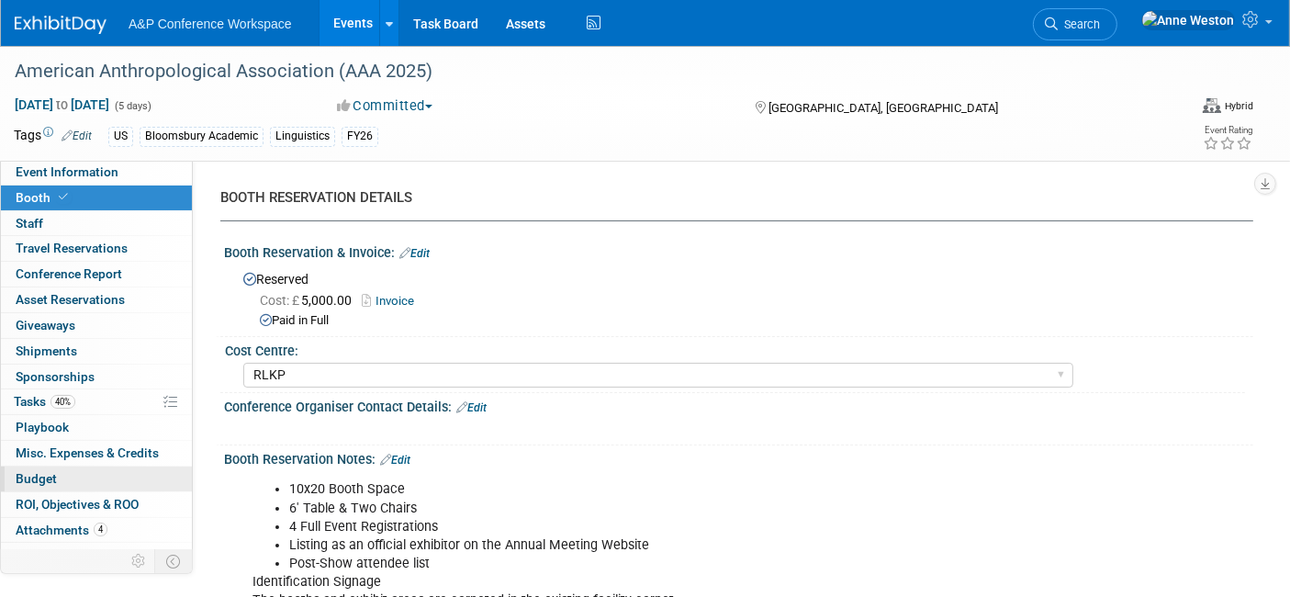
click at [82, 486] on link "Budget" at bounding box center [96, 478] width 191 height 25
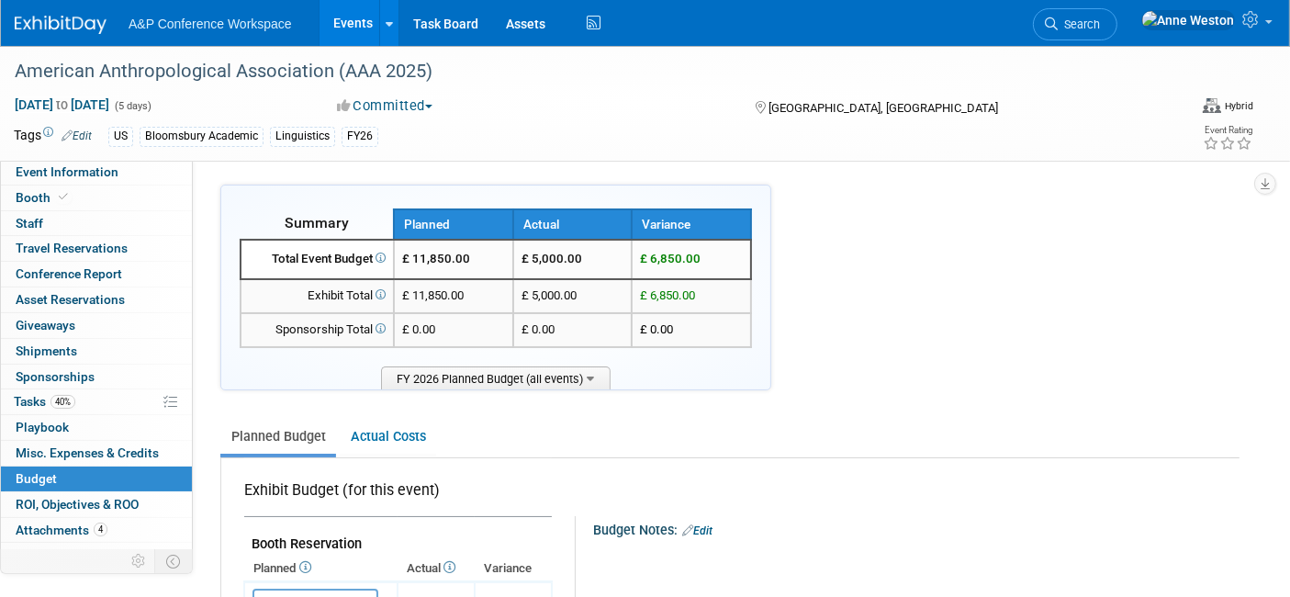
click at [1117, 11] on link "Search" at bounding box center [1075, 24] width 84 height 32
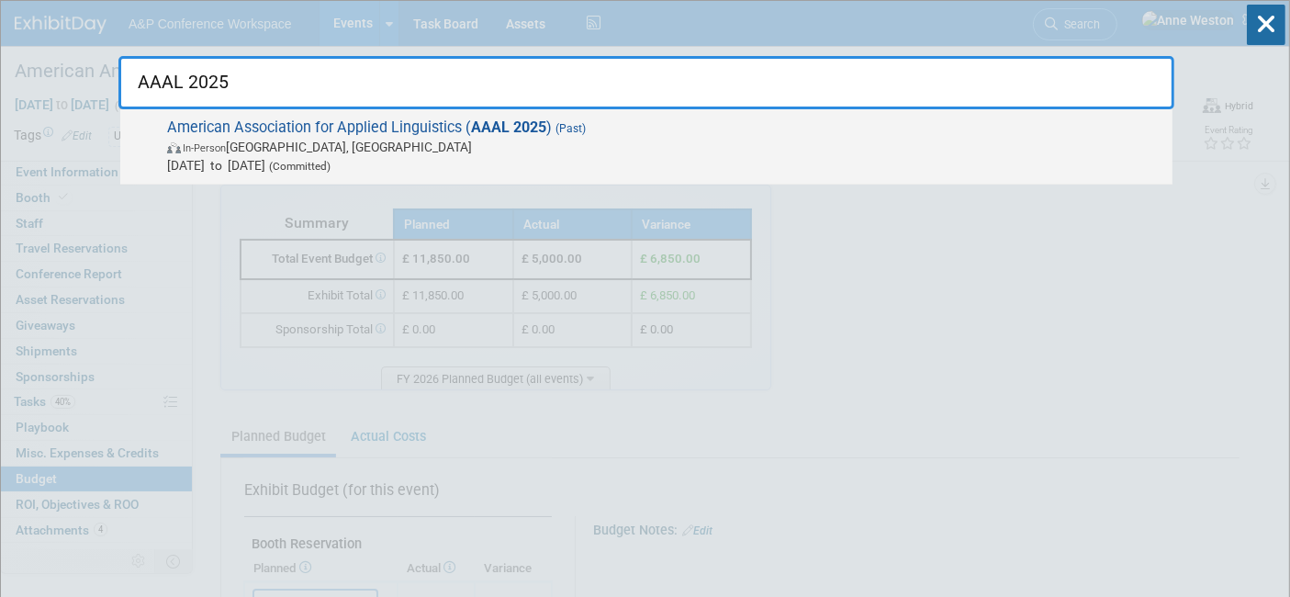
type input "AAAL 2025"
click at [202, 132] on span "American Association for Applied Linguistics ( AAAL 2025 ) (Past) In-Person Den…" at bounding box center [663, 146] width 1002 height 56
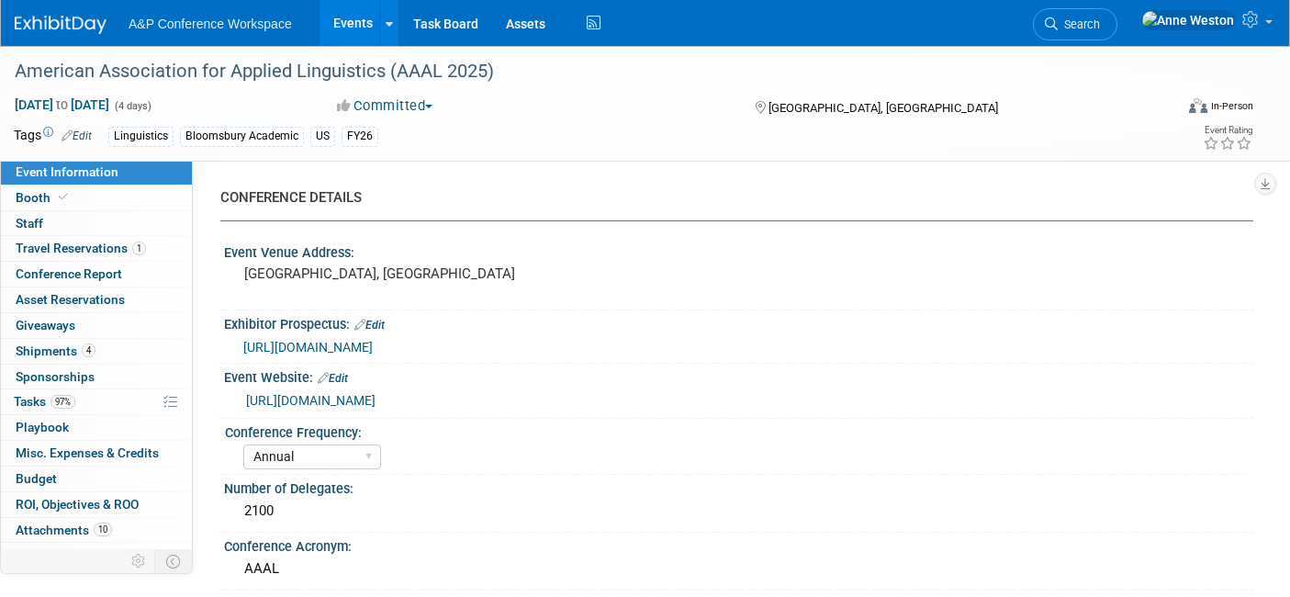
select select "Annual"
select select "Level 2"
select select "In-Person Booth"
select select "Linguistics"
select select "Bloomsbury/Rowman & [PERSON_NAME]"
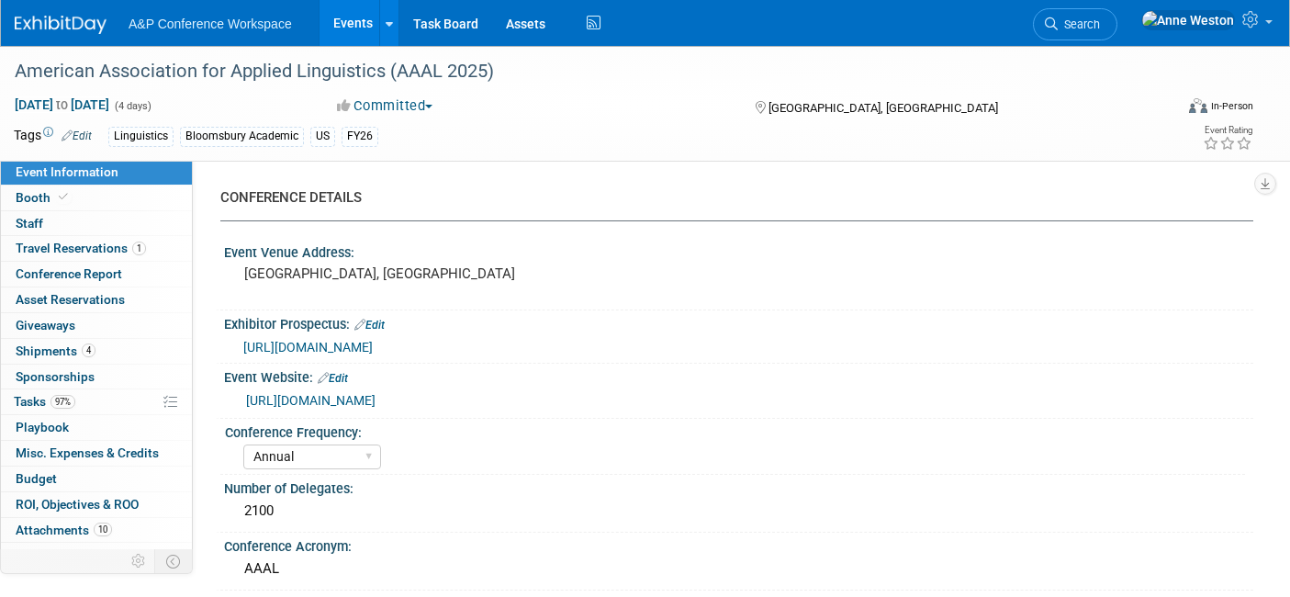
select select "[PERSON_NAME]"
select select "Networking/Commissioning"
click at [95, 187] on link "Booth" at bounding box center [96, 197] width 191 height 25
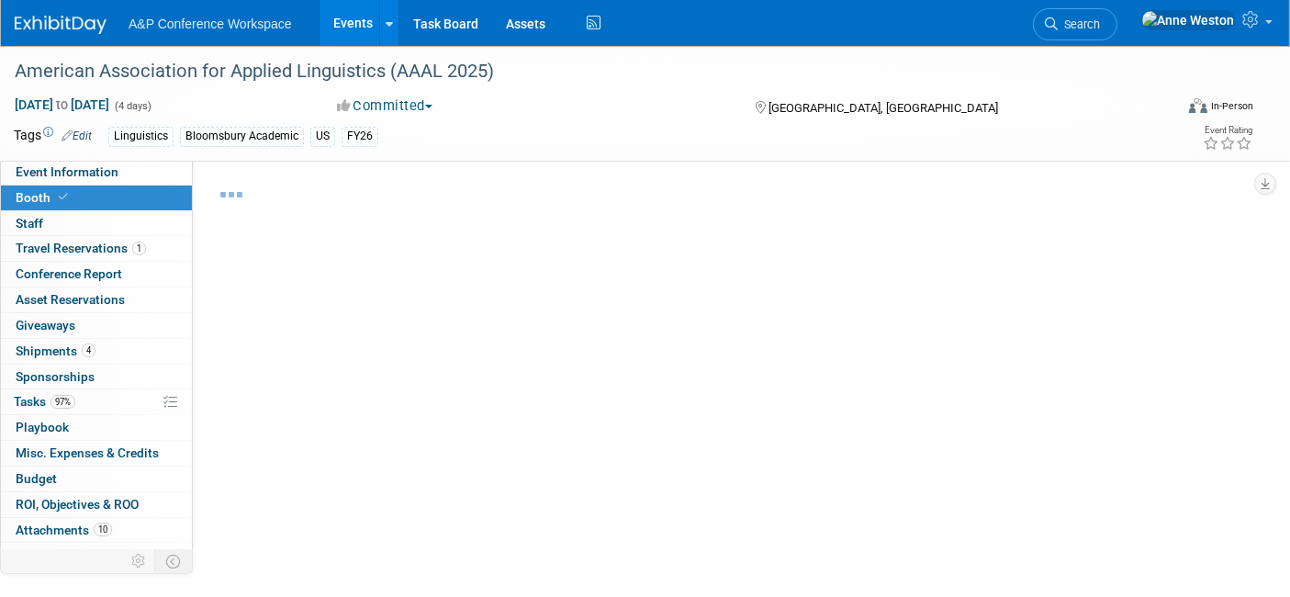
select select "CUAP"
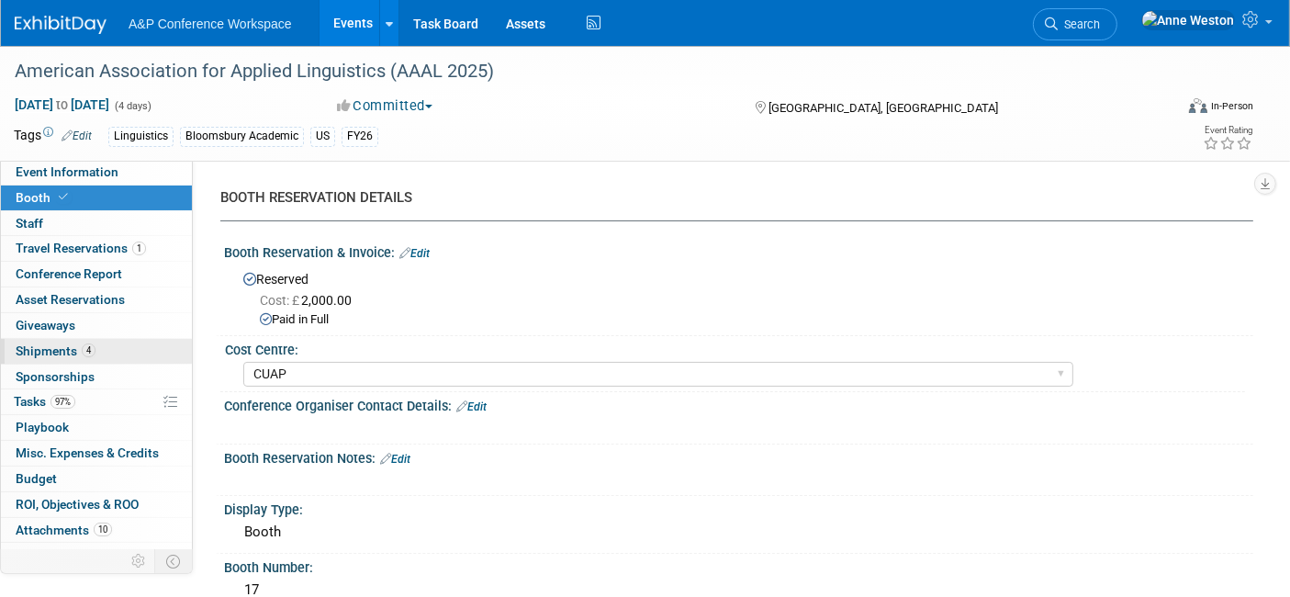
scroll to position [16, 0]
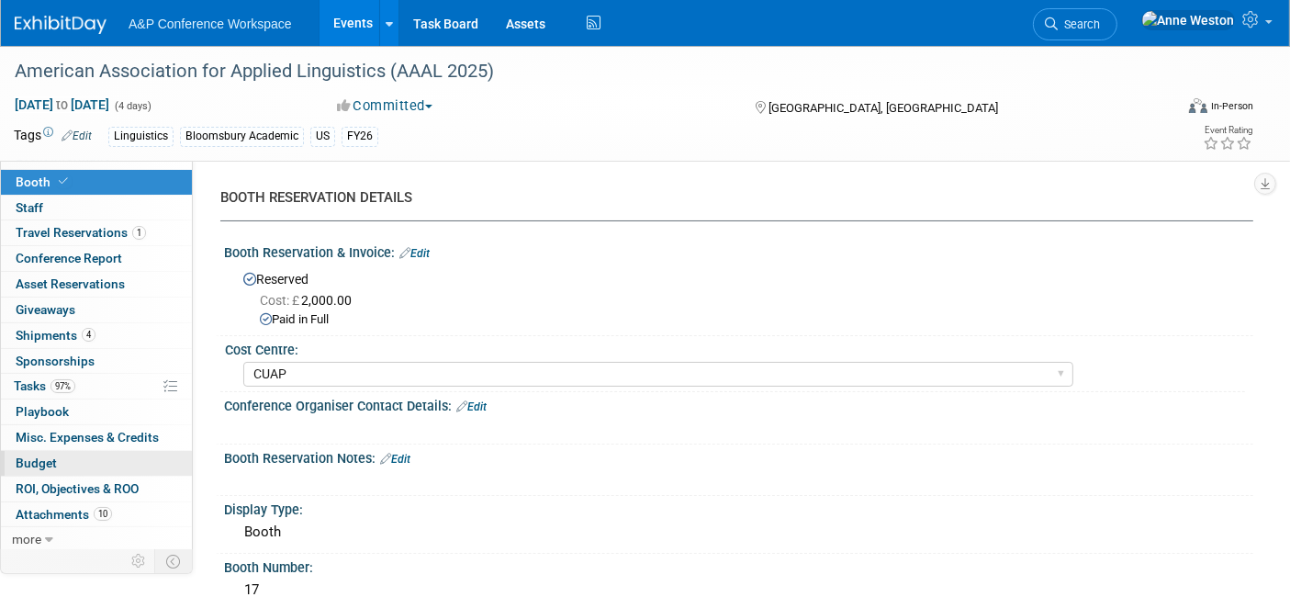
click at [44, 460] on span "Budget" at bounding box center [36, 462] width 41 height 15
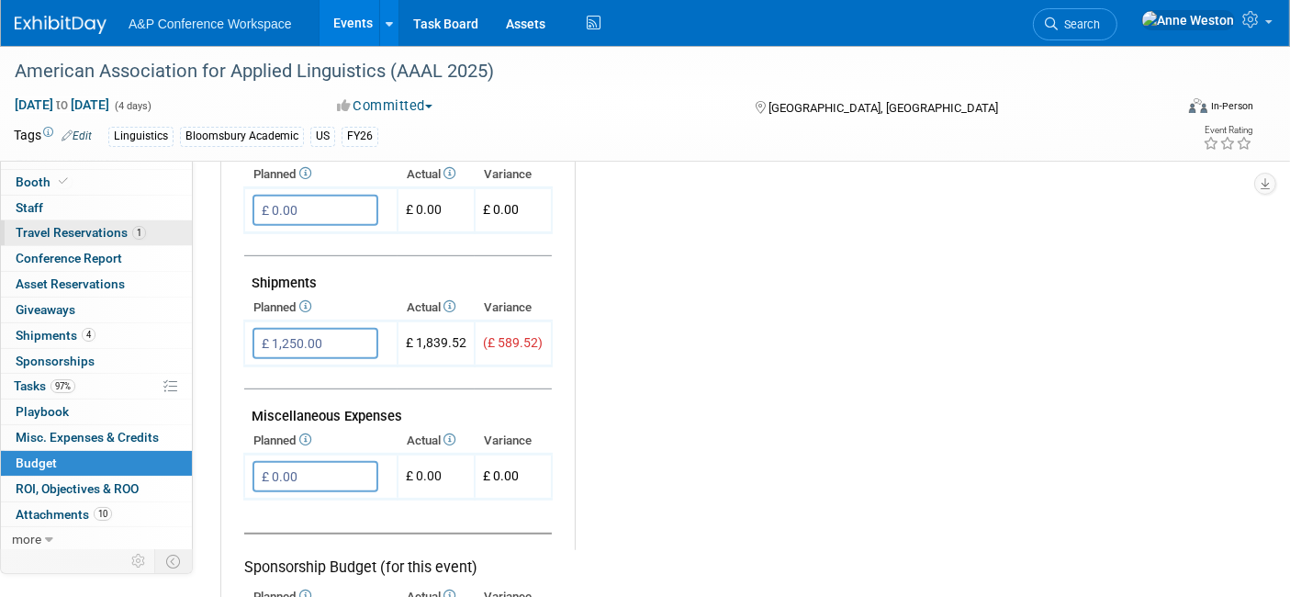
scroll to position [0, 0]
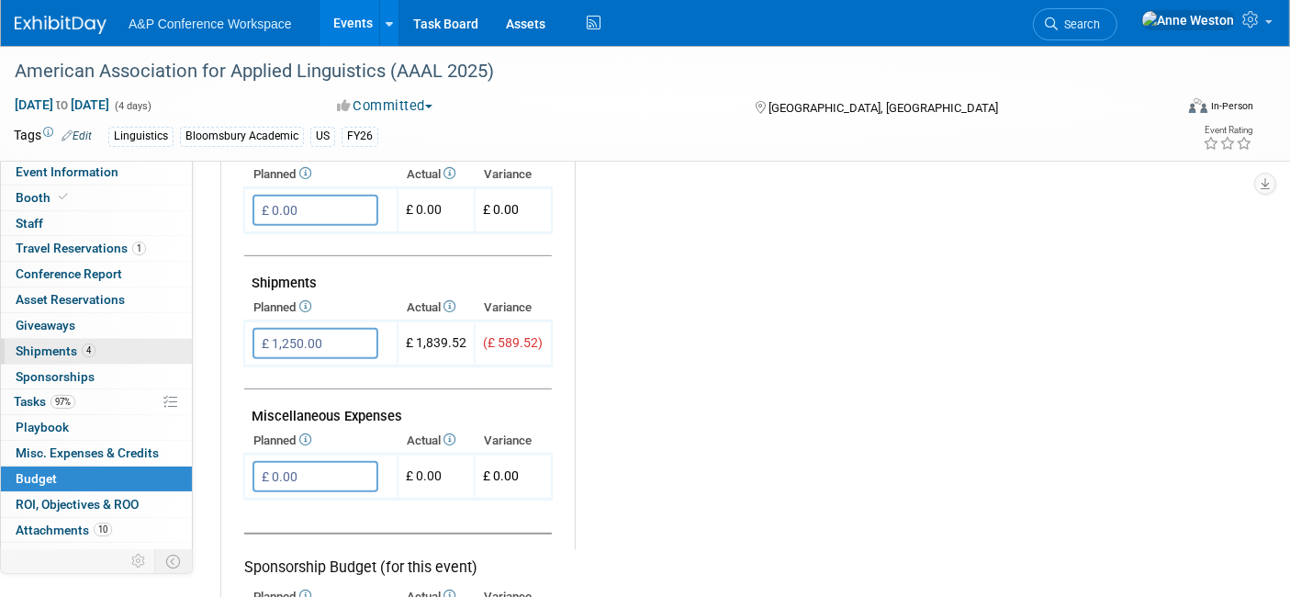
click at [74, 350] on span "Shipments 4" at bounding box center [56, 350] width 80 height 15
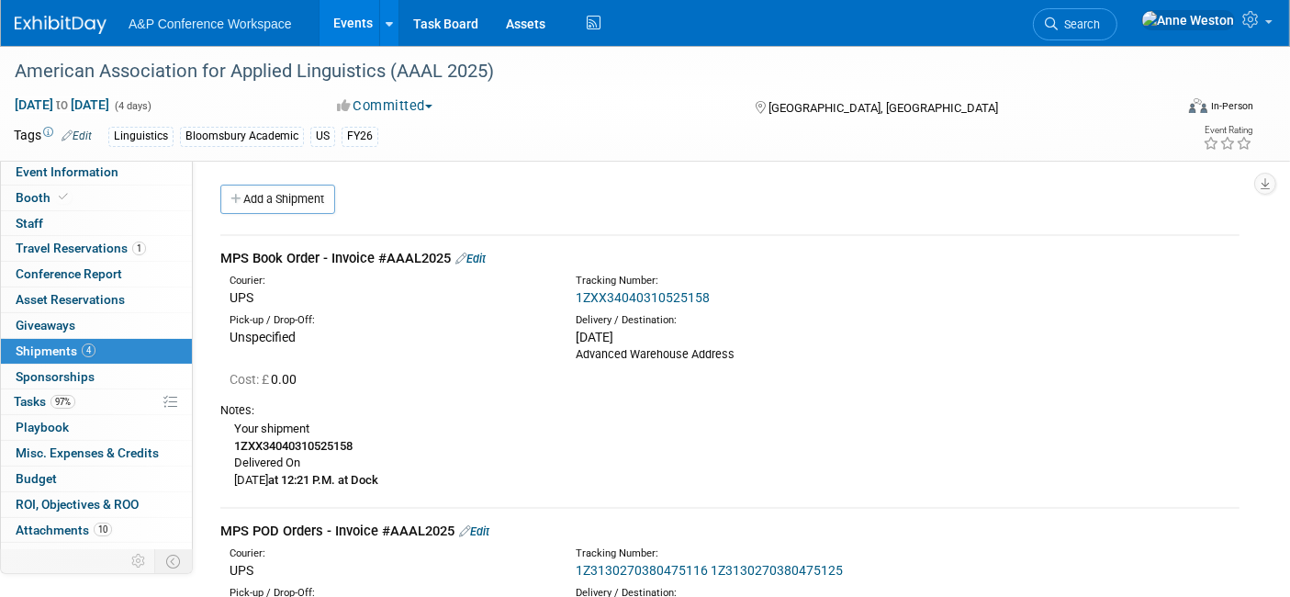
click at [307, 194] on link "Add a Shipment" at bounding box center [277, 199] width 115 height 29
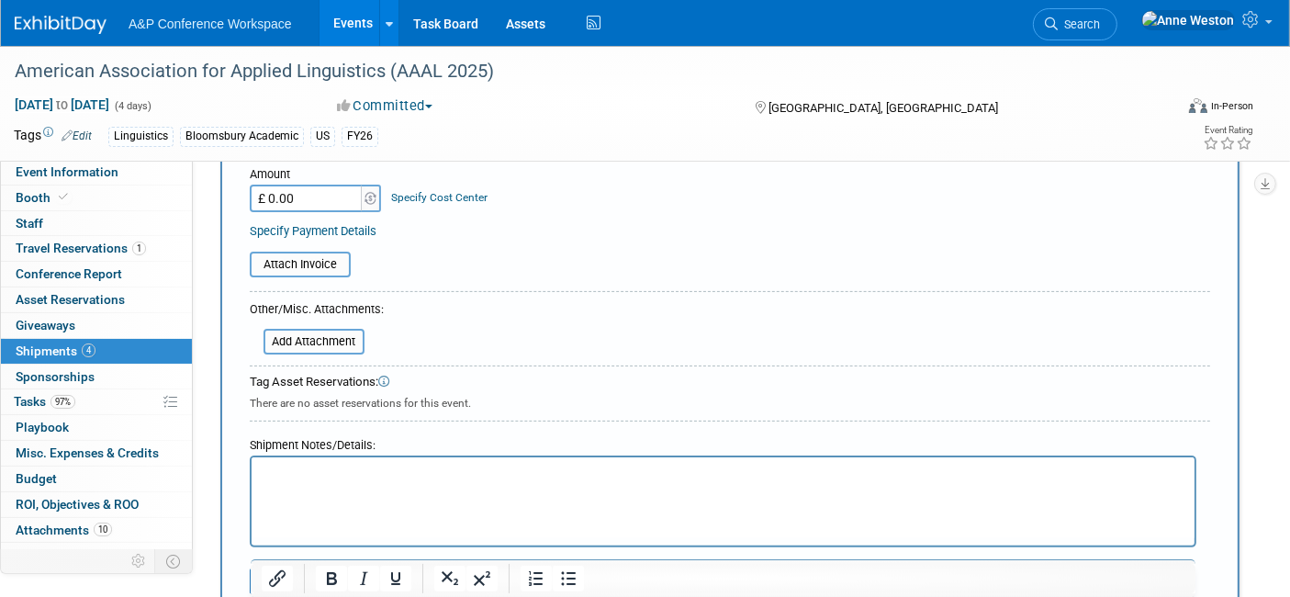
scroll to position [408, 0]
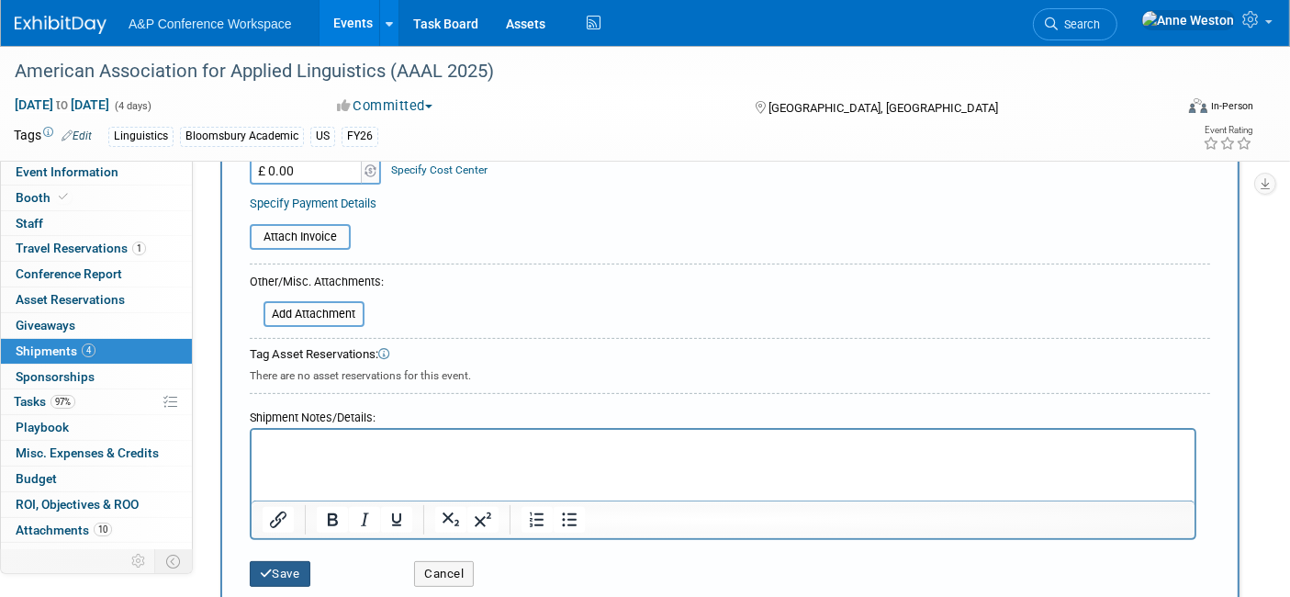
type input "Transport Fees"
drag, startPoint x: 283, startPoint y: 573, endPoint x: 293, endPoint y: 566, distance: 12.0
click at [282, 572] on button "Save" at bounding box center [280, 574] width 61 height 26
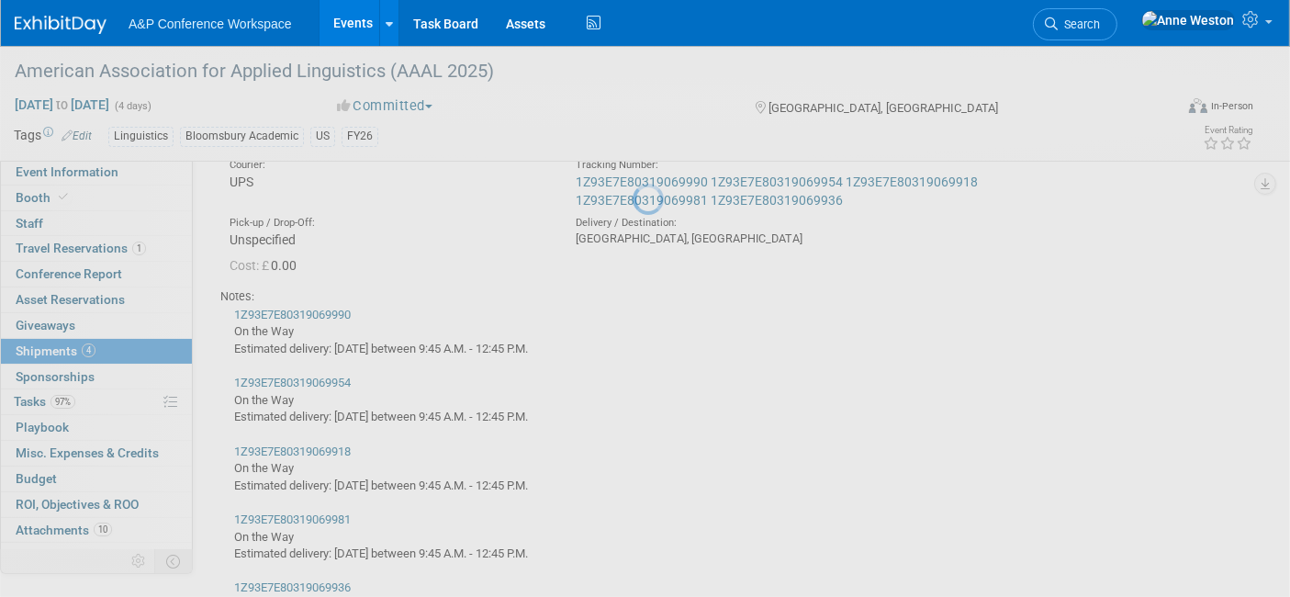
scroll to position [1274, 0]
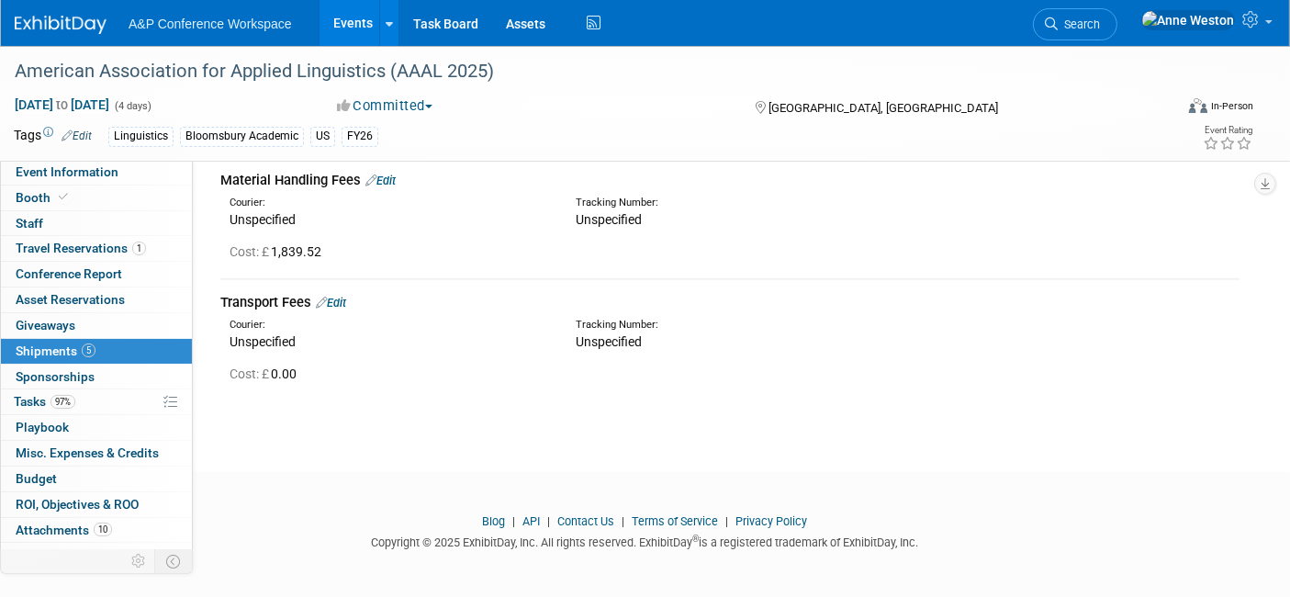
click at [341, 299] on link "Edit" at bounding box center [331, 303] width 30 height 14
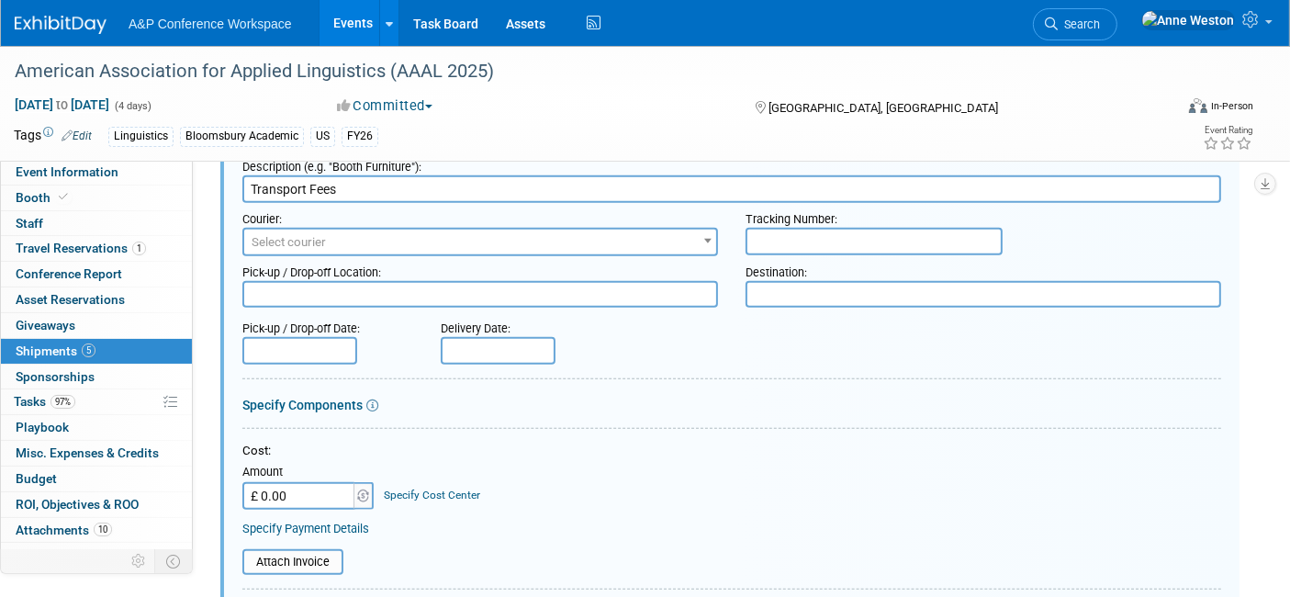
scroll to position [1445, 0]
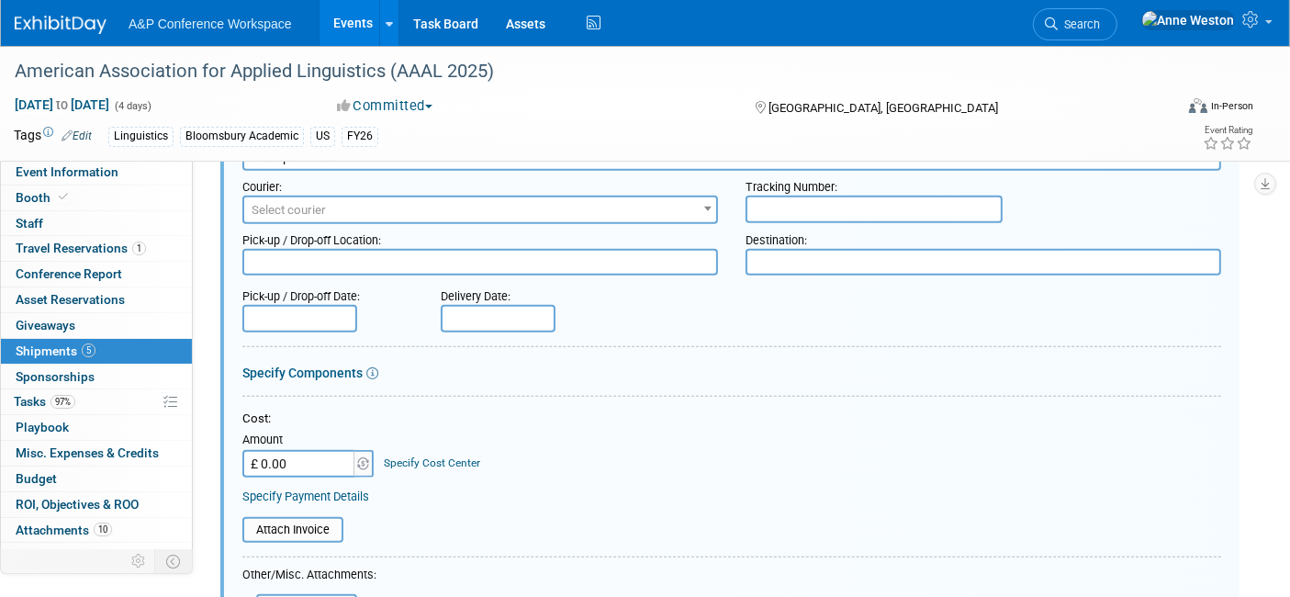
click at [317, 457] on input "£ 0.00" at bounding box center [299, 464] width 115 height 28
type input "£ 431.74"
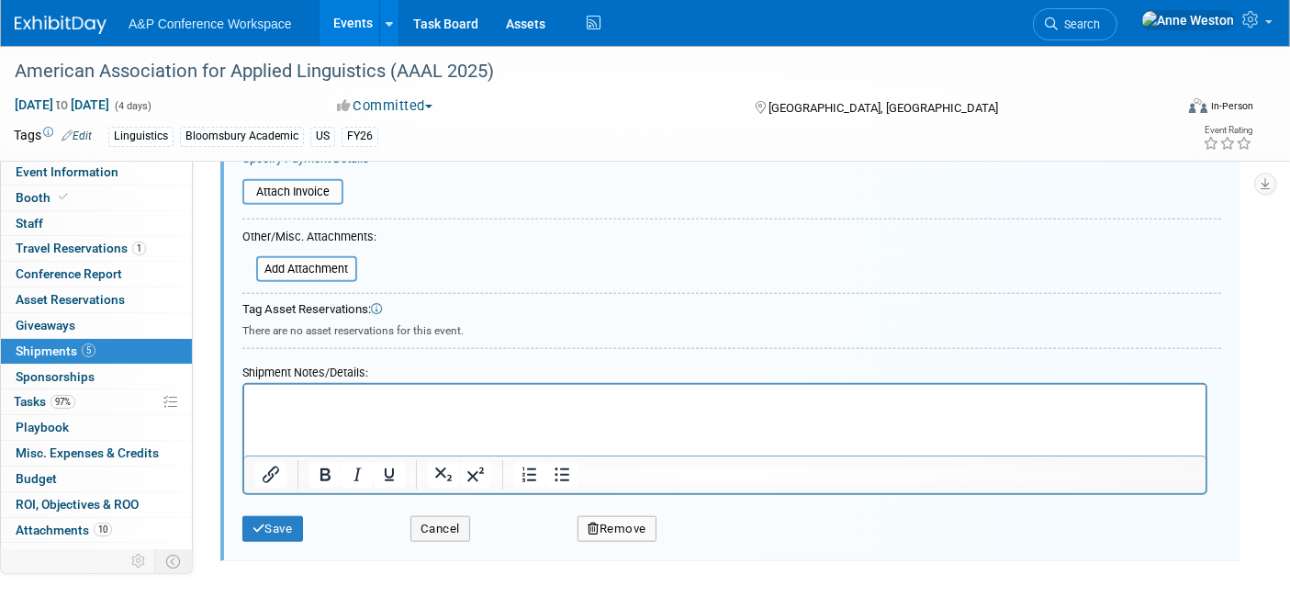
scroll to position [1938, 0]
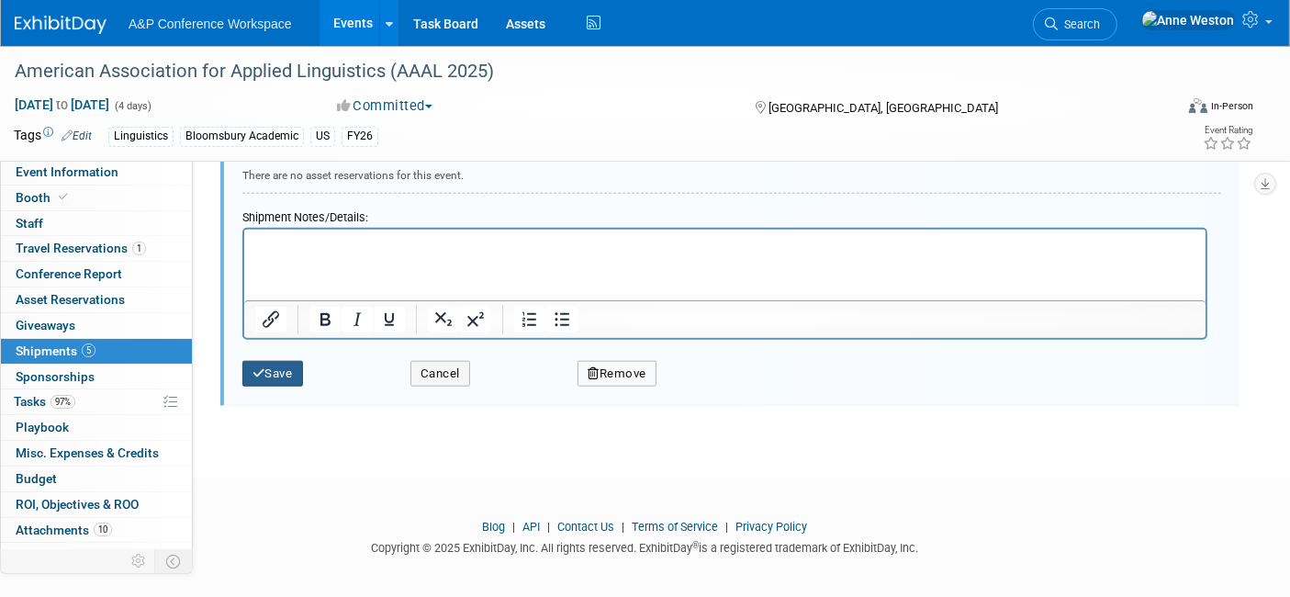
click at [280, 364] on button "Save" at bounding box center [272, 374] width 61 height 26
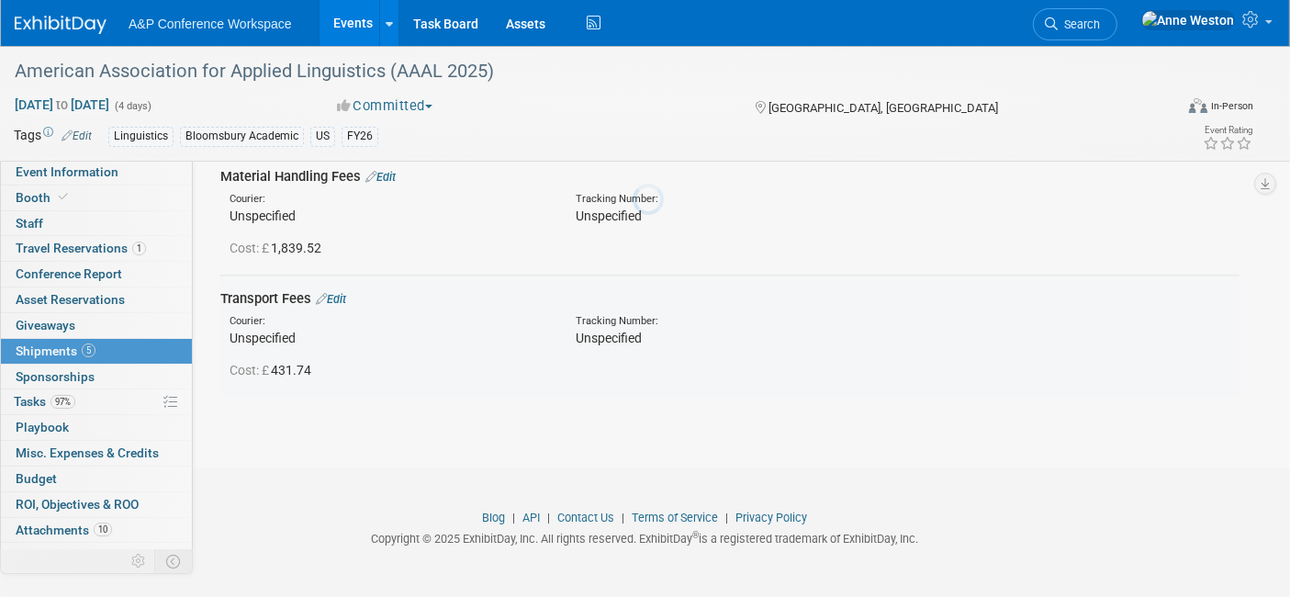
scroll to position [1274, 0]
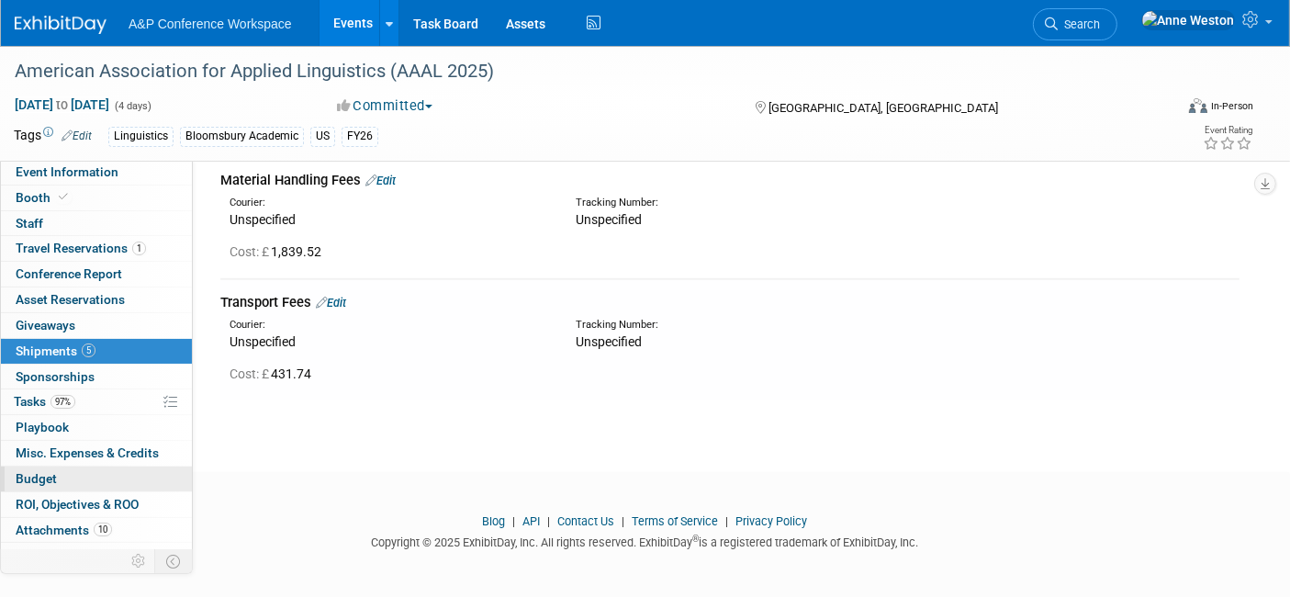
click at [35, 476] on span "Budget" at bounding box center [36, 478] width 41 height 15
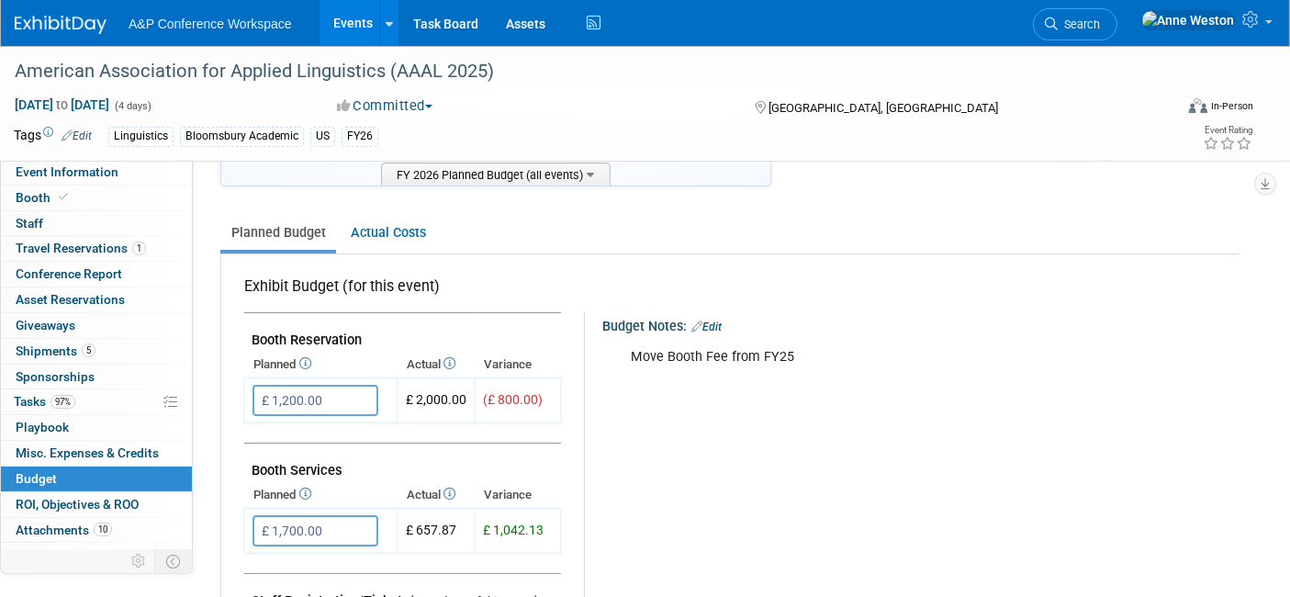
scroll to position [306, 0]
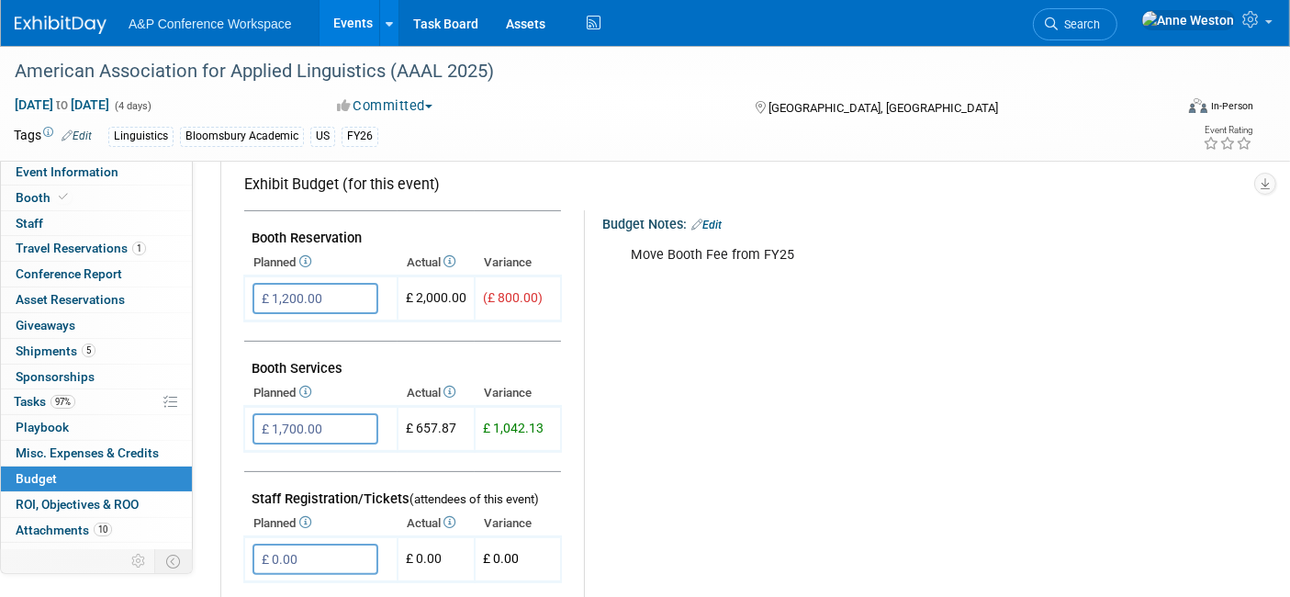
click at [708, 218] on link "Edit" at bounding box center [706, 224] width 30 height 13
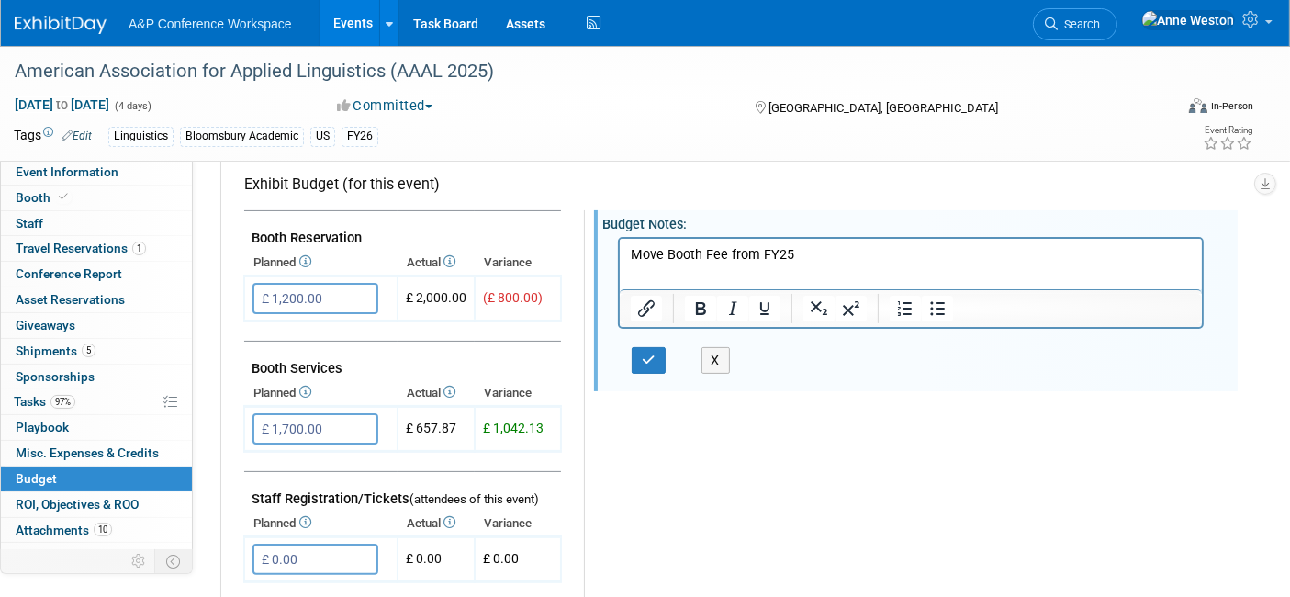
scroll to position [0, 0]
drag, startPoint x: 711, startPoint y: 258, endPoint x: 599, endPoint y: 265, distance: 111.3
click at [619, 263] on html "Move Booth Fee from FY25" at bounding box center [910, 251] width 582 height 26
click at [643, 358] on icon "button" at bounding box center [649, 359] width 14 height 13
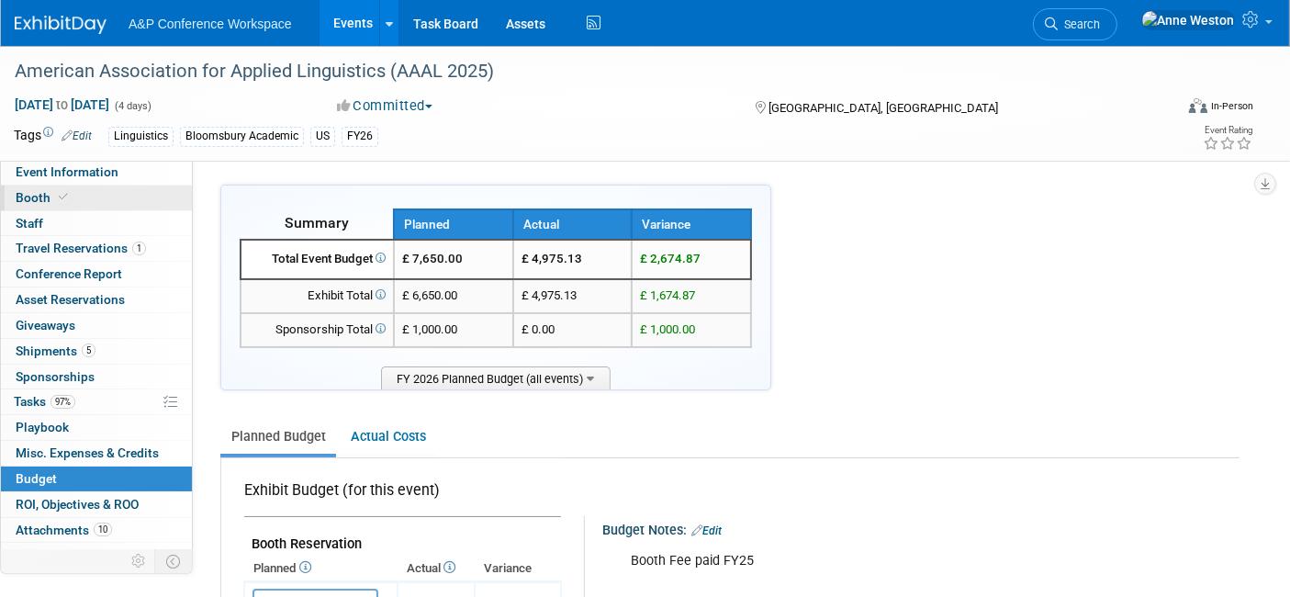
click at [60, 193] on icon at bounding box center [63, 197] width 9 height 10
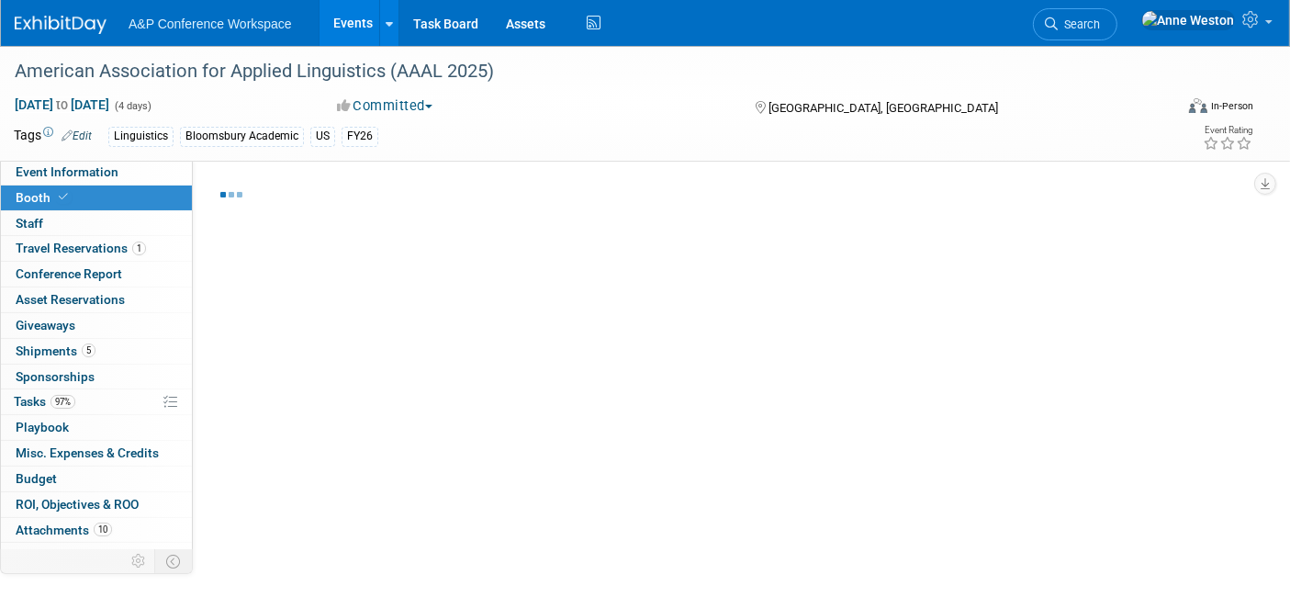
select select "CUAP"
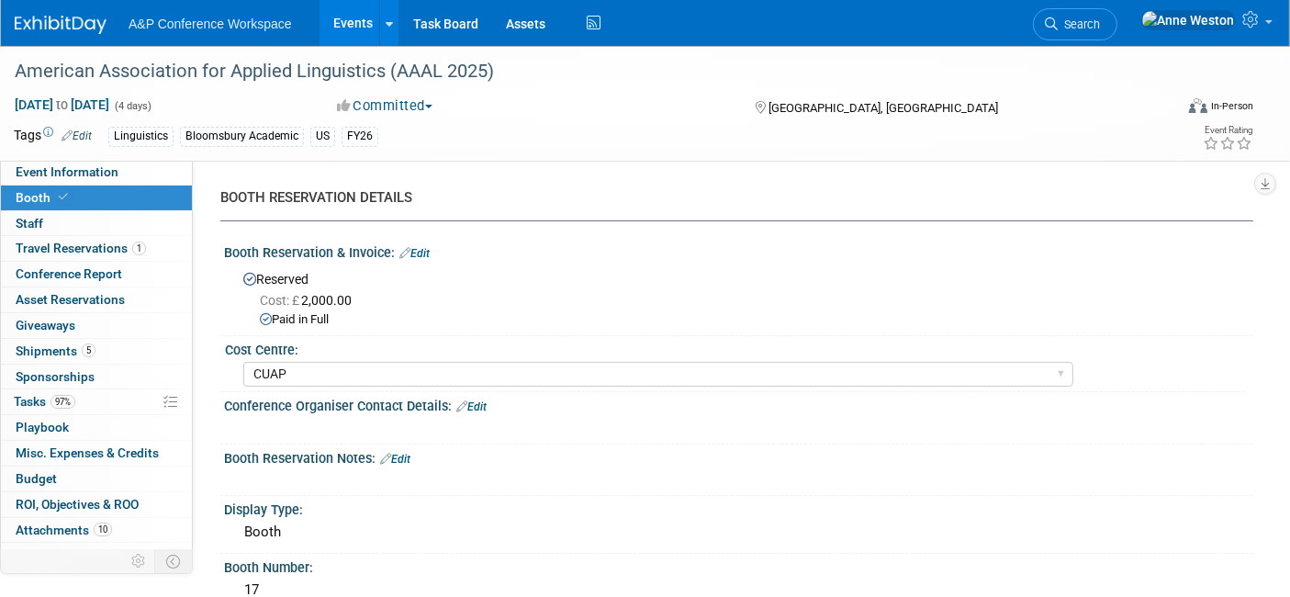
click at [420, 249] on link "Edit" at bounding box center [414, 253] width 30 height 13
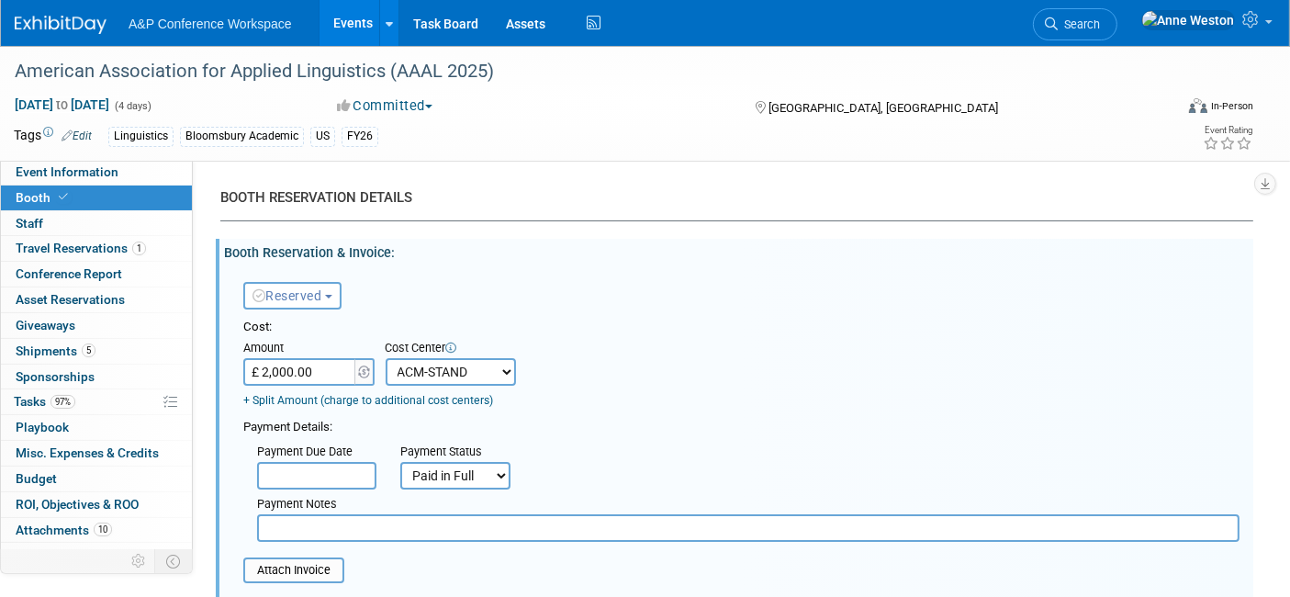
click at [324, 371] on input "£ 2,000.00" at bounding box center [300, 372] width 115 height 28
type input "£"
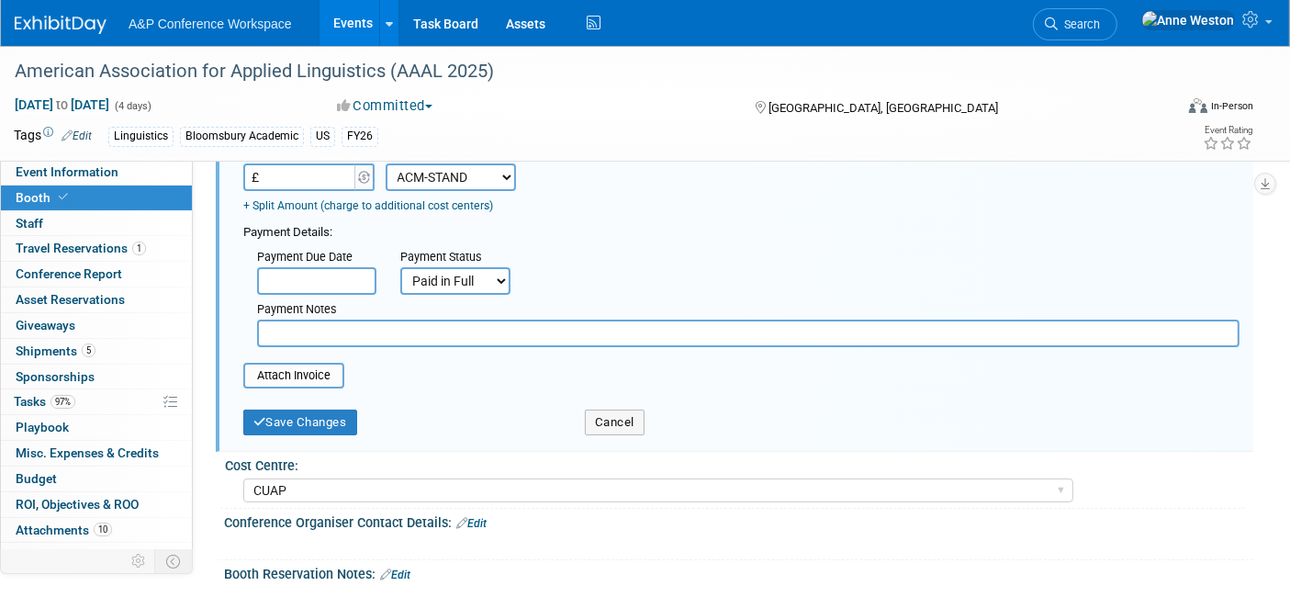
scroll to position [204, 0]
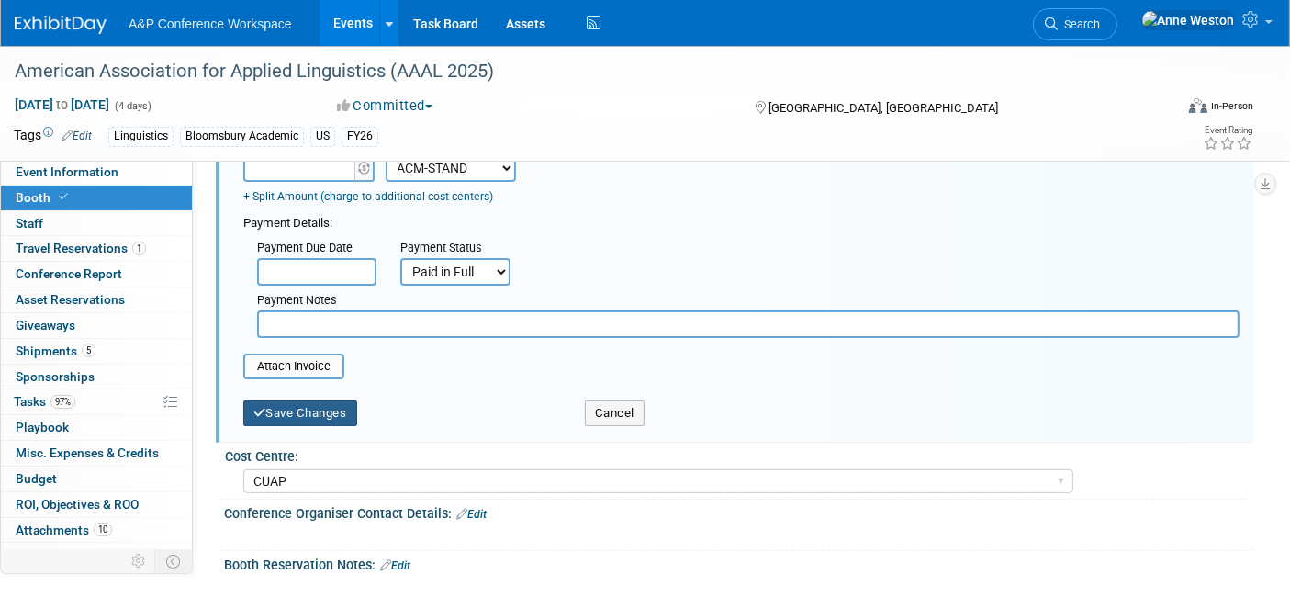
type input "£ 0.00"
click at [288, 414] on button "Save Changes" at bounding box center [300, 413] width 114 height 26
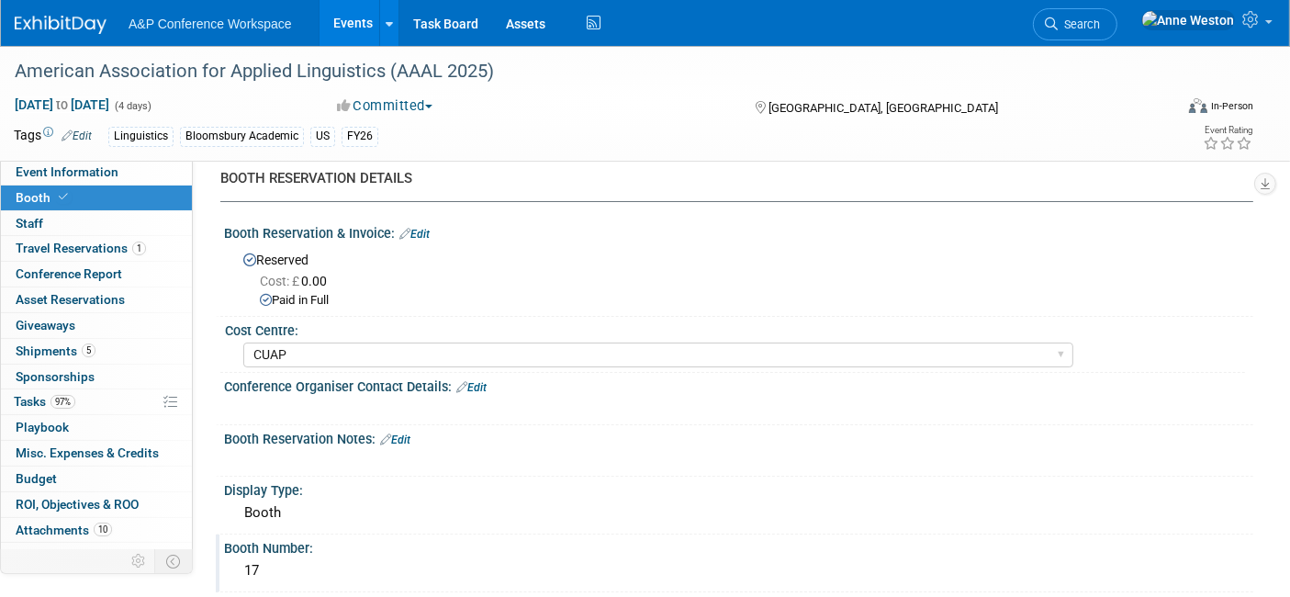
scroll to position [0, 0]
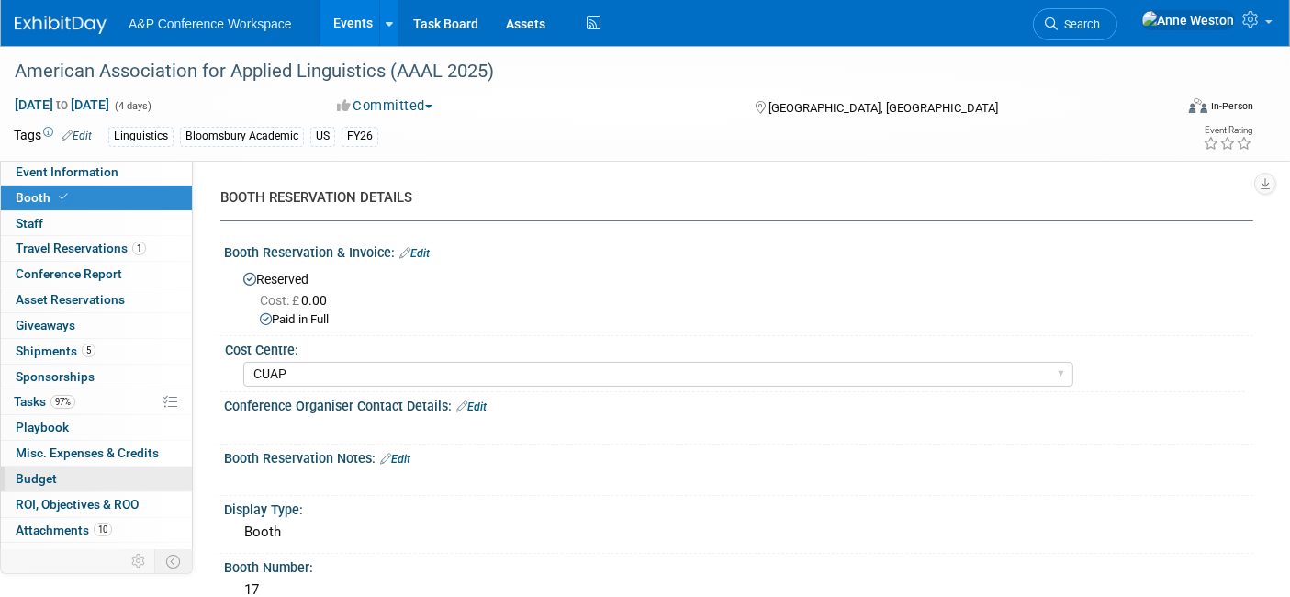
click at [34, 471] on span "Budget" at bounding box center [36, 478] width 41 height 15
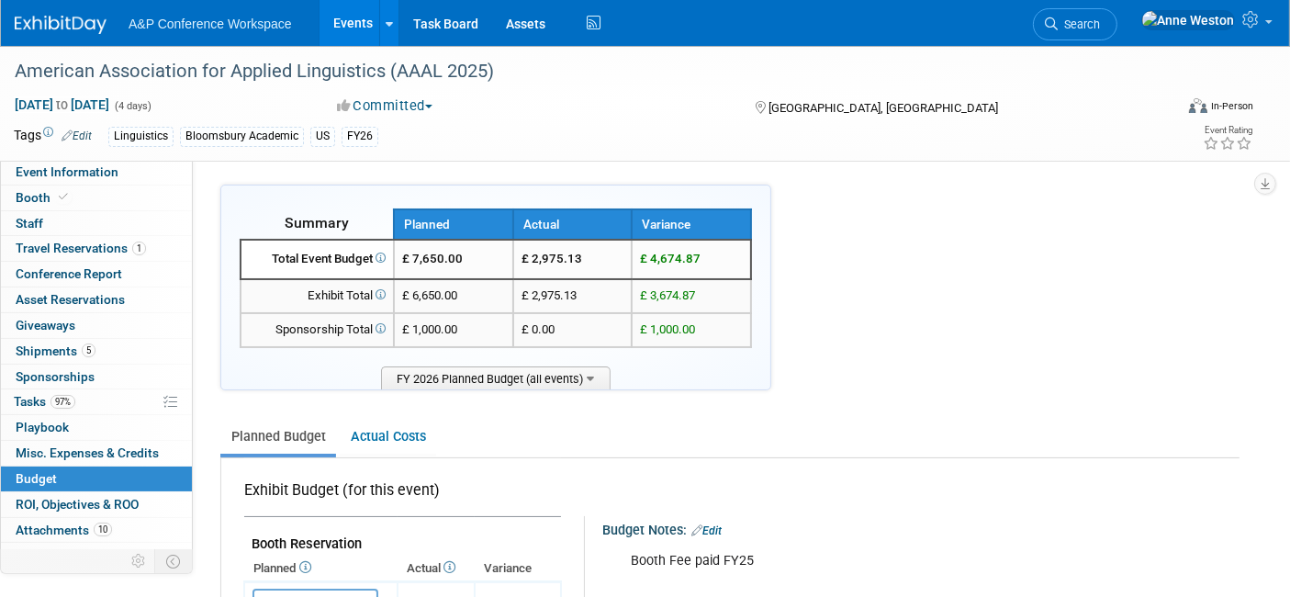
click at [748, 555] on div "Booth Fee paid FY25" at bounding box center [911, 561] width 586 height 37
click at [705, 524] on link "Edit" at bounding box center [706, 530] width 30 height 13
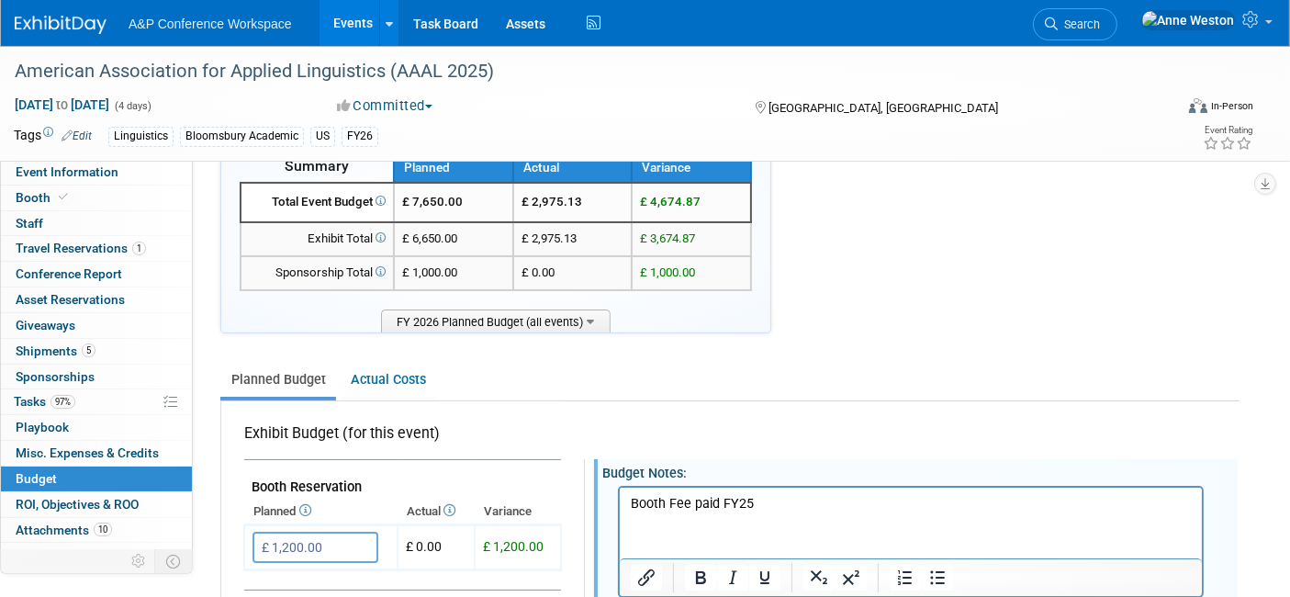
scroll to position [102, 0]
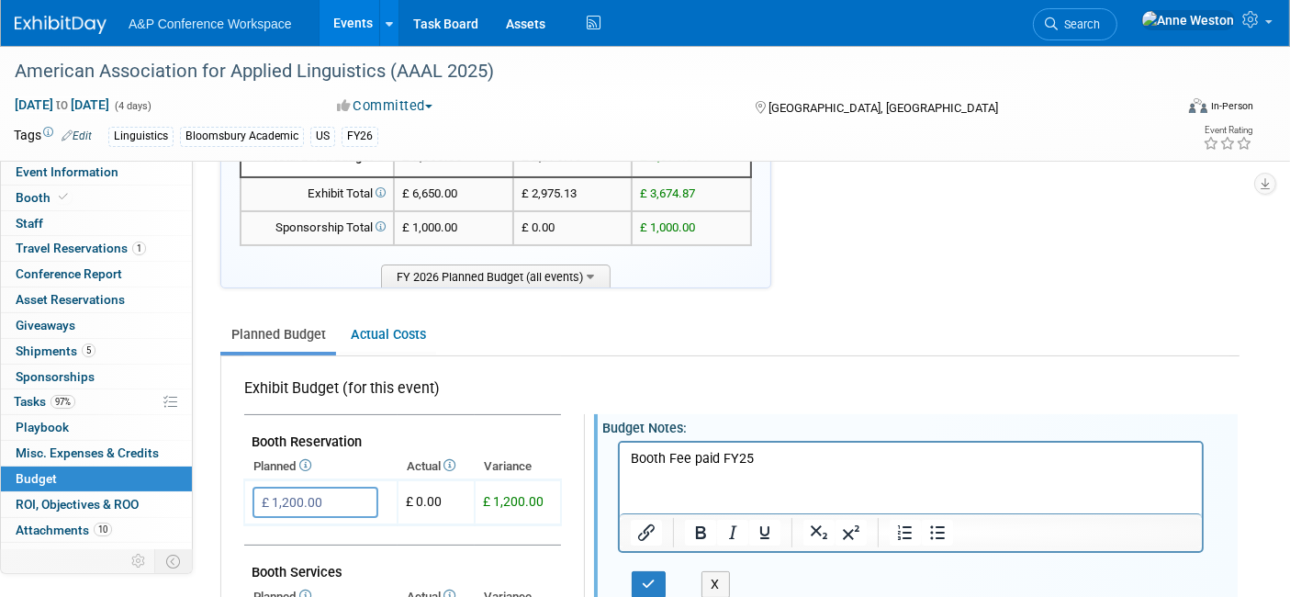
click at [749, 453] on p "Booth Fee paid FY25" at bounding box center [910, 458] width 561 height 18
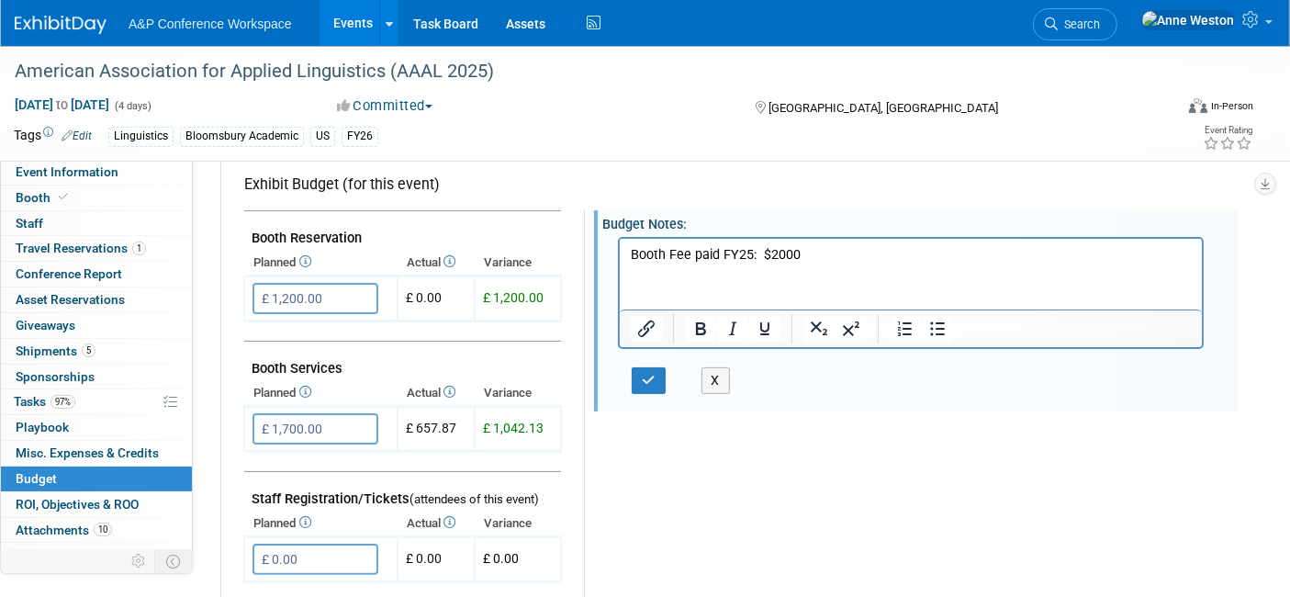
scroll to position [408, 0]
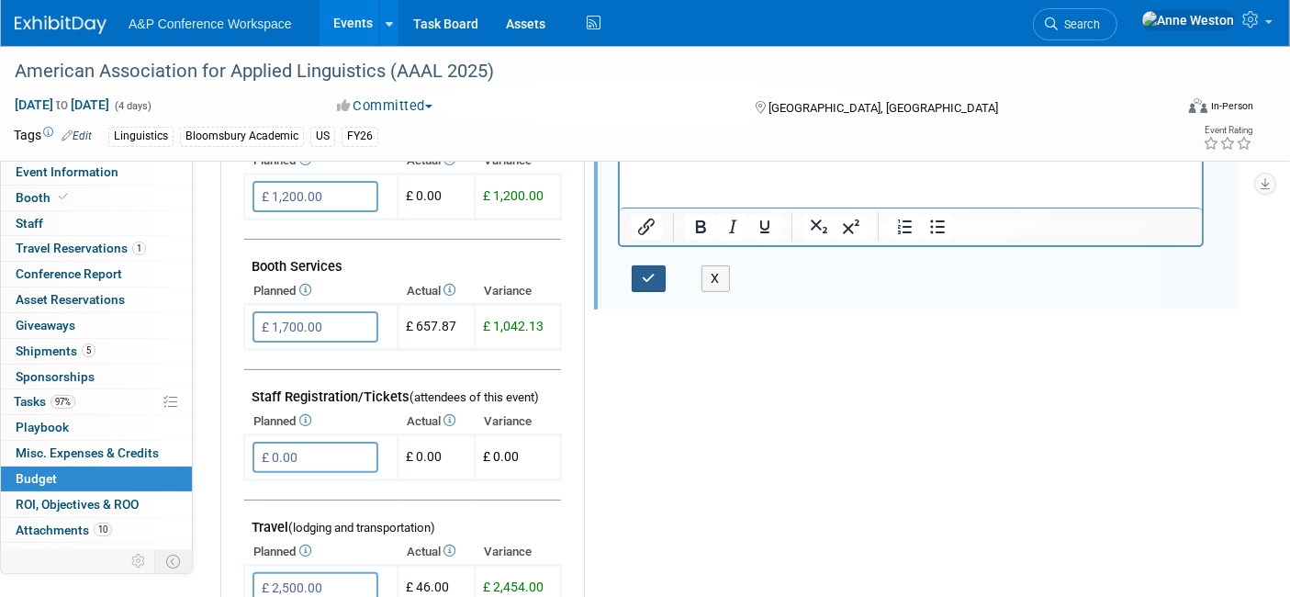
click at [642, 265] on button "button" at bounding box center [649, 278] width 34 height 27
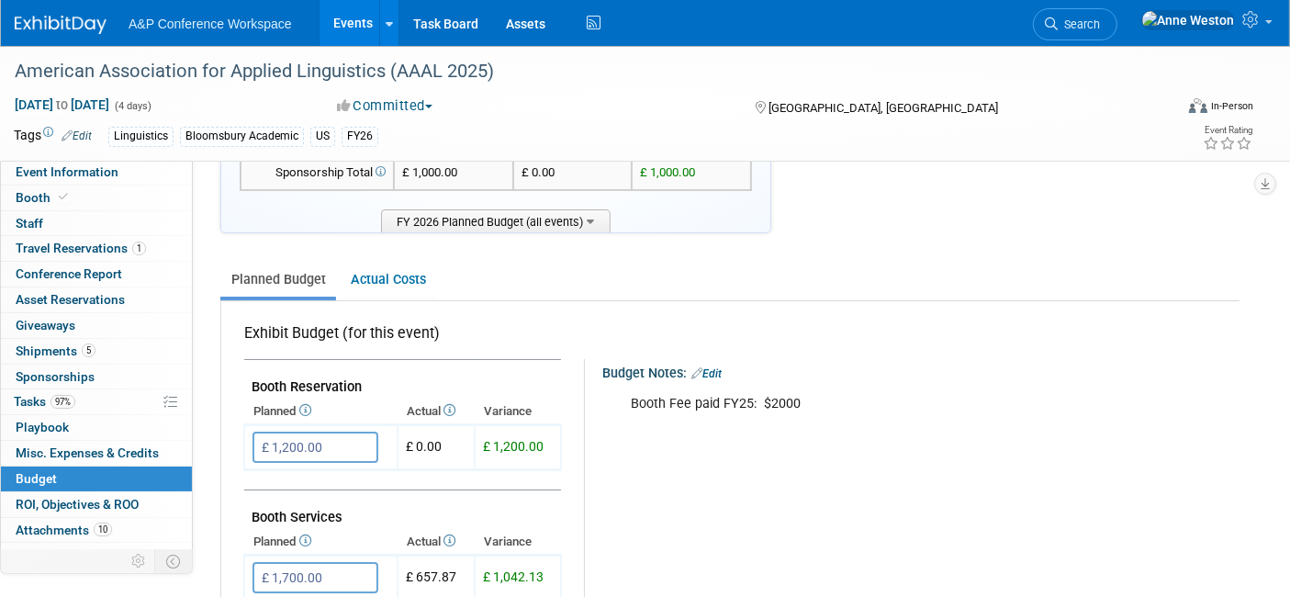
scroll to position [0, 0]
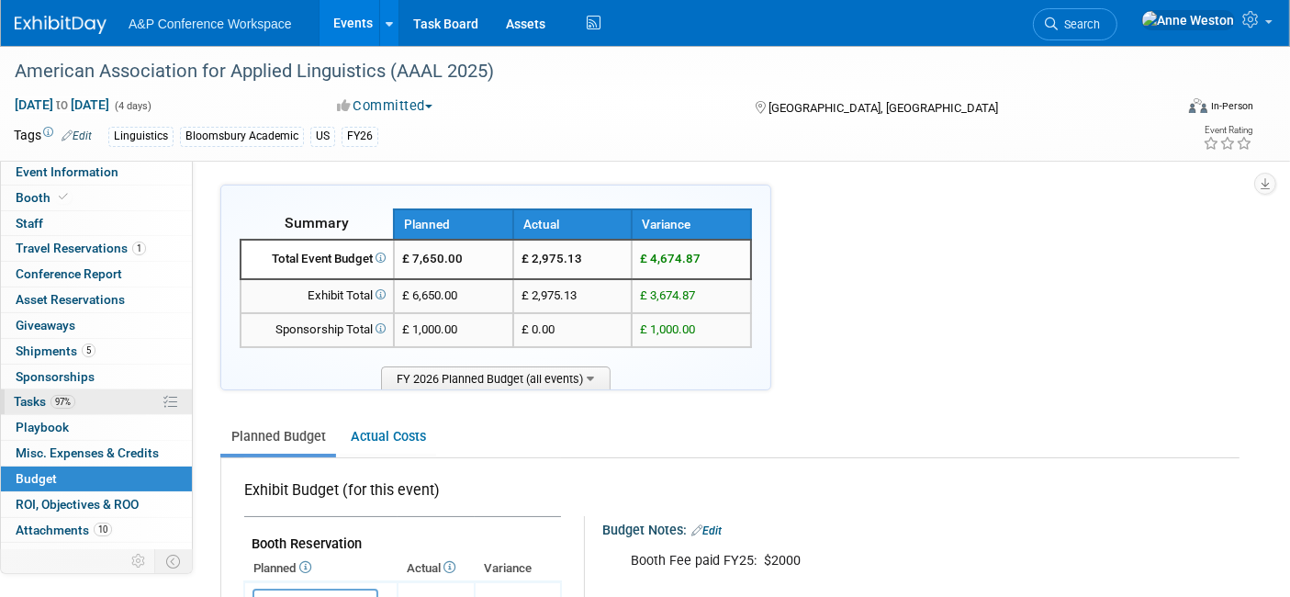
click at [90, 401] on link "97% Tasks 97%" at bounding box center [96, 401] width 191 height 25
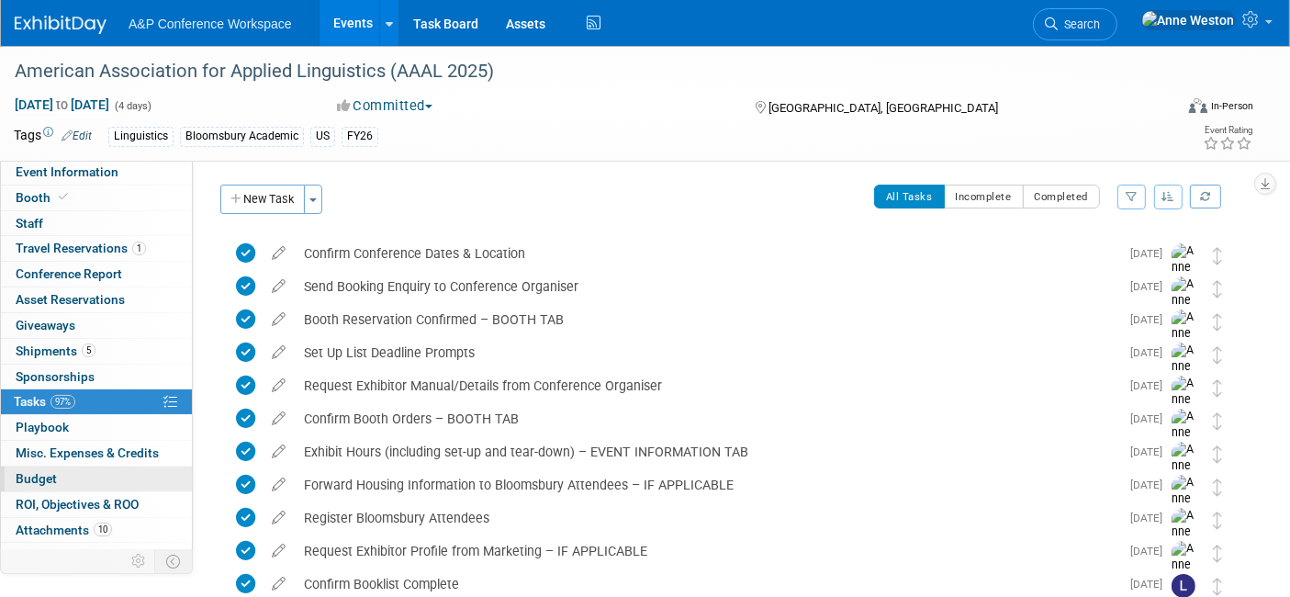
scroll to position [16, 0]
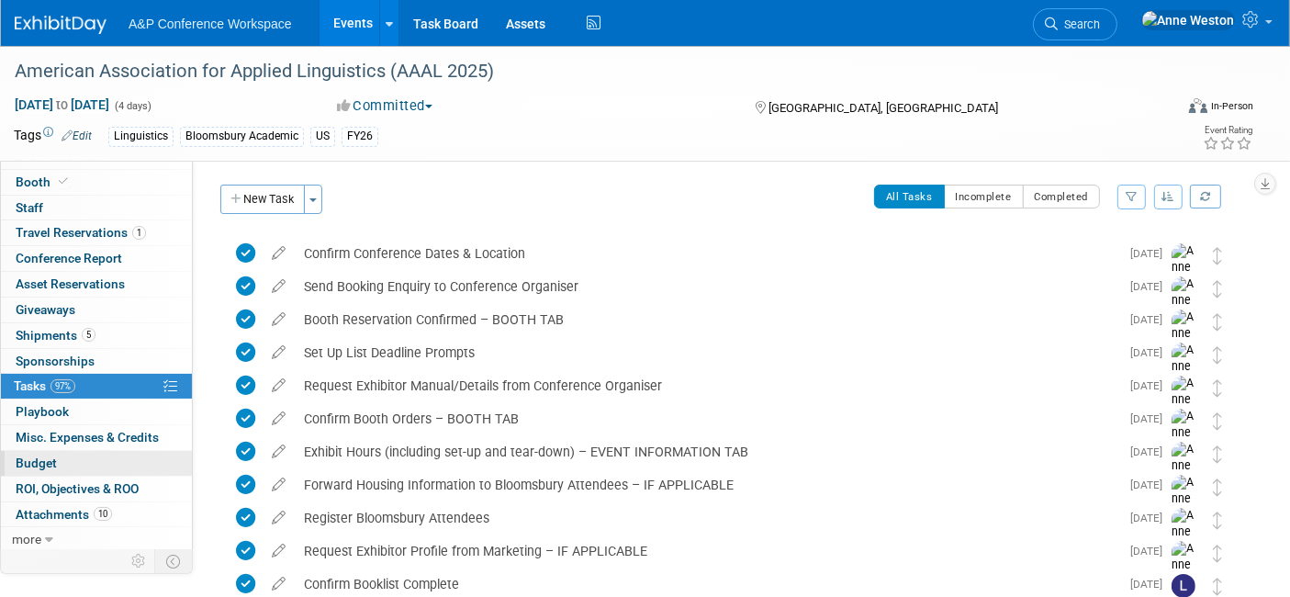
click at [69, 465] on link "Budget" at bounding box center [96, 463] width 191 height 25
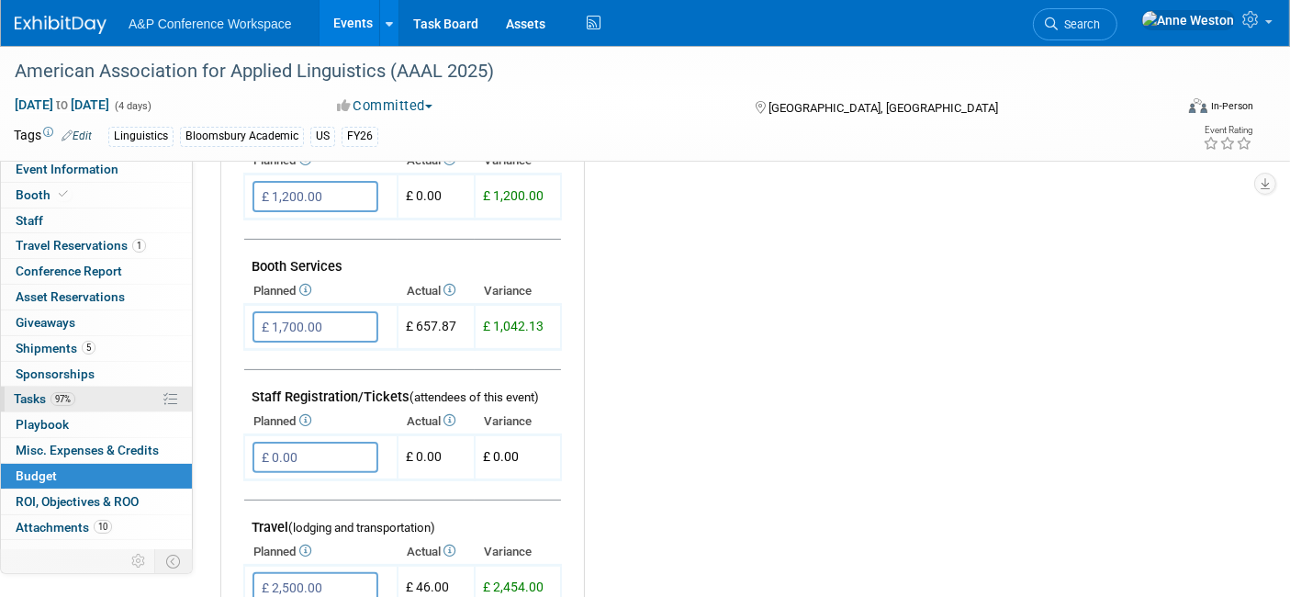
scroll to position [0, 0]
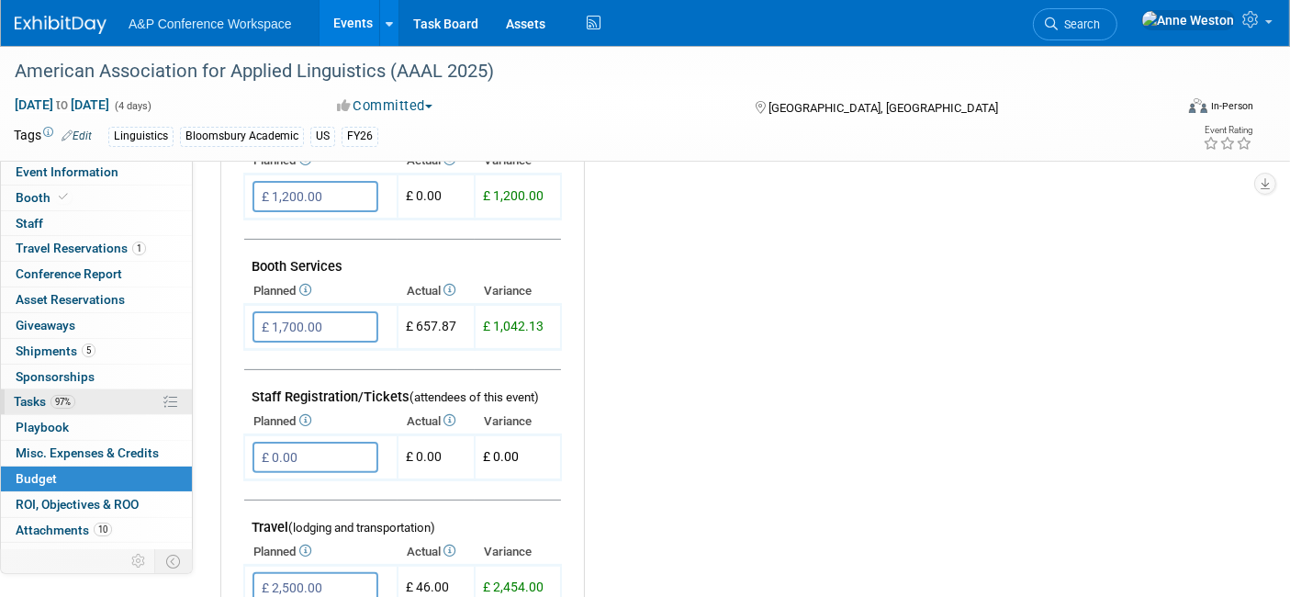
click at [79, 402] on link "97% Tasks 97%" at bounding box center [96, 401] width 191 height 25
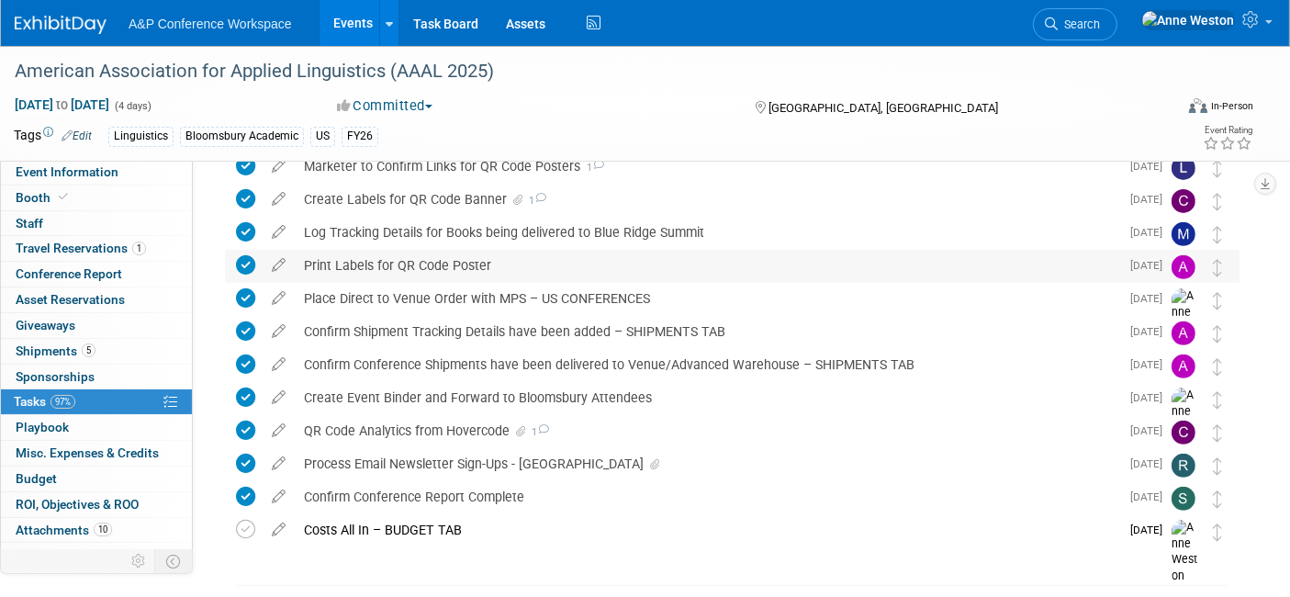
scroll to position [711, 0]
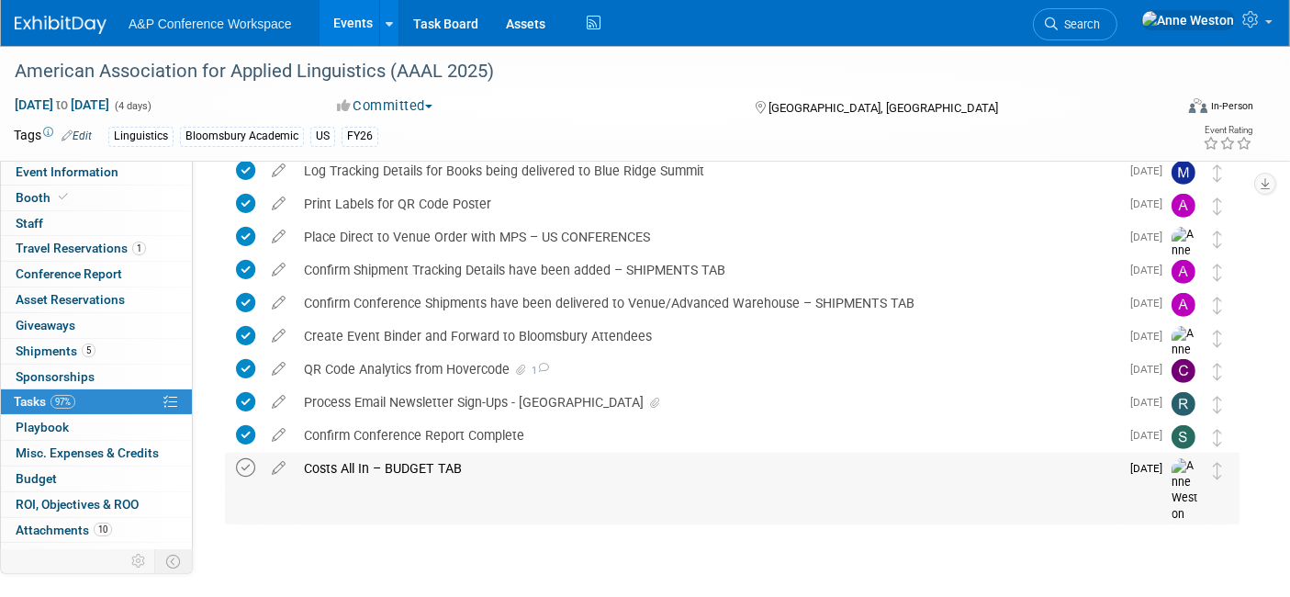
click at [241, 463] on icon at bounding box center [245, 467] width 19 height 19
click at [401, 104] on button "Committed" at bounding box center [384, 105] width 109 height 19
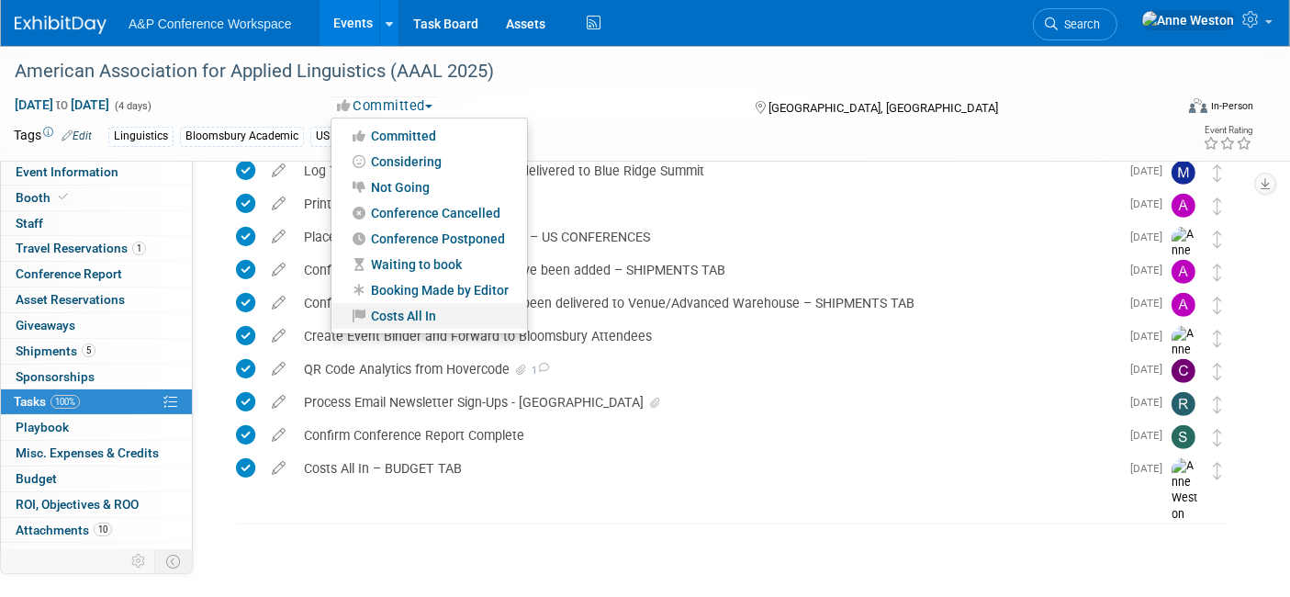
click at [432, 319] on link "Costs All In" at bounding box center [429, 316] width 196 height 26
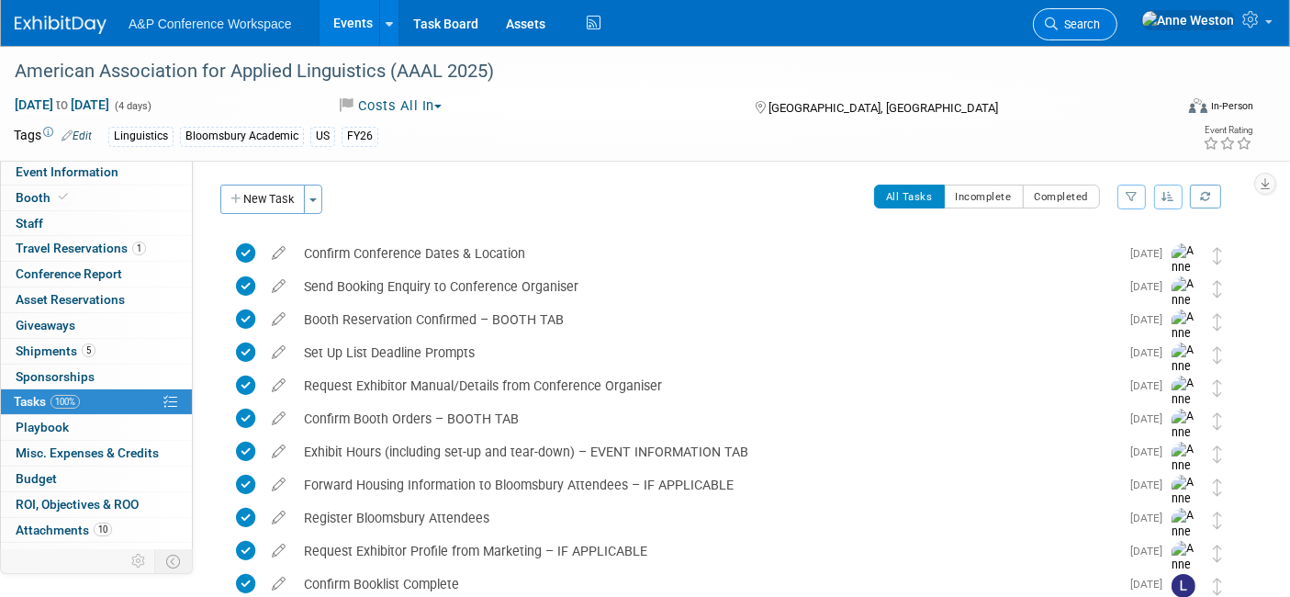
click at [1100, 17] on span "Search" at bounding box center [1078, 24] width 42 height 14
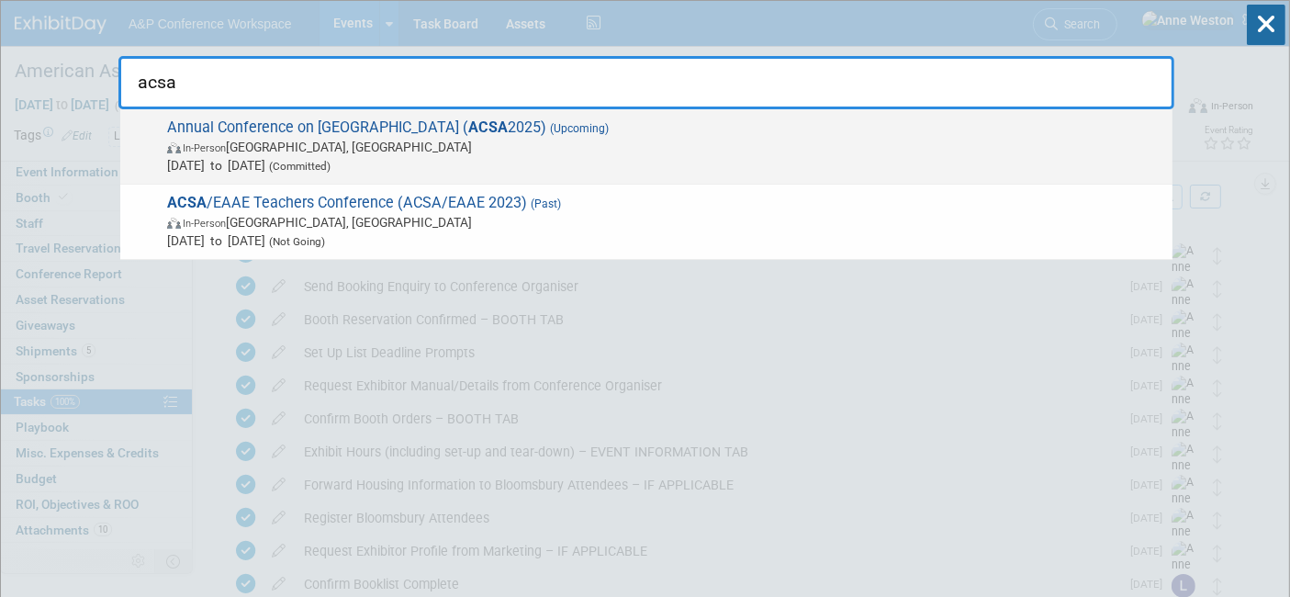
type input "acsa"
click at [236, 124] on span "Annual Conference on [GEOGRAPHIC_DATA] ( ACSA 2025) (Upcoming) In-Person [GEOGR…" at bounding box center [663, 146] width 1002 height 56
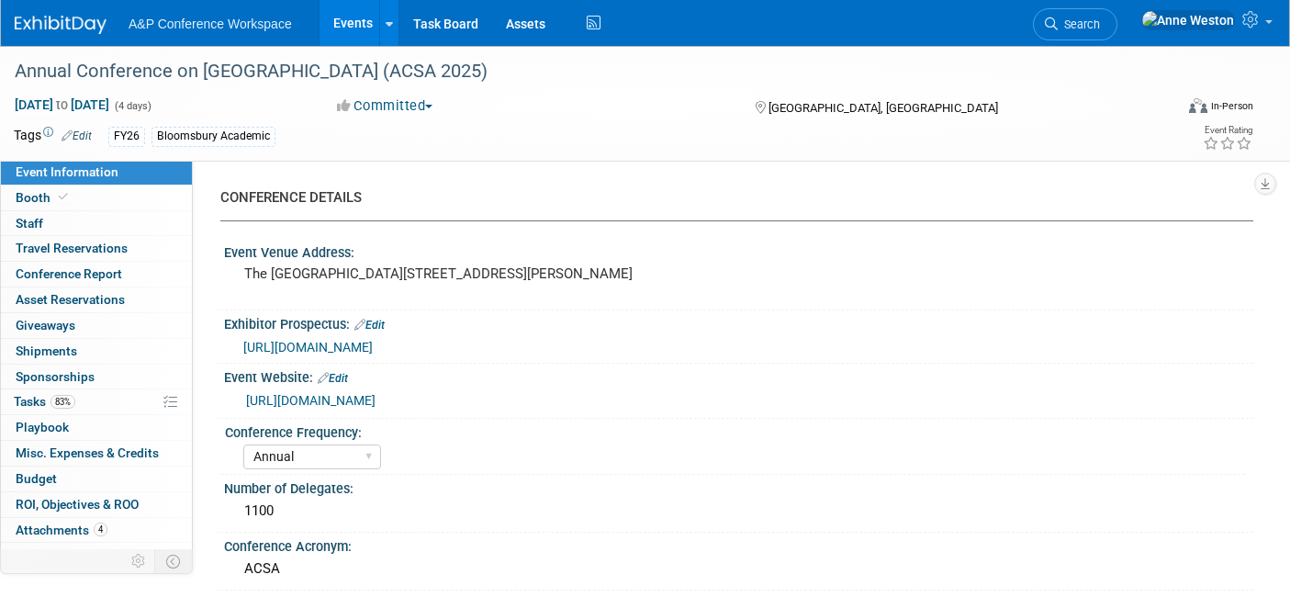
select select "Annual"
select select "Level 3"
select select "Program Advert"
select select "Asia Studies"
select select "Bloomsbury Academic"
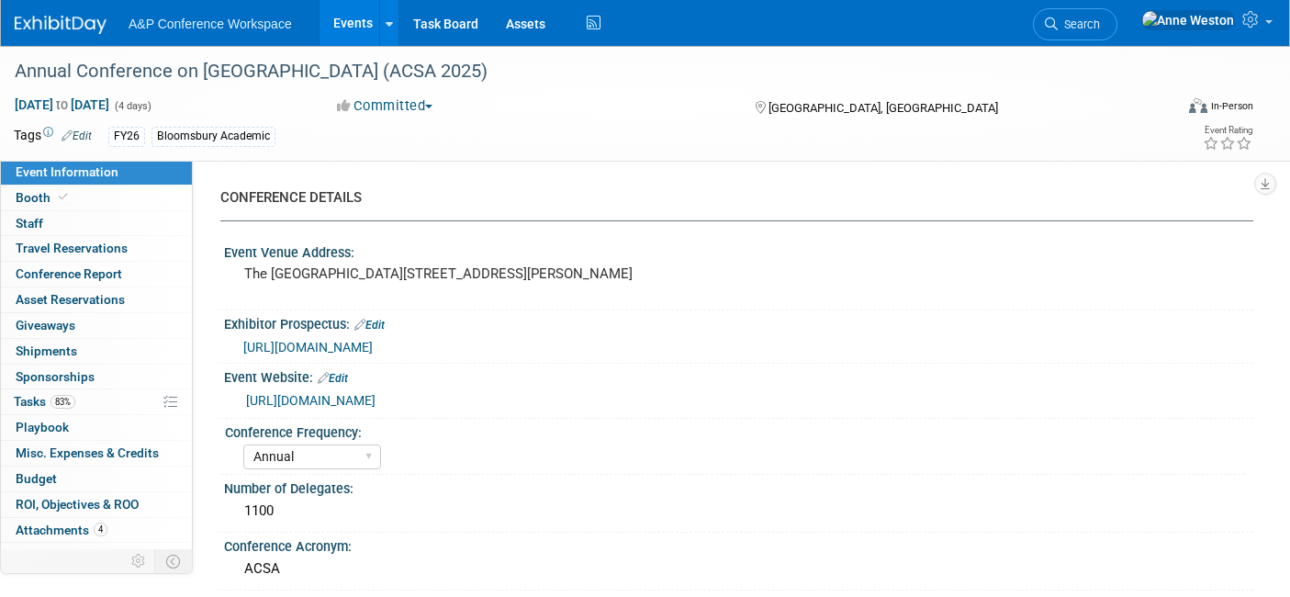
select select "[PERSON_NAME]"
select select "Brand/Subject Presence​"
click at [105, 452] on span "Misc. Expenses & Credits 0" at bounding box center [87, 452] width 143 height 15
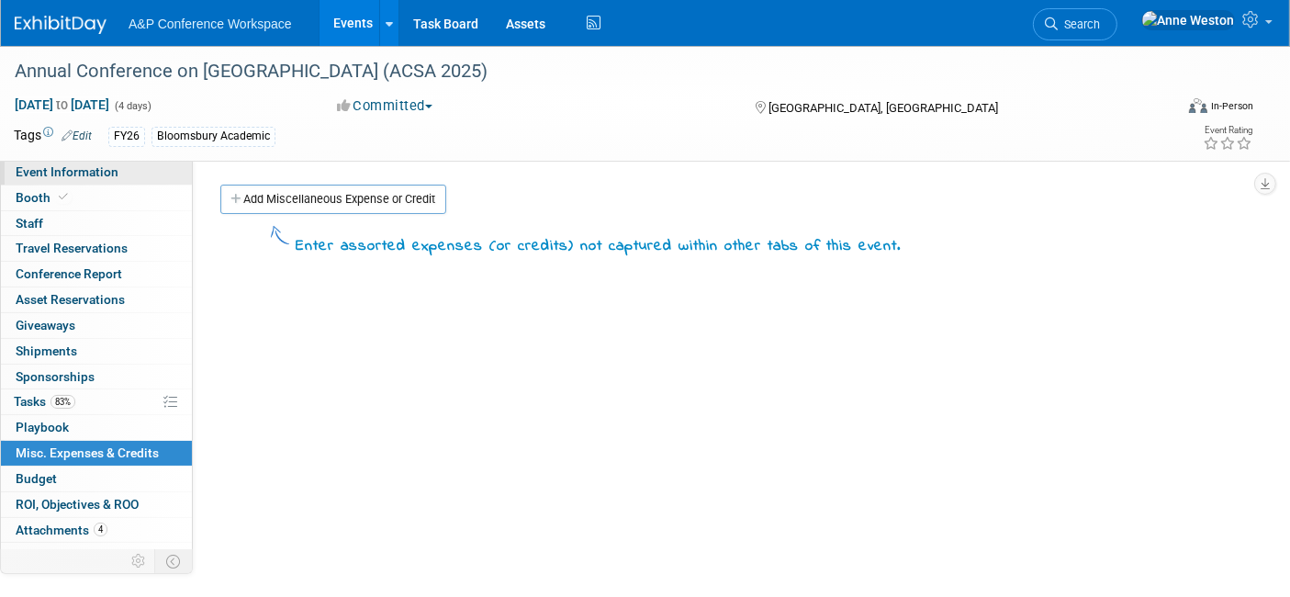
click at [80, 184] on link "Event Information" at bounding box center [96, 172] width 191 height 25
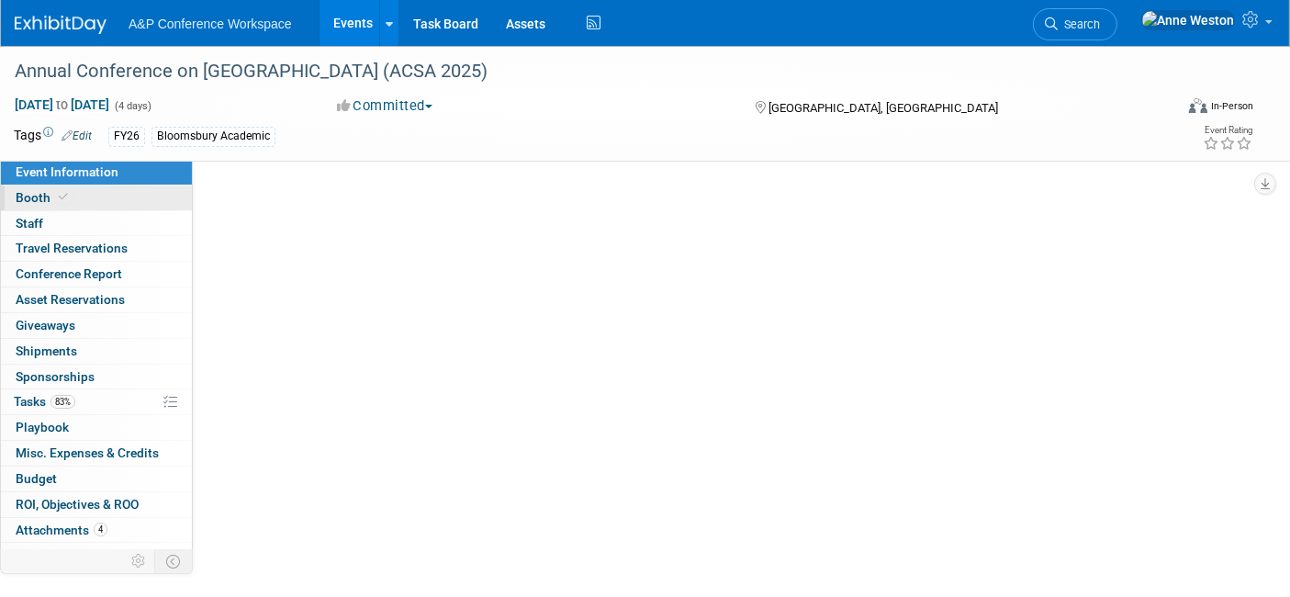
select select "Annual"
select select "Level 3"
select select "Program Advert"
select select "Asia Studies"
select select "Bloomsbury Academic"
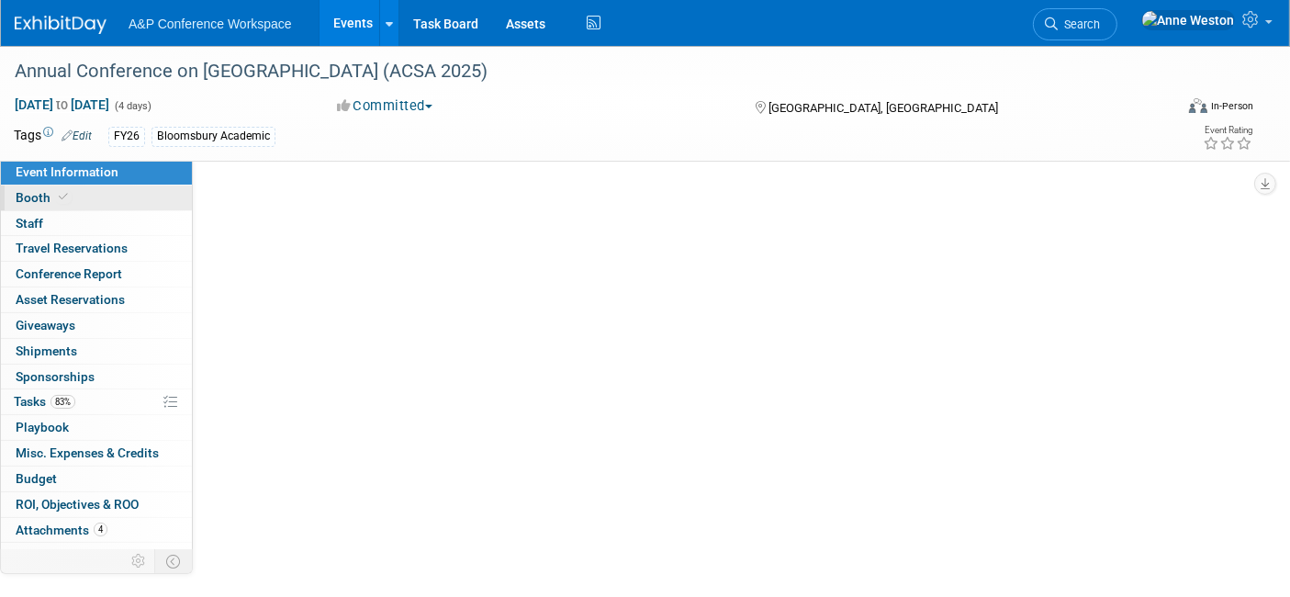
select select "[PERSON_NAME]"
select select "Brand/Subject Presence​"
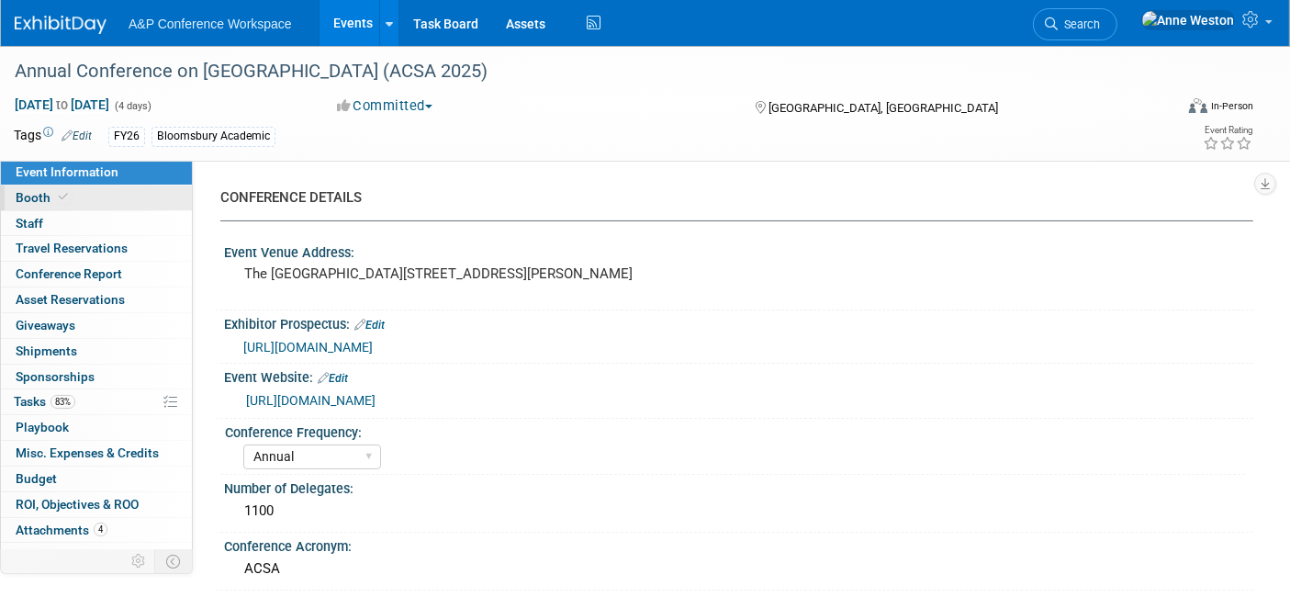
click at [86, 197] on link "Booth" at bounding box center [96, 197] width 191 height 25
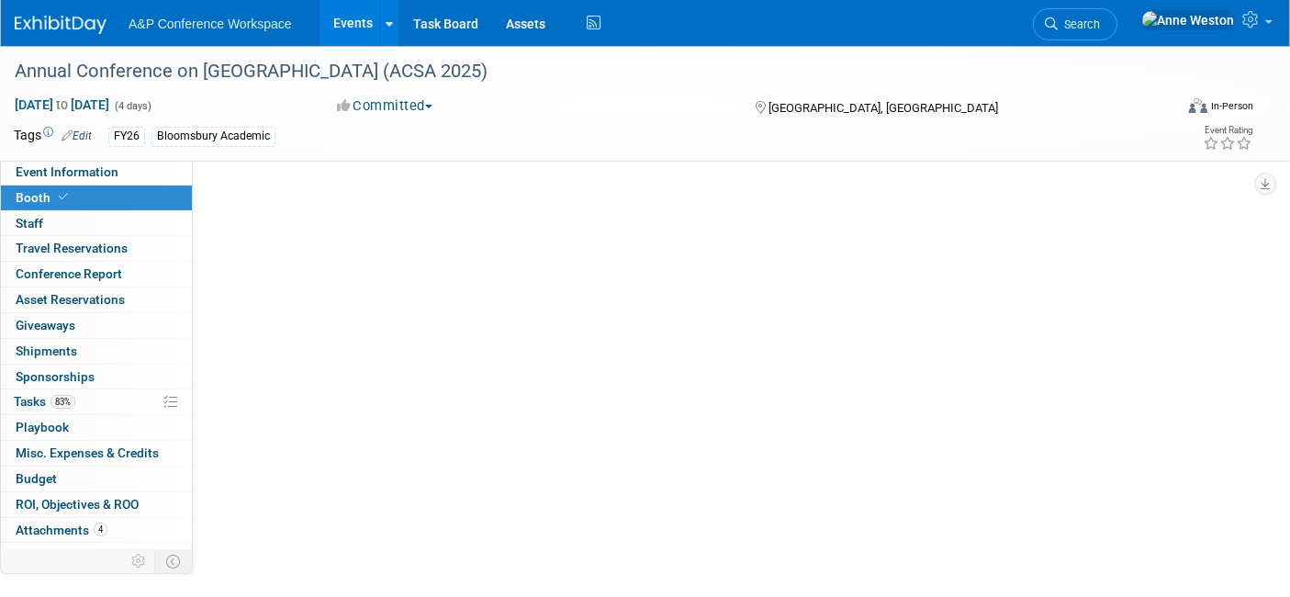
select select "CUAP"
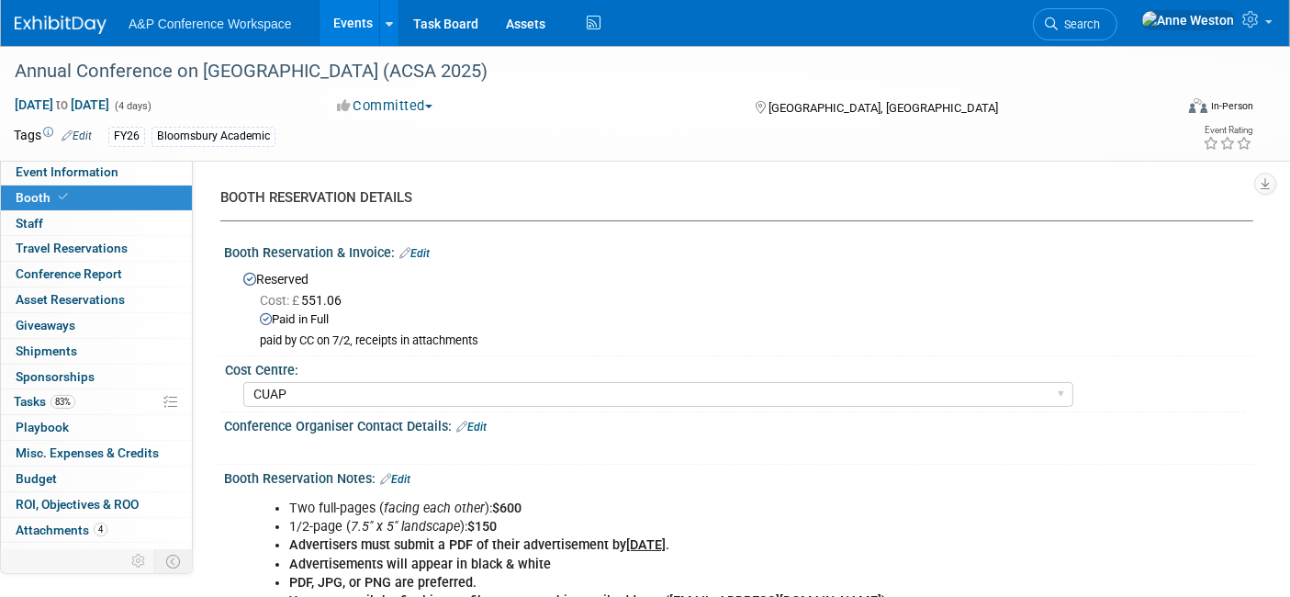
click at [427, 251] on link "Edit" at bounding box center [414, 253] width 30 height 13
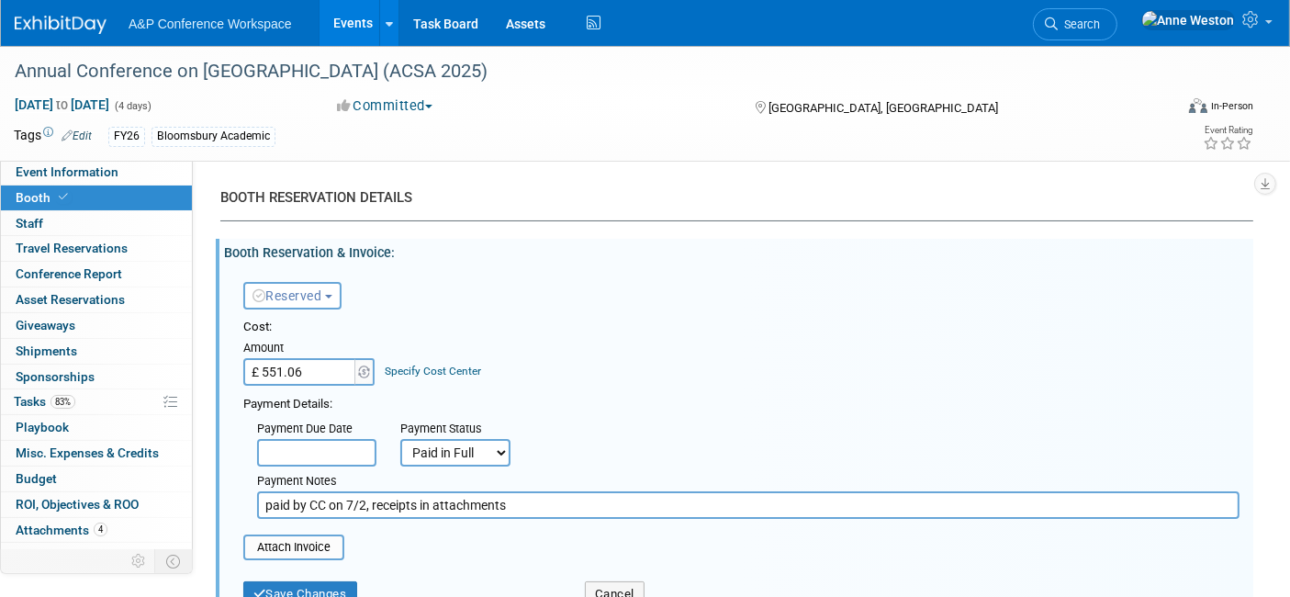
click at [319, 365] on input "£ 551.06" at bounding box center [300, 372] width 115 height 28
type input "£"
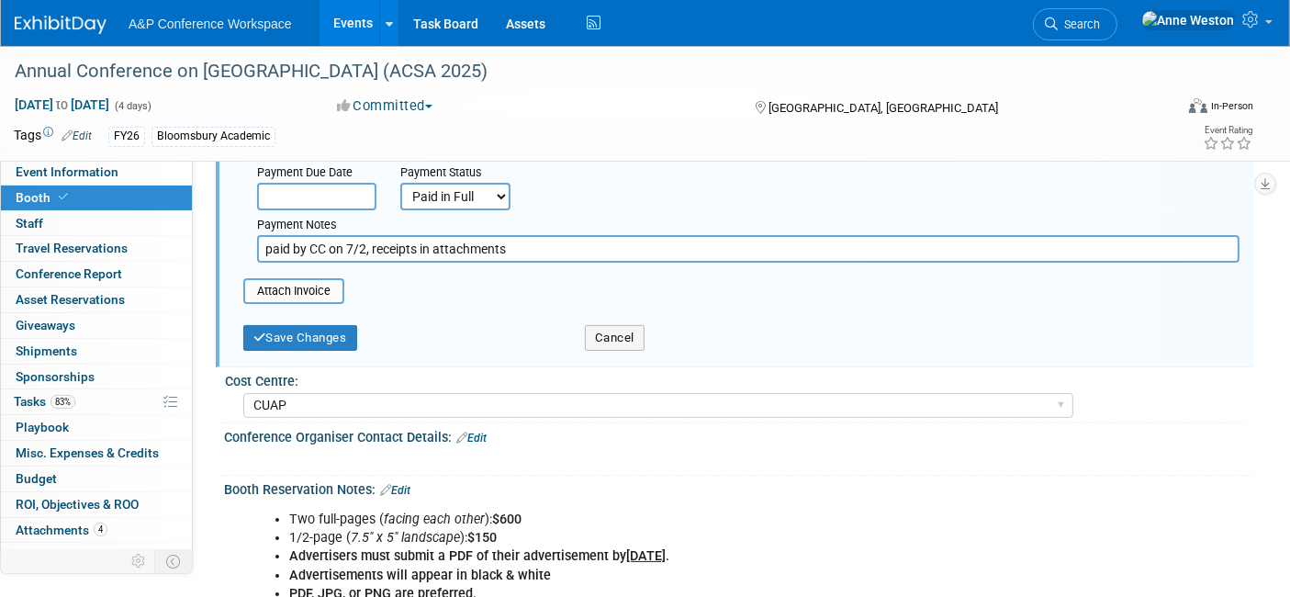
scroll to position [408, 0]
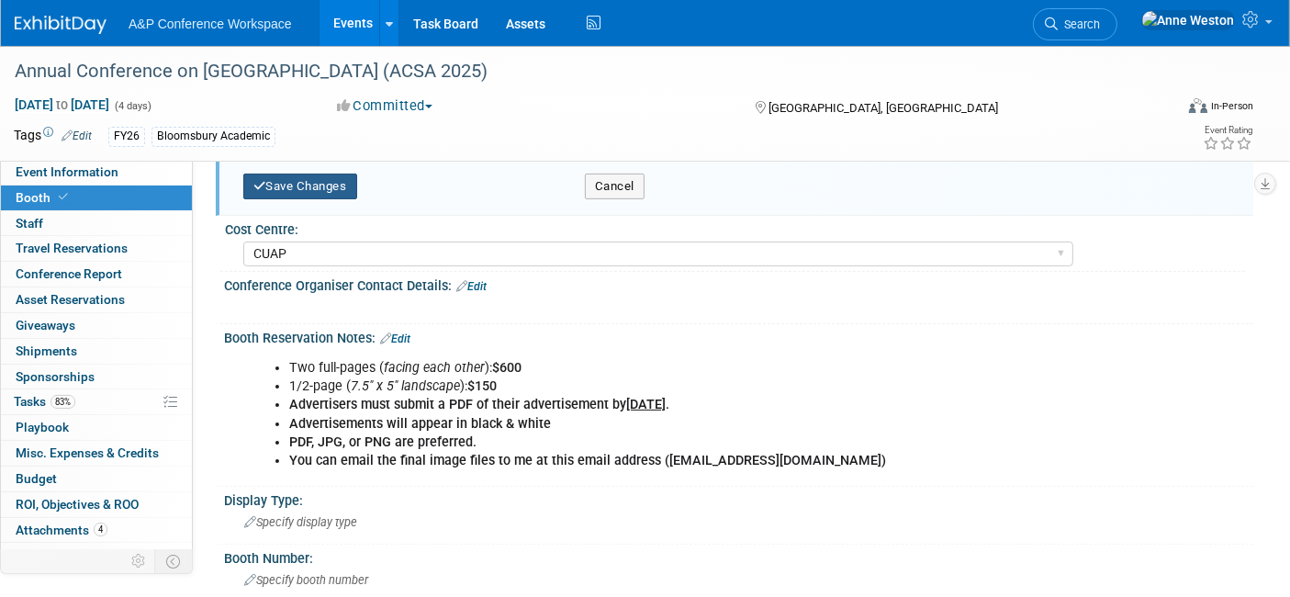
type input "£ 0.00"
click at [305, 173] on button "Save Changes" at bounding box center [300, 186] width 114 height 26
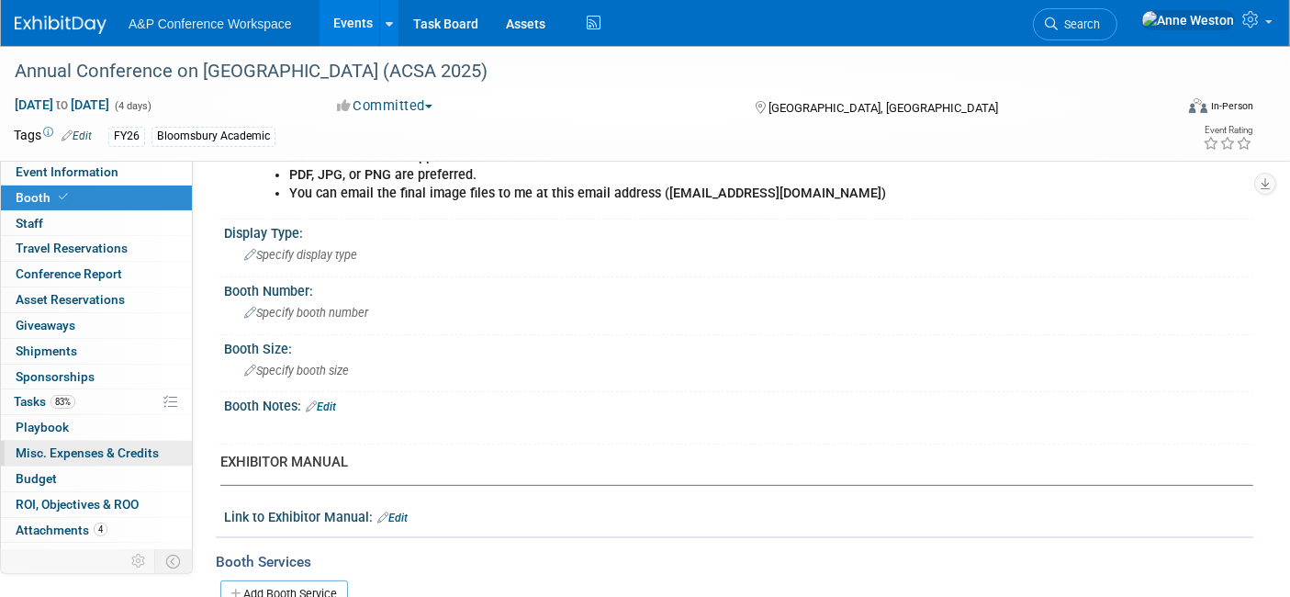
click at [72, 457] on span "Misc. Expenses & Credits 0" at bounding box center [87, 452] width 143 height 15
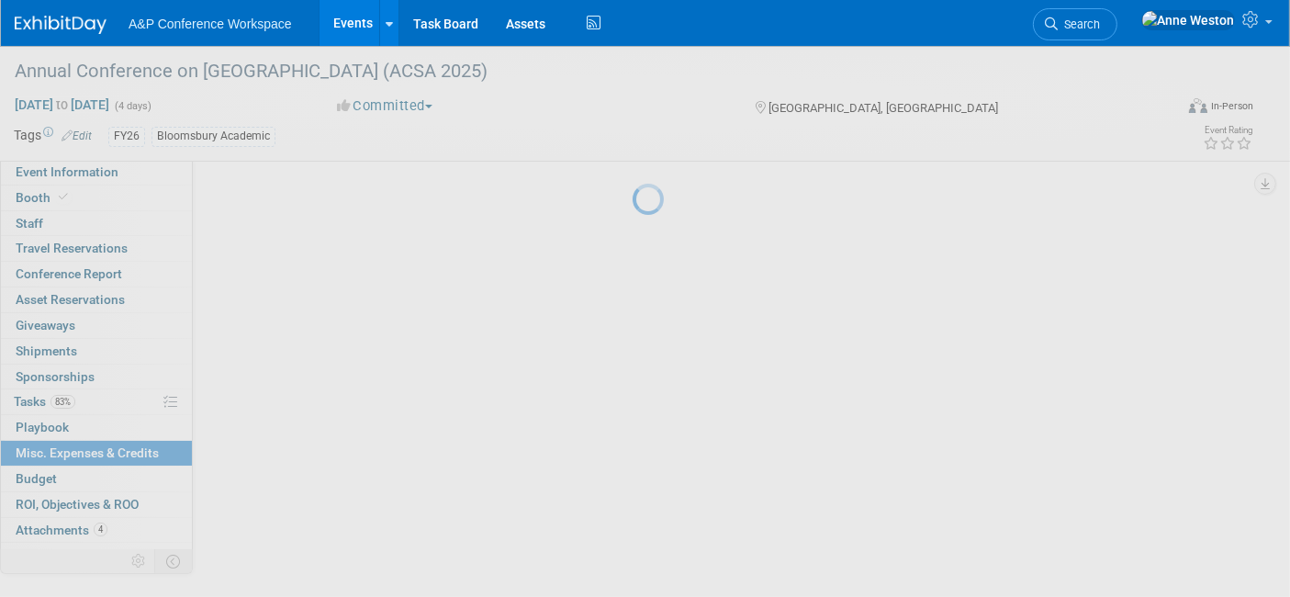
scroll to position [0, 0]
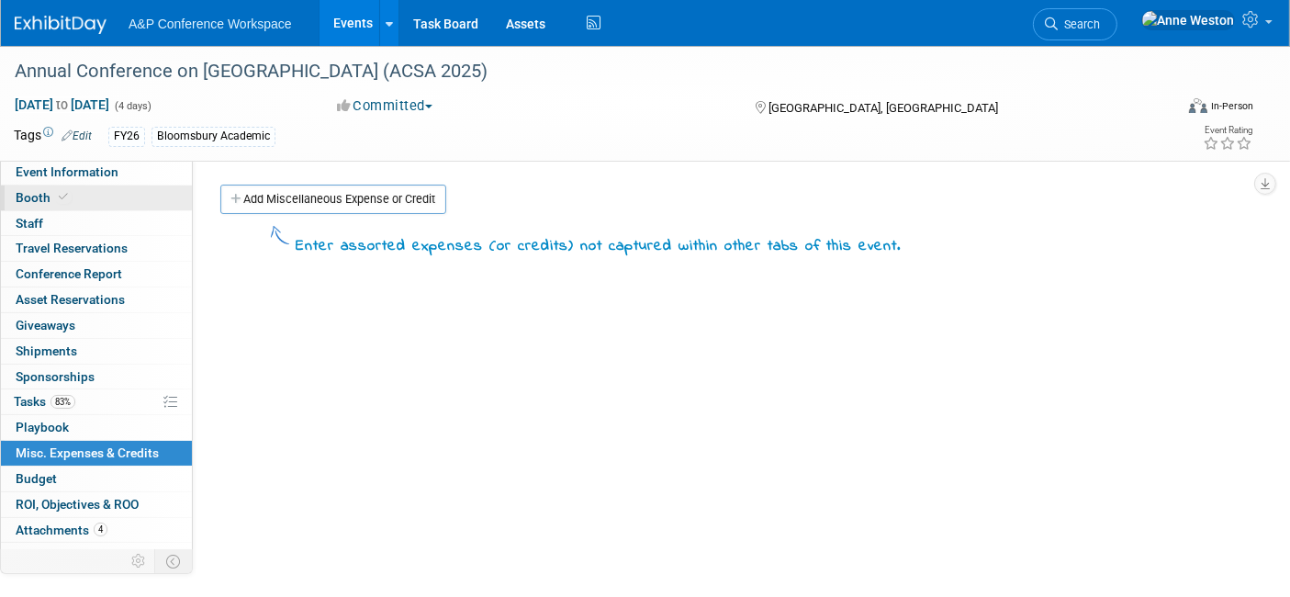
click at [85, 189] on link "Booth" at bounding box center [96, 197] width 191 height 25
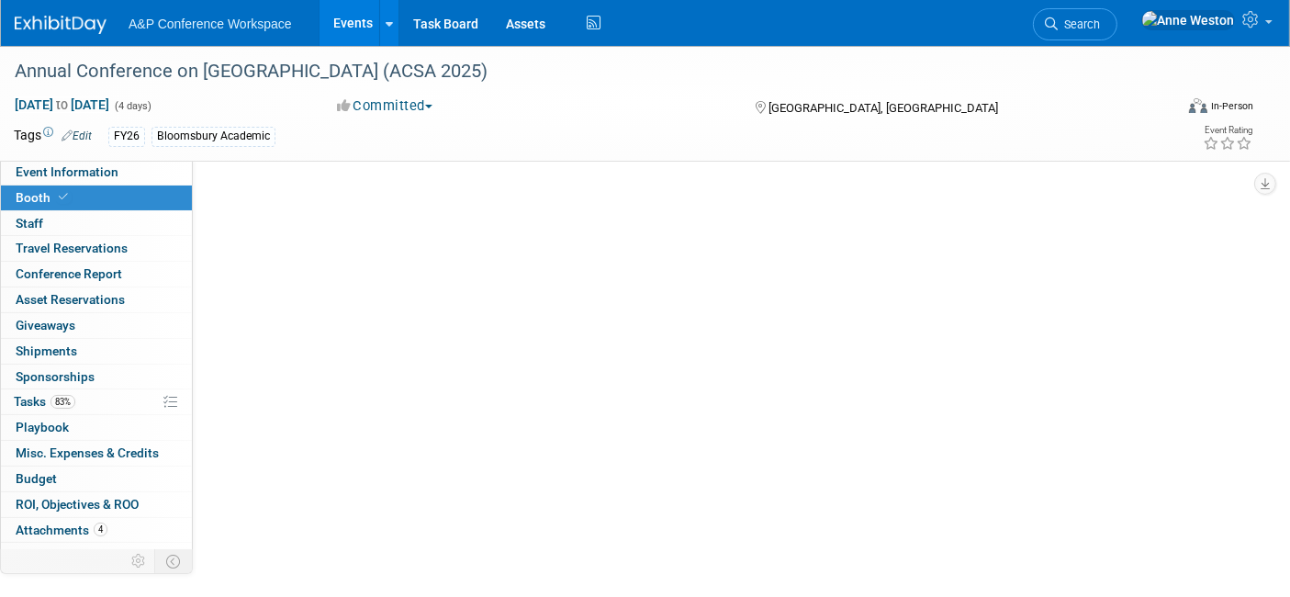
select select "CUAP"
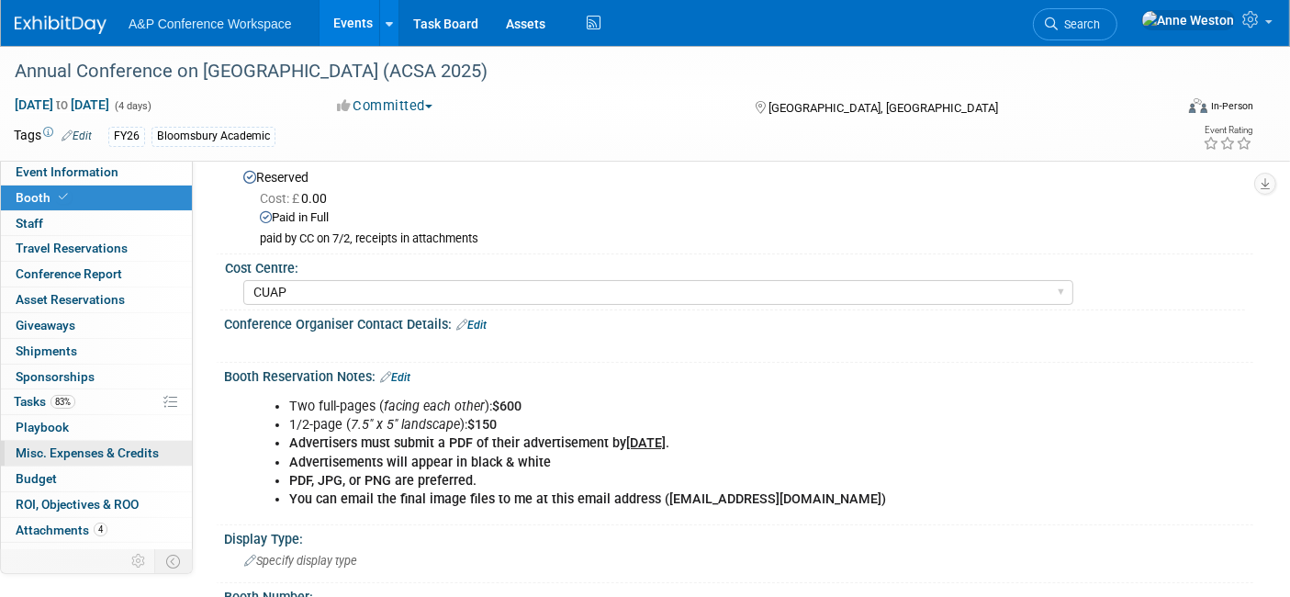
scroll to position [16, 0]
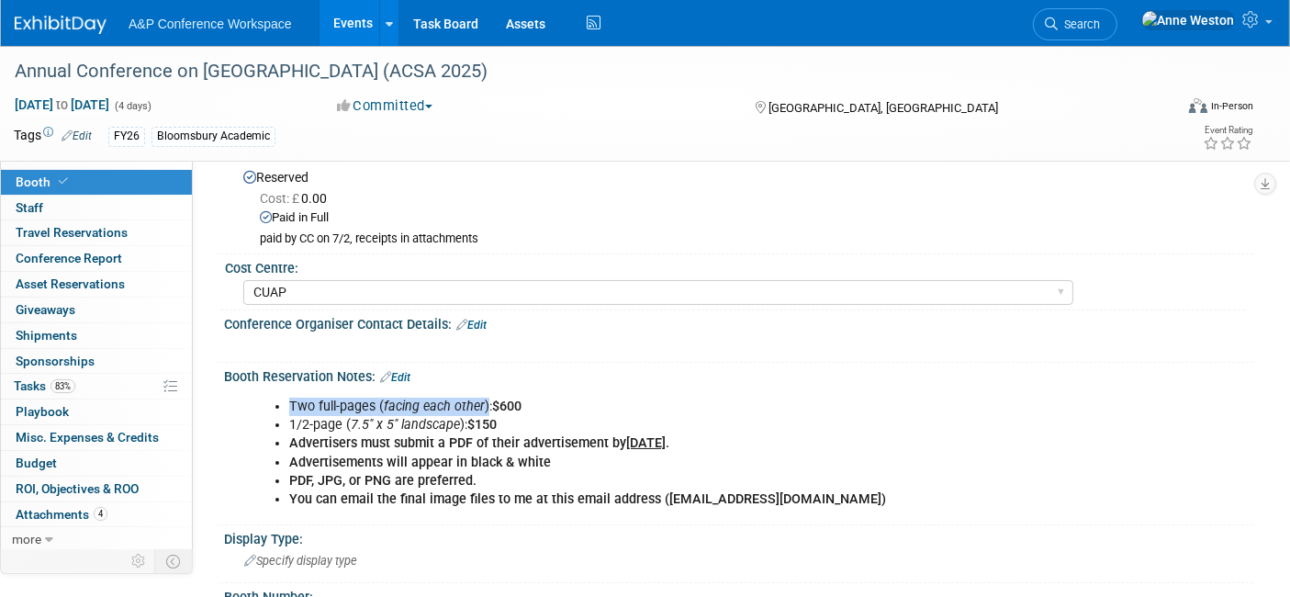
drag, startPoint x: 486, startPoint y: 405, endPoint x: 322, endPoint y: 391, distance: 164.0
click at [270, 397] on ul "Two full-pages ( facing each other ): $600 1/2-page ( 7.5″ x 5″ landscape ): $1…" at bounding box center [647, 452] width 790 height 110
click at [437, 359] on div "Conference Organiser Contact Details: Edit X" at bounding box center [734, 336] width 1037 height 52
drag, startPoint x: 496, startPoint y: 419, endPoint x: 264, endPoint y: 402, distance: 231.9
click at [264, 402] on ul "Two full-pages ( facing each other ): $600 1/2-page ( 7.5″ x 5″ landscape ): $1…" at bounding box center [647, 452] width 790 height 110
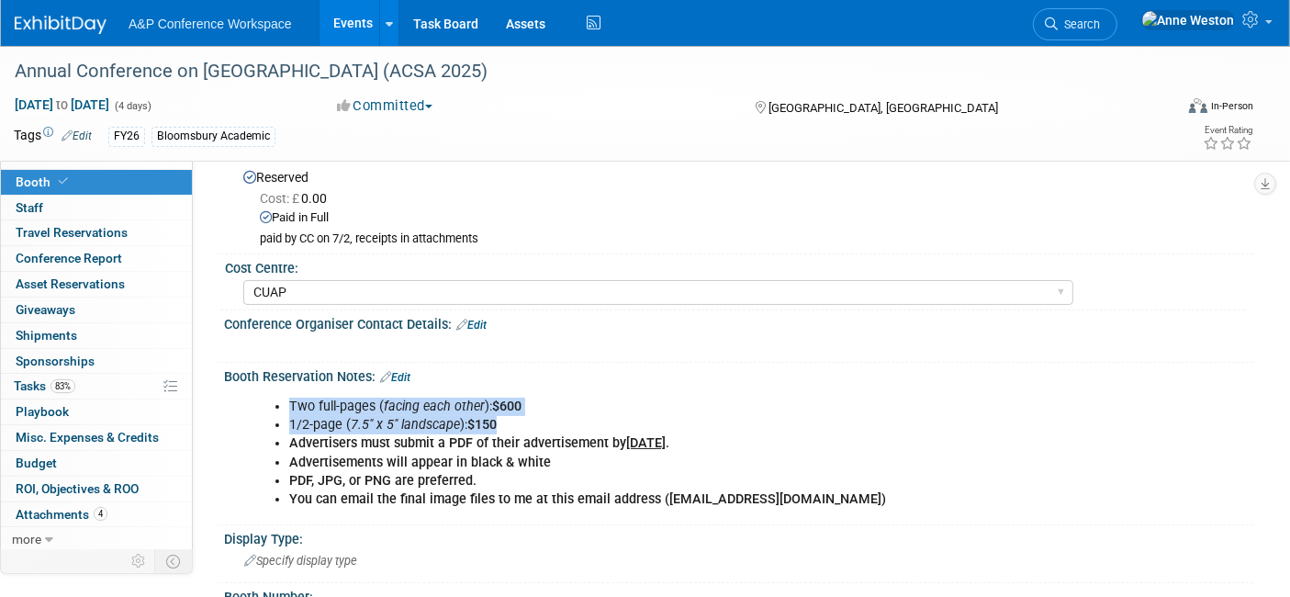
copy ul "Two full-pages ( facing each other ): $600 1/2-page ( 7.5″ x 5″ landscape ): $1…"
click at [126, 430] on span "Misc. Expenses & Credits 0" at bounding box center [87, 437] width 143 height 15
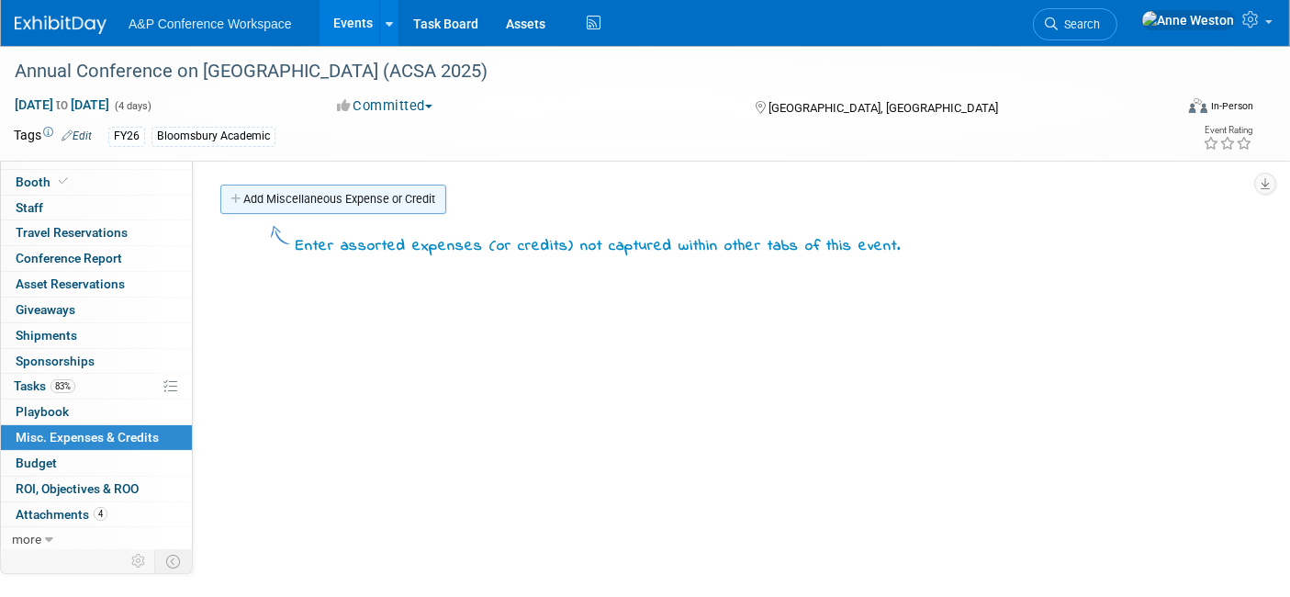
click at [360, 196] on link "Add Miscellaneous Expense or Credit" at bounding box center [333, 199] width 226 height 29
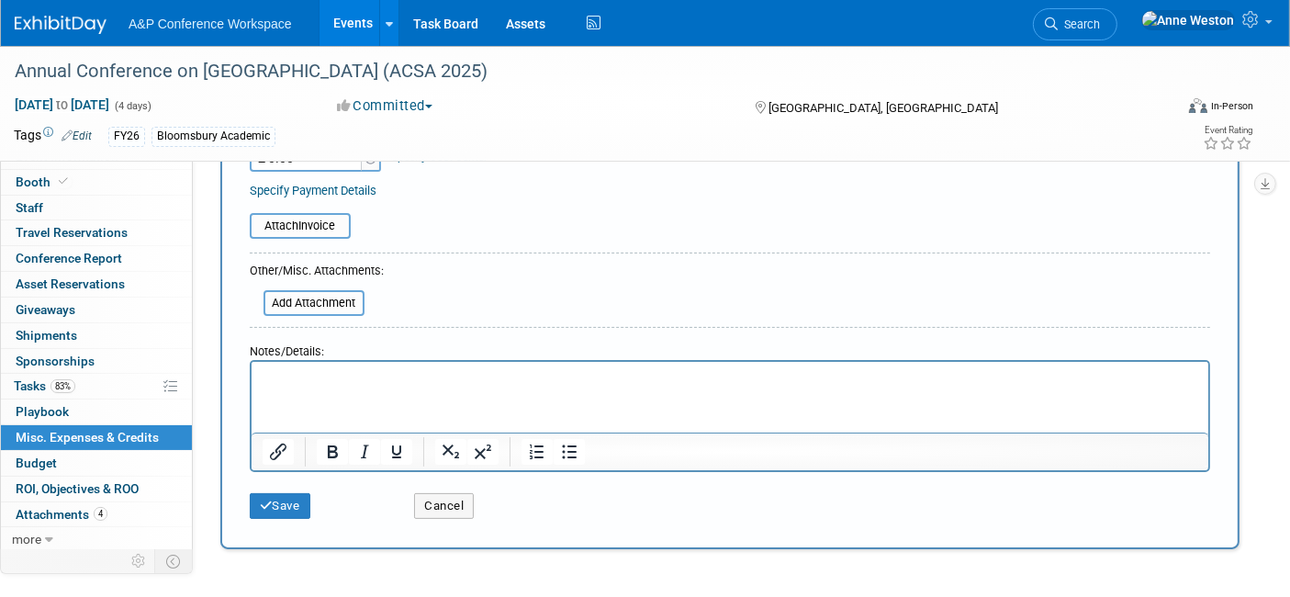
scroll to position [306, 0]
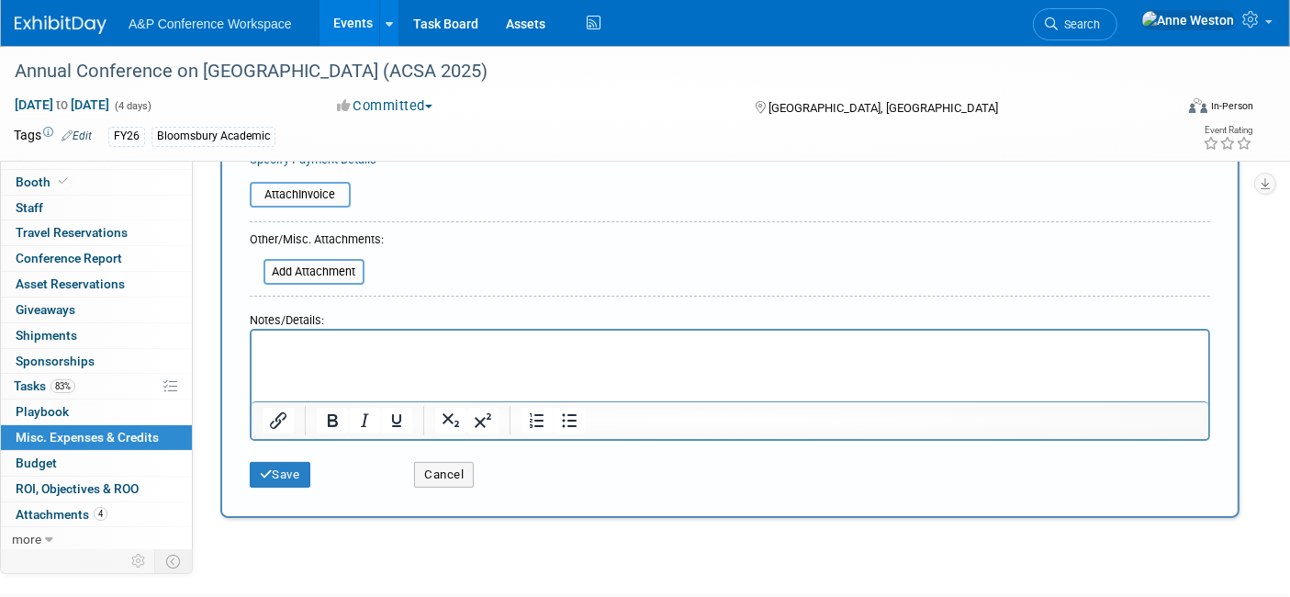
click at [288, 348] on p "Rich Text Area. Press ALT-0 for help." at bounding box center [729, 347] width 935 height 18
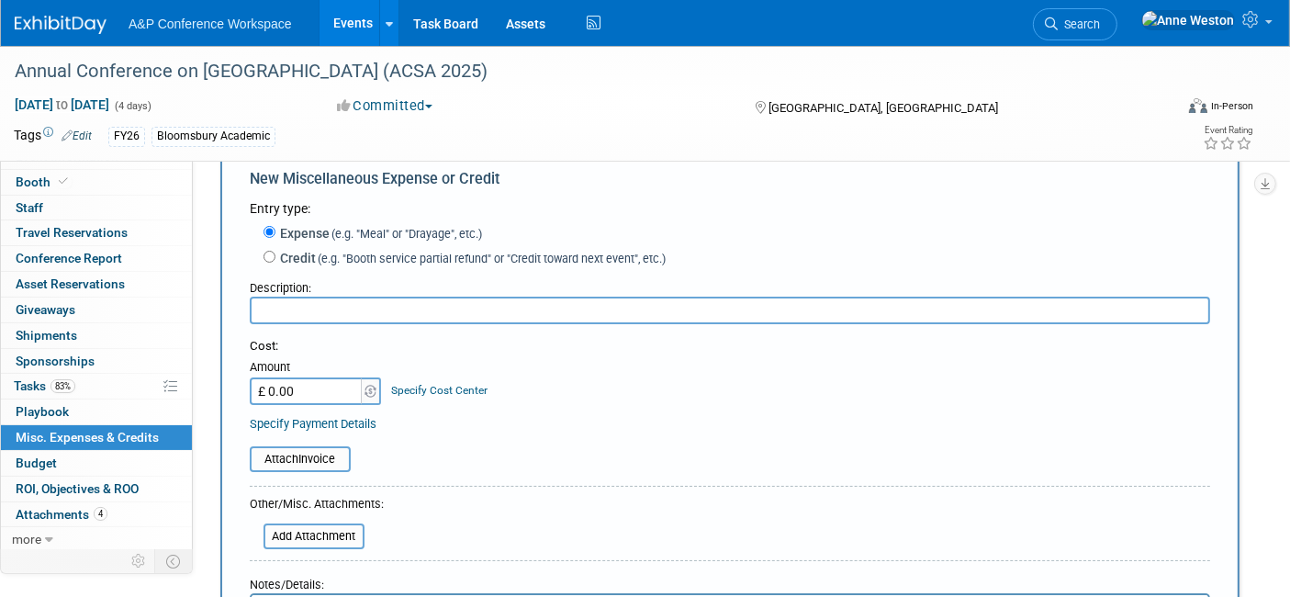
scroll to position [0, 0]
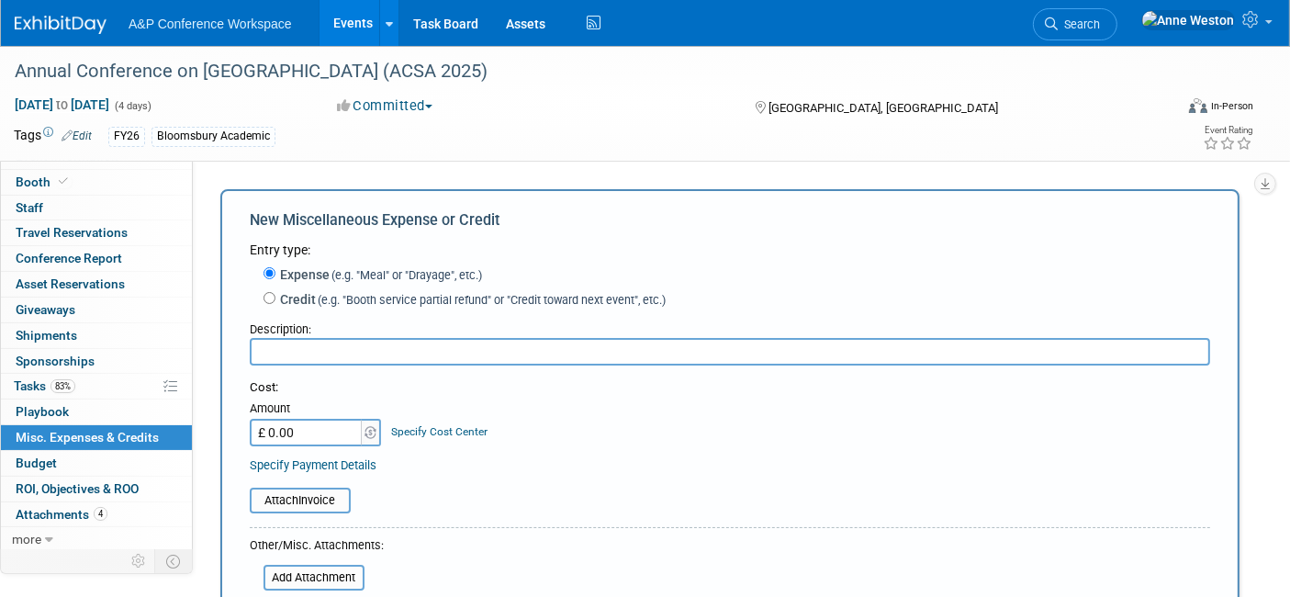
click at [298, 350] on input "text" at bounding box center [730, 352] width 960 height 28
type input "Program Advert Fee"
click at [323, 433] on input "£ 0.00" at bounding box center [307, 433] width 115 height 28
type input "£ 750.00"
click at [554, 447] on div "Cost: Amount £ 750.00 Specify Cost Center Cost Center -- Not Specified -- ACE-E…" at bounding box center [730, 426] width 960 height 95
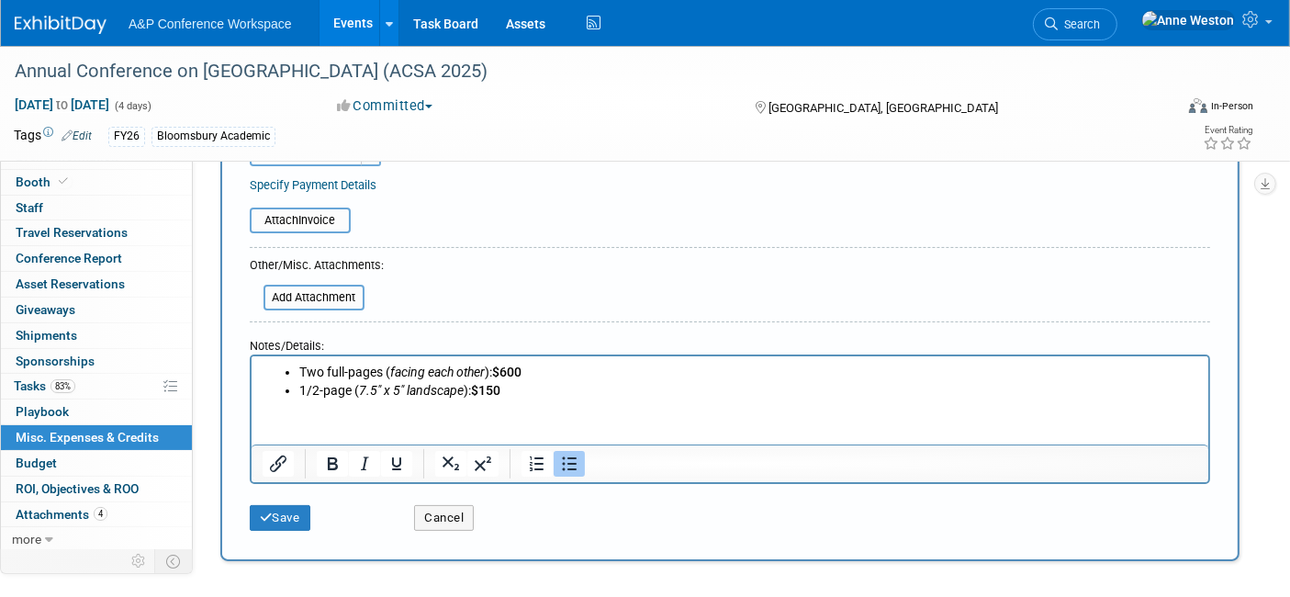
scroll to position [306, 0]
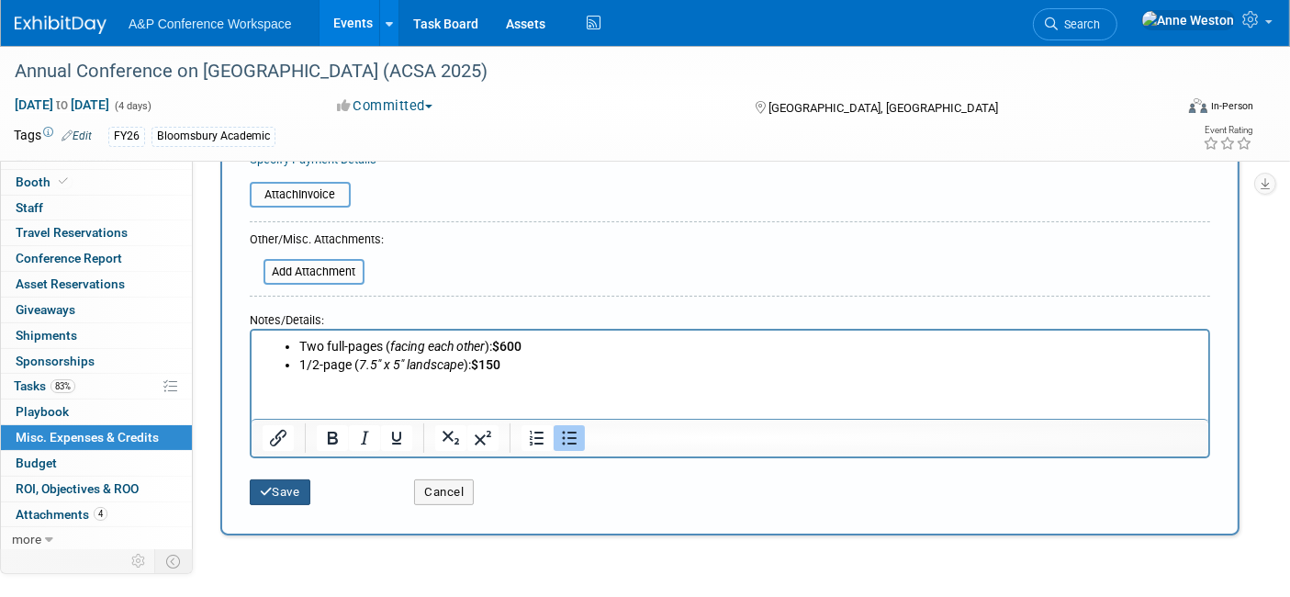
click at [275, 481] on button "Save" at bounding box center [280, 492] width 61 height 26
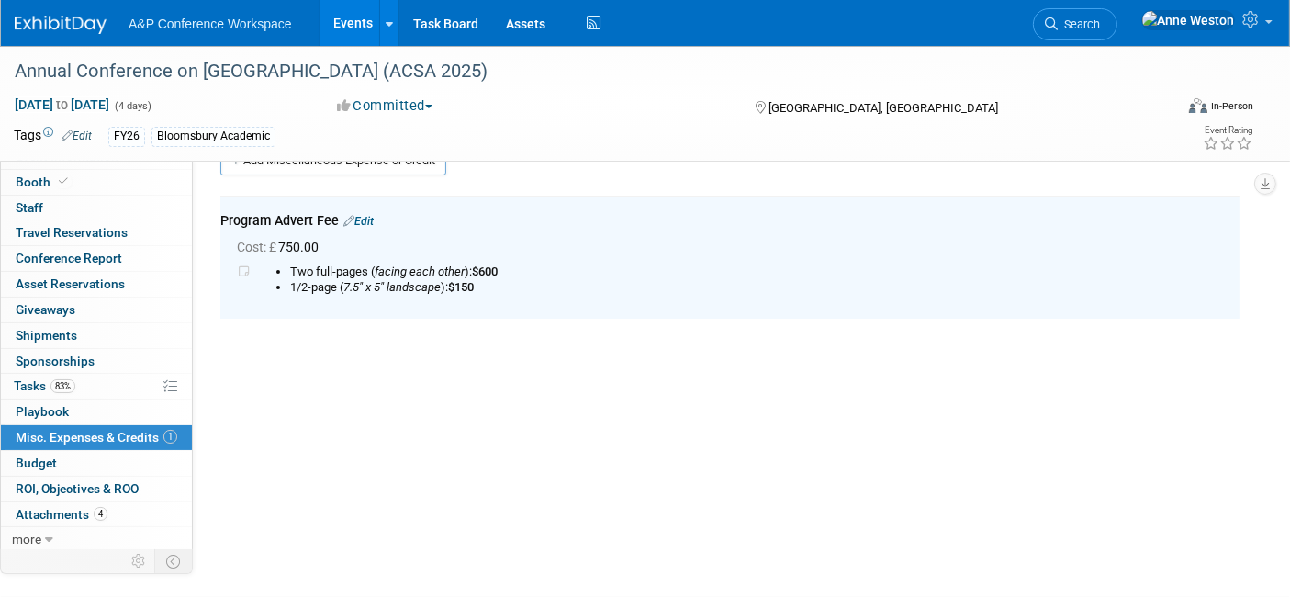
scroll to position [0, 0]
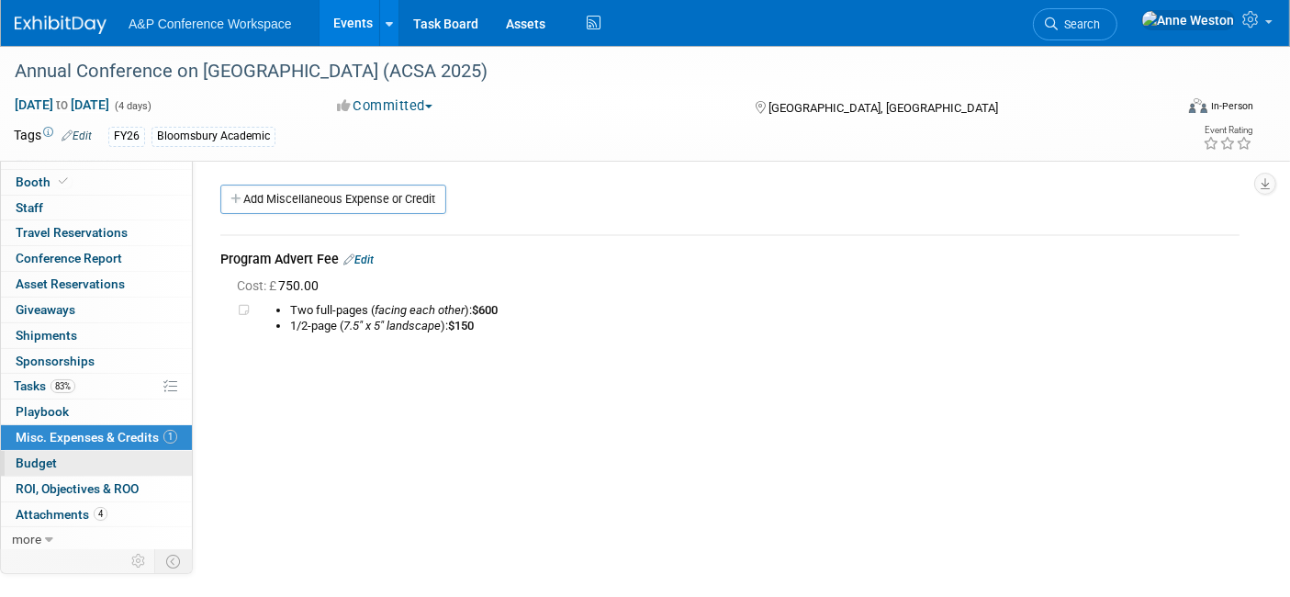
click at [75, 464] on link "Budget" at bounding box center [96, 463] width 191 height 25
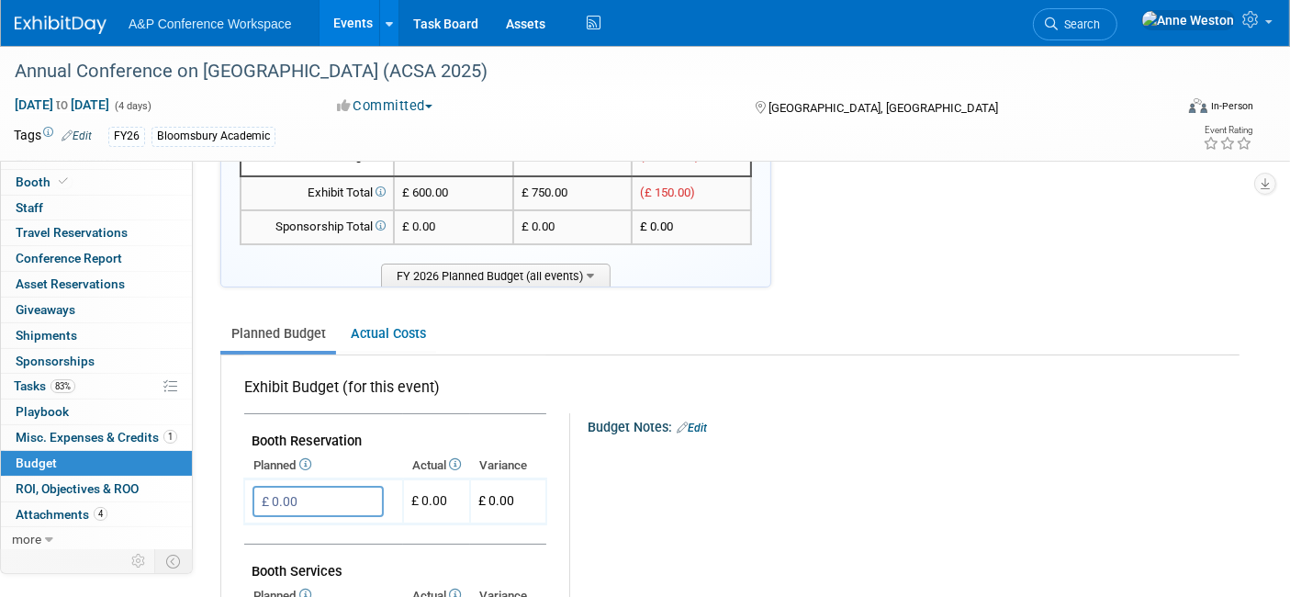
scroll to position [102, 0]
click at [699, 423] on link "Edit" at bounding box center [692, 428] width 30 height 13
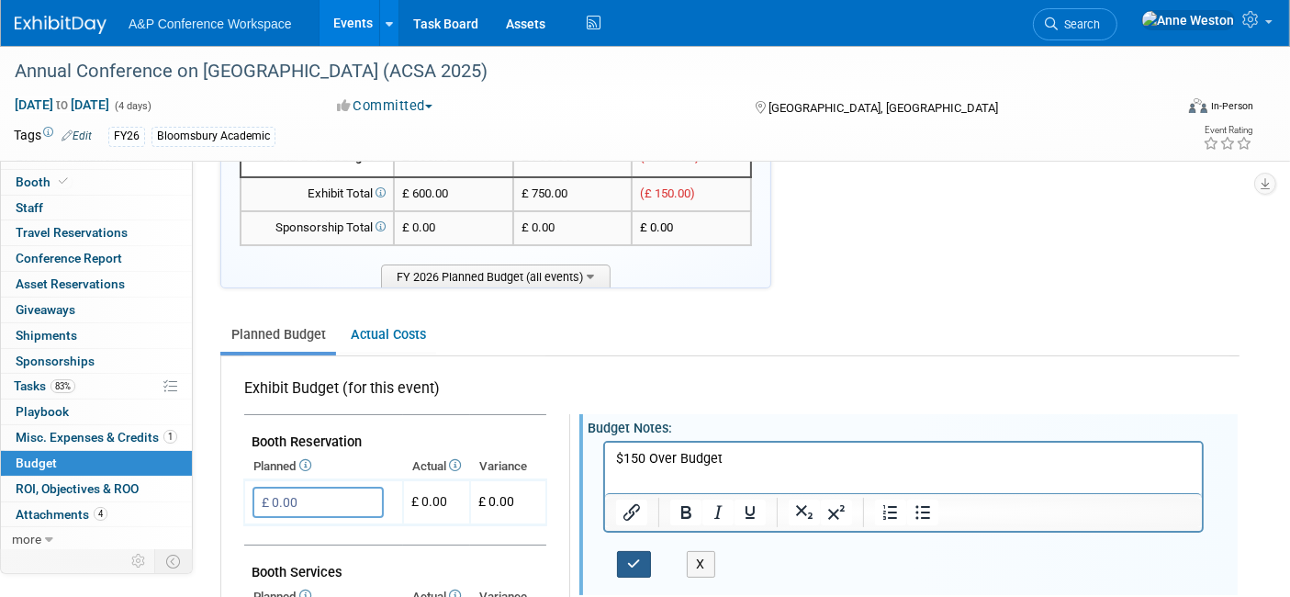
click at [630, 560] on icon "button" at bounding box center [634, 563] width 14 height 13
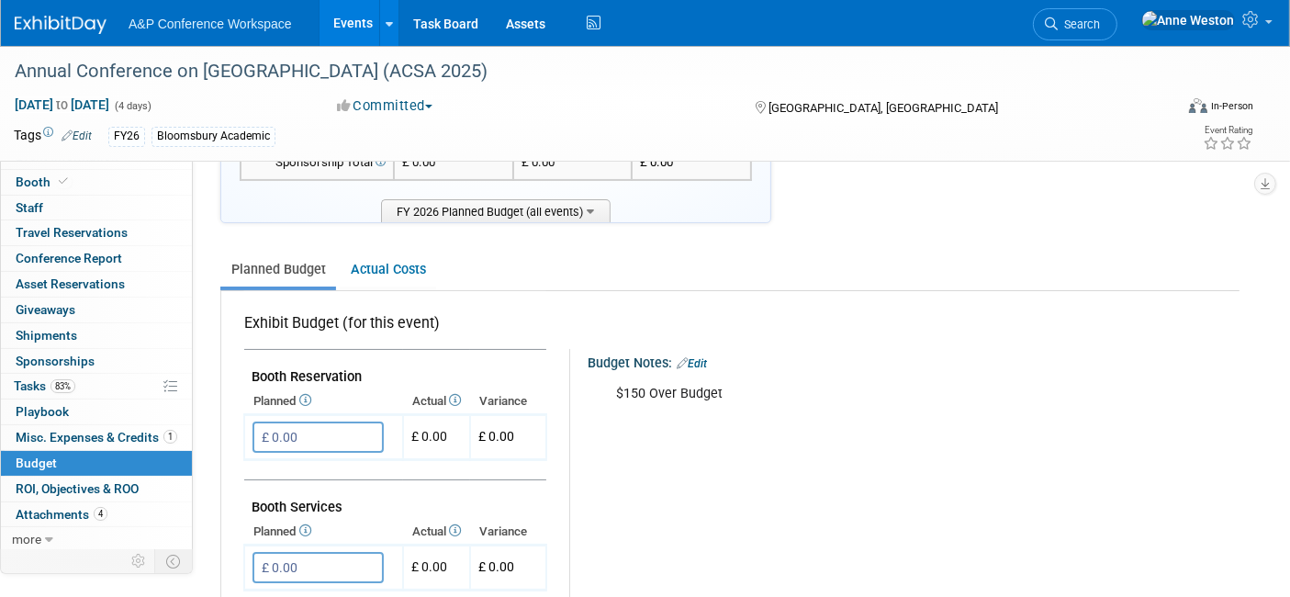
scroll to position [141, 0]
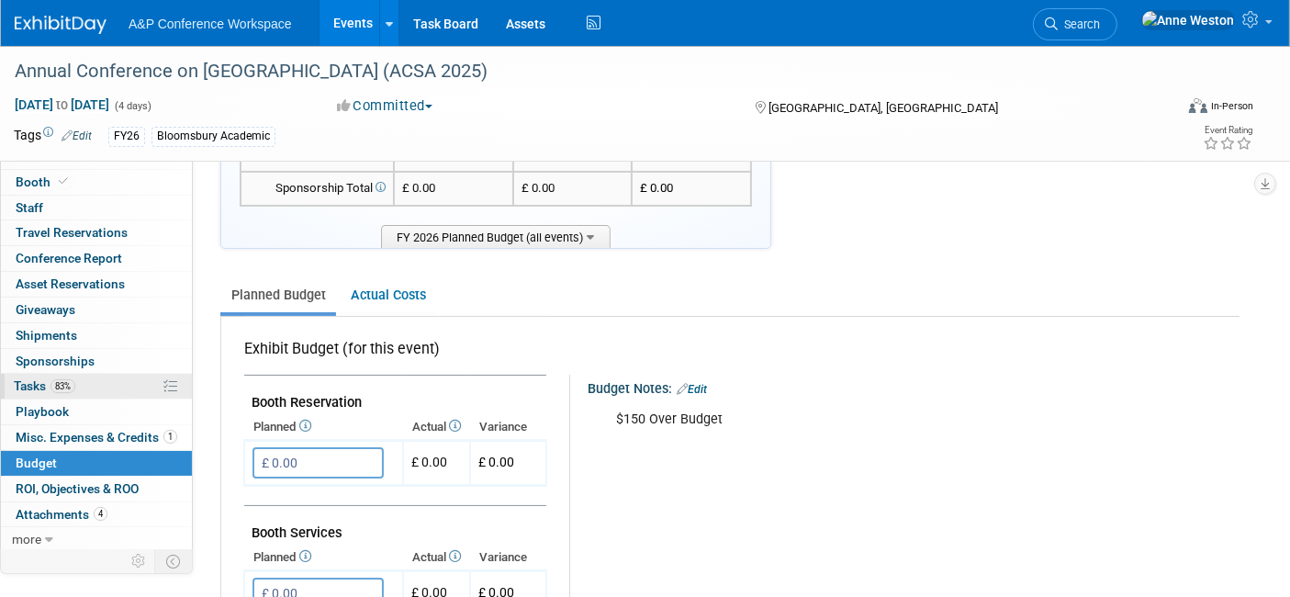
click at [60, 383] on span "83%" at bounding box center [62, 386] width 25 height 14
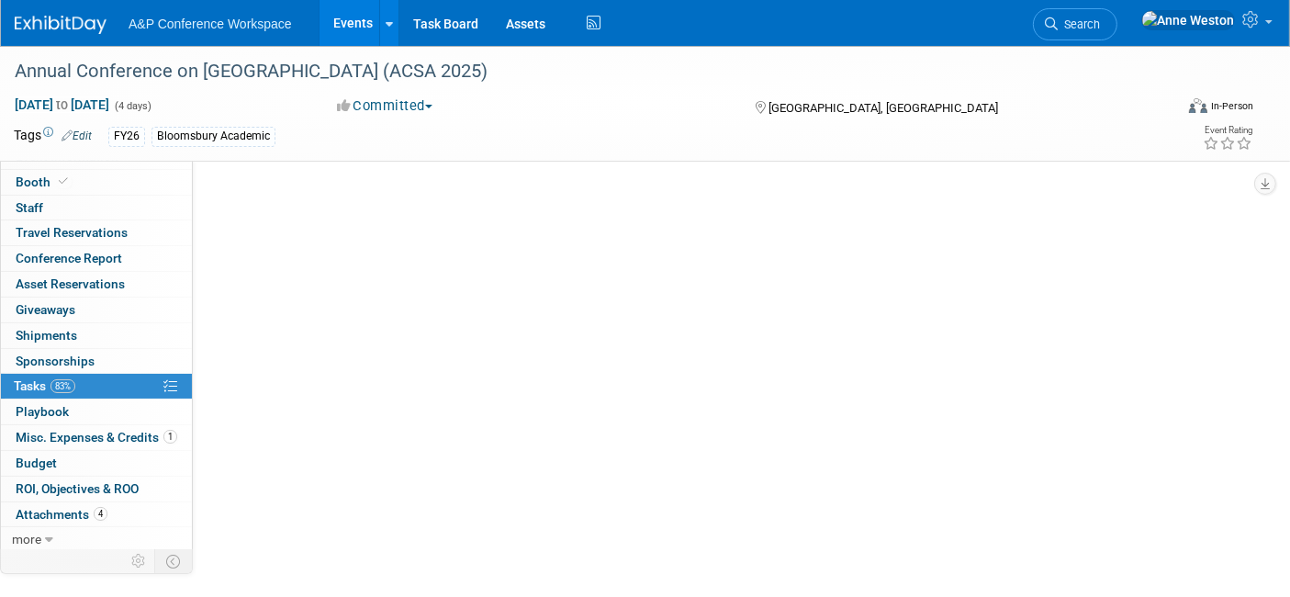
scroll to position [0, 0]
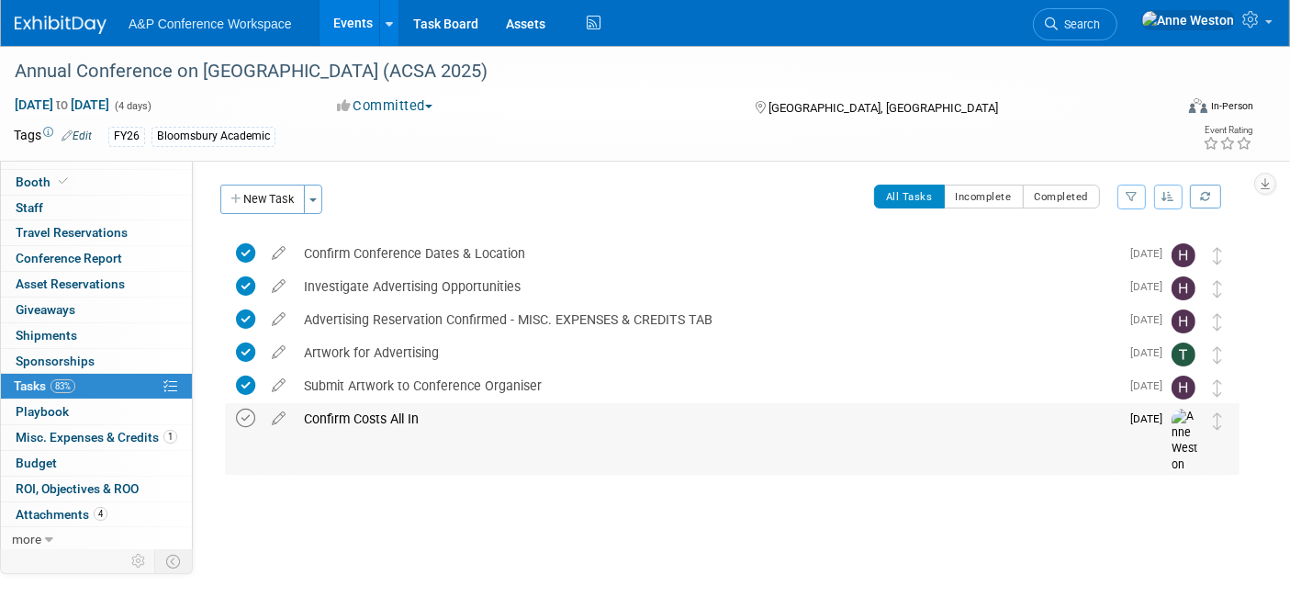
click at [236, 412] on icon at bounding box center [245, 417] width 19 height 19
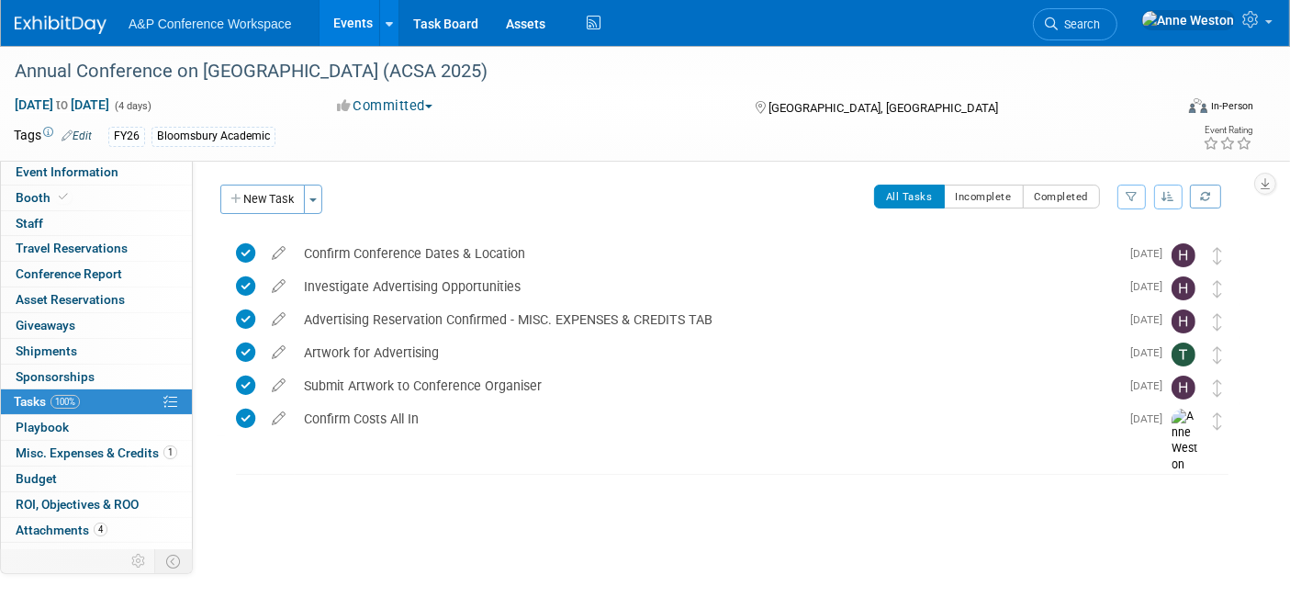
click at [400, 106] on button "Committed" at bounding box center [384, 105] width 109 height 19
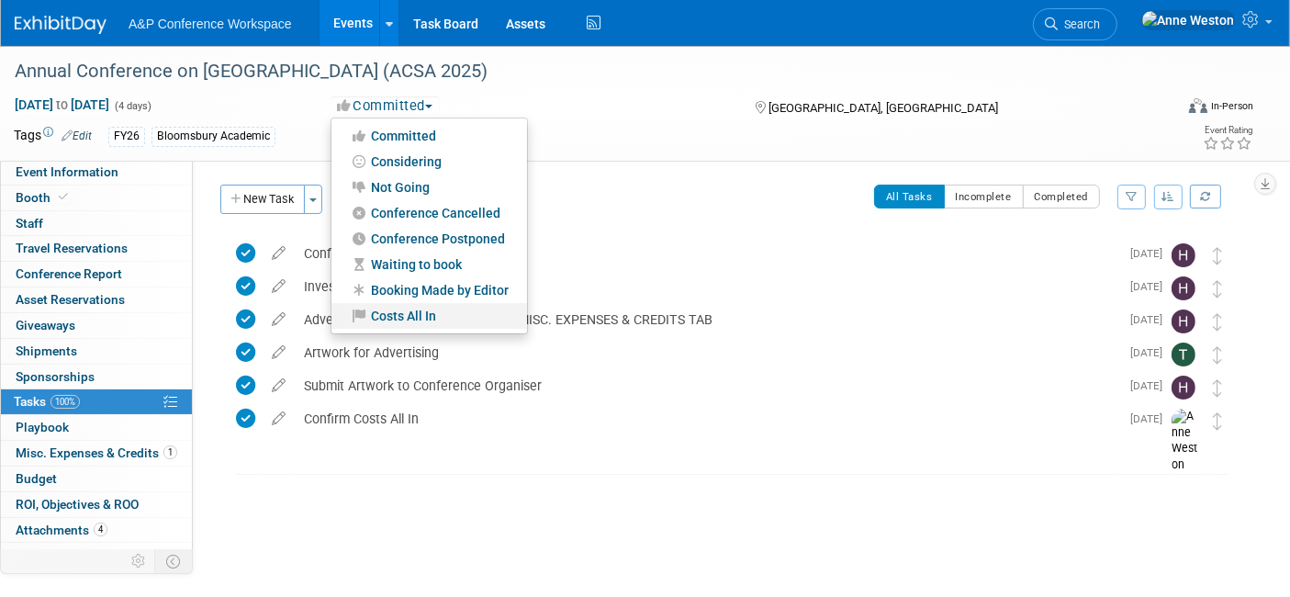
click at [406, 310] on link "Costs All In" at bounding box center [429, 316] width 196 height 26
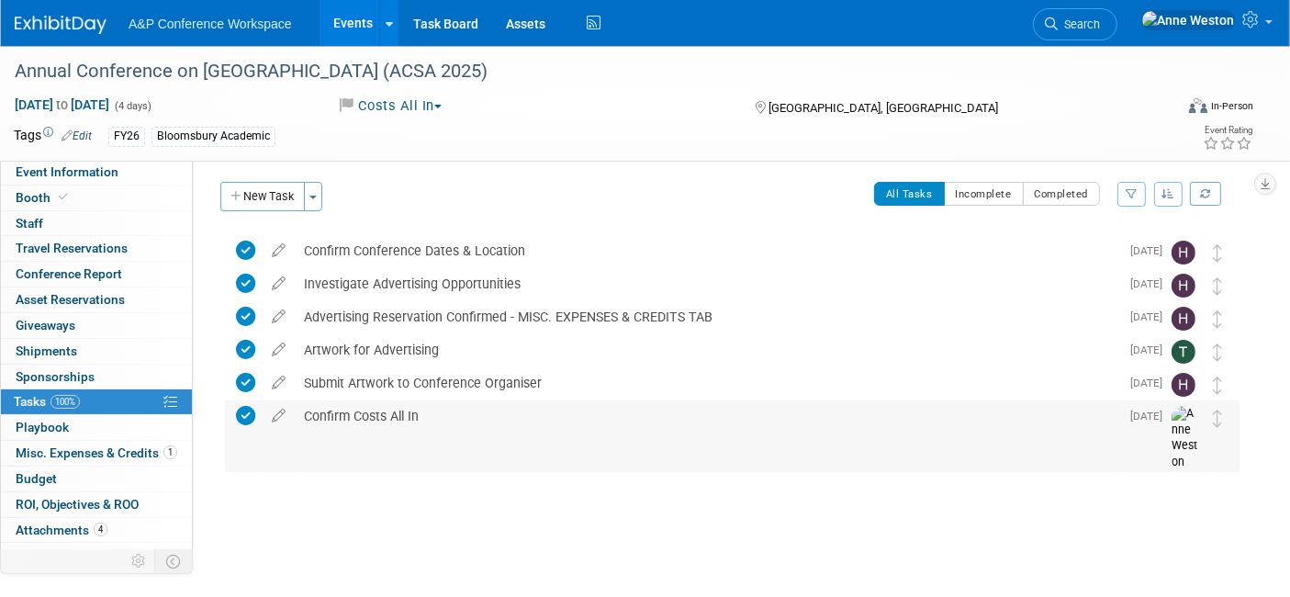
scroll to position [4, 0]
click at [1100, 19] on span "Search" at bounding box center [1078, 24] width 42 height 14
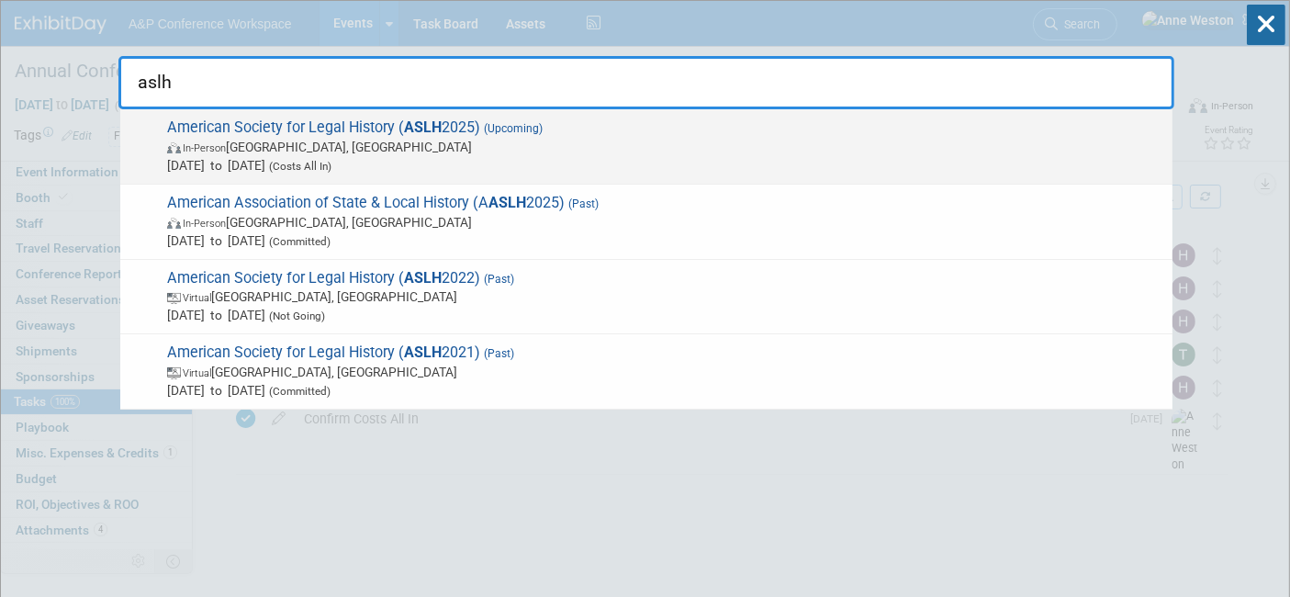
type input "aslh"
click at [283, 122] on span "American Society for Legal History ( ASLH 2025) (Upcoming) In-Person [GEOGRAPHI…" at bounding box center [663, 146] width 1002 height 56
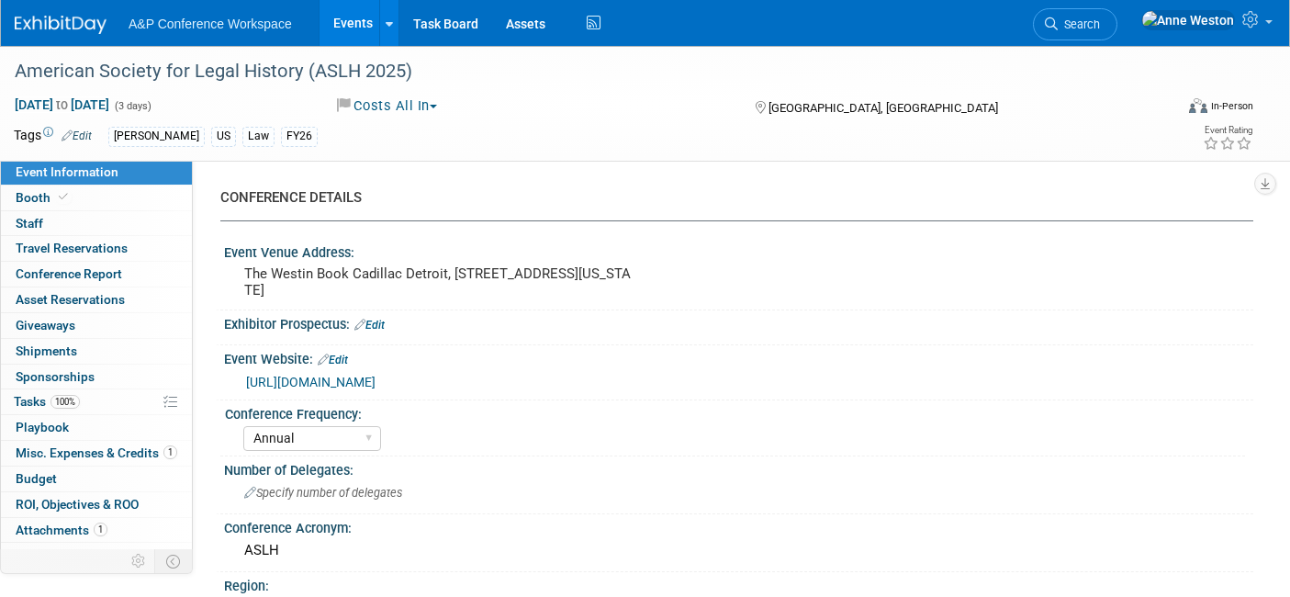
select select "Annual"
select select "Level 3"
select select "Program Advert"
select select "Law"
select select "[PERSON_NAME] Publishing"
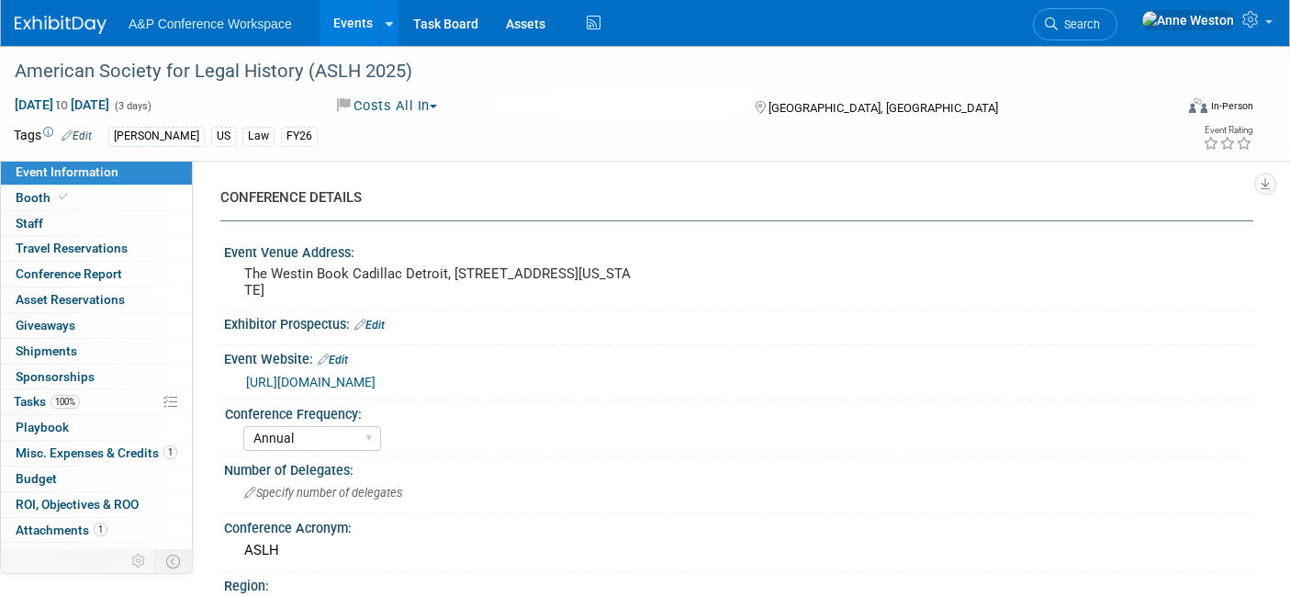
select select "[PERSON_NAME]"
select select "Ros Jubber"
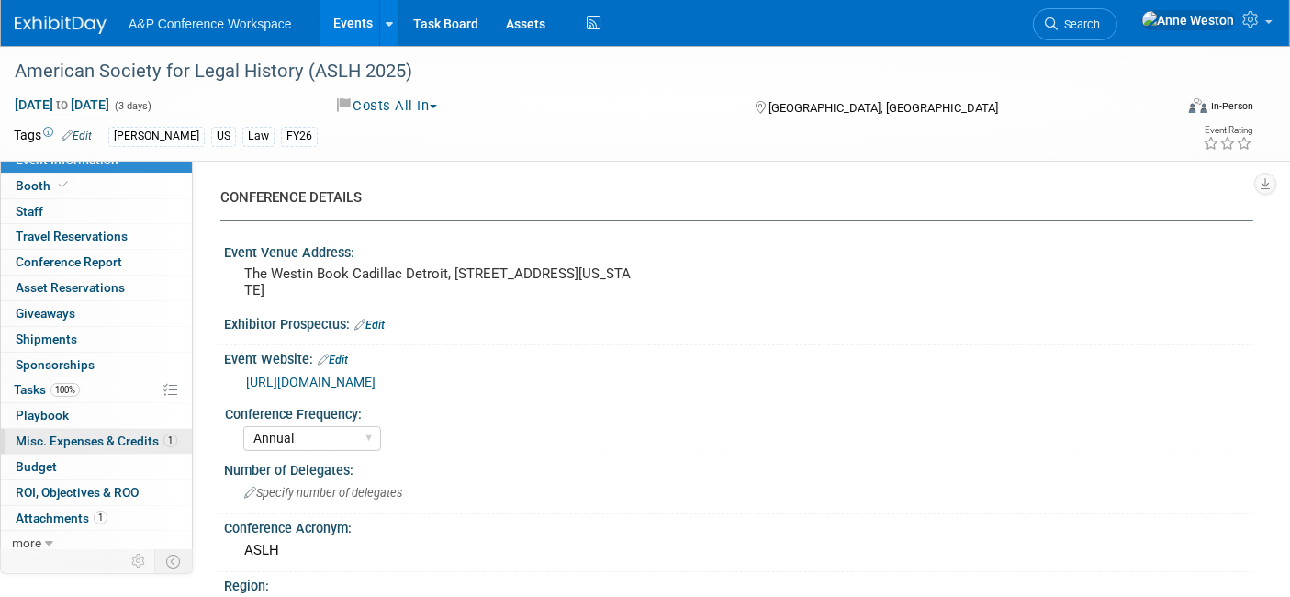
scroll to position [16, 0]
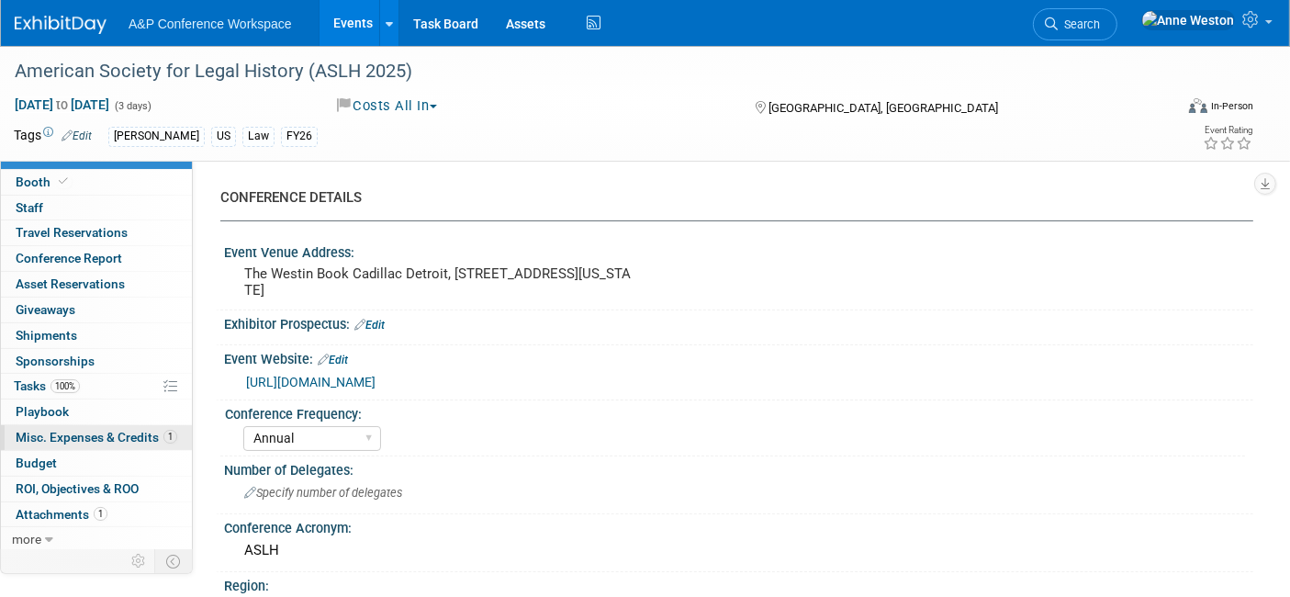
click at [94, 430] on span "Misc. Expenses & Credits 1" at bounding box center [97, 437] width 162 height 15
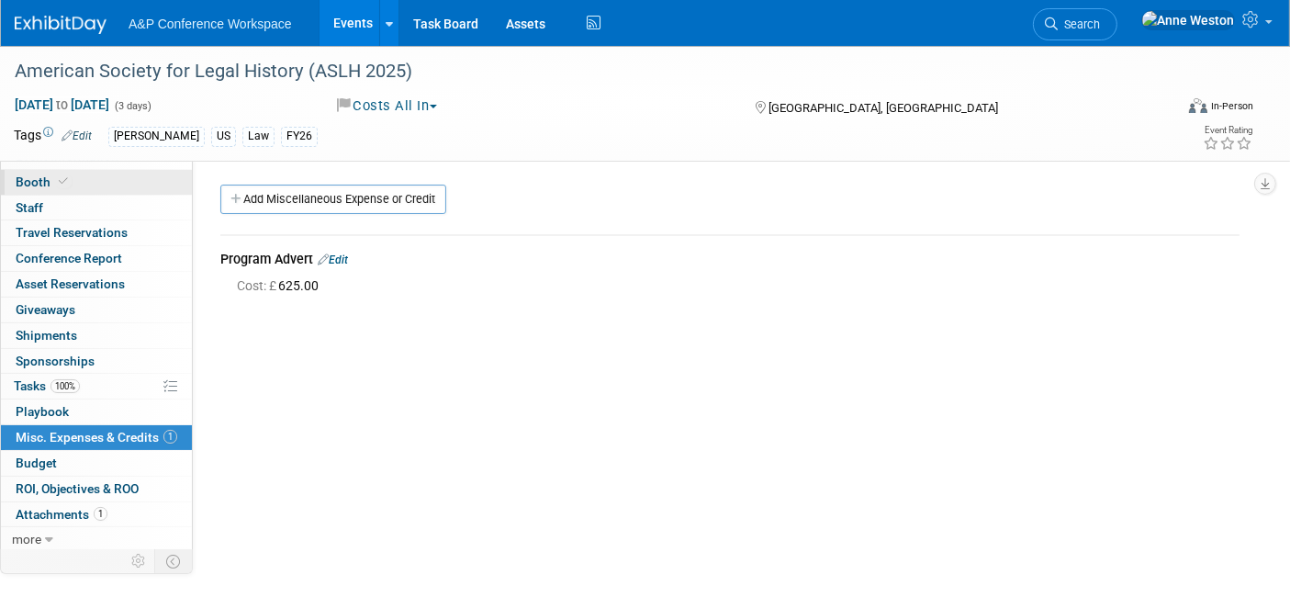
click at [71, 190] on link "Booth" at bounding box center [96, 182] width 191 height 25
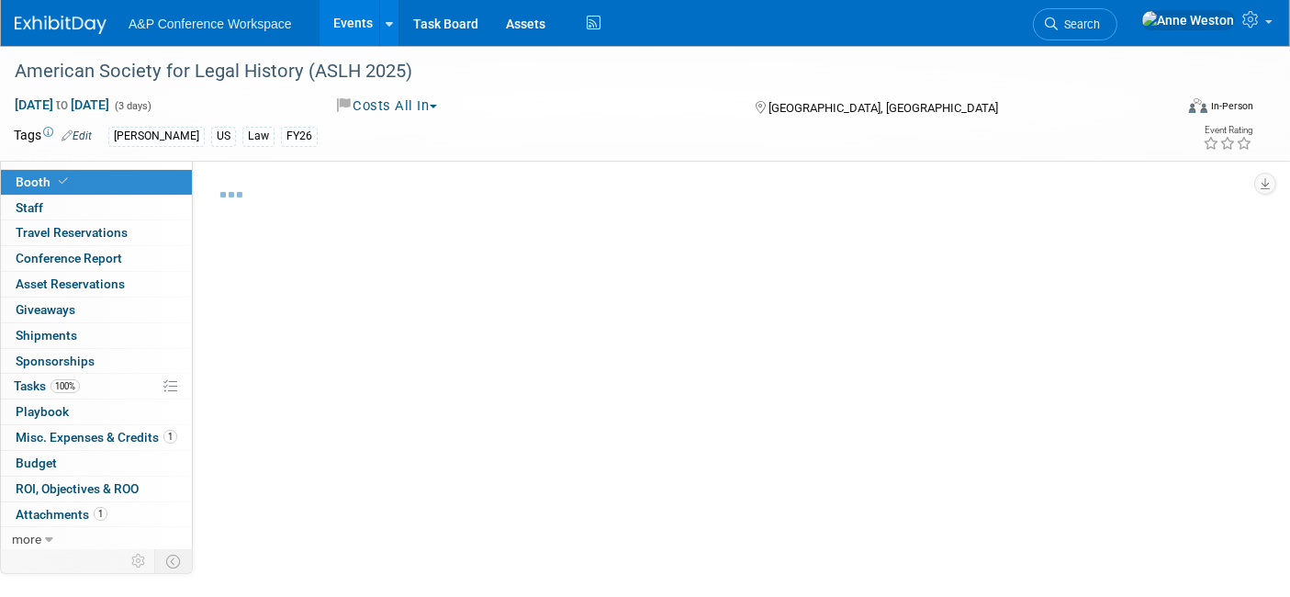
select select "BUHA"
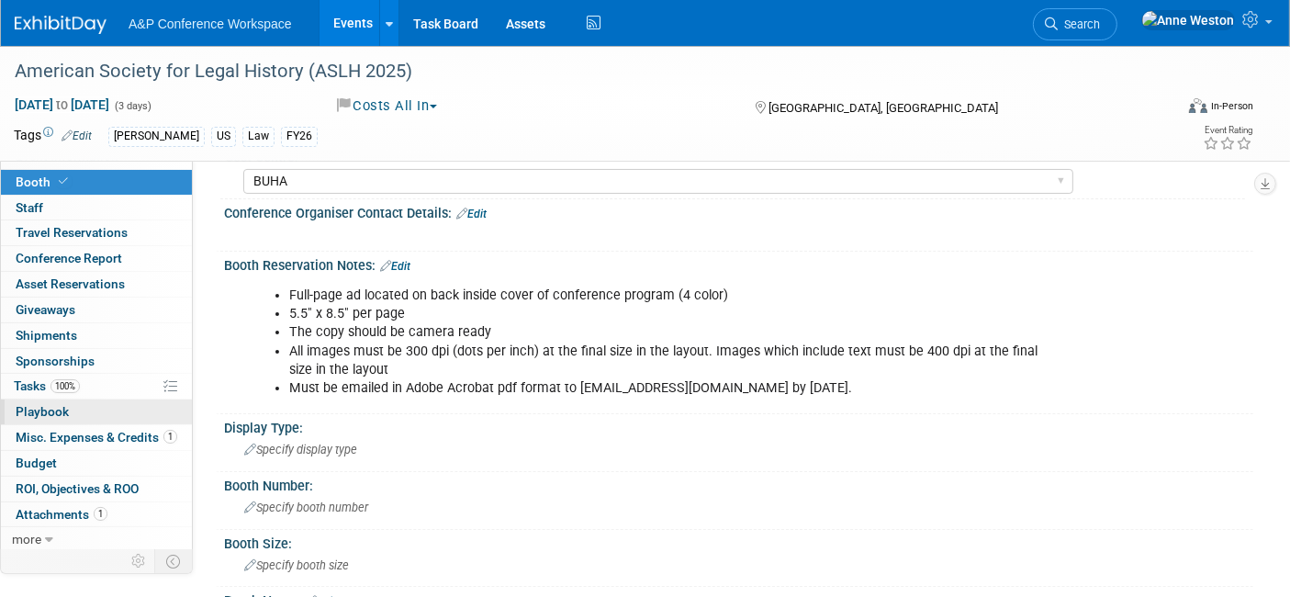
scroll to position [306, 0]
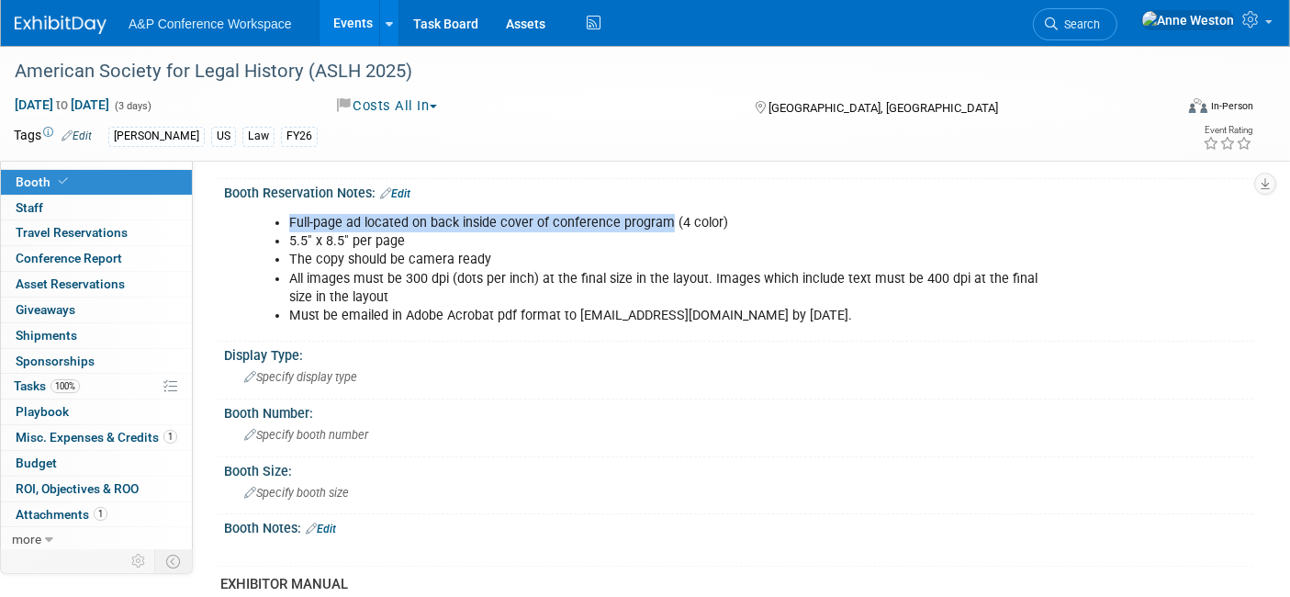
drag, startPoint x: 663, startPoint y: 218, endPoint x: 308, endPoint y: 198, distance: 354.9
click at [308, 200] on div "Full-page ad located on back inside cover of conference program (4 color) 5.5″ …" at bounding box center [736, 204] width 1006 height 9
copy li "Full-page ad located on back inside cover of conference program"
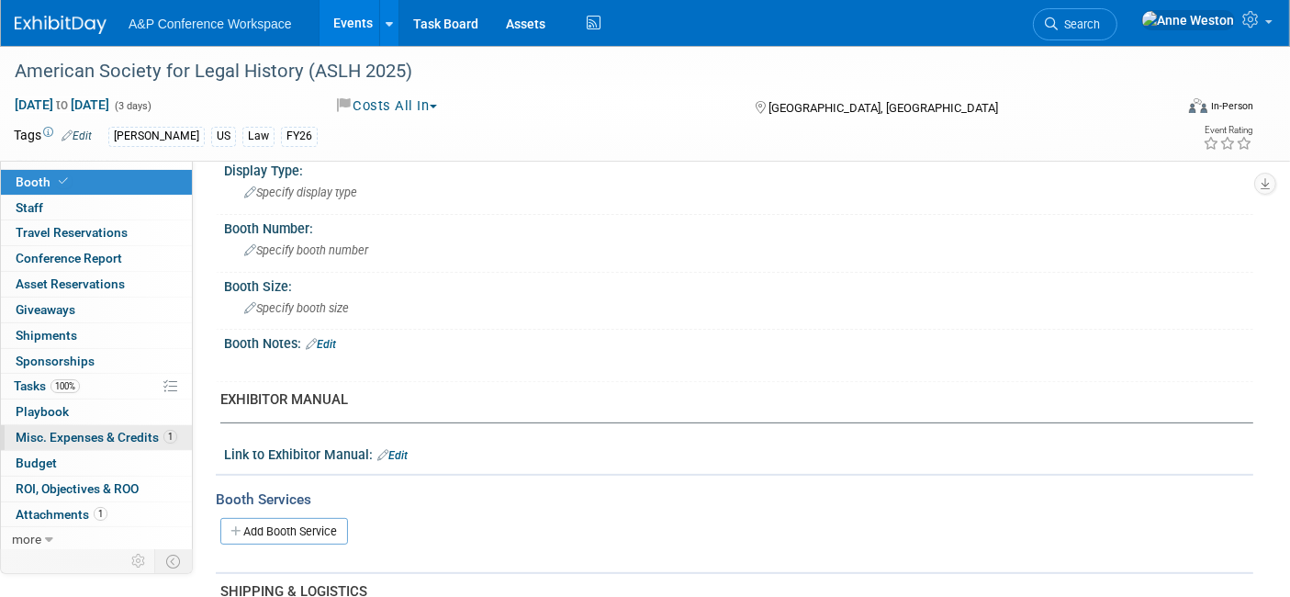
scroll to position [509, 0]
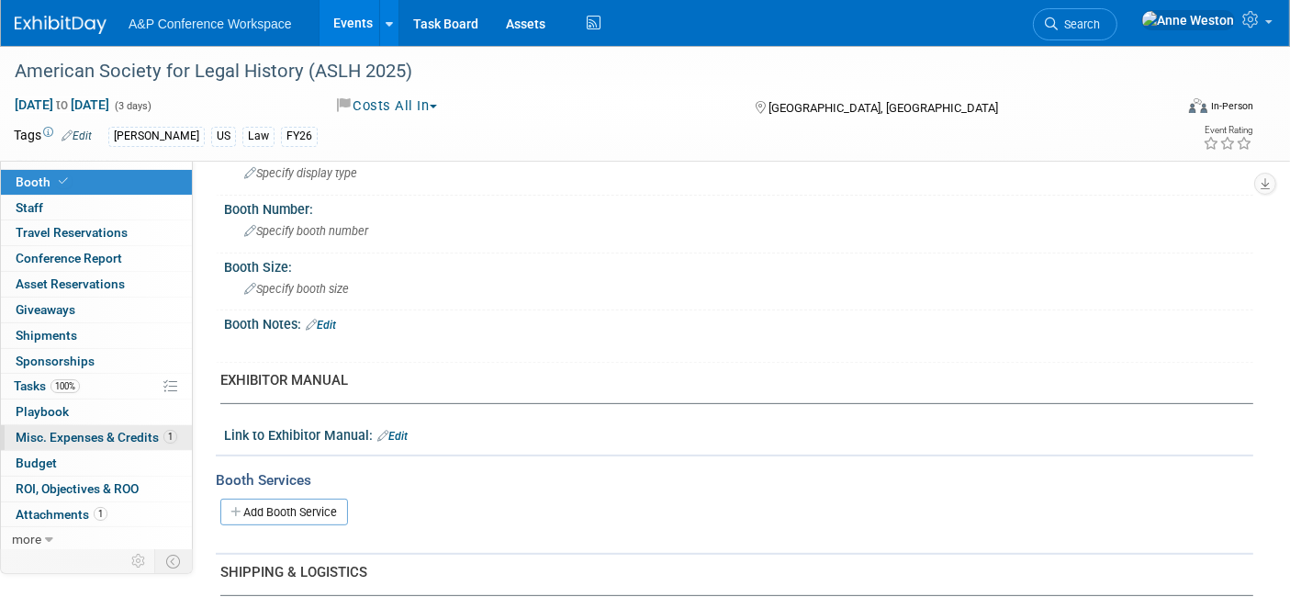
click at [102, 430] on span "Misc. Expenses & Credits 1" at bounding box center [97, 437] width 162 height 15
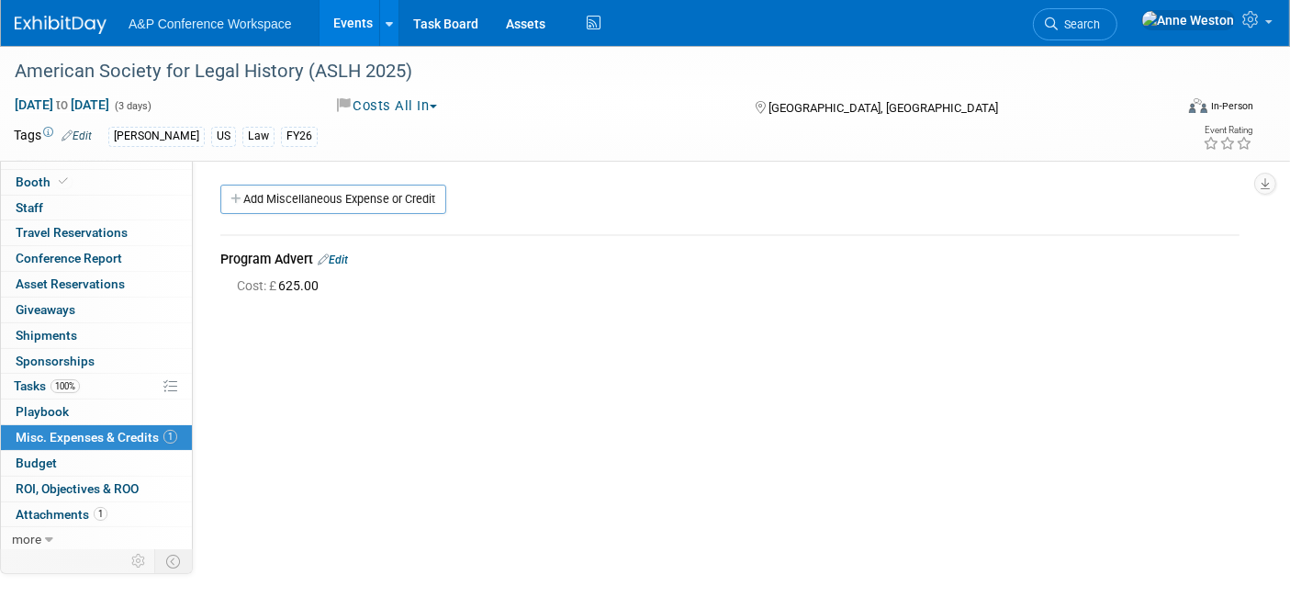
click at [338, 261] on link "Edit" at bounding box center [333, 259] width 30 height 13
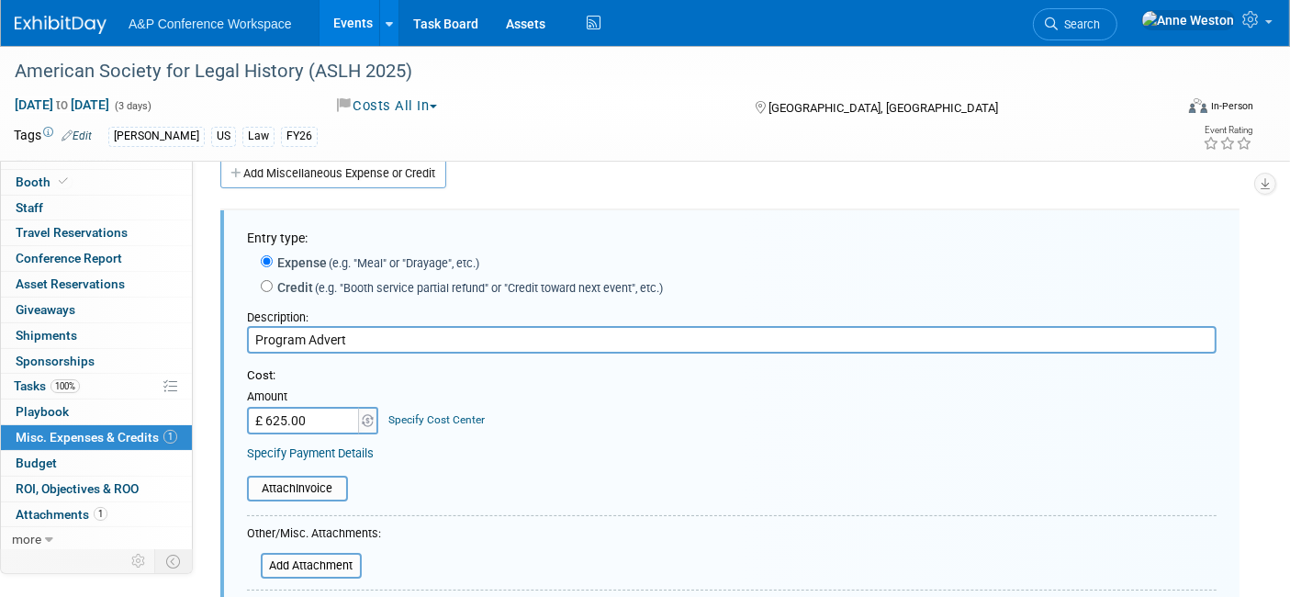
drag, startPoint x: 371, startPoint y: 331, endPoint x: 185, endPoint y: 338, distance: 185.5
click at [185, 338] on div "Event Information Event Info Booth Booth 0 Staff 0 Staff 0 Travel Reservations …" at bounding box center [645, 405] width 1290 height 771
paste input "Full-page ad located on back inside cover of conference program"
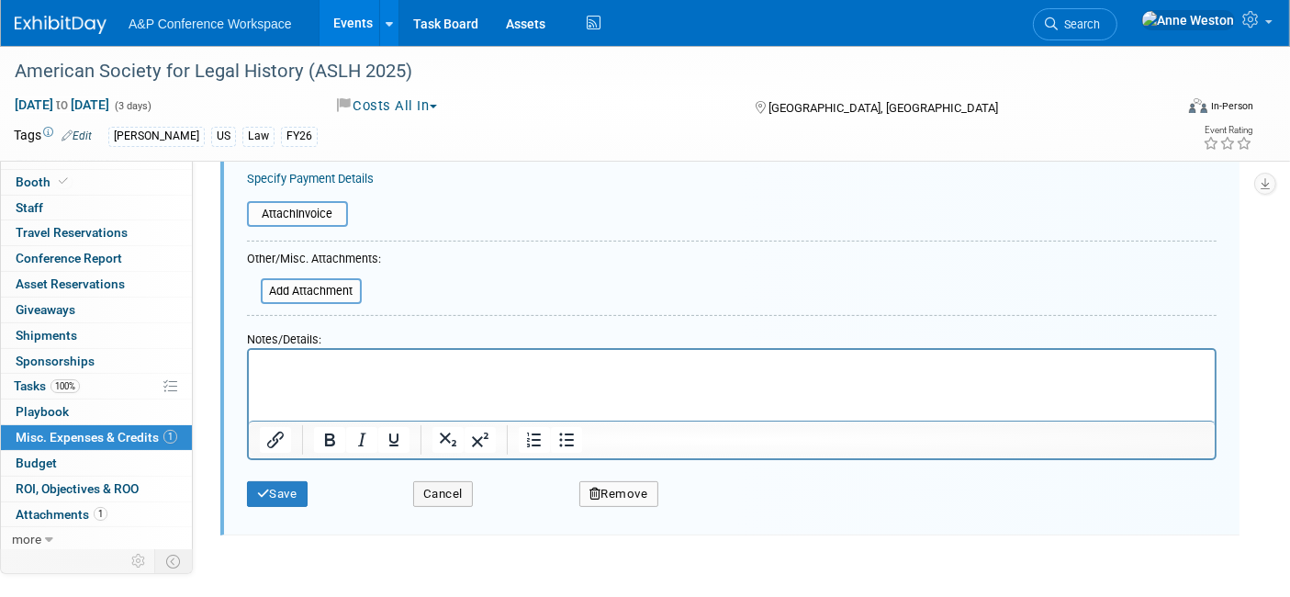
scroll to position [332, 0]
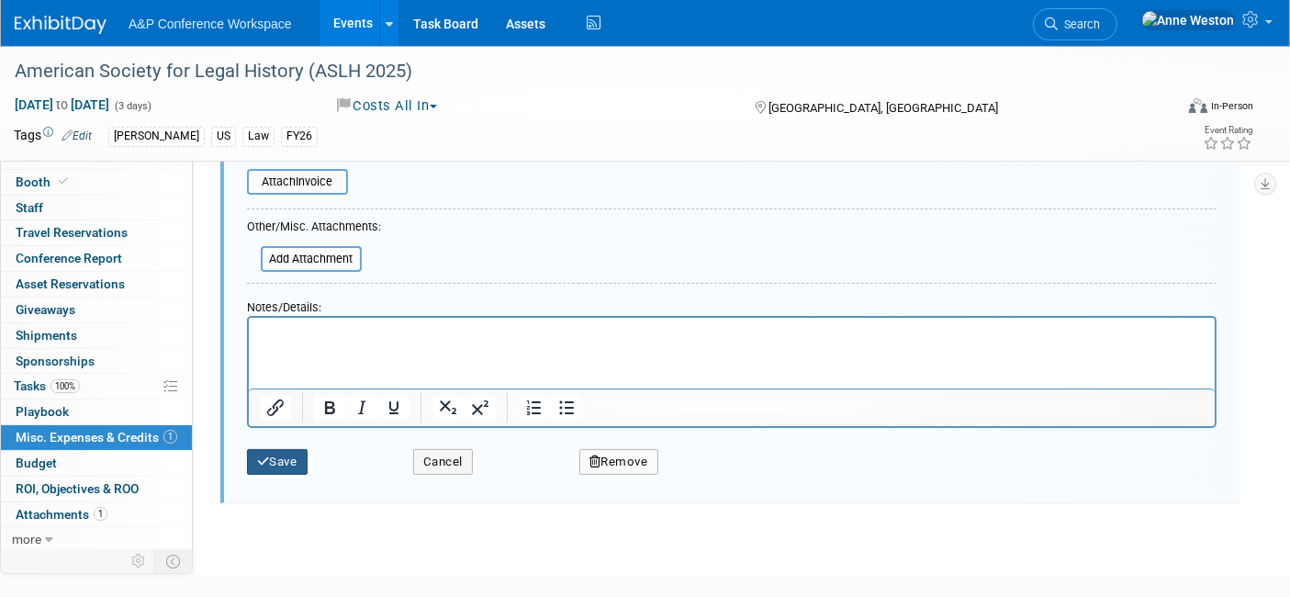
type input "Full-page ad located on back inside cover of conference program"
click at [271, 449] on button "Save" at bounding box center [277, 462] width 61 height 26
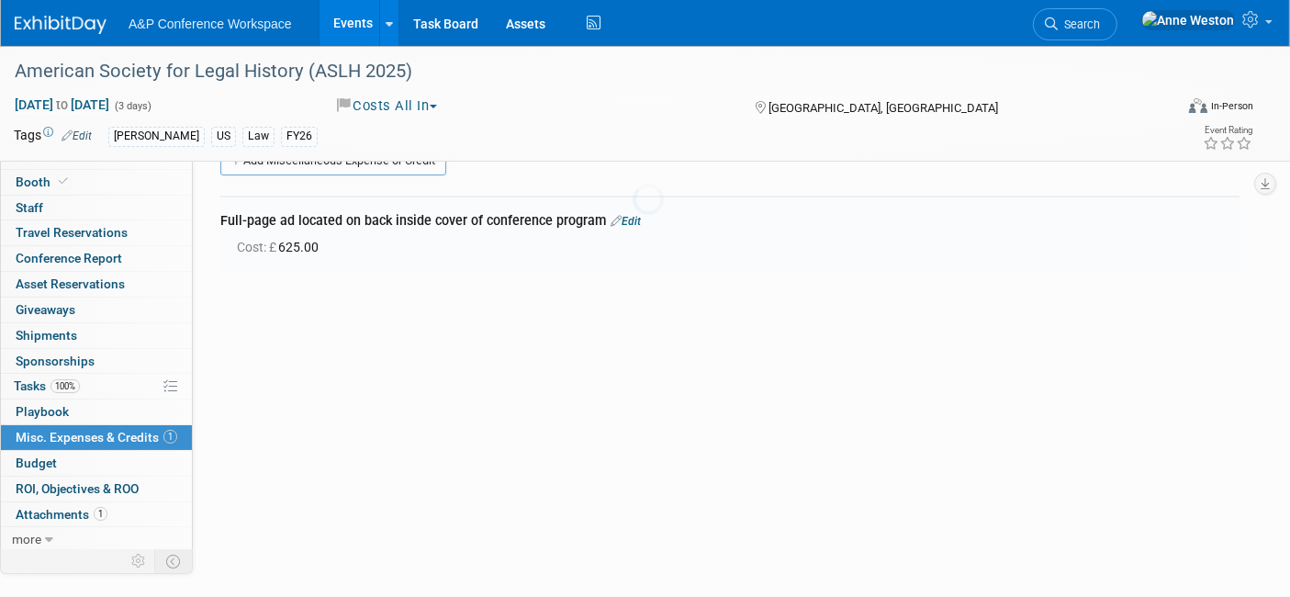
scroll to position [26, 0]
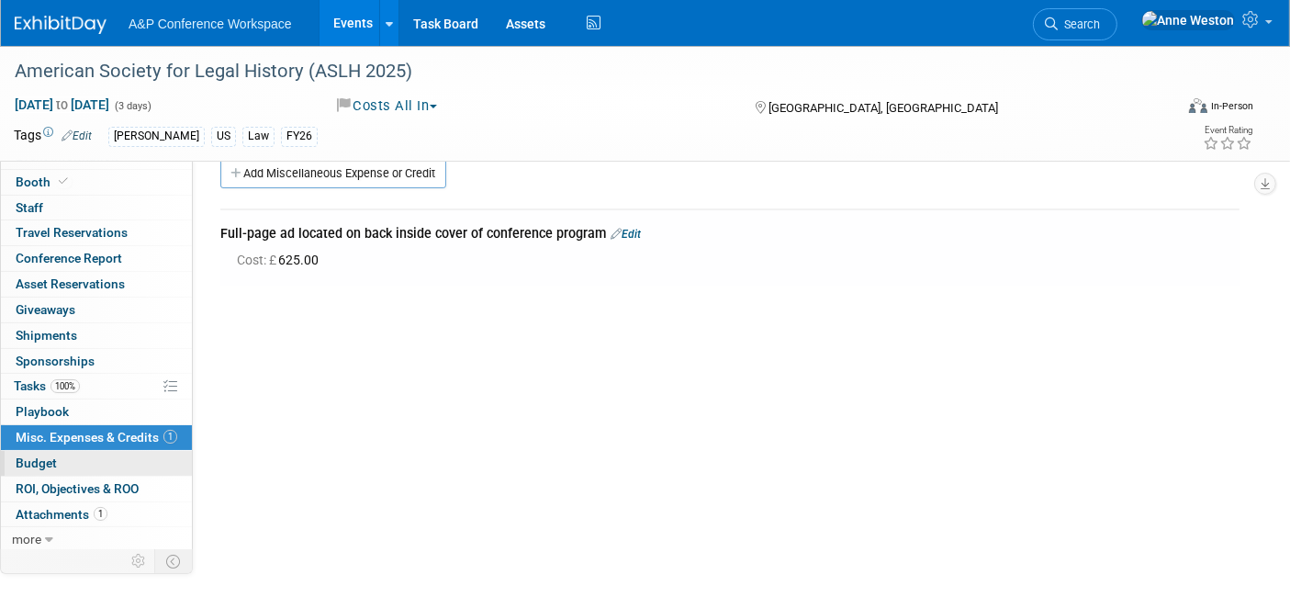
click at [81, 458] on link "Budget" at bounding box center [96, 463] width 191 height 25
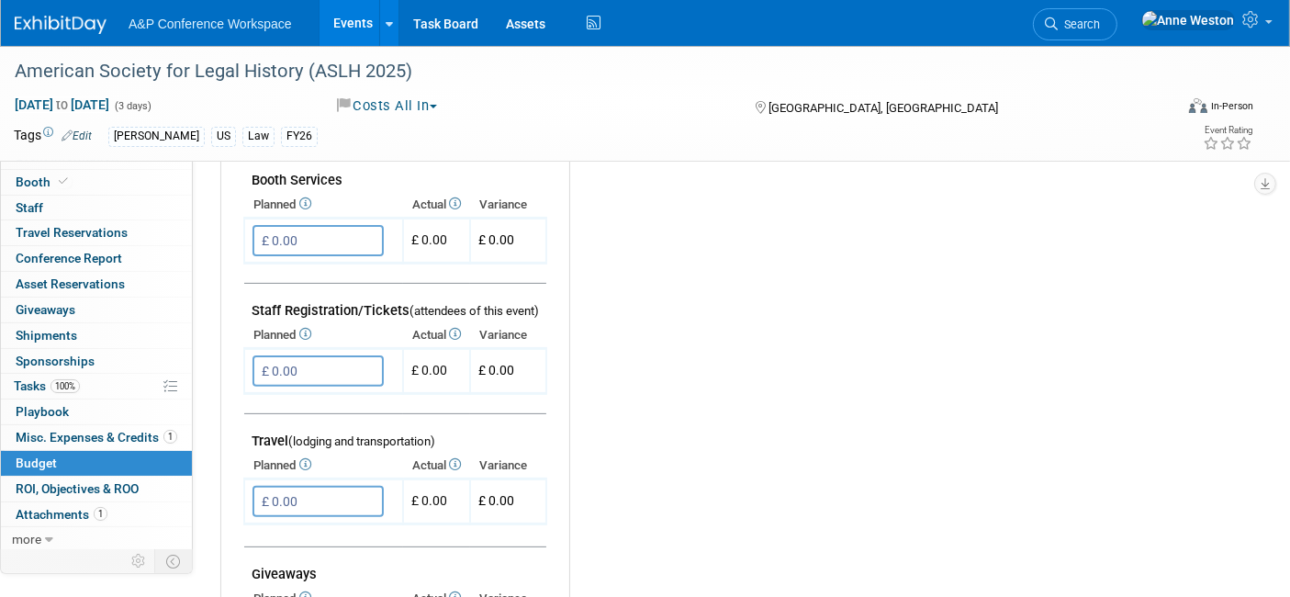
scroll to position [306, 0]
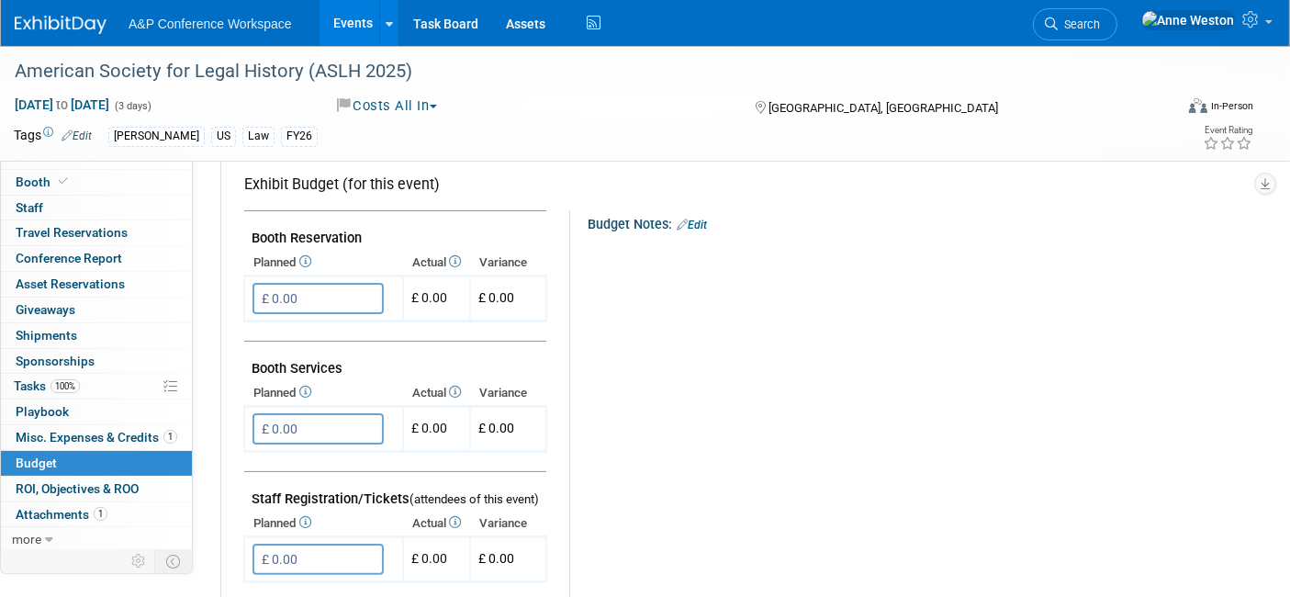
click at [700, 221] on link "Edit" at bounding box center [692, 224] width 30 height 13
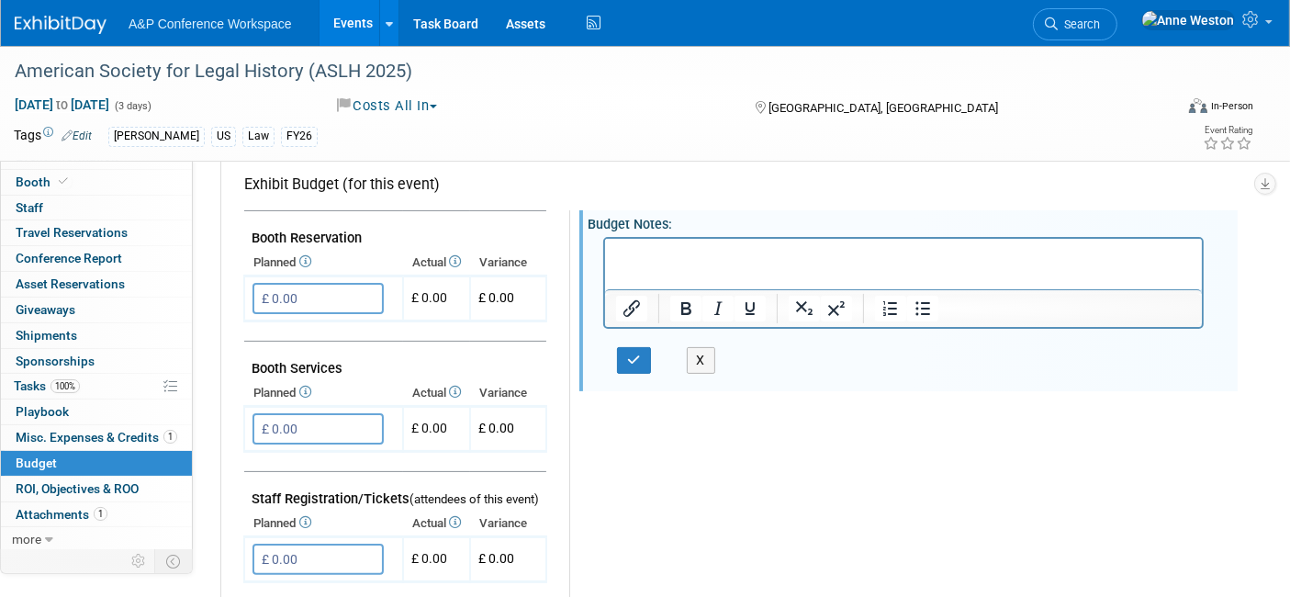
scroll to position [0, 0]
click at [634, 347] on button "button" at bounding box center [634, 360] width 34 height 27
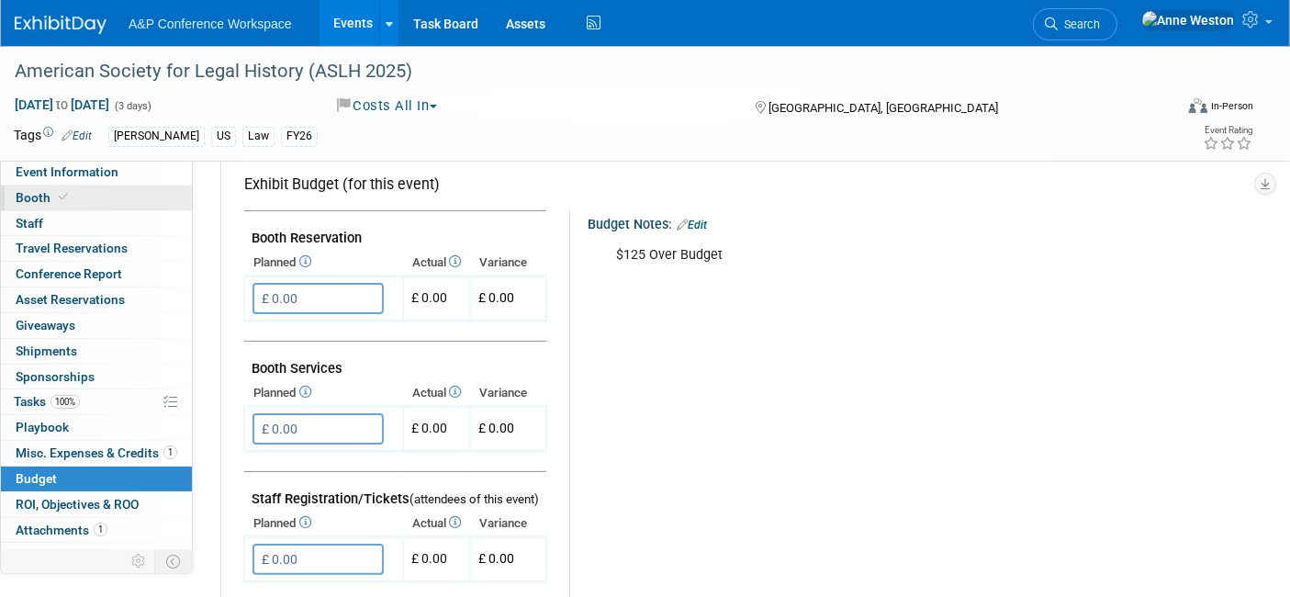
click at [77, 196] on link "Booth" at bounding box center [96, 197] width 191 height 25
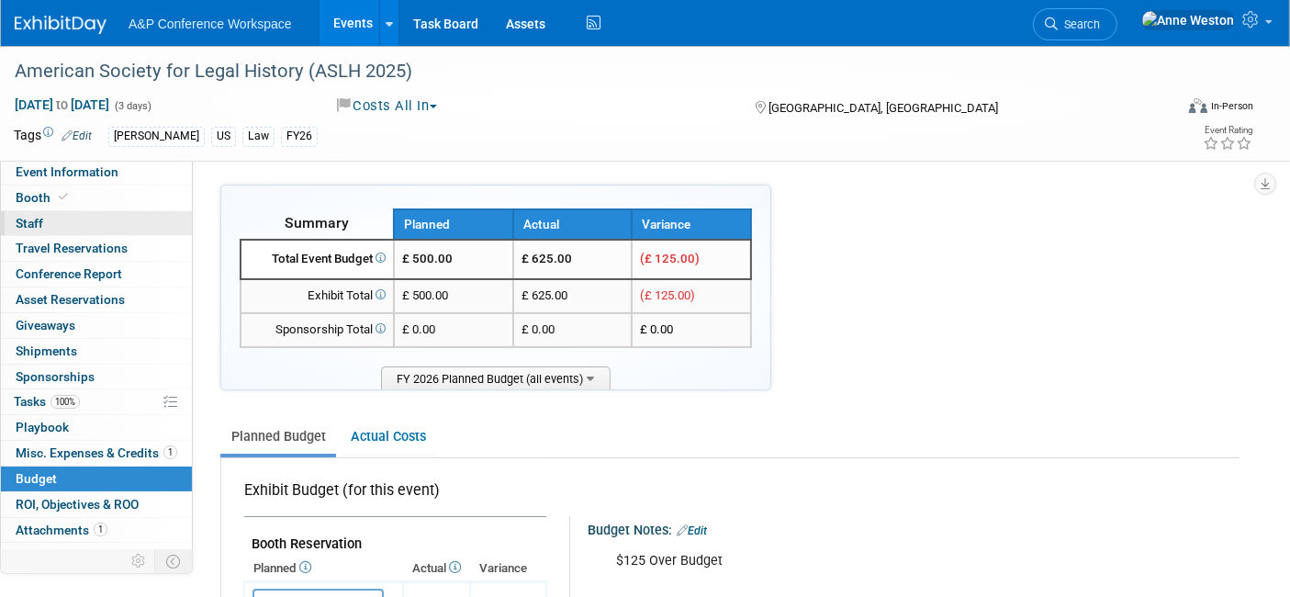
select select "BUHA"
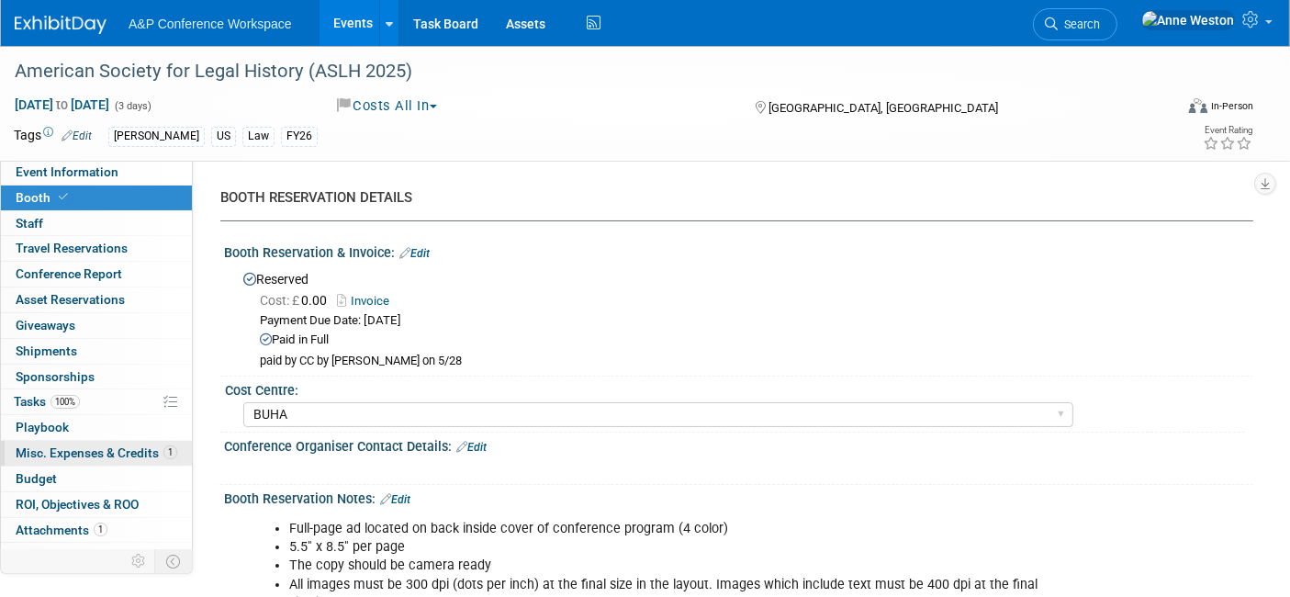
click at [89, 447] on span "Misc. Expenses & Credits 1" at bounding box center [97, 452] width 162 height 15
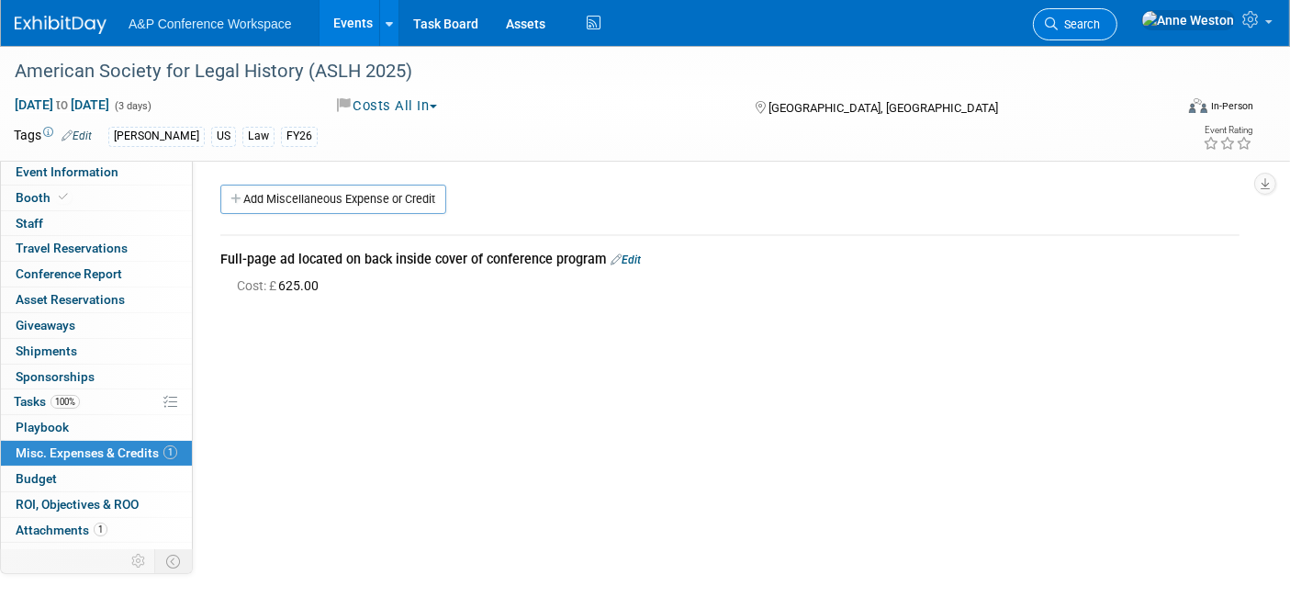
click at [1117, 14] on link "Search" at bounding box center [1075, 24] width 84 height 32
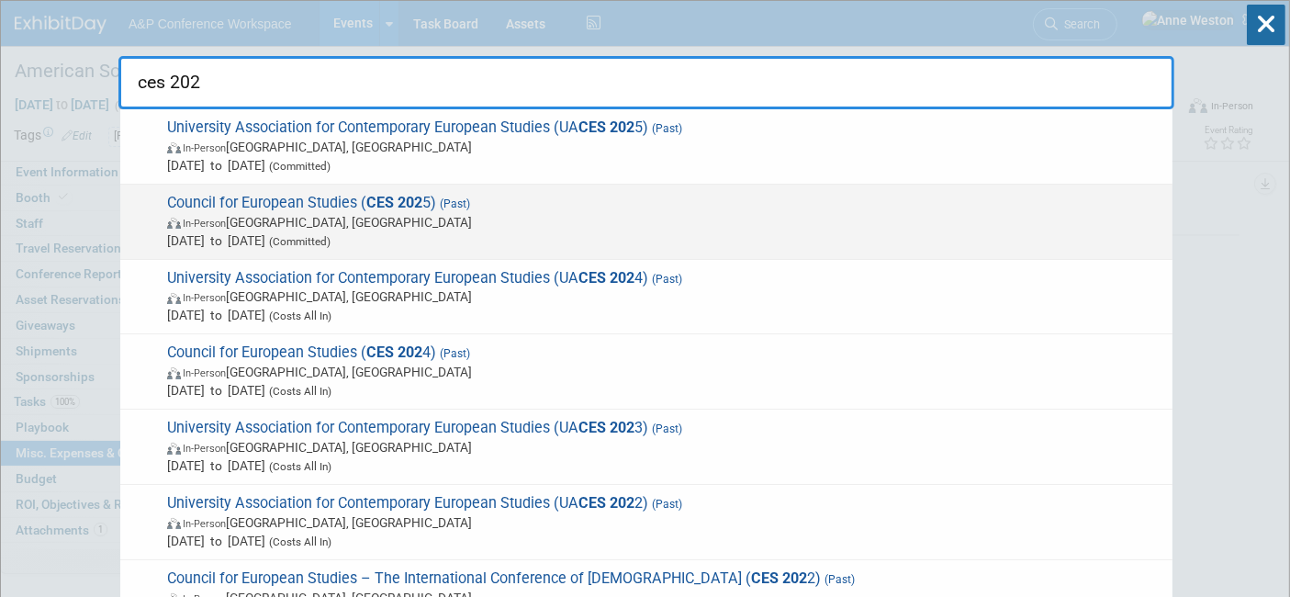
type input "ces 202"
click at [239, 211] on span "Council for European Studies ( CES 202 5) (Past) In-Person [GEOGRAPHIC_DATA], […" at bounding box center [663, 222] width 1002 height 56
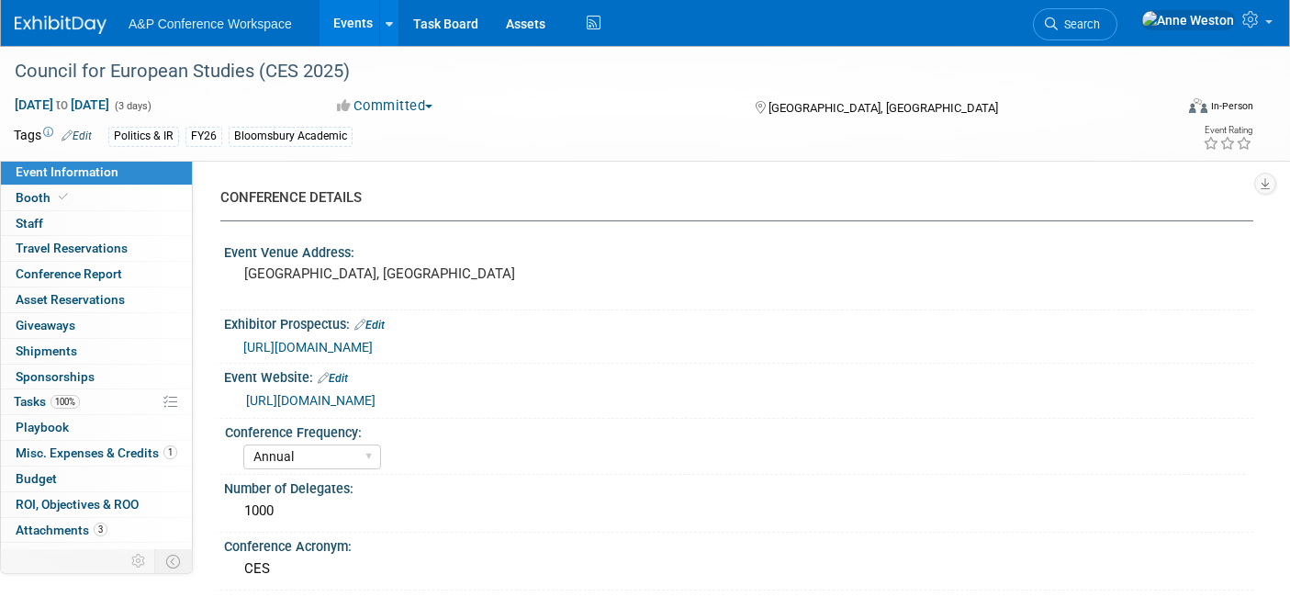
select select "Annual"
select select "Level 3"
select select "Program Advert"
select select "Politics & International Relations"
select select "Bloomsbury Academic"
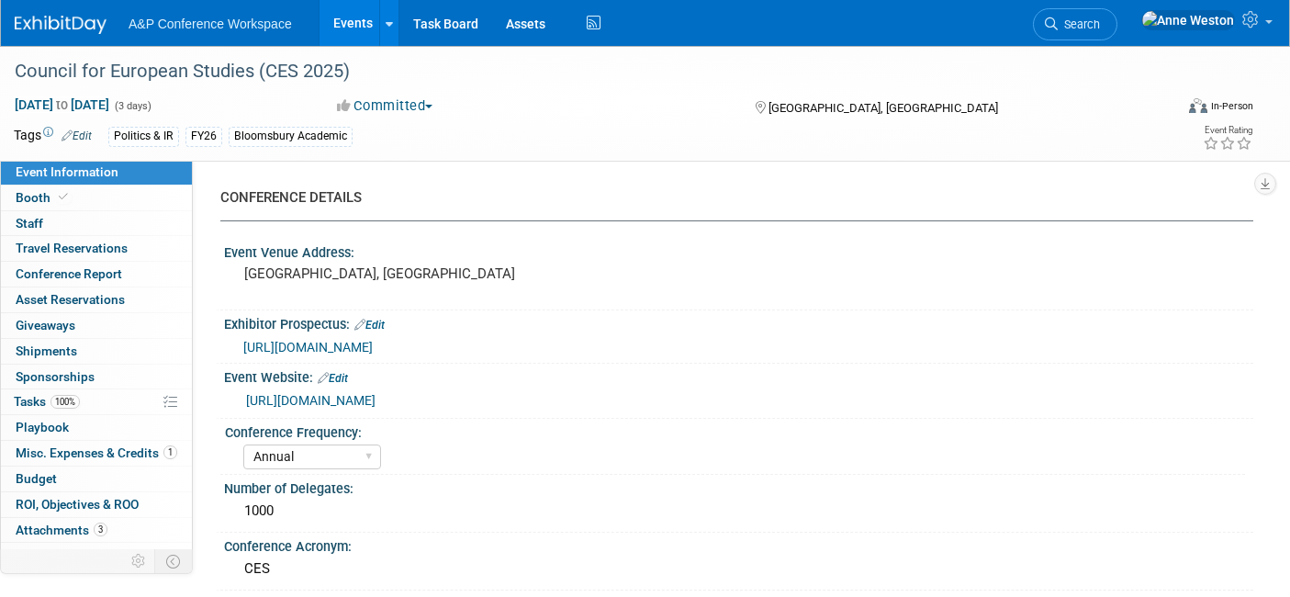
select select "[PERSON_NAME]"
select select "Brand/Subject Presence​"
click at [82, 448] on span "Misc. Expenses & Credits 1" at bounding box center [97, 452] width 162 height 15
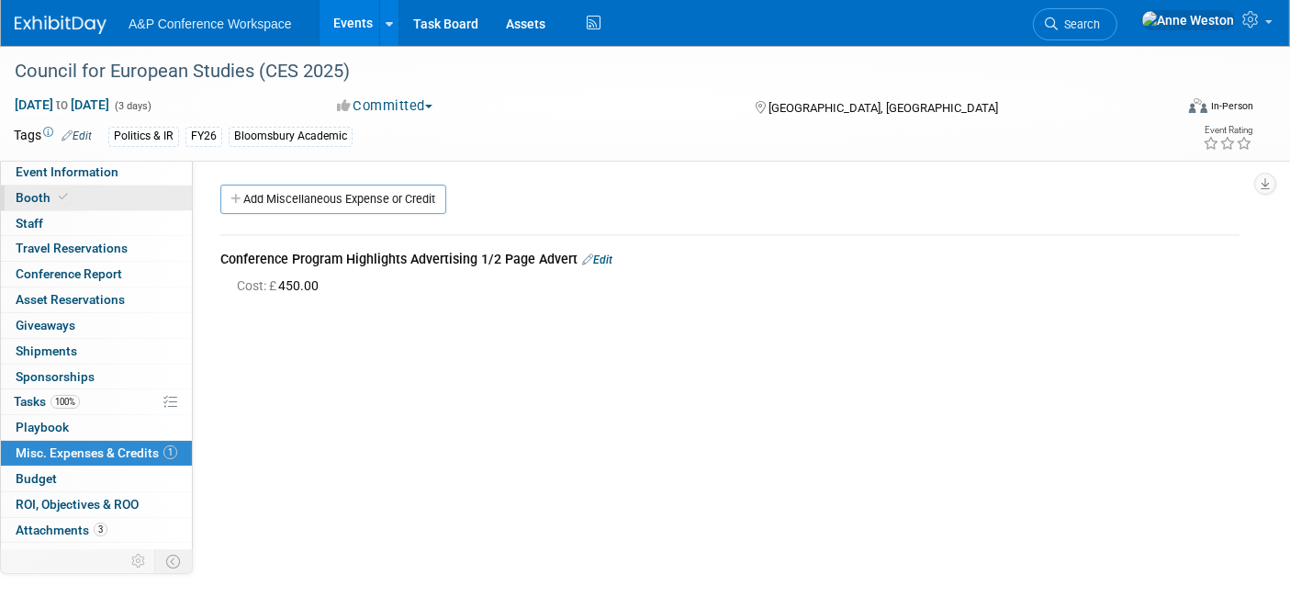
click at [74, 193] on link "Booth" at bounding box center [96, 197] width 191 height 25
select select "CUAP"
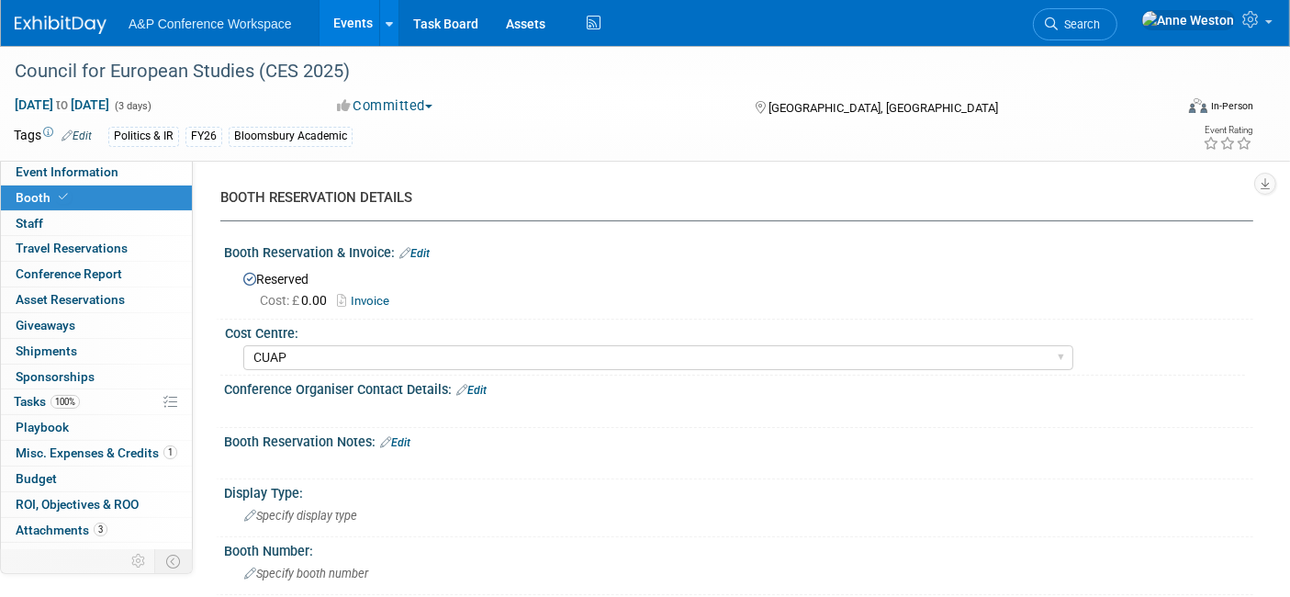
click at [372, 299] on link "Invoice" at bounding box center [368, 301] width 62 height 14
click at [83, 450] on span "Misc. Expenses & Credits 1" at bounding box center [97, 452] width 162 height 15
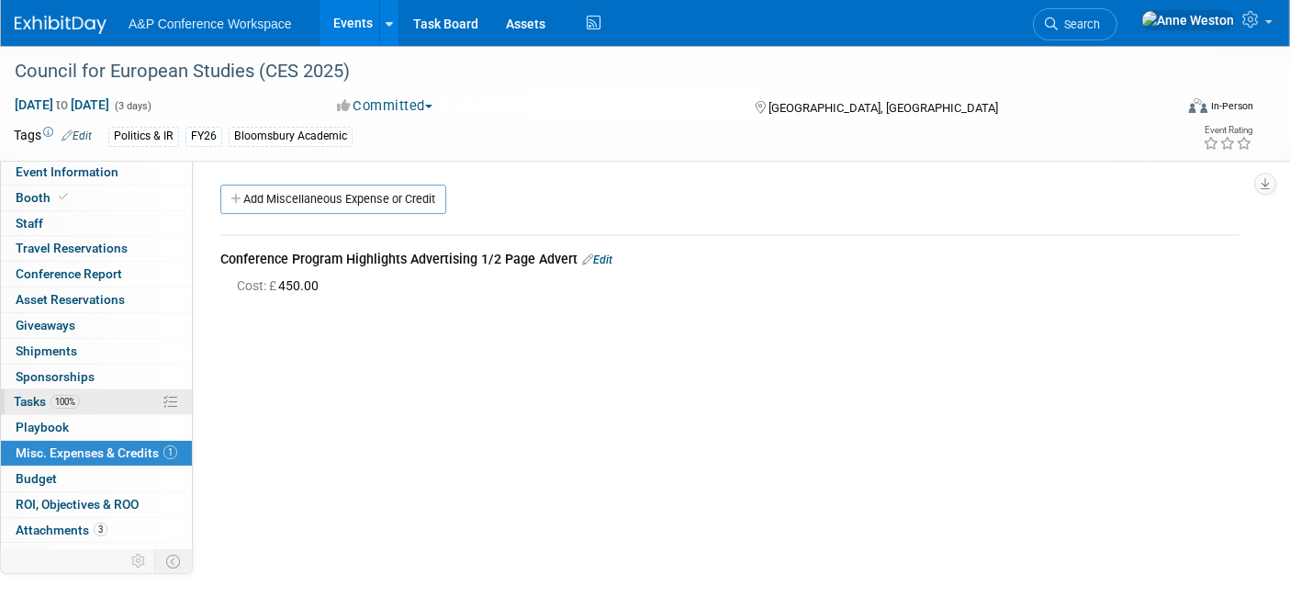
click at [79, 398] on span "100%" at bounding box center [64, 402] width 29 height 14
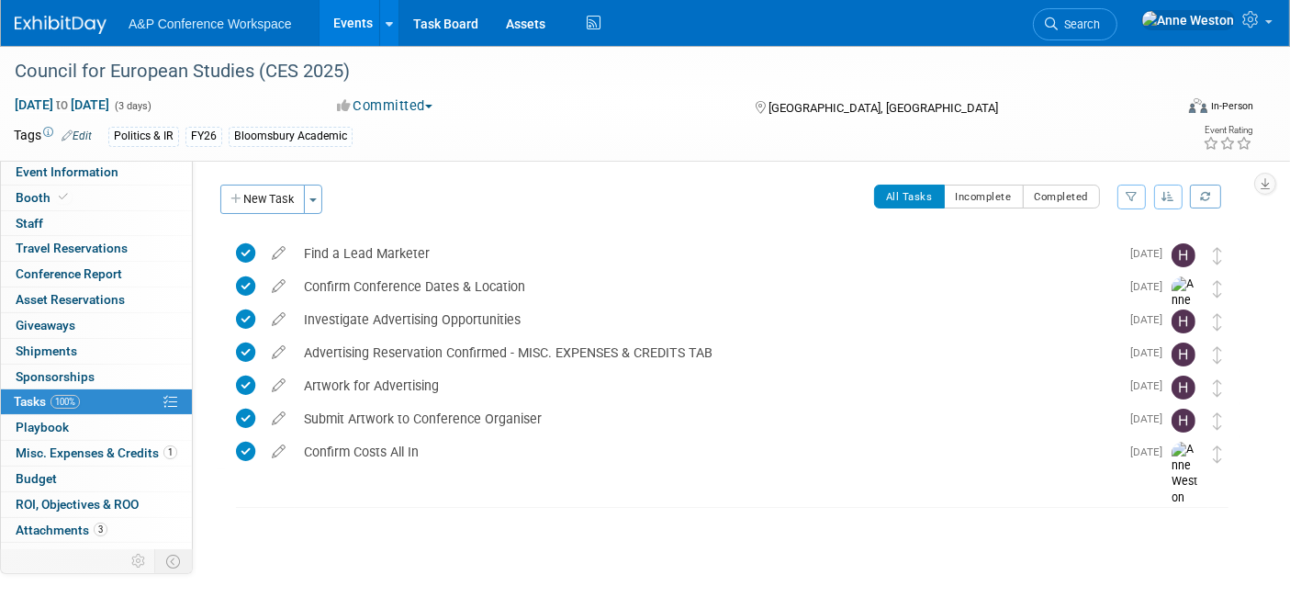
click at [375, 111] on button "Committed" at bounding box center [384, 105] width 109 height 19
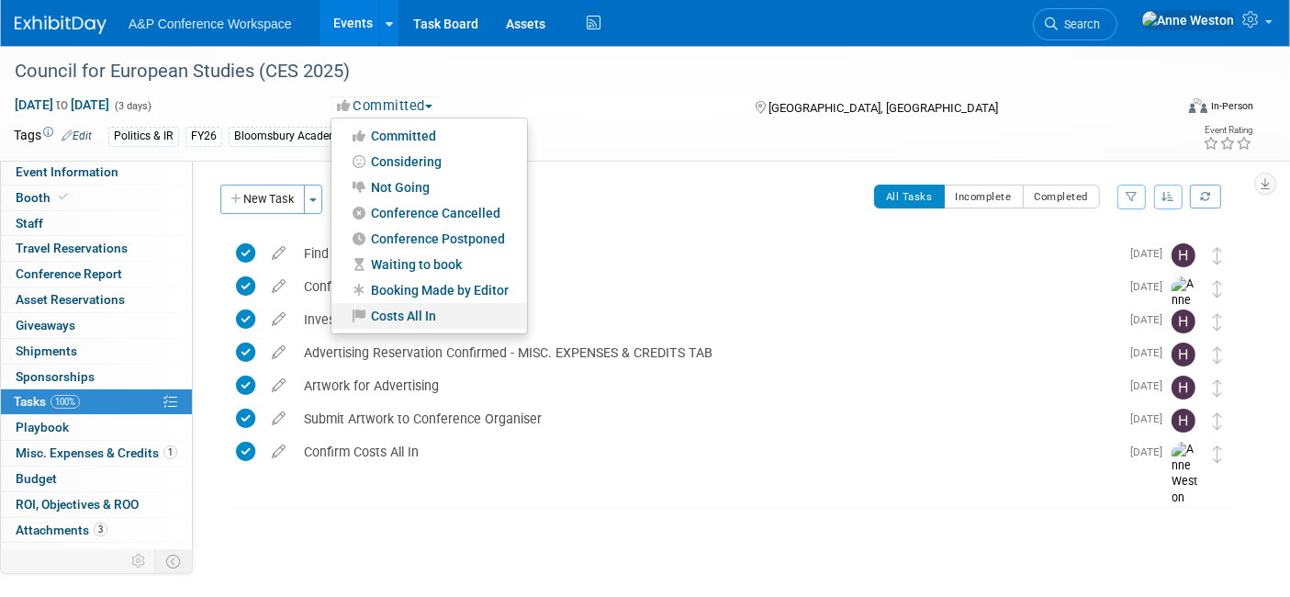
click at [390, 305] on link "Costs All In" at bounding box center [429, 316] width 196 height 26
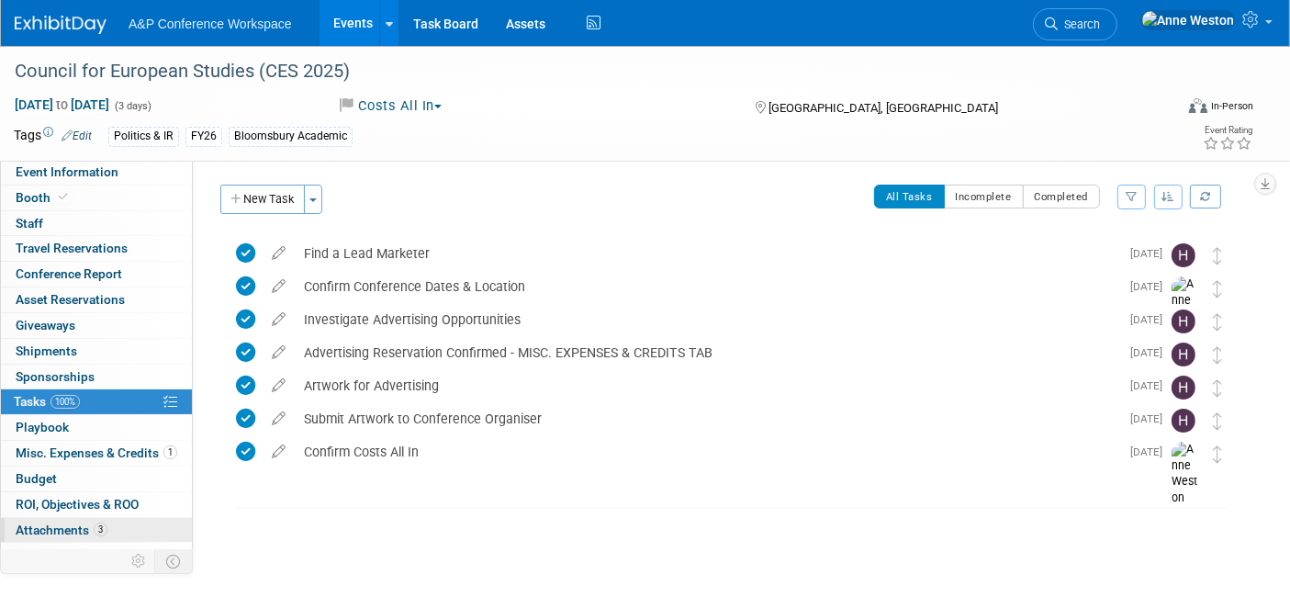
drag, startPoint x: 56, startPoint y: 529, endPoint x: 65, endPoint y: 527, distance: 9.4
click at [56, 527] on span "Attachments 3" at bounding box center [62, 529] width 92 height 15
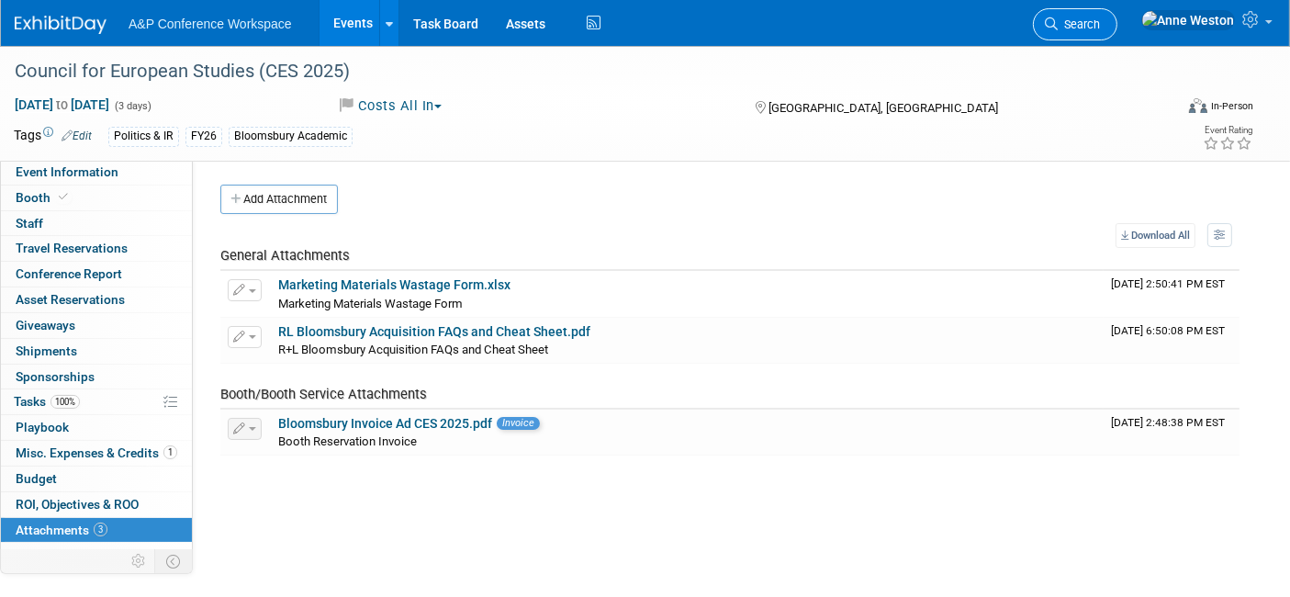
click at [1100, 28] on span "Search" at bounding box center [1078, 24] width 42 height 14
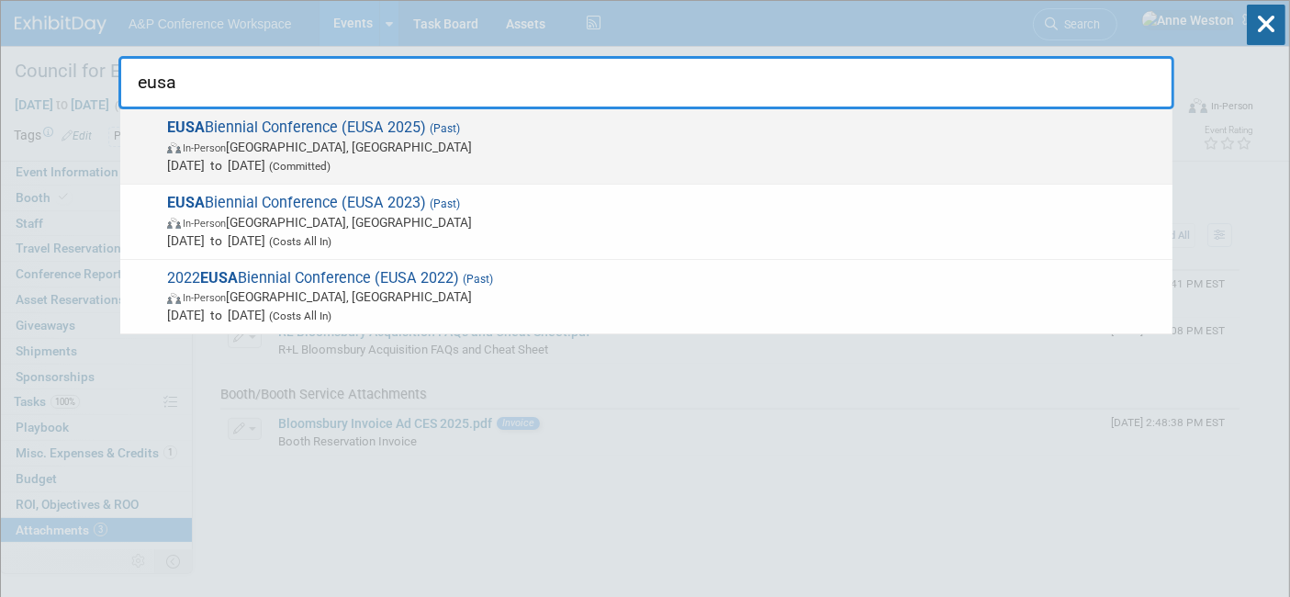
type input "eusa"
click at [270, 132] on span "EUSA Biennial Conference (EUSA 2025) (Past) In-Person Philadelphia, PA May 8, 2…" at bounding box center [663, 146] width 1002 height 56
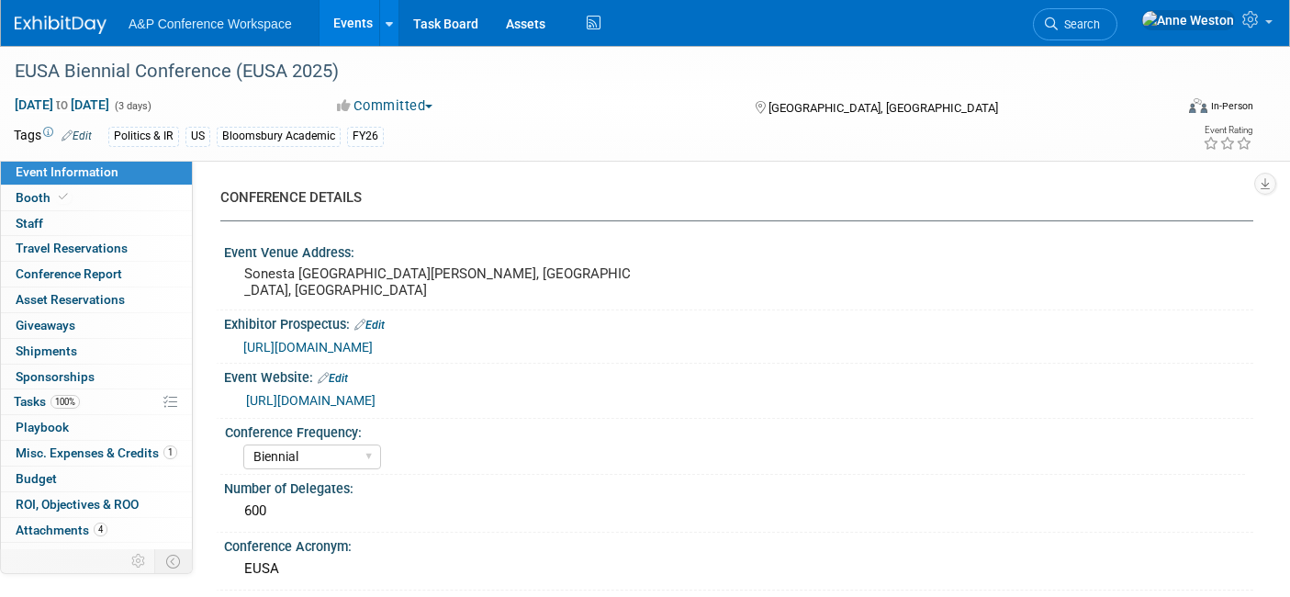
select select "Biennial"
select select "Level 3"
select select "Program Advert"
select select "Politics & International Relations"
select select "Bloomsbury Academic"
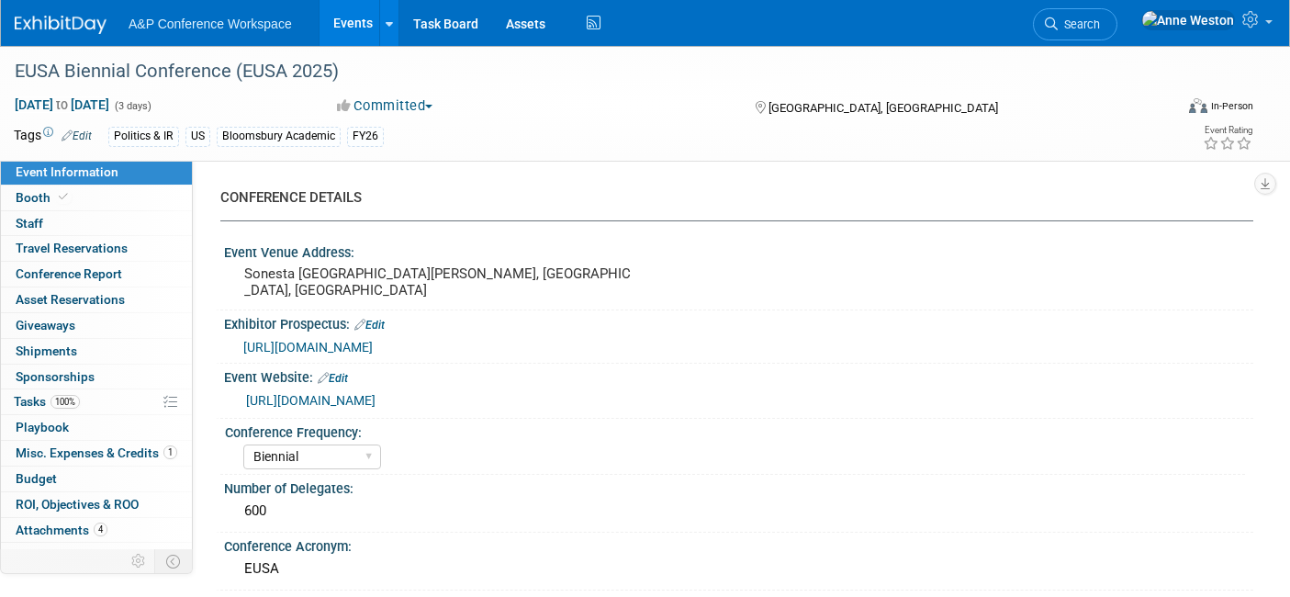
select select "[PERSON_NAME]"
select select "Brand/Subject Presence​"
click at [139, 457] on span "Misc. Expenses & Credits 1" at bounding box center [97, 452] width 162 height 15
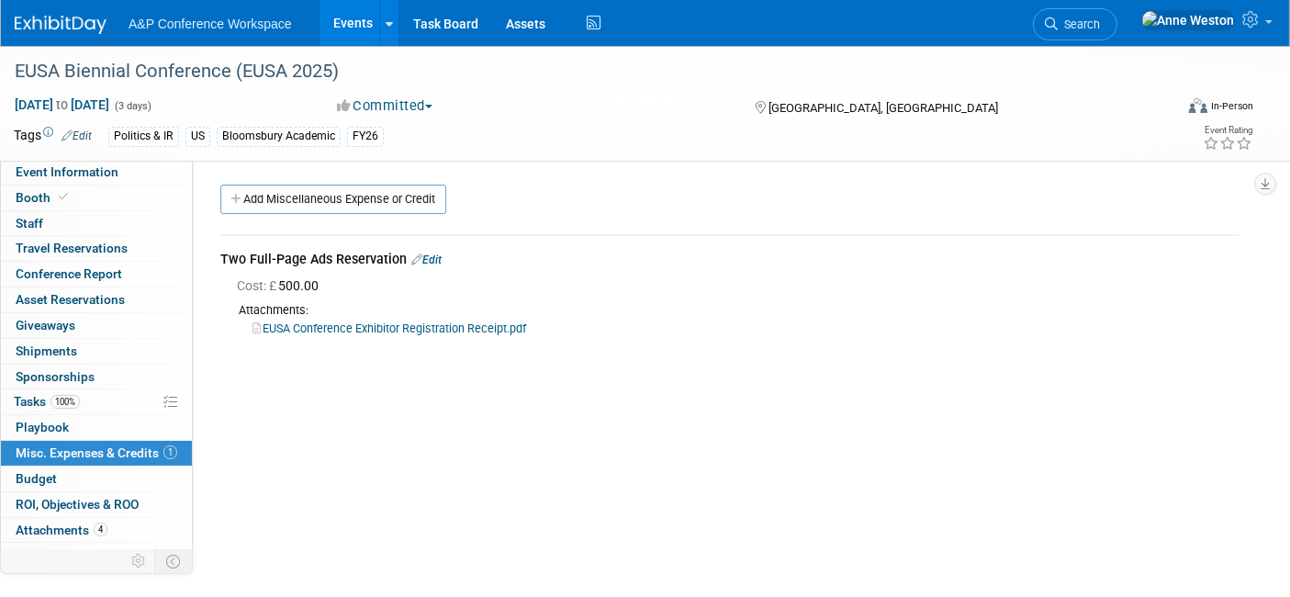
scroll to position [16, 0]
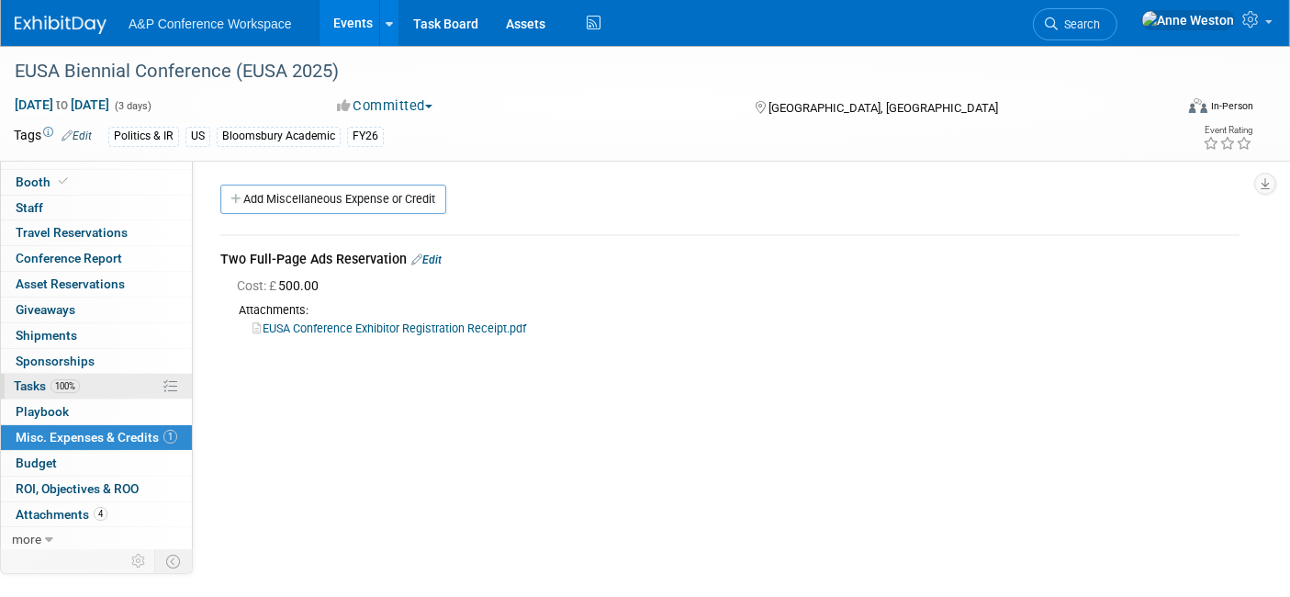
click at [84, 374] on link "100% Tasks 100%" at bounding box center [96, 386] width 191 height 25
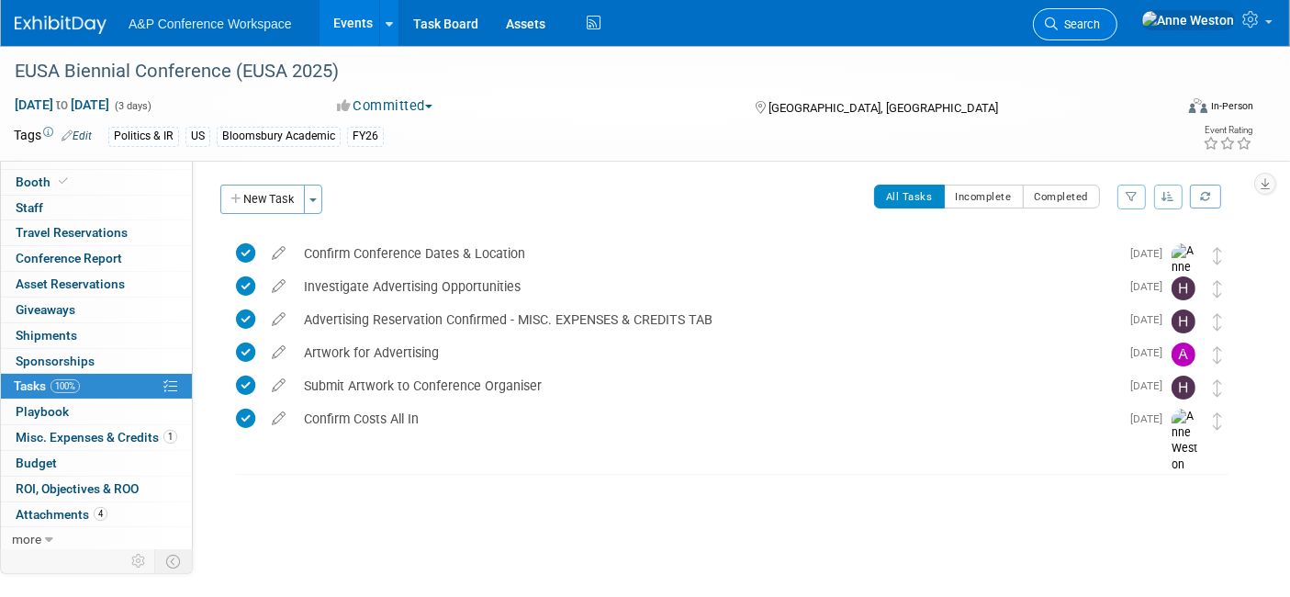
click at [1117, 9] on link "Search" at bounding box center [1075, 24] width 84 height 32
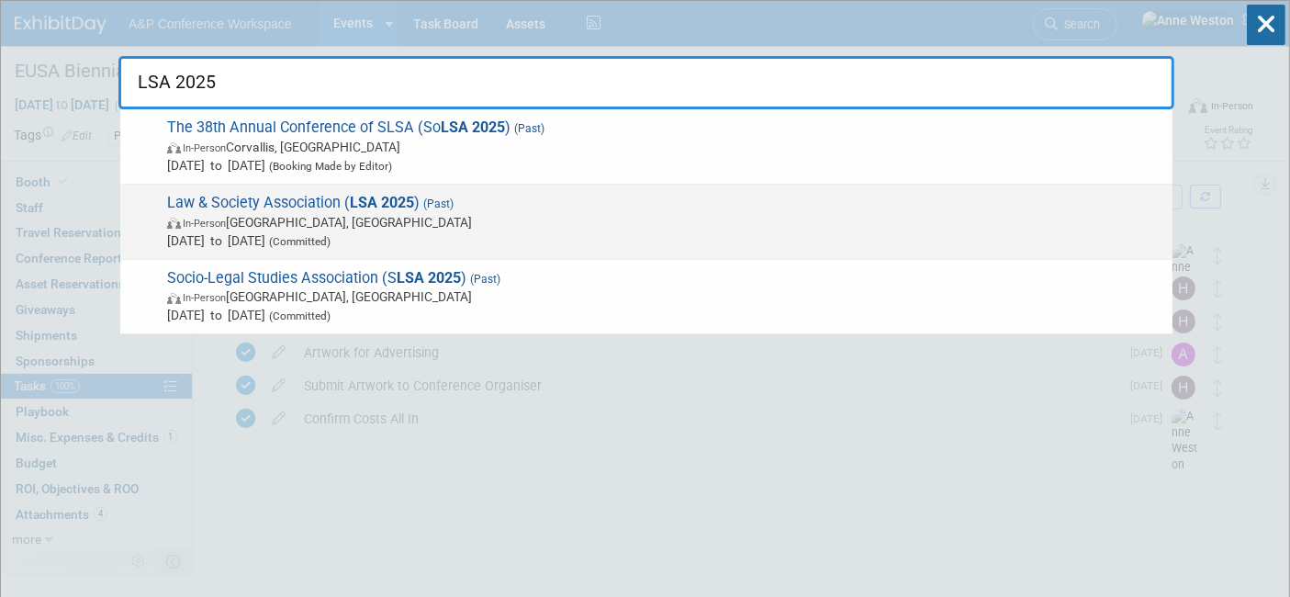
type input "LSA 2025"
click at [257, 214] on span "In-Person [GEOGRAPHIC_DATA], [GEOGRAPHIC_DATA]" at bounding box center [665, 222] width 996 height 18
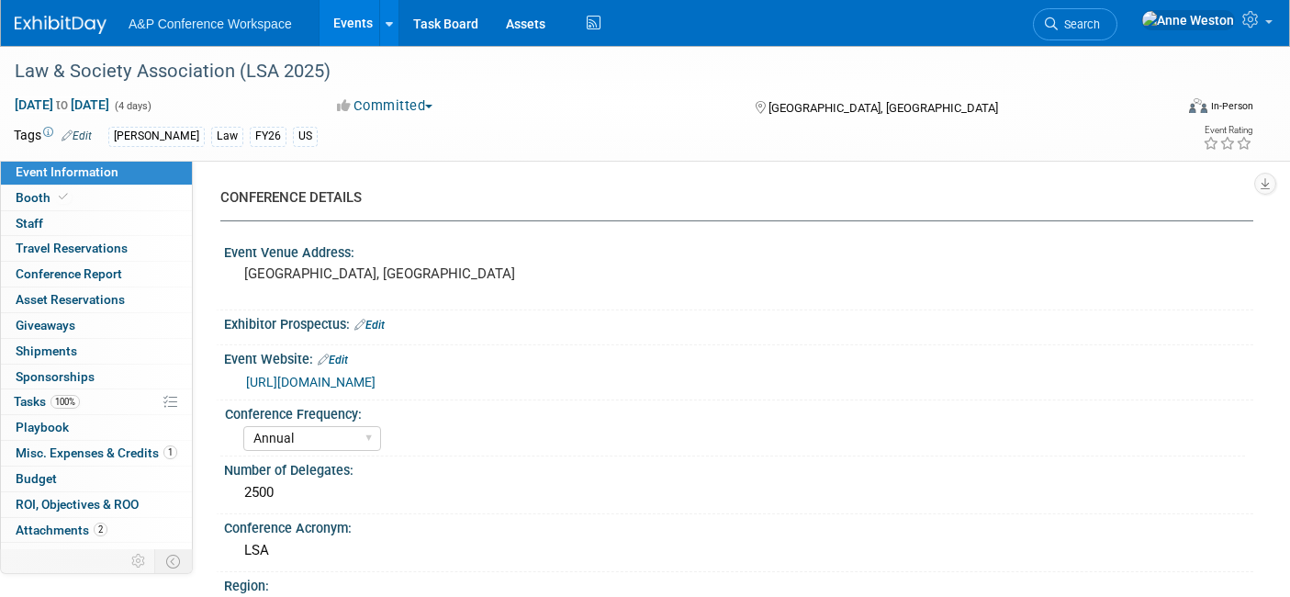
select select "Annual"
select select "Level 3"
select select "Program Advert"
select select "Law"
select select "[PERSON_NAME] Publishing"
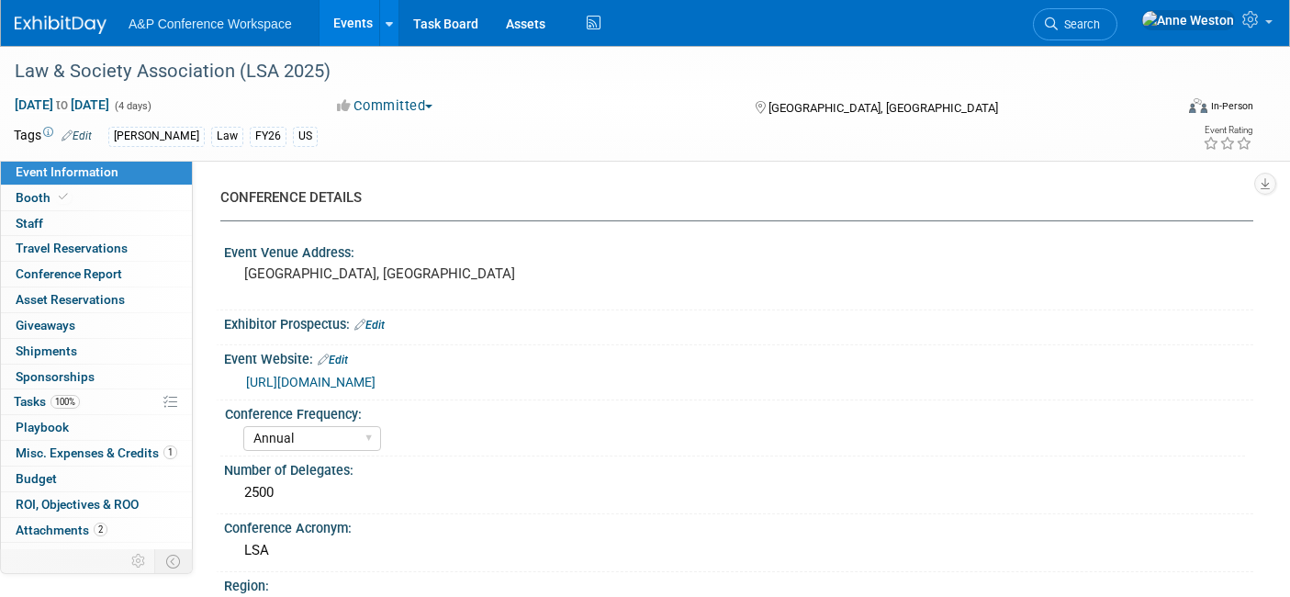
select select "Organised by [PERSON_NAME]"
select select "[PERSON_NAME]"
select select "Brand/Subject Presence​"
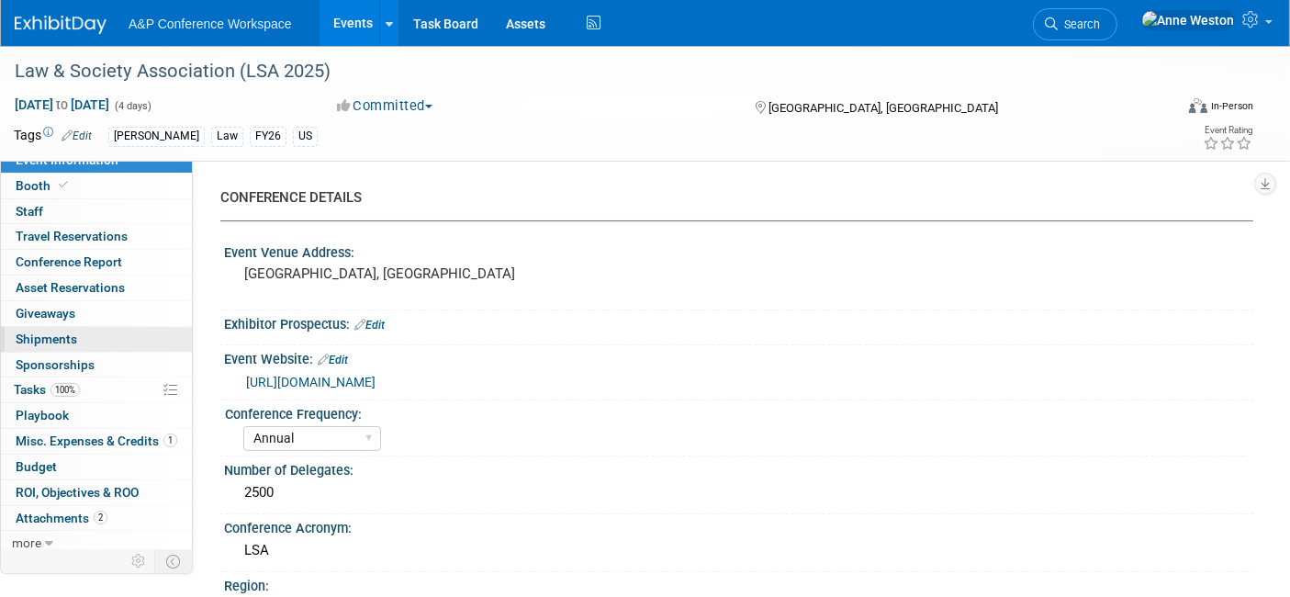
scroll to position [16, 0]
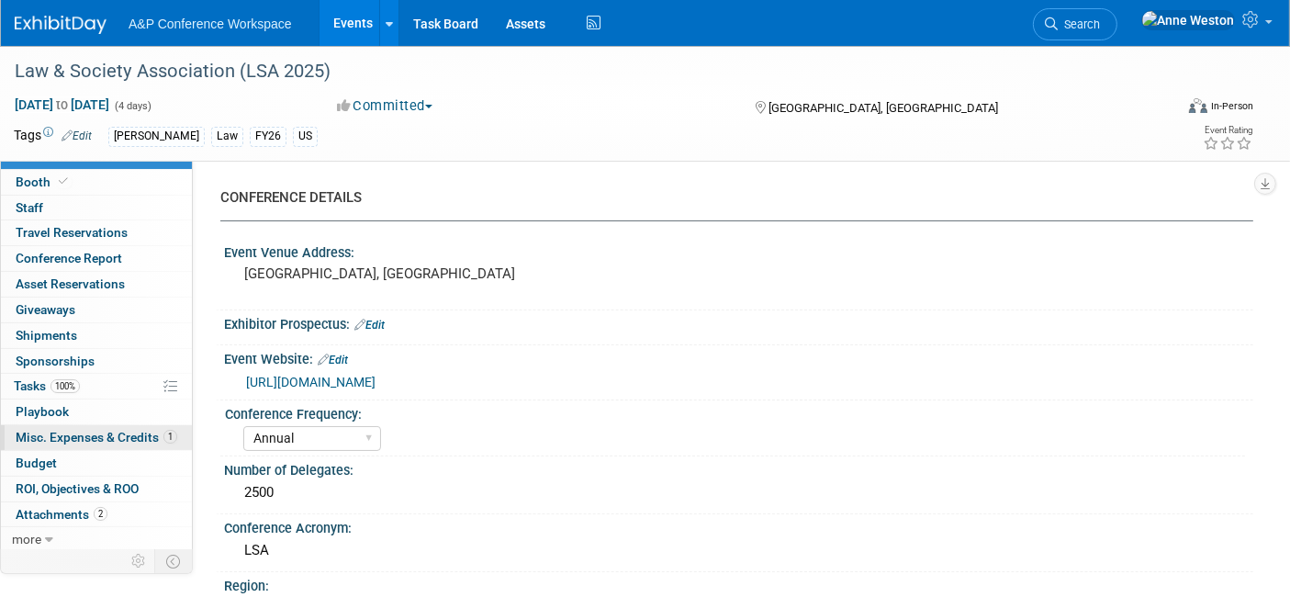
click at [105, 432] on span "Misc. Expenses & Credits 1" at bounding box center [97, 437] width 162 height 15
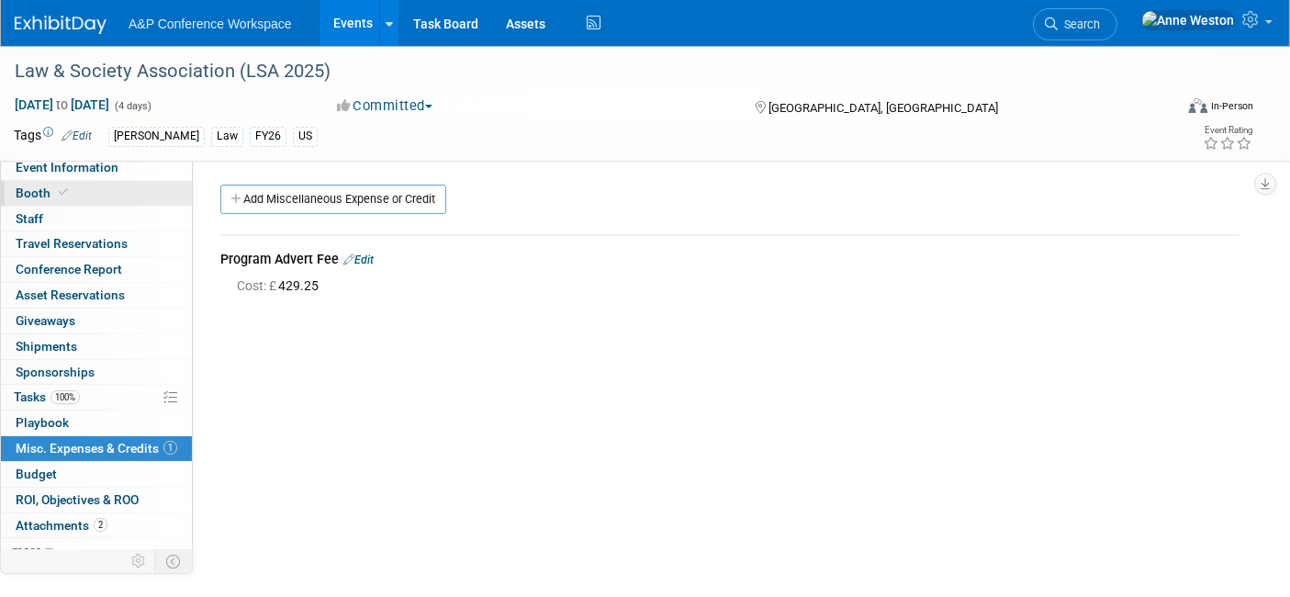
scroll to position [0, 0]
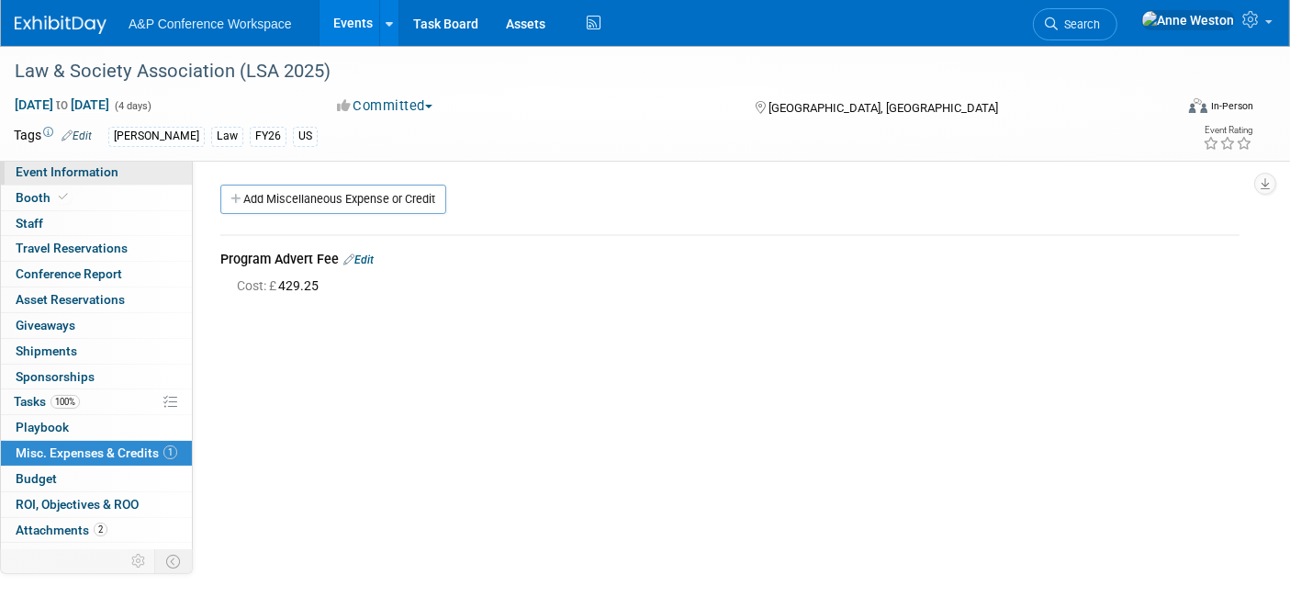
click at [89, 166] on span "Event Information" at bounding box center [67, 171] width 103 height 15
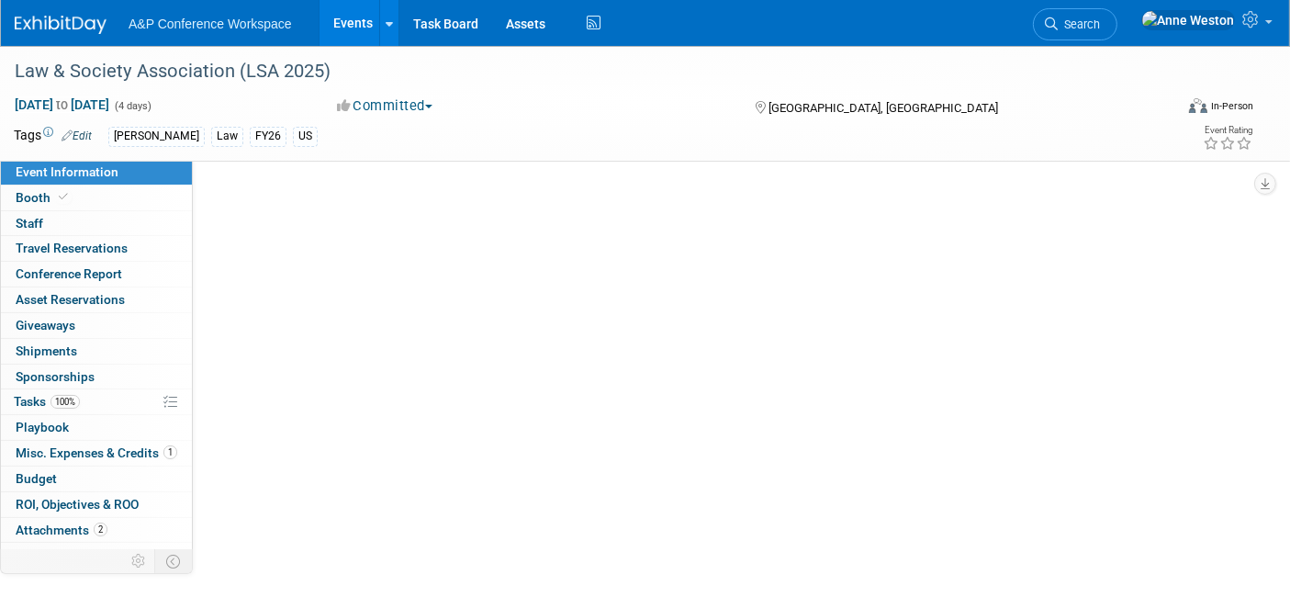
select select "Annual"
select select "Level 3"
select select "Program Advert"
select select "Law"
select select "[PERSON_NAME] Publishing"
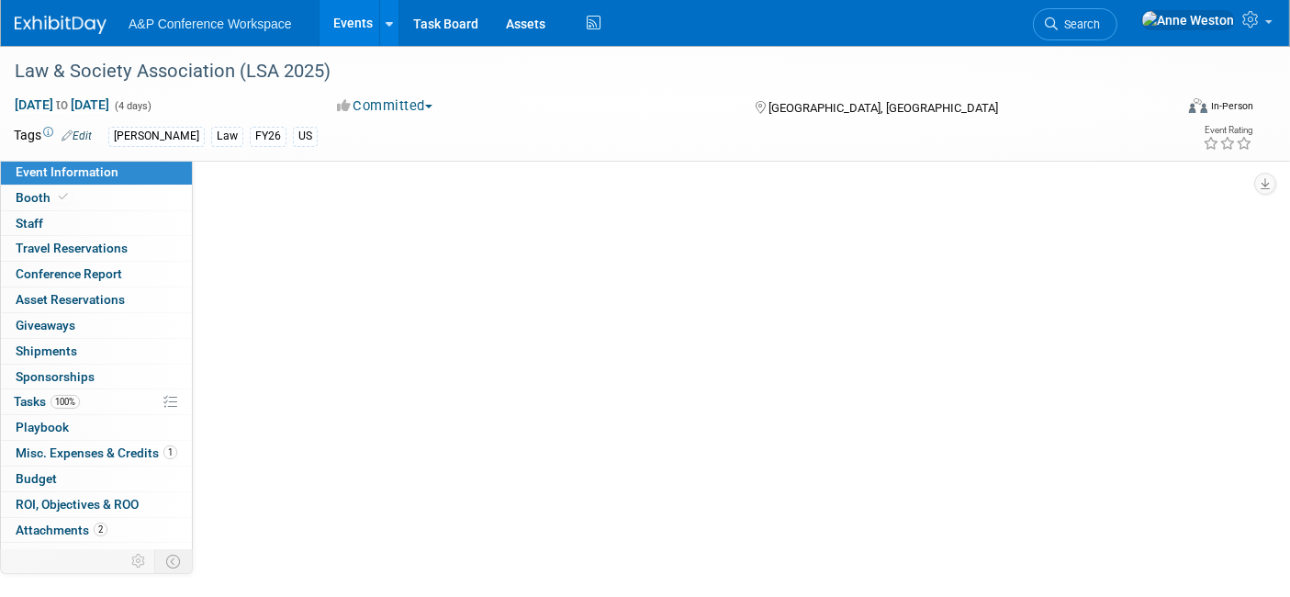
select select "Organised by [PERSON_NAME]"
select select "[PERSON_NAME]"
select select "Brand/Subject Presence​"
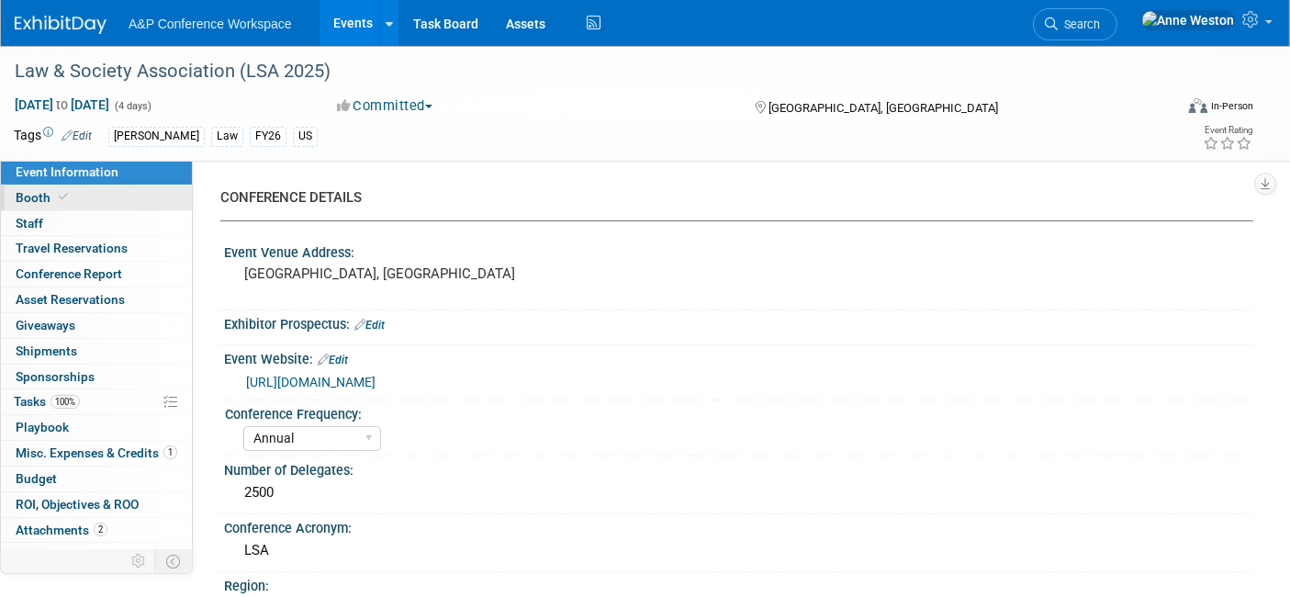
click at [71, 200] on link "Booth" at bounding box center [96, 197] width 191 height 25
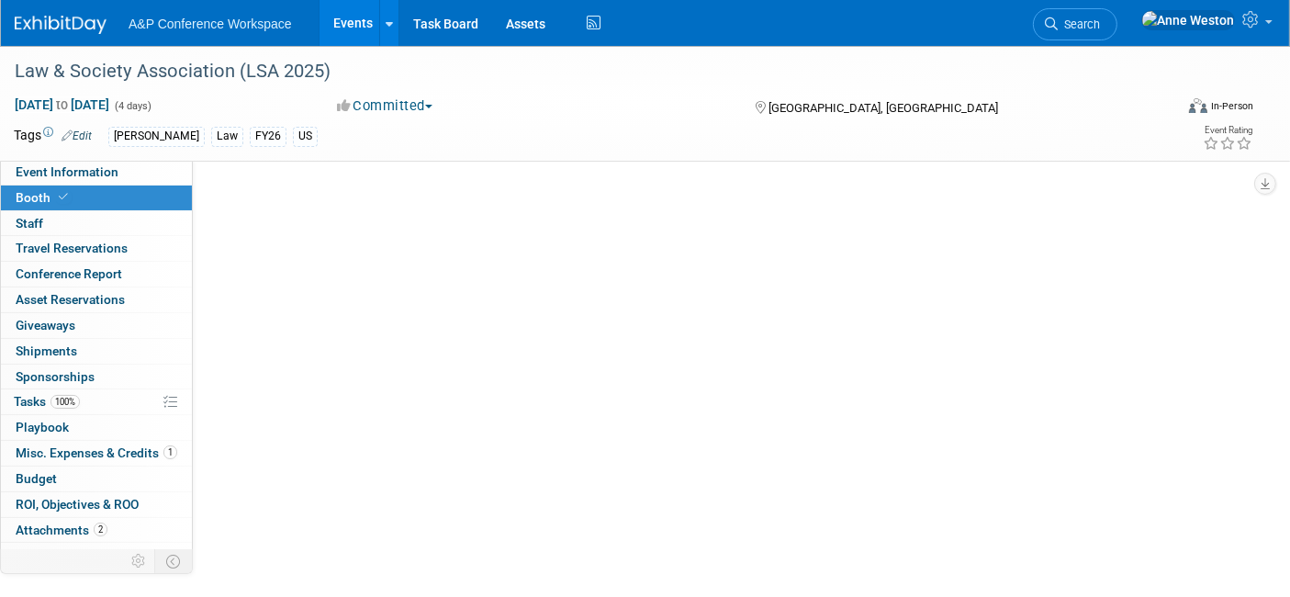
select select "BUHA"
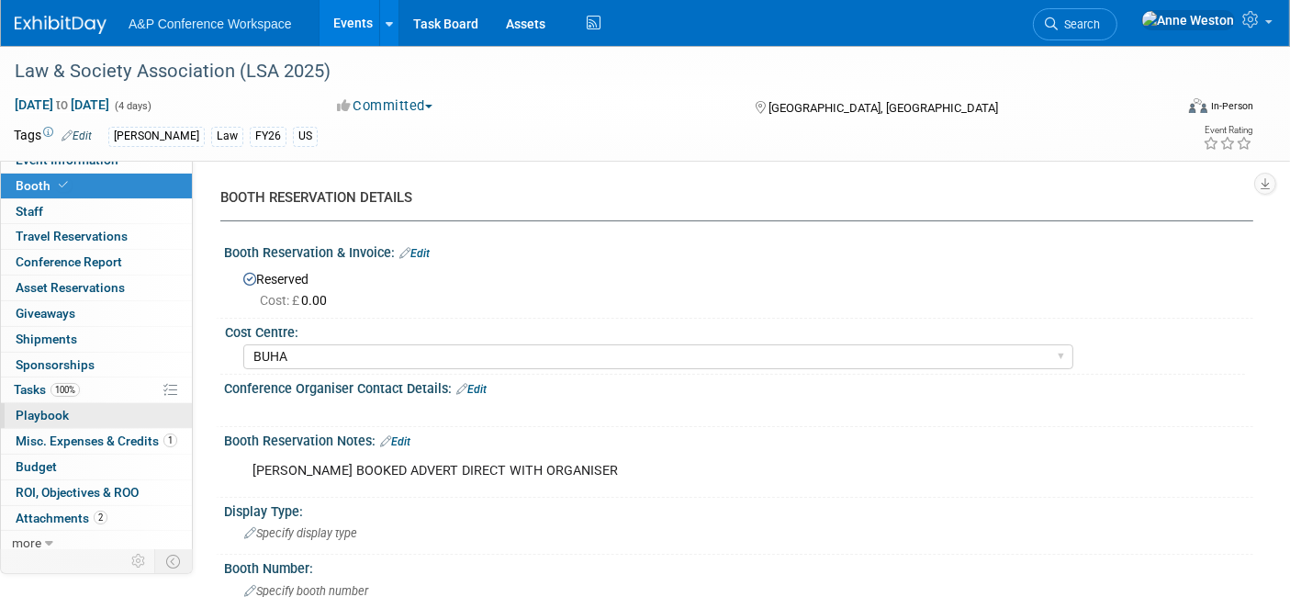
scroll to position [16, 0]
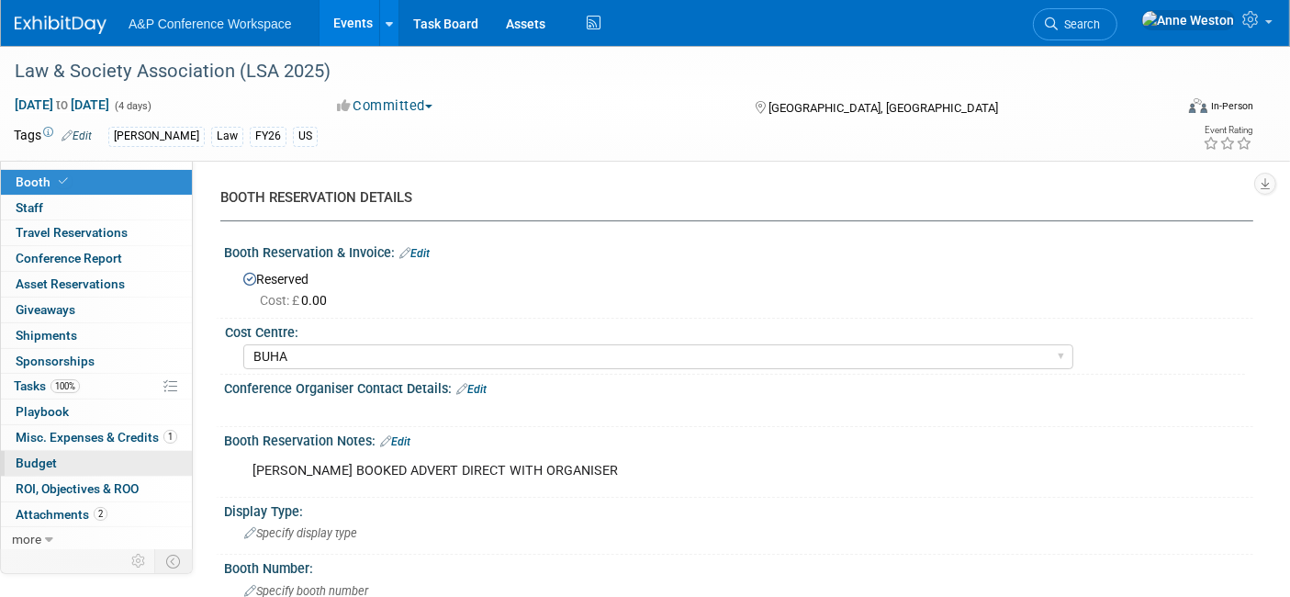
click at [103, 460] on link "Budget" at bounding box center [96, 463] width 191 height 25
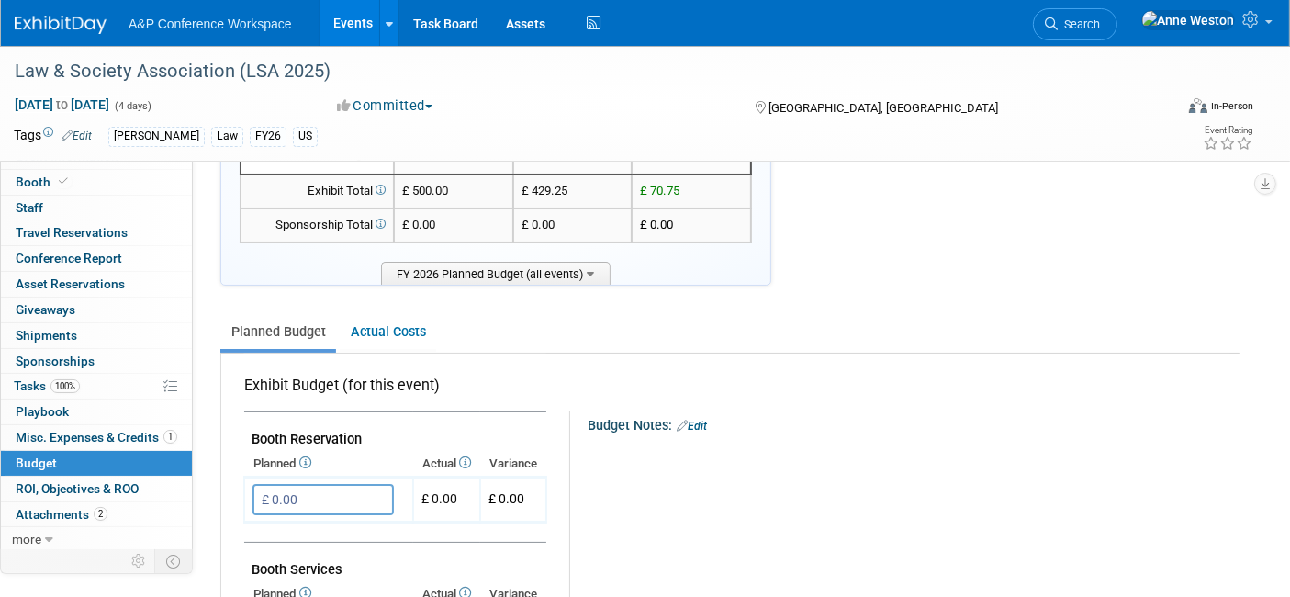
scroll to position [102, 0]
click at [701, 422] on link "Edit" at bounding box center [692, 428] width 30 height 13
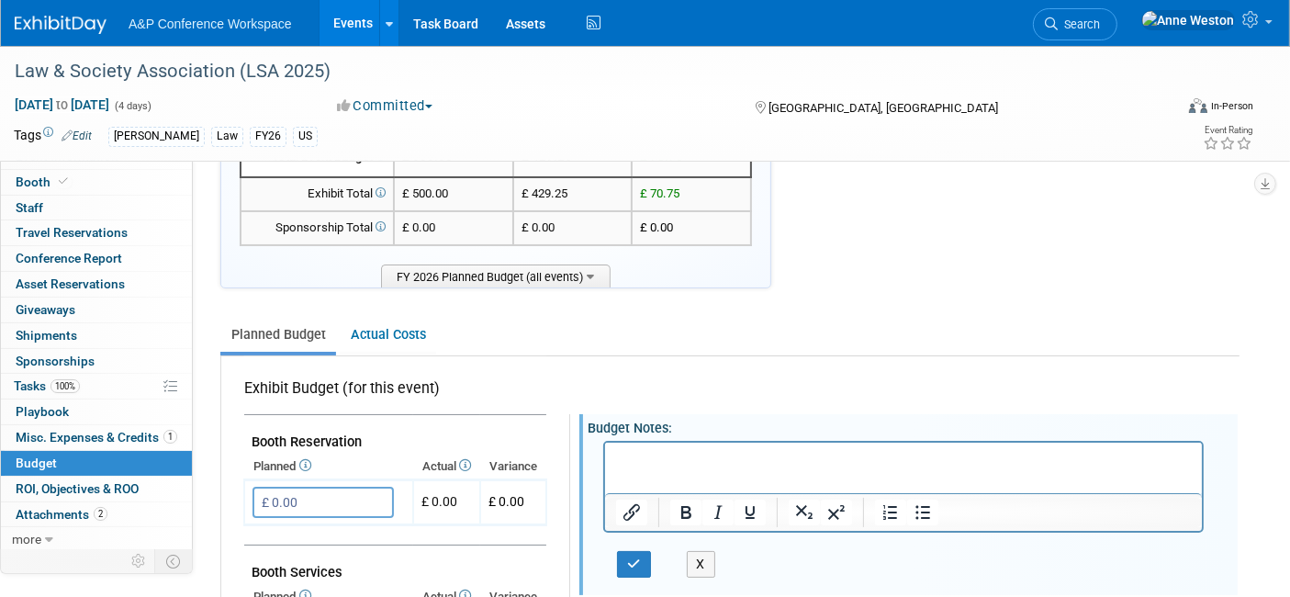
scroll to position [0, 0]
click at [629, 558] on icon "button" at bounding box center [634, 563] width 14 height 13
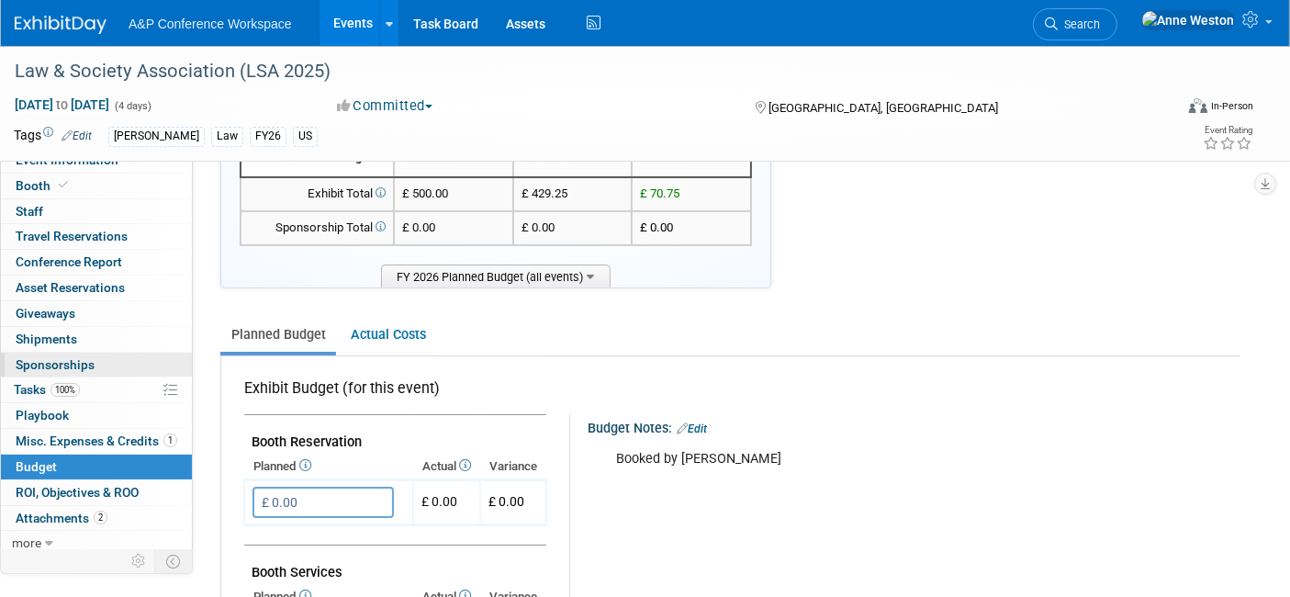
scroll to position [16, 0]
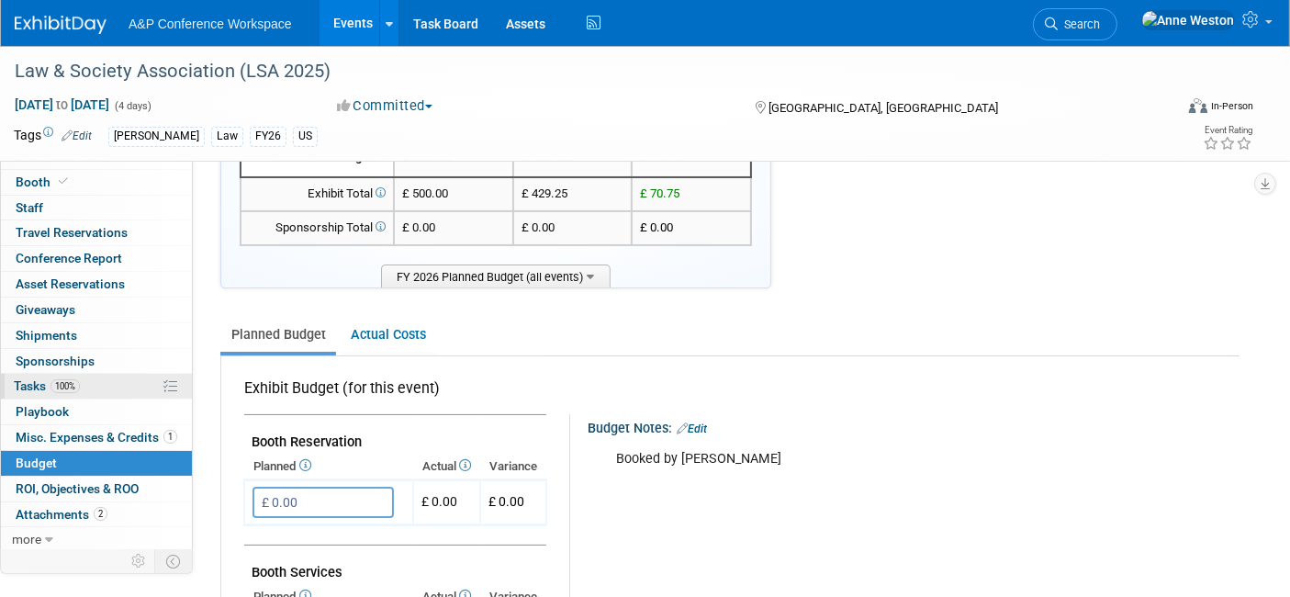
click at [73, 385] on span "100%" at bounding box center [64, 386] width 29 height 14
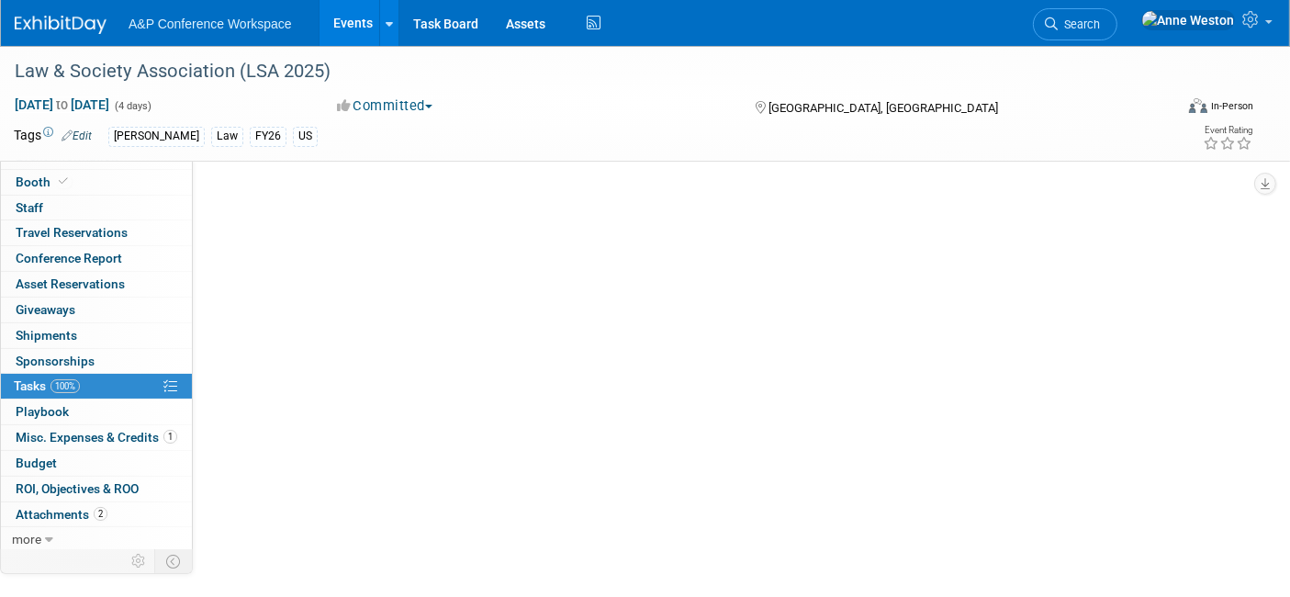
scroll to position [0, 0]
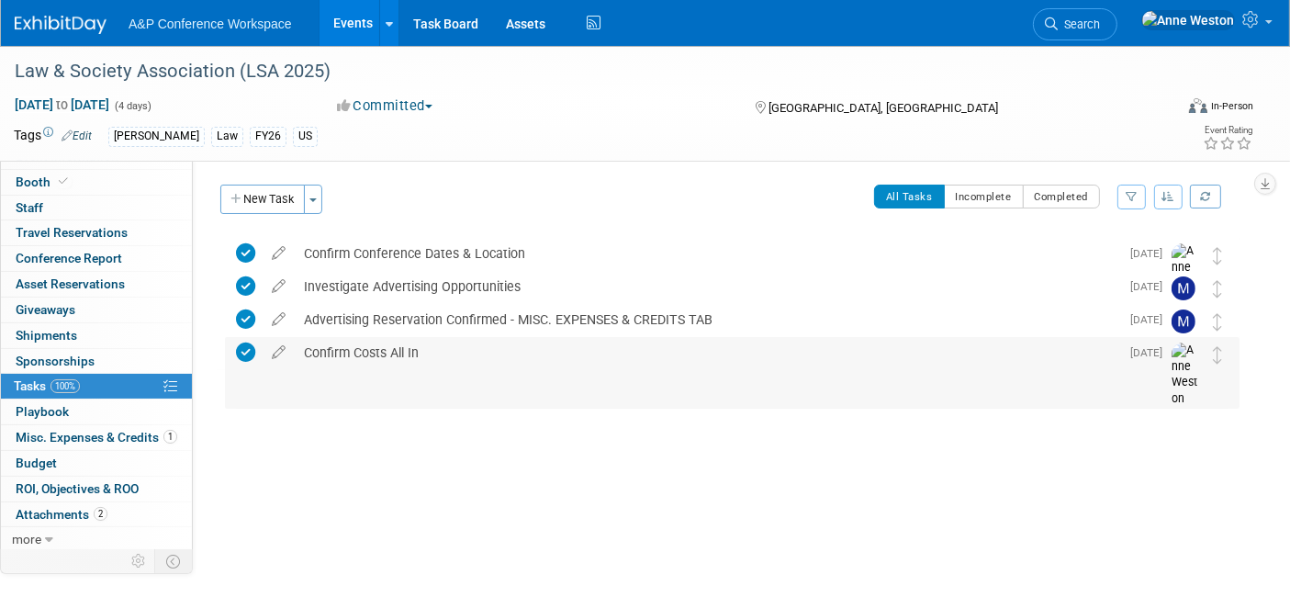
click at [241, 347] on icon at bounding box center [245, 351] width 19 height 19
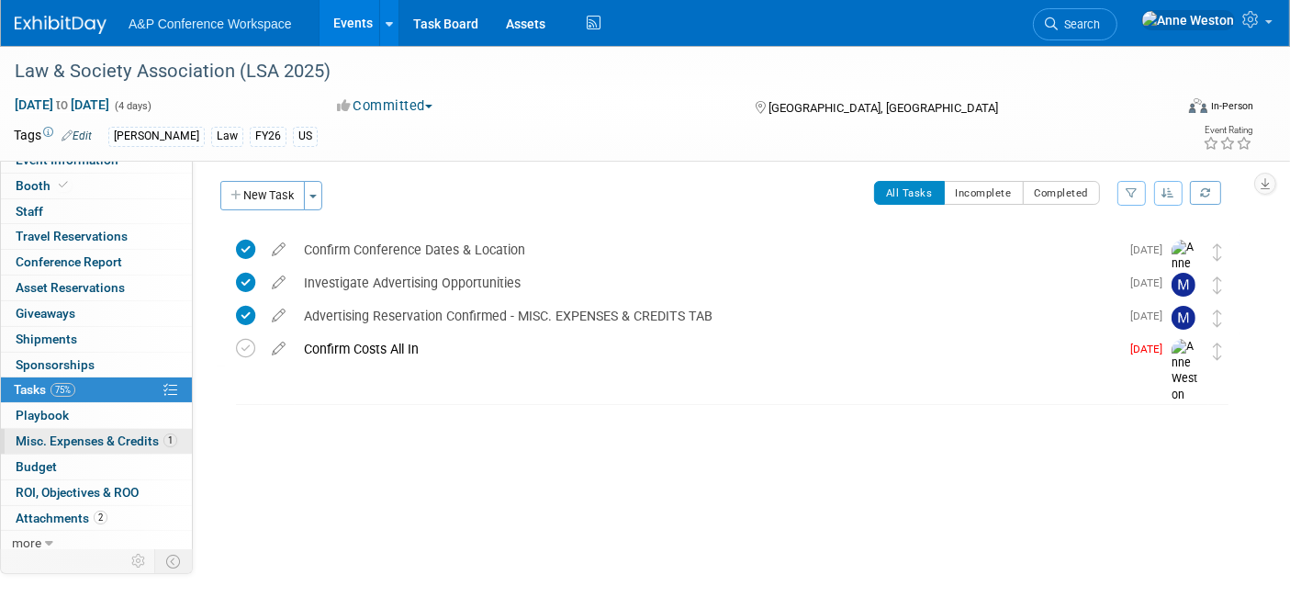
scroll to position [16, 0]
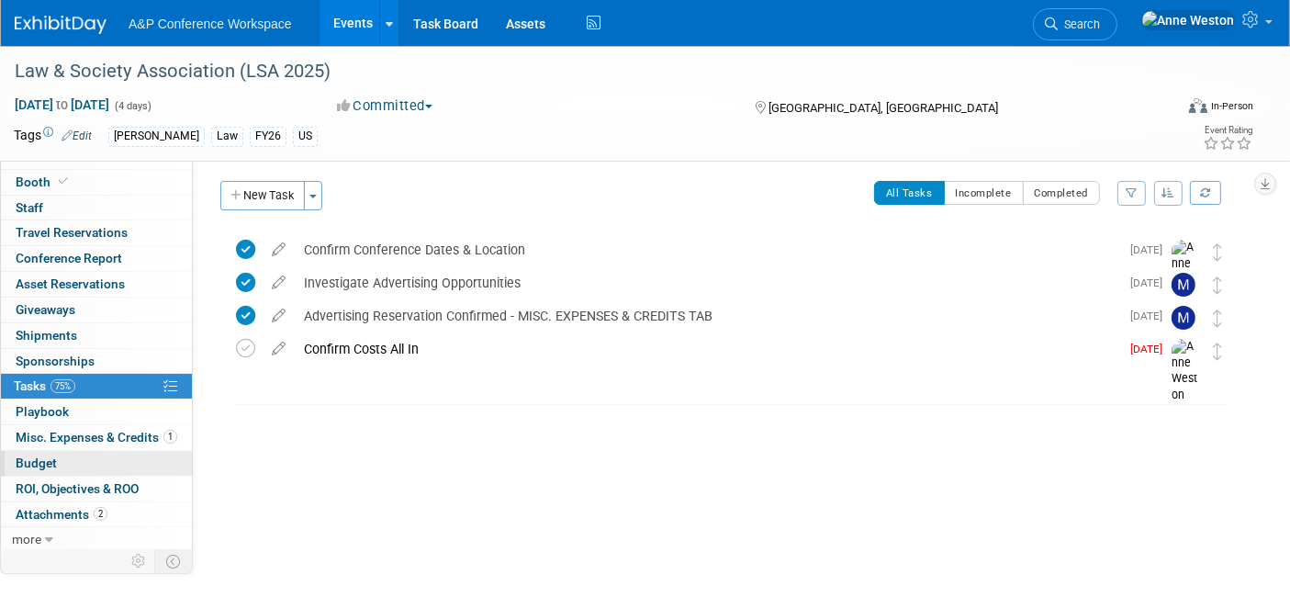
click at [58, 452] on link "Budget" at bounding box center [96, 463] width 191 height 25
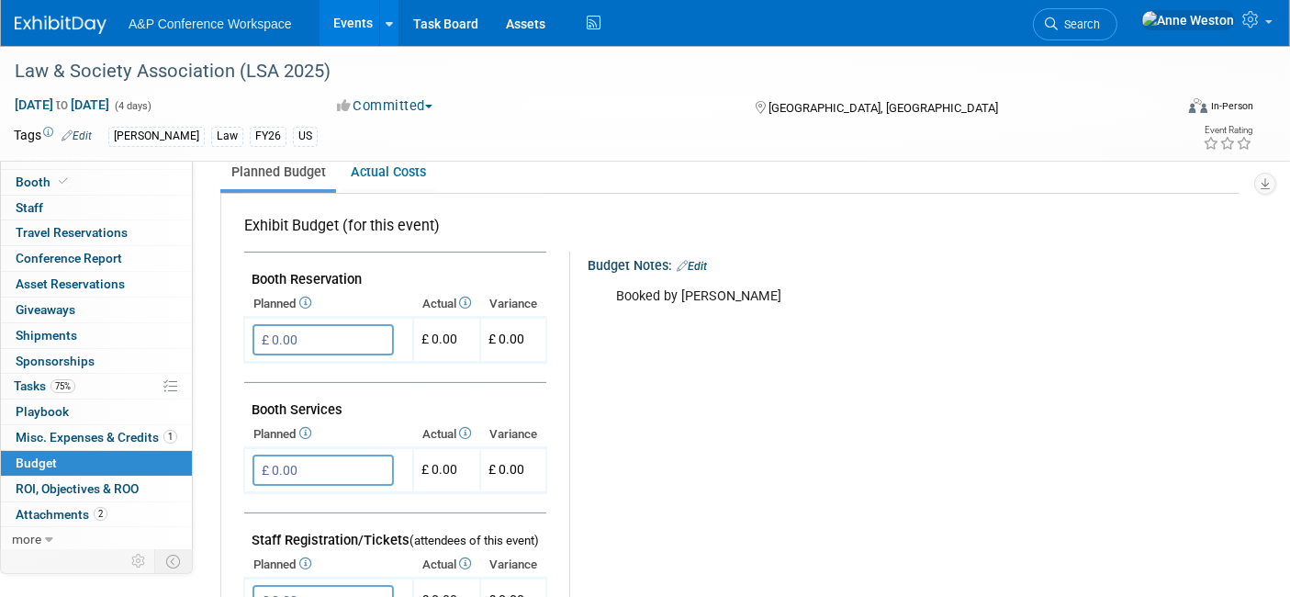
scroll to position [0, 0]
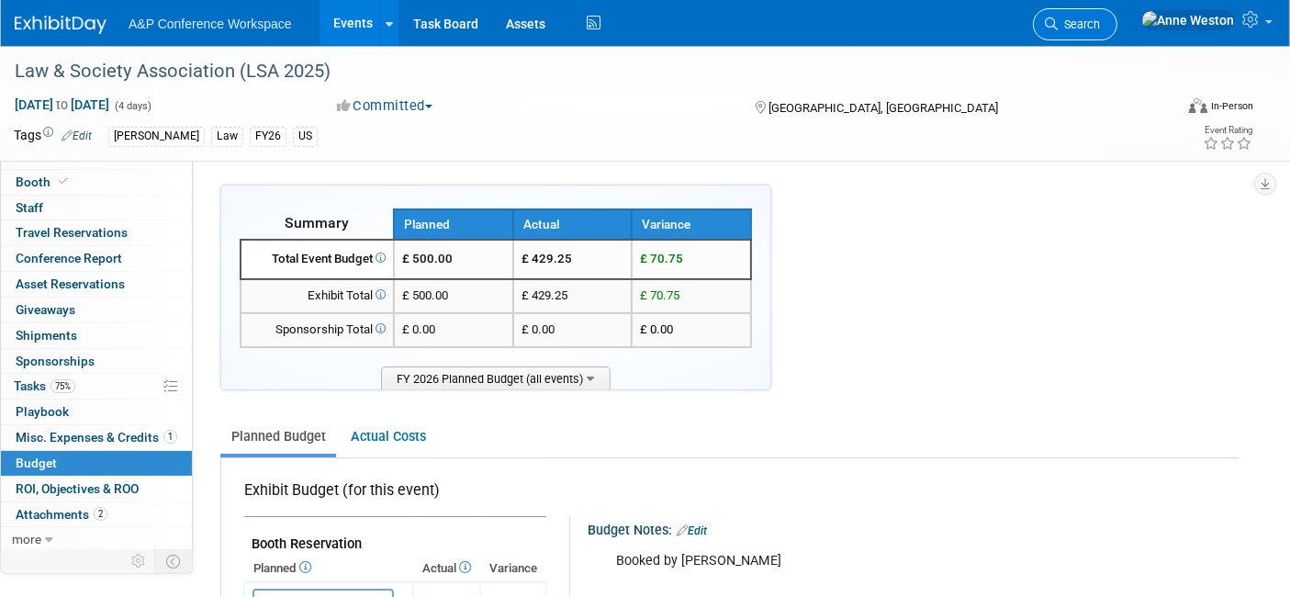
click at [1100, 18] on span "Search" at bounding box center [1078, 24] width 42 height 14
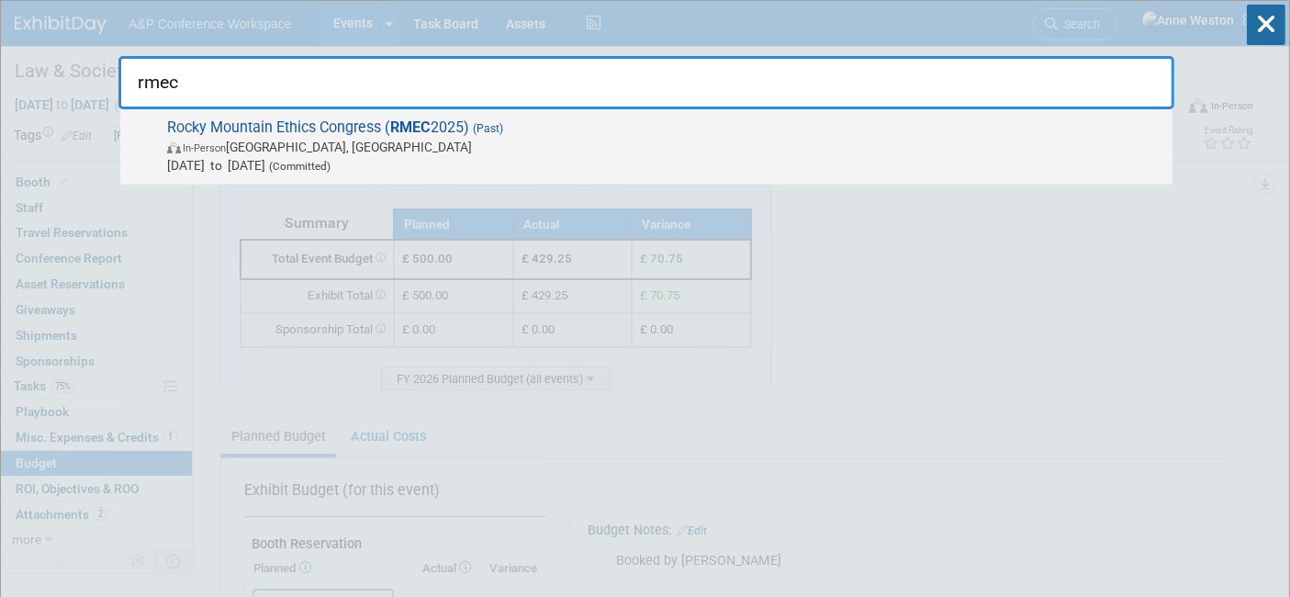
type input "rmec"
click at [246, 119] on span "Rocky Mountain Ethics Congress ( RMEC 2025) (Past) In-Person Boulder, CO Aug 7,…" at bounding box center [663, 146] width 1002 height 56
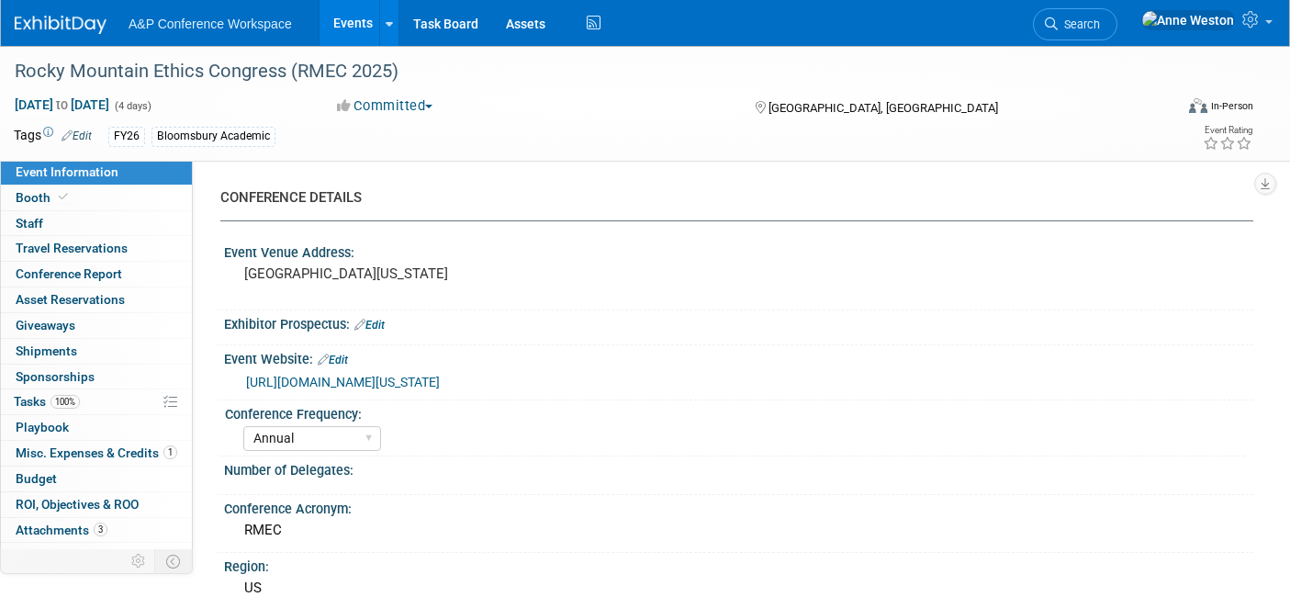
select select "Annual"
select select "Level 3"
select select "Program Advert"
select select "Philosophy"
select select "Bloomsbury Academic"
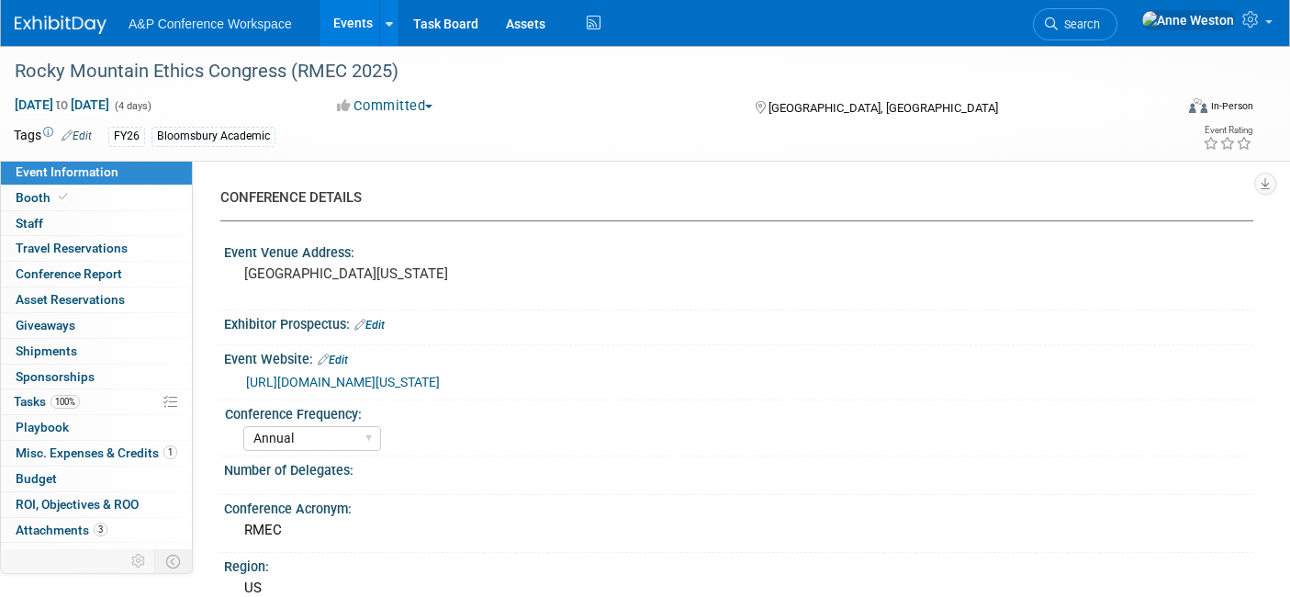
select select "[PERSON_NAME]"
select select "Networking/Commissioning"
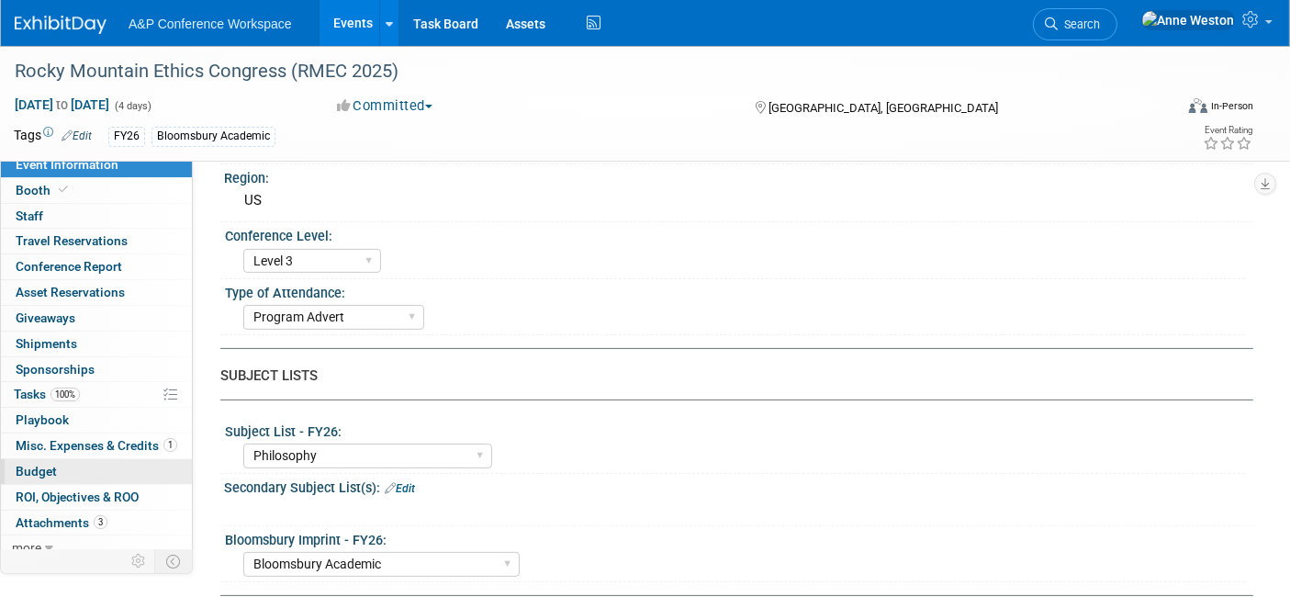
scroll to position [16, 0]
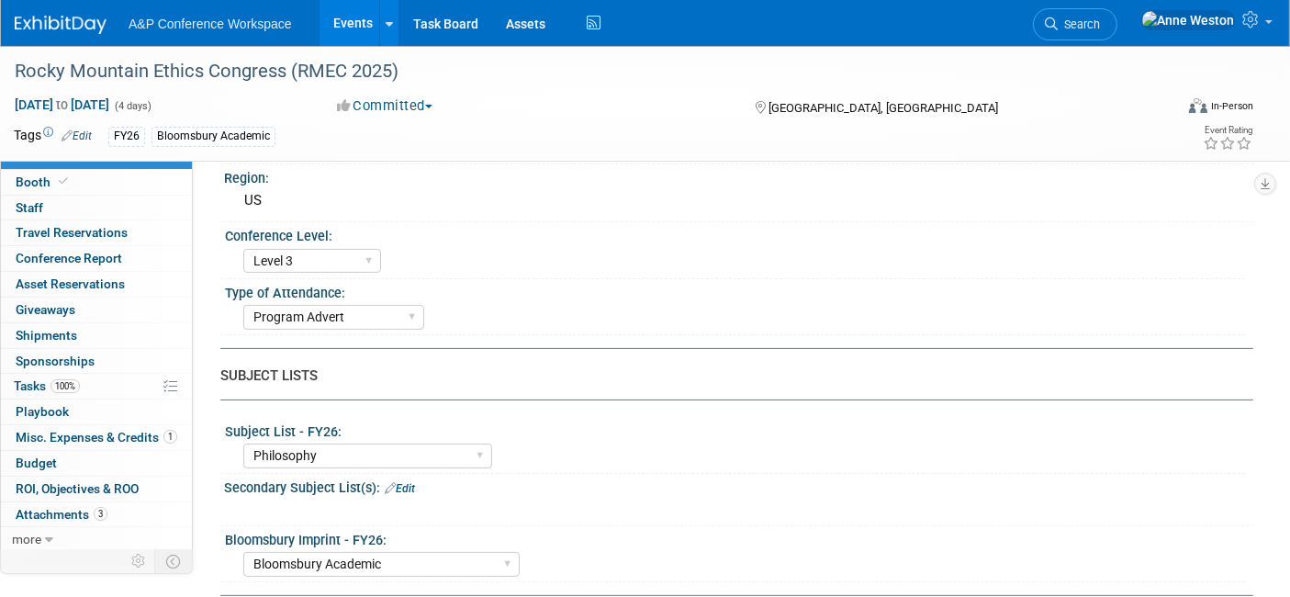
click at [92, 430] on span "Misc. Expenses & Credits 1" at bounding box center [97, 437] width 162 height 15
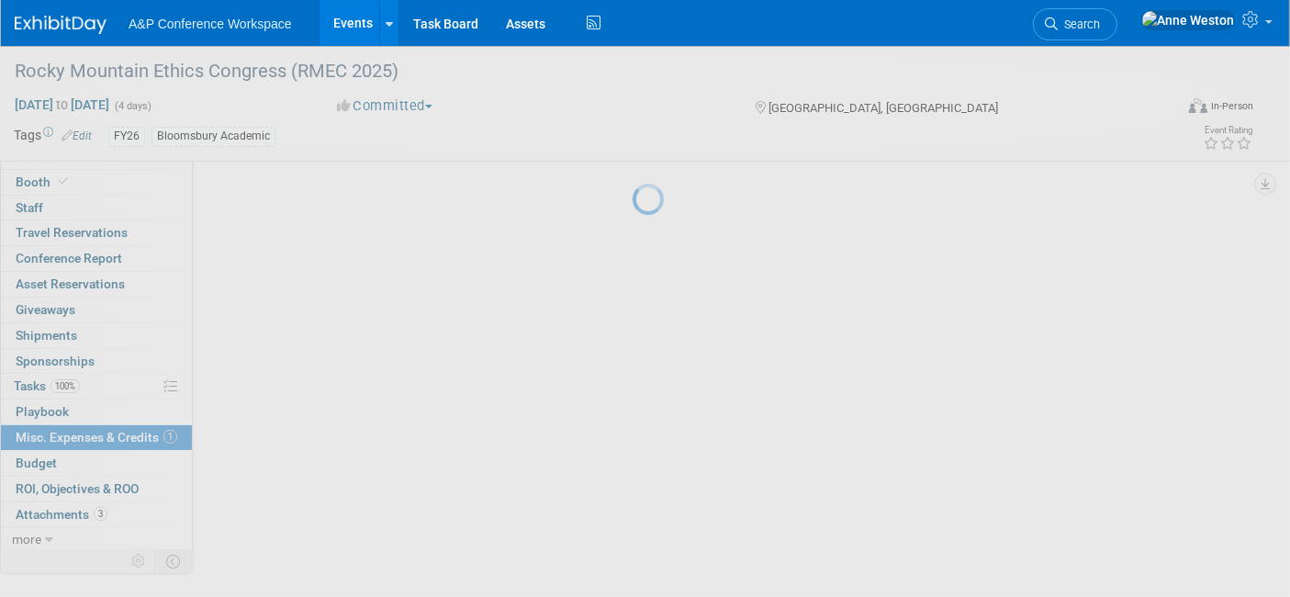
scroll to position [0, 0]
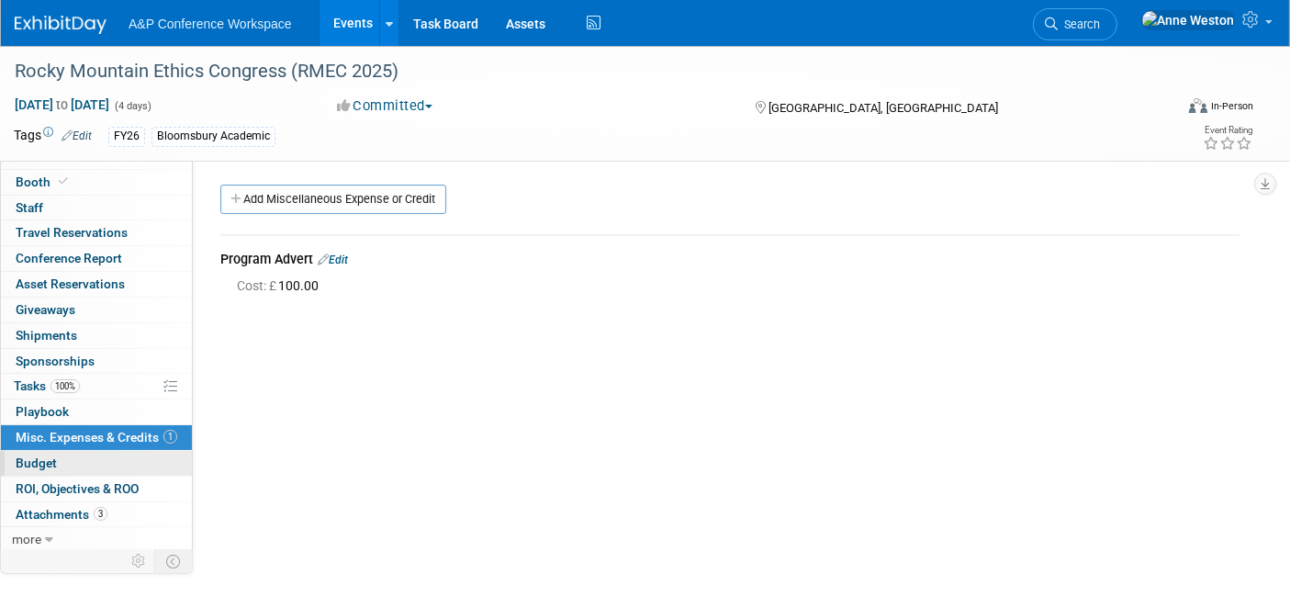
click at [81, 468] on link "Budget" at bounding box center [96, 463] width 191 height 25
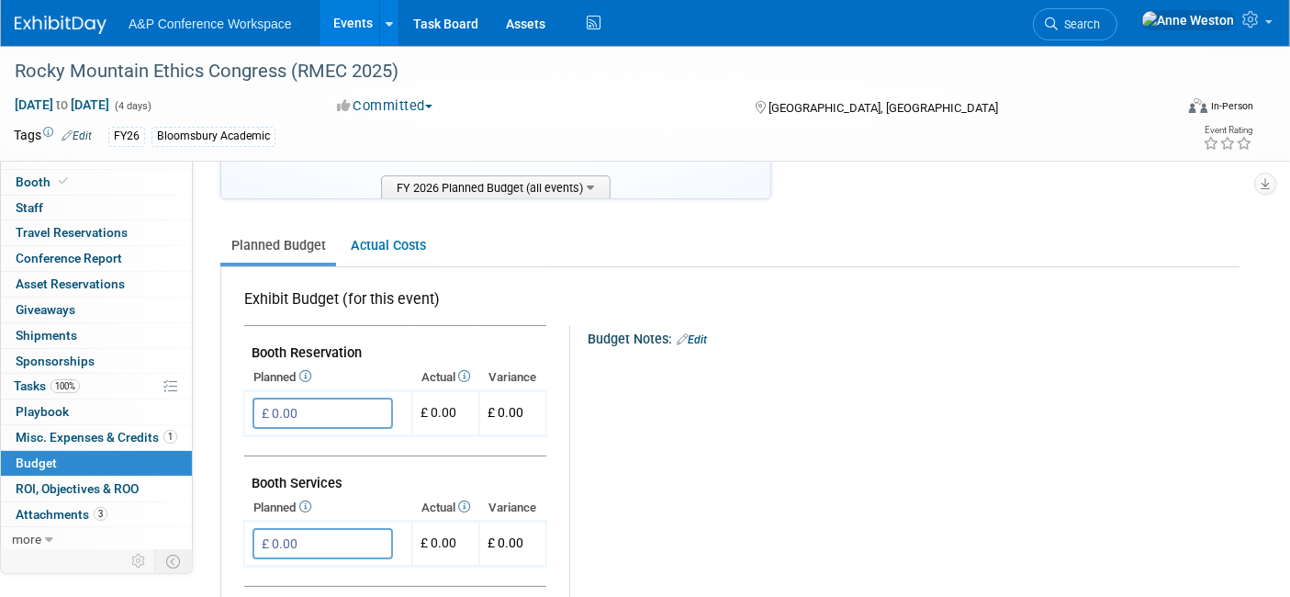
scroll to position [204, 0]
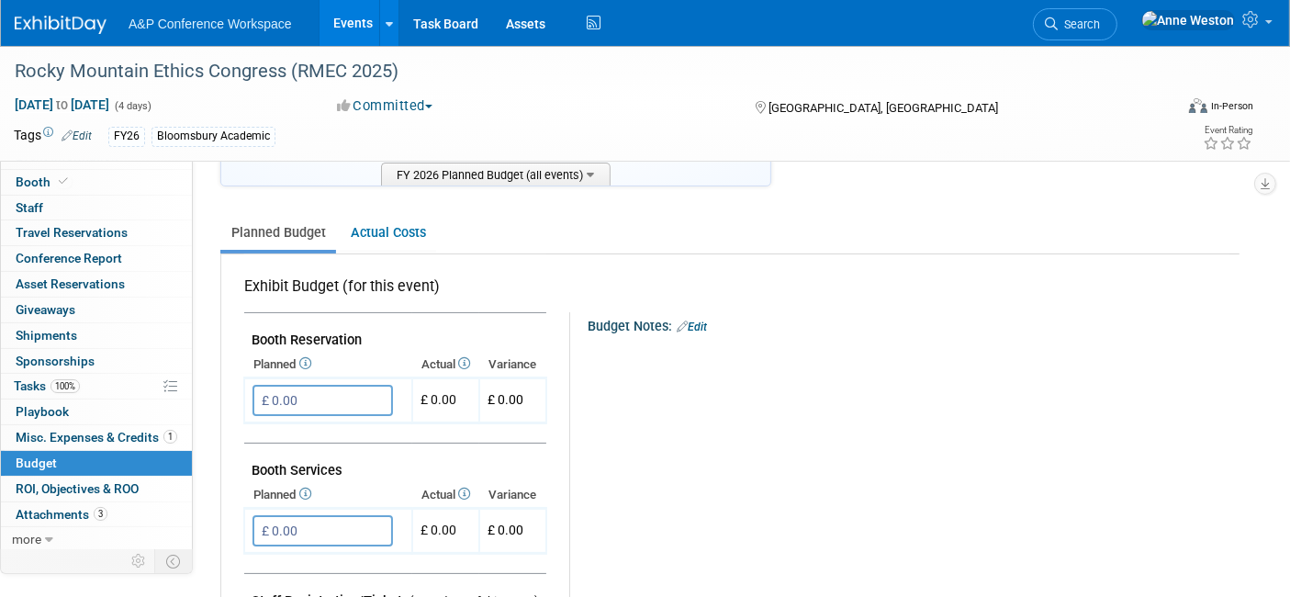
click at [706, 320] on link "Edit" at bounding box center [692, 326] width 30 height 13
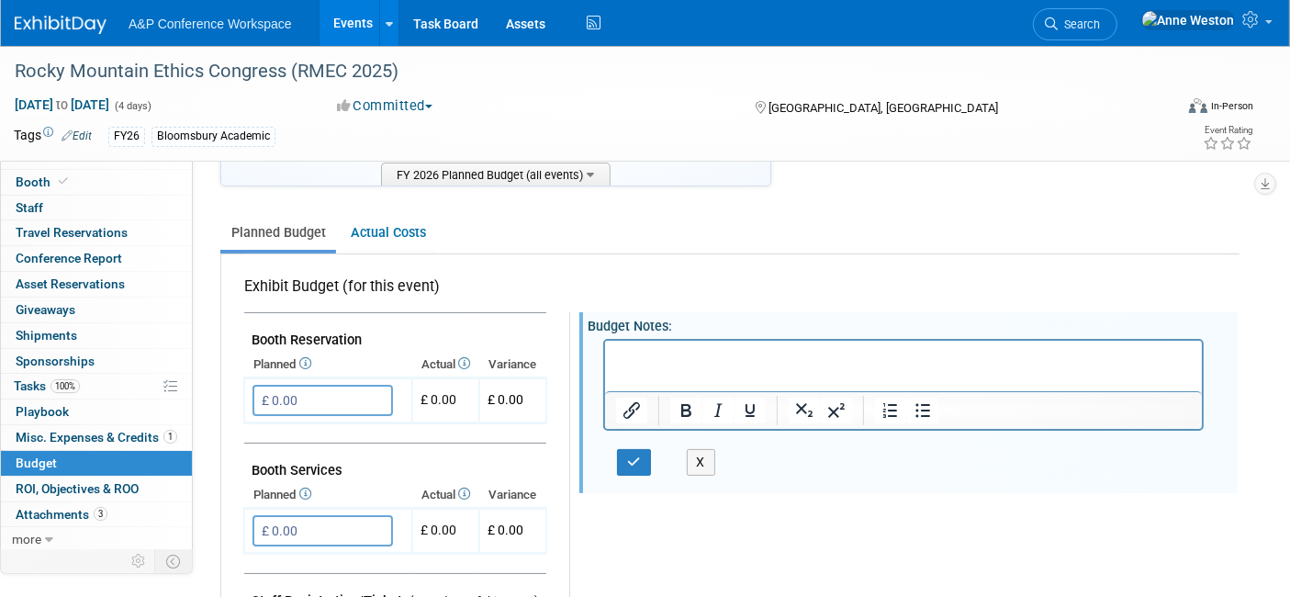
scroll to position [0, 0]
click at [629, 455] on icon "button" at bounding box center [634, 461] width 14 height 13
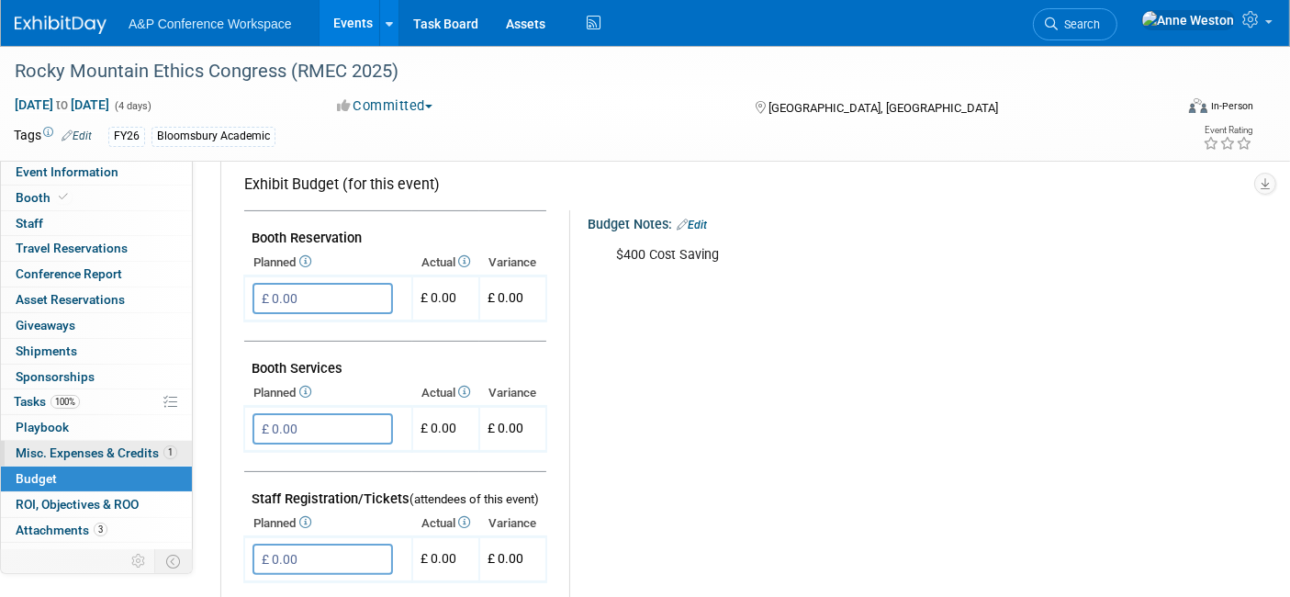
click at [95, 449] on span "Misc. Expenses & Credits 1" at bounding box center [97, 452] width 162 height 15
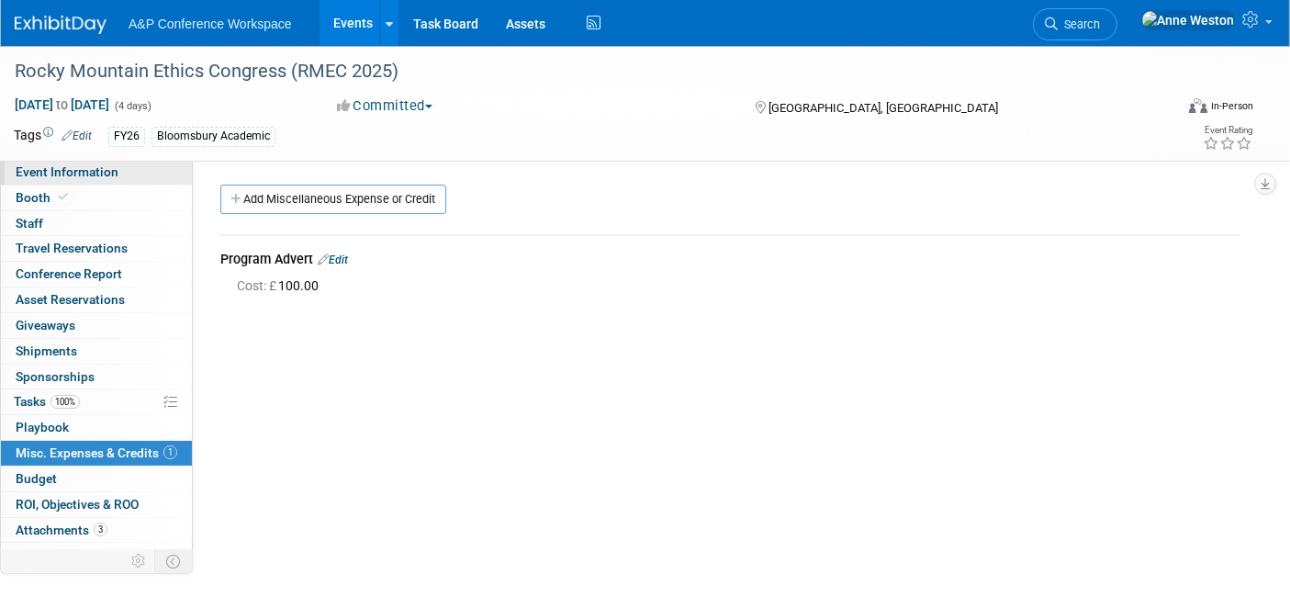
click at [95, 174] on span "Event Information" at bounding box center [67, 171] width 103 height 15
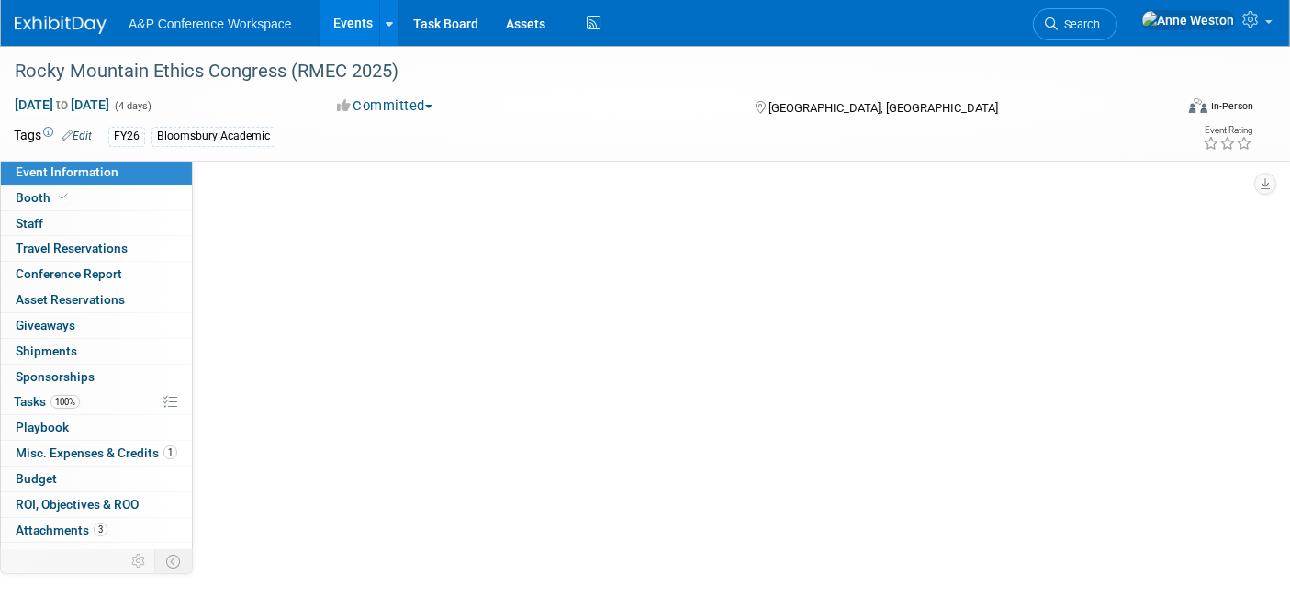
select select "Annual"
select select "Level 3"
select select "Program Advert"
select select "Philosophy"
select select "Bloomsbury Academic"
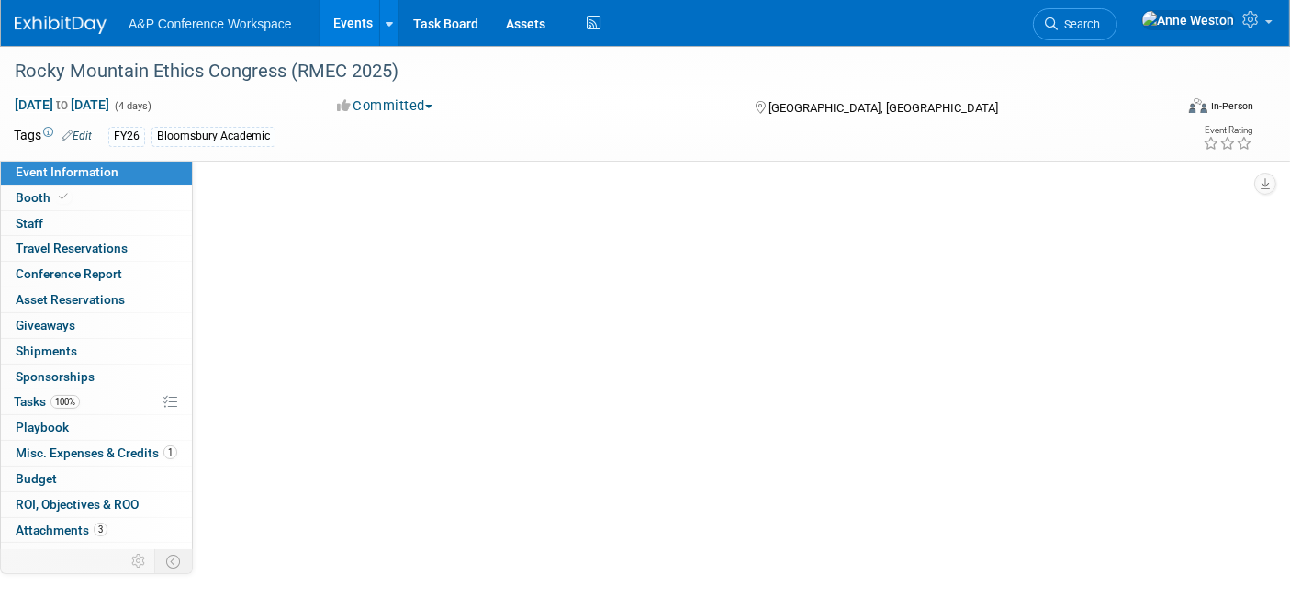
select select "[PERSON_NAME]"
select select "Networking/Commissioning"
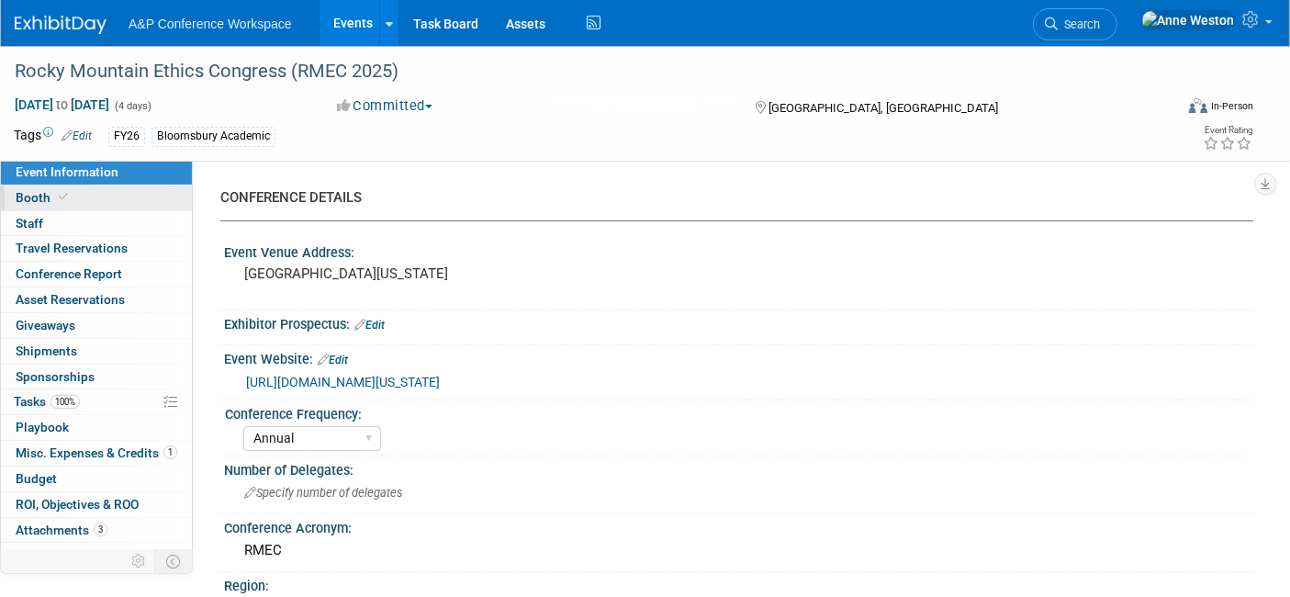
click at [60, 195] on icon at bounding box center [63, 197] width 9 height 10
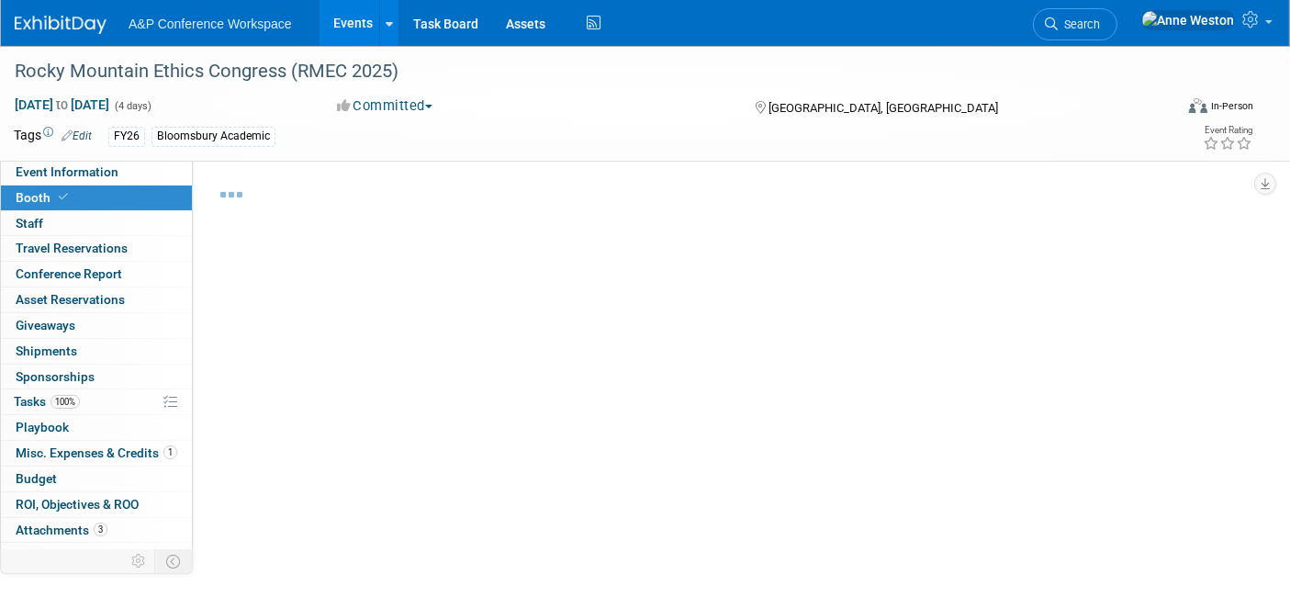
select select "CUAP"
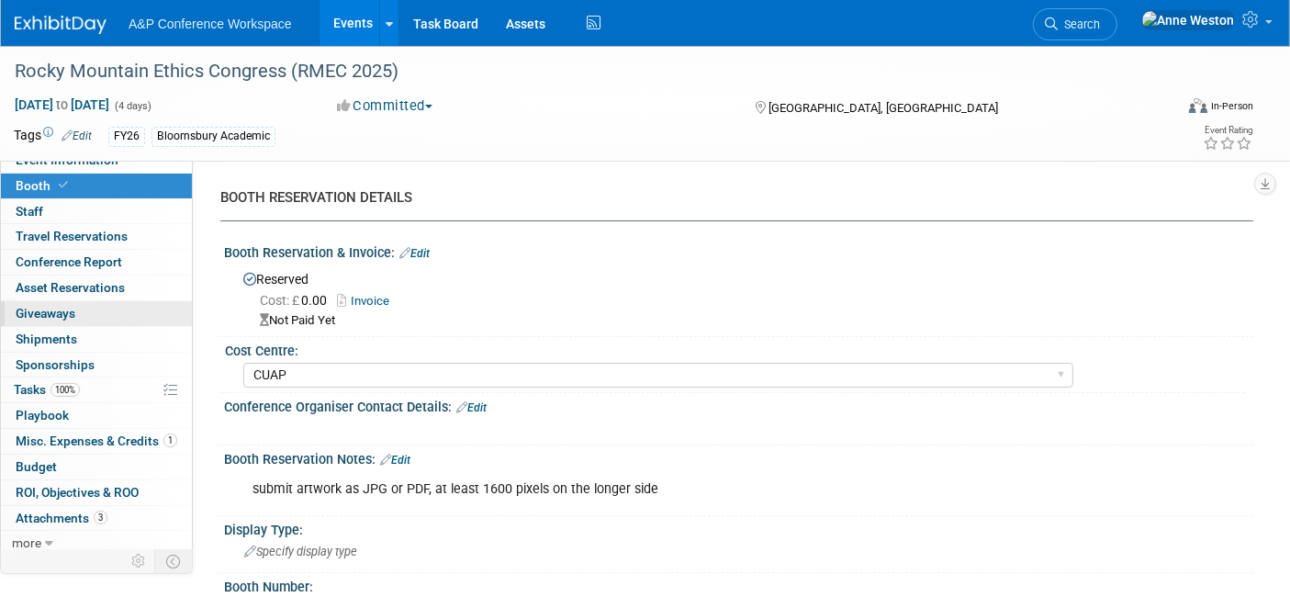
scroll to position [16, 0]
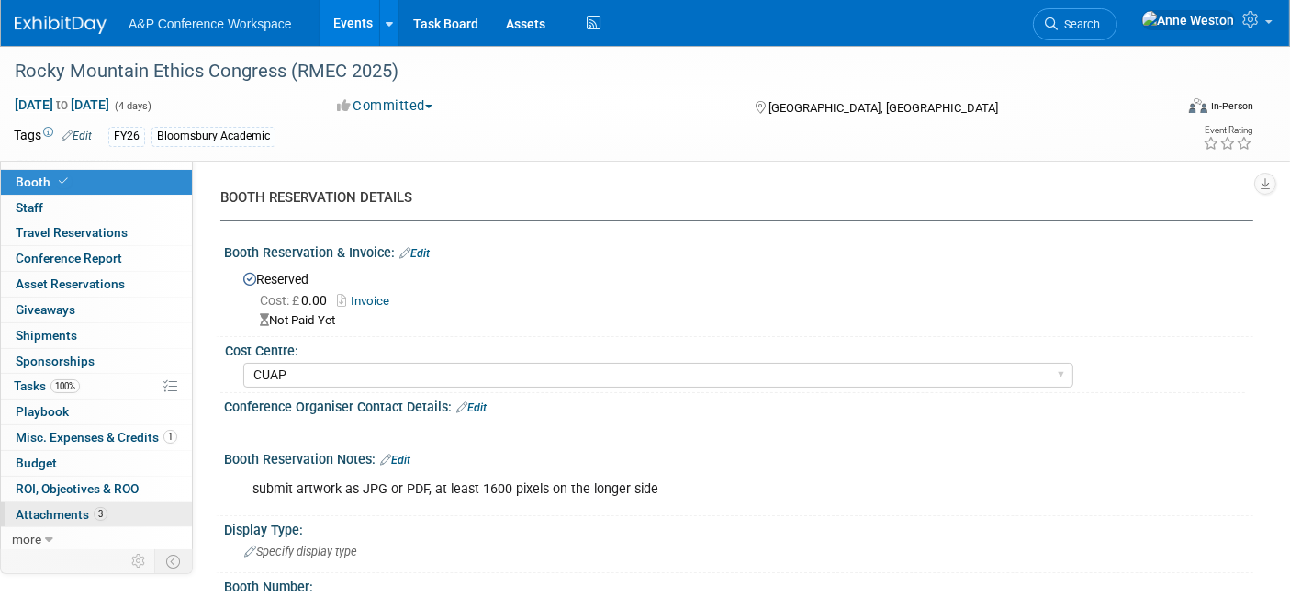
click at [75, 507] on span "Attachments 3" at bounding box center [62, 514] width 92 height 15
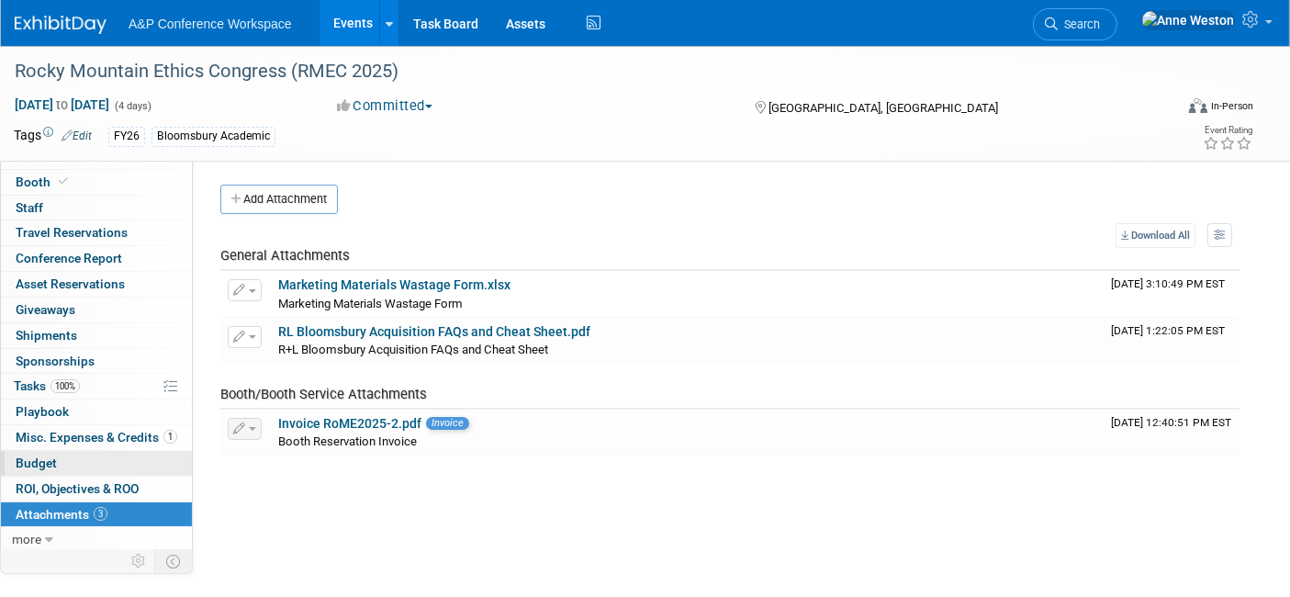
click at [72, 451] on link "Budget" at bounding box center [96, 463] width 191 height 25
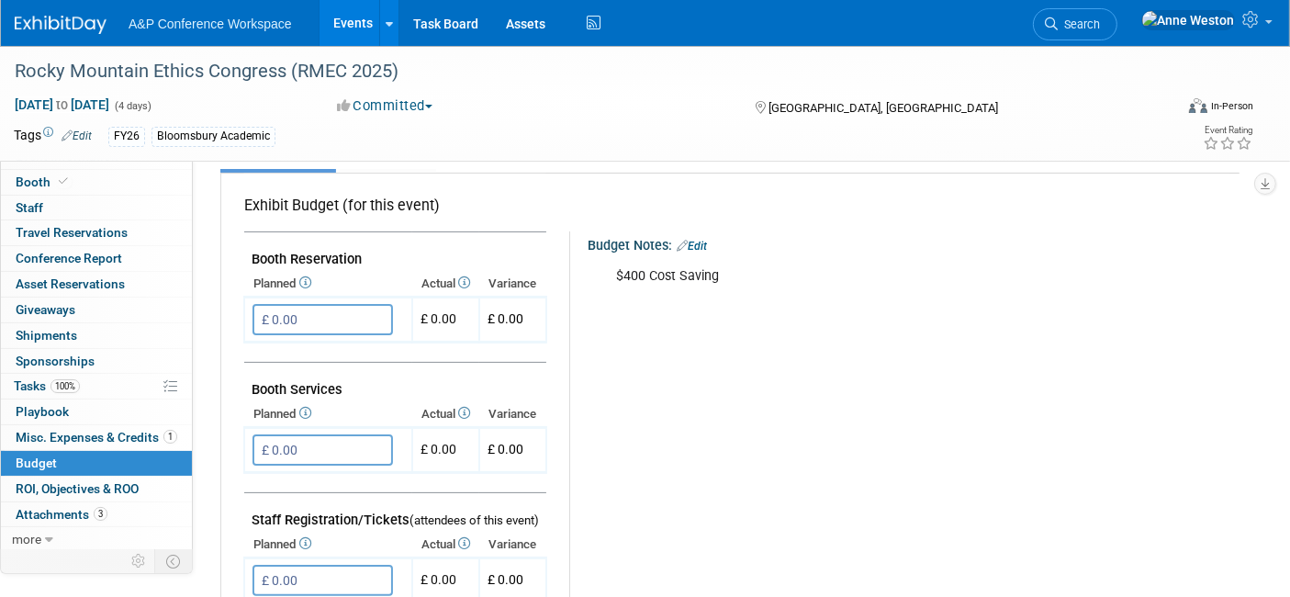
scroll to position [306, 0]
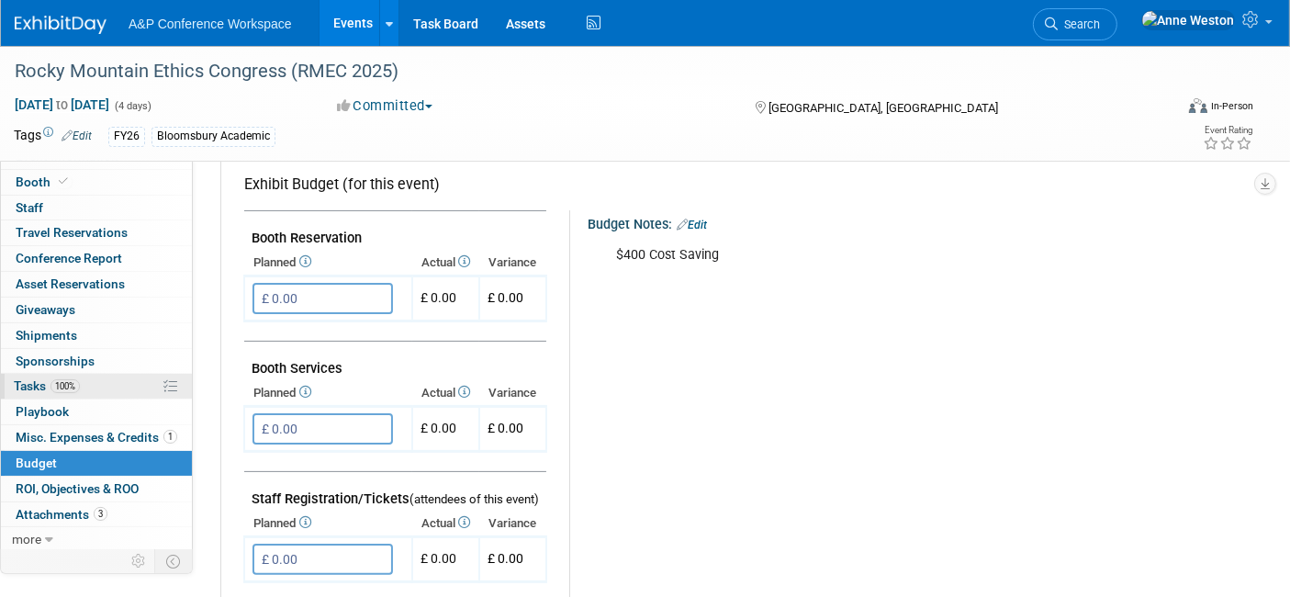
click at [62, 387] on span "100%" at bounding box center [64, 386] width 29 height 14
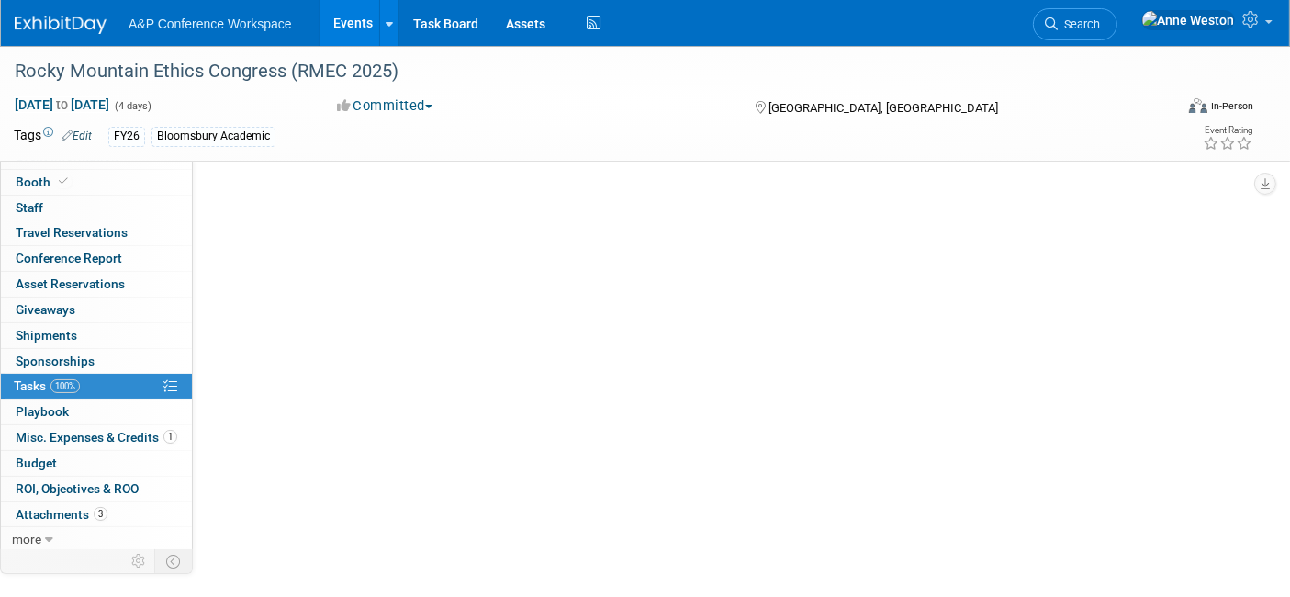
scroll to position [0, 0]
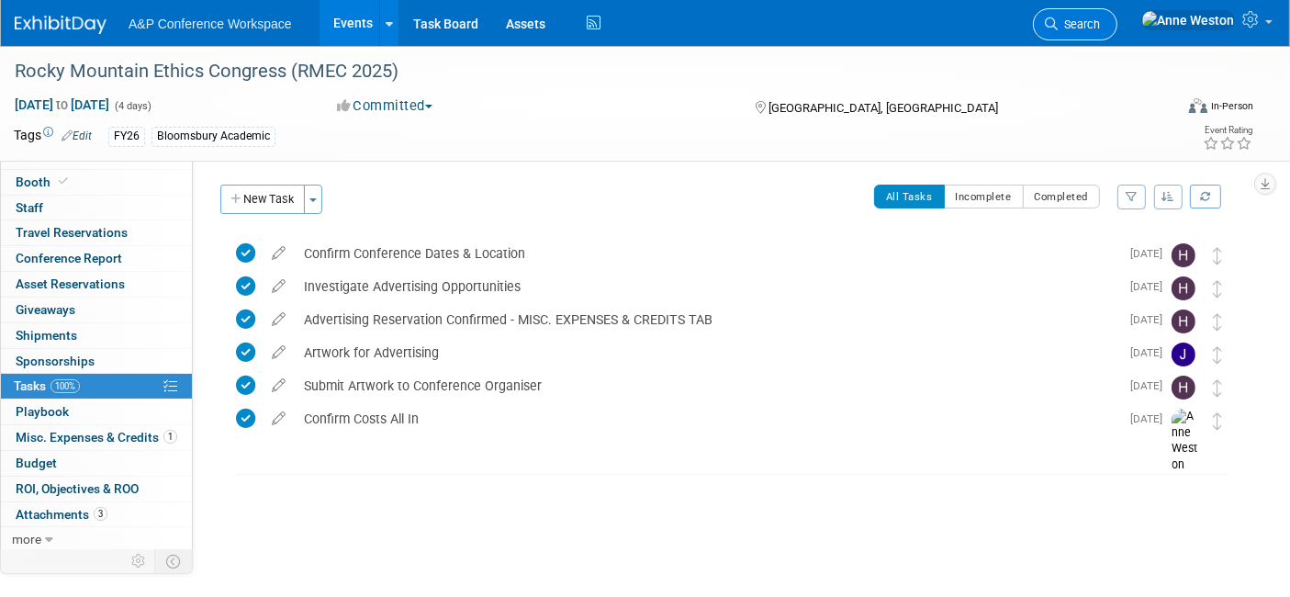
click at [1100, 27] on span "Search" at bounding box center [1078, 24] width 42 height 14
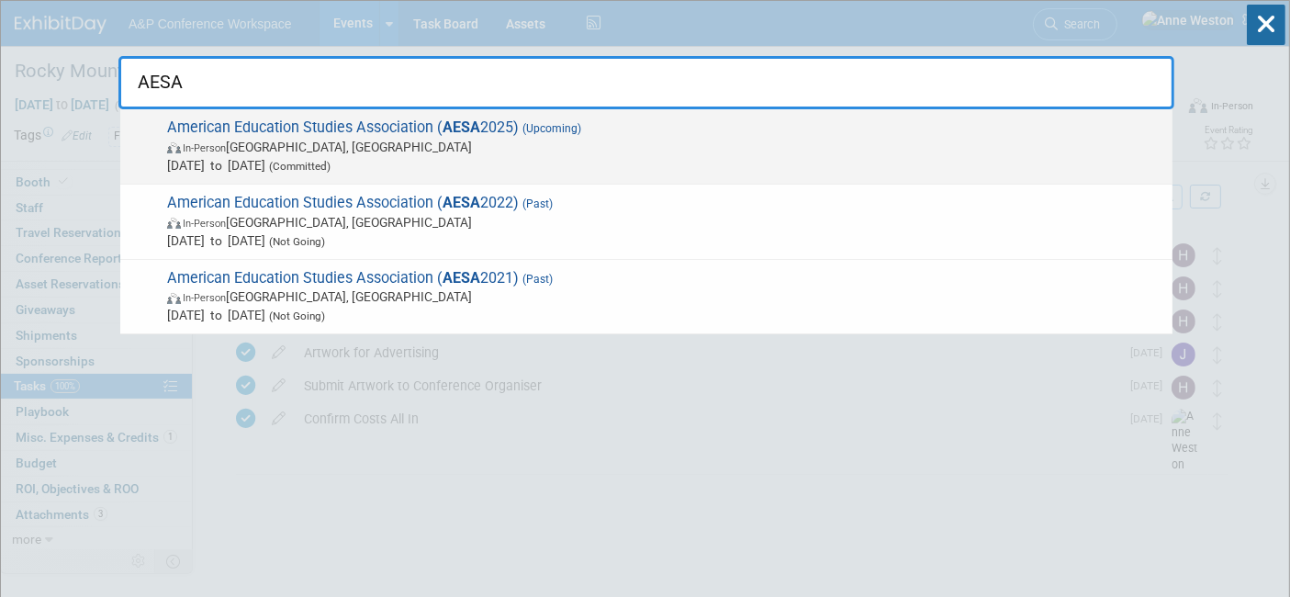
type input "AESA"
click at [289, 137] on span "American Education Studies Association ( AESA 2025) (Upcoming) In-Person Albuqu…" at bounding box center [663, 146] width 1002 height 56
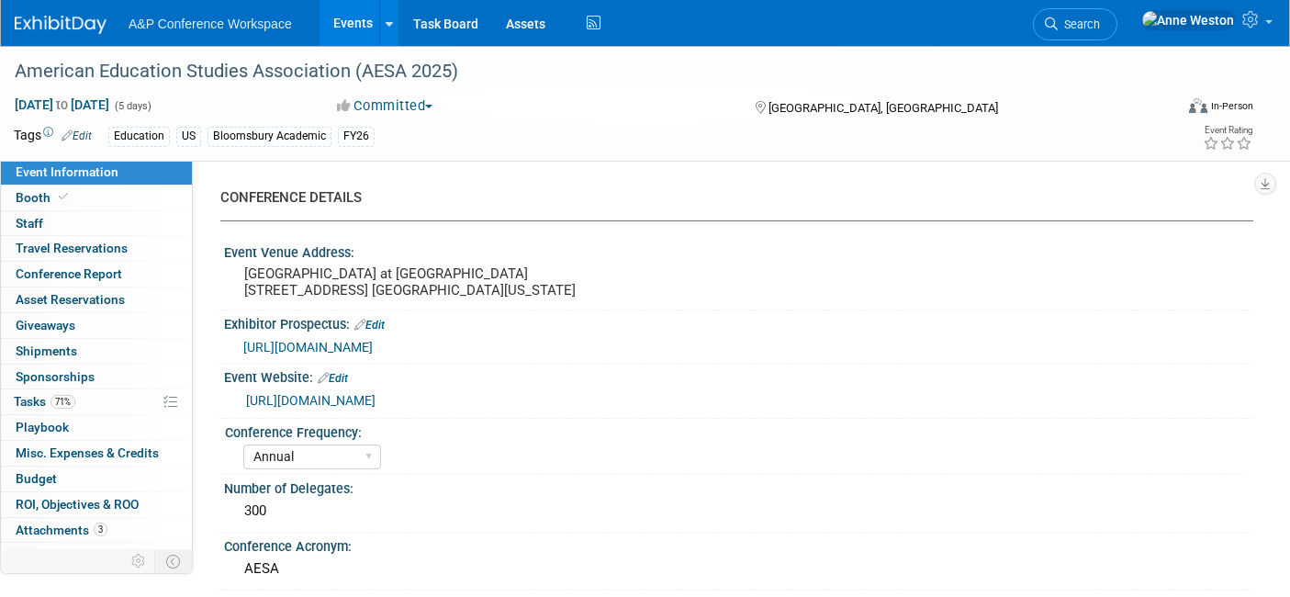
select select "Annual"
select select "Level 3"
select select "Sponsorship"
select select "Education"
select select "Bloomsbury Academic"
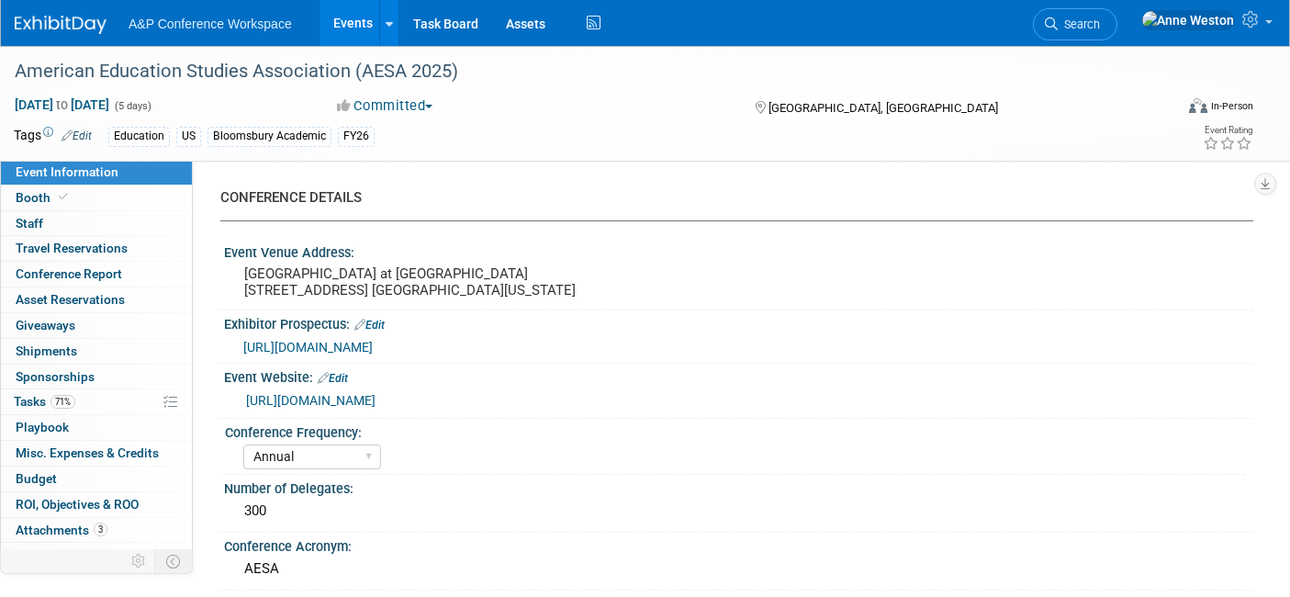
select select "[PERSON_NAME]"
select select "Brand/Subject Presence​"
click at [96, 371] on link "0 Sponsorships 0" at bounding box center [96, 376] width 191 height 25
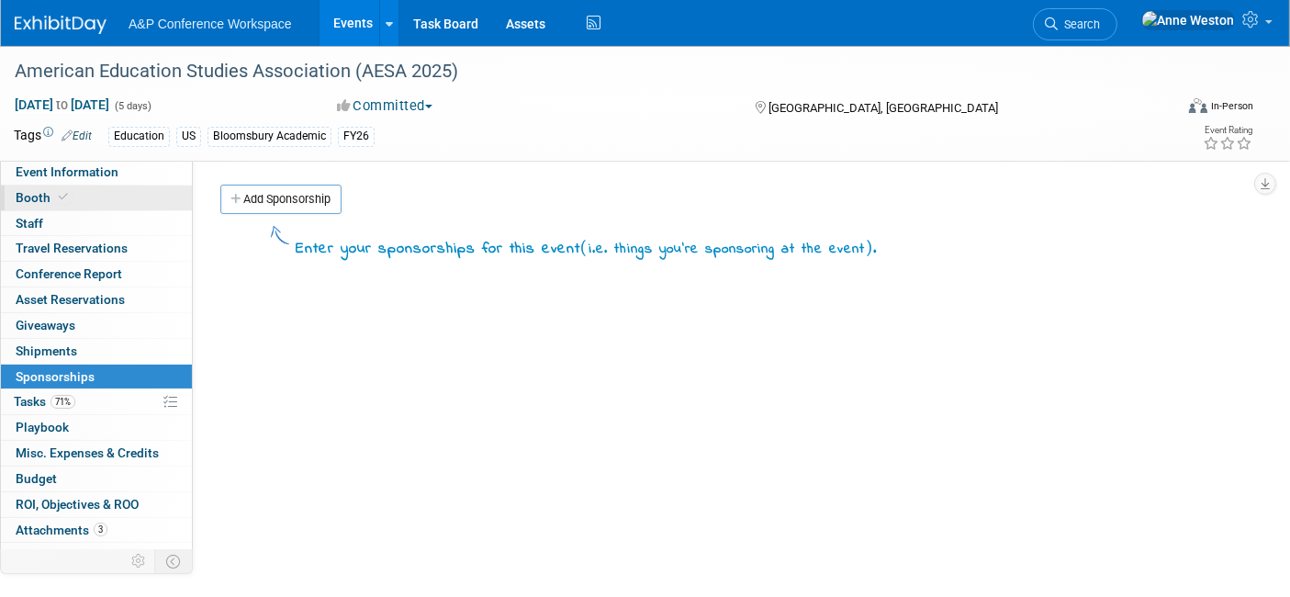
click at [73, 189] on link "Booth" at bounding box center [96, 197] width 191 height 25
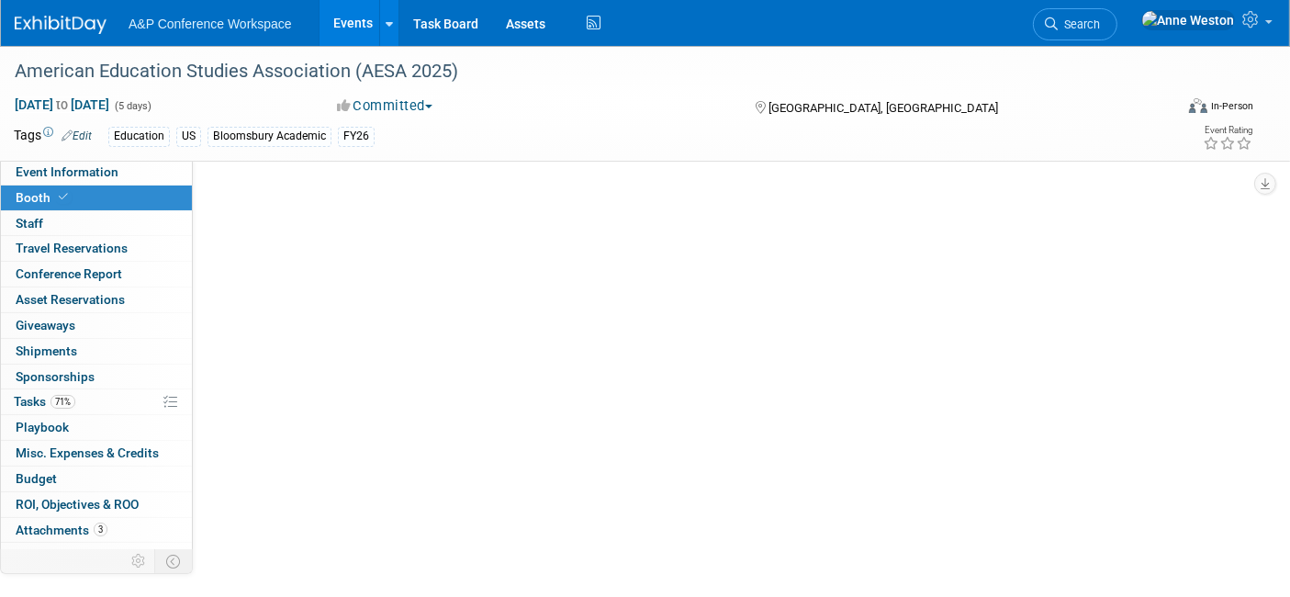
select select "CUAP"
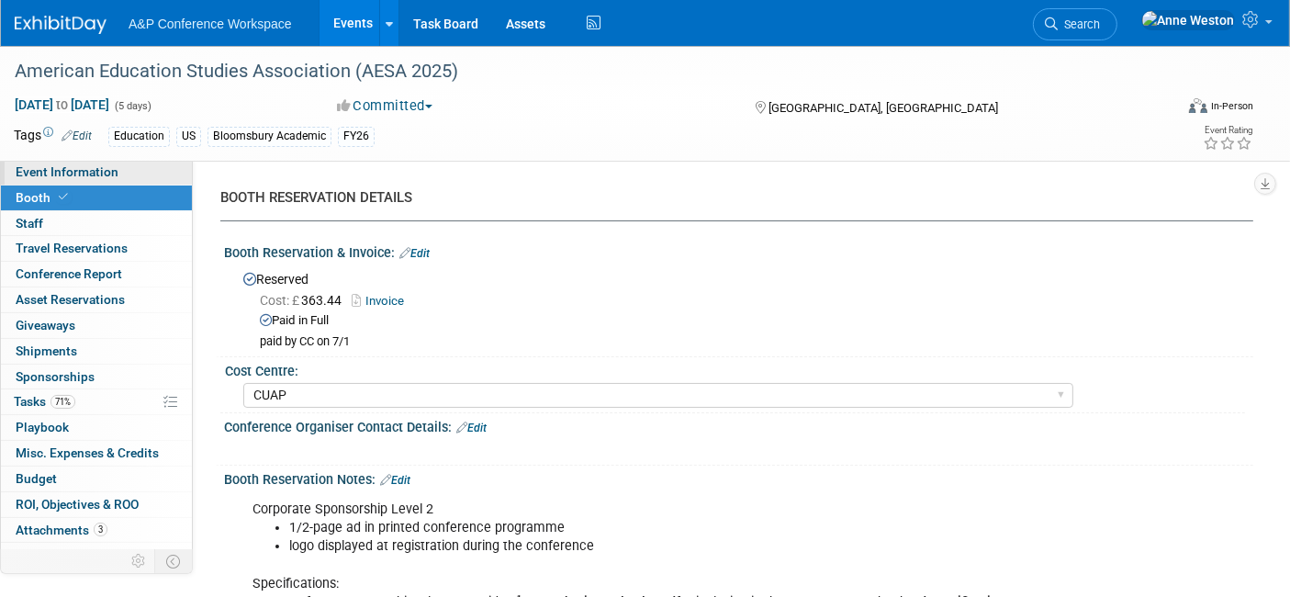
click at [84, 167] on span "Event Information" at bounding box center [67, 171] width 103 height 15
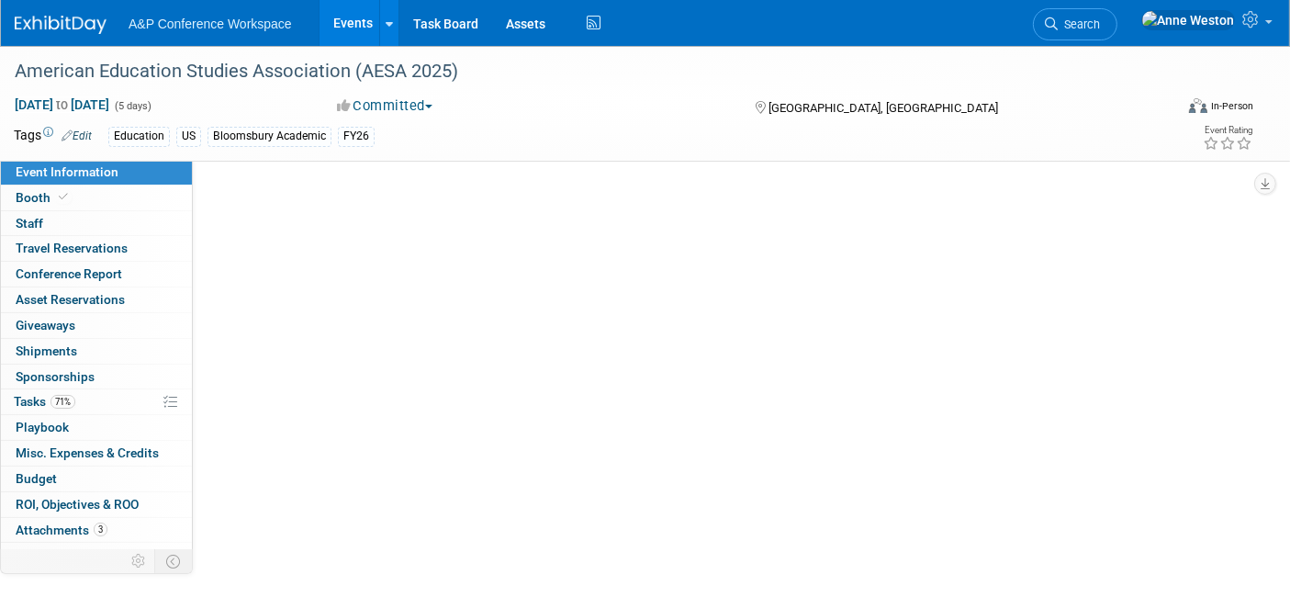
select select "Annual"
select select "Level 3"
select select "Sponsorship"
select select "Education"
select select "Bloomsbury Academic"
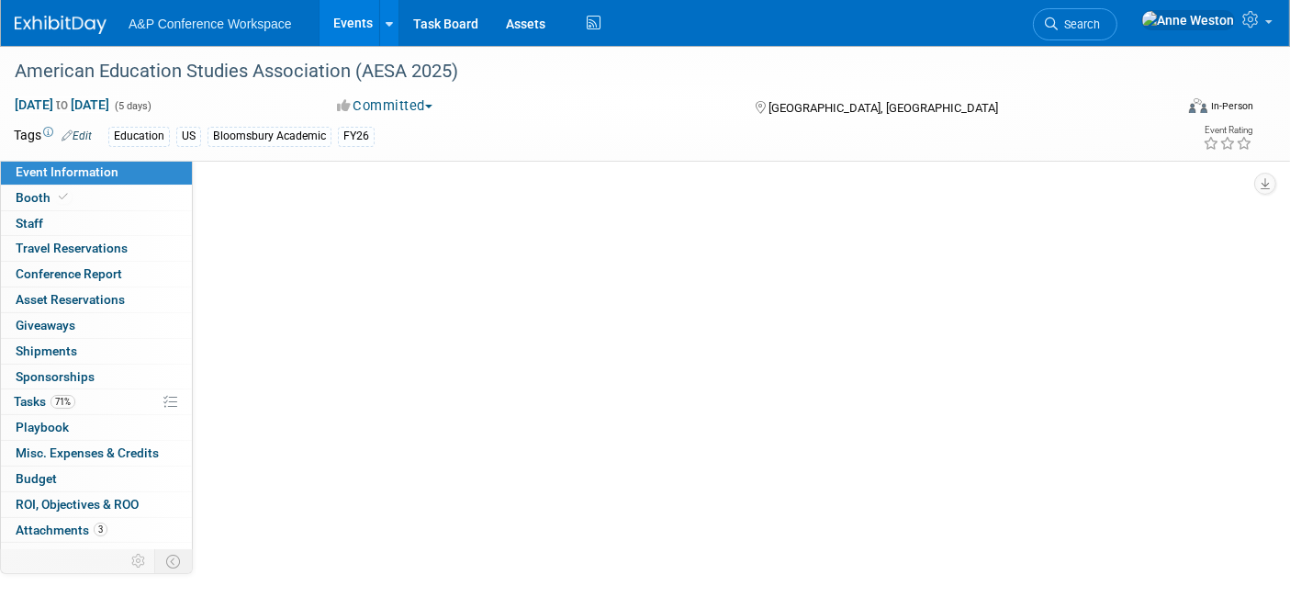
select select "[PERSON_NAME]"
select select "Brand/Subject Presence​"
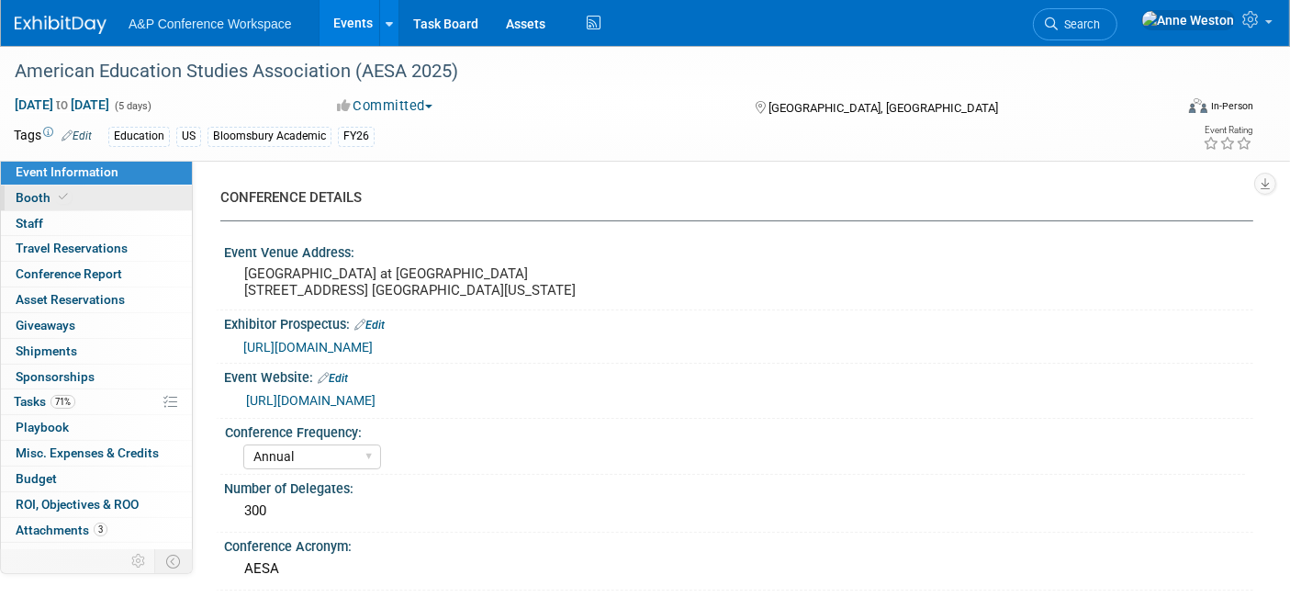
click at [55, 201] on span at bounding box center [63, 197] width 17 height 14
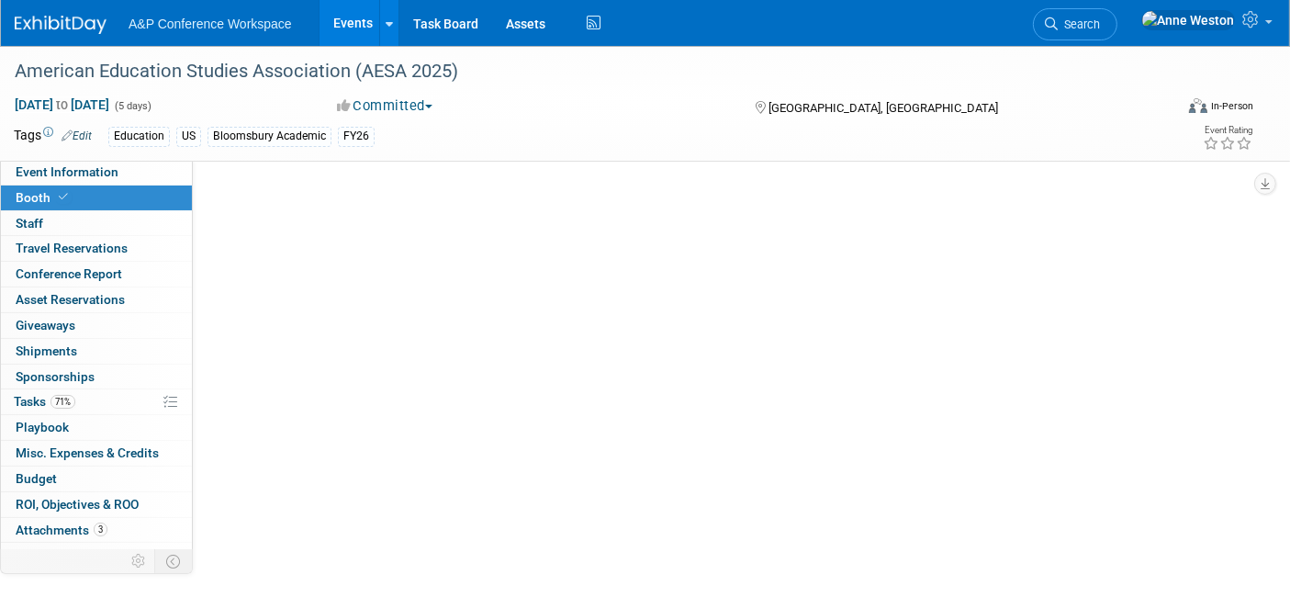
select select "CUAP"
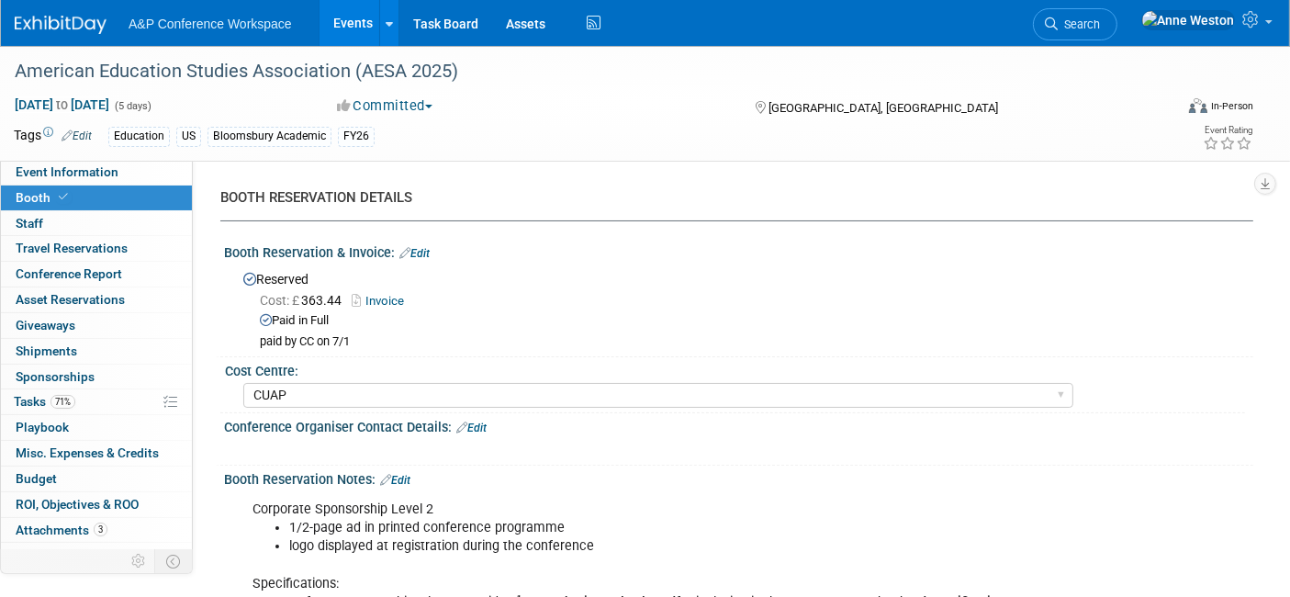
click at [420, 248] on link "Edit" at bounding box center [414, 253] width 30 height 13
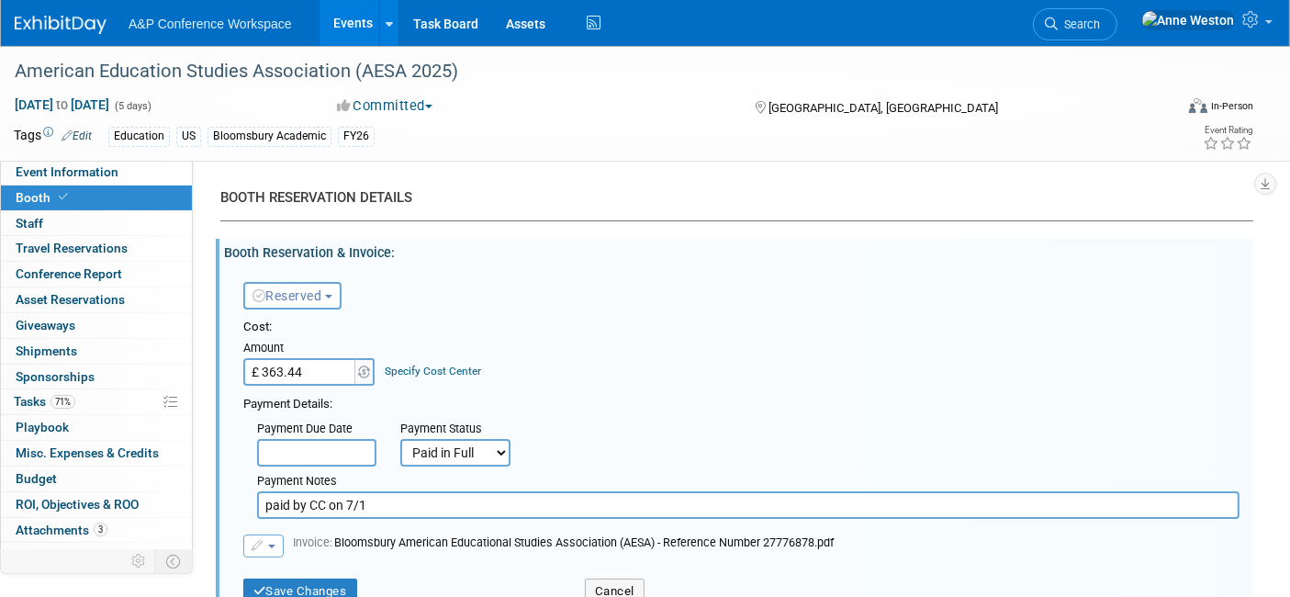
click at [328, 353] on div "Amount" at bounding box center [309, 349] width 133 height 18
click at [328, 369] on input "£ 363.44" at bounding box center [300, 372] width 115 height 28
type input "£"
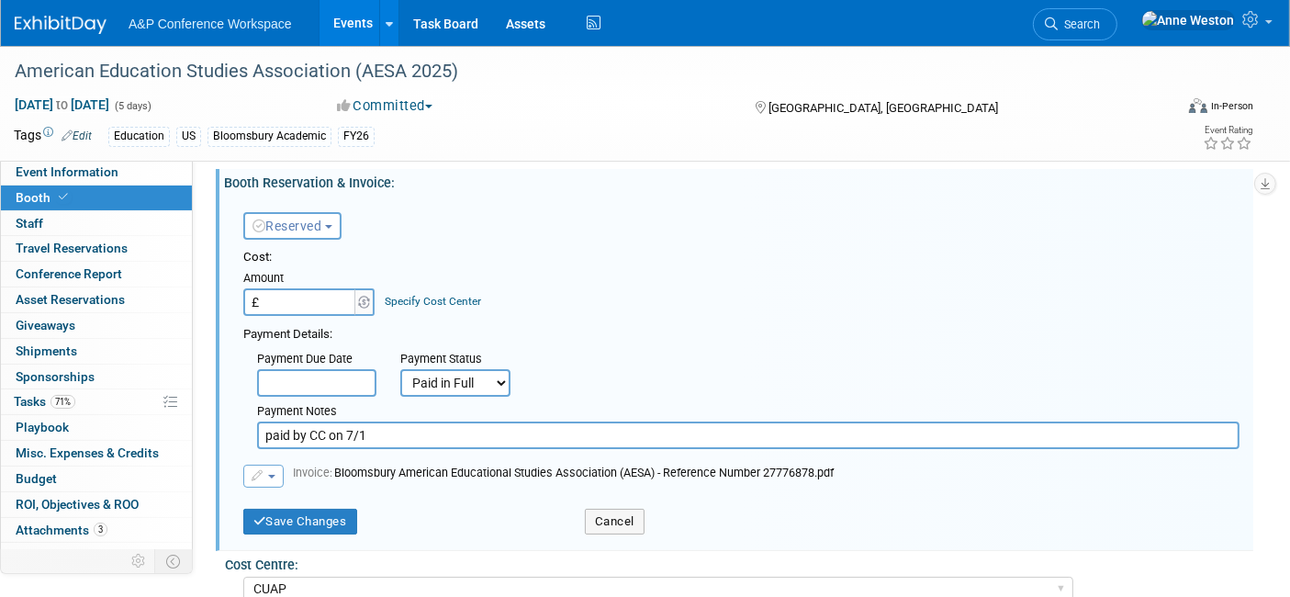
scroll to position [102, 0]
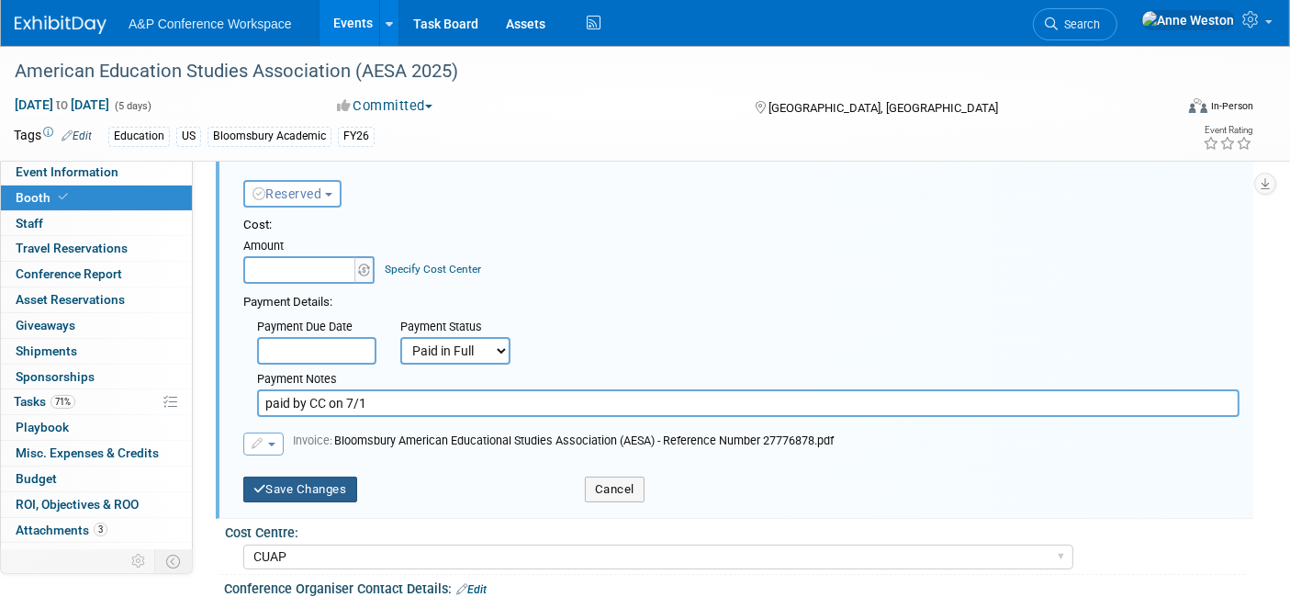
type input "£ 0.00"
click at [295, 481] on button "Save Changes" at bounding box center [300, 489] width 114 height 26
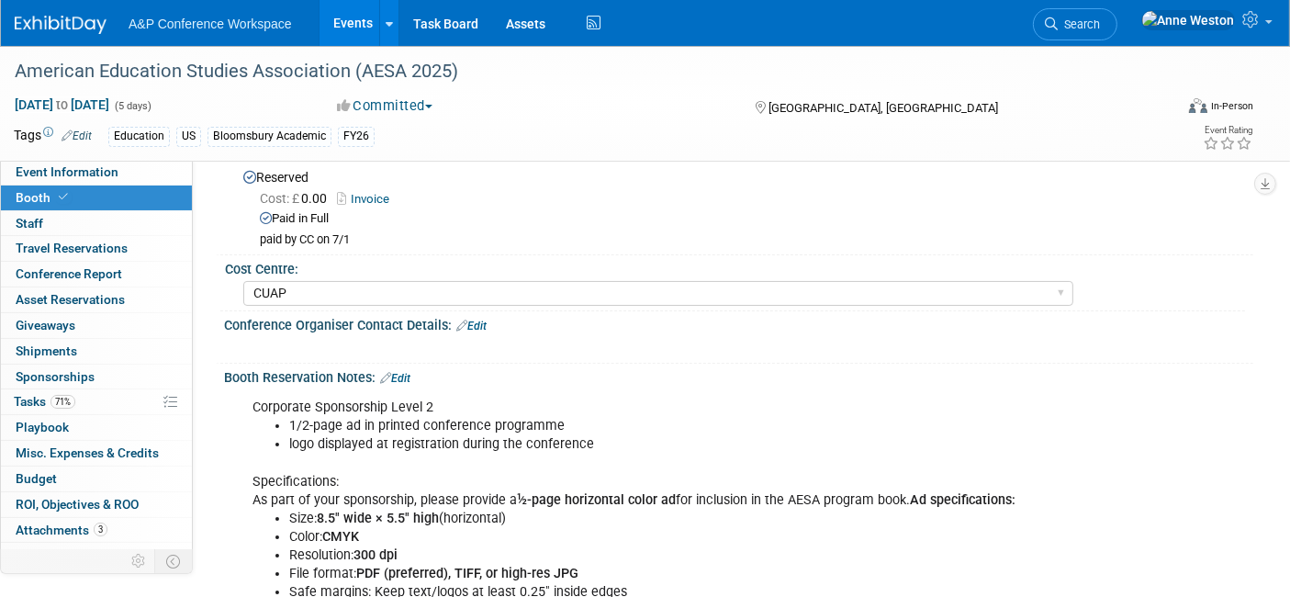
click at [372, 197] on link "Invoice" at bounding box center [368, 199] width 62 height 14
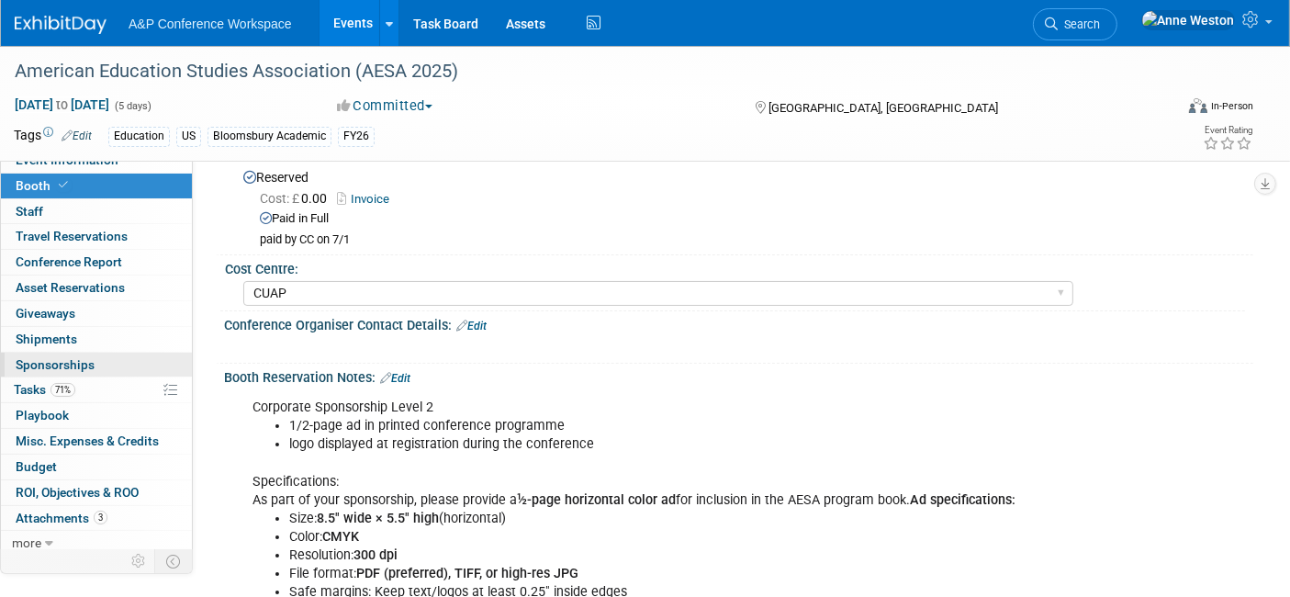
scroll to position [16, 0]
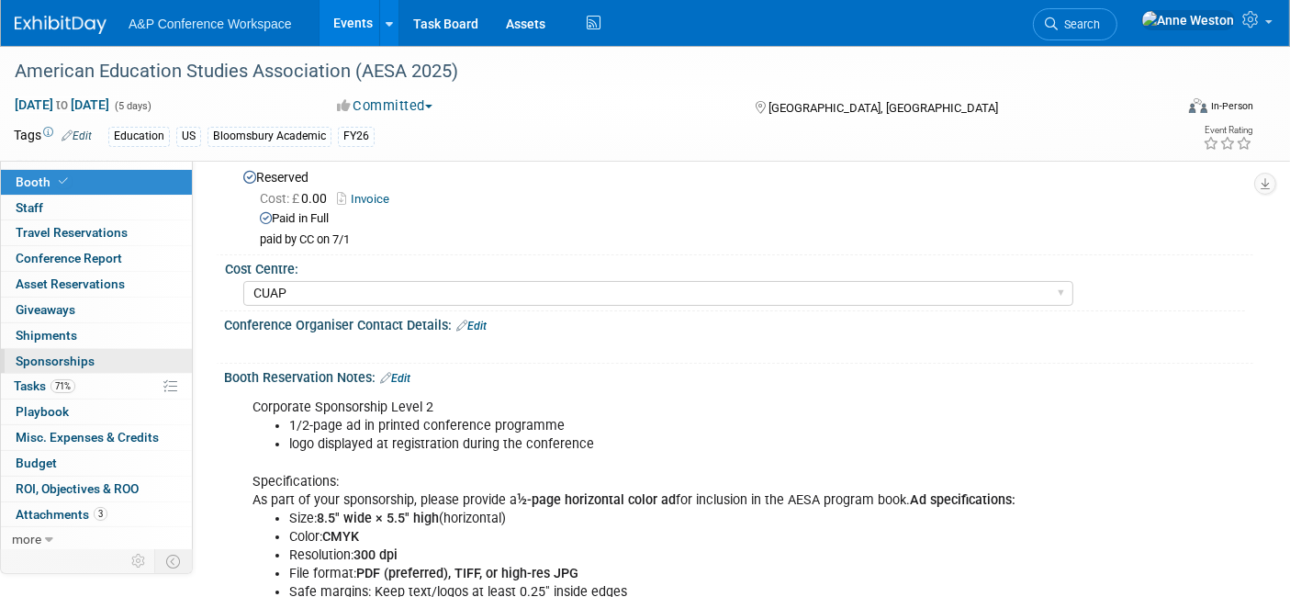
click at [91, 349] on link "0 Sponsorships 0" at bounding box center [96, 361] width 191 height 25
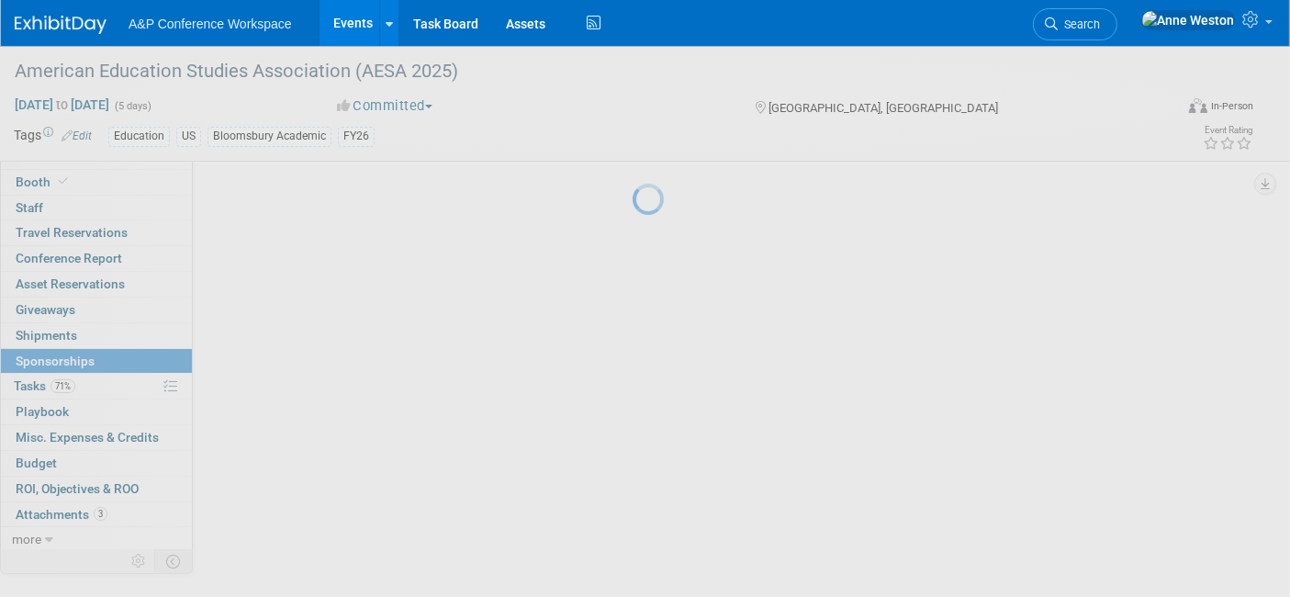
scroll to position [0, 0]
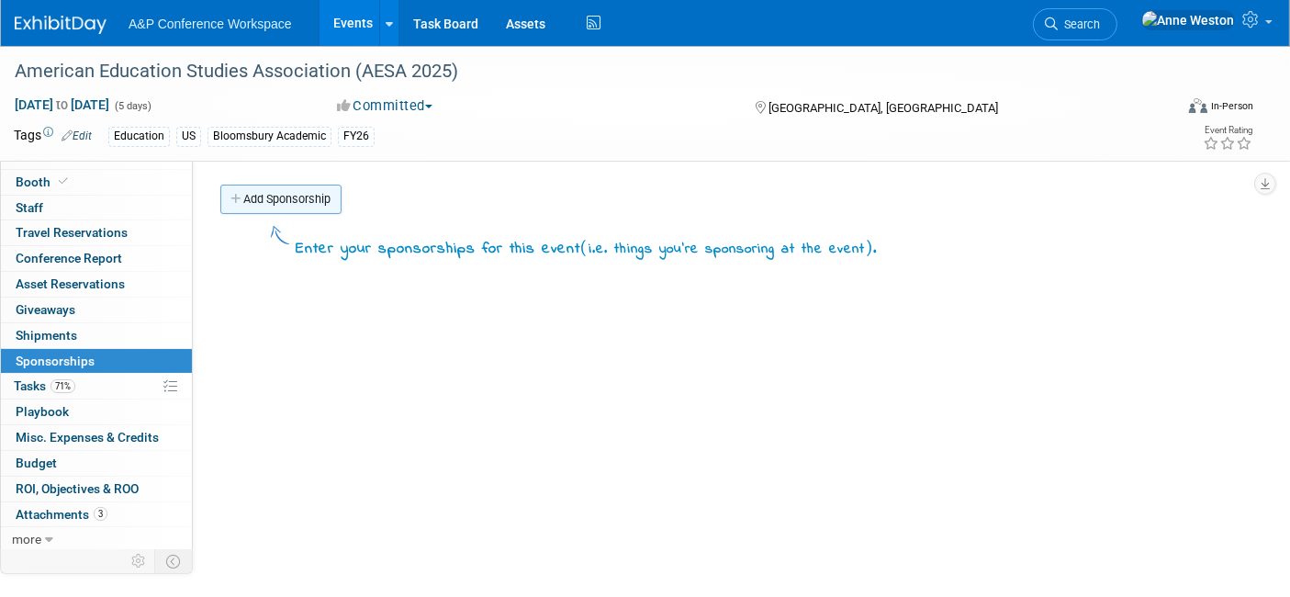
click at [299, 206] on link "Add Sponsorship" at bounding box center [280, 199] width 121 height 29
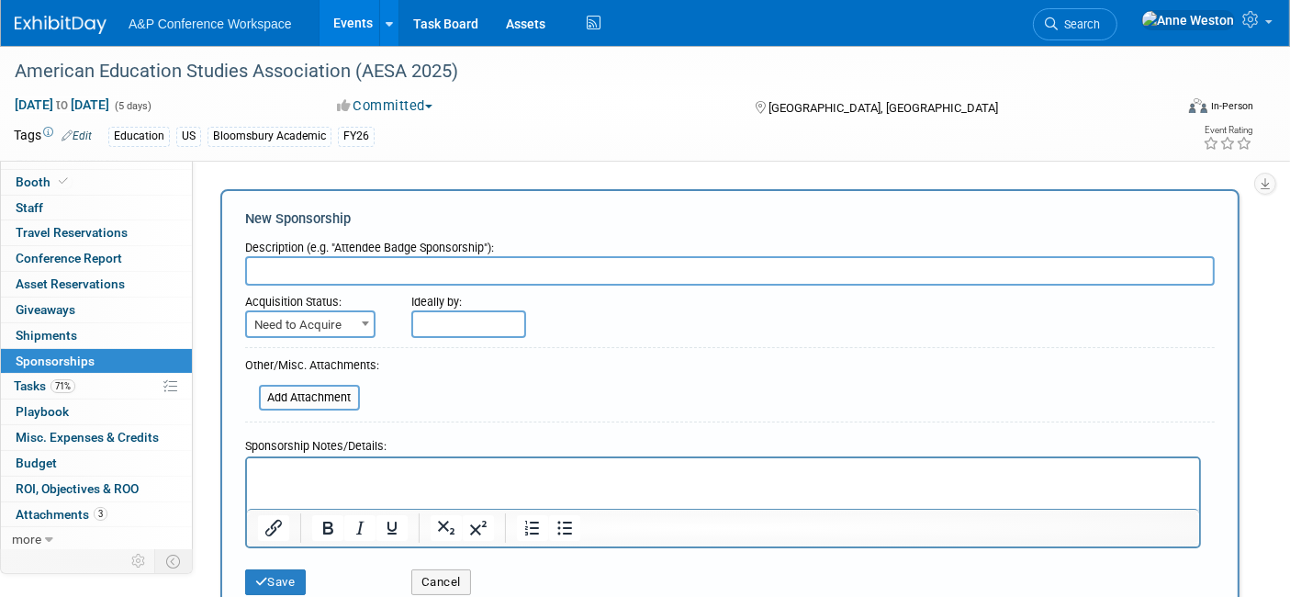
click at [330, 319] on span "Need to Acquire" at bounding box center [310, 325] width 127 height 26
select select "2"
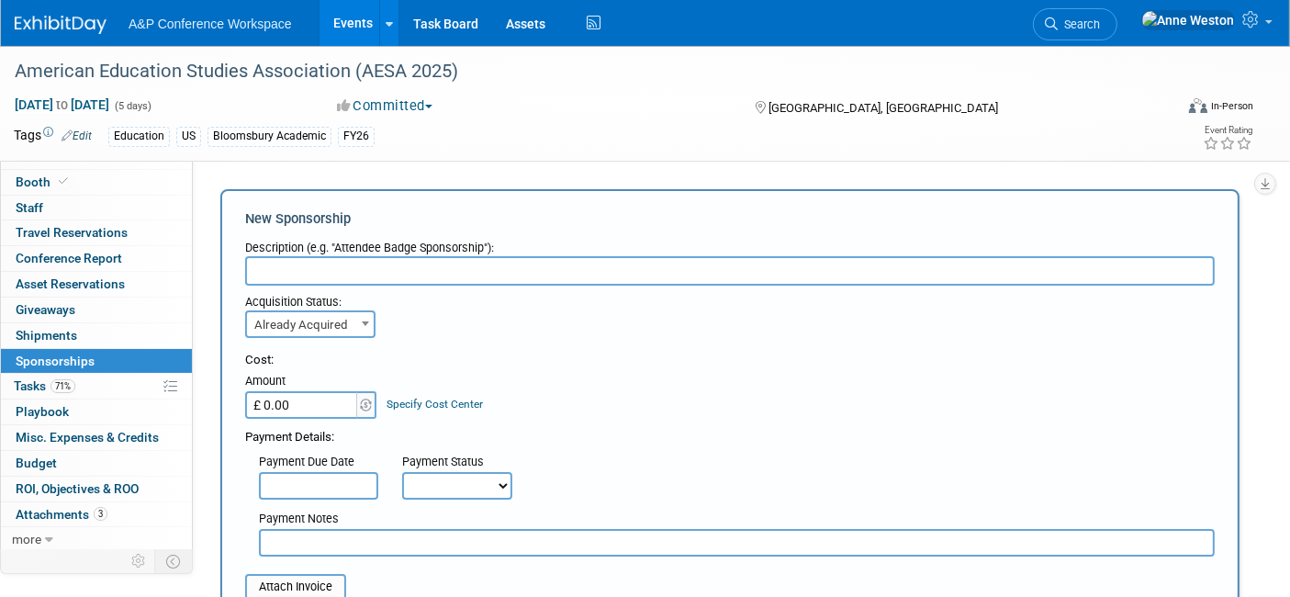
click at [293, 399] on input "£ 0.00" at bounding box center [302, 405] width 115 height 28
type input "£ 750.00"
click at [428, 401] on link "Specify Cost Center" at bounding box center [435, 403] width 96 height 13
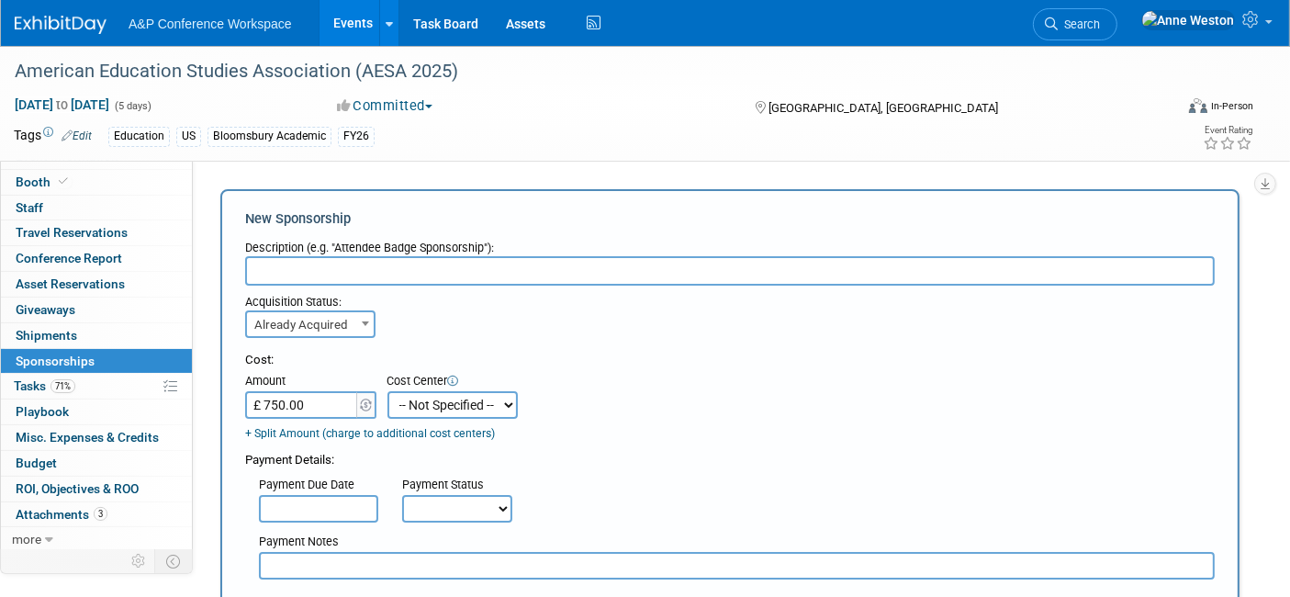
click at [428, 401] on select "-- Not Specified -- ACE-ENTOTH ACE-HOTEL ACE-TRAVEL ACM-ADVERT ACM-ENTOTH ACM-F…" at bounding box center [452, 405] width 130 height 28
select select "18966357"
click at [387, 391] on select "-- Not Specified -- ACE-ENTOTH ACE-HOTEL ACE-TRAVEL ACM-ADVERT ACM-ENTOTH ACM-F…" at bounding box center [452, 405] width 130 height 28
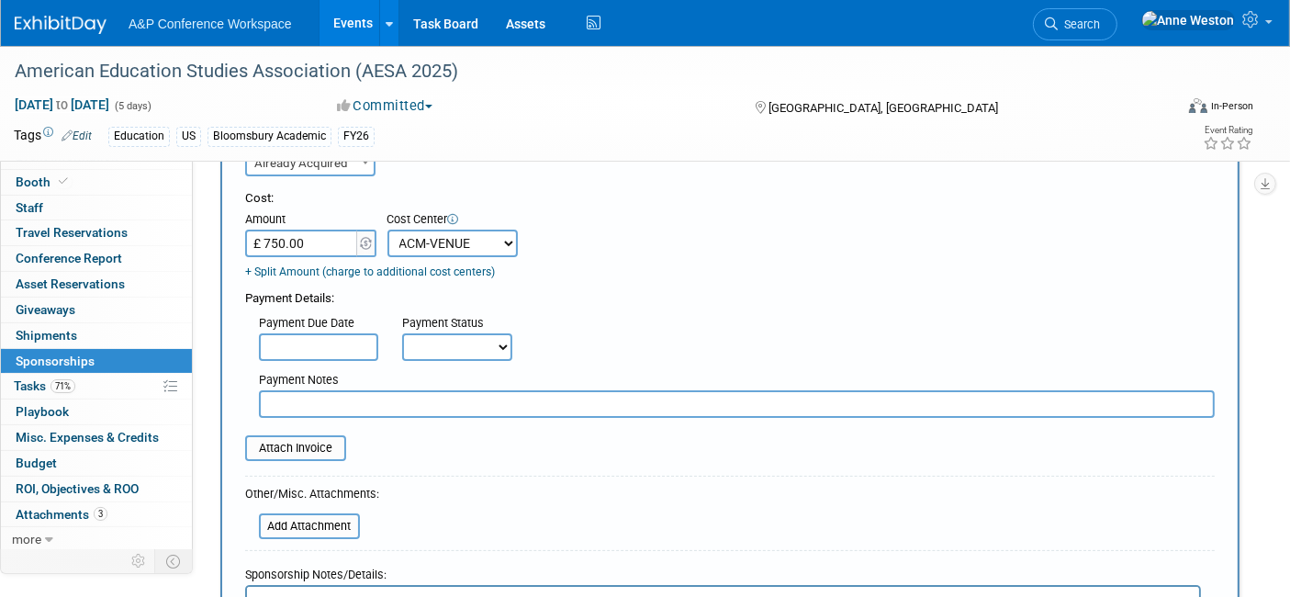
scroll to position [204, 0]
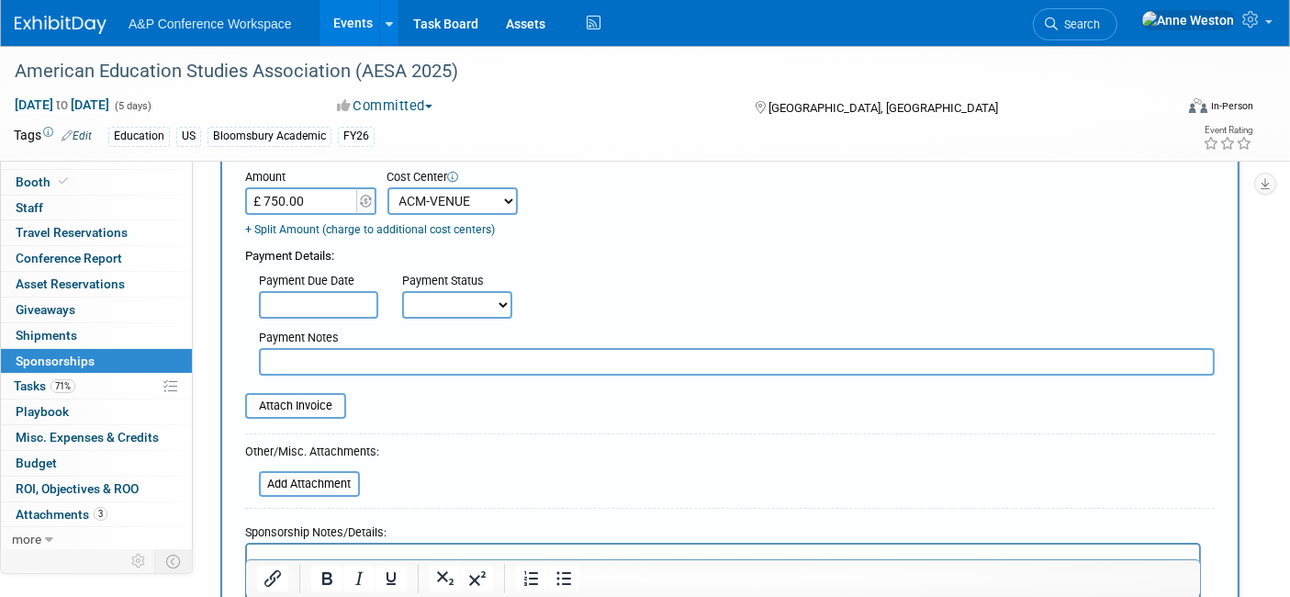
click at [427, 303] on select "Not Paid Yet Partially Paid Paid in Full" at bounding box center [457, 305] width 110 height 28
select select "1"
click at [402, 291] on select "Not Paid Yet Partially Paid Paid in Full" at bounding box center [457, 305] width 110 height 28
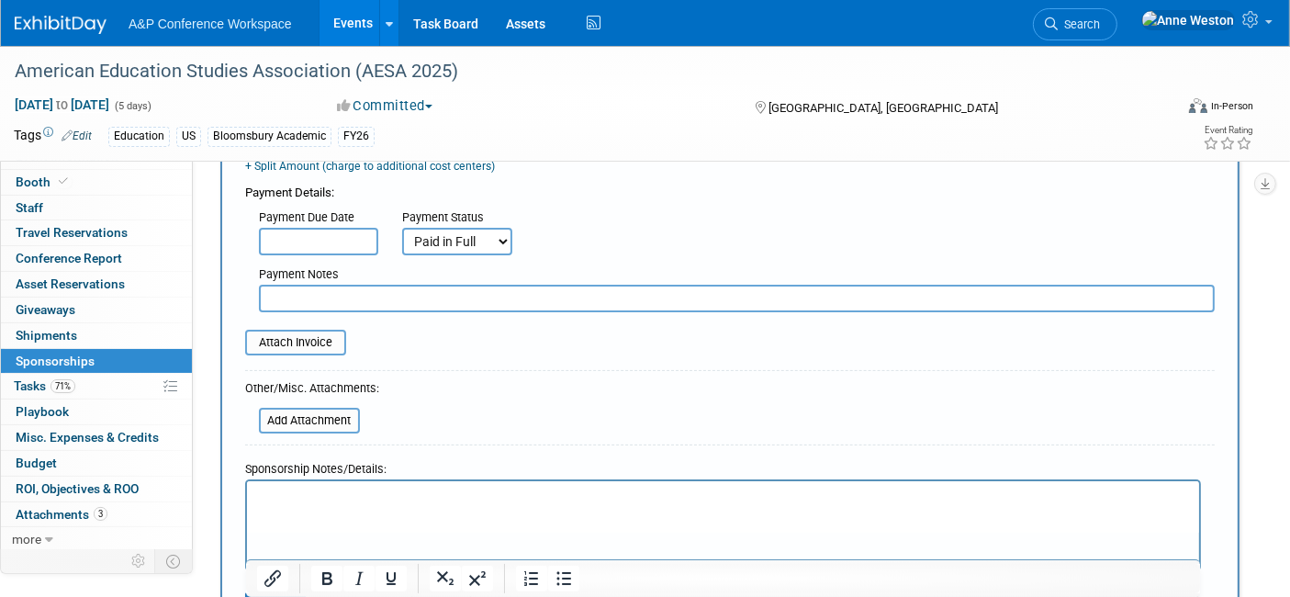
scroll to position [408, 0]
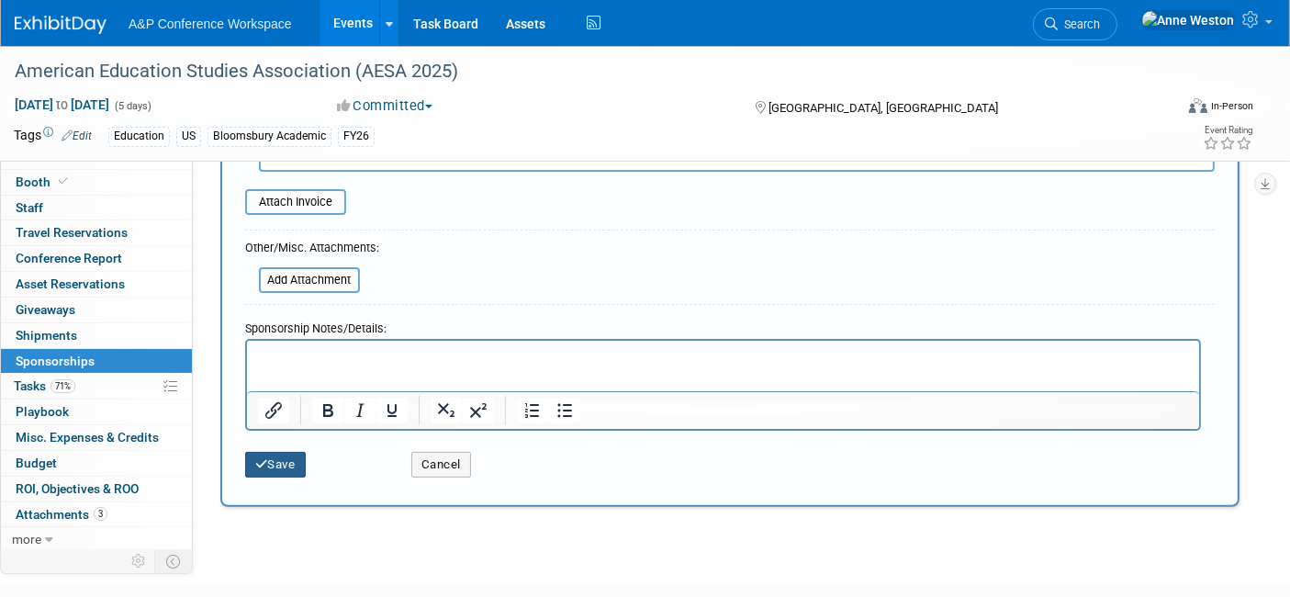
click at [264, 462] on icon "submit" at bounding box center [261, 464] width 13 height 12
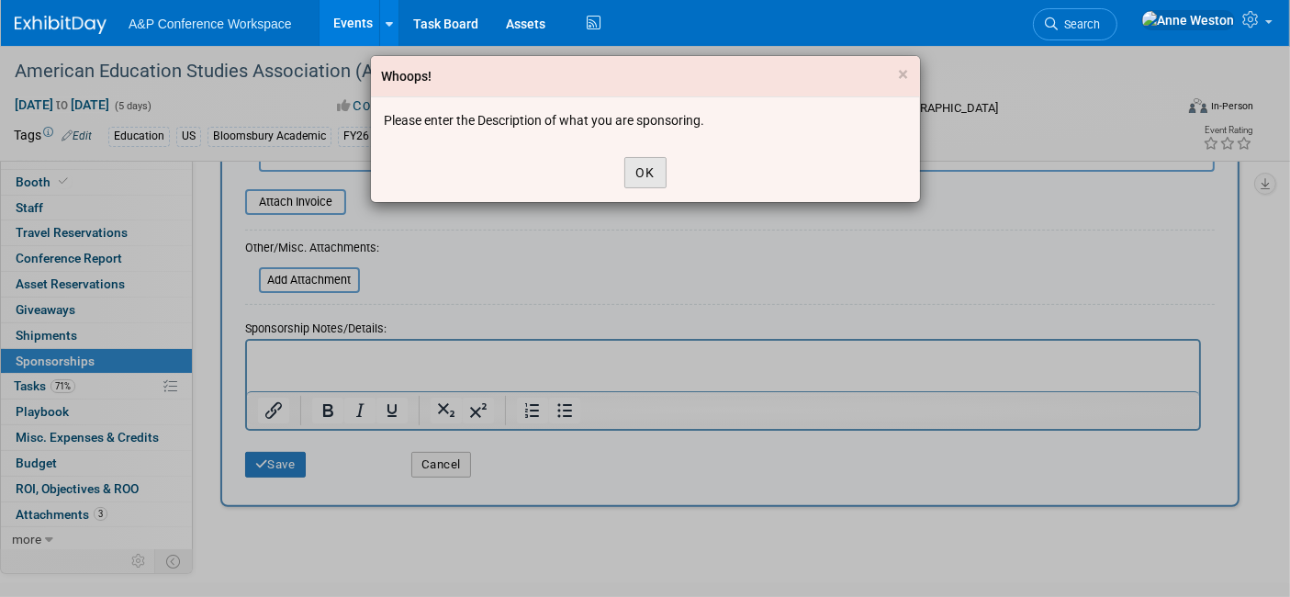
click at [653, 174] on button "OK" at bounding box center [645, 172] width 42 height 31
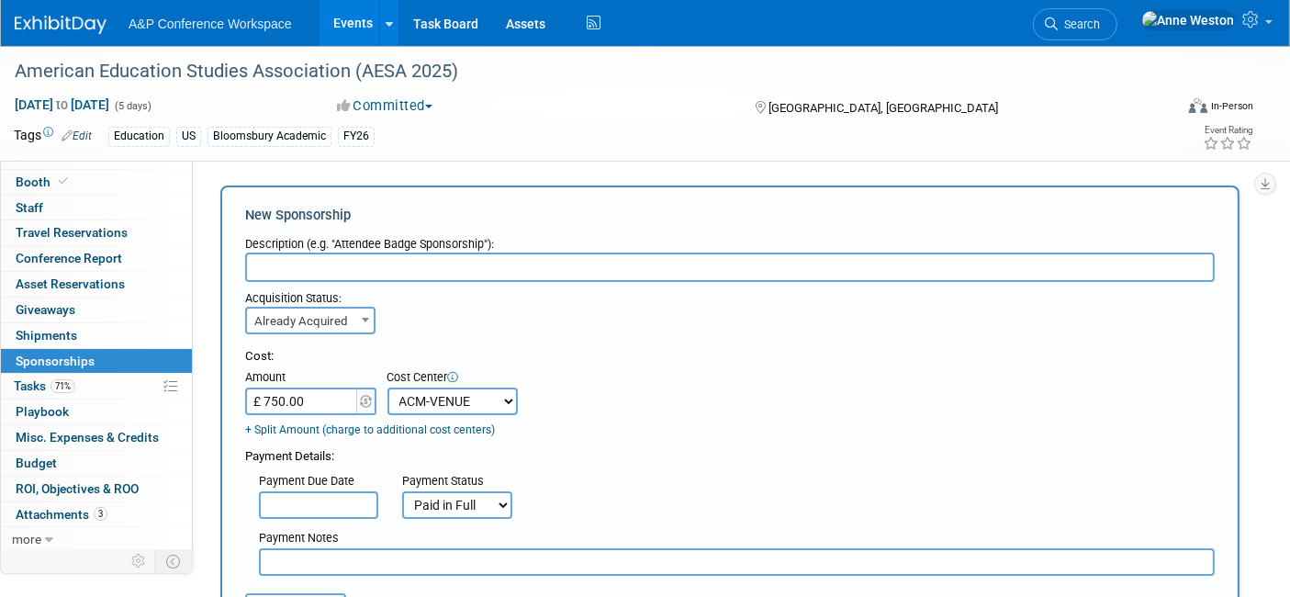
scroll to position [0, 0]
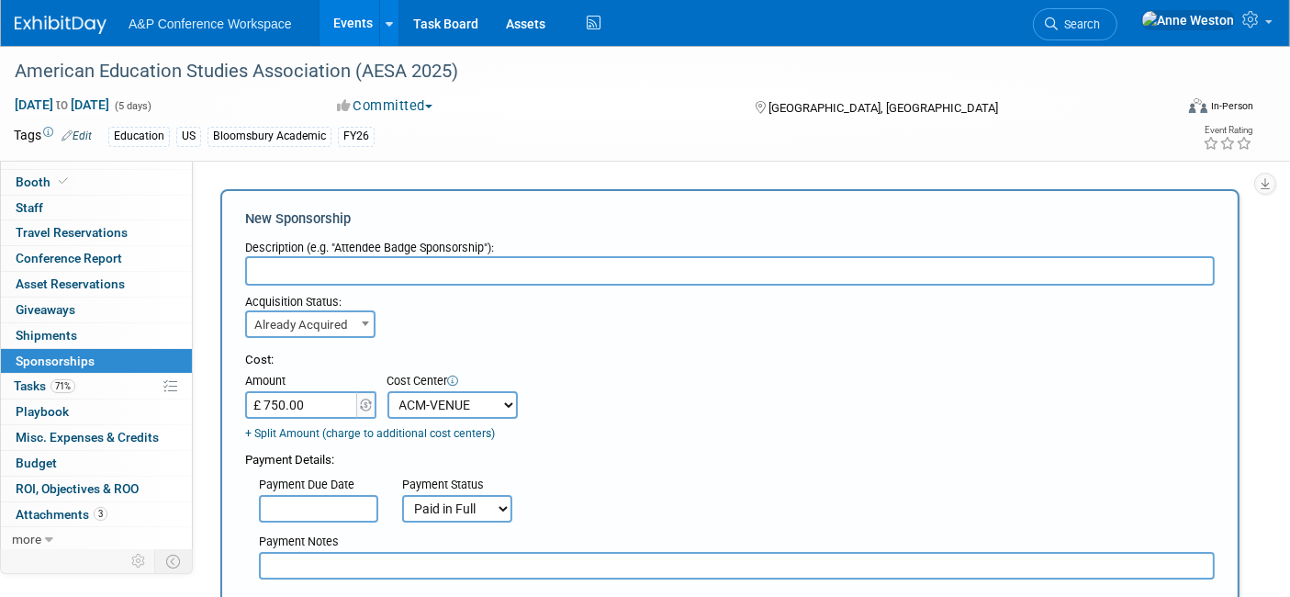
click at [311, 265] on input "text" at bounding box center [729, 270] width 969 height 29
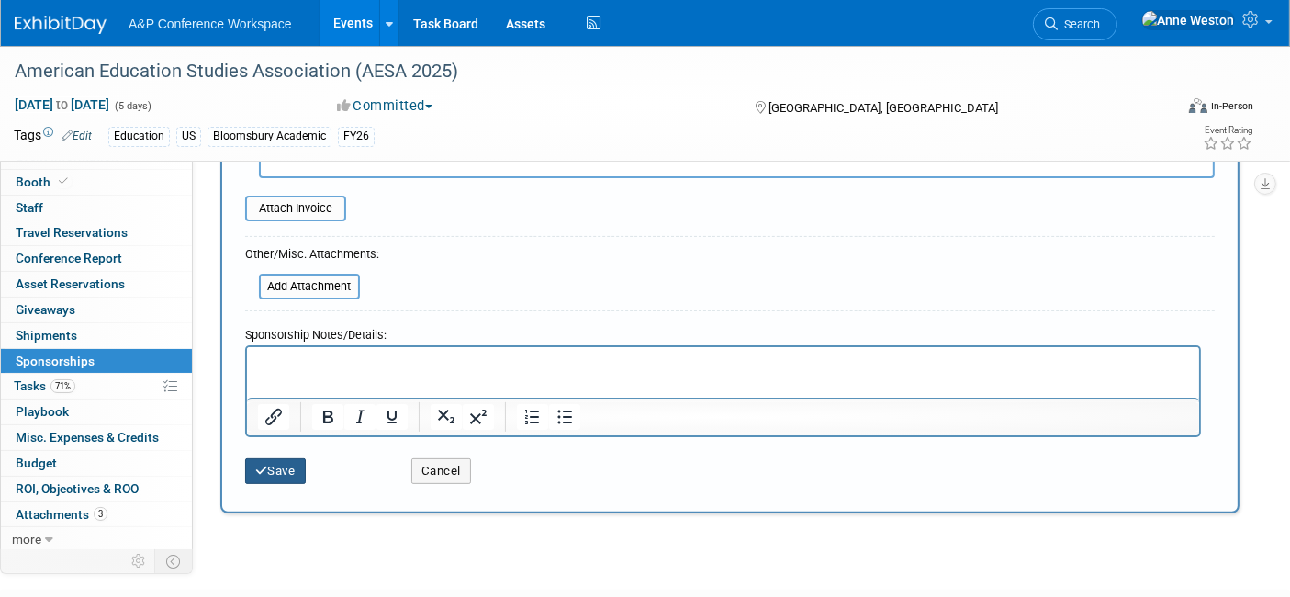
scroll to position [408, 0]
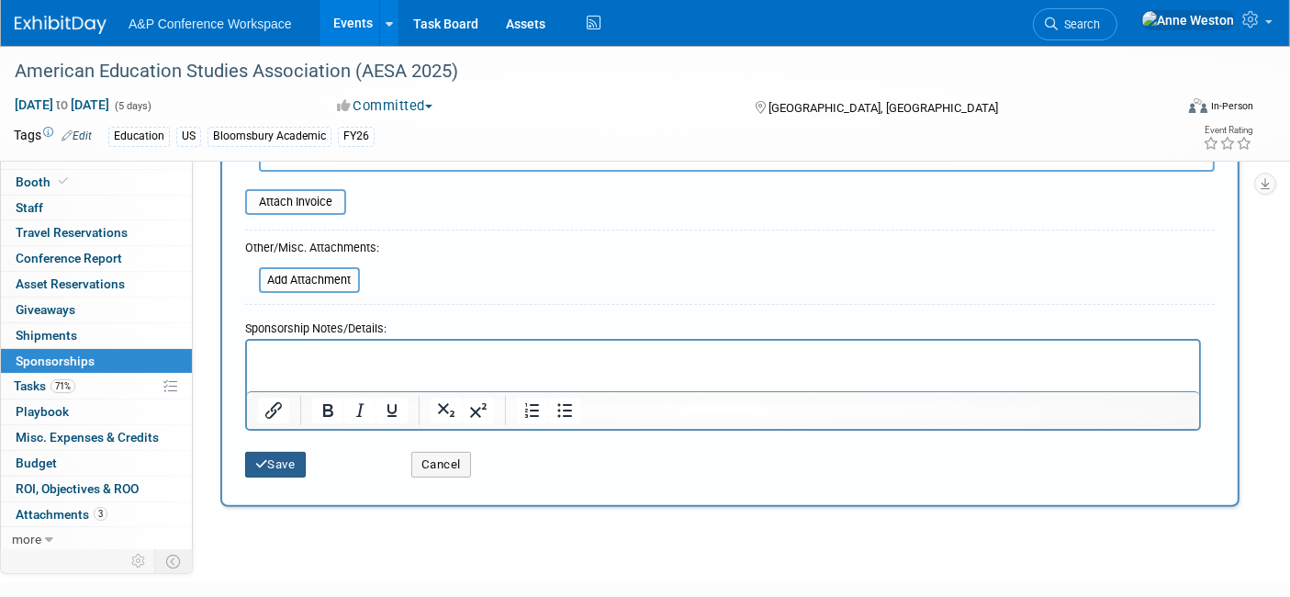
type input "Sponsorship Fee"
click at [280, 463] on button "Save" at bounding box center [275, 465] width 61 height 26
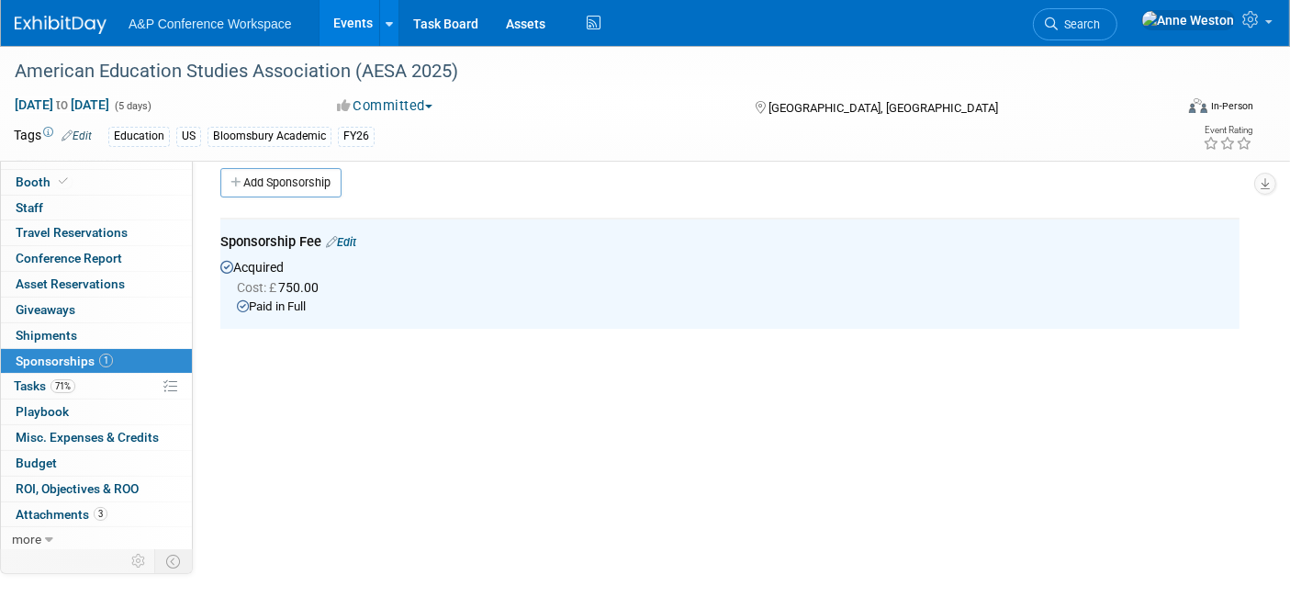
scroll to position [0, 0]
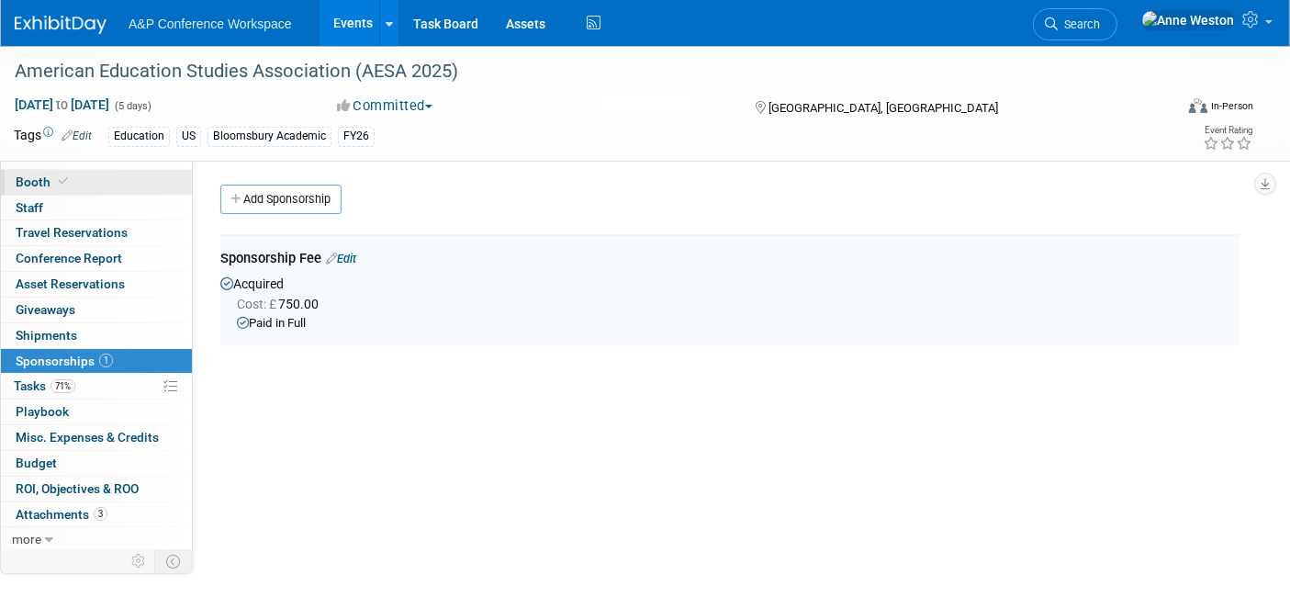
click at [94, 190] on link "Booth" at bounding box center [96, 182] width 191 height 25
select select "CUAP"
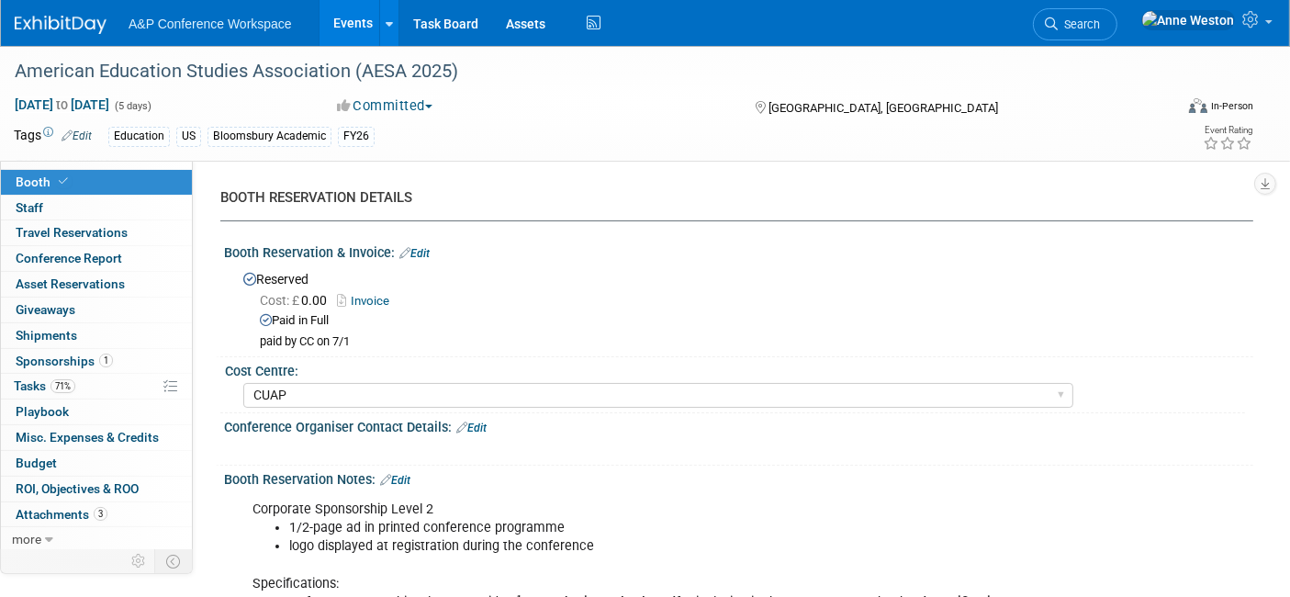
scroll to position [102, 0]
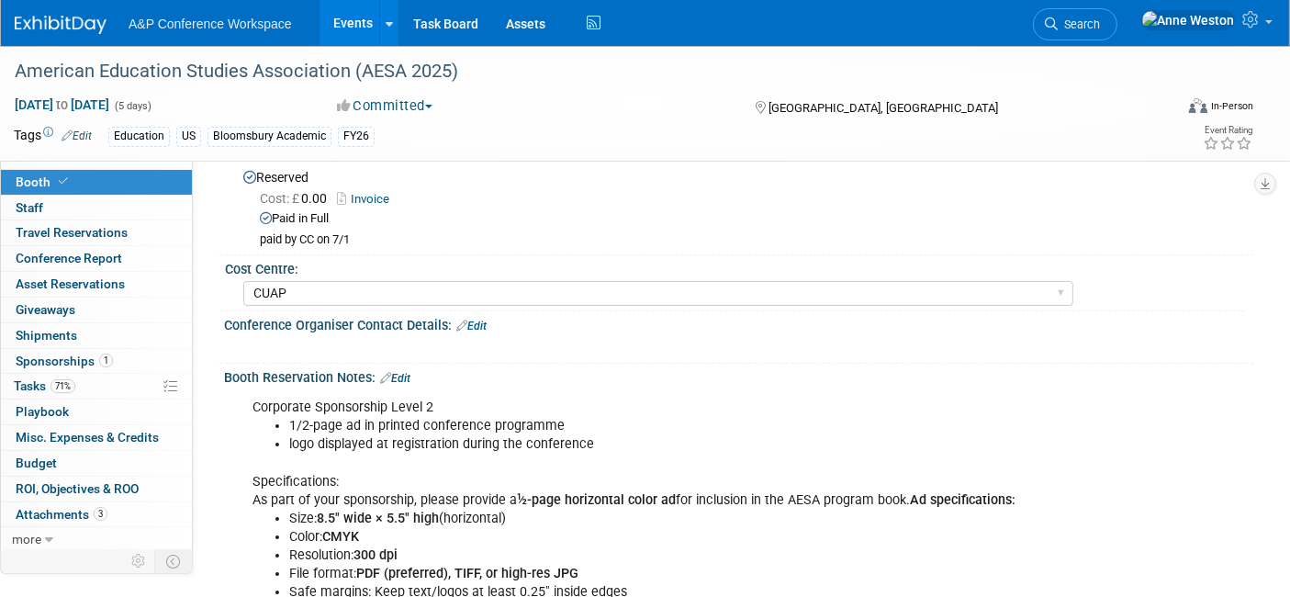
drag, startPoint x: 441, startPoint y: 404, endPoint x: 223, endPoint y: 417, distance: 217.9
click at [224, 417] on div "Corporate Sponsorship Level 2 1/2-page ad in printed conference programme logo …" at bounding box center [738, 508] width 1029 height 246
copy div "Corporate Sponsorship Level 2"
click at [96, 425] on link "0 Misc. Expenses & Credits 0" at bounding box center [96, 437] width 191 height 25
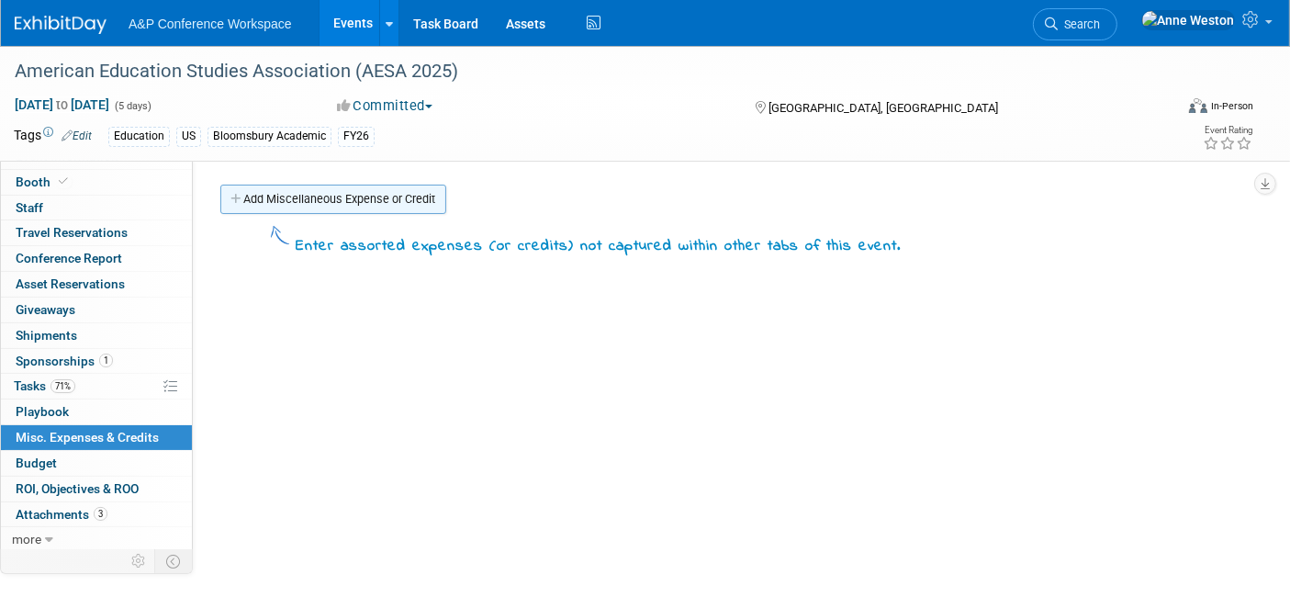
click at [371, 202] on link "Add Miscellaneous Expense or Credit" at bounding box center [333, 199] width 226 height 29
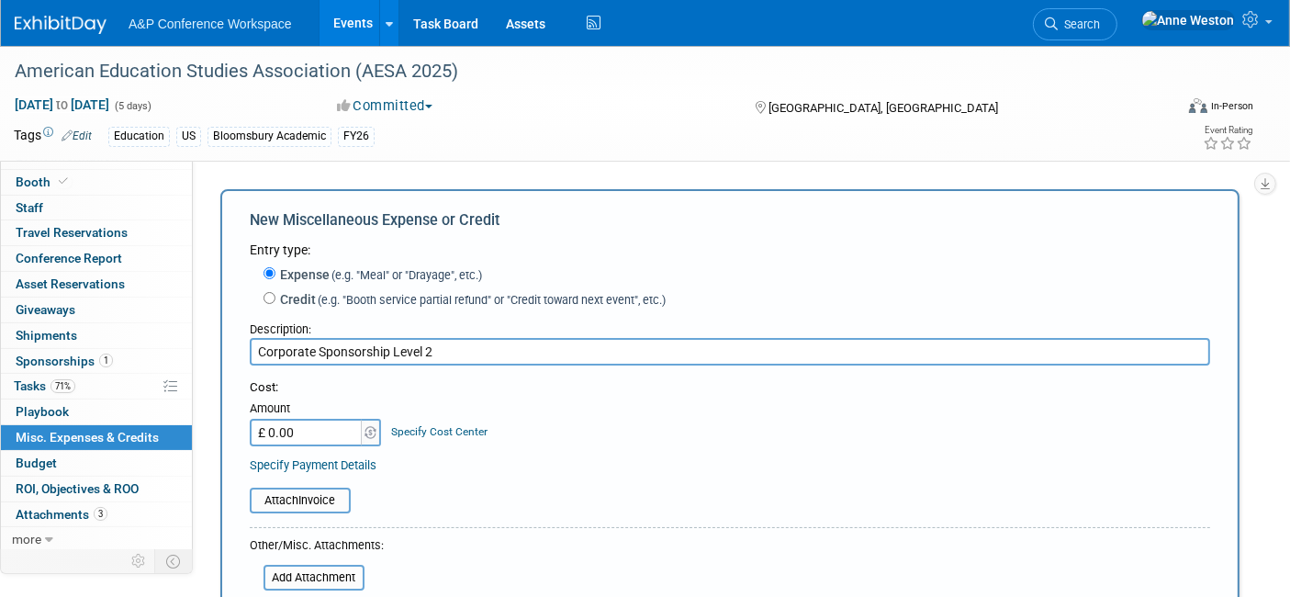
type input "Corporate Sponsorship Level 2"
click at [315, 431] on input "£ 0.00" at bounding box center [307, 433] width 115 height 28
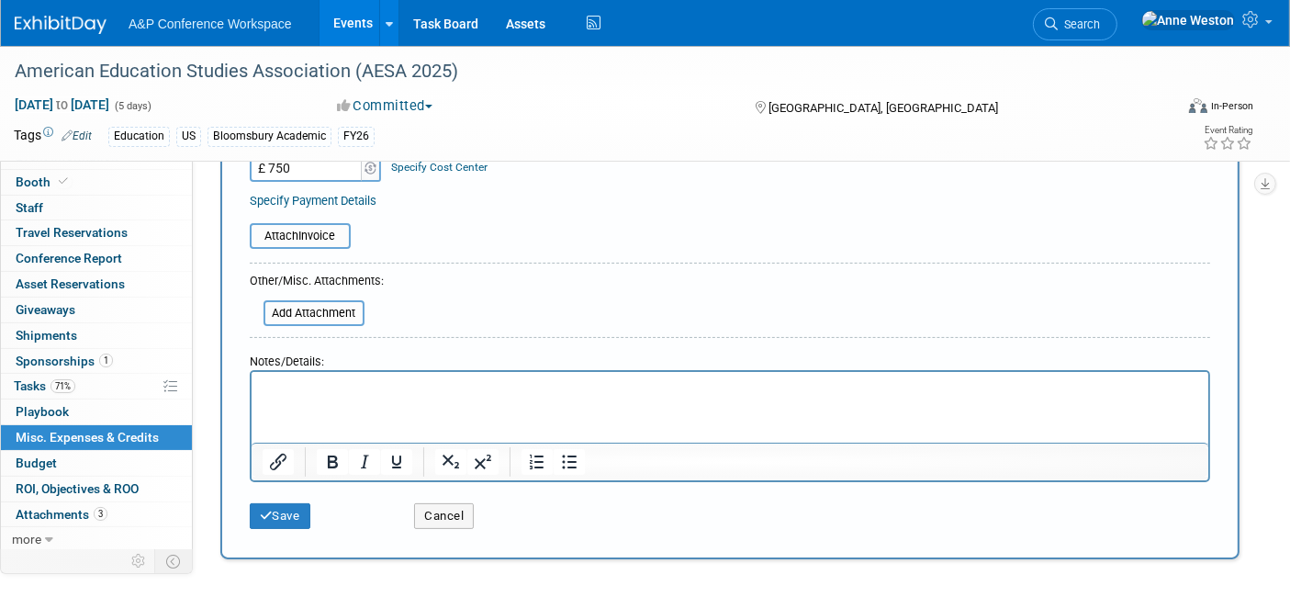
scroll to position [306, 0]
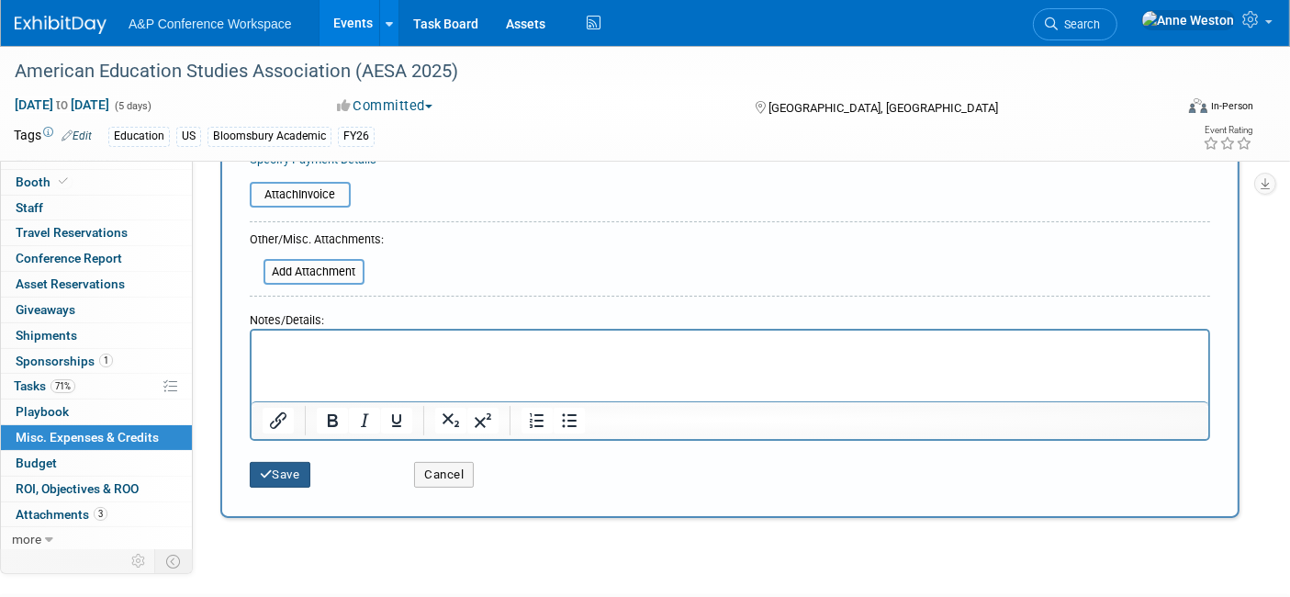
type input "£ 750.00"
click at [274, 467] on button "Save" at bounding box center [280, 475] width 61 height 26
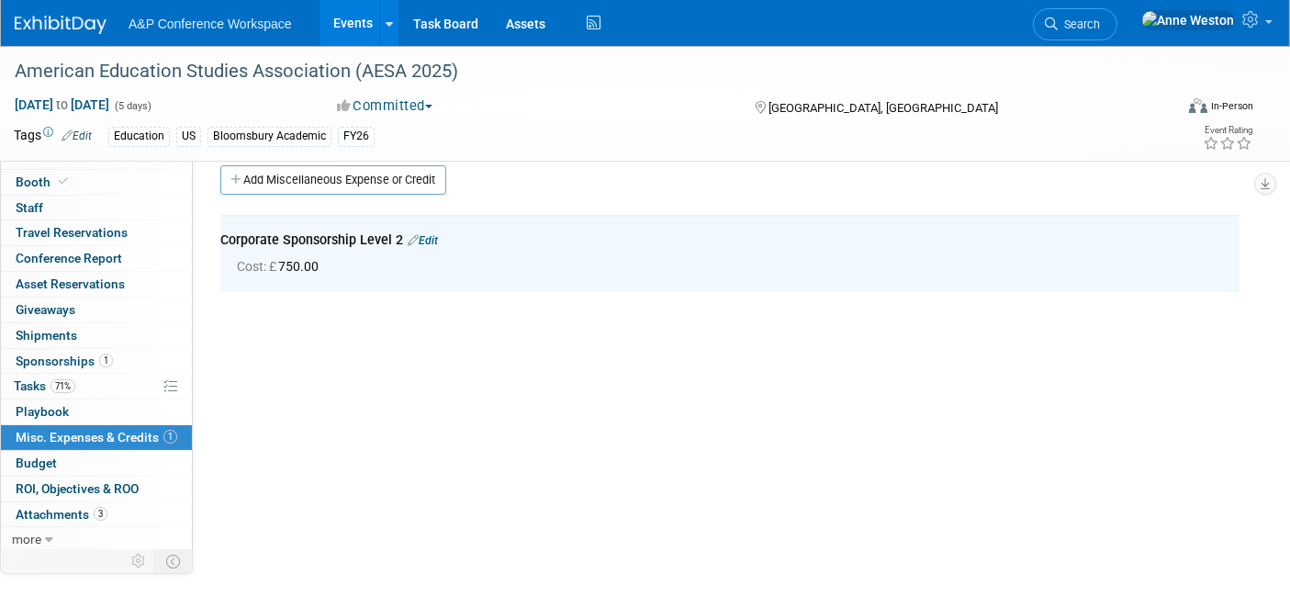
scroll to position [0, 0]
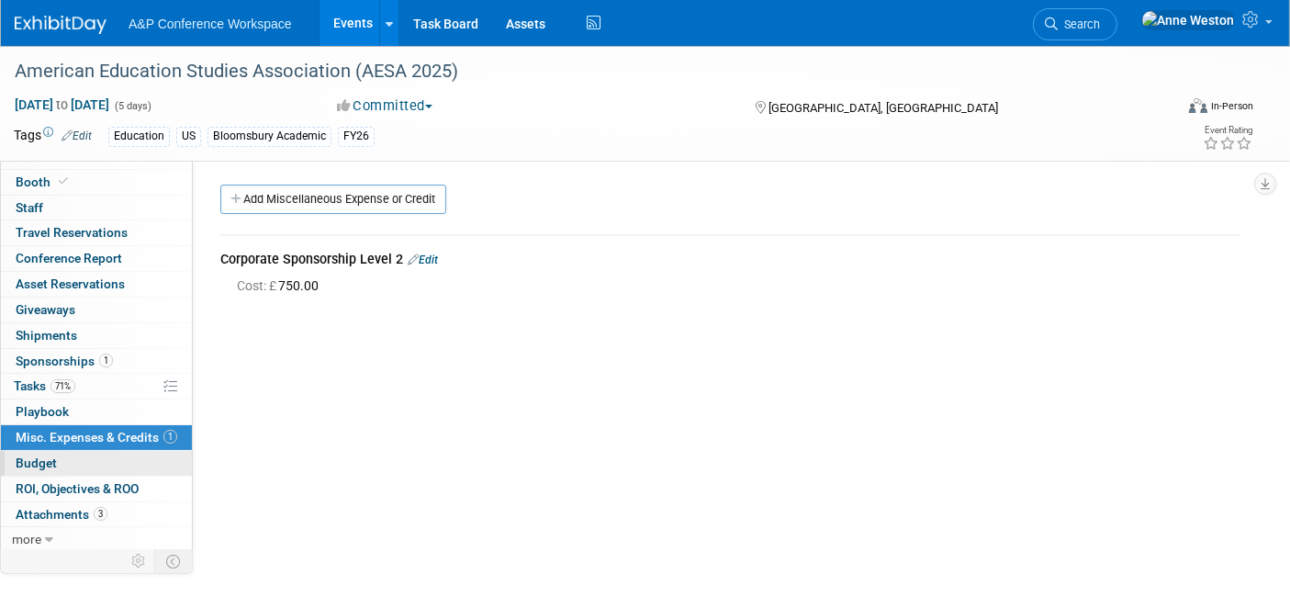
click at [34, 455] on span "Budget" at bounding box center [36, 462] width 41 height 15
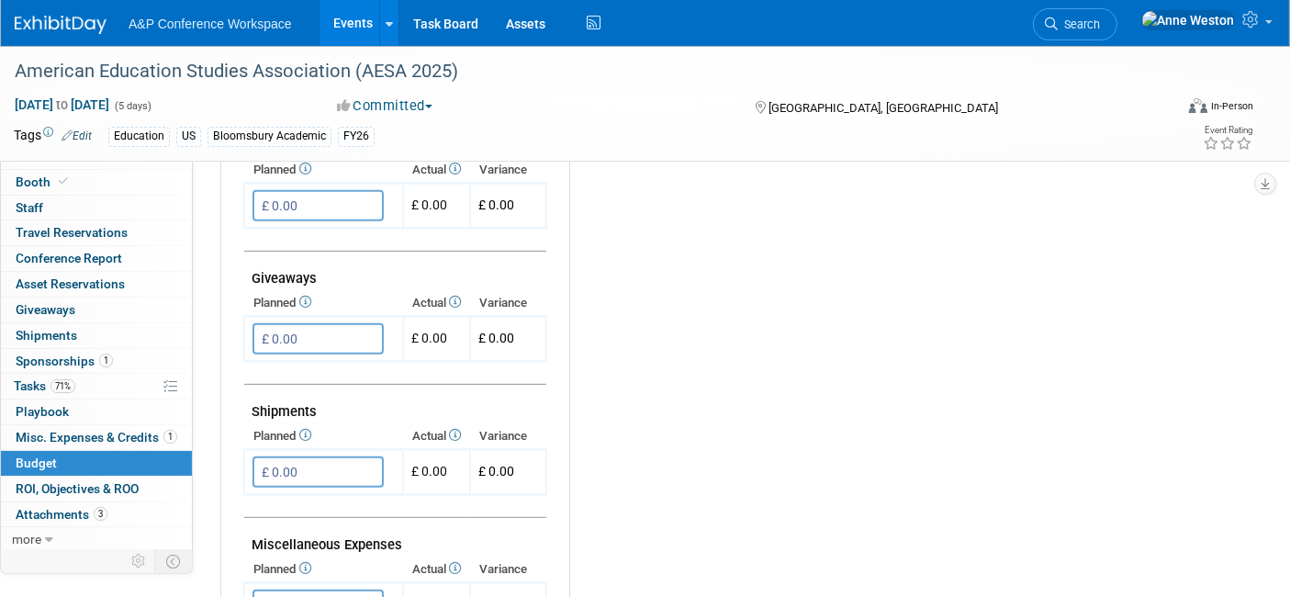
scroll to position [713, 0]
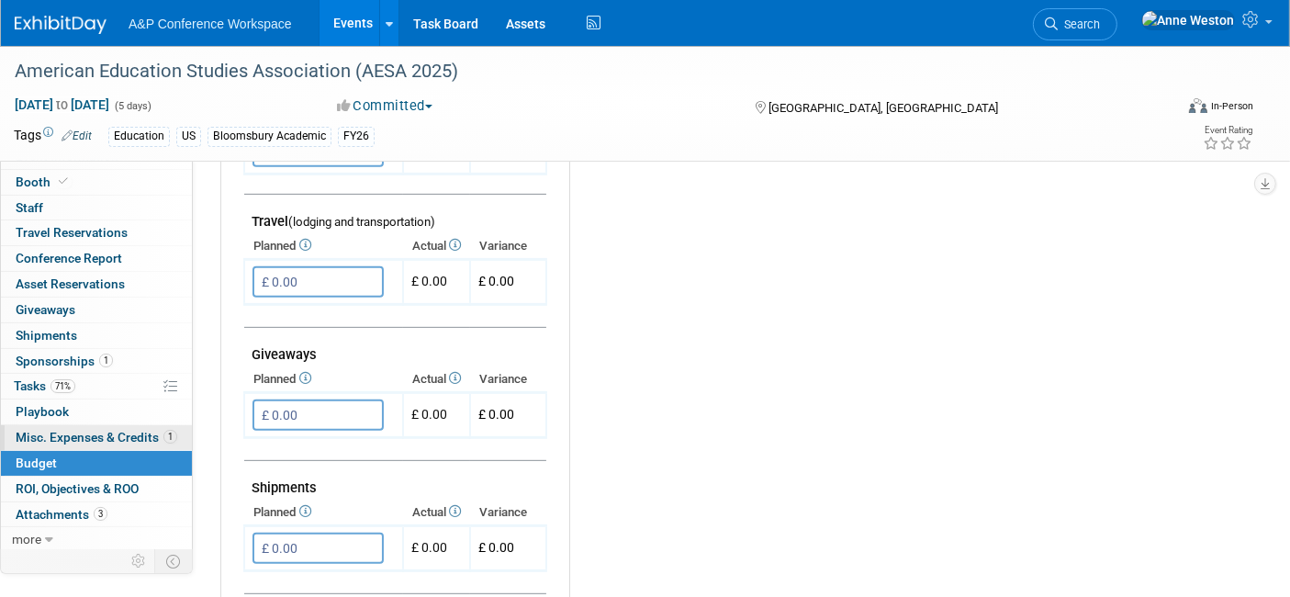
click at [117, 434] on span "Misc. Expenses & Credits 1" at bounding box center [97, 437] width 162 height 15
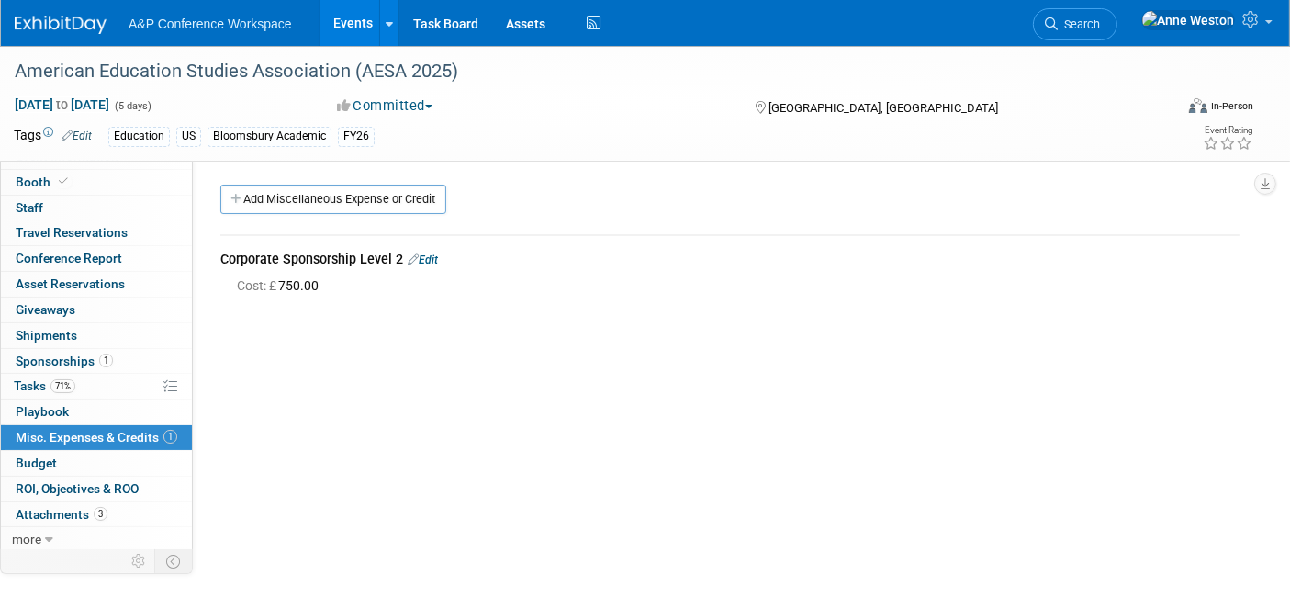
click at [428, 262] on link "Edit" at bounding box center [423, 259] width 30 height 13
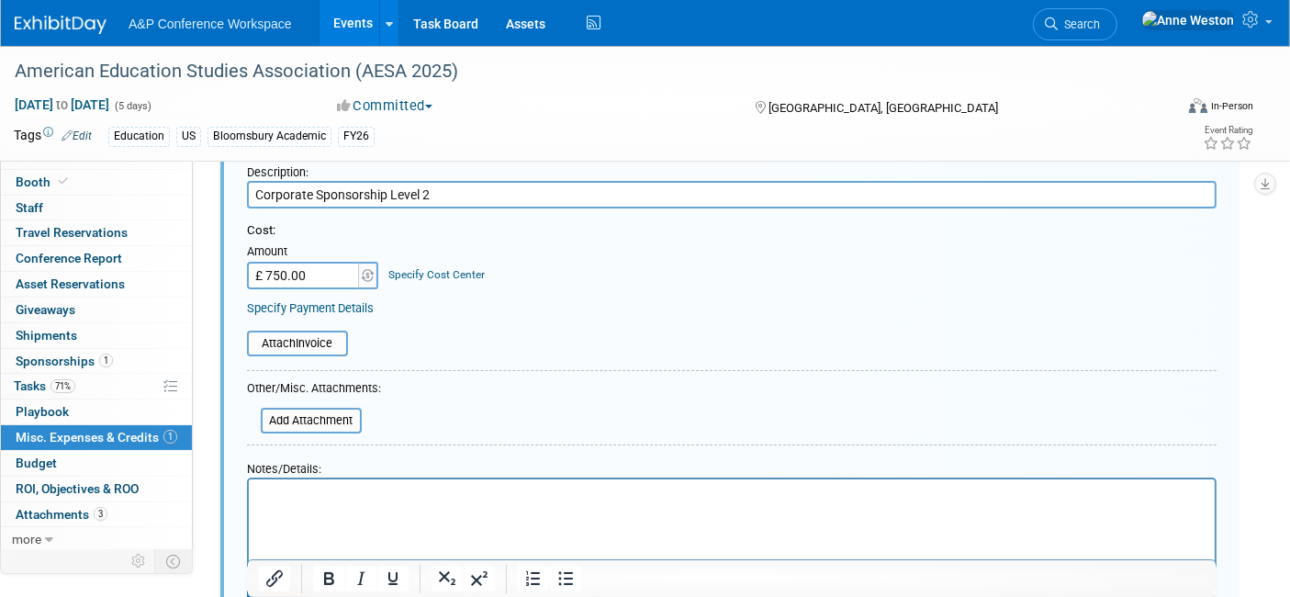
scroll to position [413, 0]
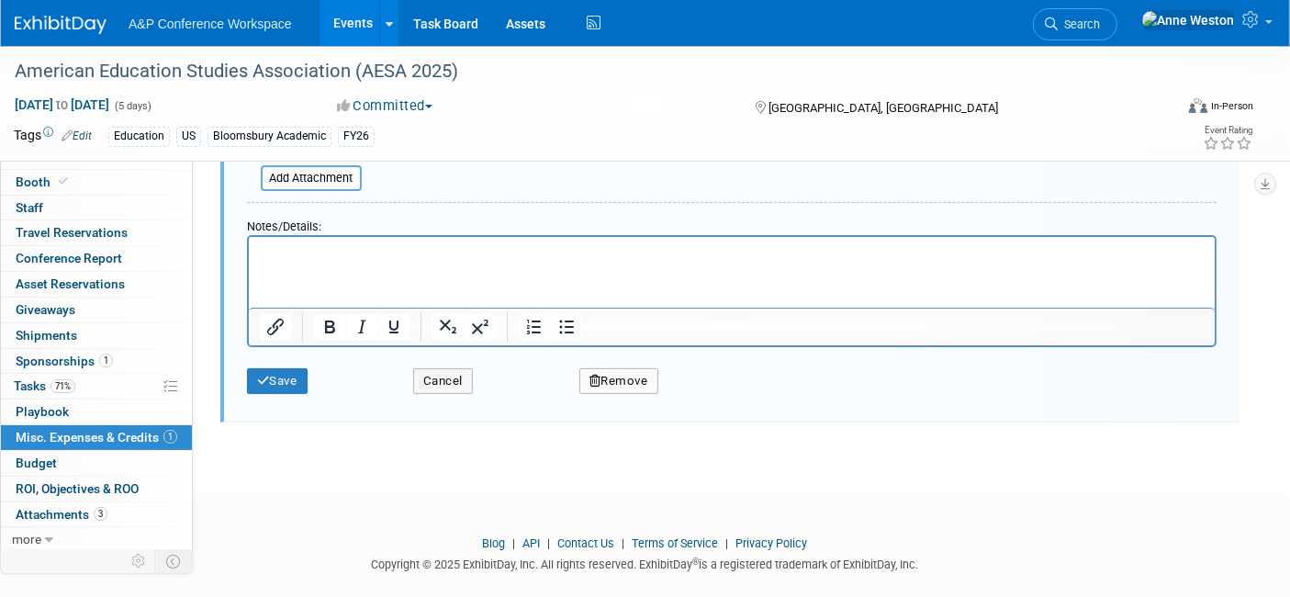
drag, startPoint x: 597, startPoint y: 376, endPoint x: 608, endPoint y: 377, distance: 11.1
click at [598, 375] on icon "button" at bounding box center [595, 381] width 12 height 12
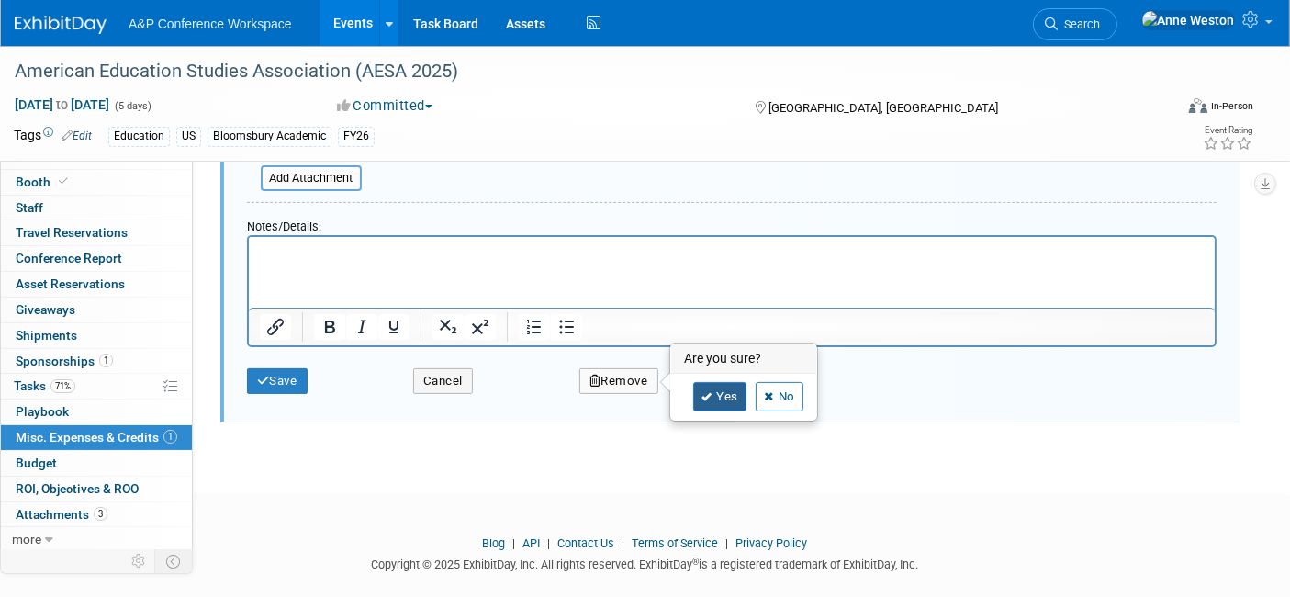
click at [708, 392] on icon at bounding box center [706, 397] width 11 height 10
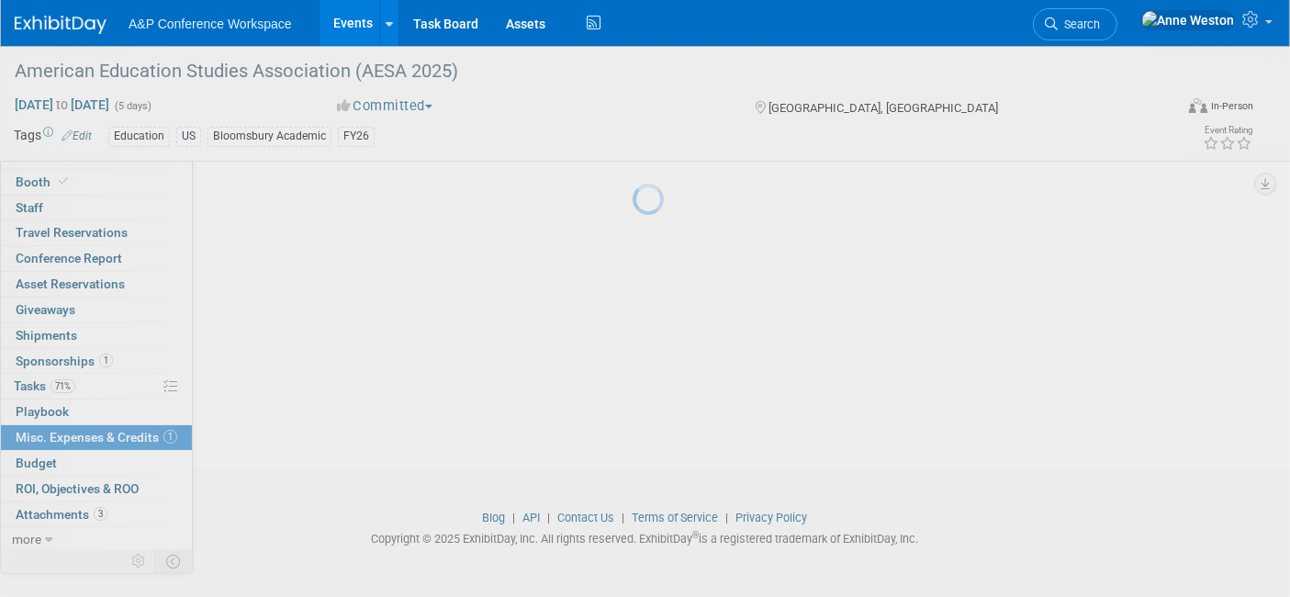
scroll to position [165, 0]
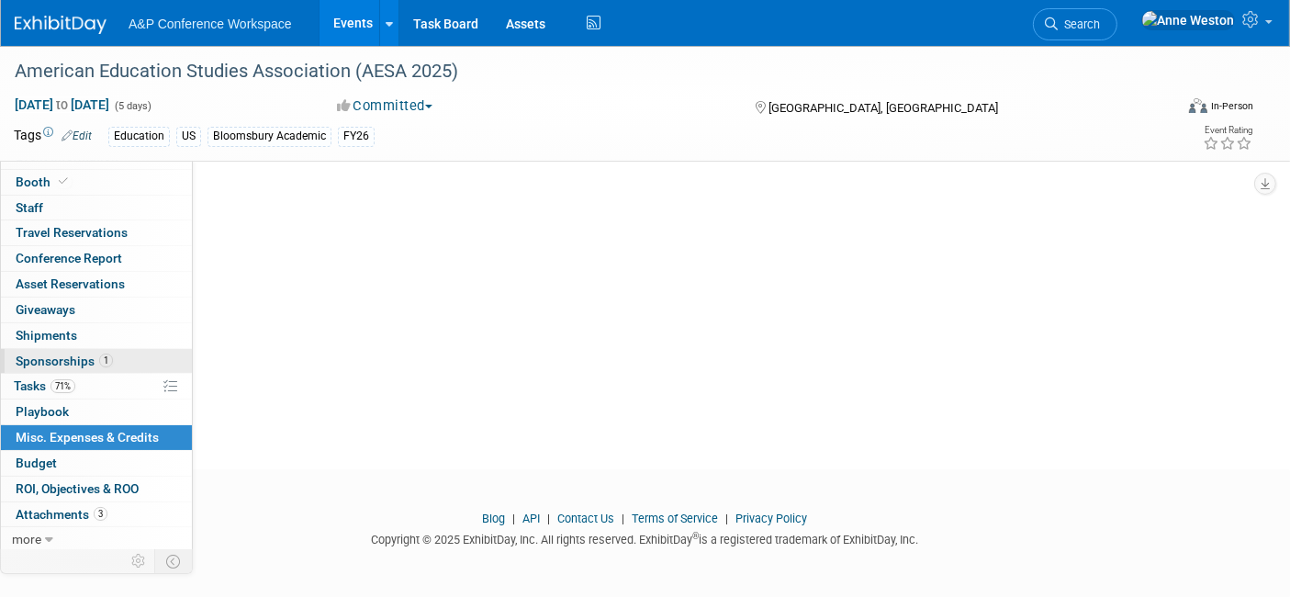
click at [106, 363] on span "1" at bounding box center [106, 360] width 14 height 14
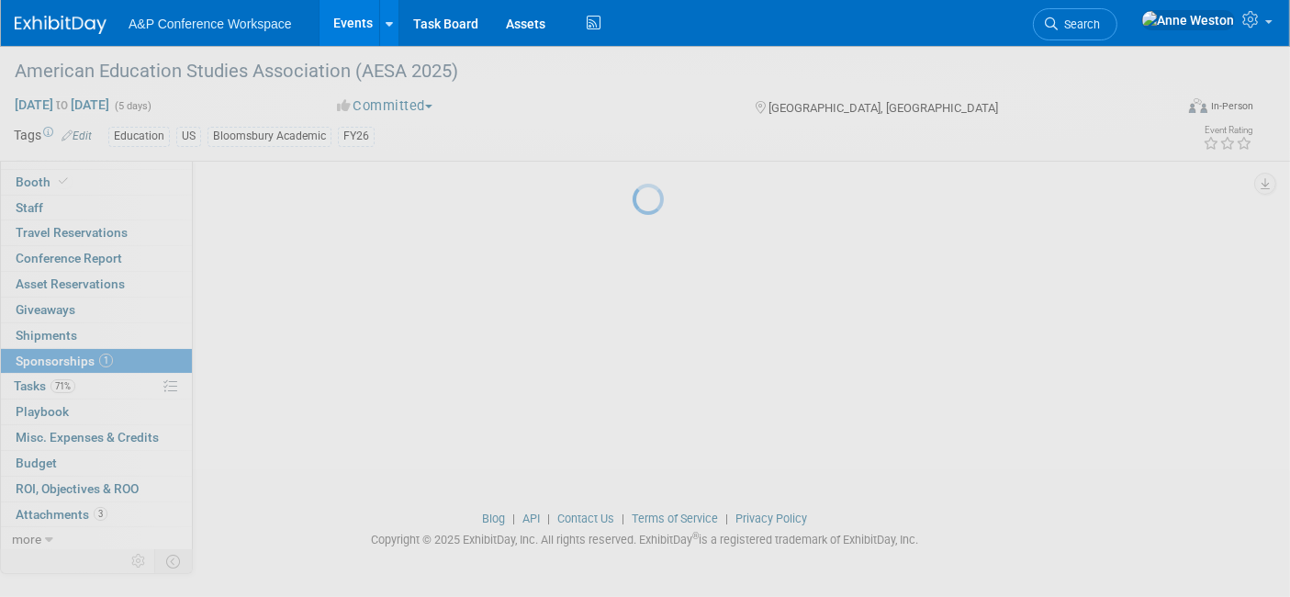
scroll to position [0, 0]
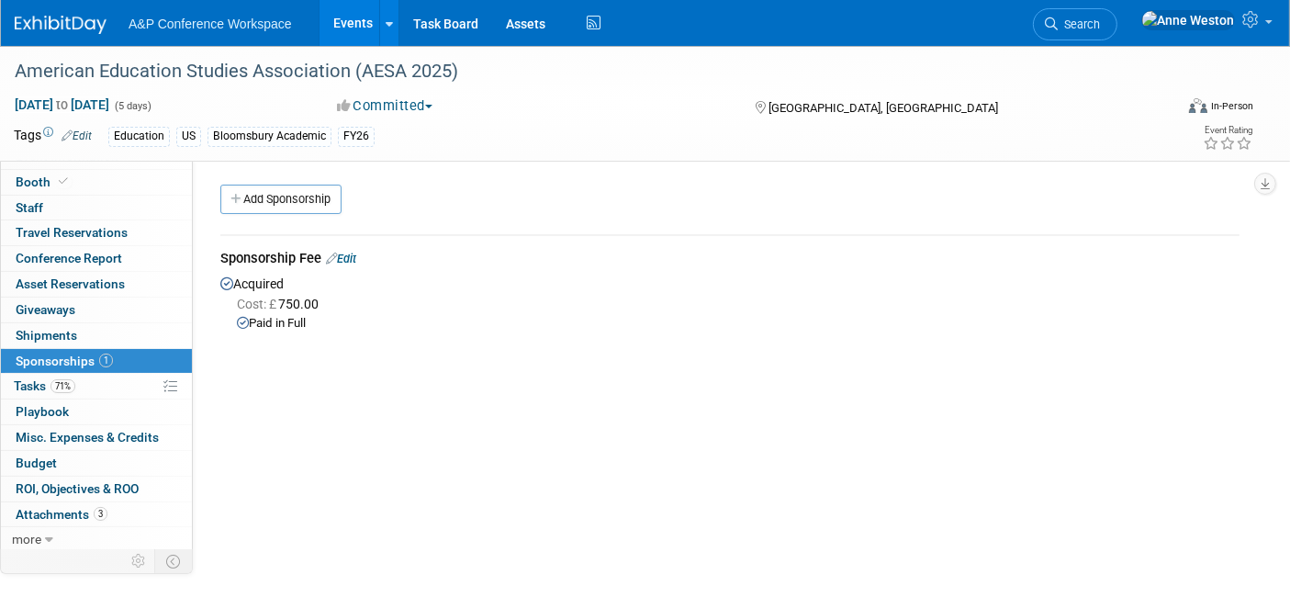
click at [356, 252] on link "Edit" at bounding box center [341, 259] width 30 height 14
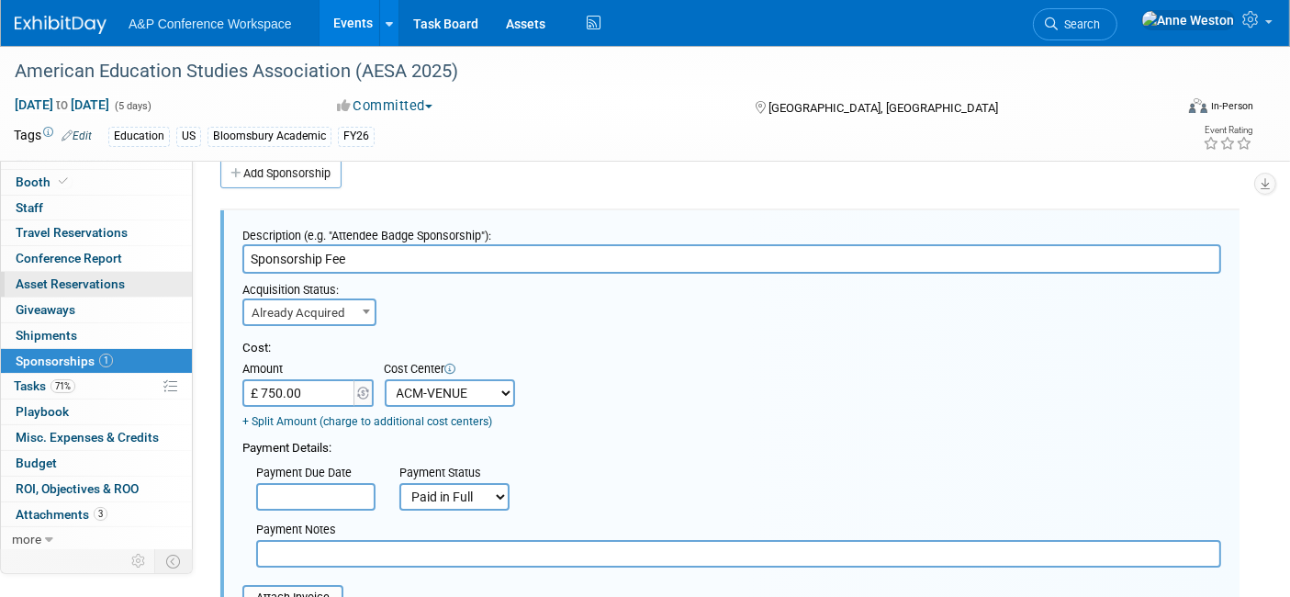
drag, startPoint x: 372, startPoint y: 255, endPoint x: 173, endPoint y: 278, distance: 200.5
click at [173, 278] on div "Event Information Event Info Booth Booth 0 Staff 0 Staff 0 Travel Reservations …" at bounding box center [645, 457] width 1290 height 874
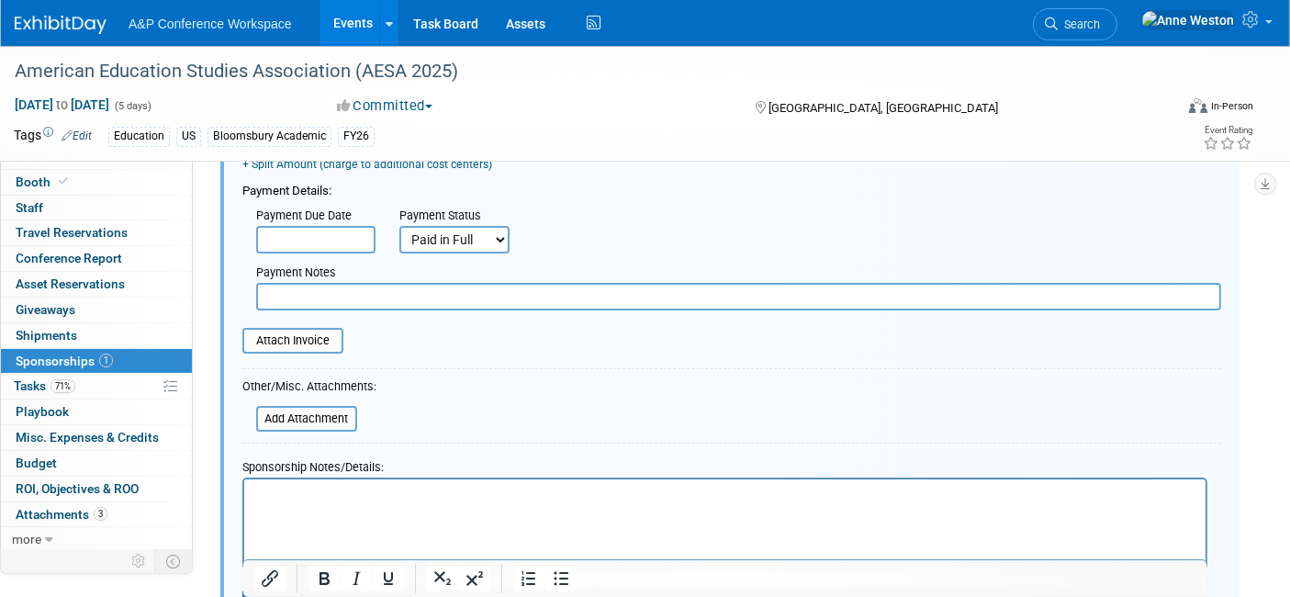
scroll to position [434, 0]
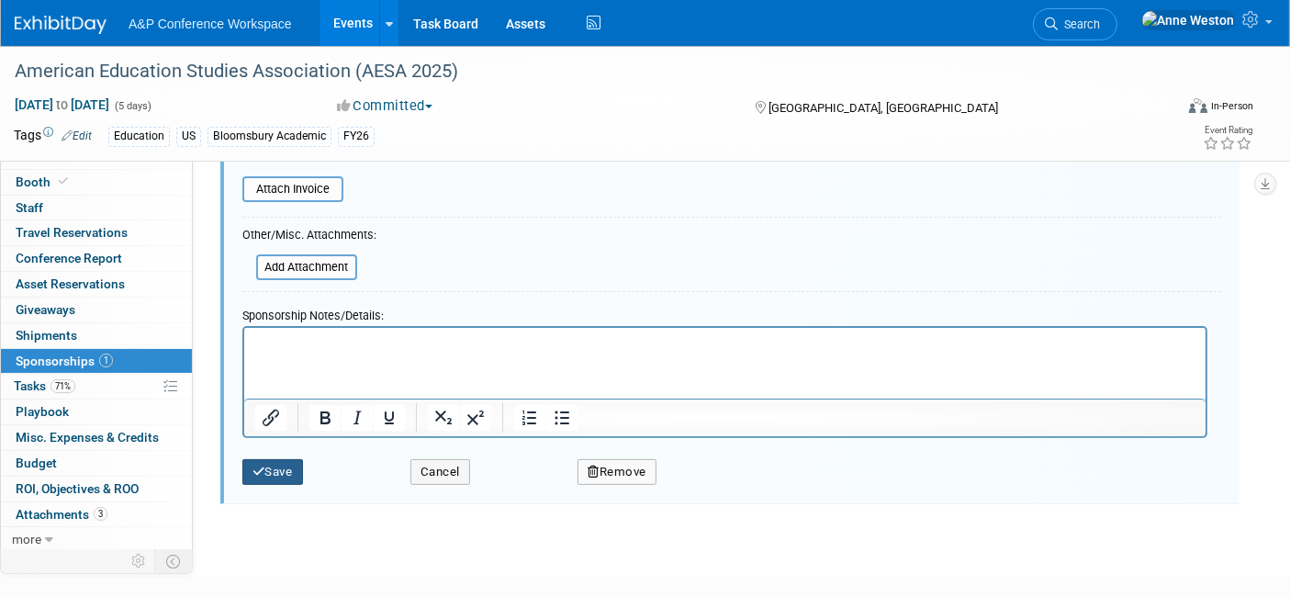
type input "Corporate Sponsorship Level 2"
click at [266, 469] on button "Save" at bounding box center [272, 472] width 61 height 26
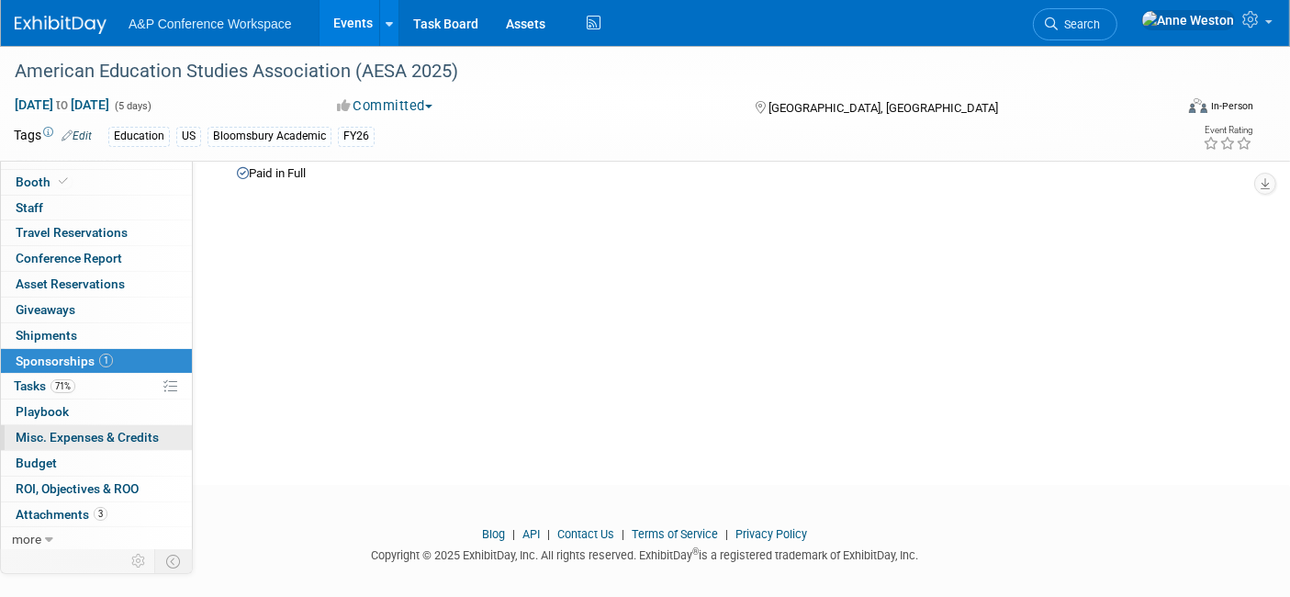
scroll to position [165, 0]
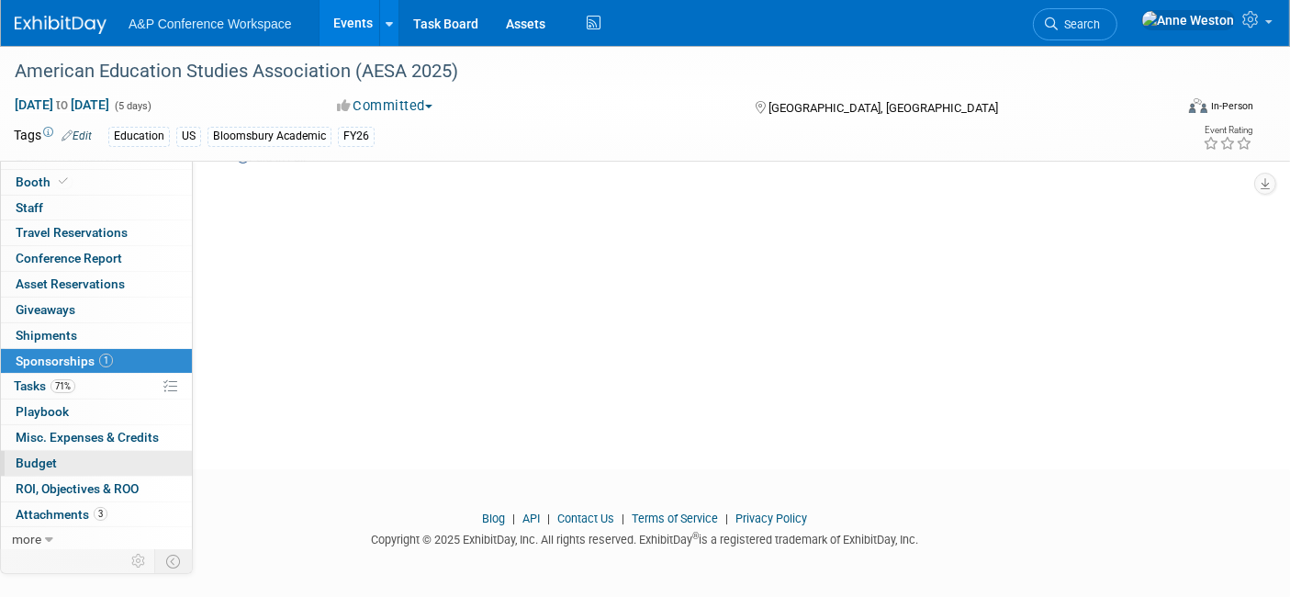
click at [49, 455] on span "Budget" at bounding box center [36, 462] width 41 height 15
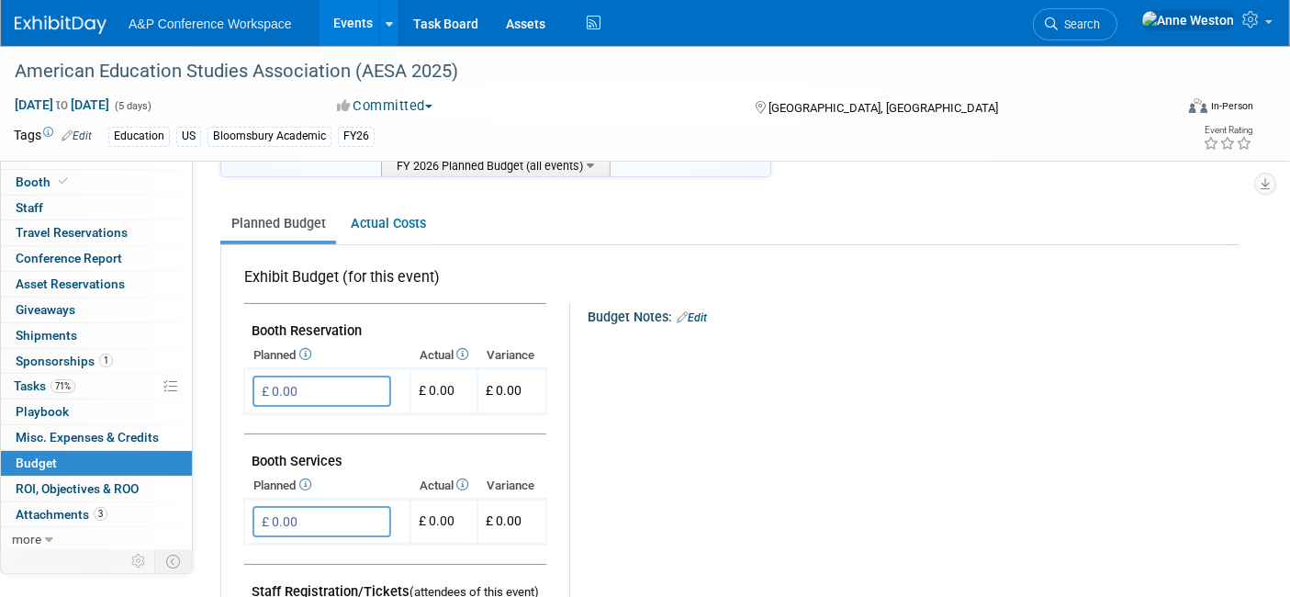
scroll to position [204, 0]
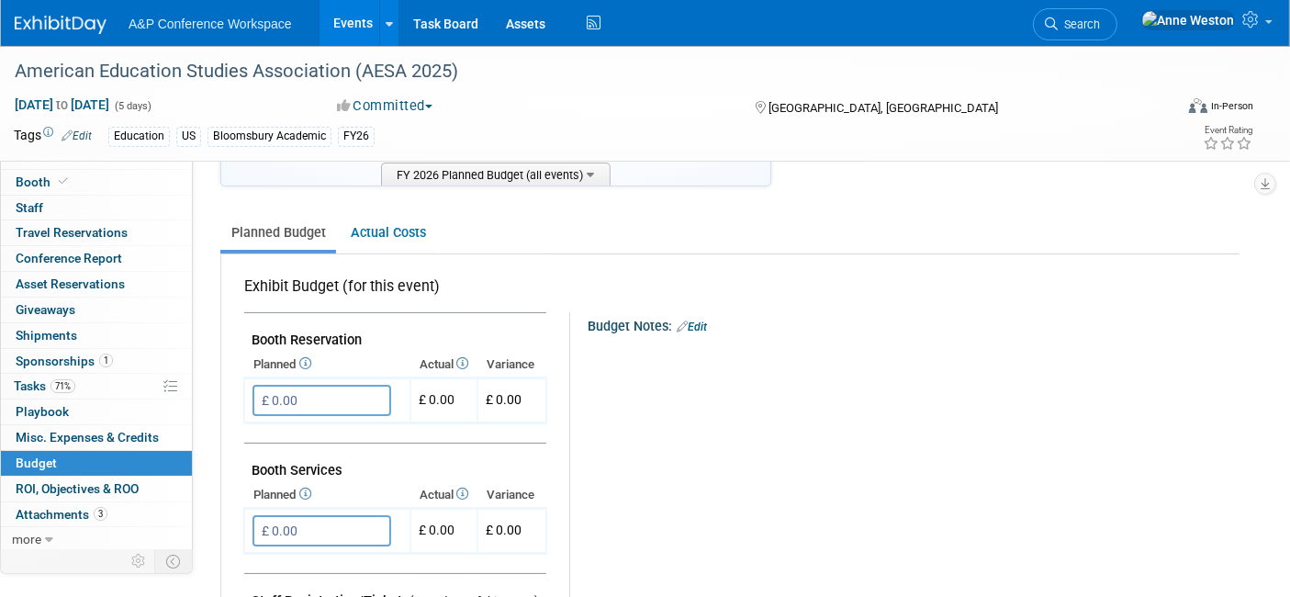
click at [697, 320] on link "Edit" at bounding box center [692, 326] width 30 height 13
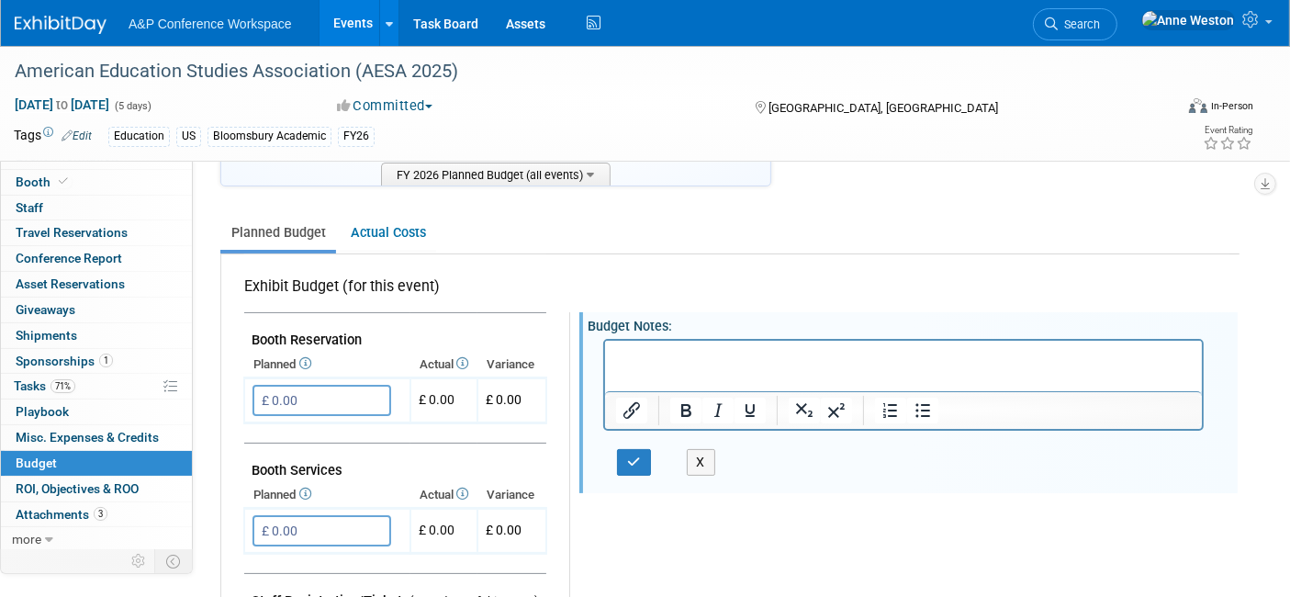
scroll to position [0, 0]
click at [626, 461] on button "button" at bounding box center [634, 462] width 34 height 27
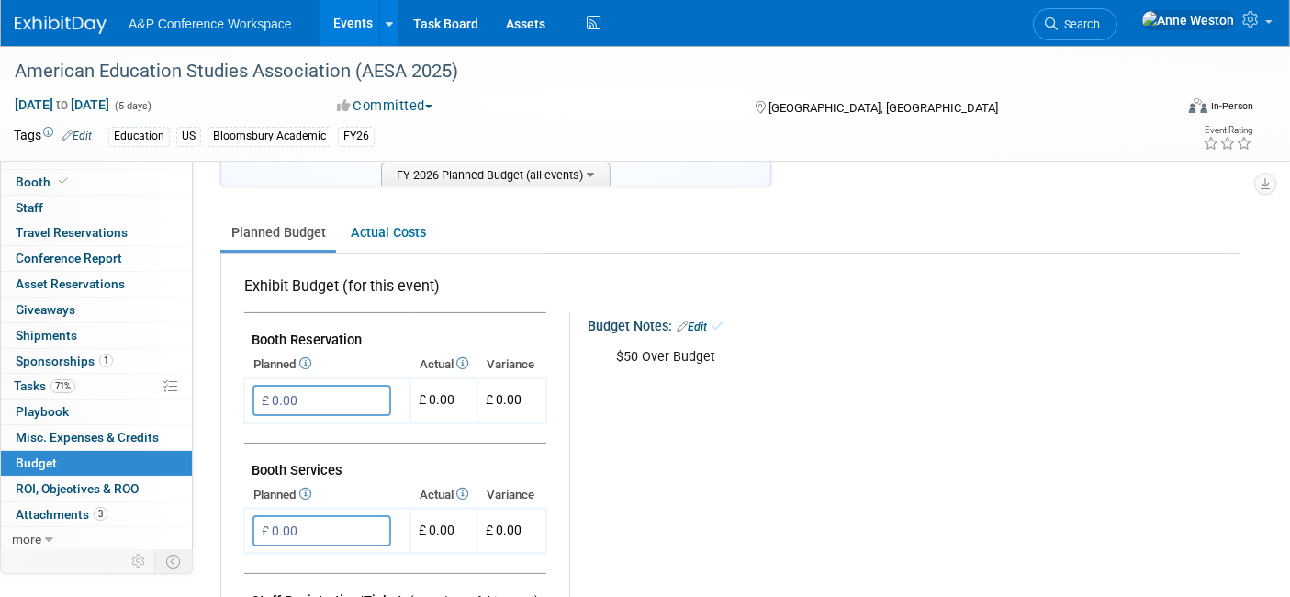
click at [386, 99] on button "Committed" at bounding box center [384, 105] width 109 height 19
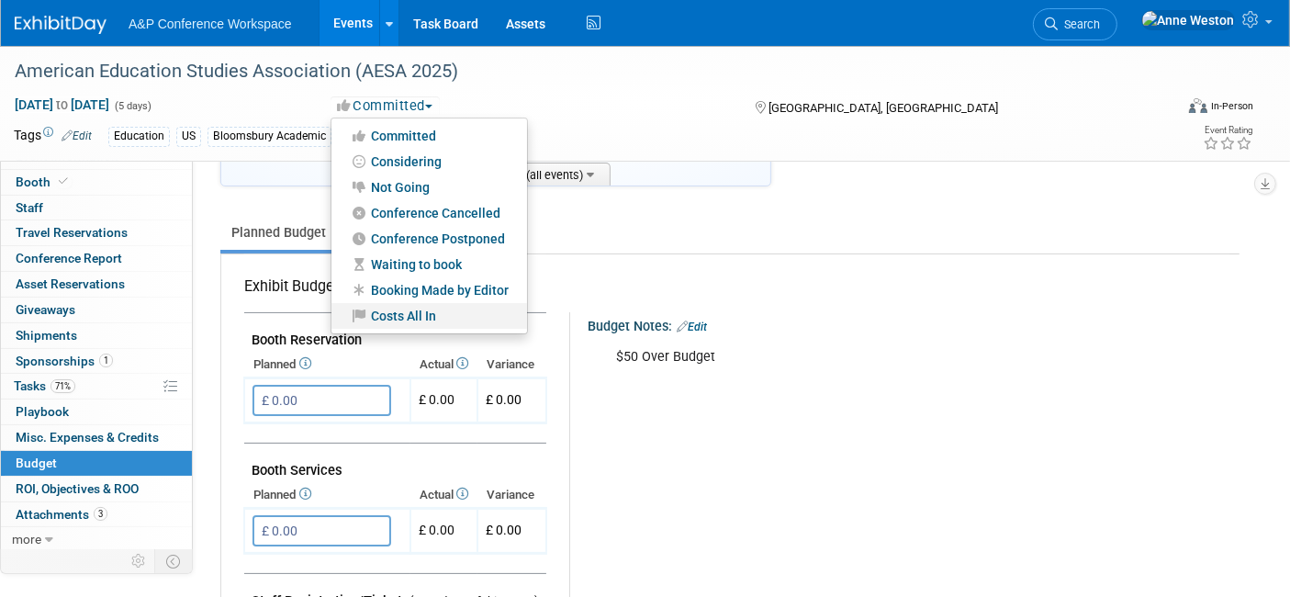
click at [406, 310] on link "Costs All In" at bounding box center [429, 316] width 196 height 26
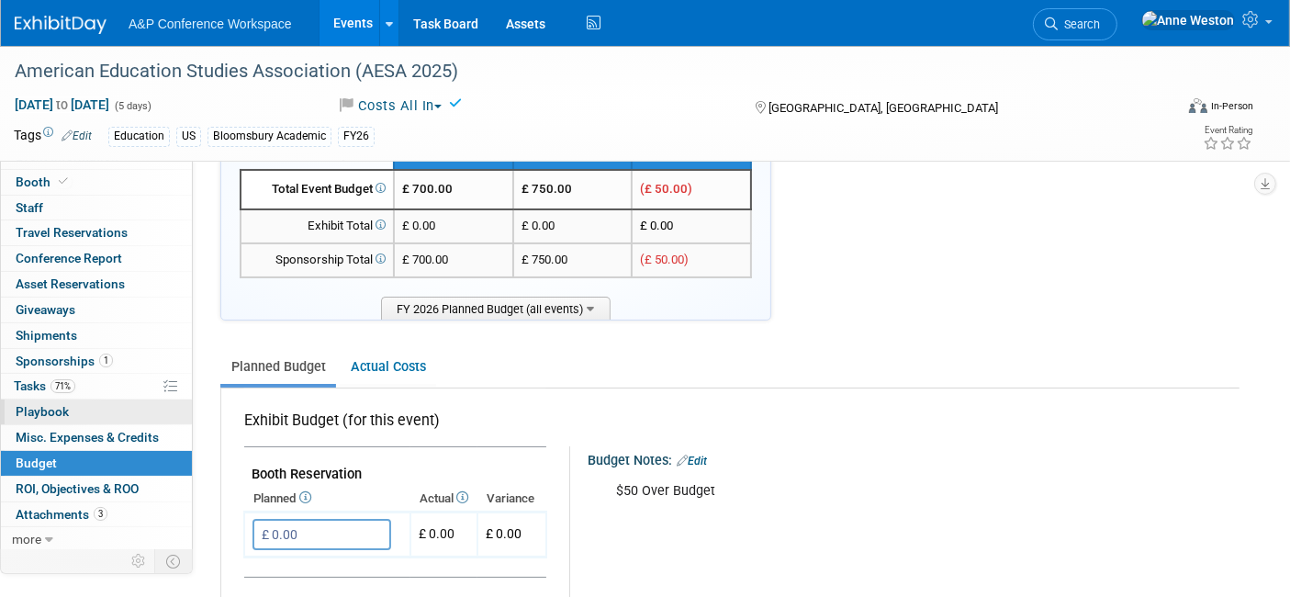
scroll to position [102, 0]
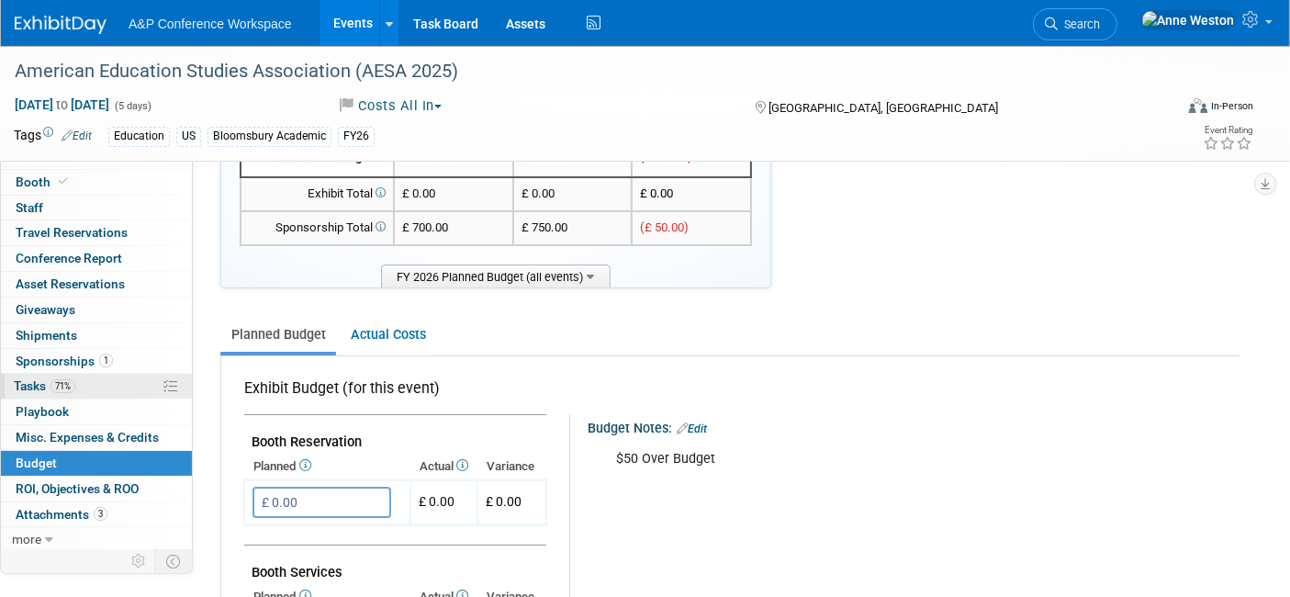
click at [92, 379] on link "71% Tasks 71%" at bounding box center [96, 386] width 191 height 25
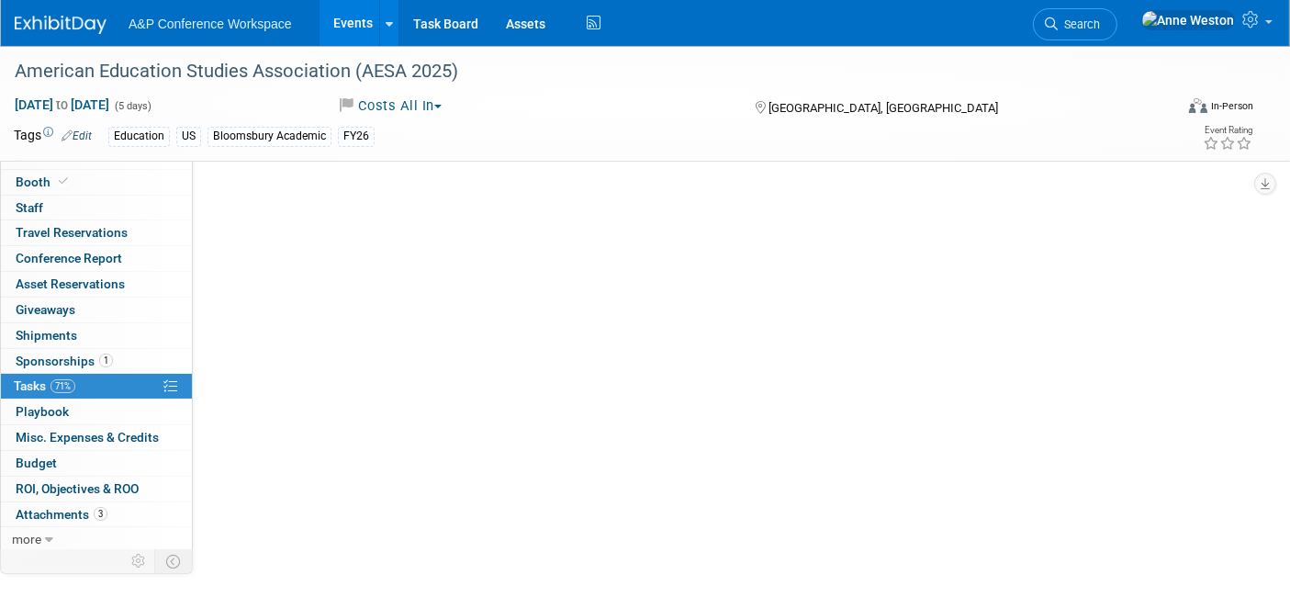
scroll to position [0, 0]
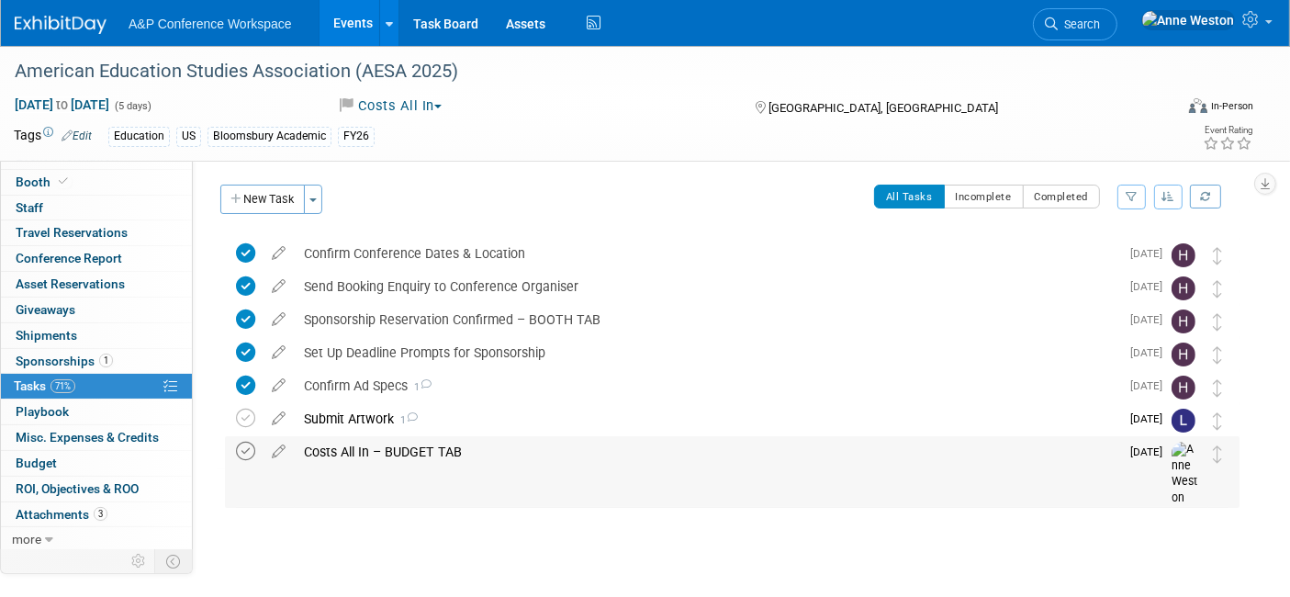
click at [248, 442] on icon at bounding box center [245, 451] width 19 height 19
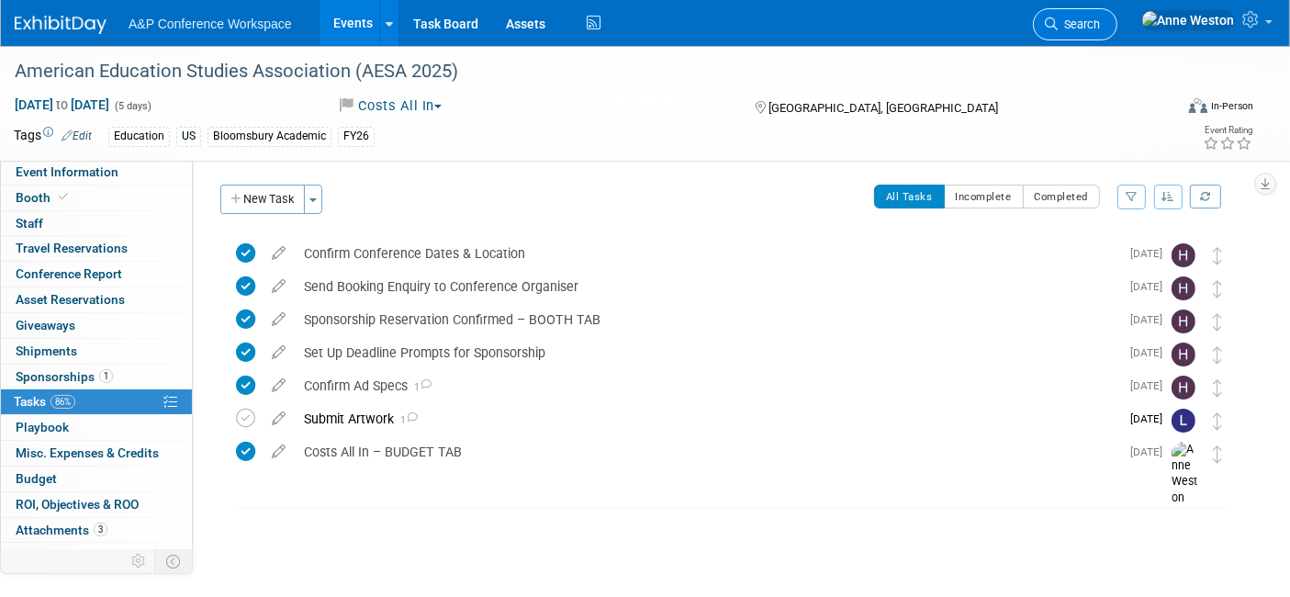
click at [1100, 18] on span "Search" at bounding box center [1078, 24] width 42 height 14
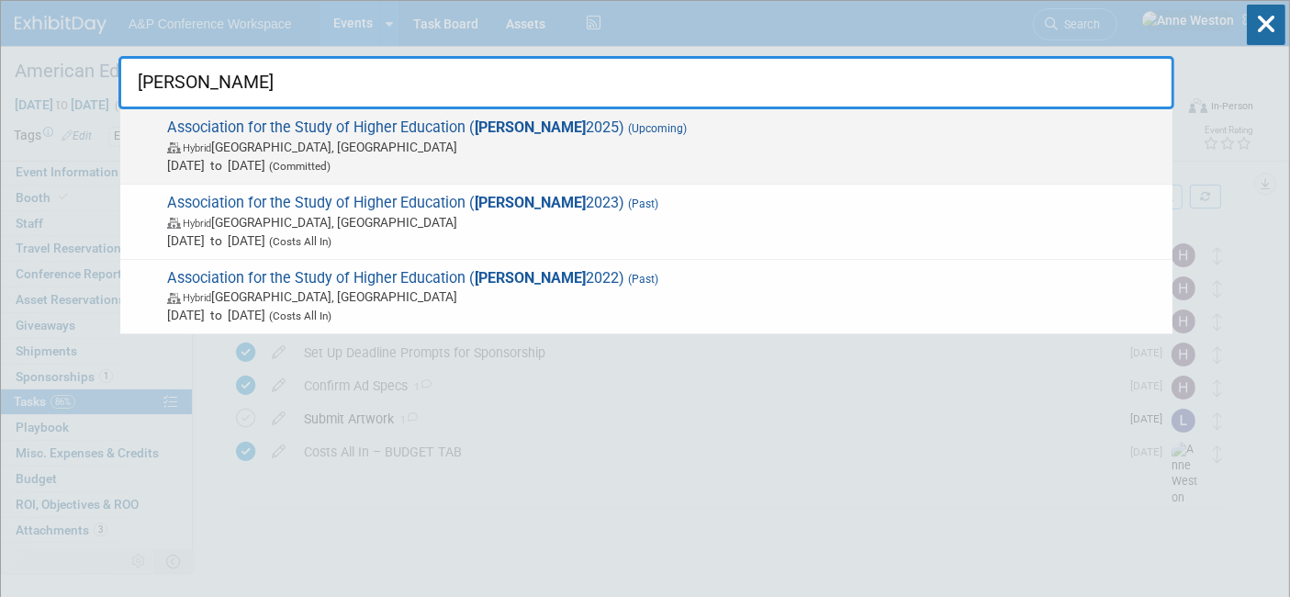
type input "[PERSON_NAME]"
click at [283, 126] on span "Association for the Study of Higher Education ( ASHE 2025) (Upcoming) Hybrid De…" at bounding box center [663, 146] width 1002 height 56
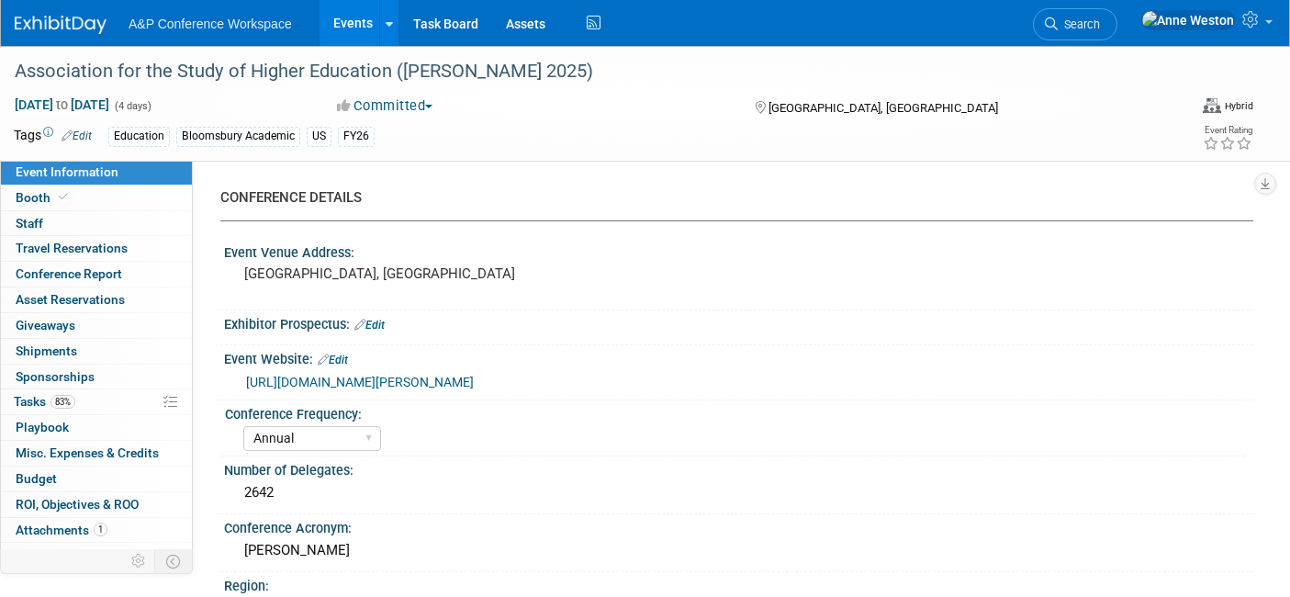
select select "Annual"
select select "Level 3"
select select "Sponsorship"
select select "Education"
select select "Bloomsbury Academic"
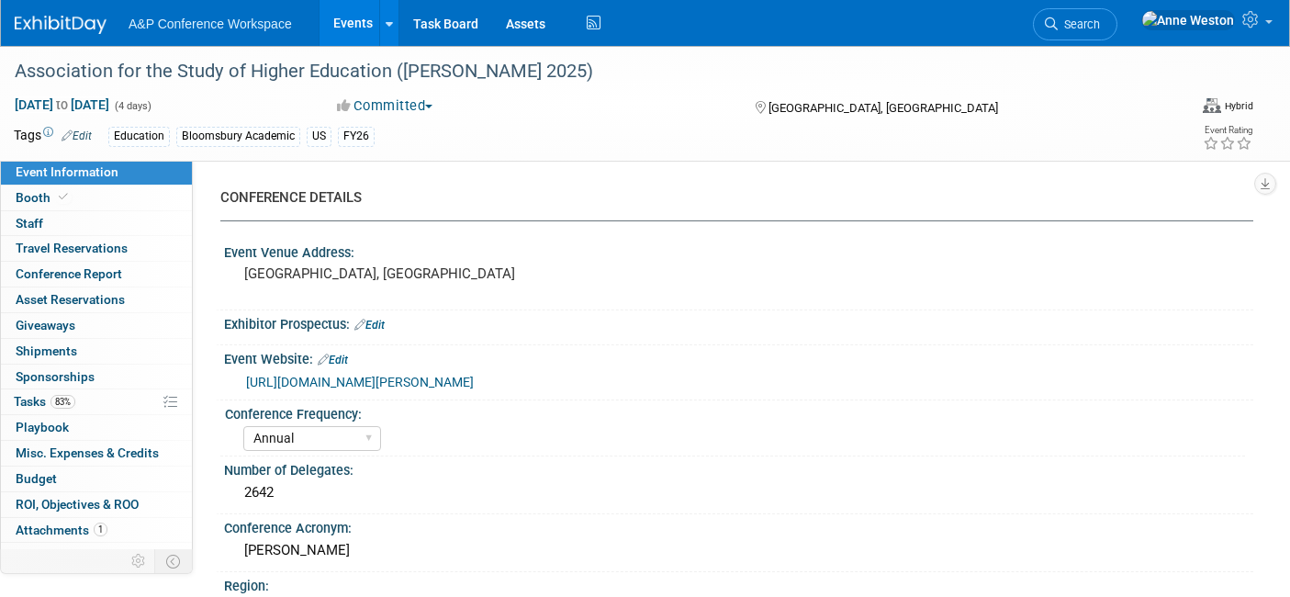
select select "[PERSON_NAME]"
select select "Brand/Subject Presence​"
click at [102, 195] on link "Booth" at bounding box center [96, 197] width 191 height 25
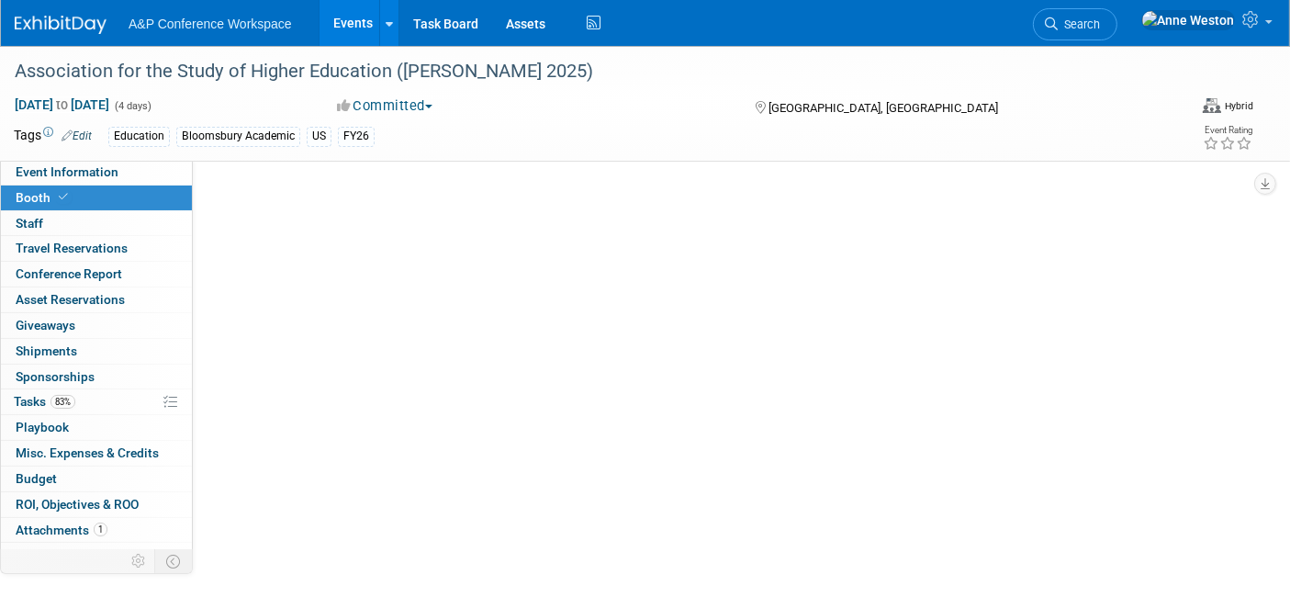
select select "CUAP"
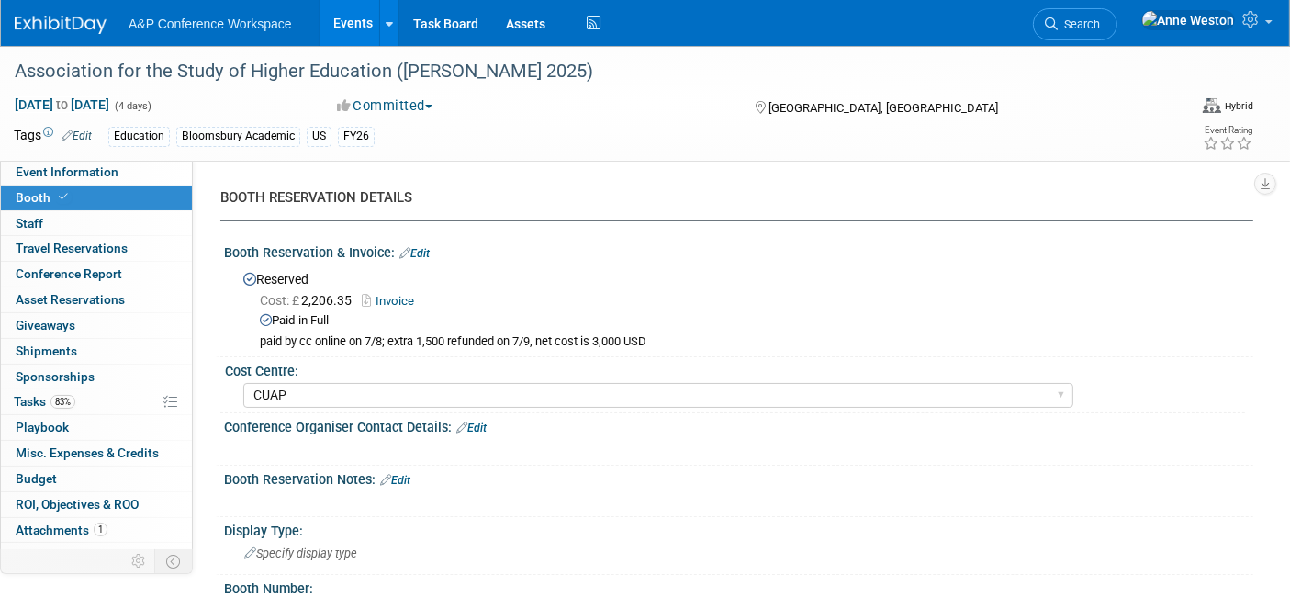
click at [422, 251] on link "Edit" at bounding box center [414, 253] width 30 height 13
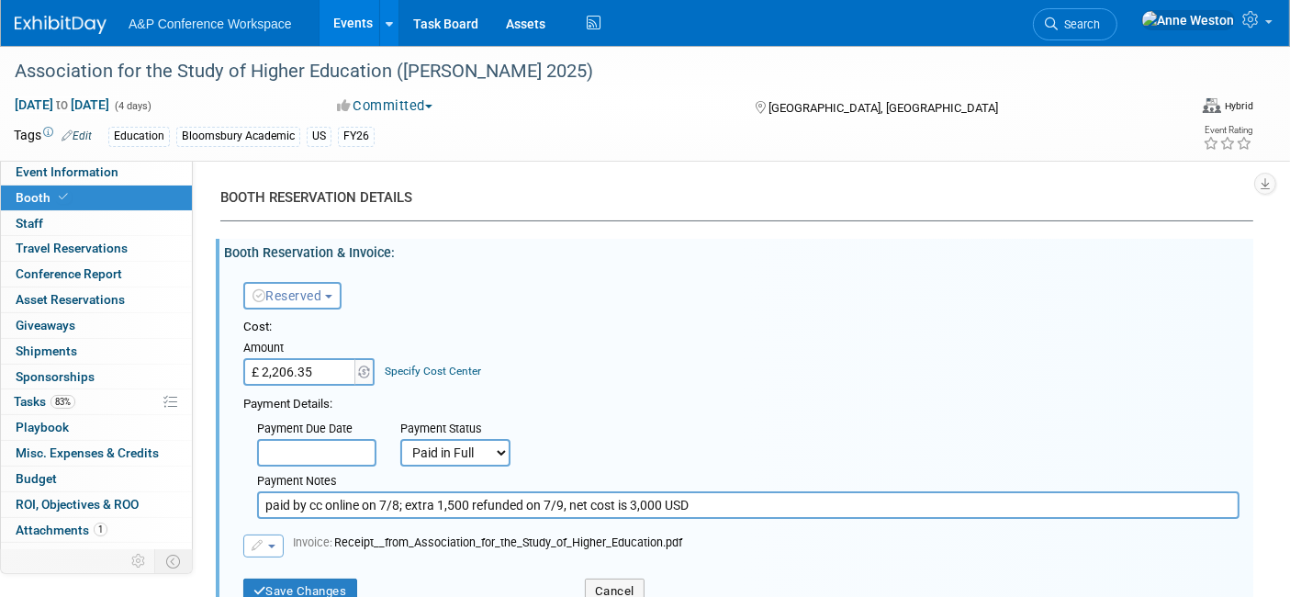
click at [329, 363] on input "£ 2,206.35" at bounding box center [300, 372] width 115 height 28
type input "£"
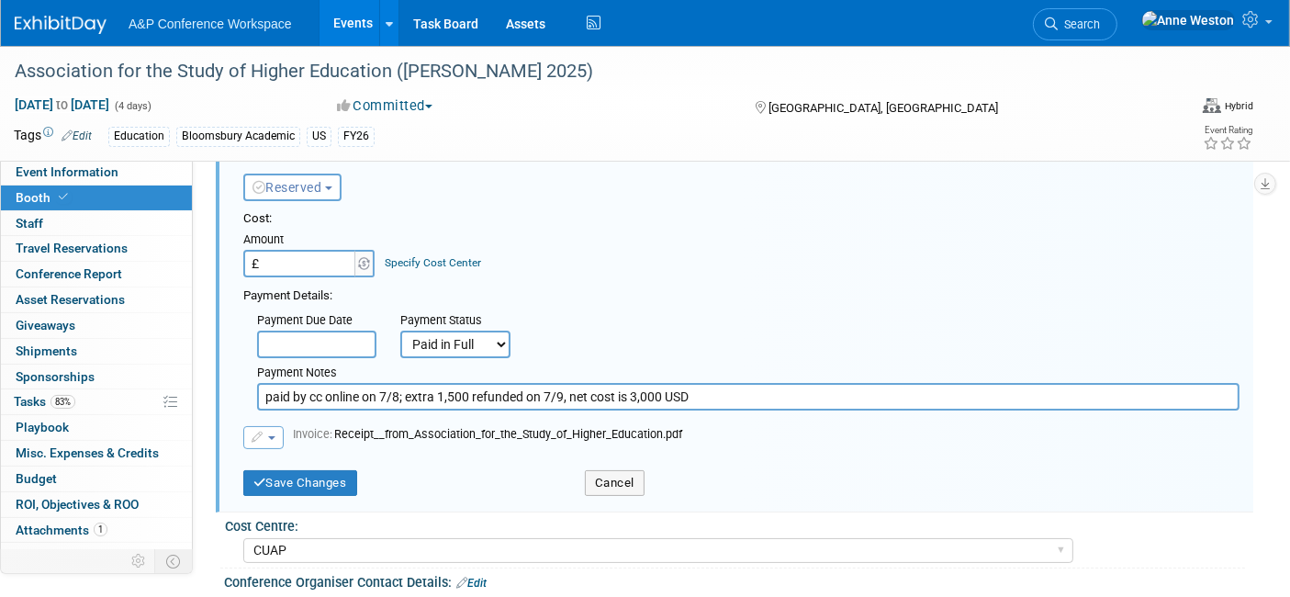
scroll to position [204, 0]
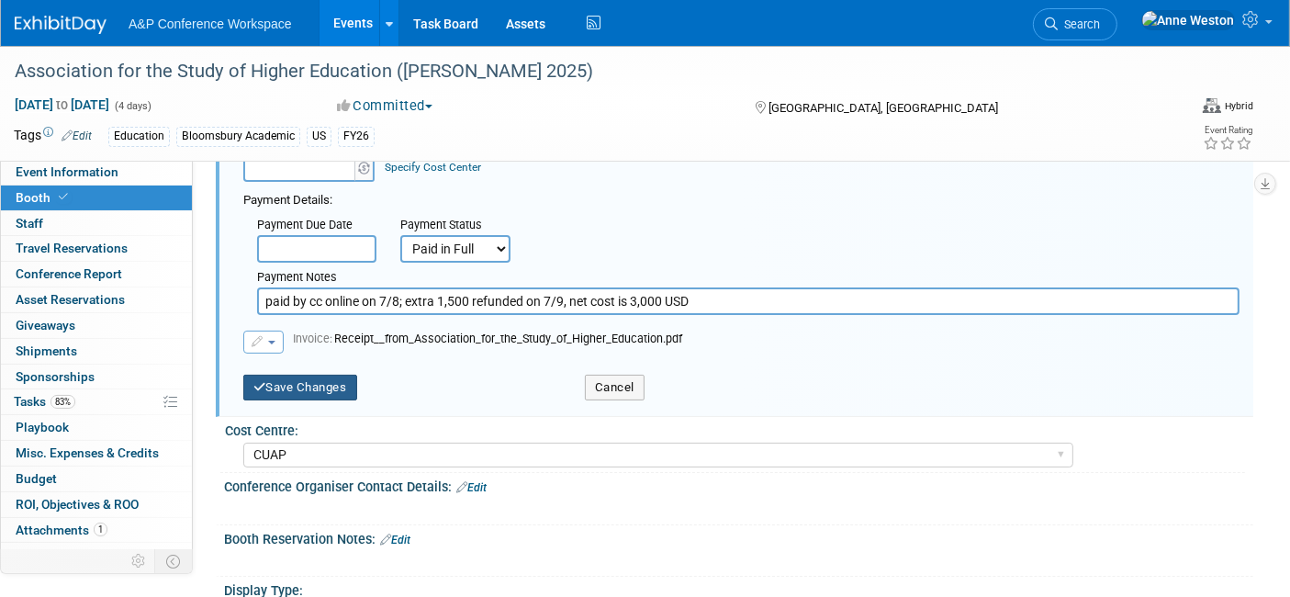
type input "£ 0.00"
click at [312, 381] on button "Save Changes" at bounding box center [300, 388] width 114 height 26
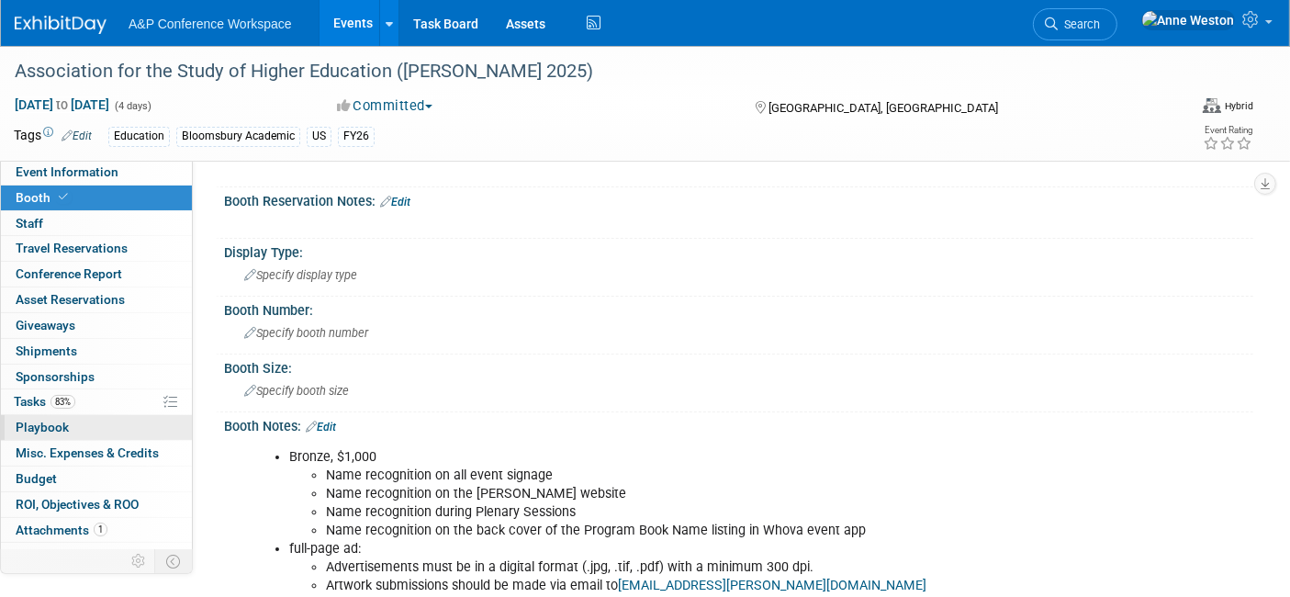
scroll to position [306, 0]
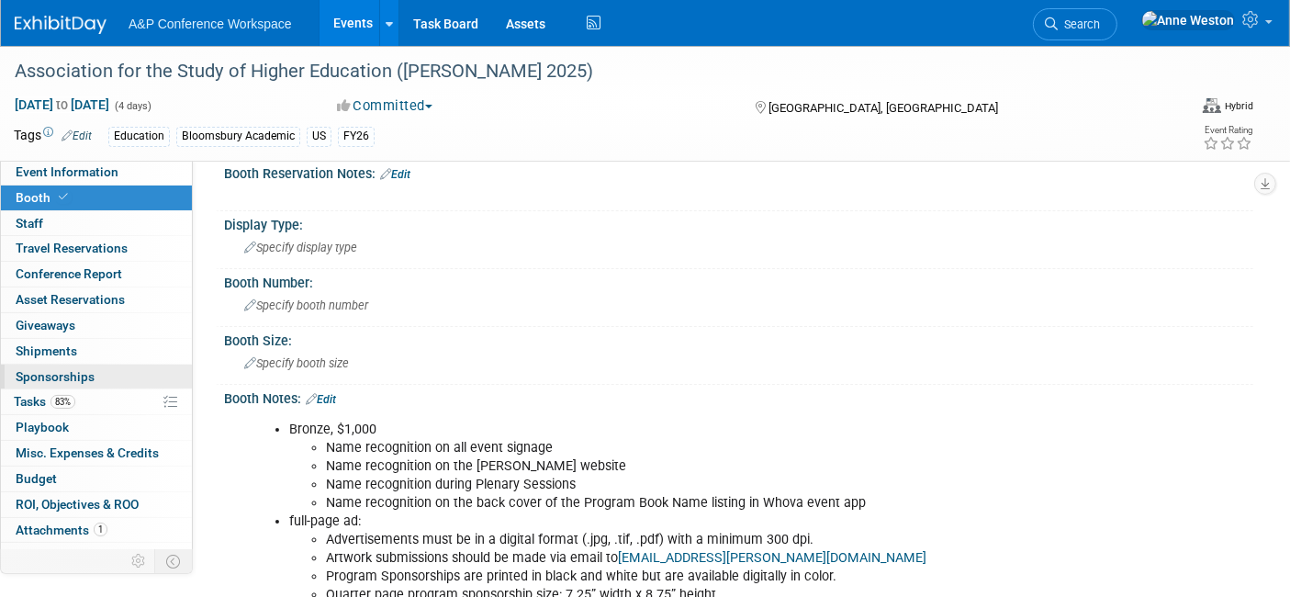
click at [73, 383] on link "0 Sponsorships 0" at bounding box center [96, 376] width 191 height 25
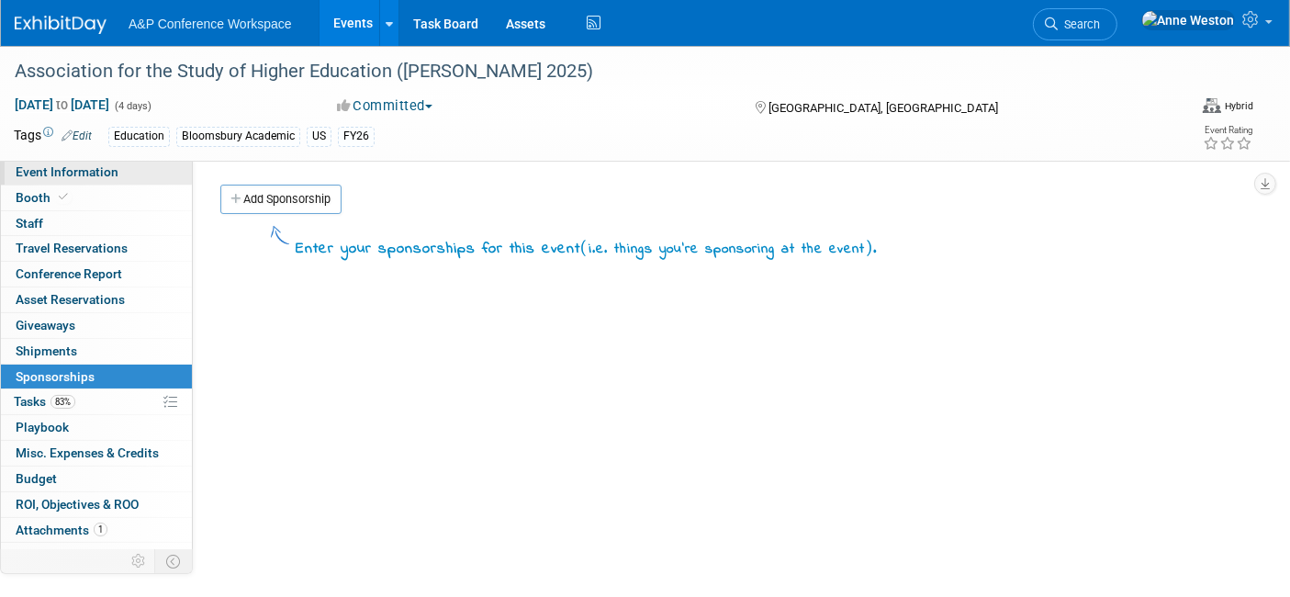
click at [103, 174] on span "Event Information" at bounding box center [67, 171] width 103 height 15
select select "Annual"
select select "Level 3"
select select "Sponsorship"
select select "Education"
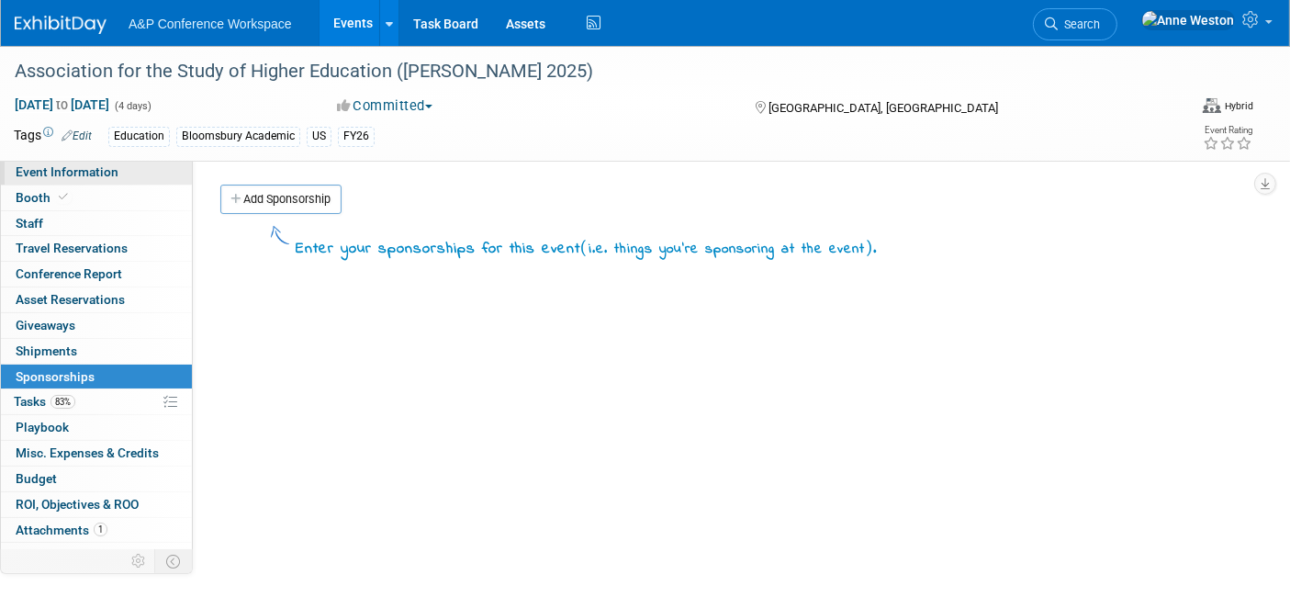
select select "Bloomsbury Academic"
select select "[PERSON_NAME]"
select select "Brand/Subject Presence​"
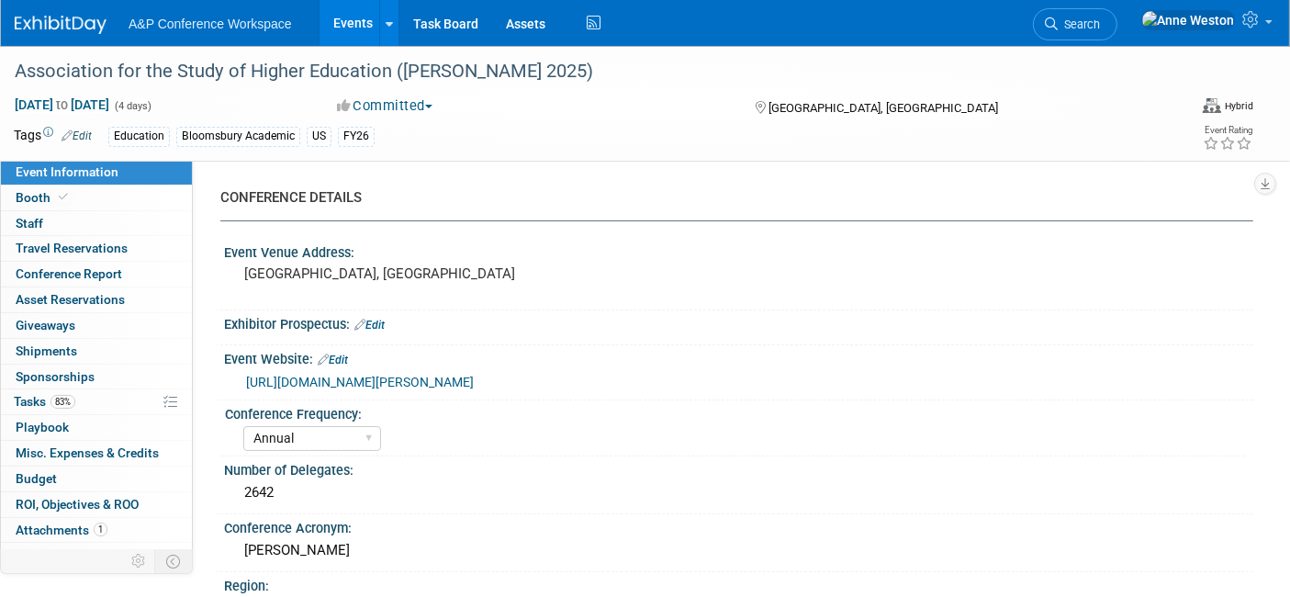
click at [130, 181] on link "Event Information" at bounding box center [96, 172] width 191 height 25
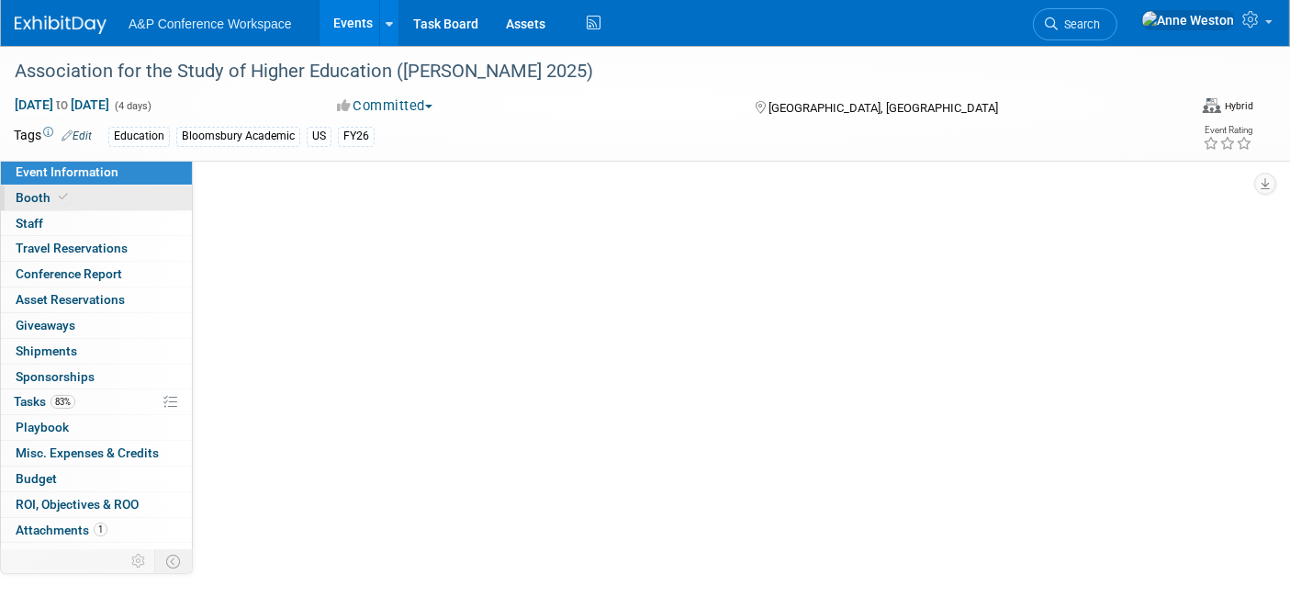
select select "Annual"
select select "Level 3"
select select "Sponsorship"
select select "Education"
select select "Bloomsbury Academic"
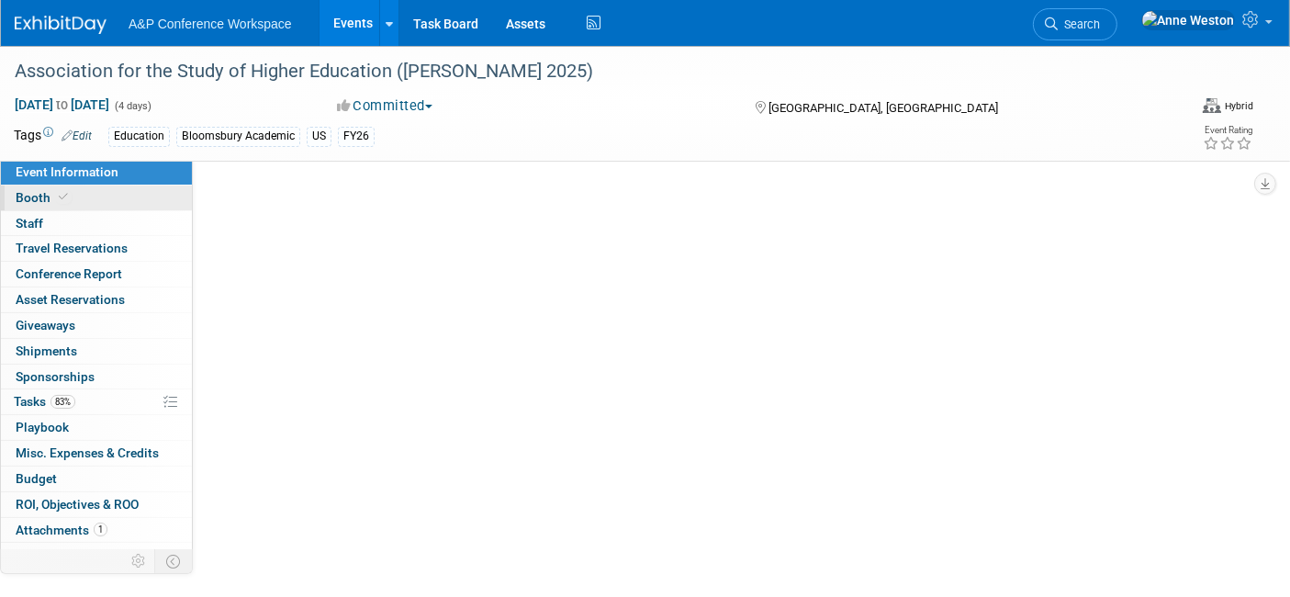
select select "[PERSON_NAME]"
select select "Brand/Subject Presence​"
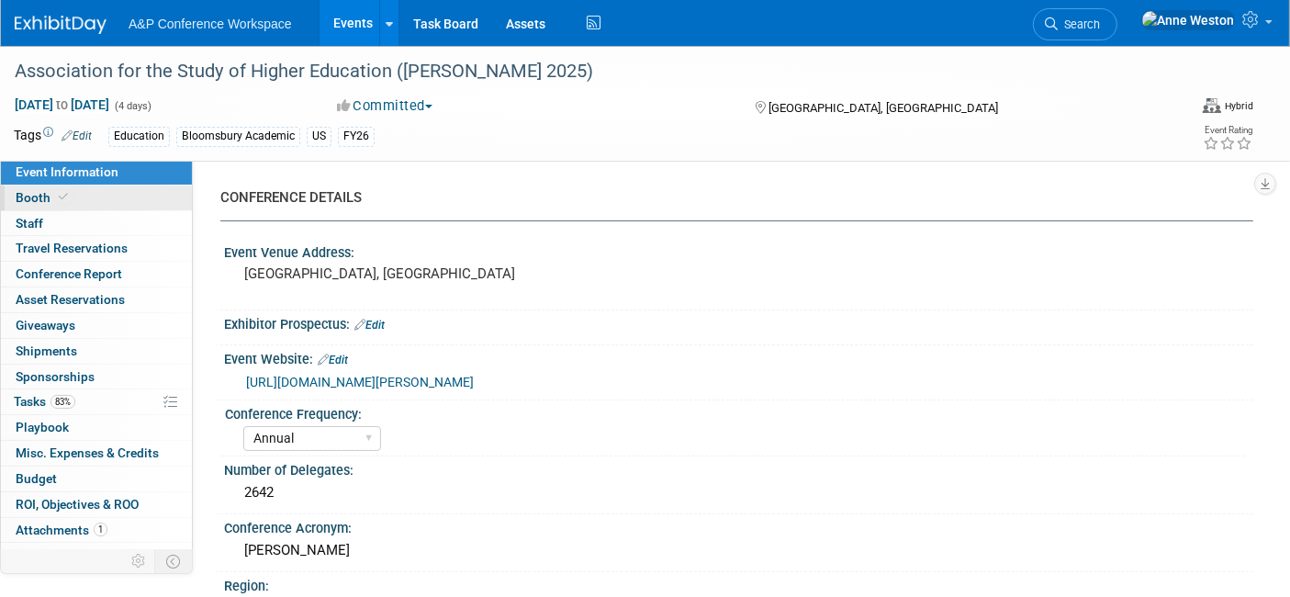
click at [142, 197] on link "Booth" at bounding box center [96, 197] width 191 height 25
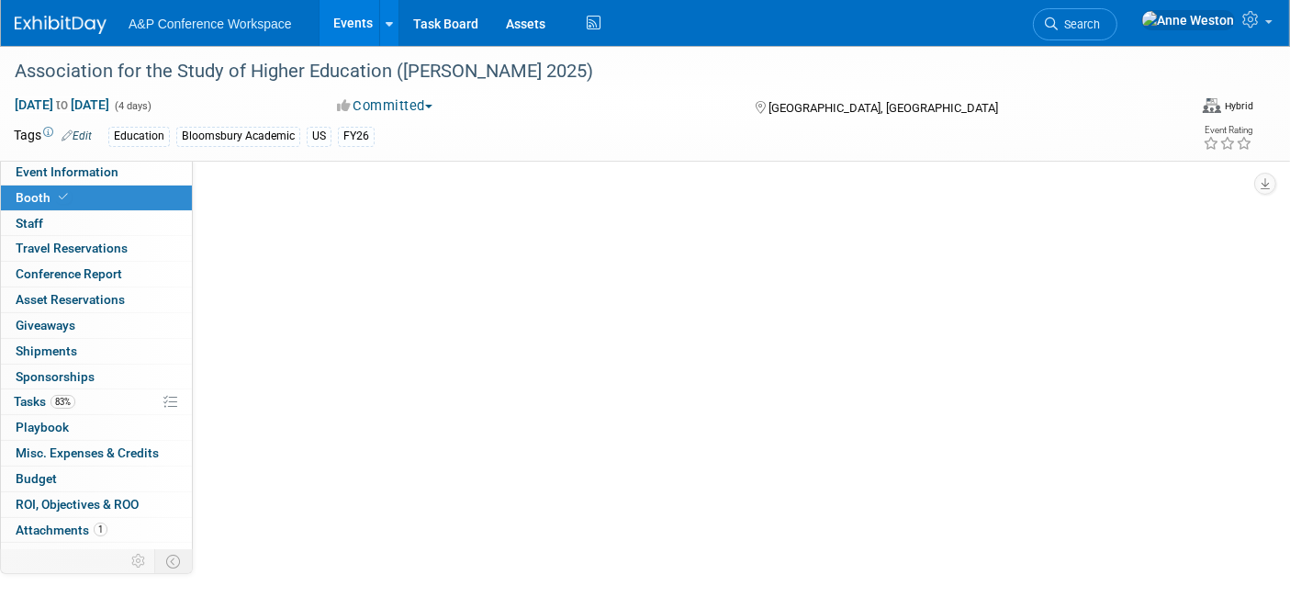
select select "CUAP"
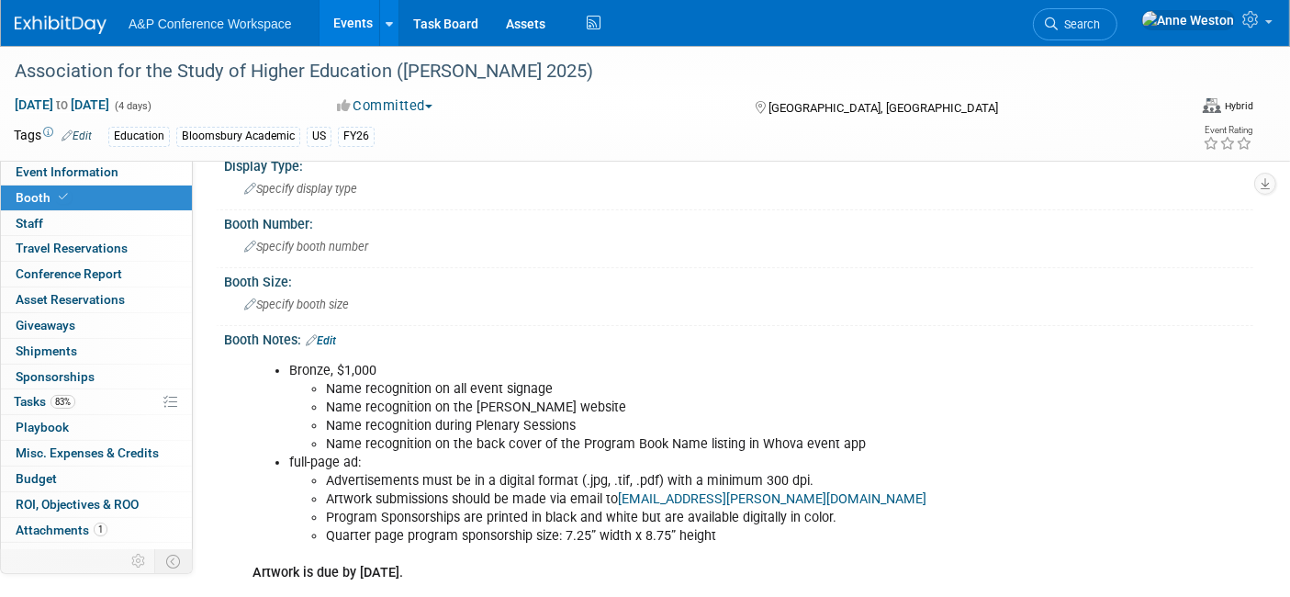
scroll to position [408, 0]
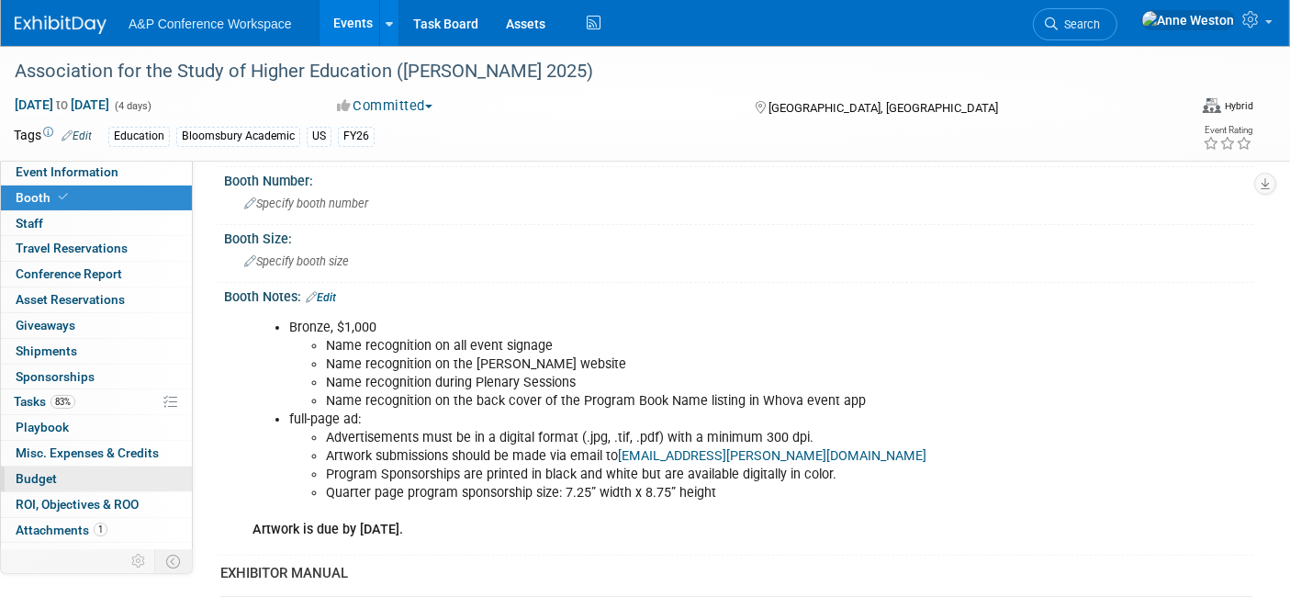
click at [61, 478] on link "Budget" at bounding box center [96, 478] width 191 height 25
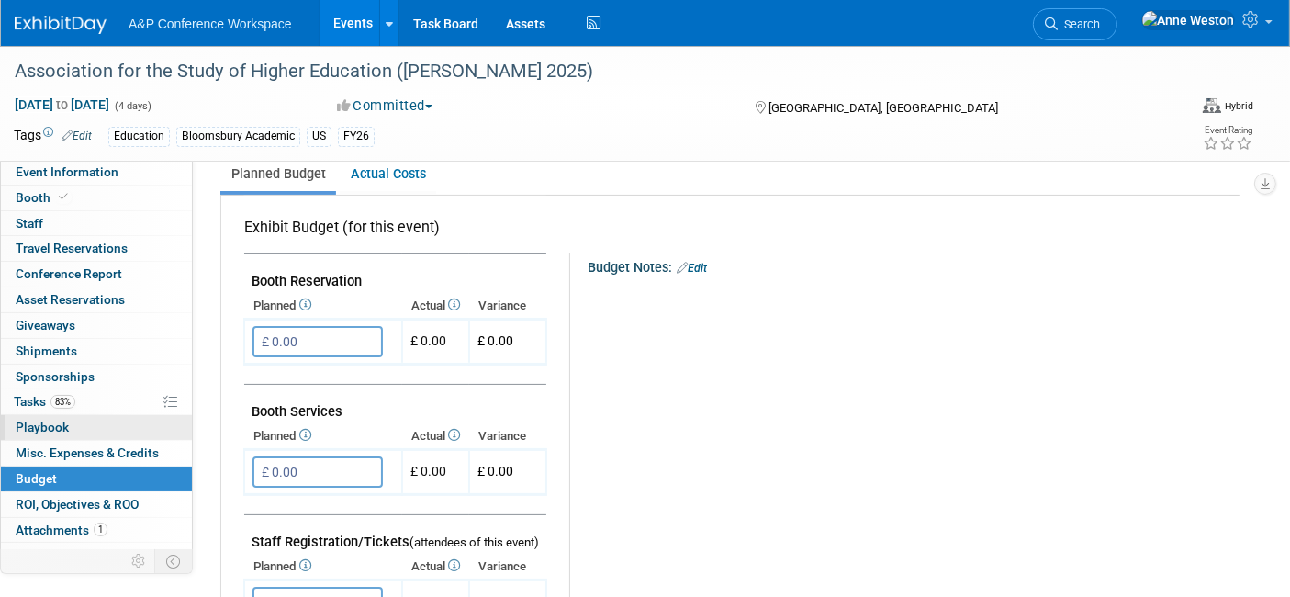
scroll to position [0, 0]
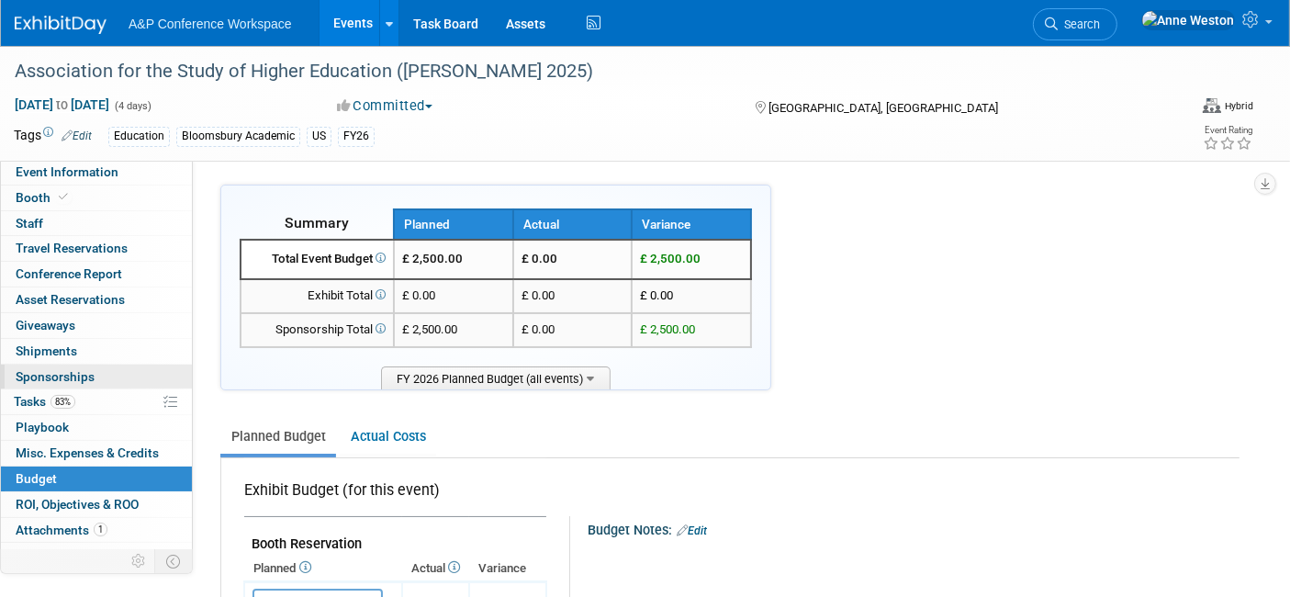
click at [75, 372] on span "Sponsorships 0" at bounding box center [55, 376] width 79 height 15
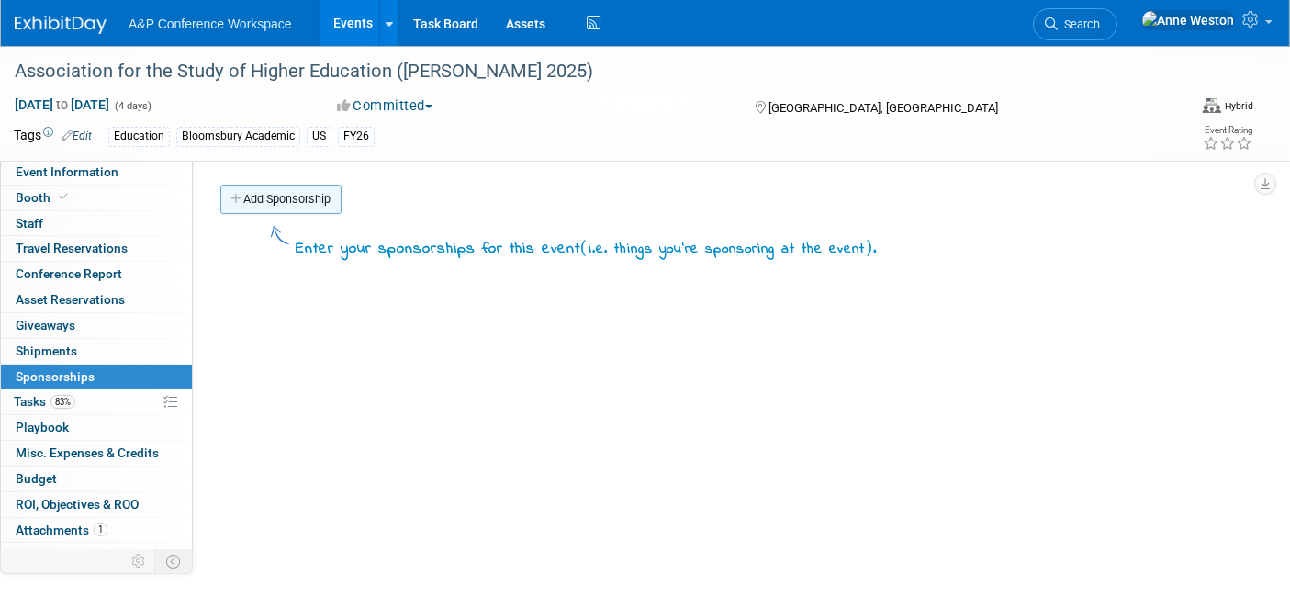
click at [304, 194] on link "Add Sponsorship" at bounding box center [280, 199] width 121 height 29
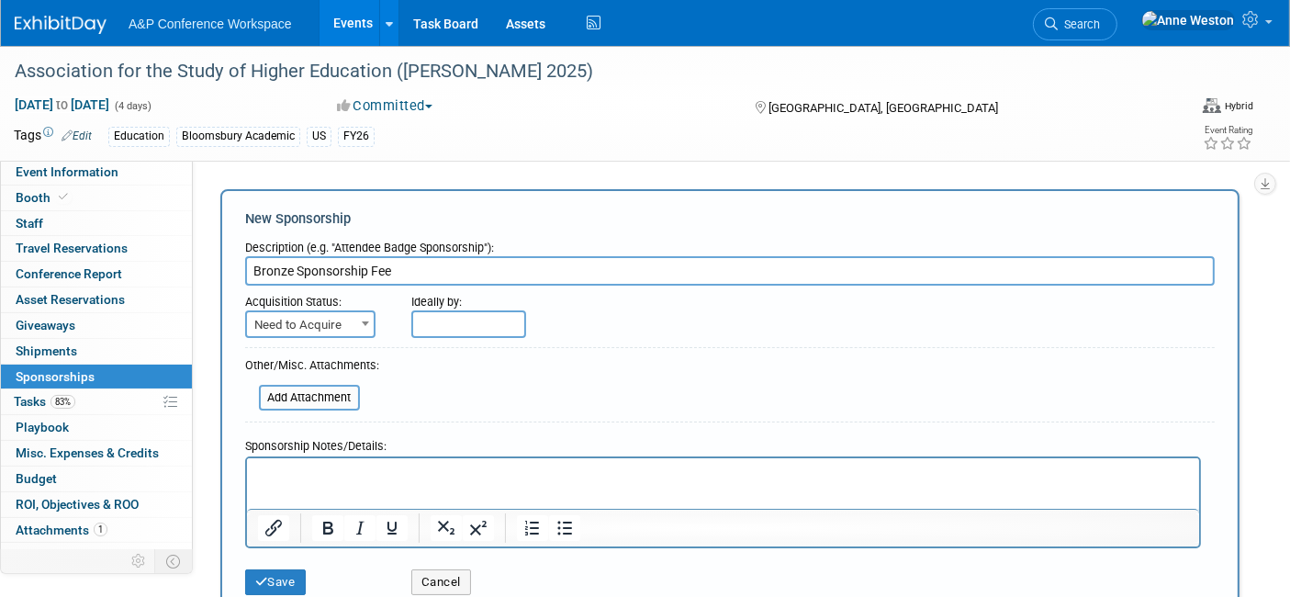
type input "Bronze Sponsorship Fee"
click at [277, 317] on span "Need to Acquire" at bounding box center [310, 325] width 127 height 26
select select "2"
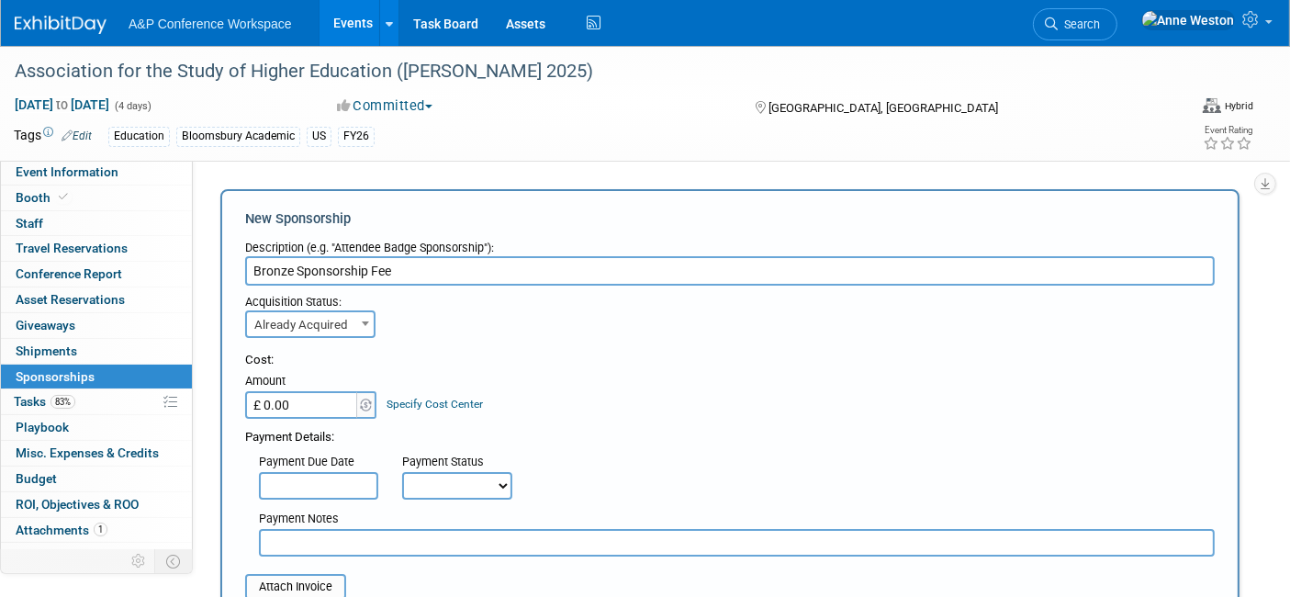
click at [404, 402] on link "Specify Cost Center" at bounding box center [435, 403] width 96 height 13
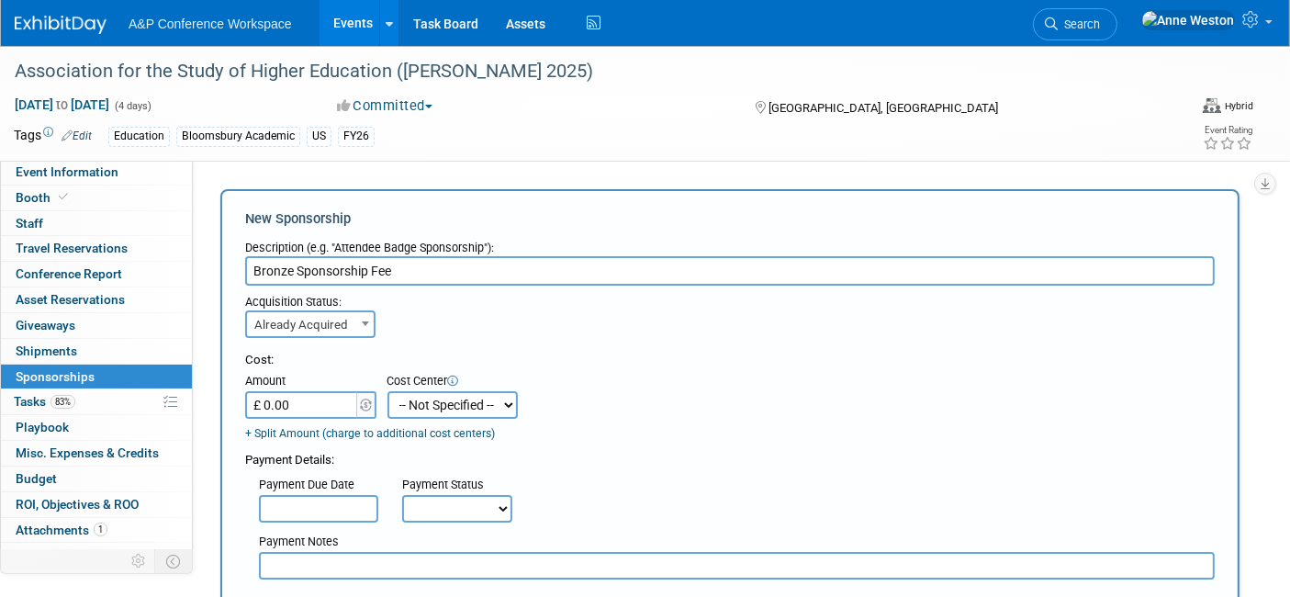
click at [404, 402] on select "-- Not Specified -- ACE-ENTOTH ACE-HOTEL ACE-TRAVEL ACM-ADVERT ACM-ENTOTH ACM-F…" at bounding box center [452, 405] width 130 height 28
select select "18966357"
click at [387, 391] on select "-- Not Specified -- ACE-ENTOTH ACE-HOTEL ACE-TRAVEL ACM-ADVERT ACM-ENTOTH ACM-F…" at bounding box center [452, 405] width 130 height 28
click at [310, 415] on input "£ 0.00" at bounding box center [302, 405] width 115 height 28
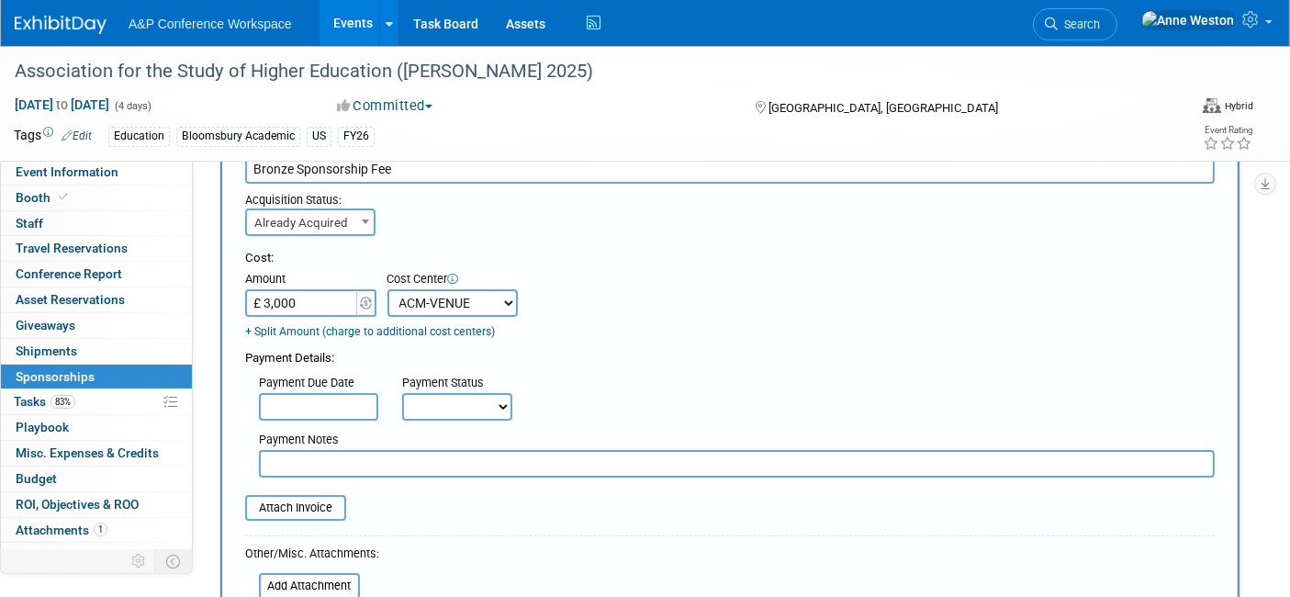
type input "£ 3,000.00"
click at [431, 403] on select "Not Paid Yet Partially Paid Paid in Full" at bounding box center [457, 407] width 110 height 28
select select "1"
click at [402, 393] on select "Not Paid Yet Partially Paid Paid in Full" at bounding box center [457, 407] width 110 height 28
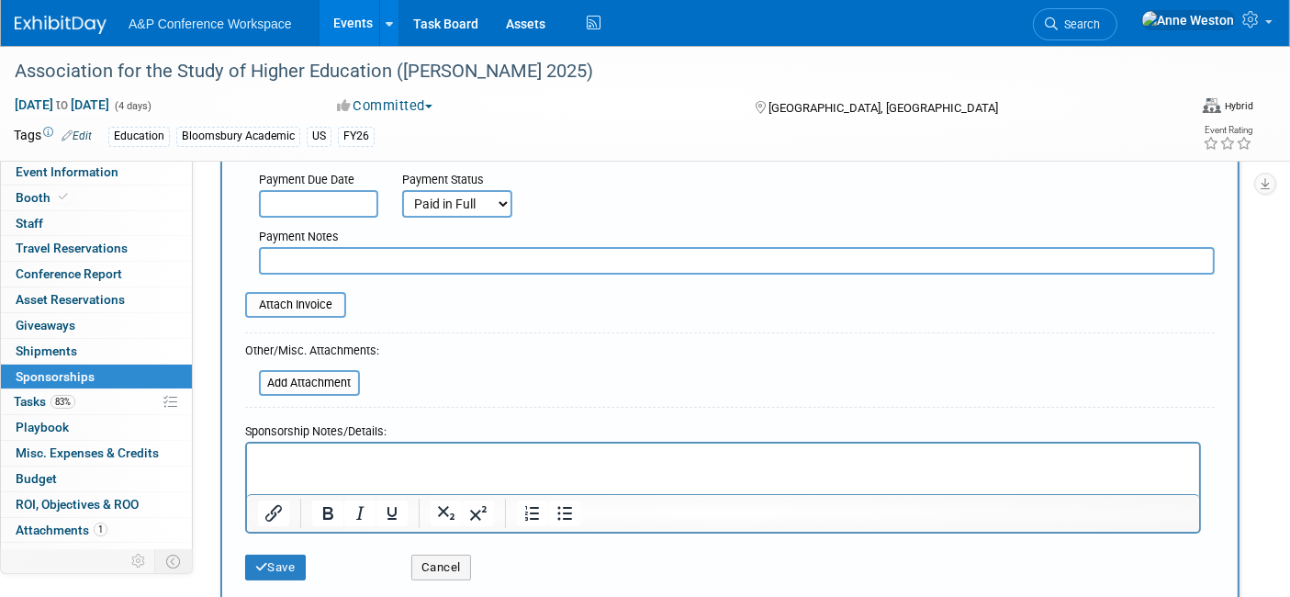
scroll to position [306, 0]
click at [277, 561] on button "Save" at bounding box center [275, 567] width 61 height 26
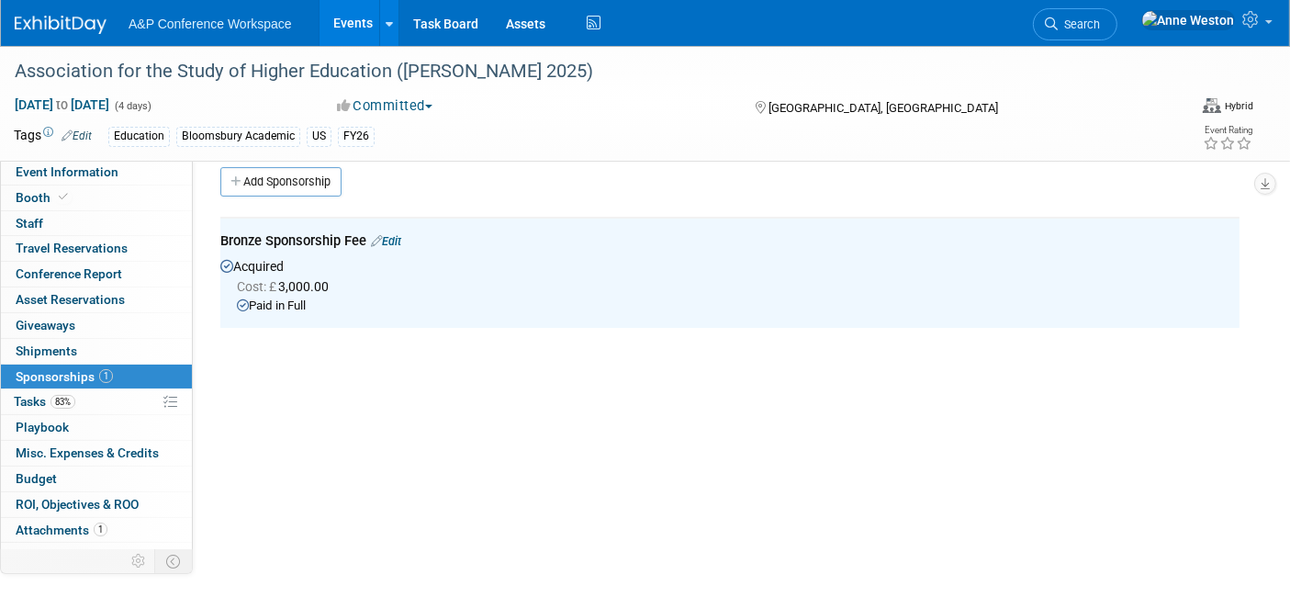
scroll to position [0, 0]
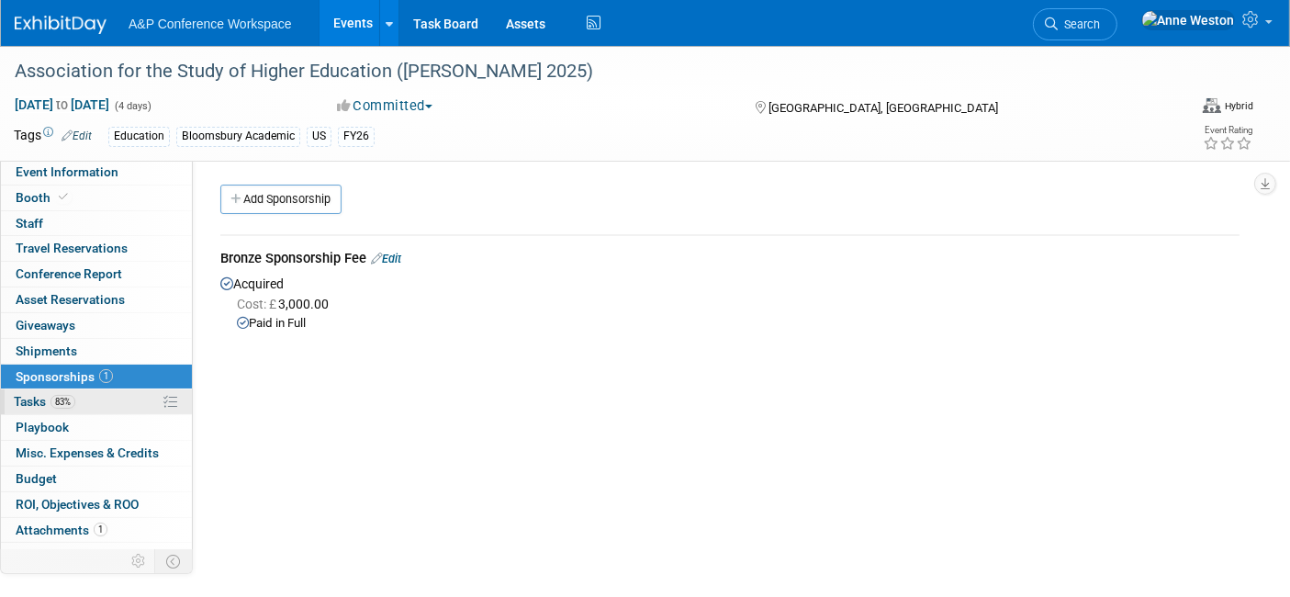
click at [79, 397] on link "83% Tasks 83%" at bounding box center [96, 401] width 191 height 25
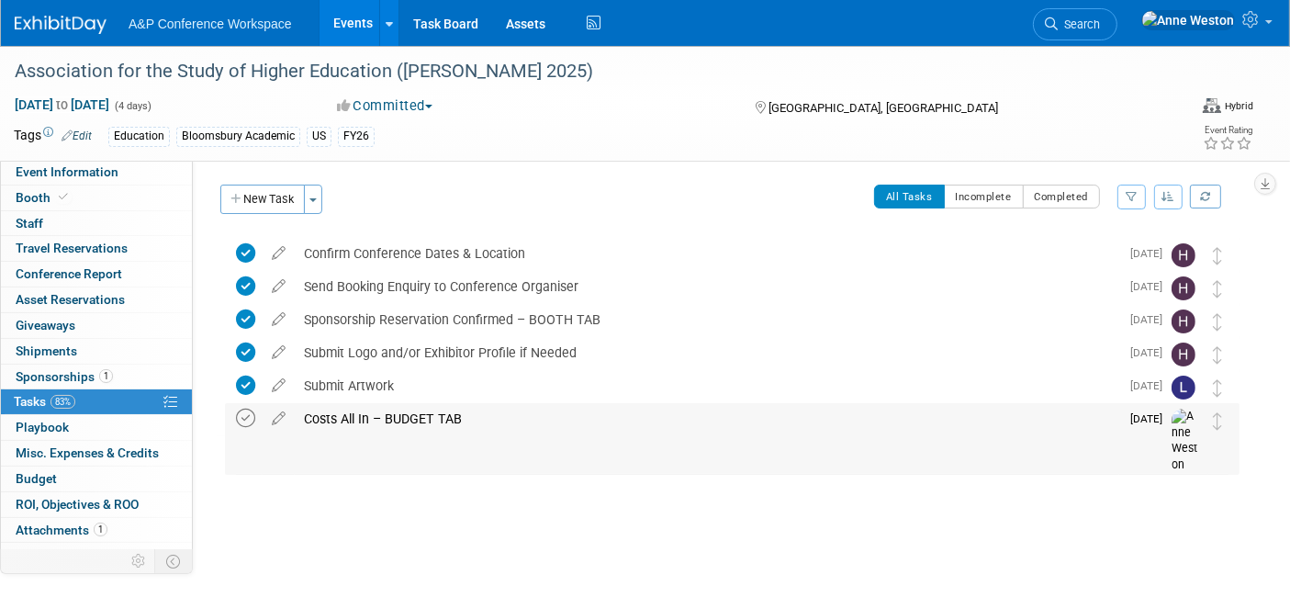
click at [251, 418] on icon at bounding box center [245, 417] width 19 height 19
click at [380, 104] on button "Committed" at bounding box center [384, 105] width 109 height 19
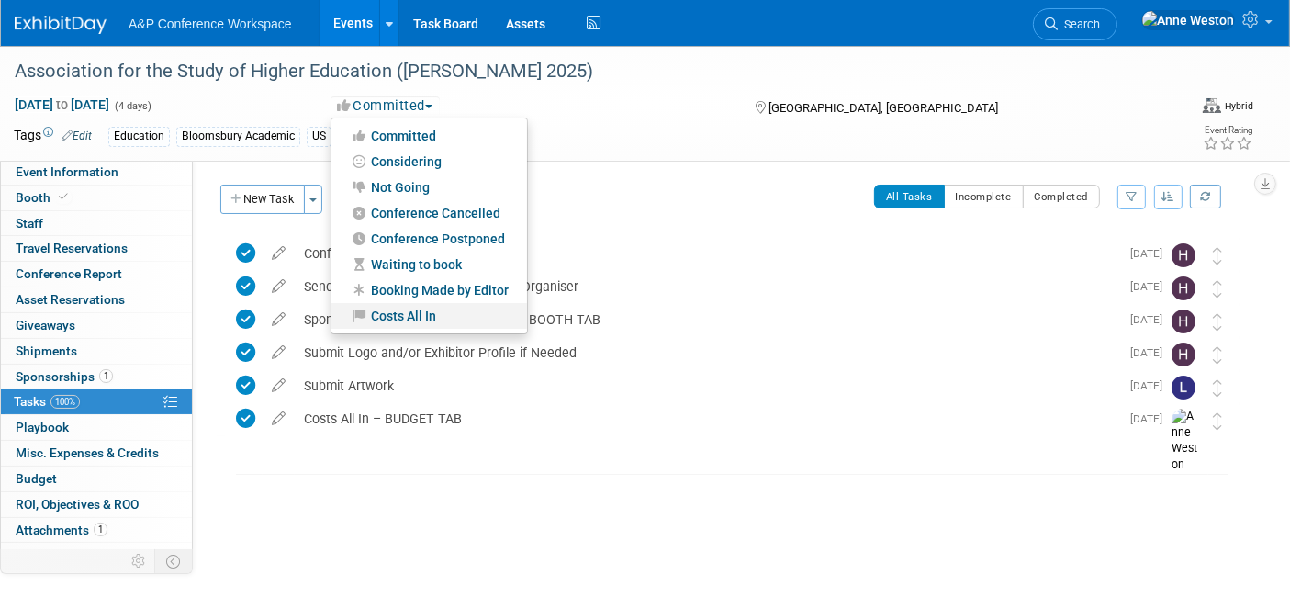
click at [430, 303] on link "Costs All In" at bounding box center [429, 316] width 196 height 26
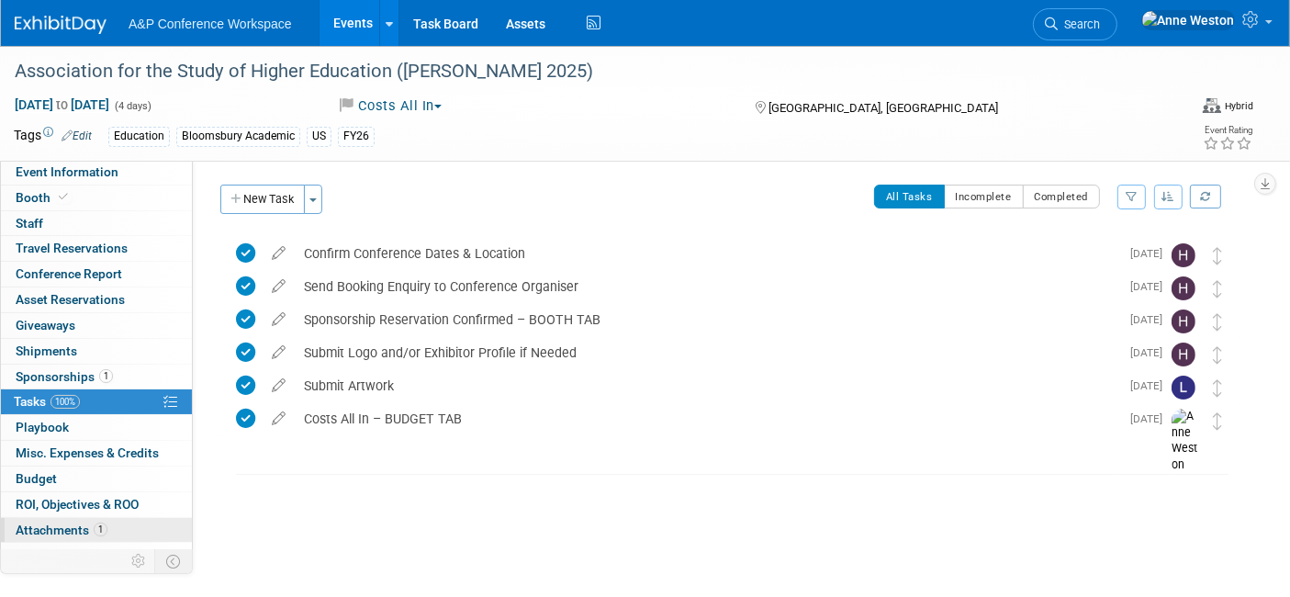
click at [79, 522] on span "Attachments 1" at bounding box center [62, 529] width 92 height 15
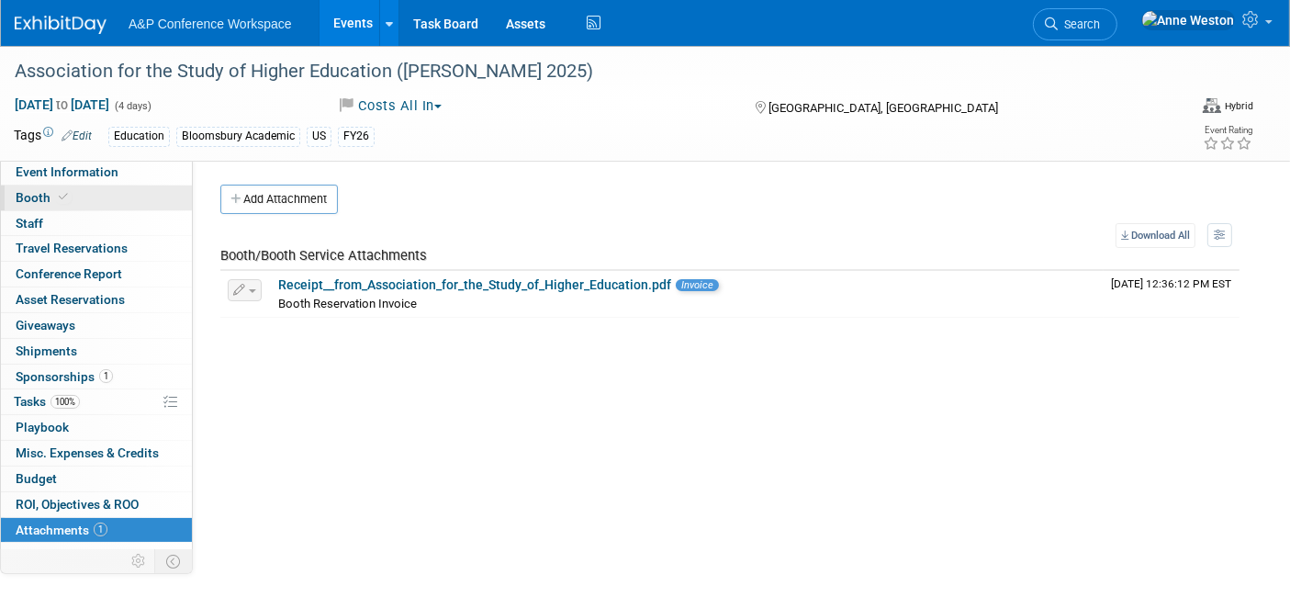
click at [62, 187] on link "Booth" at bounding box center [96, 197] width 191 height 25
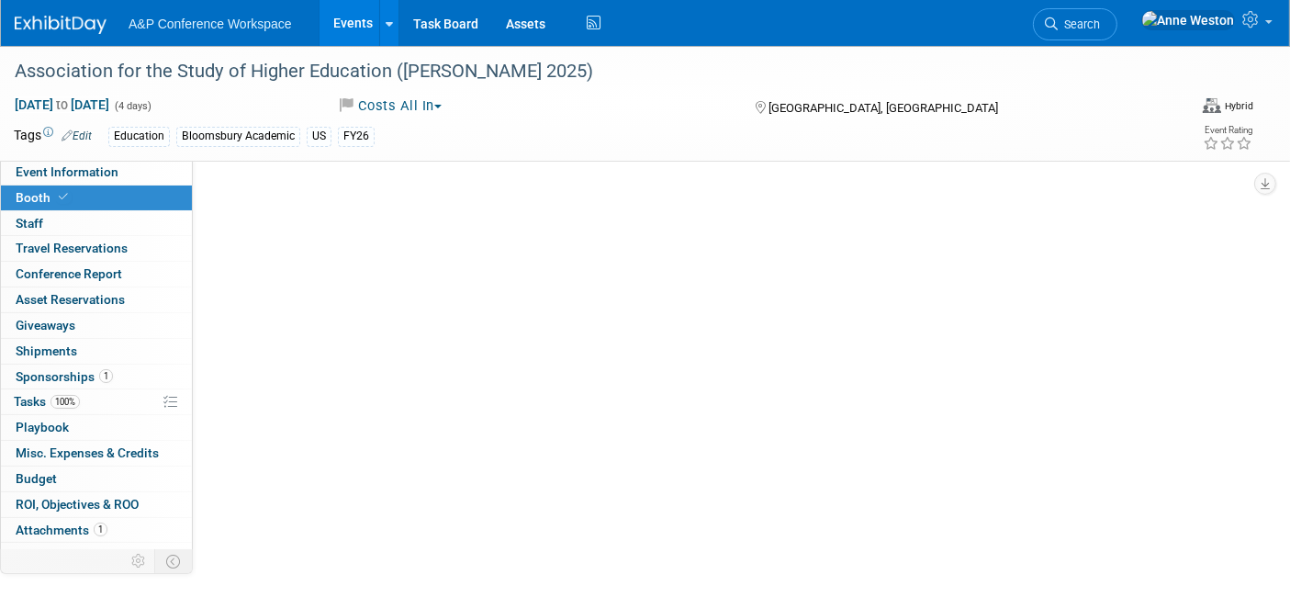
select select "CUAP"
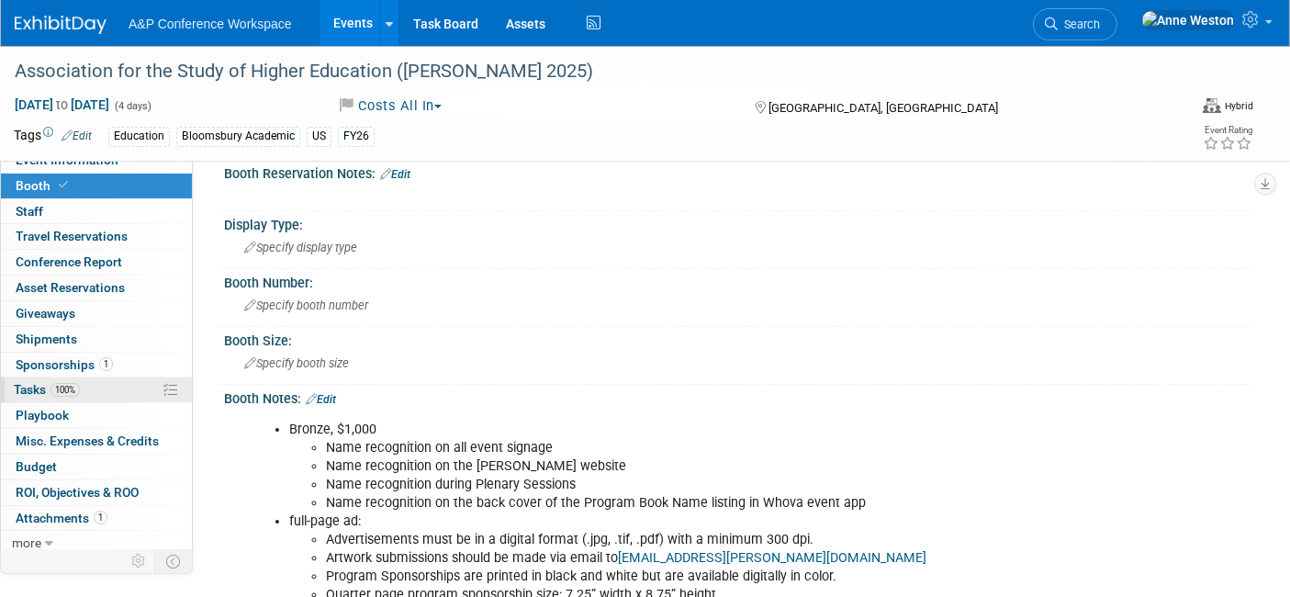
scroll to position [16, 0]
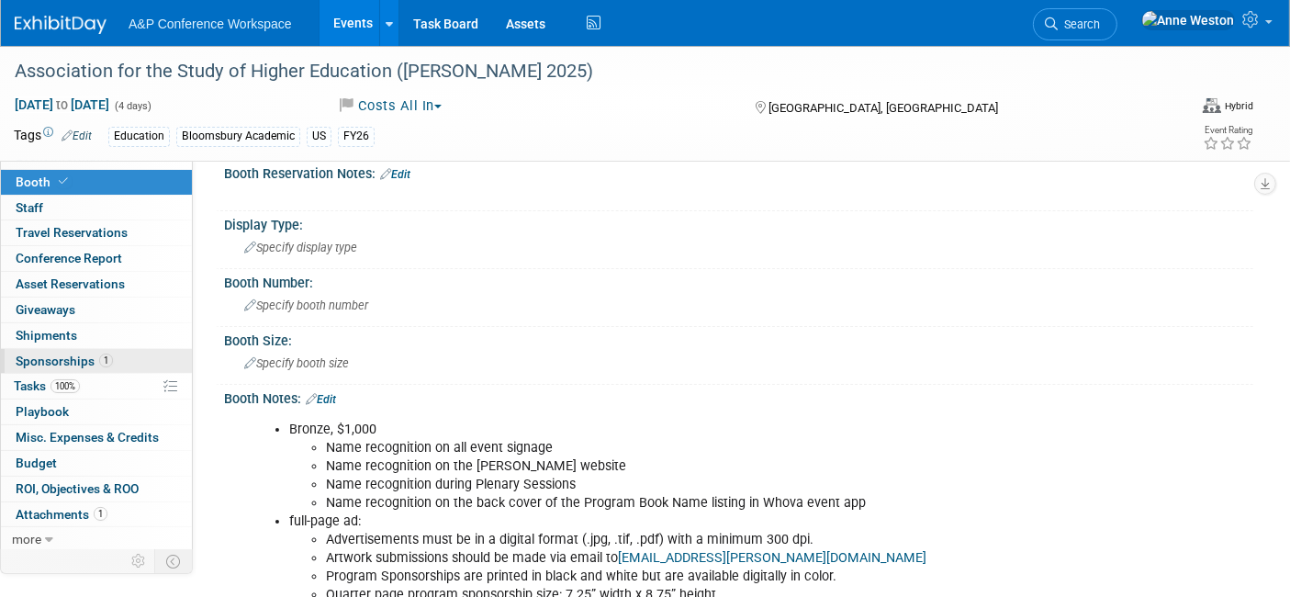
click at [57, 353] on span "Sponsorships 1" at bounding box center [64, 360] width 97 height 15
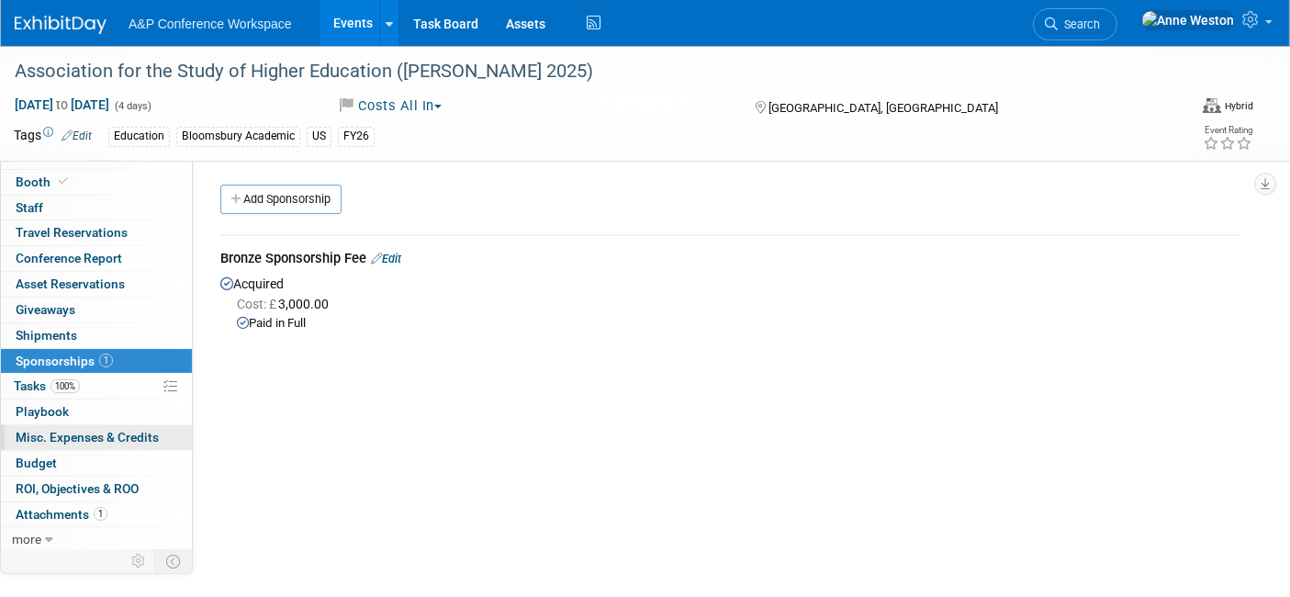
click at [65, 439] on span "Misc. Expenses & Credits 0" at bounding box center [87, 437] width 143 height 15
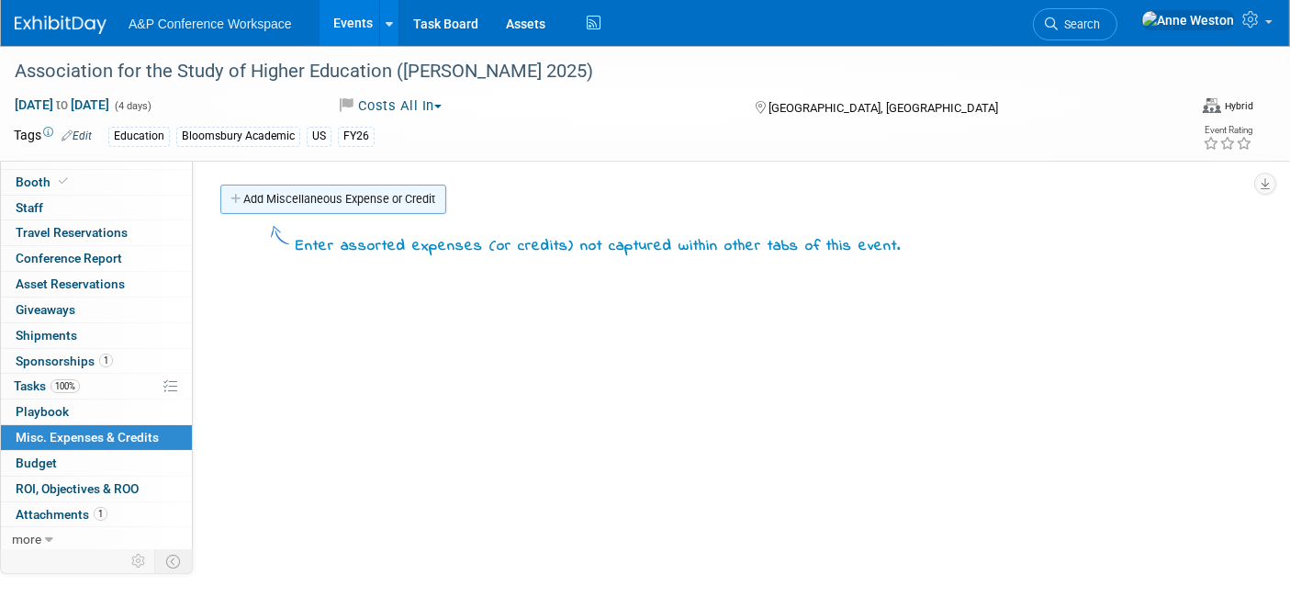
click at [318, 201] on link "Add Miscellaneous Expense or Credit" at bounding box center [333, 199] width 226 height 29
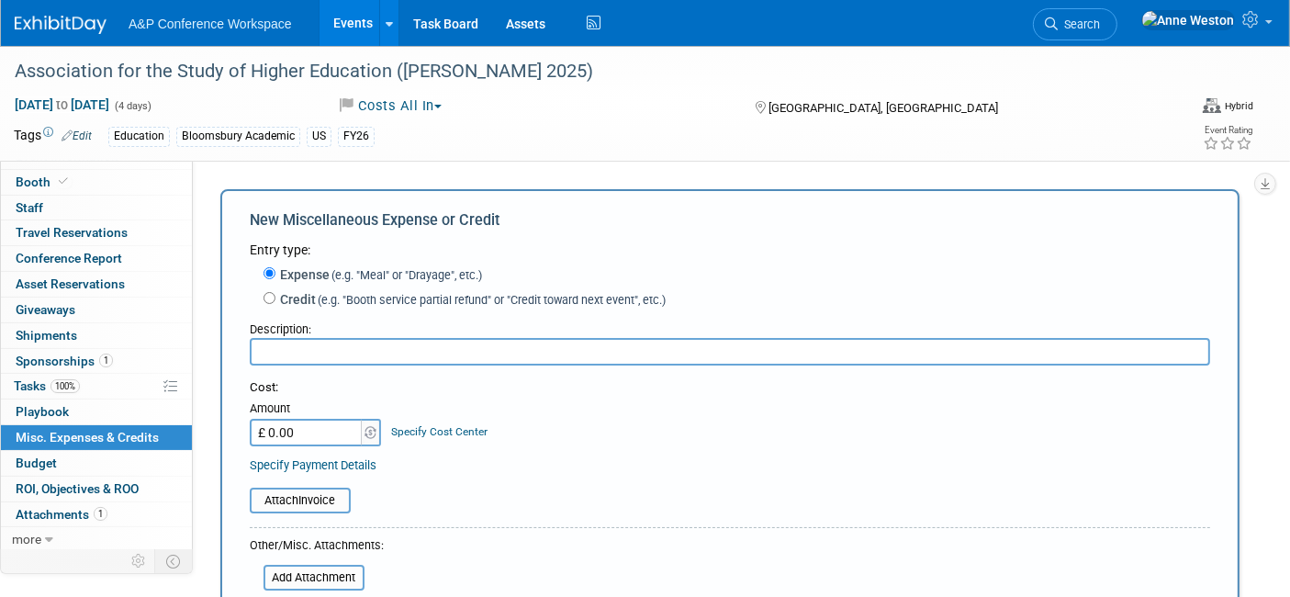
click at [291, 295] on label "Credit (e.g. "Booth service partial refund" or "Credit toward next event", etc.)" at bounding box center [470, 299] width 390 height 18
click at [275, 295] on input "Credit (e.g. "Booth service partial refund" or "Credit toward next event", etc.)" at bounding box center [269, 298] width 12 height 12
radio input "true"
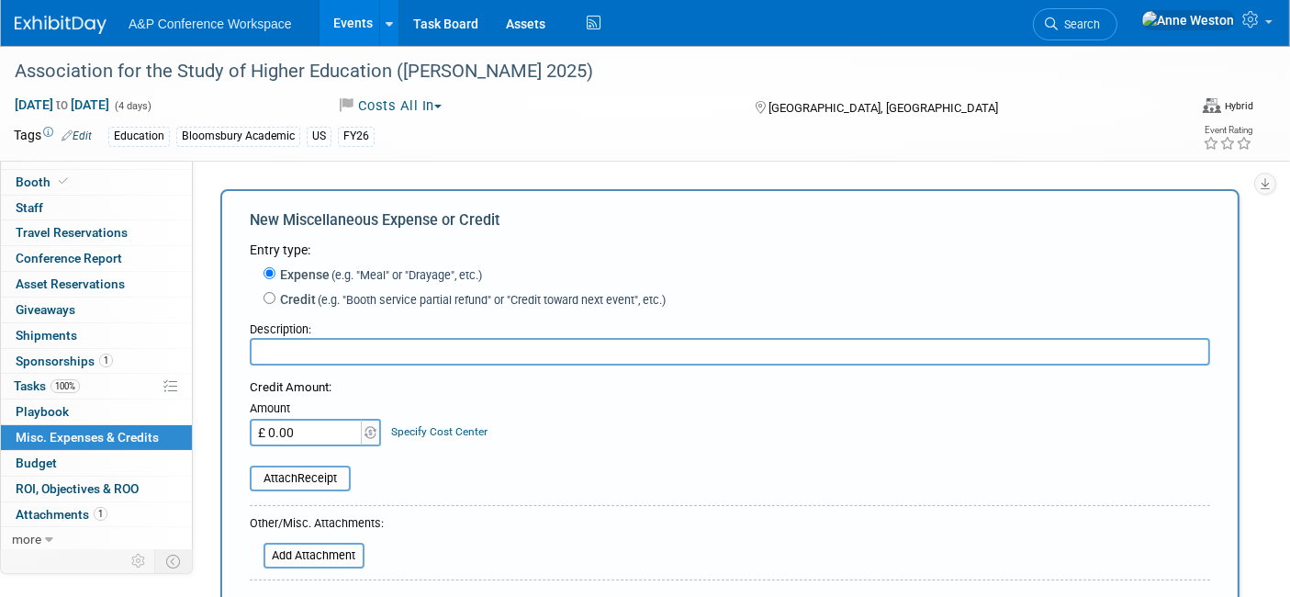
click at [294, 344] on input "text" at bounding box center [730, 352] width 960 height 28
type input "Refund"
click at [296, 437] on input "£ 0.00" at bounding box center [307, 433] width 115 height 28
type input "£ 1,500.00"
click at [422, 427] on link "Specify Cost Center" at bounding box center [440, 431] width 96 height 13
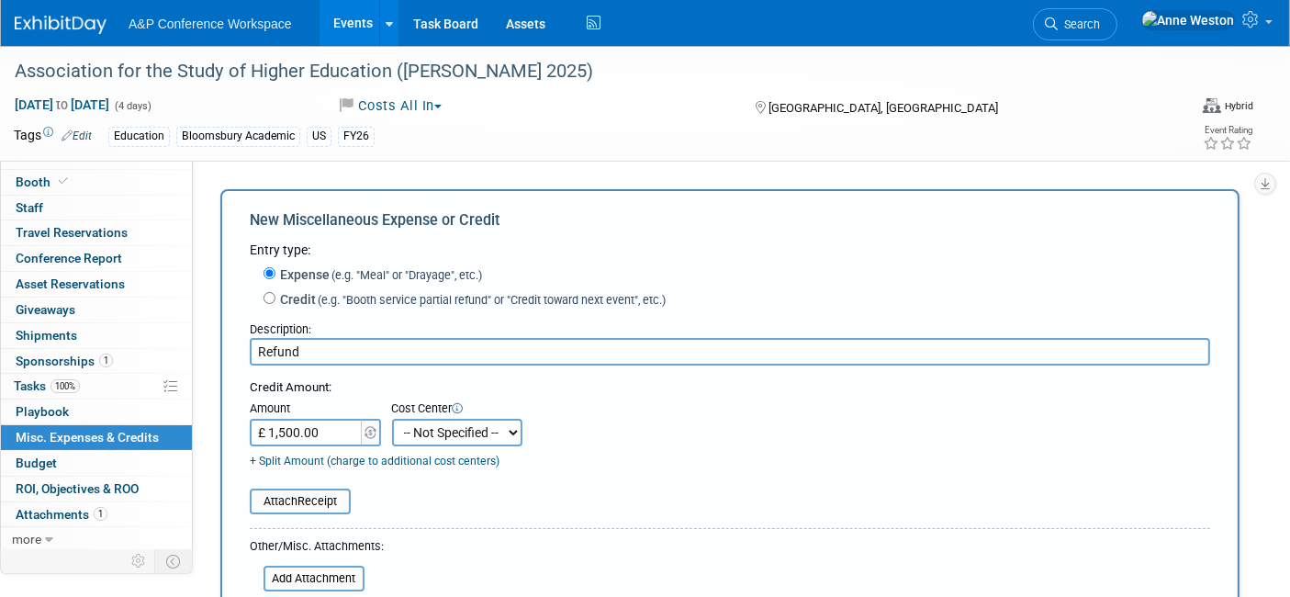
click at [422, 427] on select "-- Not Specified -- ACE-ENTOTH ACE-HOTEL ACE-TRAVEL ACM-ADVERT ACM-ENTOTH ACM-F…" at bounding box center [457, 433] width 130 height 28
select select "18966357"
click at [392, 419] on select "-- Not Specified -- ACE-ENTOTH ACE-HOTEL ACE-TRAVEL ACM-ADVERT ACM-ENTOTH ACM-F…" at bounding box center [457, 433] width 130 height 28
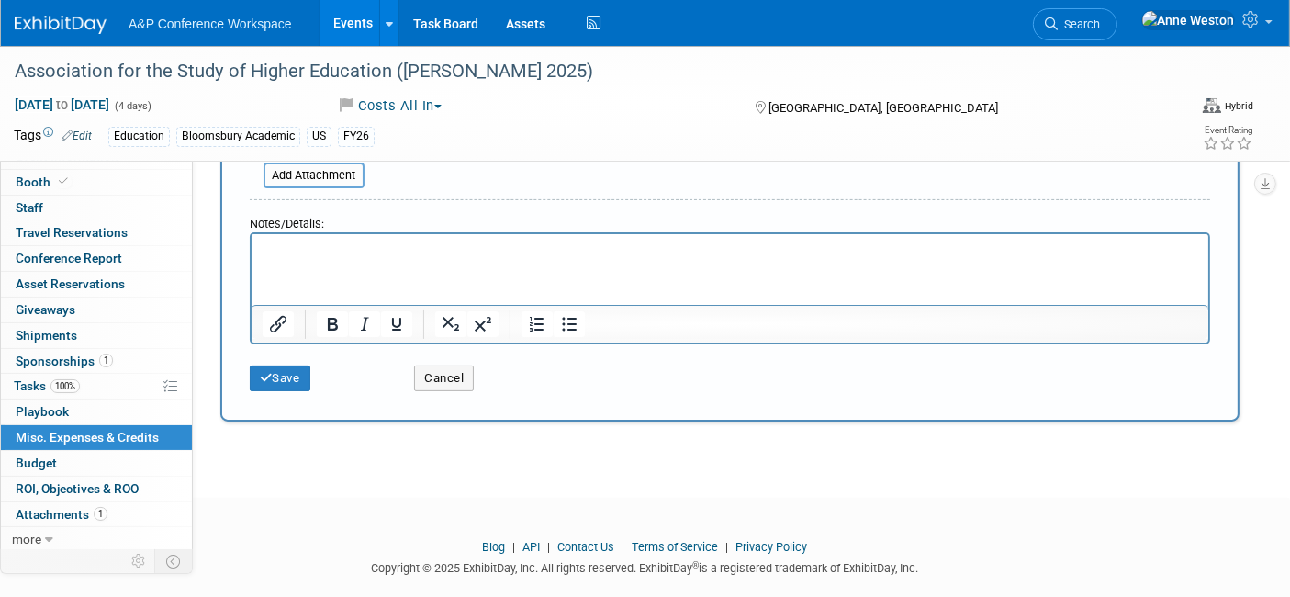
scroll to position [408, 0]
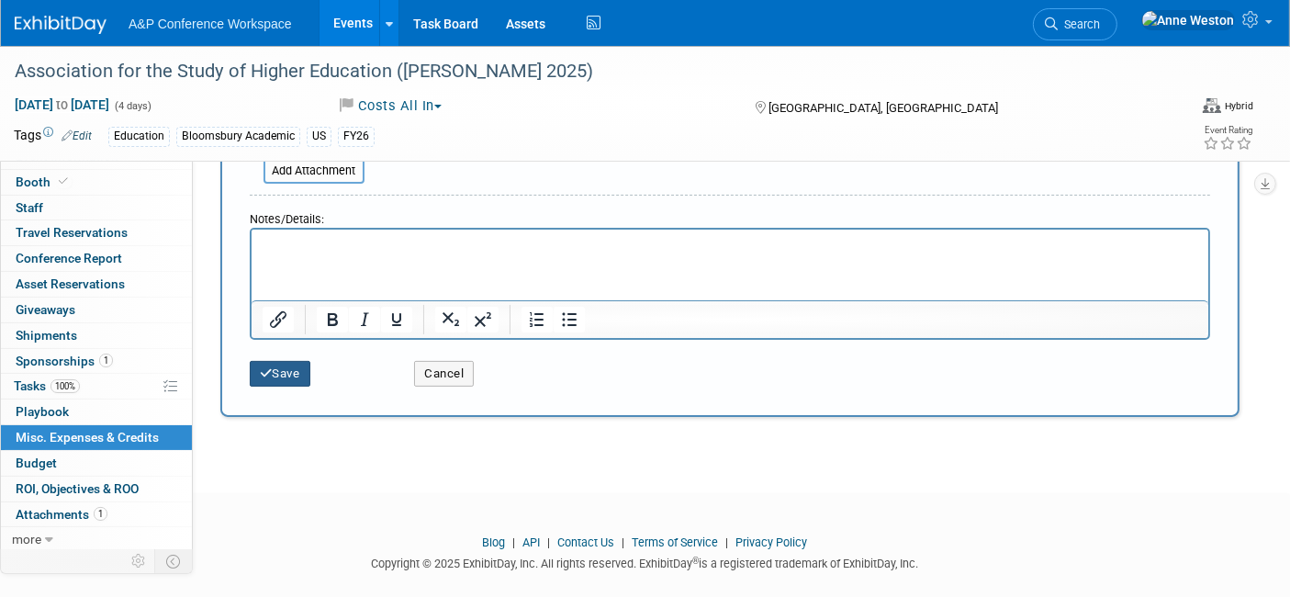
click at [269, 372] on icon "submit" at bounding box center [266, 373] width 13 height 12
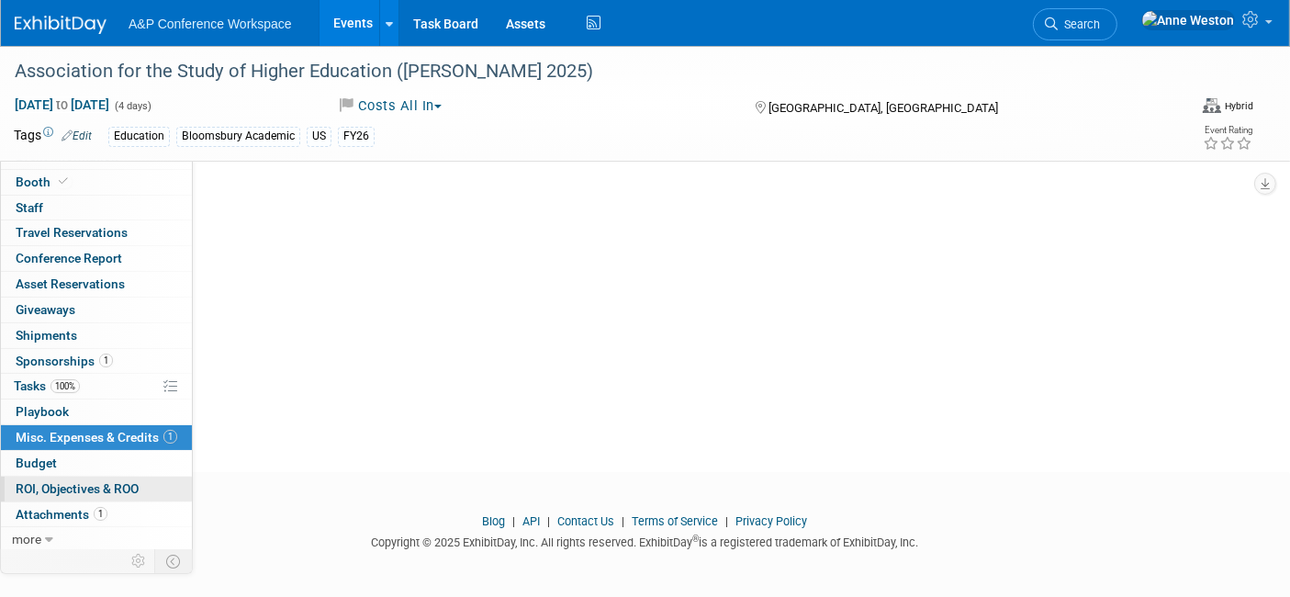
scroll to position [165, 0]
click at [52, 451] on link "Budget" at bounding box center [96, 463] width 191 height 25
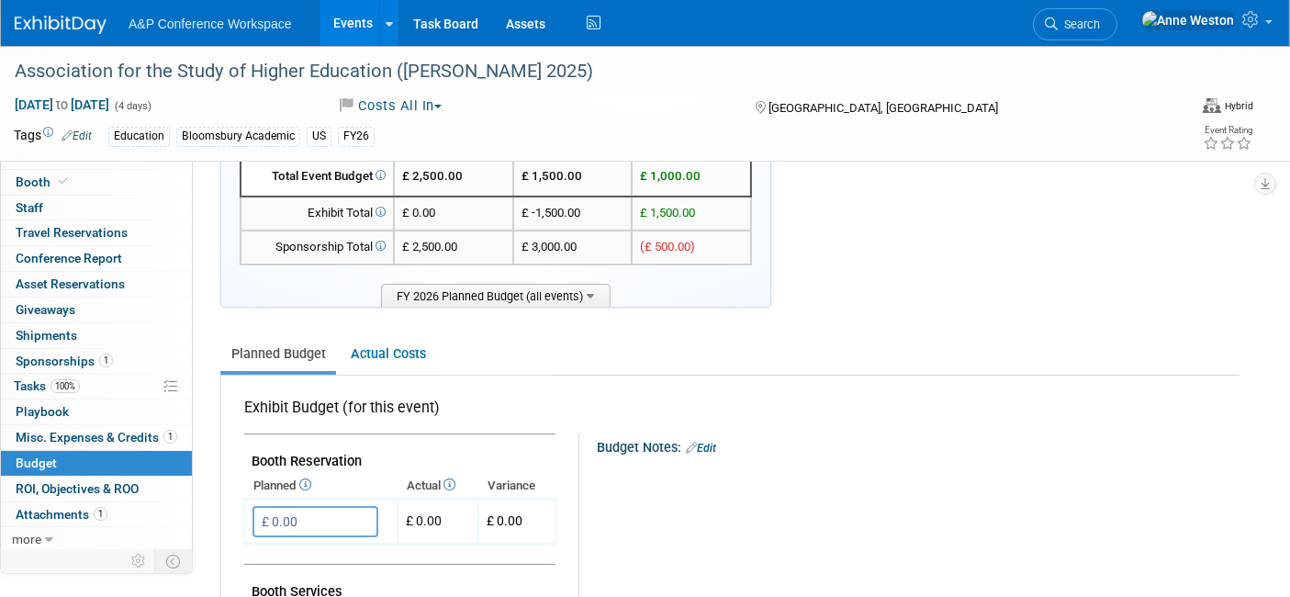
scroll to position [39, 0]
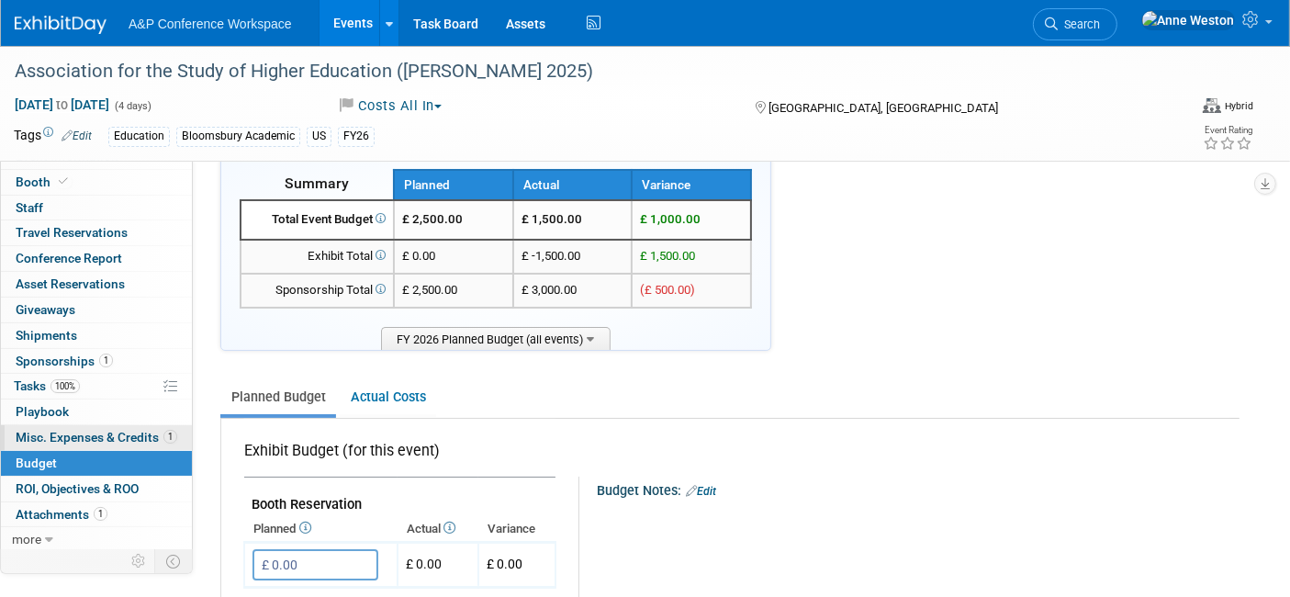
click at [76, 430] on span "Misc. Expenses & Credits 1" at bounding box center [97, 437] width 162 height 15
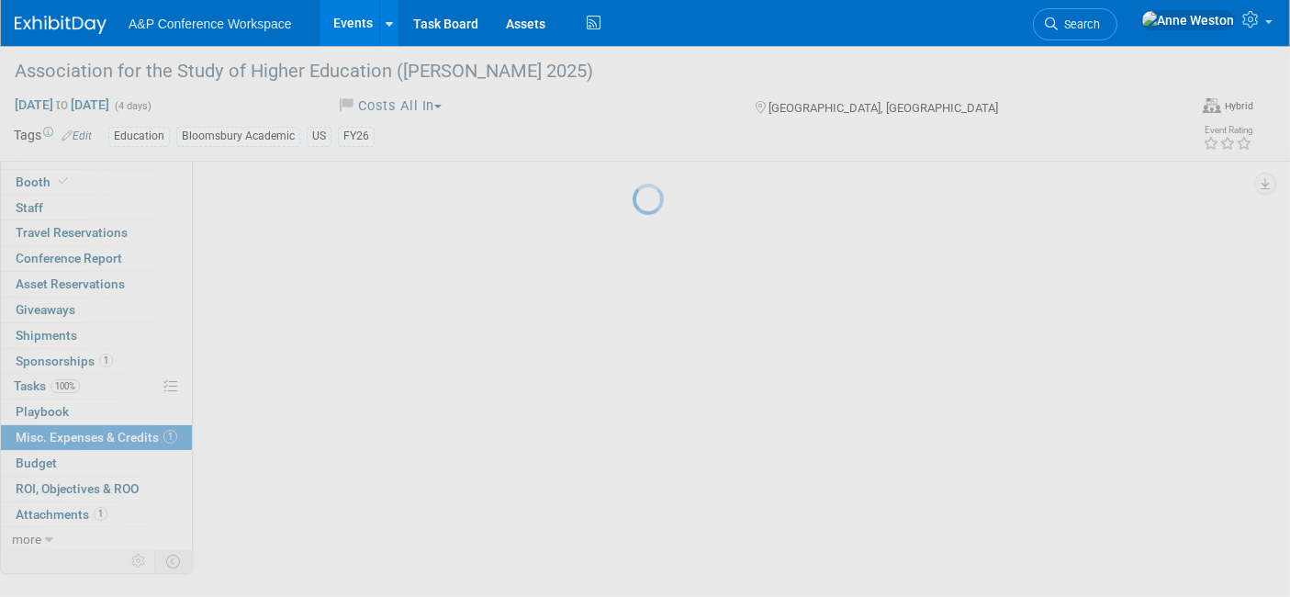
scroll to position [0, 0]
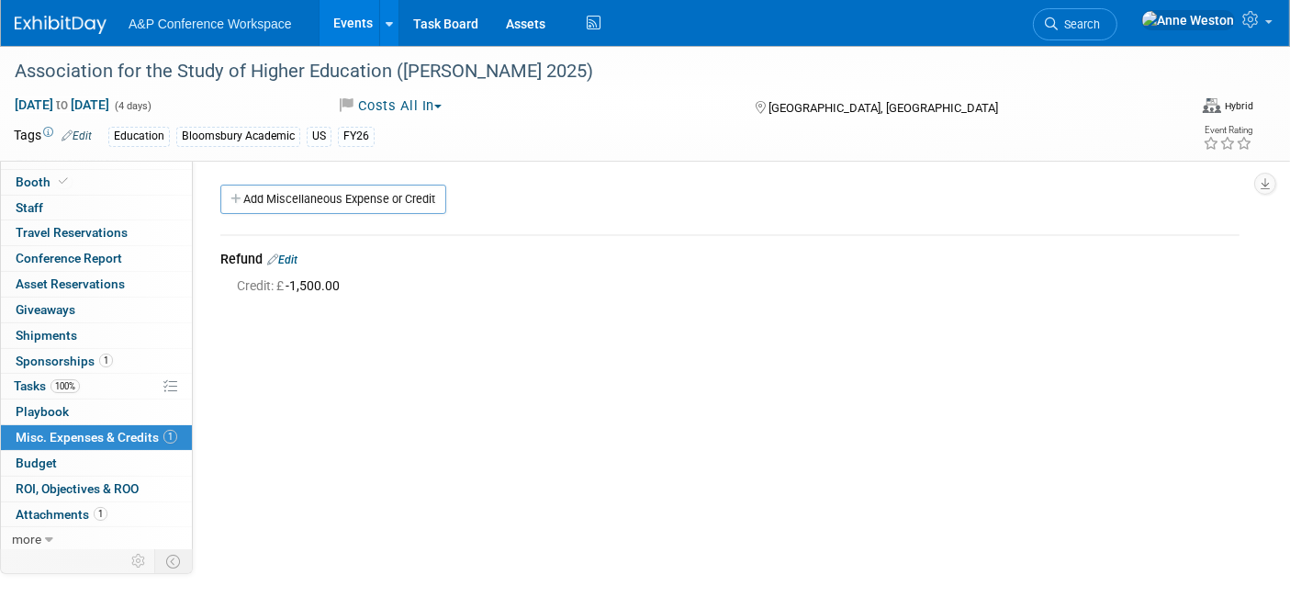
click at [291, 255] on link "Edit" at bounding box center [282, 259] width 30 height 13
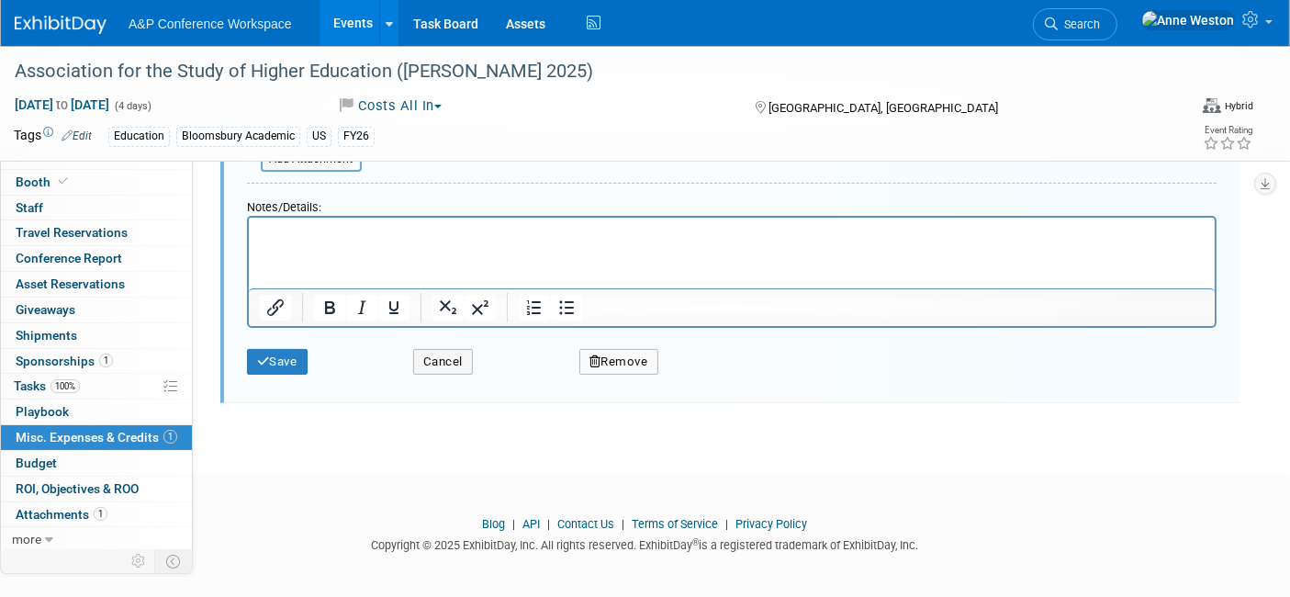
scroll to position [434, 0]
click at [279, 358] on button "Save" at bounding box center [277, 361] width 61 height 26
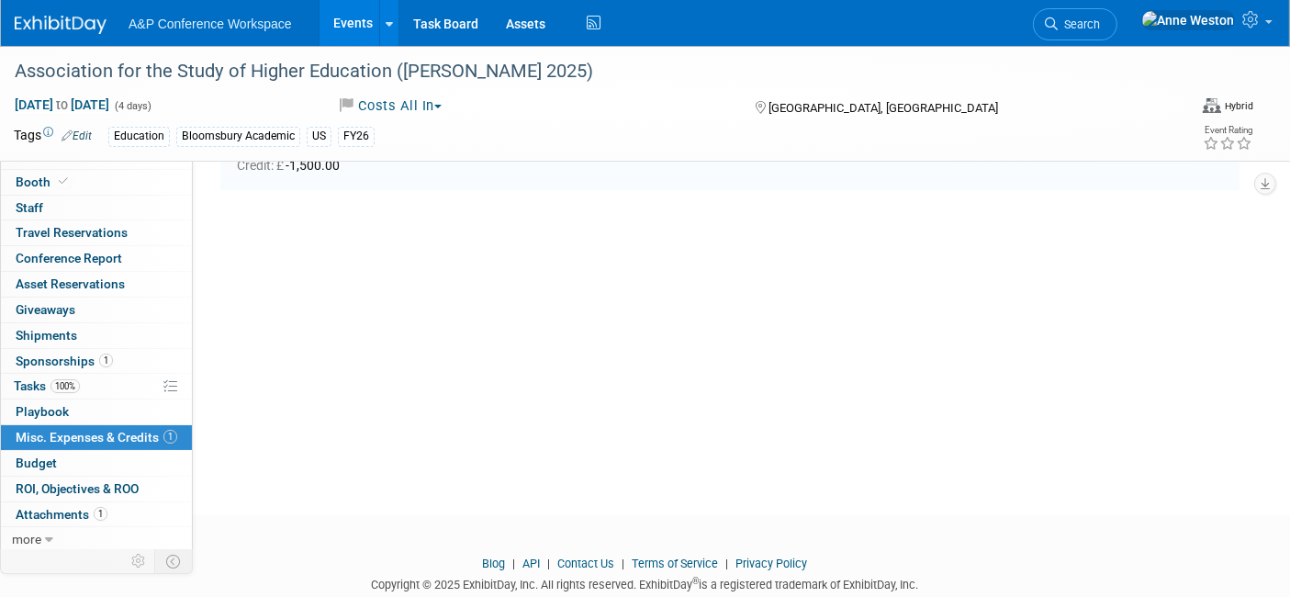
scroll to position [26, 0]
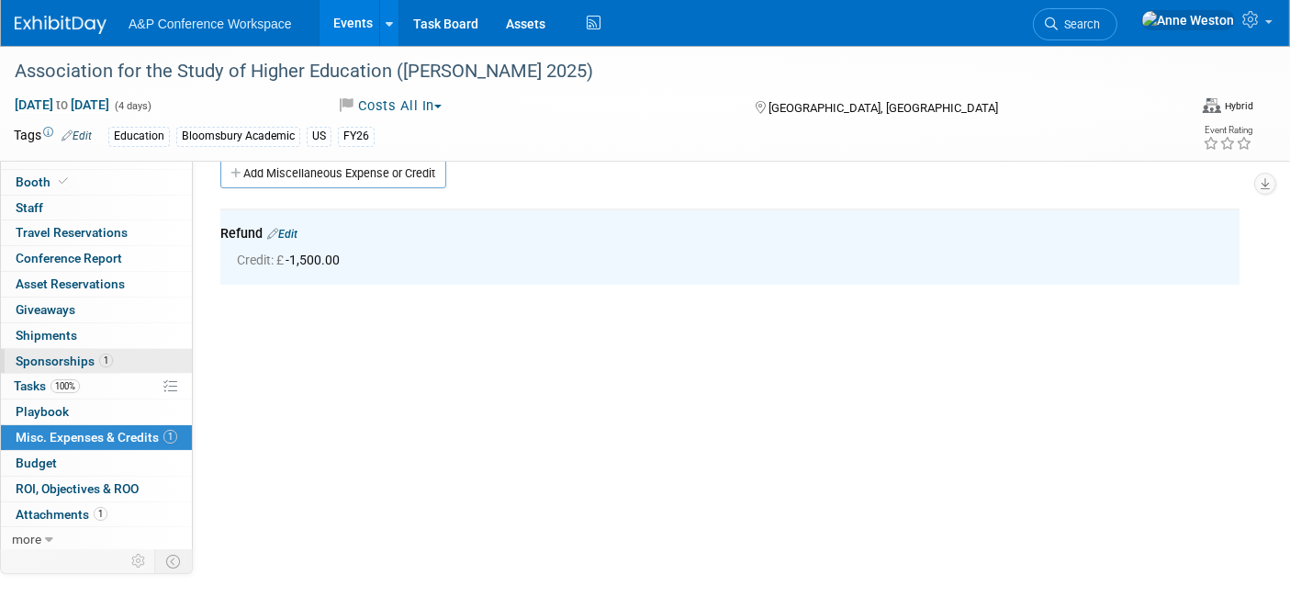
click at [70, 355] on span "Sponsorships 1" at bounding box center [64, 360] width 97 height 15
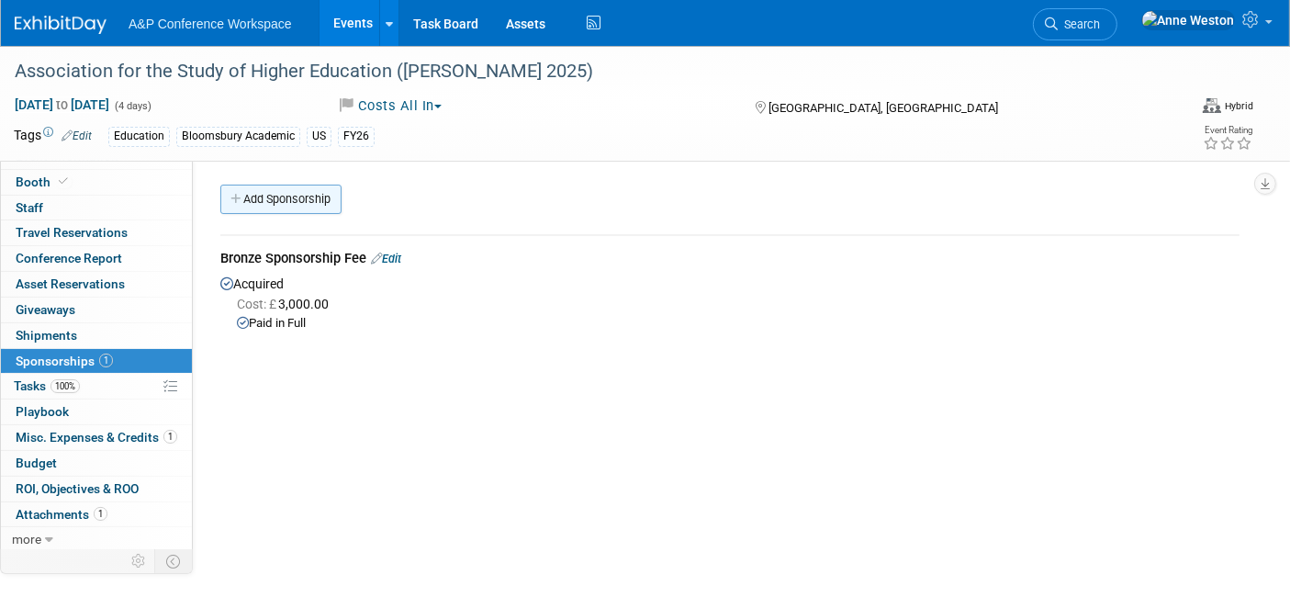
click at [294, 205] on link "Add Sponsorship" at bounding box center [280, 199] width 121 height 29
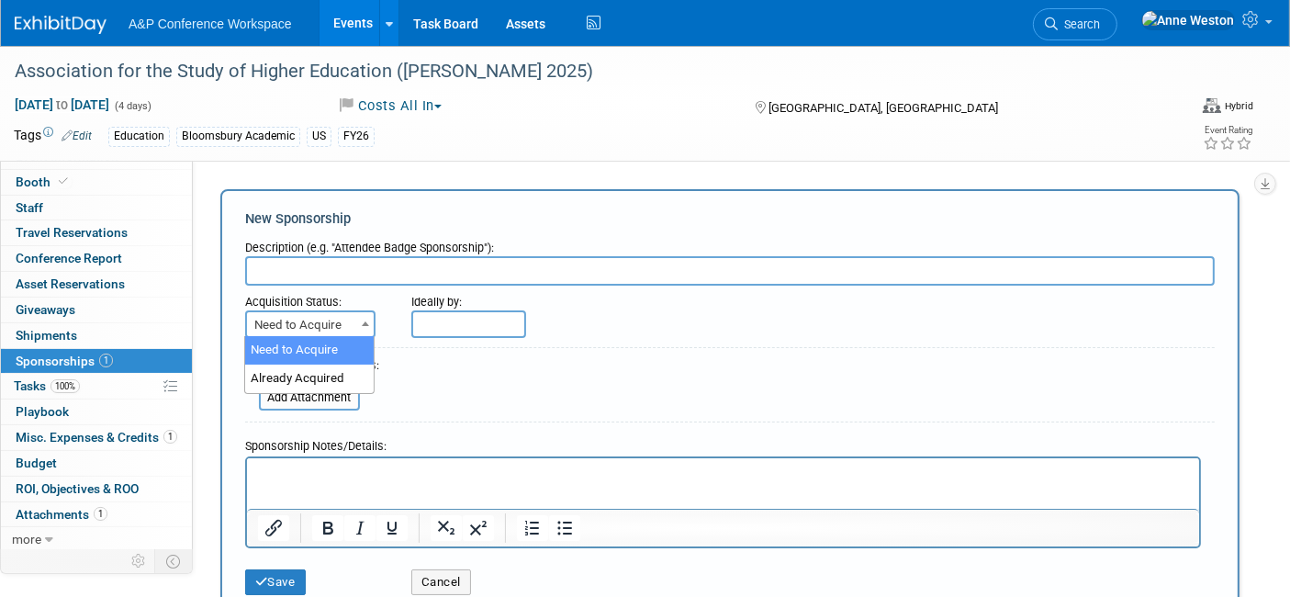
click at [314, 322] on span "Need to Acquire" at bounding box center [310, 325] width 127 height 26
click at [314, 321] on span "Need to Acquire" at bounding box center [310, 325] width 127 height 26
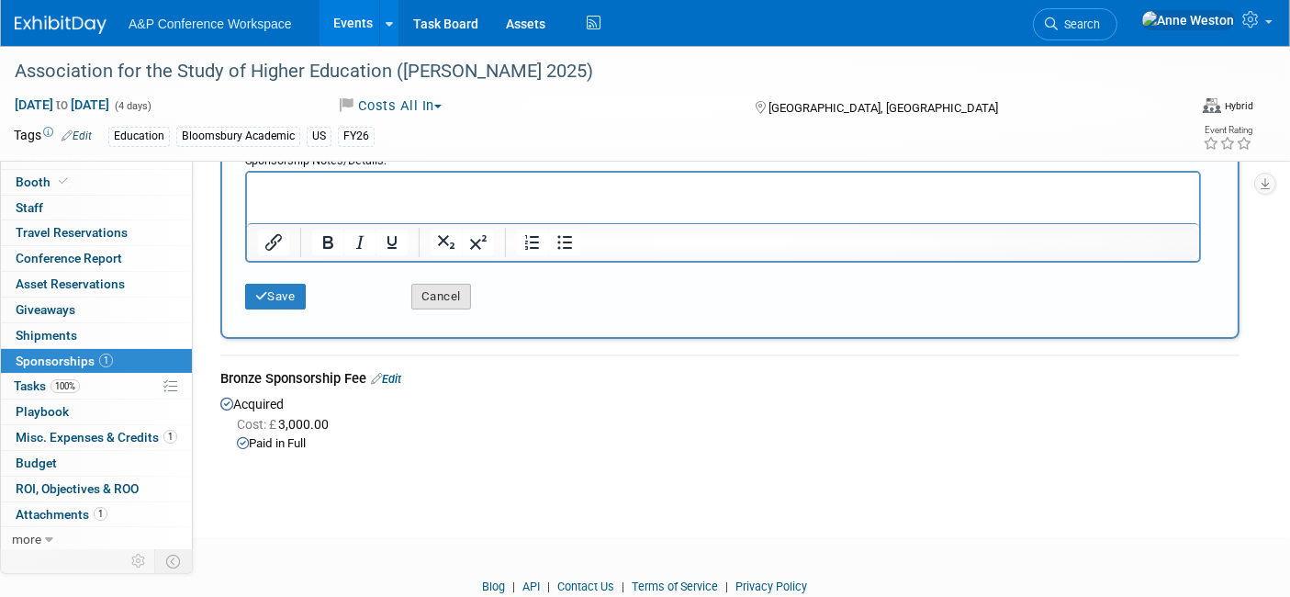
scroll to position [306, 0]
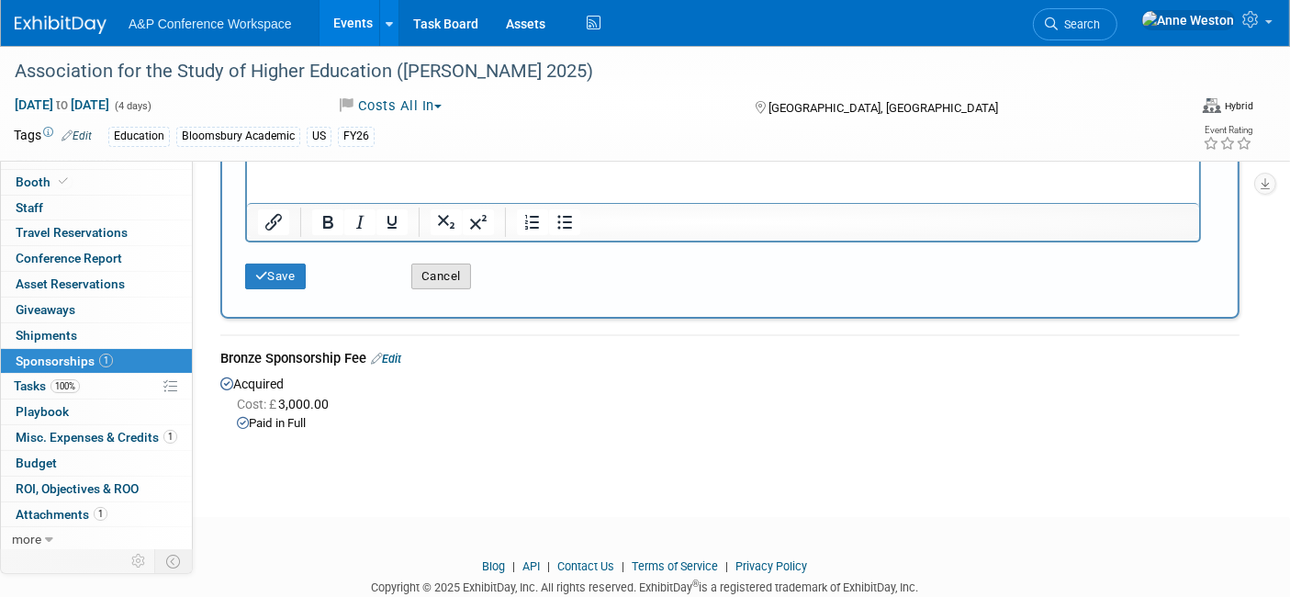
click at [440, 263] on button "Cancel" at bounding box center [441, 276] width 60 height 26
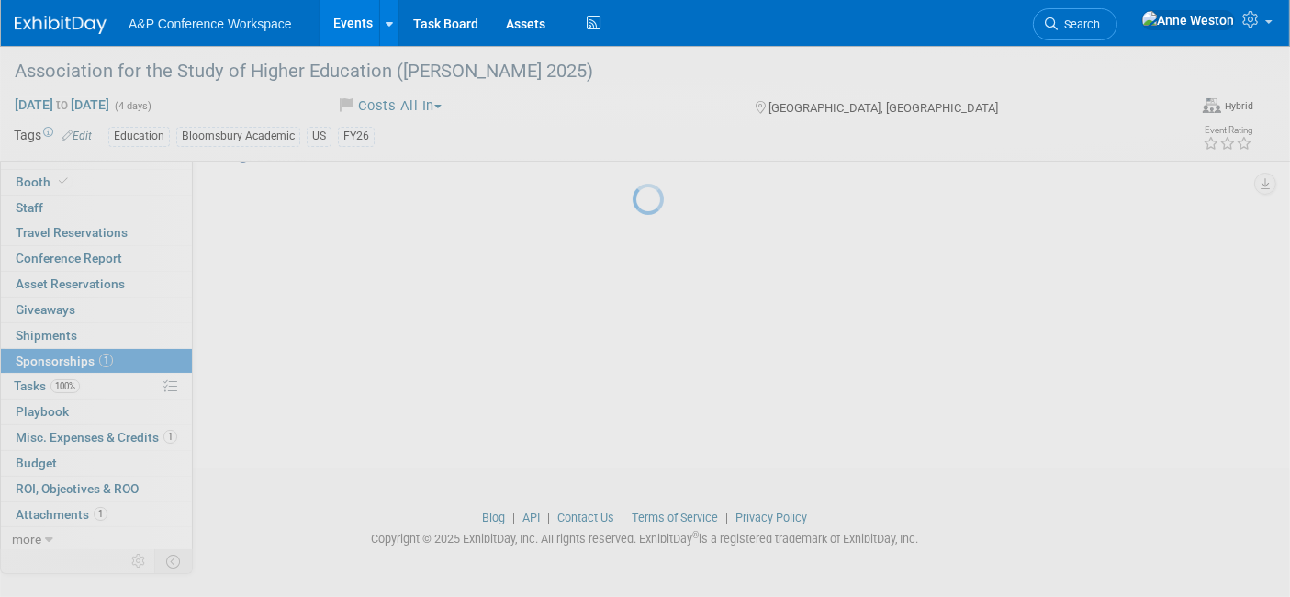
scroll to position [0, 0]
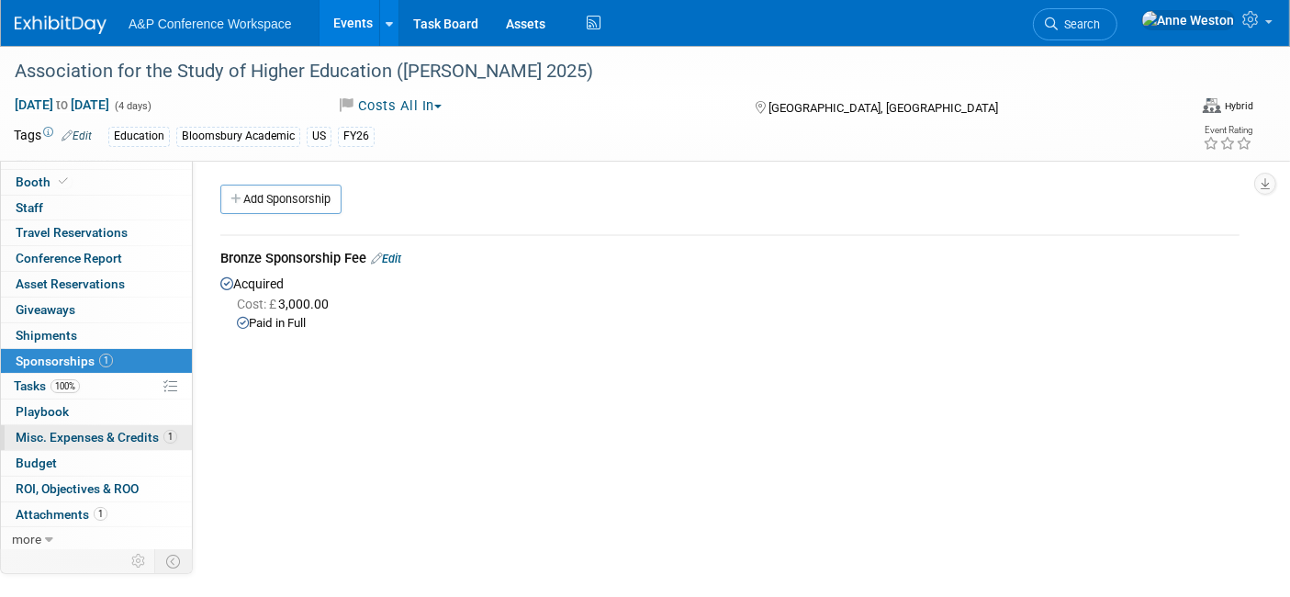
click at [101, 427] on link "1 Misc. Expenses & Credits 1" at bounding box center [96, 437] width 191 height 25
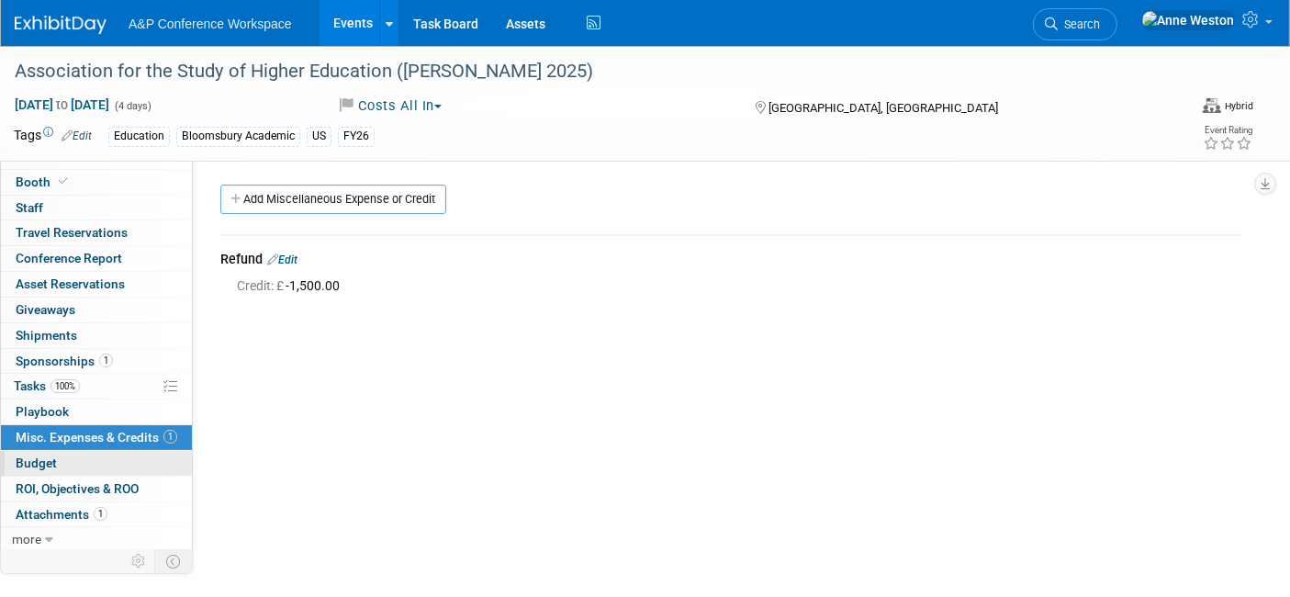
click at [80, 451] on link "Budget" at bounding box center [96, 463] width 191 height 25
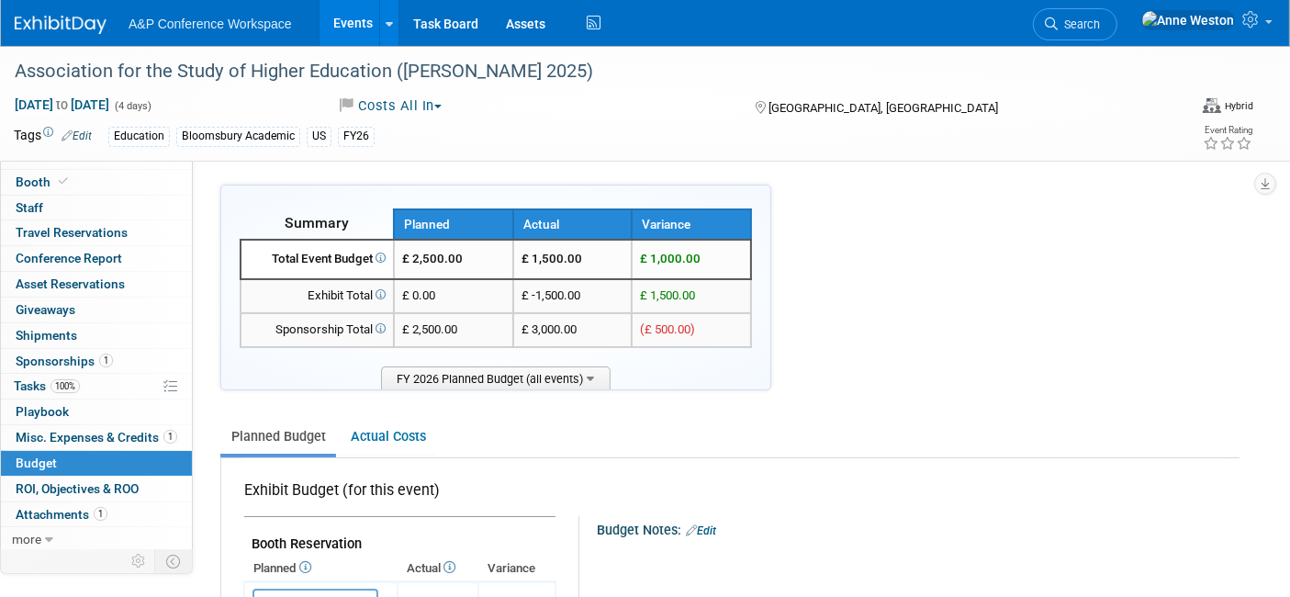
click at [702, 524] on link "Edit" at bounding box center [701, 530] width 30 height 13
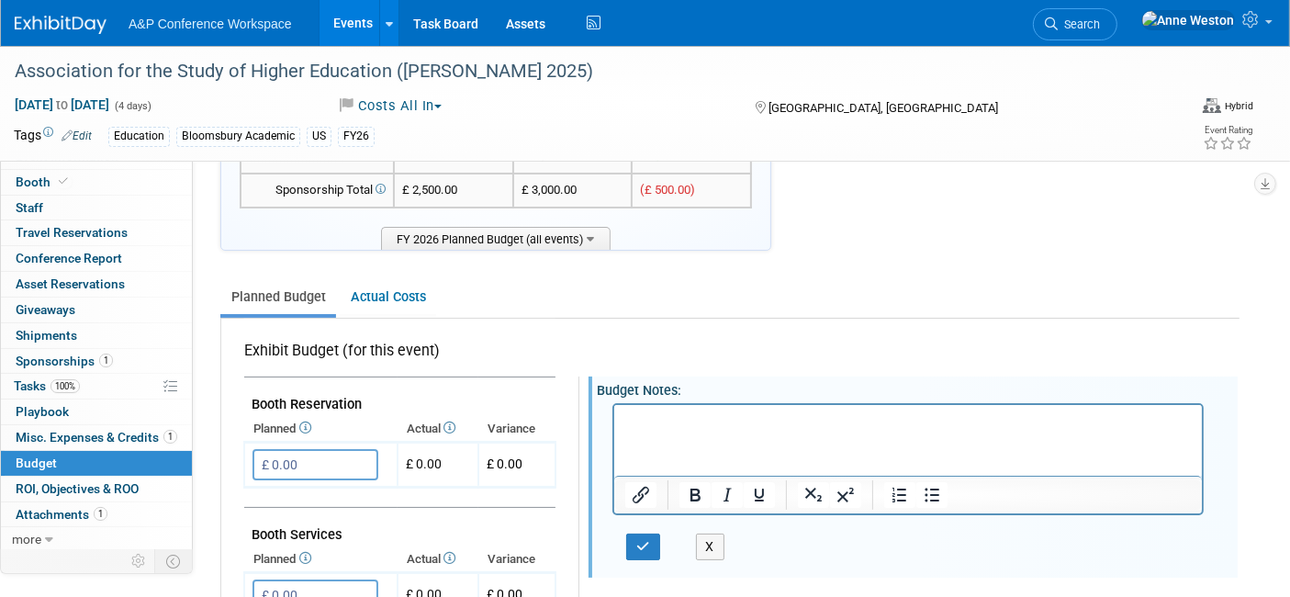
scroll to position [204, 0]
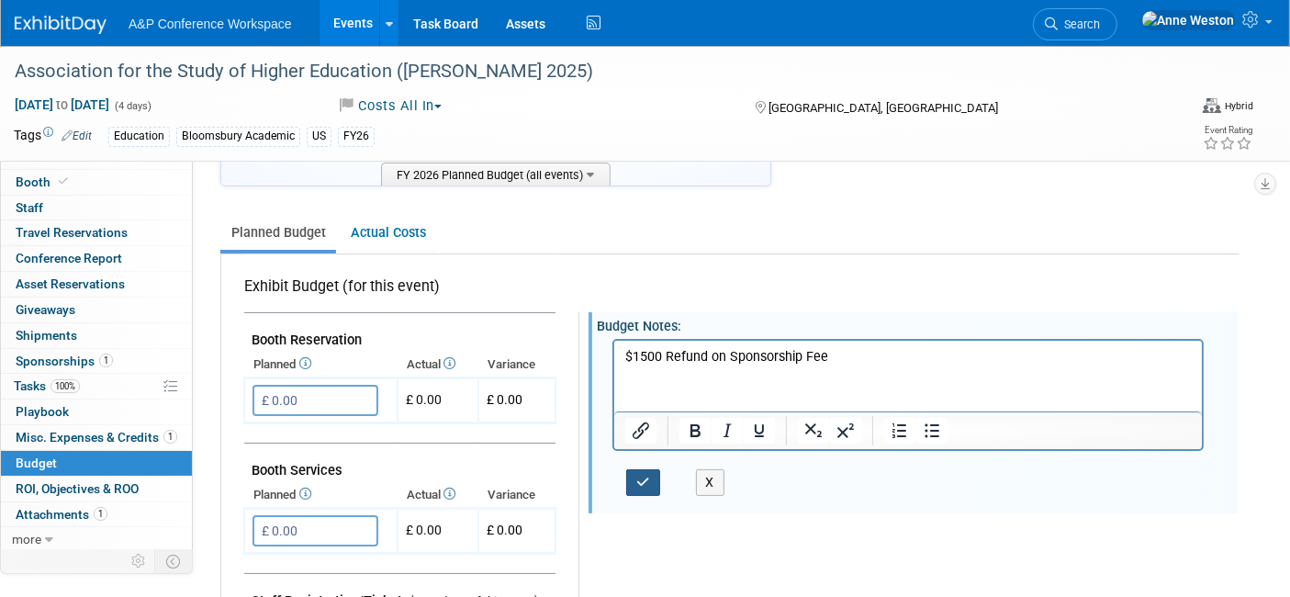
click at [630, 478] on button "button" at bounding box center [643, 482] width 34 height 27
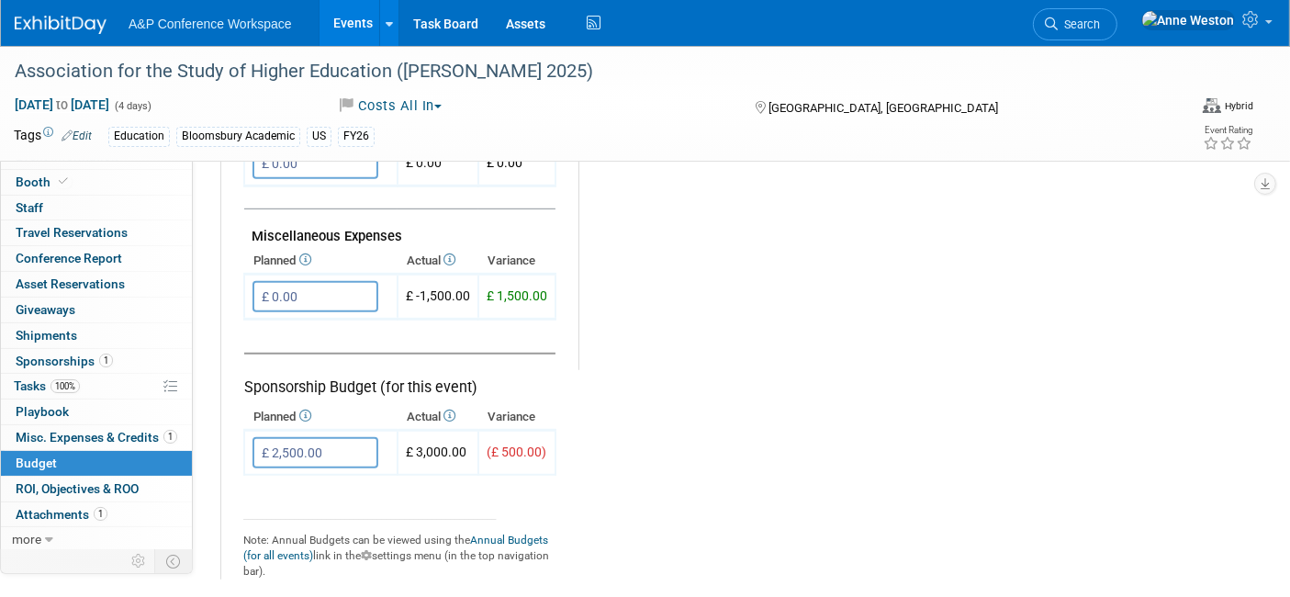
scroll to position [1122, 0]
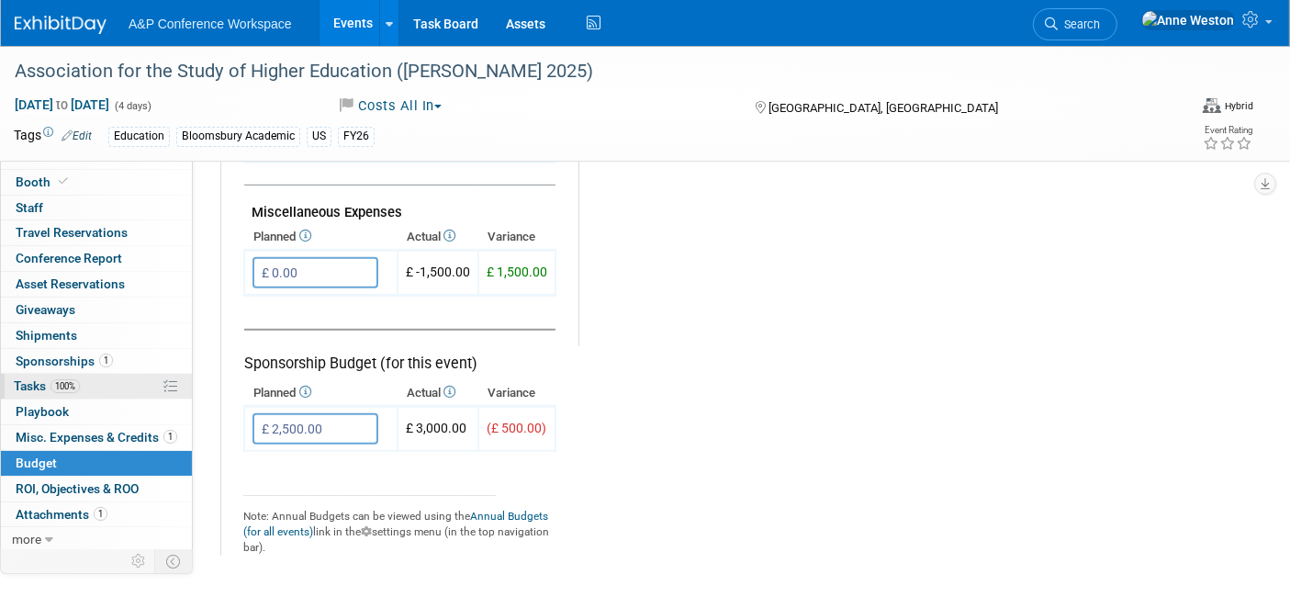
click at [62, 381] on span "100%" at bounding box center [64, 386] width 29 height 14
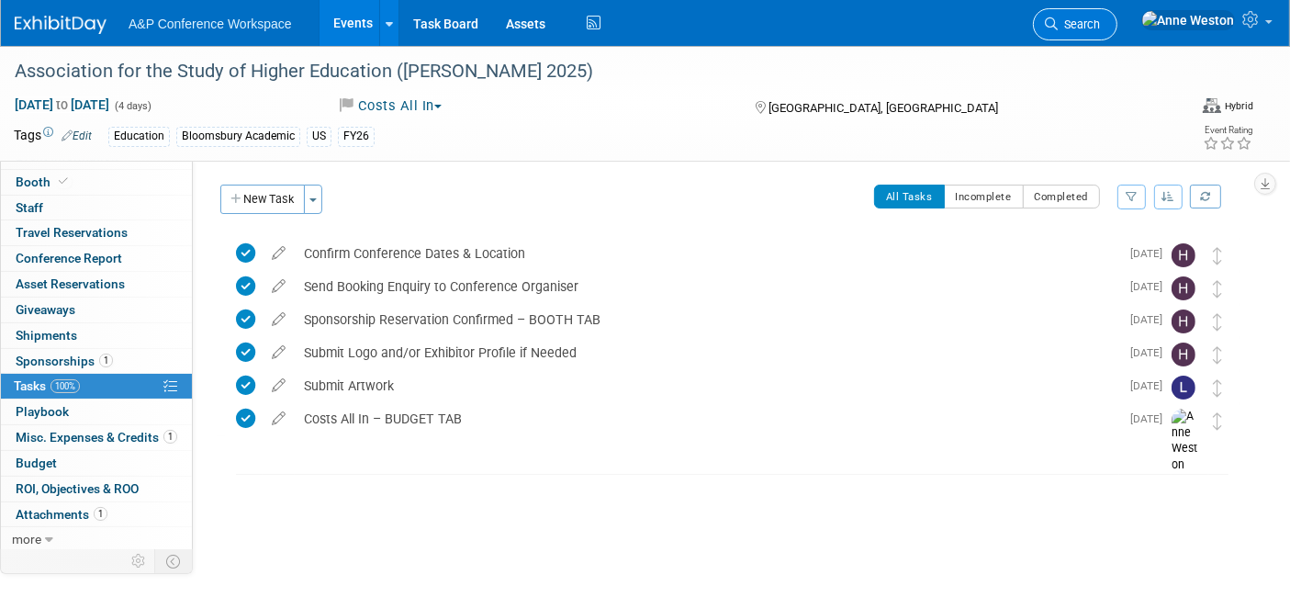
click at [1100, 21] on span "Search" at bounding box center [1078, 24] width 42 height 14
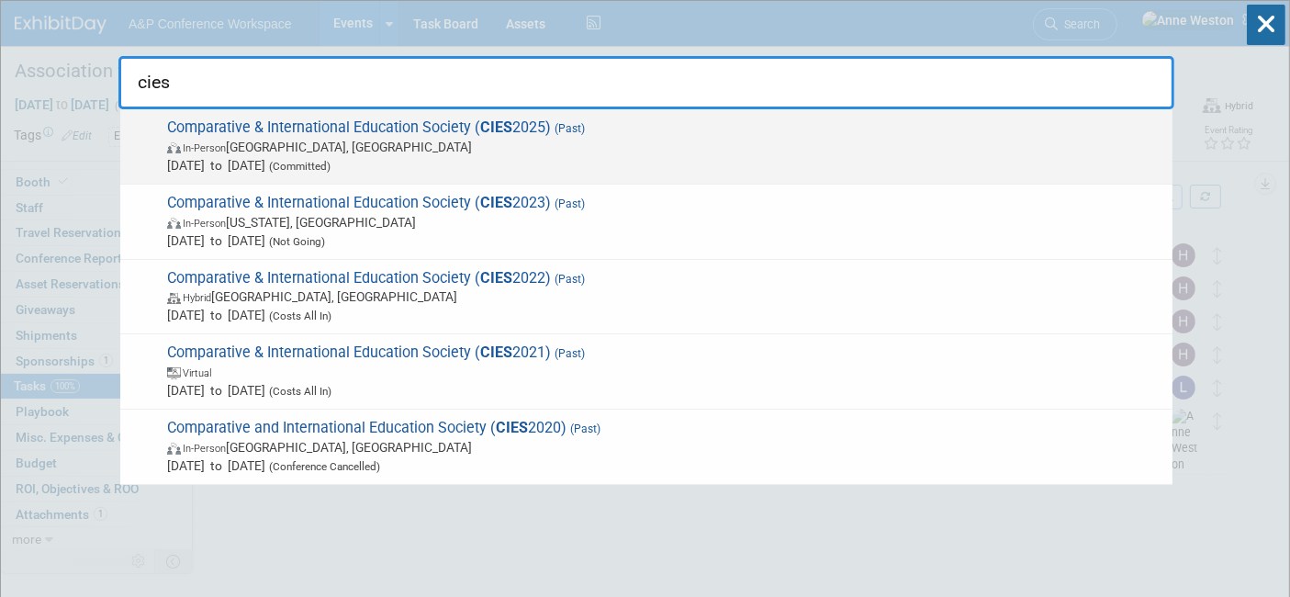
type input "cies"
click at [237, 129] on span "Comparative & International Education Society ( CIES 2025) (Past) In-Person [GE…" at bounding box center [663, 146] width 1002 height 56
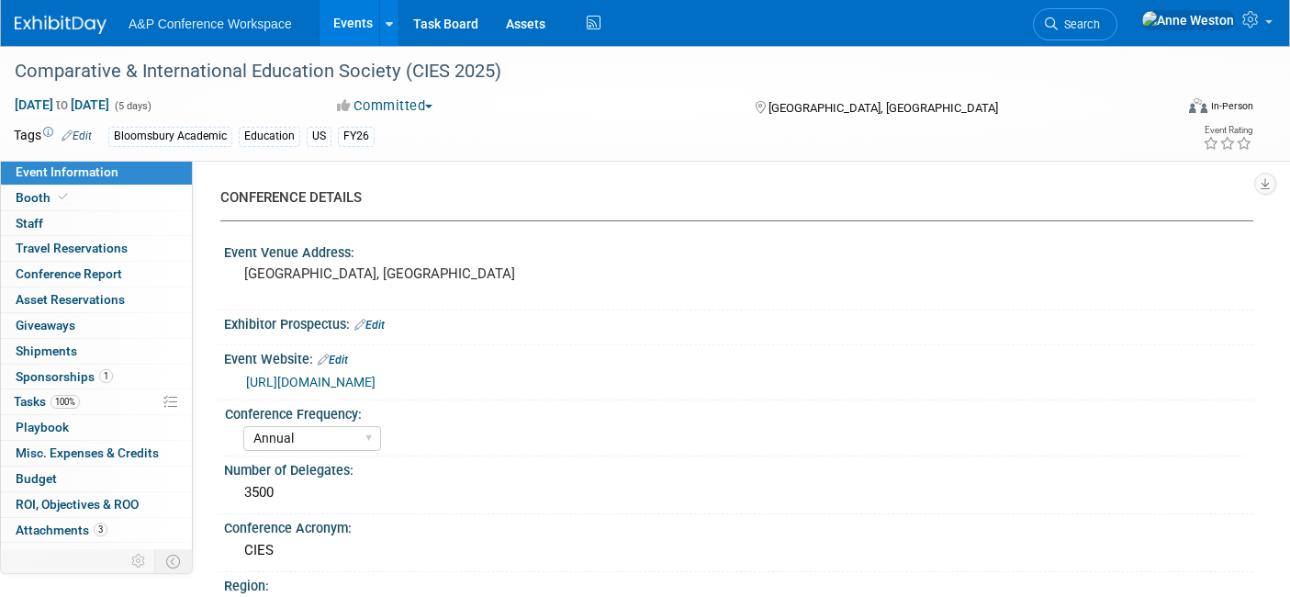
select select "Annual"
select select "Level 3"
select select "Sponsorship"
select select "Education"
select select "Bloomsbury Academic"
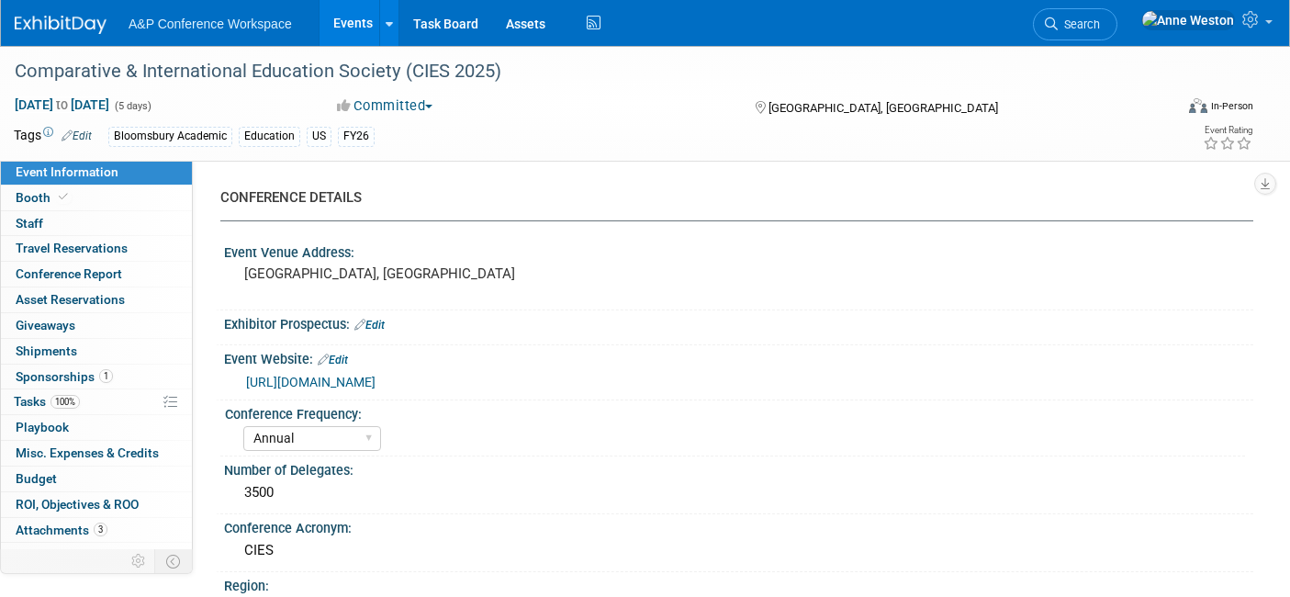
select select "[PERSON_NAME]"
select select "Brand/Subject Presence​"
click at [96, 201] on link "Booth" at bounding box center [96, 197] width 191 height 25
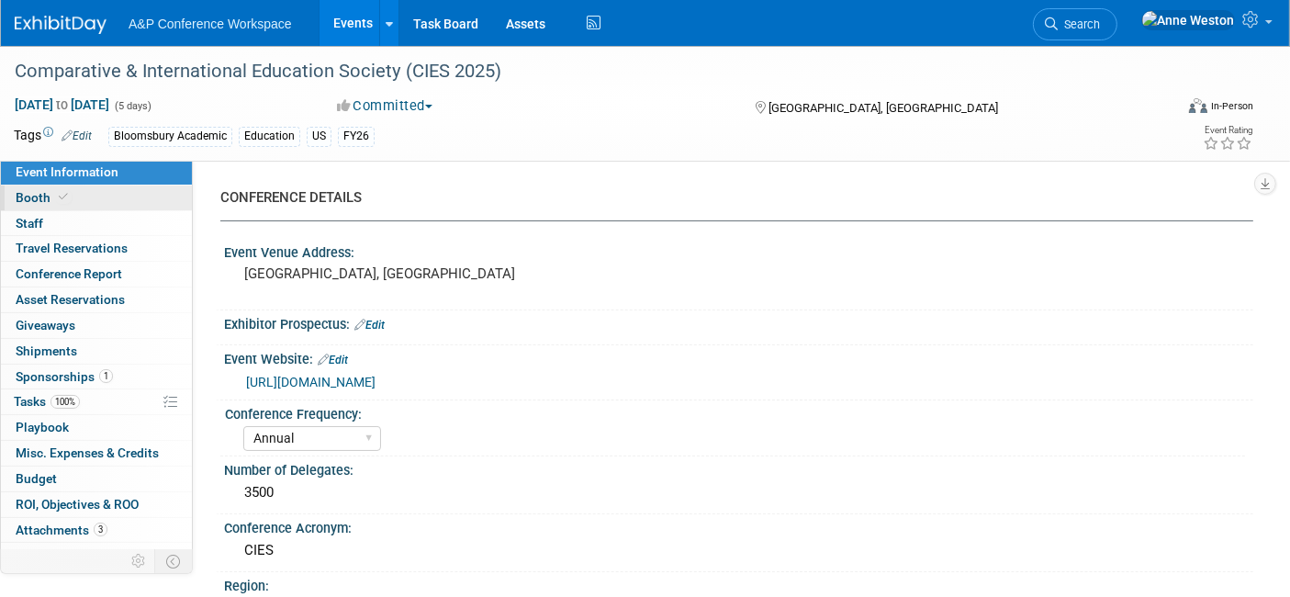
select select "CUAP"
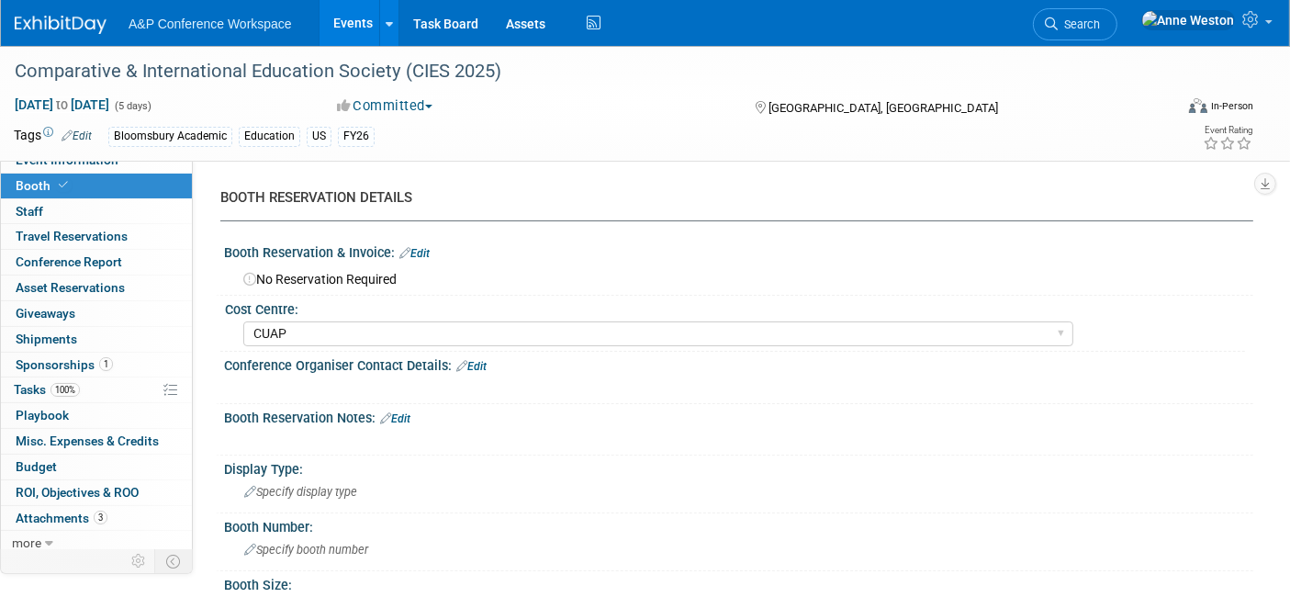
scroll to position [16, 0]
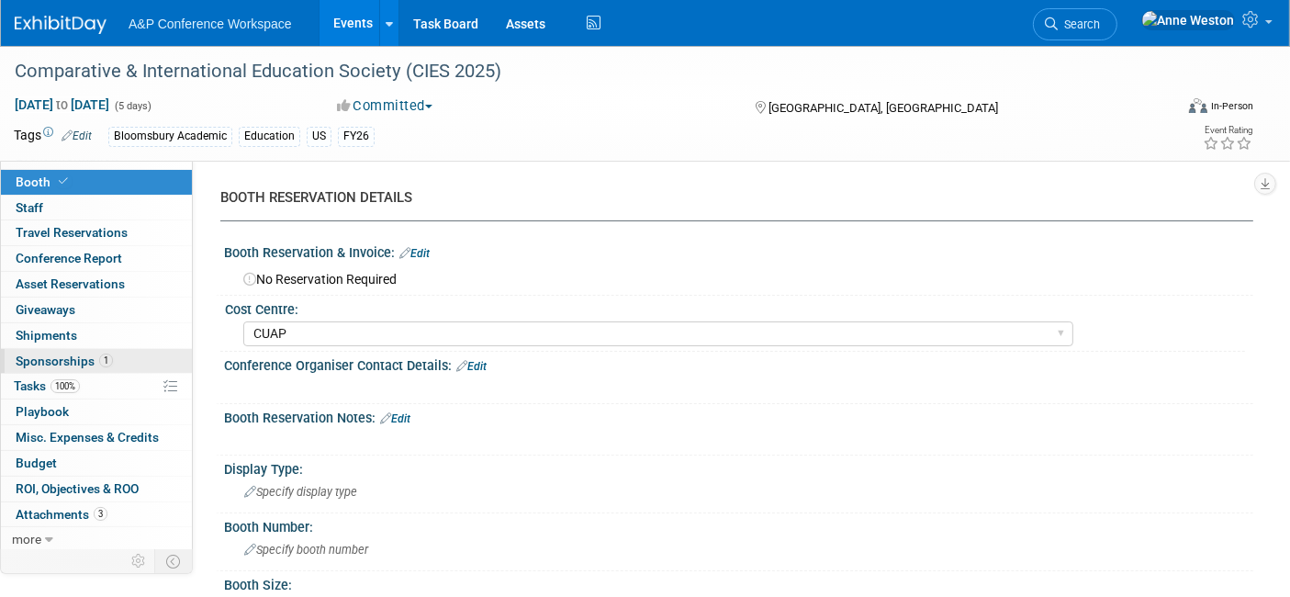
click at [78, 354] on span "Sponsorships 1" at bounding box center [64, 360] width 97 height 15
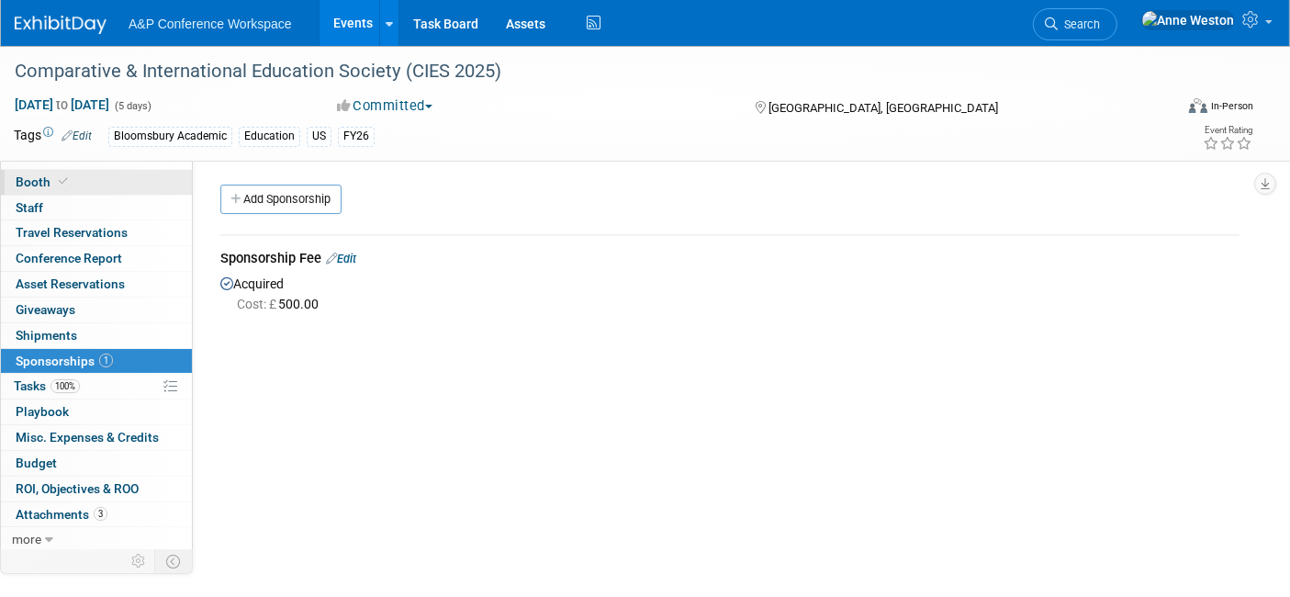
click at [55, 179] on span at bounding box center [63, 181] width 17 height 14
select select "CUAP"
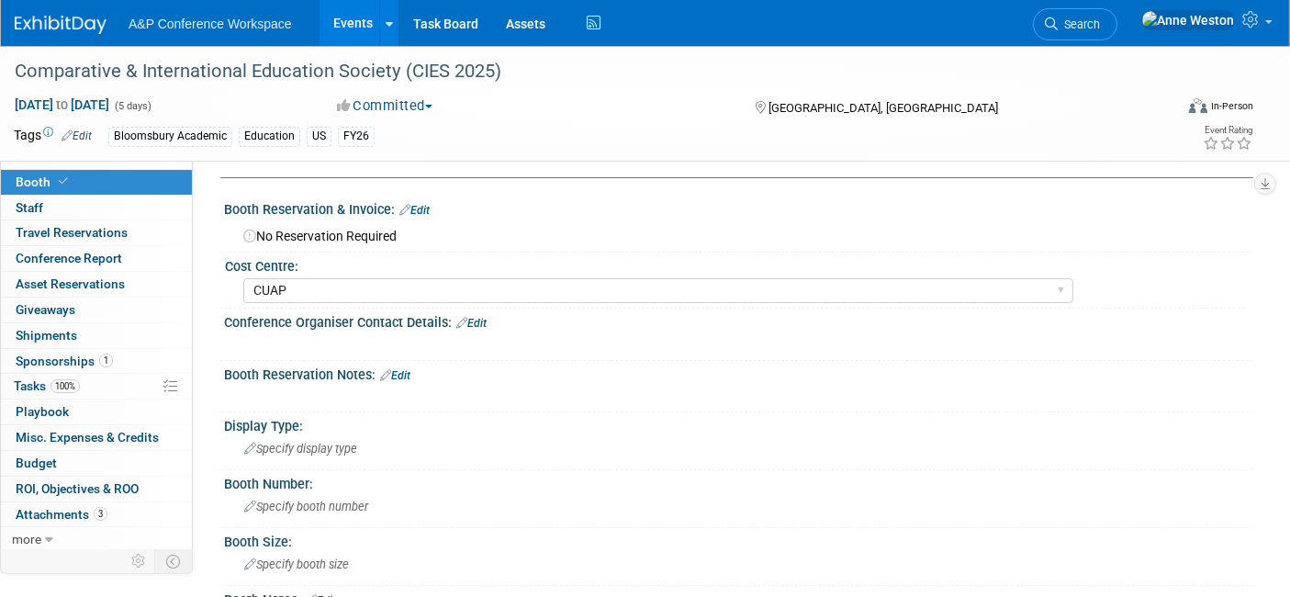
scroll to position [0, 0]
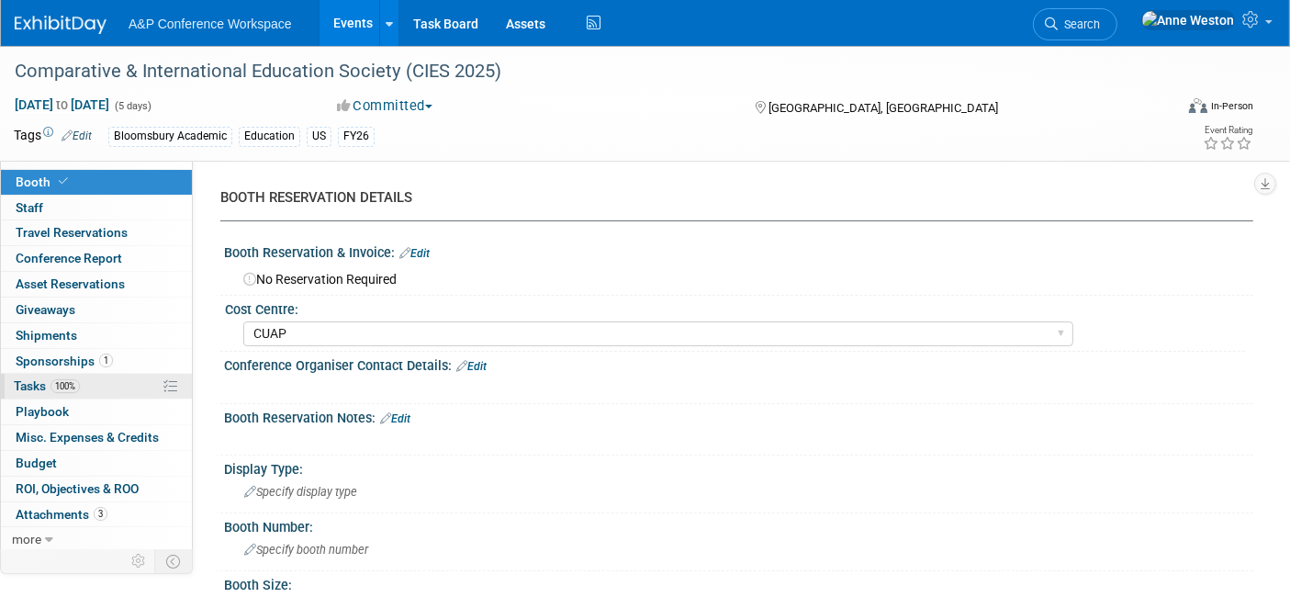
click at [28, 386] on span "Tasks 100%" at bounding box center [47, 385] width 66 height 15
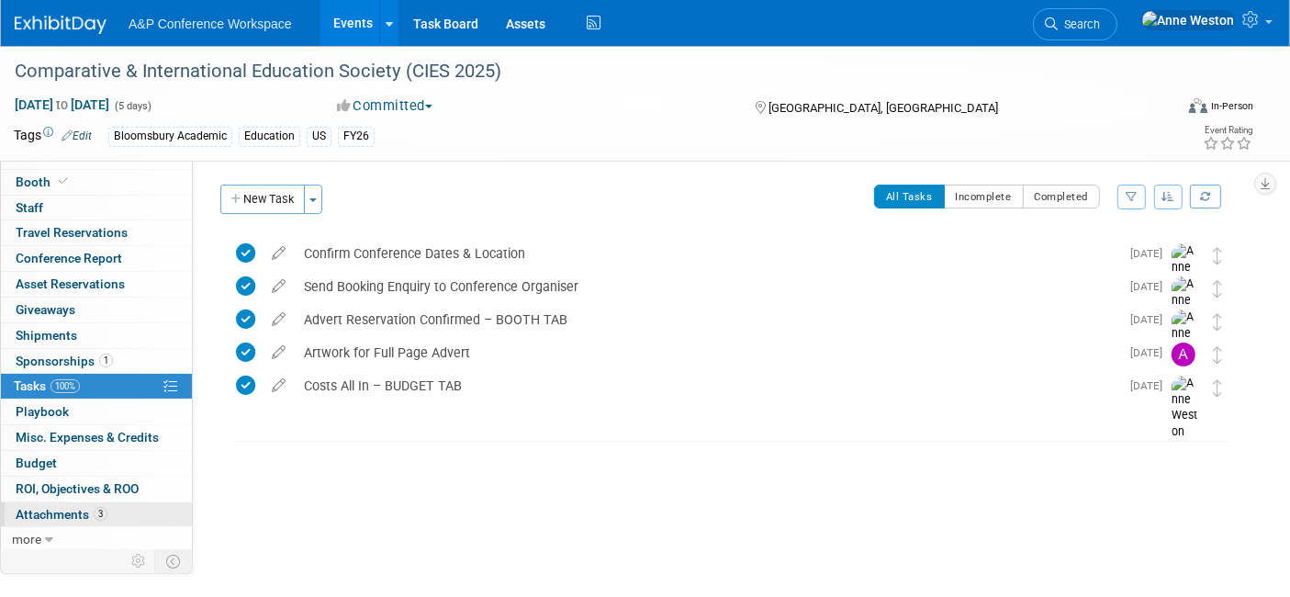
click at [56, 509] on span "Attachments 3" at bounding box center [62, 514] width 92 height 15
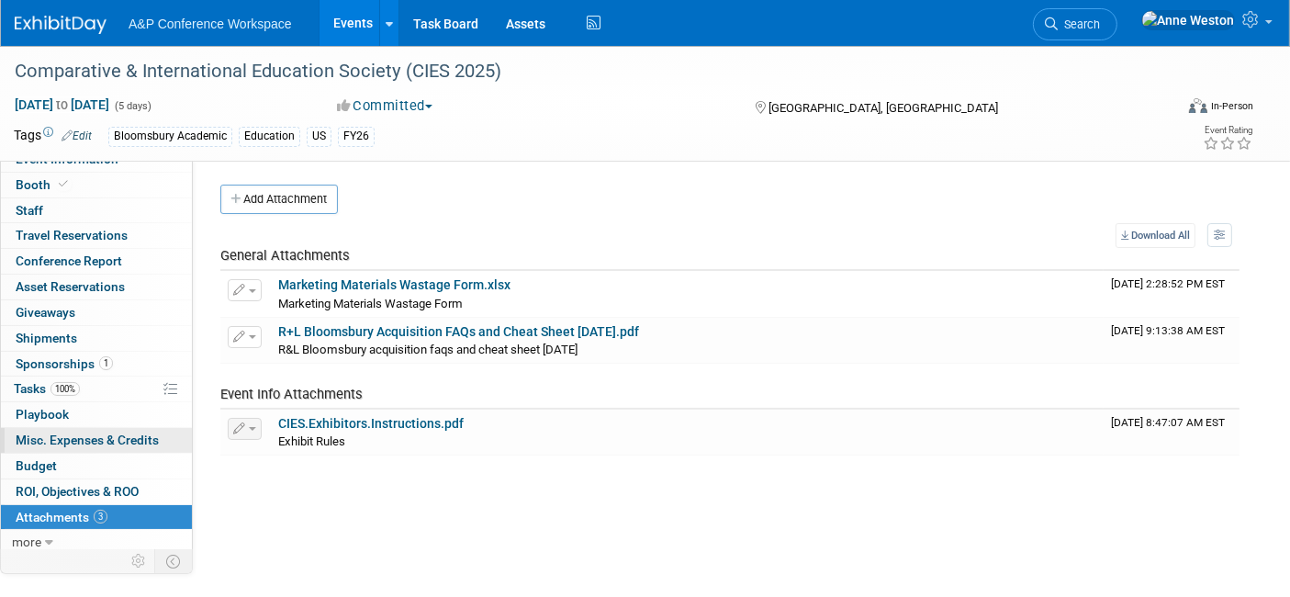
scroll to position [16, 0]
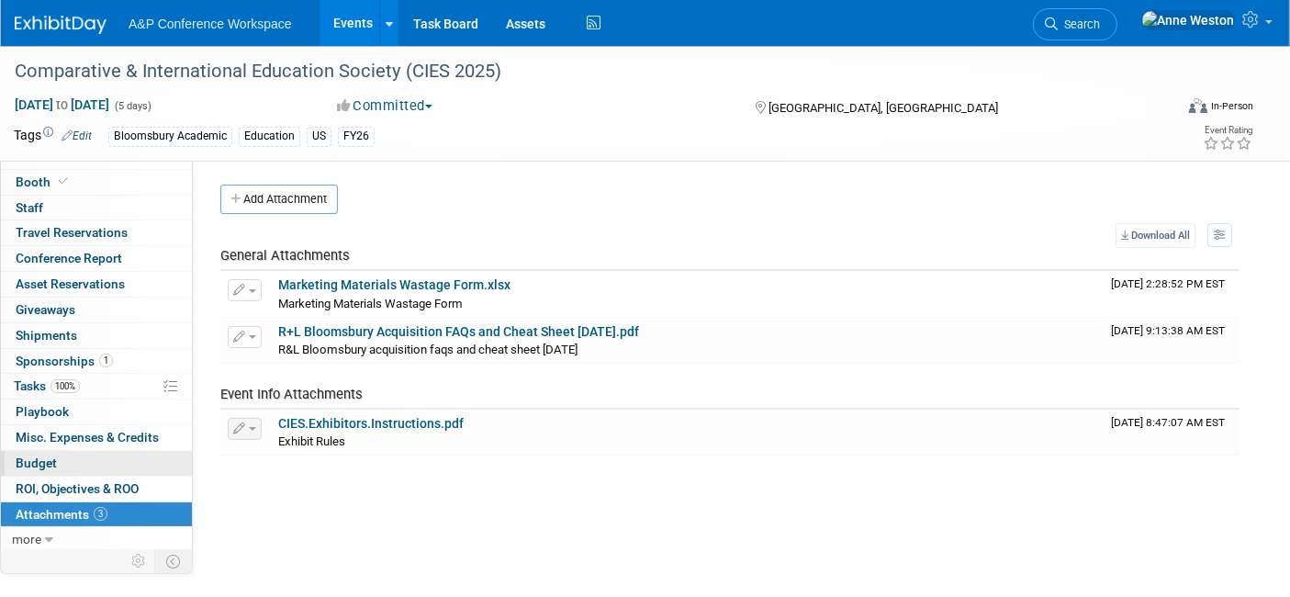
click at [66, 451] on link "Budget" at bounding box center [96, 463] width 191 height 25
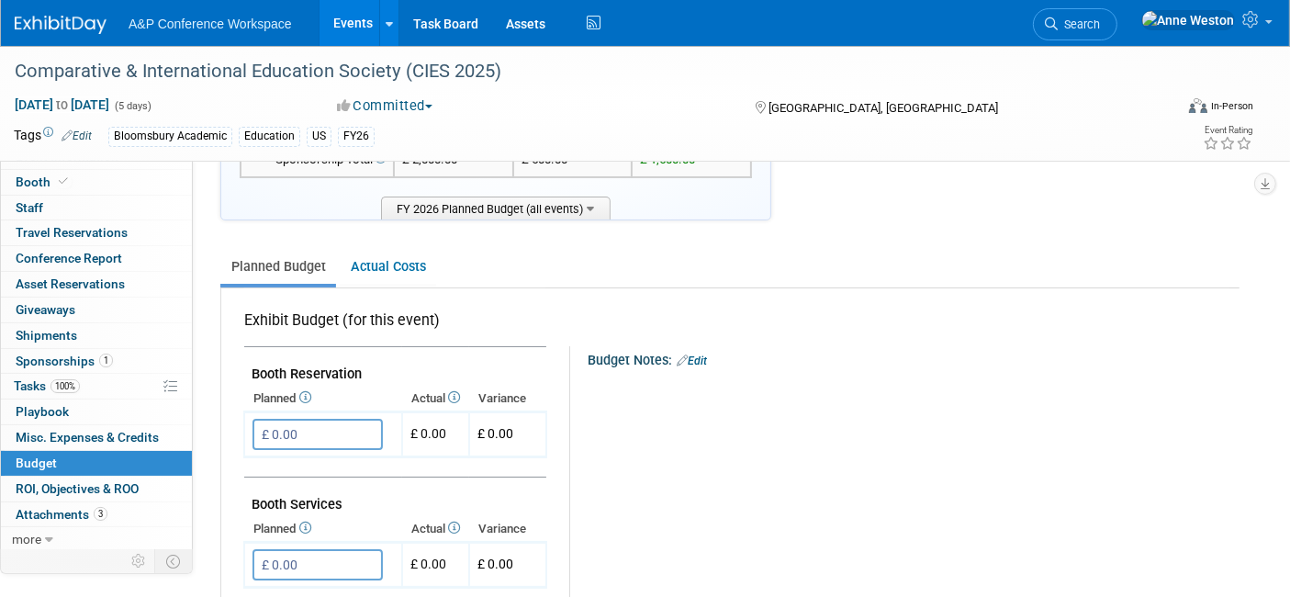
scroll to position [204, 0]
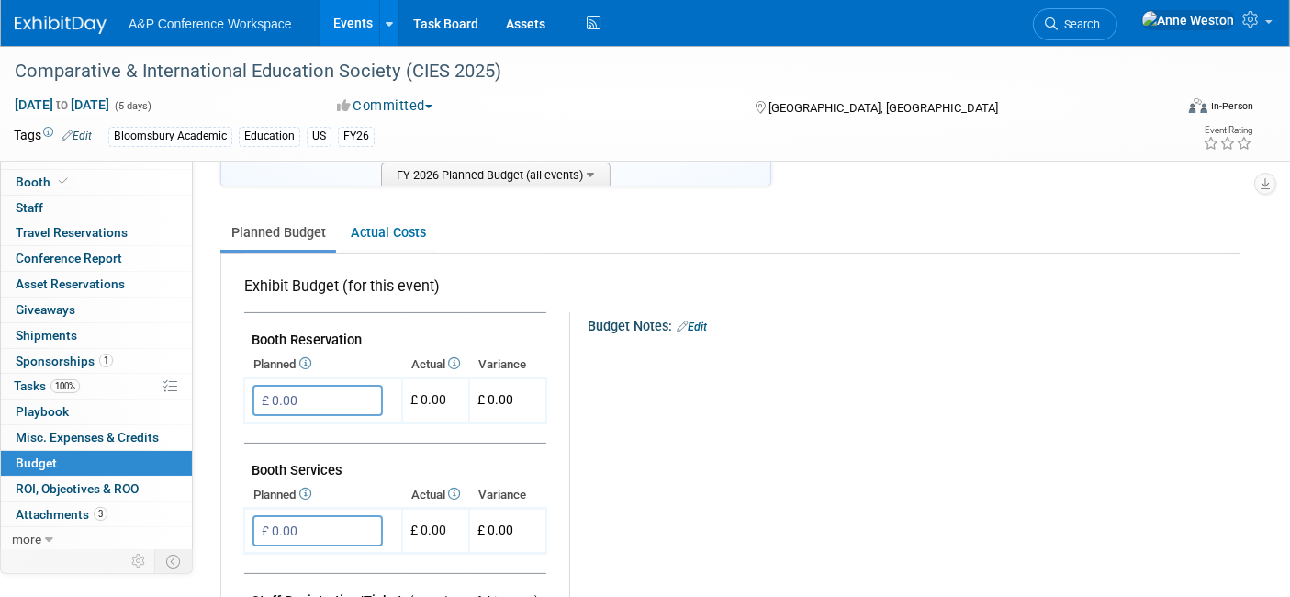
click at [702, 322] on link "Edit" at bounding box center [692, 326] width 30 height 13
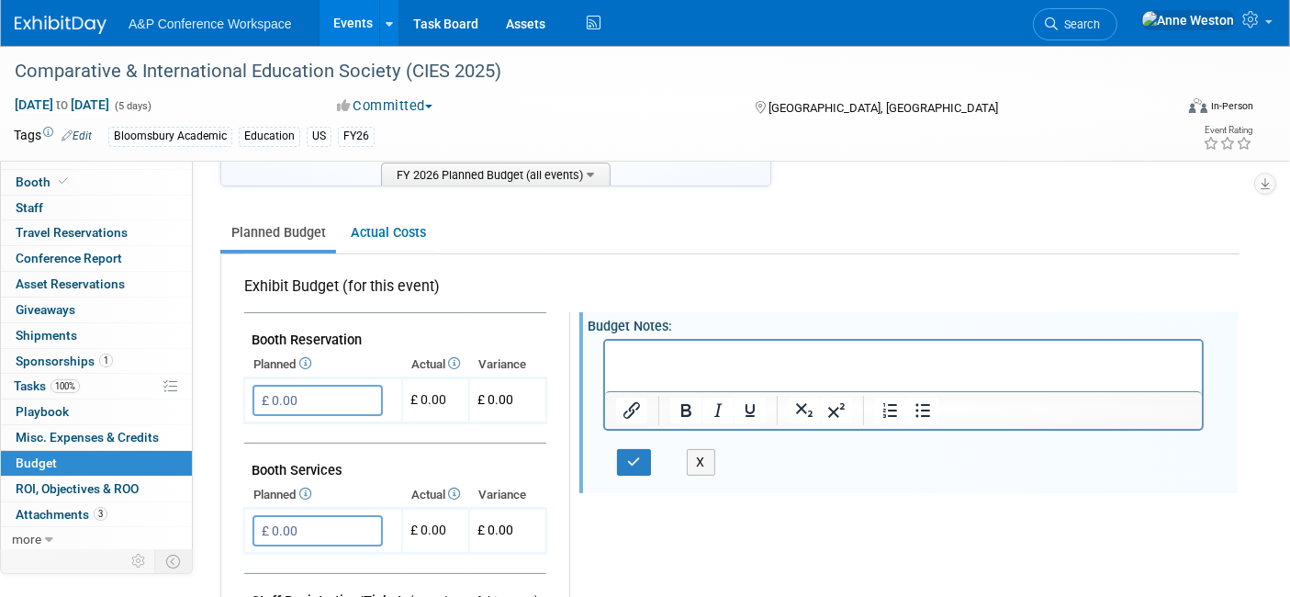
scroll to position [0, 0]
click at [632, 455] on icon "button" at bounding box center [634, 461] width 14 height 13
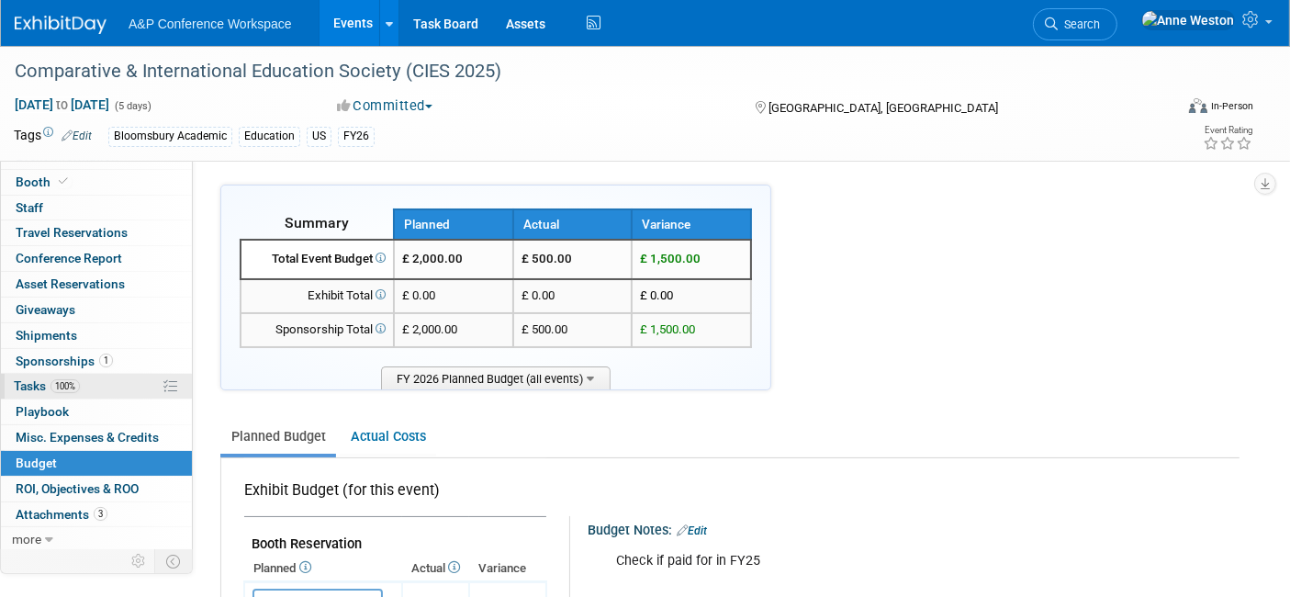
click at [39, 390] on span "Tasks 100%" at bounding box center [47, 385] width 66 height 15
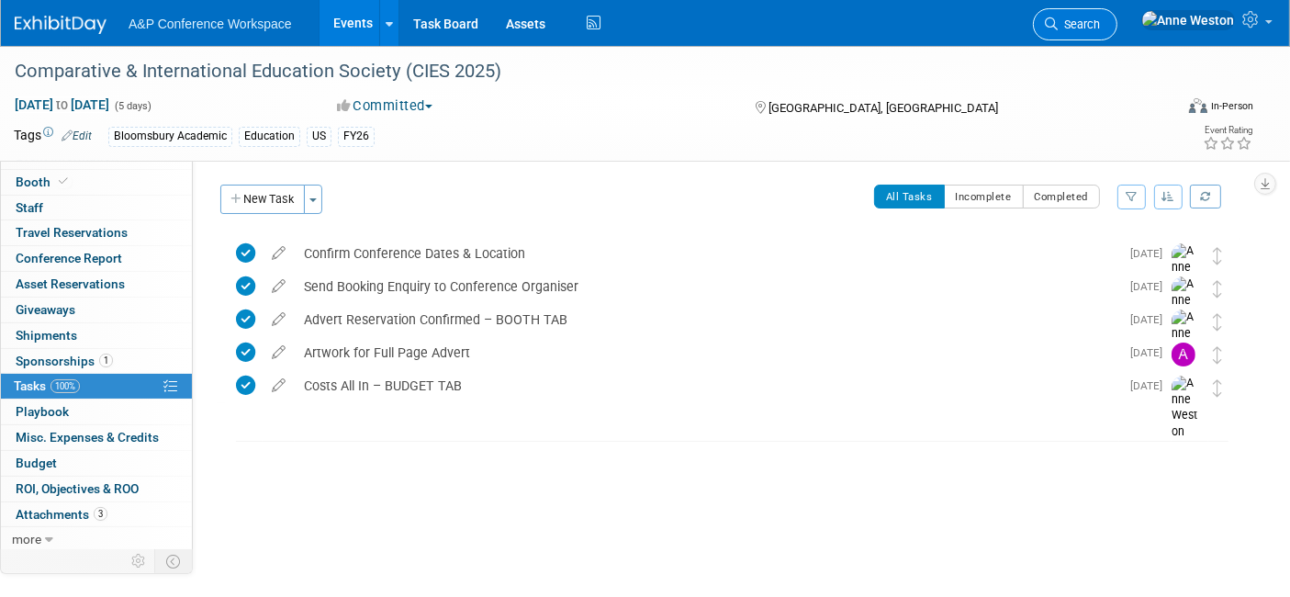
click at [1100, 22] on span "Search" at bounding box center [1078, 24] width 42 height 14
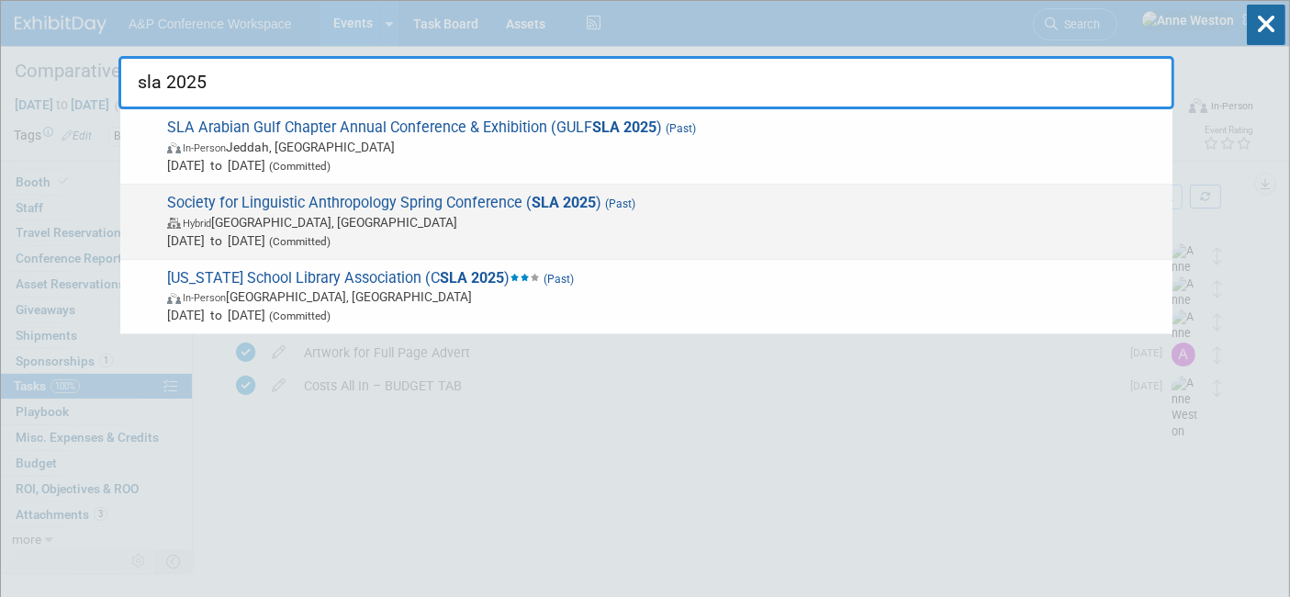
type input "sla 2025"
click at [270, 191] on div "Society for Linguistic Anthropology Spring Conference ( SLA 2025 ) (Past) Hybri…" at bounding box center [646, 222] width 1052 height 75
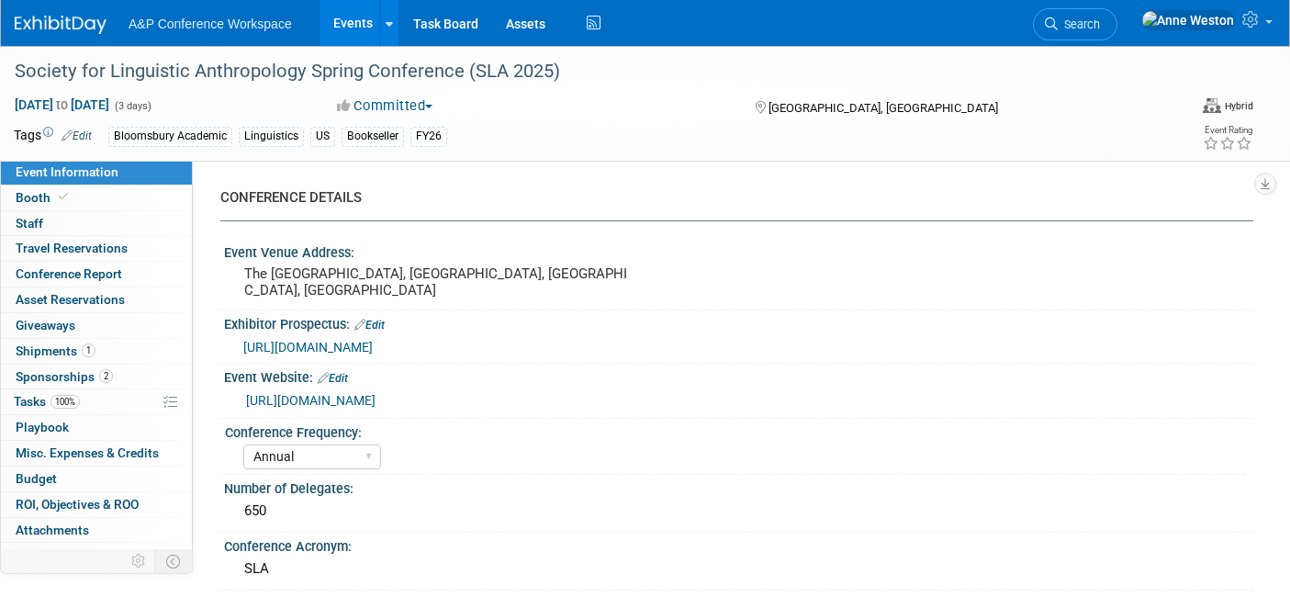
select select "Annual"
select select "Level 3"
select select "Sponsorship"
select select "Linguistics"
select select "Bloomsbury Academic"
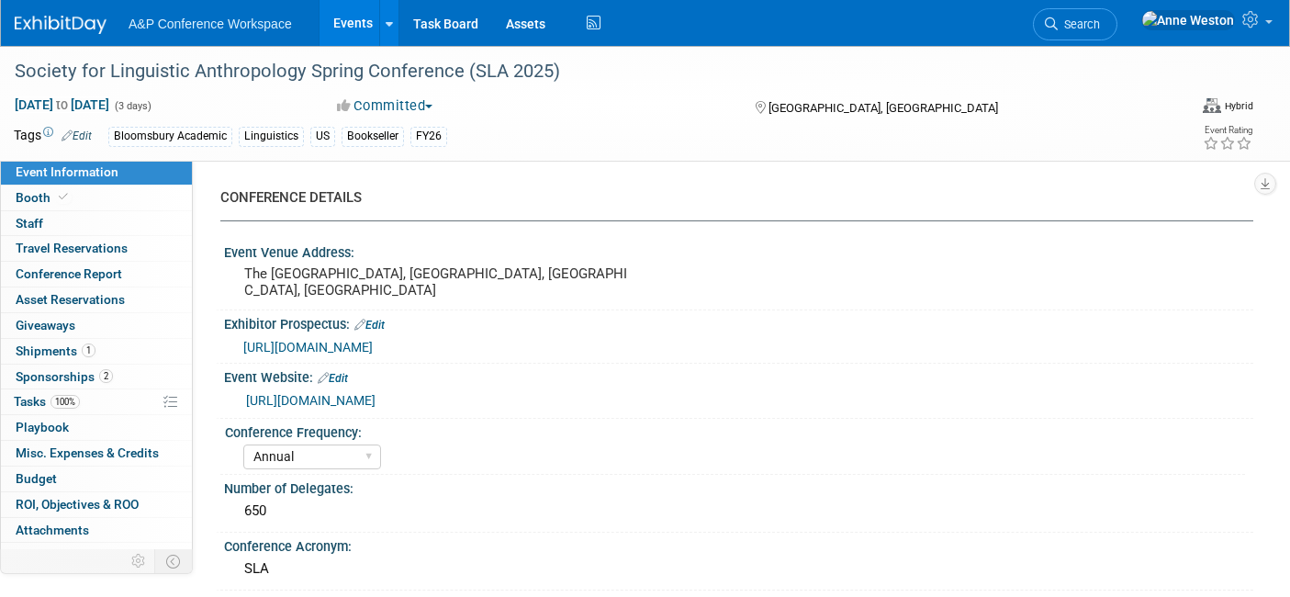
select select "[PERSON_NAME]"
select select "Networking/Commissioning"
click at [83, 405] on link "100% Tasks 100%" at bounding box center [96, 401] width 191 height 25
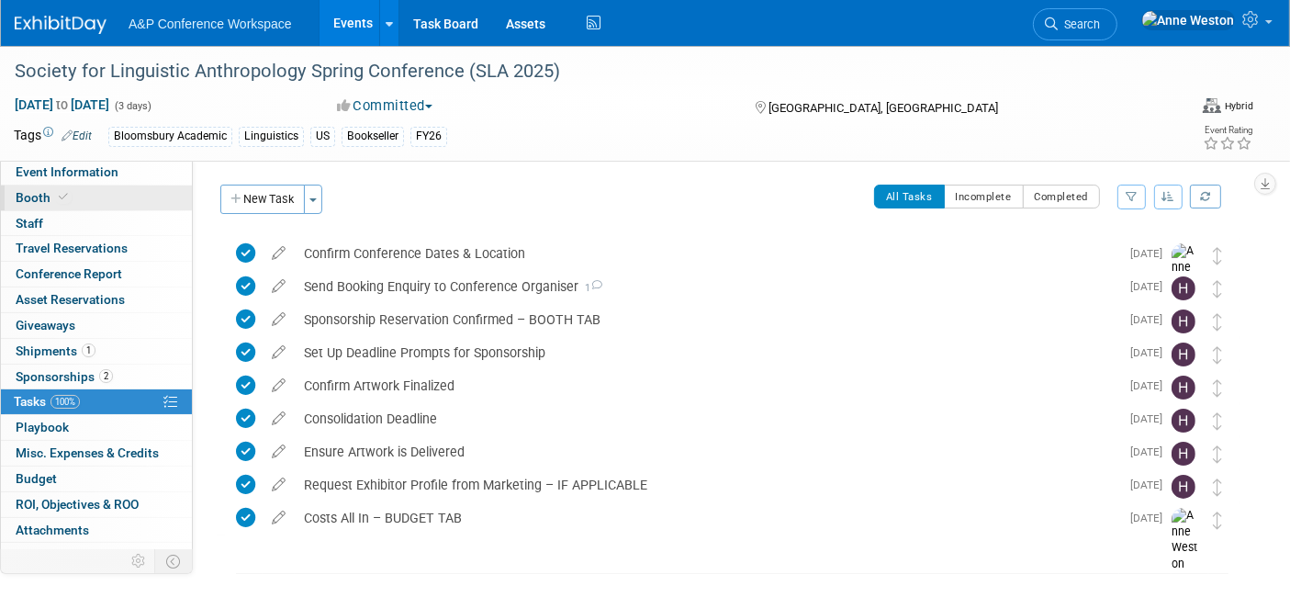
click at [77, 193] on link "Booth" at bounding box center [96, 197] width 191 height 25
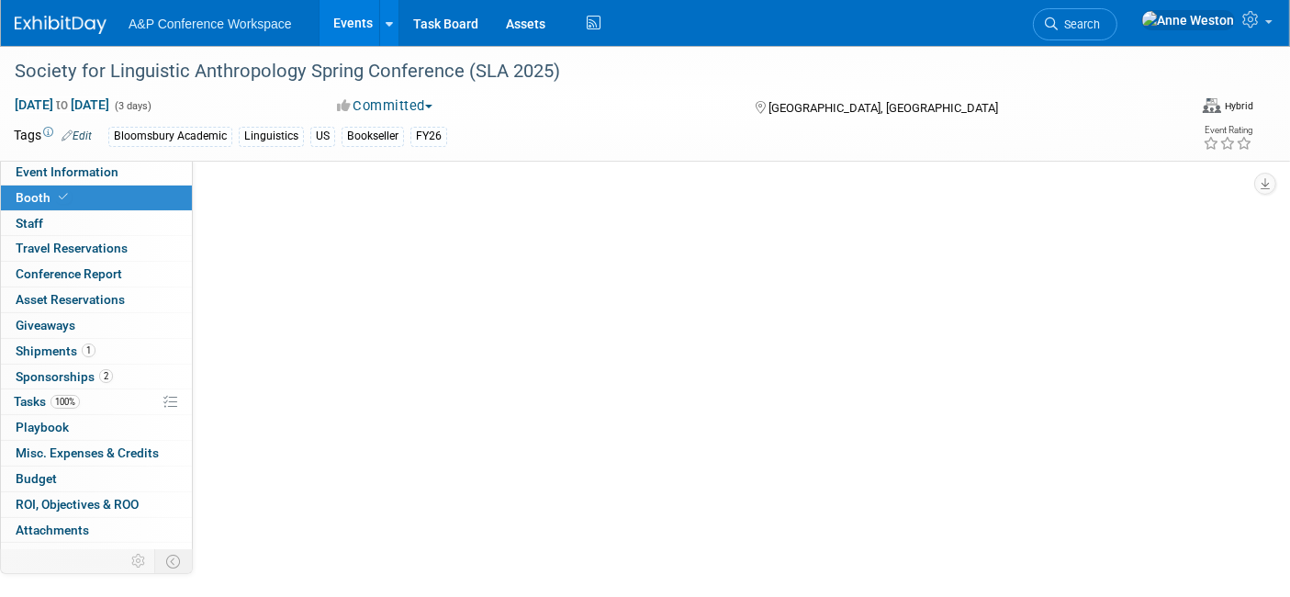
select select "CUAP"
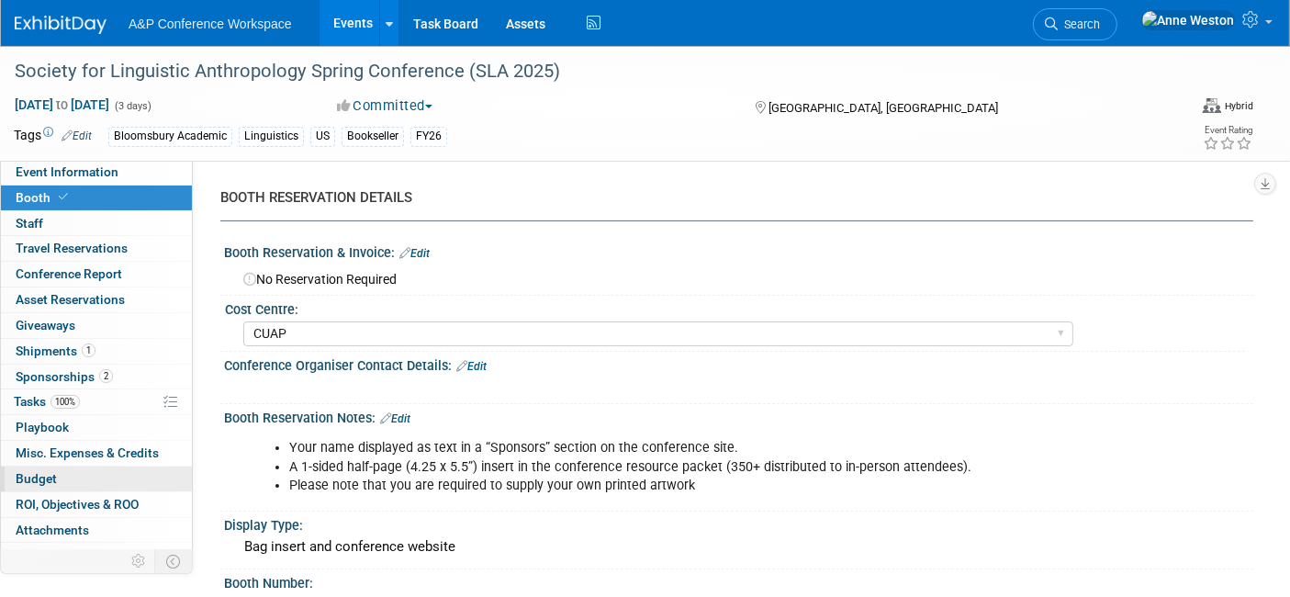
click at [41, 473] on span "Budget" at bounding box center [36, 478] width 41 height 15
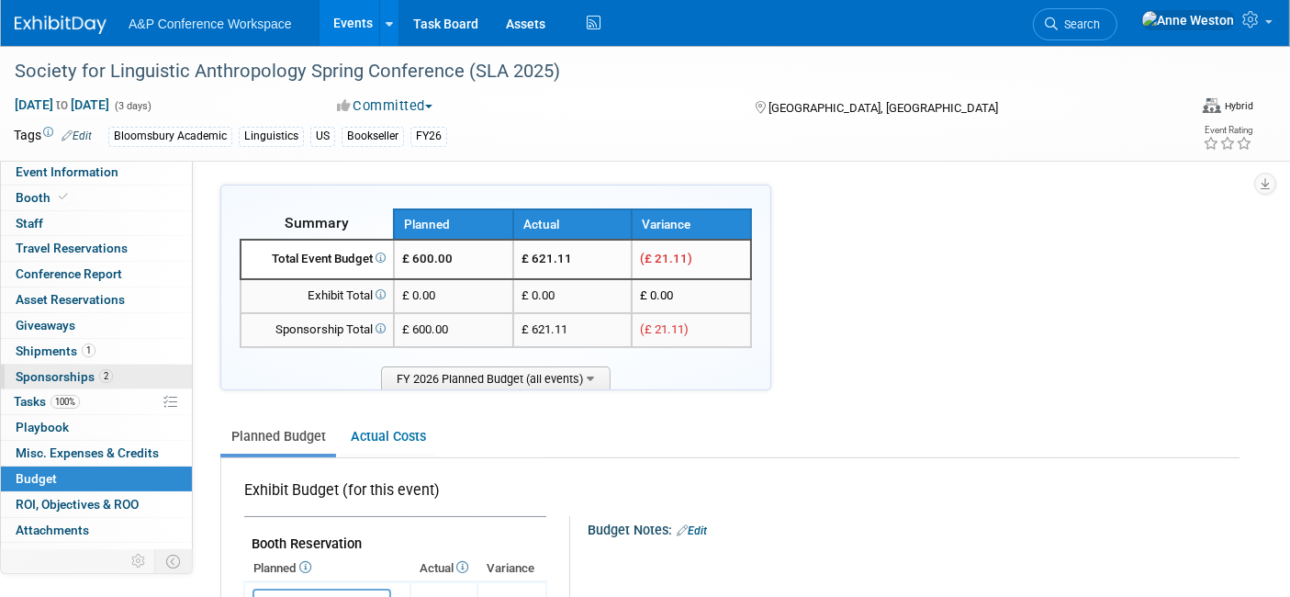
click at [82, 369] on span "Sponsorships 2" at bounding box center [64, 376] width 97 height 15
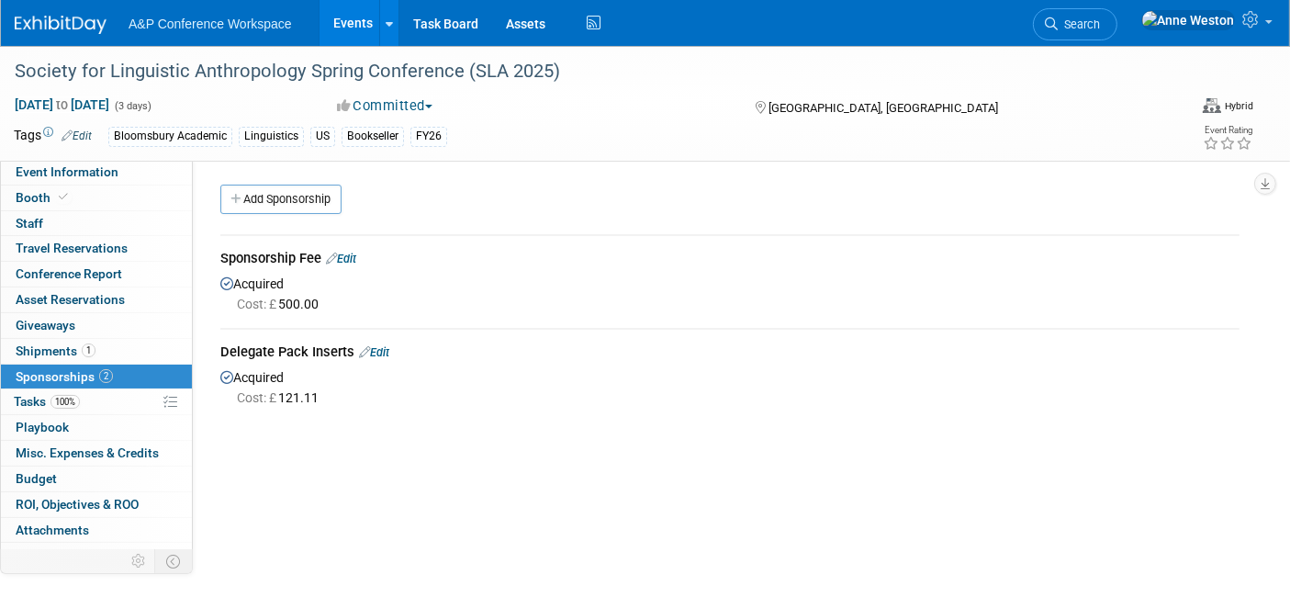
click at [399, 101] on button "Committed" at bounding box center [384, 105] width 109 height 19
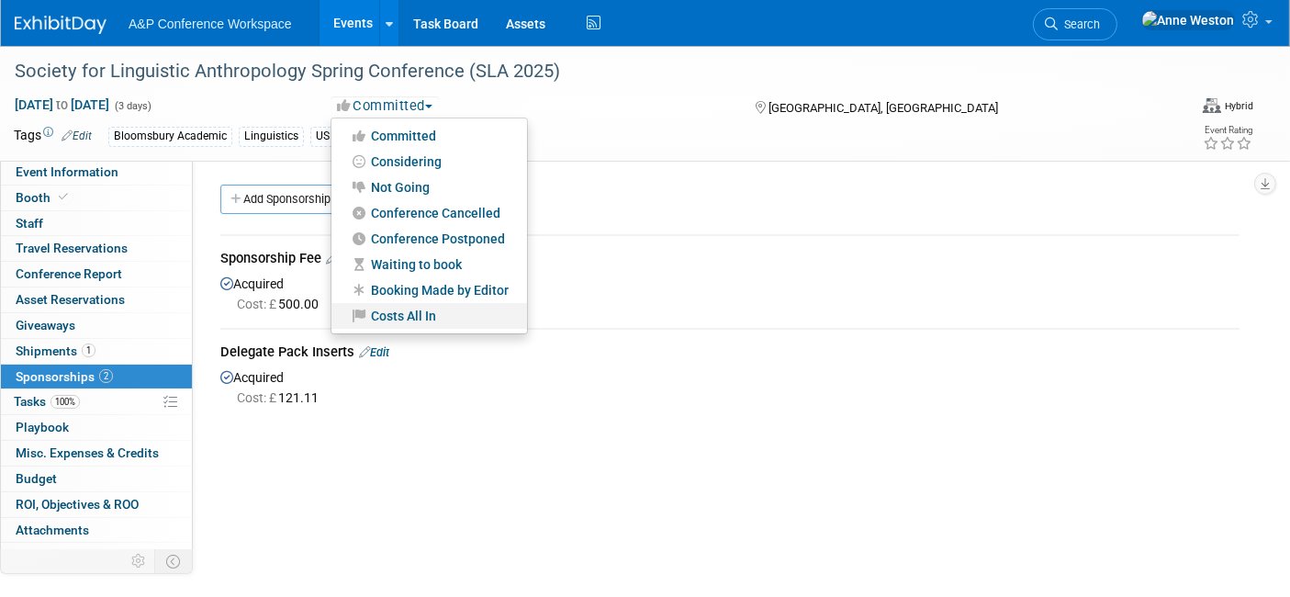
click at [406, 308] on link "Costs All In" at bounding box center [429, 316] width 196 height 26
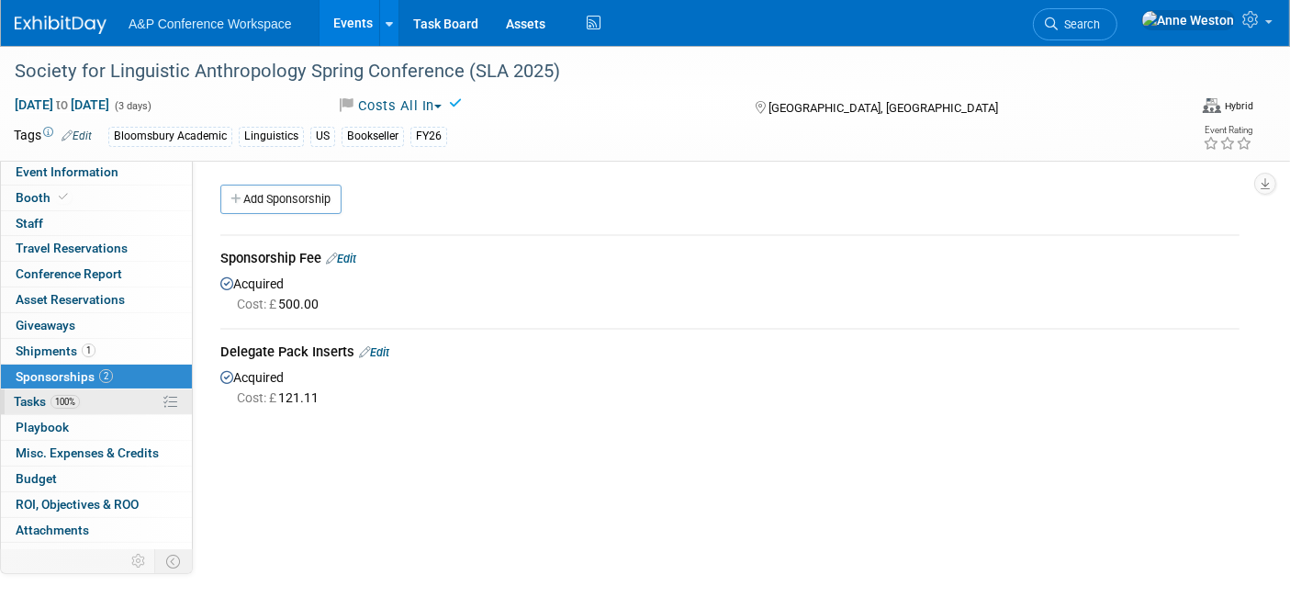
click at [50, 400] on span "Tasks 100%" at bounding box center [47, 401] width 66 height 15
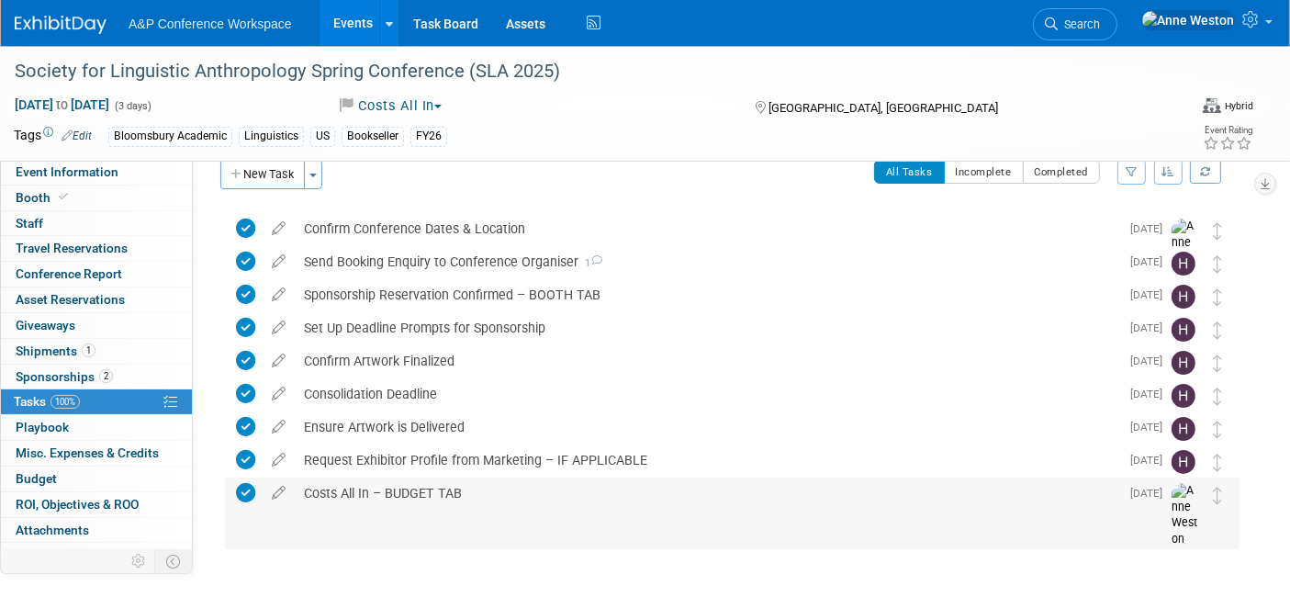
scroll to position [50, 0]
